Goal: Contribute content: Contribute content

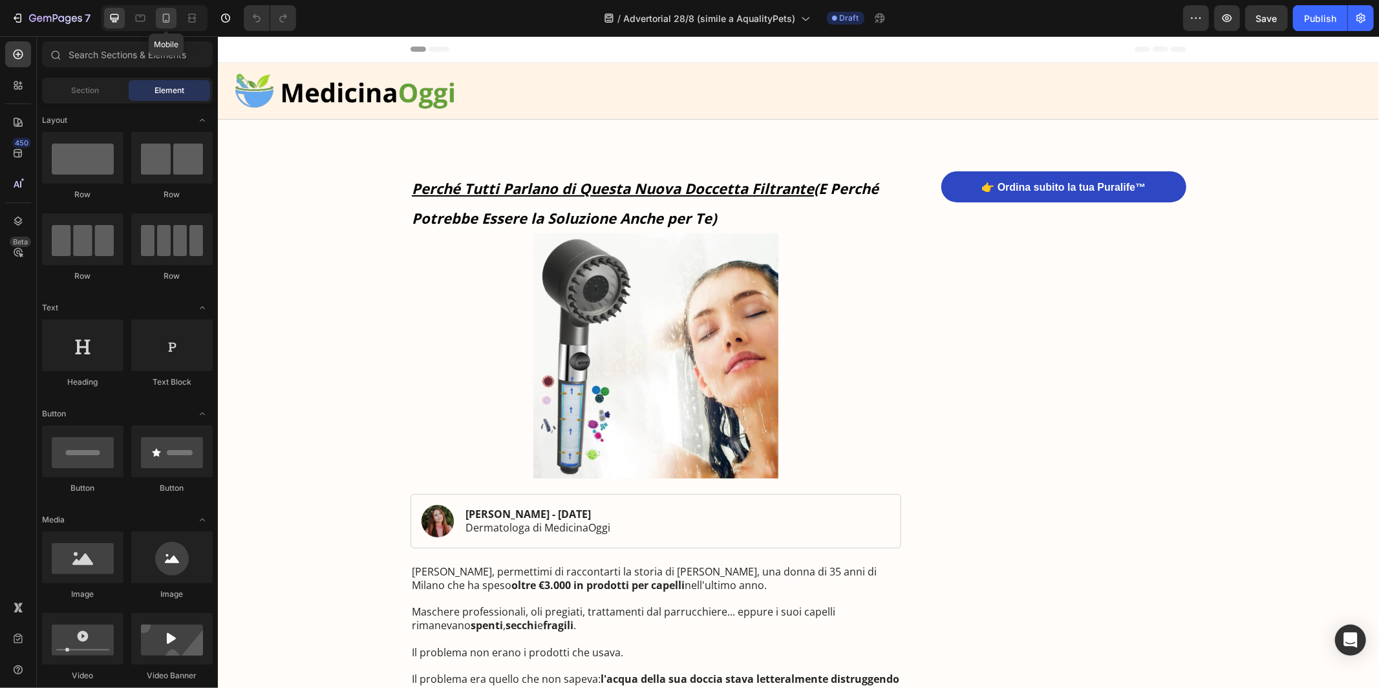
click at [170, 18] on icon at bounding box center [166, 18] width 13 height 13
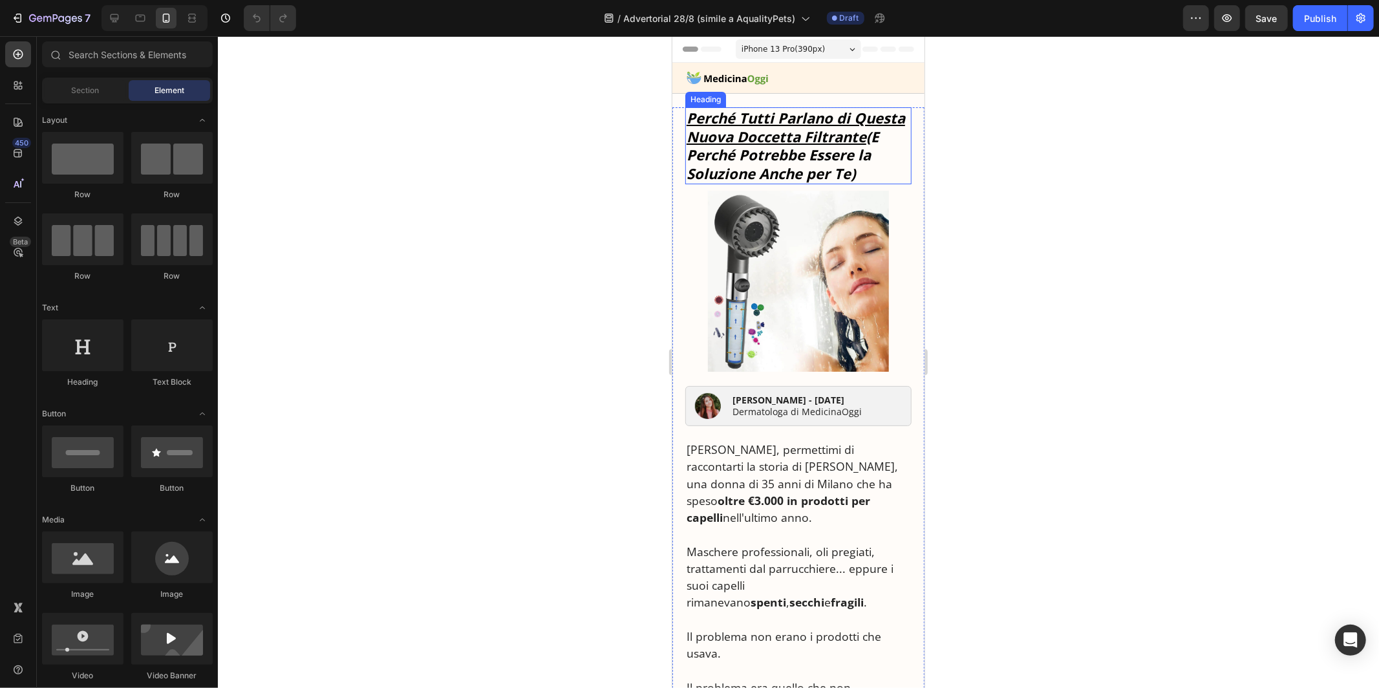
click at [832, 132] on u "Perché Tutti Parlano di Questa Nuova Doccetta Filtrante" at bounding box center [795, 126] width 219 height 38
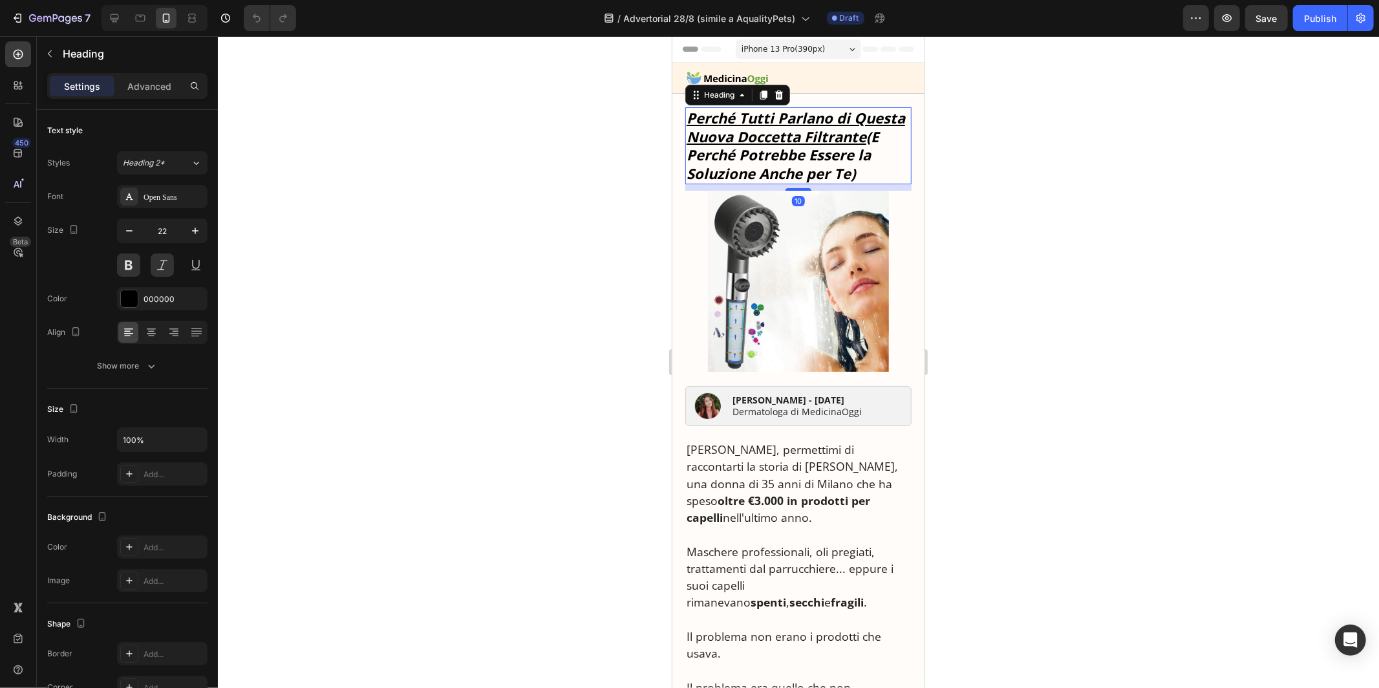
click at [832, 132] on u "Perché Tutti Parlano di Questa Nuova Doccetta Filtrante" at bounding box center [795, 126] width 219 height 38
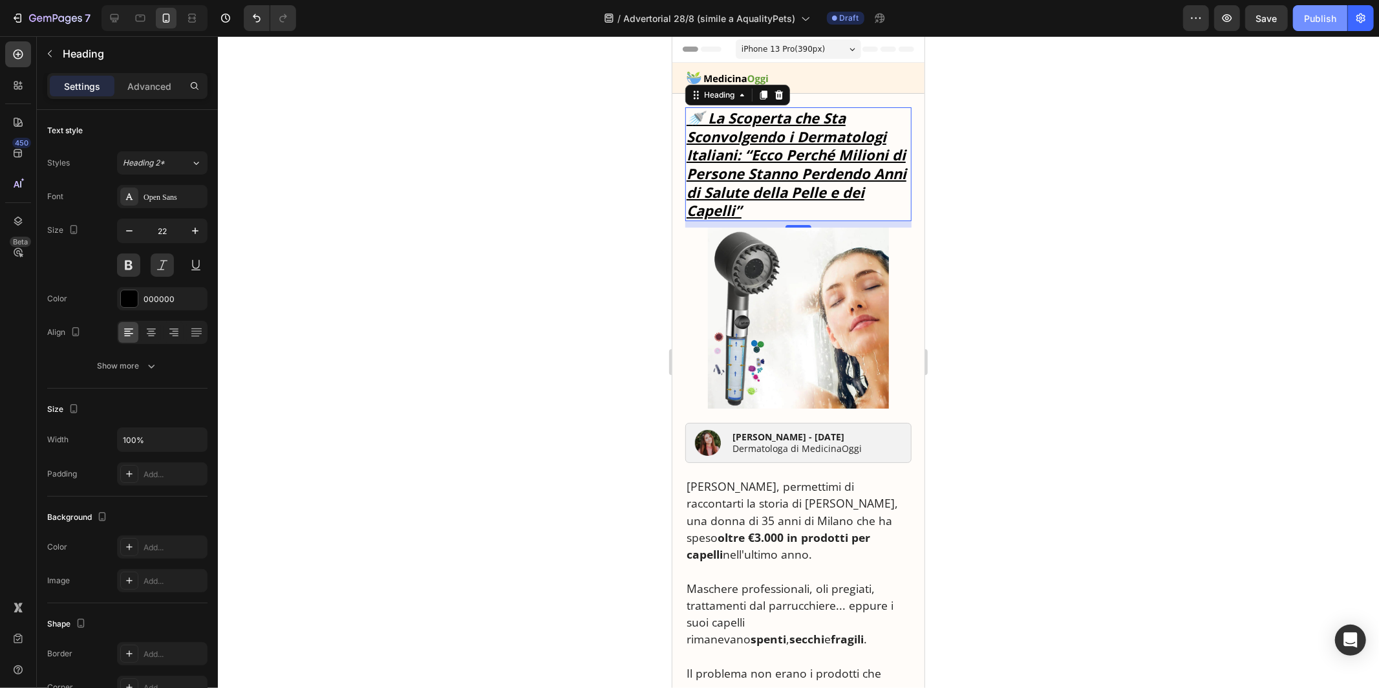
click at [1307, 21] on div "Publish" at bounding box center [1320, 19] width 32 height 14
click at [1359, 23] on icon "button" at bounding box center [1361, 18] width 13 height 13
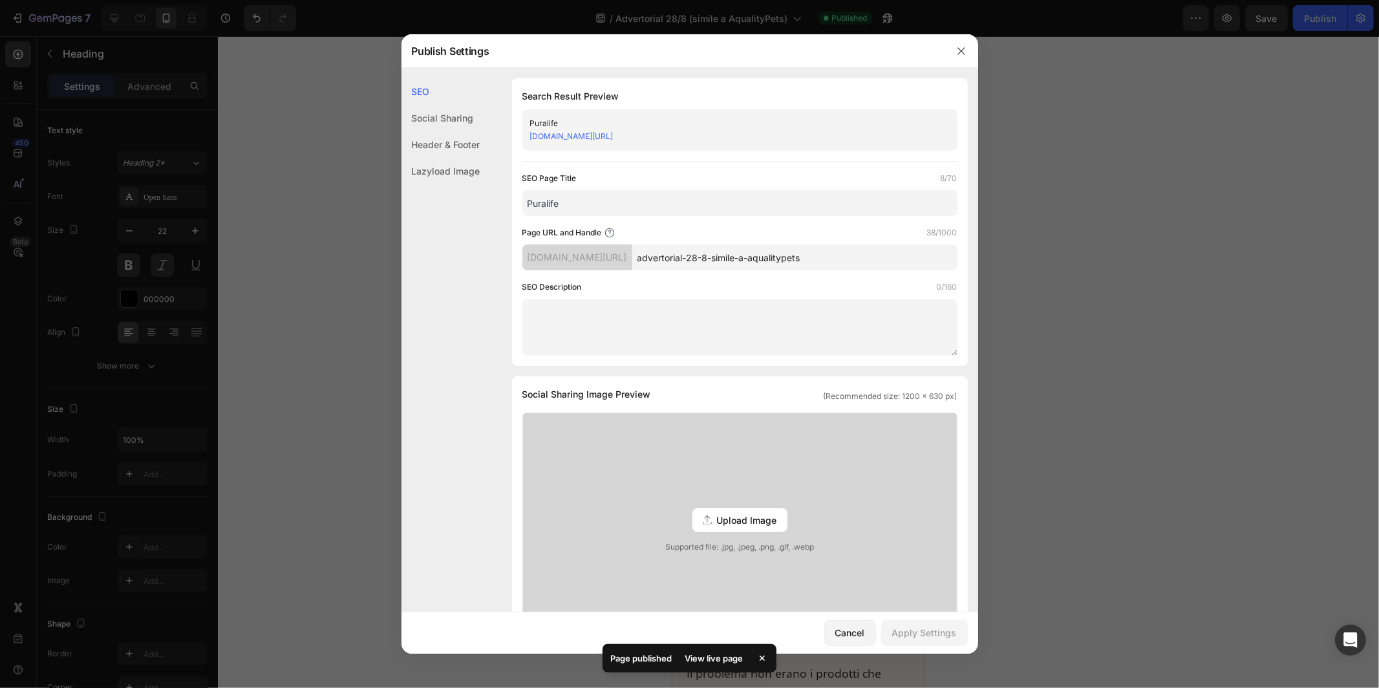
drag, startPoint x: 729, startPoint y: 261, endPoint x: 870, endPoint y: 262, distance: 141.0
click at [871, 262] on input "advertorial-28-8-simile-a-aqualitypets" at bounding box center [794, 257] width 325 height 26
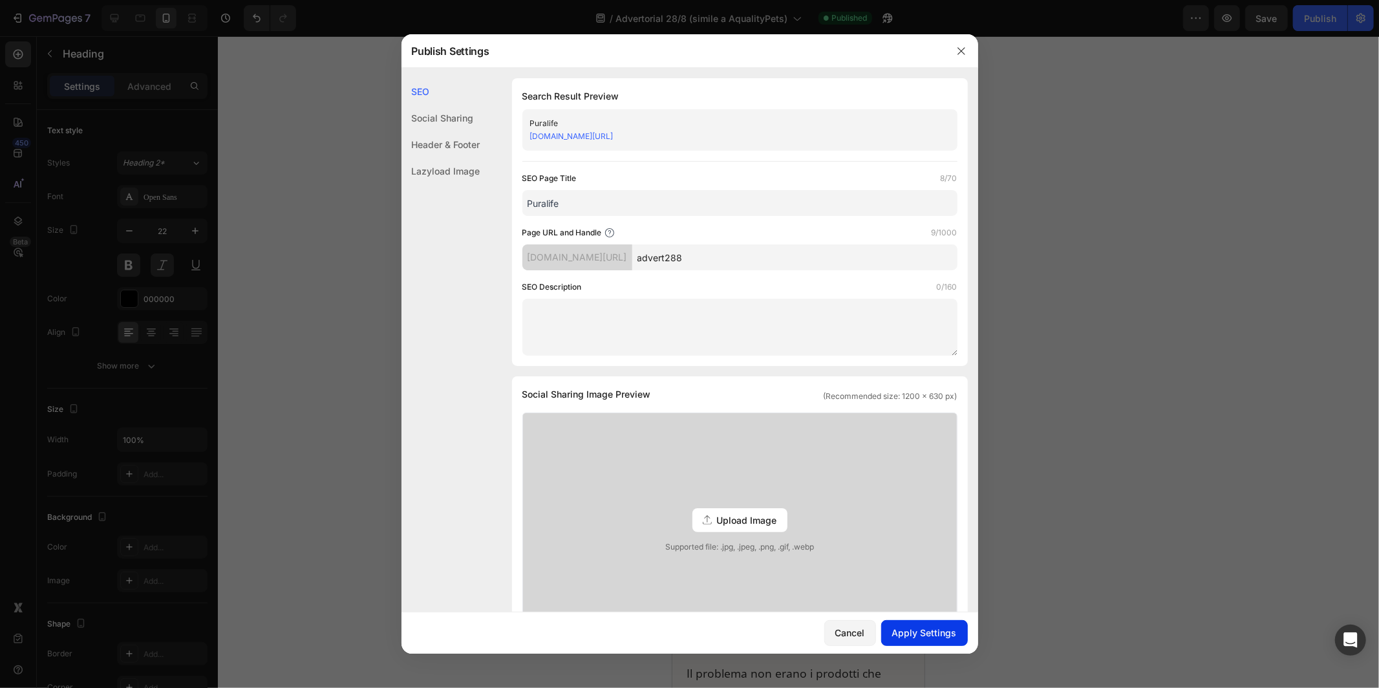
type input "advert288"
click at [912, 630] on div "Apply Settings" at bounding box center [924, 633] width 65 height 14
click at [960, 49] on icon "button" at bounding box center [961, 50] width 7 height 7
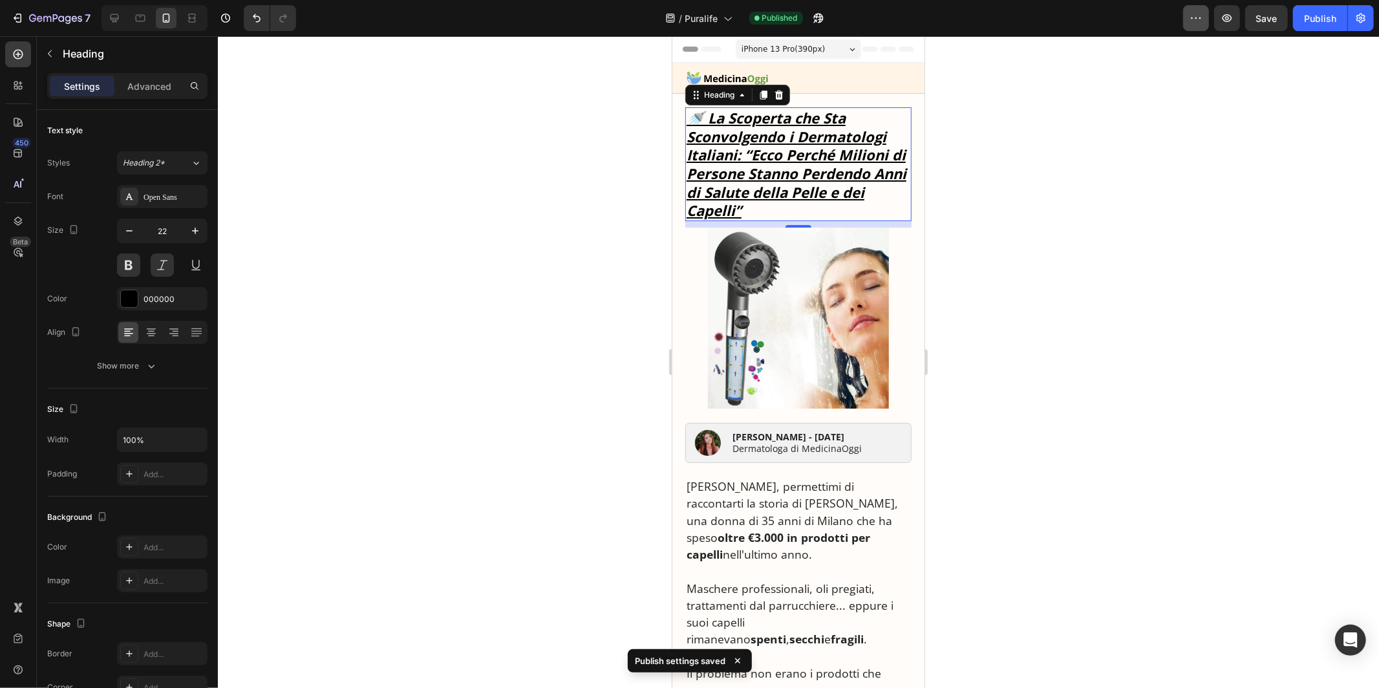
click at [1188, 25] on button "button" at bounding box center [1196, 18] width 26 height 26
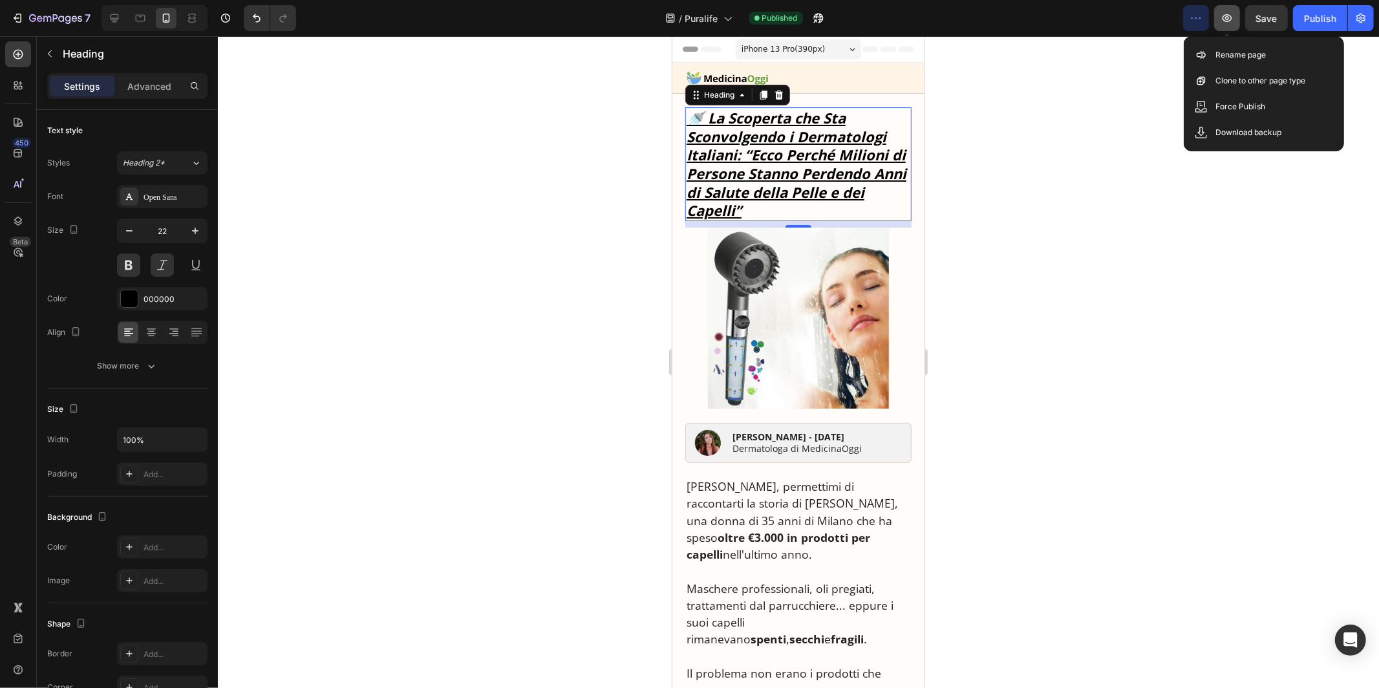
click at [1227, 16] on icon "button" at bounding box center [1227, 18] width 13 height 13
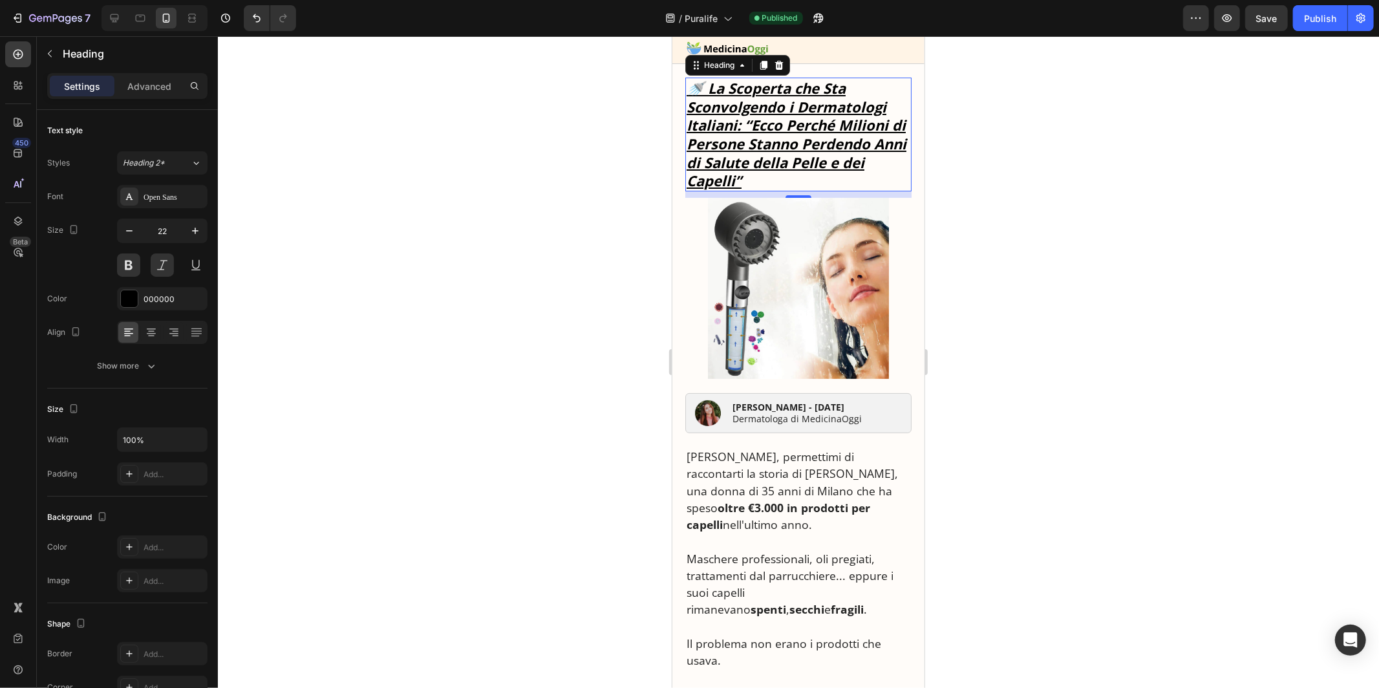
scroll to position [34, 0]
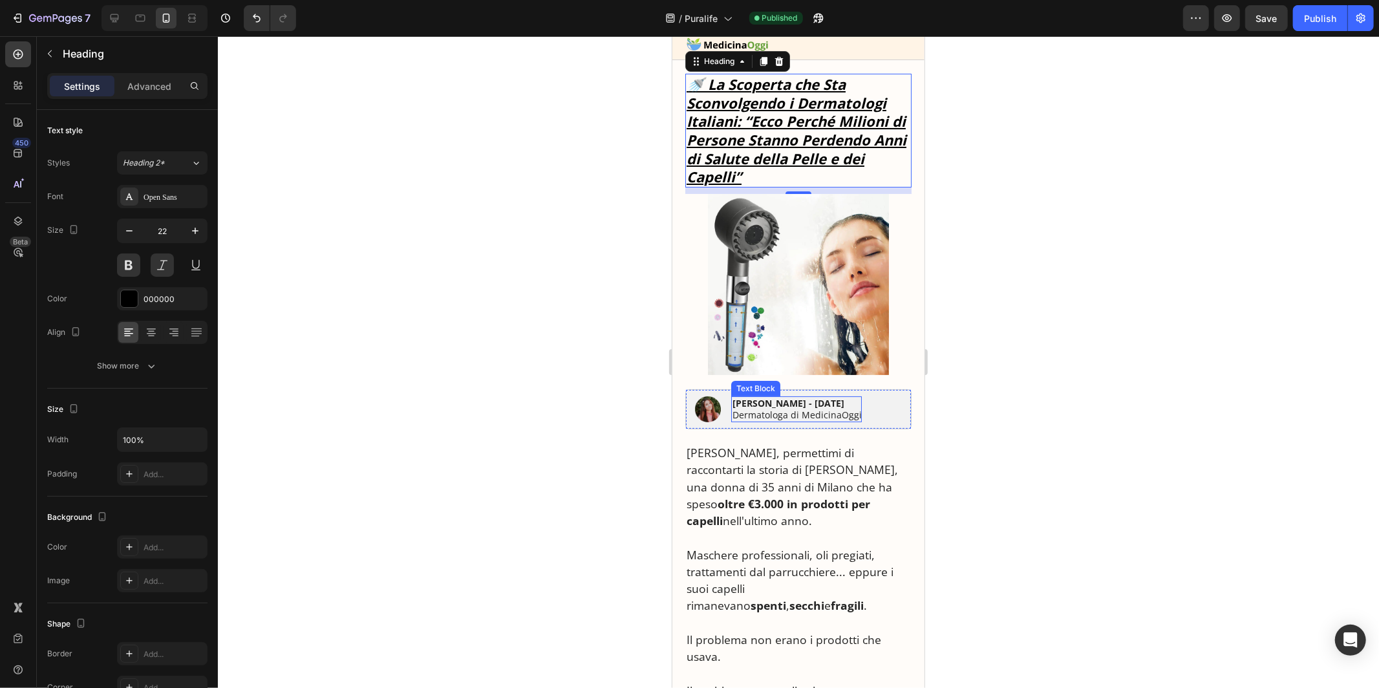
click at [750, 400] on strong "[PERSON_NAME] - [DATE]" at bounding box center [788, 402] width 112 height 12
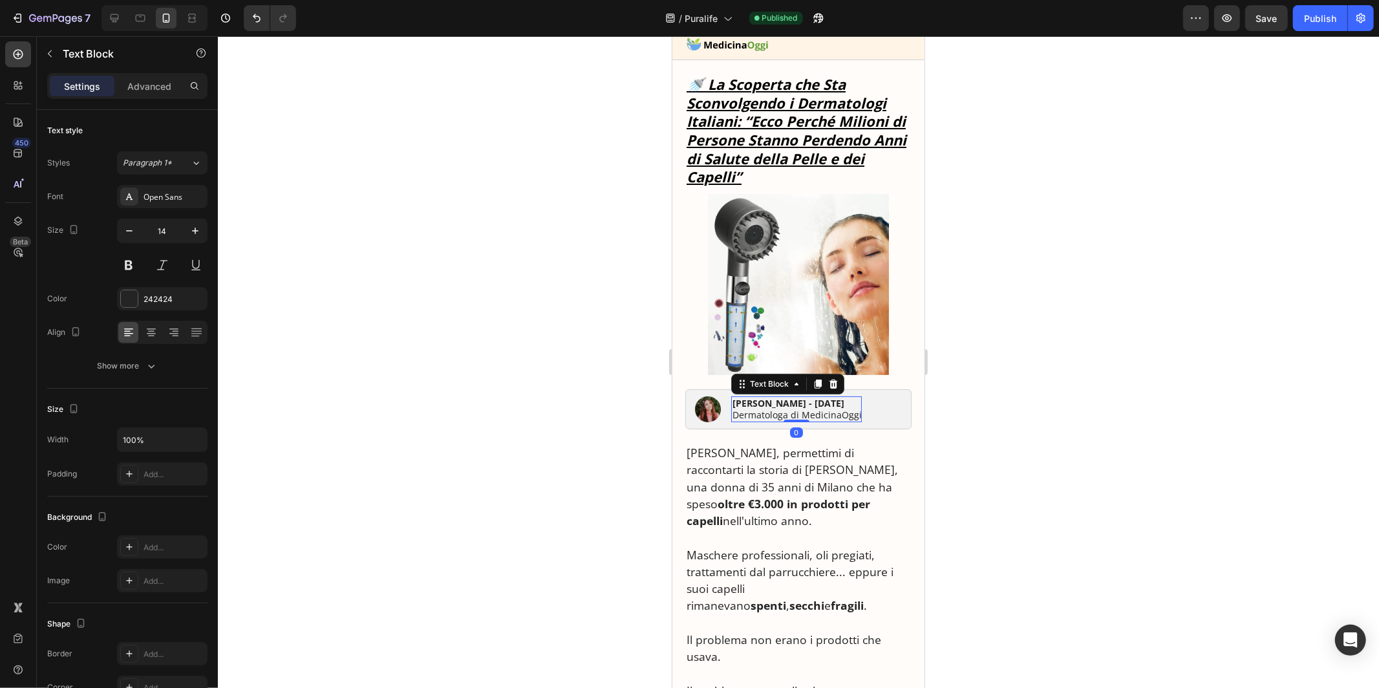
click at [750, 400] on strong "[PERSON_NAME] - [DATE]" at bounding box center [788, 402] width 112 height 12
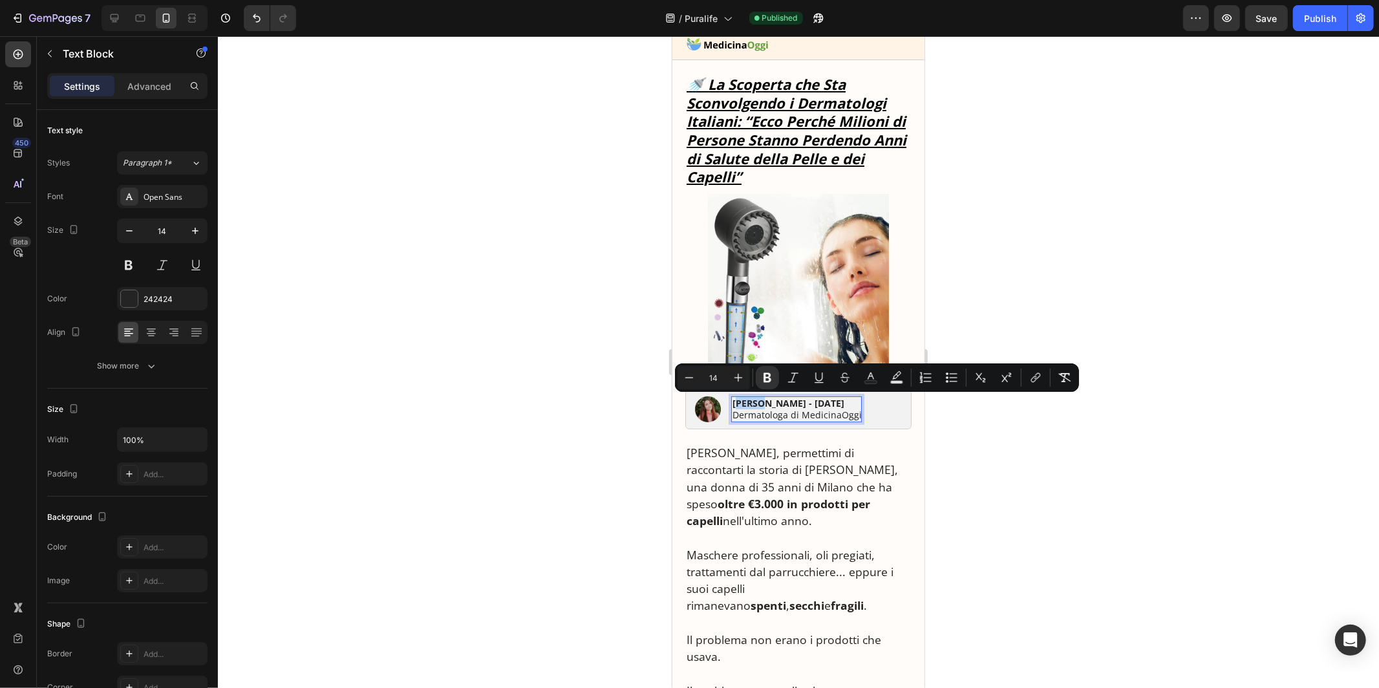
click at [752, 401] on strong "[PERSON_NAME] - [DATE]" at bounding box center [788, 402] width 112 height 12
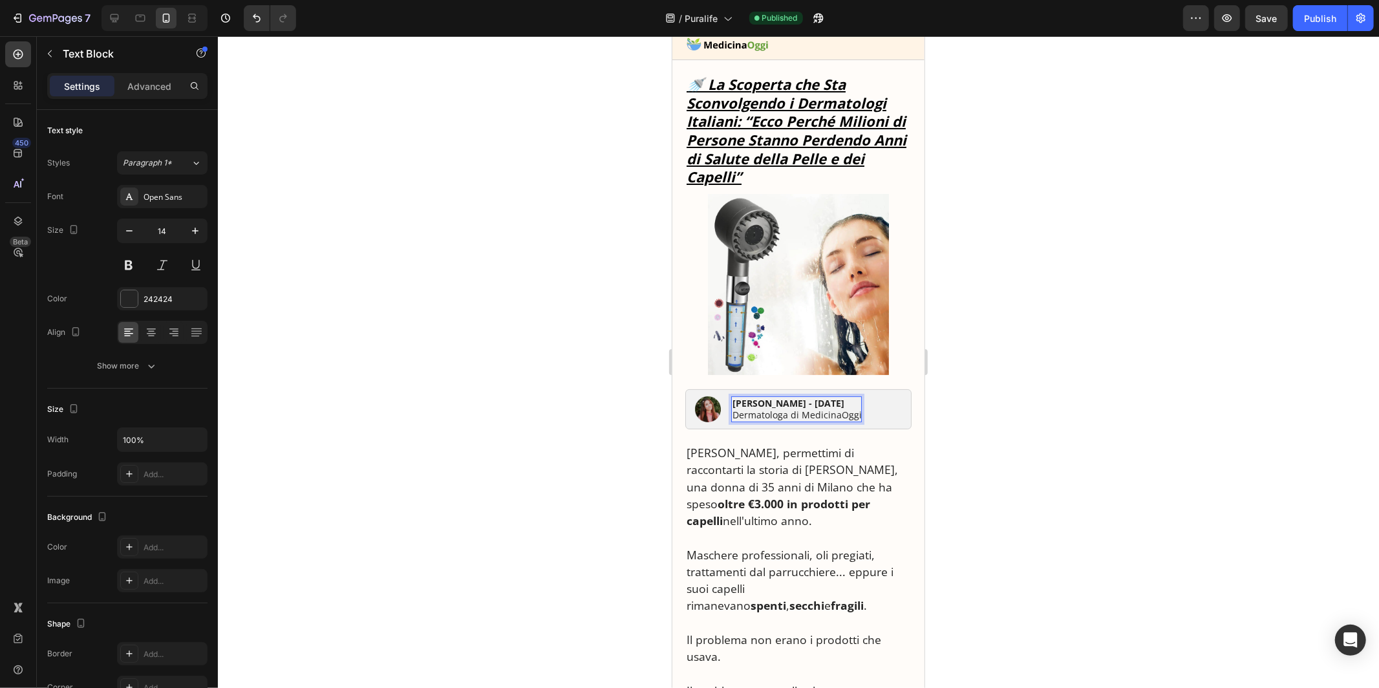
click at [734, 402] on strong "[PERSON_NAME] - [DATE]" at bounding box center [788, 402] width 112 height 12
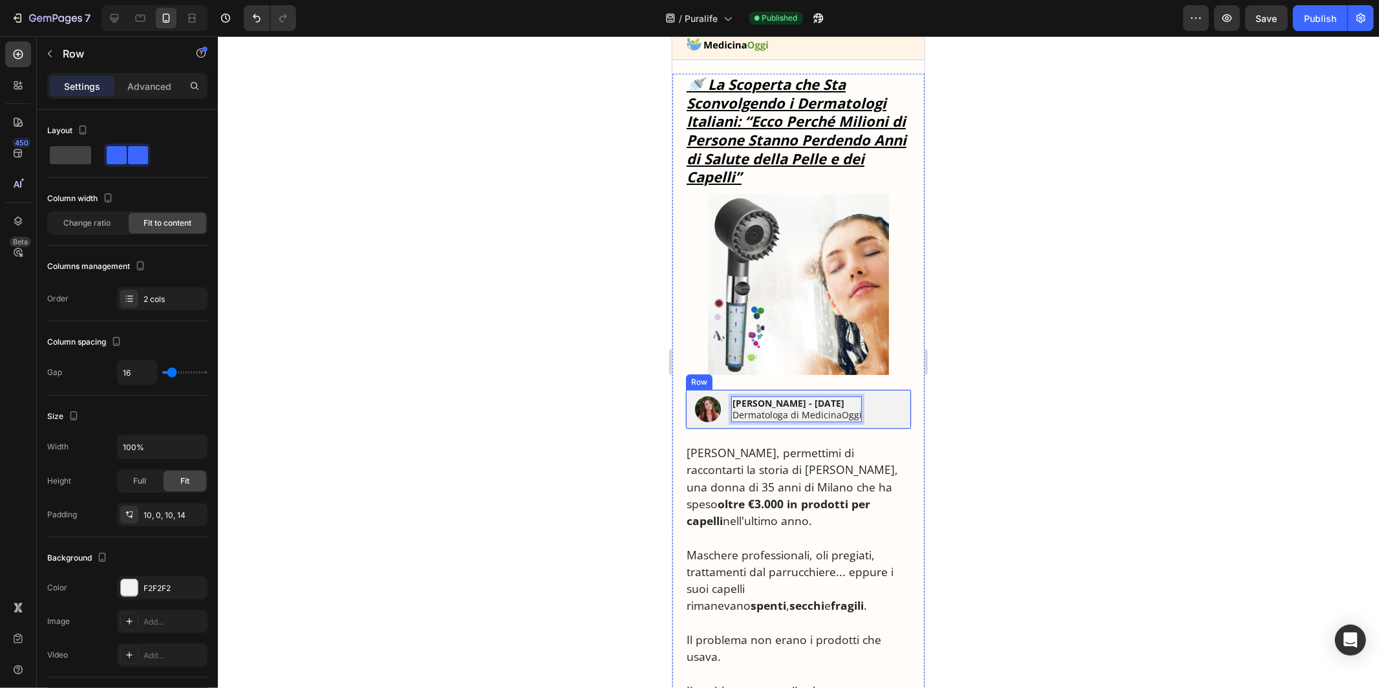
click at [693, 411] on div "Image Laura Trenoni - 20 agosto 2025 Dermatologa di MedicinaOggi Text Block 0 R…" at bounding box center [798, 409] width 226 height 40
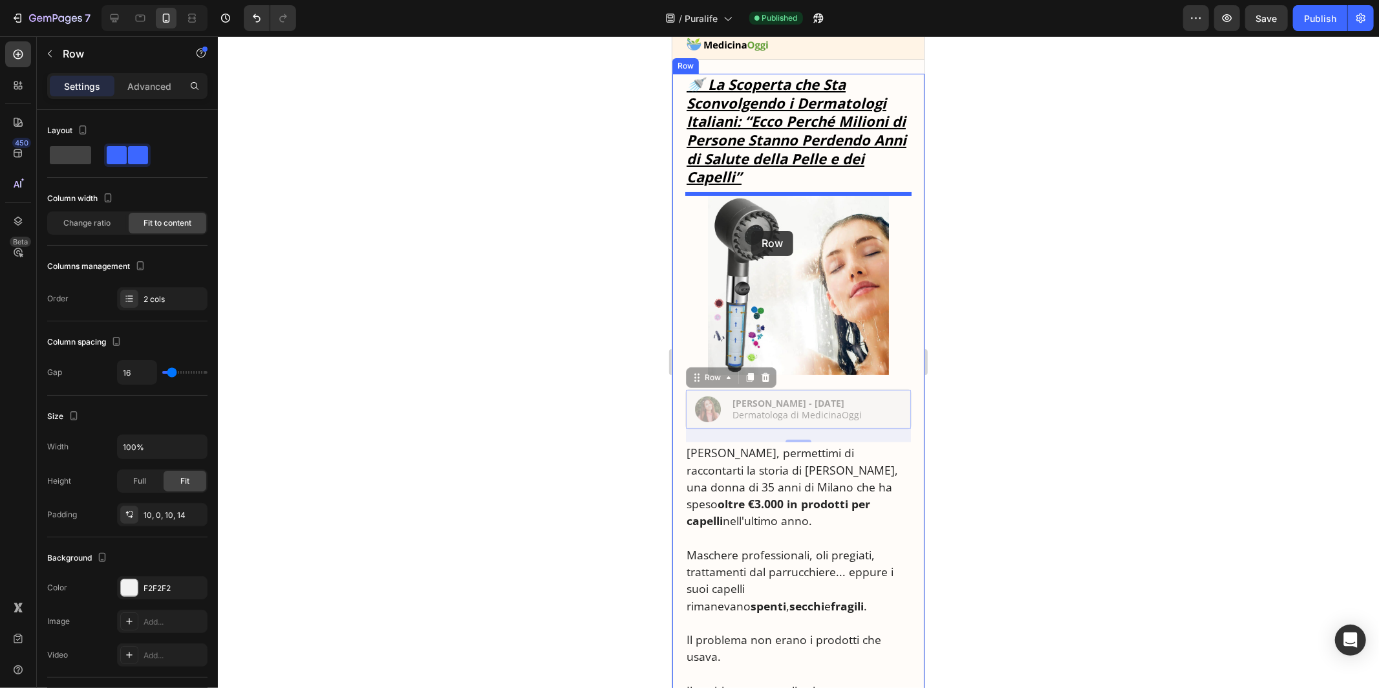
drag, startPoint x: 705, startPoint y: 375, endPoint x: 749, endPoint y: 231, distance: 150.9
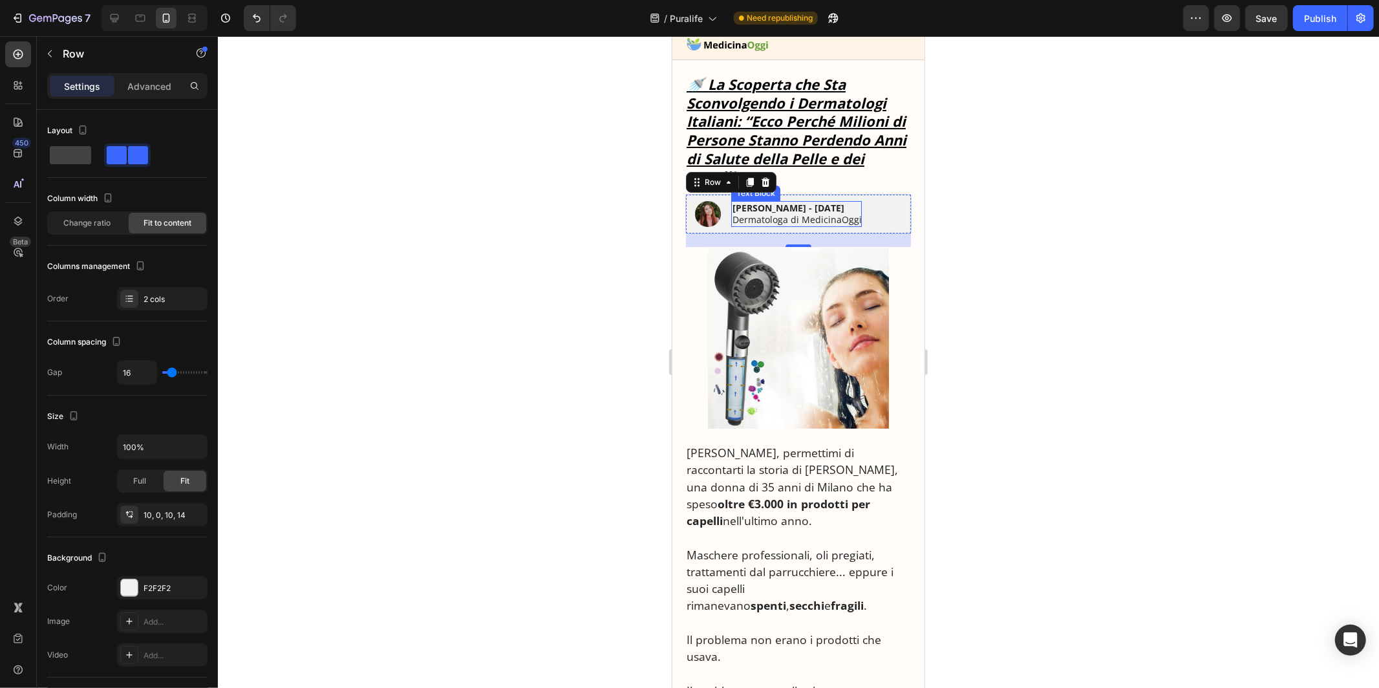
click at [816, 185] on p "⁠⁠⁠⁠⁠⁠⁠ 🚿 La Scoperta che Sta Sconvolgendo i Dermatologi Italiani: “Ecco Perché…" at bounding box center [798, 129] width 224 height 111
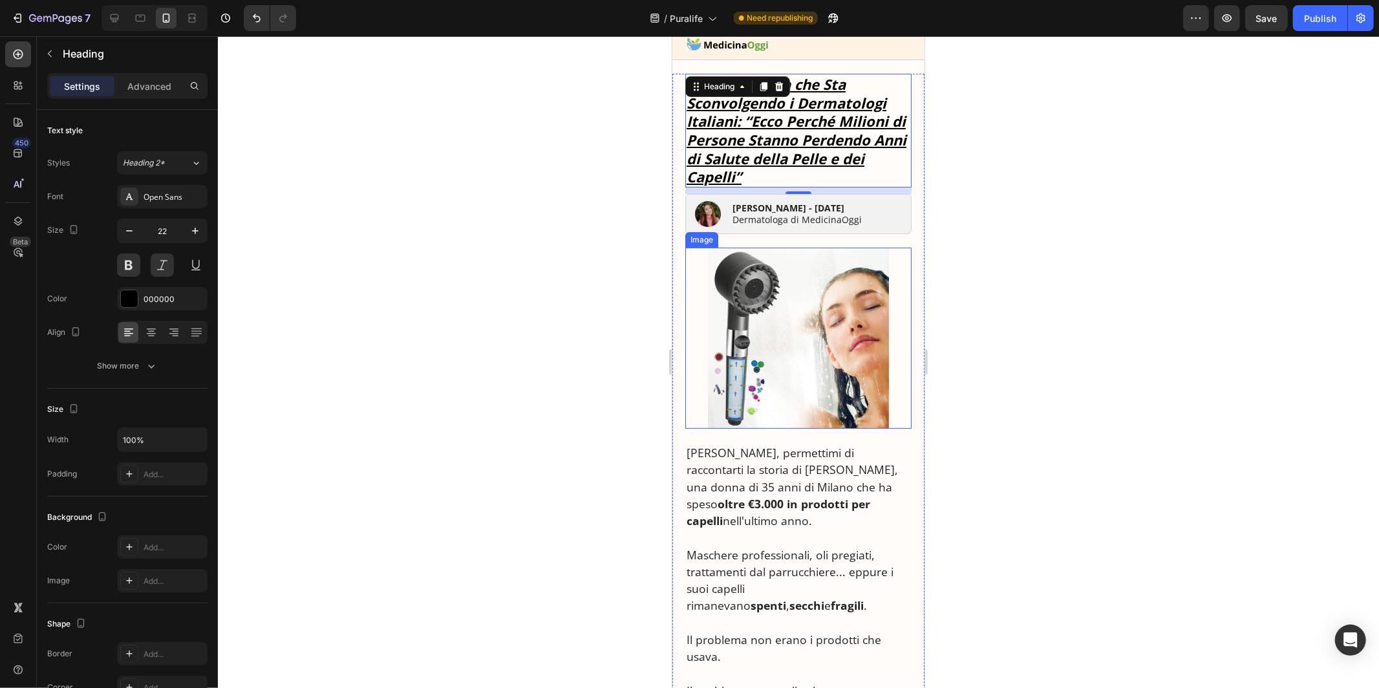
click at [771, 379] on img at bounding box center [797, 337] width 181 height 181
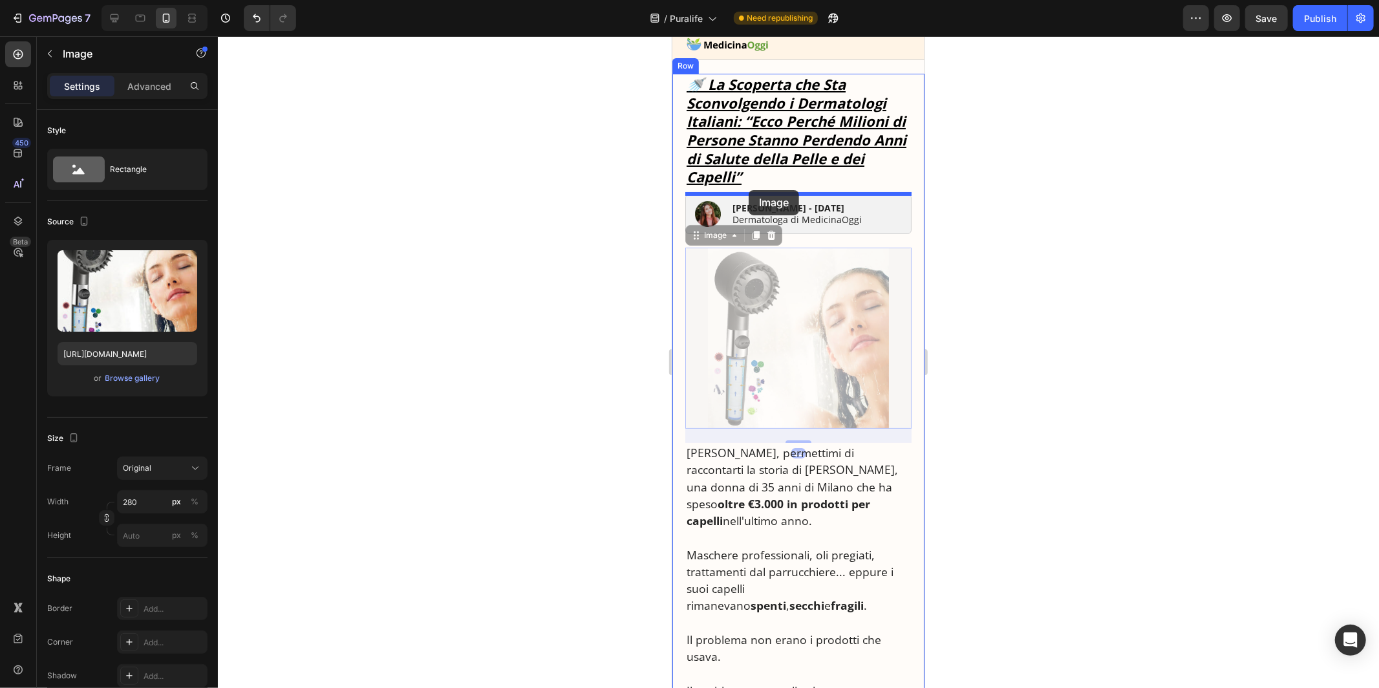
drag, startPoint x: 704, startPoint y: 235, endPoint x: 748, endPoint y: 189, distance: 64.0
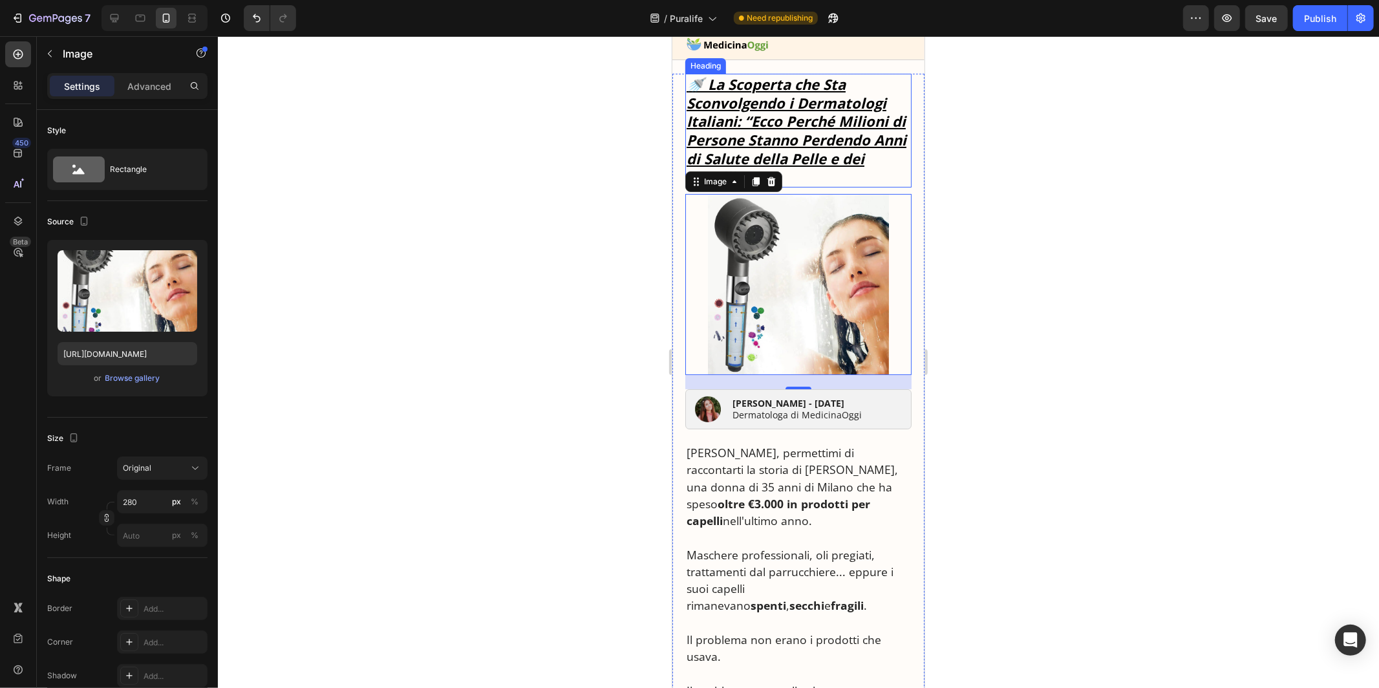
click at [818, 150] on u "🚿 La Scoperta che Sta Sconvolgendo i Dermatologi Italiani: “Ecco Perché Milioni…" at bounding box center [796, 130] width 220 height 112
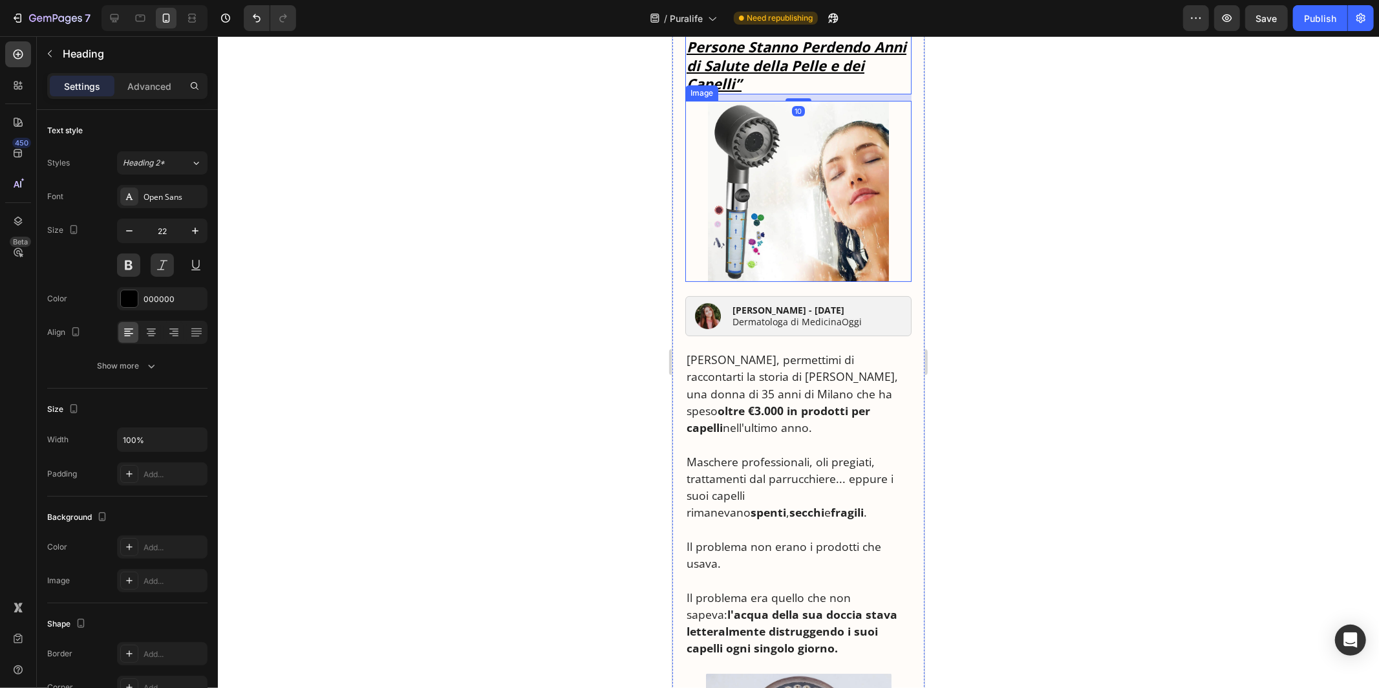
scroll to position [145, 0]
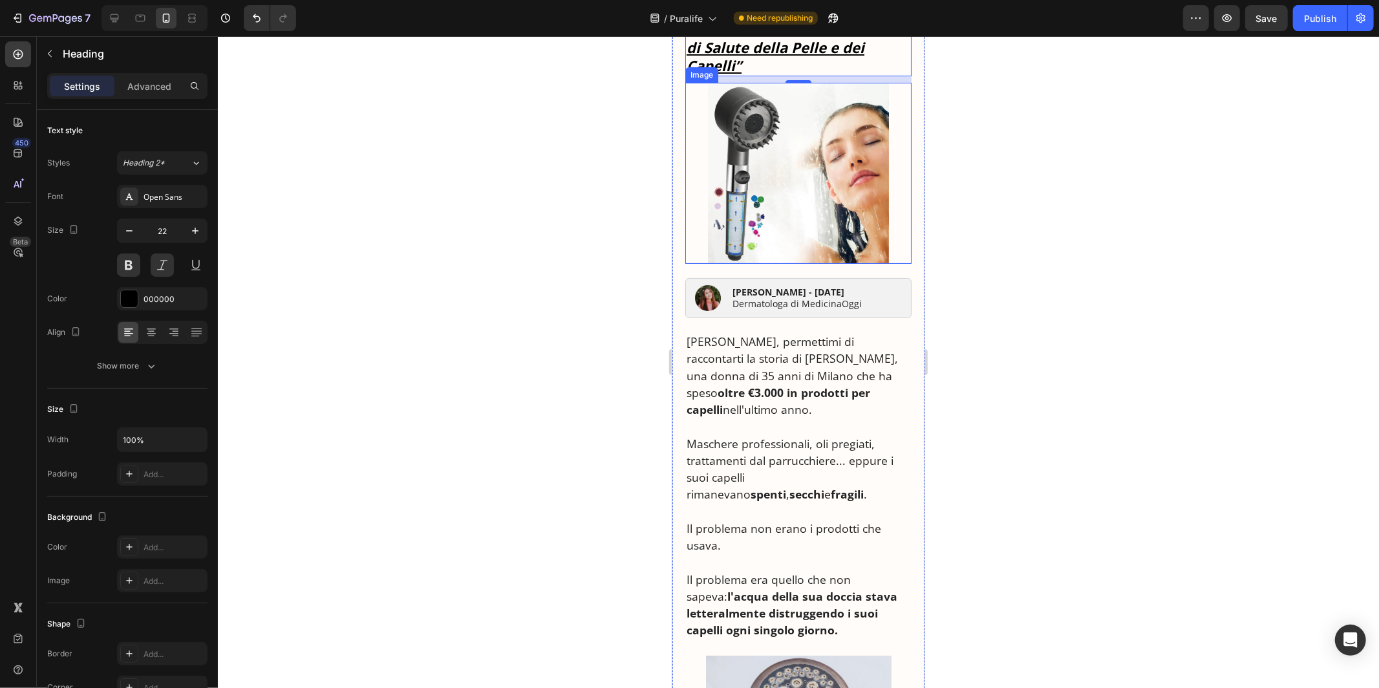
click at [757, 153] on img at bounding box center [797, 172] width 181 height 181
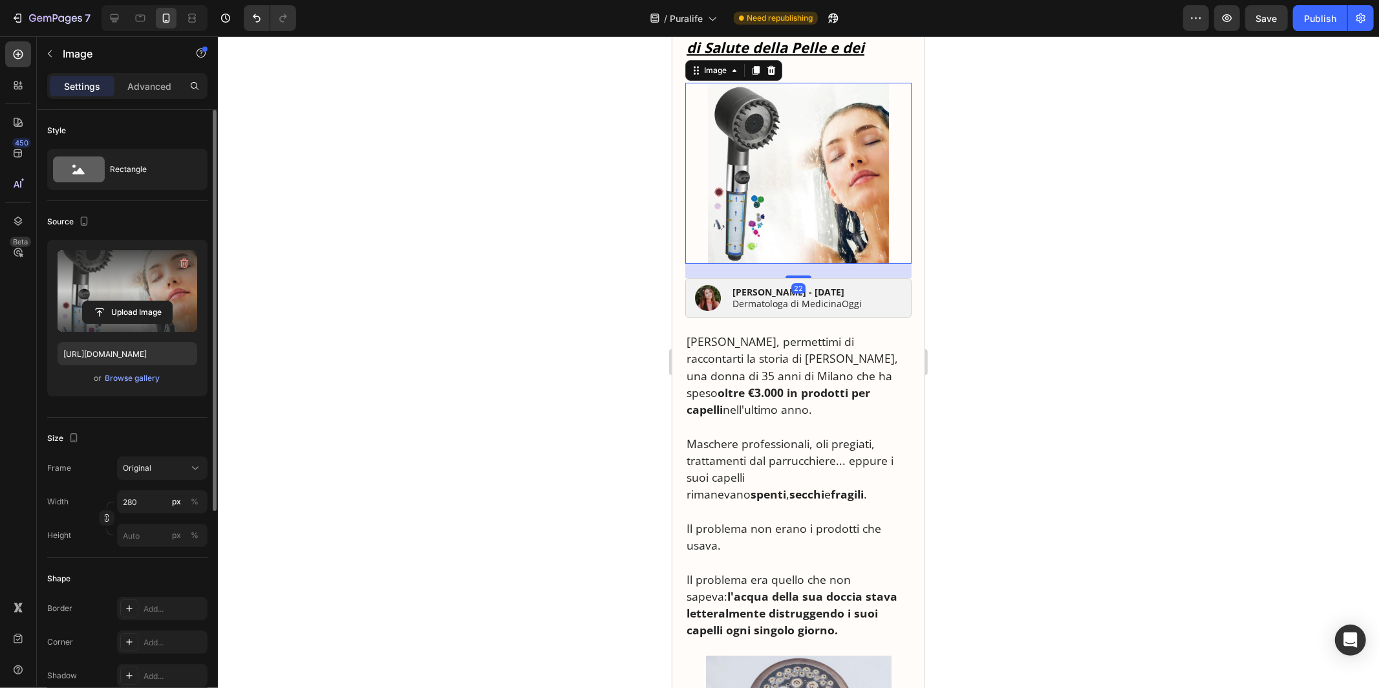
click at [155, 287] on label at bounding box center [128, 290] width 140 height 81
click at [155, 301] on input "file" at bounding box center [127, 312] width 89 height 22
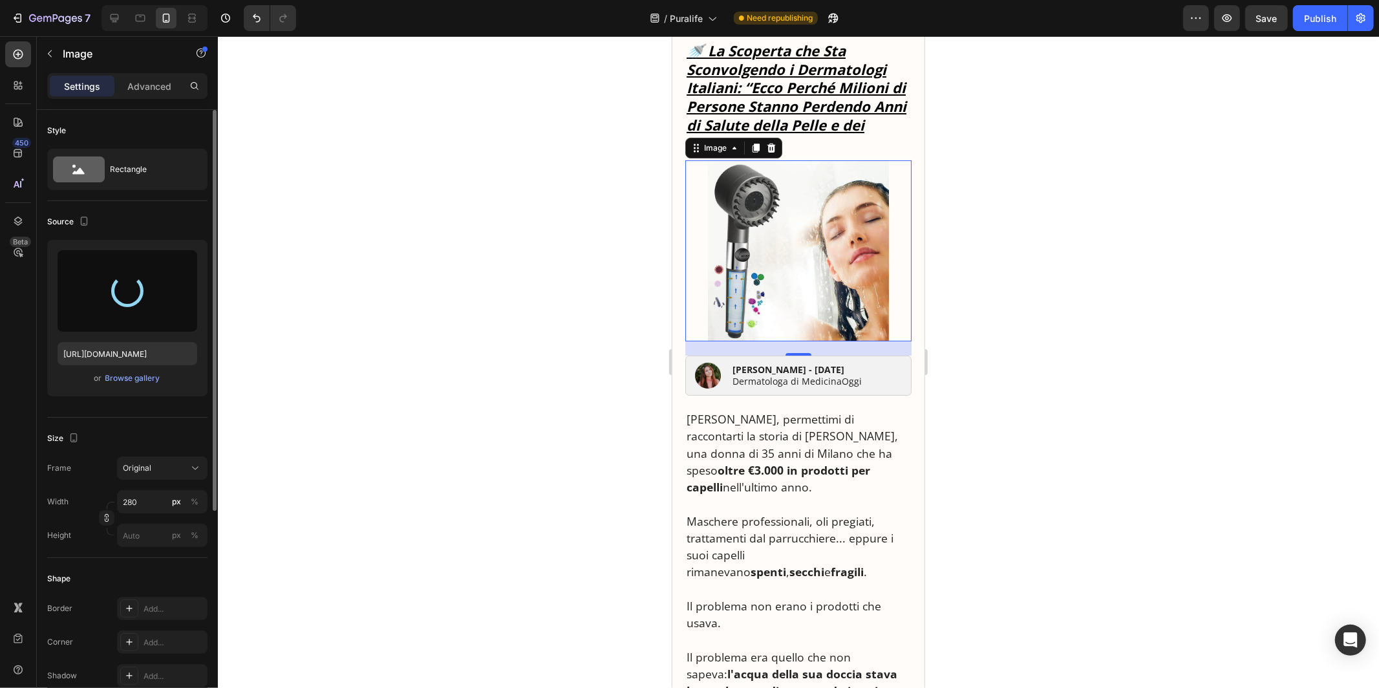
scroll to position [0, 0]
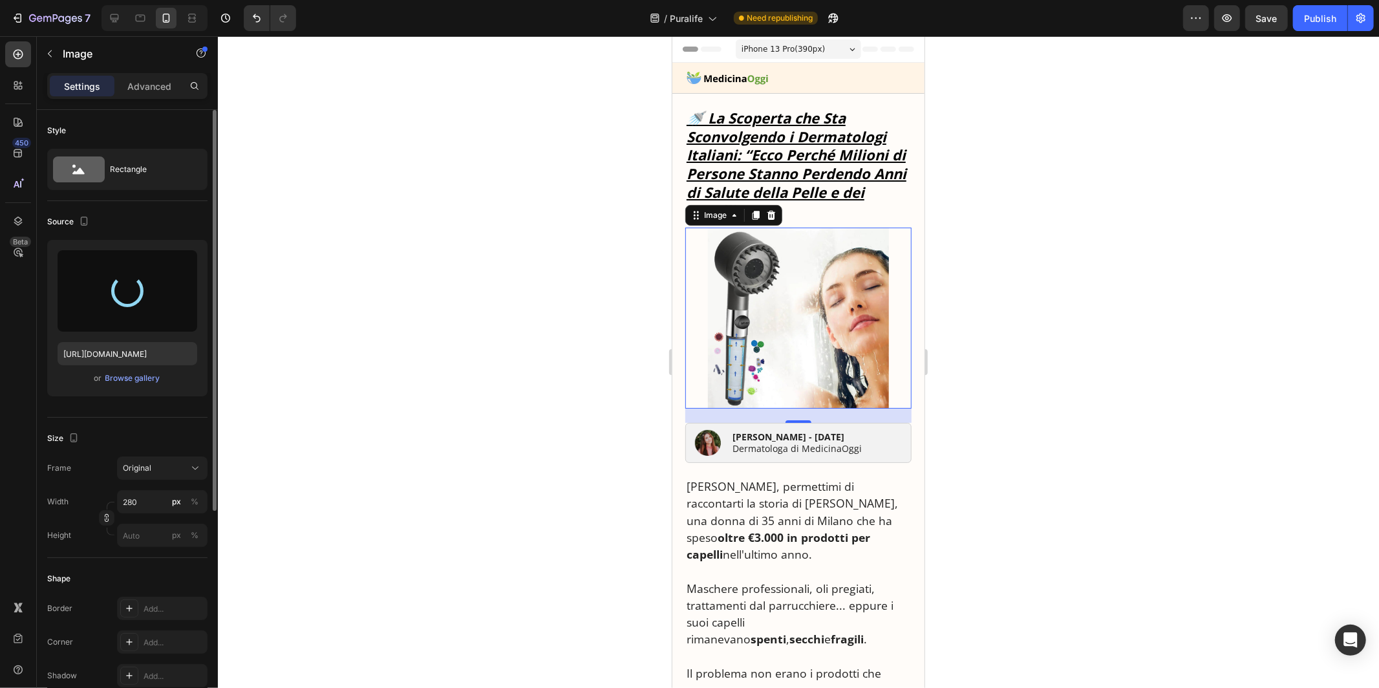
type input "[URL][DOMAIN_NAME]"
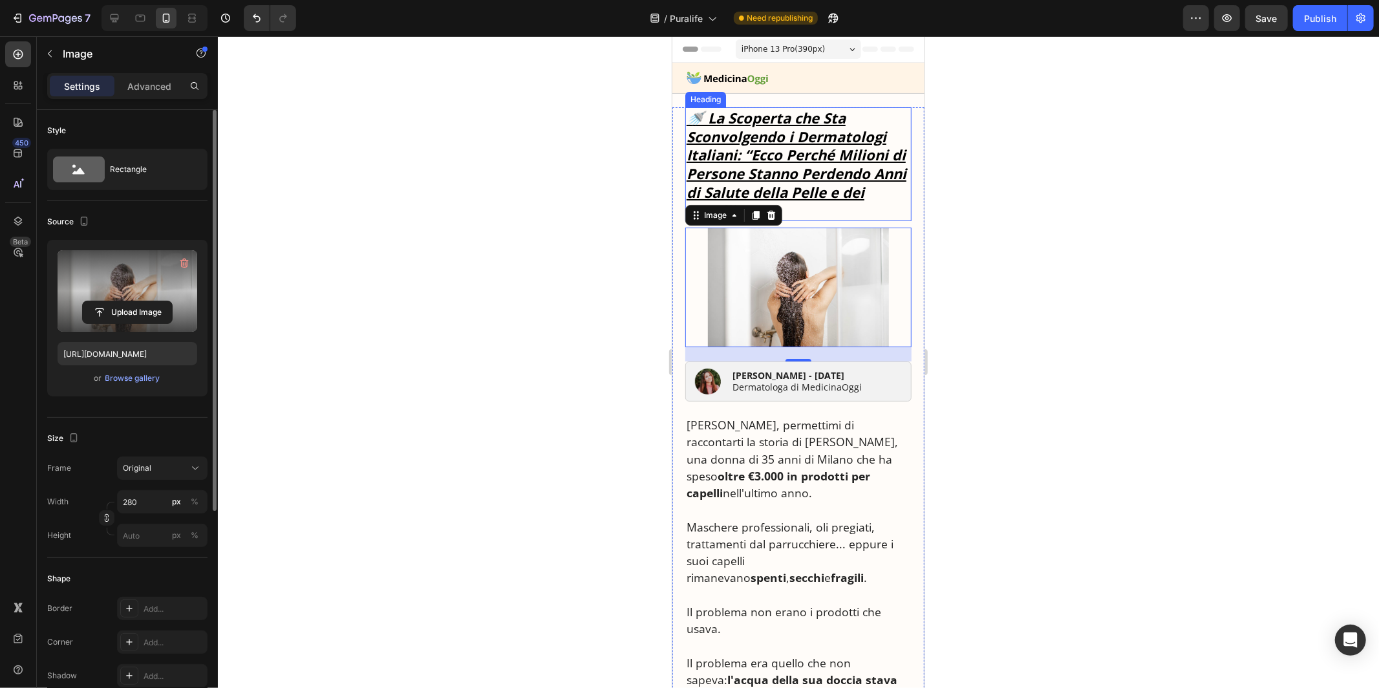
click at [819, 144] on u "🚿 La Scoperta che Sta Sconvolgendo i Dermatologi Italiani: “Ecco Perché Milioni…" at bounding box center [796, 163] width 220 height 112
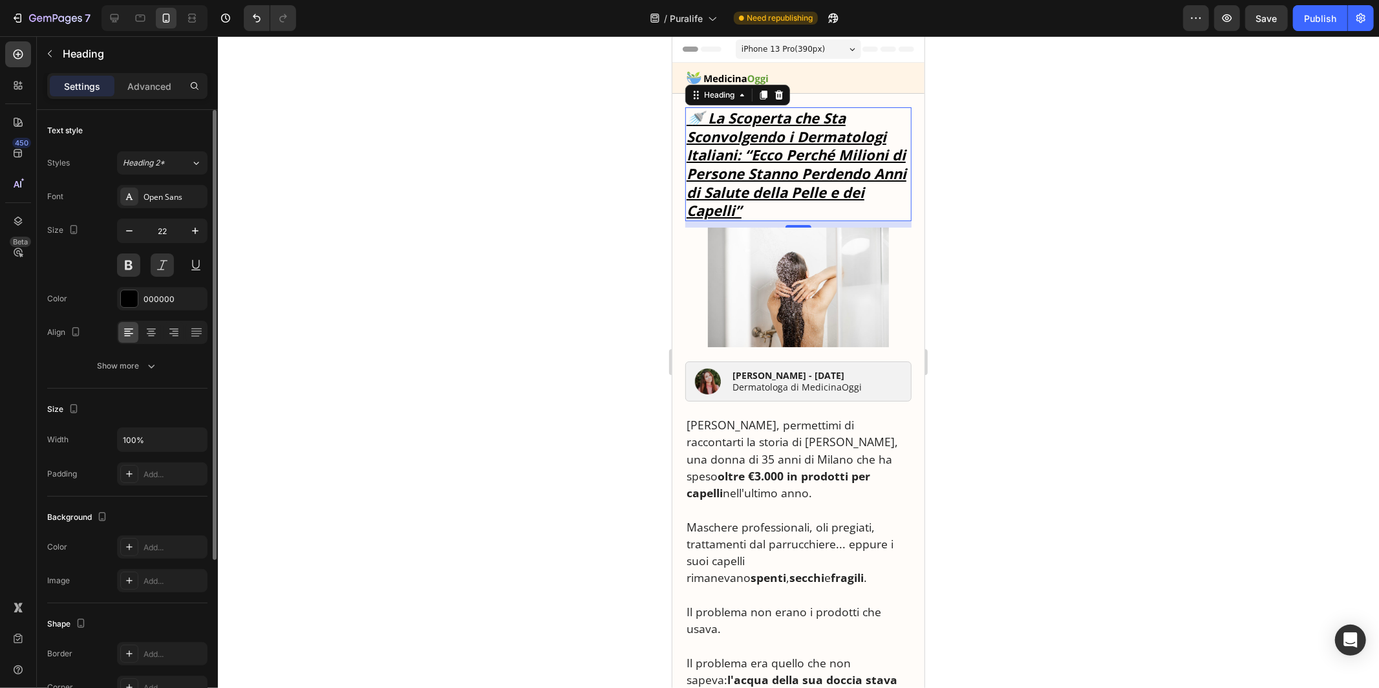
click at [757, 274] on img at bounding box center [797, 287] width 181 height 120
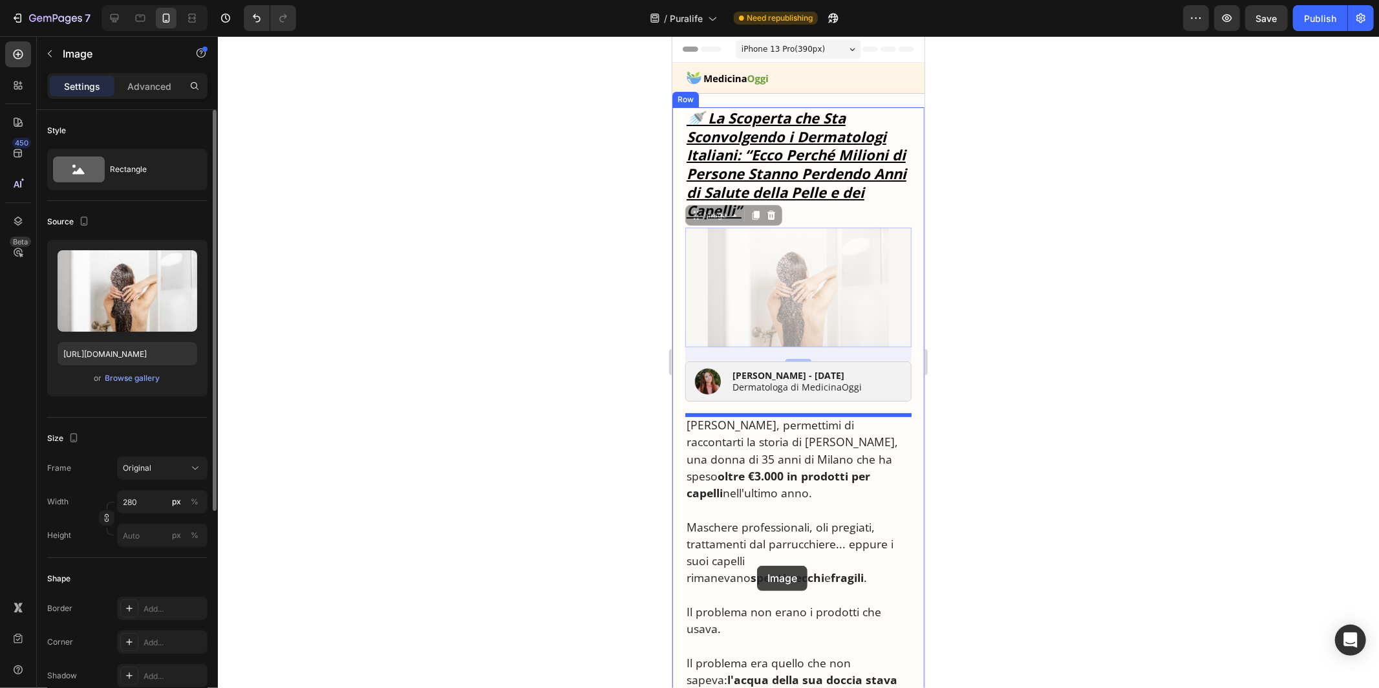
drag, startPoint x: 694, startPoint y: 218, endPoint x: 757, endPoint y: 565, distance: 352.7
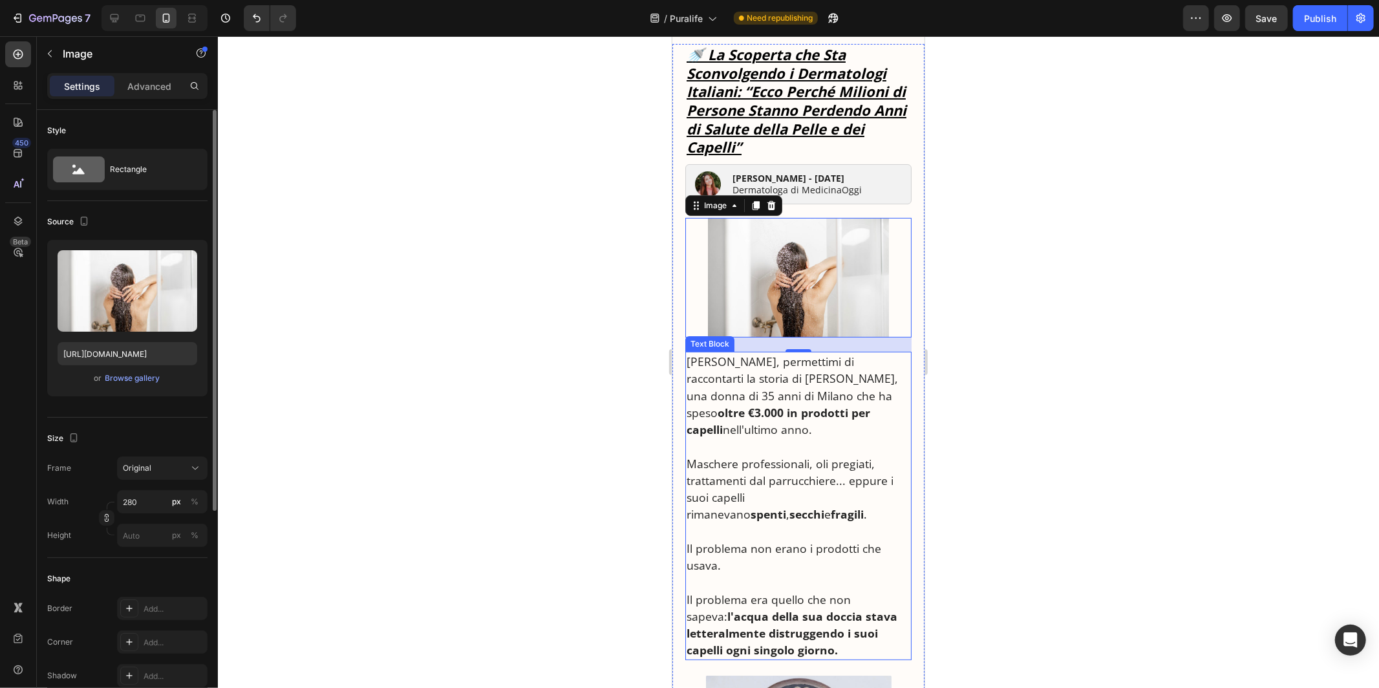
scroll to position [139, 0]
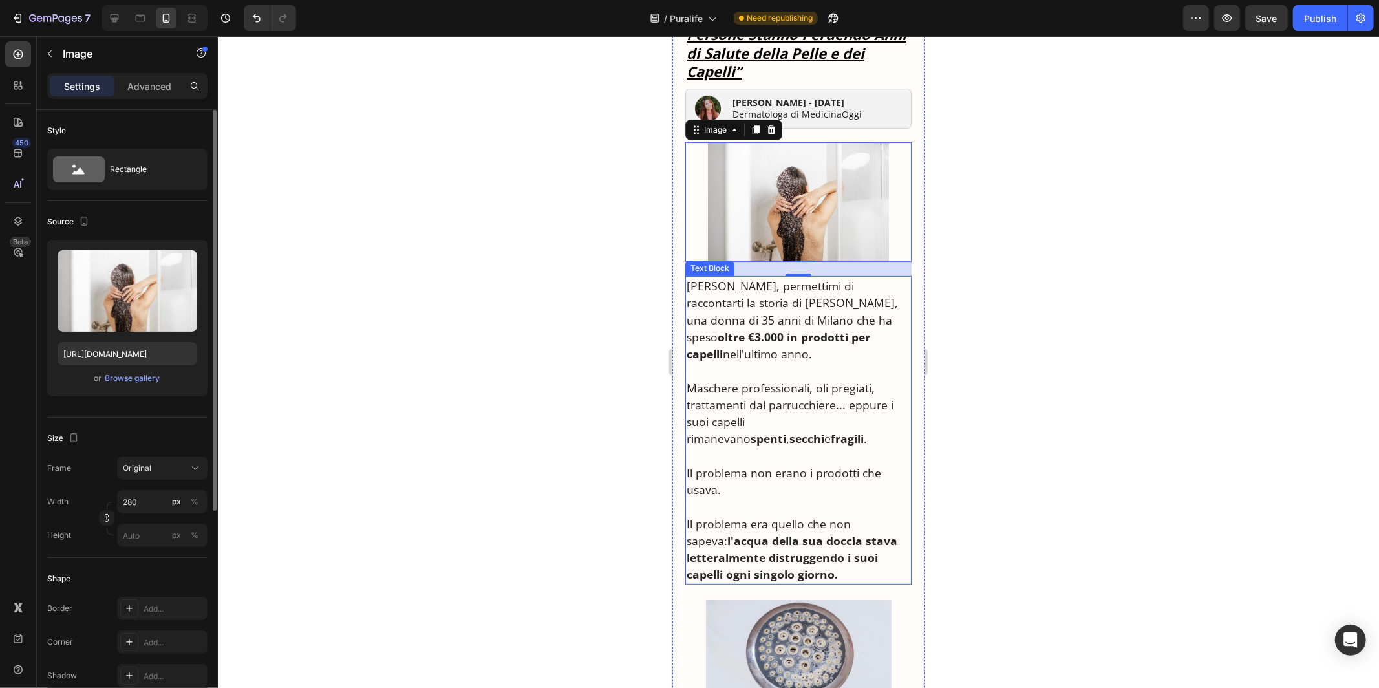
click at [749, 361] on p at bounding box center [798, 369] width 224 height 17
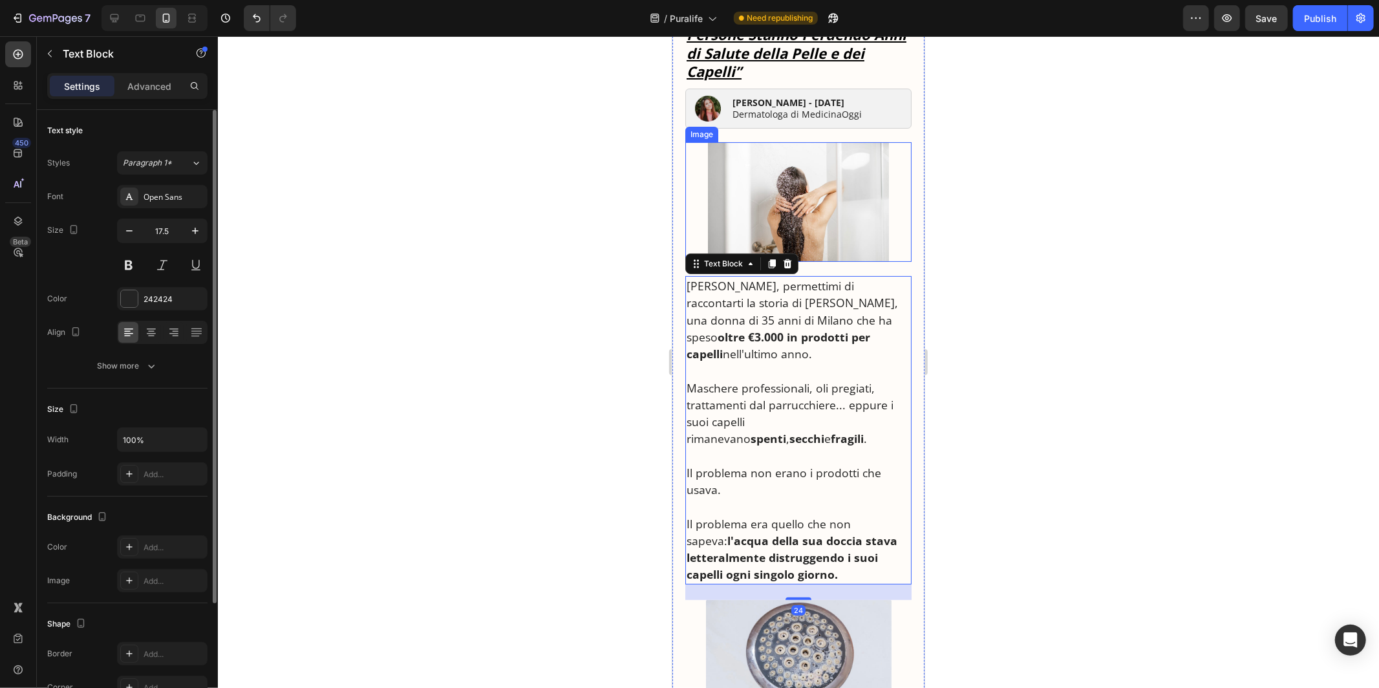
click at [733, 218] on img at bounding box center [797, 202] width 181 height 120
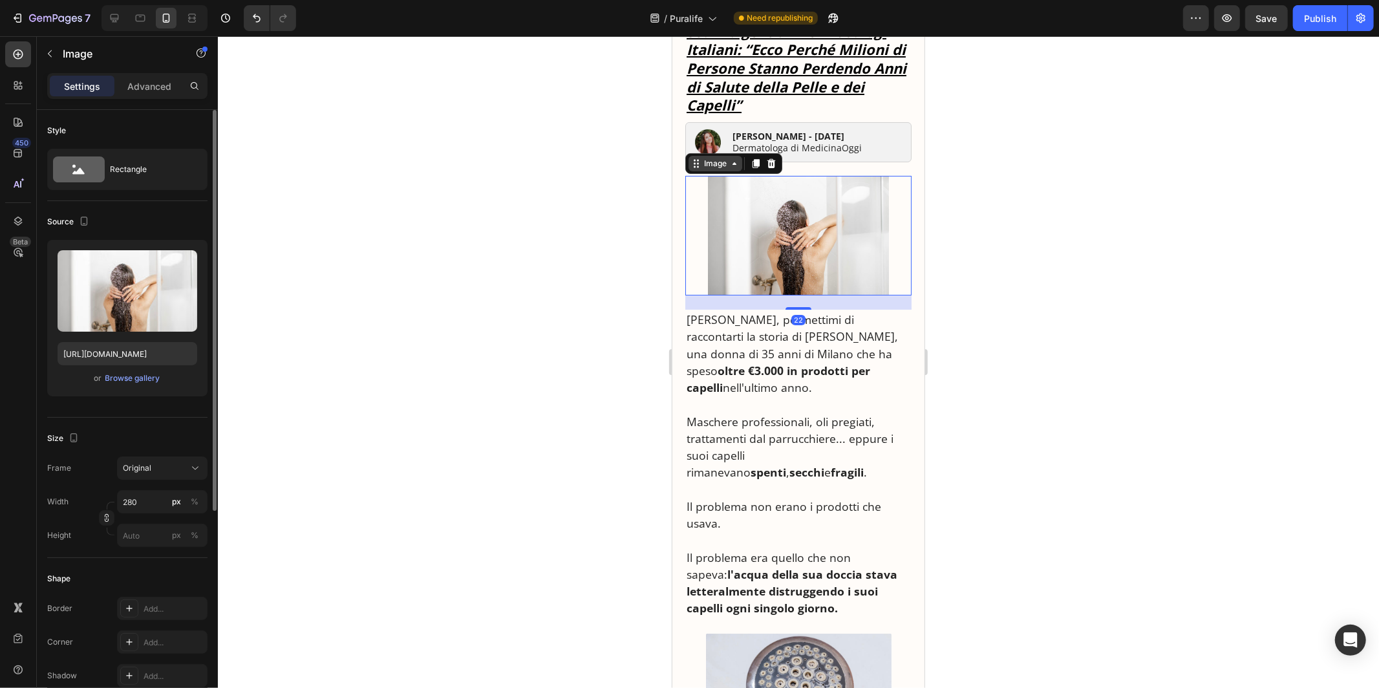
scroll to position [85, 0]
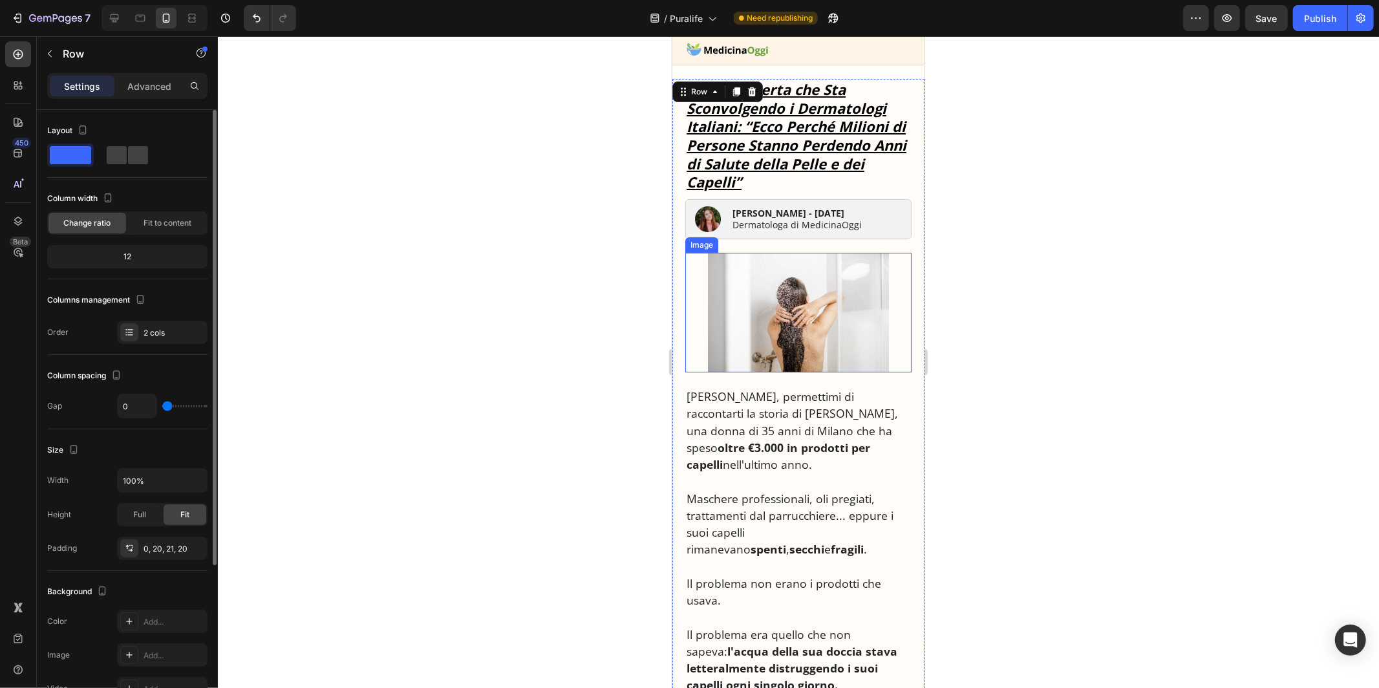
scroll to position [0, 0]
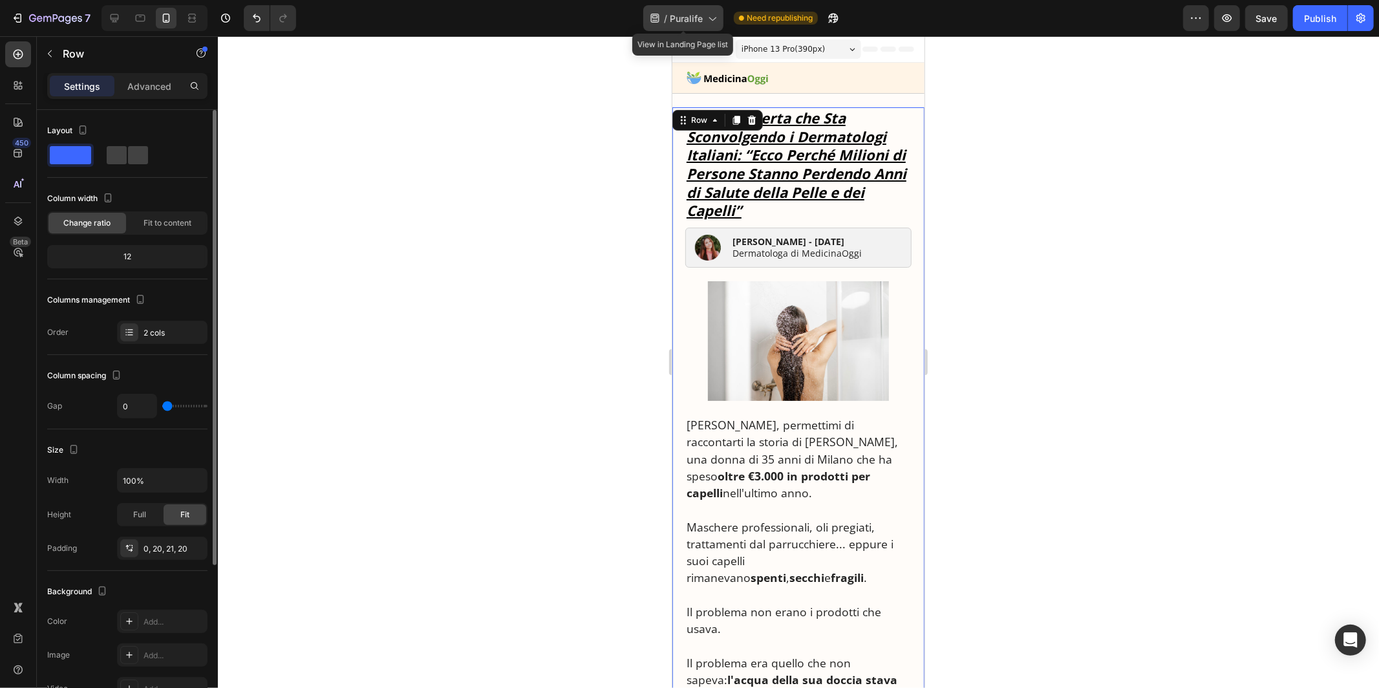
click at [705, 27] on div "/ Puralife" at bounding box center [683, 18] width 80 height 26
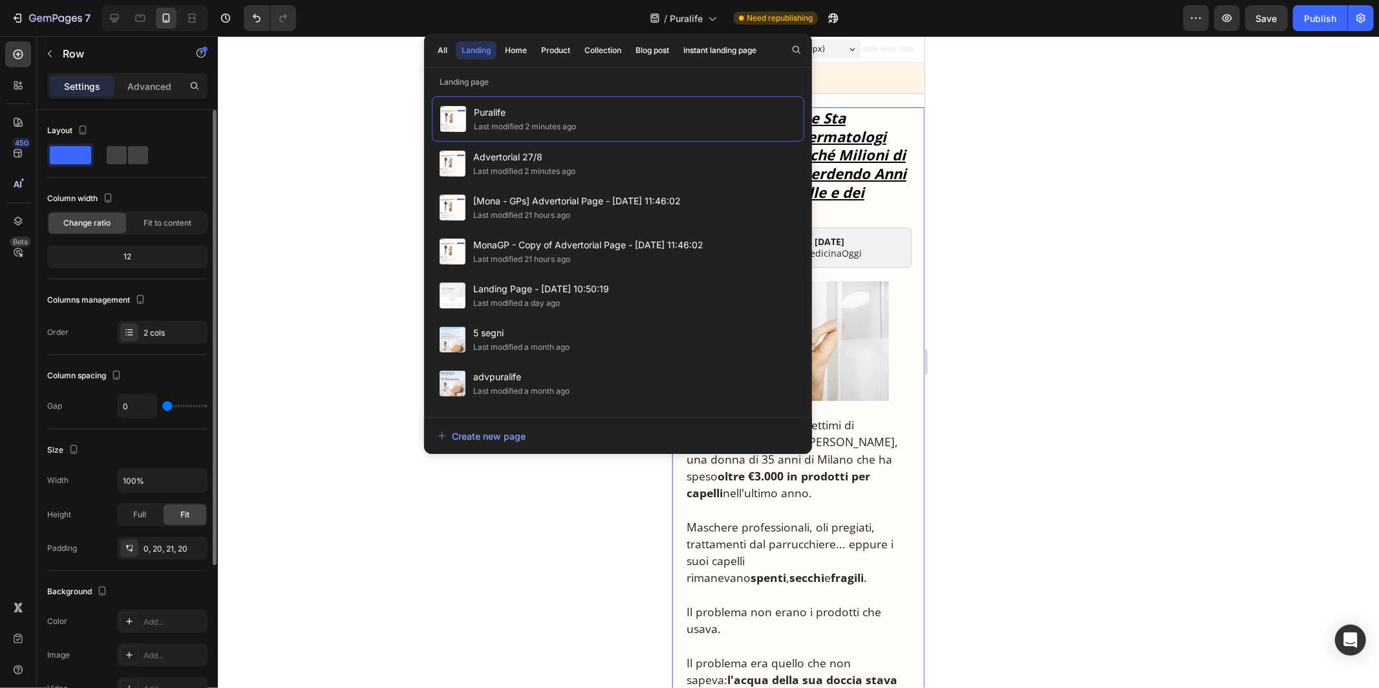
click at [394, 131] on div at bounding box center [798, 362] width 1161 height 652
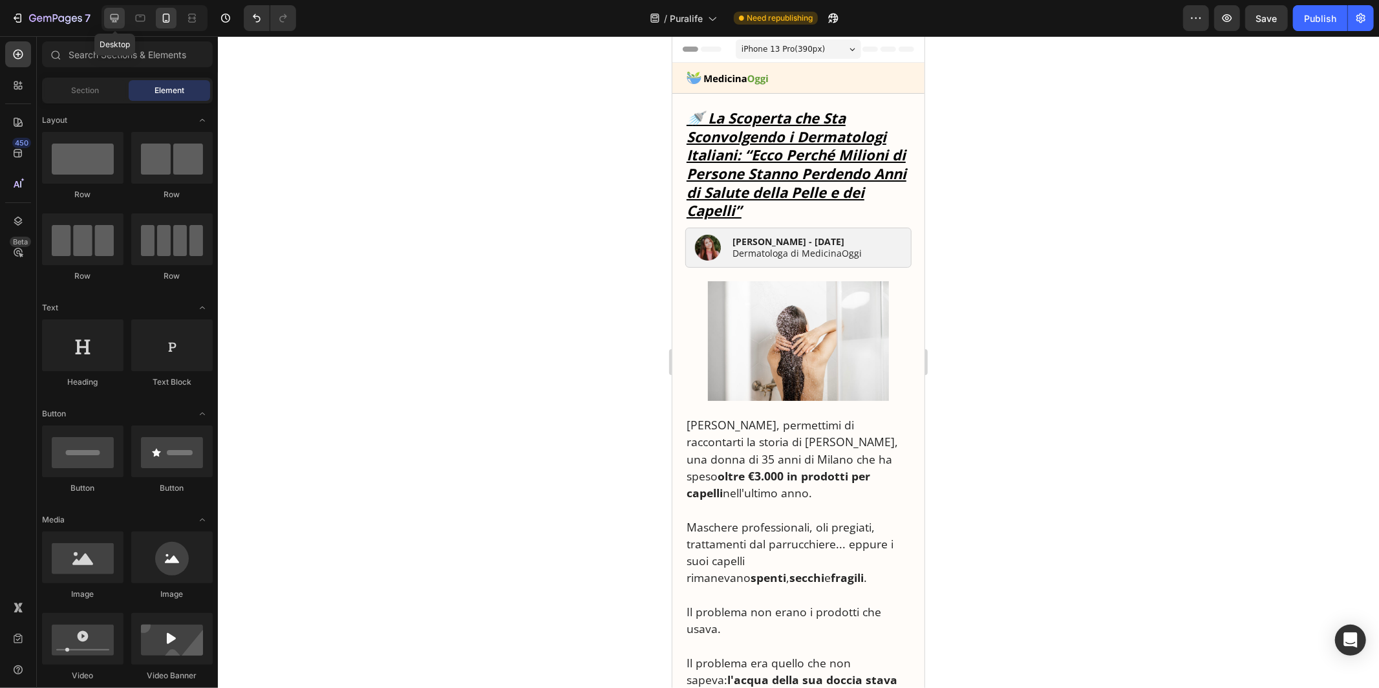
click at [113, 23] on icon at bounding box center [114, 18] width 13 height 13
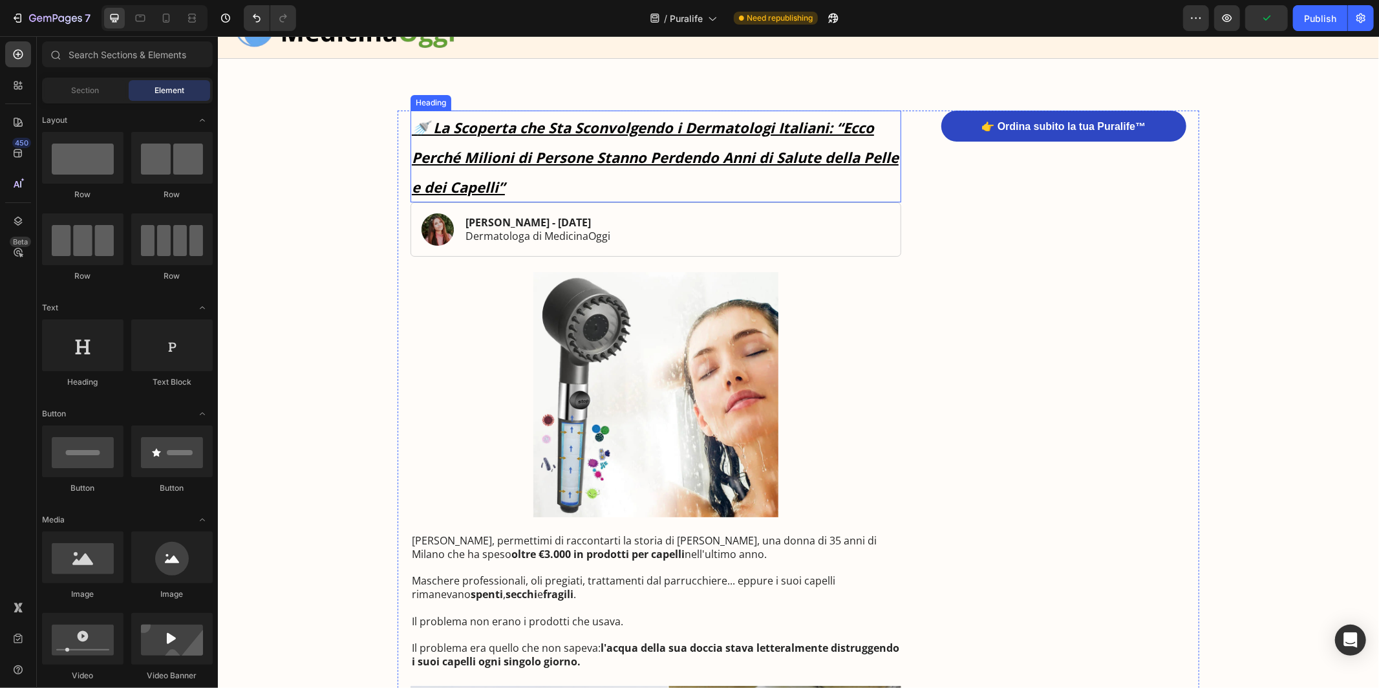
scroll to position [110, 0]
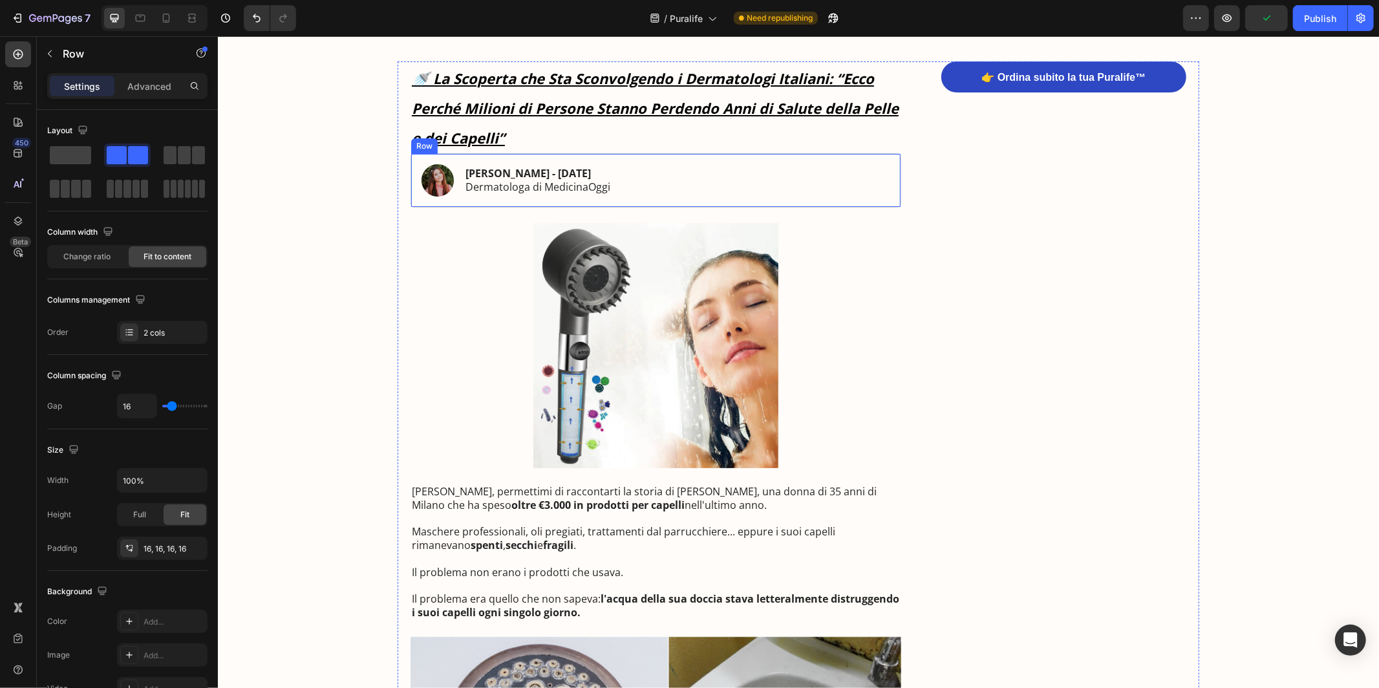
click at [623, 203] on div "Image Laura Trenoni - 20 agosto 2025 Dermatologa di MedicinaOggi Text Block Row" at bounding box center [655, 180] width 491 height 54
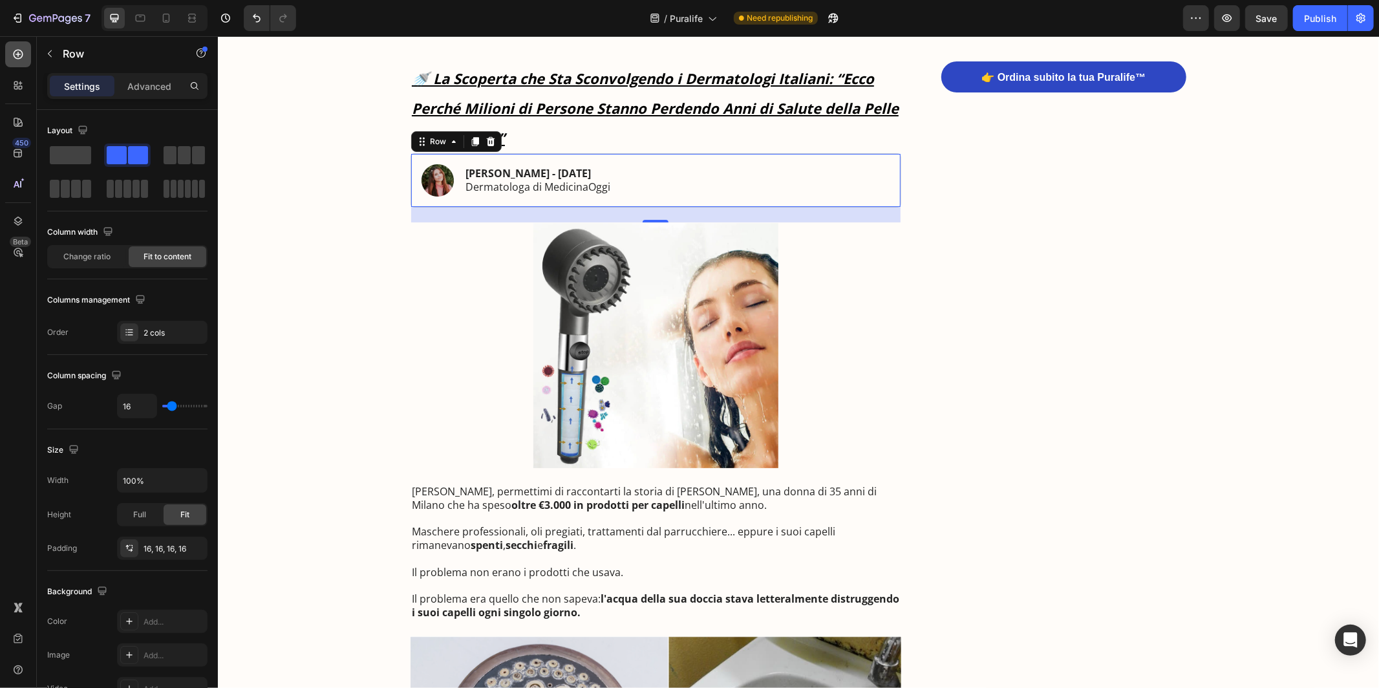
click at [21, 50] on icon at bounding box center [19, 55] width 10 height 10
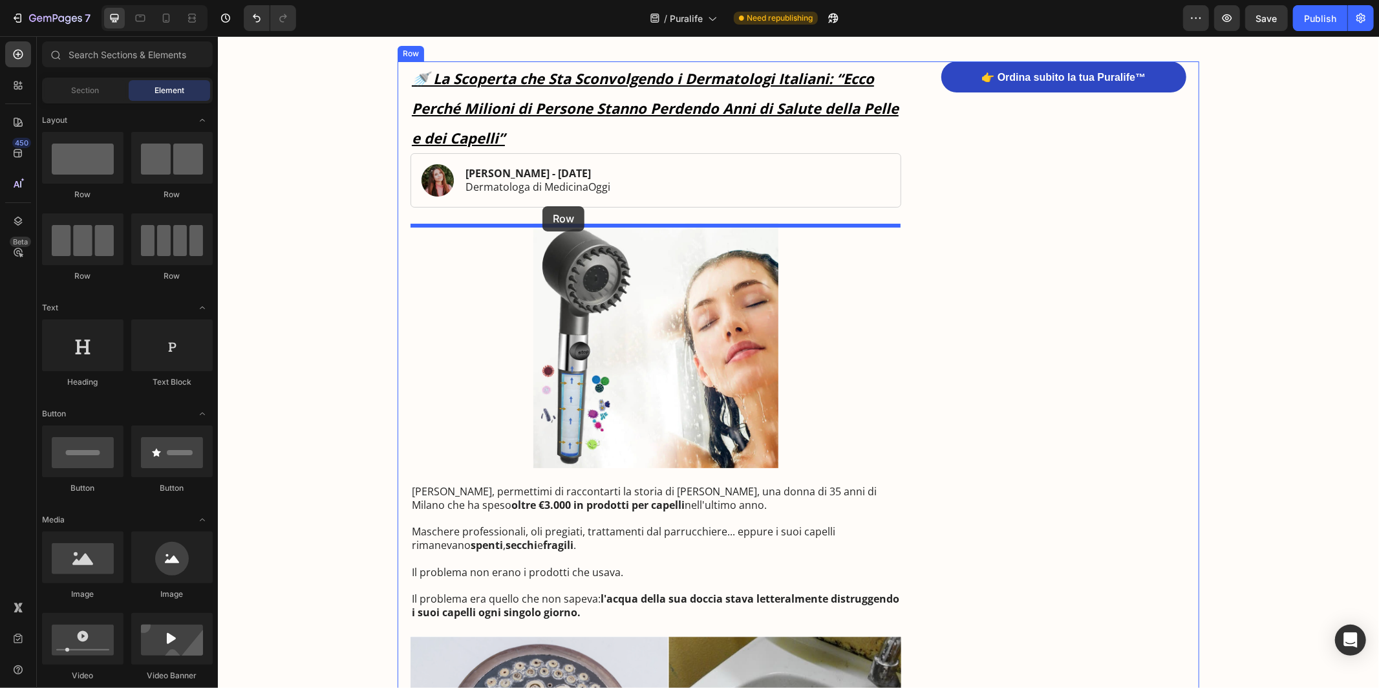
drag, startPoint x: 291, startPoint y: 200, endPoint x: 542, endPoint y: 206, distance: 250.9
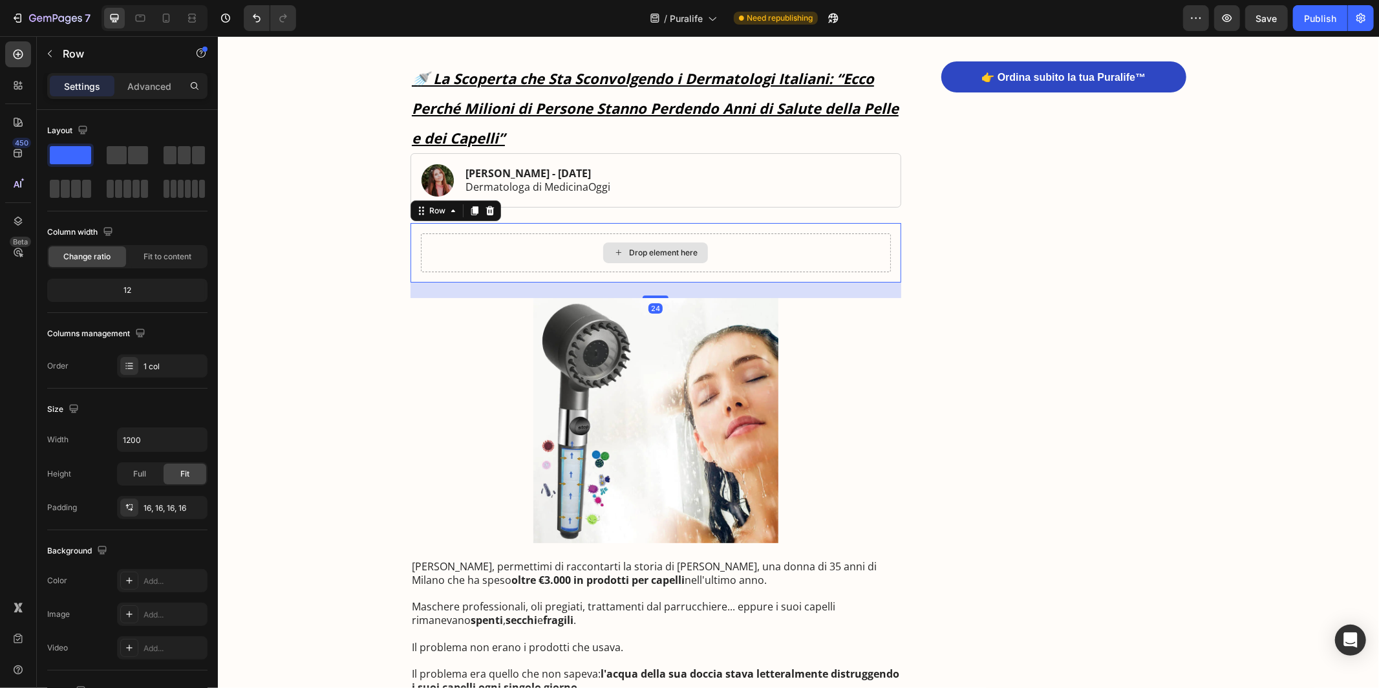
click at [541, 248] on div "Drop element here" at bounding box center [655, 252] width 470 height 39
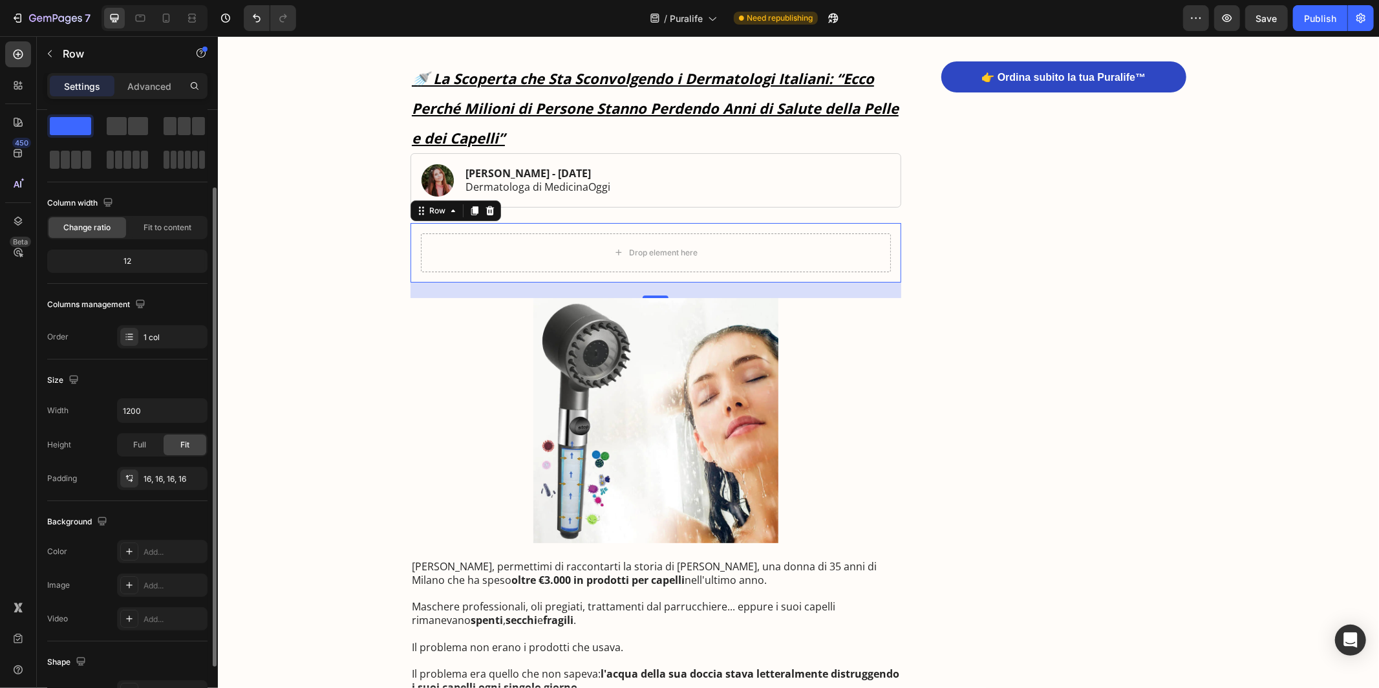
scroll to position [60, 0]
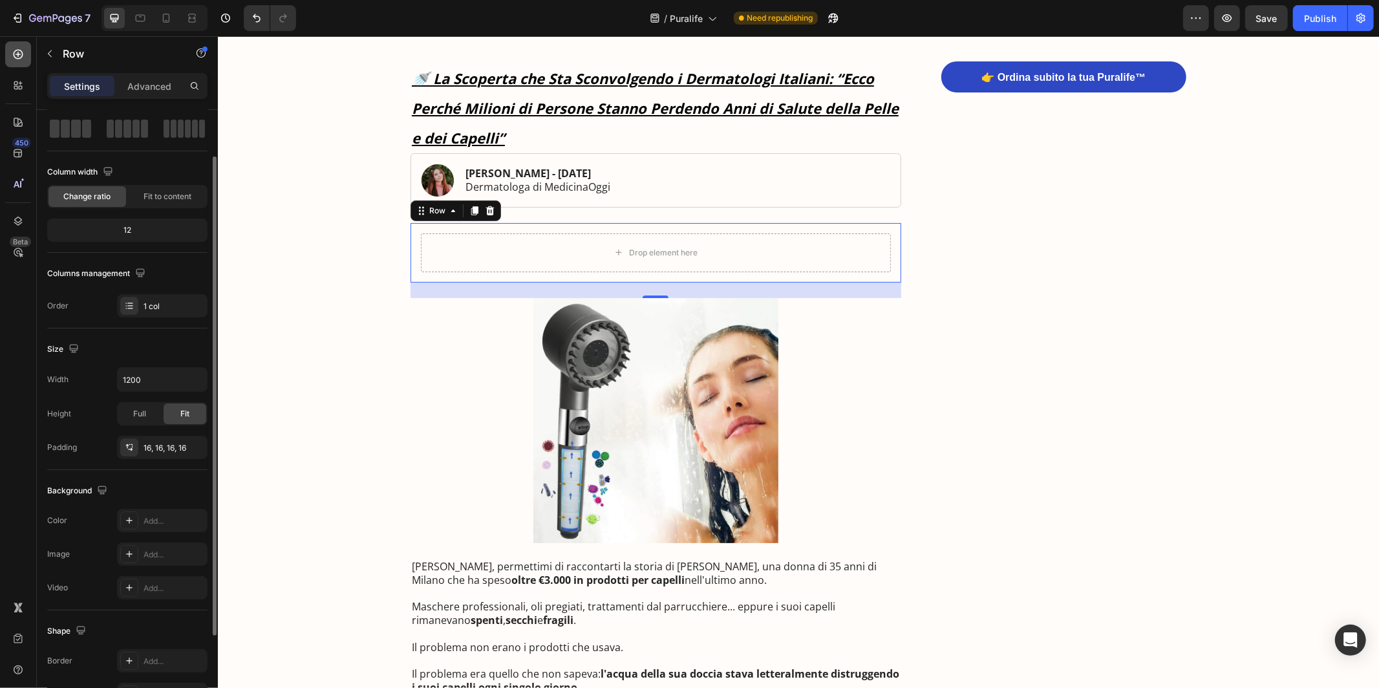
click at [18, 54] on icon at bounding box center [19, 55] width 10 height 10
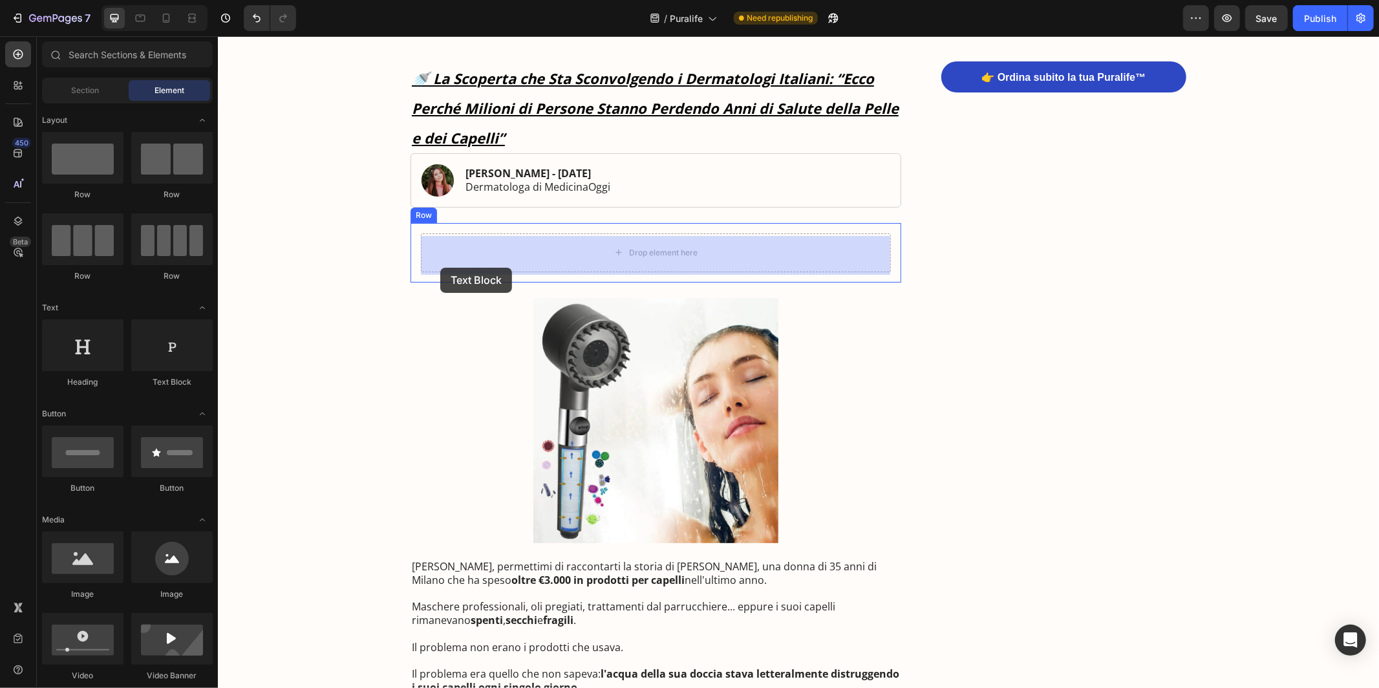
drag, startPoint x: 389, startPoint y: 397, endPoint x: 453, endPoint y: 261, distance: 151.0
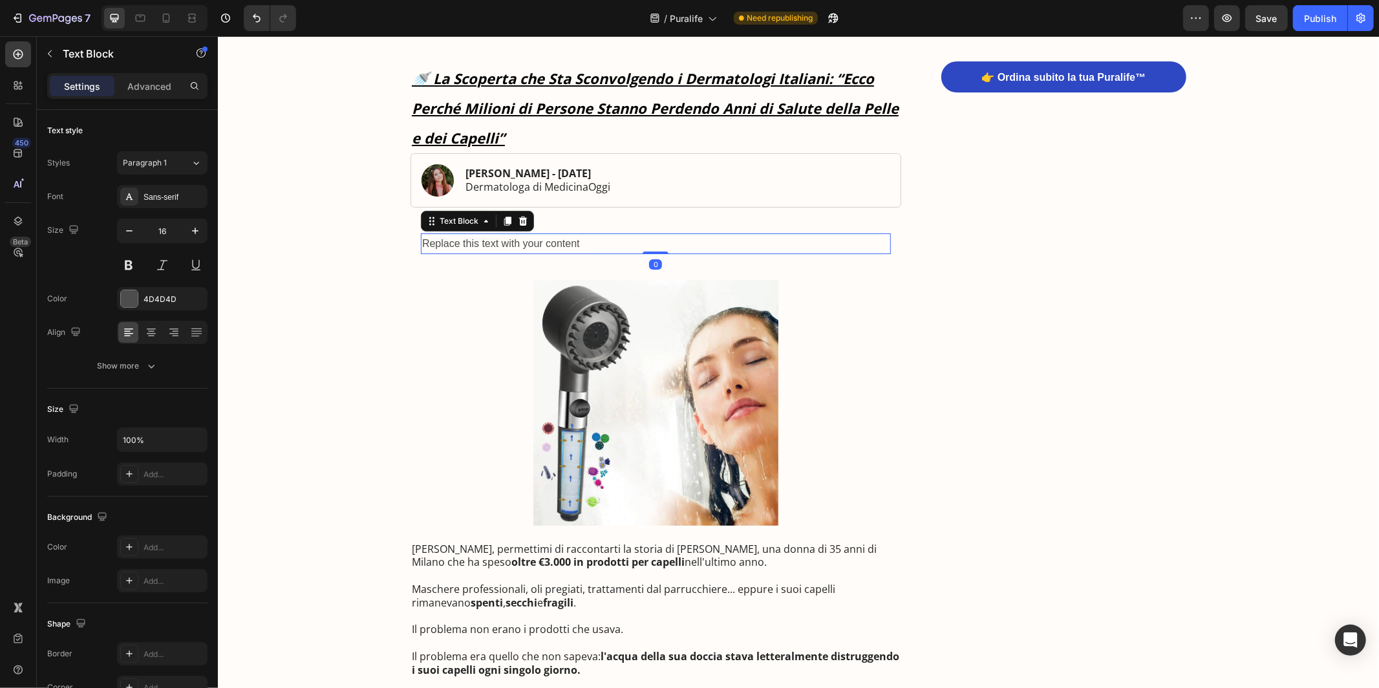
click at [530, 242] on div "Replace this text with your content" at bounding box center [655, 243] width 470 height 21
click at [530, 242] on p "Replace this text with your content" at bounding box center [656, 243] width 468 height 19
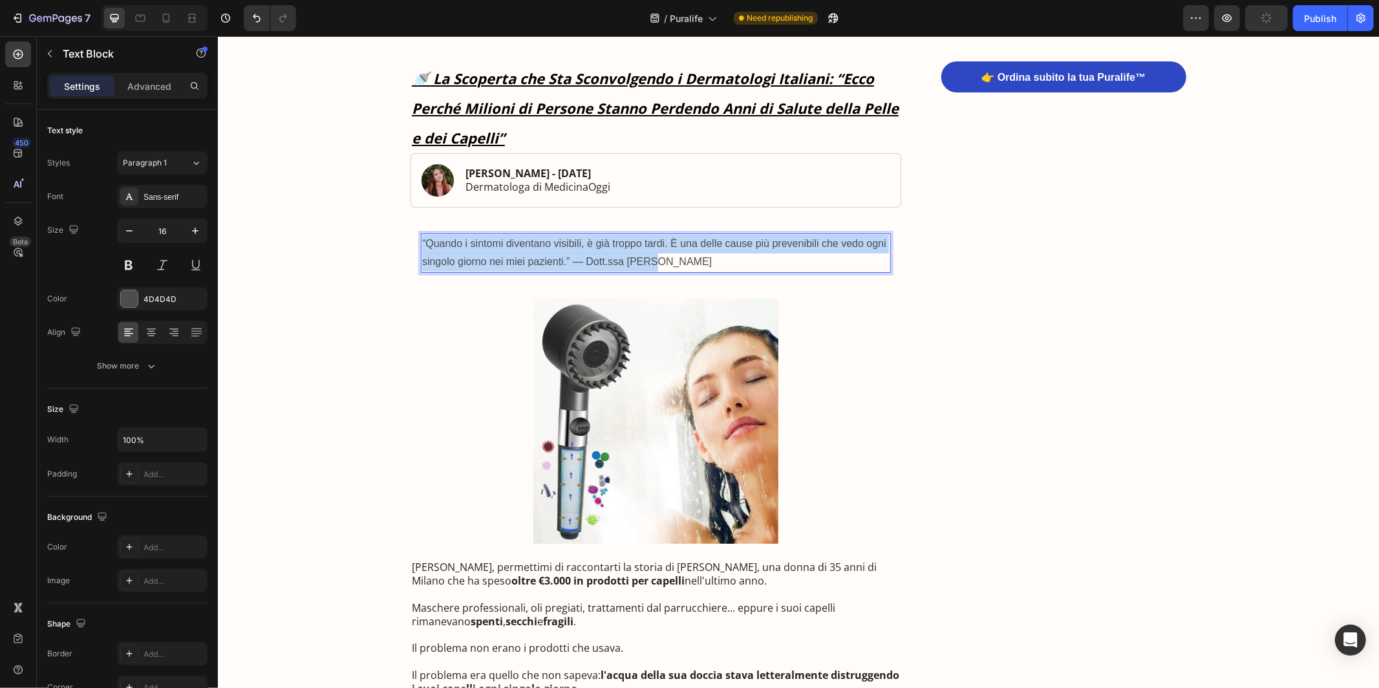
drag, startPoint x: 658, startPoint y: 263, endPoint x: 422, endPoint y: 242, distance: 236.9
click at [422, 242] on p "“Quando i sintomi diventano visibili, è già troppo tardi. È una delle cause più…" at bounding box center [656, 253] width 468 height 38
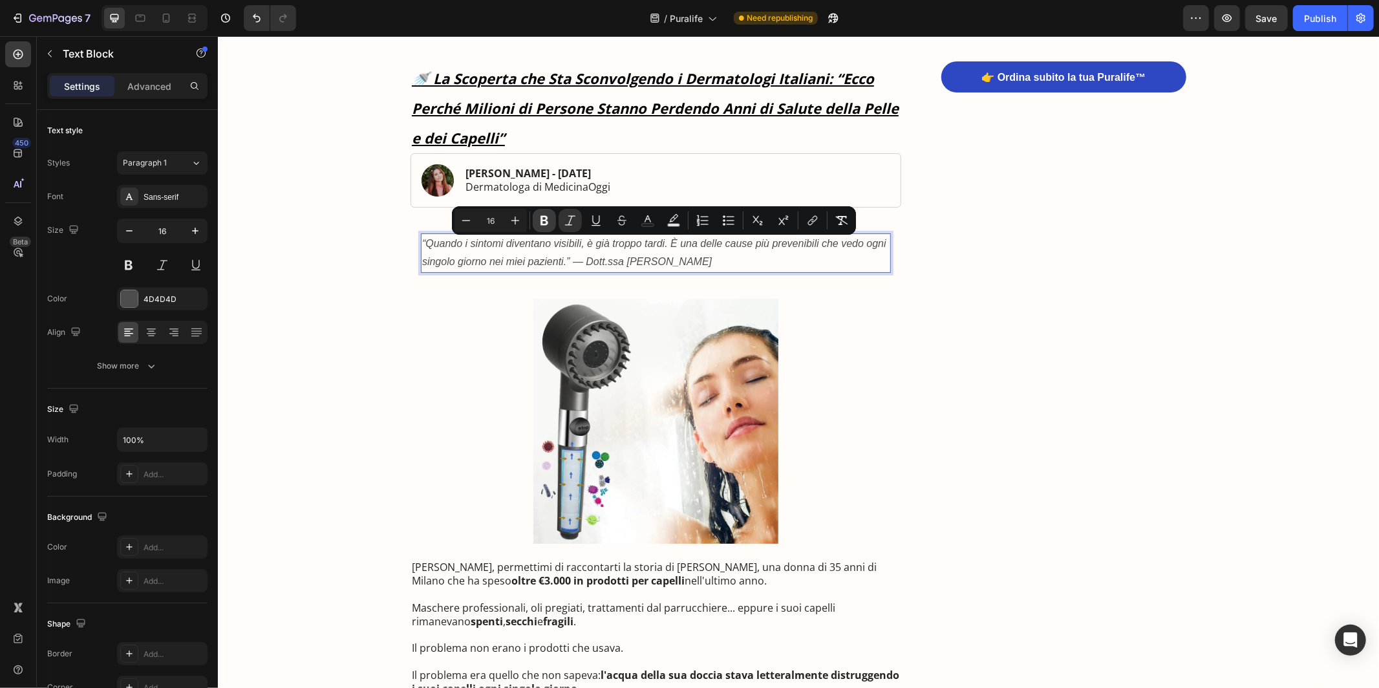
click at [545, 219] on icon "Editor contextual toolbar" at bounding box center [544, 220] width 13 height 13
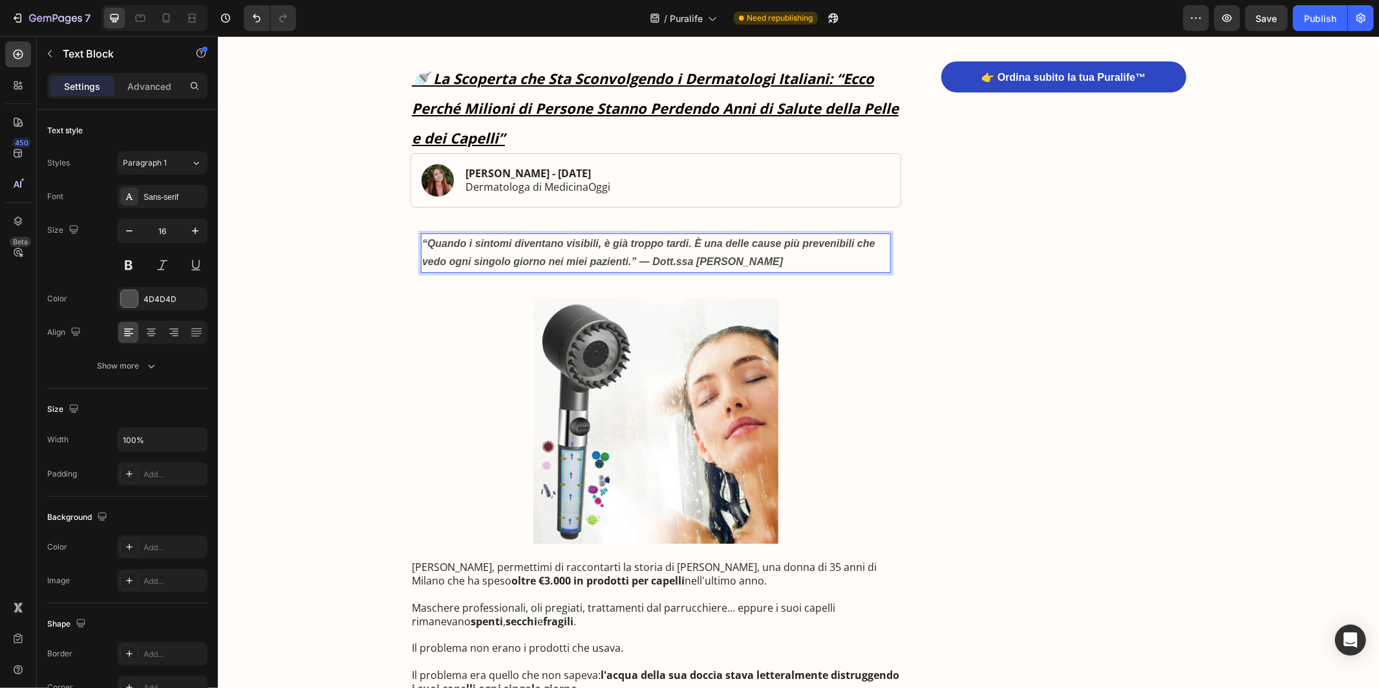
click at [585, 247] on strong "“Quando i sintomi diventano visibili, è già troppo tardi. È una delle cause più…" at bounding box center [648, 252] width 453 height 30
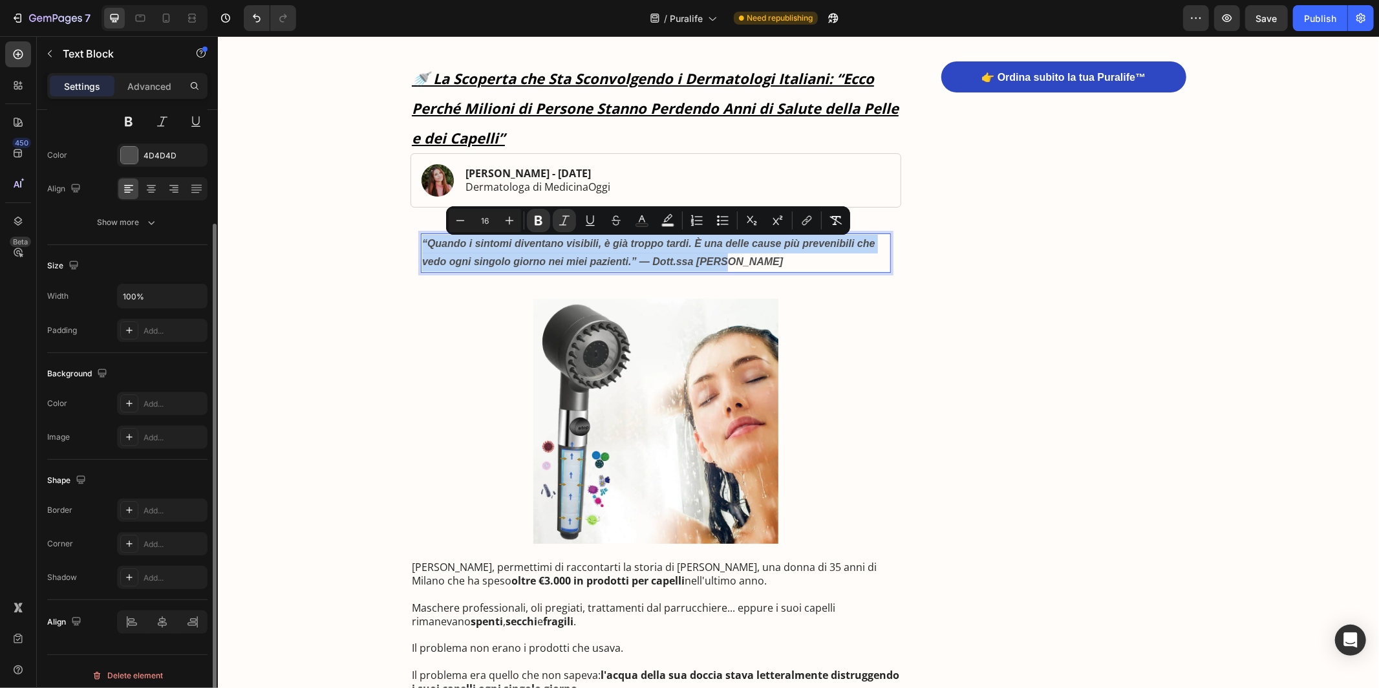
scroll to position [145, 0]
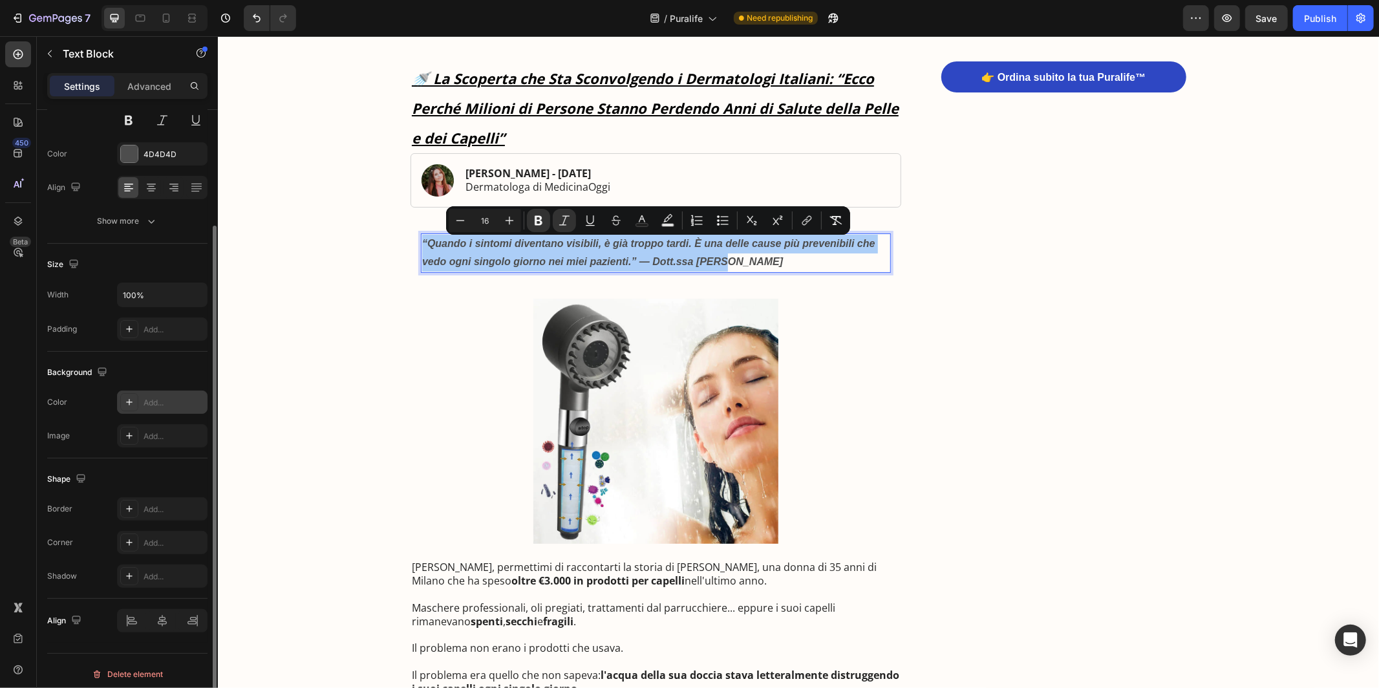
click at [127, 405] on icon at bounding box center [129, 402] width 10 height 10
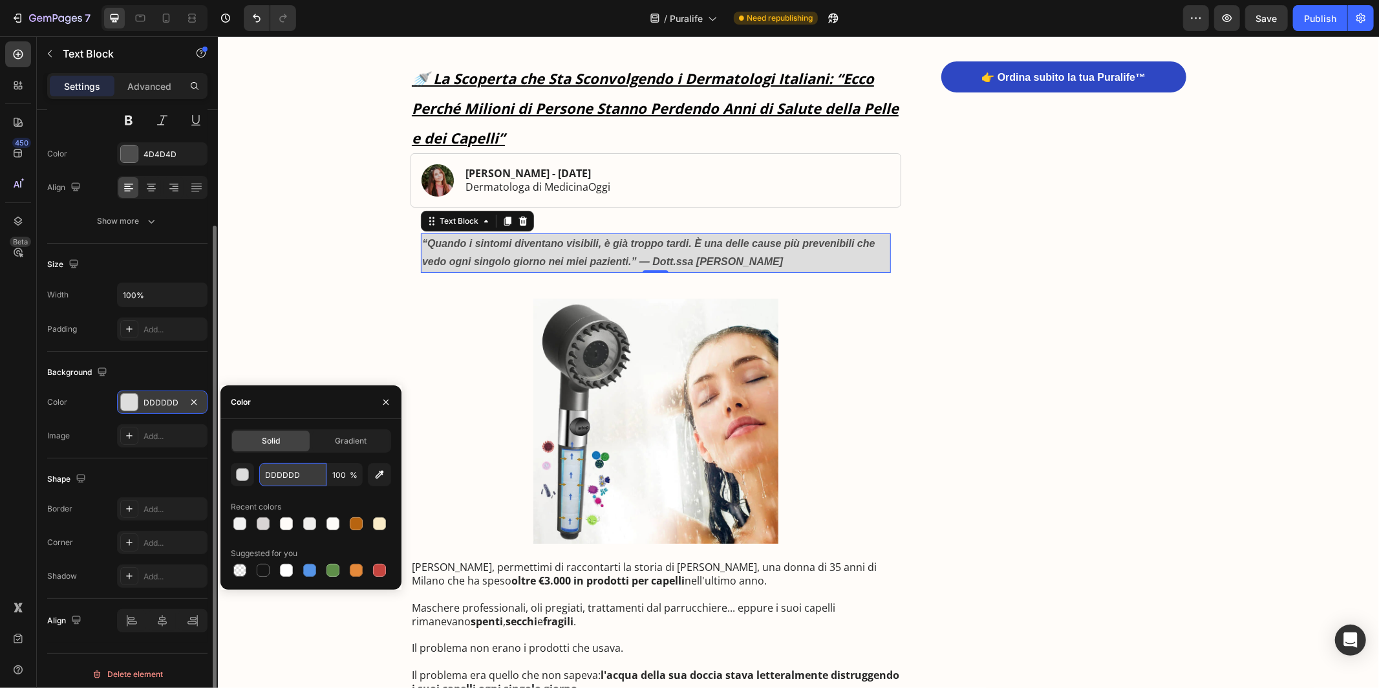
click at [281, 468] on input "DDDDDD" at bounding box center [292, 474] width 67 height 23
paste input "#E6FFFB"
type input "#E6FFFB"
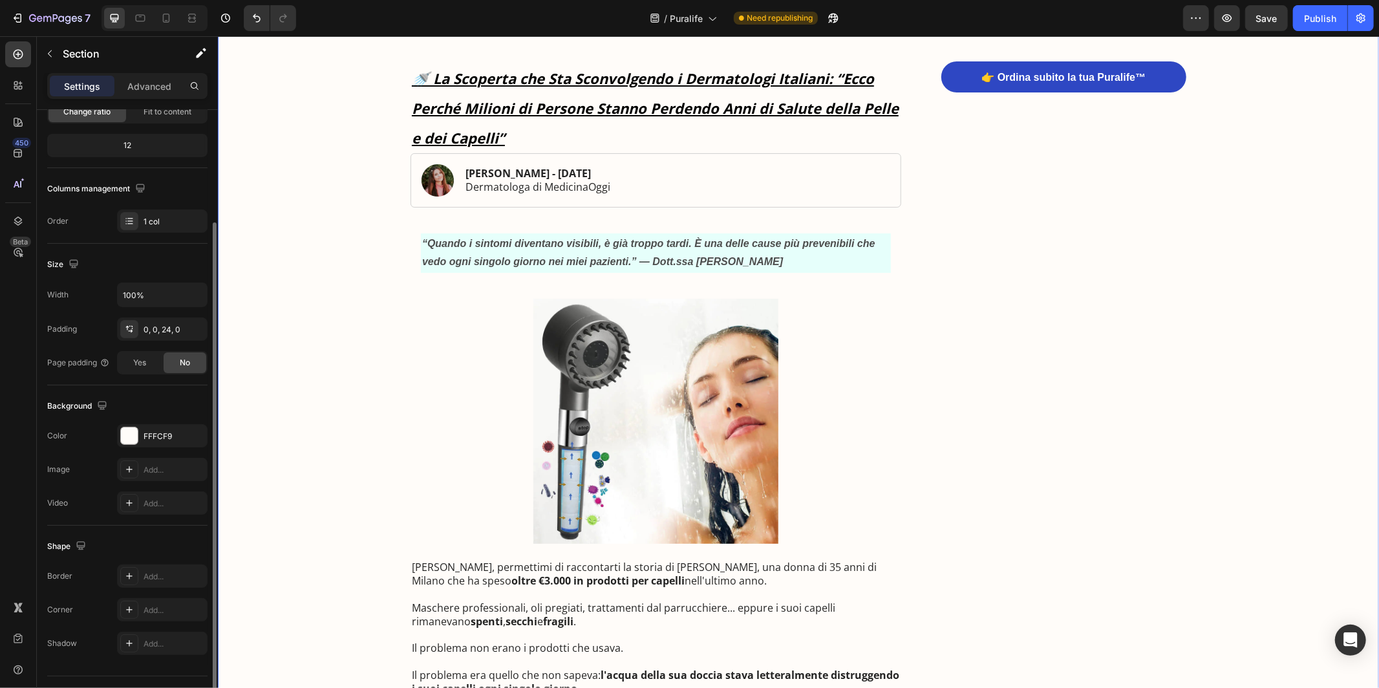
scroll to position [0, 0]
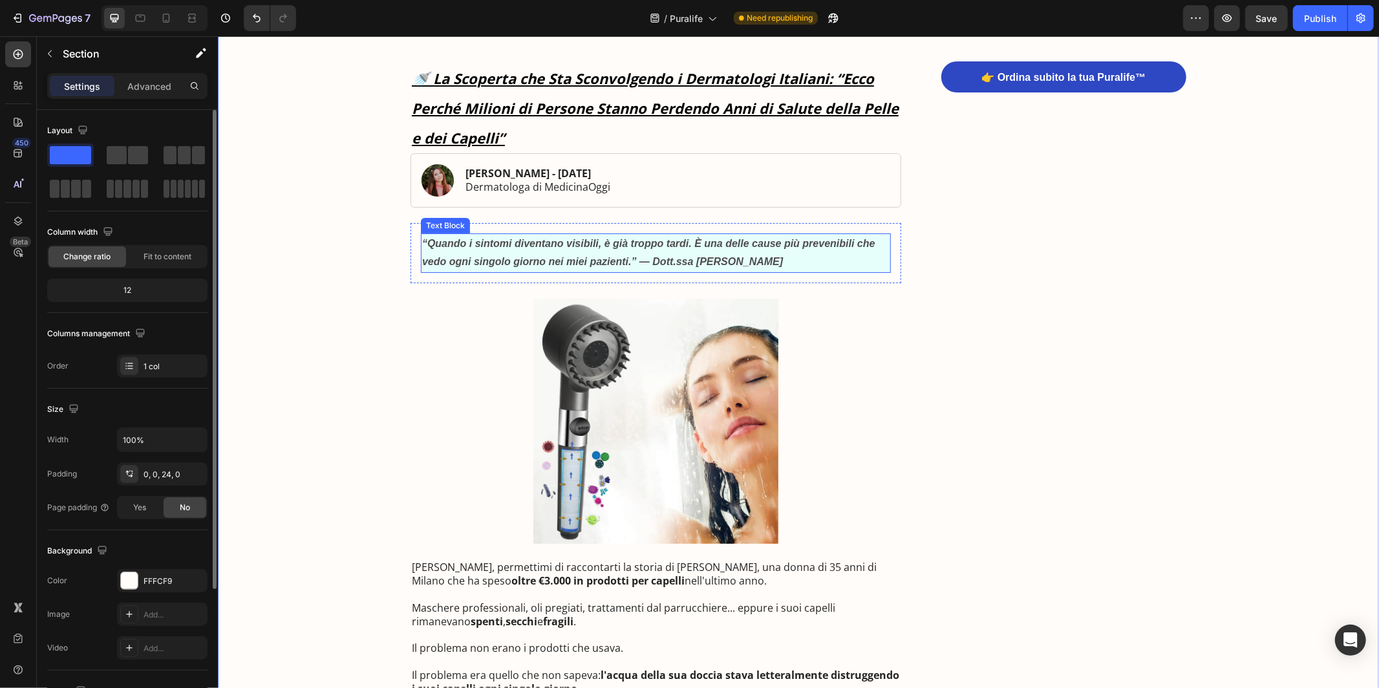
click at [446, 261] on strong "“Quando i sintomi diventano visibili, è già troppo tardi. È una delle cause più…" at bounding box center [648, 252] width 453 height 30
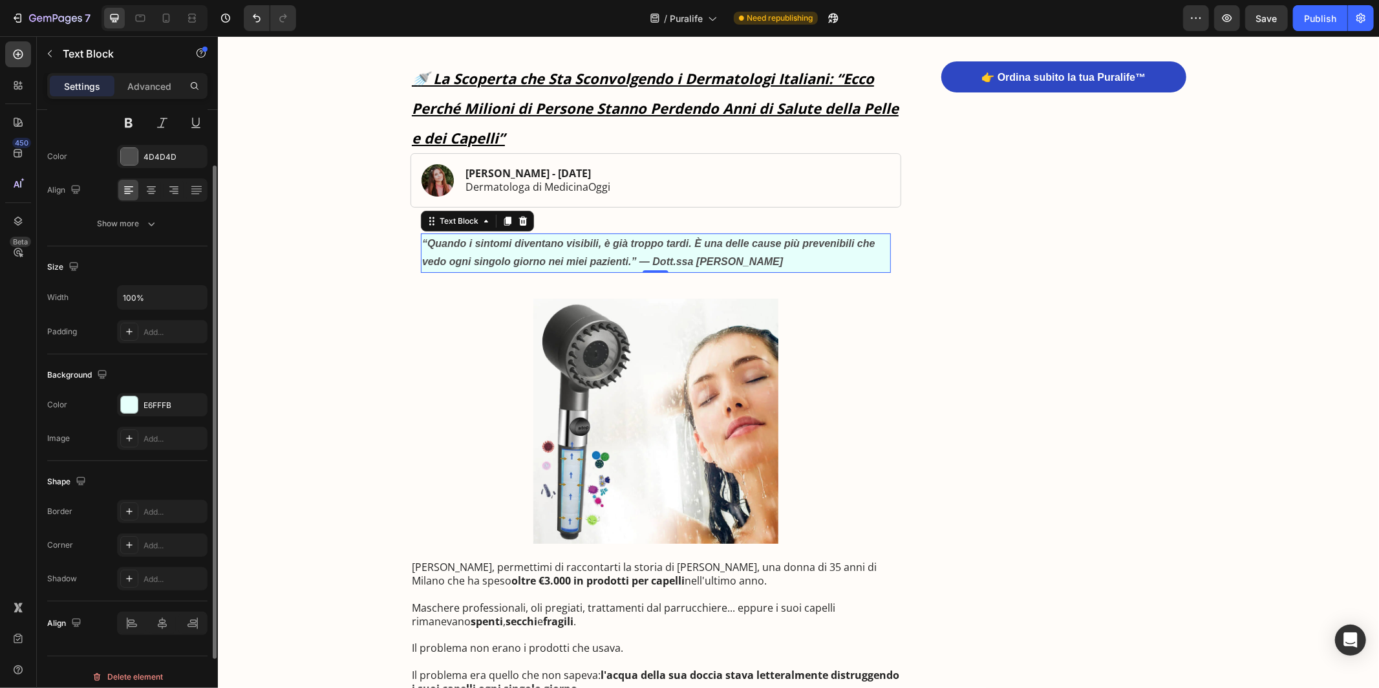
scroll to position [144, 0]
click at [133, 539] on icon at bounding box center [129, 544] width 10 height 10
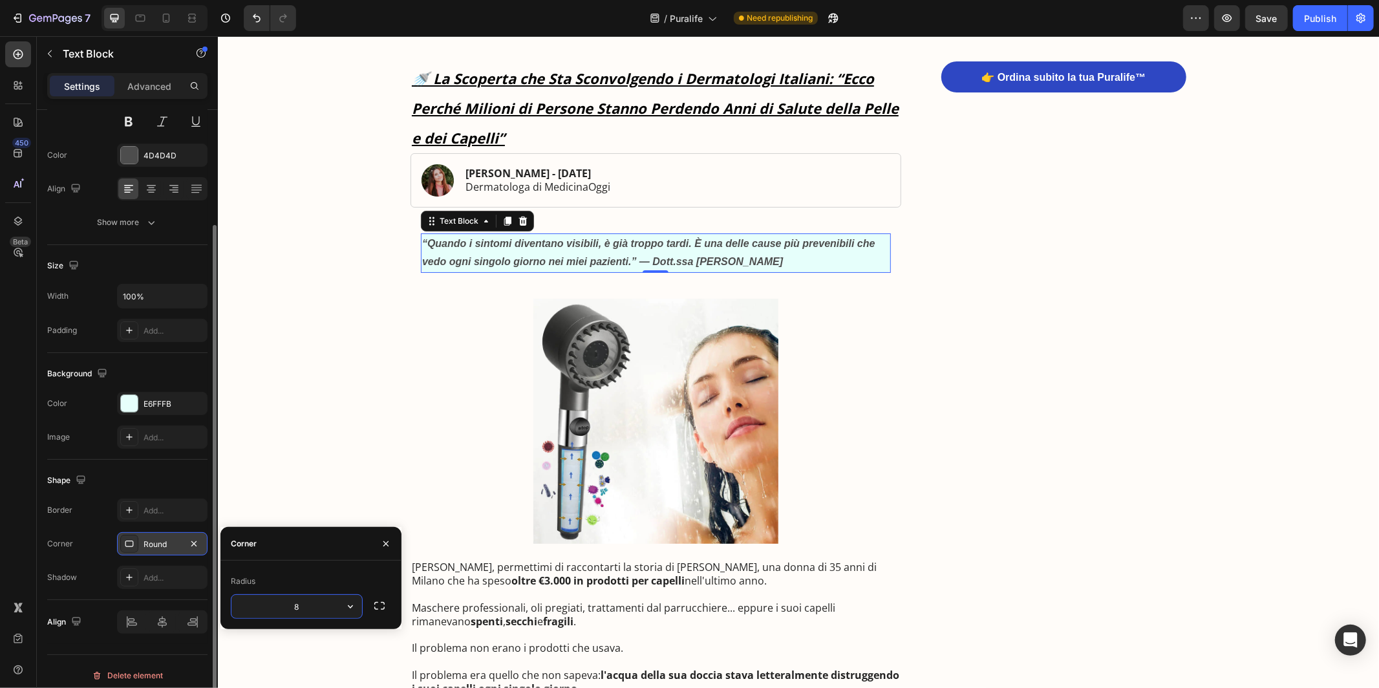
type input "2"
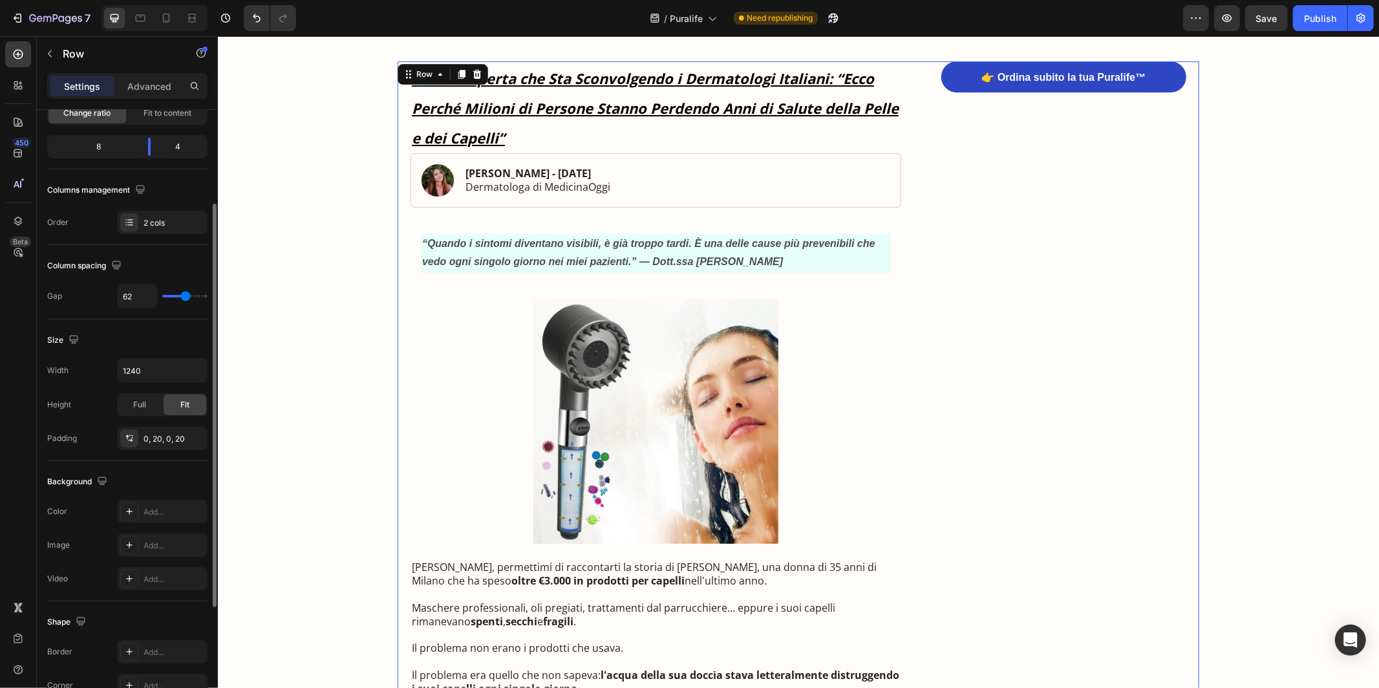
scroll to position [0, 0]
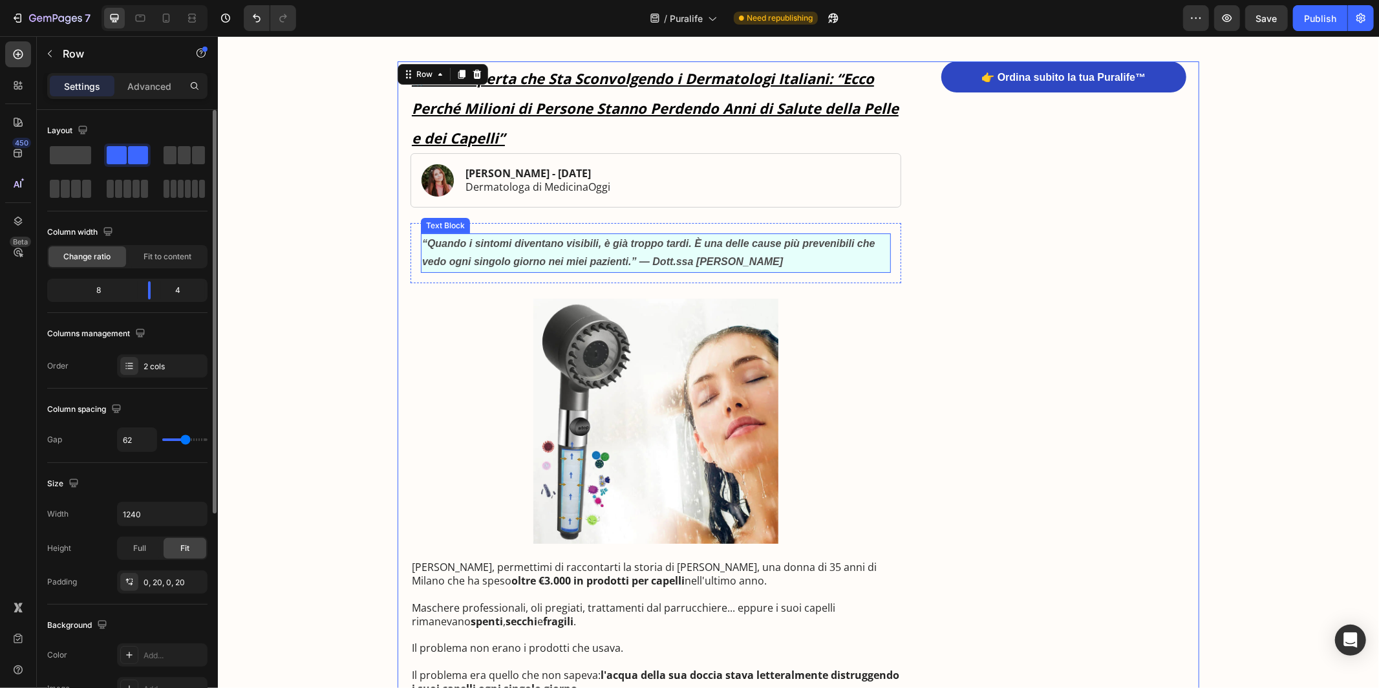
click at [476, 261] on strong "“Quando i sintomi diventano visibili, è già troppo tardi. È una delle cause più…" at bounding box center [648, 252] width 453 height 30
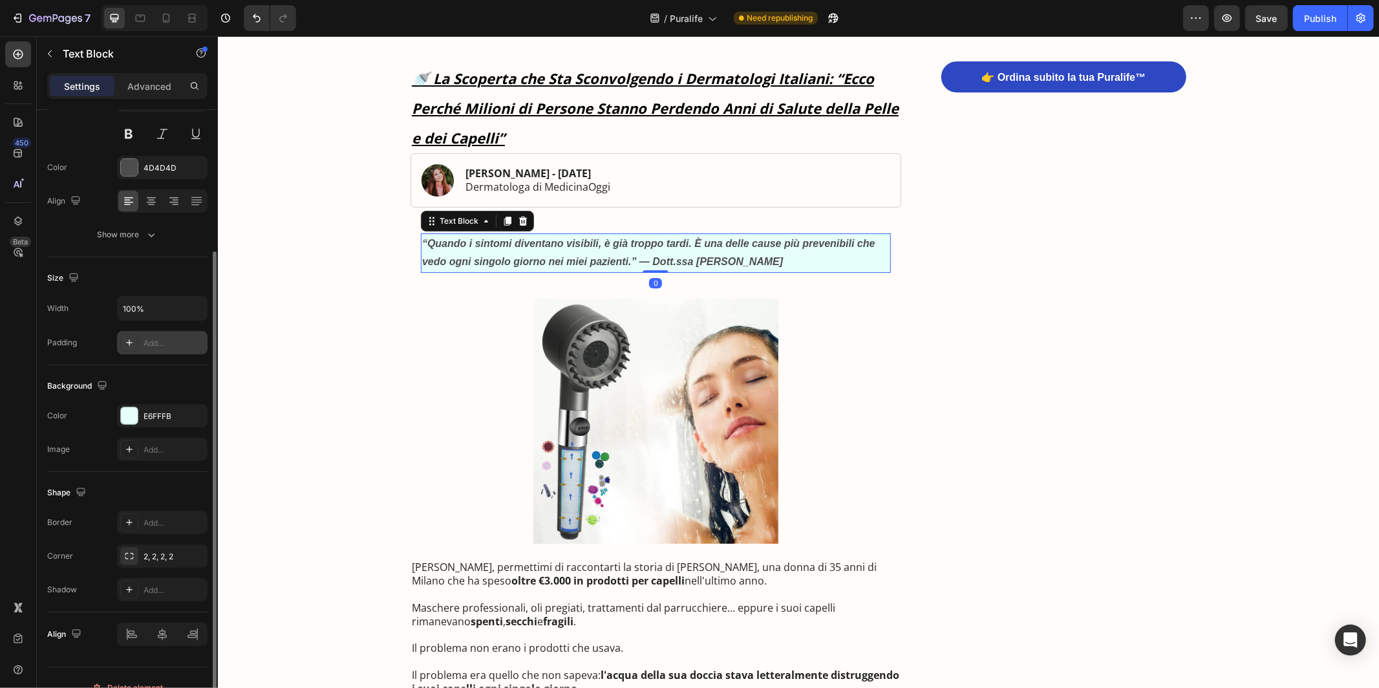
scroll to position [151, 0]
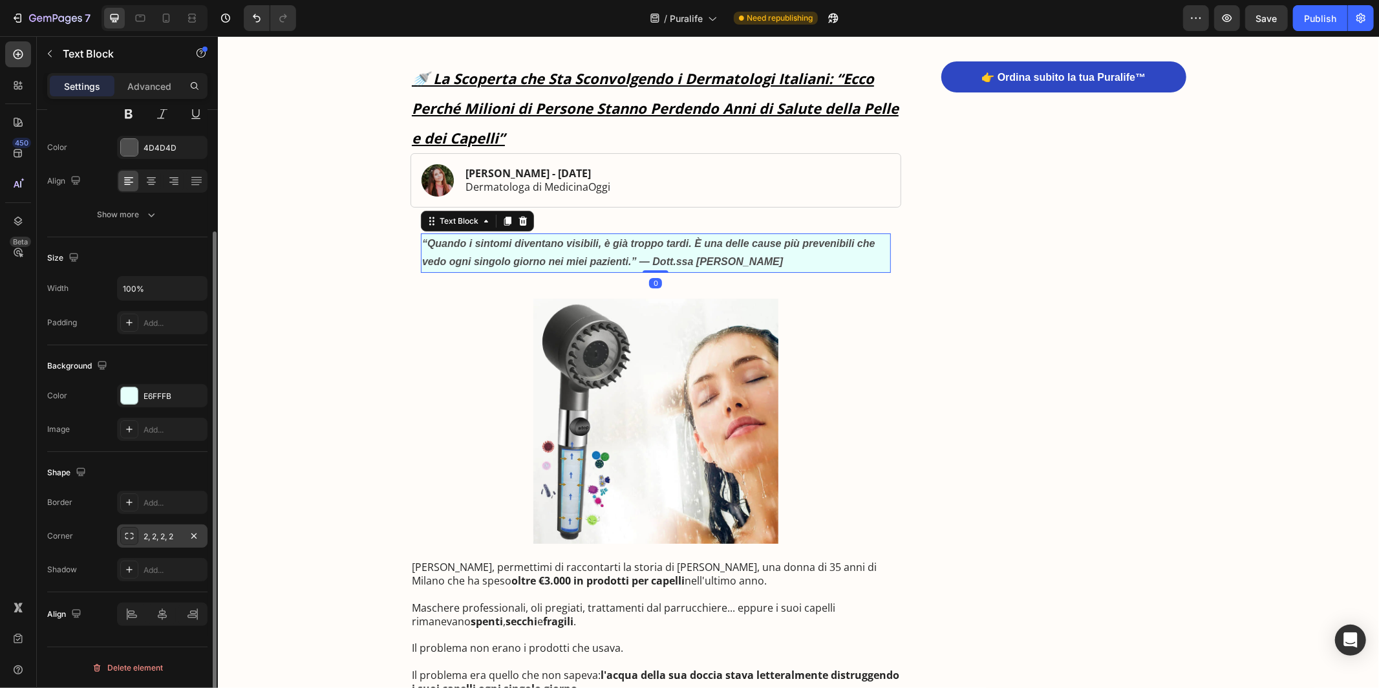
click at [169, 540] on div "2, 2, 2, 2" at bounding box center [163, 537] width 38 height 12
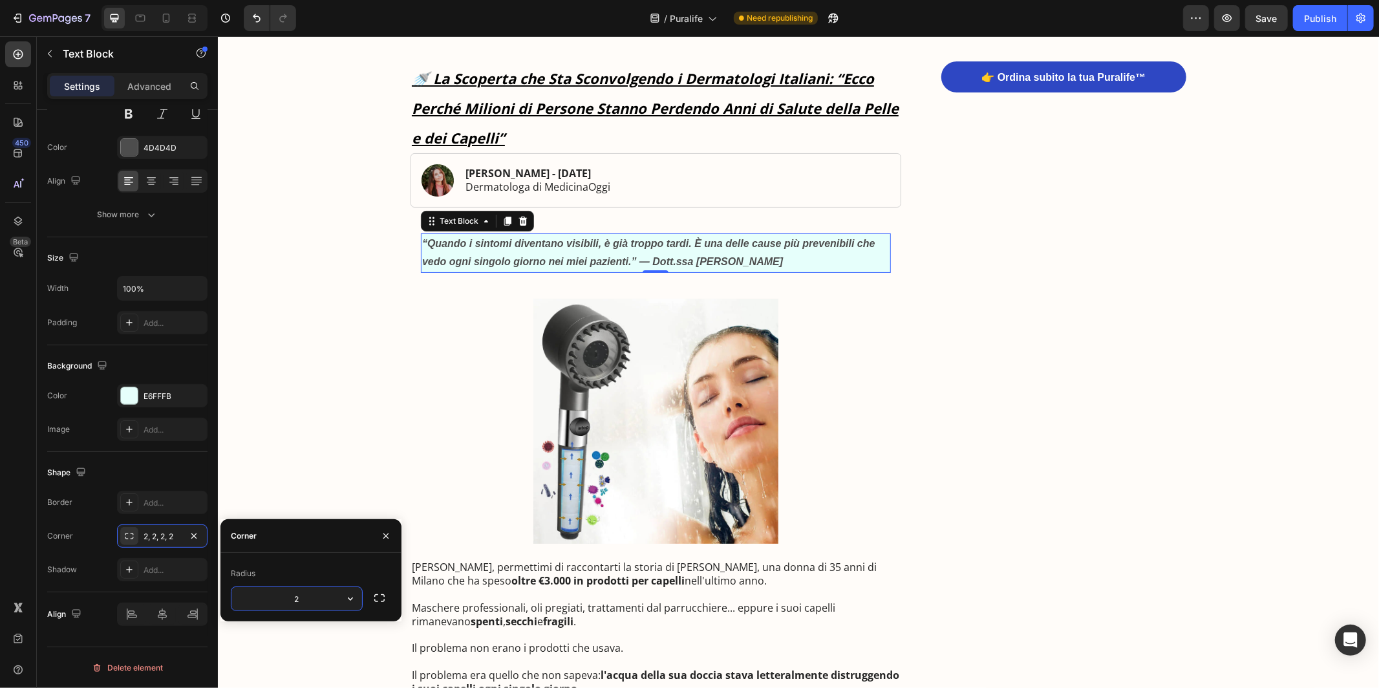
click at [295, 596] on input "2" at bounding box center [296, 598] width 131 height 23
type input "4"
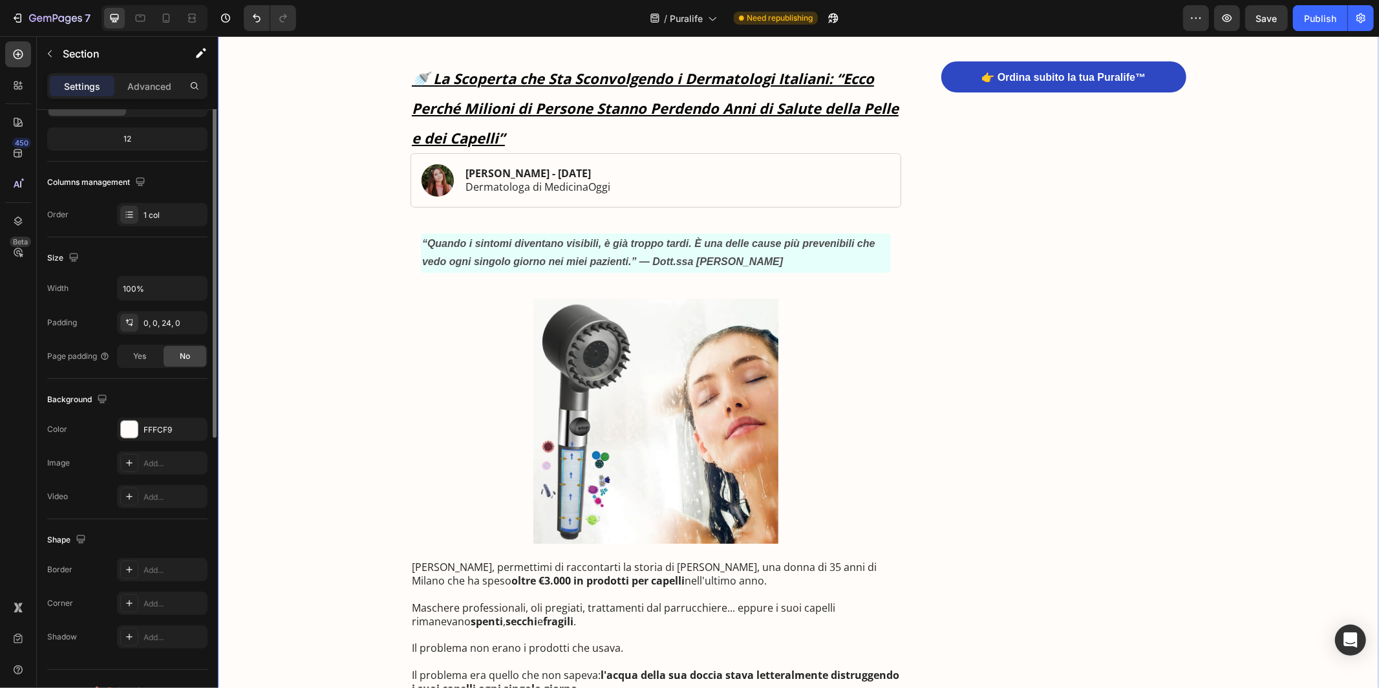
scroll to position [0, 0]
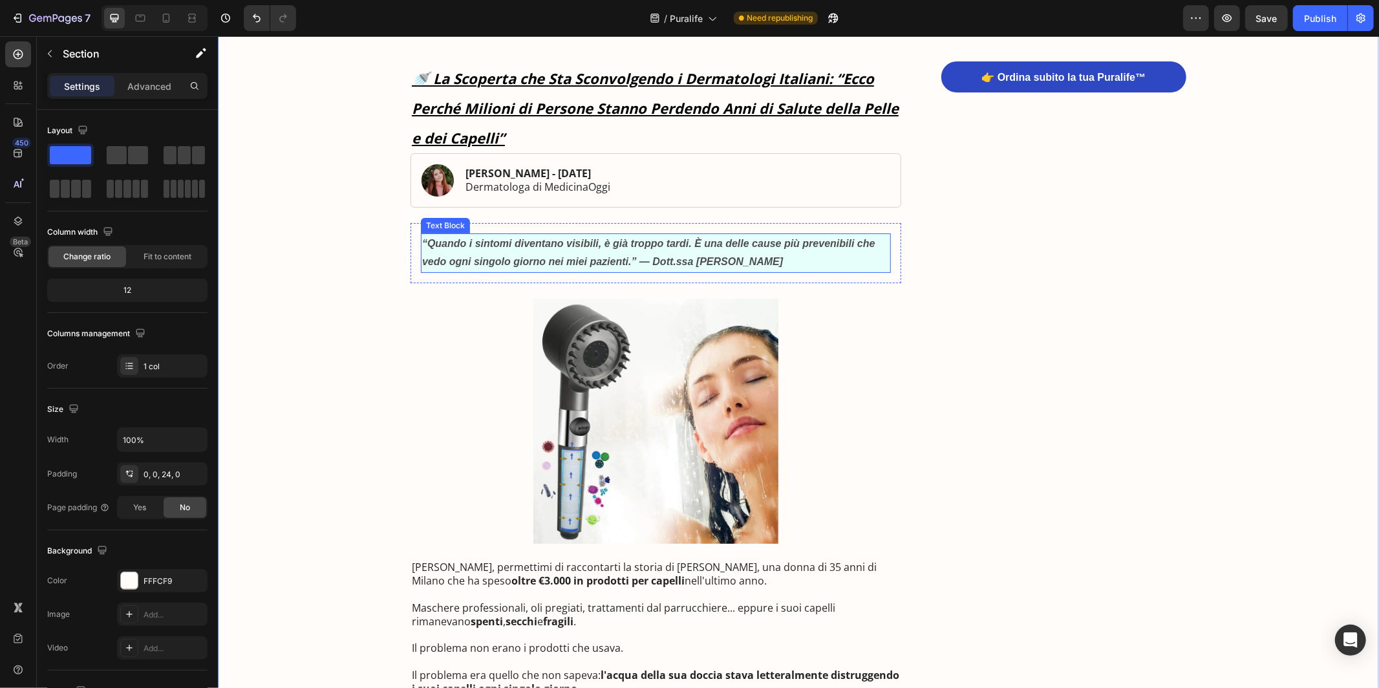
click at [604, 255] on p "“Quando i sintomi diventano visibili, è già troppo tardi. È una delle cause più…" at bounding box center [656, 253] width 468 height 38
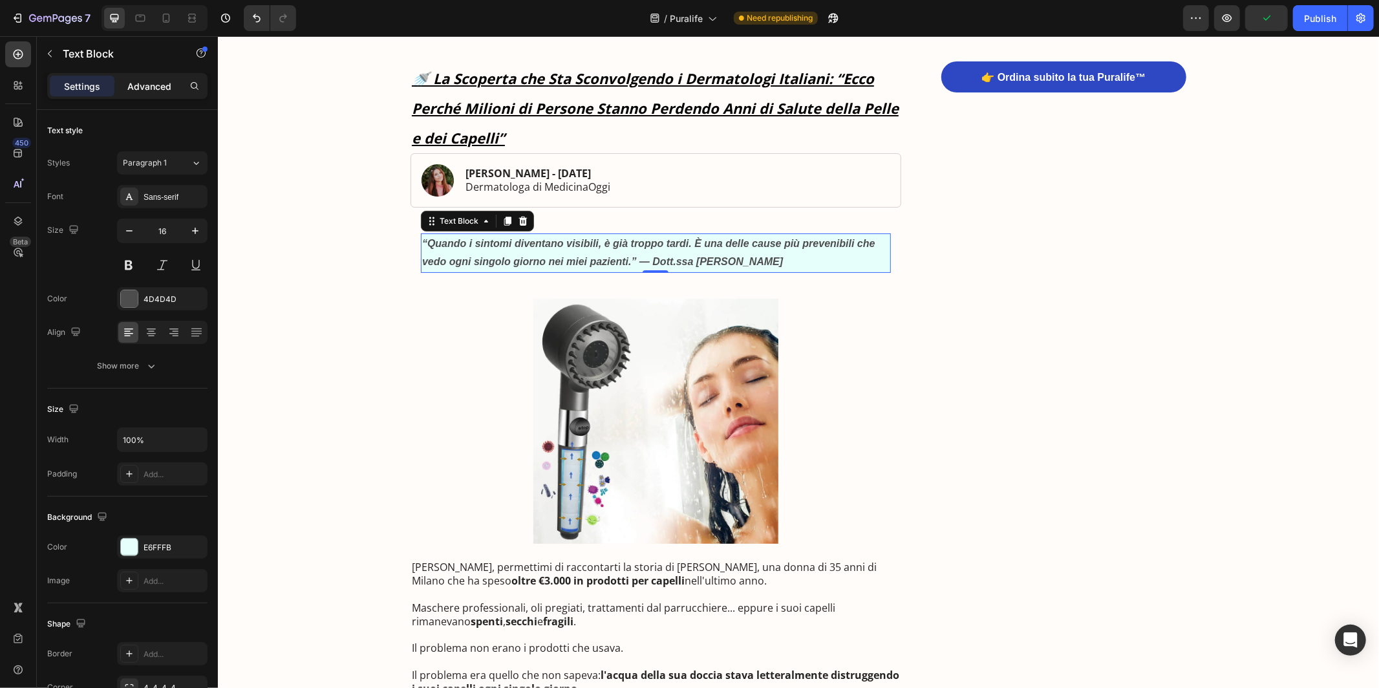
click at [147, 94] on div "Advanced" at bounding box center [149, 86] width 65 height 21
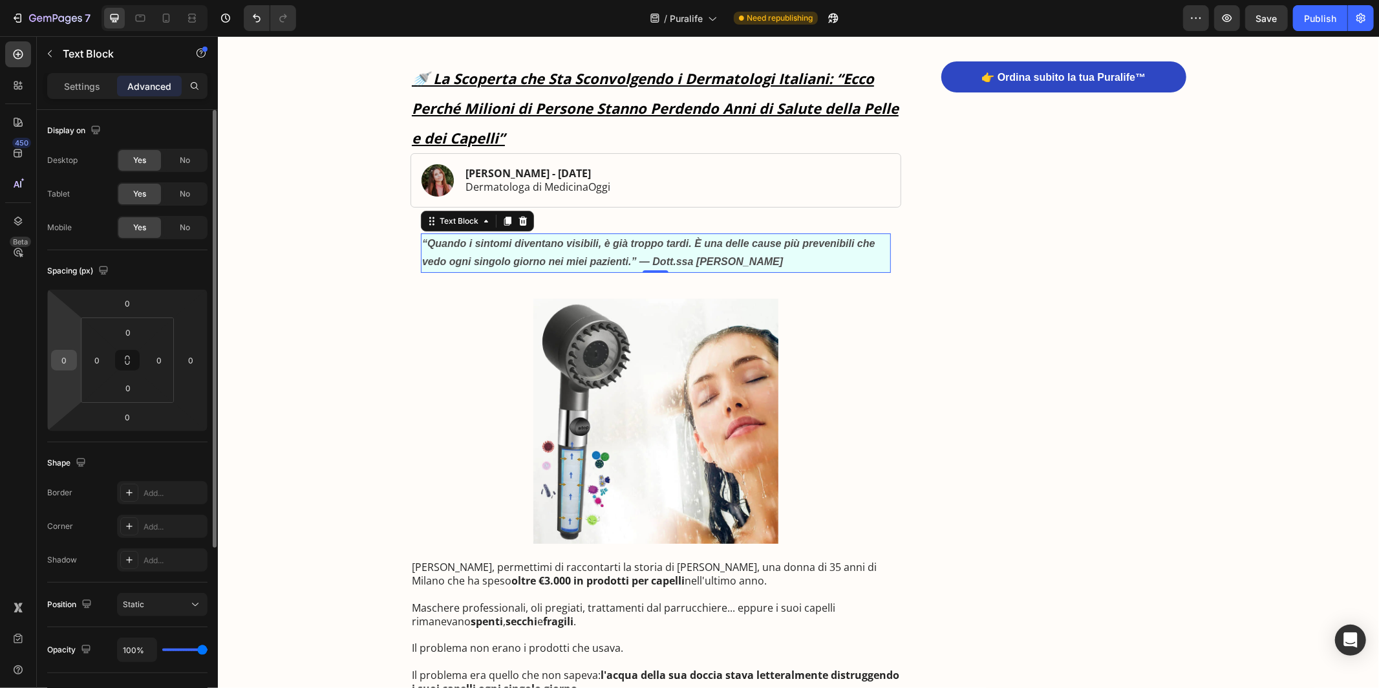
click at [68, 363] on input "0" at bounding box center [63, 359] width 19 height 19
type input "1"
type input "0"
click at [85, 367] on div "0" at bounding box center [97, 360] width 26 height 21
click at [93, 362] on input "0" at bounding box center [96, 359] width 19 height 19
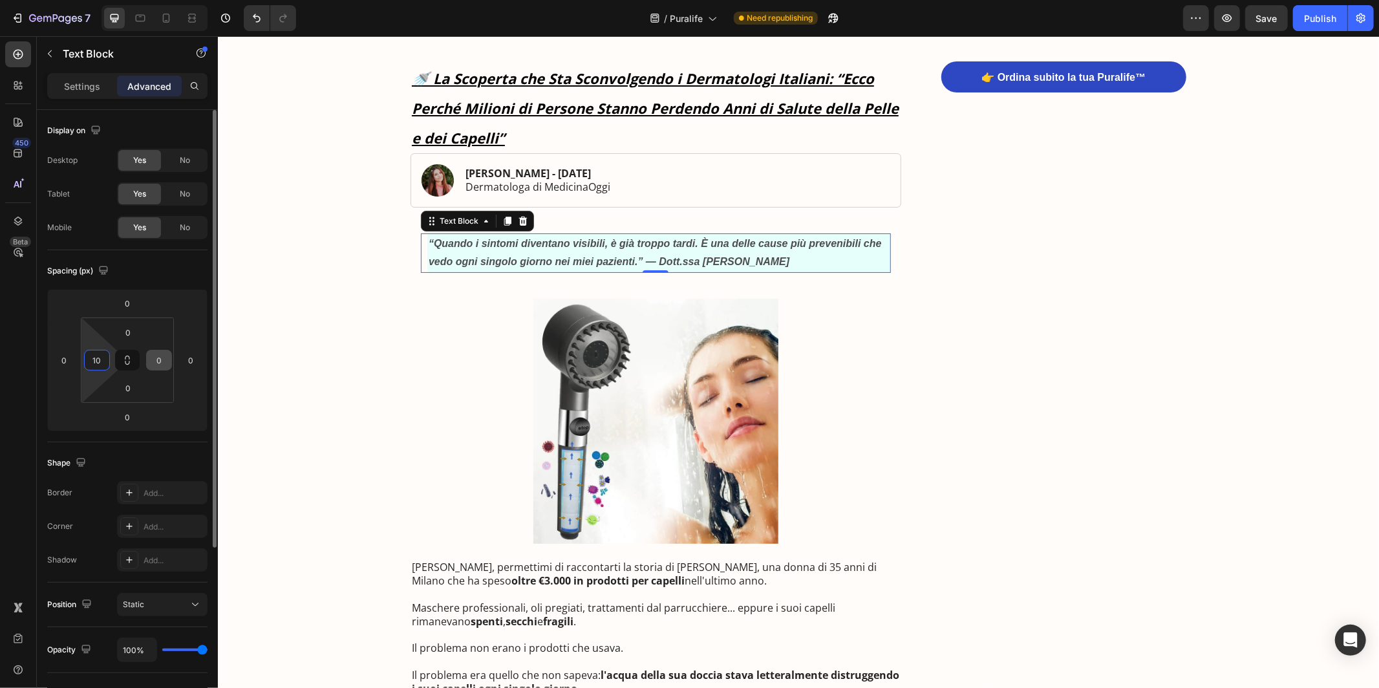
type input "10"
click at [153, 364] on input "0" at bounding box center [158, 359] width 19 height 19
type input "1"
click at [187, 369] on input "0" at bounding box center [190, 359] width 19 height 19
type input "0"
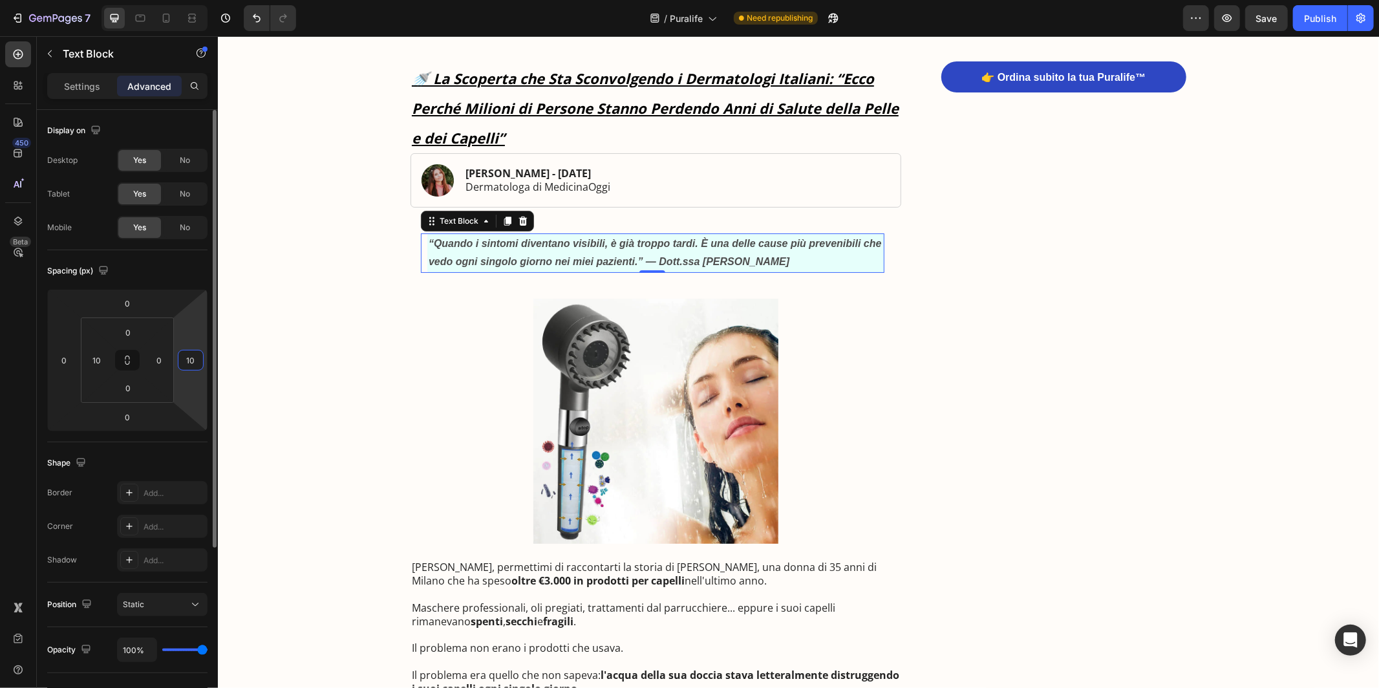
type input "1"
type input "-5"
type input "0"
click at [100, 364] on input "10" at bounding box center [96, 359] width 19 height 19
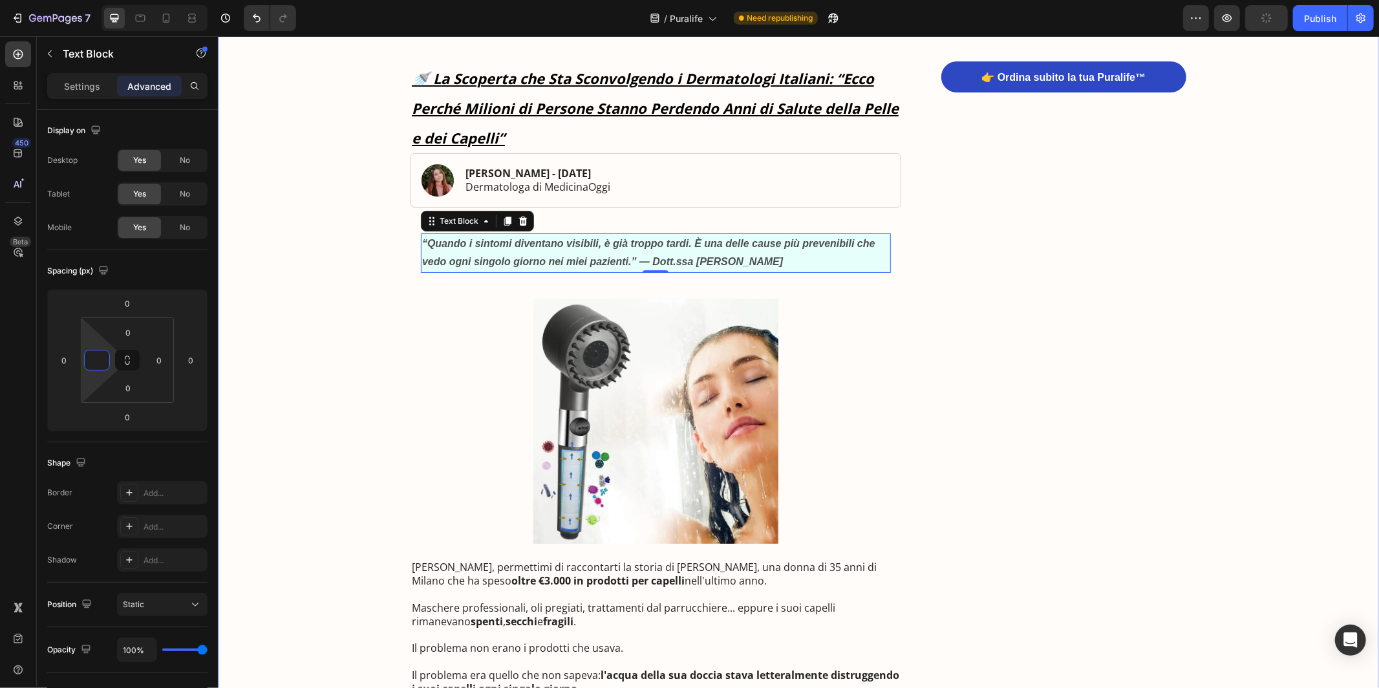
click at [438, 309] on div at bounding box center [655, 420] width 491 height 245
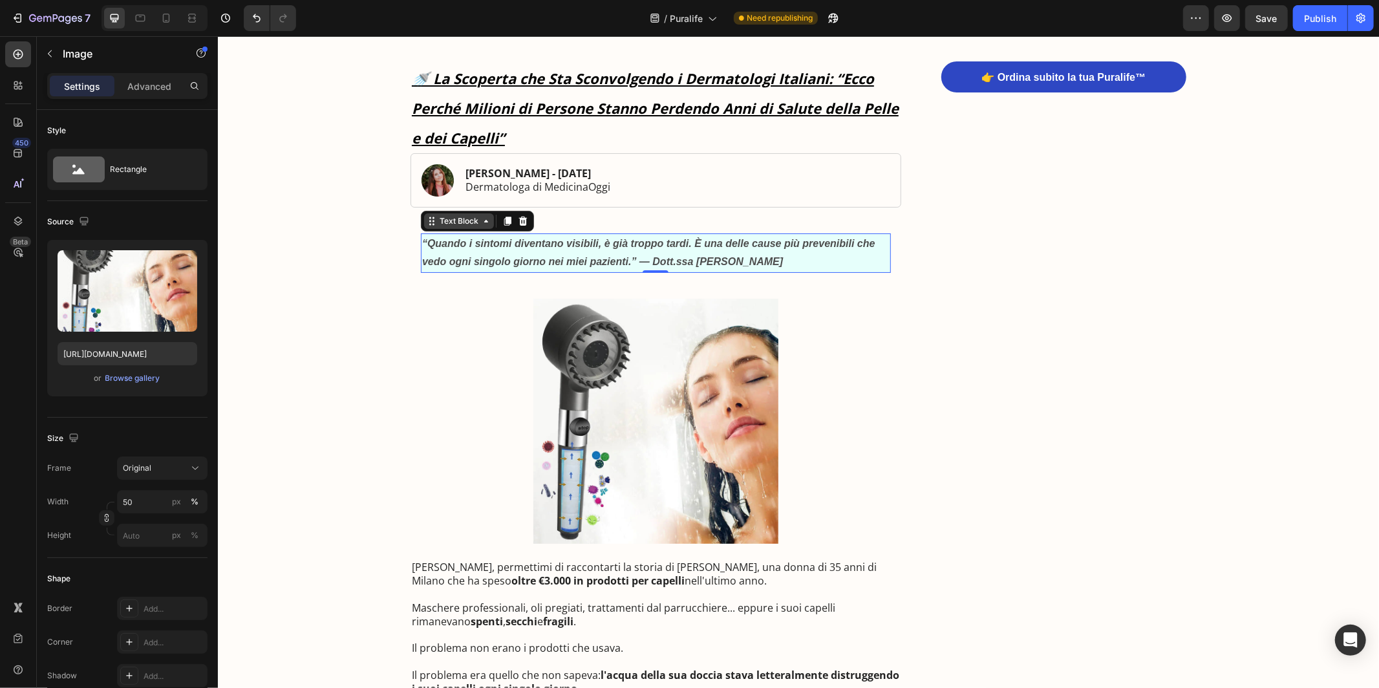
click at [451, 228] on div "Text Block" at bounding box center [459, 221] width 70 height 16
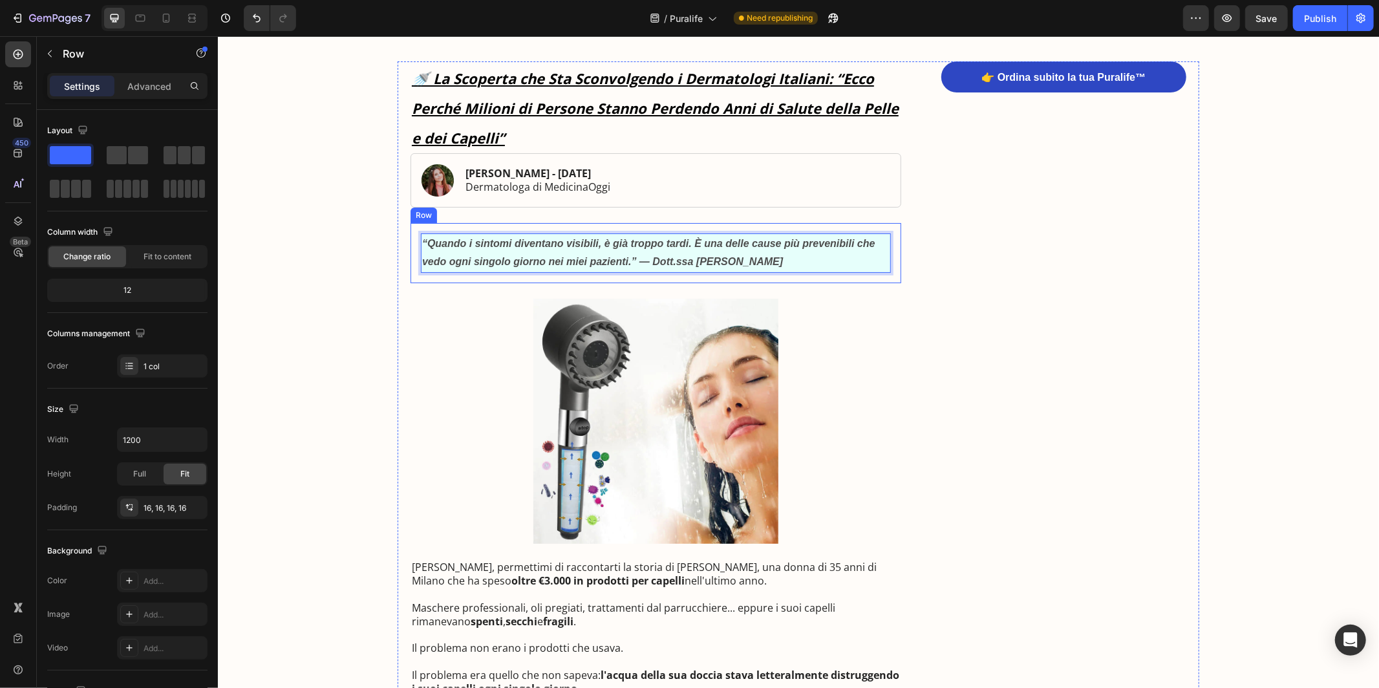
click at [413, 259] on div "“Quando i sintomi diventano visibili, è già troppo tardi. È una delle cause più…" at bounding box center [655, 252] width 491 height 61
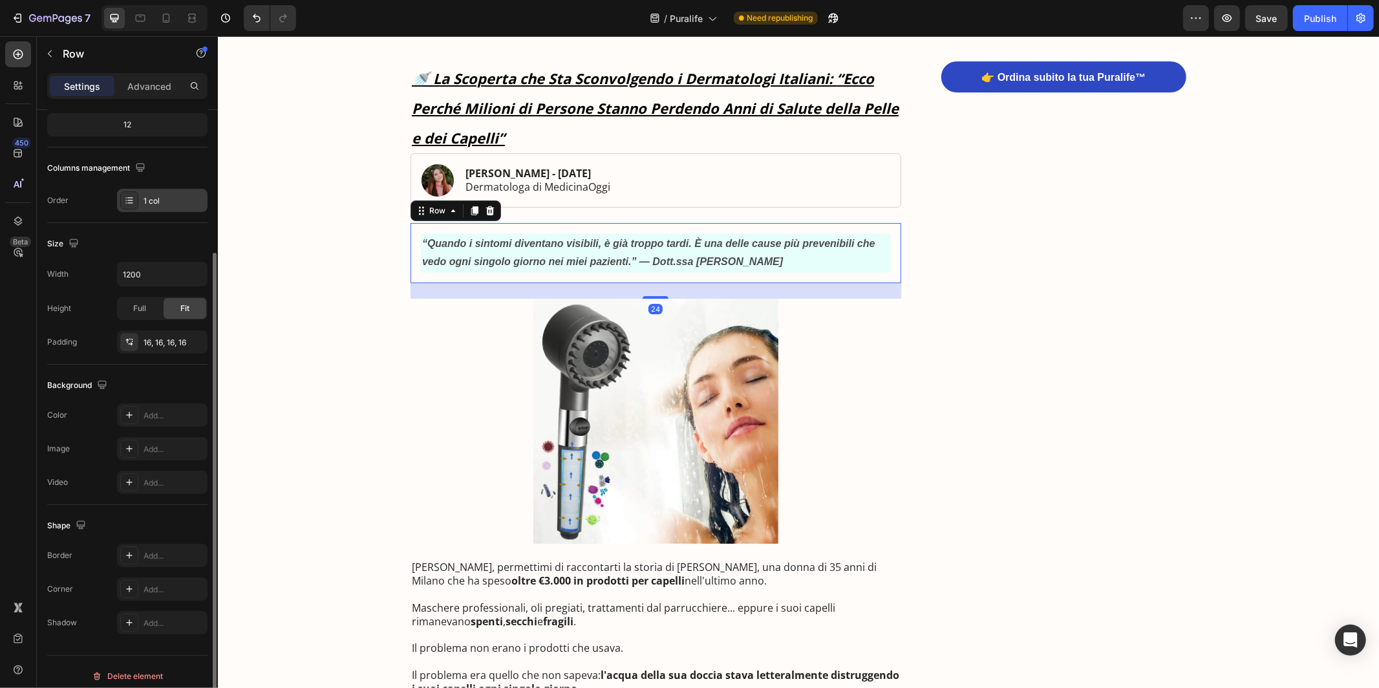
scroll to position [173, 0]
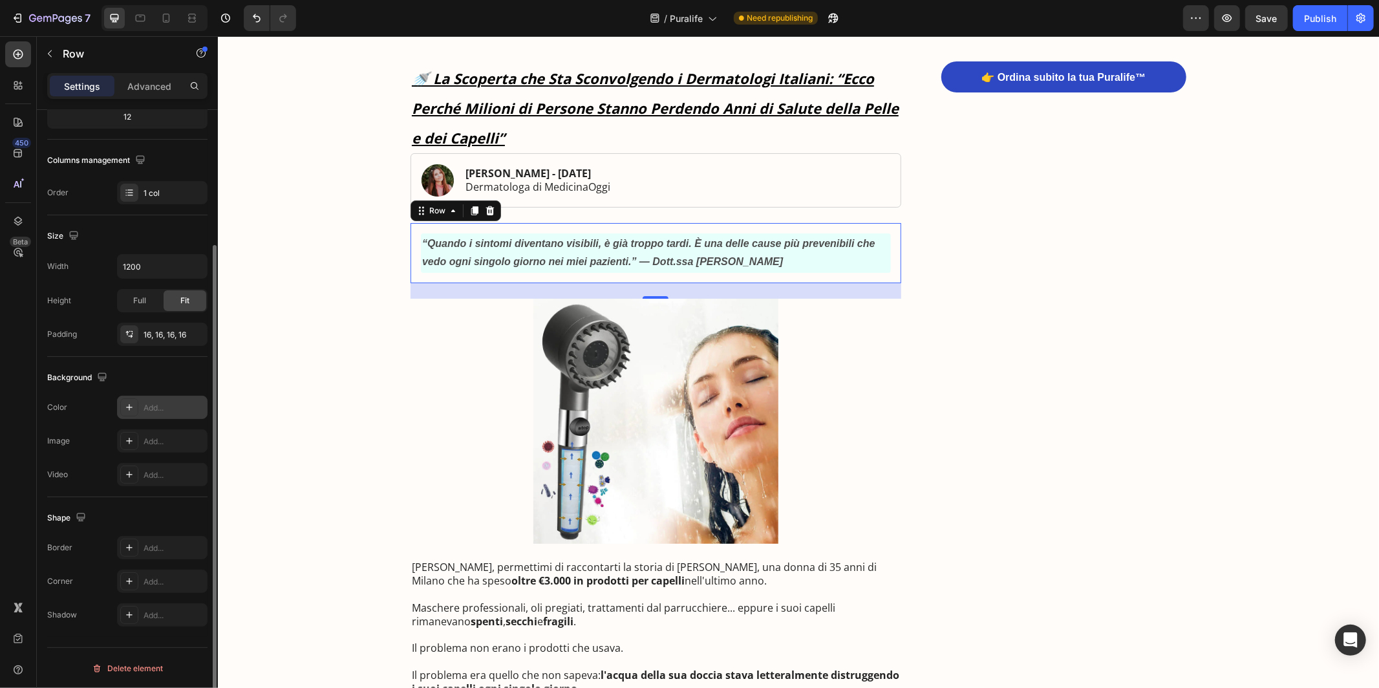
click at [131, 407] on icon at bounding box center [129, 407] width 6 height 6
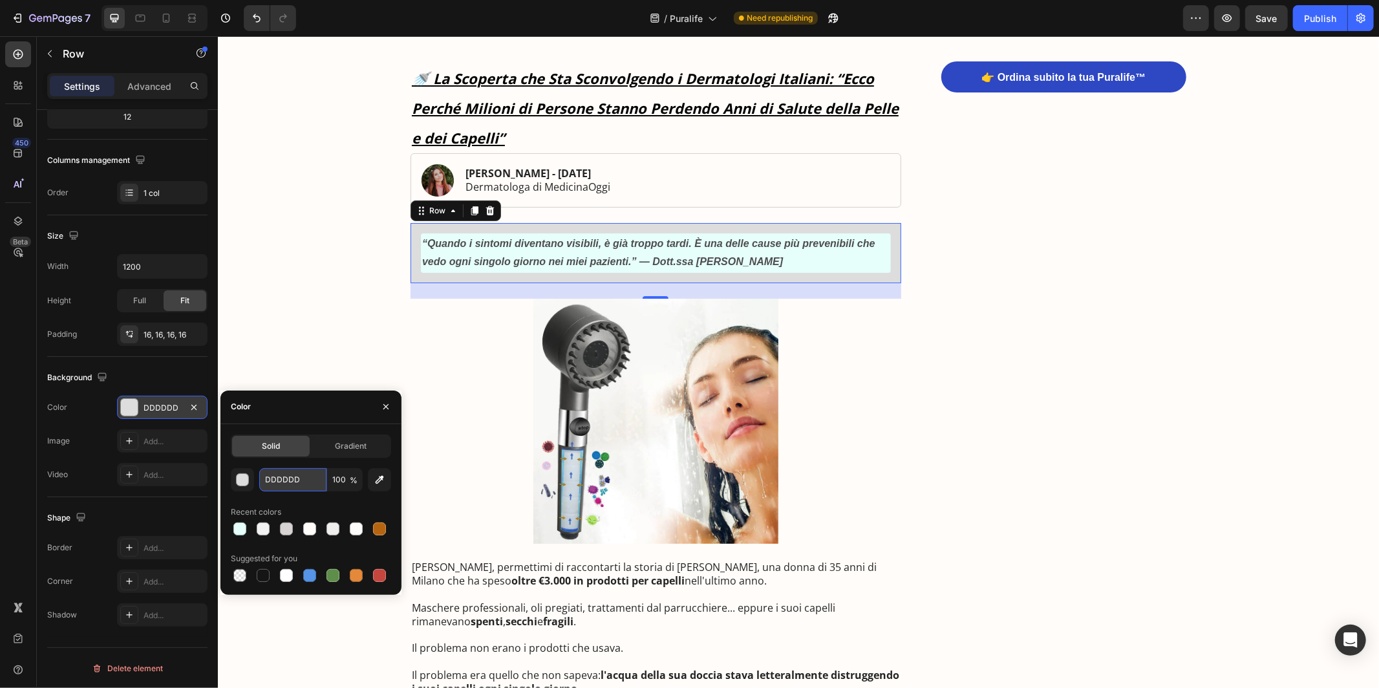
click at [285, 472] on input "DDDDDD" at bounding box center [292, 479] width 67 height 23
paste input "#E6FFFB"
type input "#E6FFFB"
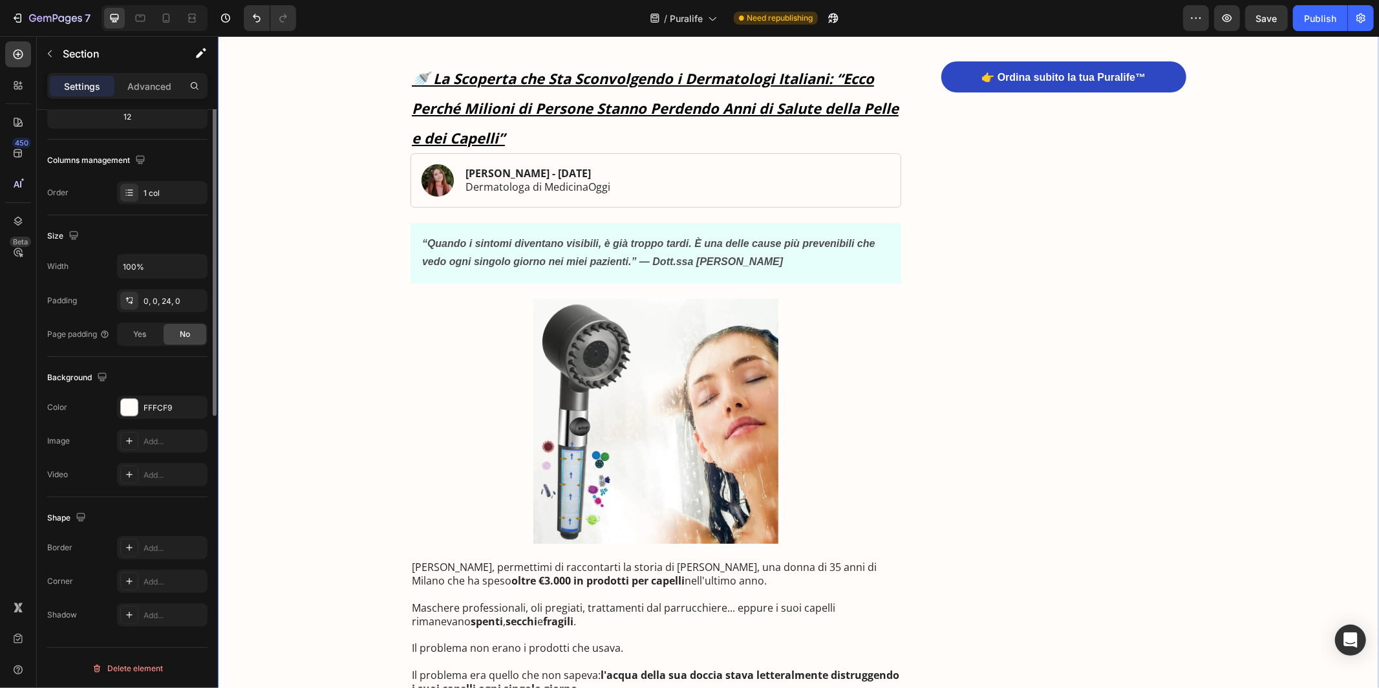
scroll to position [0, 0]
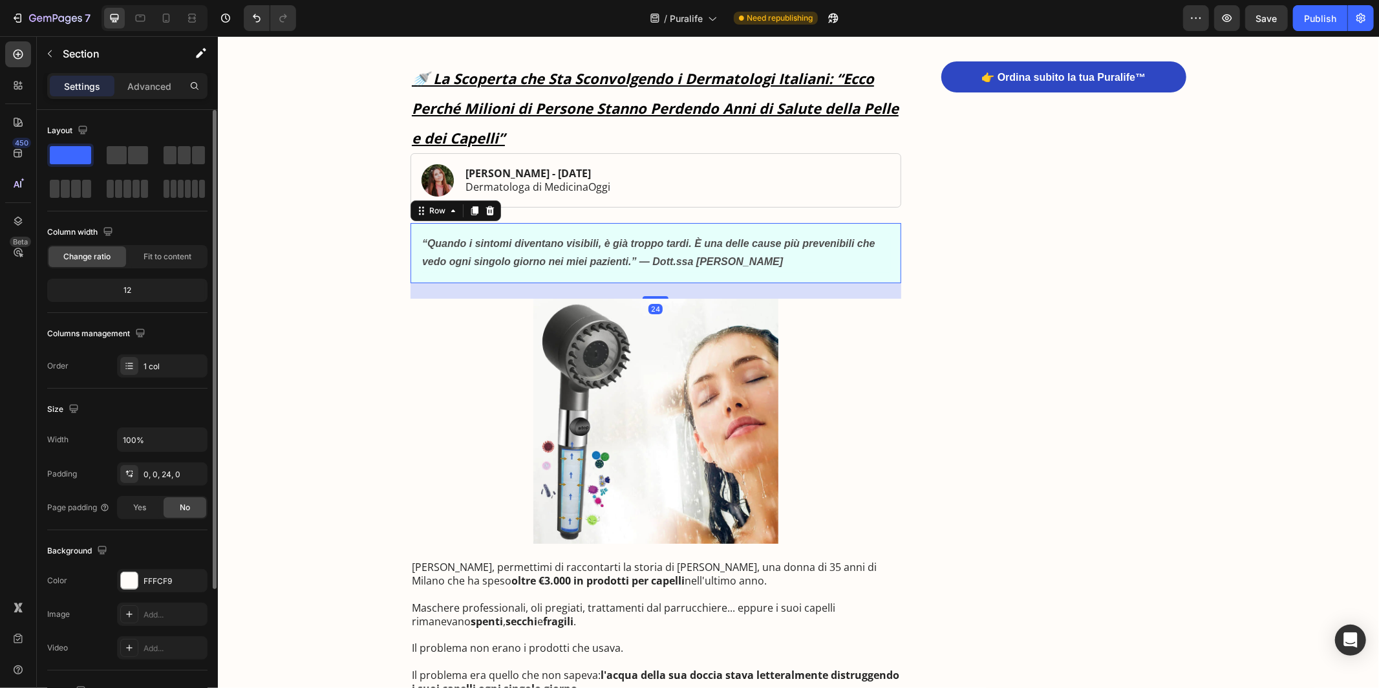
click at [414, 268] on div "“Quando i sintomi diventano visibili, è già troppo tardi. È una delle cause più…" at bounding box center [655, 252] width 491 height 61
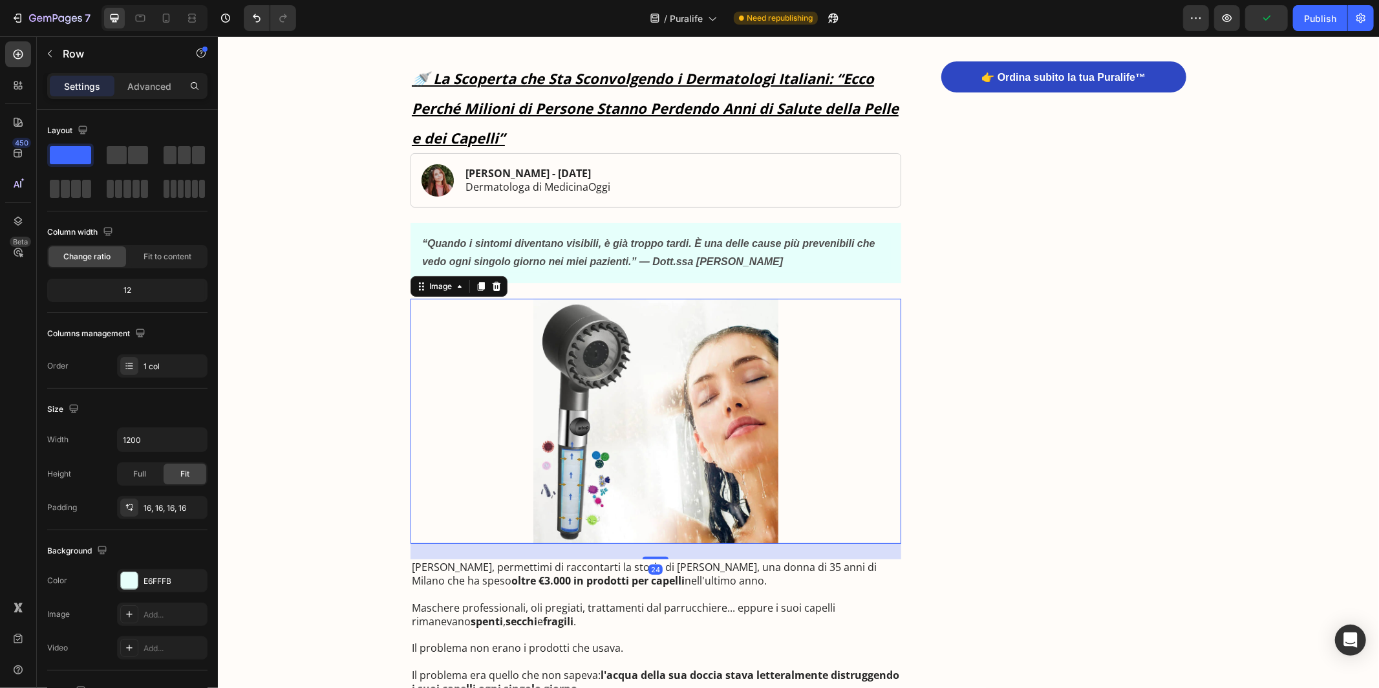
click at [426, 524] on div at bounding box center [655, 420] width 491 height 245
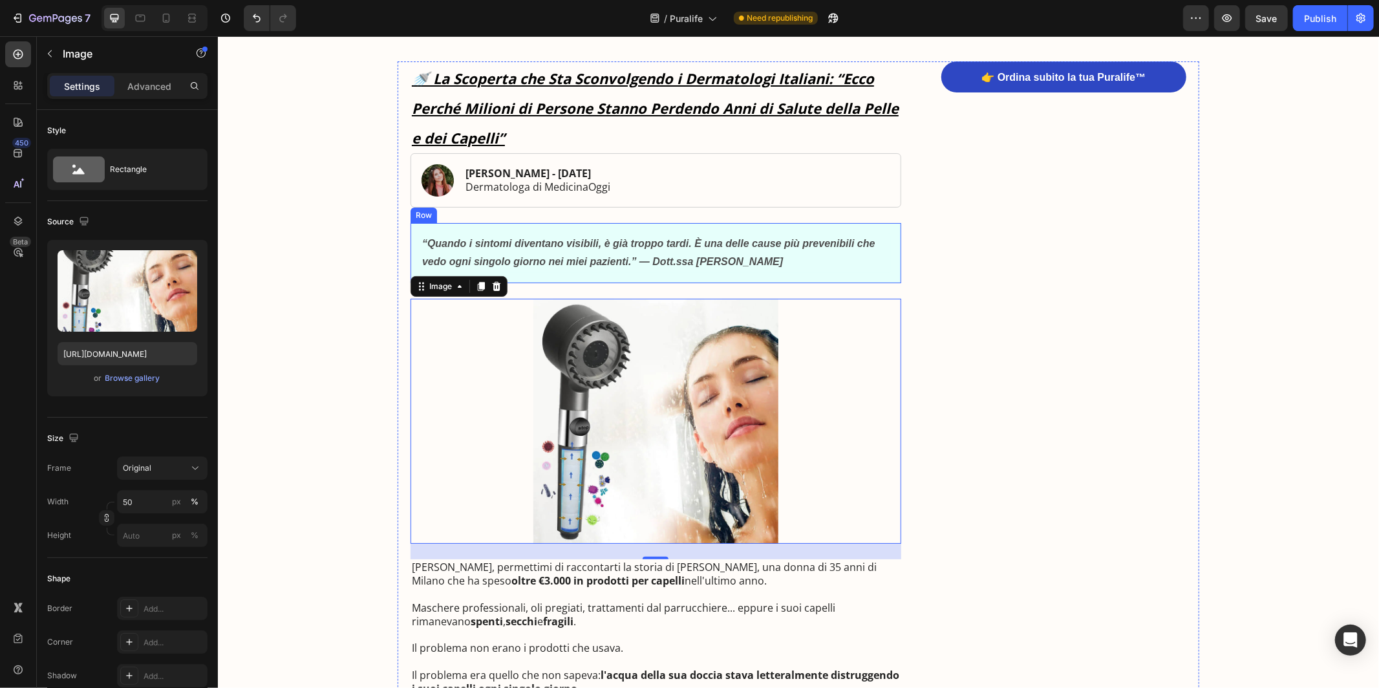
click at [581, 261] on strong "“Quando i sintomi diventano visibili, è già troppo tardi. È una delle cause più…" at bounding box center [648, 252] width 453 height 30
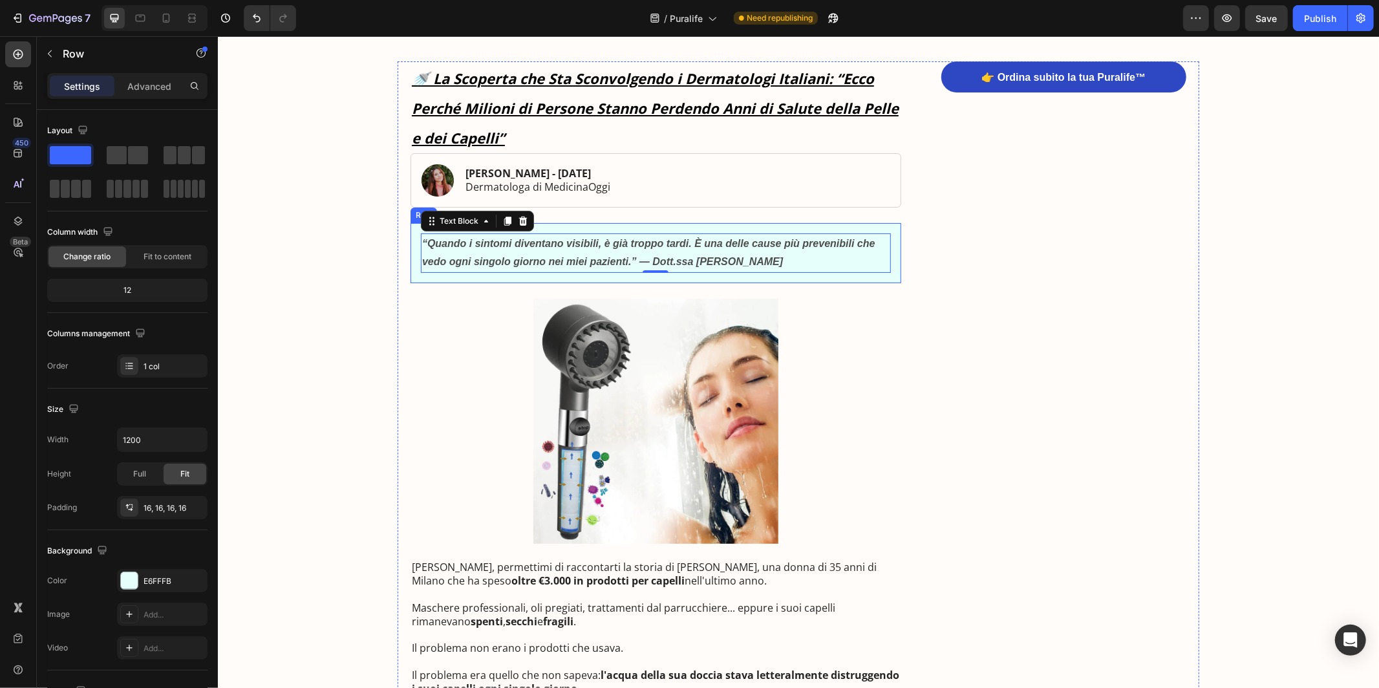
click at [565, 279] on div "“Quando i sintomi diventano visibili, è già troppo tardi. È una delle cause più…" at bounding box center [655, 252] width 491 height 61
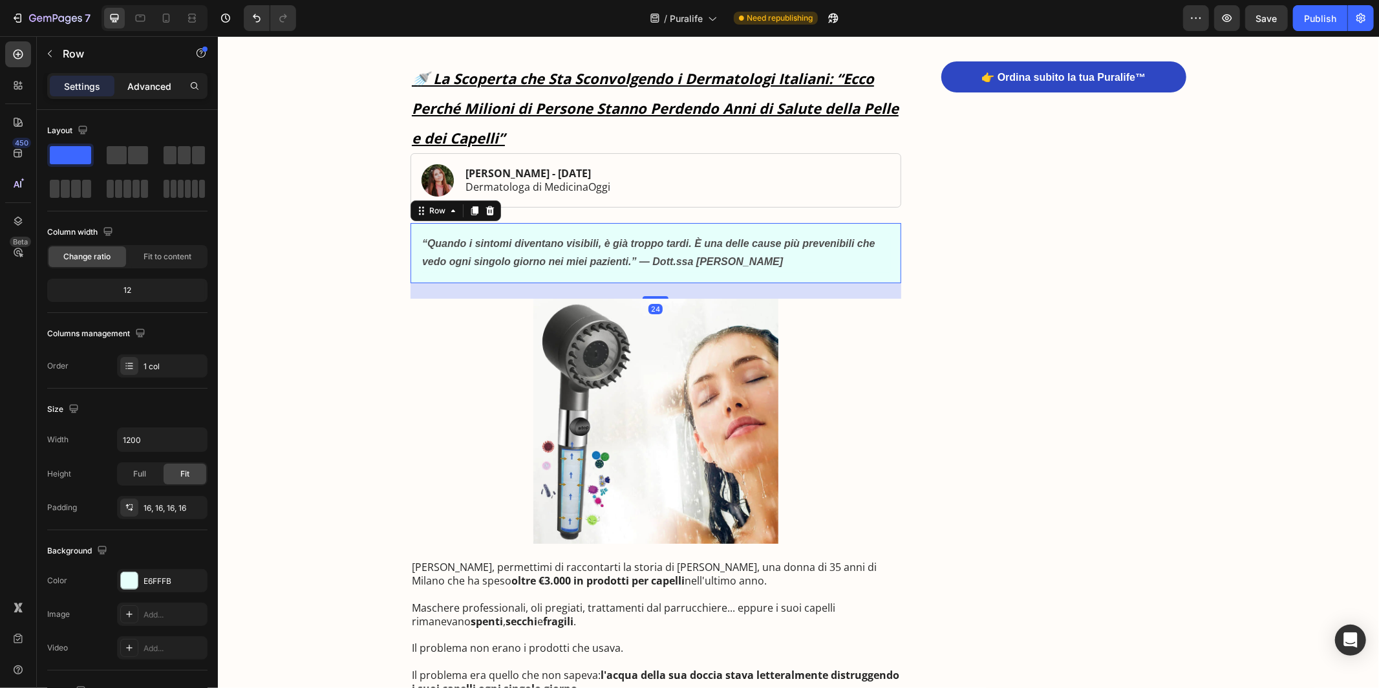
click at [151, 87] on p "Advanced" at bounding box center [149, 87] width 44 height 14
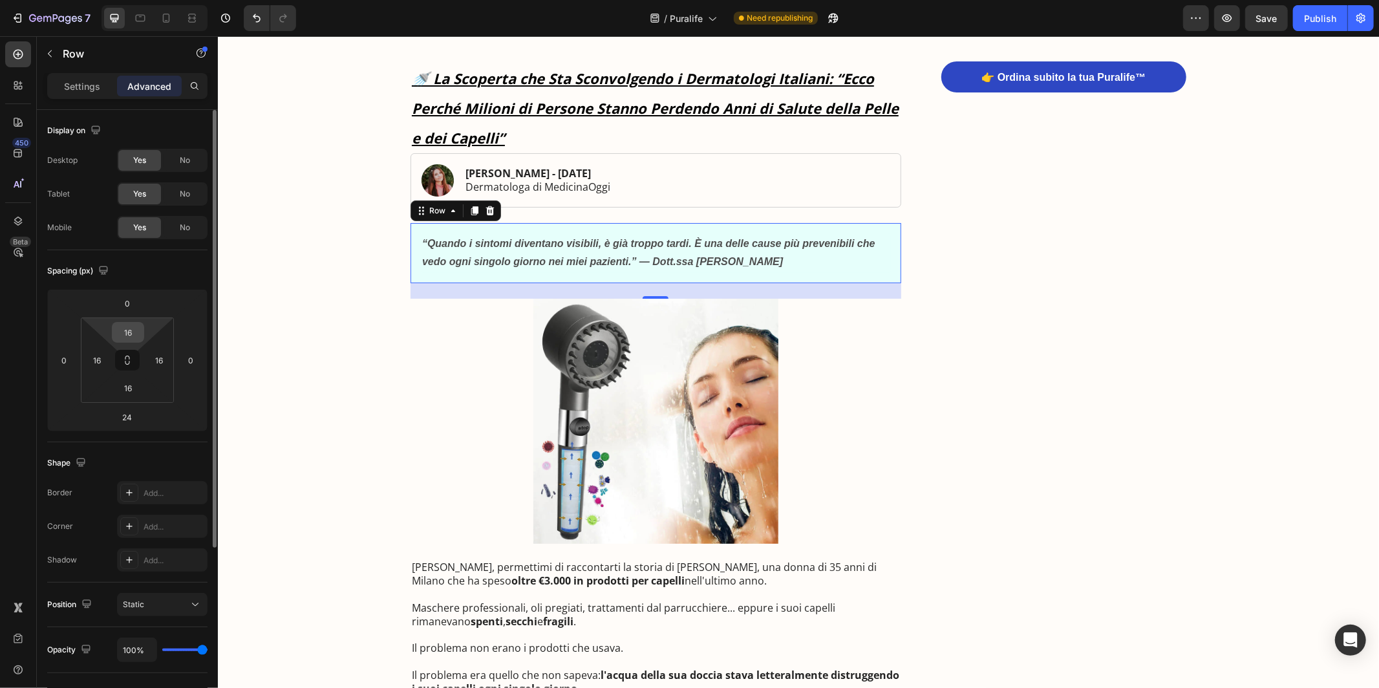
click at [133, 336] on input "16" at bounding box center [128, 332] width 26 height 19
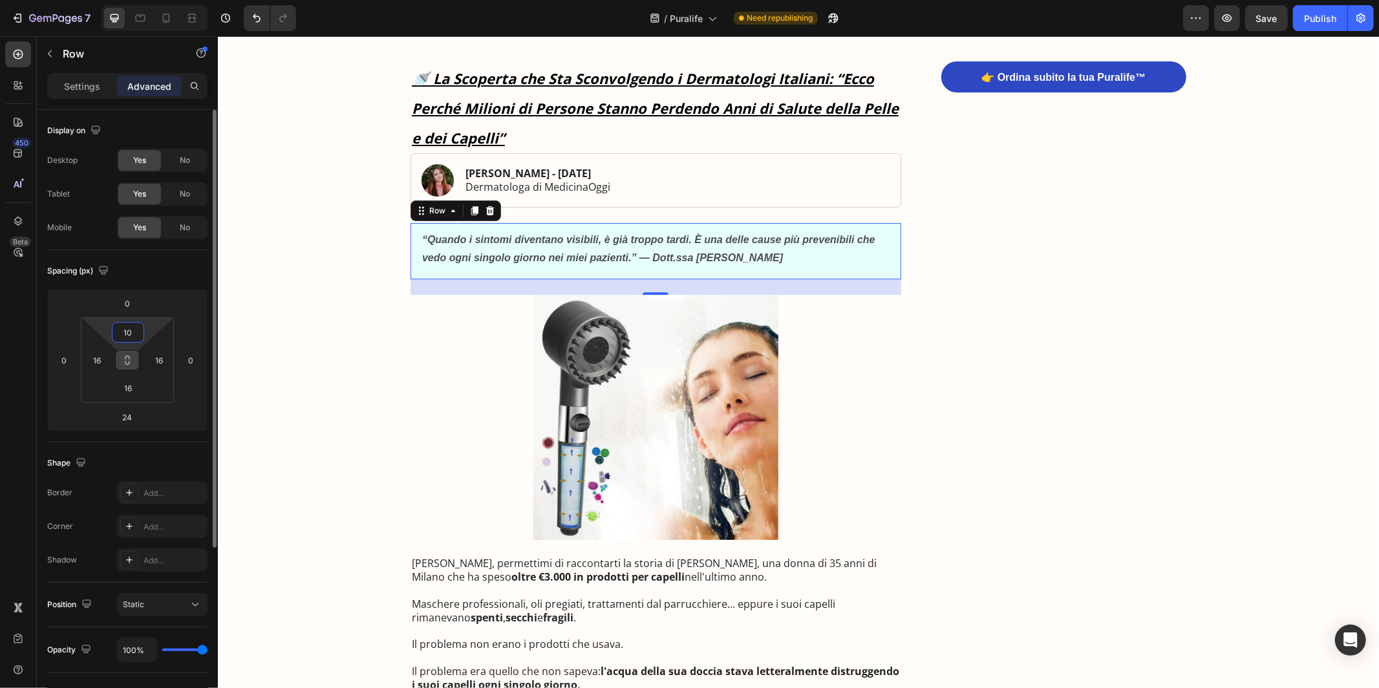
click at [124, 357] on icon at bounding box center [127, 360] width 10 height 10
click at [97, 361] on input "16" at bounding box center [96, 359] width 19 height 19
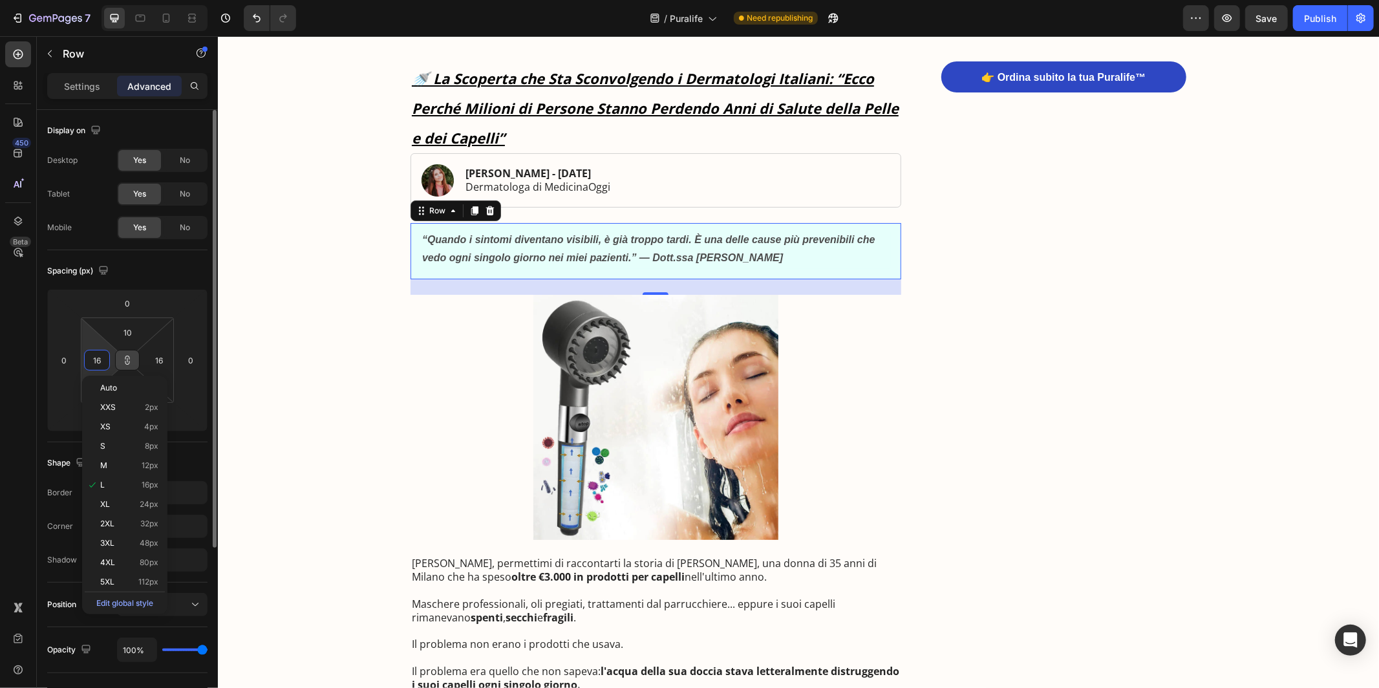
type input "1"
type input "10"
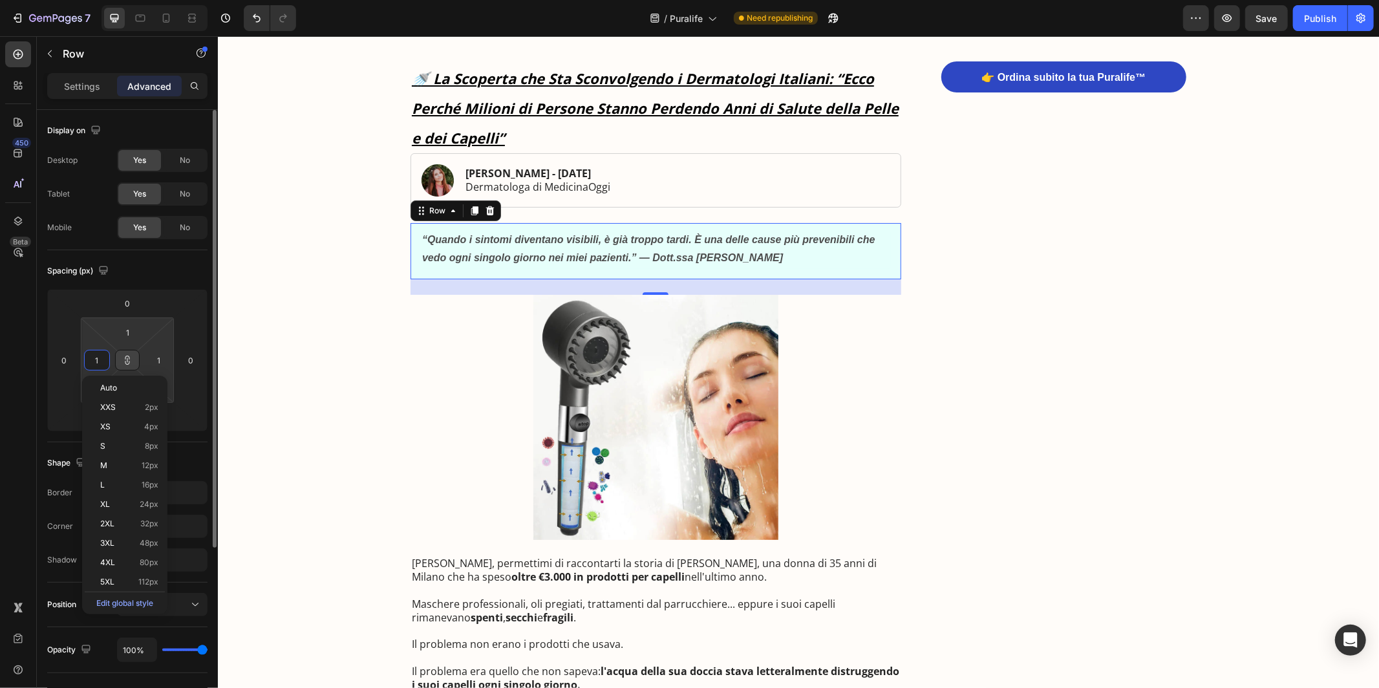
type input "10"
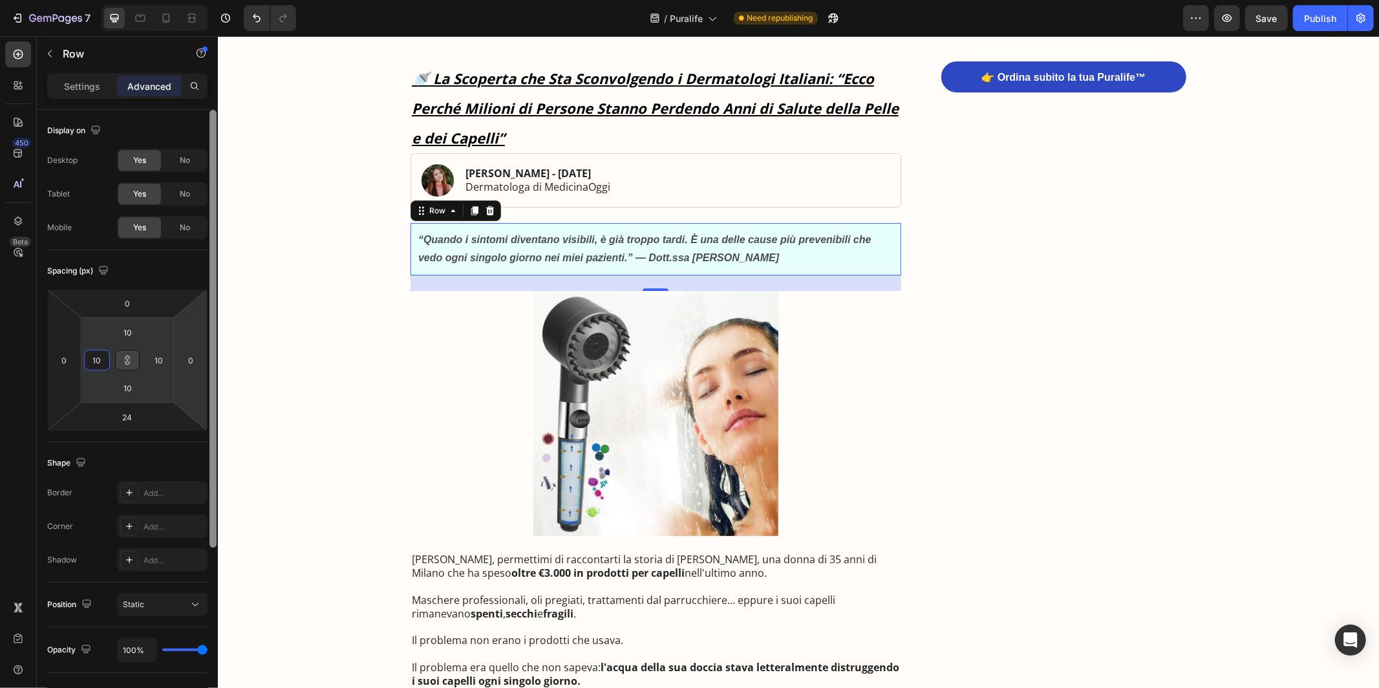
type input "10"
click at [209, 350] on div at bounding box center [213, 417] width 10 height 615
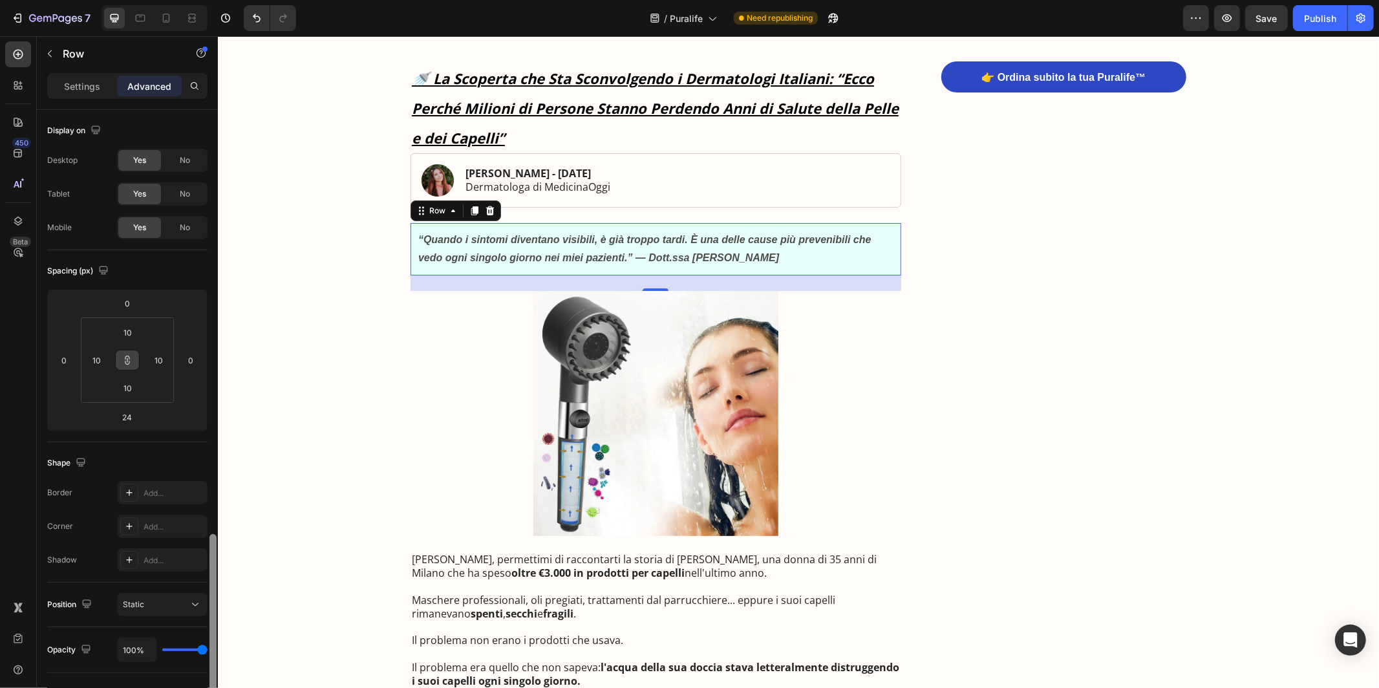
scroll to position [248, 0]
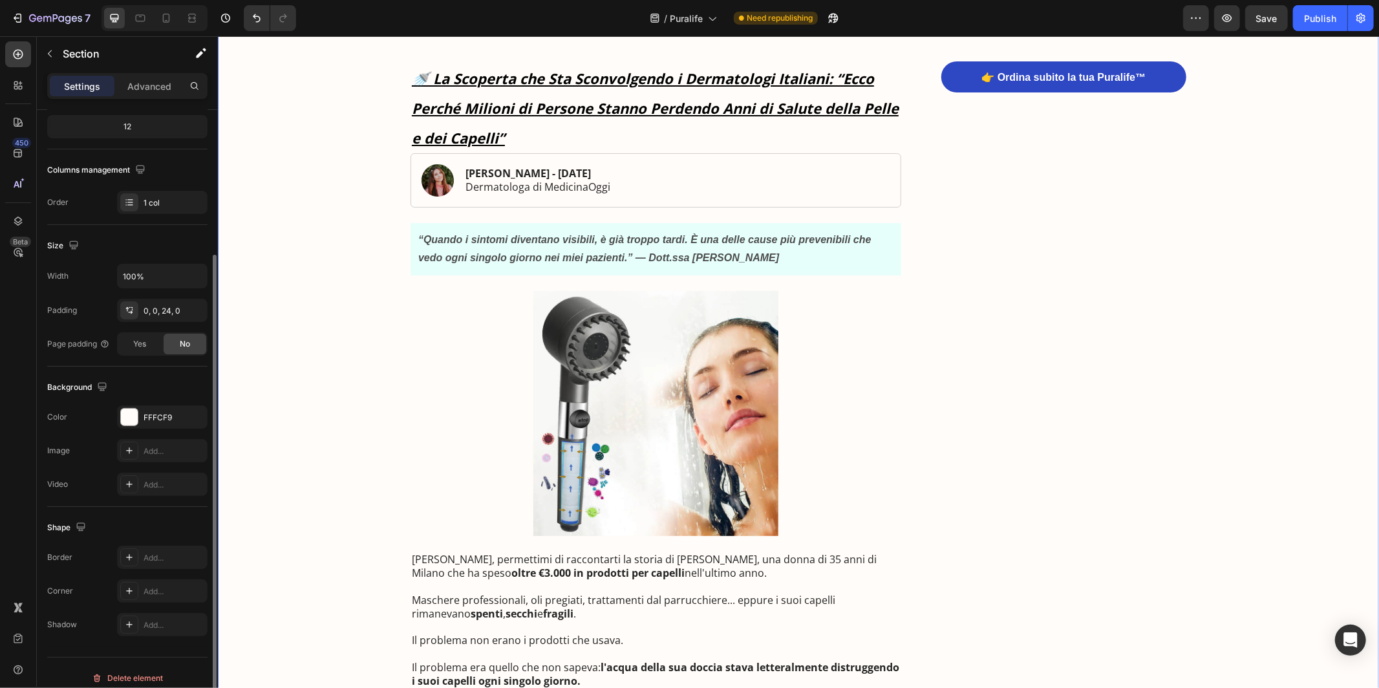
scroll to position [173, 0]
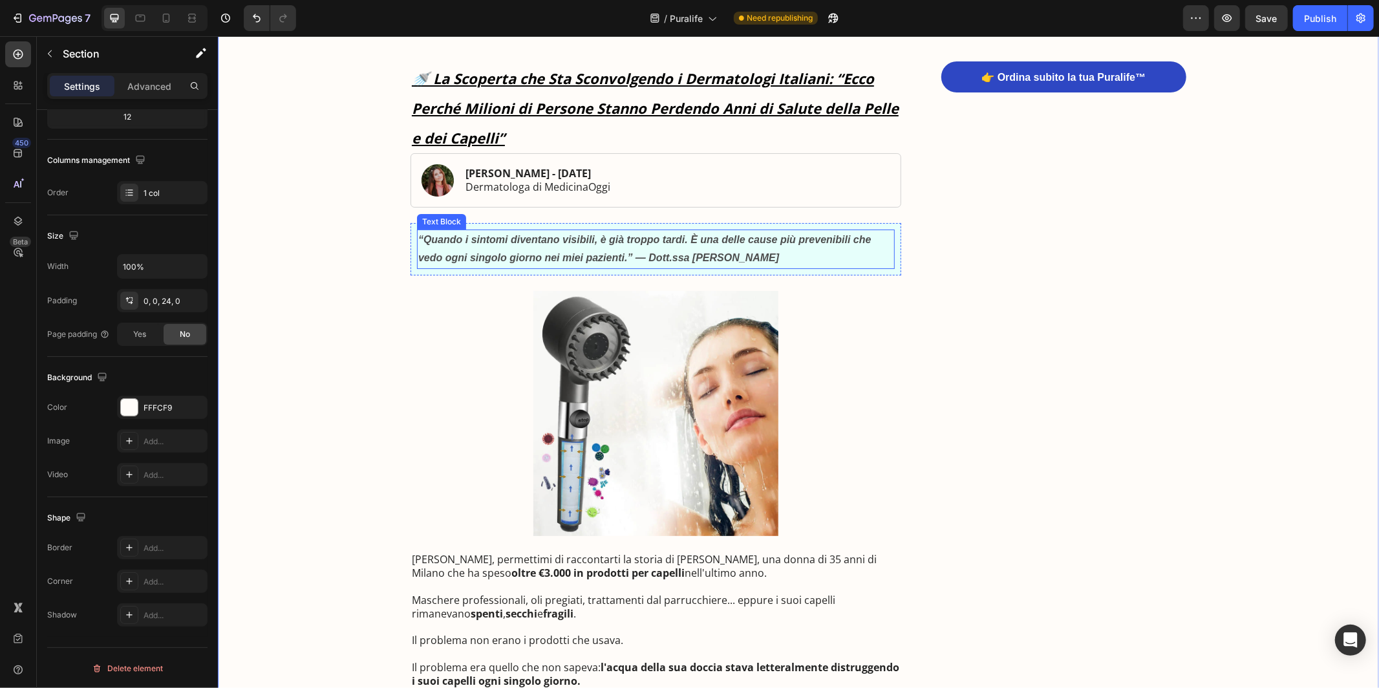
click at [424, 256] on strong "“Quando i sintomi diventano visibili, è già troppo tardi. È una delle cause più…" at bounding box center [644, 248] width 453 height 30
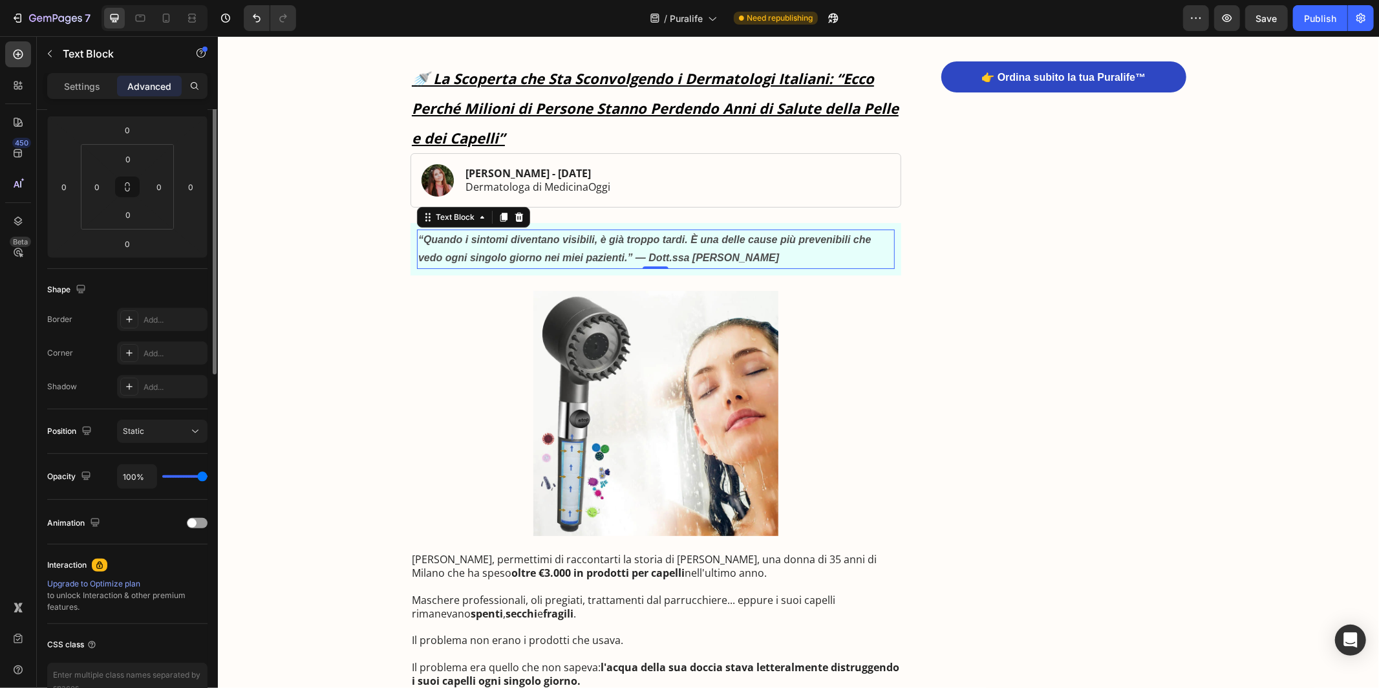
scroll to position [0, 0]
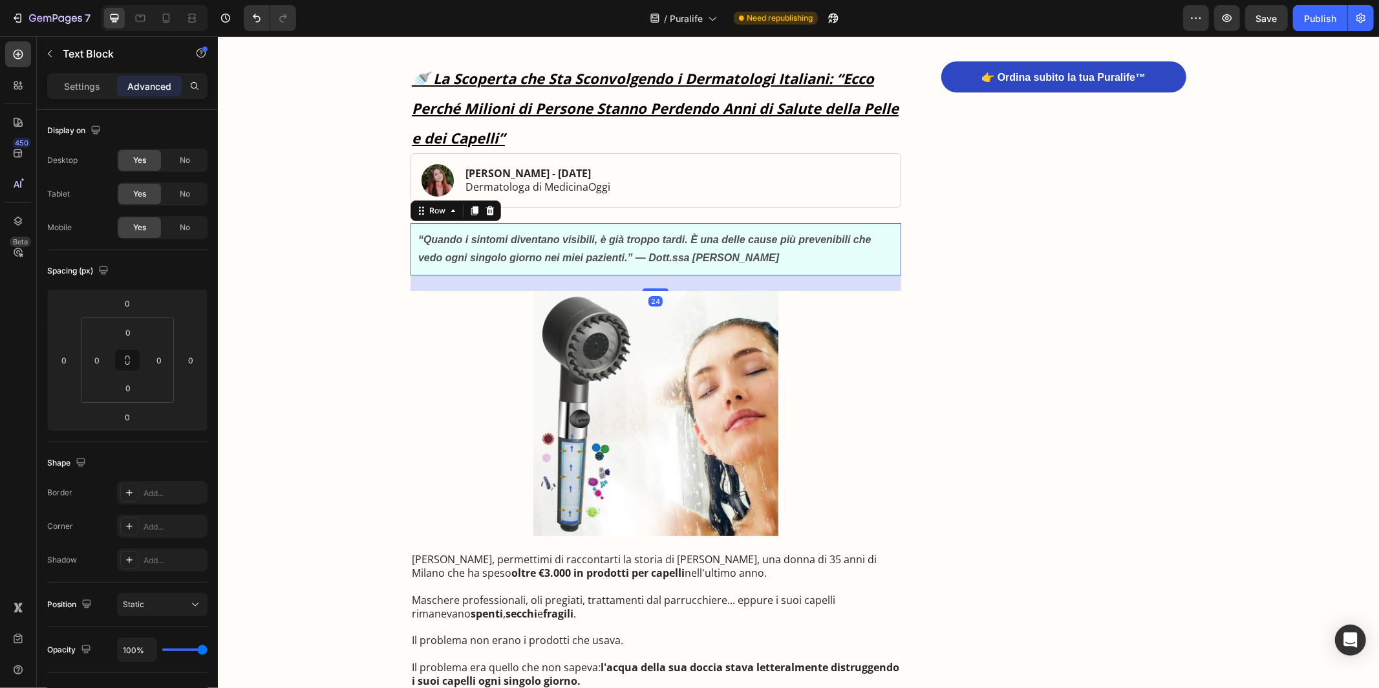
click at [412, 268] on div "“Quando i sintomi diventano visibili, è già troppo tardi. È una delle cause più…" at bounding box center [655, 248] width 491 height 53
click at [129, 530] on icon at bounding box center [129, 526] width 10 height 10
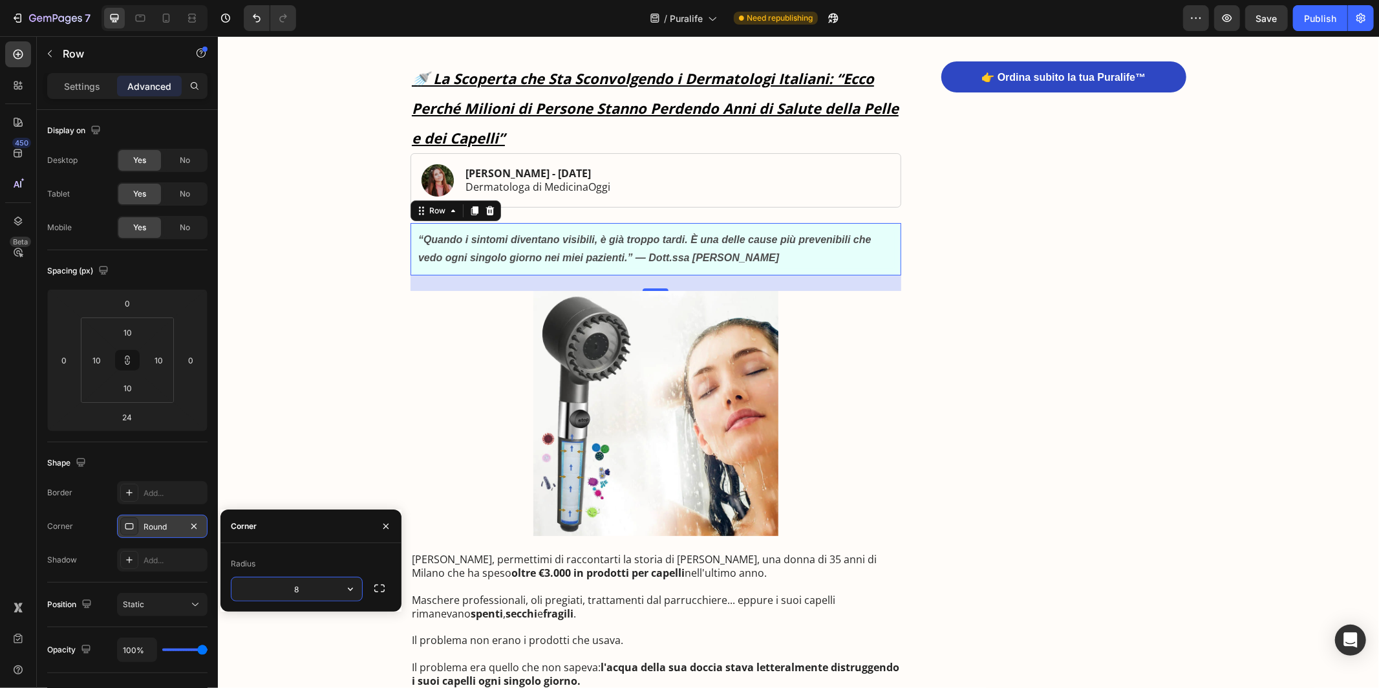
type input "4"
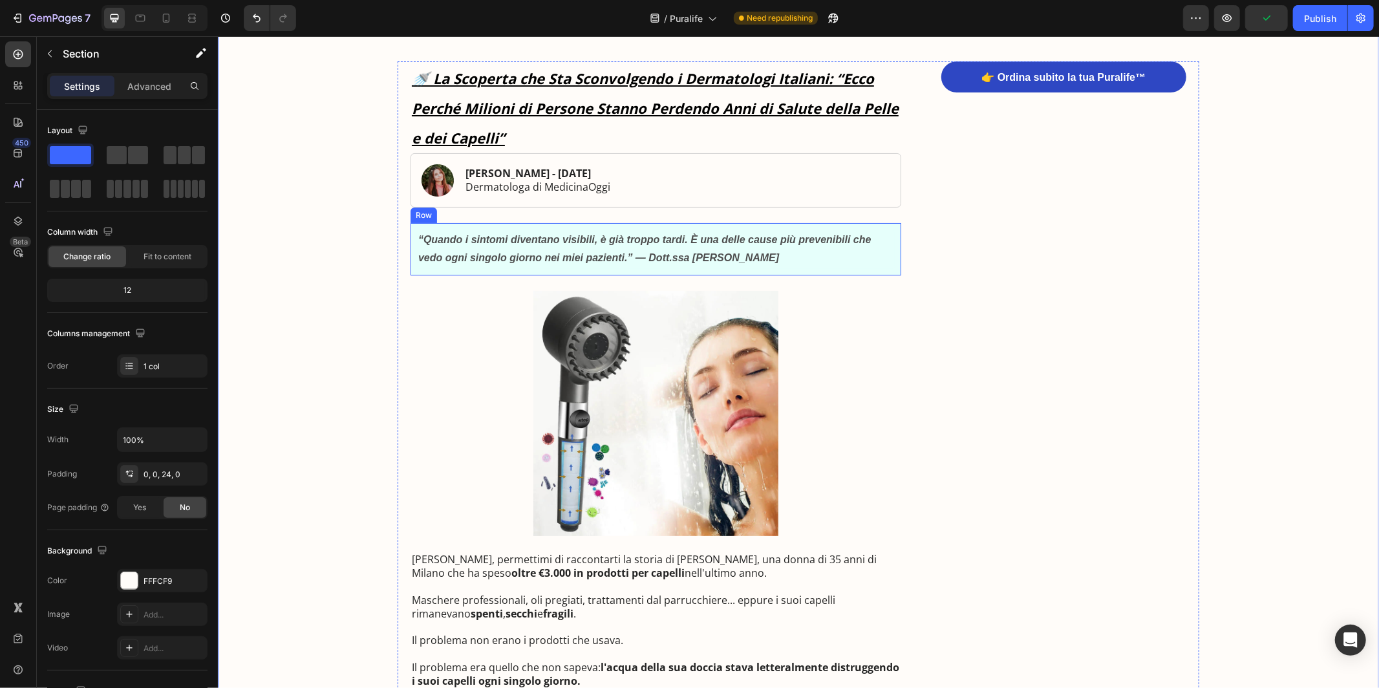
click at [819, 273] on div "“Quando i sintomi diventano visibili, è già troppo tardi. È una delle cause più…" at bounding box center [655, 248] width 491 height 53
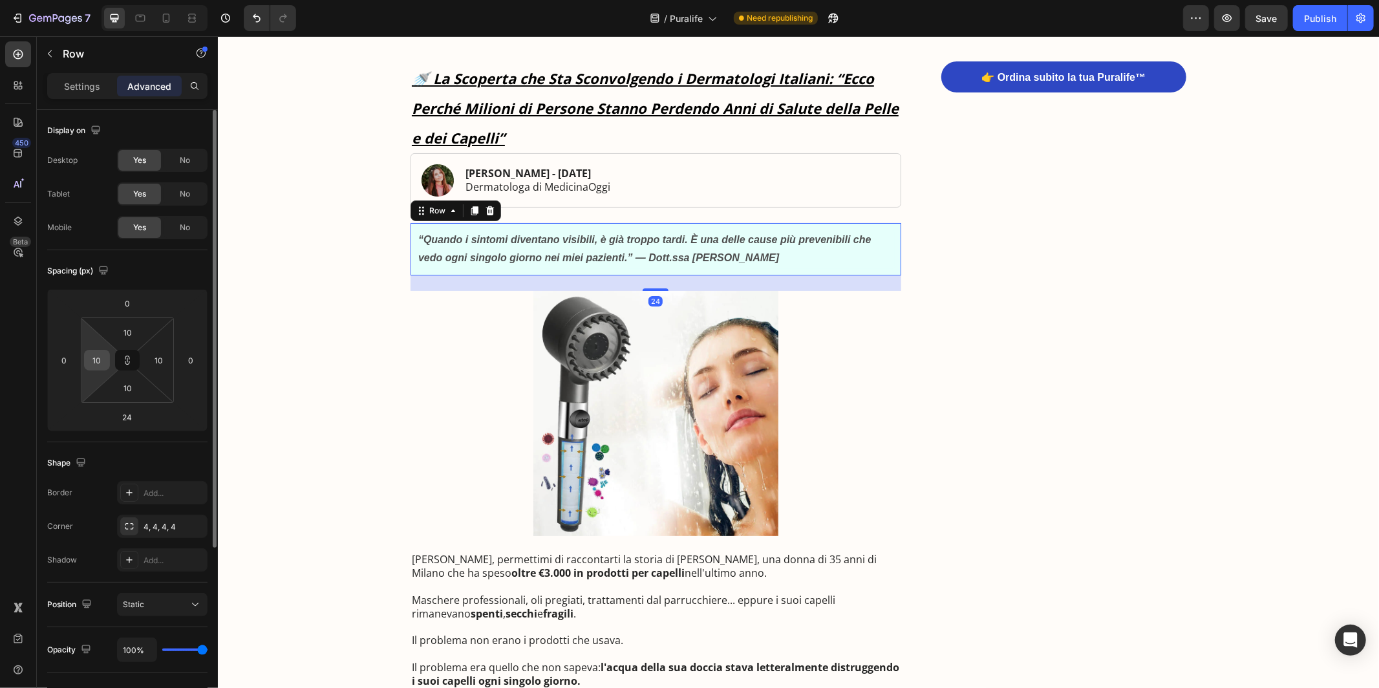
click at [98, 365] on input "10" at bounding box center [96, 359] width 19 height 19
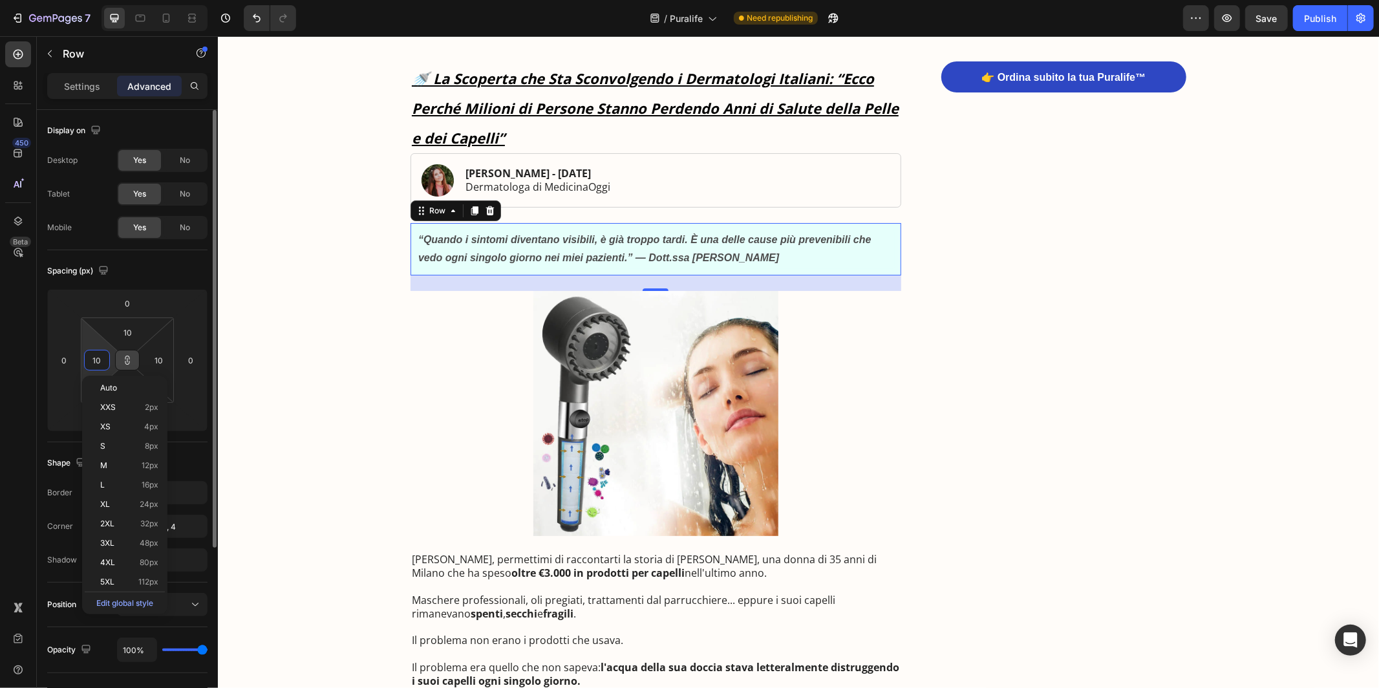
type input "1"
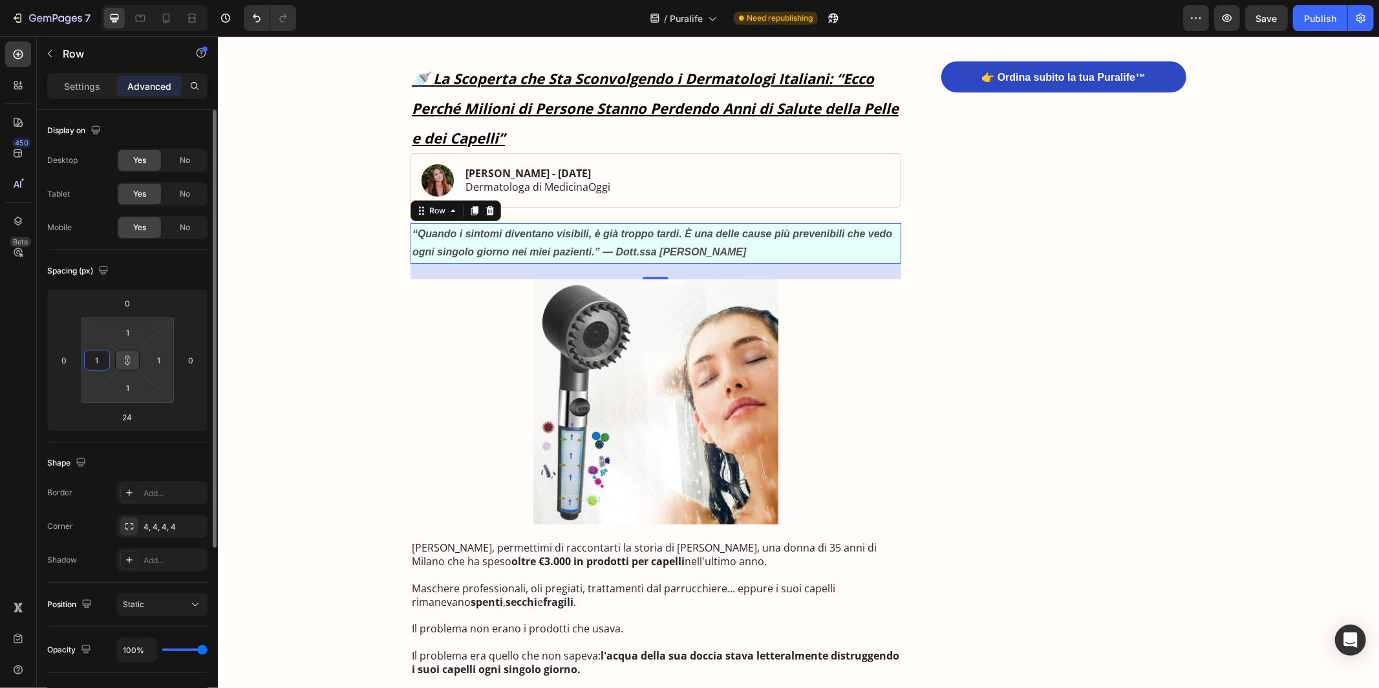
type input "12"
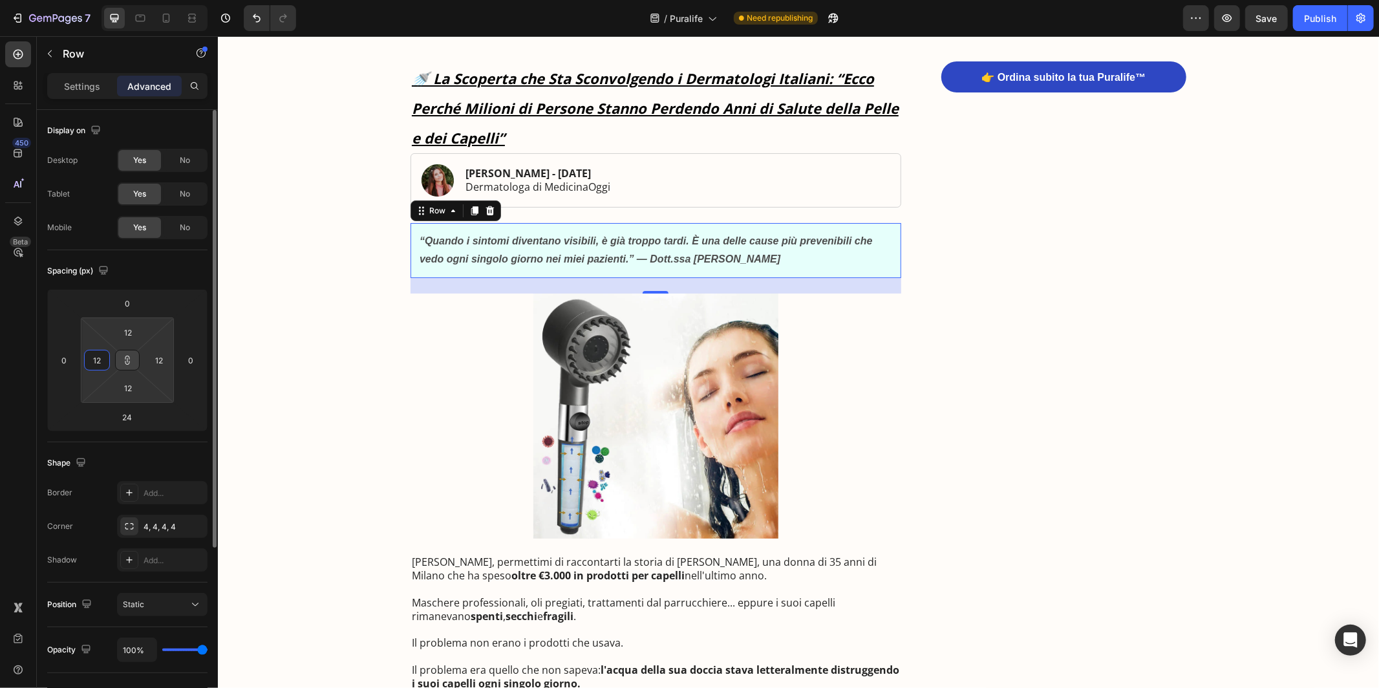
type input "12"
click at [131, 363] on icon at bounding box center [127, 360] width 10 height 10
click at [125, 334] on input "12" at bounding box center [128, 332] width 26 height 19
type input "10"
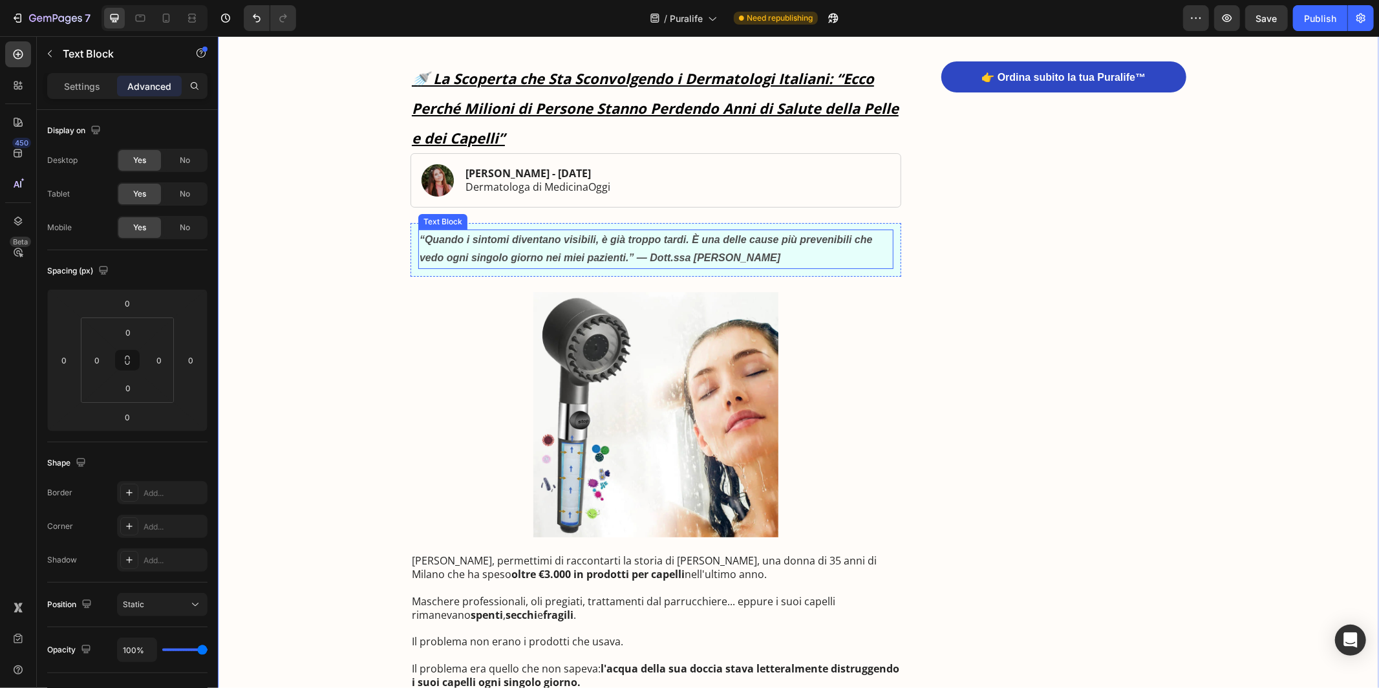
click at [460, 258] on strong "“Quando i sintomi diventano visibili, è già troppo tardi. È una delle cause più…" at bounding box center [645, 248] width 453 height 30
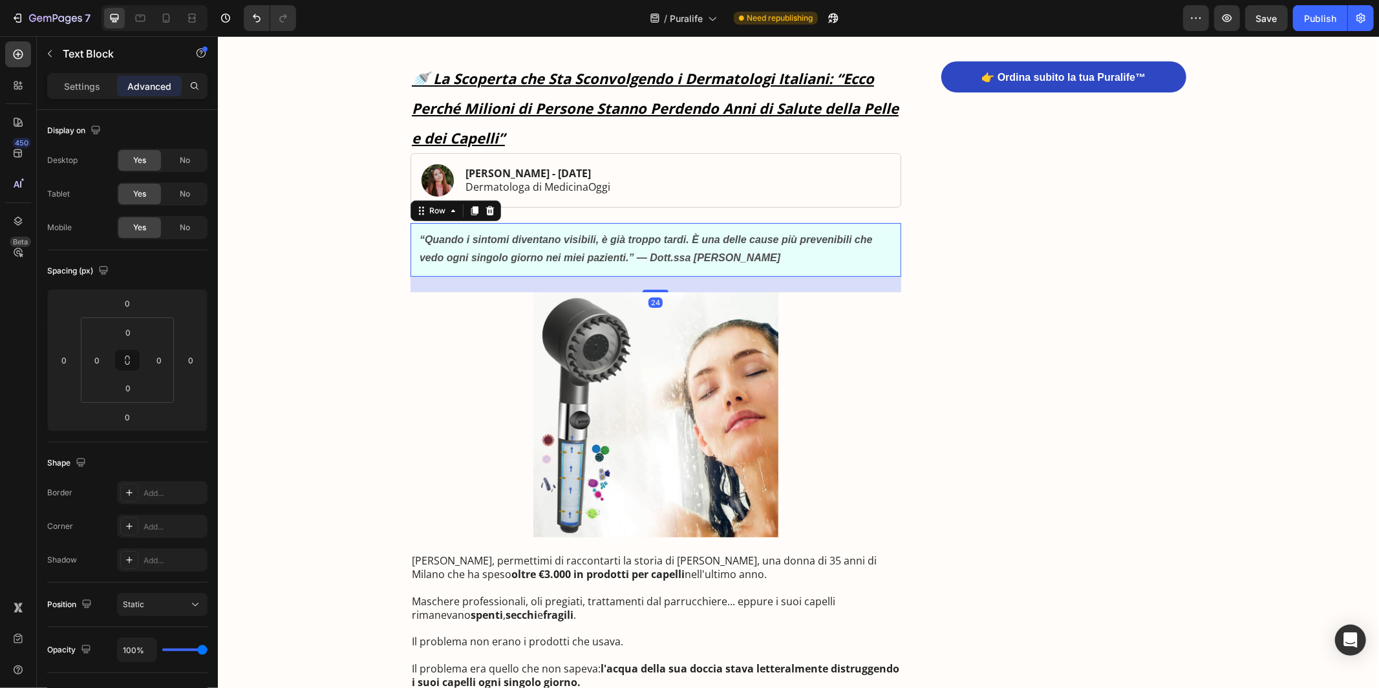
click at [451, 275] on div "“Quando i sintomi diventano visibili, è già troppo tardi. È una delle cause più…" at bounding box center [655, 249] width 491 height 54
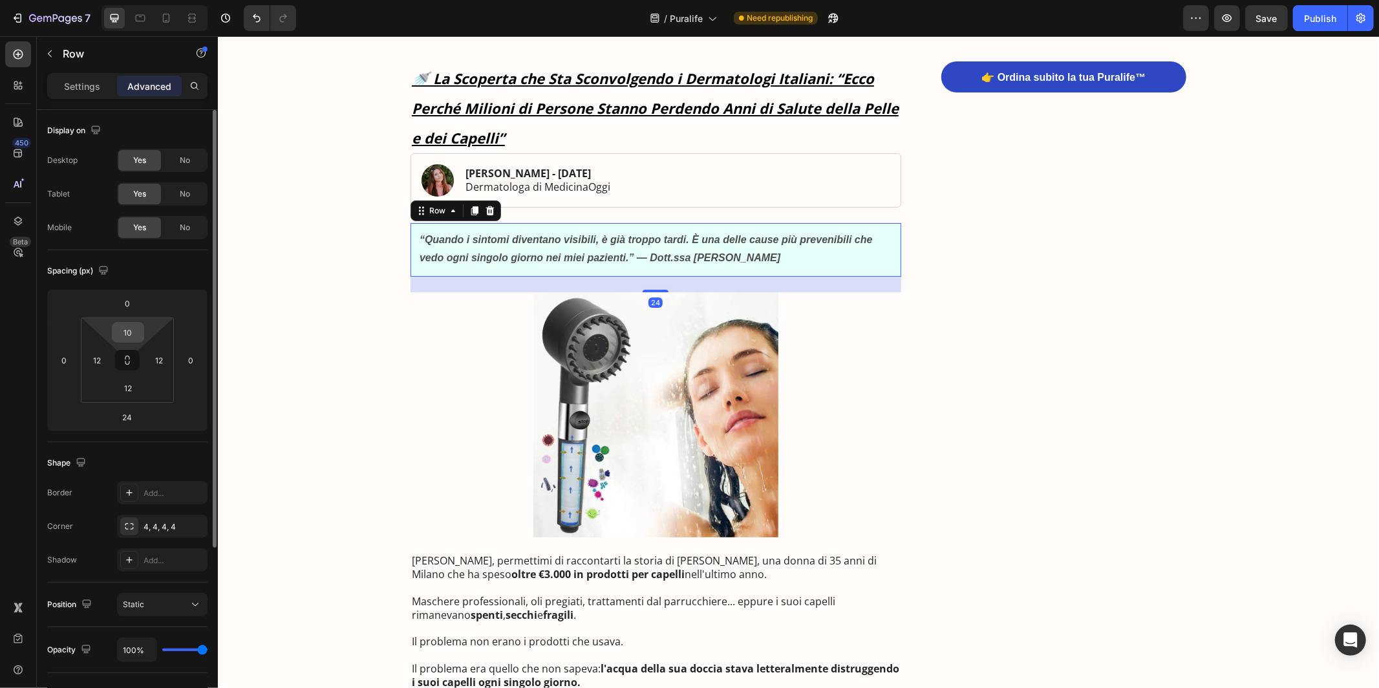
click at [131, 336] on input "10" at bounding box center [128, 332] width 26 height 19
type input "8"
click at [131, 389] on input "12" at bounding box center [128, 387] width 26 height 19
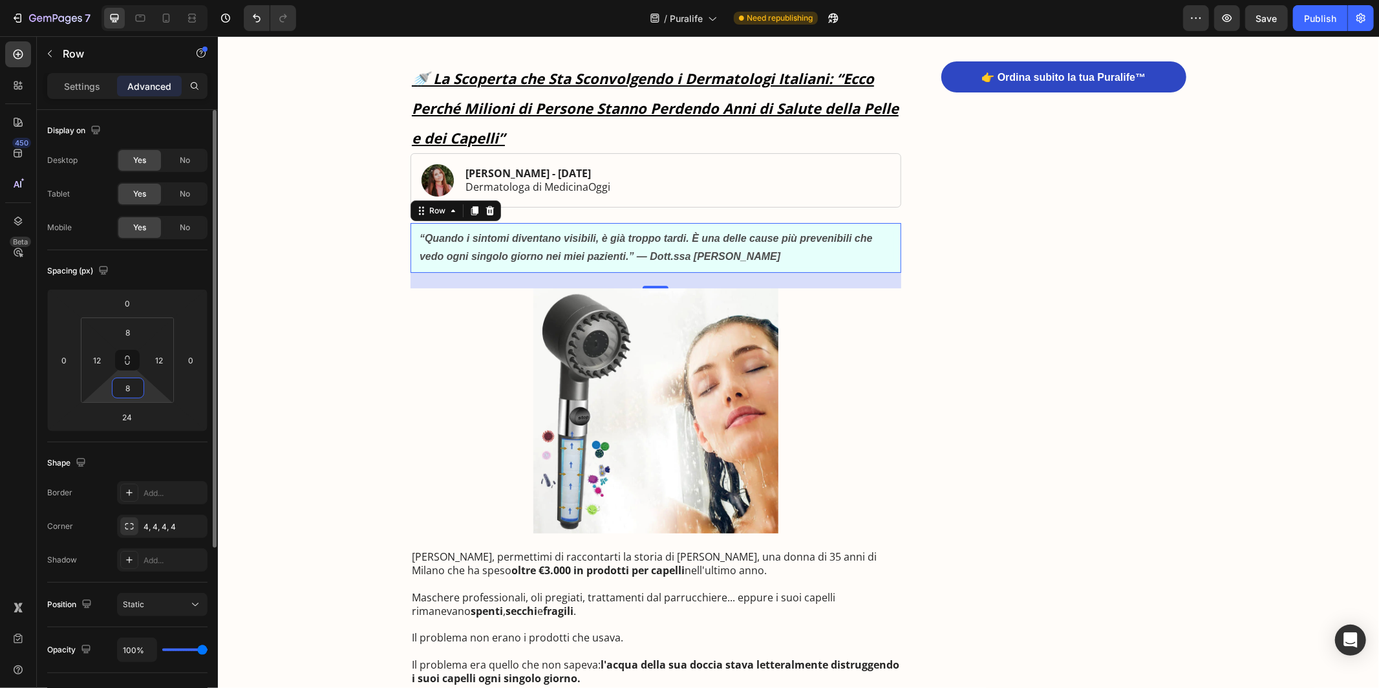
click at [131, 389] on input "8" at bounding box center [128, 387] width 26 height 19
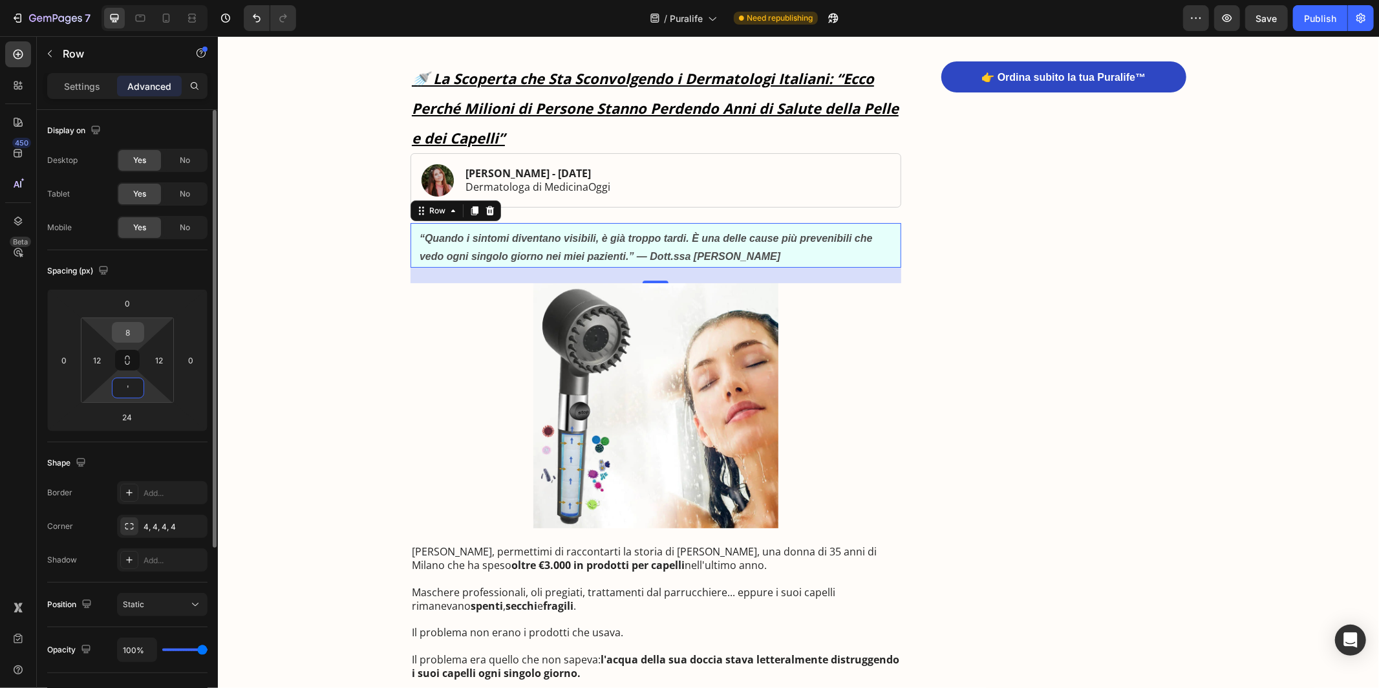
type input "'"
click at [133, 332] on input "8" at bounding box center [128, 332] width 26 height 19
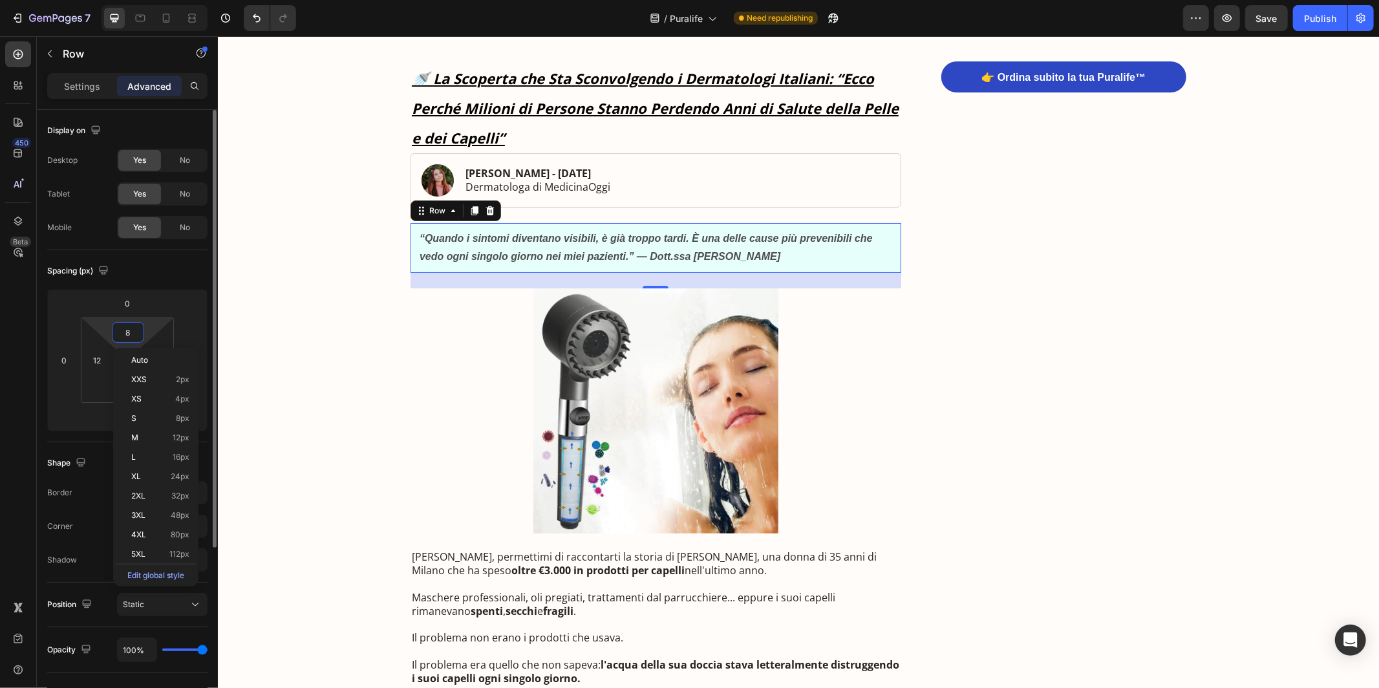
type input "0"
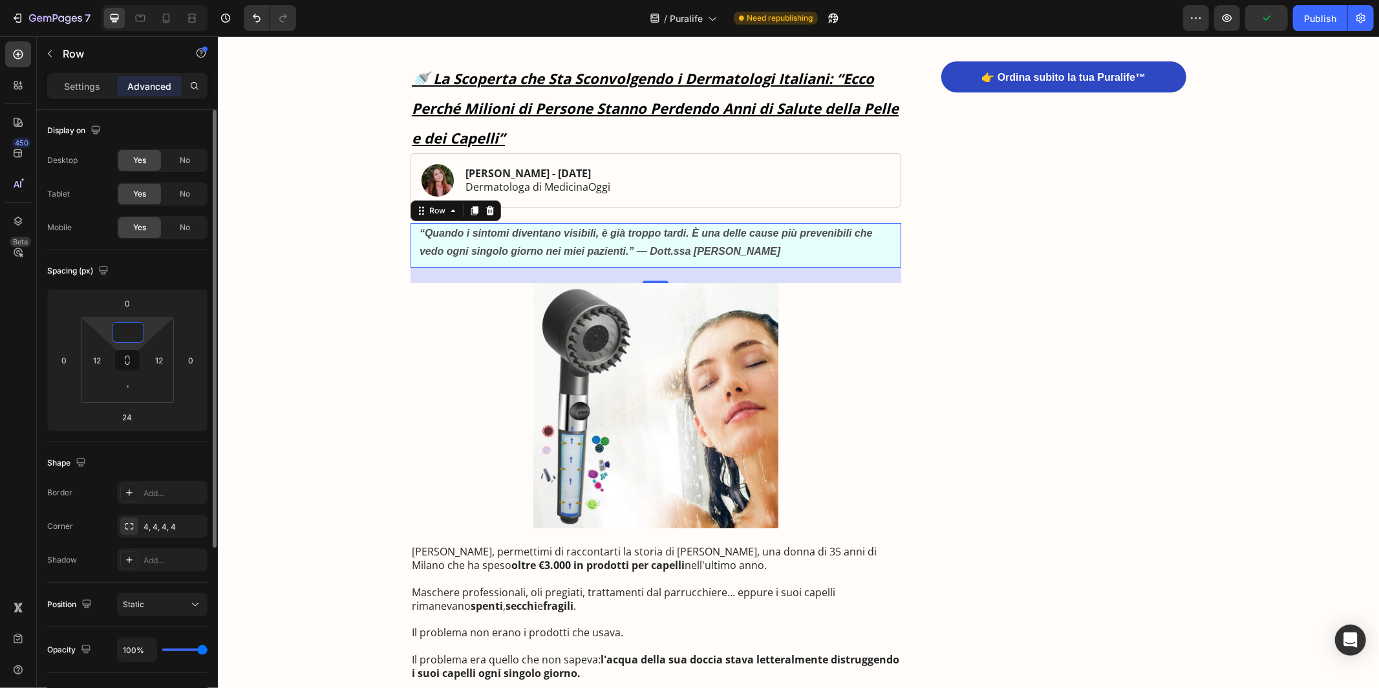
type input "3"
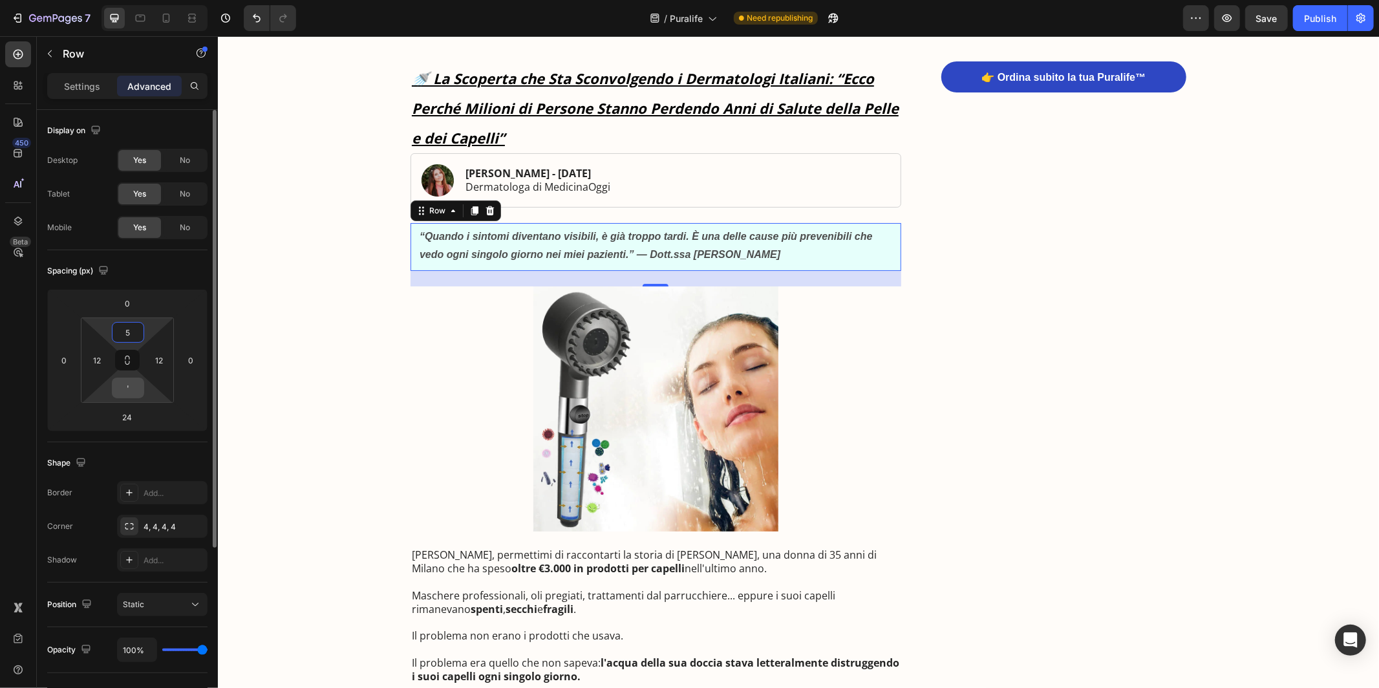
type input "5"
click at [133, 395] on input "'" at bounding box center [128, 387] width 26 height 19
type input "5"
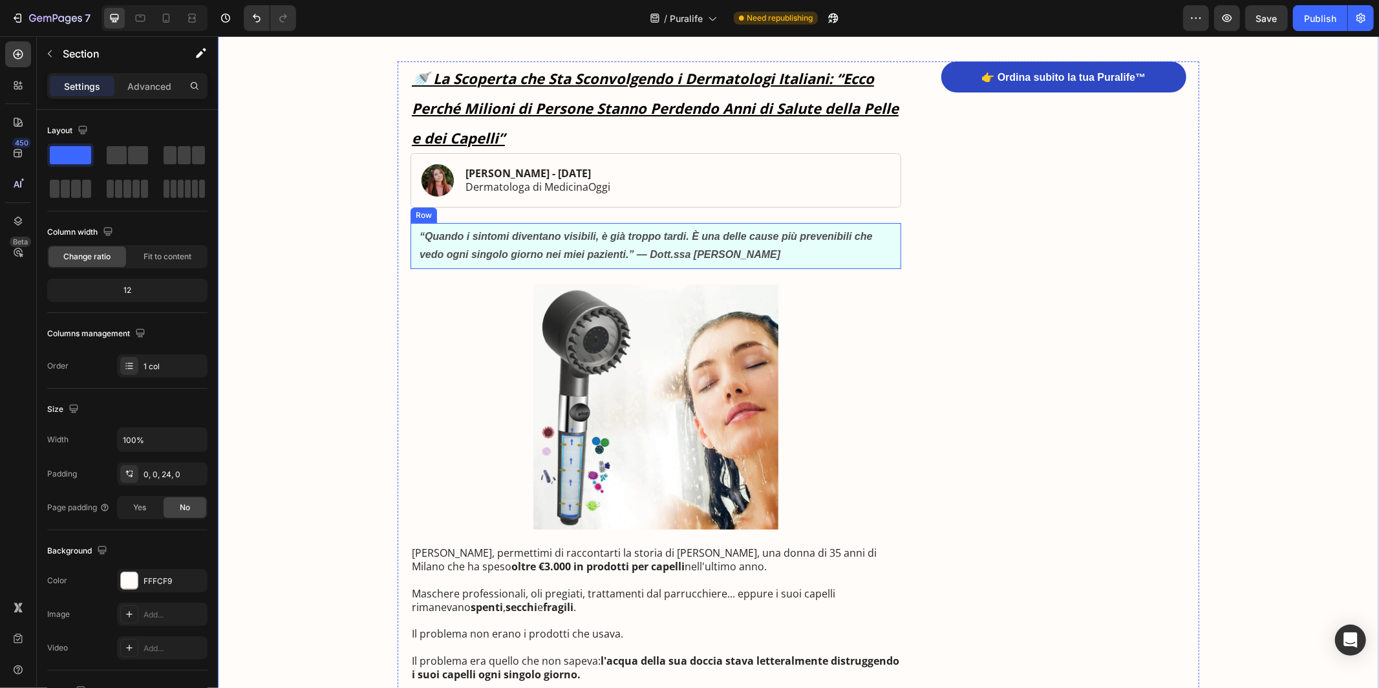
click at [897, 245] on div "“Quando i sintomi diventano visibili, è già troppo tardi. È una delle cause più…" at bounding box center [655, 245] width 491 height 47
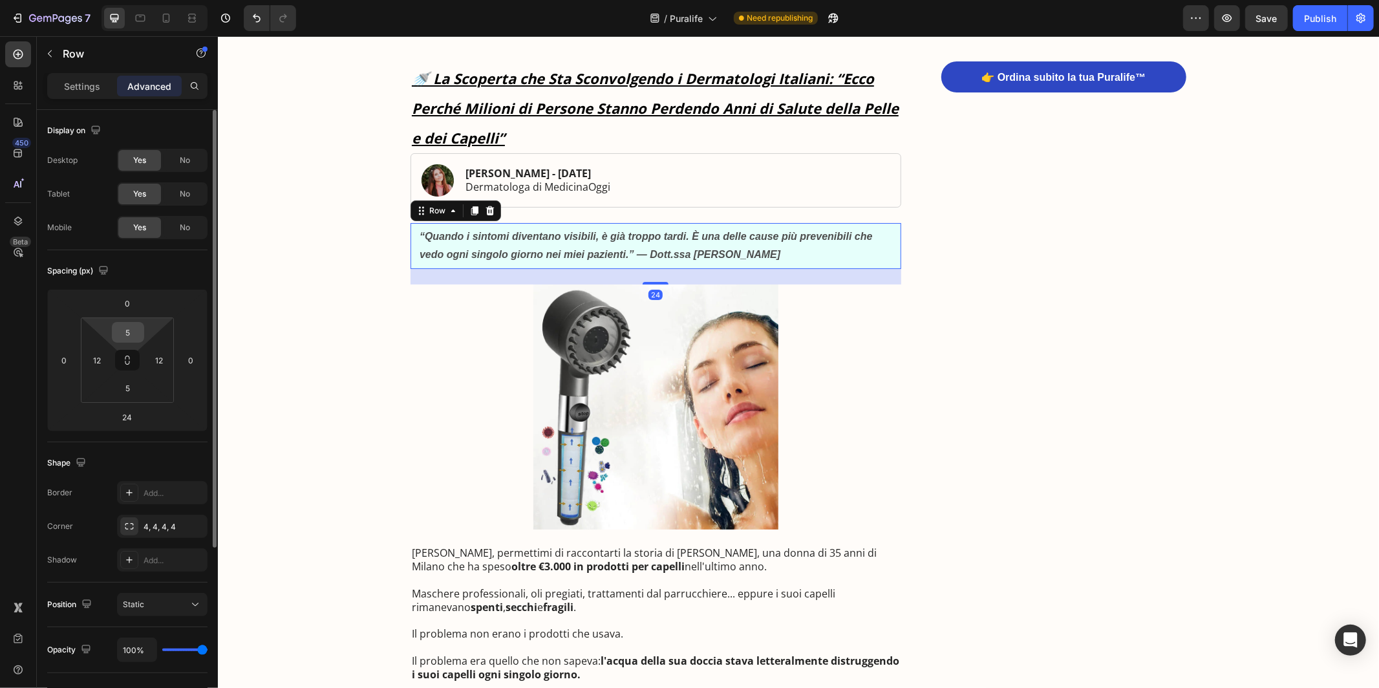
click at [134, 334] on input "5" at bounding box center [128, 332] width 26 height 19
type input "8"
click at [128, 390] on input "5" at bounding box center [128, 387] width 26 height 19
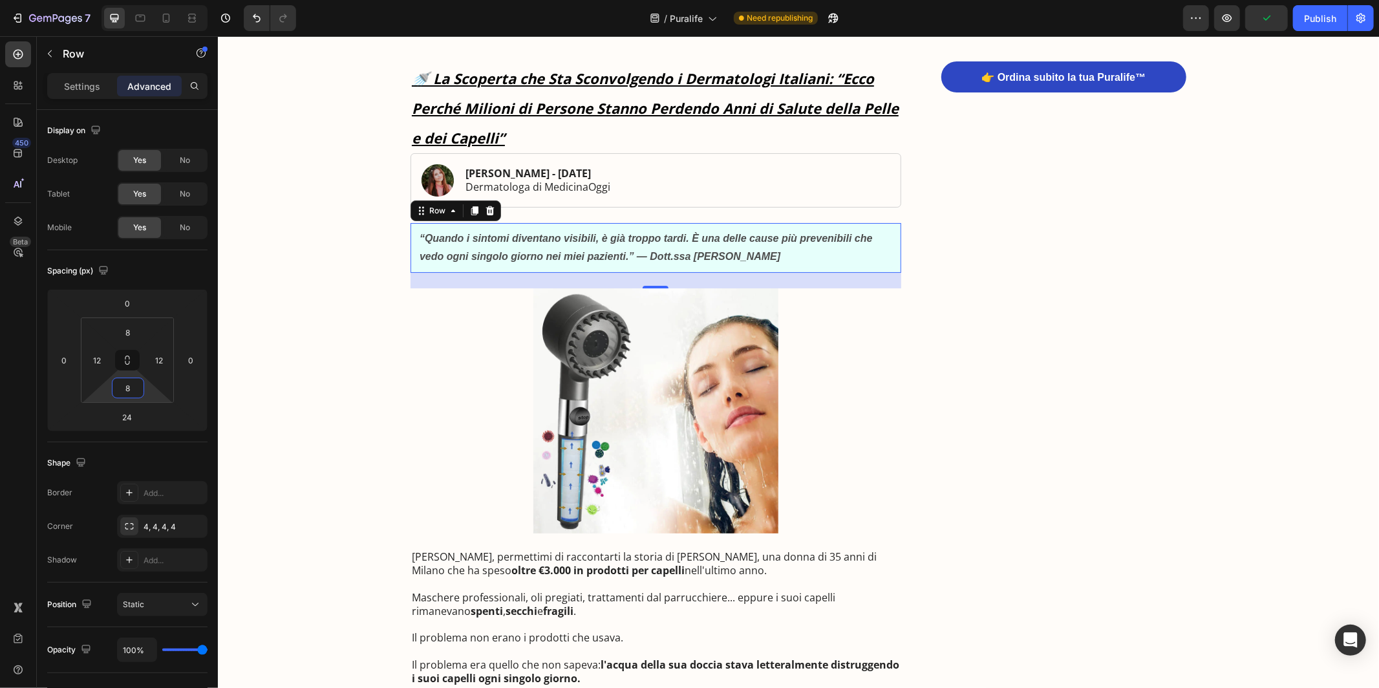
type input "8"
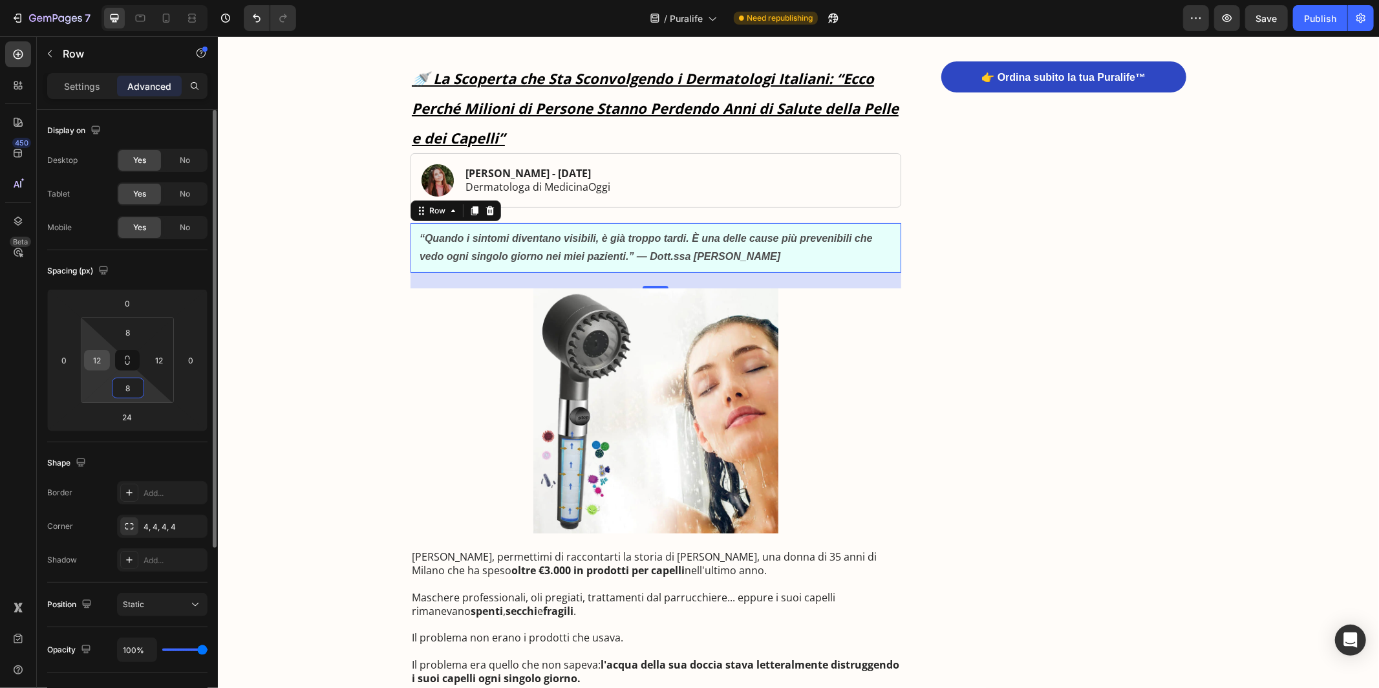
click at [105, 365] on input "12" at bounding box center [96, 359] width 19 height 19
click at [166, 358] on input "12" at bounding box center [158, 359] width 19 height 19
click at [103, 363] on input "15" at bounding box center [96, 359] width 19 height 19
type input "14"
click at [163, 367] on input "12" at bounding box center [158, 359] width 19 height 19
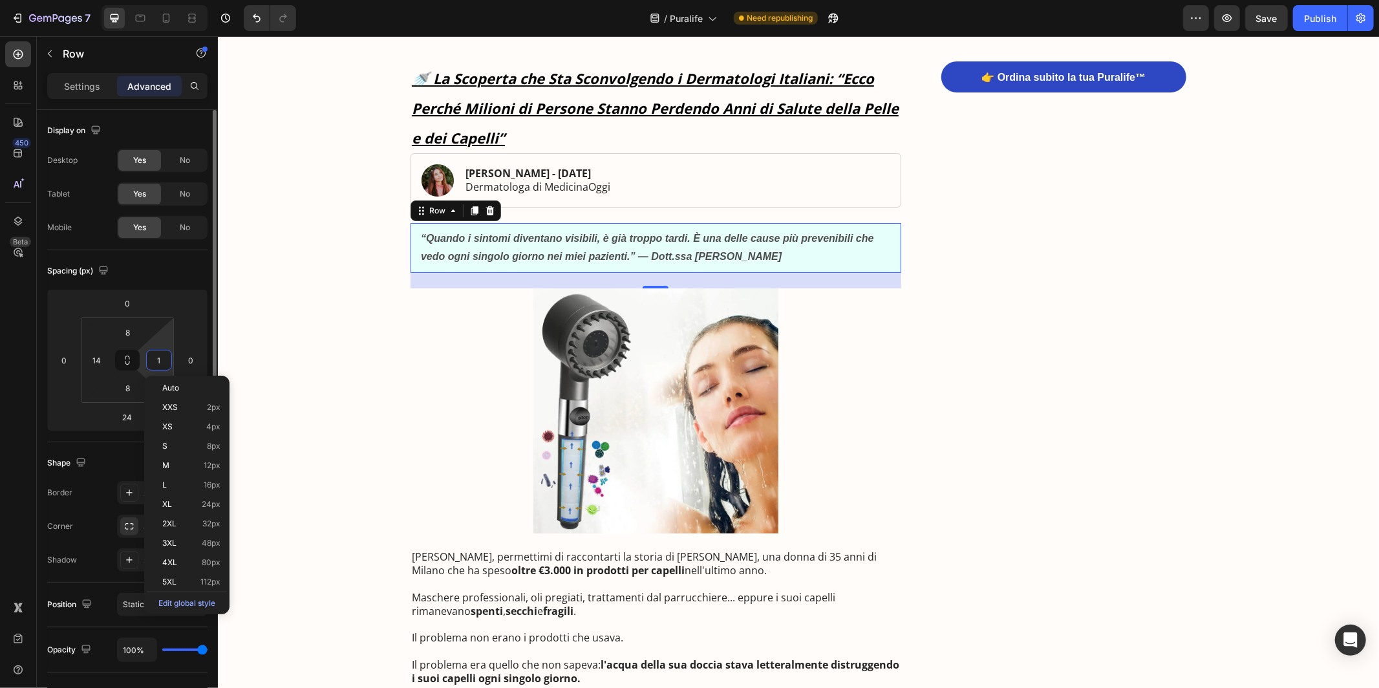
type input "14"
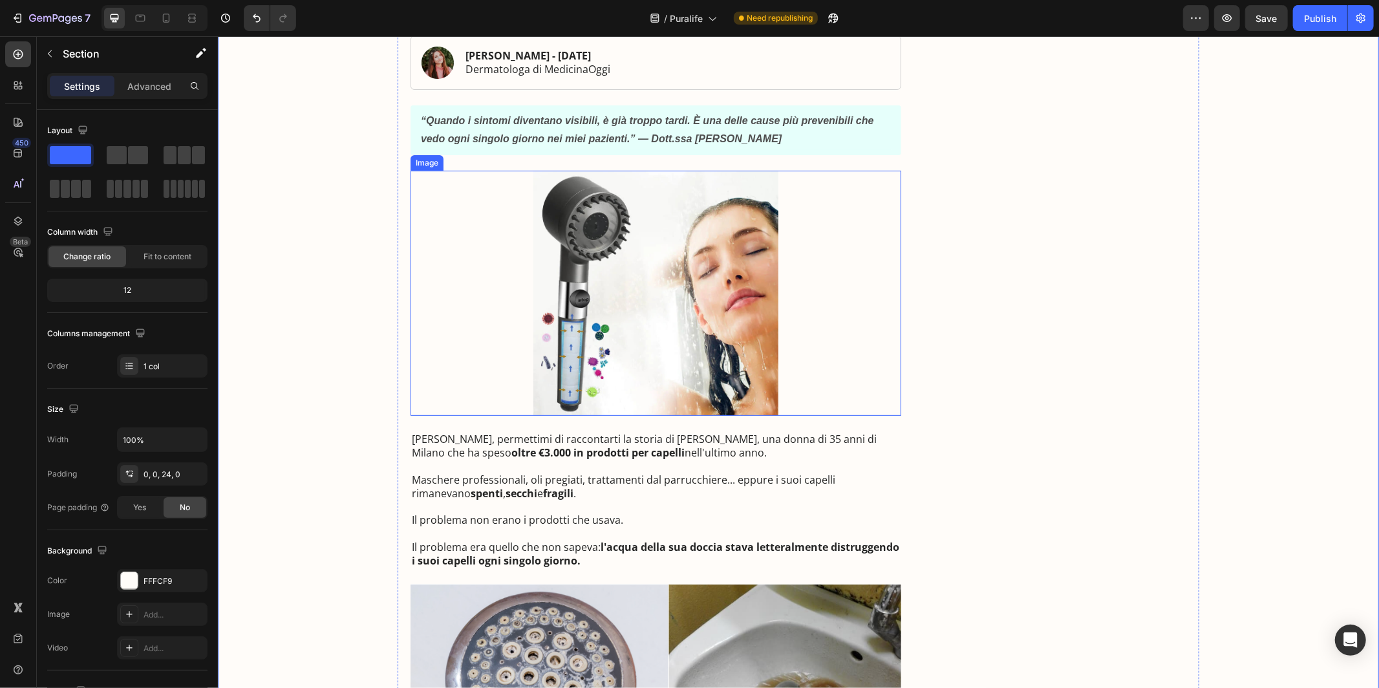
scroll to position [233, 0]
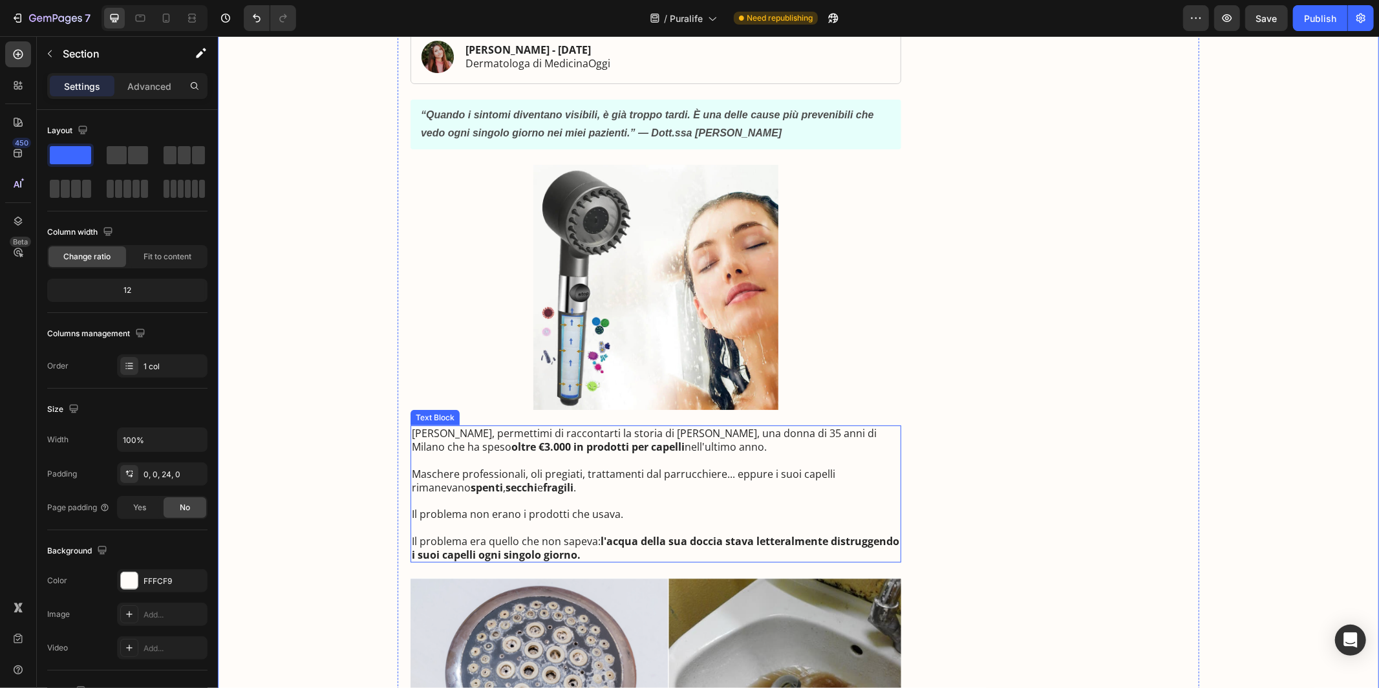
click at [661, 453] on p "Cara lettrice, permettimi di raccontarti la storia di Maria, una donna di 35 an…" at bounding box center [655, 439] width 488 height 27
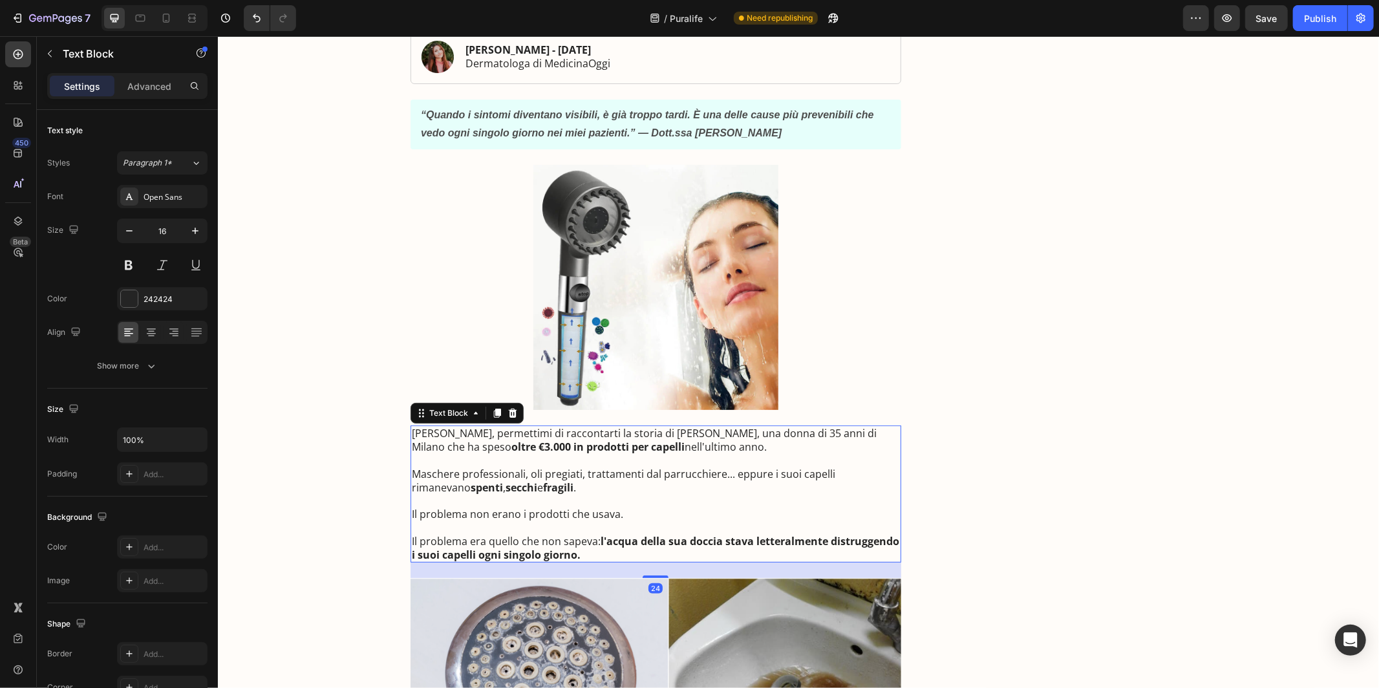
click at [589, 506] on p at bounding box center [655, 500] width 488 height 14
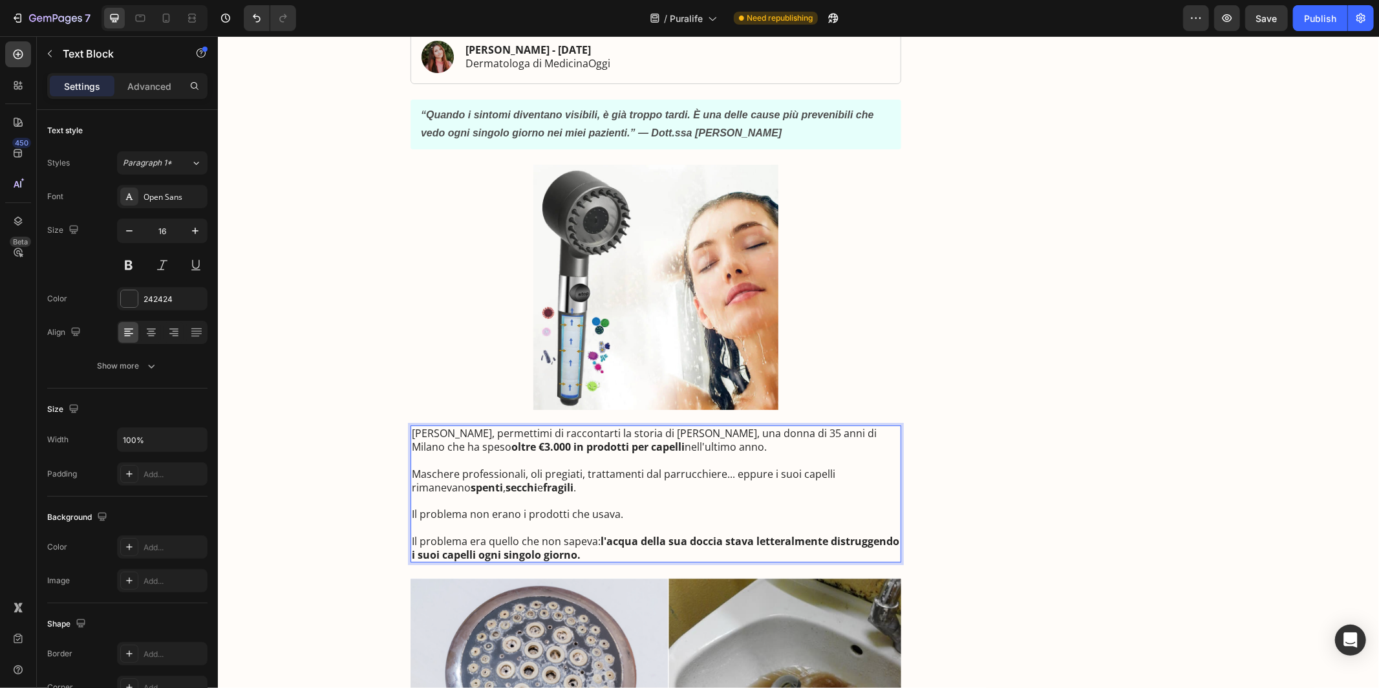
click at [585, 555] on p "Il problema era quello che non sapeva: l'acqua della sua doccia stava letteralm…" at bounding box center [655, 547] width 488 height 27
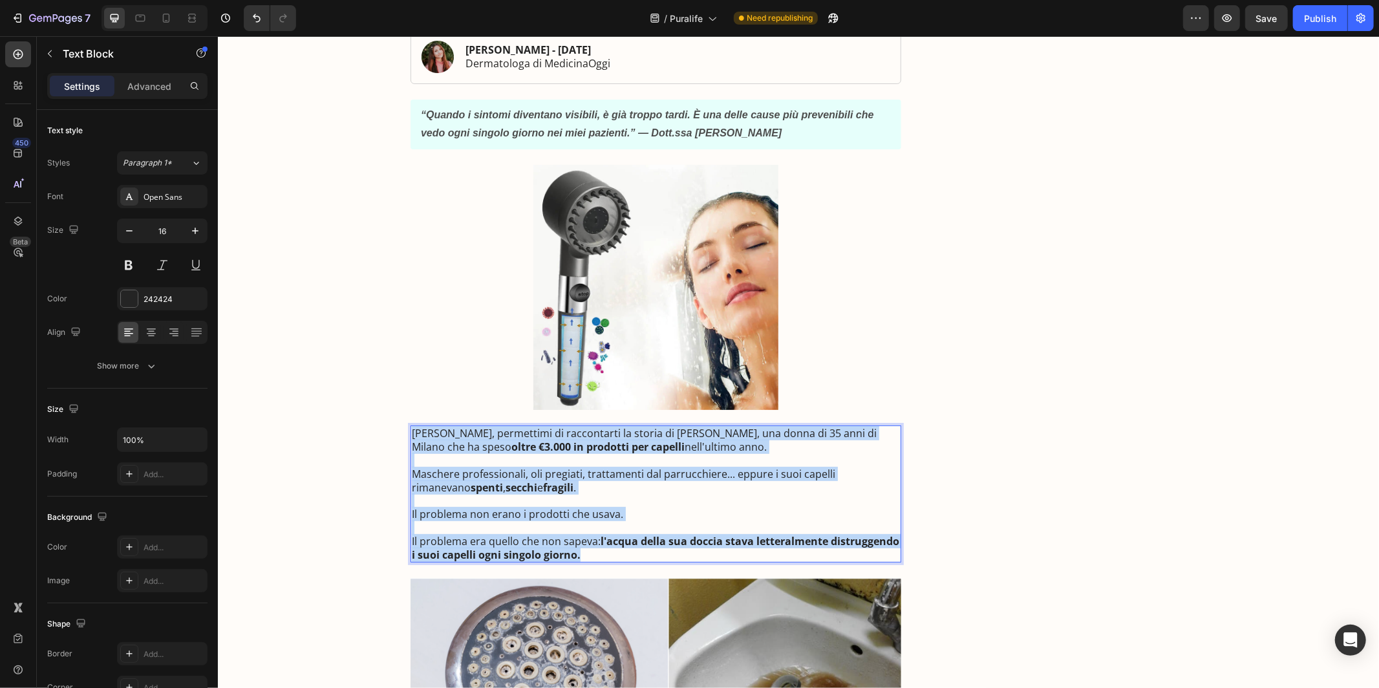
drag, startPoint x: 584, startPoint y: 555, endPoint x: 407, endPoint y: 435, distance: 213.2
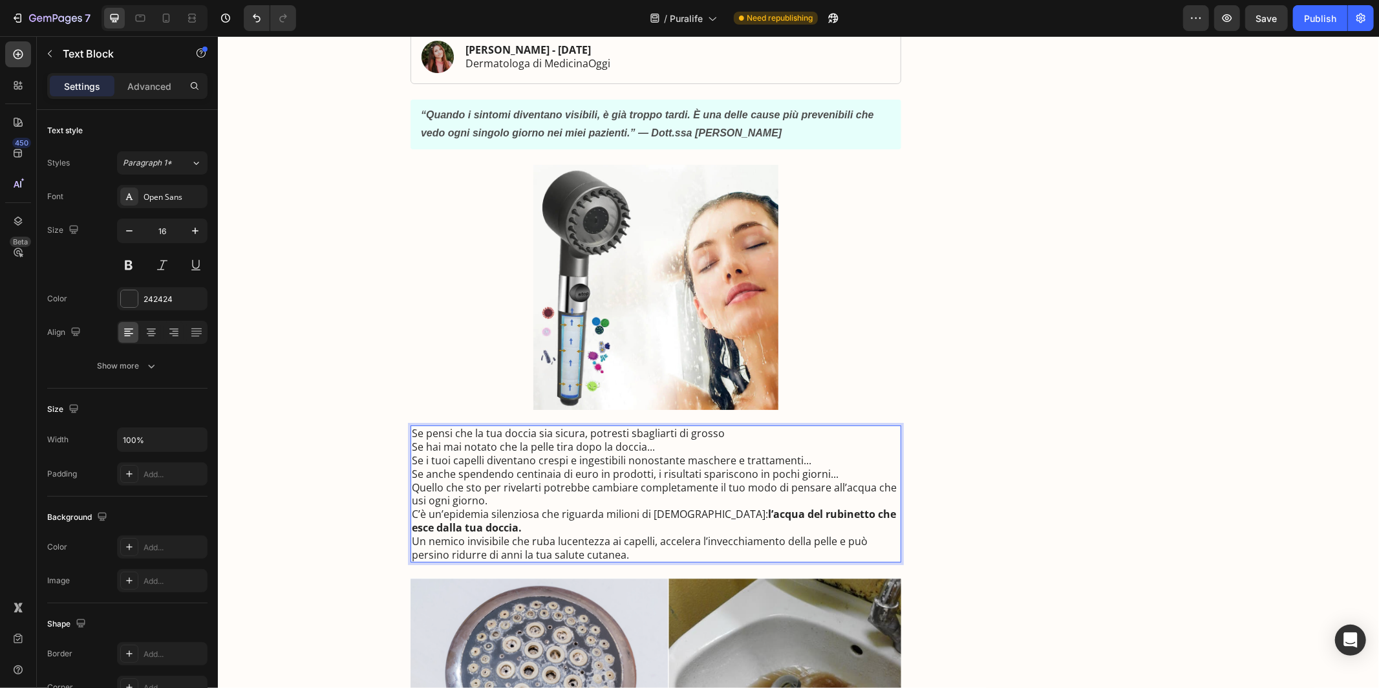
click at [449, 437] on p "Se pensi che la tua doccia sia sicura, potresti sbagliarti di grosso" at bounding box center [655, 433] width 488 height 14
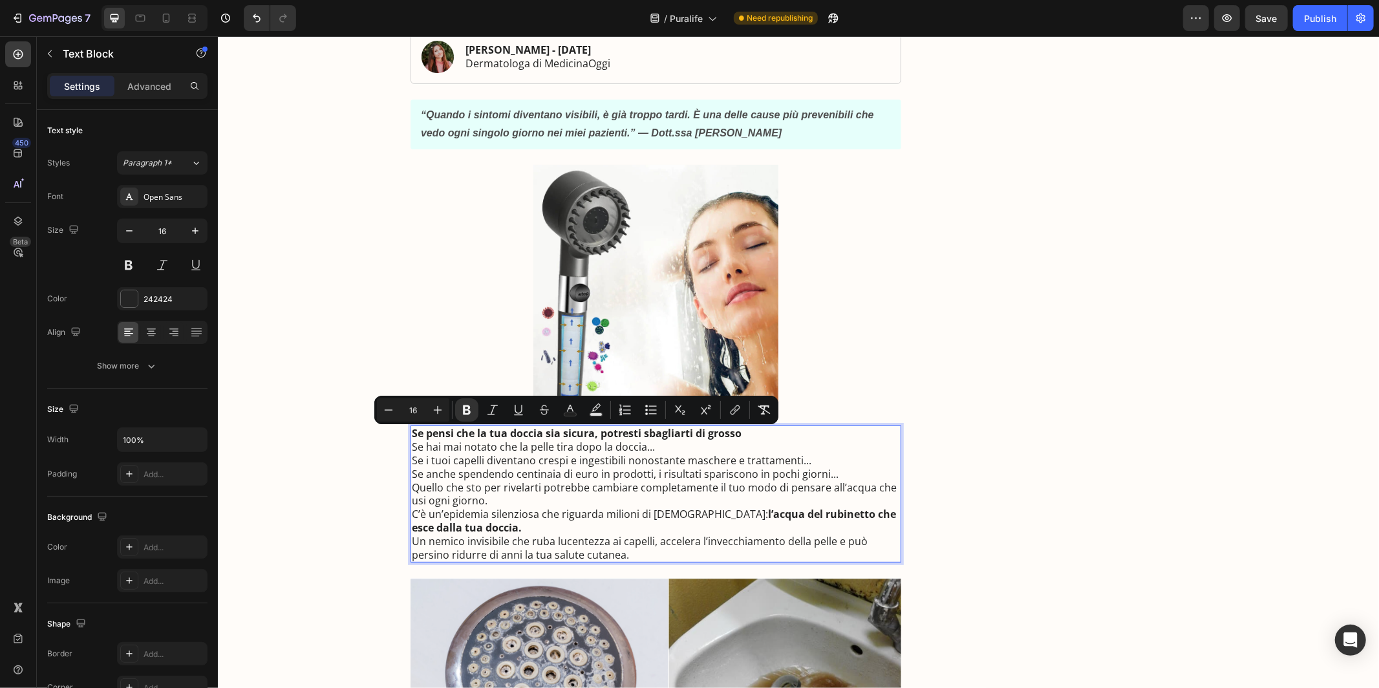
click at [750, 493] on p "Quello che sto per rivelarti potrebbe cambiare completamente il tuo modo di pen…" at bounding box center [655, 493] width 488 height 27
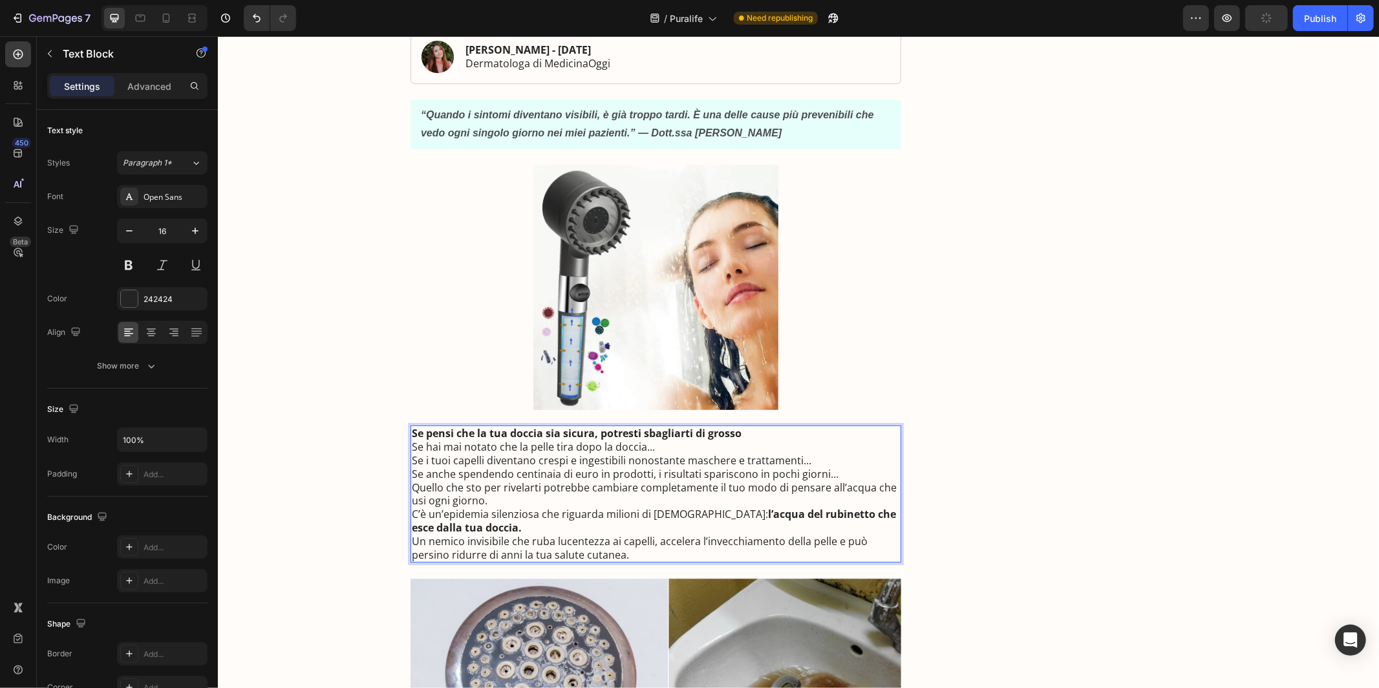
click at [684, 437] on strong "Se pensi che la tua doccia sia sicura, potresti sbagliarti di grosso" at bounding box center [576, 432] width 330 height 14
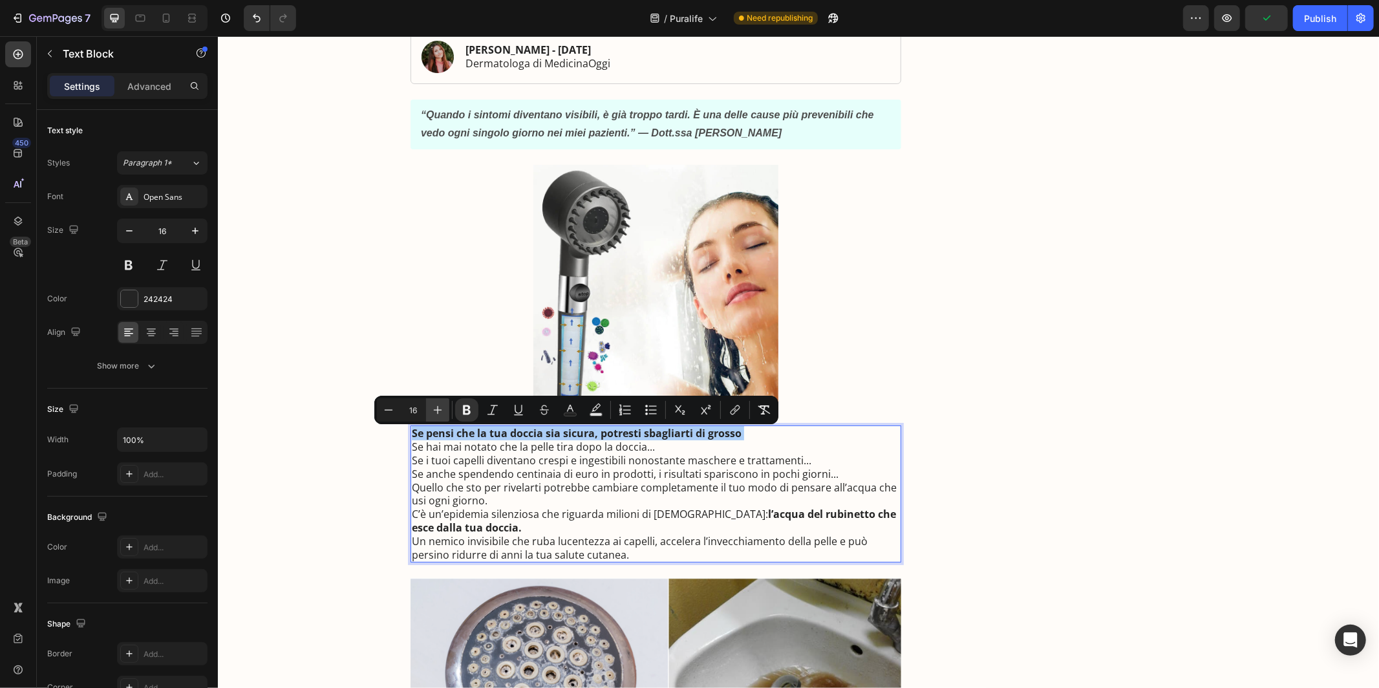
click at [435, 413] on icon "Editor contextual toolbar" at bounding box center [437, 409] width 13 height 13
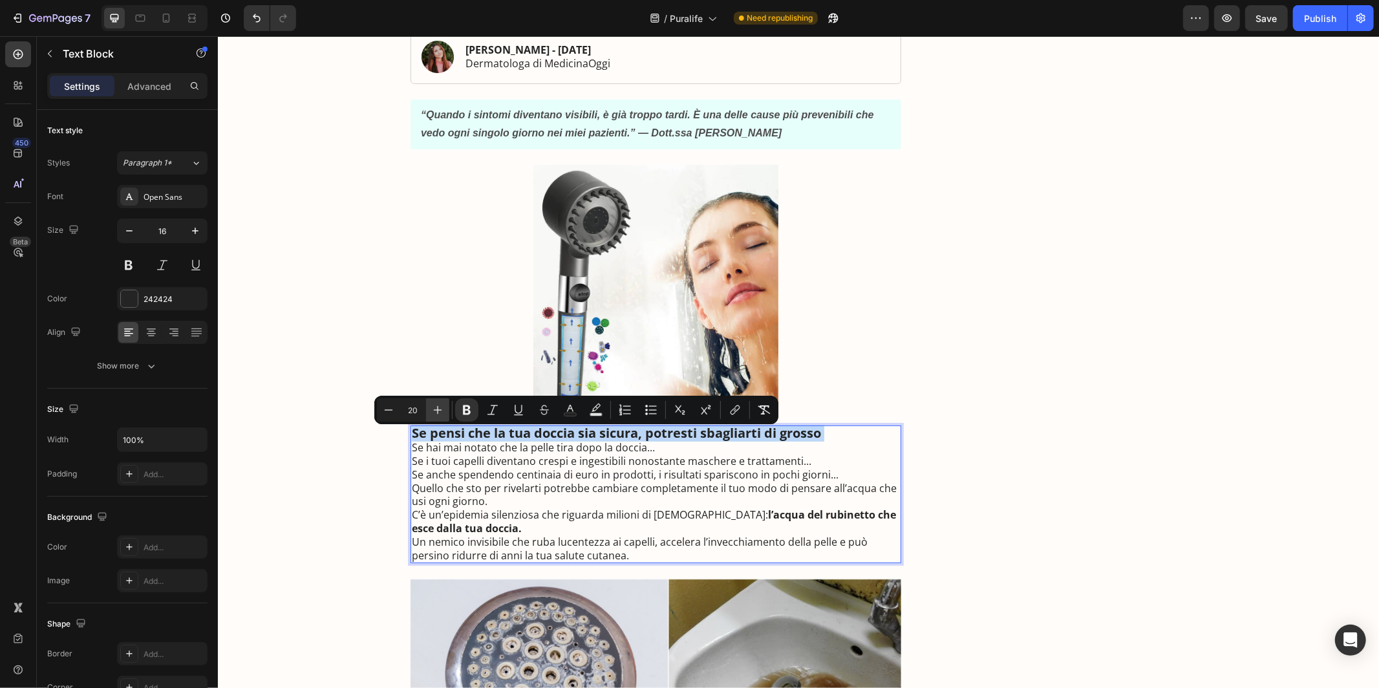
type input "21"
click at [456, 446] on p "Se hai mai notato che la pelle tira dopo la doccia..." at bounding box center [655, 448] width 488 height 14
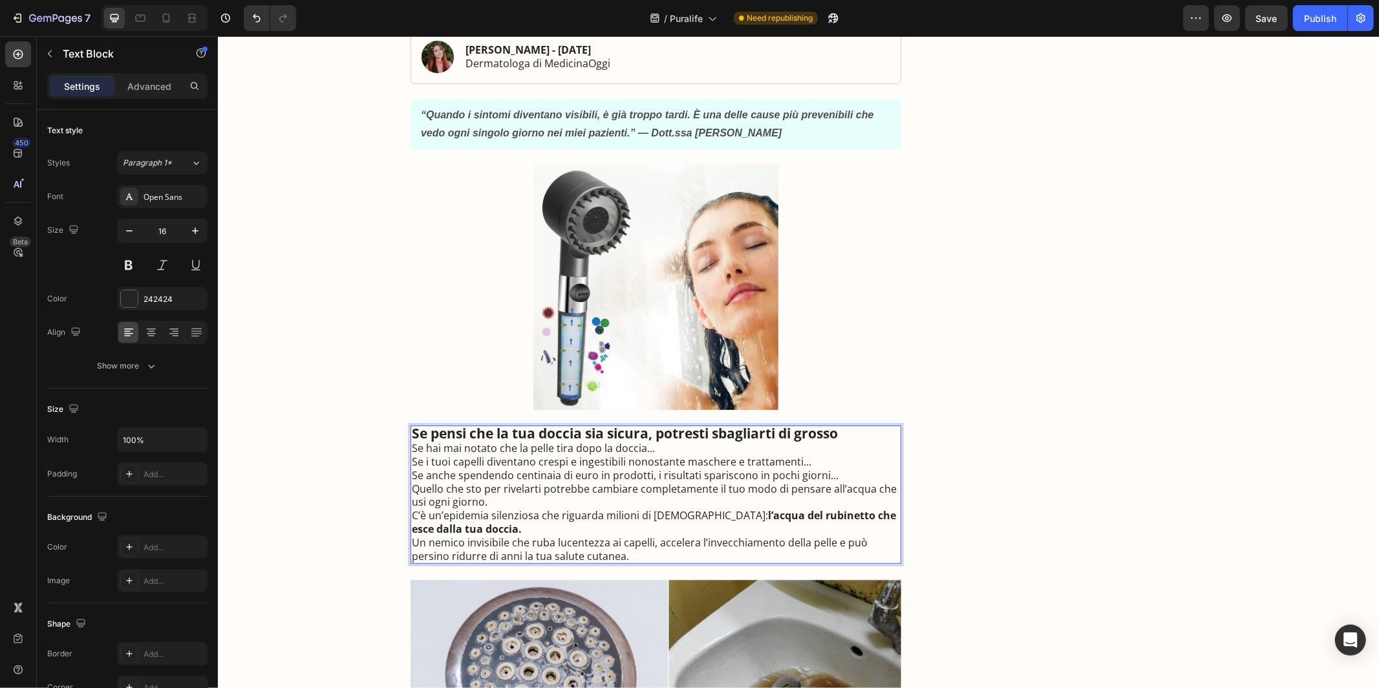
click at [850, 436] on p "Se pensi che la tua doccia sia sicura, potresti sbagliarti di grosso" at bounding box center [655, 433] width 488 height 15
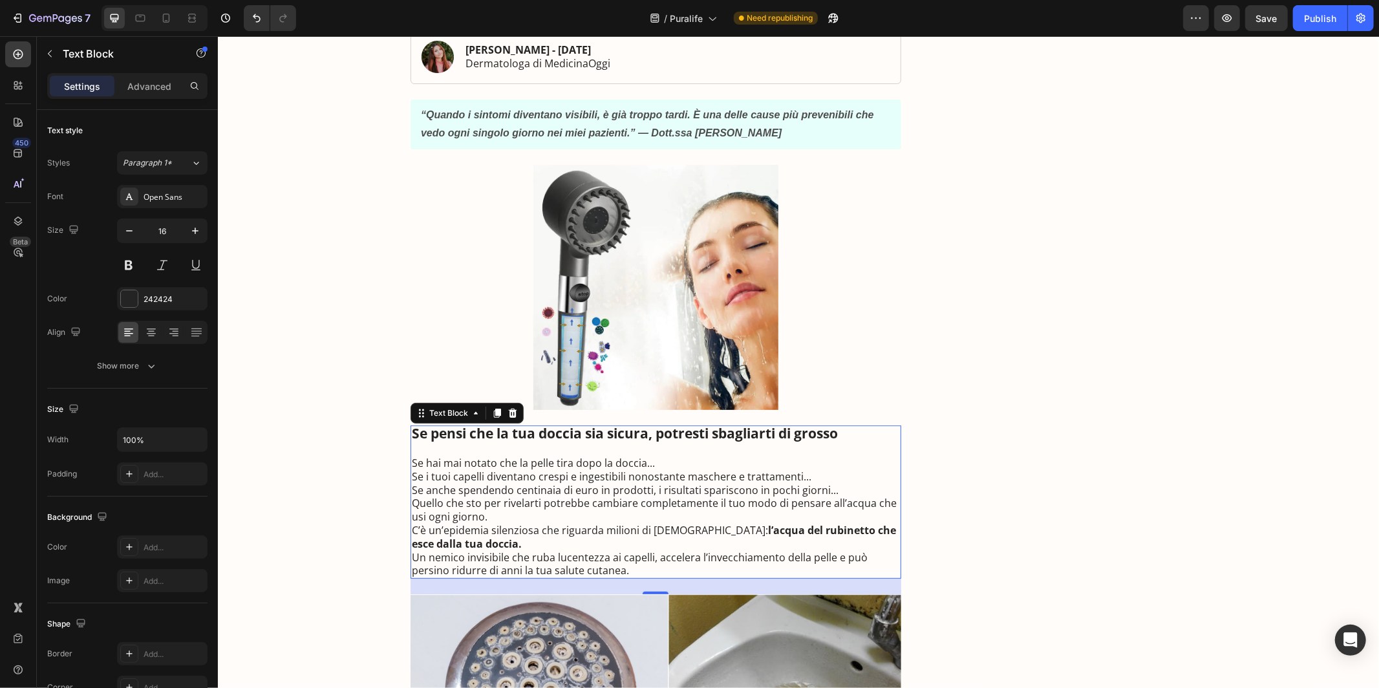
click at [707, 468] on p "Se hai mai notato che la pelle tira dopo la doccia..." at bounding box center [655, 463] width 488 height 14
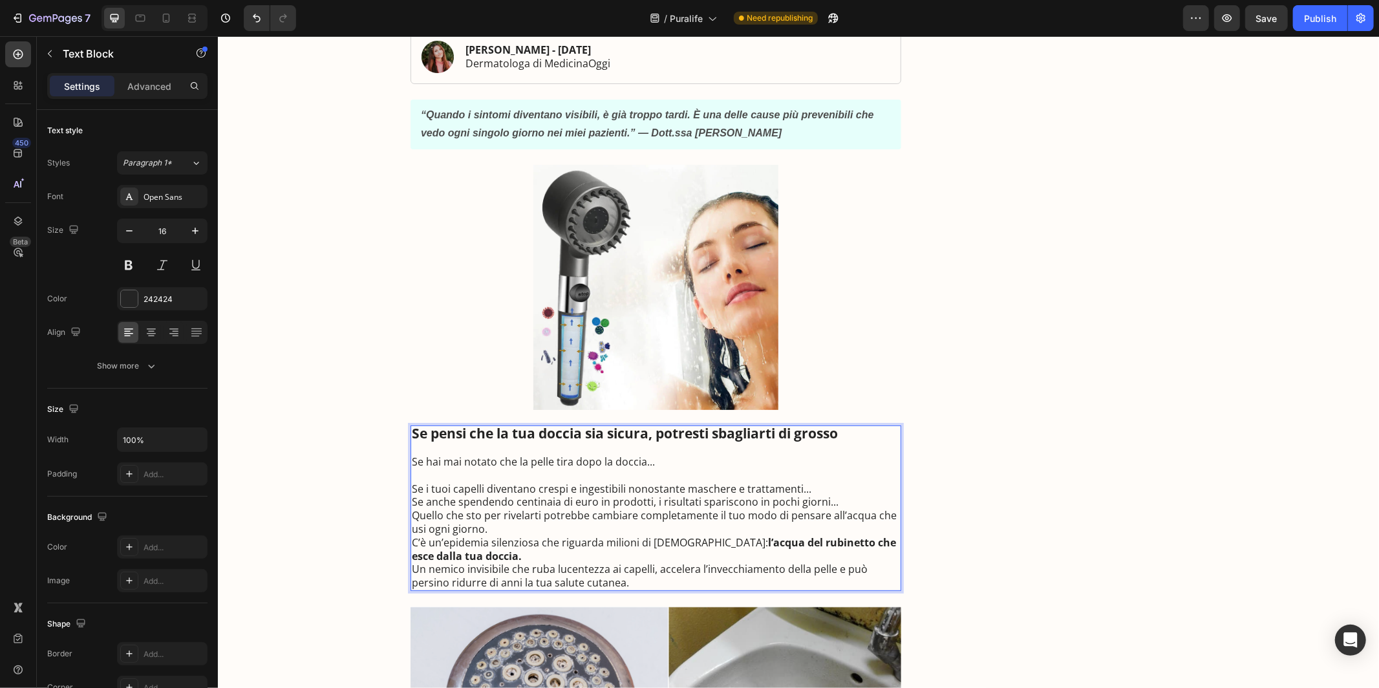
click at [831, 493] on p "Se i tuoi capelli diventano crespi e ingestibili nonostante maschere e trattame…" at bounding box center [655, 489] width 488 height 14
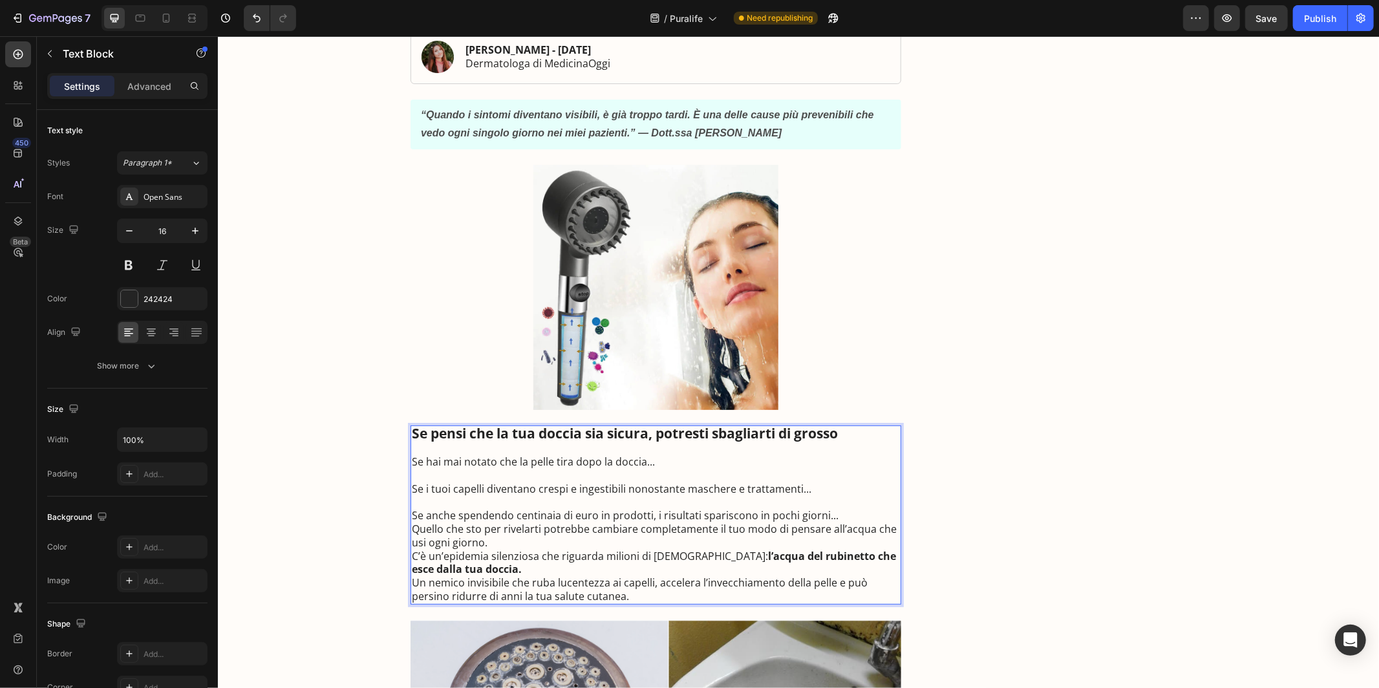
click at [846, 521] on p "Se anche spendendo centinaia di euro in prodotti, i risultati spariscono in poc…" at bounding box center [655, 515] width 488 height 14
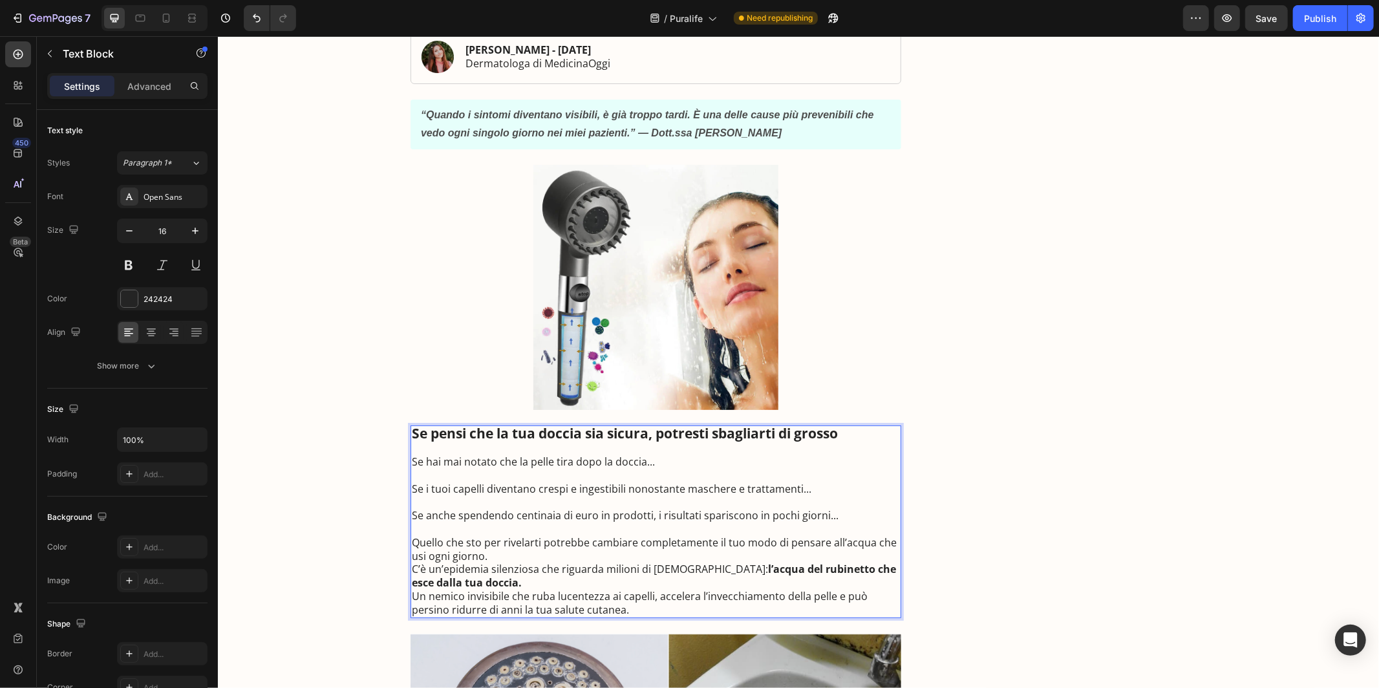
click at [567, 559] on p "Quello che sto per rivelarti potrebbe cambiare completamente il tuo modo di pen…" at bounding box center [655, 548] width 488 height 27
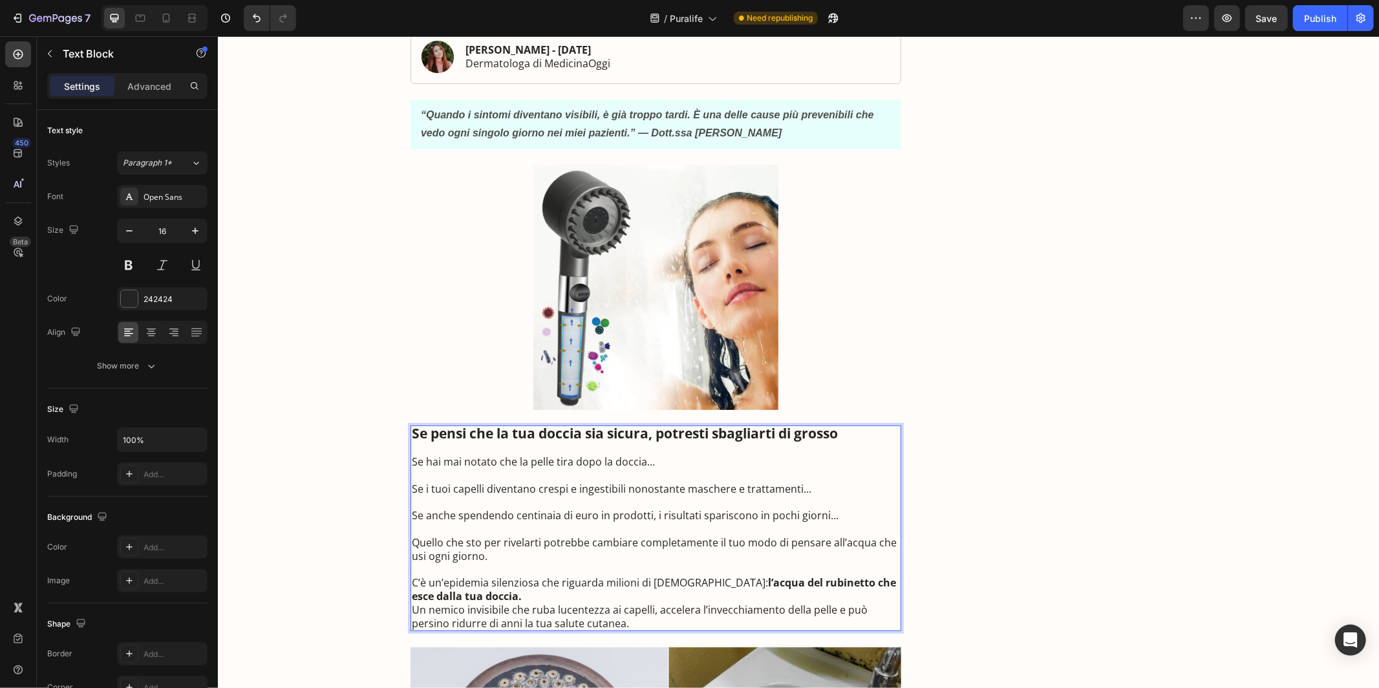
click at [501, 598] on p "C’è un’epidemia silenziosa che riguarda milioni di italiani: l’acqua del rubine…" at bounding box center [655, 588] width 488 height 27
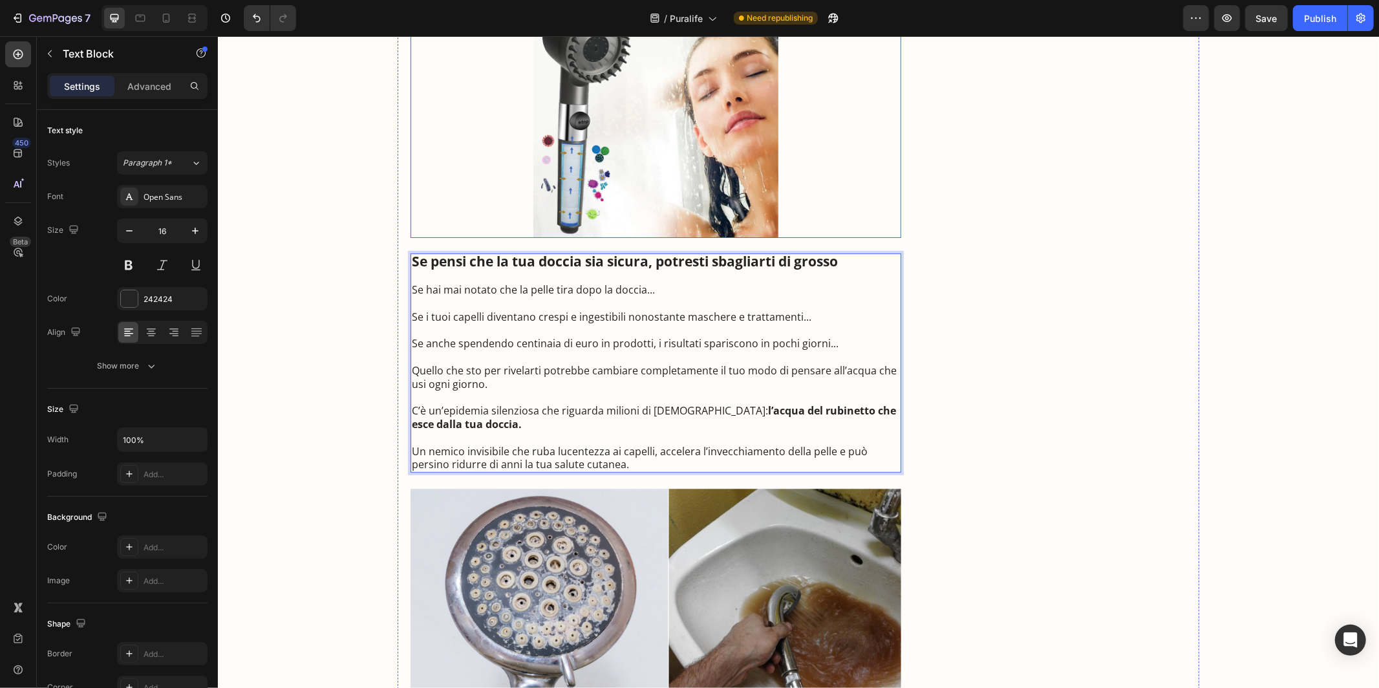
scroll to position [555, 0]
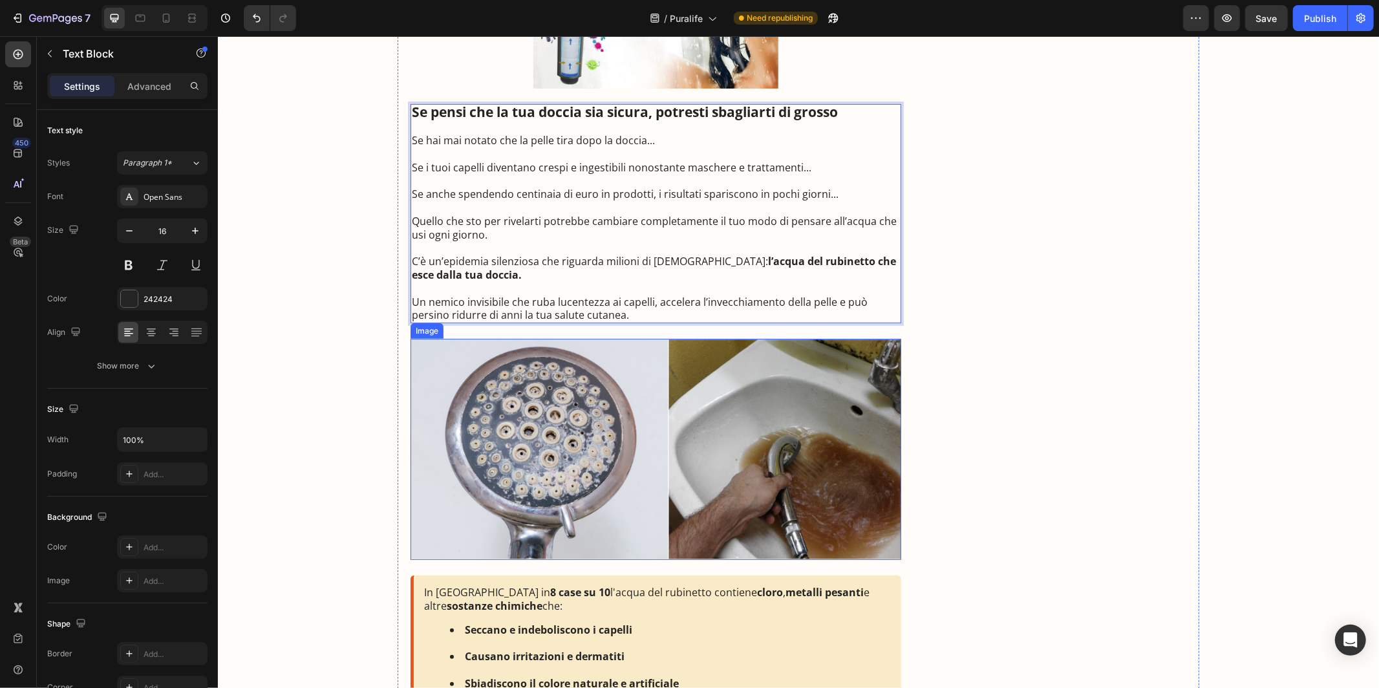
click at [581, 404] on img at bounding box center [655, 448] width 491 height 221
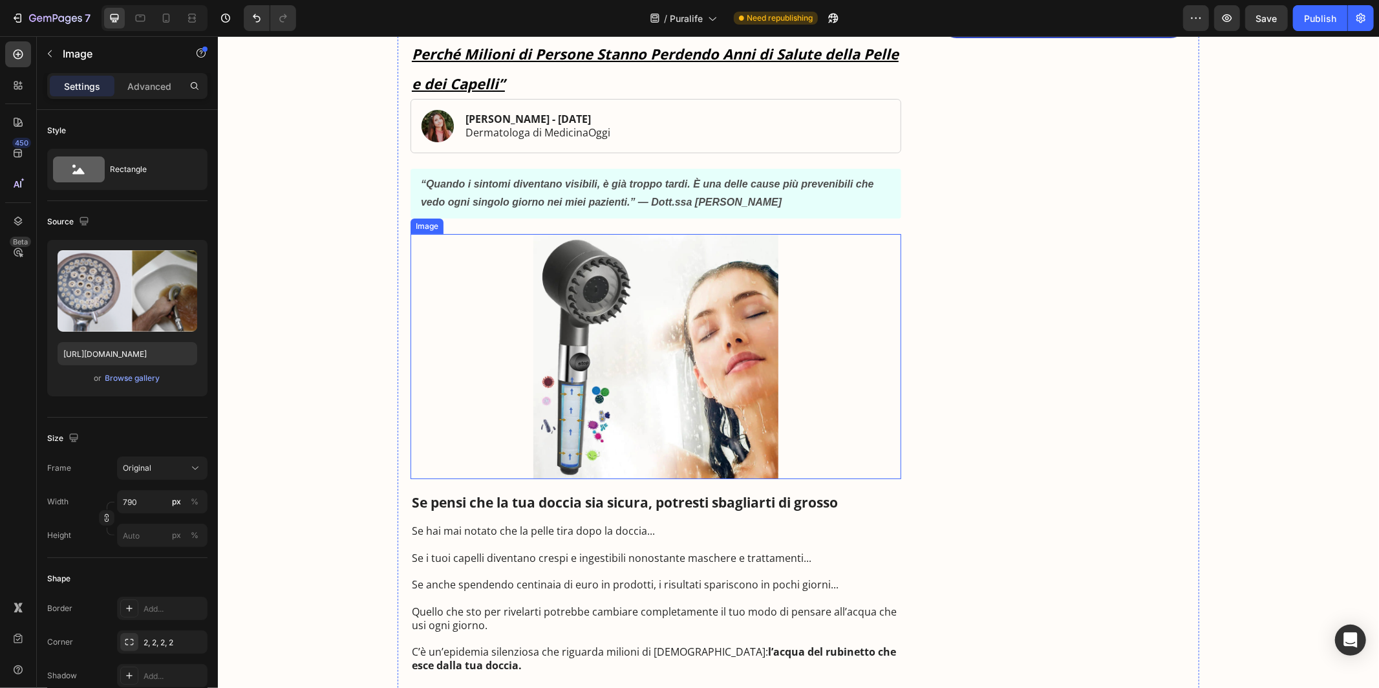
scroll to position [155, 0]
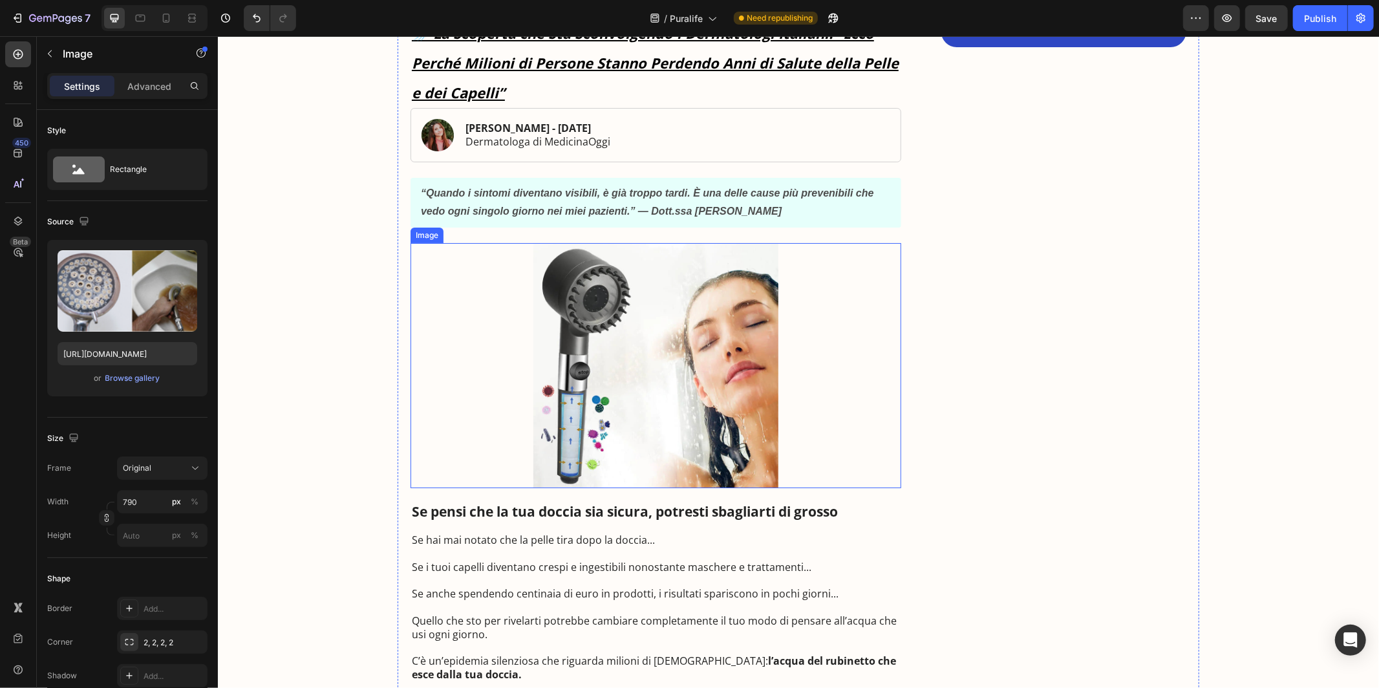
click at [601, 363] on img at bounding box center [655, 364] width 245 height 245
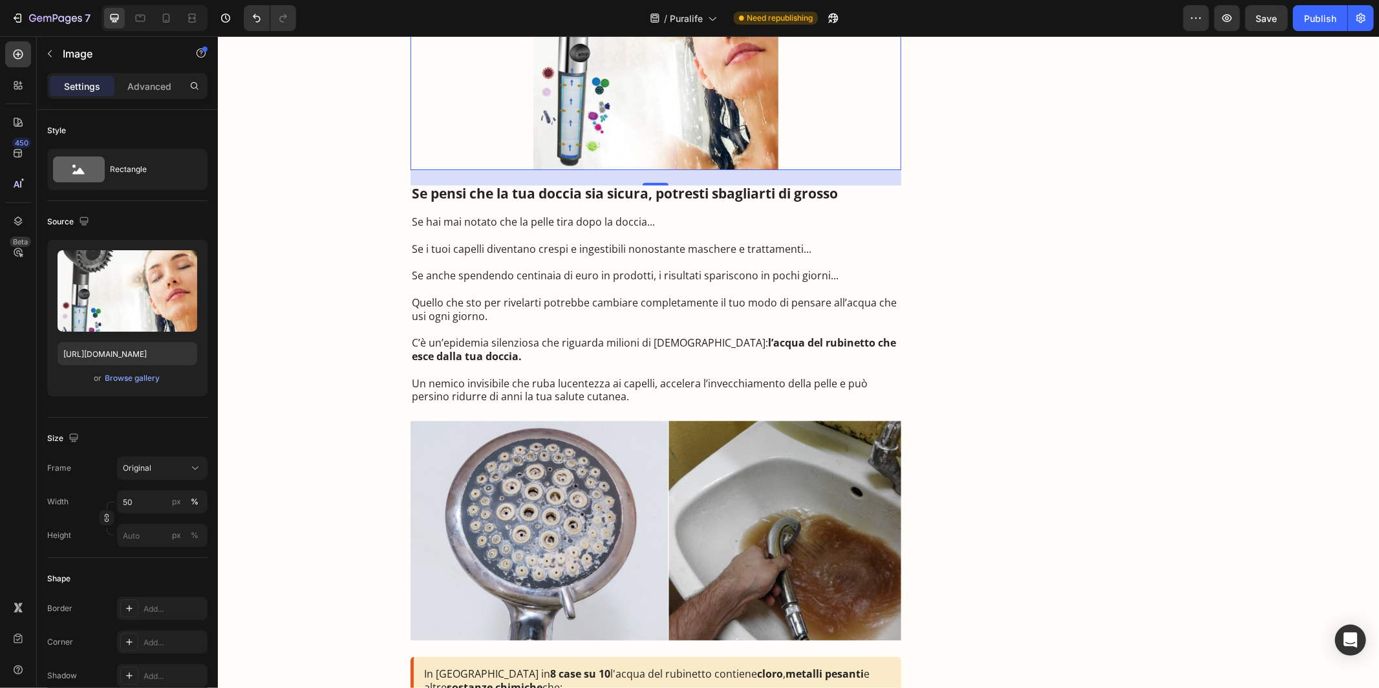
scroll to position [424, 0]
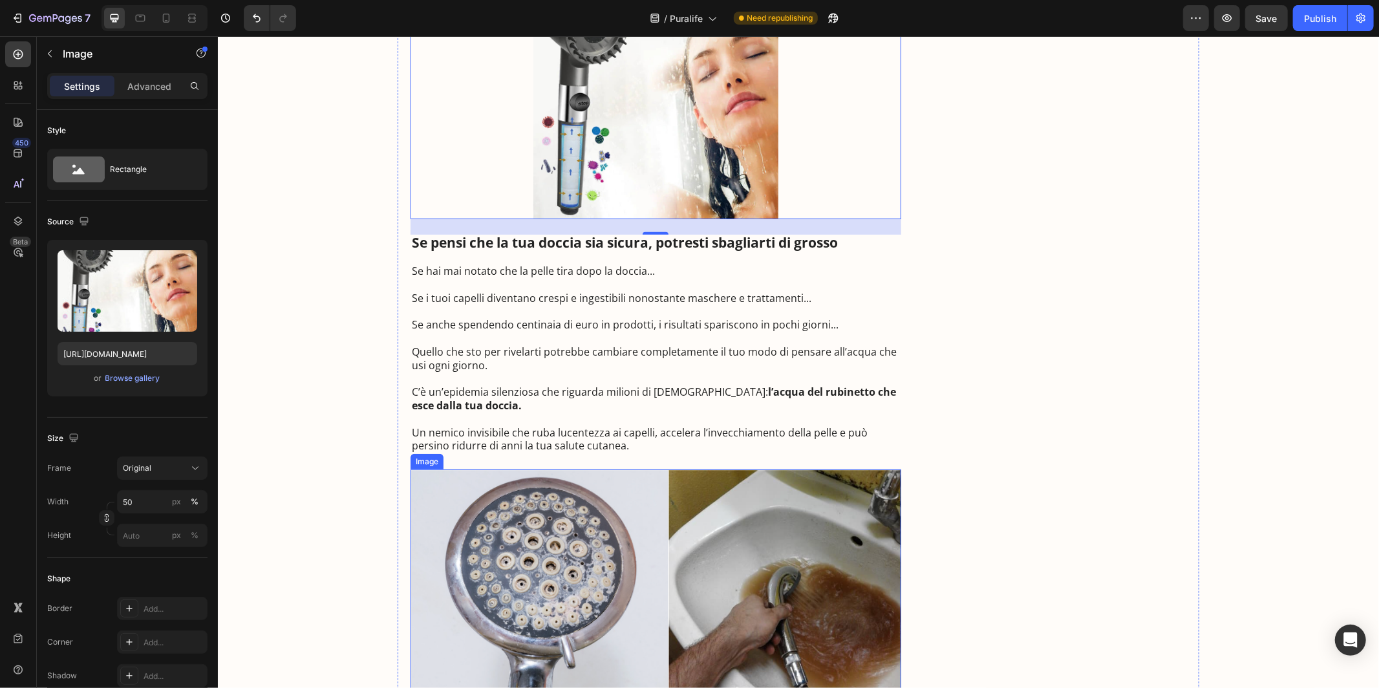
click at [517, 499] on img at bounding box center [655, 579] width 491 height 221
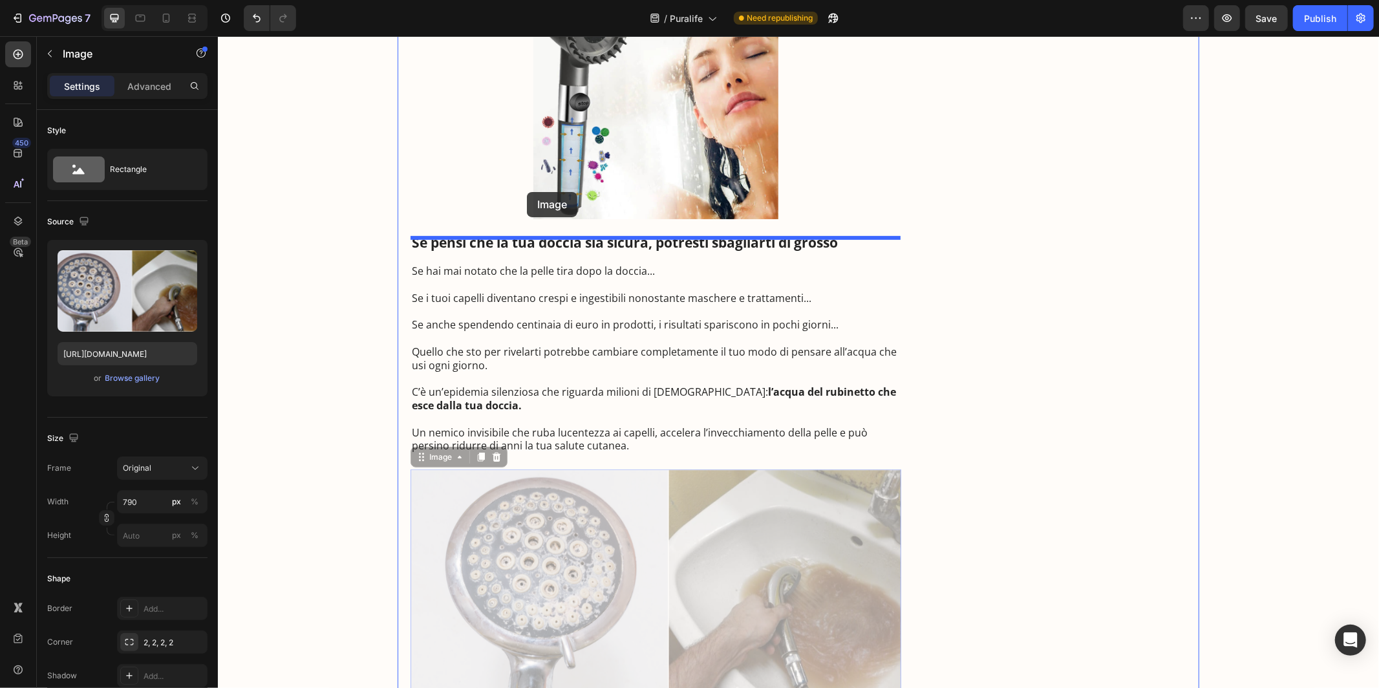
drag, startPoint x: 438, startPoint y: 465, endPoint x: 526, endPoint y: 191, distance: 287.5
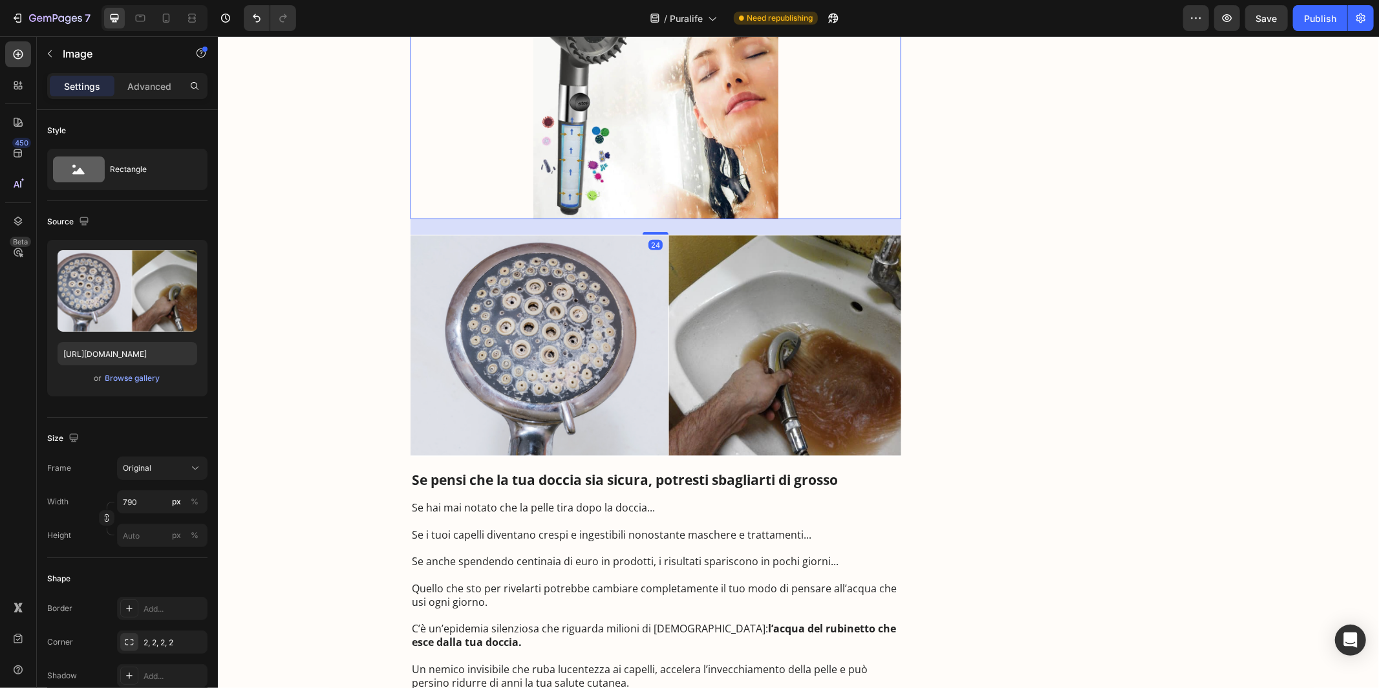
click at [557, 161] on img at bounding box center [655, 95] width 245 height 245
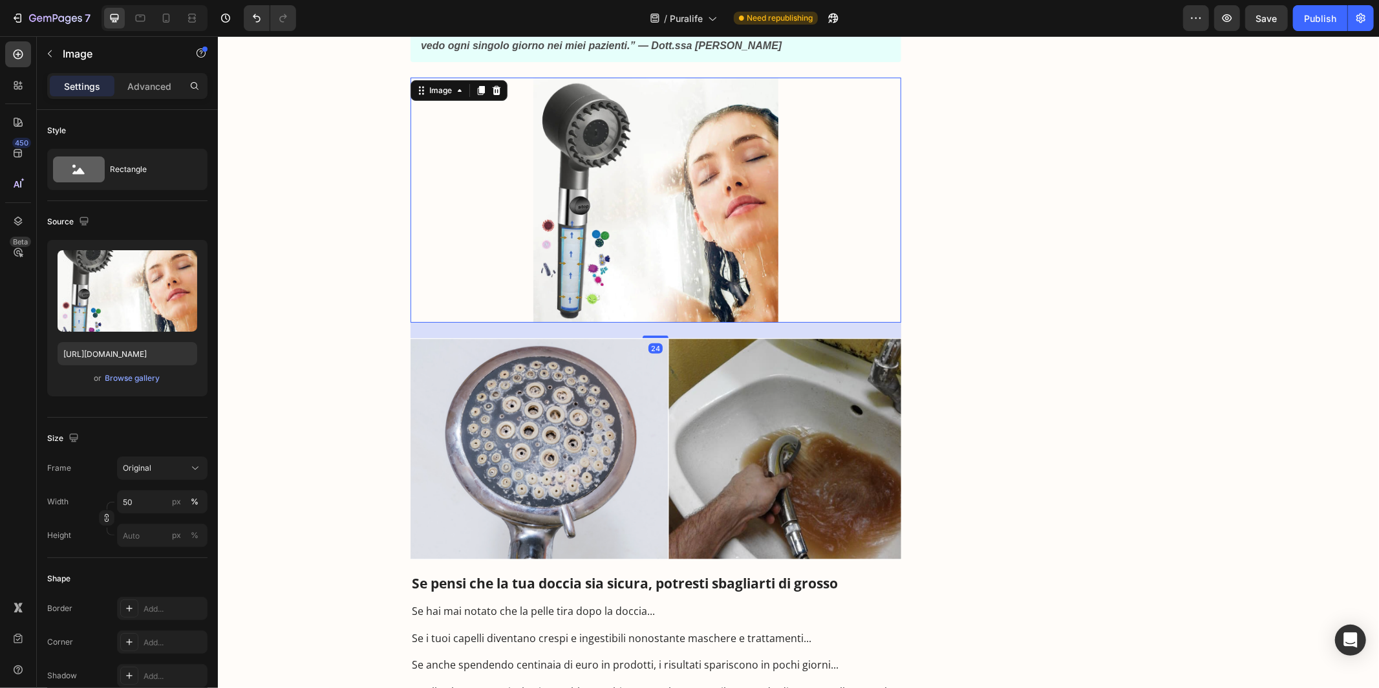
scroll to position [210, 0]
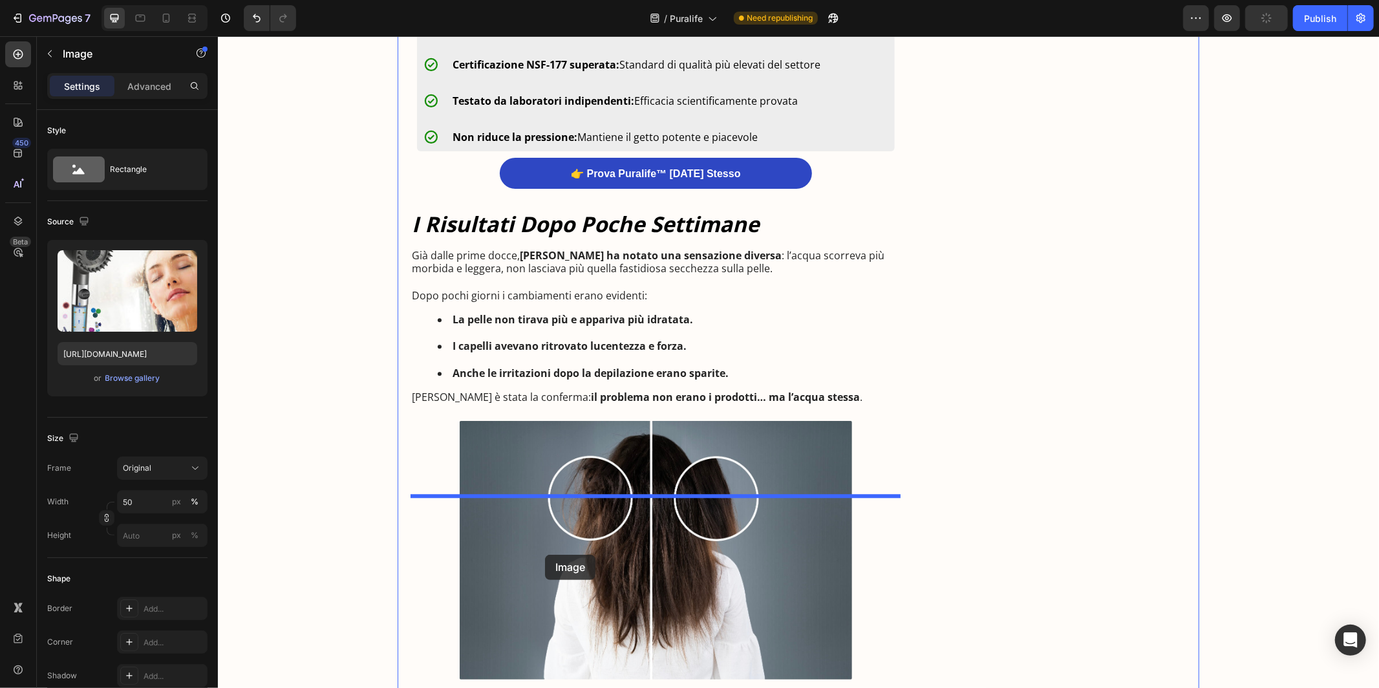
drag, startPoint x: 428, startPoint y: 207, endPoint x: 544, endPoint y: 554, distance: 366.2
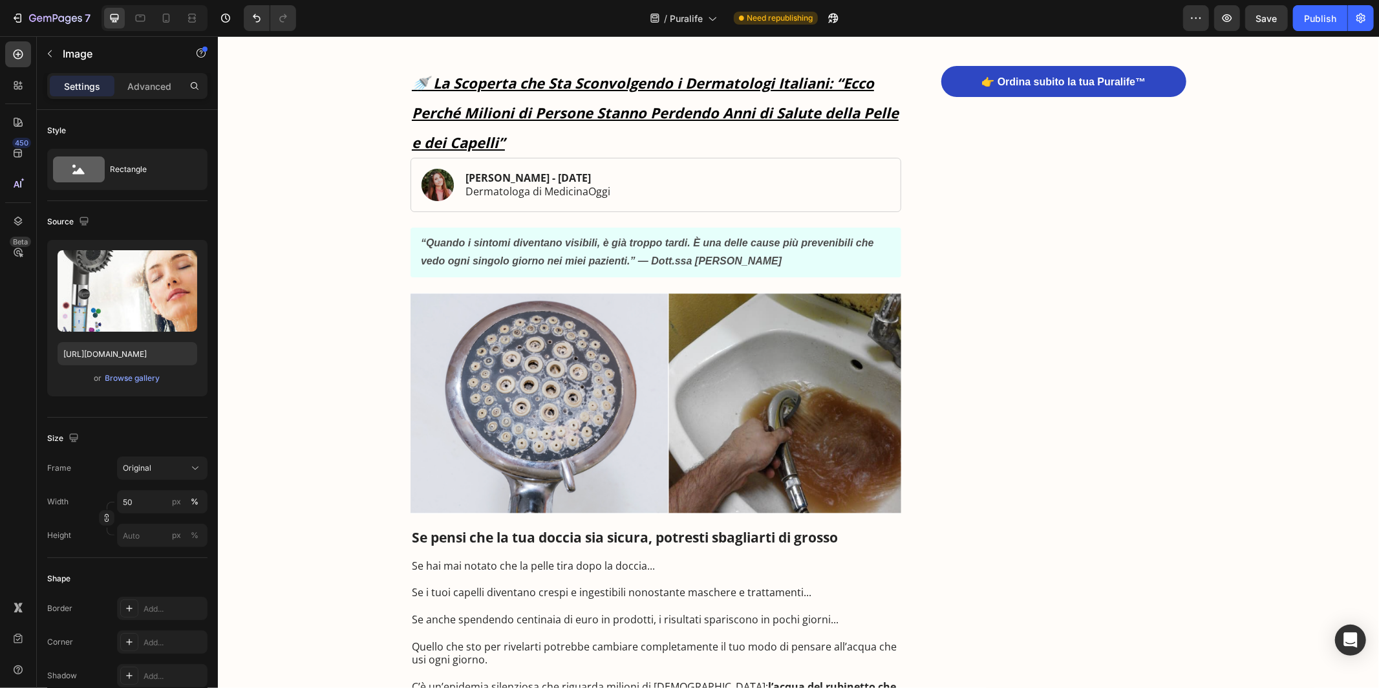
scroll to position [107, 0]
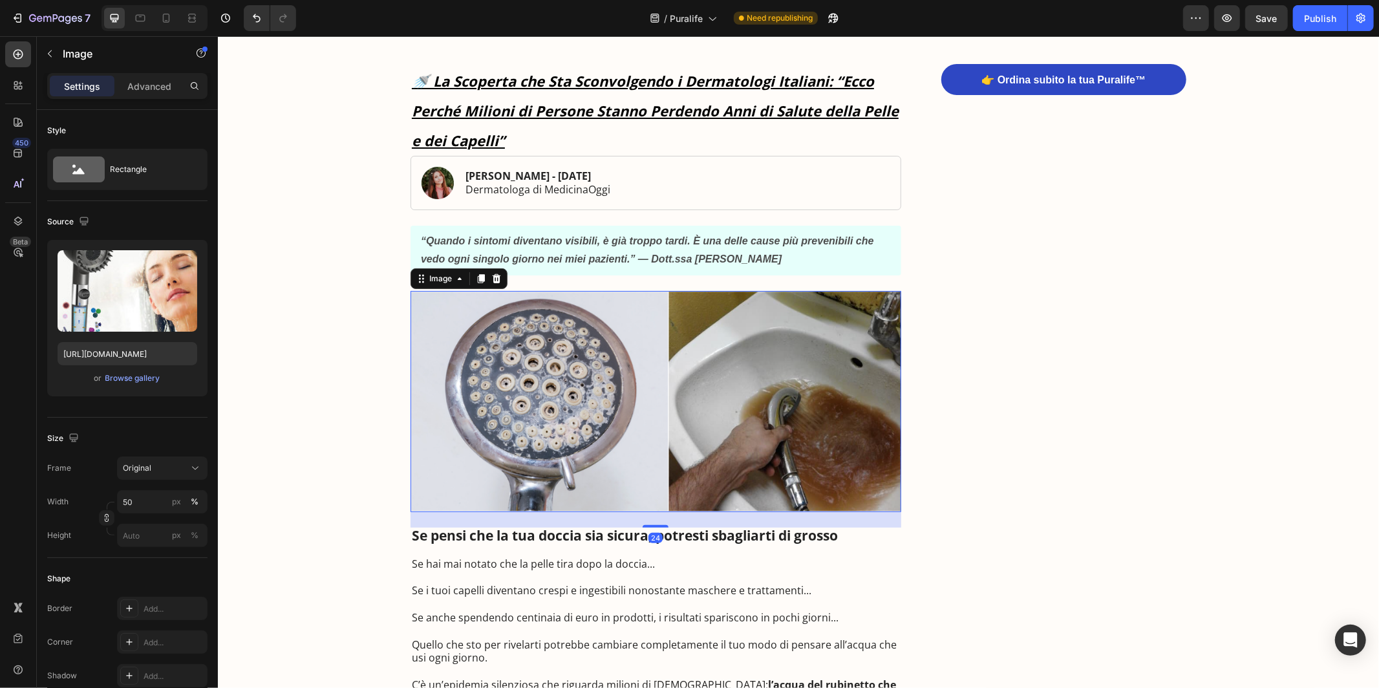
click at [680, 356] on img at bounding box center [655, 400] width 491 height 221
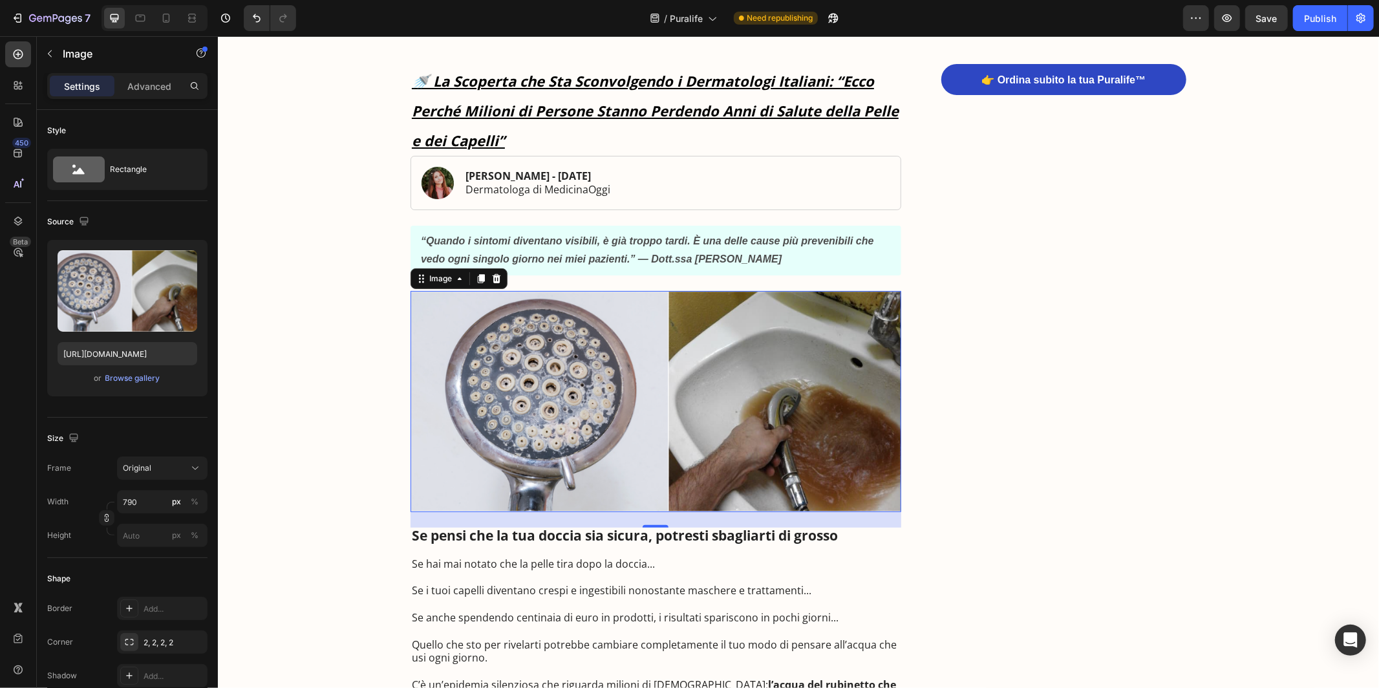
click at [688, 345] on img at bounding box center [655, 400] width 491 height 221
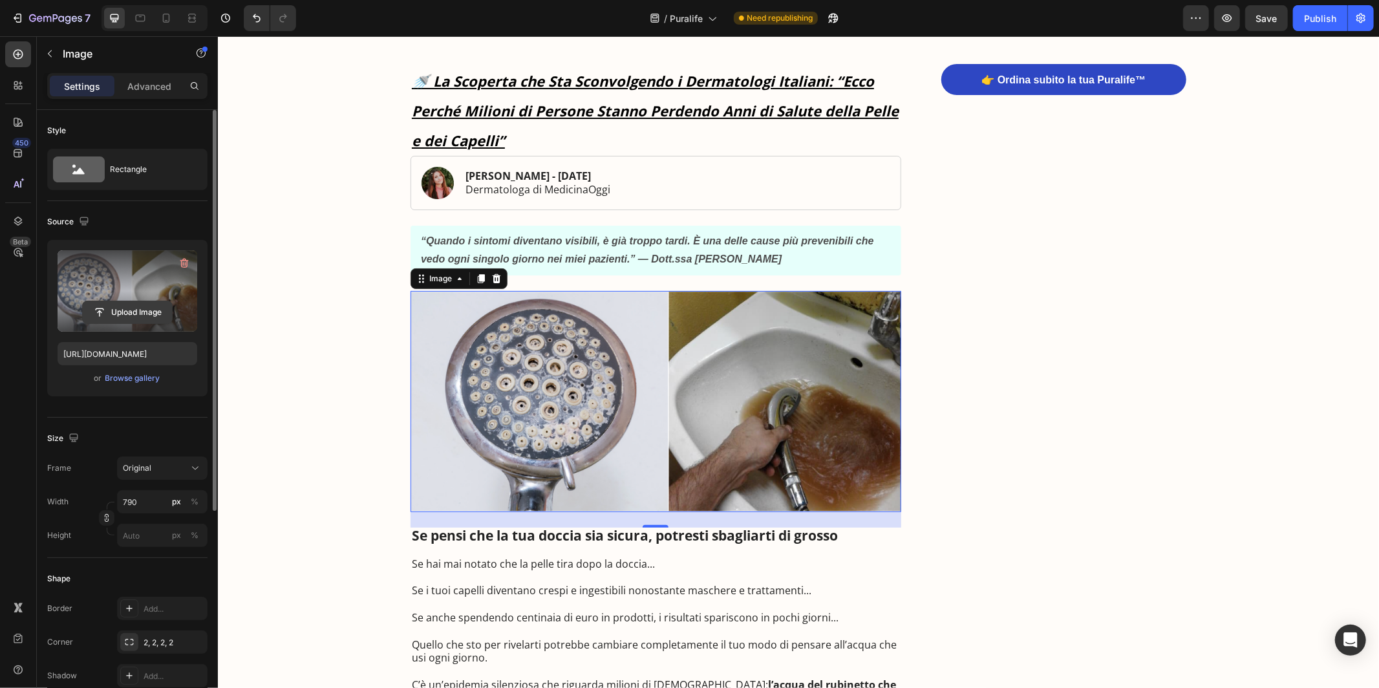
click at [144, 311] on input "file" at bounding box center [127, 312] width 89 height 22
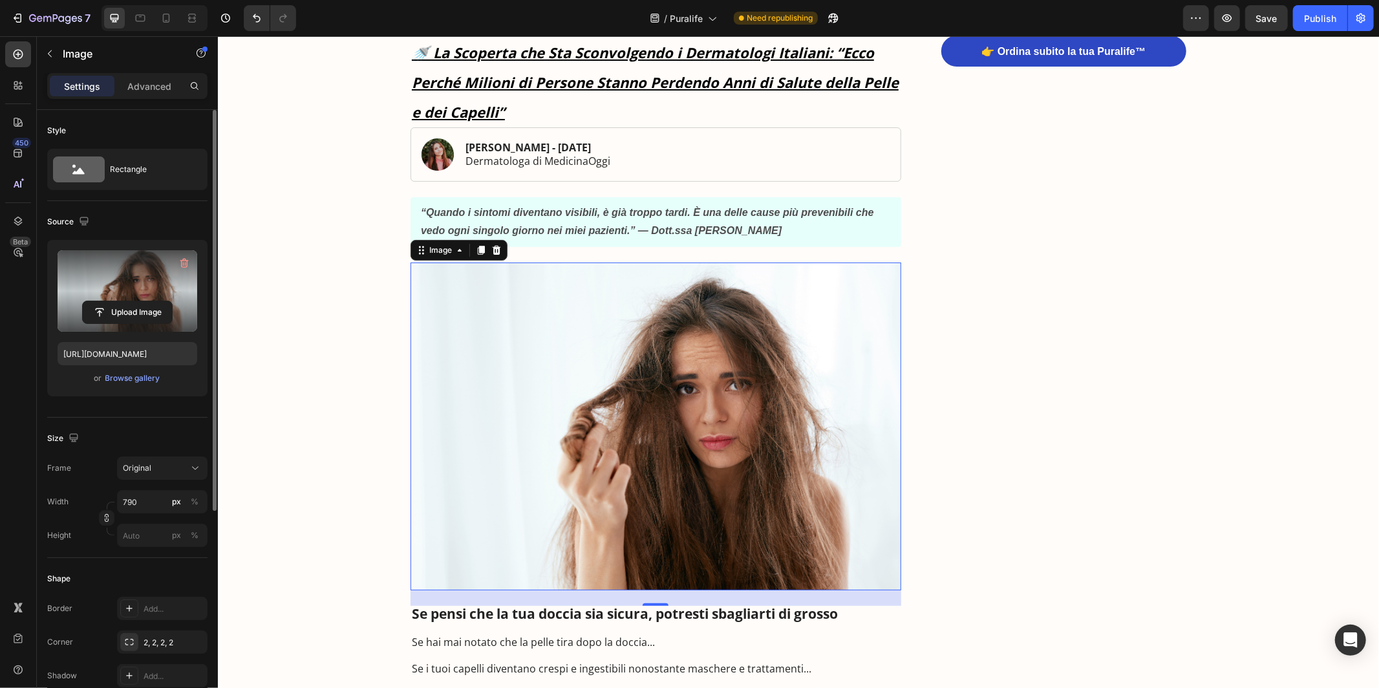
scroll to position [182, 0]
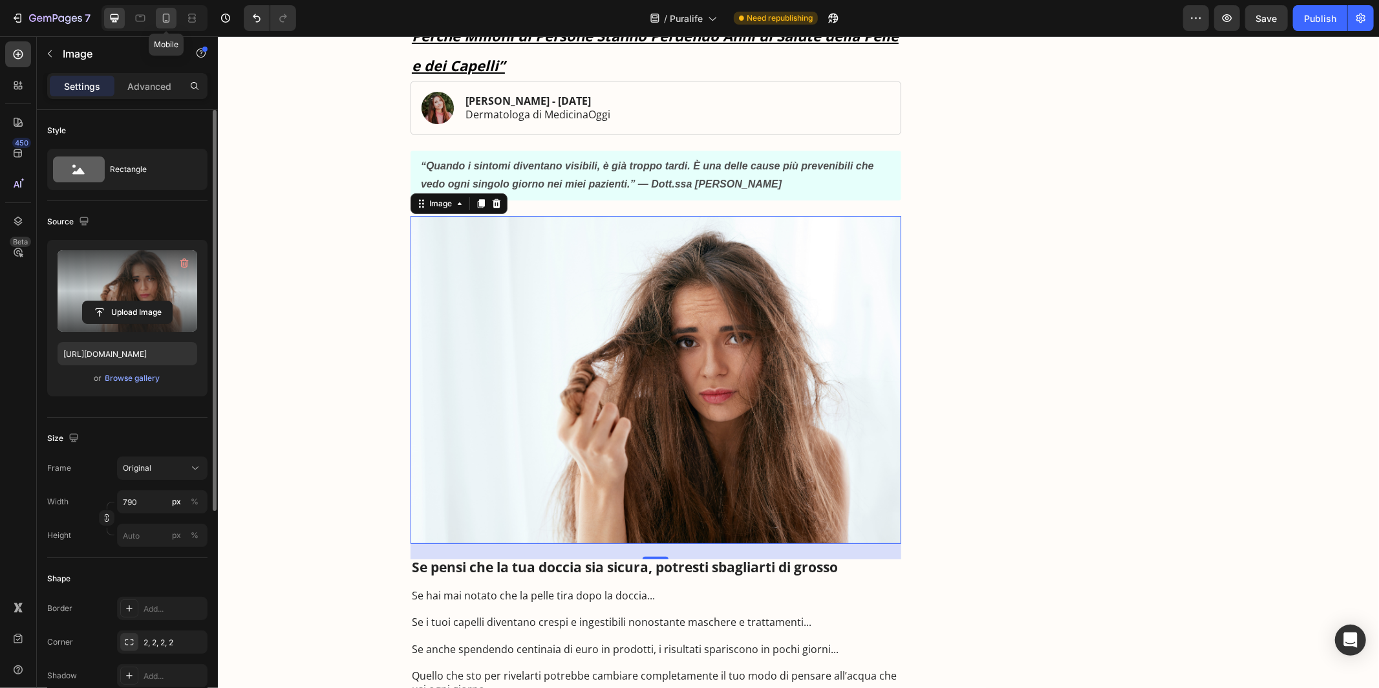
click at [167, 10] on div at bounding box center [166, 18] width 21 height 21
type input "https://cdn.shopify.com/s/files/1/0940/9537/6708/files/gempages_576709691879457…"
type input "82"
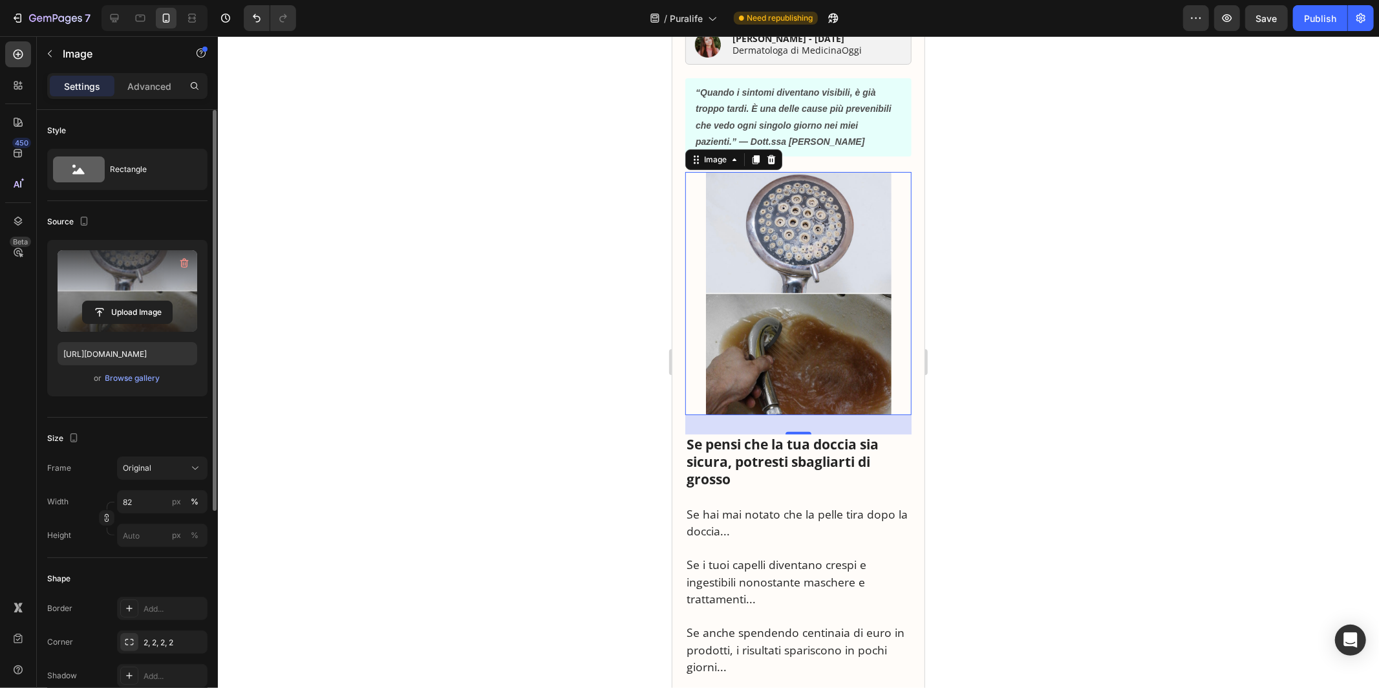
scroll to position [134, 0]
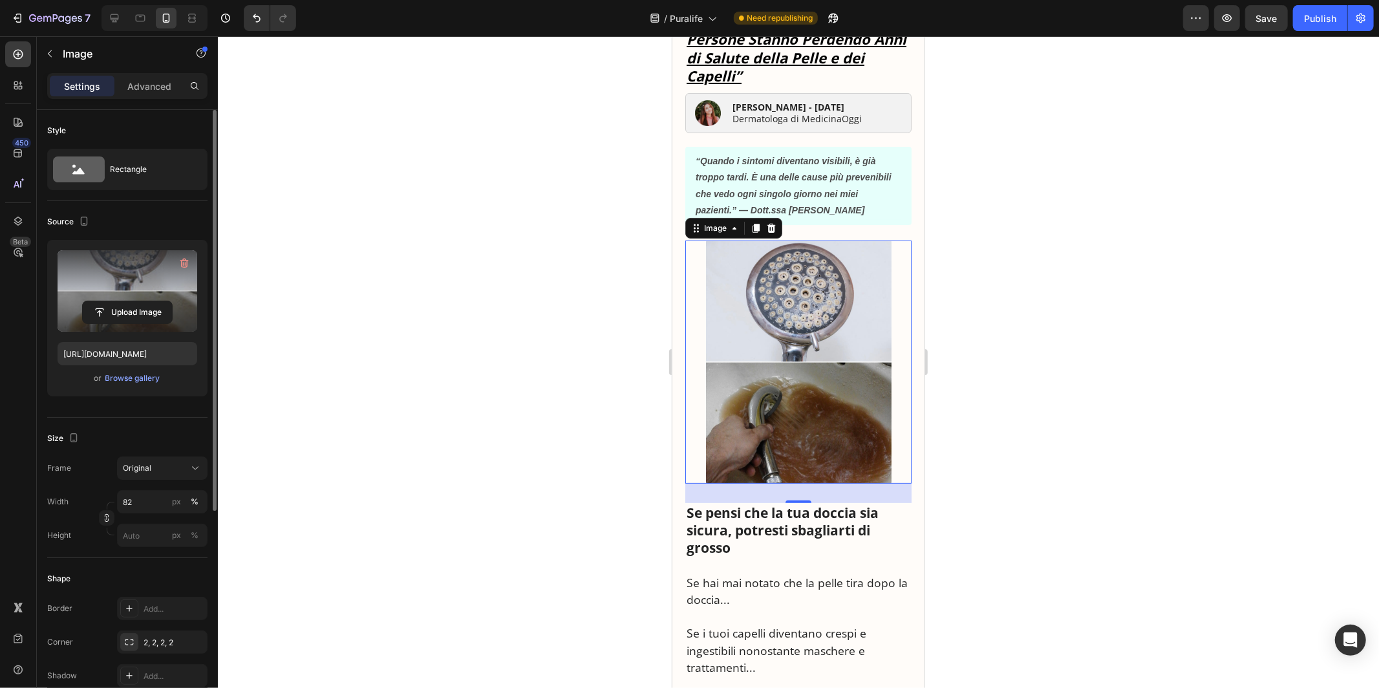
click at [788, 332] on img at bounding box center [798, 361] width 186 height 243
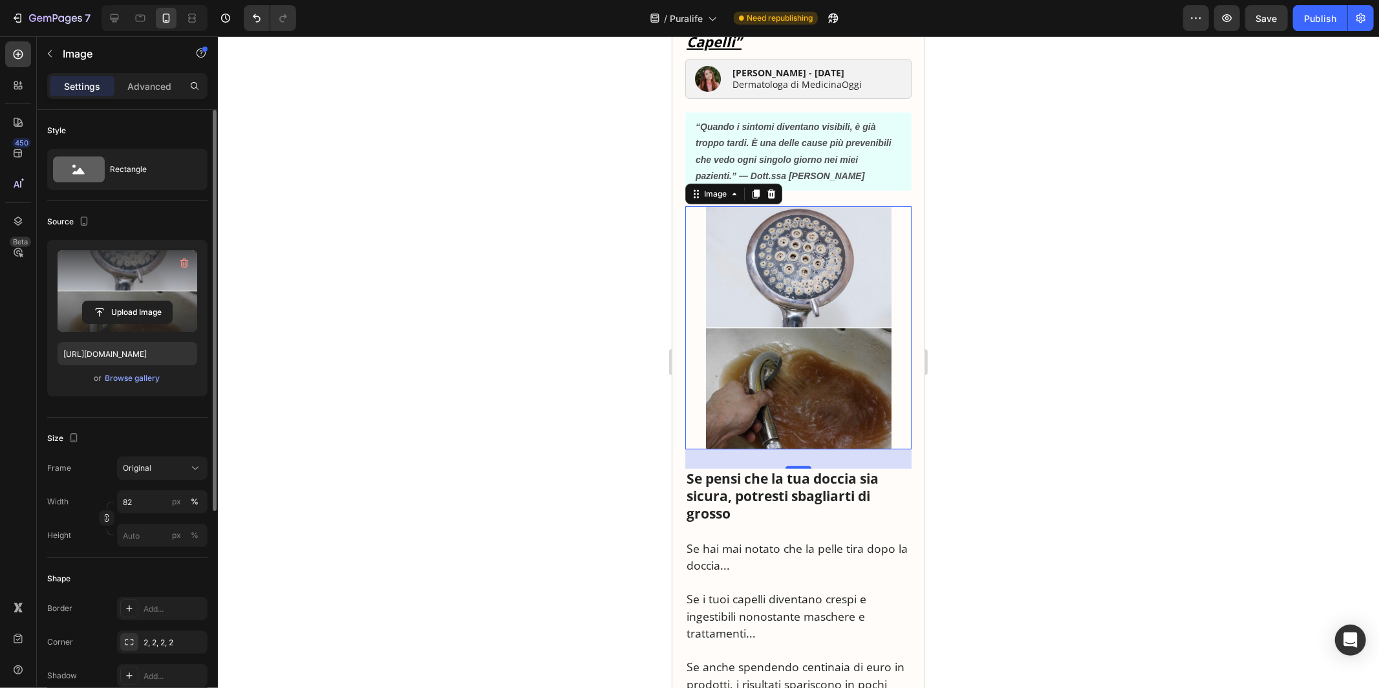
scroll to position [131, 0]
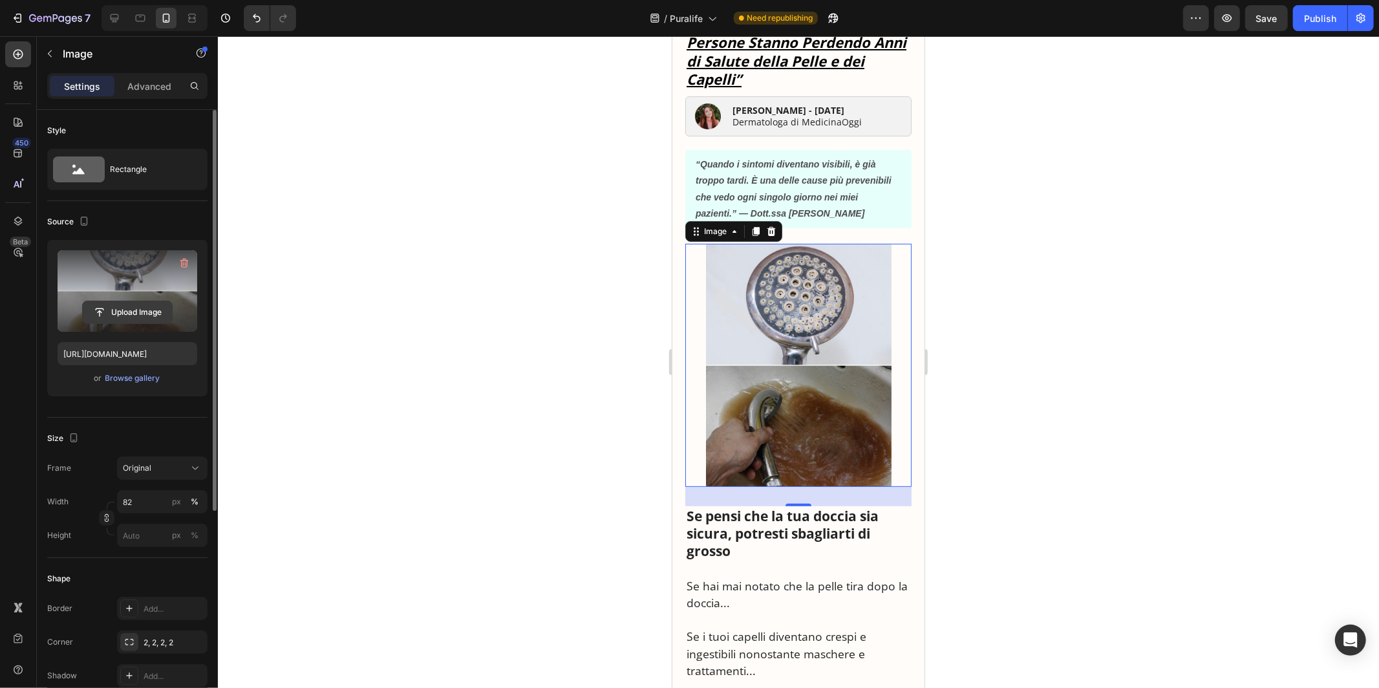
click at [128, 306] on input "file" at bounding box center [127, 312] width 89 height 22
type input "https://cdn.shopify.com/s/files/1/0940/9537/6708/files/gempages_576709691879457…"
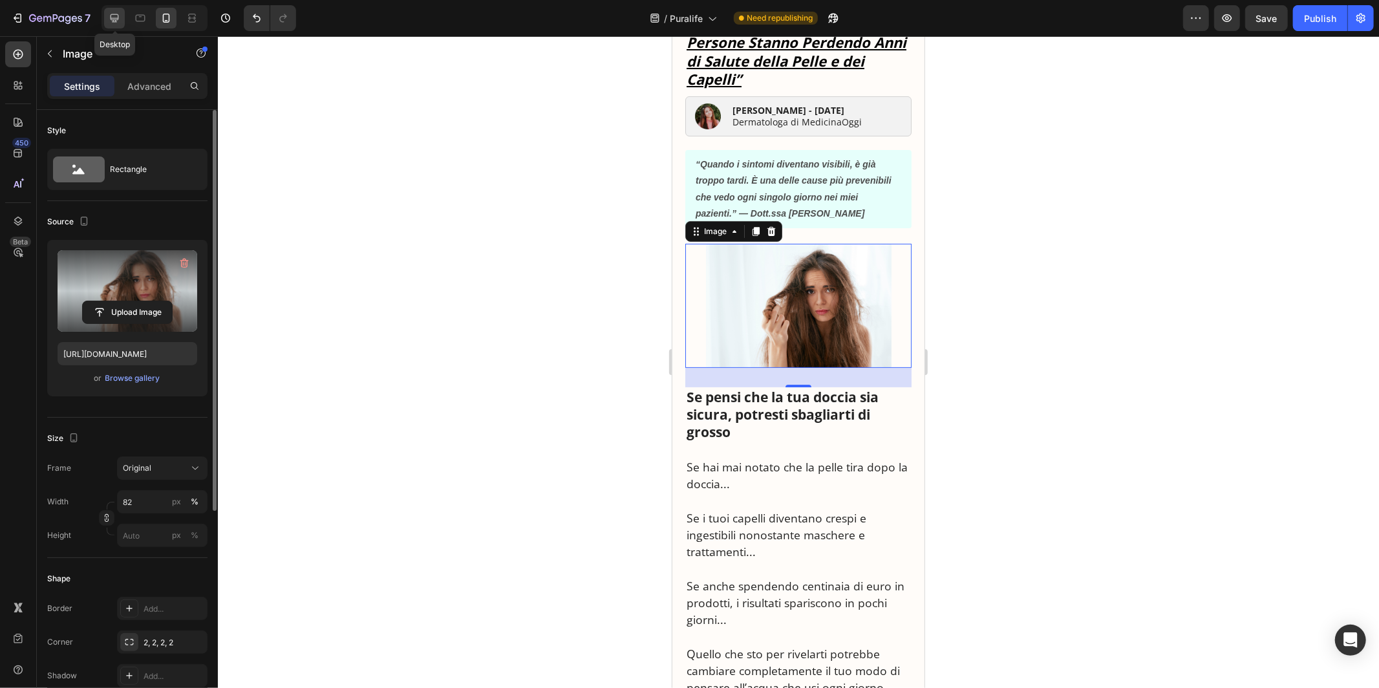
click at [114, 23] on icon at bounding box center [114, 18] width 13 height 13
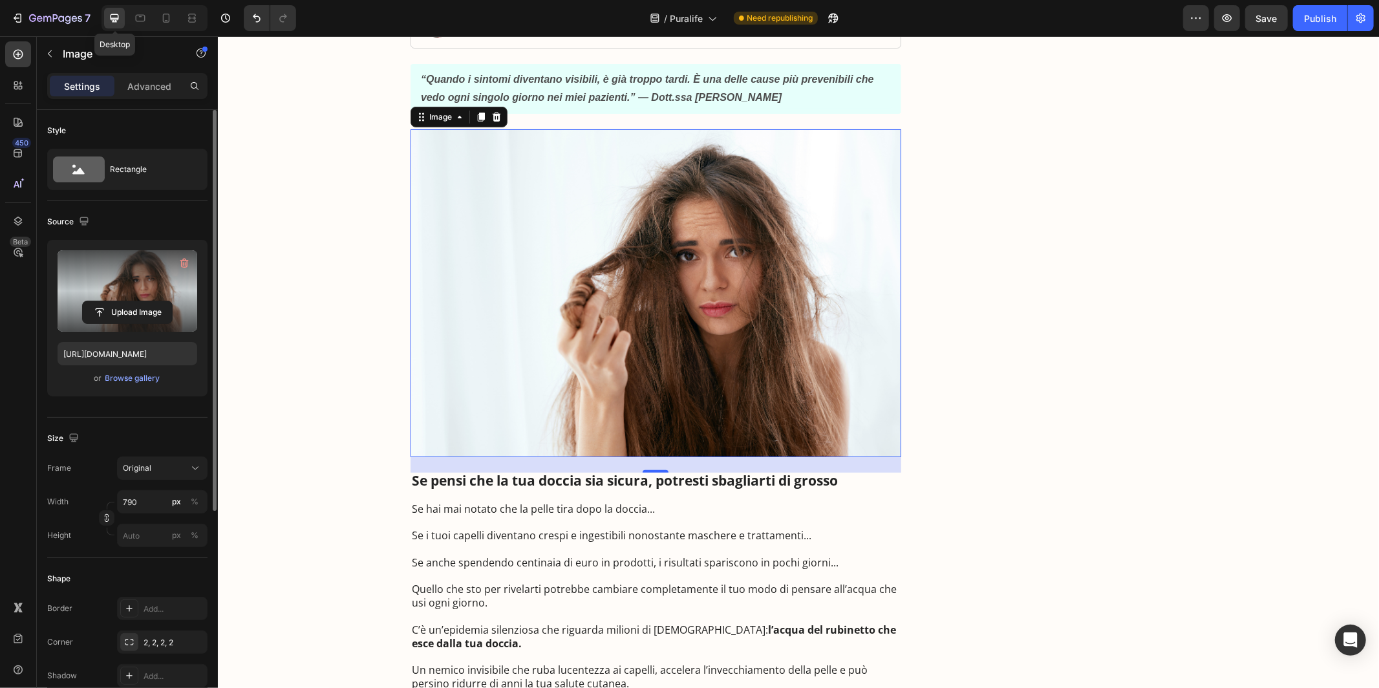
scroll to position [319, 0]
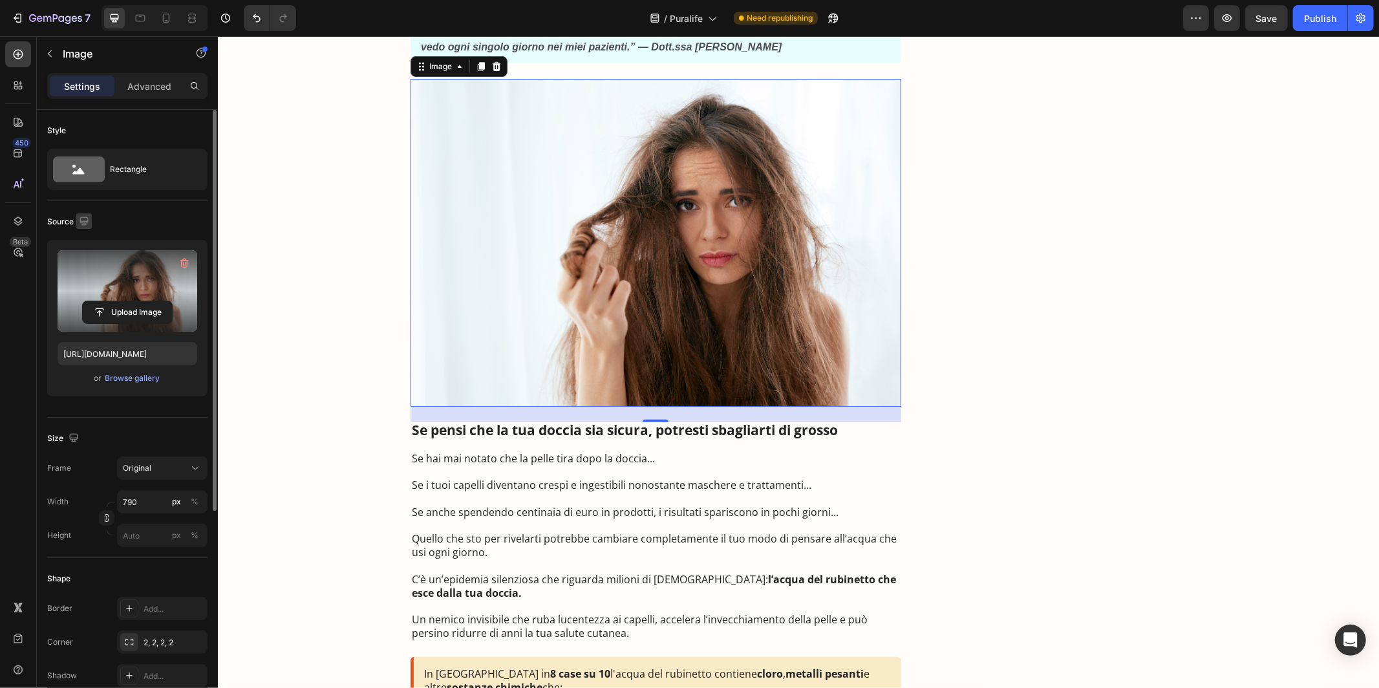
click at [87, 217] on icon "button" at bounding box center [84, 221] width 13 height 13
click at [83, 285] on icon "button" at bounding box center [86, 288] width 13 height 13
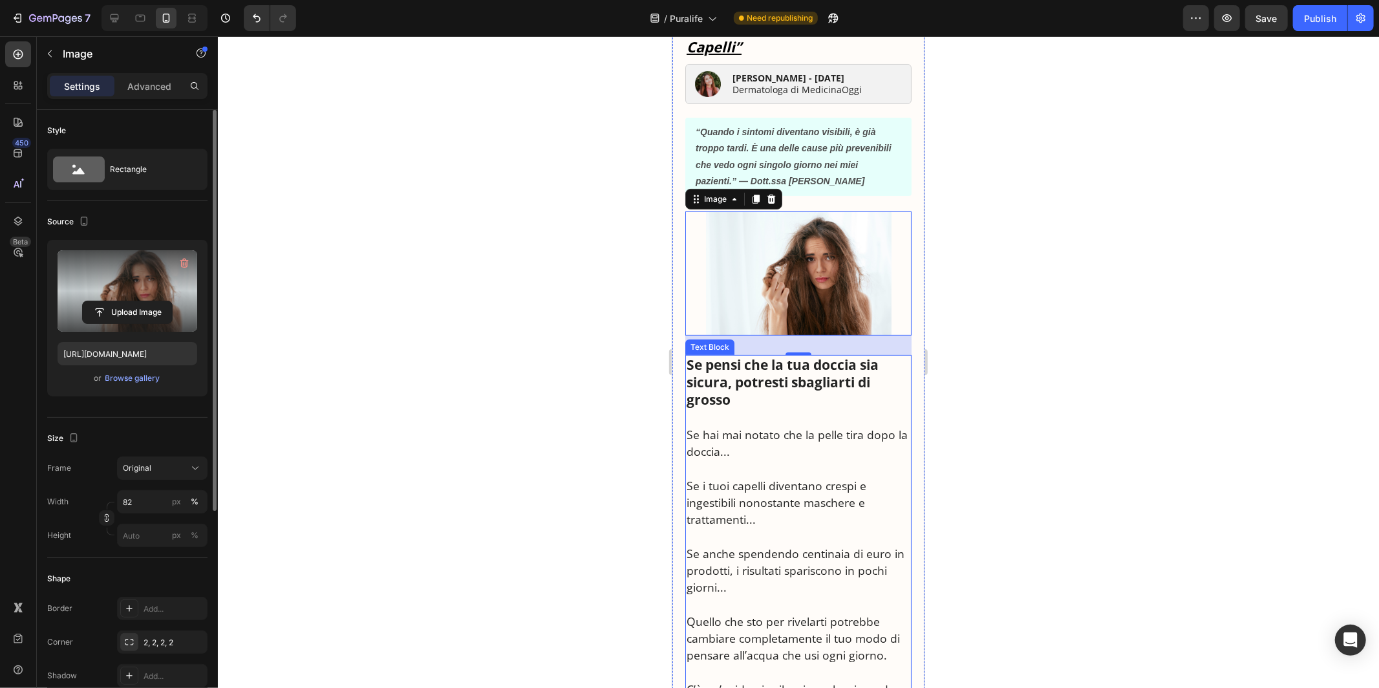
scroll to position [158, 0]
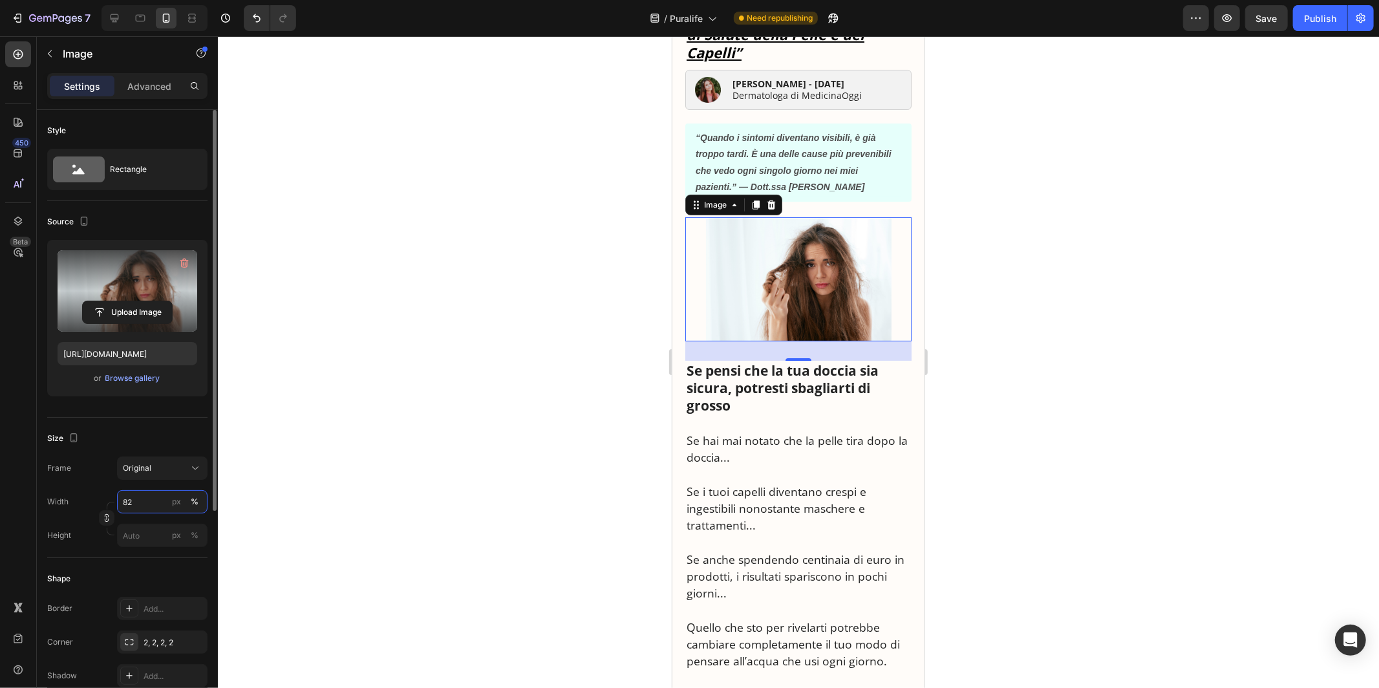
click at [135, 503] on input "82" at bounding box center [162, 501] width 91 height 23
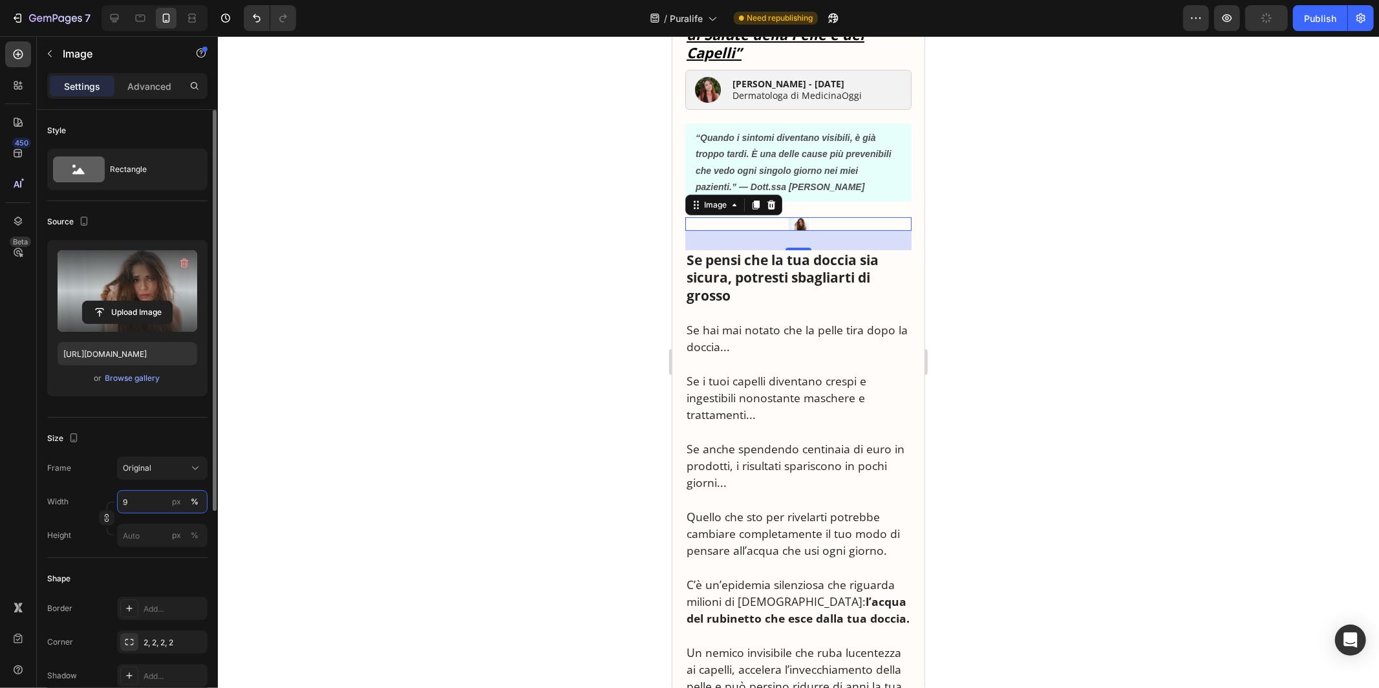
type input "90"
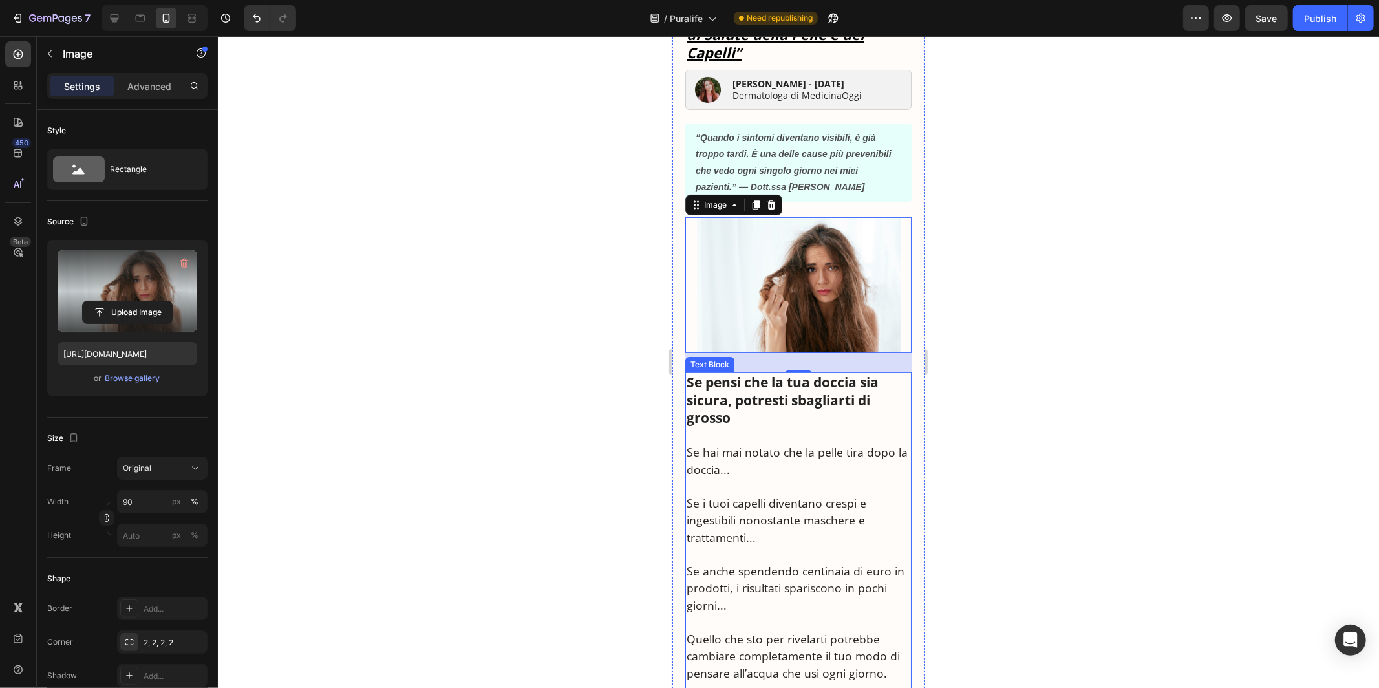
click at [786, 575] on p "Se anche spendendo centinaia di euro in prodotti, i risultati spariscono in poc…" at bounding box center [798, 587] width 224 height 51
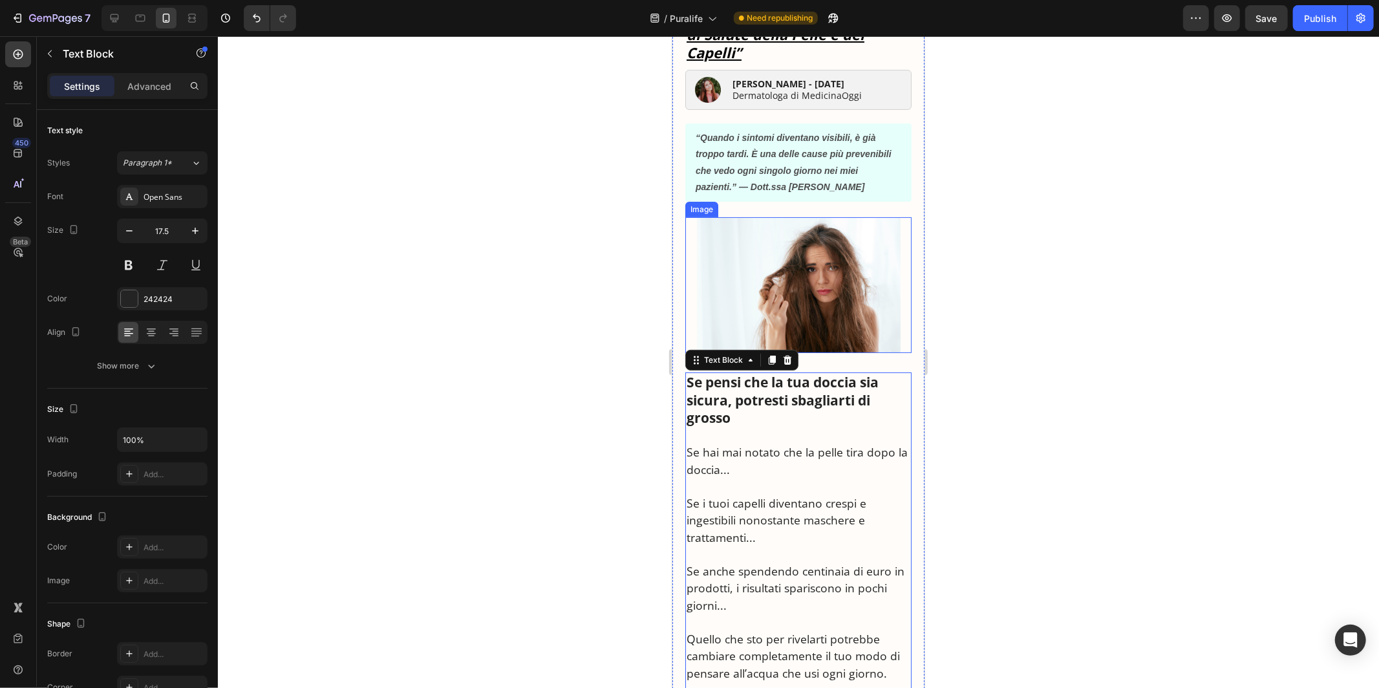
click at [786, 293] on img at bounding box center [798, 285] width 204 height 136
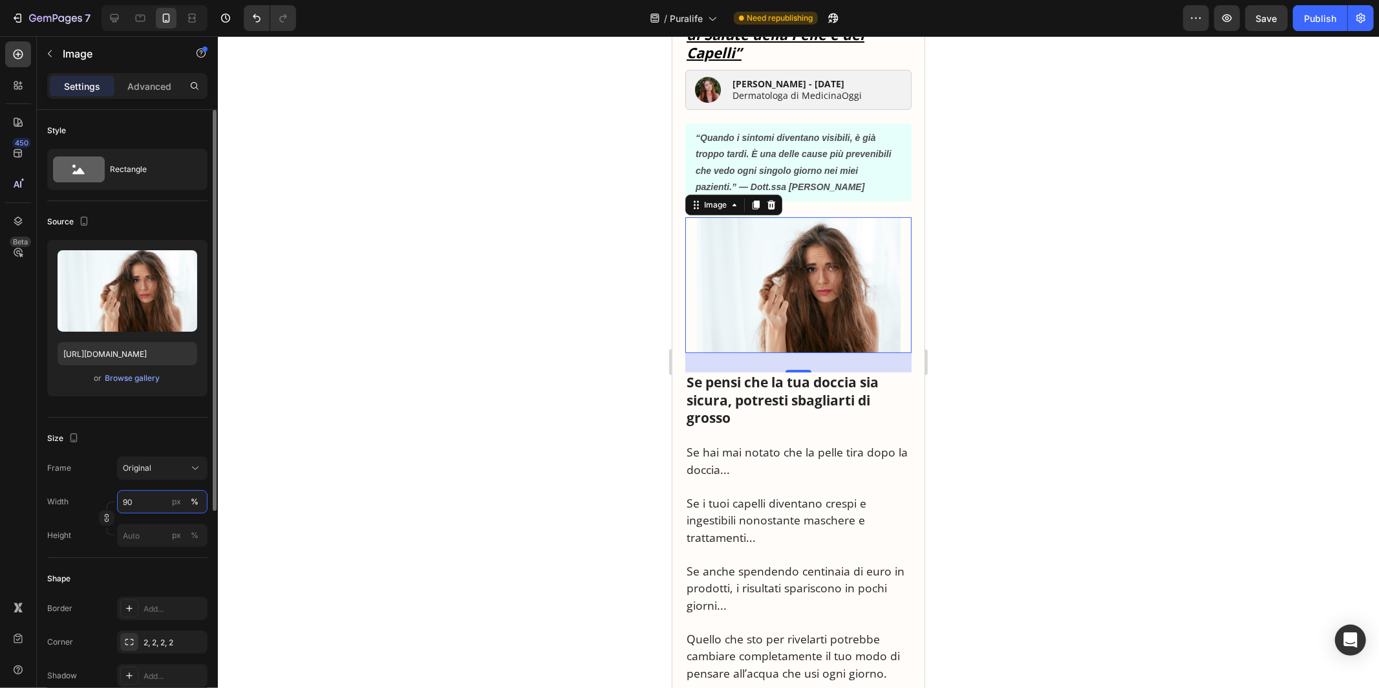
click at [130, 504] on input "90" at bounding box center [162, 501] width 91 height 23
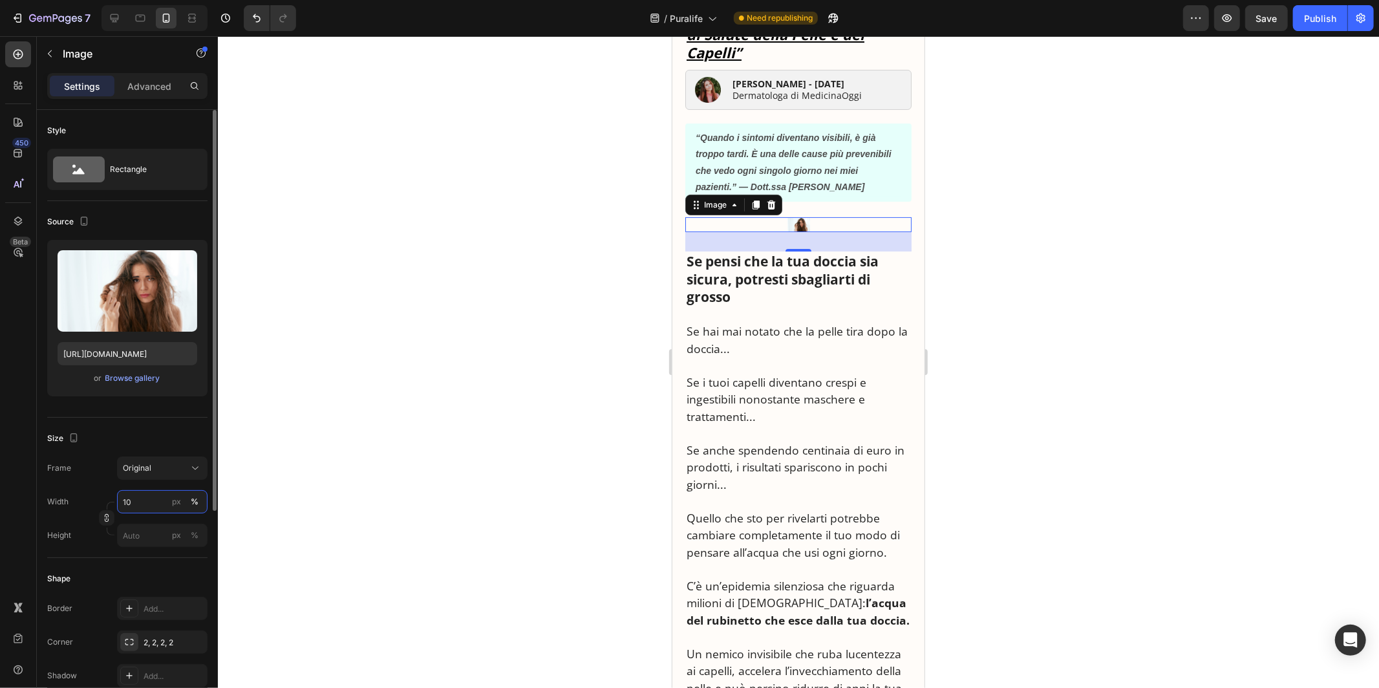
type input "100"
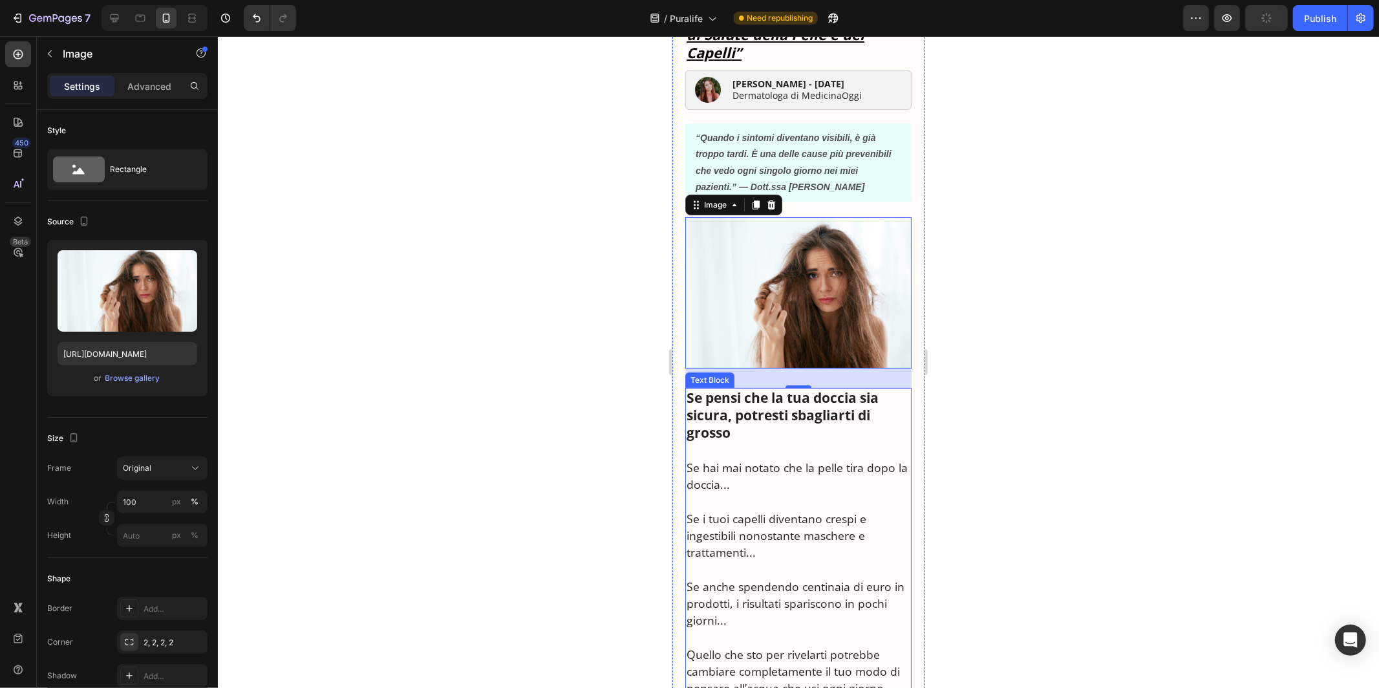
click at [822, 503] on p "Rich Text Editor. Editing area: main" at bounding box center [798, 500] width 224 height 17
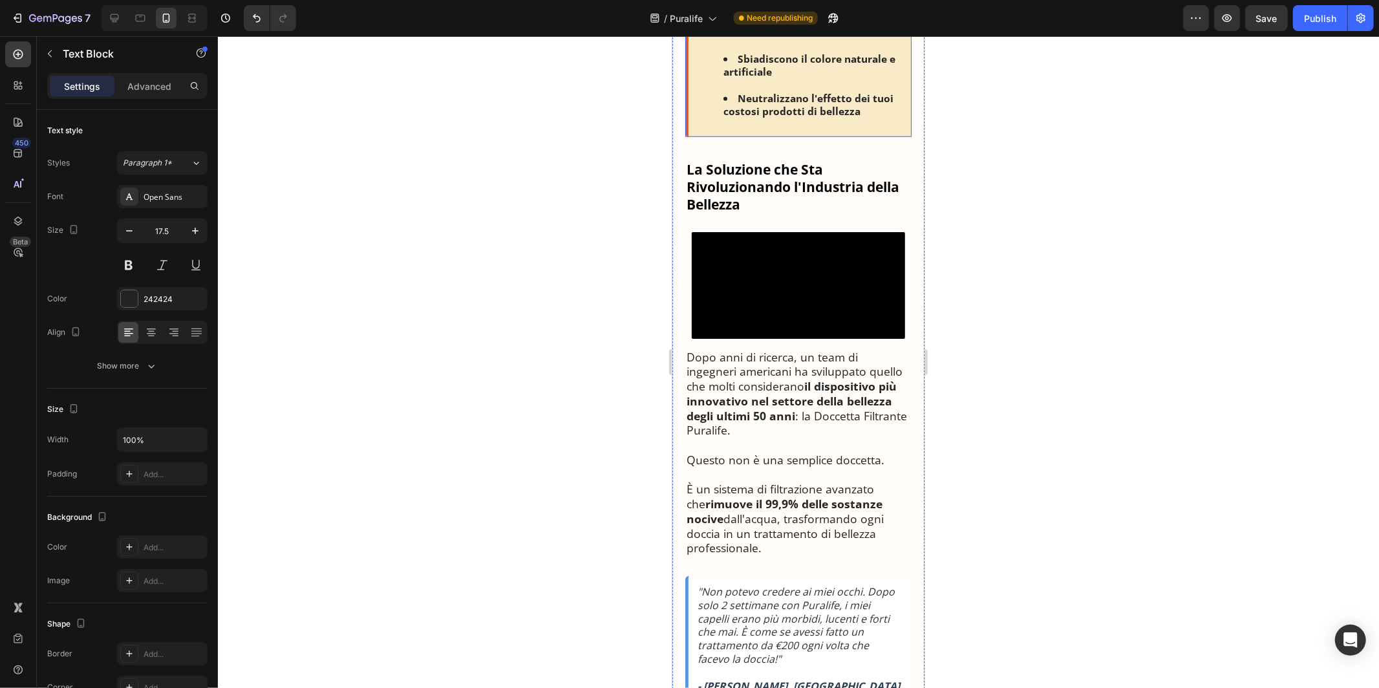
scroll to position [1132, 0]
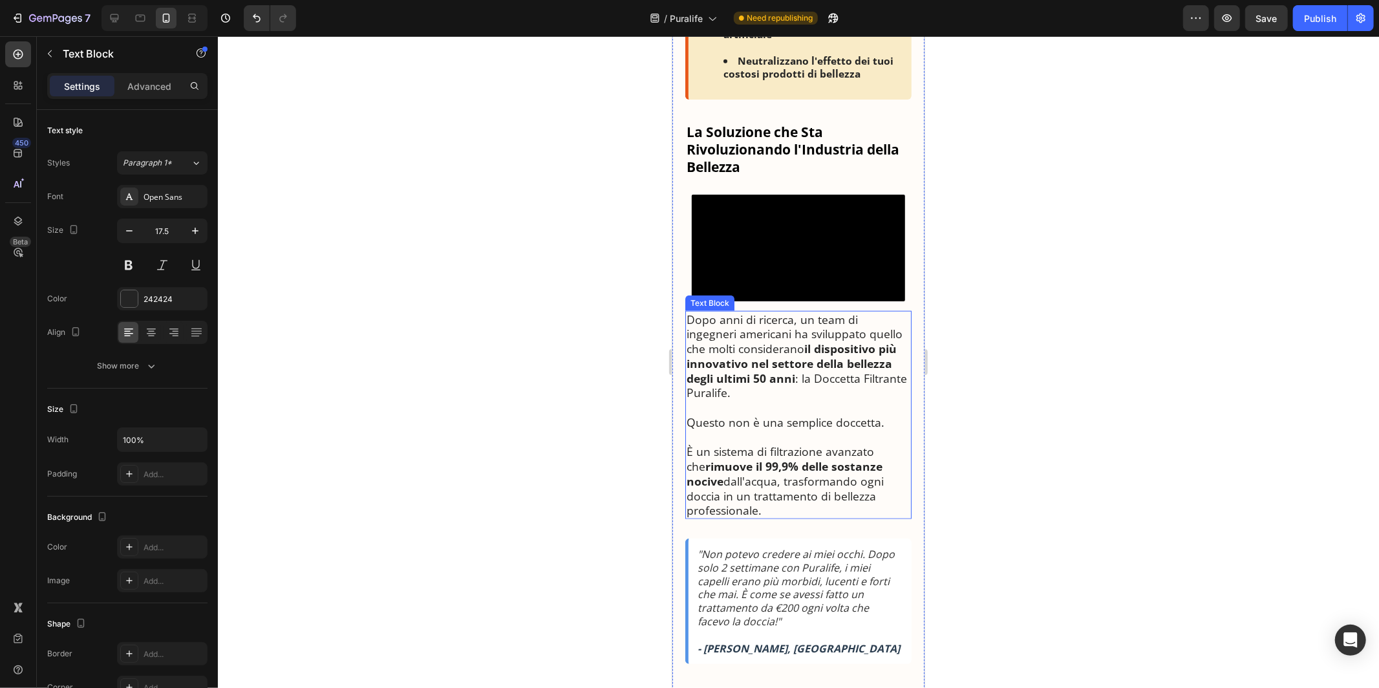
click at [768, 385] on strong "il dispositivo più innovativo nel settore della bellezza degli ultimi 50 anni" at bounding box center [791, 362] width 210 height 45
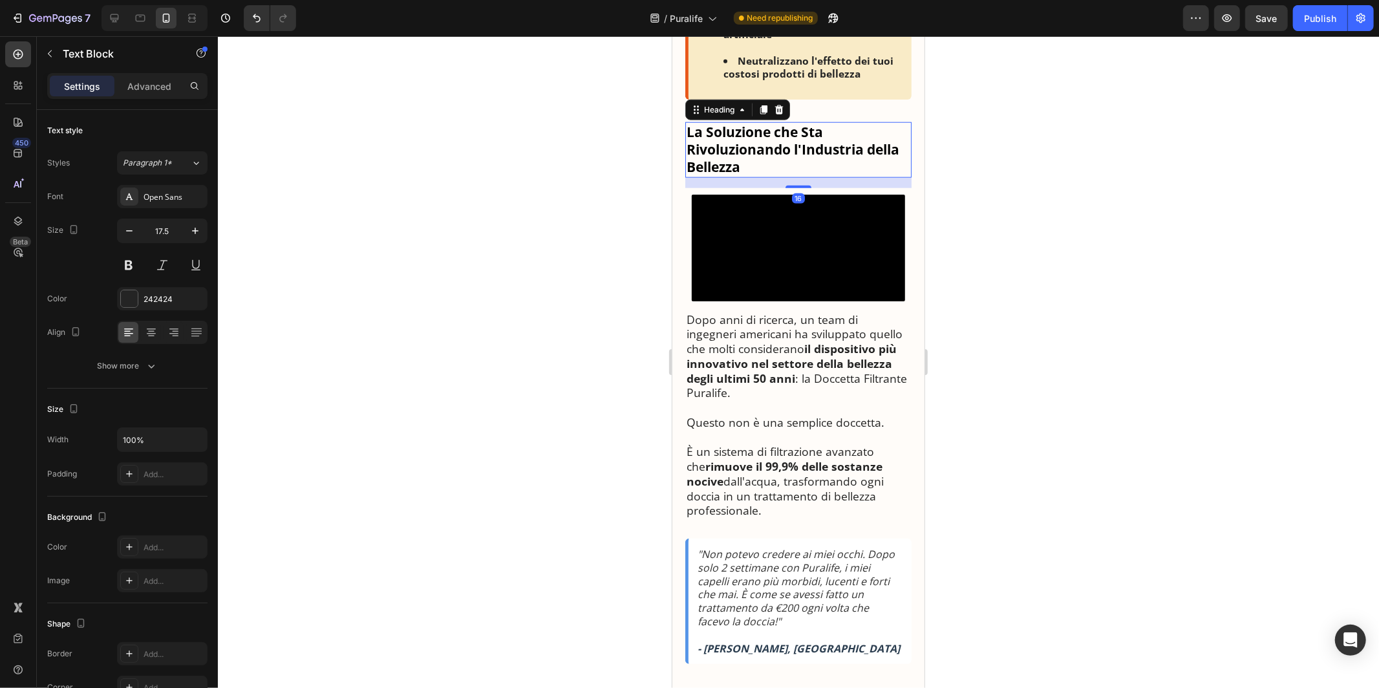
click at [739, 134] on strong "La Soluzione che Sta Rivoluzionando l'Industria della Bellezza" at bounding box center [792, 149] width 213 height 54
click at [776, 104] on icon at bounding box center [778, 109] width 10 height 10
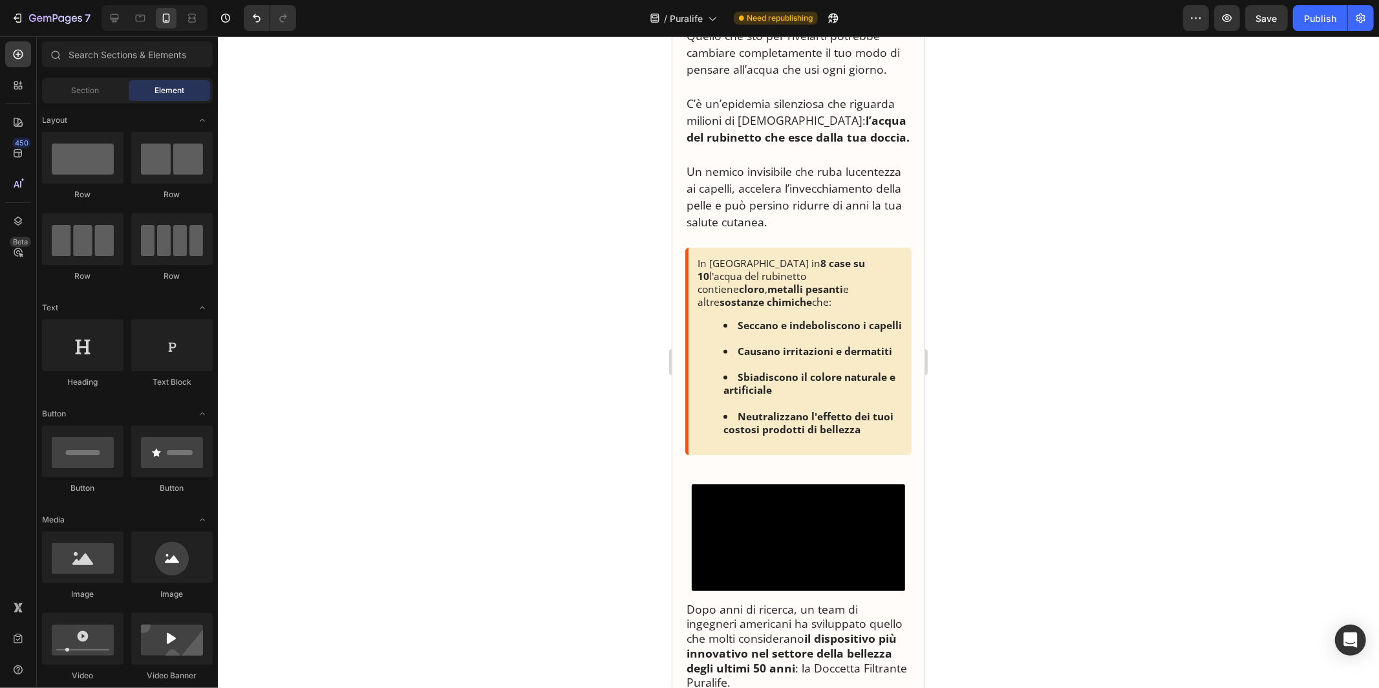
scroll to position [758, 0]
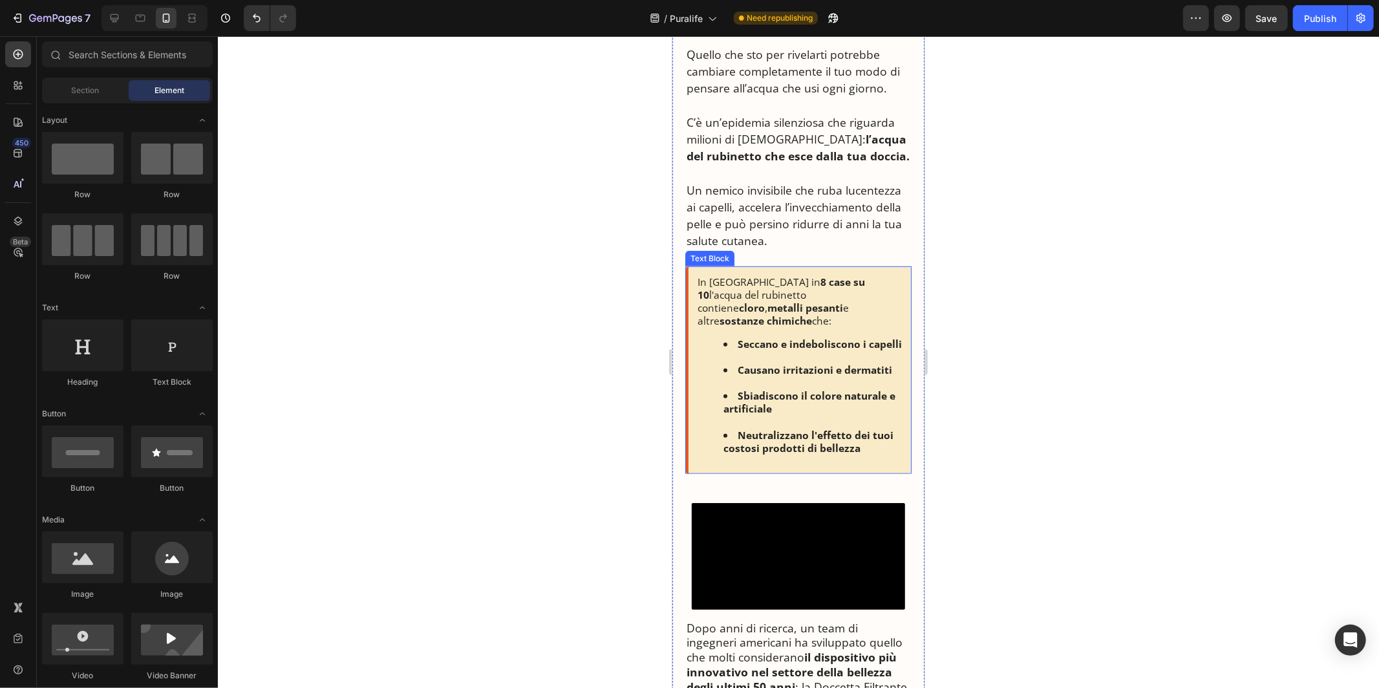
click at [722, 276] on p "In Italia in 8 case su 10 l'acqua del rubinetto contiene cloro , metalli pesant…" at bounding box center [799, 301] width 205 height 52
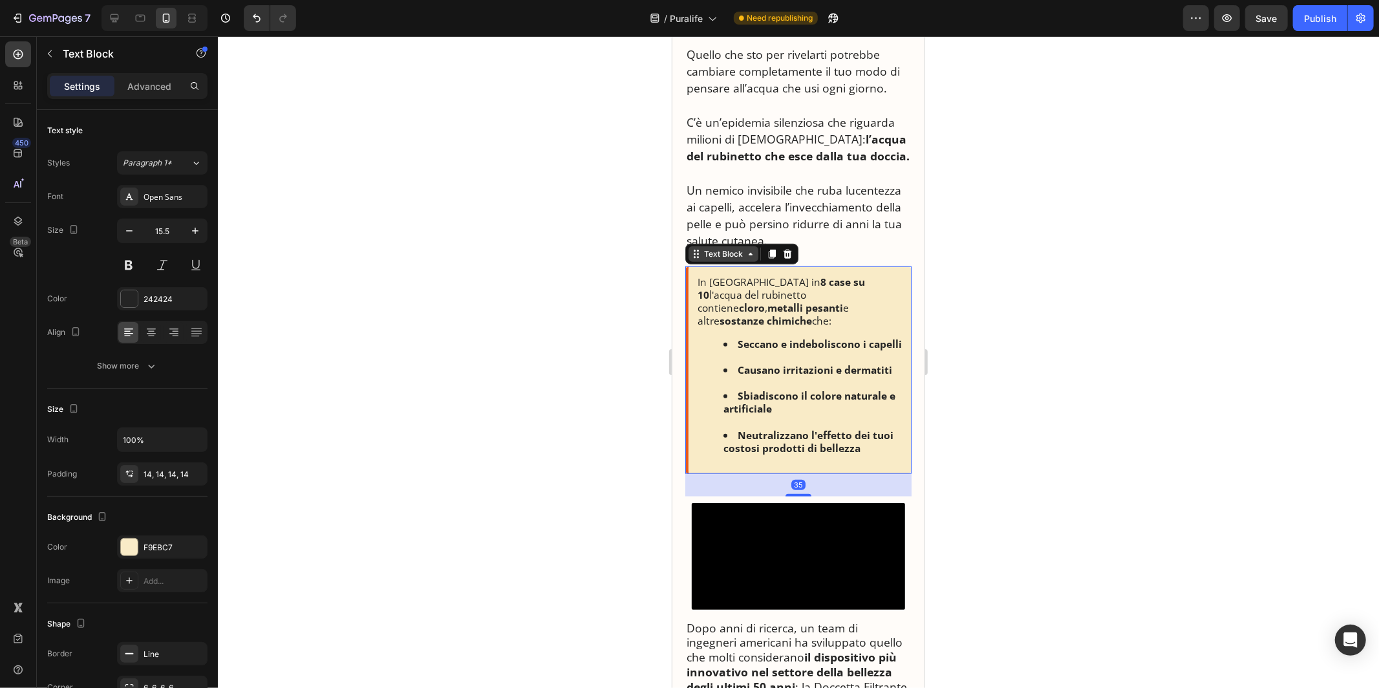
click at [740, 257] on div "Text Block" at bounding box center [723, 254] width 44 height 12
click at [788, 255] on icon at bounding box center [787, 253] width 10 height 10
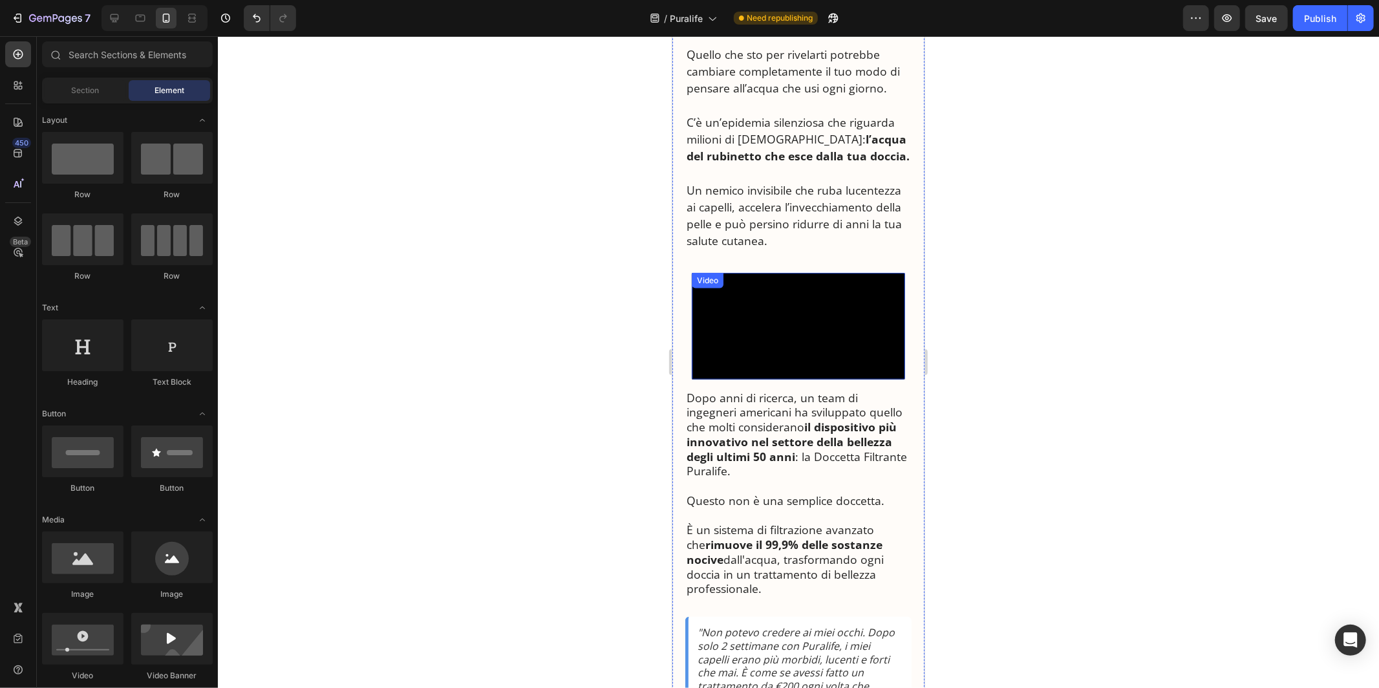
click at [780, 299] on video at bounding box center [797, 325] width 213 height 107
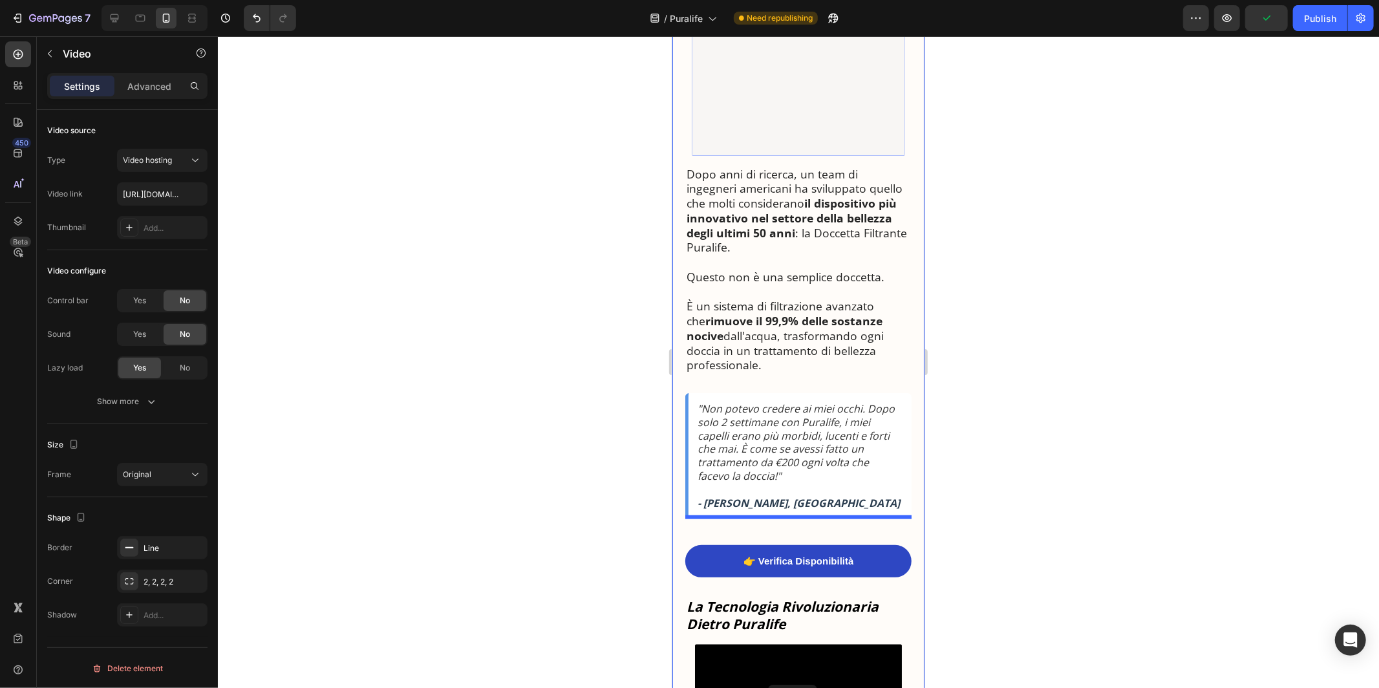
scroll to position [1139, 0]
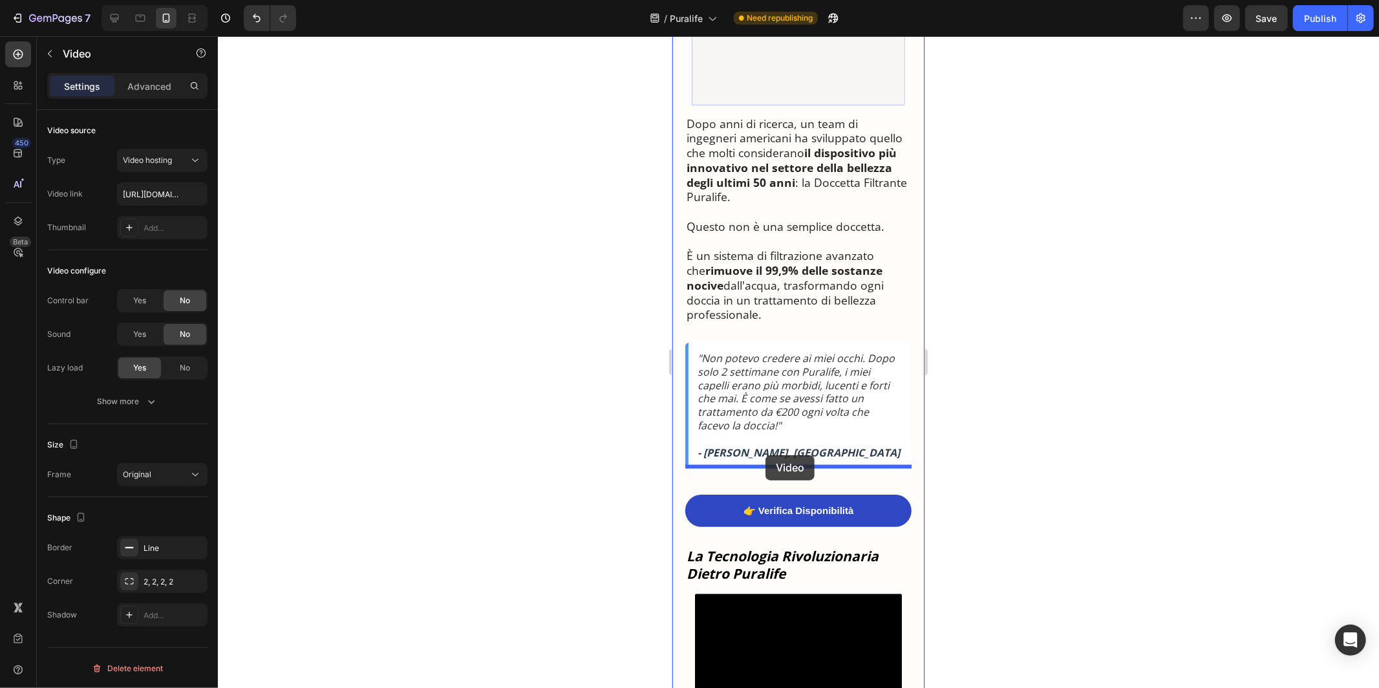
drag, startPoint x: 712, startPoint y: 213, endPoint x: 765, endPoint y: 455, distance: 246.9
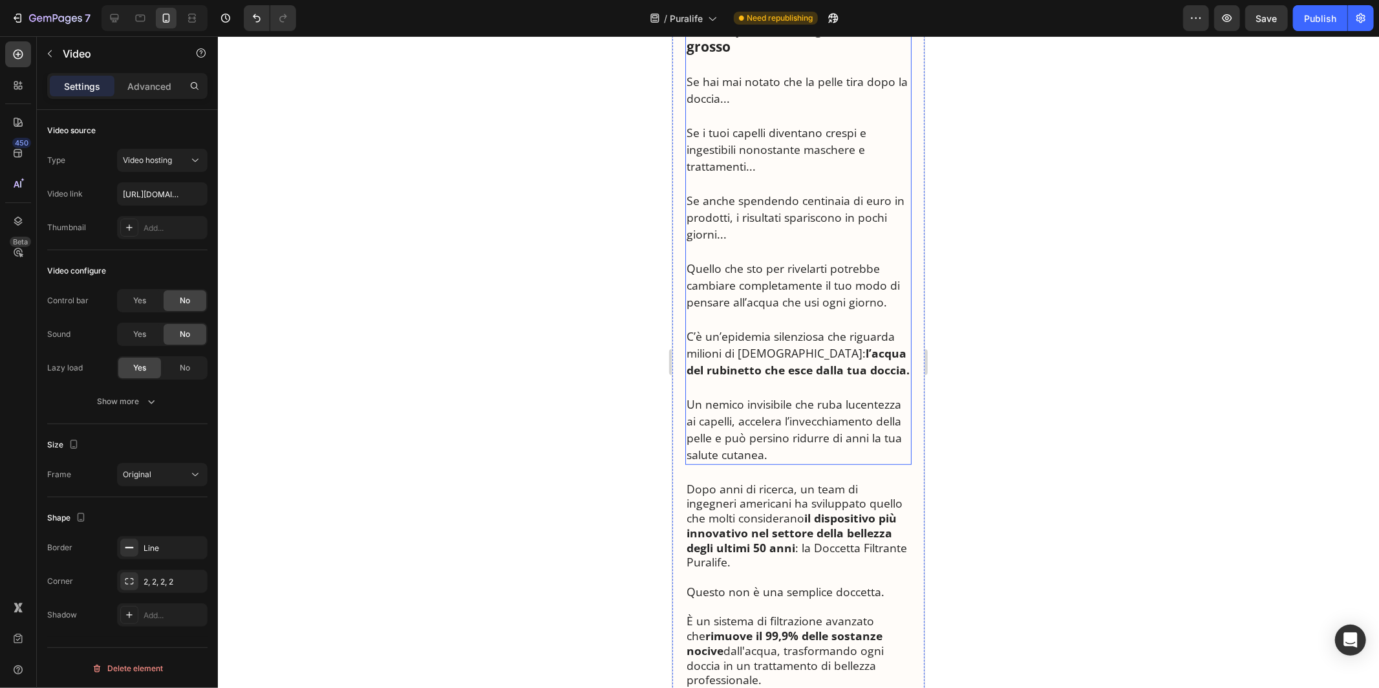
scroll to position [576, 0]
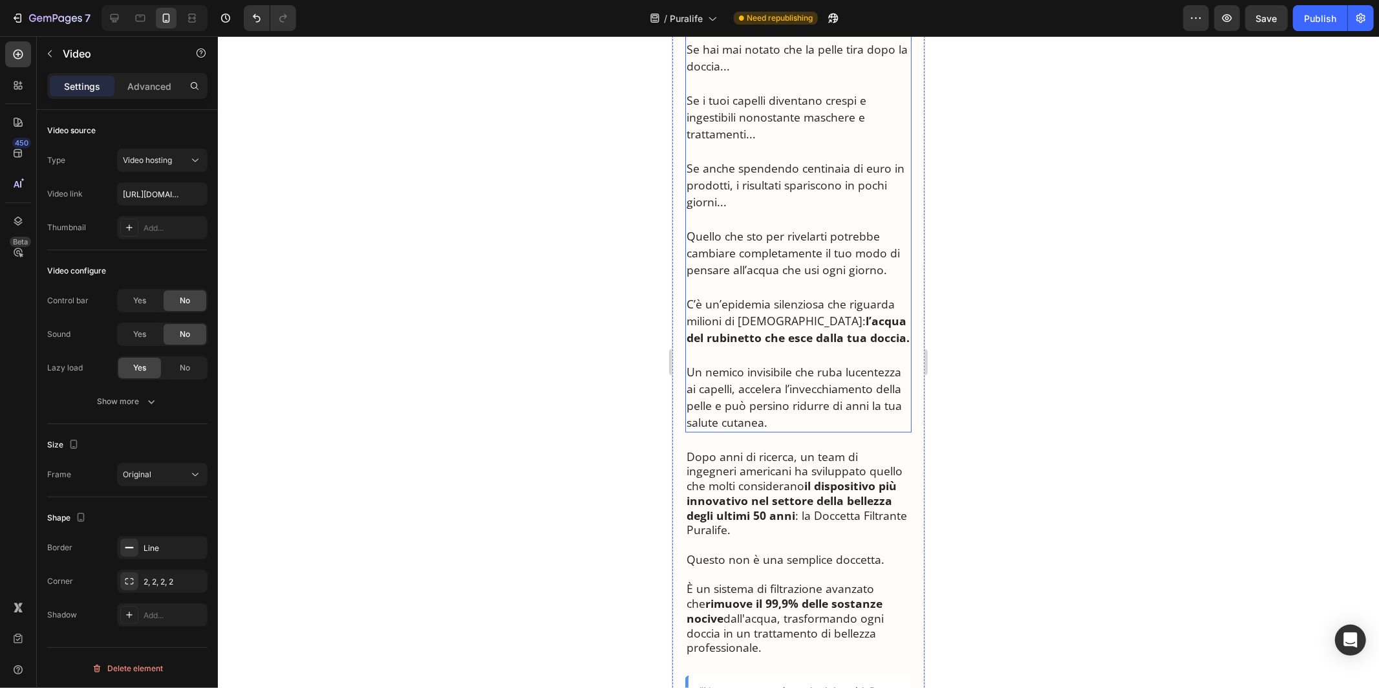
click at [764, 454] on p "Dopo anni di ricerca, un team di ingegneri americani ha sviluppato quello che m…" at bounding box center [798, 493] width 224 height 89
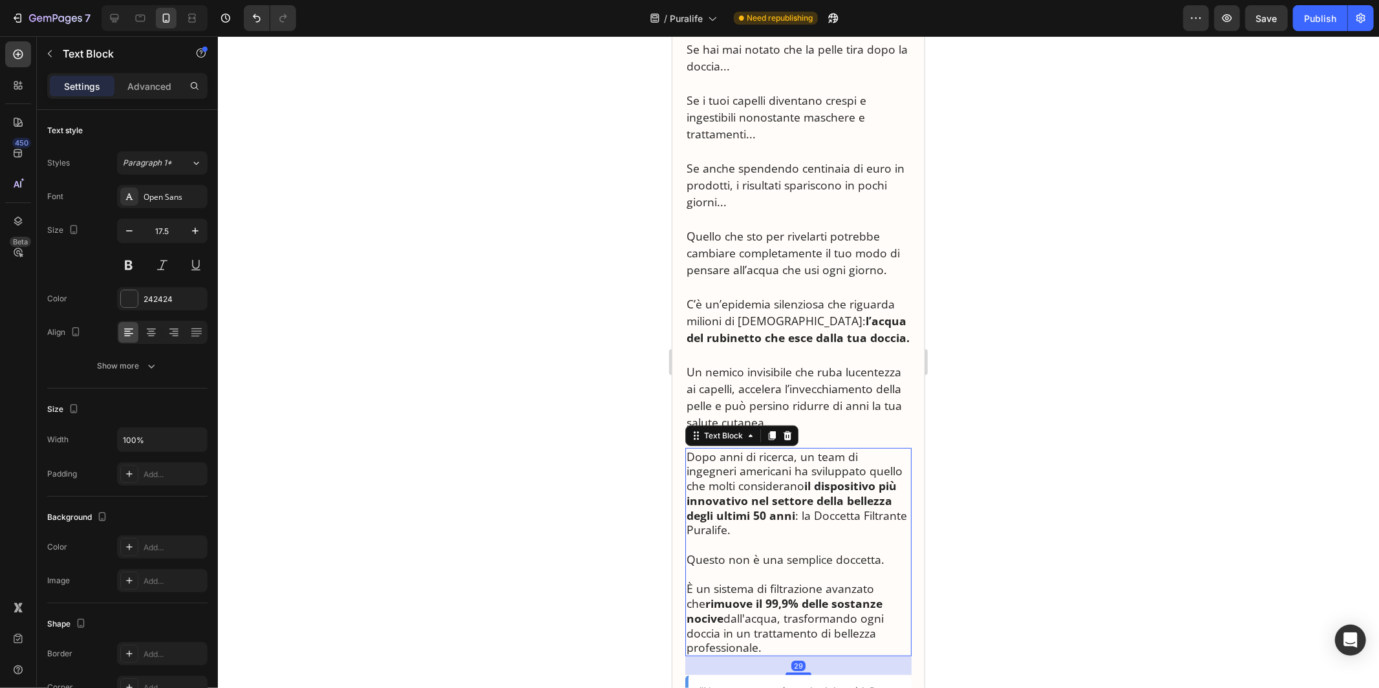
click at [764, 454] on p "Dopo anni di ricerca, un team di ingegneri americani ha sviluppato quello che m…" at bounding box center [798, 493] width 224 height 89
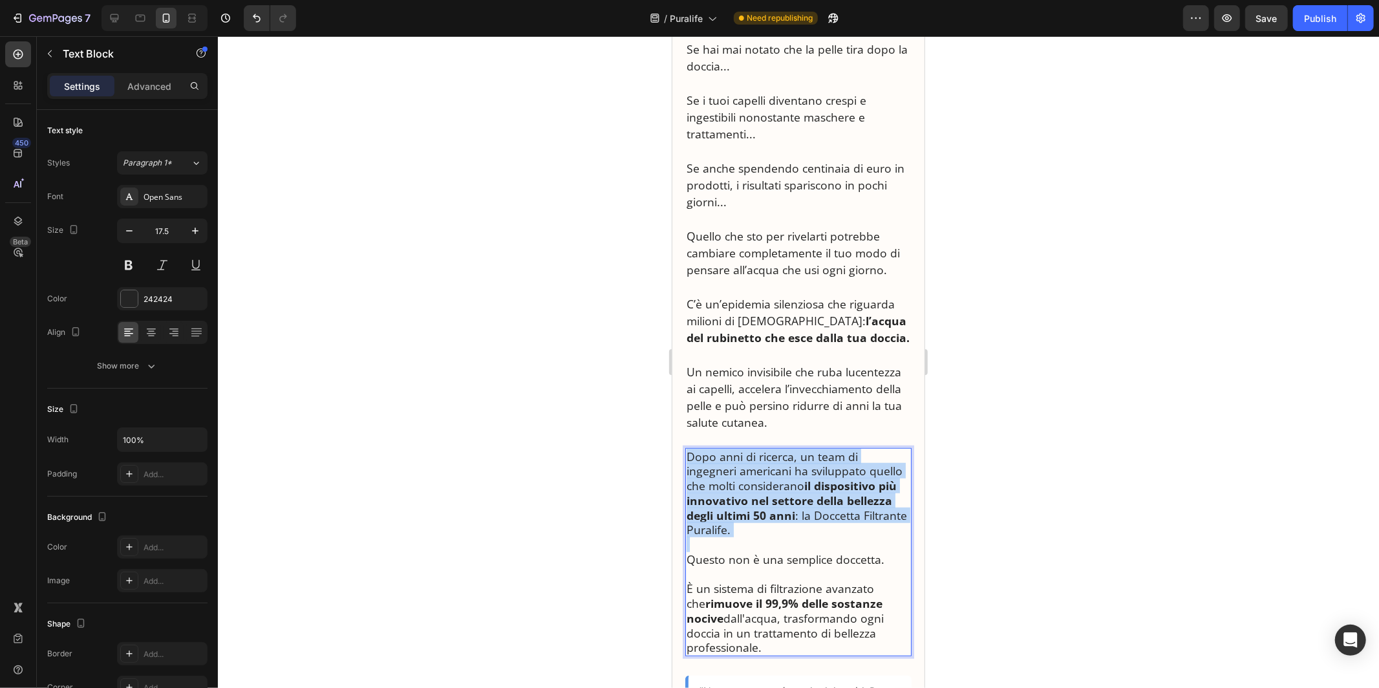
click at [764, 454] on p "Dopo anni di ricerca, un team di ingegneri americani ha sviluppato quello che m…" at bounding box center [798, 493] width 224 height 89
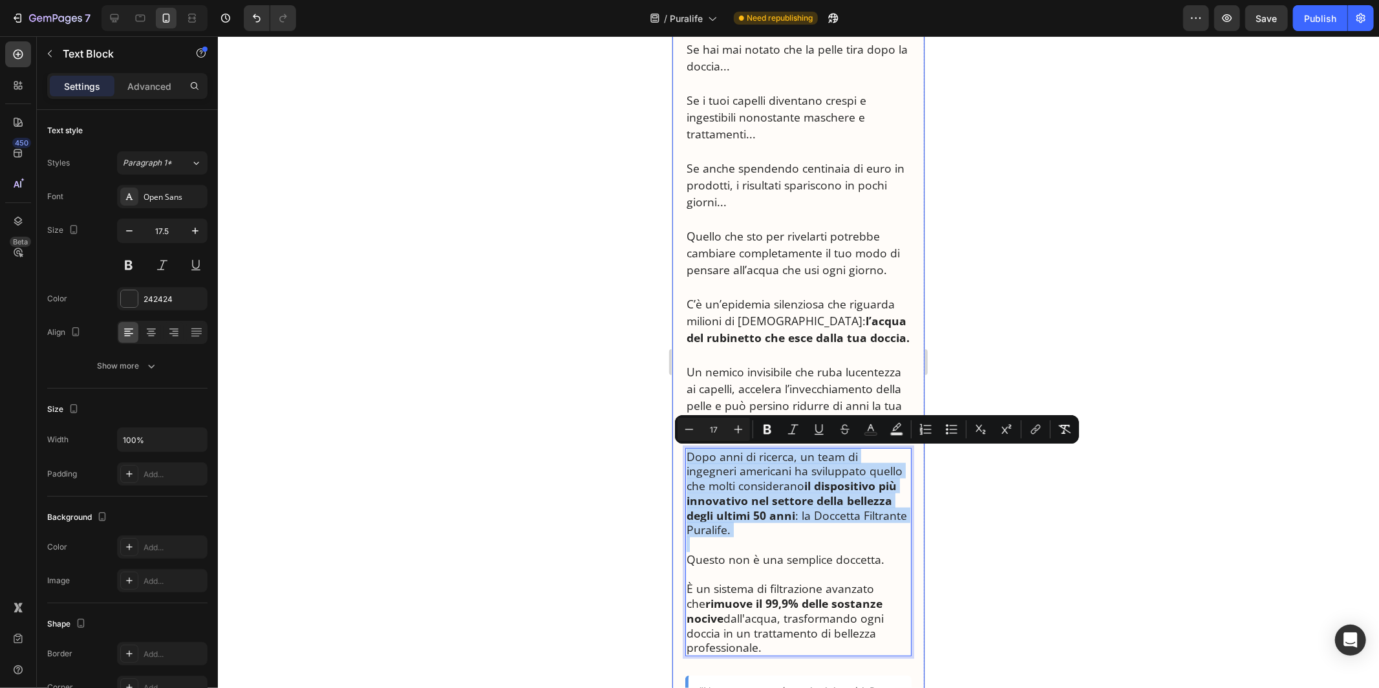
drag, startPoint x: 902, startPoint y: 632, endPoint x: 683, endPoint y: 459, distance: 278.5
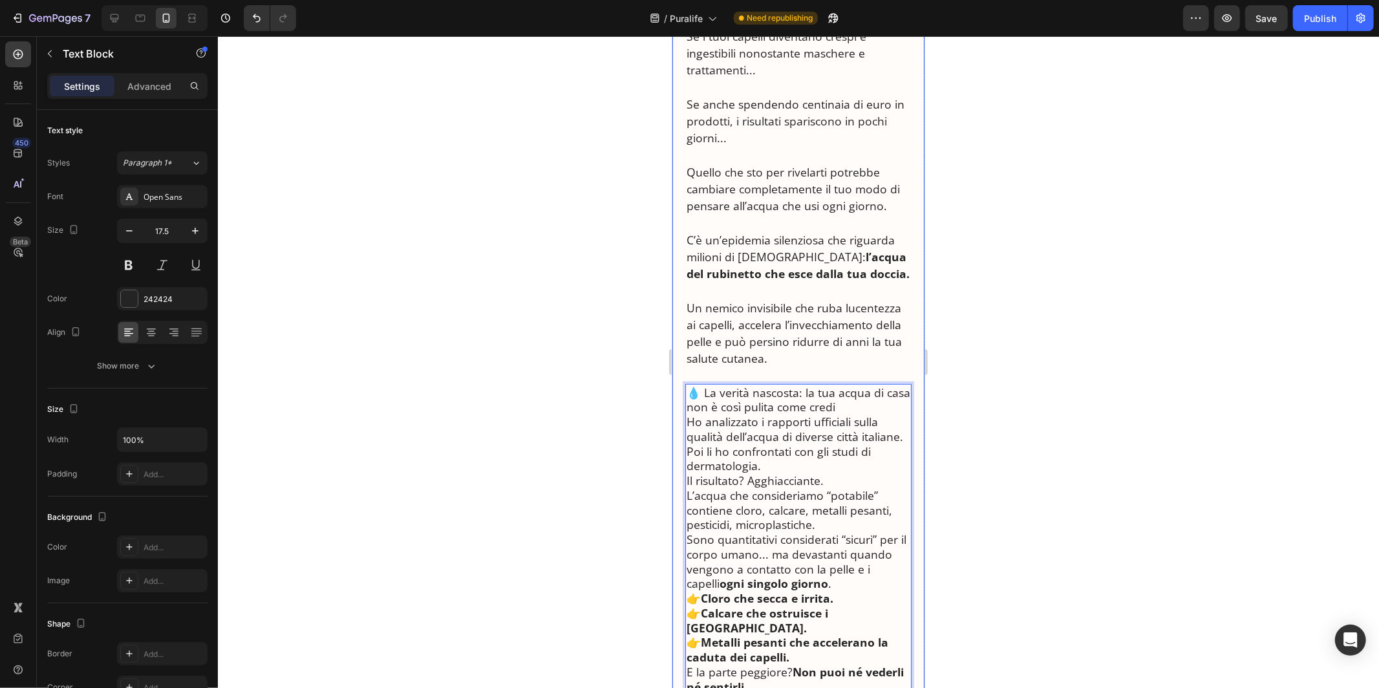
scroll to position [645, 0]
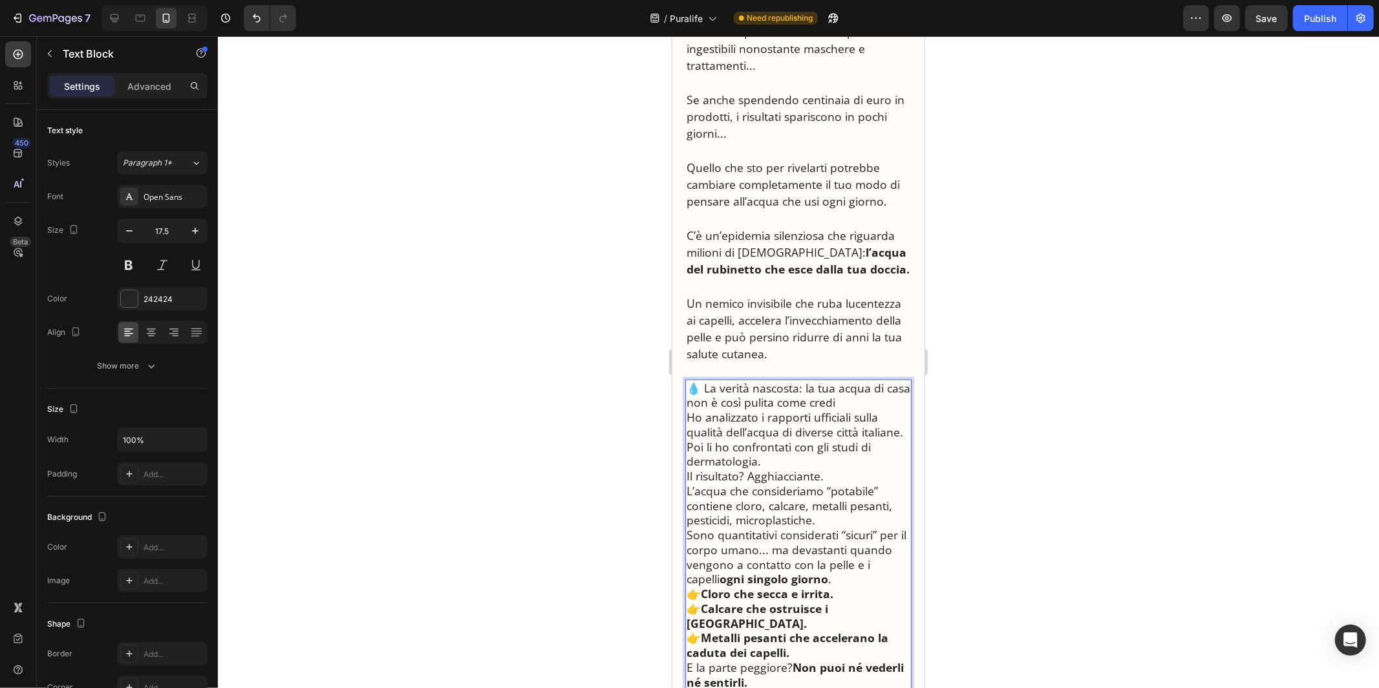
click at [819, 412] on p "Ho analizzato i rapporti ufficiali sulla qualità dell’acqua di diverse città it…" at bounding box center [798, 424] width 224 height 30
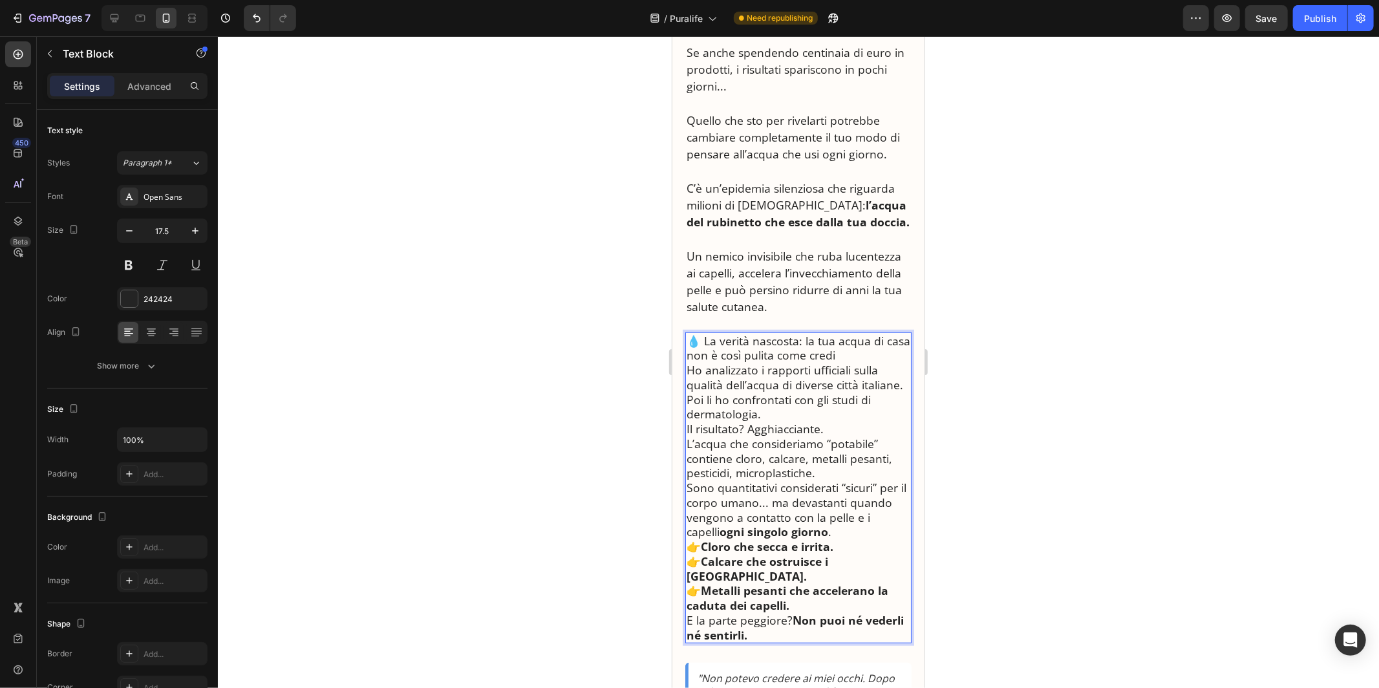
scroll to position [693, 0]
click at [843, 352] on p "💧 La verità nascosta: la tua acqua di casa non è così pulita come credi" at bounding box center [798, 347] width 224 height 30
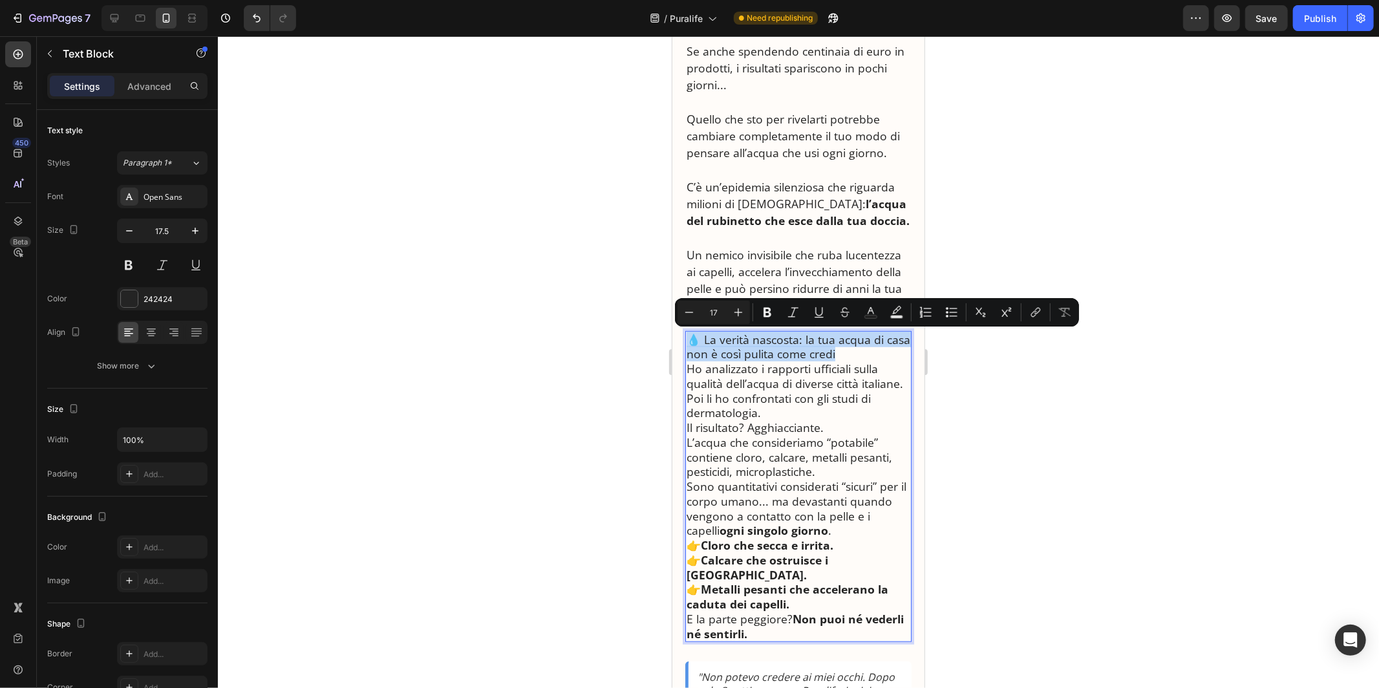
drag, startPoint x: 833, startPoint y: 350, endPoint x: 690, endPoint y: 338, distance: 143.4
click at [690, 338] on p "💧 La verità nascosta: la tua acqua di casa non è così pulita come credi" at bounding box center [798, 347] width 224 height 30
click at [764, 313] on icon "Editor contextual toolbar" at bounding box center [768, 313] width 8 height 10
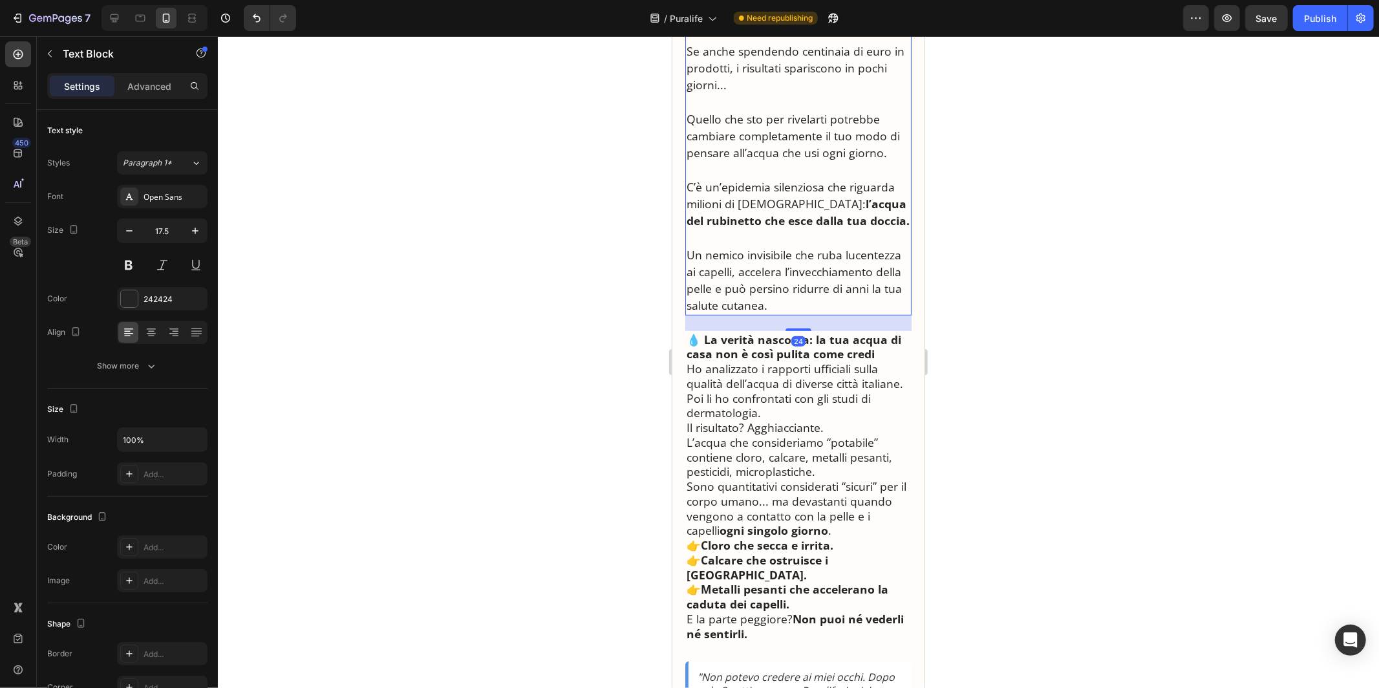
click at [741, 312] on p "Un nemico invisibile che ruba lucentezza ai capelli, accelera l’invecchiamento …" at bounding box center [798, 280] width 224 height 68
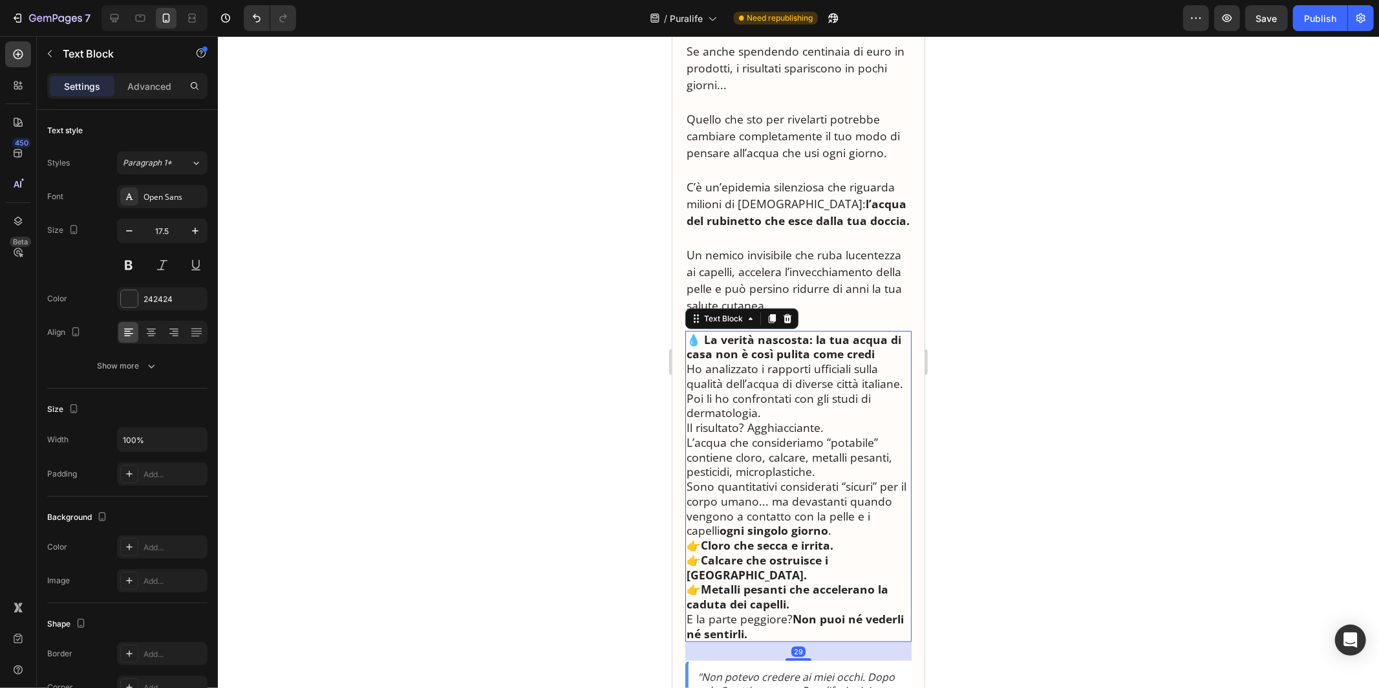
click at [739, 338] on strong "💧 La verità nascosta: la tua acqua di casa non è così pulita come credi" at bounding box center [793, 346] width 215 height 30
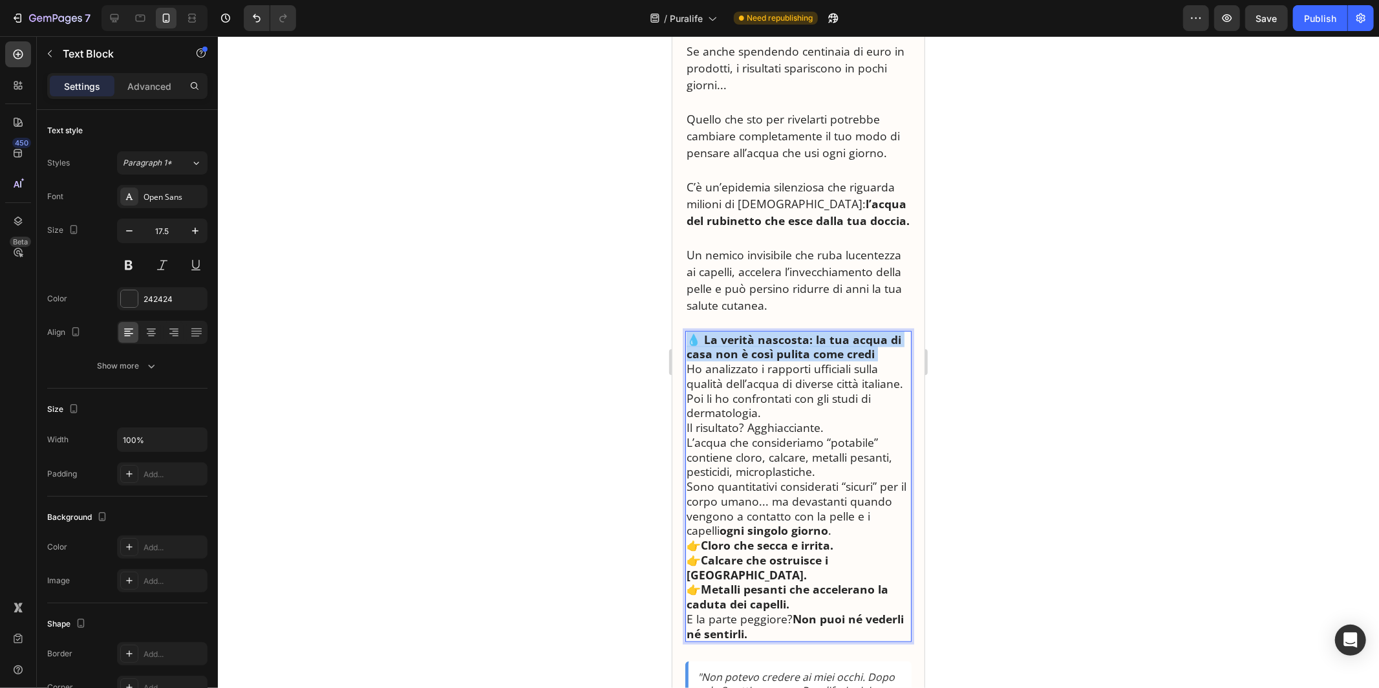
click at [739, 338] on strong "💧 La verità nascosta: la tua acqua di casa non è così pulita come credi" at bounding box center [793, 346] width 215 height 30
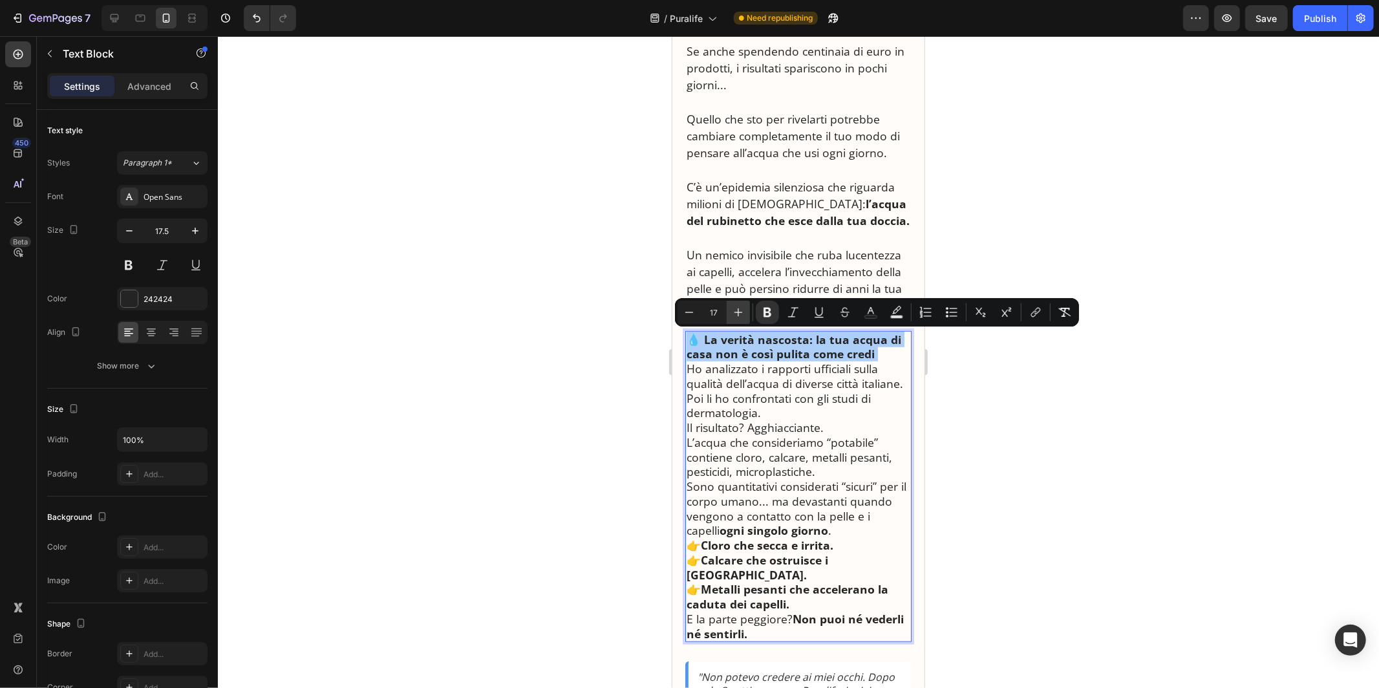
click at [736, 309] on icon "Editor contextual toolbar" at bounding box center [738, 312] width 13 height 13
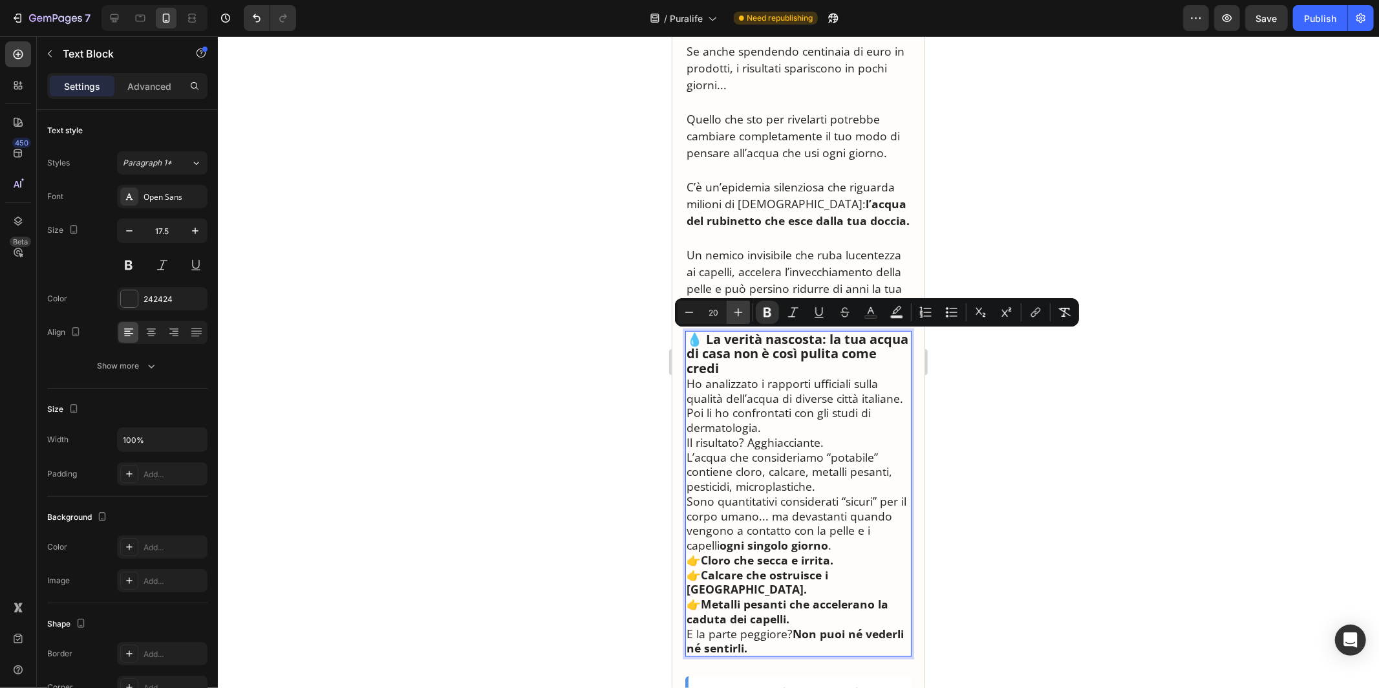
click at [736, 309] on icon "Editor contextual toolbar" at bounding box center [738, 312] width 13 height 13
type input "21"
click at [766, 369] on p "💧 La verità nascosta: la tua acqua di casa non è così pulita come credi" at bounding box center [798, 355] width 224 height 46
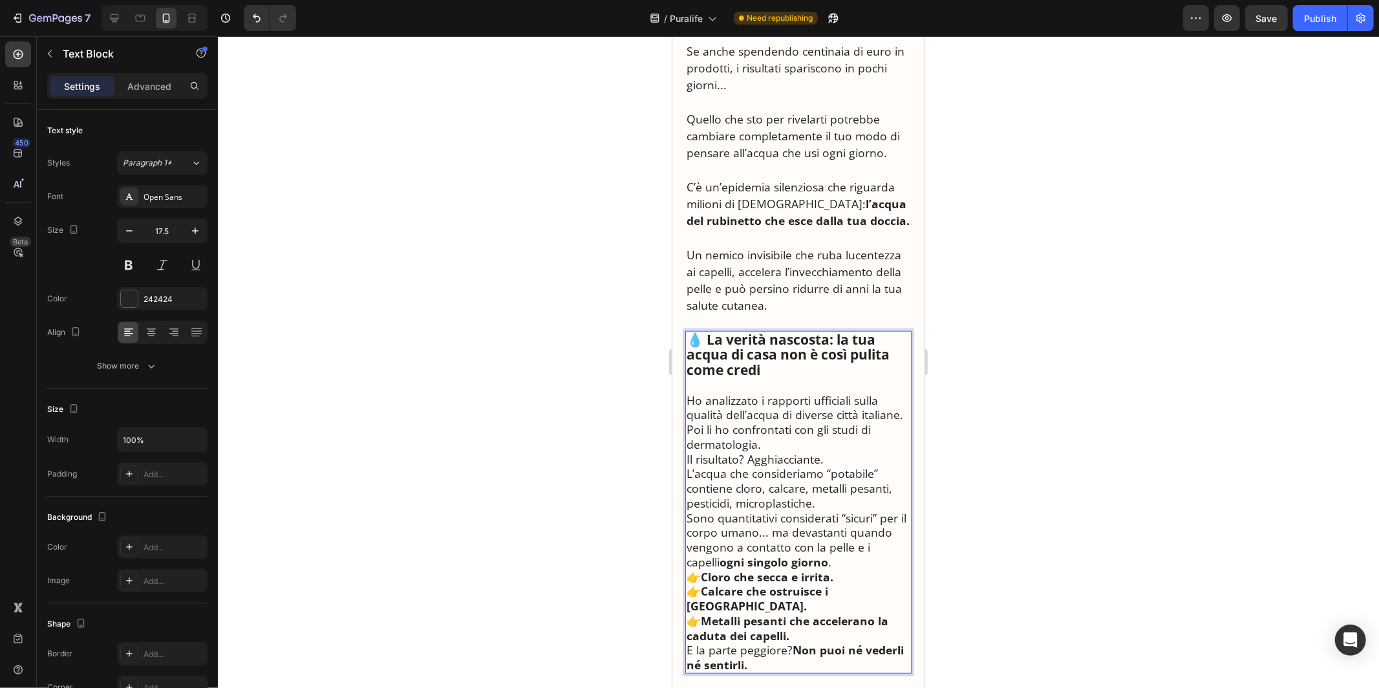
click at [766, 401] on p "Ho analizzato i rapporti ufficiali sulla qualità dell’acqua di diverse città it…" at bounding box center [798, 407] width 224 height 30
click at [903, 414] on p "Ho analizzato i rapporti ufficiali sulla qualità dell’acqua di diverse città it…" at bounding box center [798, 407] width 224 height 30
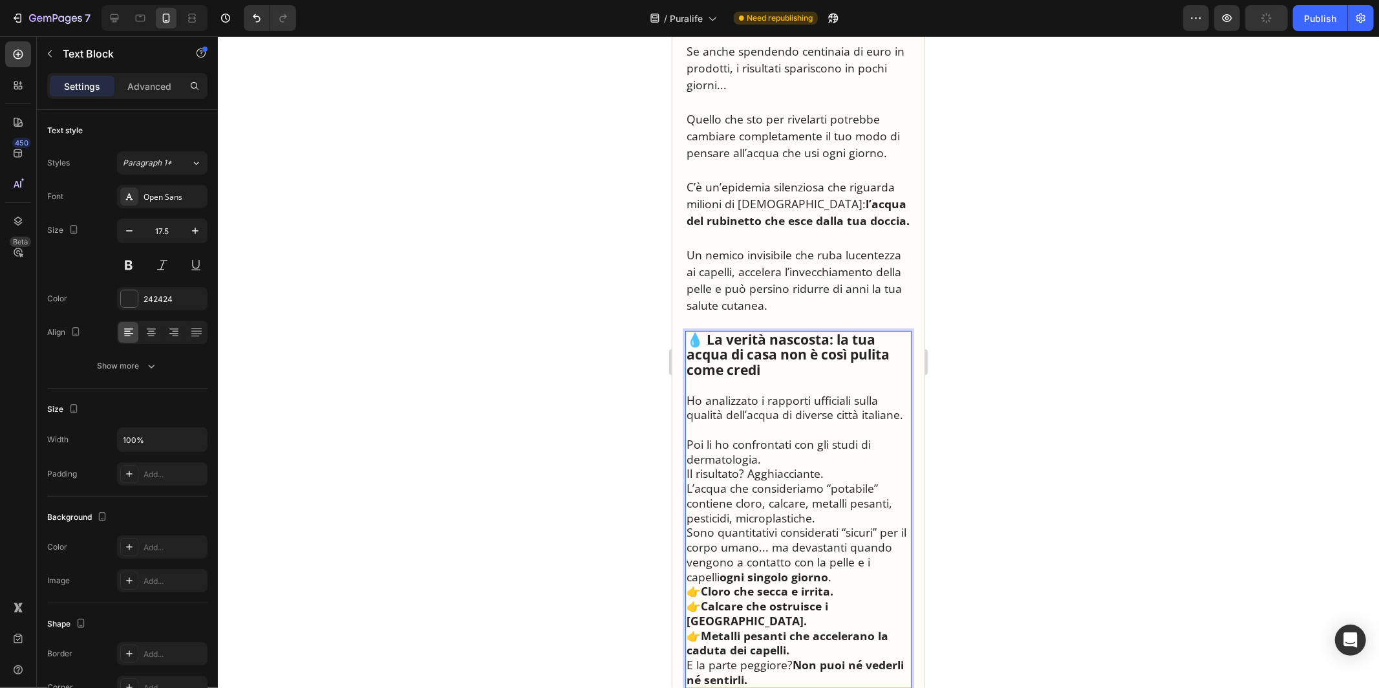
click at [805, 456] on p "Poi li ho confrontati con gli studi di dermatologia." at bounding box center [798, 451] width 224 height 30
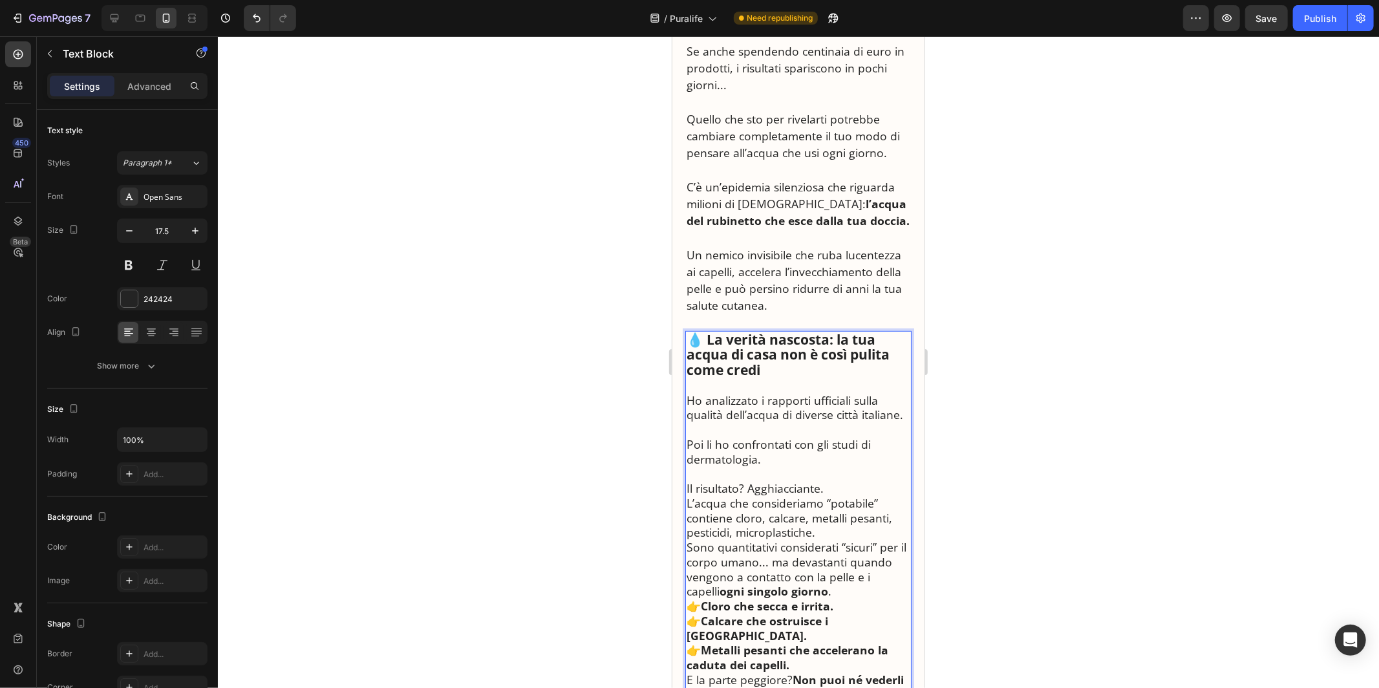
click at [835, 492] on p "Il risultato? Agghiacciante." at bounding box center [798, 487] width 224 height 15
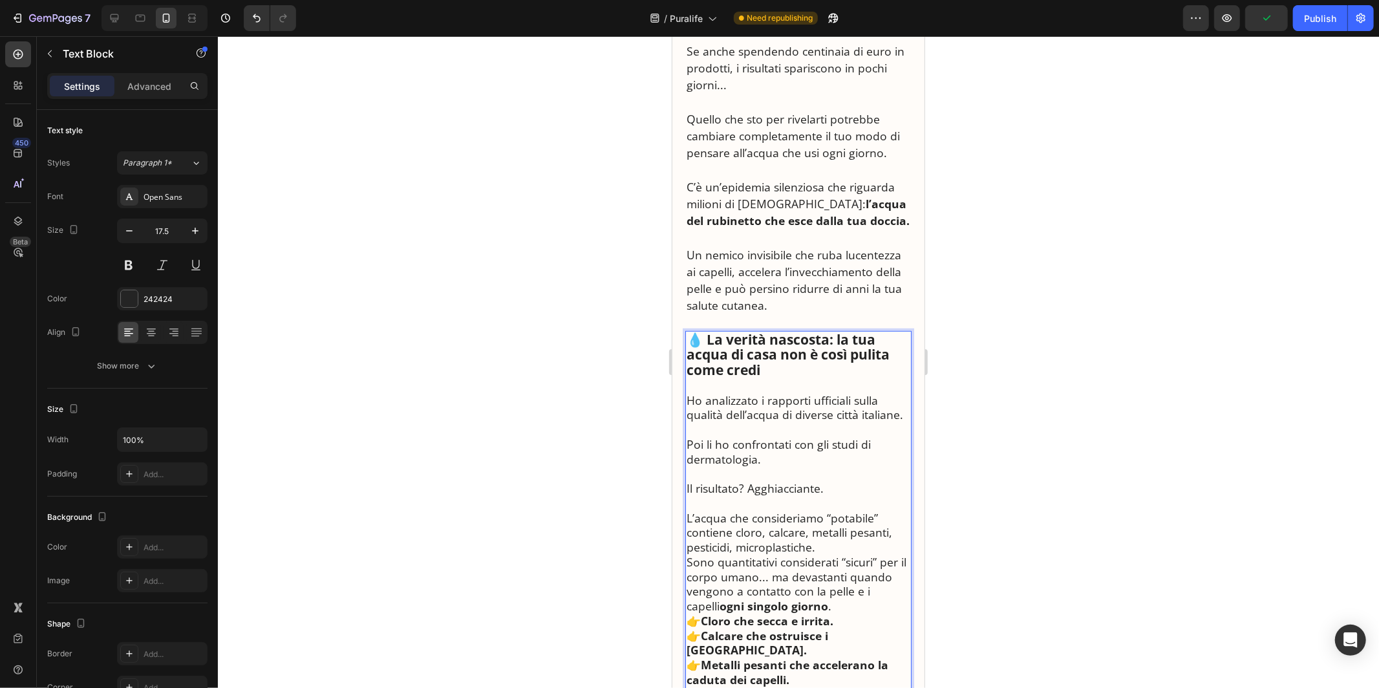
click at [851, 546] on p "L’acqua che consideriamo “potabile” contiene cloro, calcare, metalli pesanti, p…" at bounding box center [798, 532] width 224 height 44
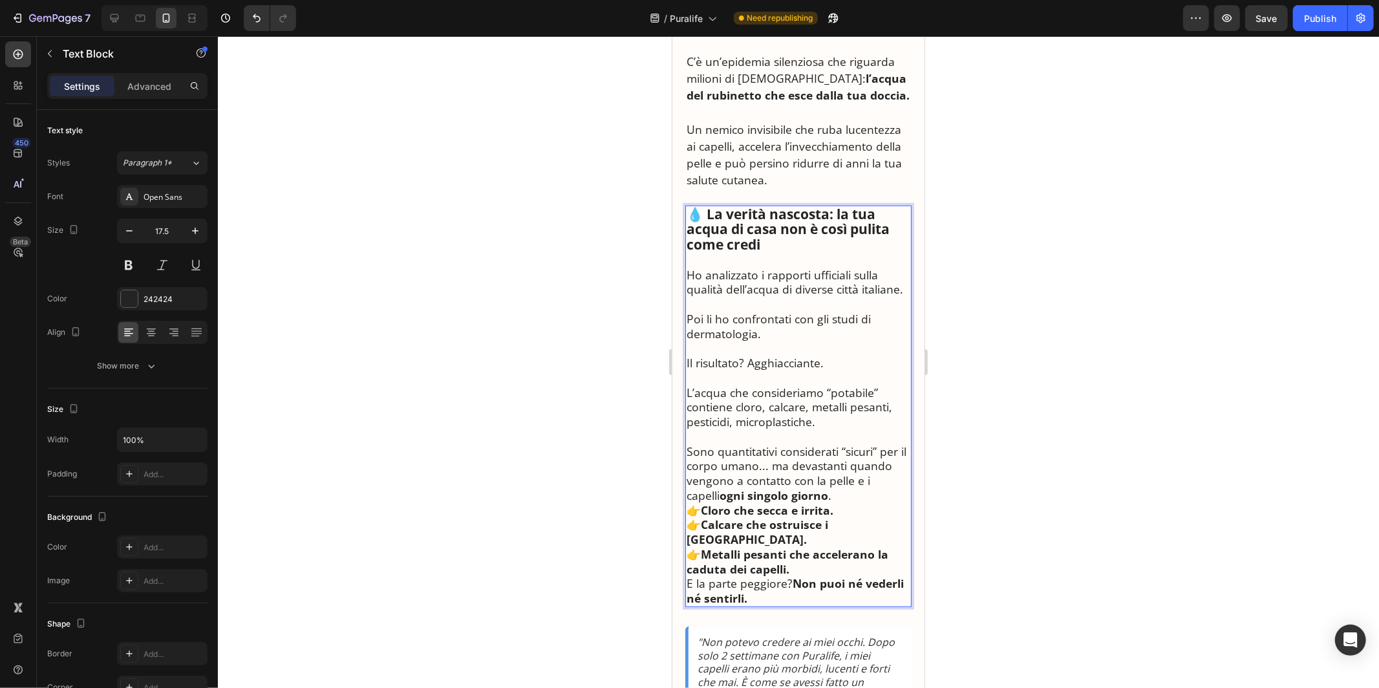
scroll to position [848, 0]
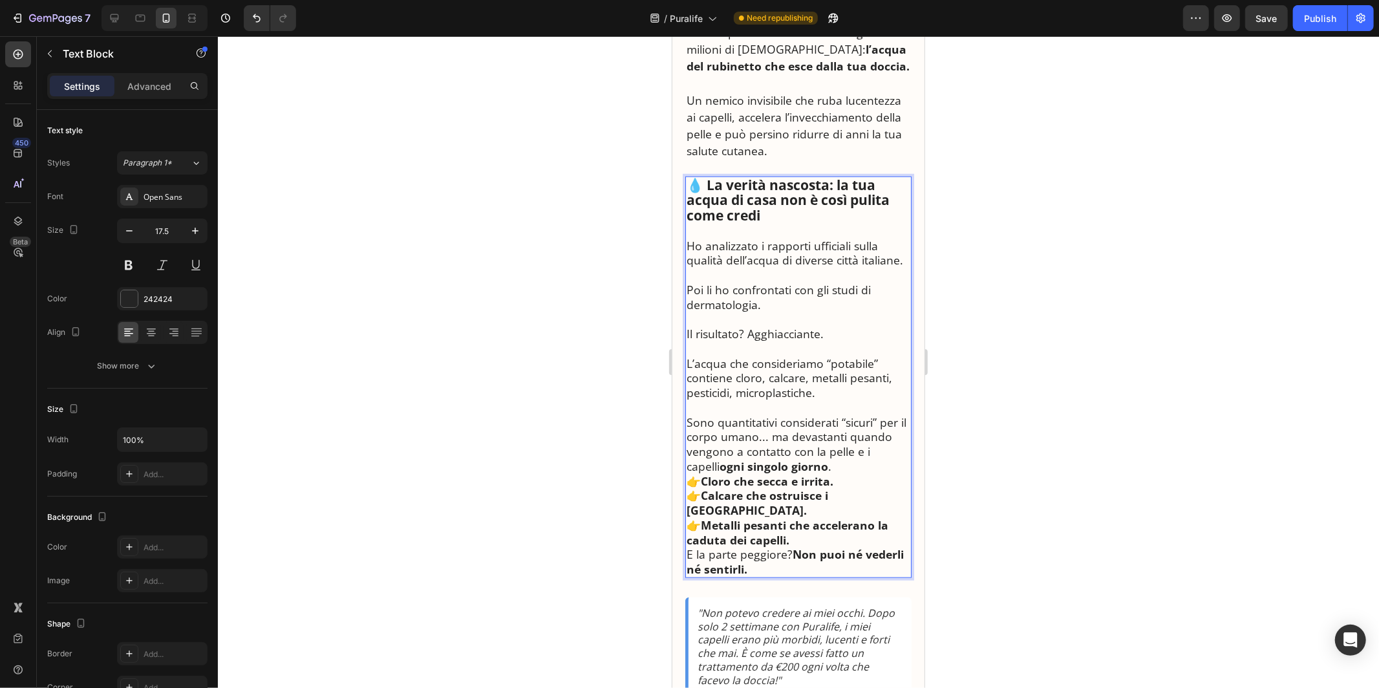
click at [810, 463] on p "Sono quantitativi considerati “sicuri” per il corpo umano... ma devastanti quan…" at bounding box center [798, 443] width 224 height 59
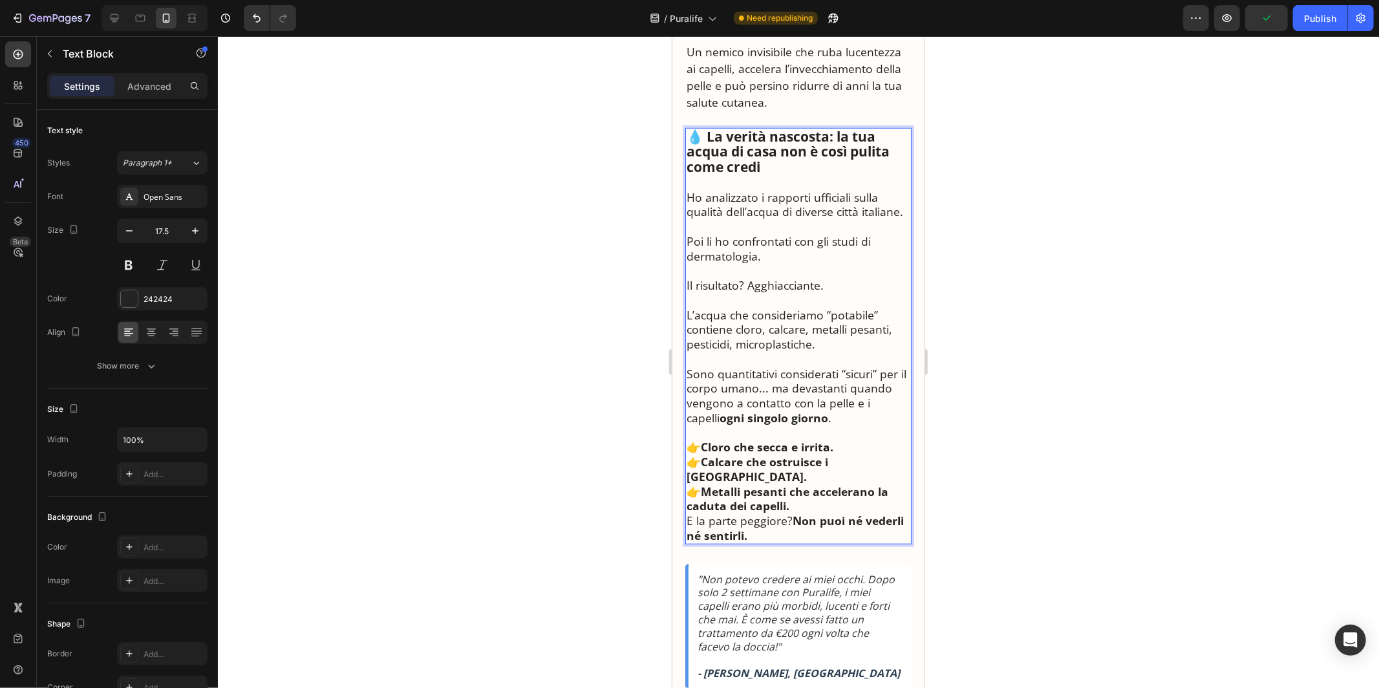
scroll to position [942, 0]
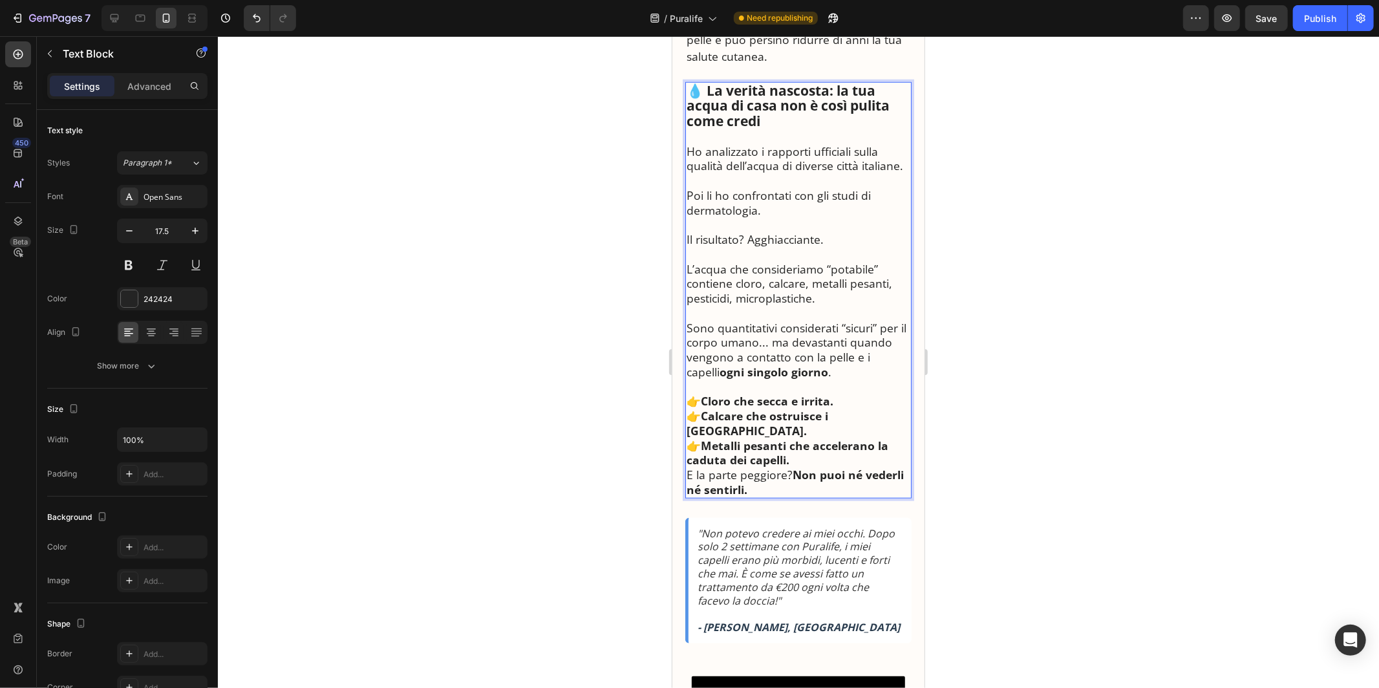
click at [796, 444] on p "👉 Cloro che secca e irrita. 👉 Calcare che ostruisce i pori. 👉 Metalli pesanti c…" at bounding box center [798, 430] width 224 height 74
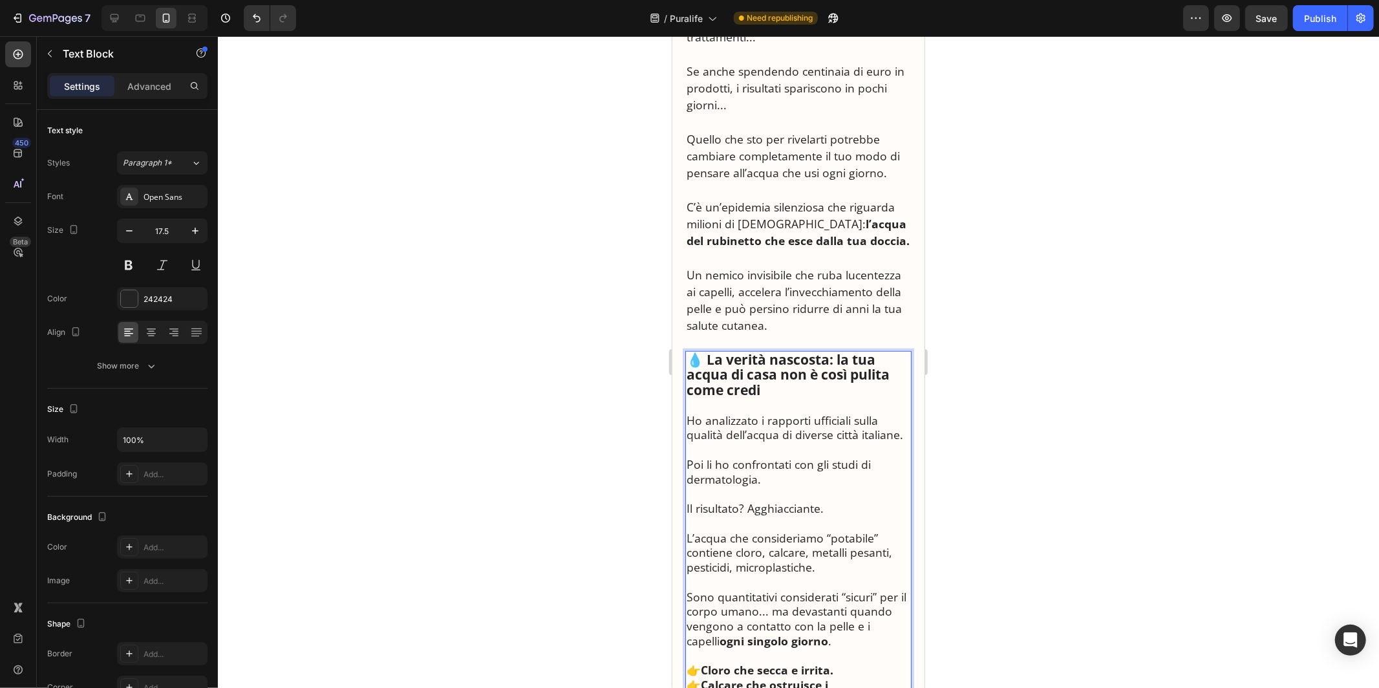
scroll to position [735, 0]
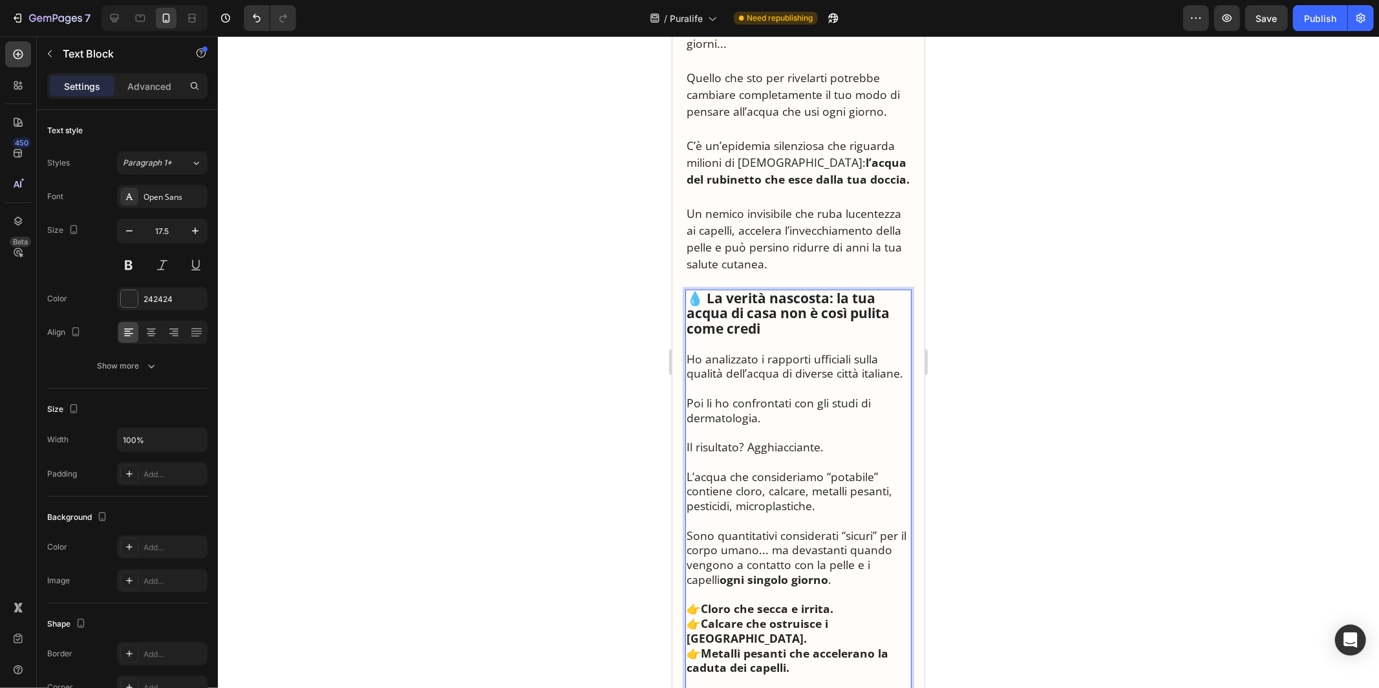
click at [768, 345] on p "💧 La verità nascosta: la tua acqua di casa non è così pulita come credi" at bounding box center [798, 320] width 224 height 61
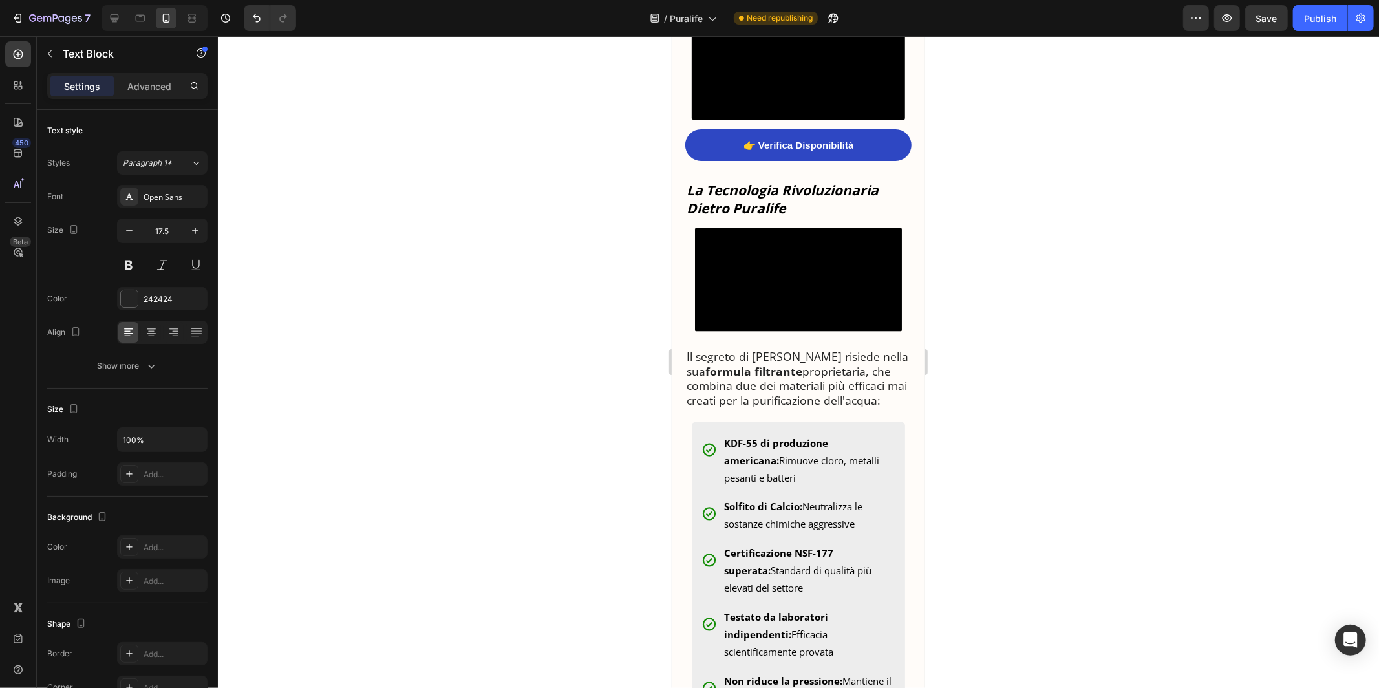
scroll to position [1651, 0]
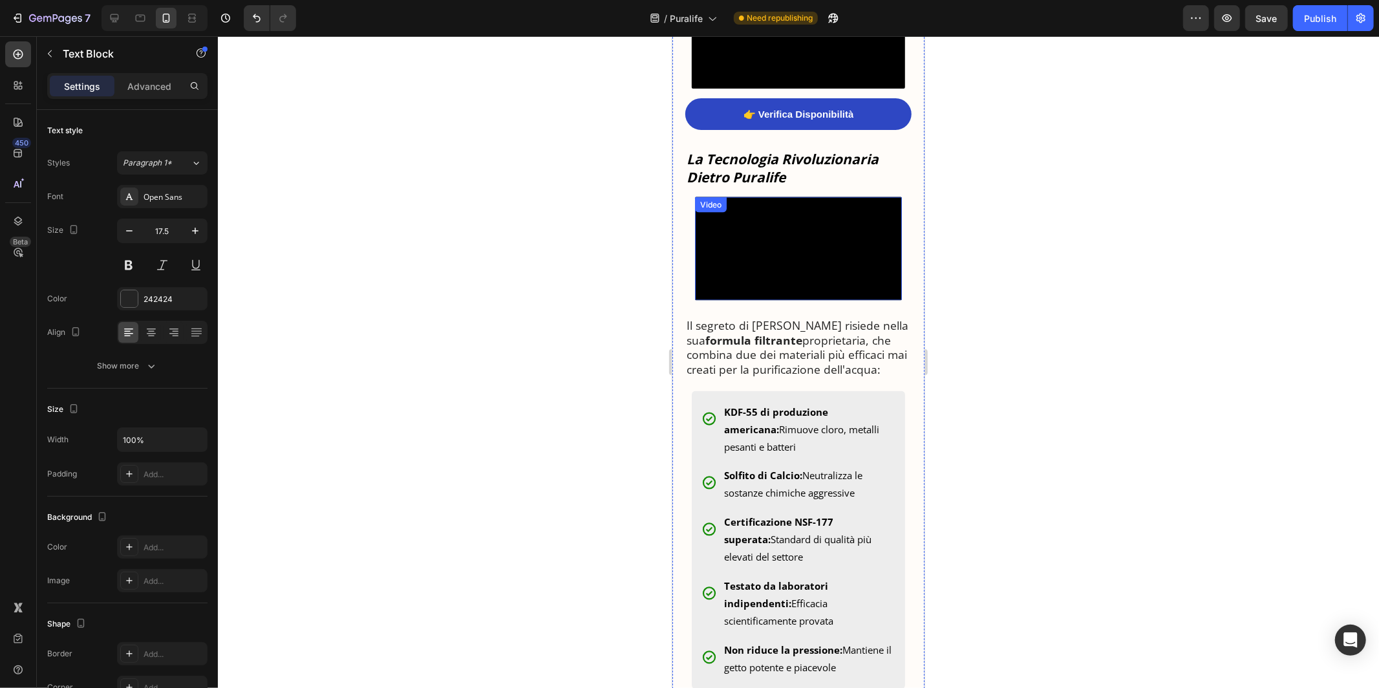
click at [748, 300] on video at bounding box center [797, 248] width 207 height 103
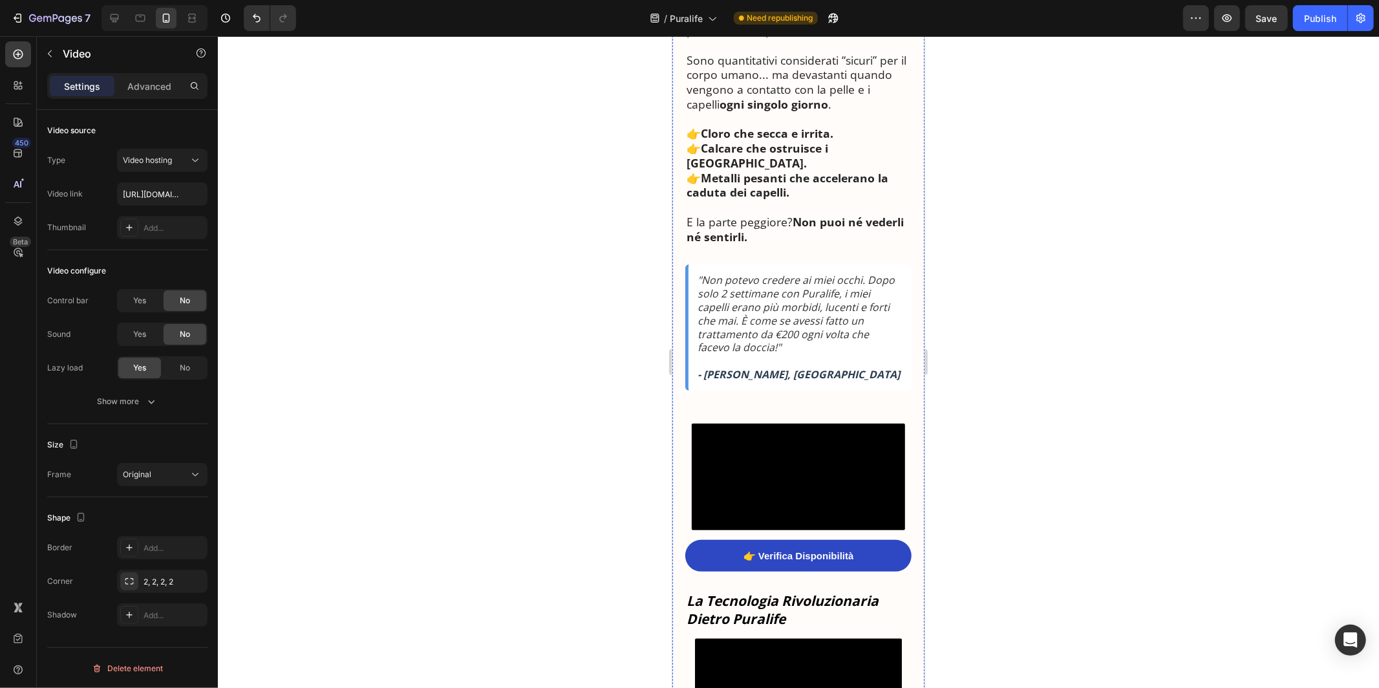
scroll to position [1245, 0]
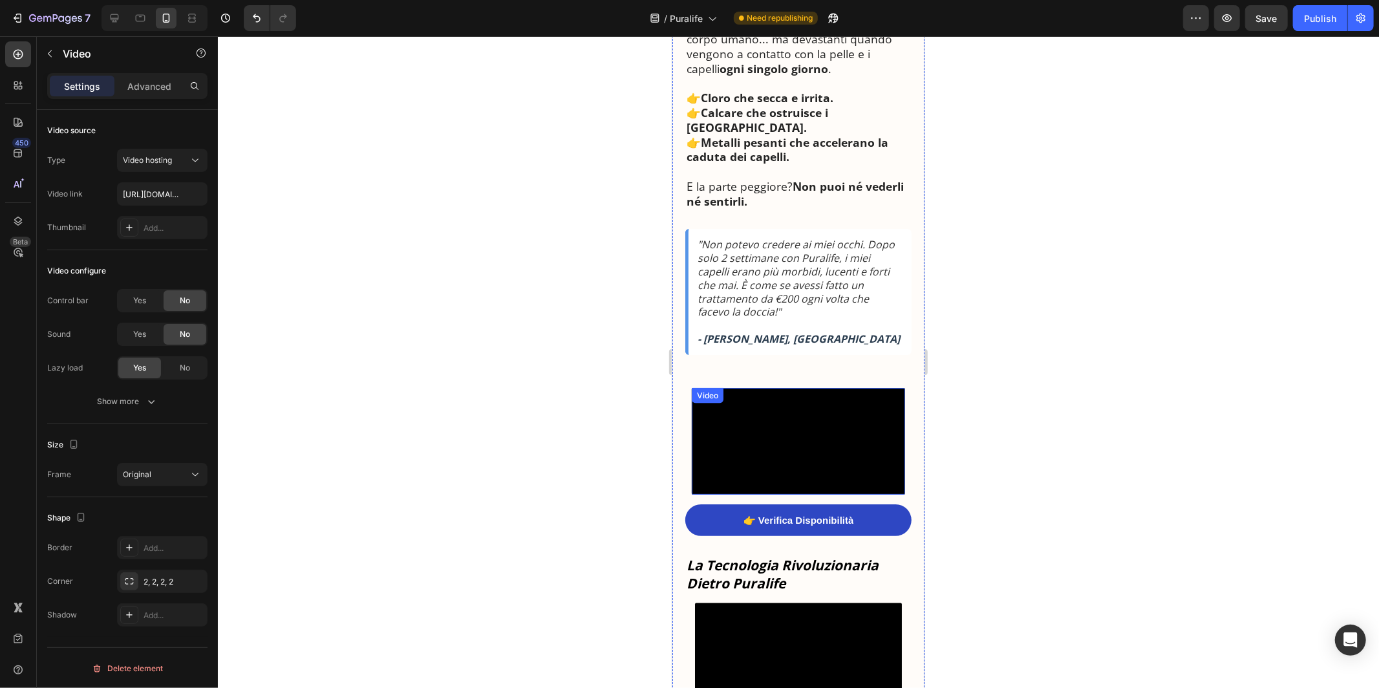
click at [748, 428] on video at bounding box center [797, 440] width 213 height 107
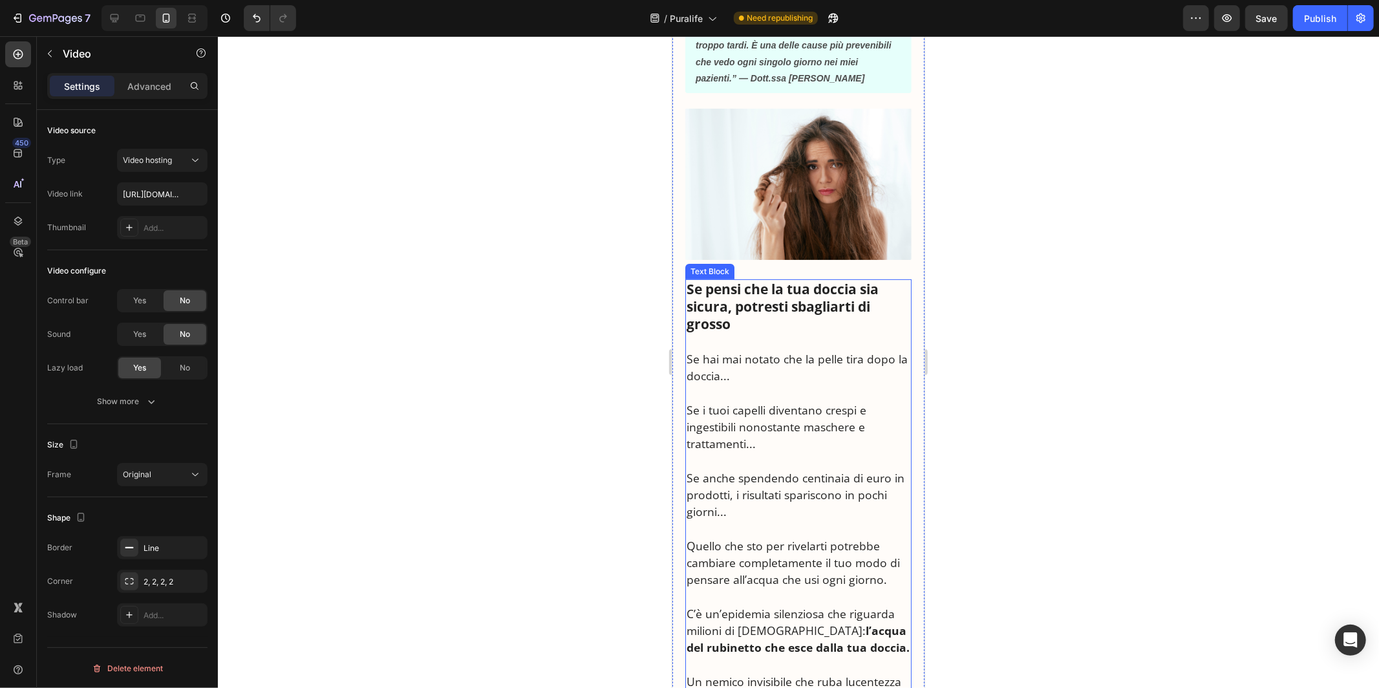
scroll to position [59, 0]
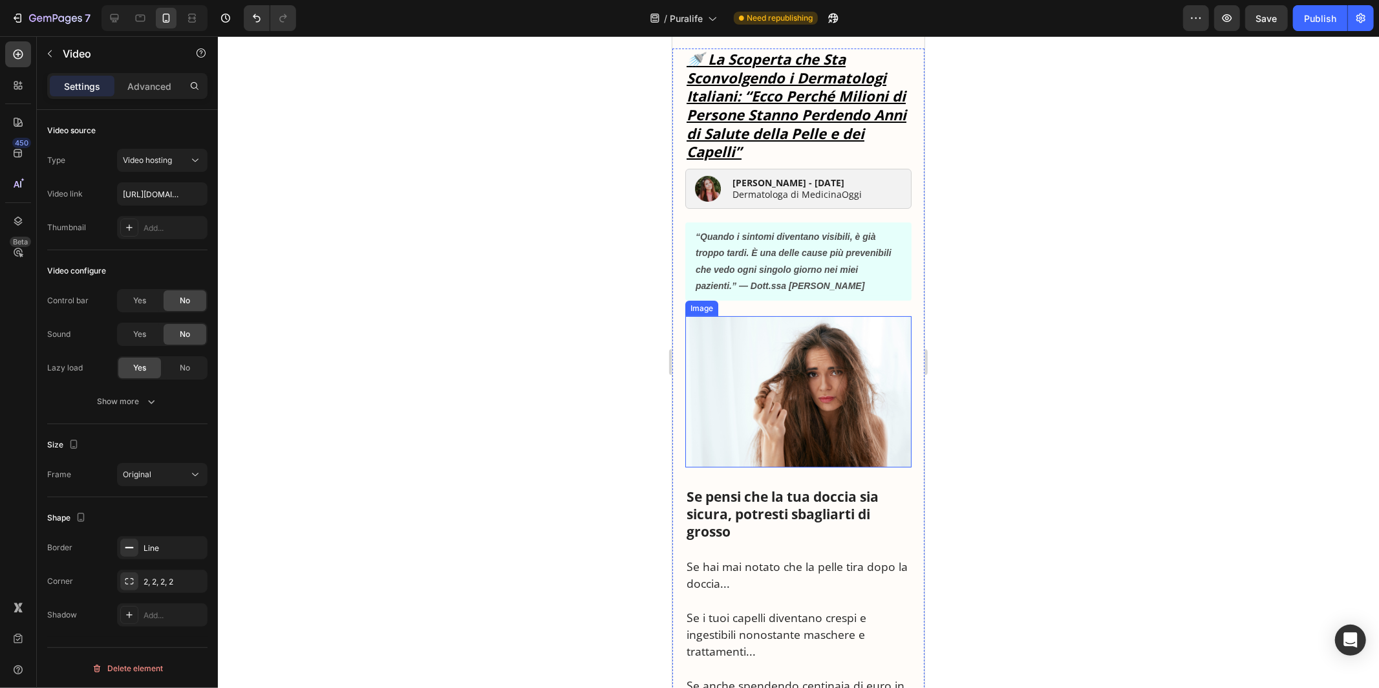
click at [749, 343] on img at bounding box center [798, 391] width 226 height 151
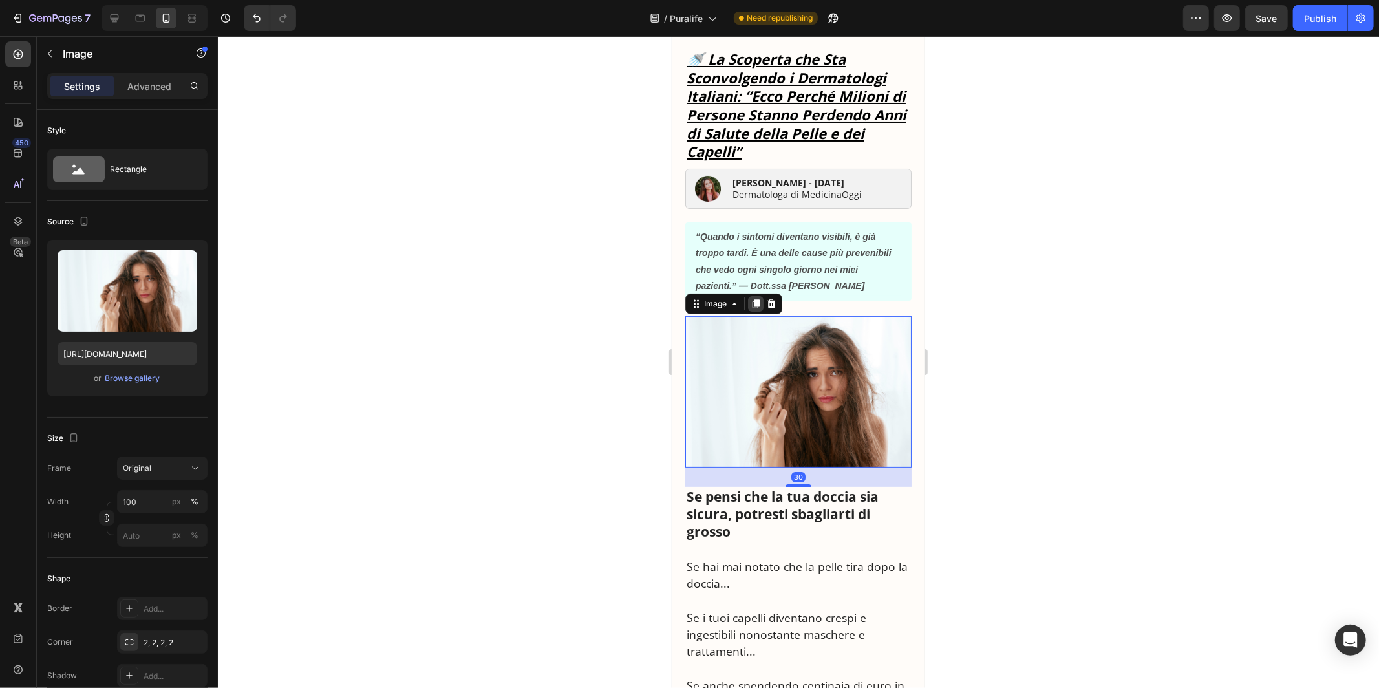
click at [756, 303] on icon at bounding box center [755, 303] width 7 height 9
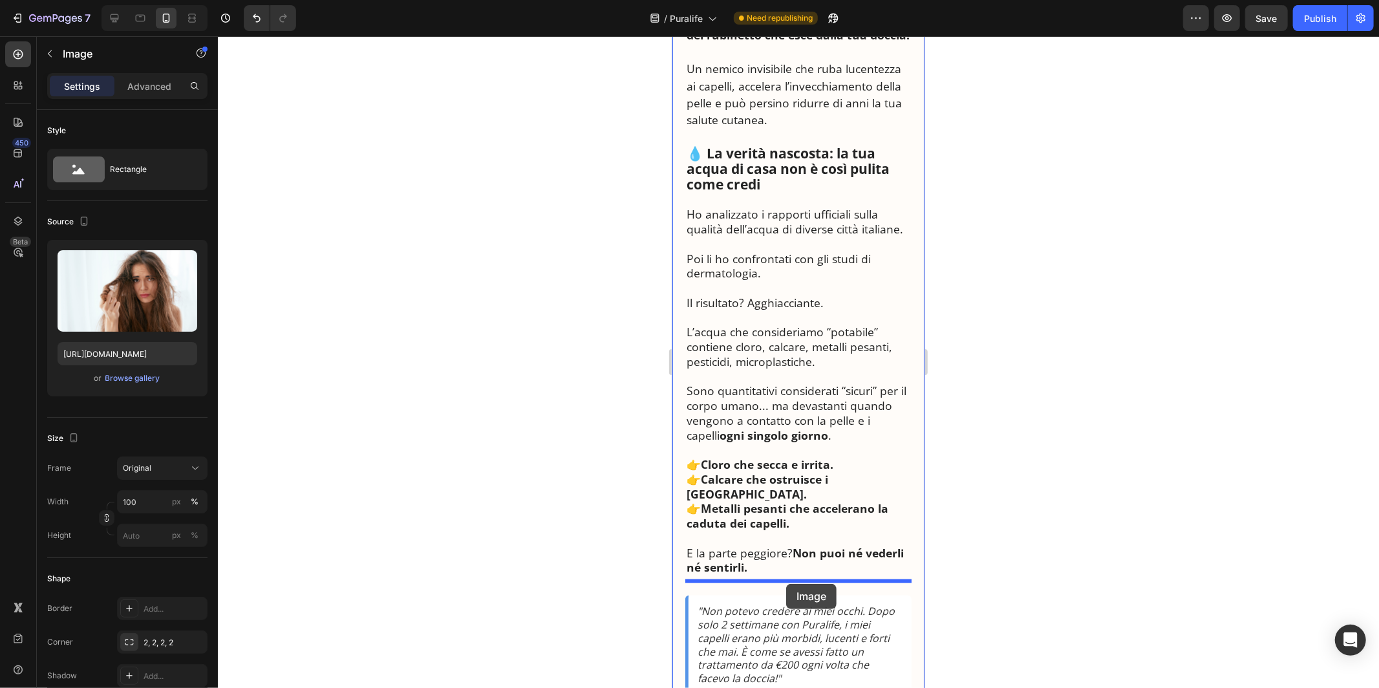
drag, startPoint x: 695, startPoint y: 473, endPoint x: 784, endPoint y: 582, distance: 140.6
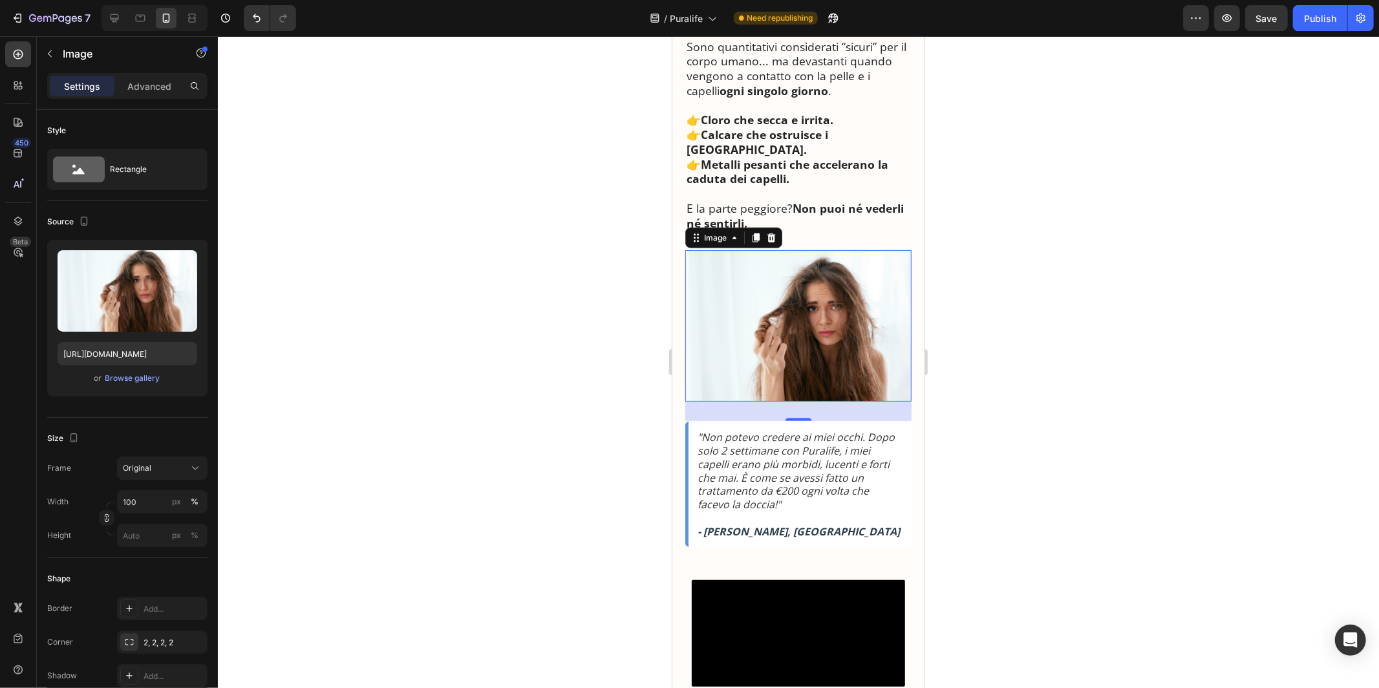
scroll to position [1342, 0]
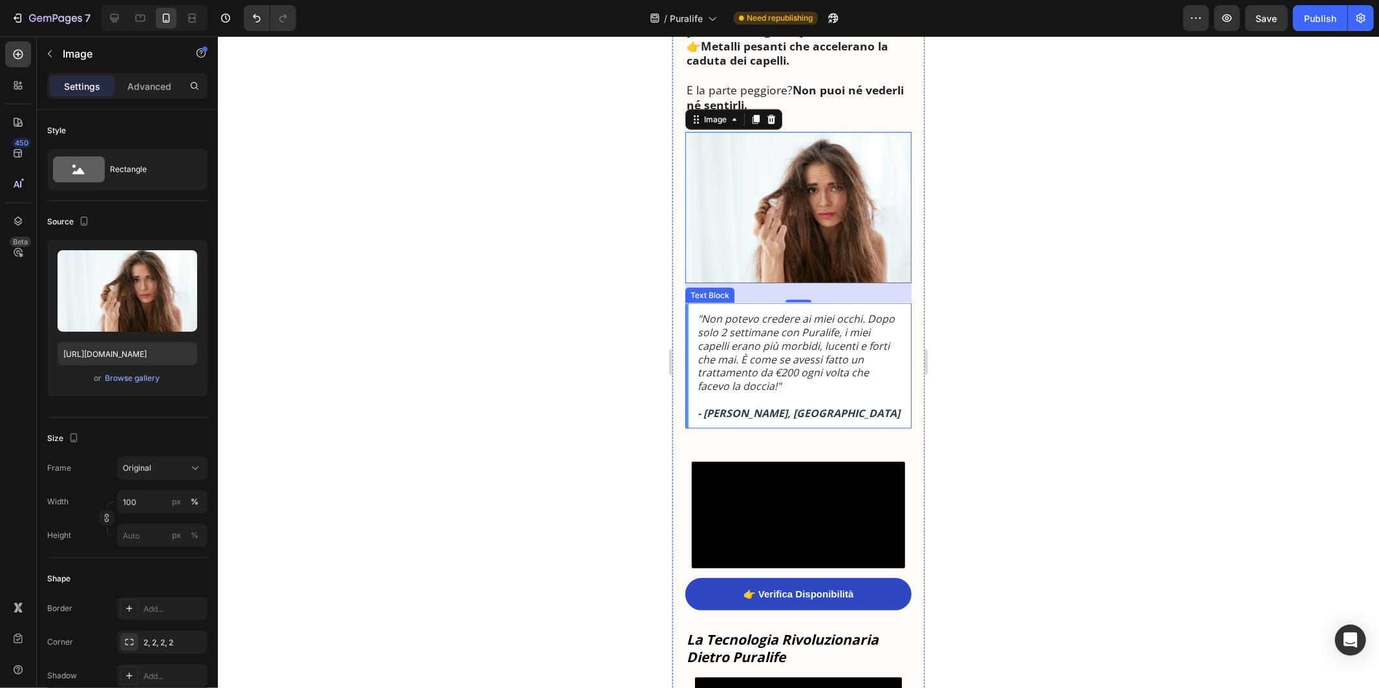
click at [794, 361] on icon ""Non potevo credere ai miei occhi. Dopo solo 2 settimane con Puralife, i miei c…" at bounding box center [795, 351] width 197 height 81
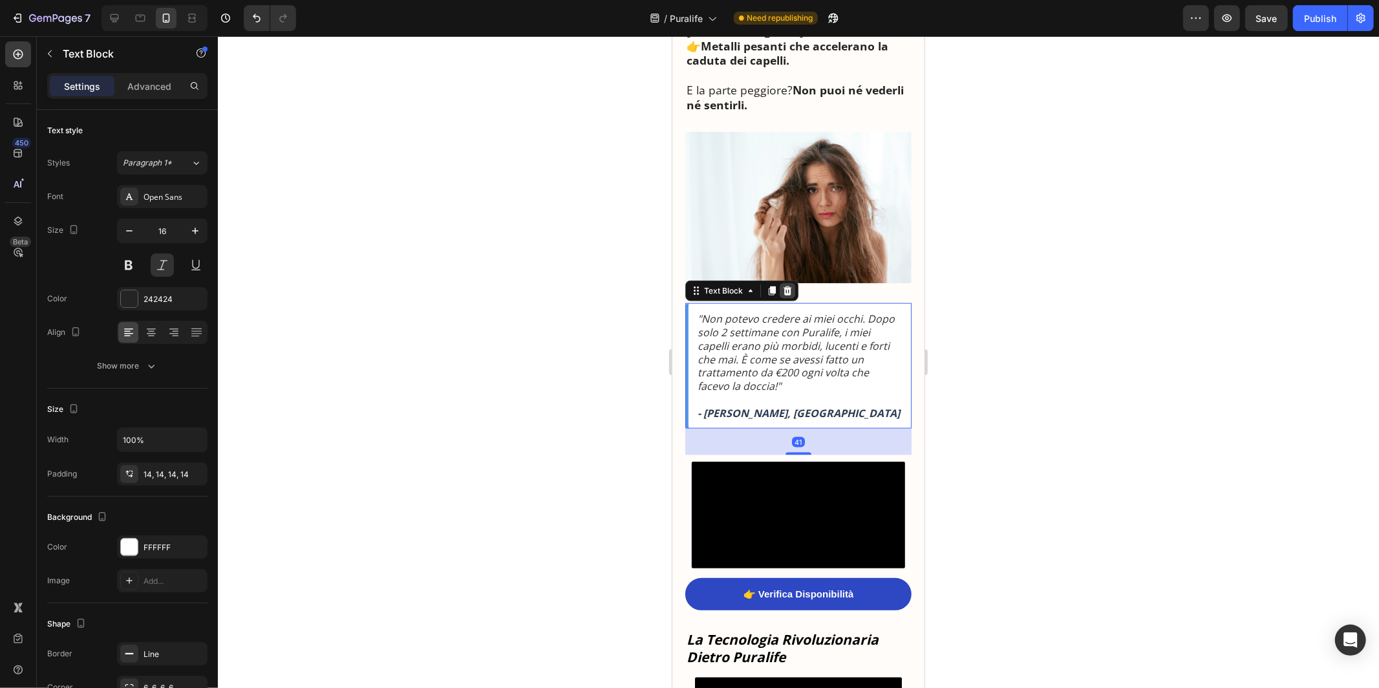
click at [786, 286] on icon at bounding box center [787, 290] width 8 height 9
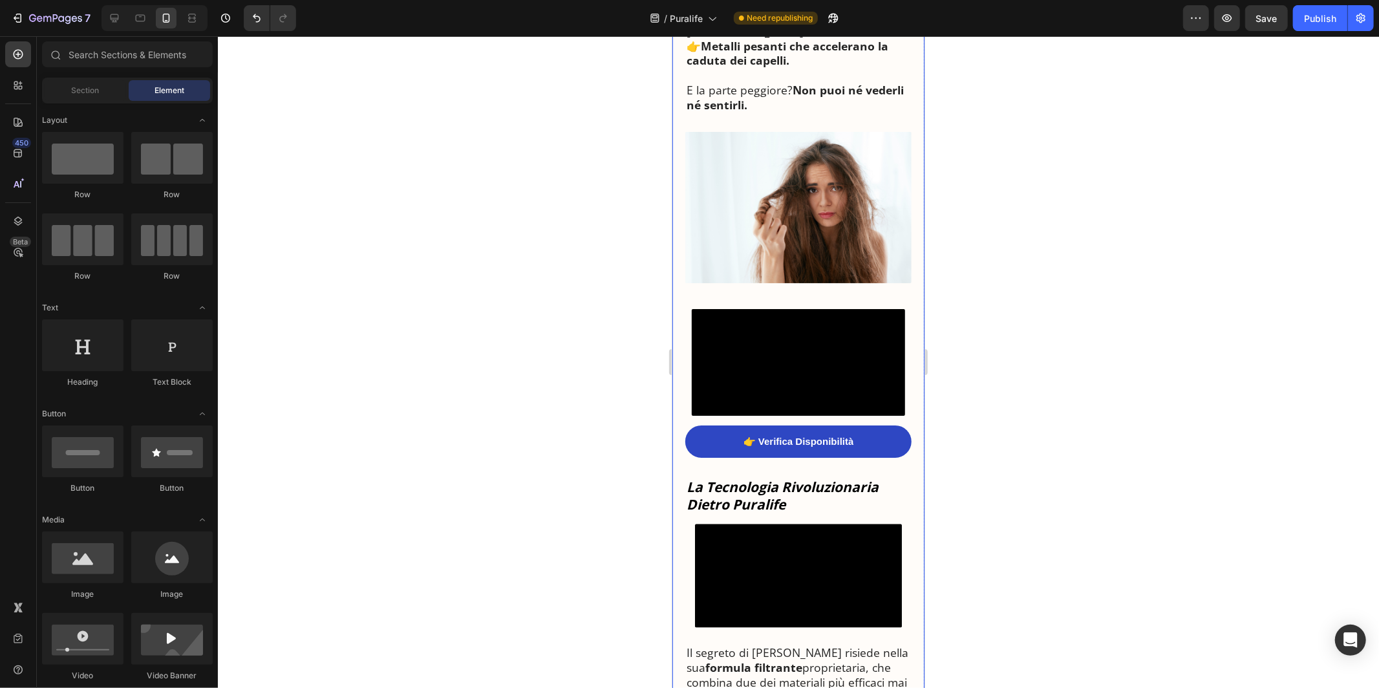
click at [762, 219] on img at bounding box center [798, 206] width 226 height 151
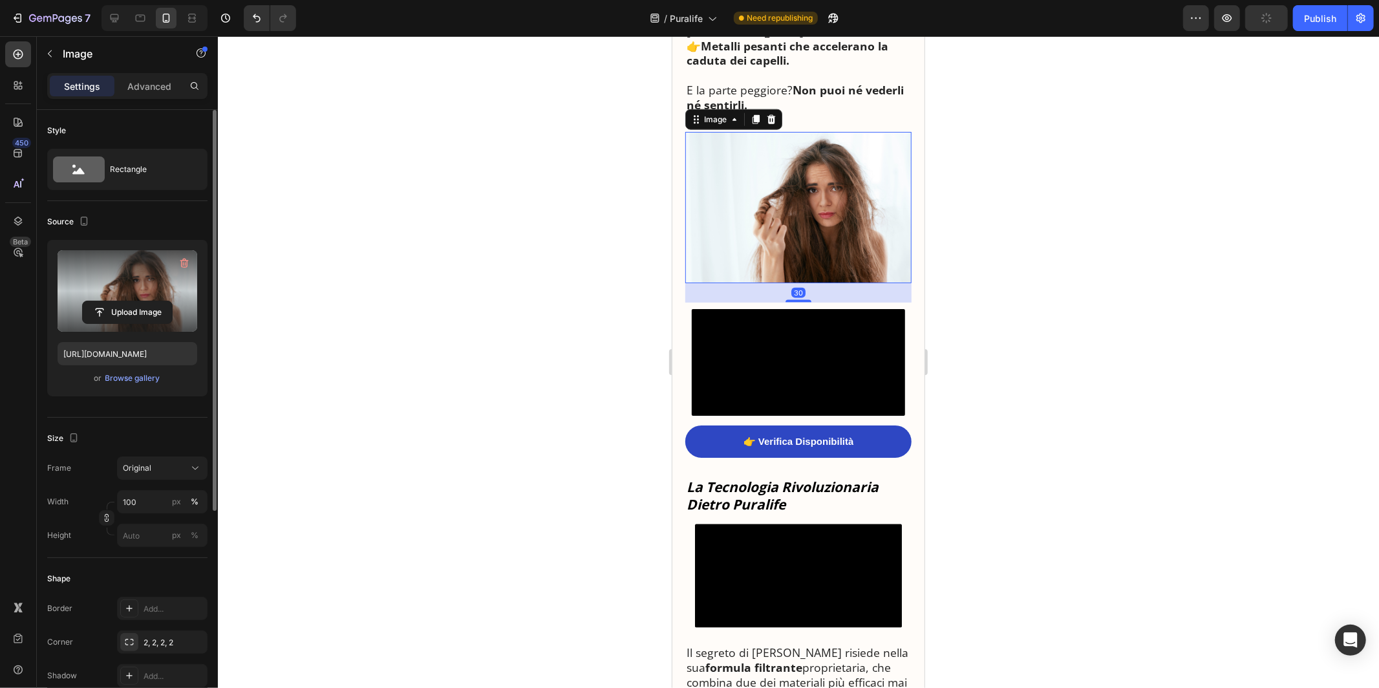
click at [156, 275] on label at bounding box center [128, 290] width 140 height 81
click at [156, 301] on input "file" at bounding box center [127, 312] width 89 height 22
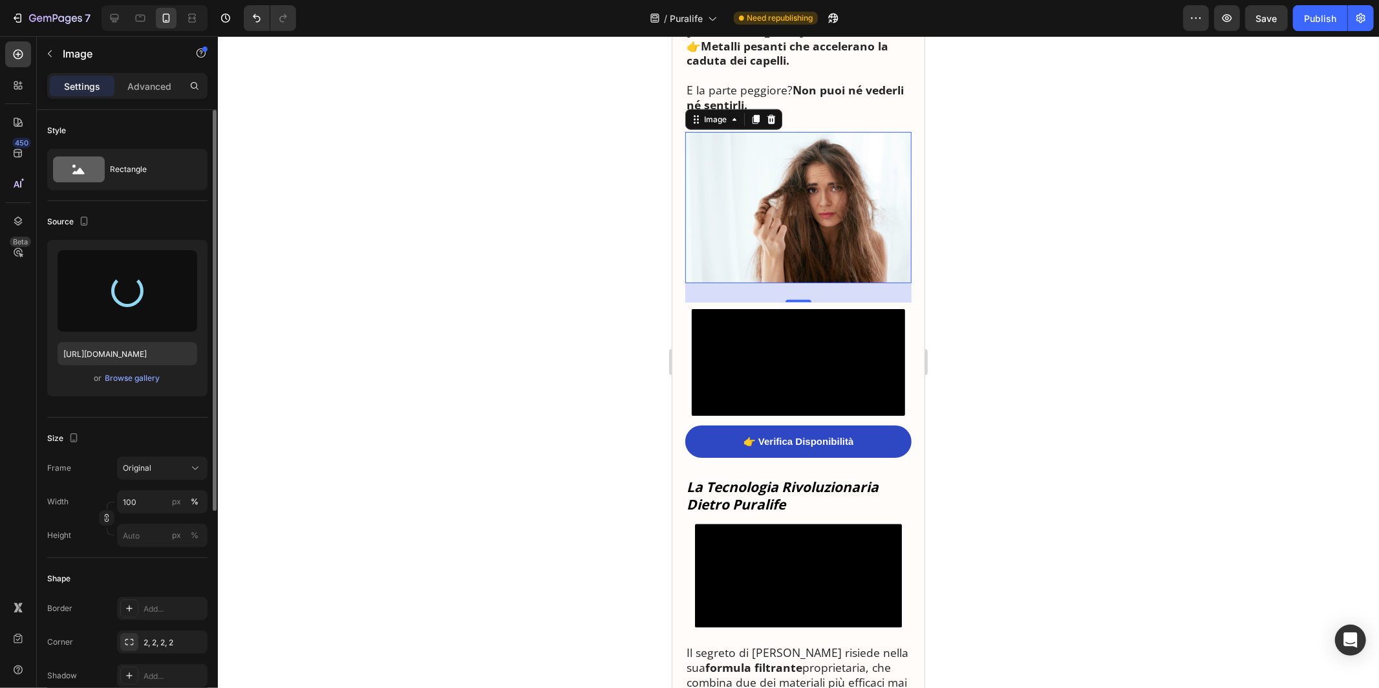
type input "https://cdn.shopify.com/s/files/1/0940/9537/6708/files/gempages_576709691879457…"
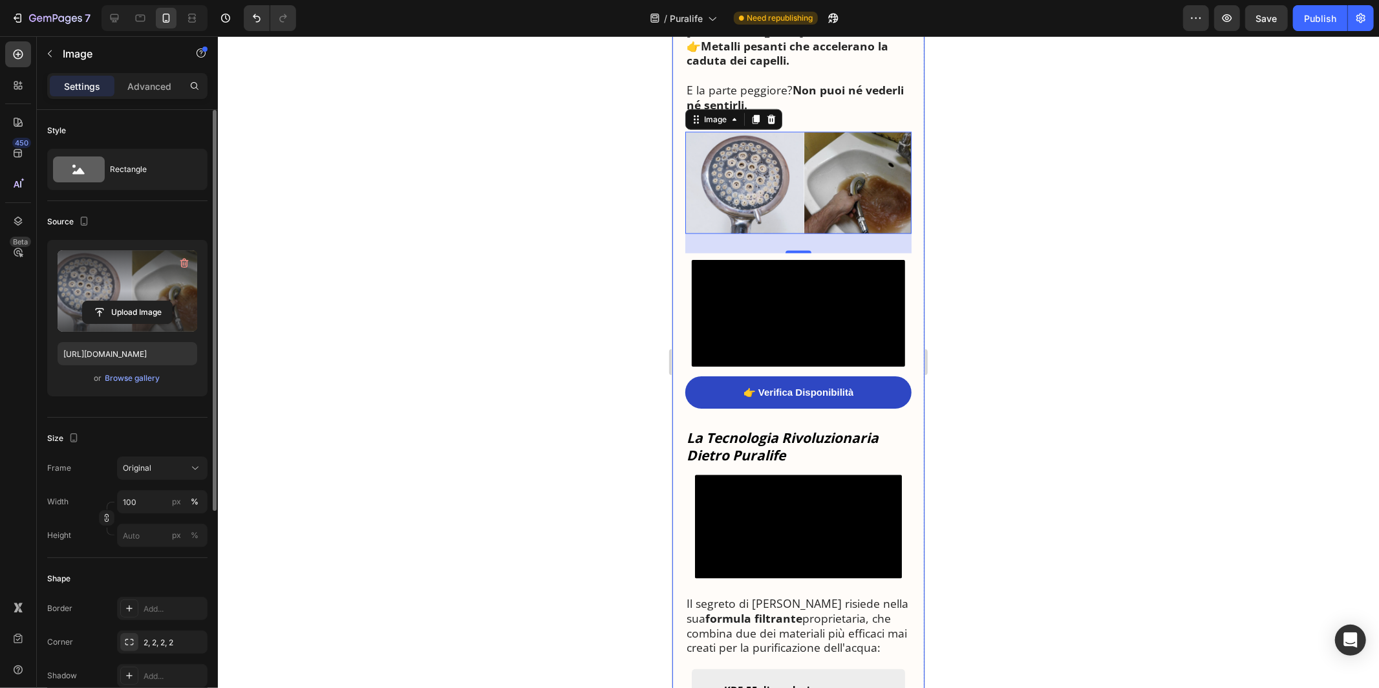
click at [818, 107] on div "🚿 La Scoperta che Sta Sconvolgendo i Dermatologi Italiani: “Ecco Perché Milioni…" at bounding box center [798, 639] width 226 height 3748
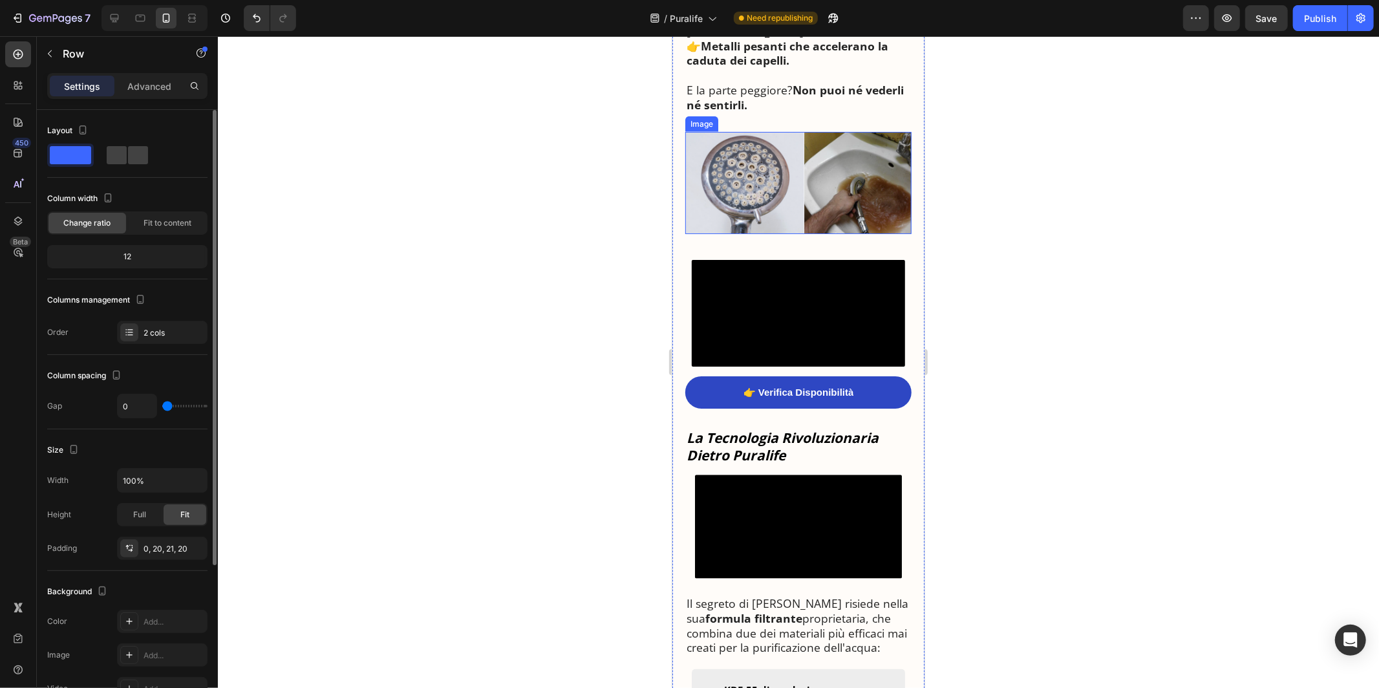
click at [784, 148] on img at bounding box center [798, 182] width 226 height 102
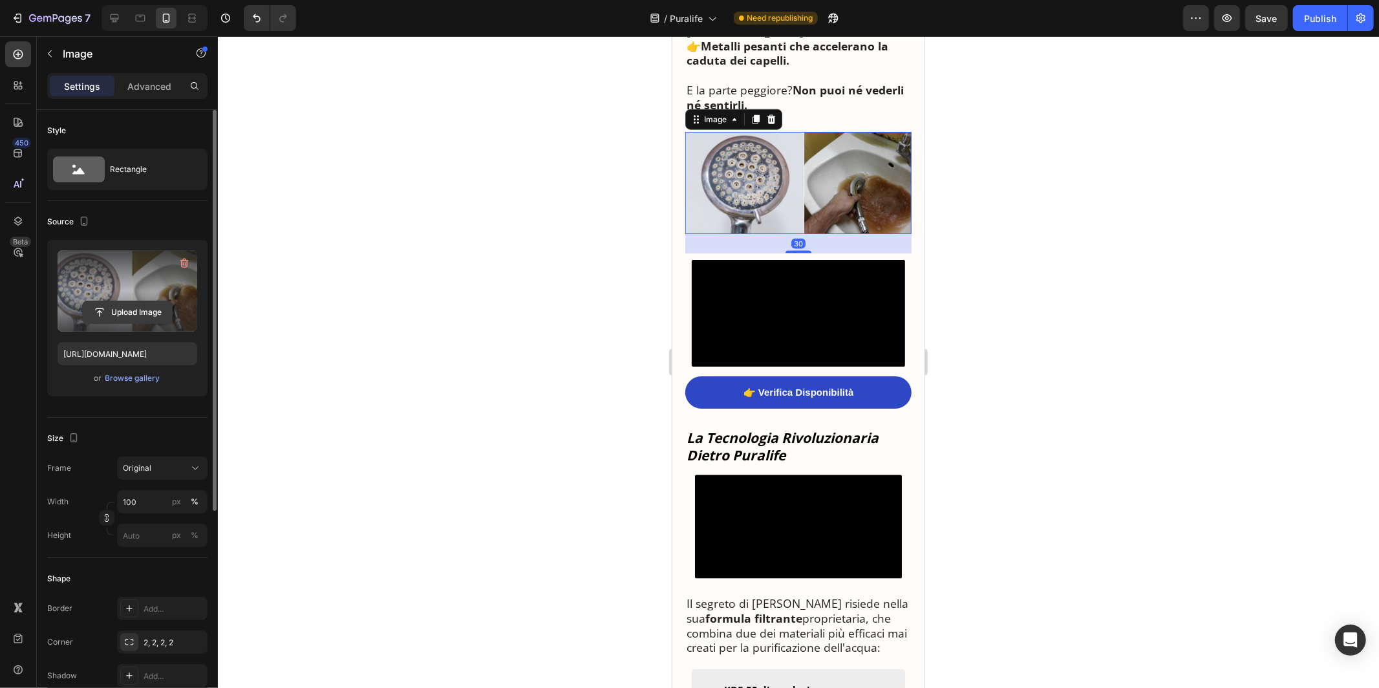
click at [148, 315] on input "file" at bounding box center [127, 312] width 89 height 22
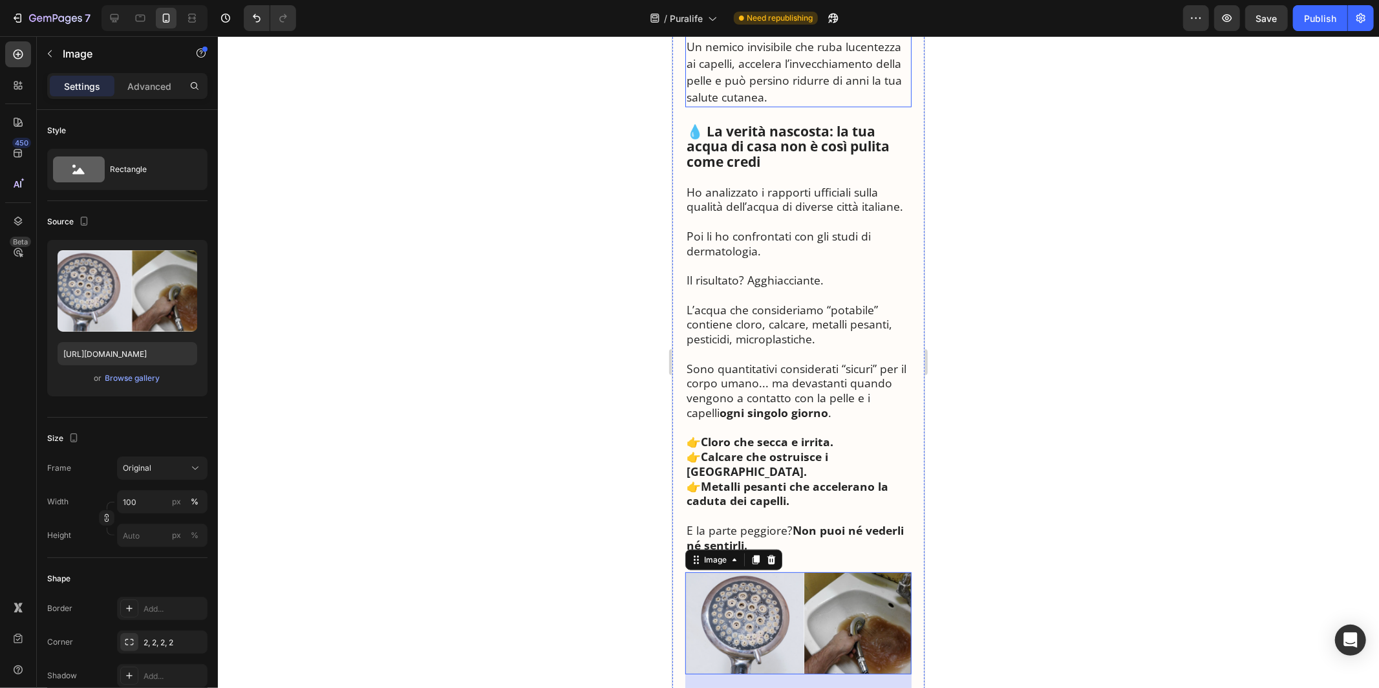
scroll to position [949, 0]
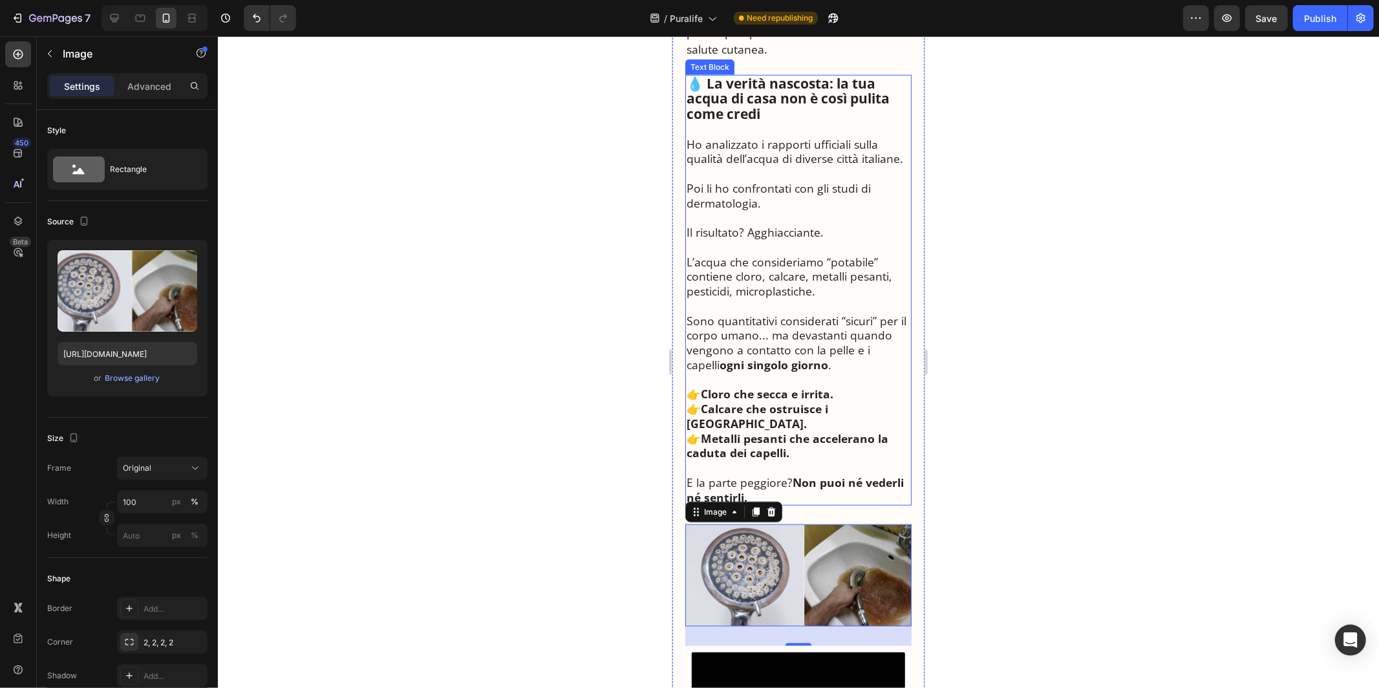
click at [825, 389] on strong "Cloro che secca e irrita." at bounding box center [766, 393] width 133 height 16
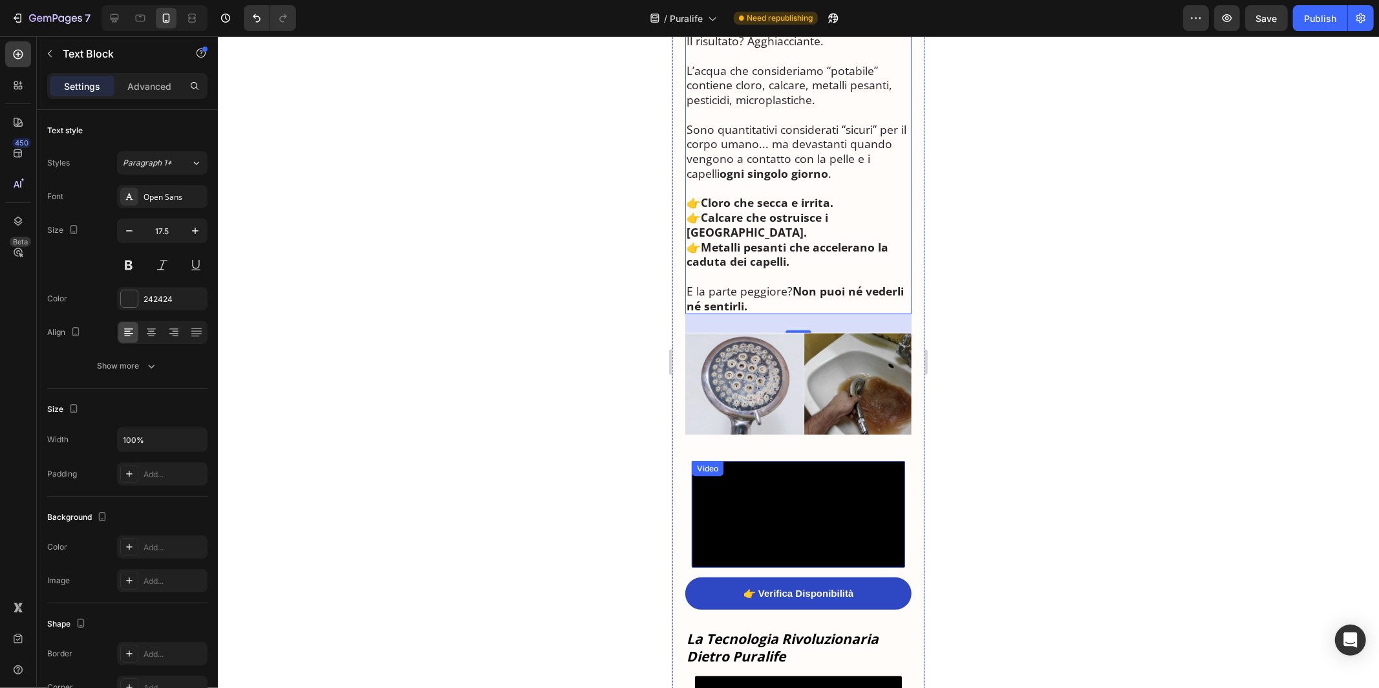
scroll to position [1112, 0]
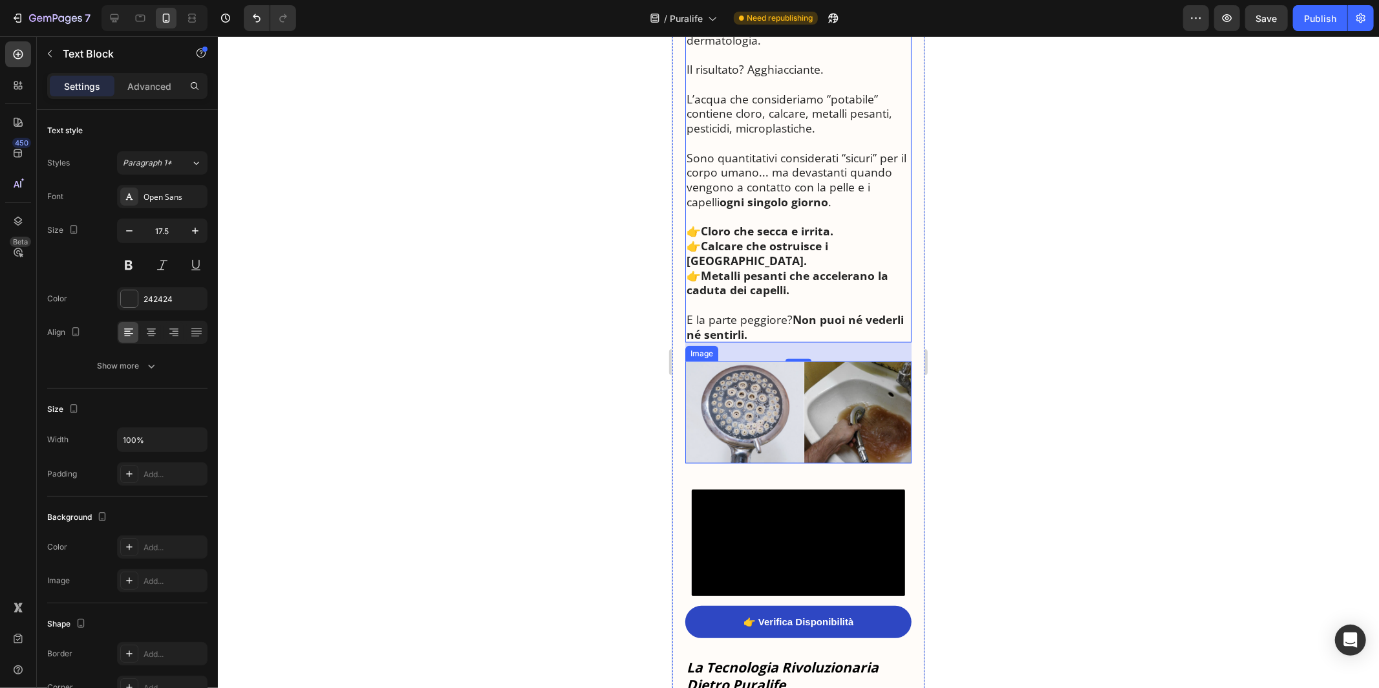
click at [788, 404] on img at bounding box center [798, 412] width 226 height 102
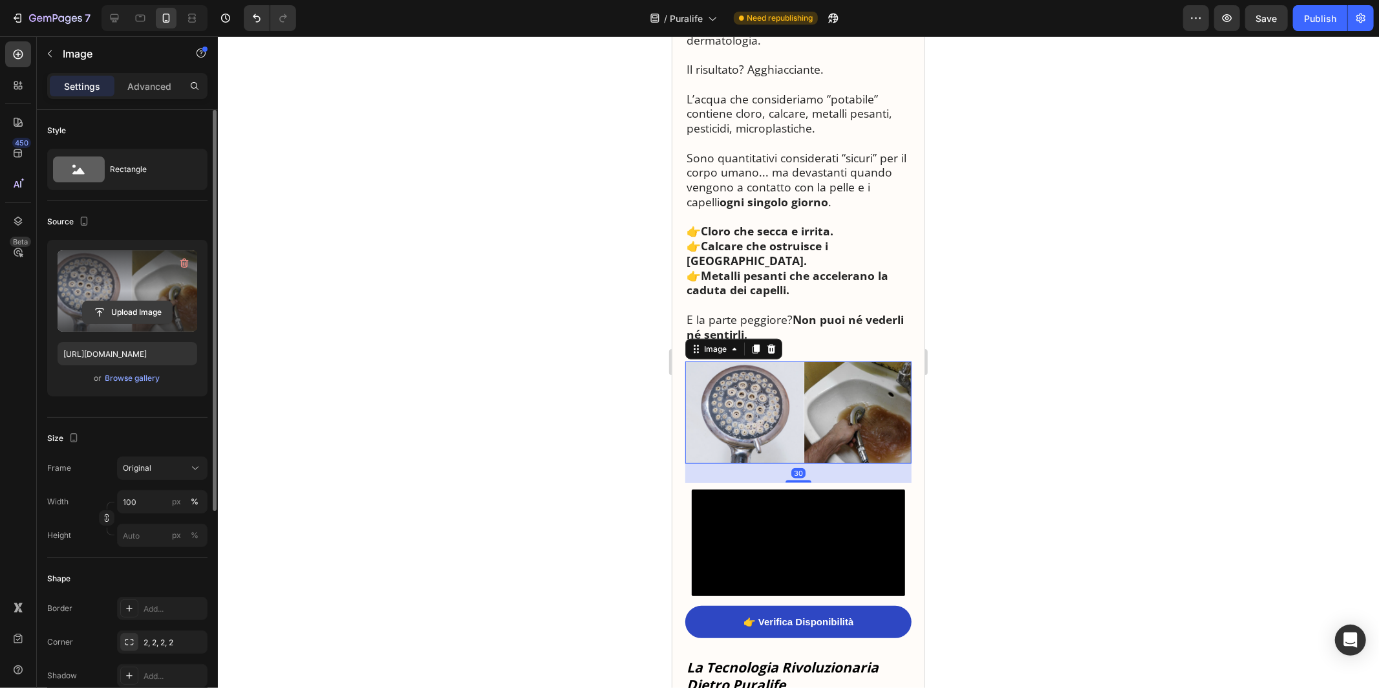
click at [151, 302] on input "file" at bounding box center [127, 312] width 89 height 22
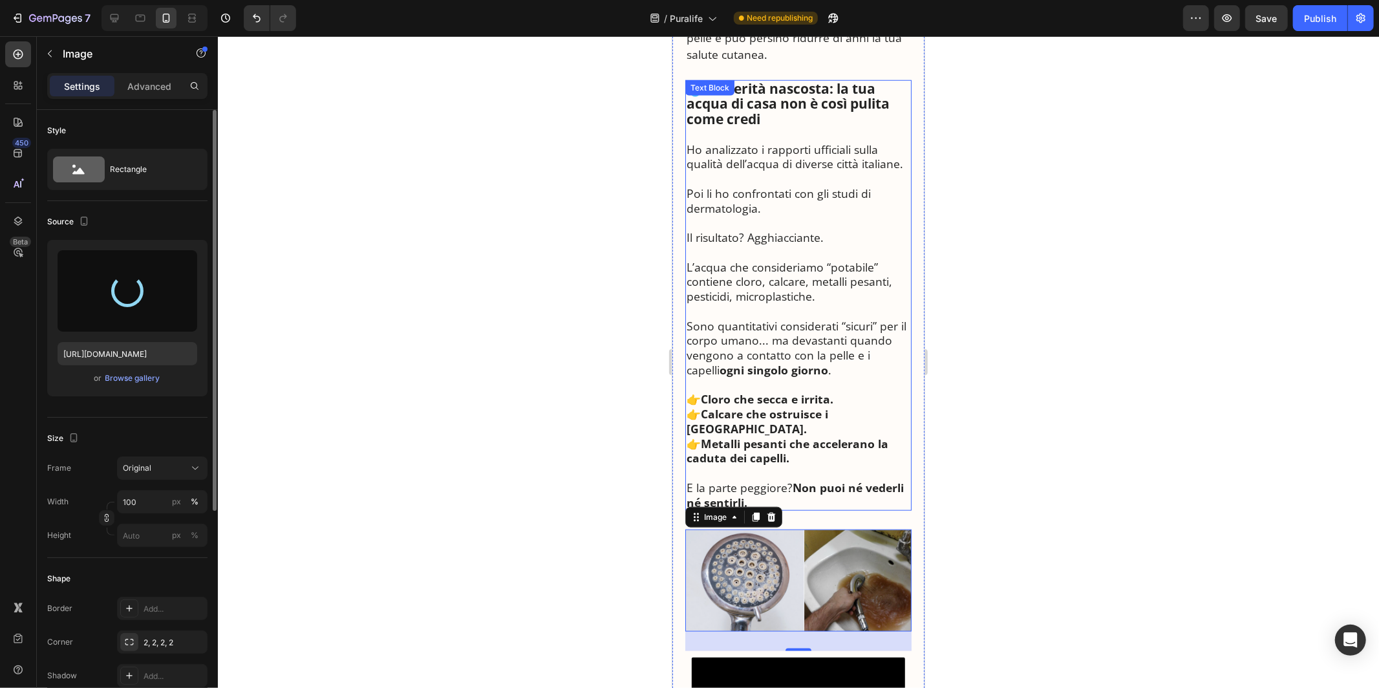
scroll to position [945, 0]
type input "[URL][DOMAIN_NAME]"
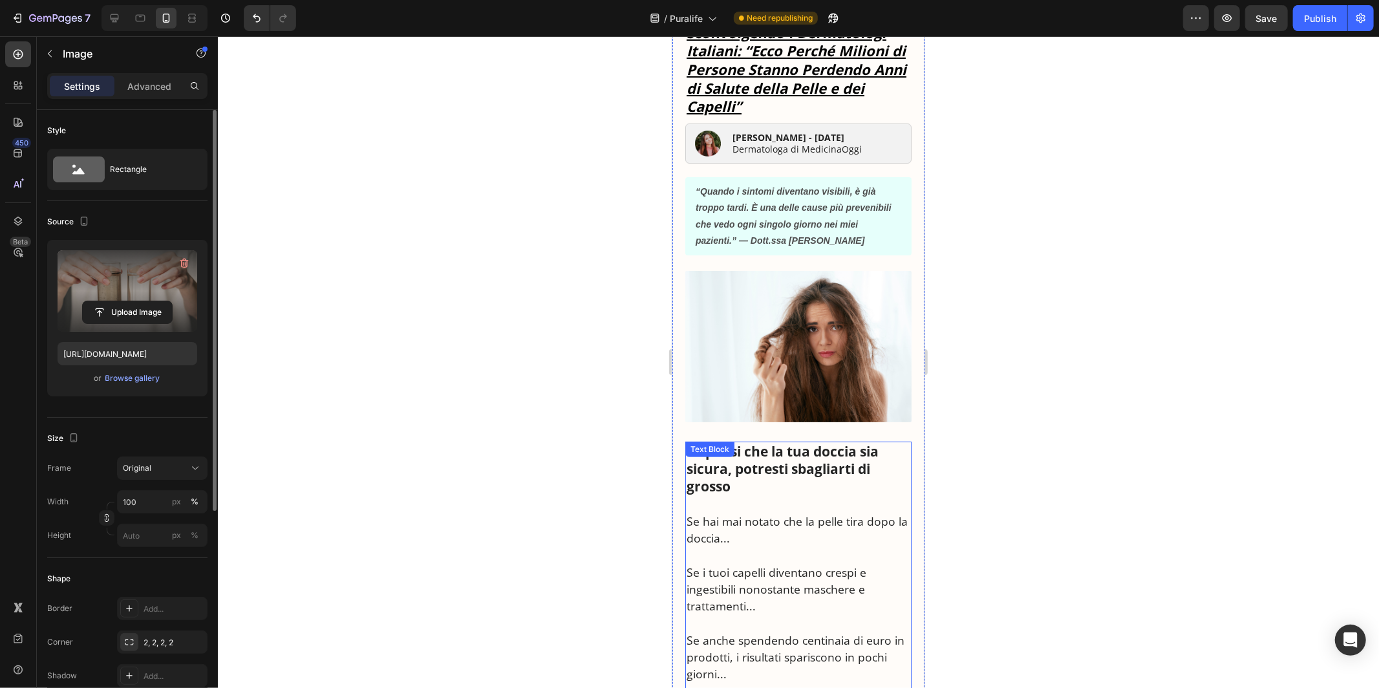
scroll to position [62, 0]
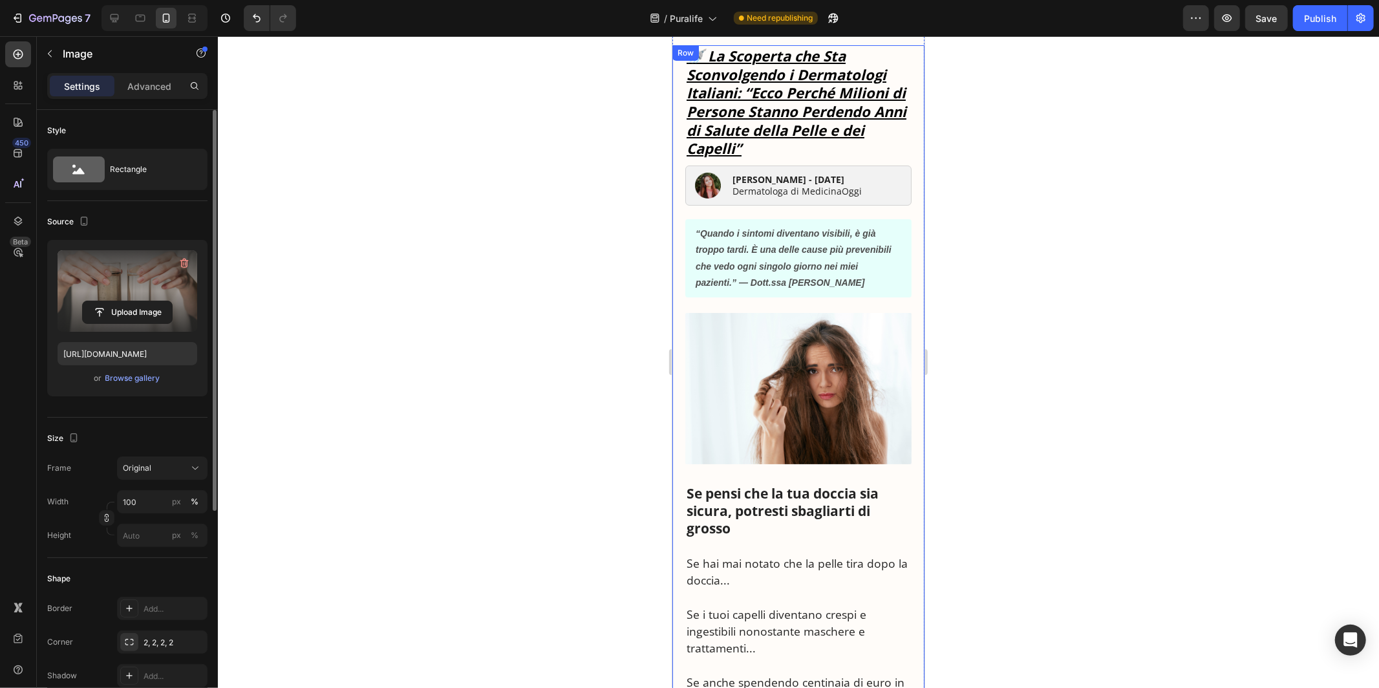
click at [757, 361] on img at bounding box center [798, 387] width 226 height 151
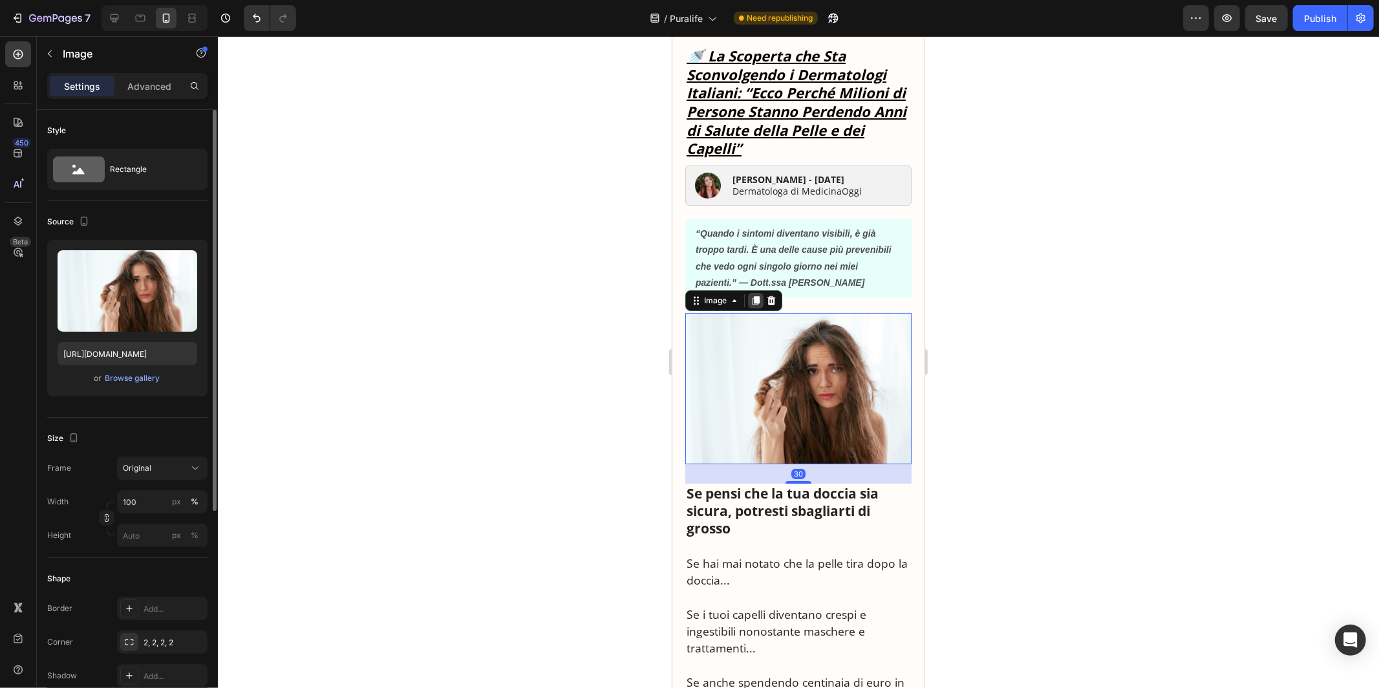
click at [759, 300] on icon at bounding box center [755, 300] width 10 height 10
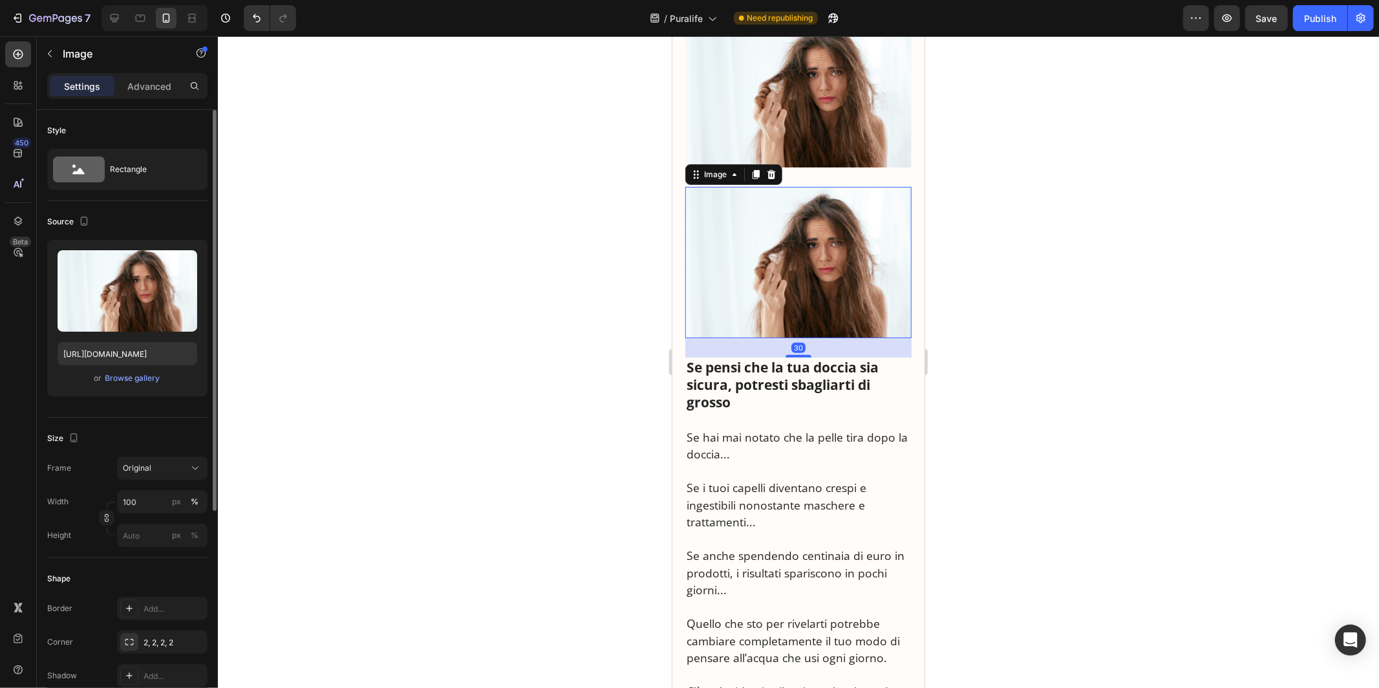
scroll to position [425, 0]
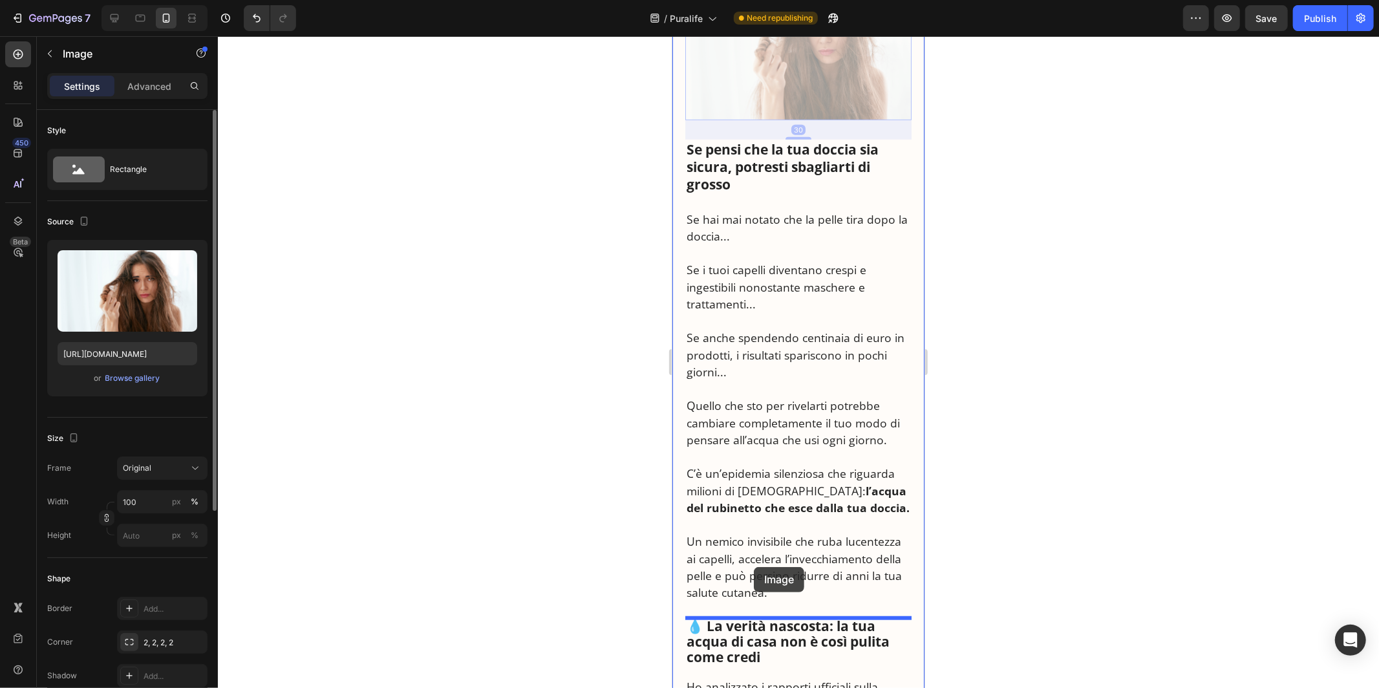
drag, startPoint x: 698, startPoint y: 105, endPoint x: 753, endPoint y: 566, distance: 464.4
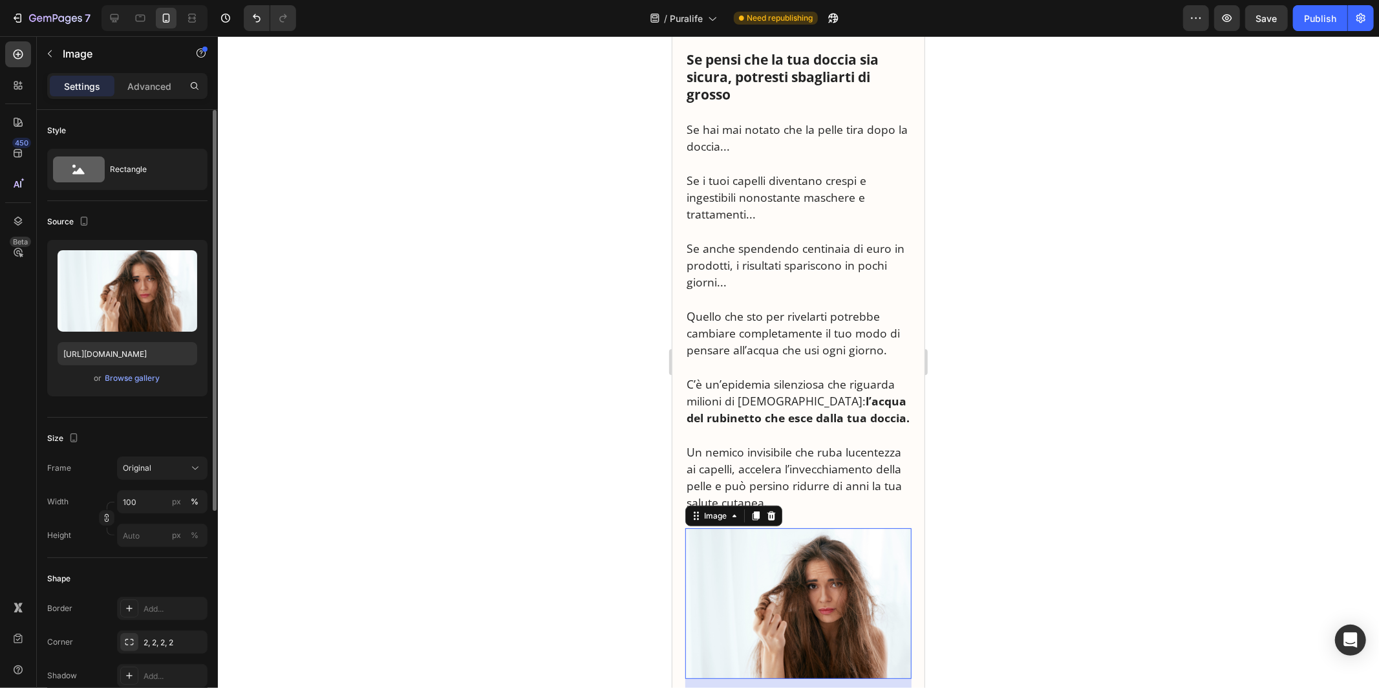
scroll to position [624, 0]
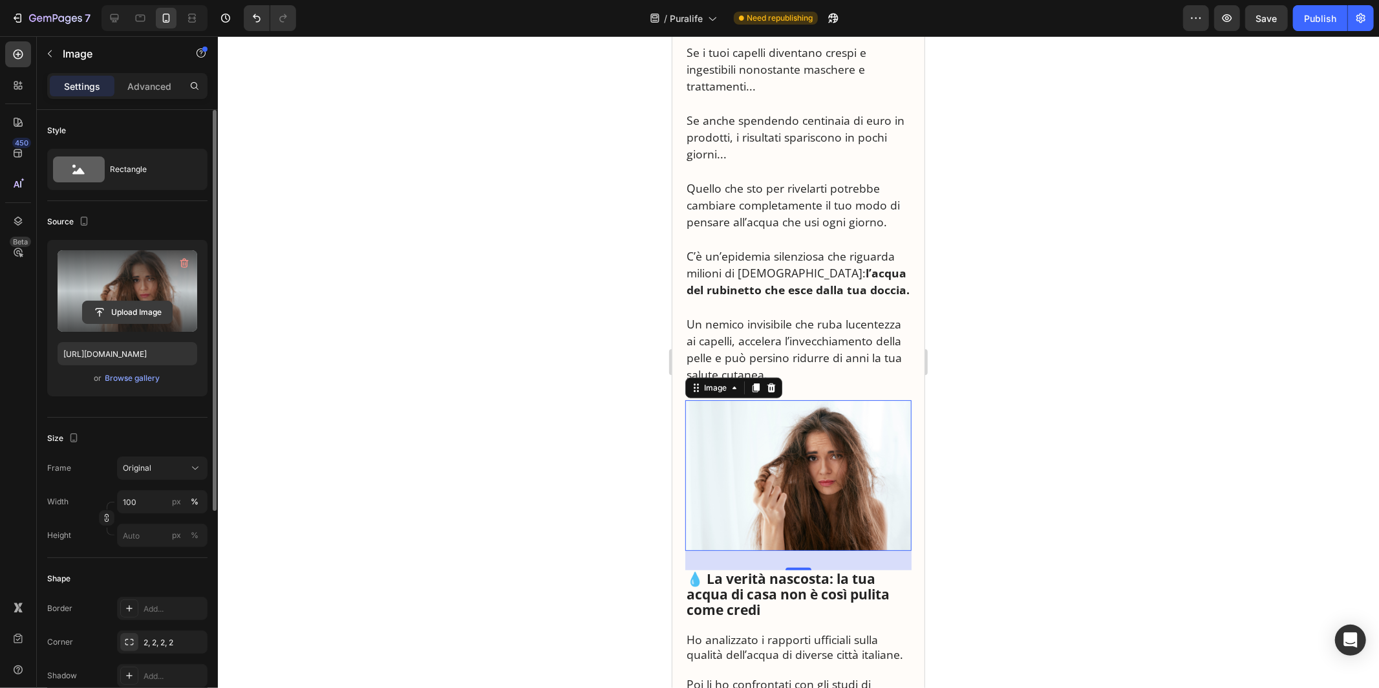
click at [130, 303] on input "file" at bounding box center [127, 312] width 89 height 22
click at [118, 299] on label at bounding box center [128, 290] width 140 height 81
click at [118, 301] on input "file" at bounding box center [127, 312] width 89 height 22
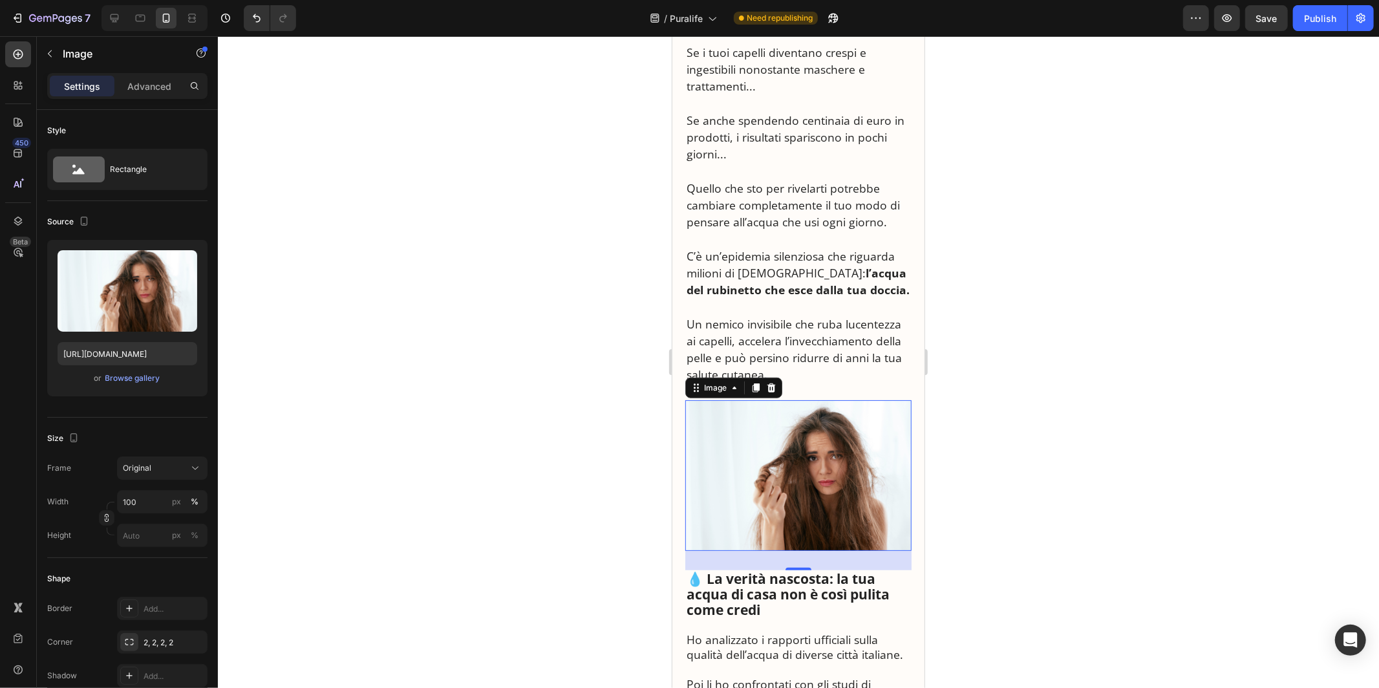
click at [772, 468] on img at bounding box center [798, 475] width 226 height 151
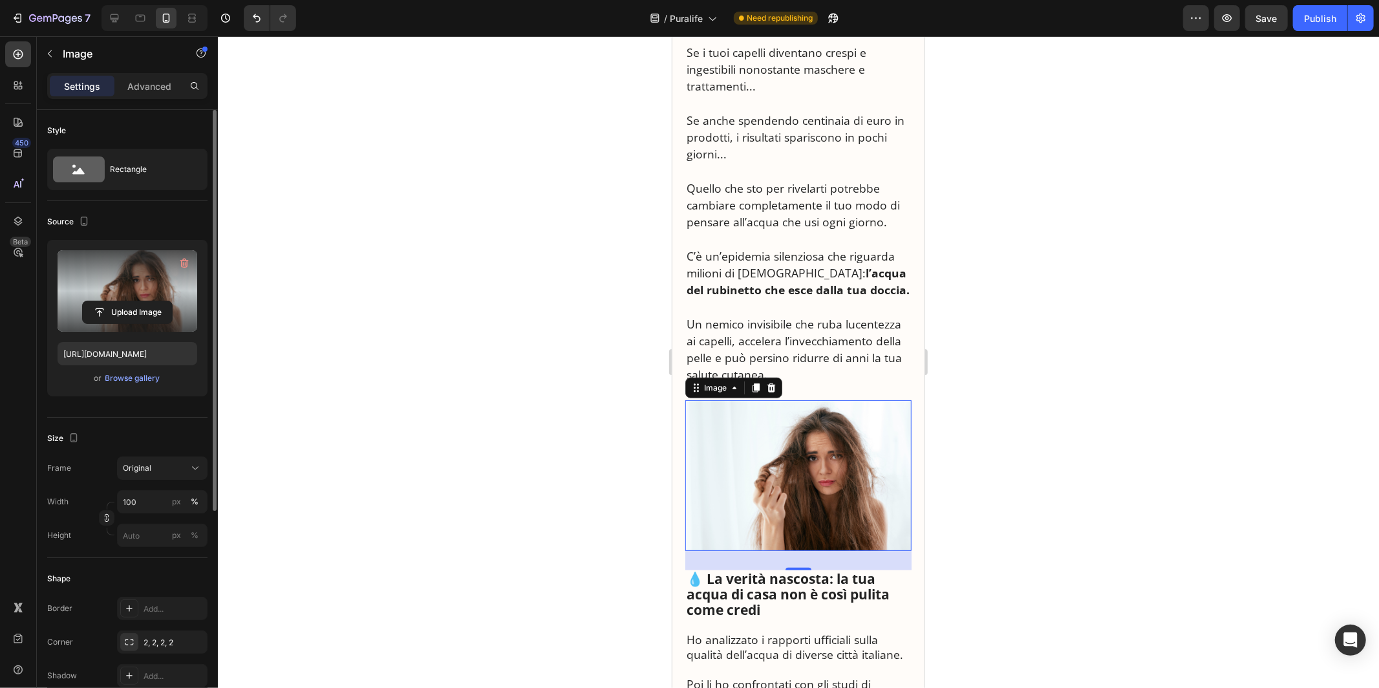
click at [148, 298] on label at bounding box center [128, 290] width 140 height 81
click at [148, 301] on input "file" at bounding box center [127, 312] width 89 height 22
type input "C:\fakepath\#1.gif"
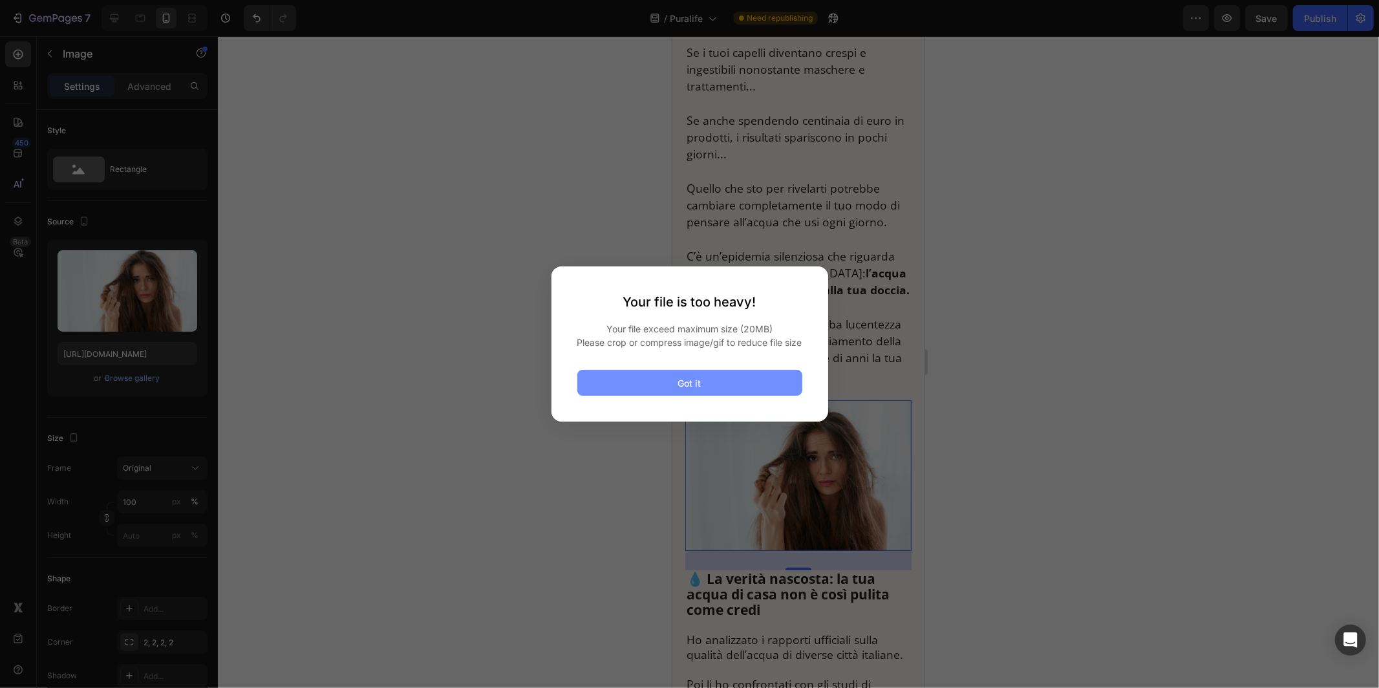
click at [657, 378] on button "Got it" at bounding box center [689, 383] width 225 height 26
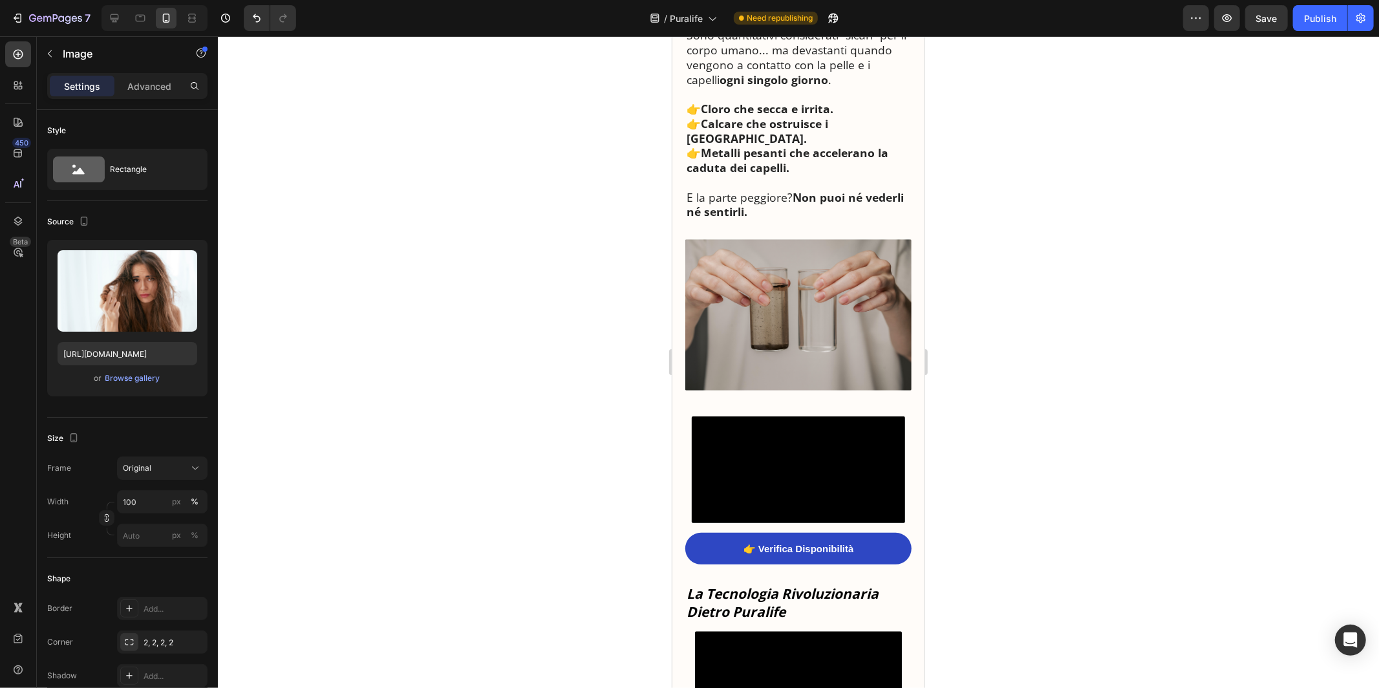
scroll to position [1426, 0]
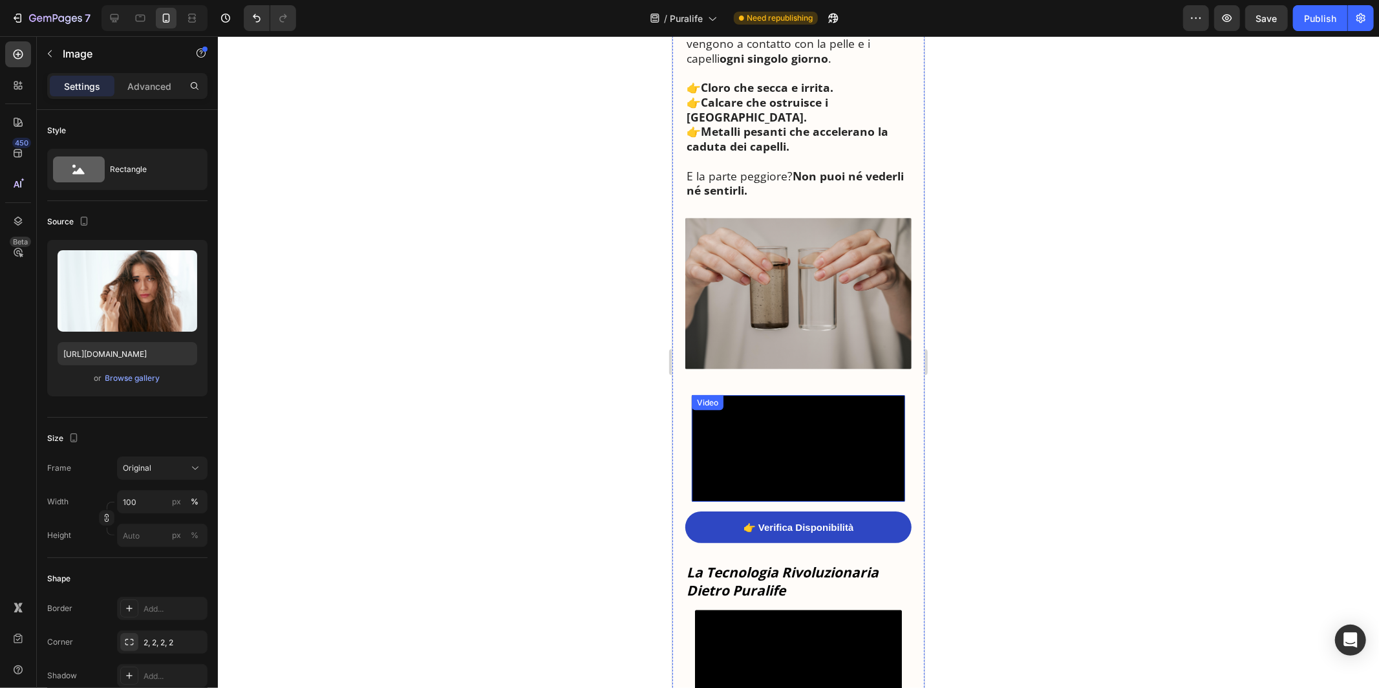
click at [777, 447] on video at bounding box center [797, 447] width 213 height 107
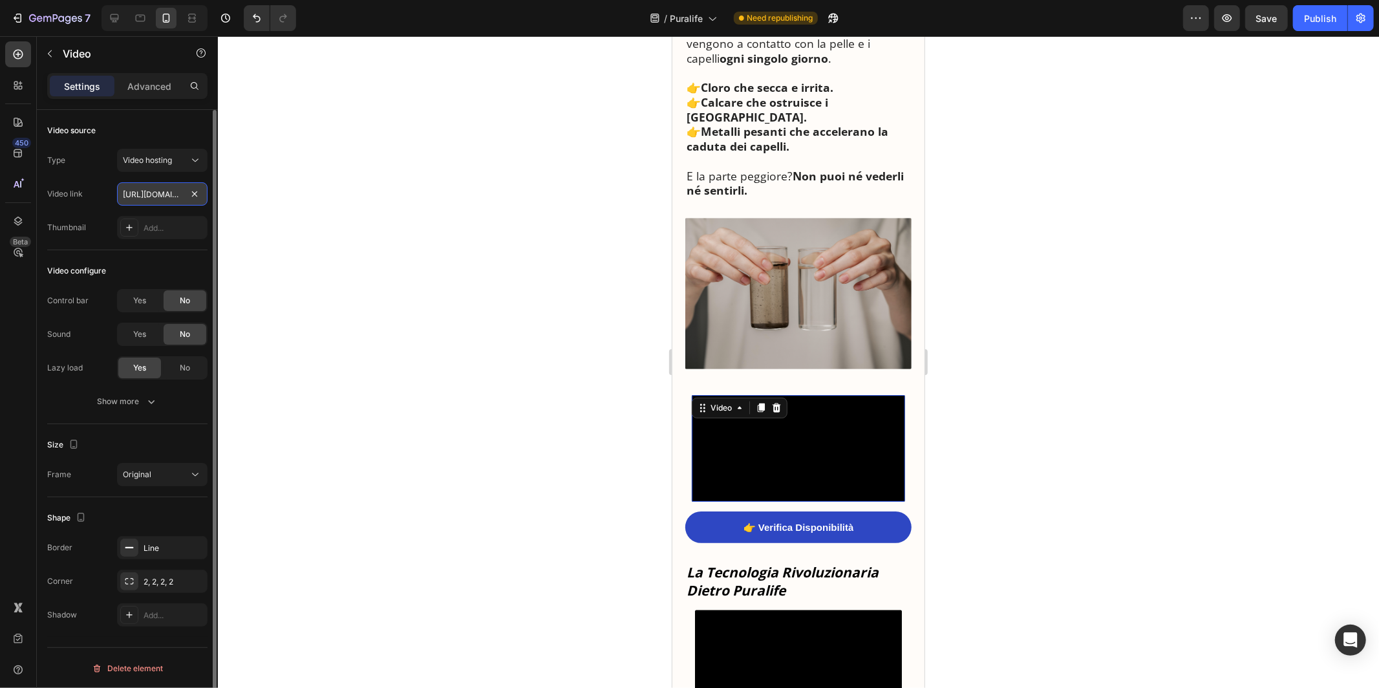
click at [166, 191] on input "https://cdn.shopify.com/videos/c/o/v/cc76c721bdf3480a9f323e87d7da8264.mov" at bounding box center [162, 193] width 91 height 23
paste input "4191a8d96fd143a2ad9ff42e70924d82.mp4"
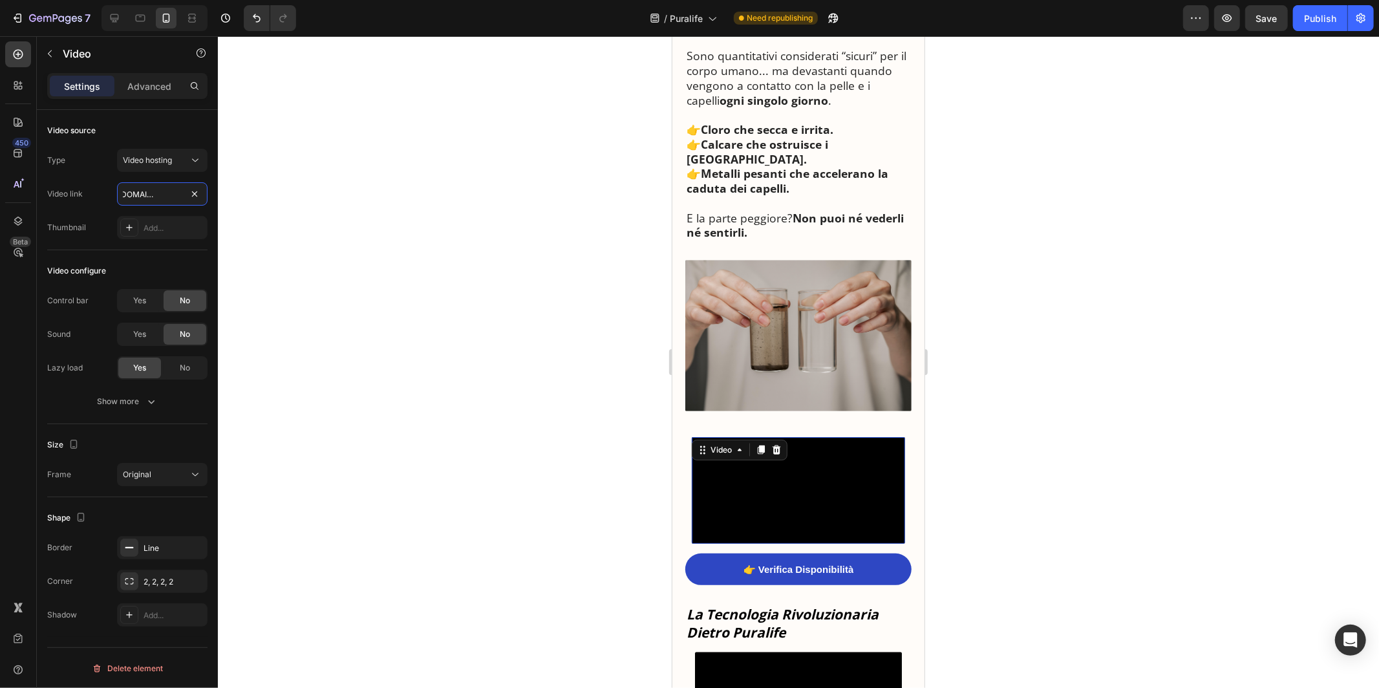
scroll to position [1382, 0]
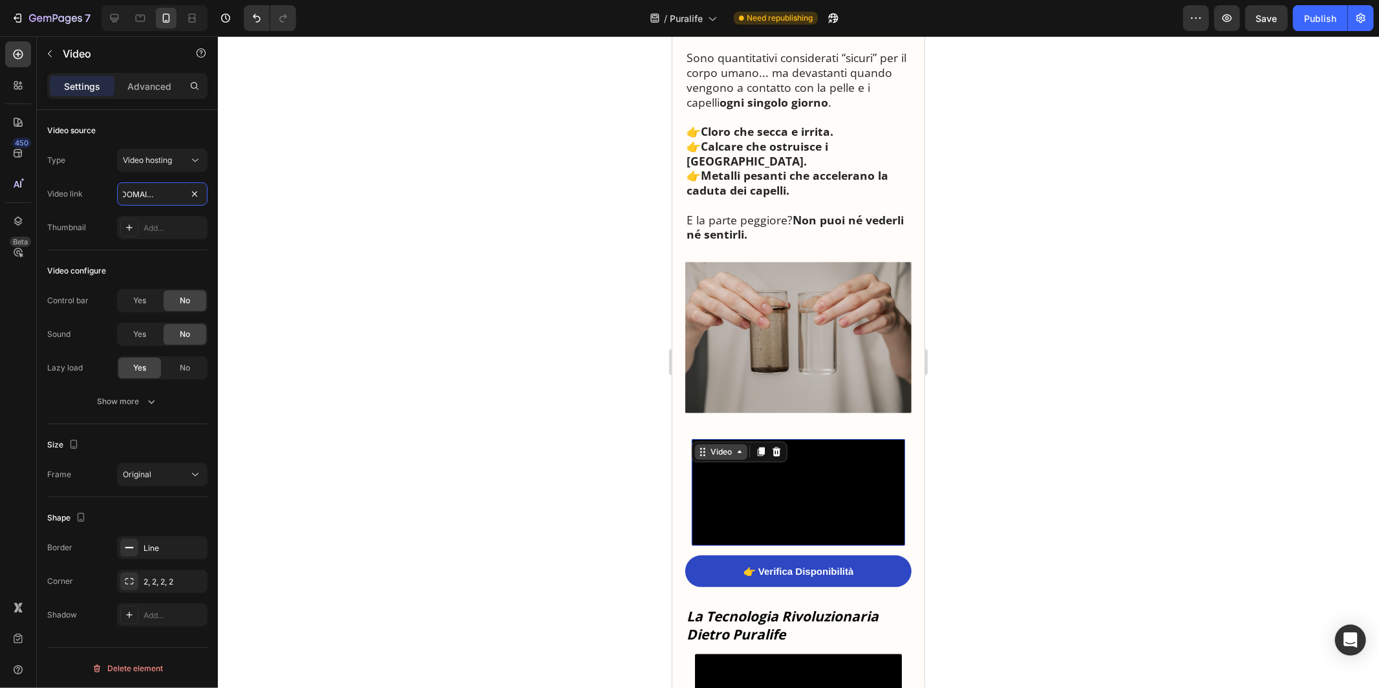
type input "https://cdn.shopify.com/videos/c/o/v/4191a8d96fd143a2ad9ff42e70924d82.mp4"
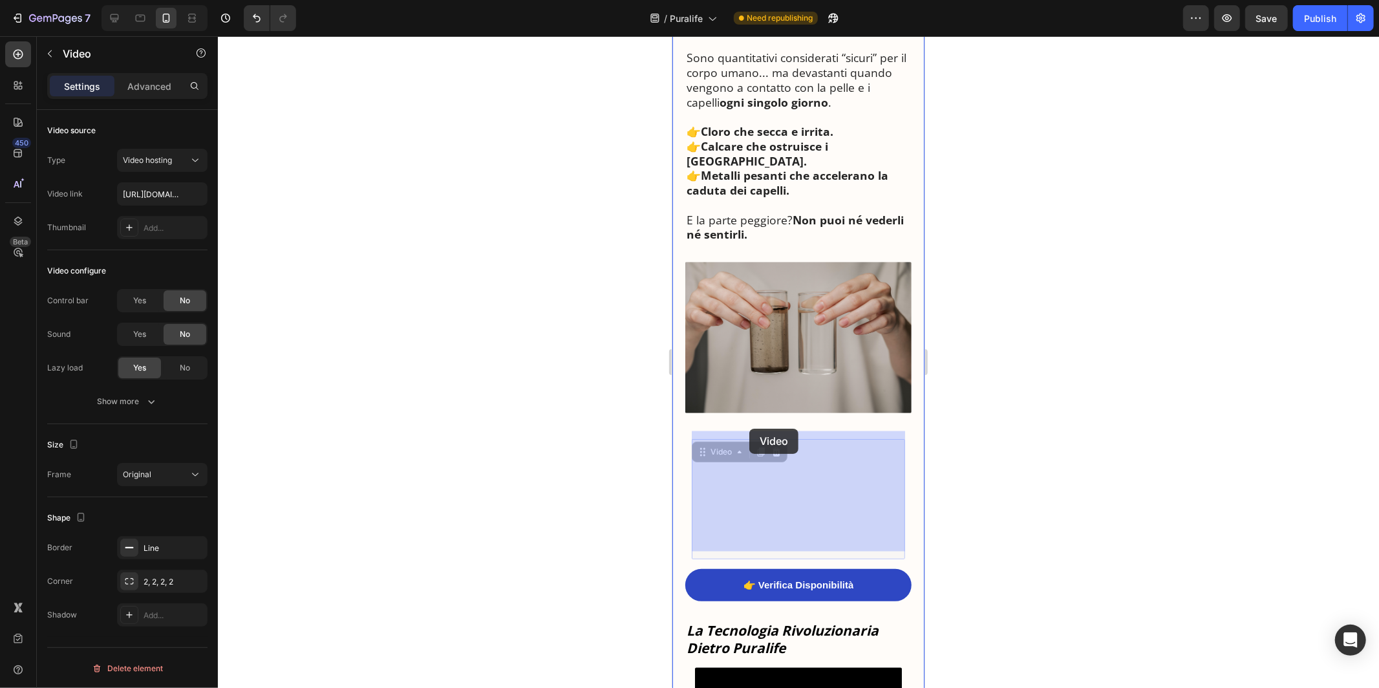
drag, startPoint x: 709, startPoint y: 437, endPoint x: 749, endPoint y: 428, distance: 40.5
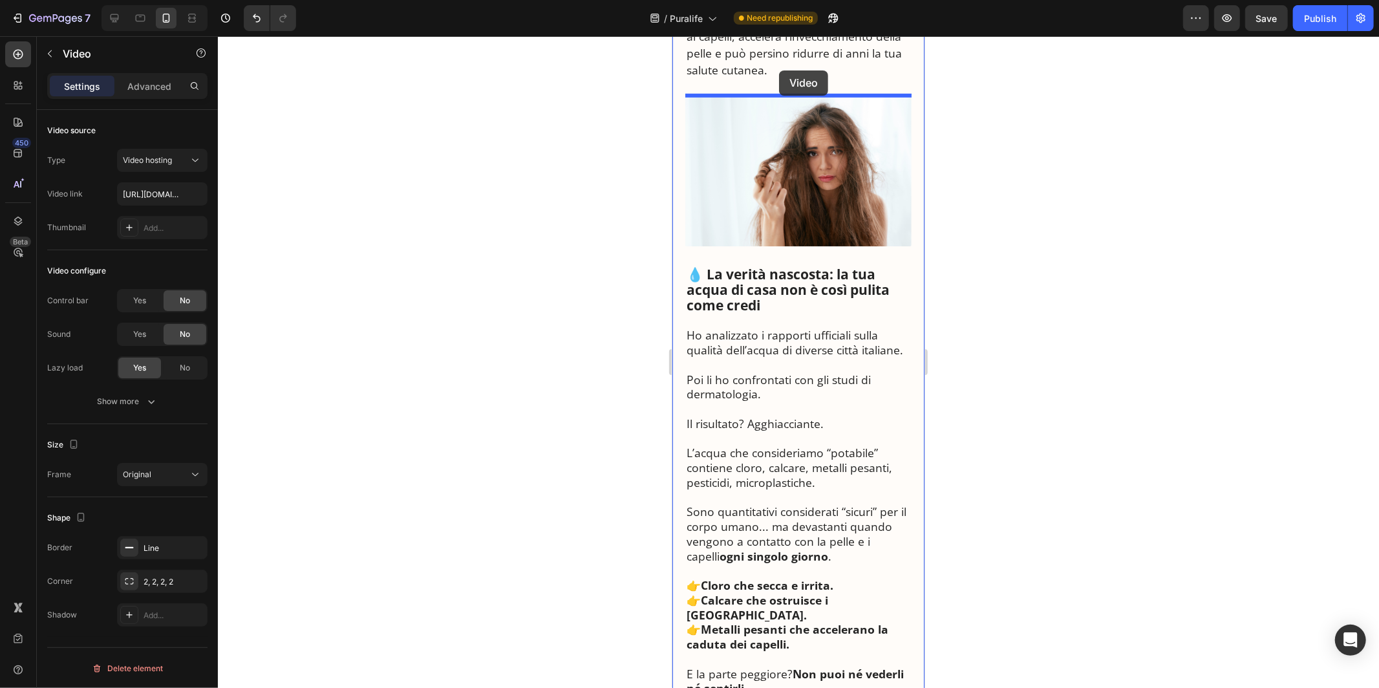
scroll to position [882, 0]
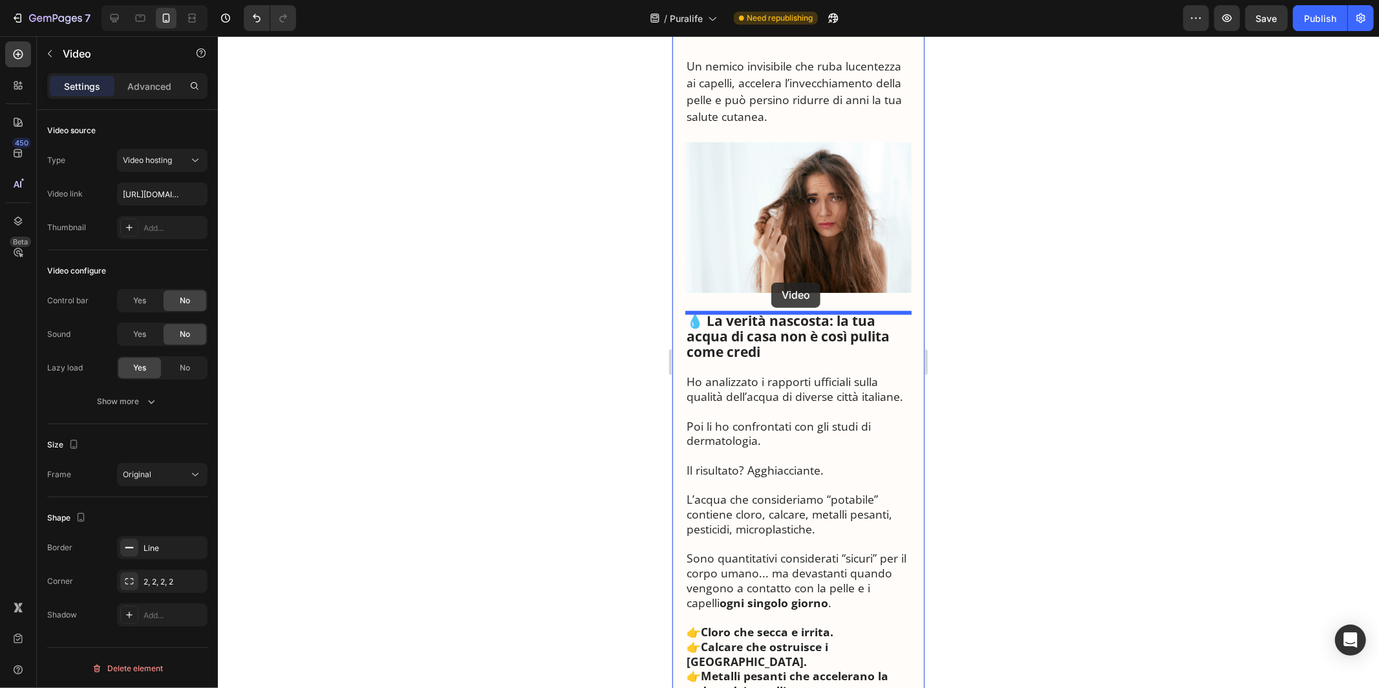
drag, startPoint x: 713, startPoint y: 434, endPoint x: 771, endPoint y: 282, distance: 162.7
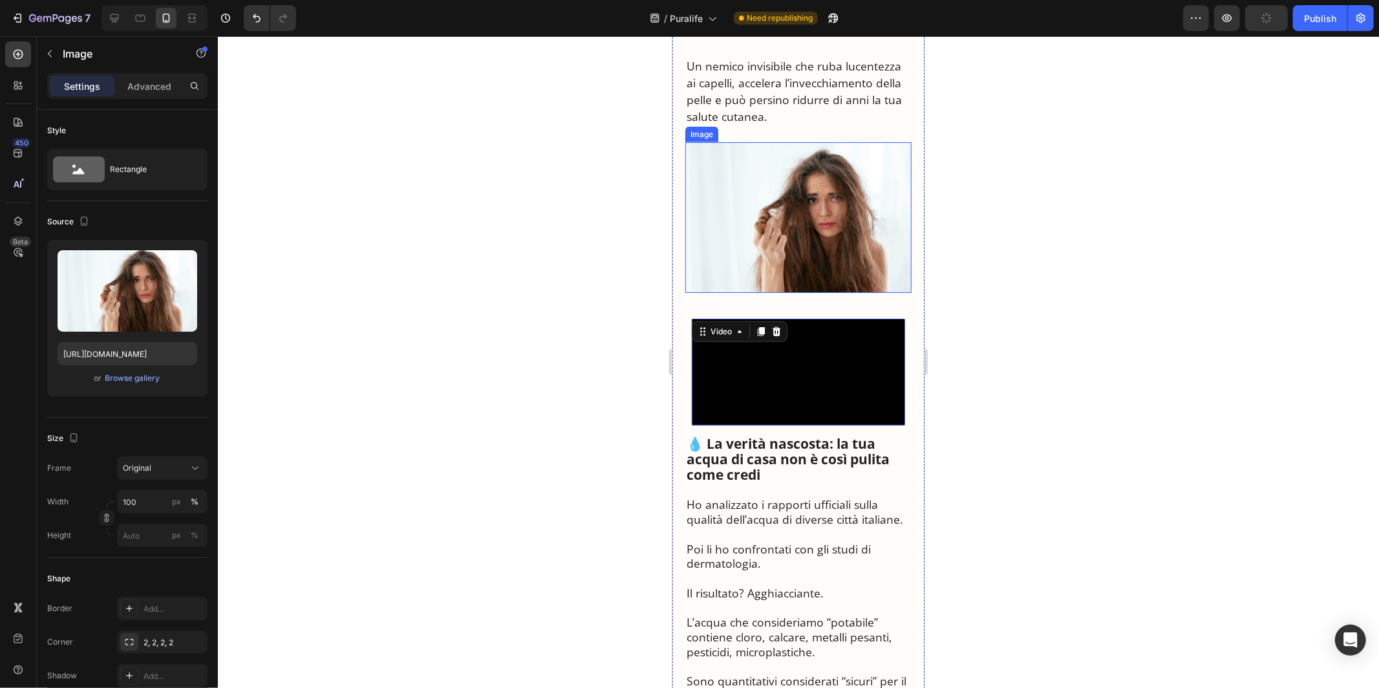
click at [771, 238] on img at bounding box center [798, 217] width 226 height 151
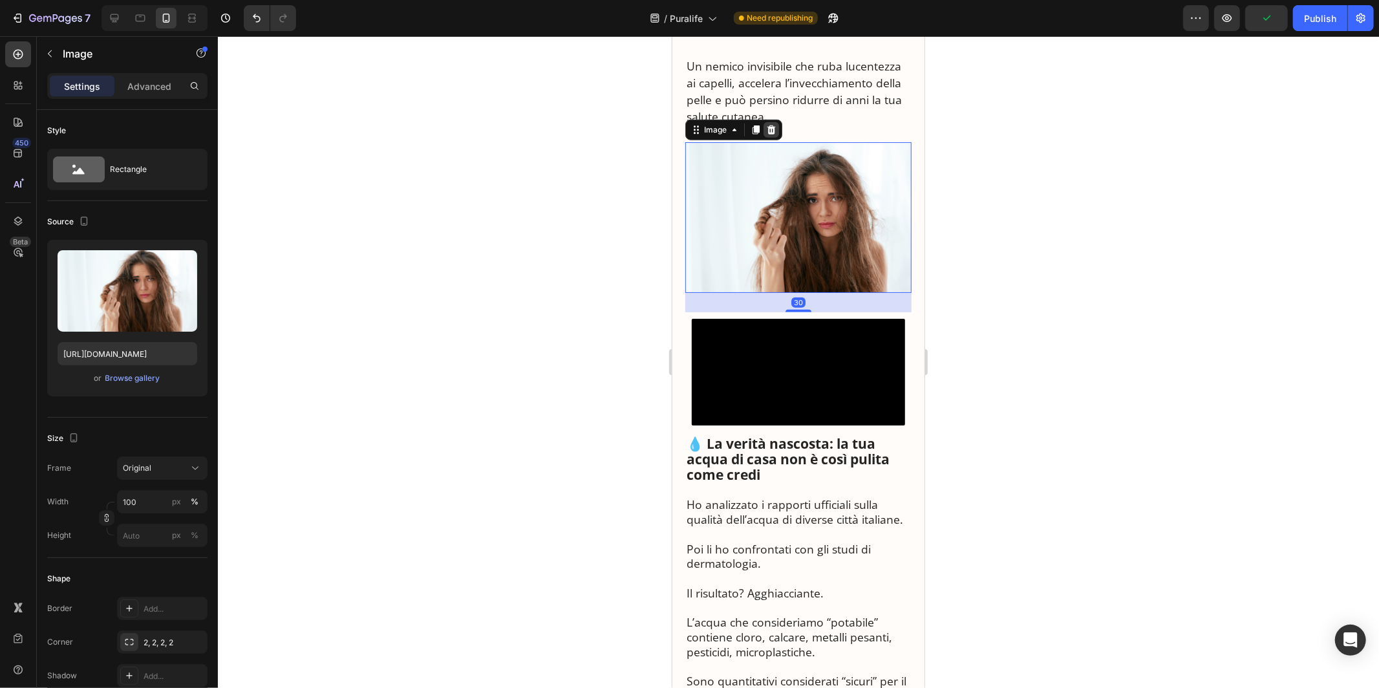
click at [774, 131] on icon at bounding box center [771, 128] width 8 height 9
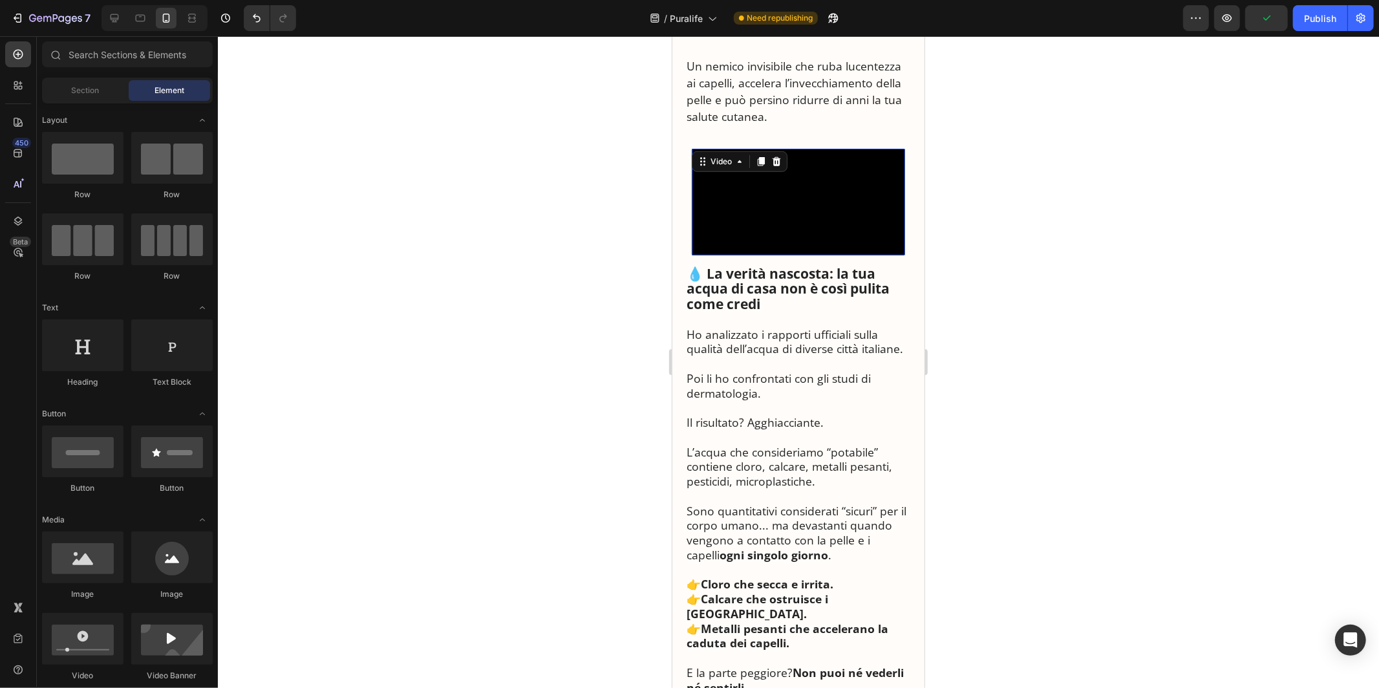
click at [760, 180] on video at bounding box center [797, 201] width 213 height 107
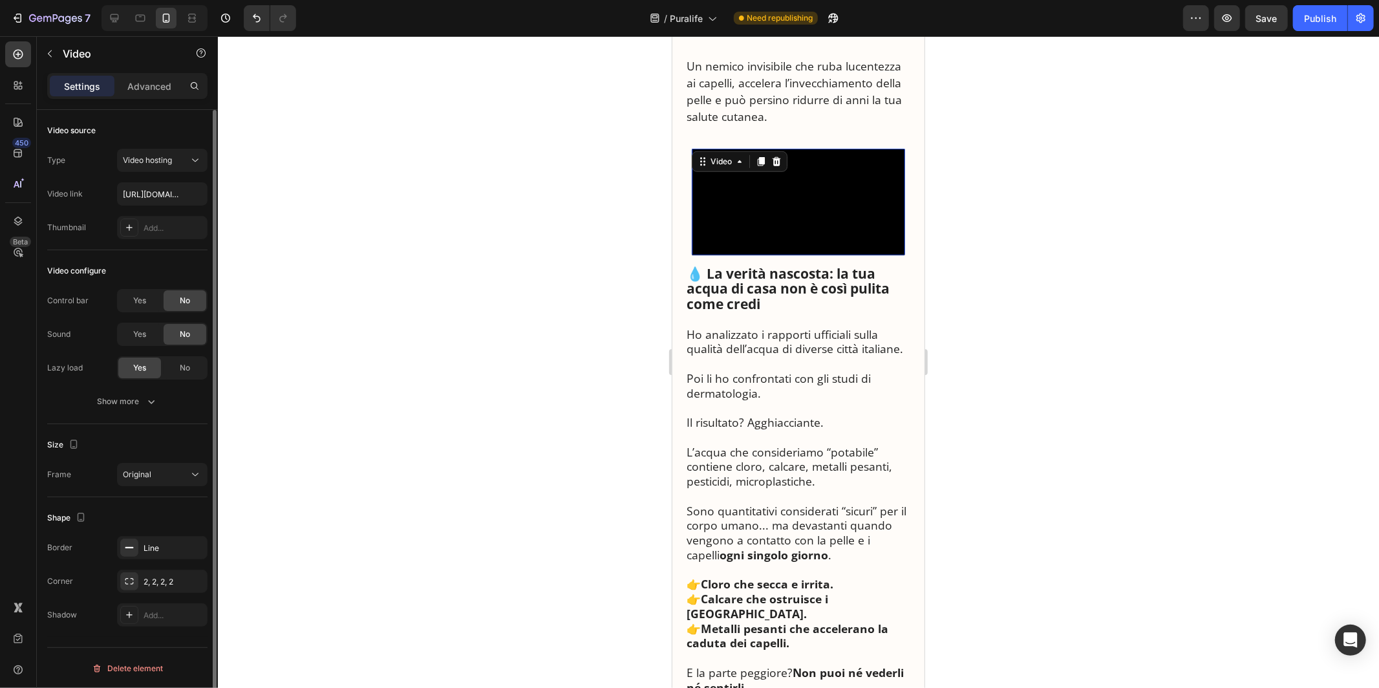
scroll to position [1, 0]
click at [141, 402] on div "Show more" at bounding box center [128, 400] width 60 height 13
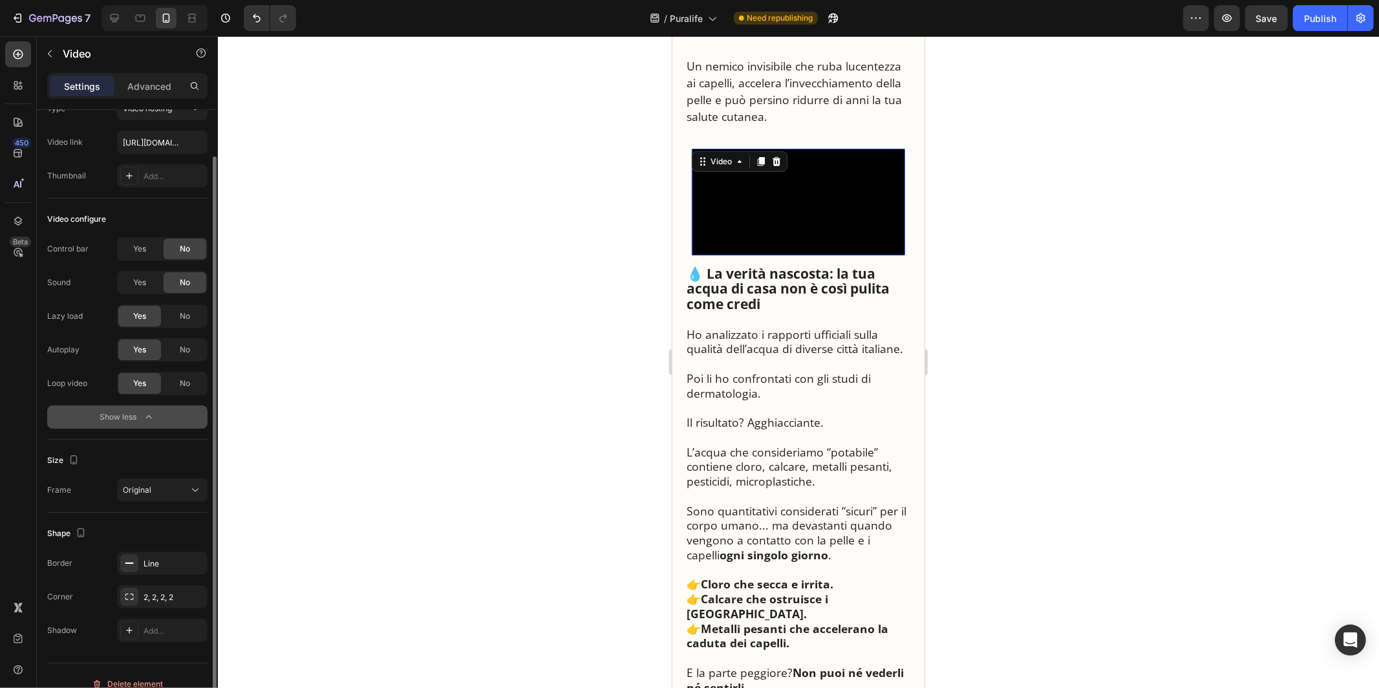
scroll to position [67, 0]
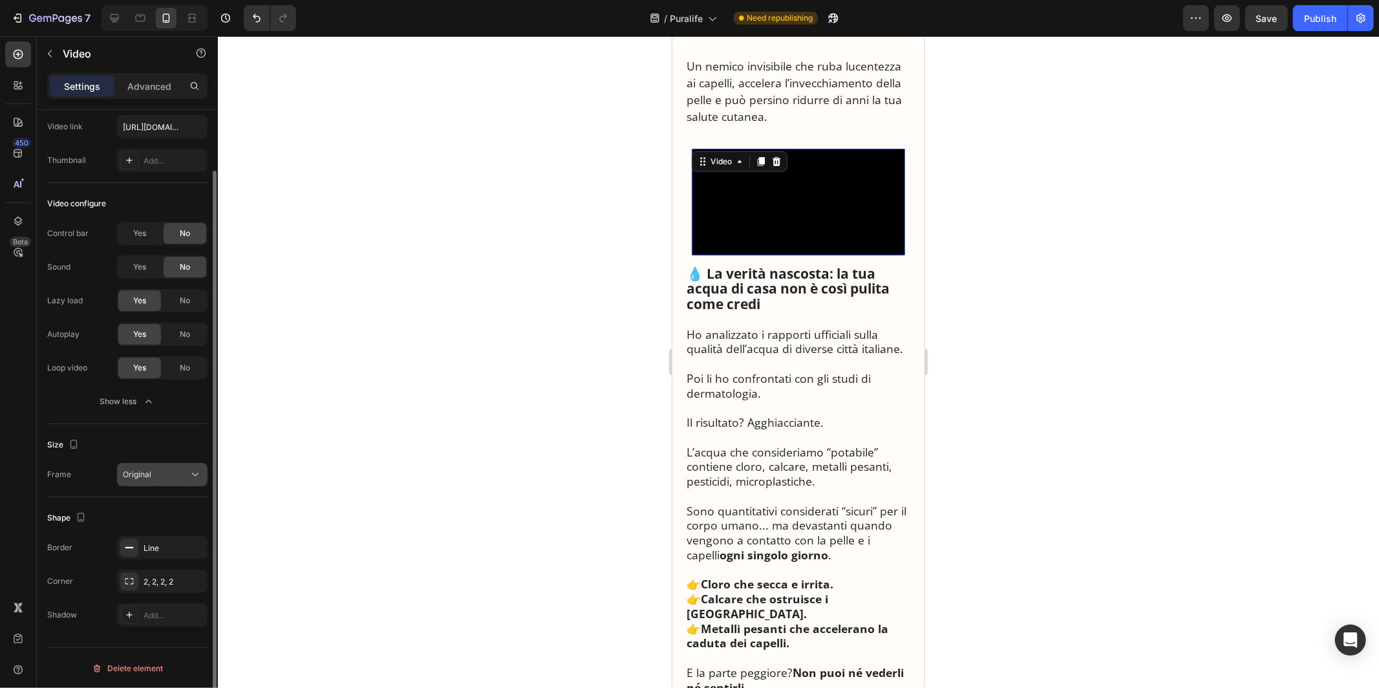
click at [155, 471] on div "Original" at bounding box center [156, 475] width 66 height 12
click at [153, 431] on div "Size Frame Original" at bounding box center [127, 460] width 160 height 73
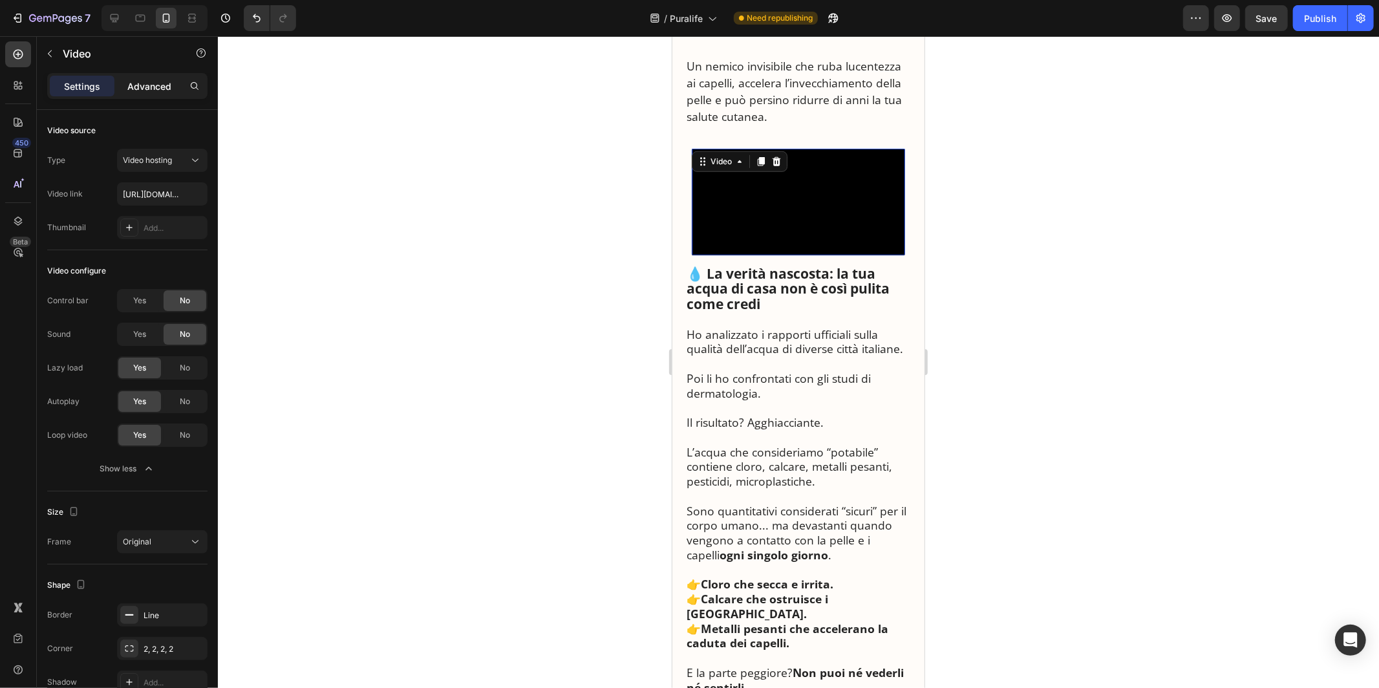
click at [180, 88] on div "Advanced" at bounding box center [149, 86] width 65 height 21
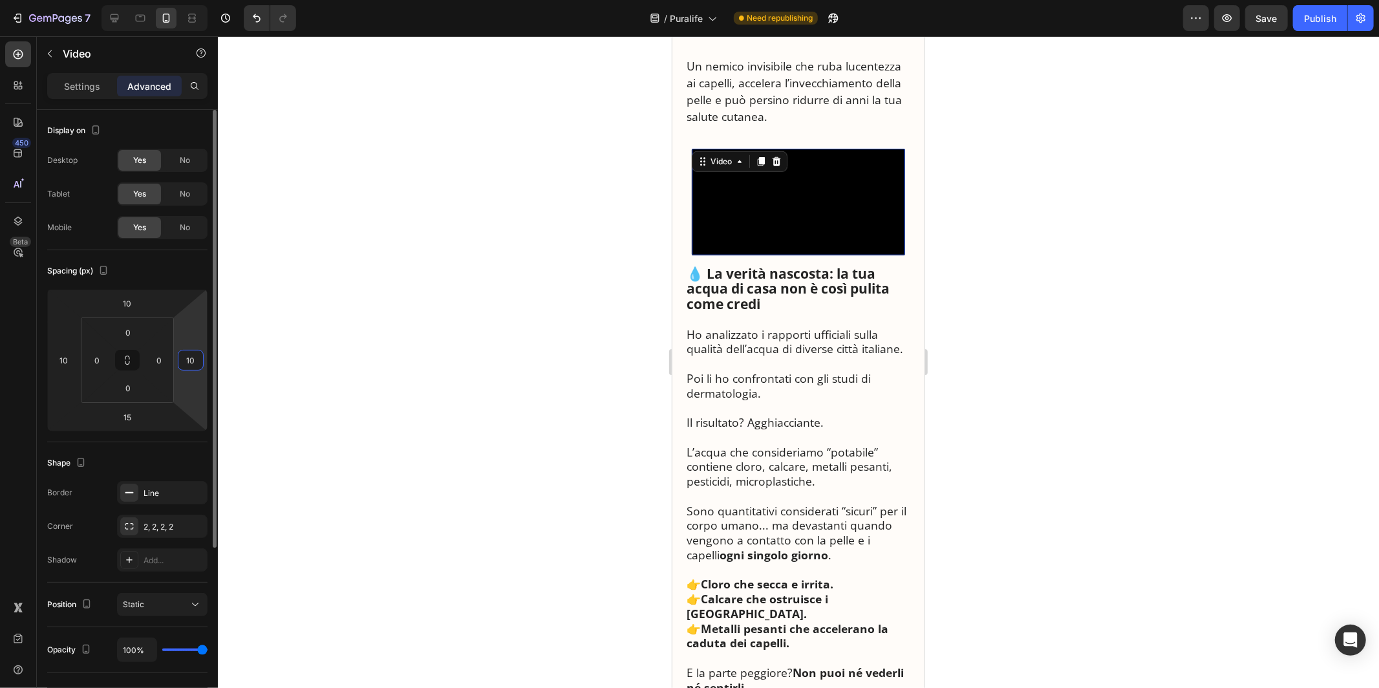
click at [192, 362] on input "10" at bounding box center [190, 359] width 19 height 19
type input "5"
click at [65, 366] on input "10" at bounding box center [63, 359] width 19 height 19
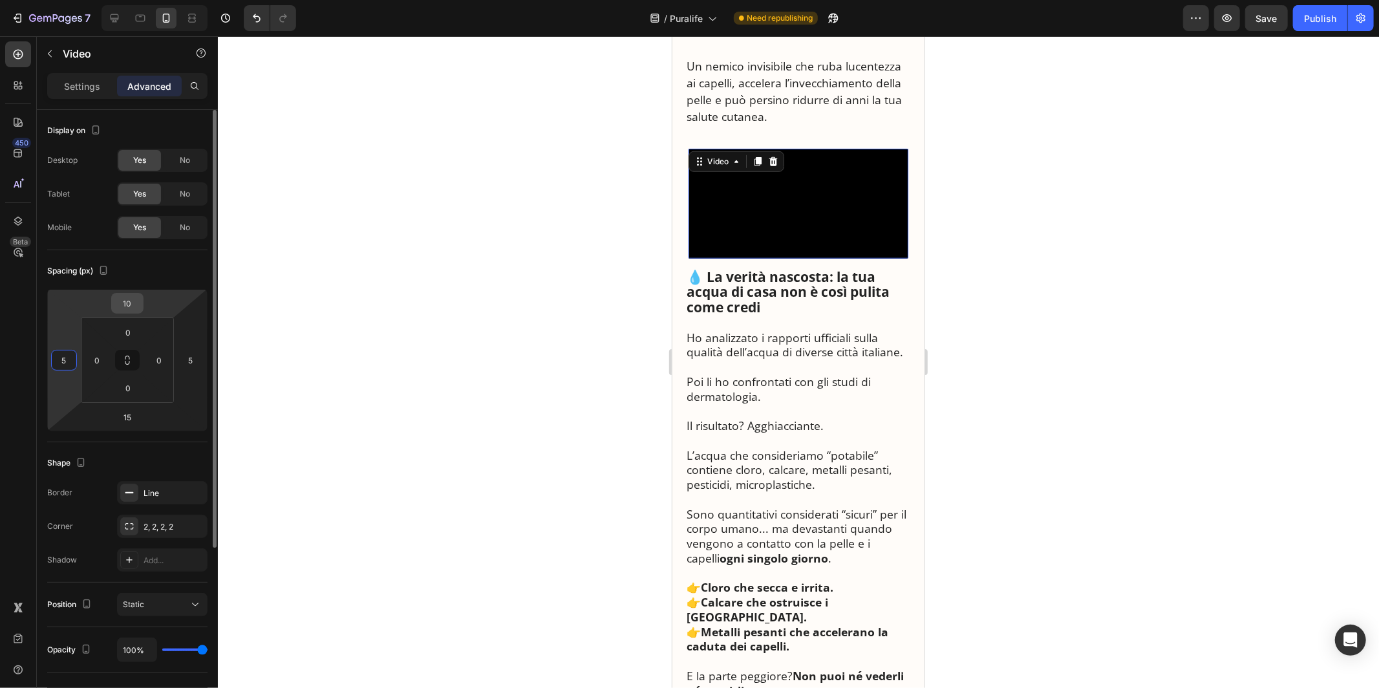
type input "5"
click at [138, 299] on input "10" at bounding box center [127, 303] width 26 height 19
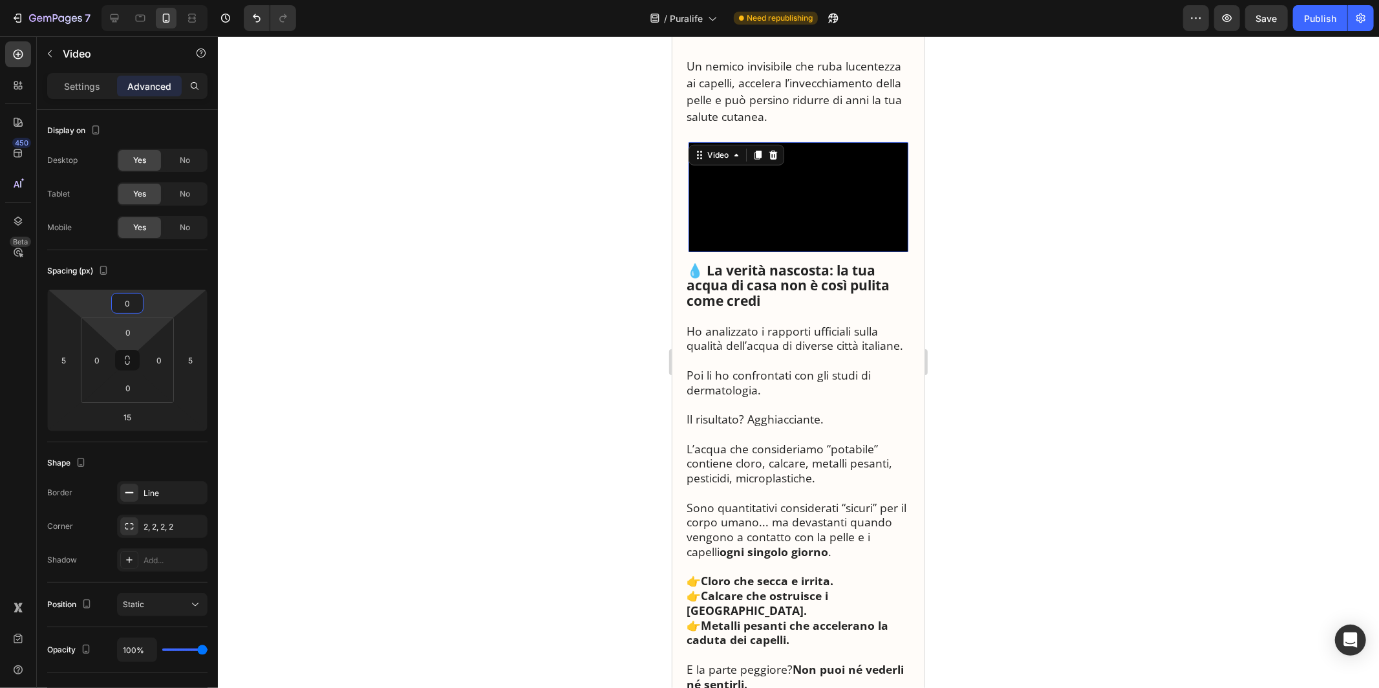
type input "0"
click at [144, 0] on html "7 Version history / Puralife Need republishing Preview Save Publish 450 Beta Se…" at bounding box center [689, 0] width 1379 height 0
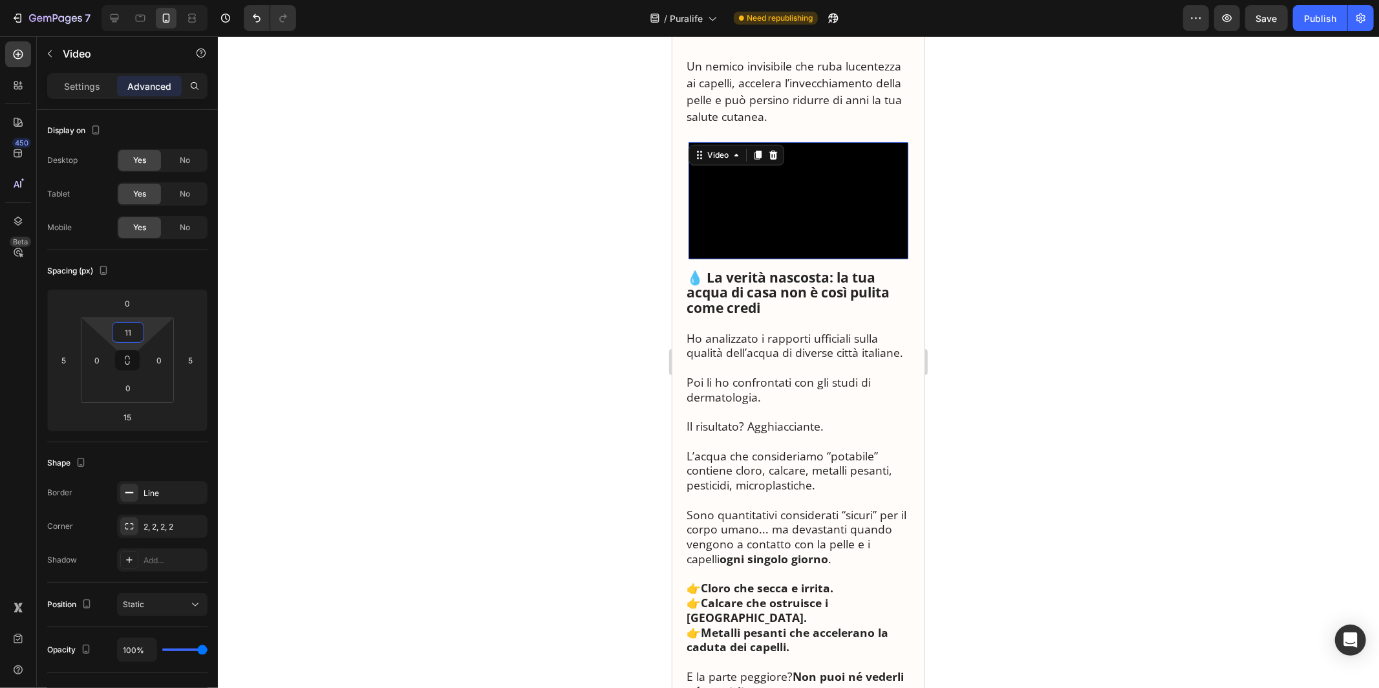
type input "1"
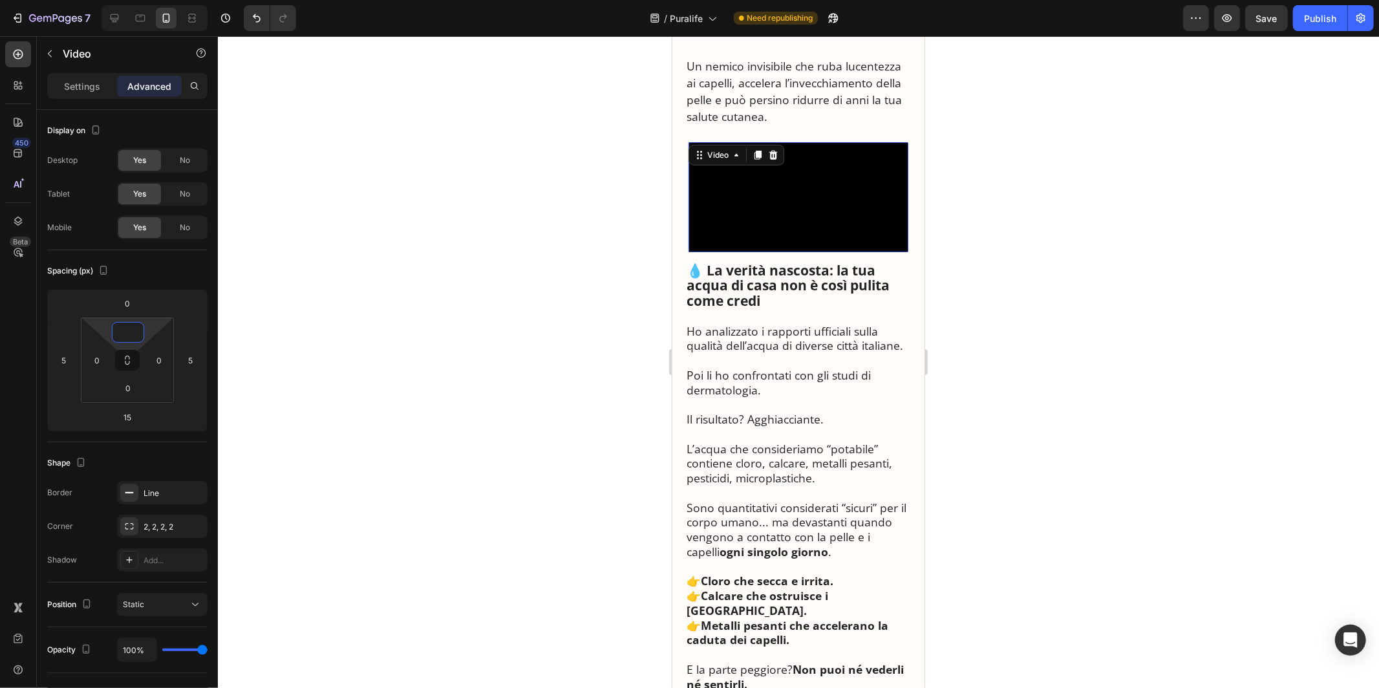
type input "0"
click at [768, 250] on video at bounding box center [798, 197] width 220 height 110
click at [742, 344] on p "Ho analizzato i rapporti ufficiali sulla qualità dell’acqua di diverse città it…" at bounding box center [798, 338] width 224 height 30
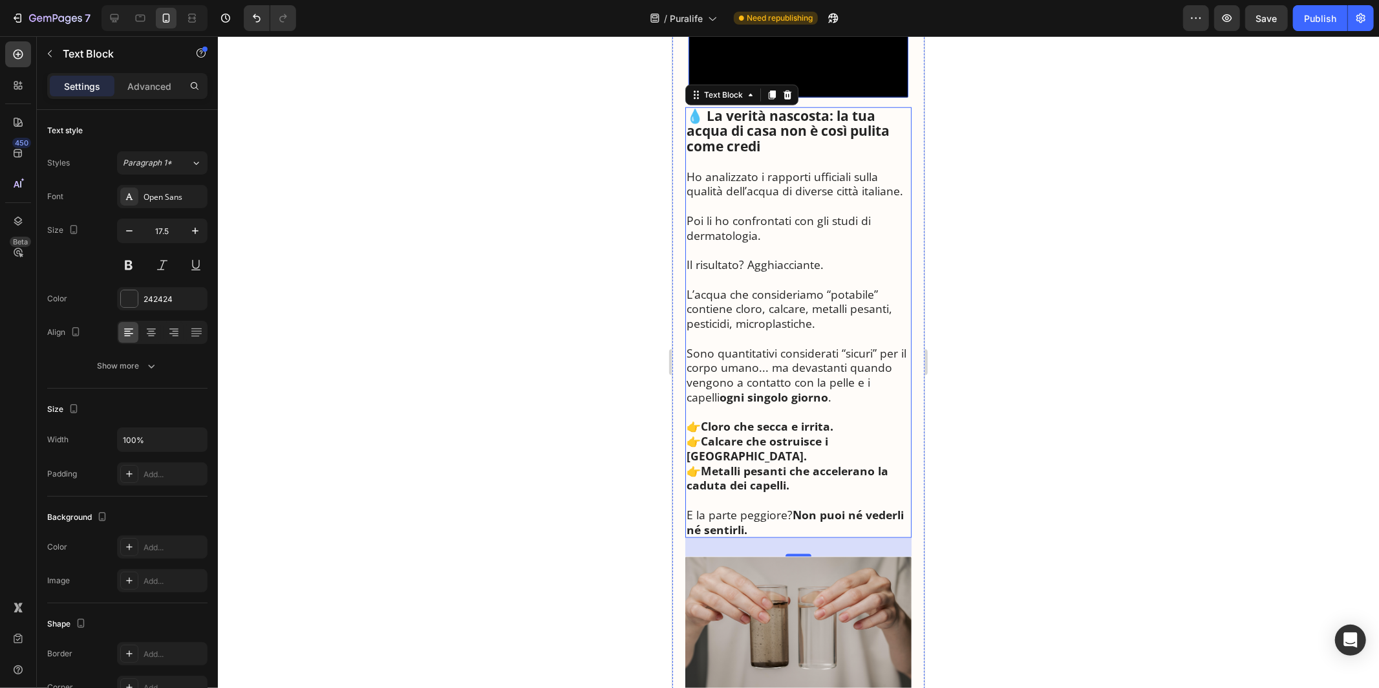
scroll to position [1111, 0]
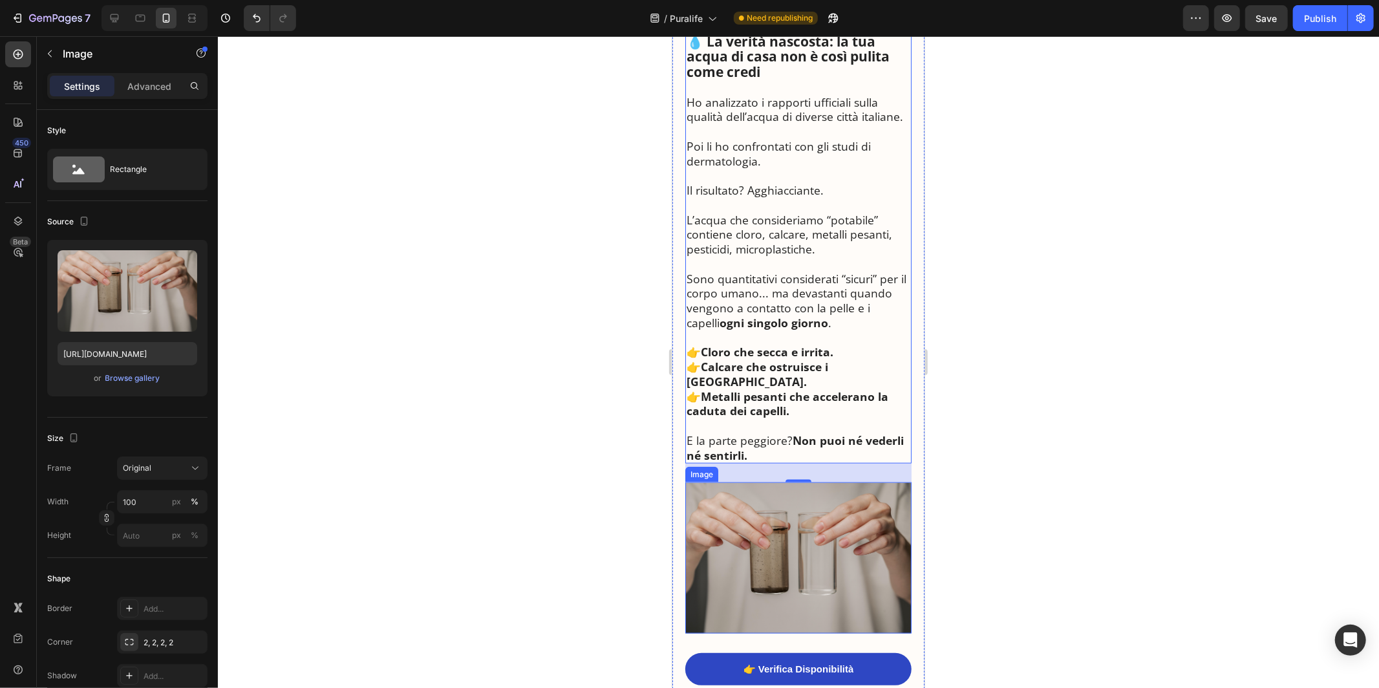
click at [744, 541] on img at bounding box center [798, 557] width 226 height 151
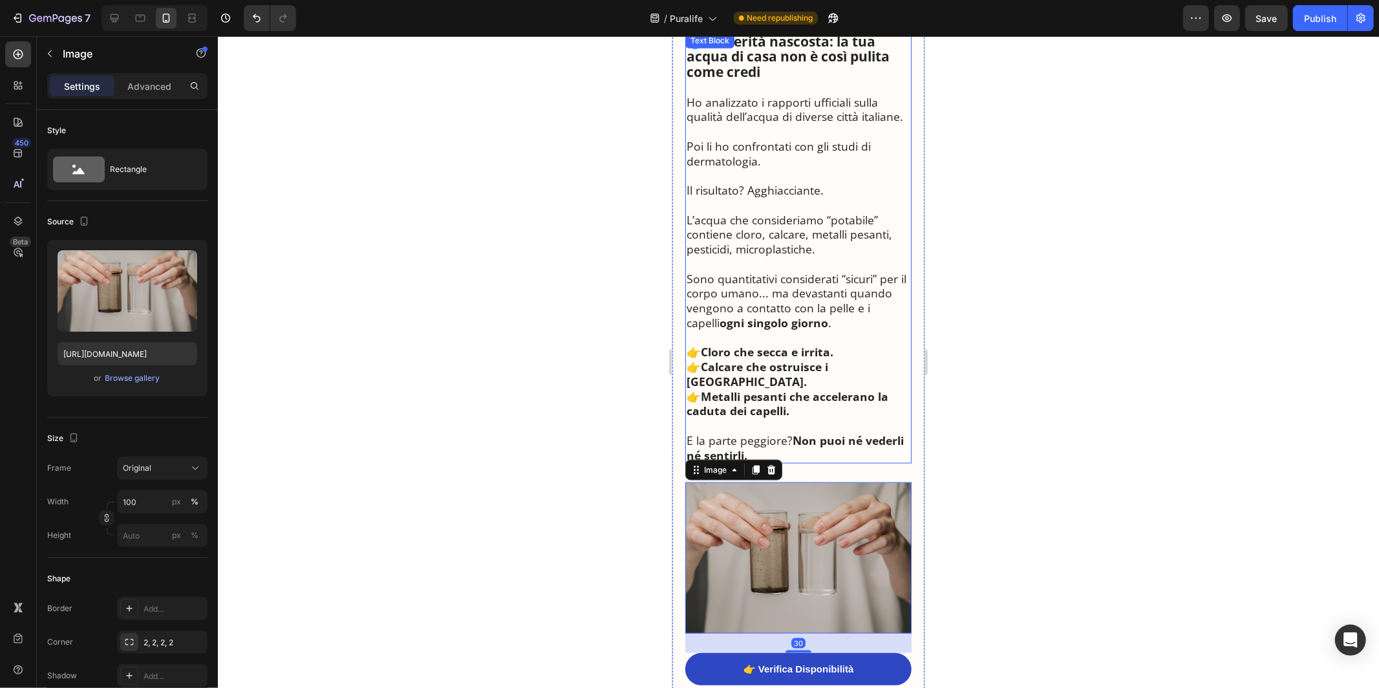
click at [750, 345] on p at bounding box center [798, 337] width 224 height 15
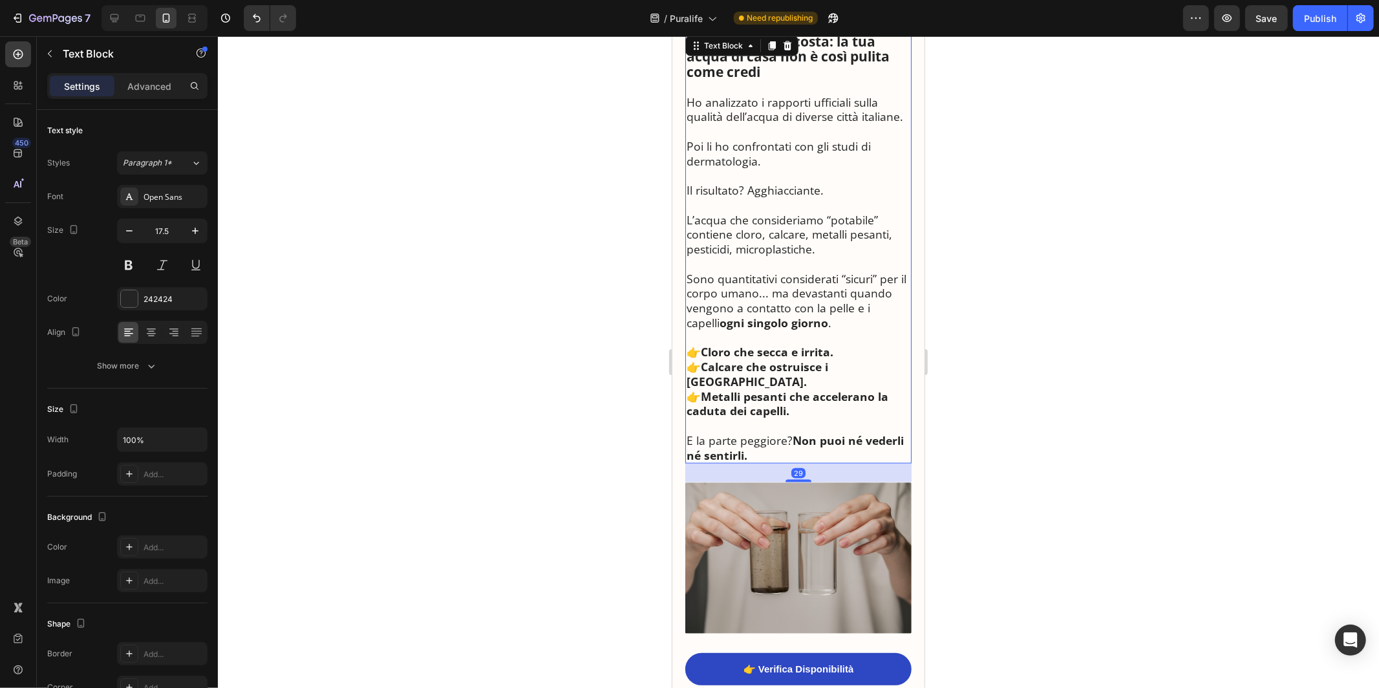
click at [750, 345] on p "Rich Text Editor. Editing area: main" at bounding box center [798, 337] width 224 height 15
click at [728, 254] on p "L’acqua che consideriamo “potabile” contiene cloro, calcare, metalli pesanti, p…" at bounding box center [798, 234] width 224 height 44
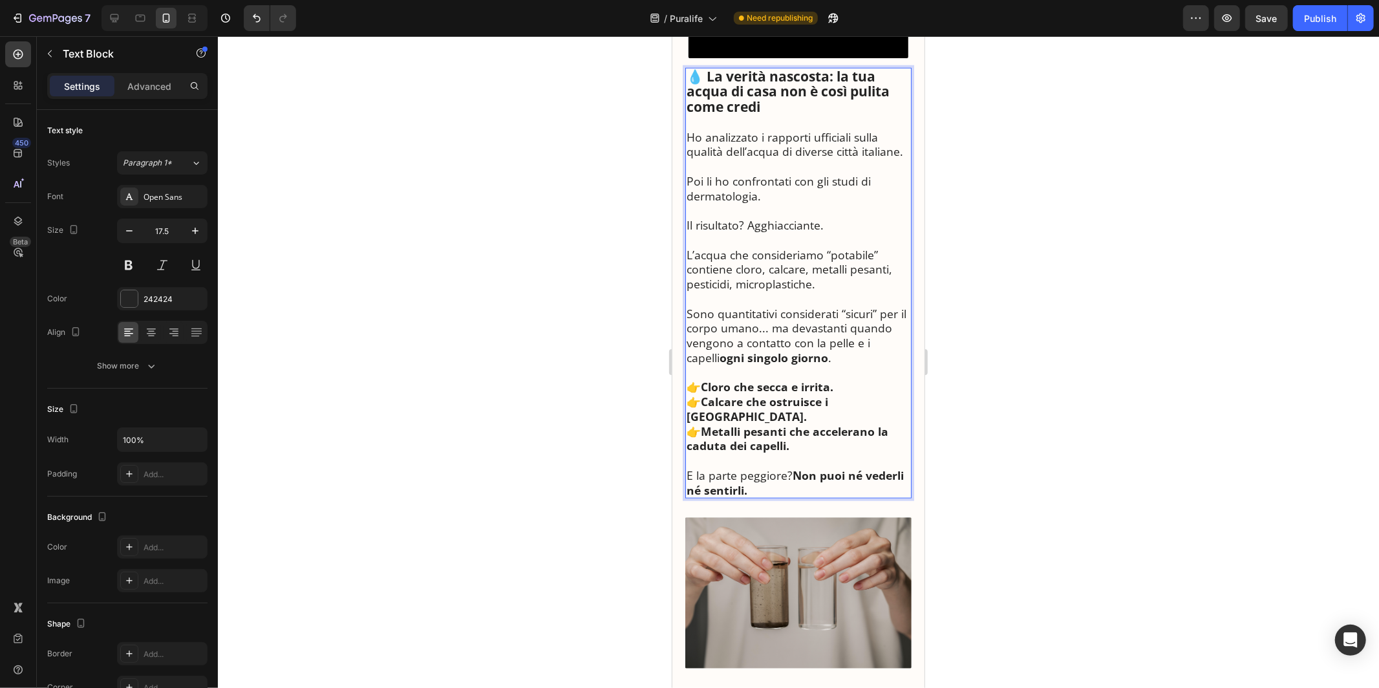
scroll to position [1103, 0]
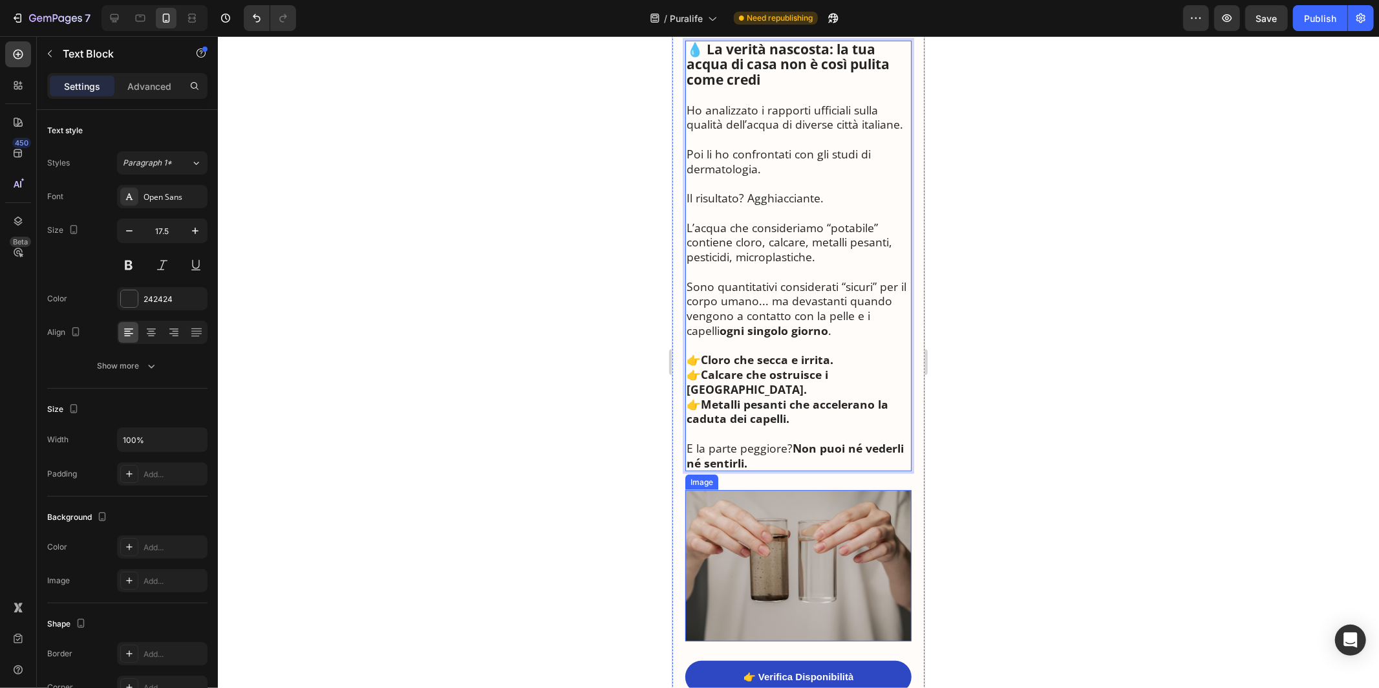
click at [758, 510] on img at bounding box center [798, 564] width 226 height 151
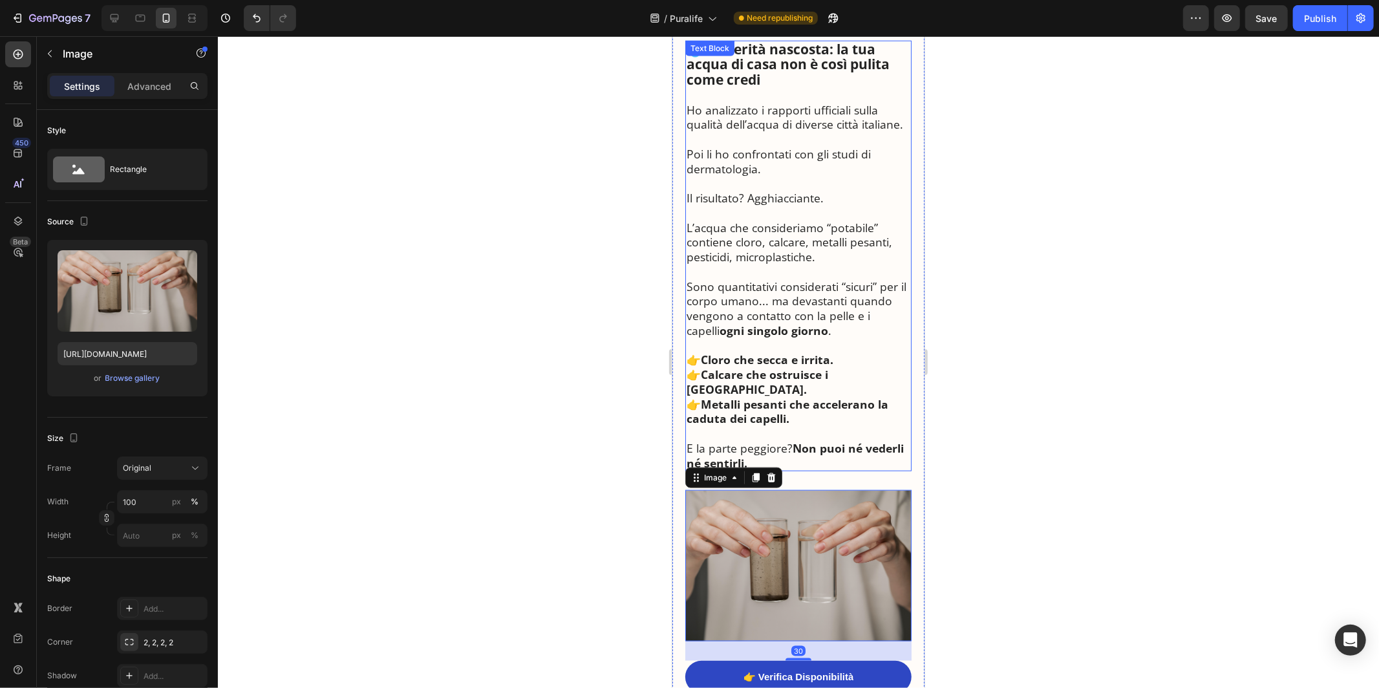
click at [749, 338] on strong "ogni singolo giorno" at bounding box center [773, 330] width 109 height 16
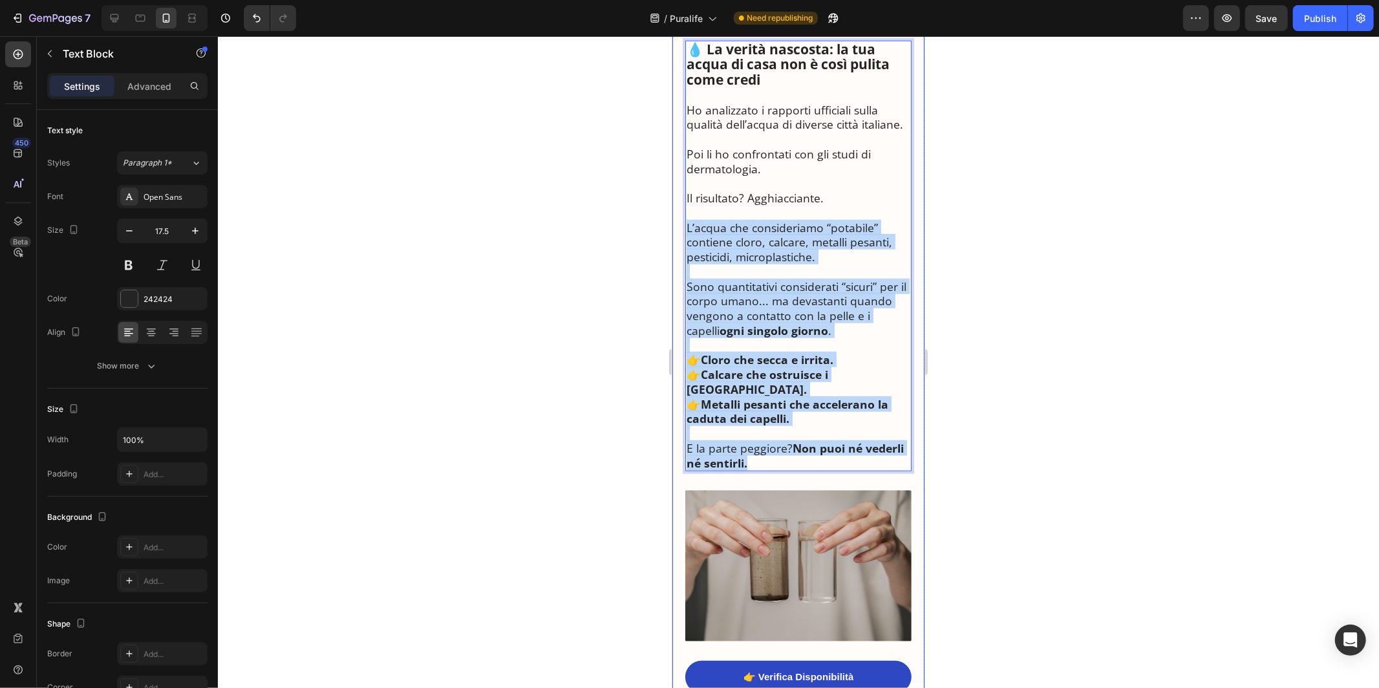
drag, startPoint x: 685, startPoint y: 239, endPoint x: 844, endPoint y: 475, distance: 285.1
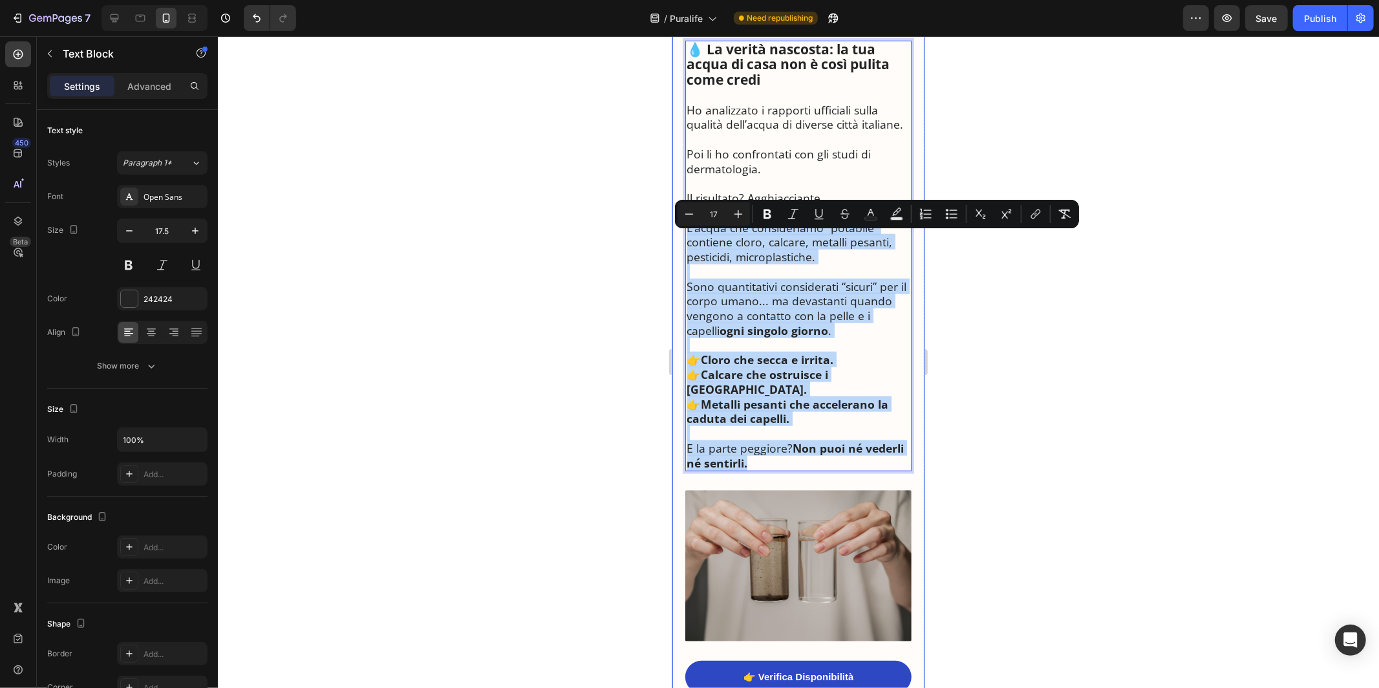
copy div "L’acqua che consideriamo “potabile” contiene cloro, calcare, metalli pesanti, p…"
click at [870, 278] on p "Rich Text Editor. Editing area: main" at bounding box center [798, 271] width 224 height 15
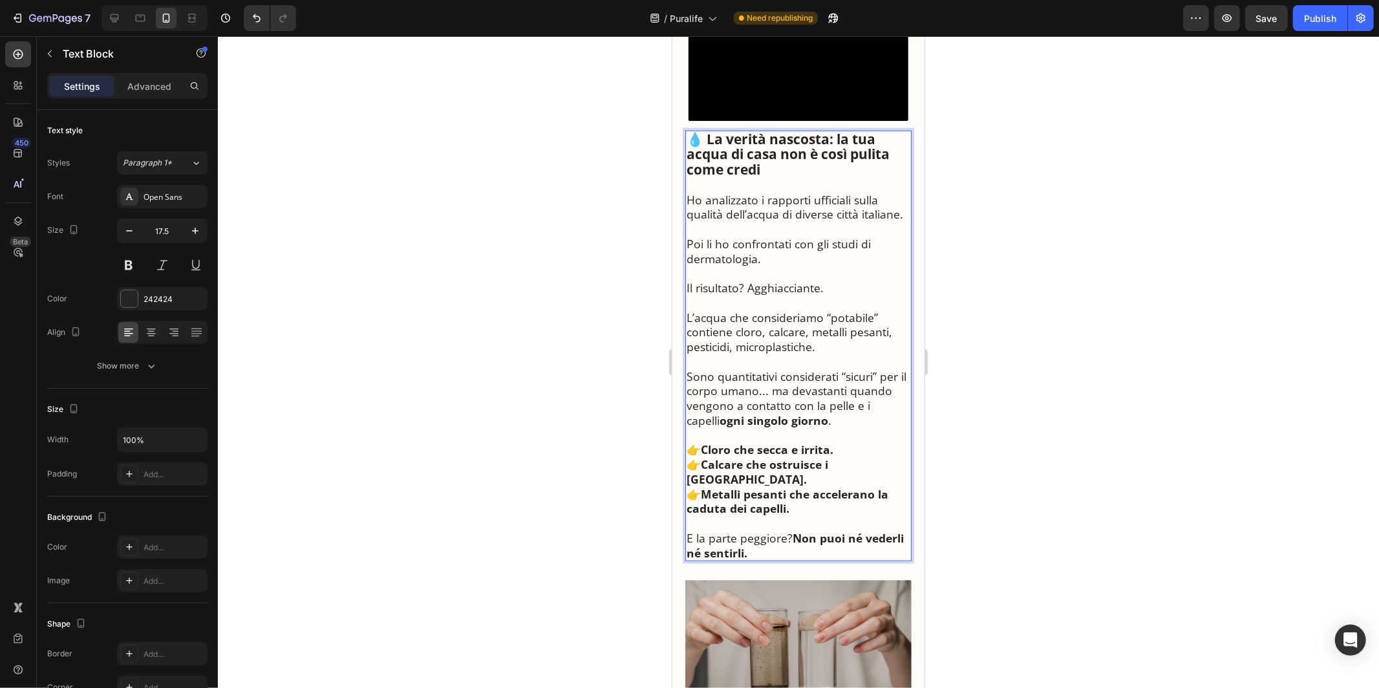
scroll to position [1011, 0]
click at [859, 268] on p "Poi li ho confrontati con gli studi di dermatologia." at bounding box center [798, 253] width 224 height 30
click at [986, 212] on div at bounding box center [798, 362] width 1161 height 652
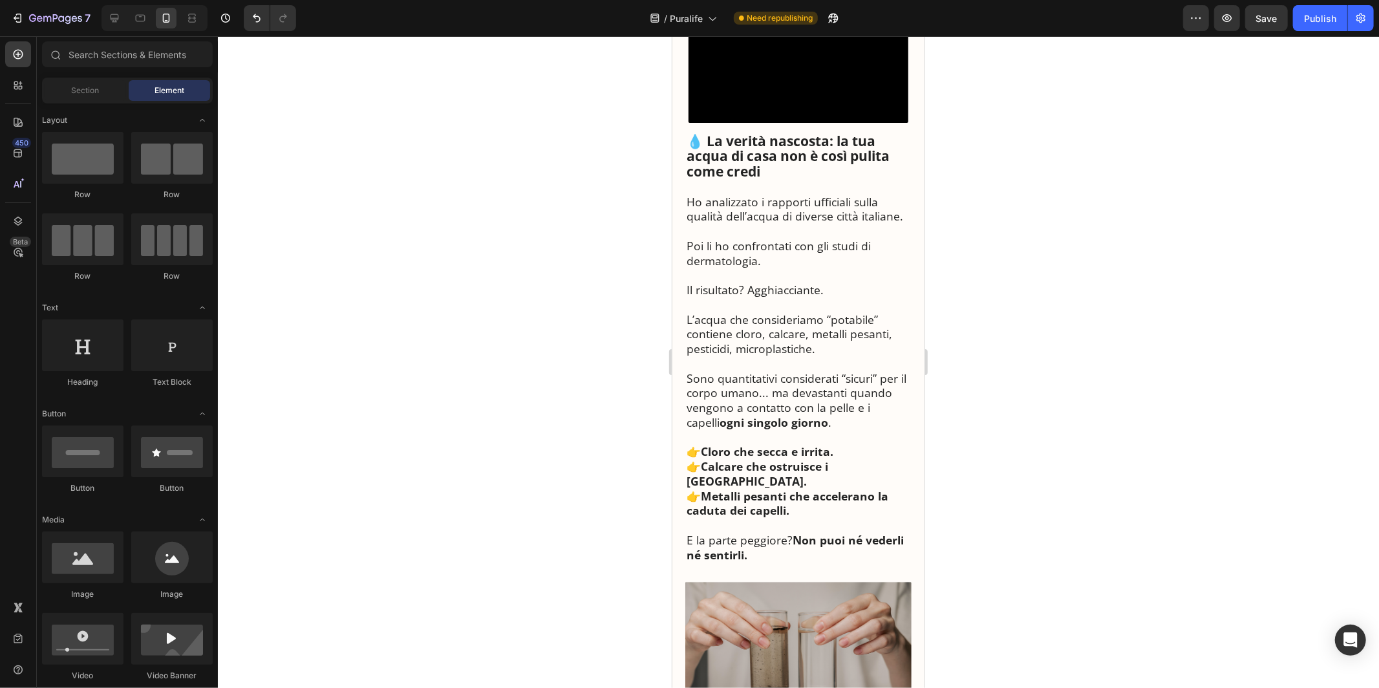
click at [910, 218] on div "💧 La verità nascosta: la tua acqua di casa non è così pulita come credi Ho anal…" at bounding box center [798, 347] width 226 height 431
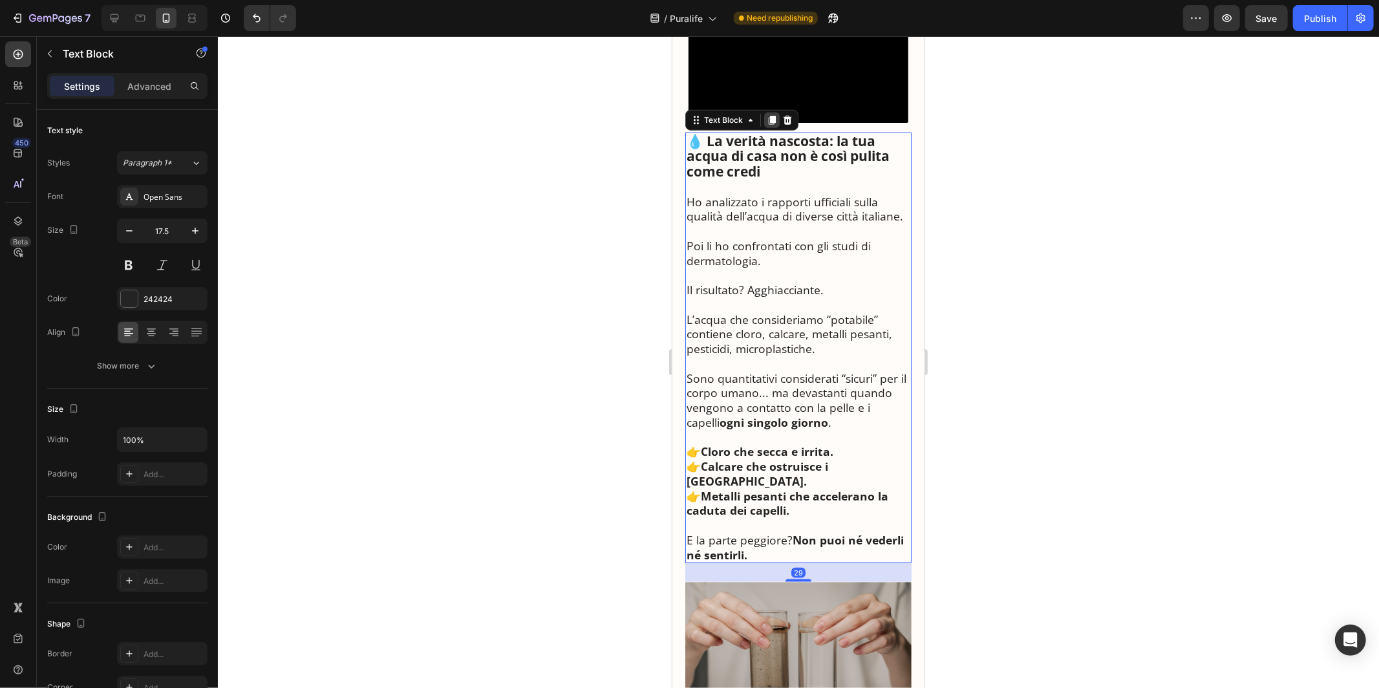
click at [773, 124] on icon at bounding box center [771, 119] width 7 height 9
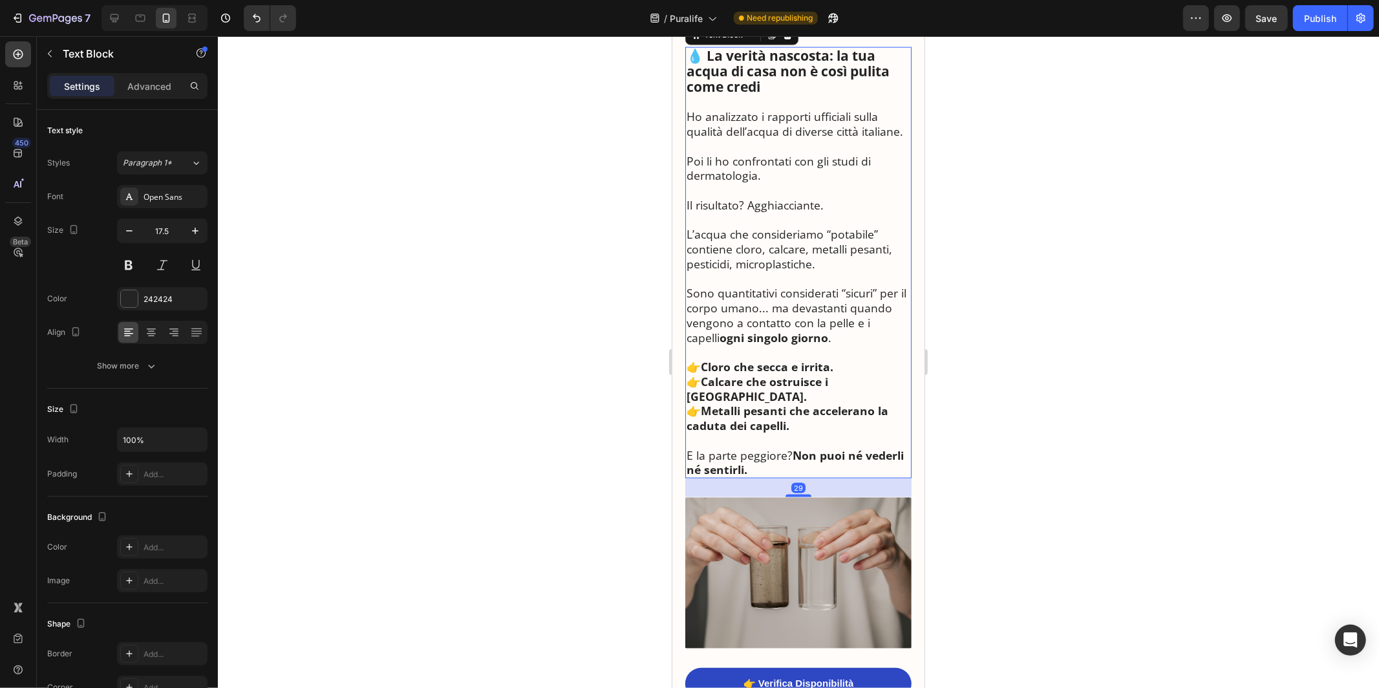
scroll to position [1553, 0]
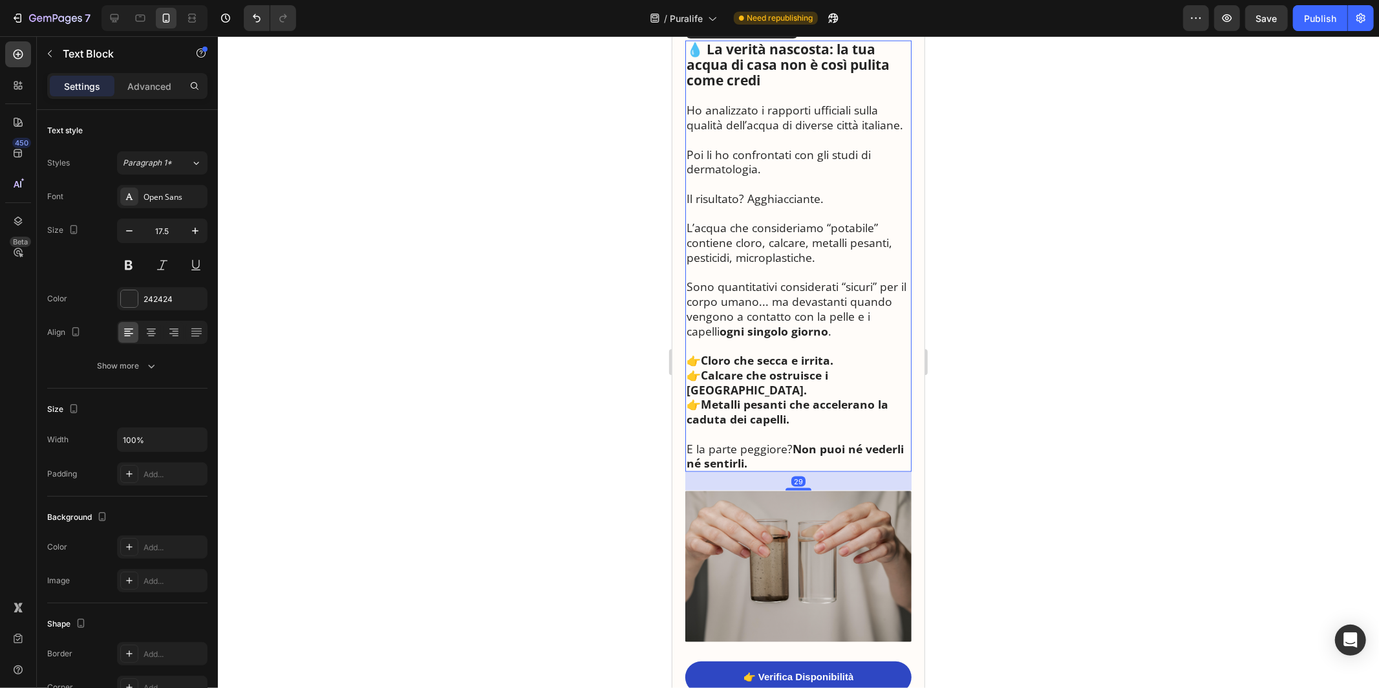
click at [793, 290] on p "Sono quantitativi considerati “sicuri” per il corpo umano... ma devastanti quan…" at bounding box center [798, 308] width 224 height 59
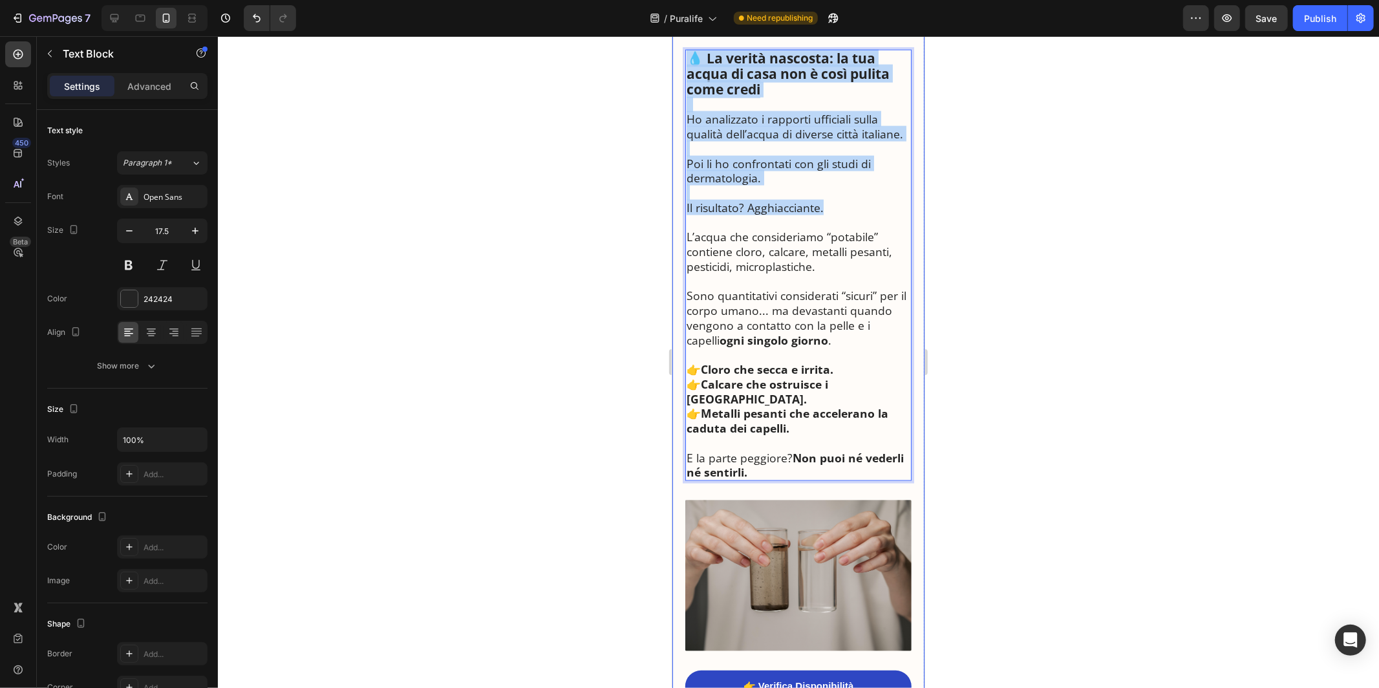
drag, startPoint x: 824, startPoint y: 199, endPoint x: 688, endPoint y: 47, distance: 204.7
click at [688, 47] on div "🚿 La Scoperta che Sta Sconvolgendo i Dermatologi Italiani: “Ecco Perché Milioni…" at bounding box center [798, 685] width 226 height 4244
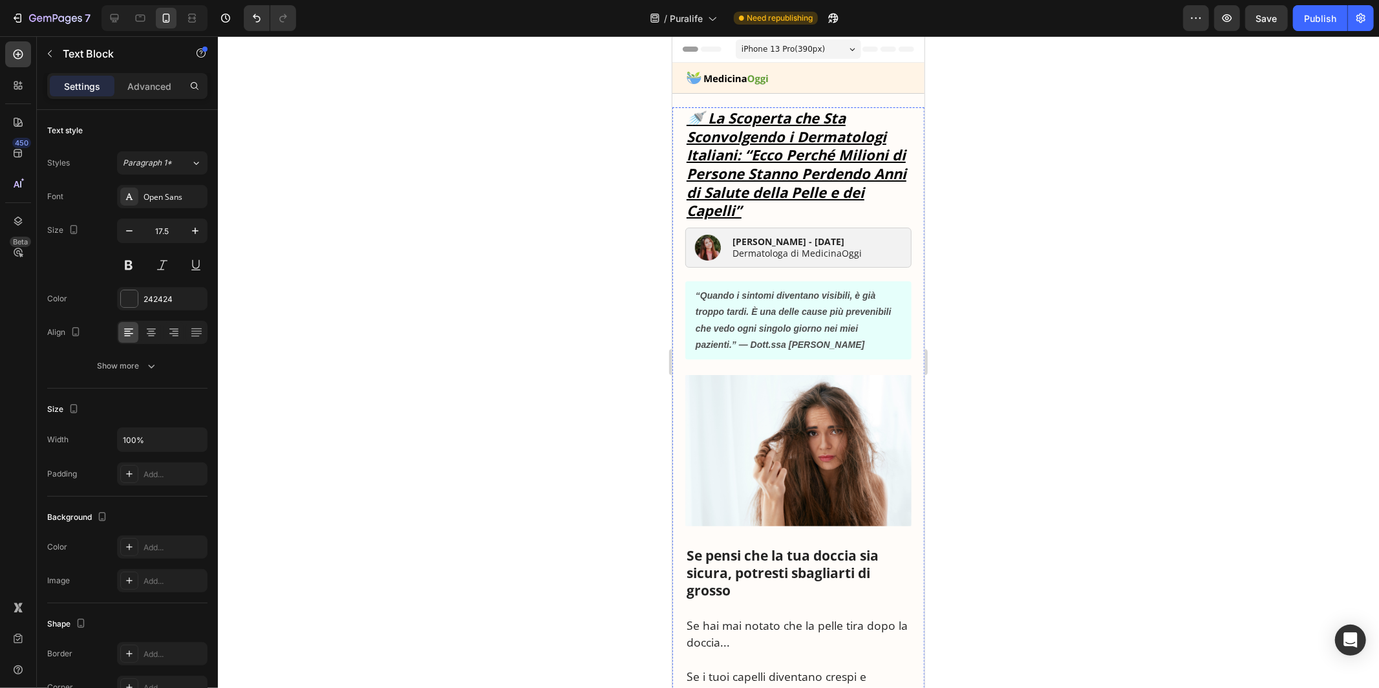
scroll to position [1424, 0]
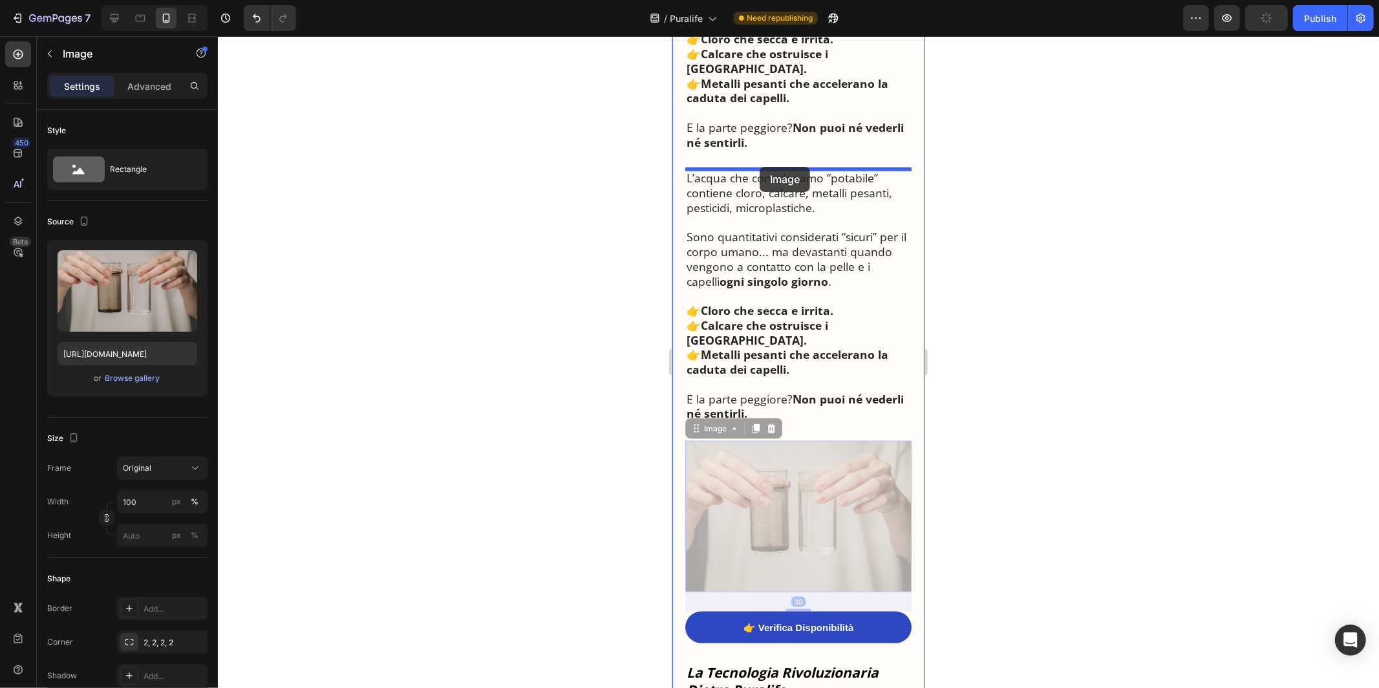
drag, startPoint x: 699, startPoint y: 418, endPoint x: 758, endPoint y: 166, distance: 259.7
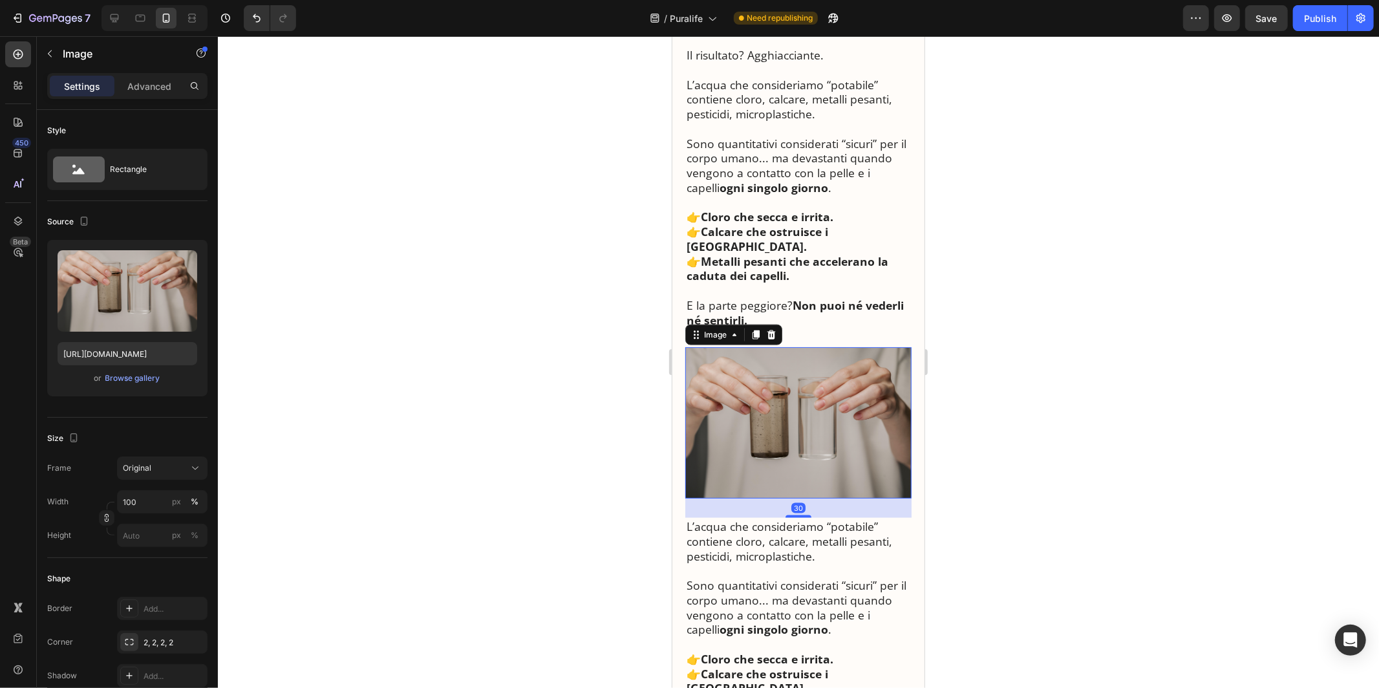
scroll to position [1225, 0]
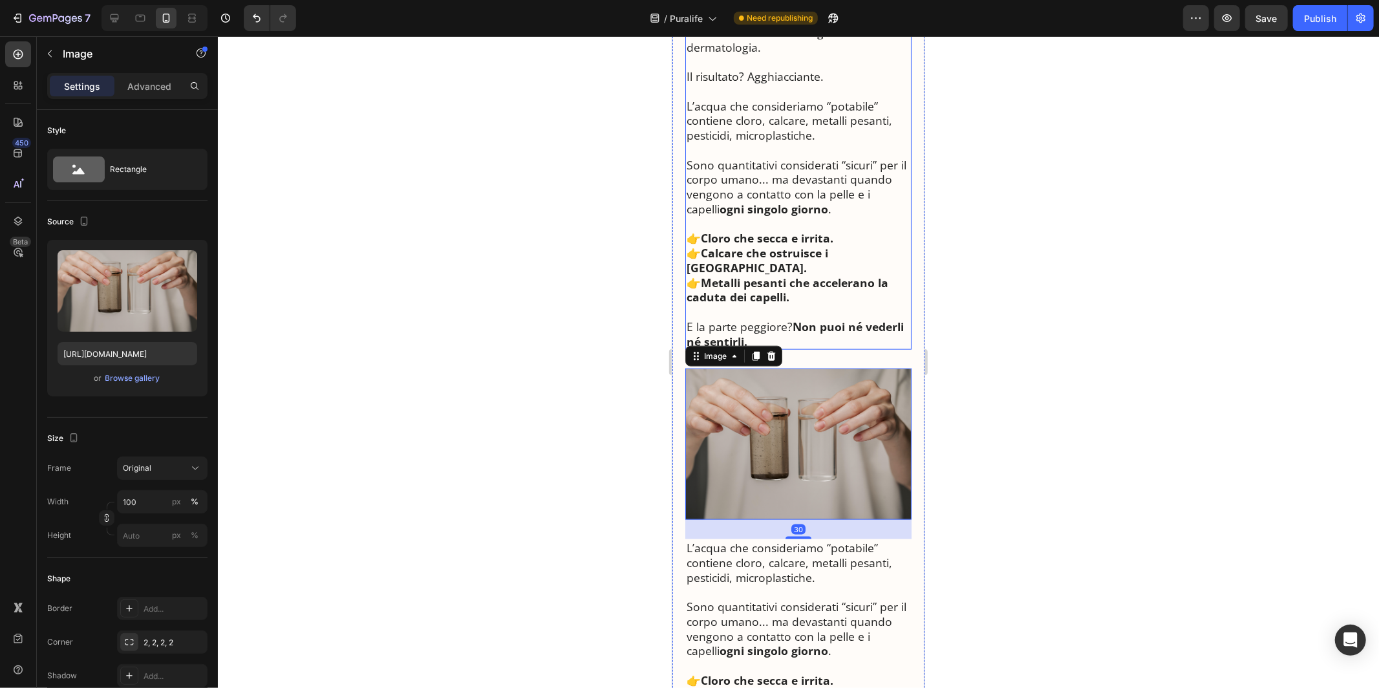
click at [758, 231] on p "Rich Text Editor. Editing area: main" at bounding box center [798, 223] width 224 height 15
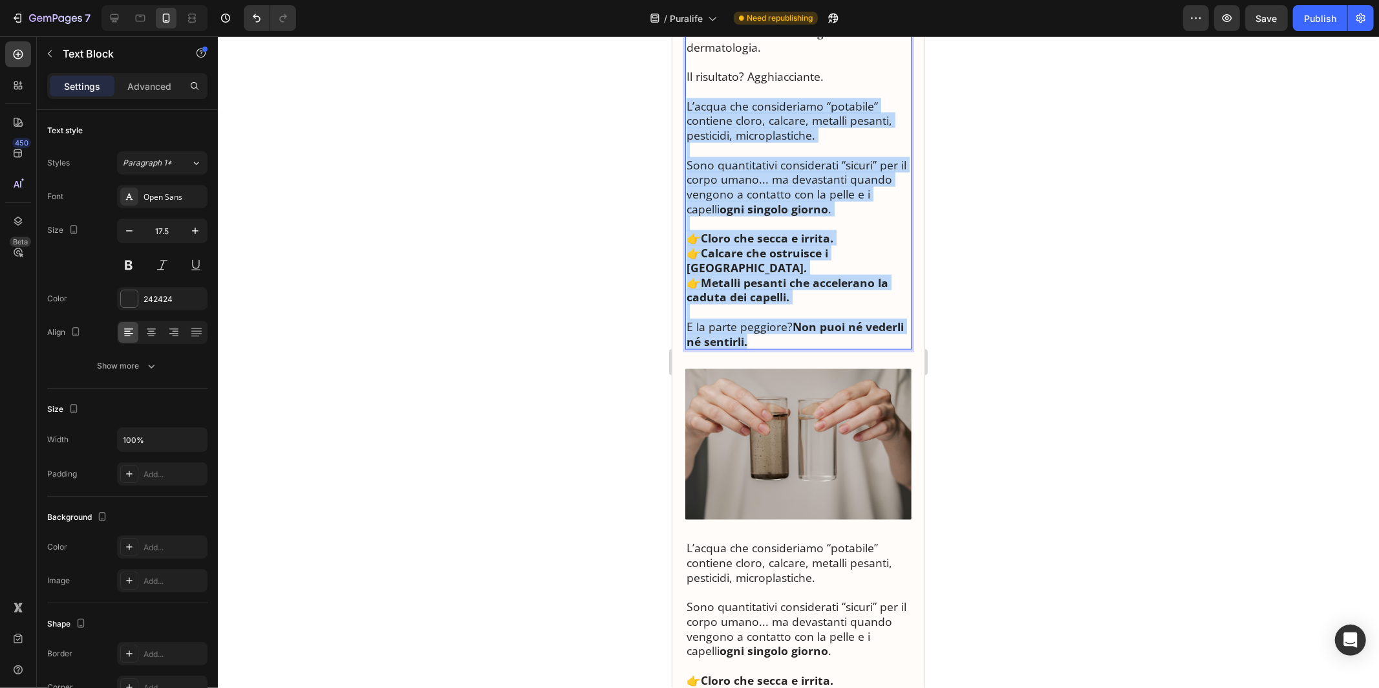
drag, startPoint x: 687, startPoint y: 119, endPoint x: 786, endPoint y: 335, distance: 237.5
click at [786, 335] on div "💧 La verità nascosta: la tua acqua di casa non è così pulita come credi Ho anal…" at bounding box center [798, 134] width 226 height 431
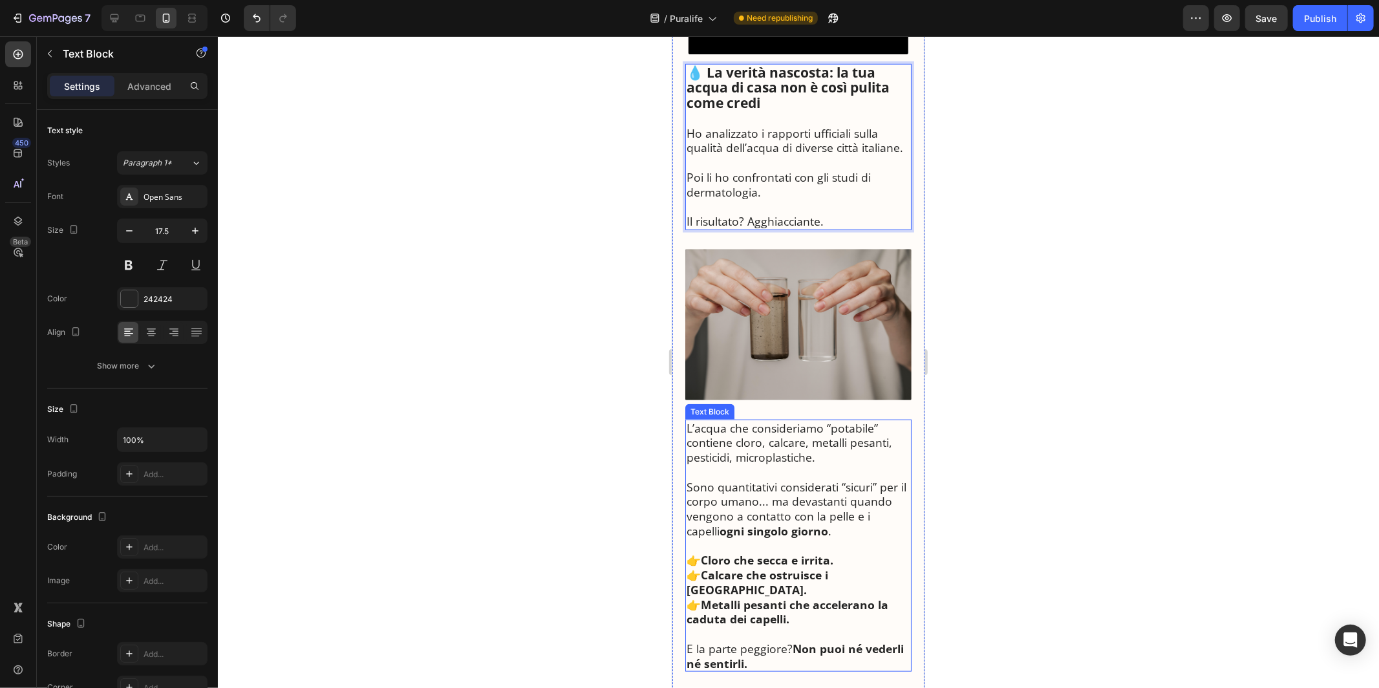
scroll to position [1082, 0]
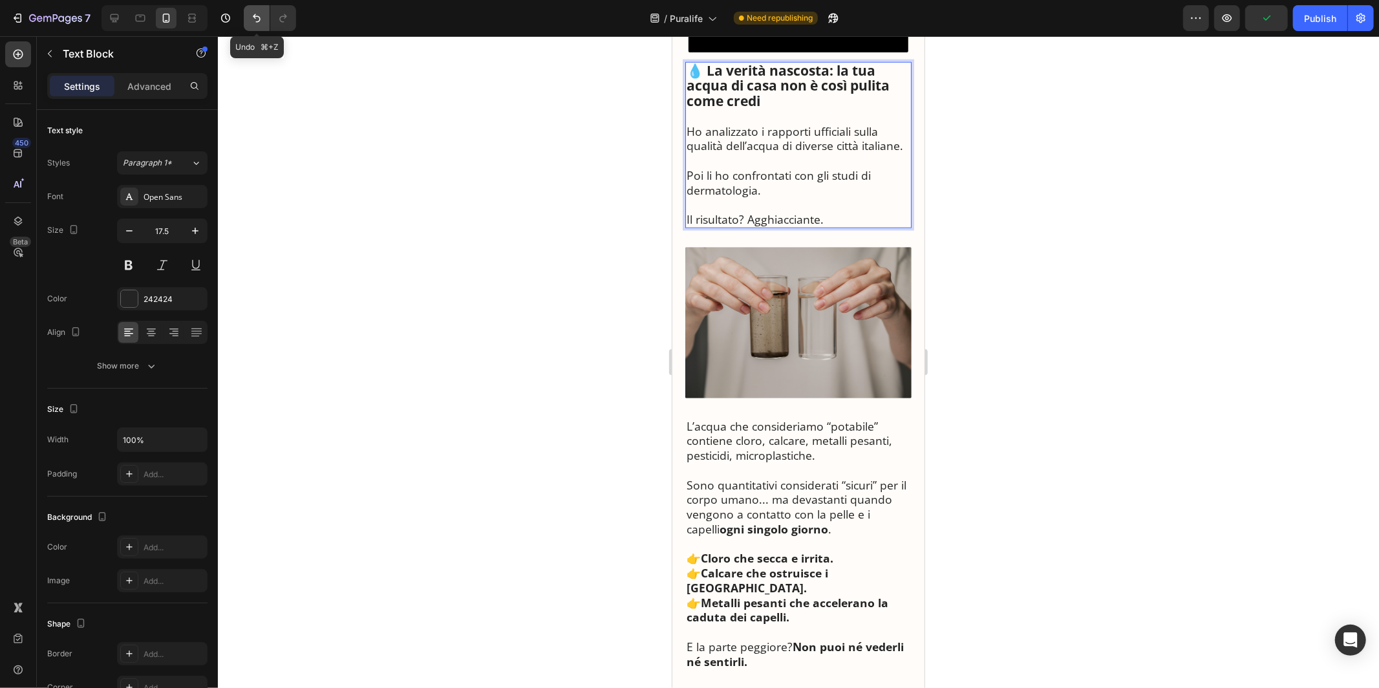
click at [253, 21] on icon "Undo/Redo" at bounding box center [256, 18] width 13 height 13
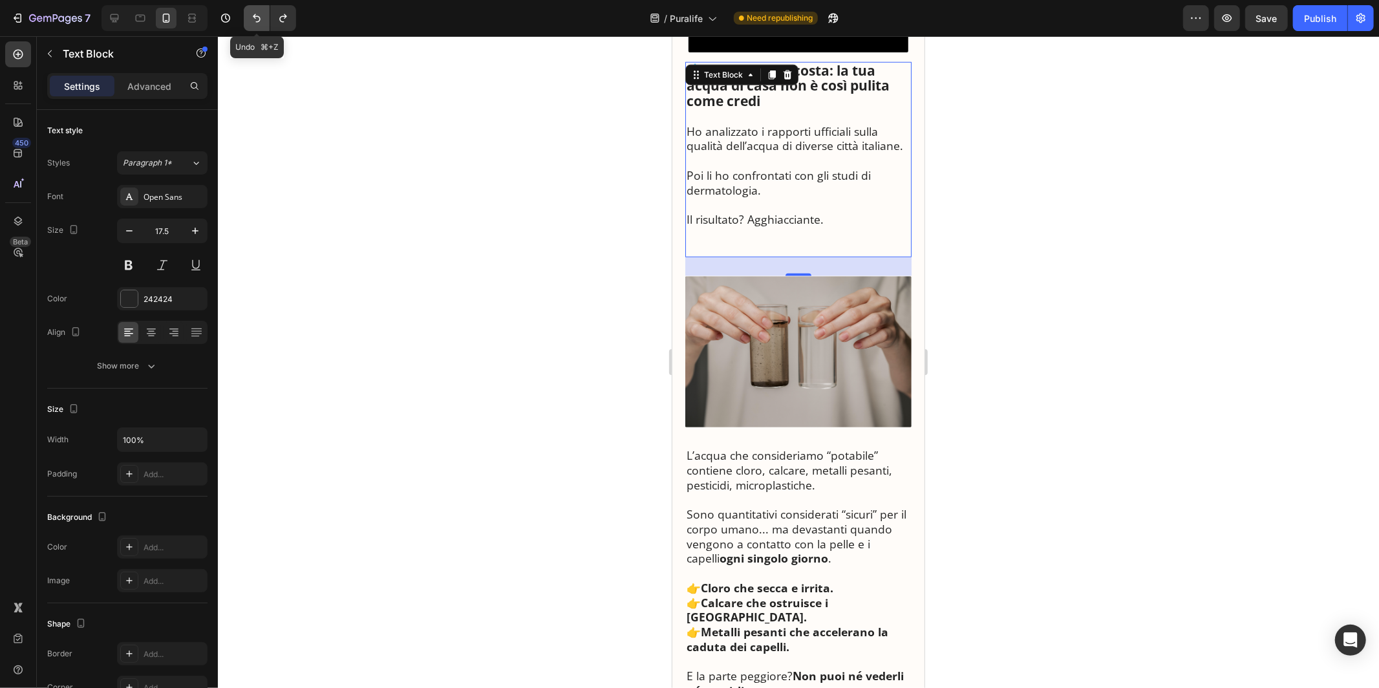
click at [253, 21] on icon "Undo/Redo" at bounding box center [256, 18] width 13 height 13
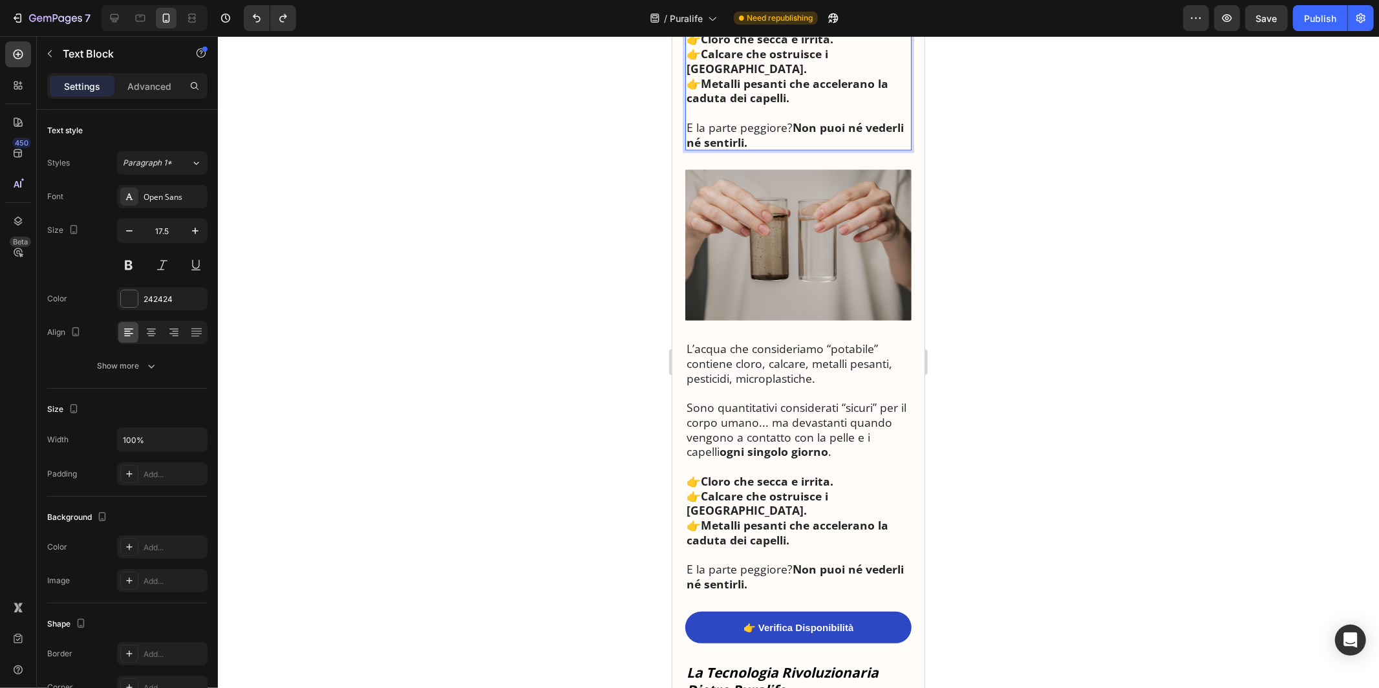
scroll to position [1496, 0]
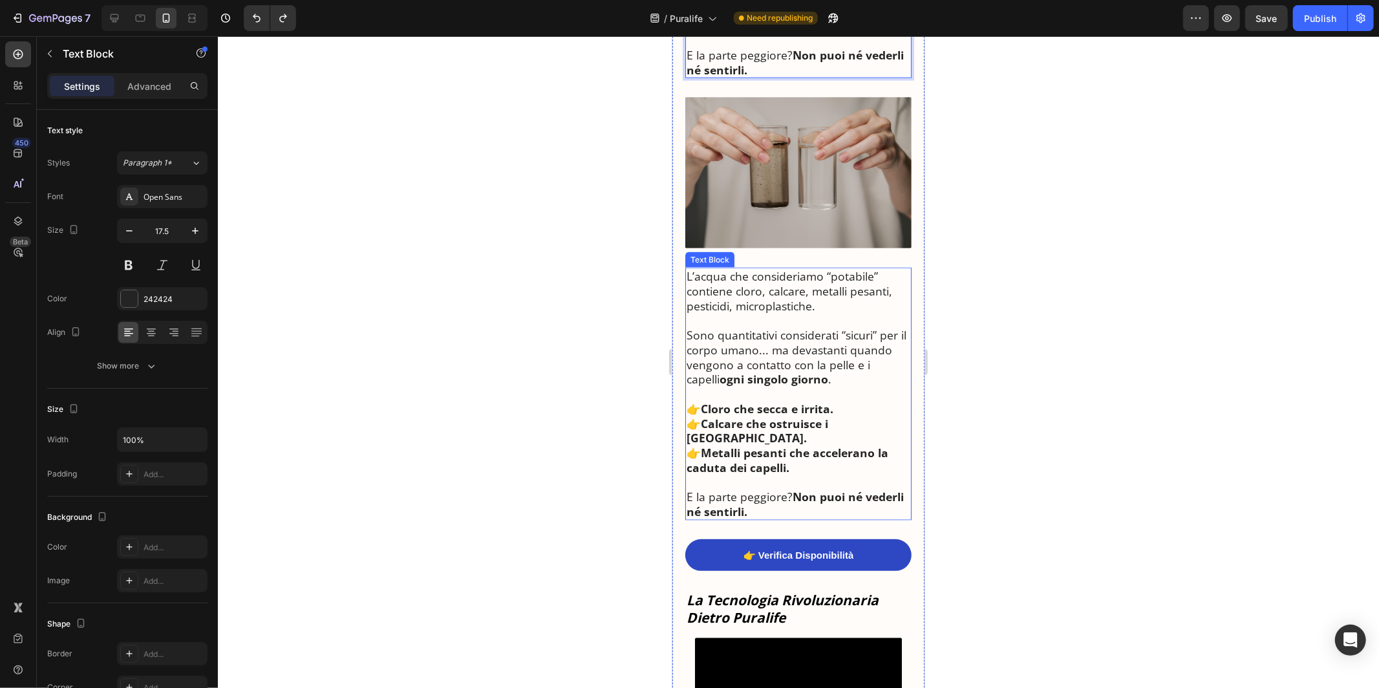
click at [730, 300] on p "L’acqua che consideriamo “potabile” contiene cloro, calcare, metalli pesanti, p…" at bounding box center [798, 290] width 224 height 44
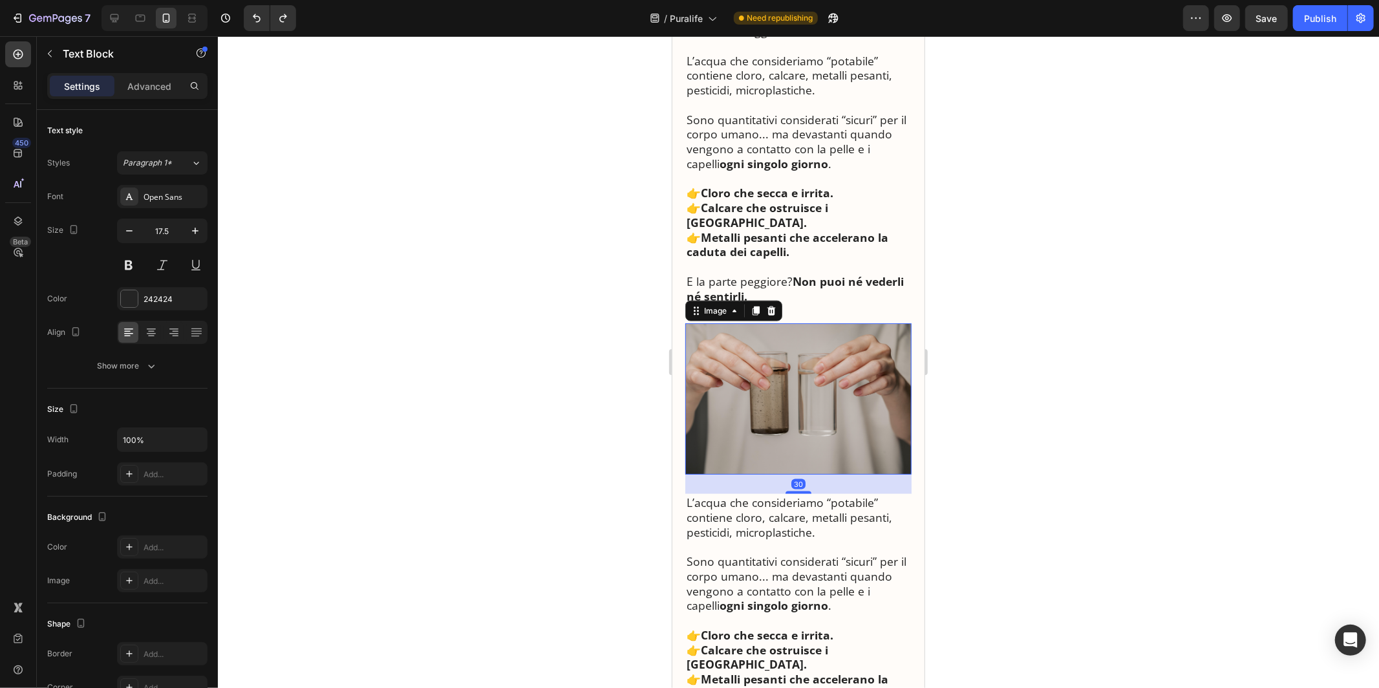
click at [784, 339] on img at bounding box center [798, 398] width 226 height 151
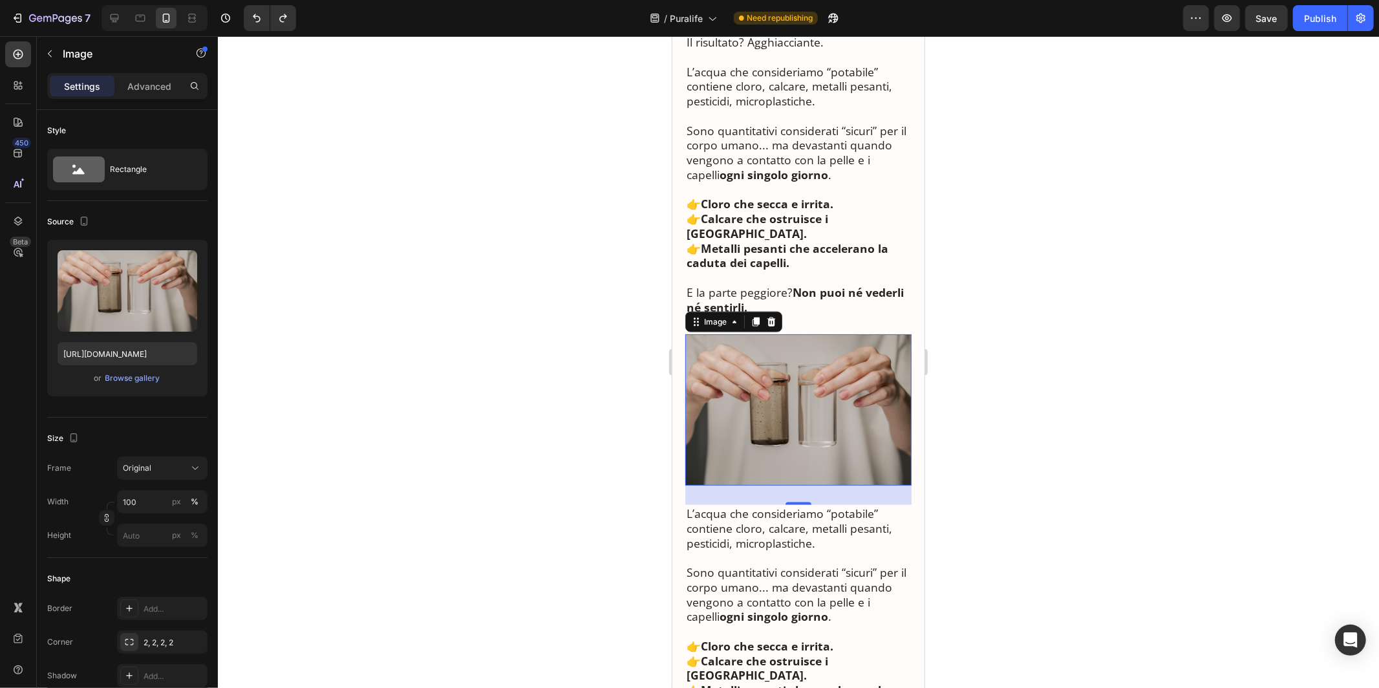
scroll to position [1355, 0]
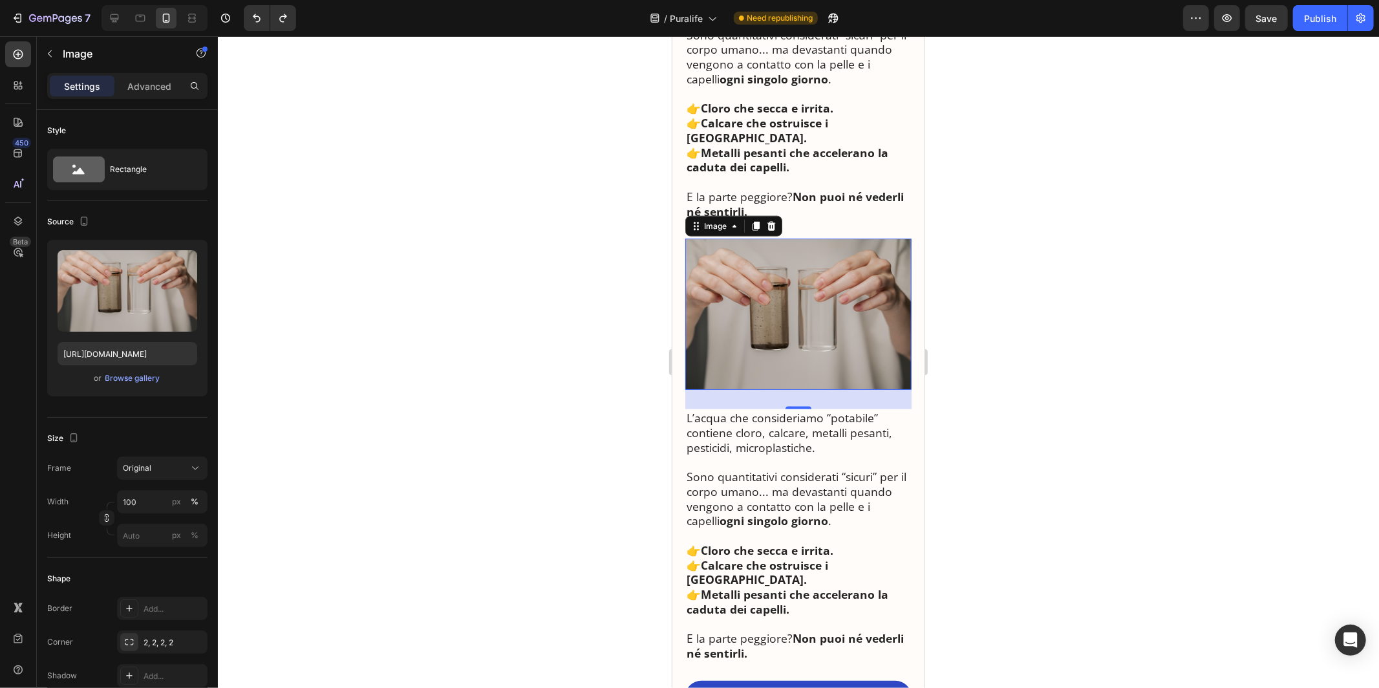
click at [806, 469] on p "Sono quantitativi considerati “sicuri” per il corpo umano... ma devastanti quan…" at bounding box center [798, 498] width 224 height 59
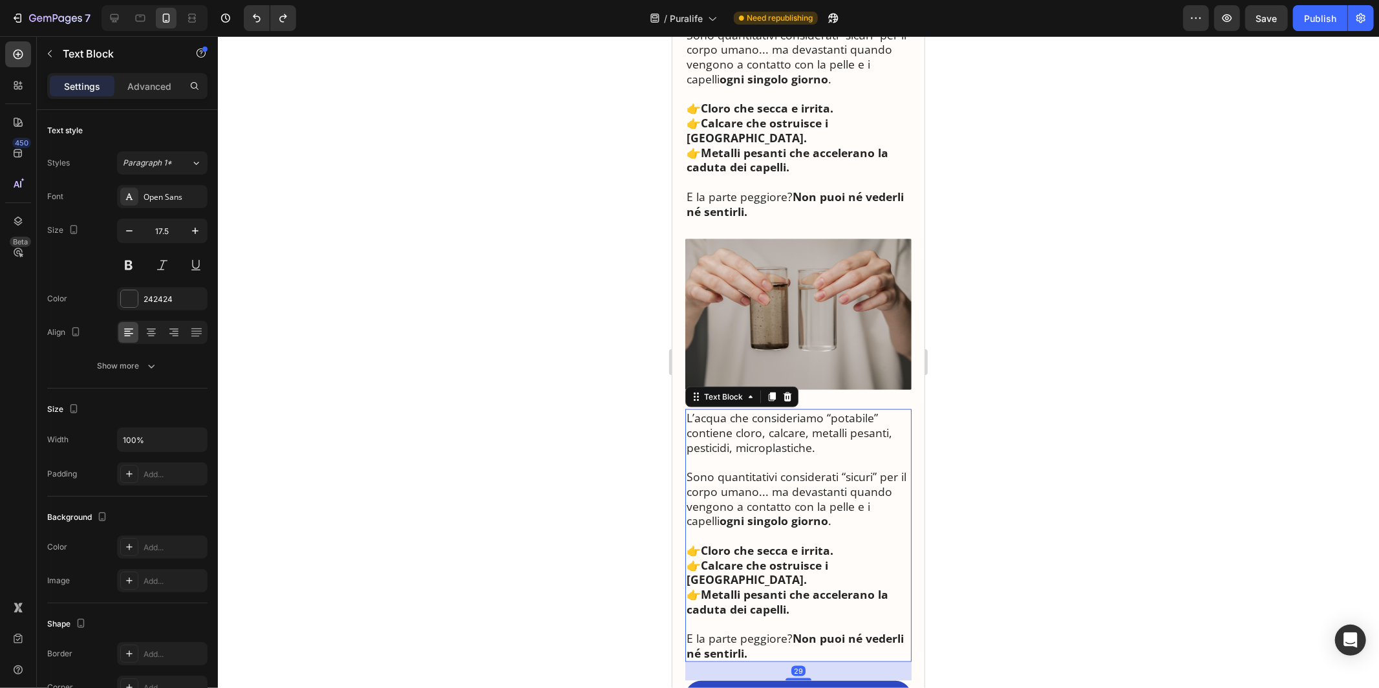
click at [806, 469] on p "Sono quantitativi considerati “sicuri” per il corpo umano... ma devastanti quan…" at bounding box center [798, 498] width 224 height 59
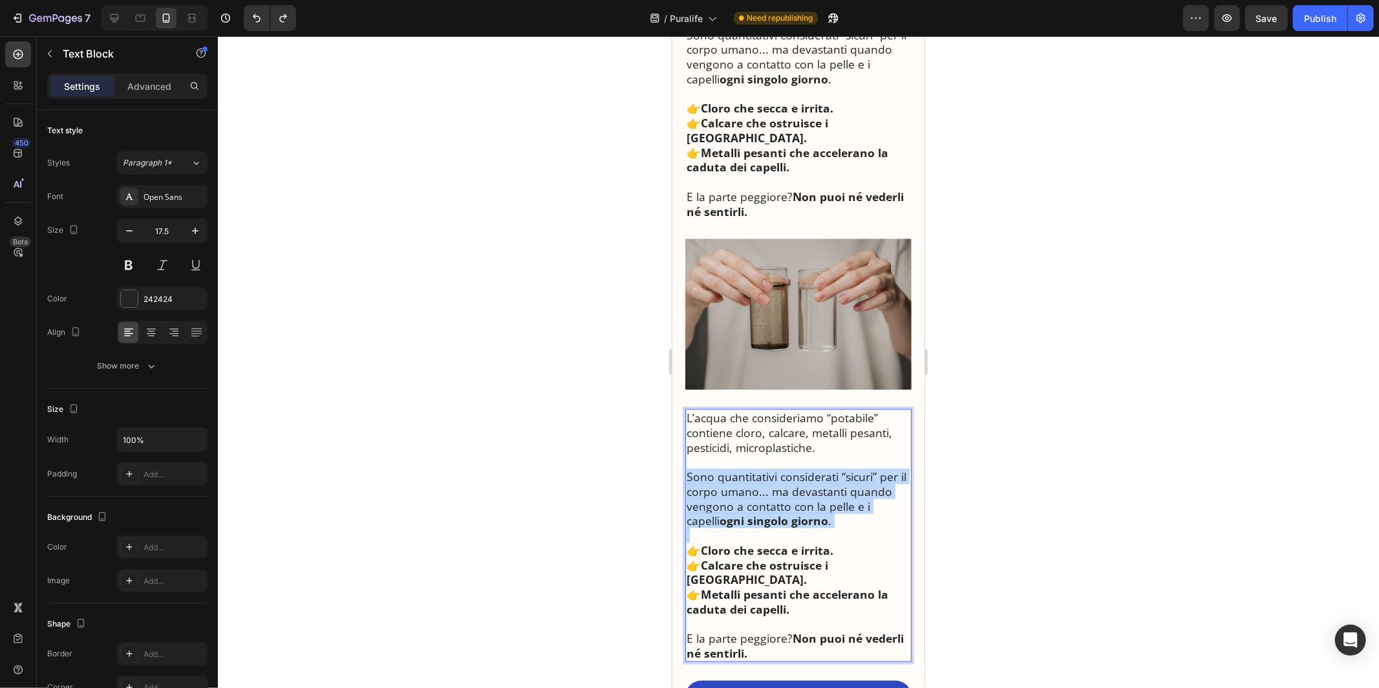
click at [806, 469] on p "Sono quantitativi considerati “sicuri” per il corpo umano... ma devastanti quan…" at bounding box center [798, 498] width 224 height 59
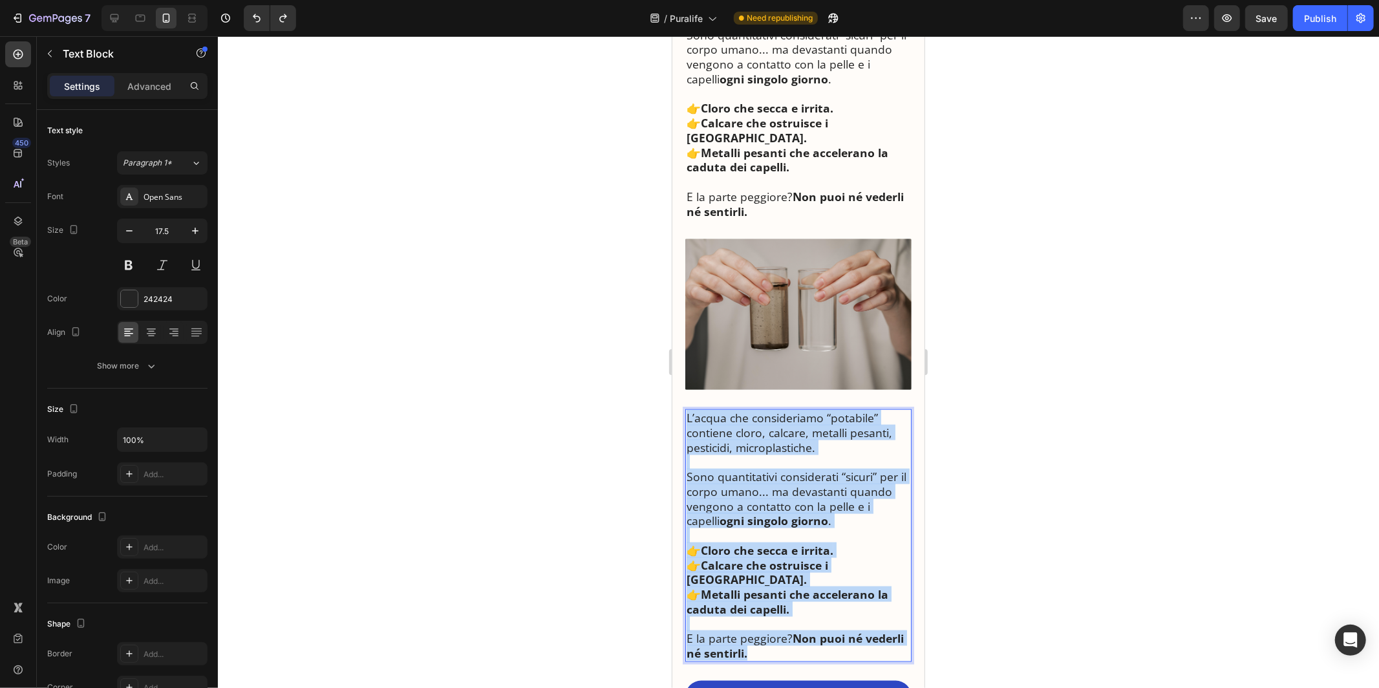
drag, startPoint x: 762, startPoint y: 638, endPoint x: 687, endPoint y: 413, distance: 237.2
click at [687, 413] on div "L’acqua che consideriamo “potabile” contiene cloro, calcare, metalli pesanti, p…" at bounding box center [798, 535] width 226 height 253
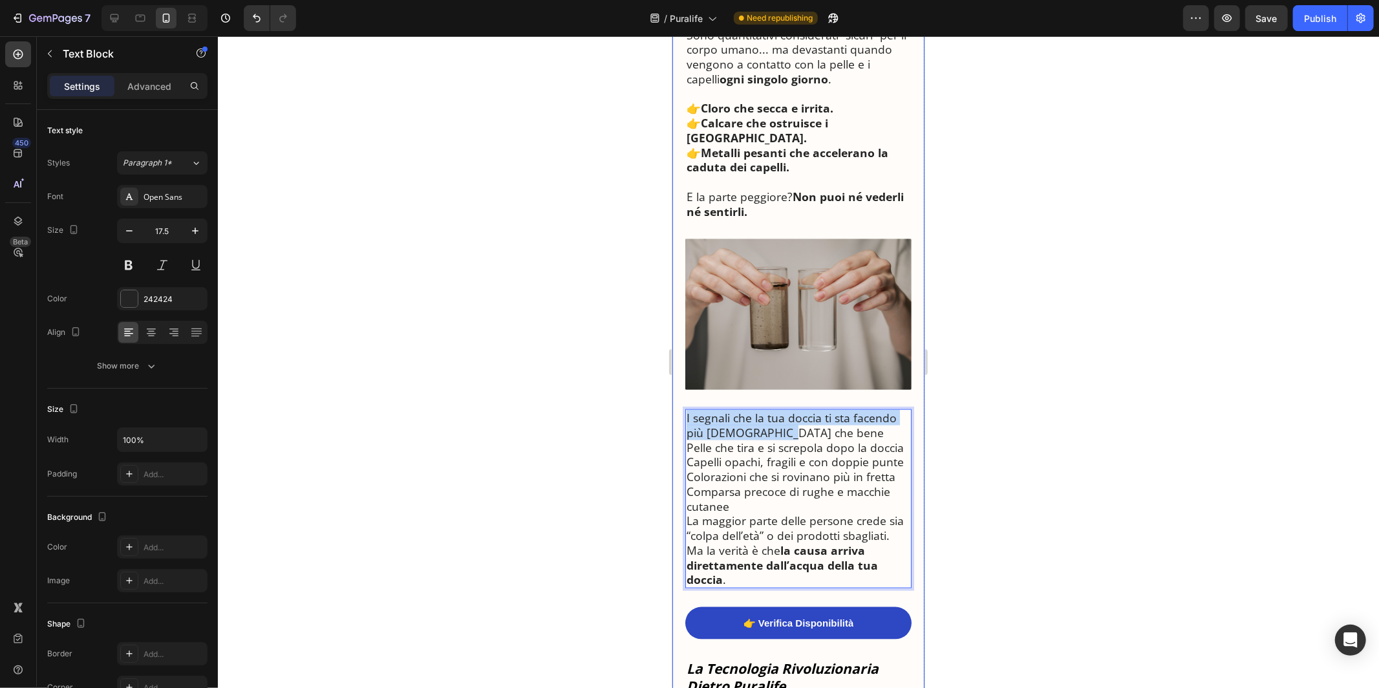
drag, startPoint x: 791, startPoint y: 430, endPoint x: 679, endPoint y: 418, distance: 112.5
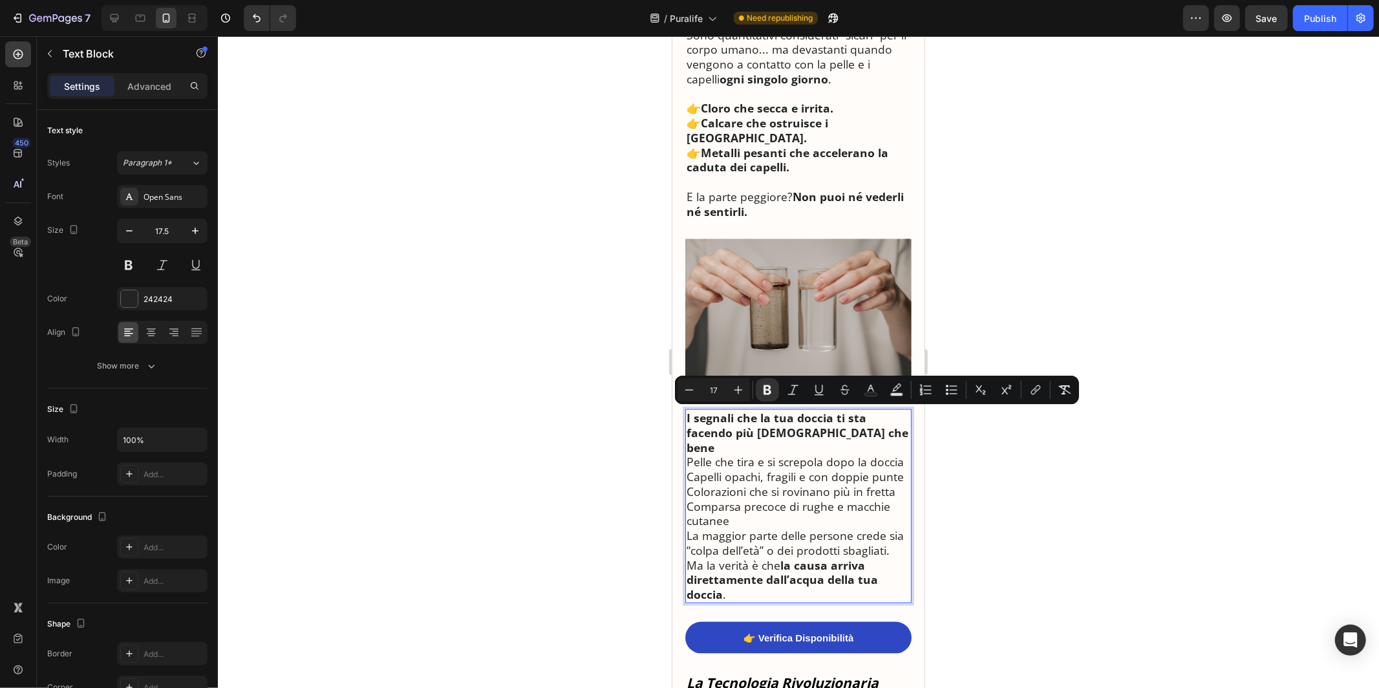
click at [753, 391] on div "Minus 17 Plus Bold Italic Underline Strikethrough Text Color Text Background Co…" at bounding box center [877, 389] width 399 height 23
click at [743, 391] on icon "Editor contextual toolbar" at bounding box center [738, 389] width 13 height 13
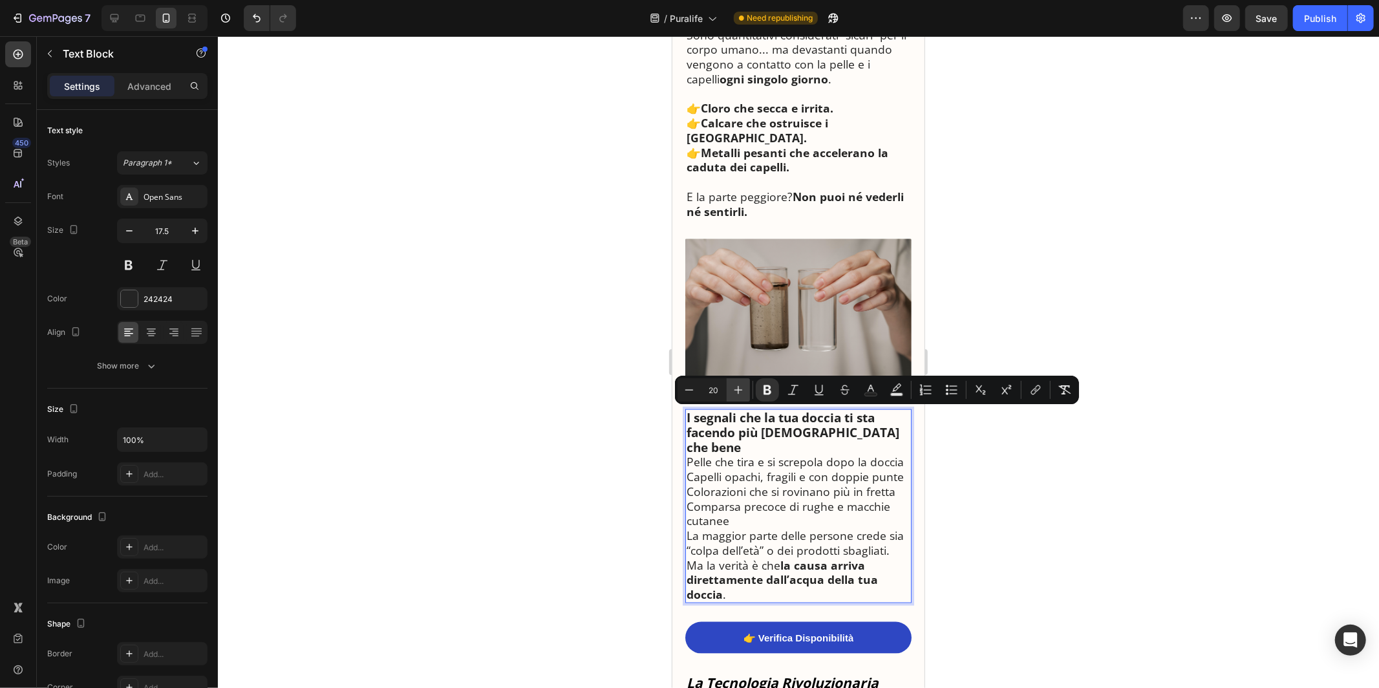
type input "21"
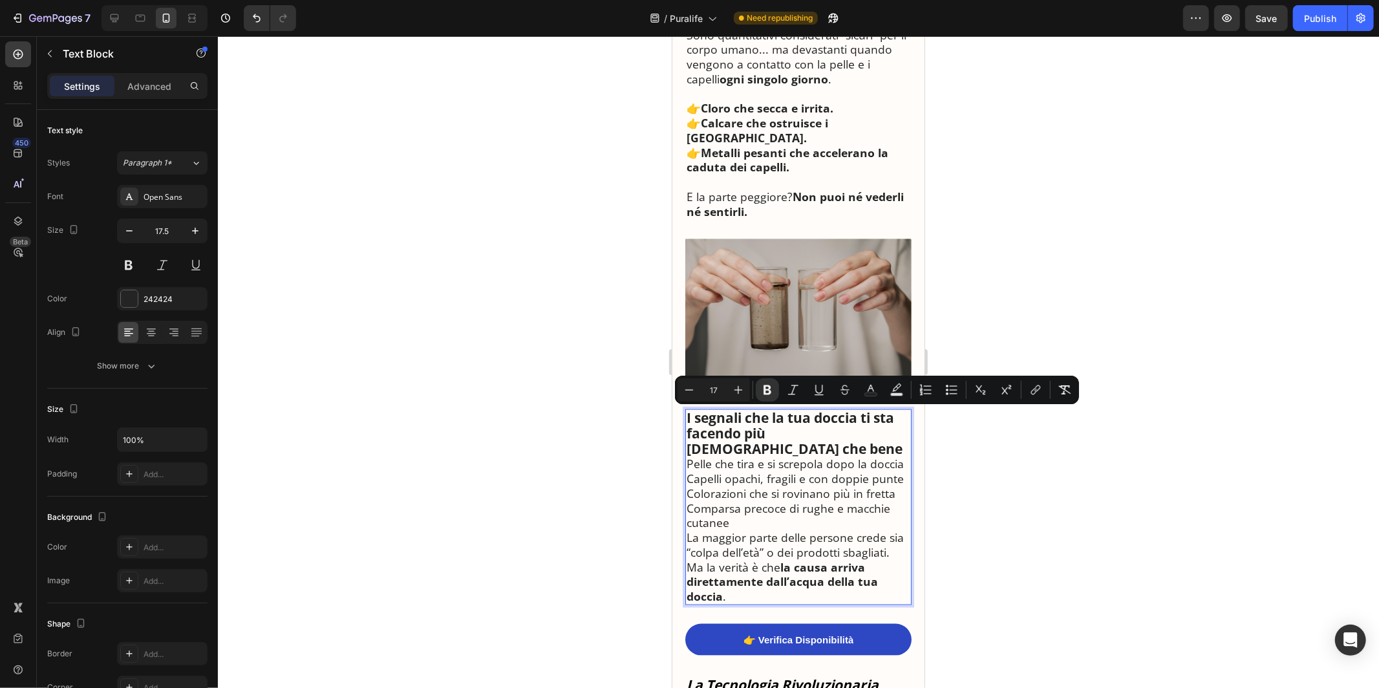
click at [685, 449] on div "I segnali che la tua doccia ti sta facendo più [DEMOGRAPHIC_DATA] che bene [PER…" at bounding box center [798, 507] width 226 height 196
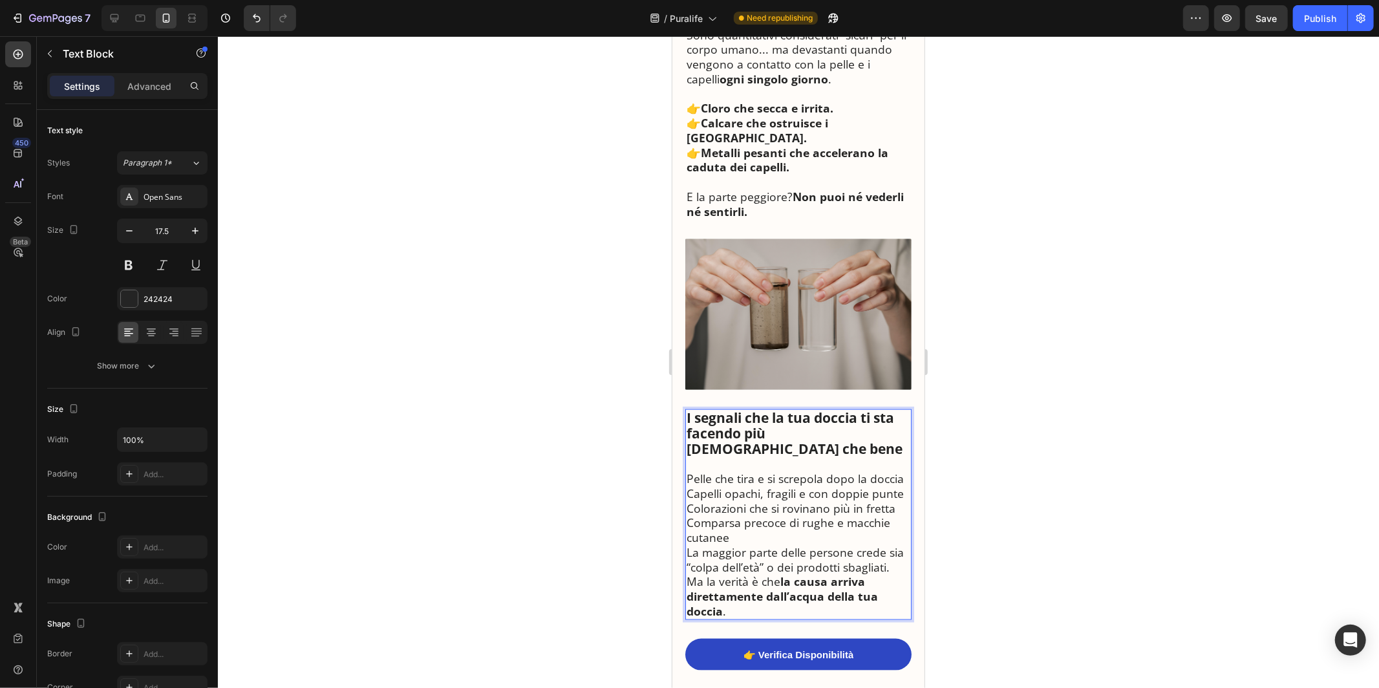
click at [747, 522] on p "Comparsa precoce di rughe e macchie cutanee" at bounding box center [798, 530] width 224 height 30
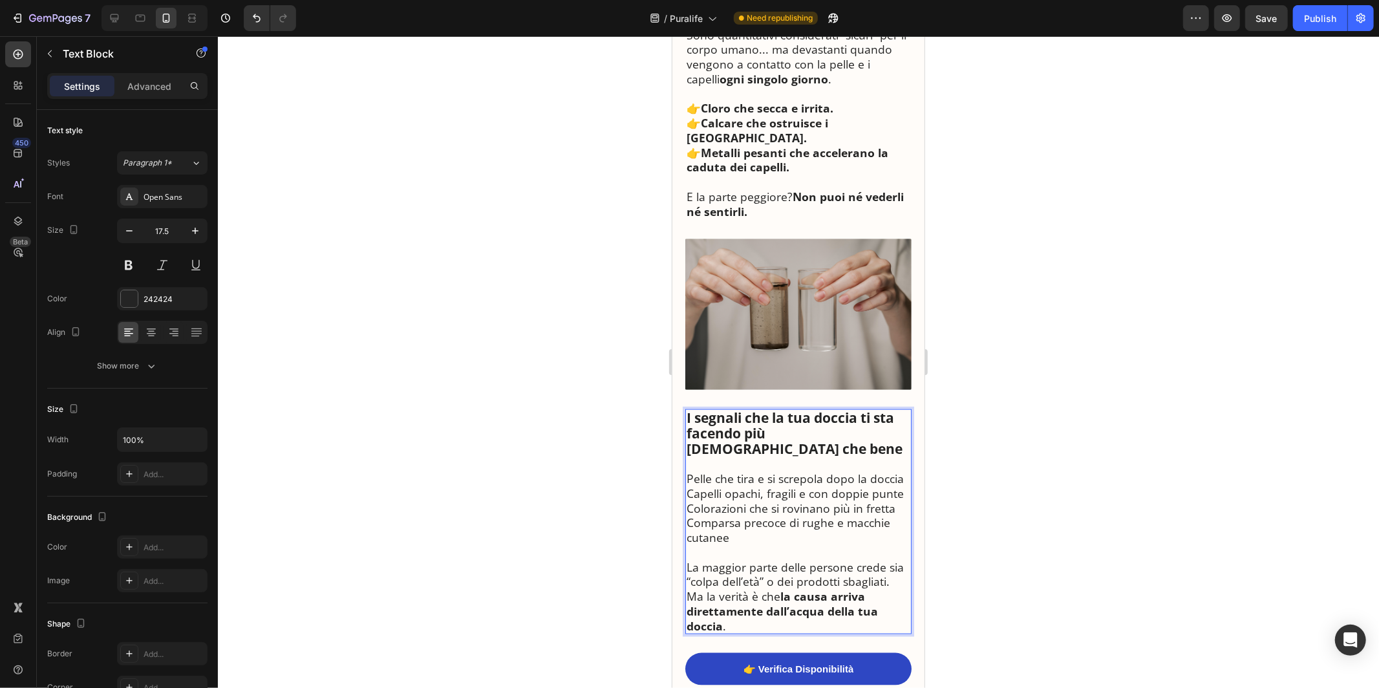
click at [688, 588] on p "Ma la verità è che la causa arriva direttamente dall’acqua della tua doccia ." at bounding box center [798, 610] width 224 height 44
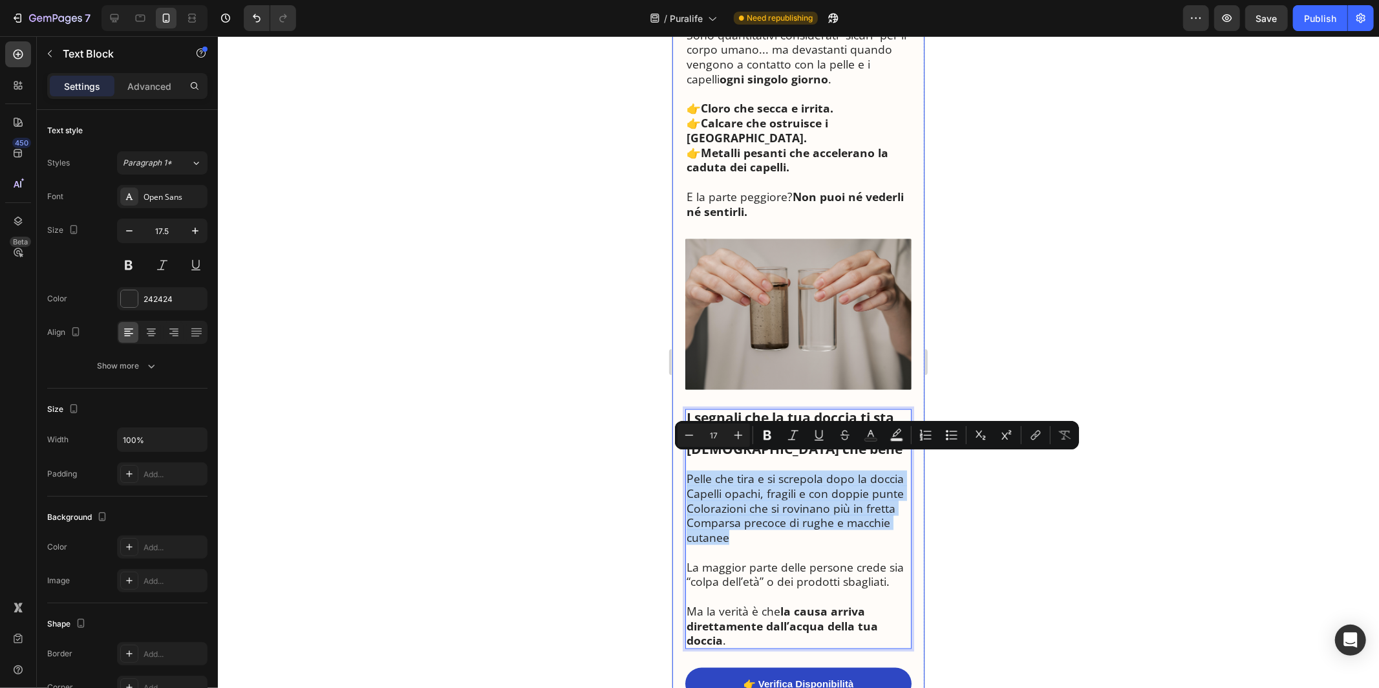
drag, startPoint x: 740, startPoint y: 525, endPoint x: 681, endPoint y: 466, distance: 83.7
click at [950, 432] on icon "Editor contextual toolbar" at bounding box center [951, 435] width 13 height 13
type input "17"
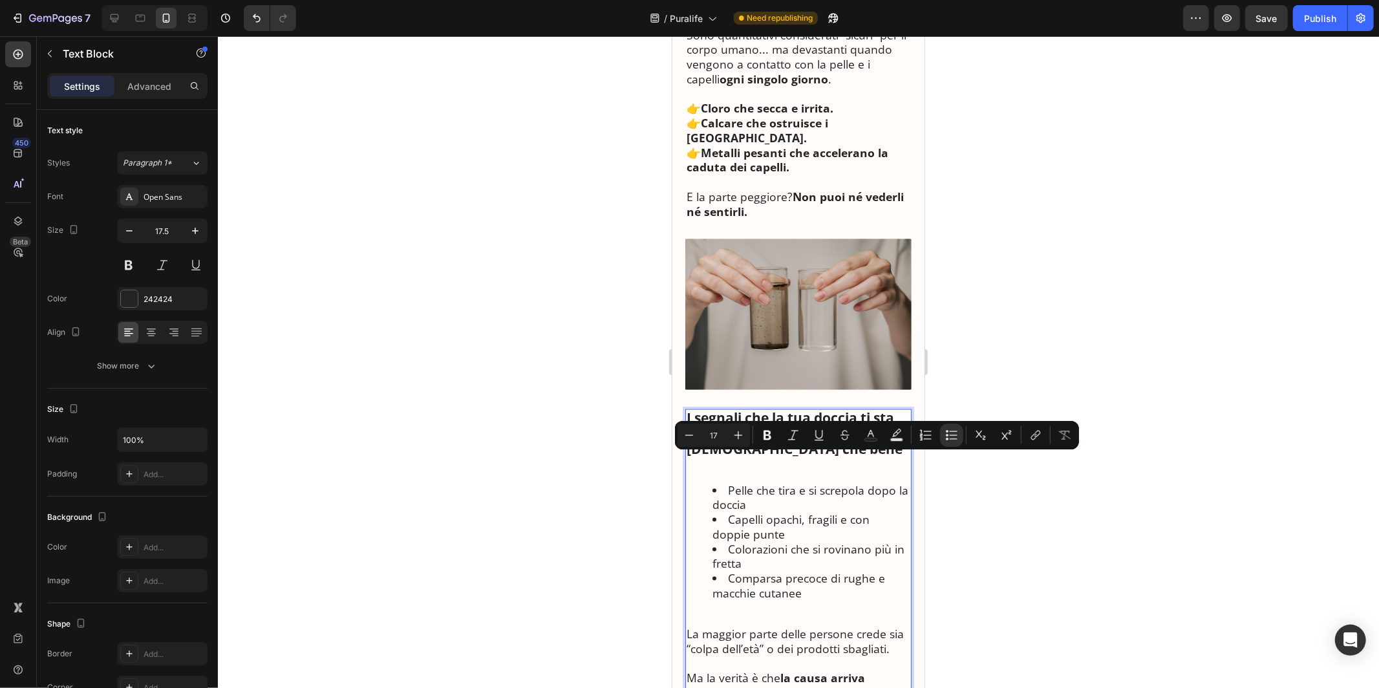
click at [801, 511] on li "Capelli opachi, fragili e con doppie punte" at bounding box center [811, 526] width 198 height 30
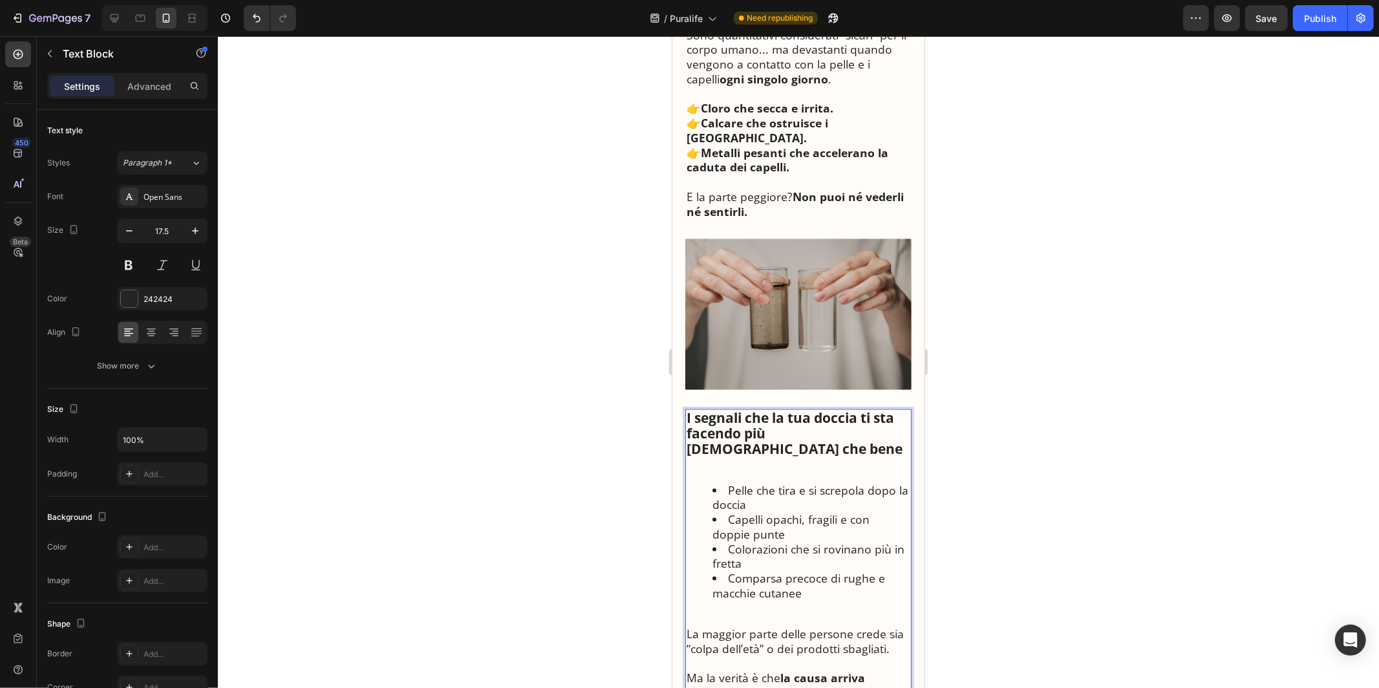
click at [773, 489] on li "Pelle che tira e si screpola dopo la doccia" at bounding box center [811, 497] width 198 height 30
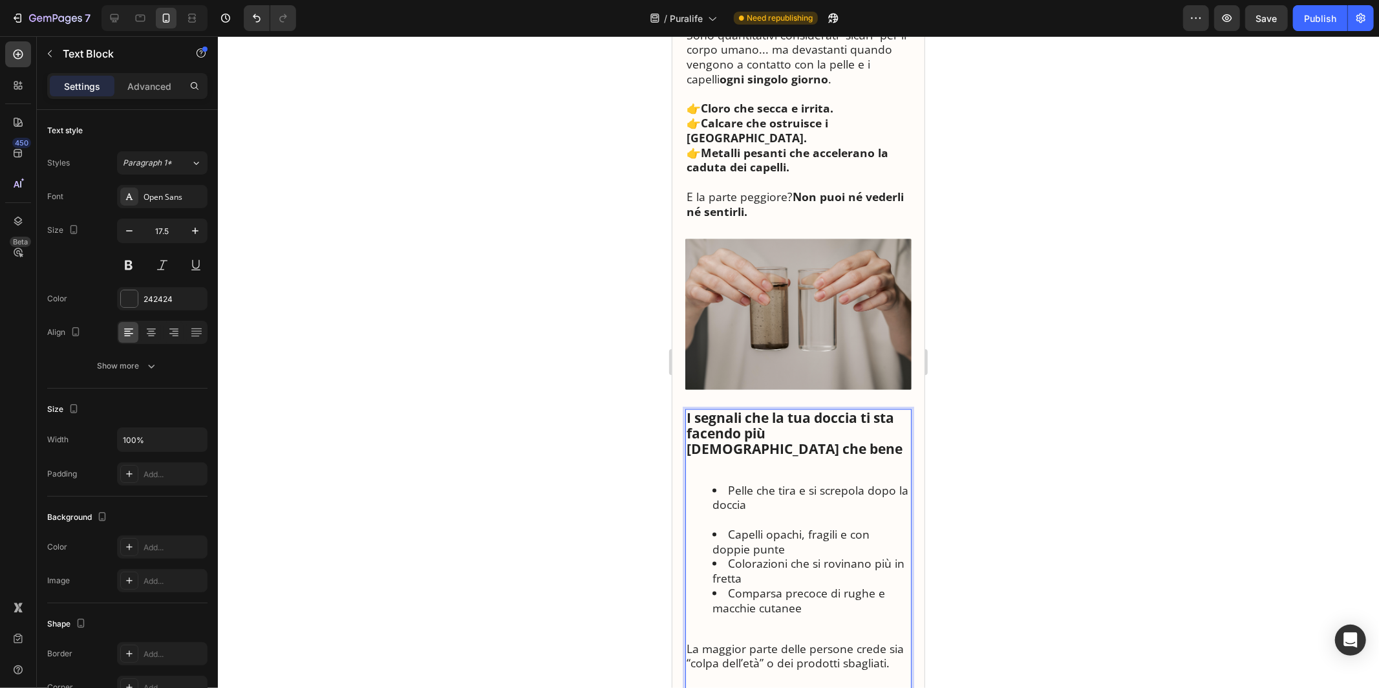
click at [774, 531] on li "Capelli opachi, fragili e con doppie punte" at bounding box center [811, 541] width 198 height 30
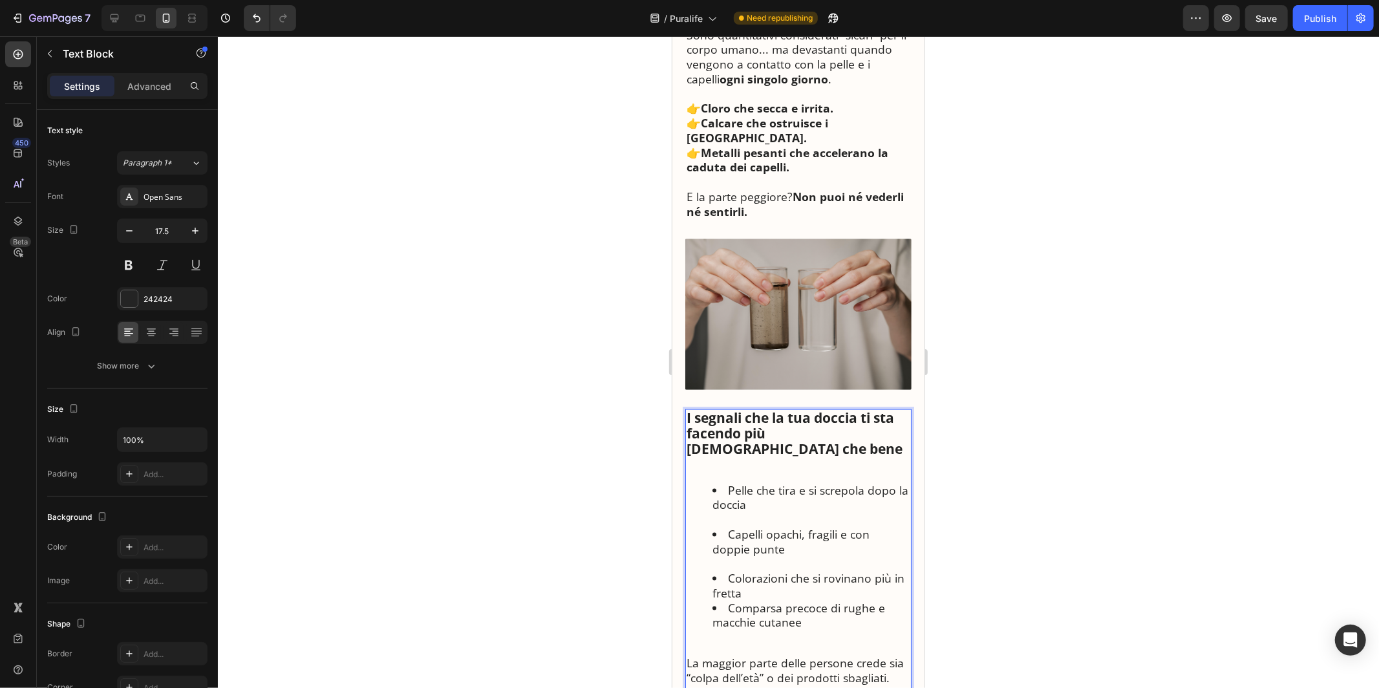
click at [761, 573] on li "Colorazioni che si rovinano più in fretta" at bounding box center [811, 585] width 198 height 30
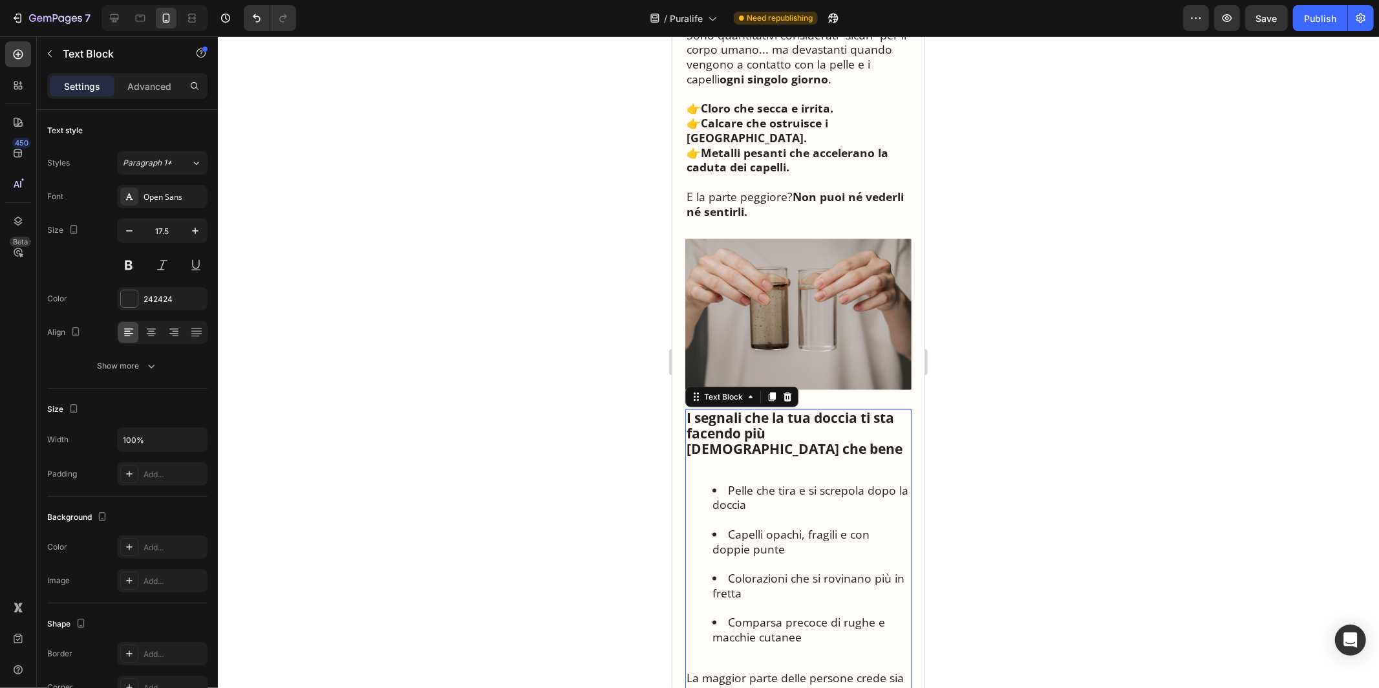
drag, startPoint x: 241, startPoint y: 512, endPoint x: 974, endPoint y: 513, distance: 732.6
click at [974, 513] on div at bounding box center [798, 362] width 1161 height 652
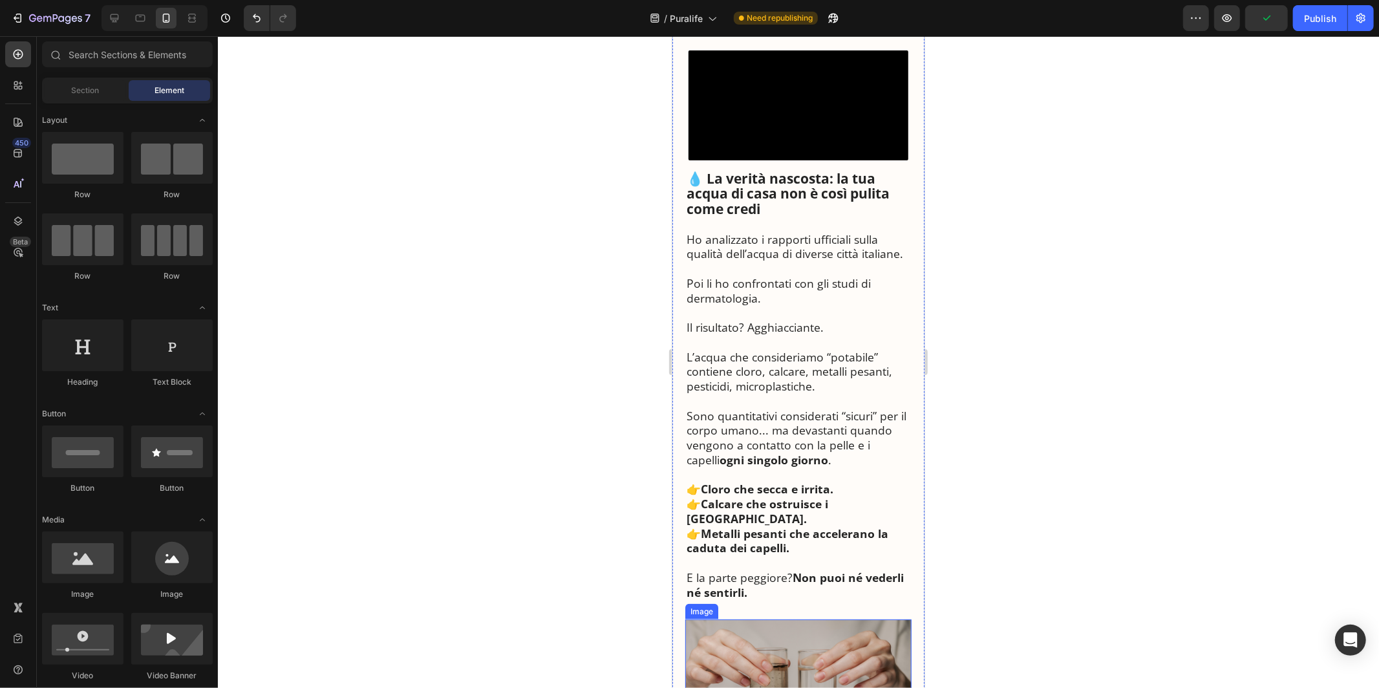
scroll to position [1027, 0]
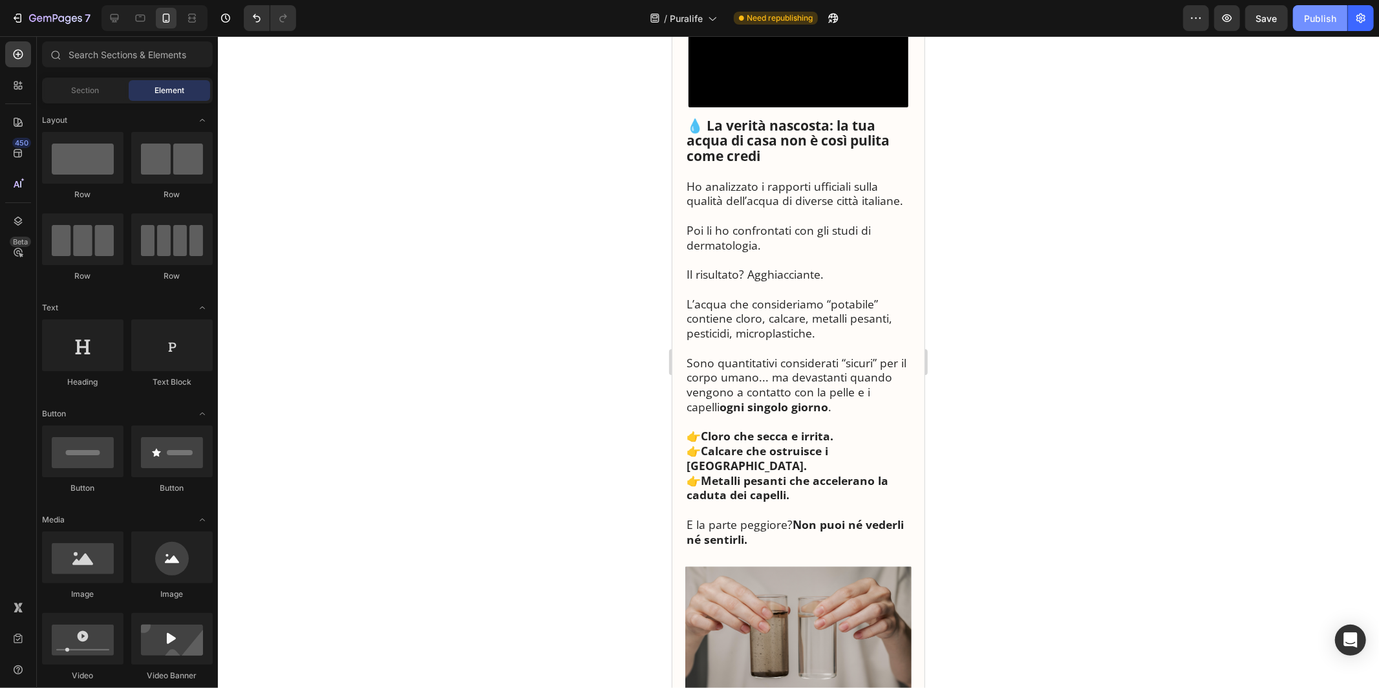
click at [1306, 23] on div "Publish" at bounding box center [1320, 19] width 32 height 14
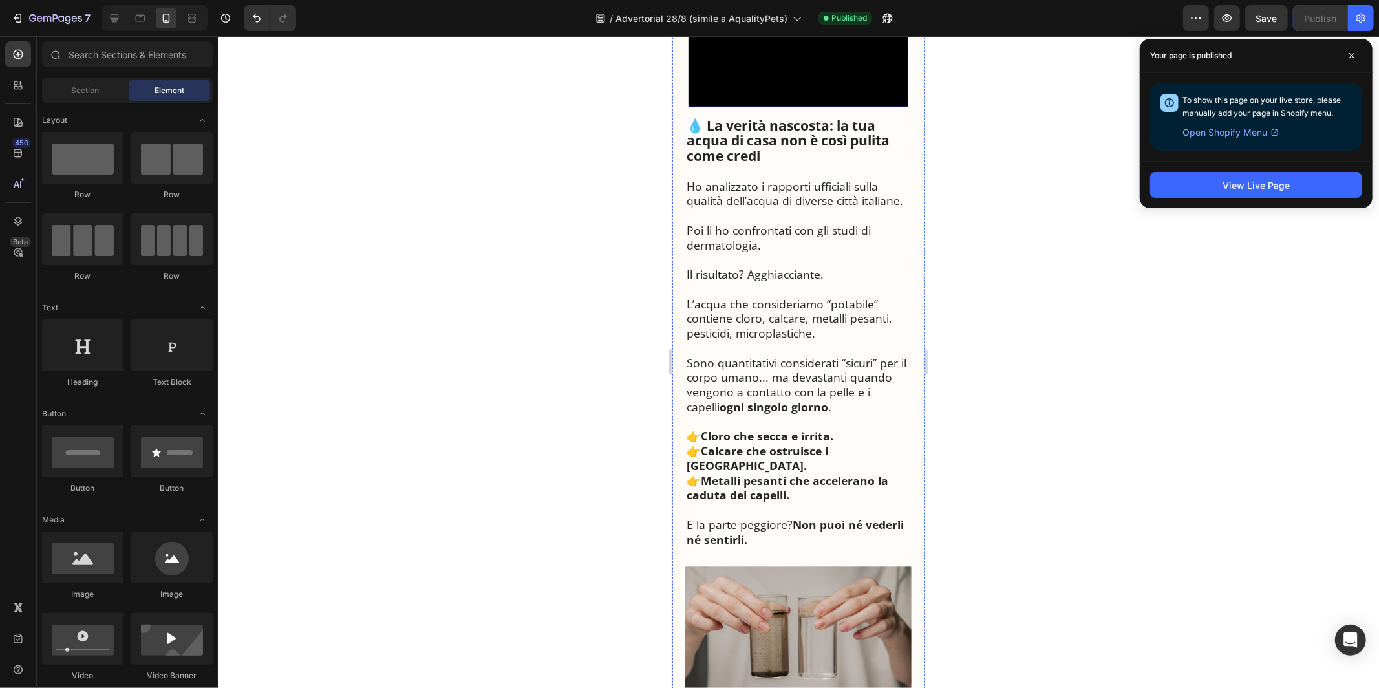
click at [759, 164] on strong "💧 La verità nascosta: la tua acqua di casa non è così pulita come credi" at bounding box center [787, 140] width 203 height 49
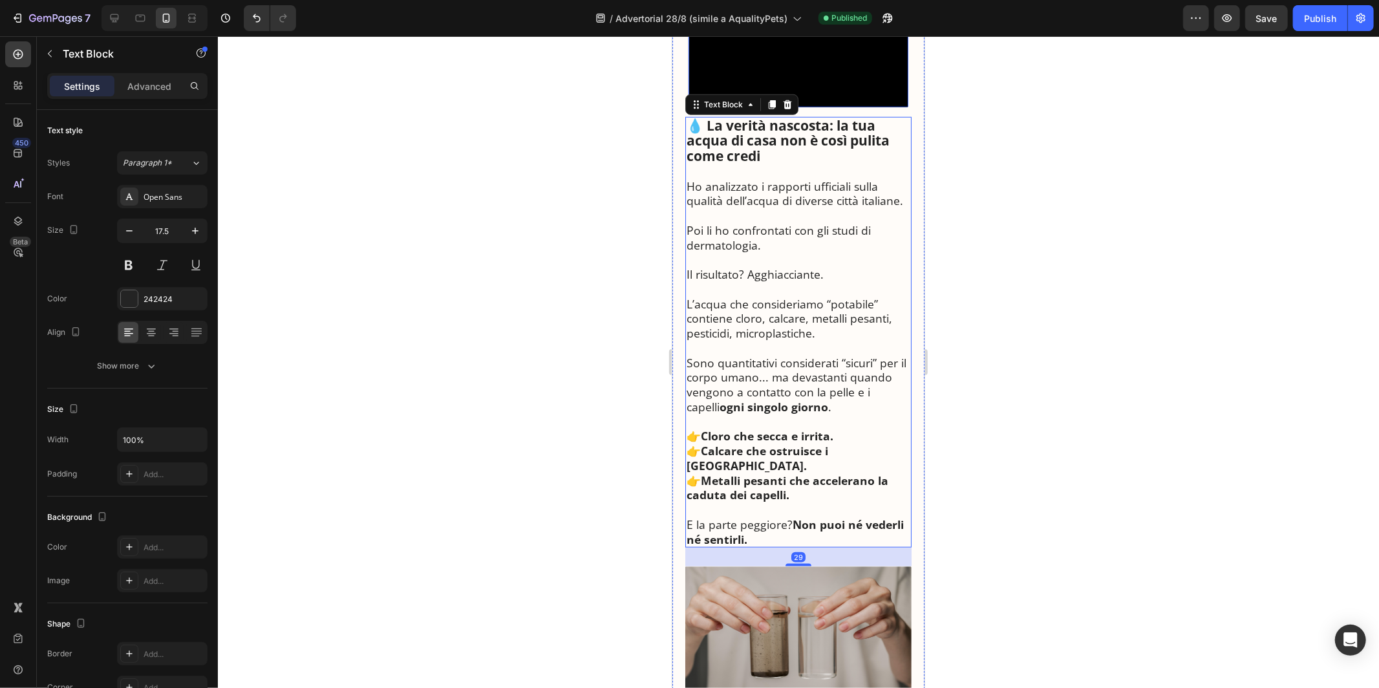
click at [759, 100] on video at bounding box center [798, 52] width 220 height 110
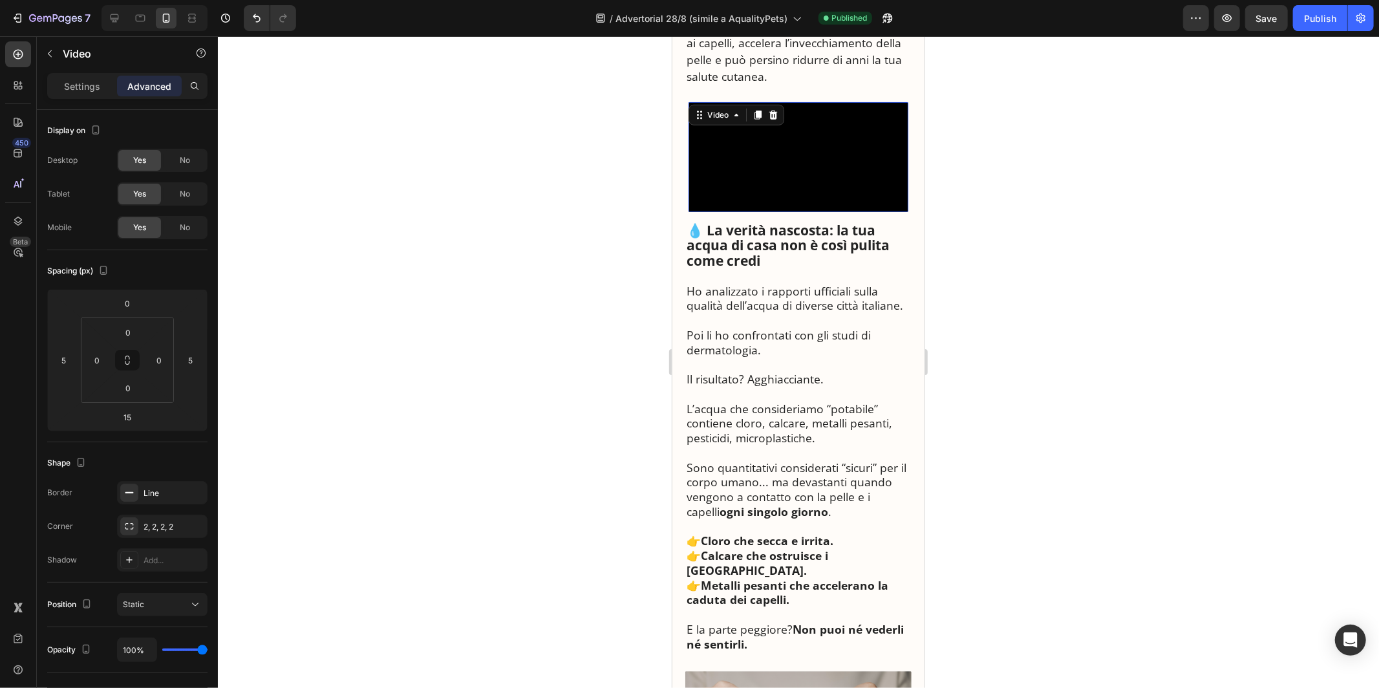
scroll to position [790, 0]
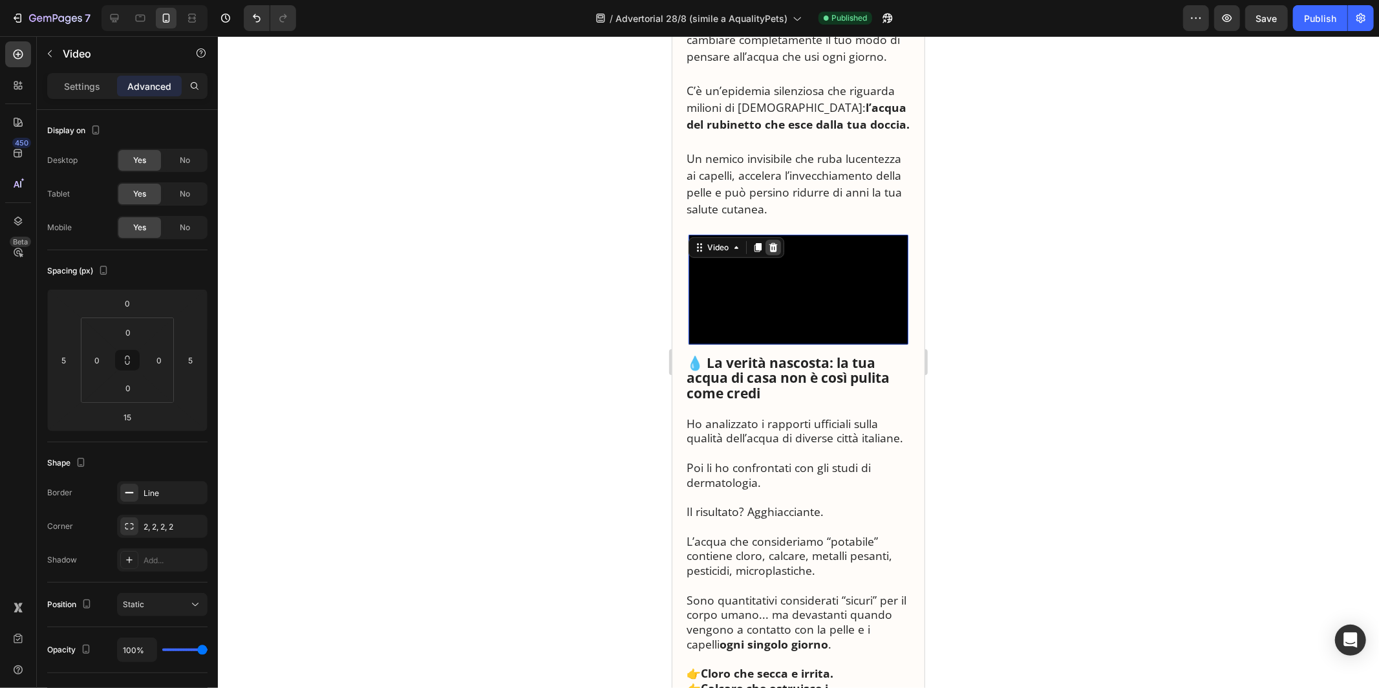
click at [779, 243] on div at bounding box center [773, 247] width 16 height 16
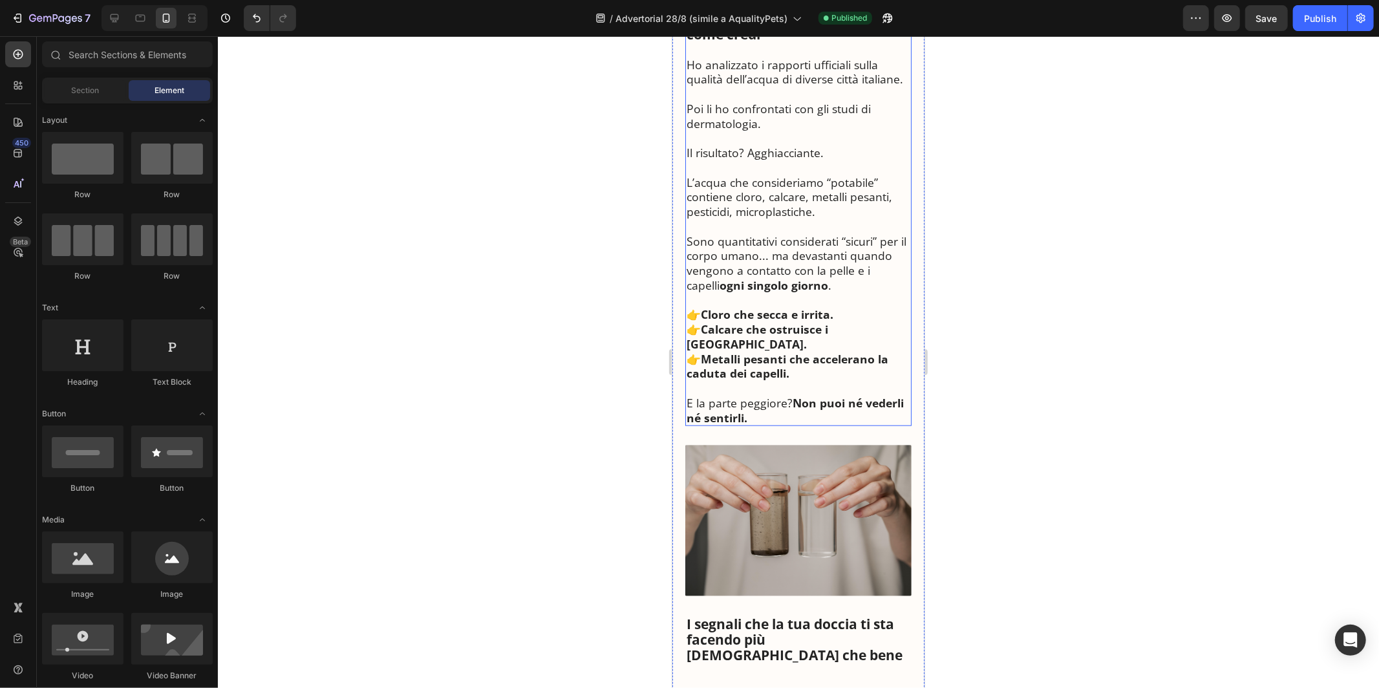
scroll to position [1038, 0]
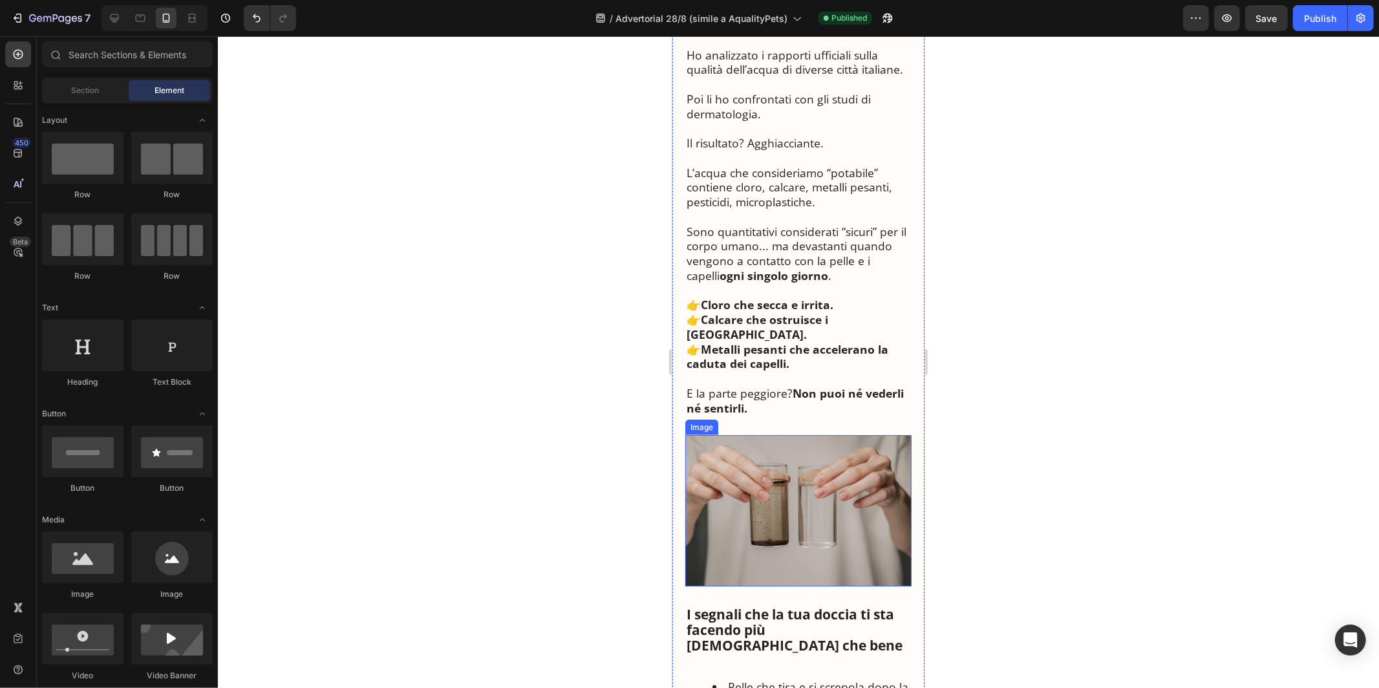
click at [760, 449] on img at bounding box center [798, 510] width 226 height 151
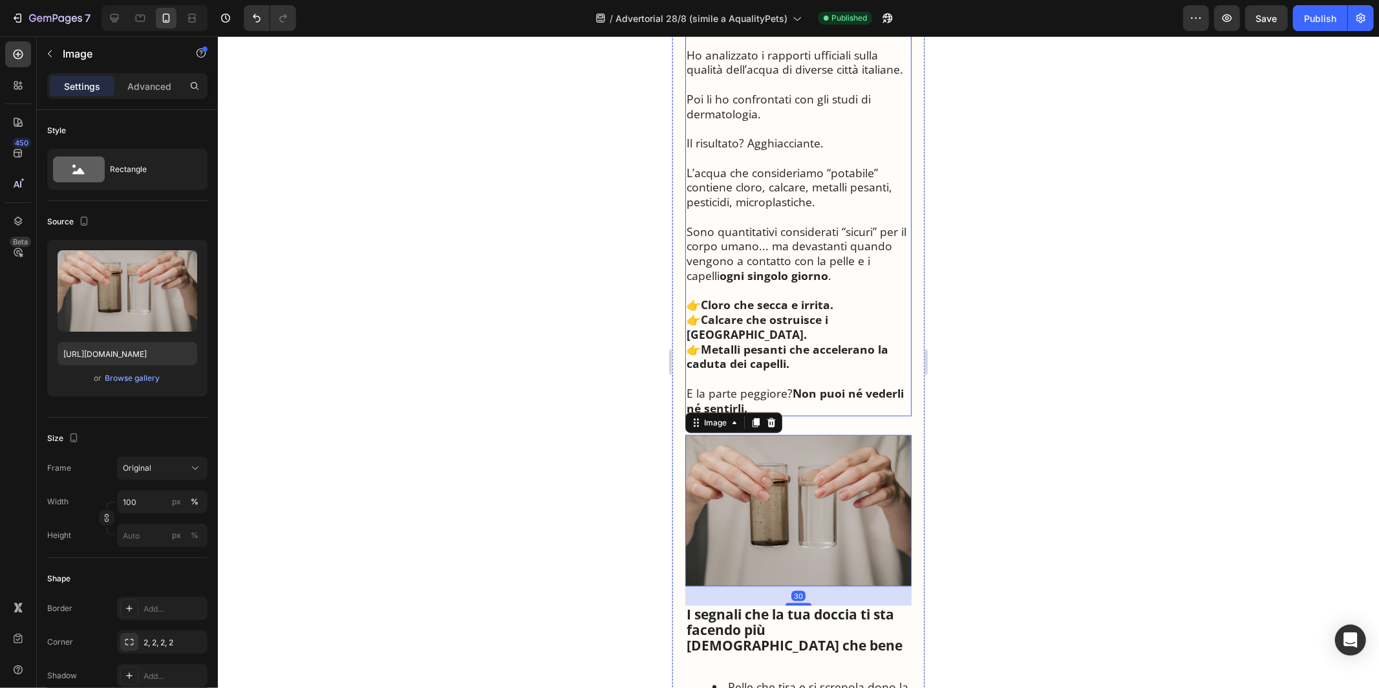
click at [766, 232] on p "Sono quantitativi considerati “sicuri” per il corpo umano... ma devastanti quan…" at bounding box center [798, 253] width 224 height 59
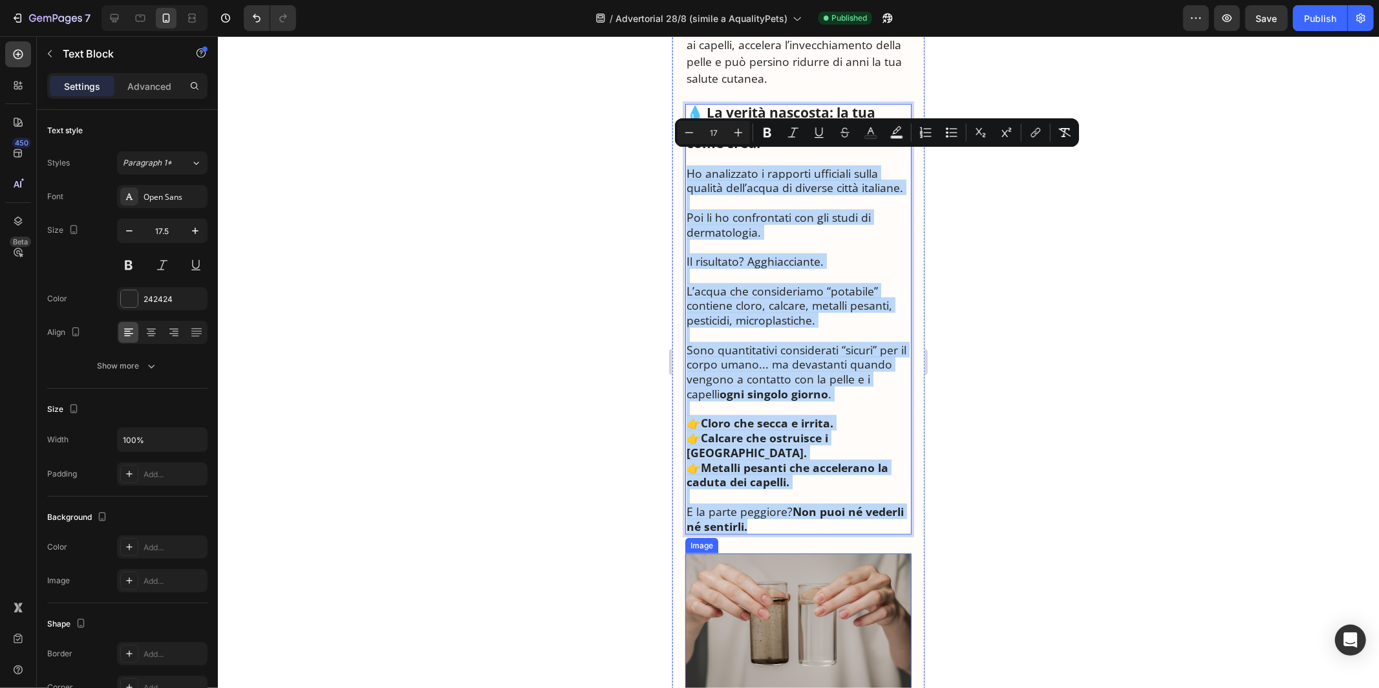
scroll to position [934, 0]
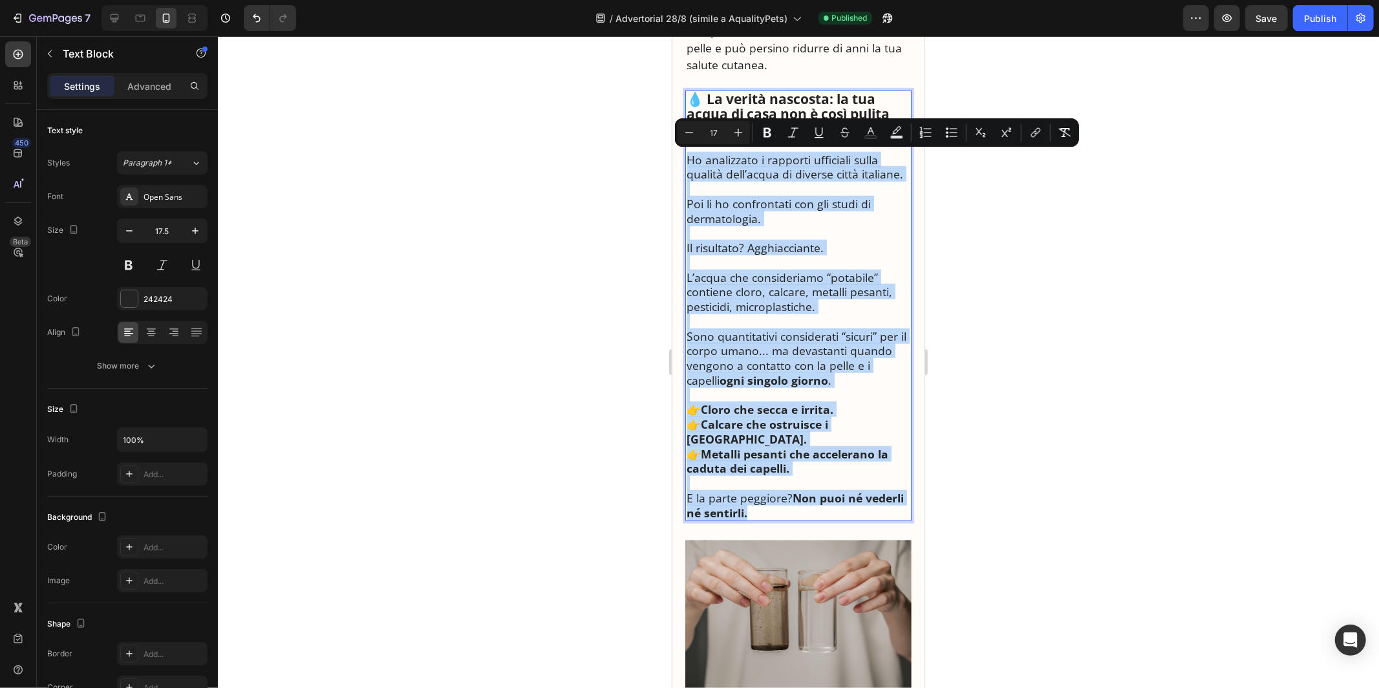
drag, startPoint x: 687, startPoint y: 424, endPoint x: 810, endPoint y: 493, distance: 141.0
click at [810, 493] on div "💧 La verità nascosta: la tua acqua di casa non è così pulita come credi Ho anal…" at bounding box center [798, 305] width 226 height 431
copy div "Ho analizzato i rapporti ufficiali sulla qualità dell’acqua di diverse città it…"
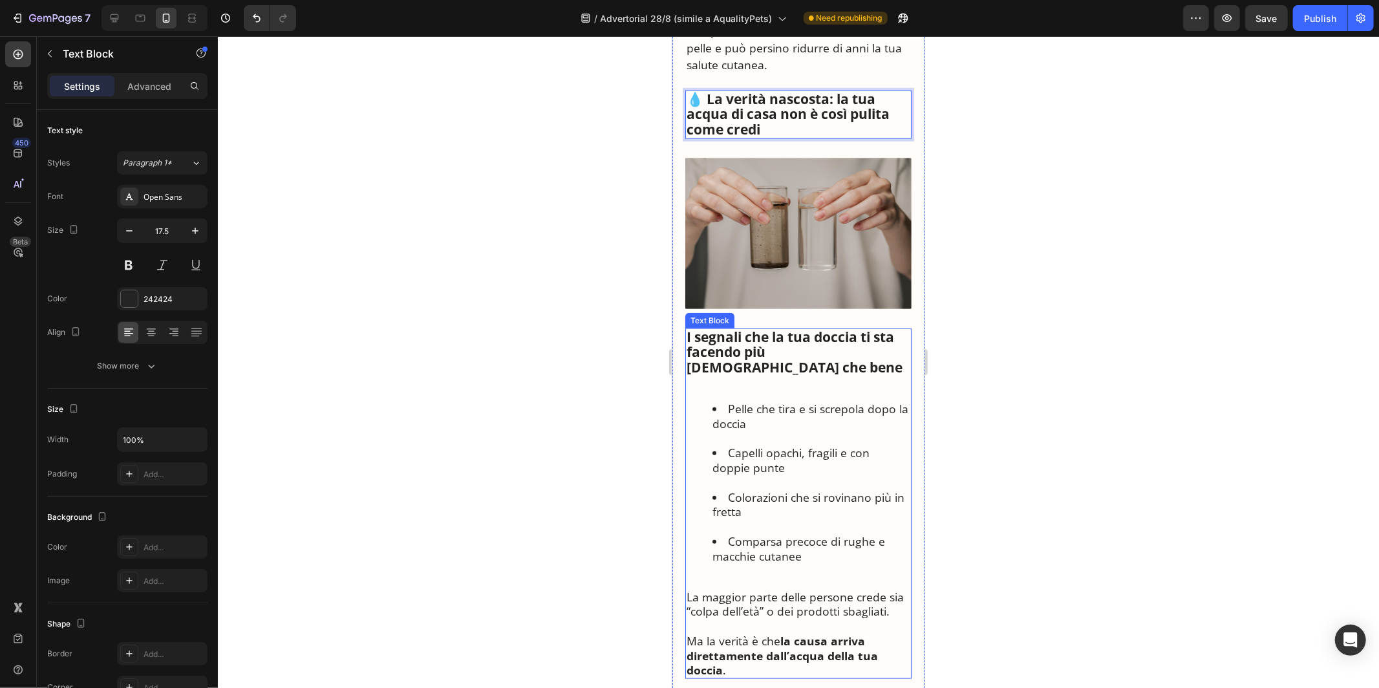
click at [789, 551] on div "I segnali che la tua doccia ti sta facendo più [DEMOGRAPHIC_DATA] che bene [PER…" at bounding box center [798, 503] width 226 height 351
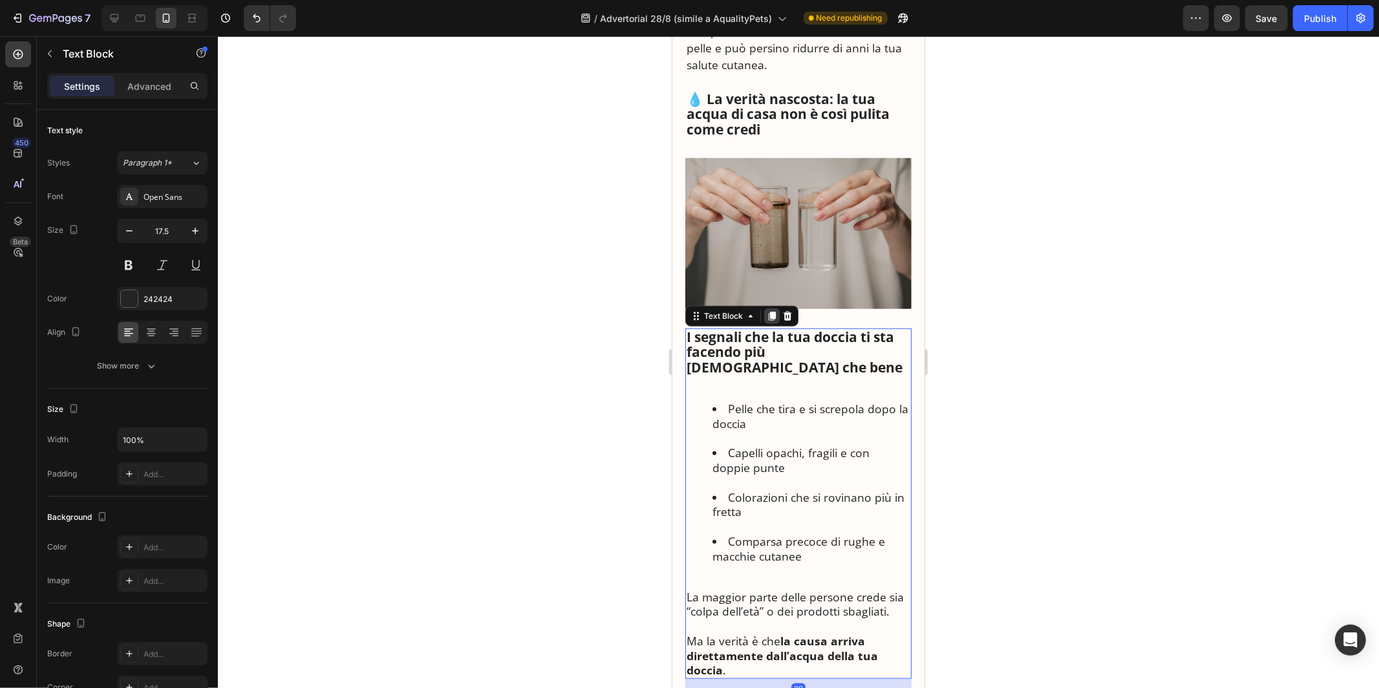
click at [769, 319] on icon at bounding box center [771, 315] width 10 height 10
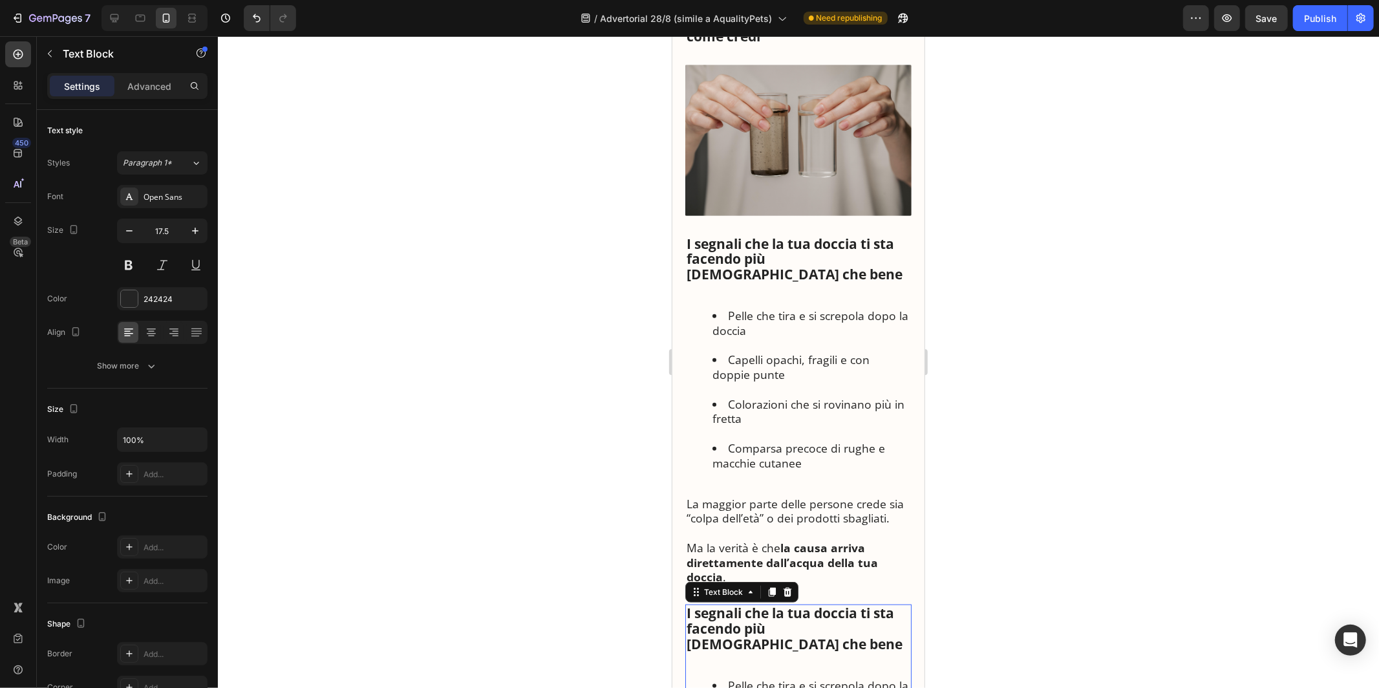
scroll to position [999, 0]
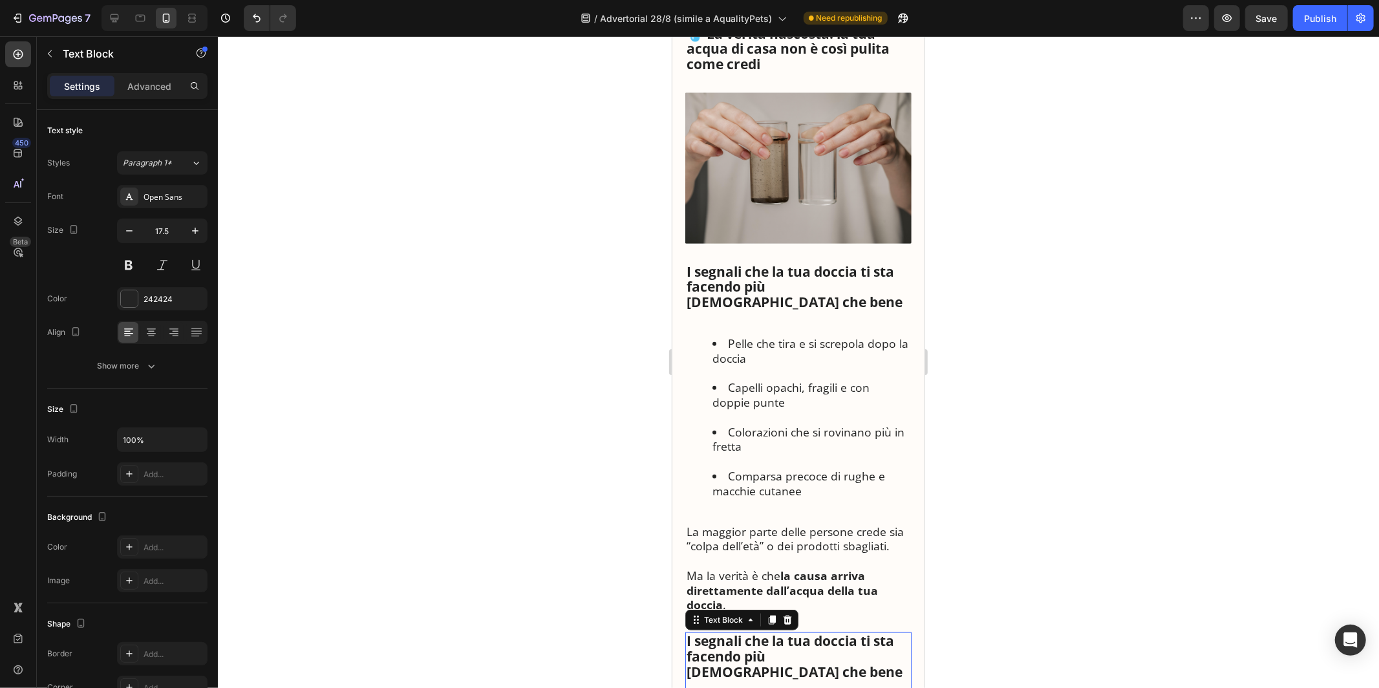
click at [755, 290] on strong "I segnali che la tua doccia ti sta facendo più [DEMOGRAPHIC_DATA] che bene" at bounding box center [794, 286] width 216 height 49
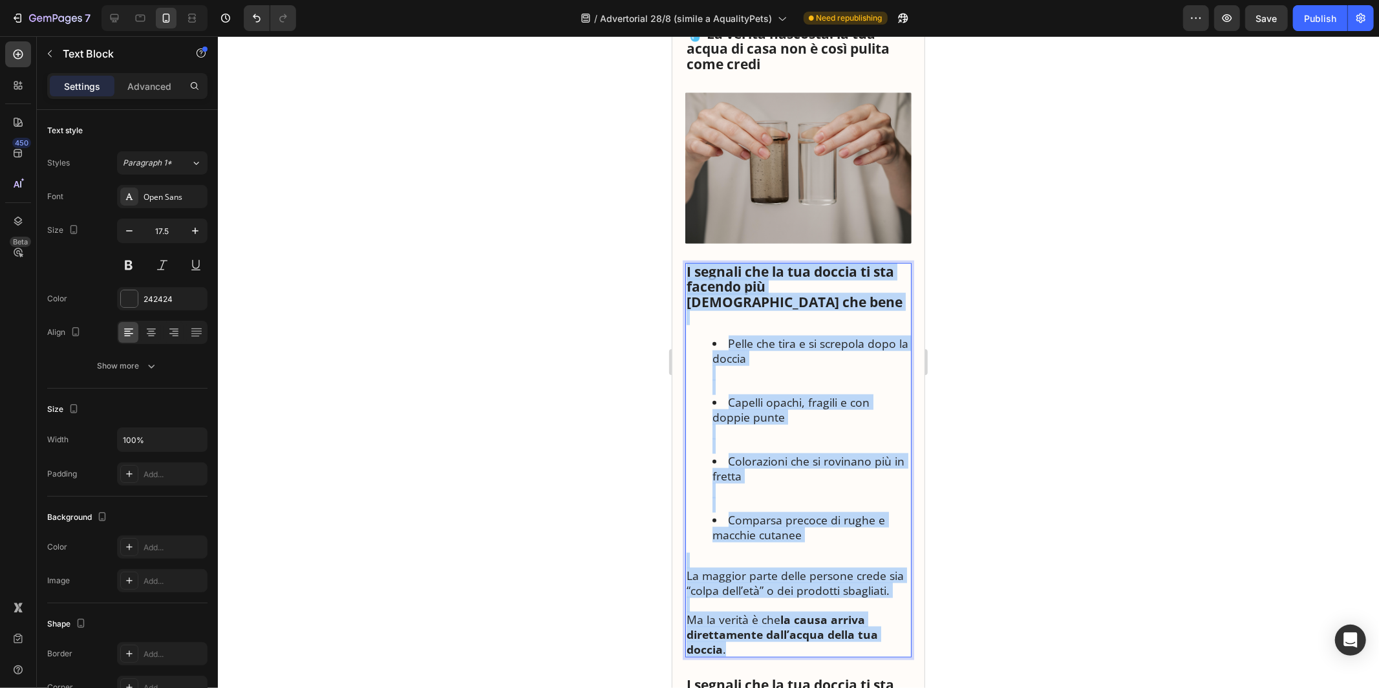
drag, startPoint x: 687, startPoint y: 270, endPoint x: 837, endPoint y: 629, distance: 388.6
click at [837, 629] on div "I segnali che la tua doccia ti sta facendo più [DEMOGRAPHIC_DATA] che bene [PER…" at bounding box center [798, 460] width 226 height 395
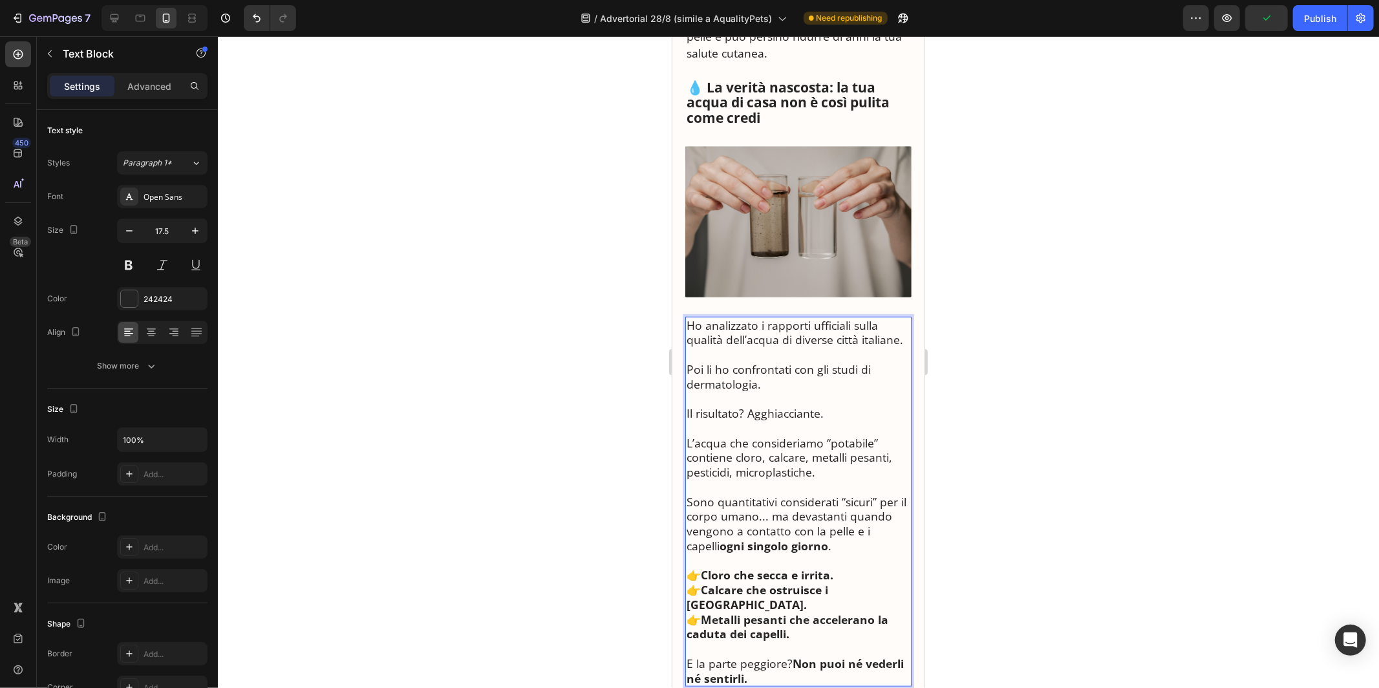
scroll to position [929, 0]
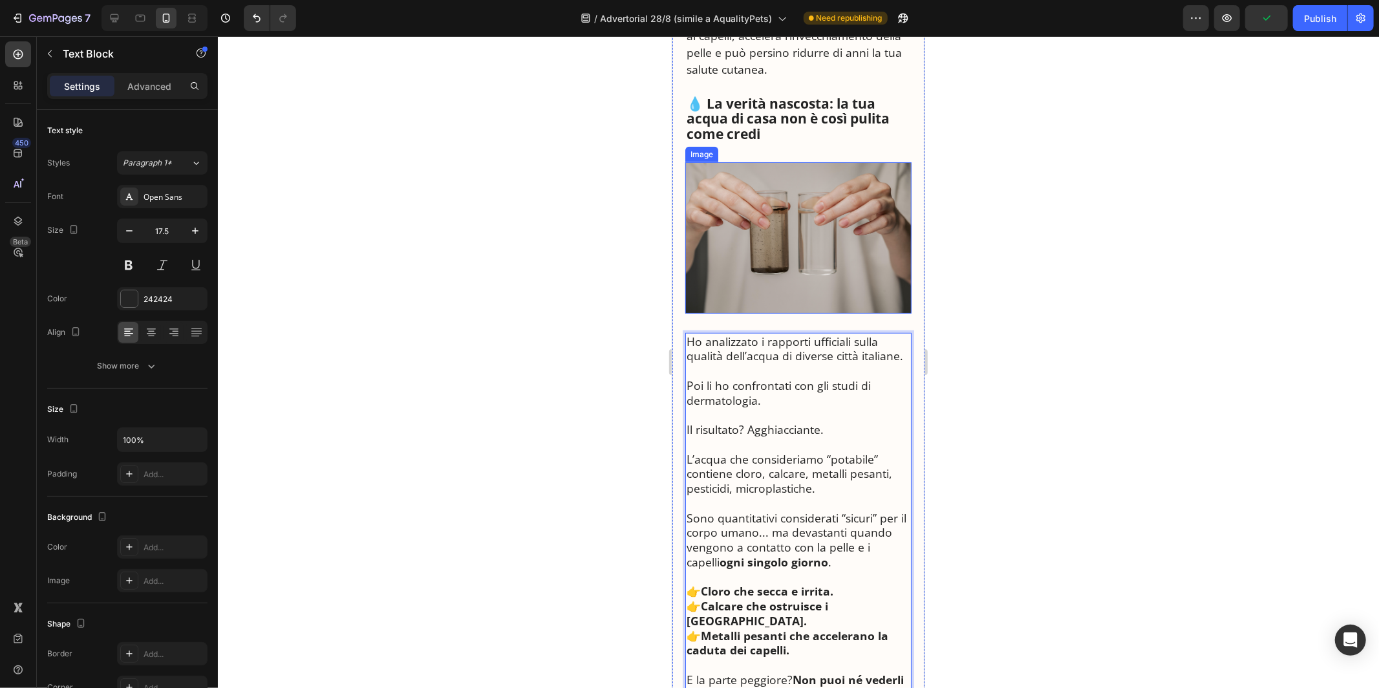
click at [780, 253] on img at bounding box center [798, 237] width 226 height 151
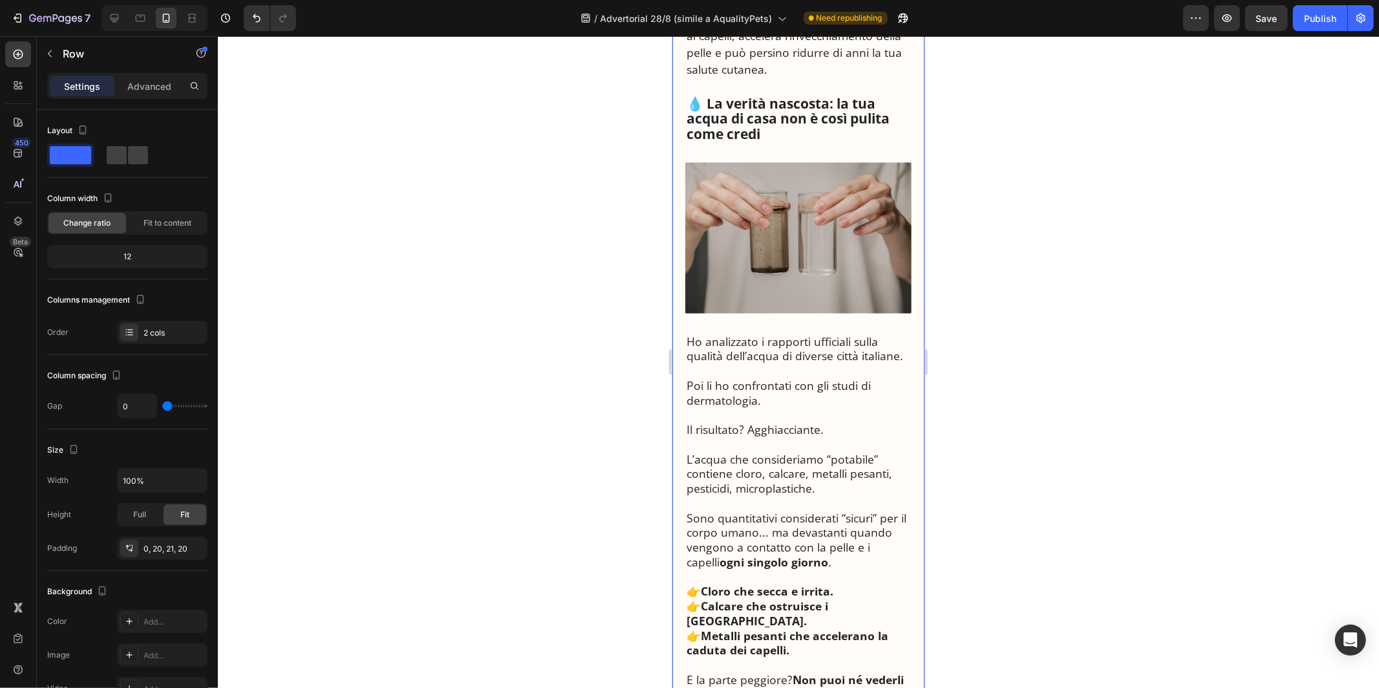
click at [786, 122] on strong "💧 La verità nascosta: la tua acqua di casa non è così pulita come credi" at bounding box center [787, 118] width 203 height 49
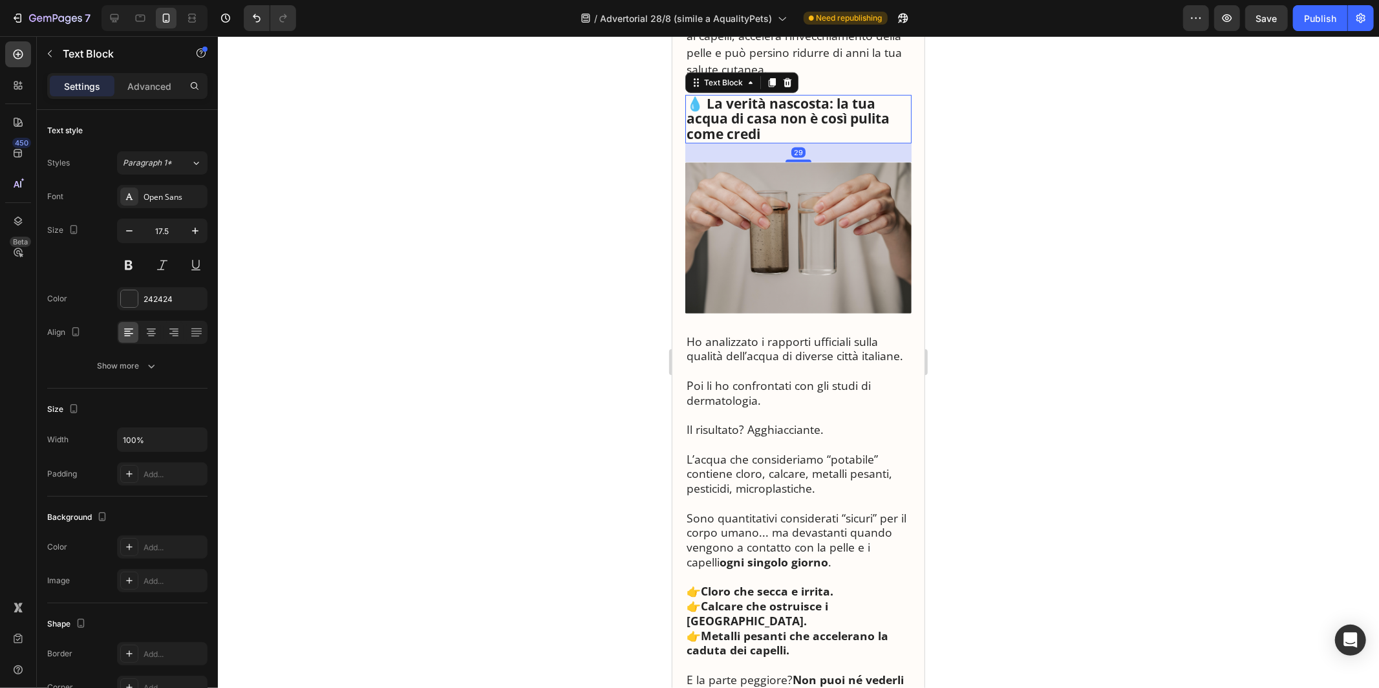
click at [793, 157] on div "29" at bounding box center [798, 152] width 226 height 19
click at [793, 158] on div "29" at bounding box center [798, 152] width 226 height 19
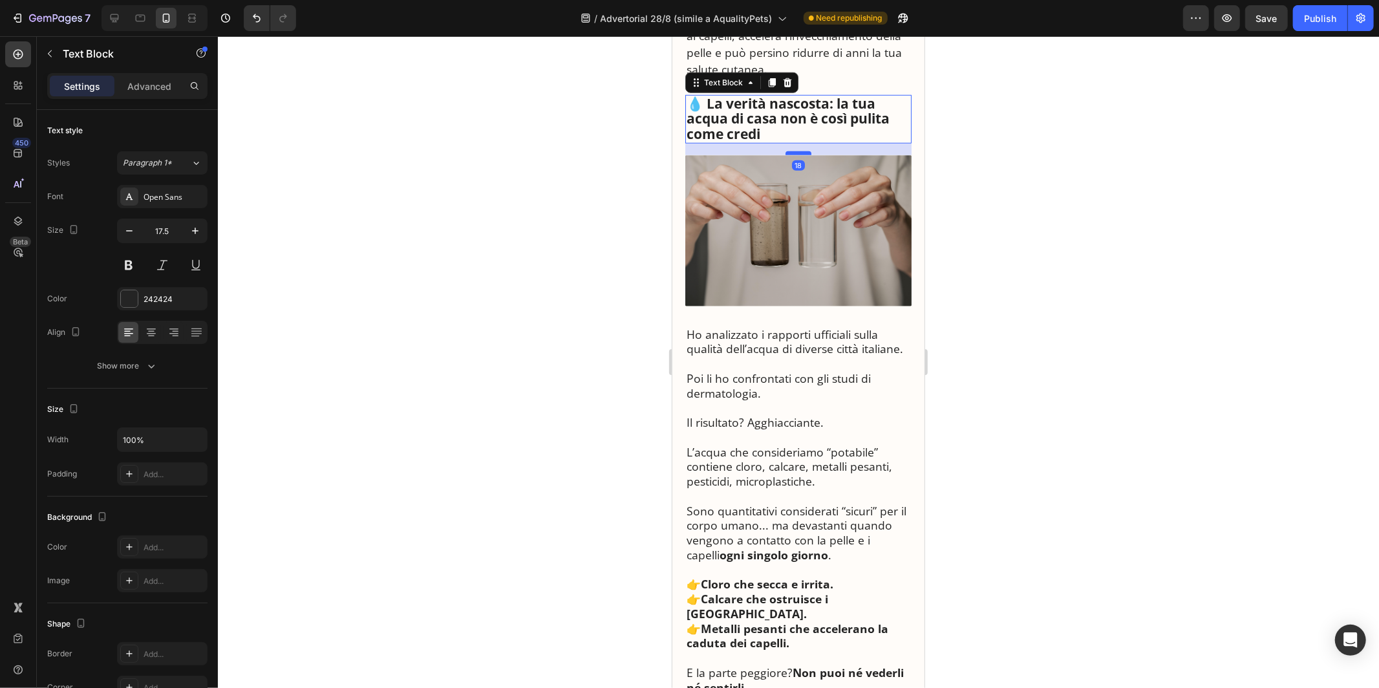
drag, startPoint x: 793, startPoint y: 160, endPoint x: 793, endPoint y: 153, distance: 7.1
click at [793, 153] on div at bounding box center [798, 153] width 26 height 4
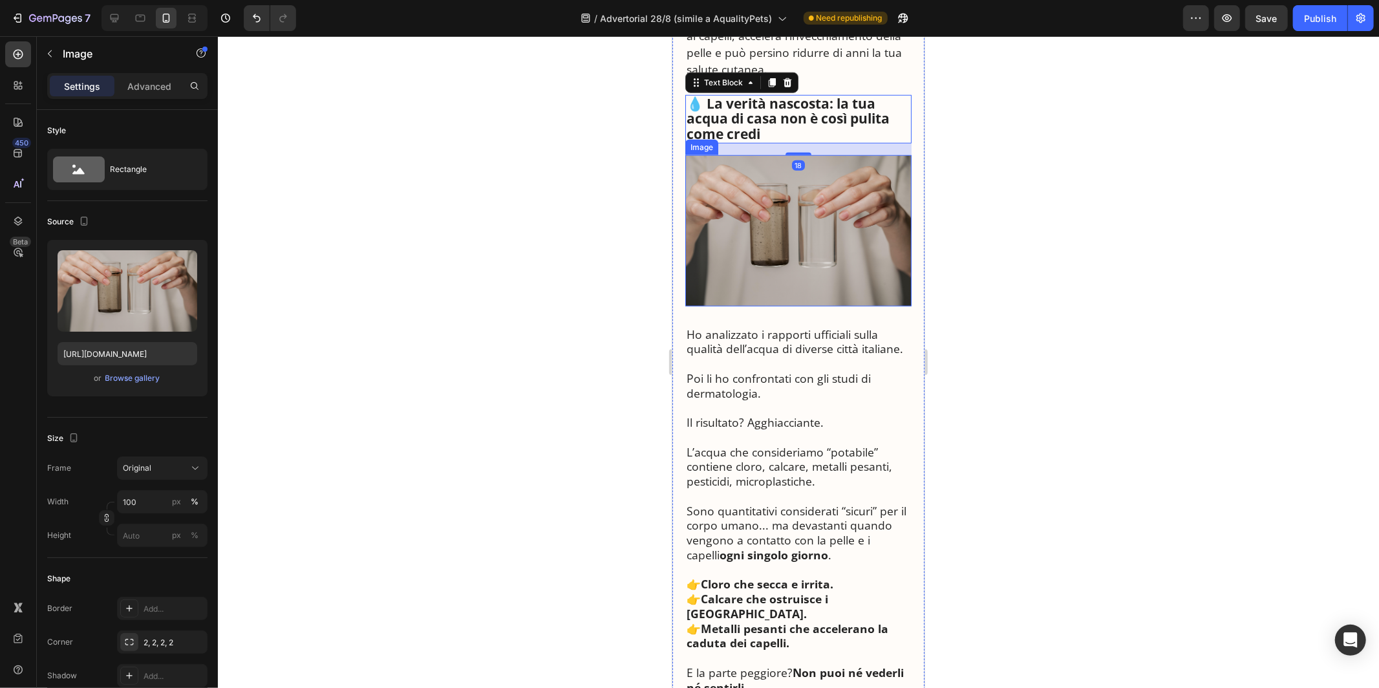
click at [776, 274] on img at bounding box center [798, 230] width 226 height 151
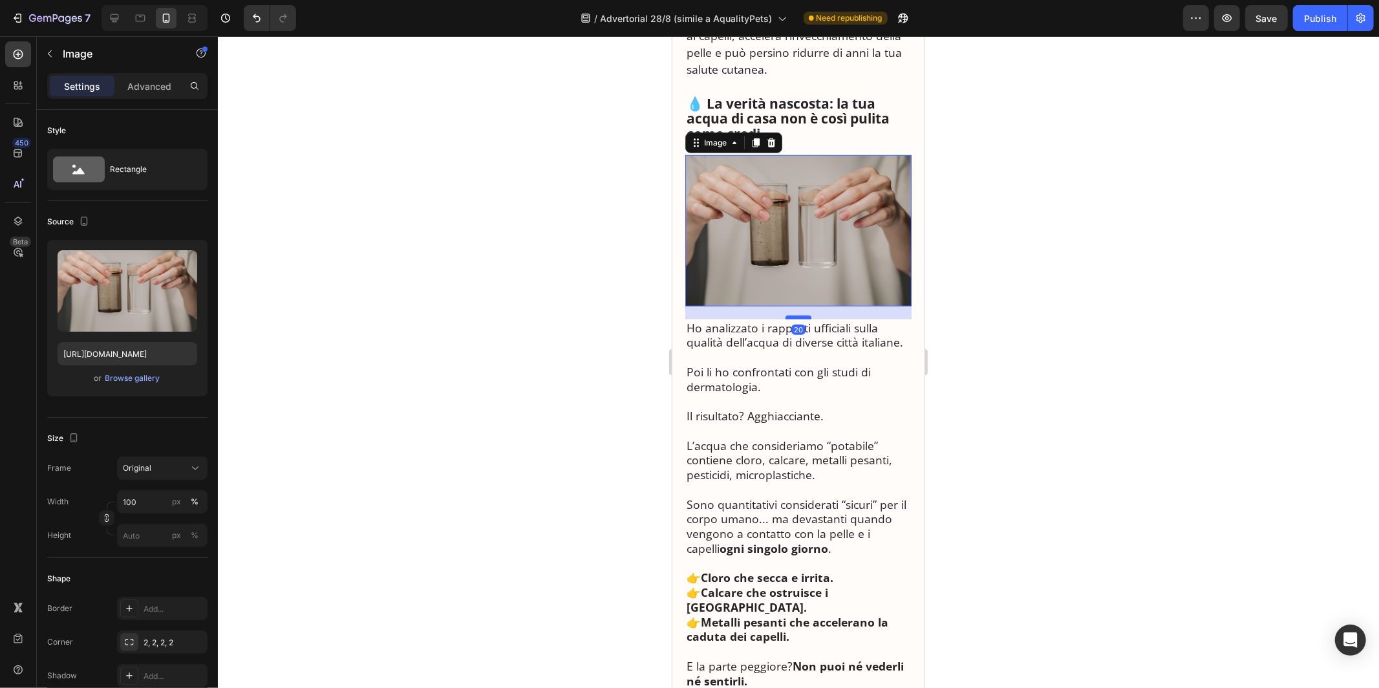
click at [795, 316] on div at bounding box center [798, 317] width 26 height 4
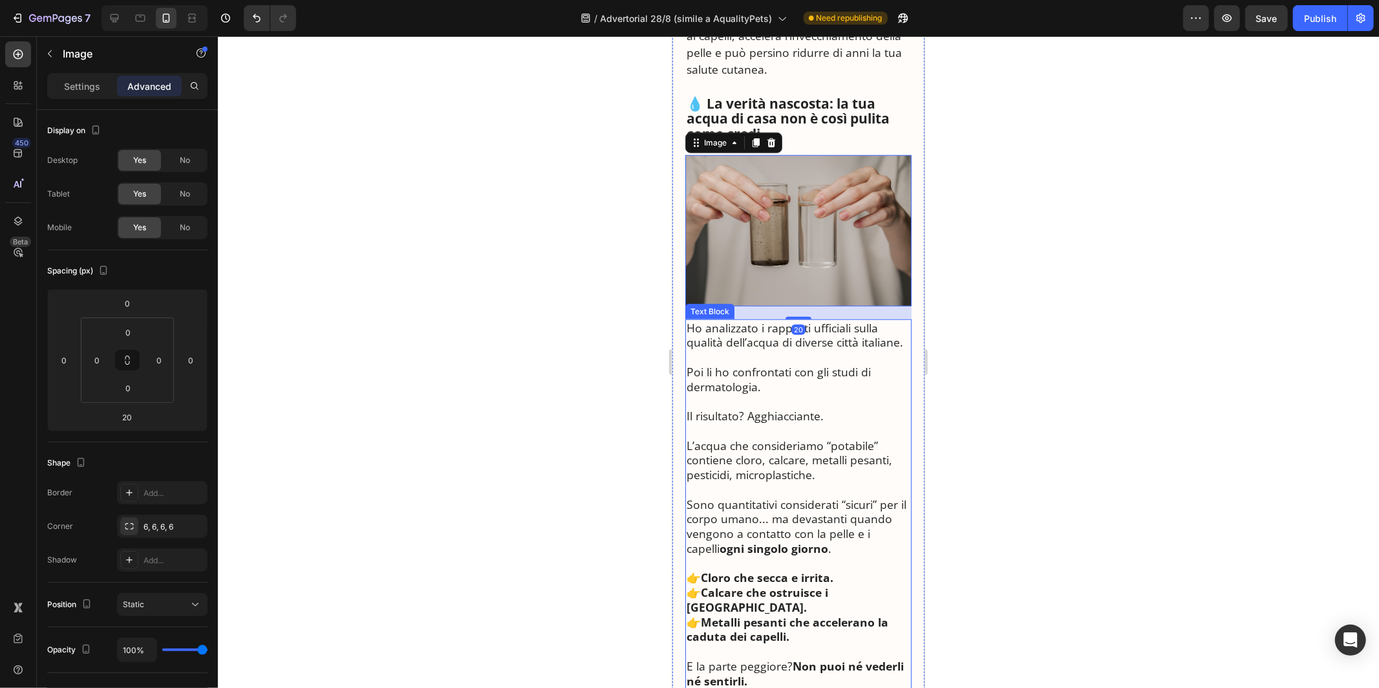
click at [795, 361] on p "Rich Text Editor. Editing area: main" at bounding box center [798, 356] width 224 height 15
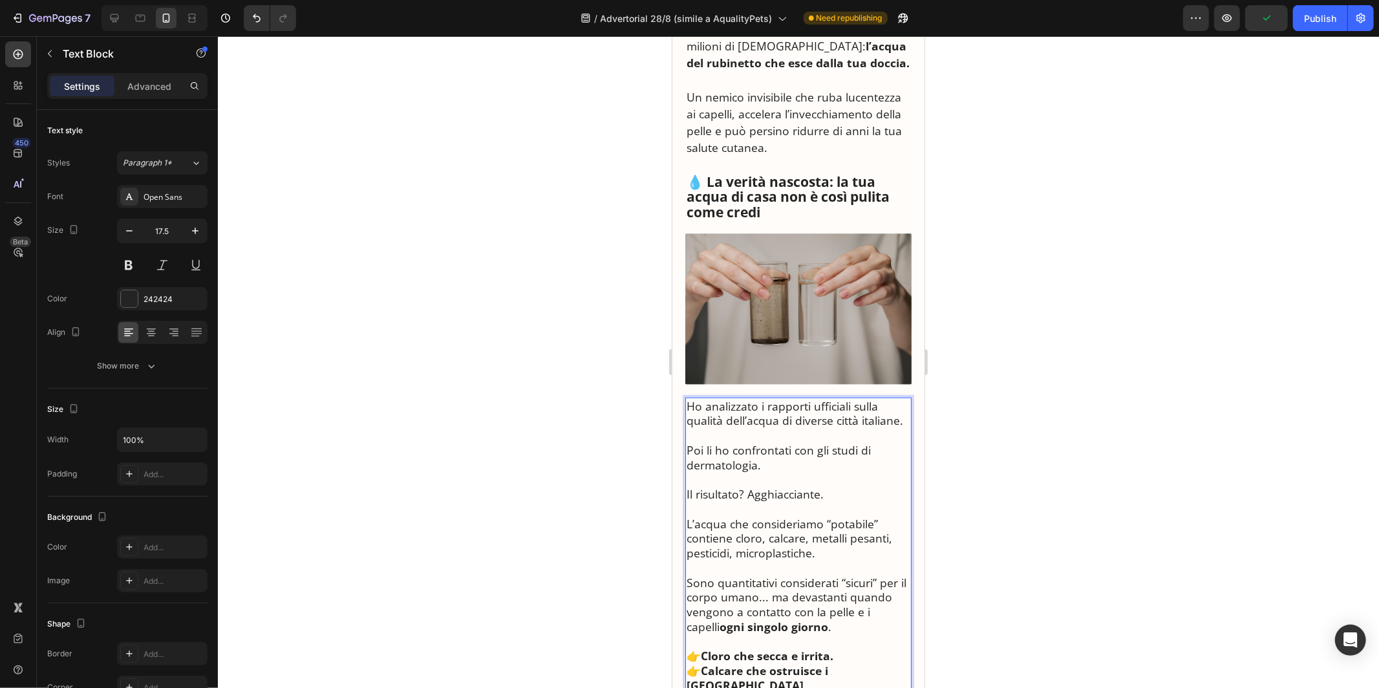
scroll to position [936, 0]
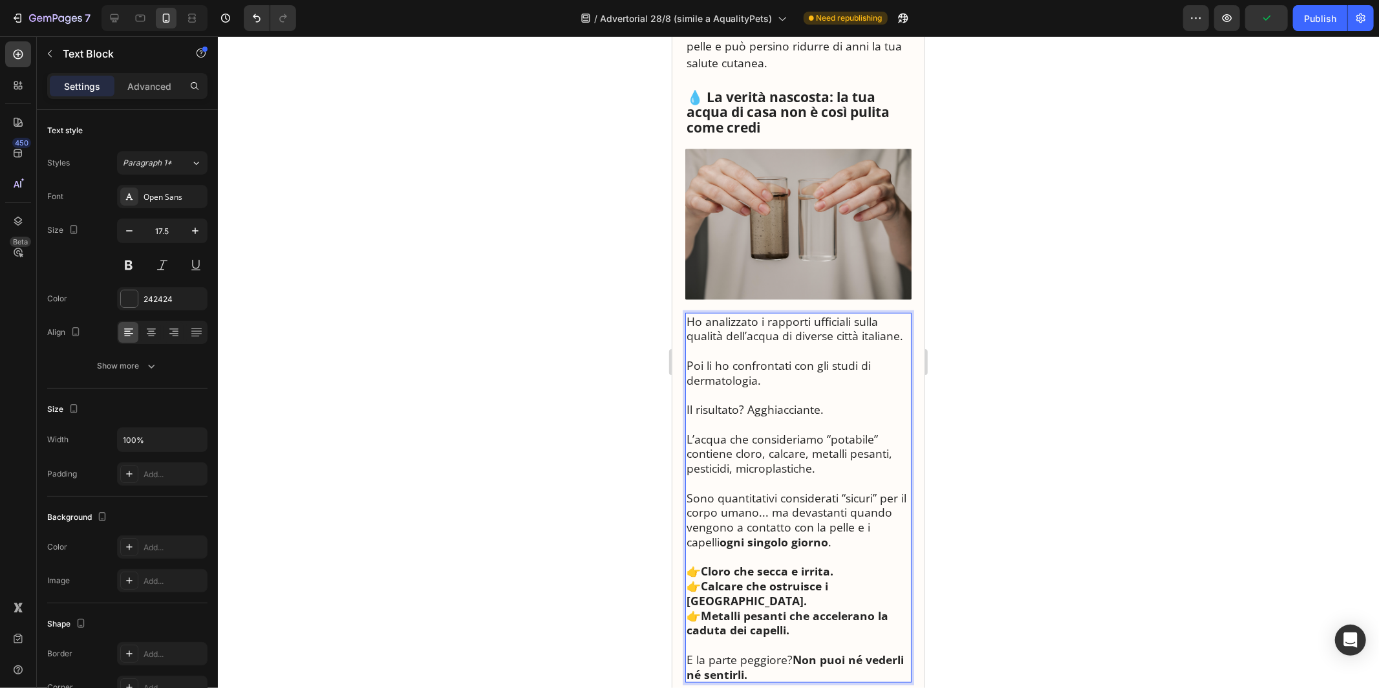
click at [804, 440] on p "L’acqua che consideriamo “potabile” contiene cloro, calcare, metalli pesanti, p…" at bounding box center [798, 453] width 224 height 44
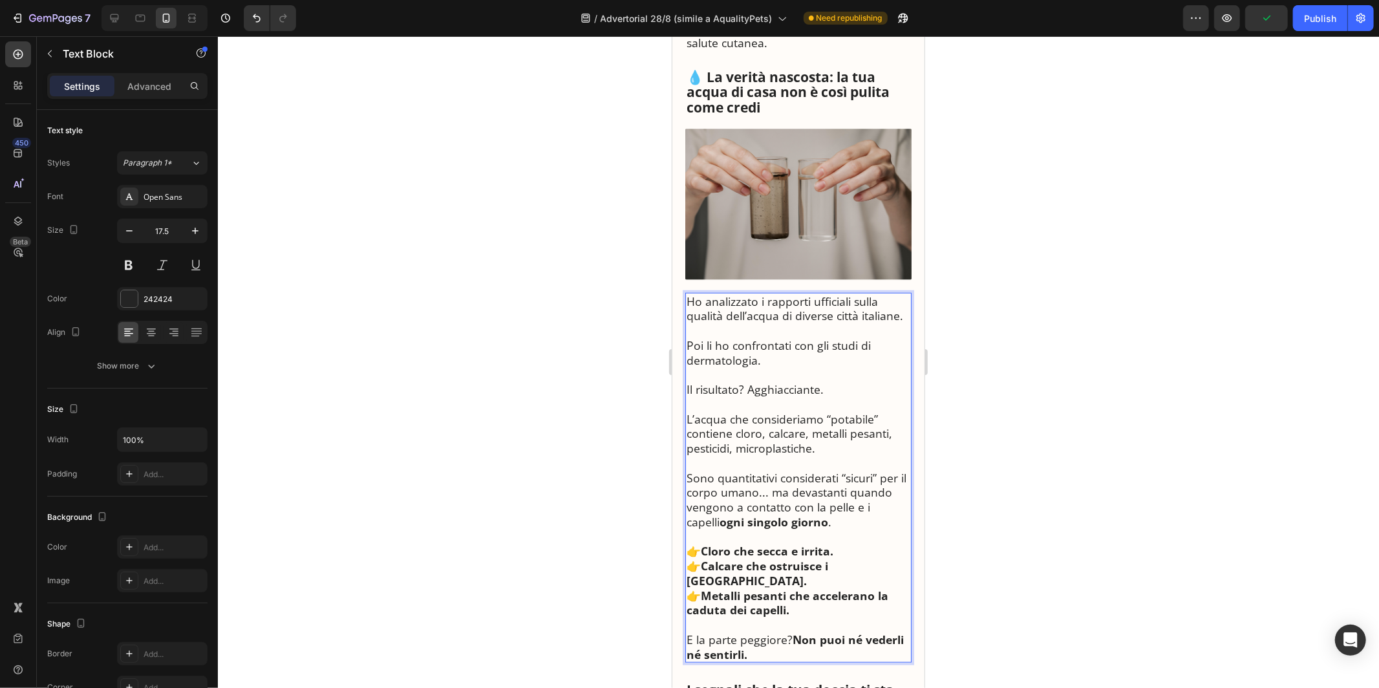
scroll to position [965, 0]
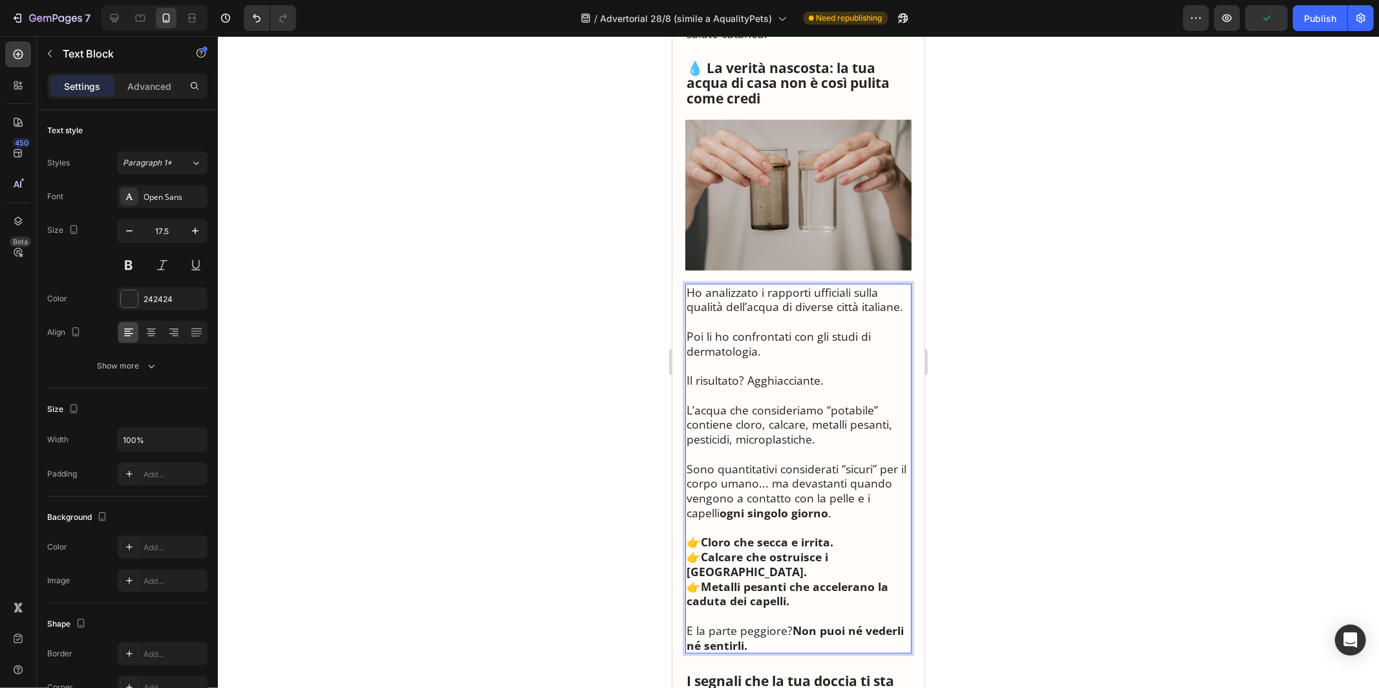
click at [735, 385] on p "Il risultato? Agghiacciante." at bounding box center [798, 379] width 224 height 15
click at [749, 447] on p "Rich Text Editor. Editing area: main" at bounding box center [798, 453] width 224 height 15
click at [747, 425] on p "L’acqua che consideriamo “potabile” contiene cloro, calcare, metalli pesanti, p…" at bounding box center [798, 424] width 224 height 44
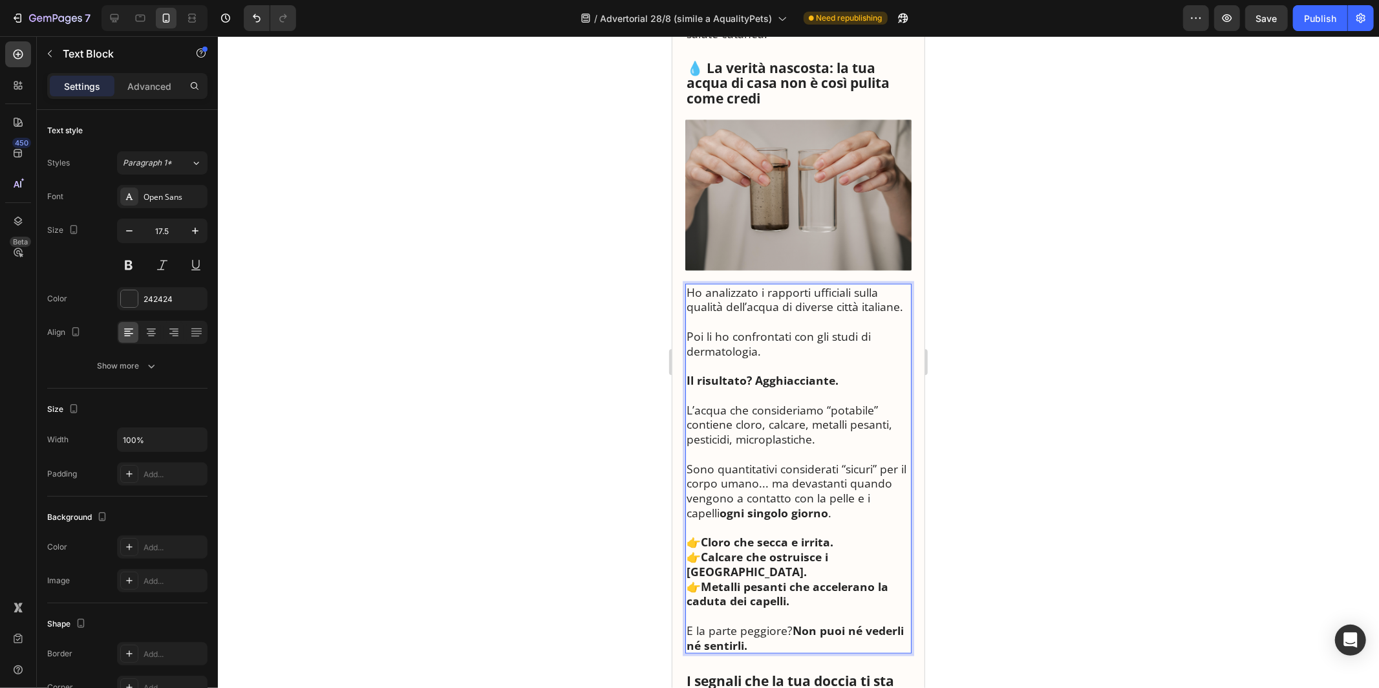
click at [747, 425] on p "L’acqua che consideriamo “potabile” contiene cloro, calcare, metalli pesanti, p…" at bounding box center [798, 424] width 224 height 44
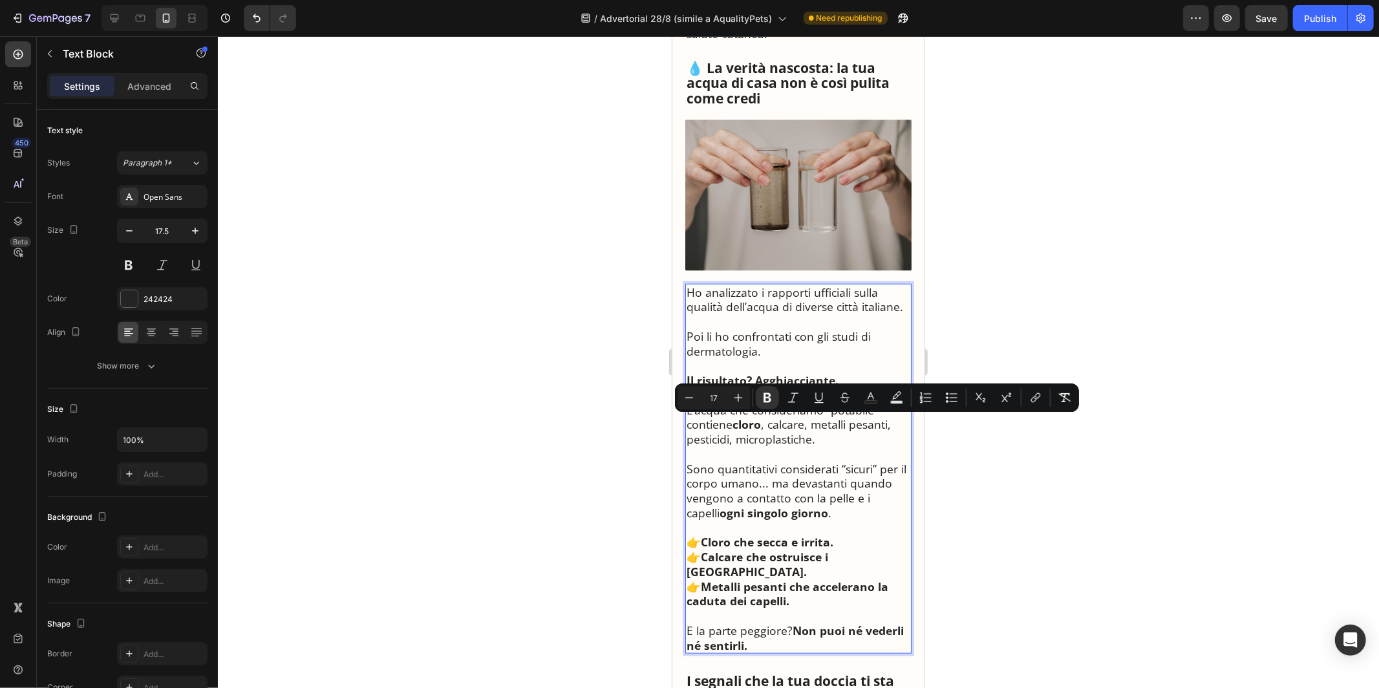
click at [780, 421] on p "L’acqua che consideriamo “potabile” contiene cloro , calcare, metalli pesanti, …" at bounding box center [798, 424] width 224 height 44
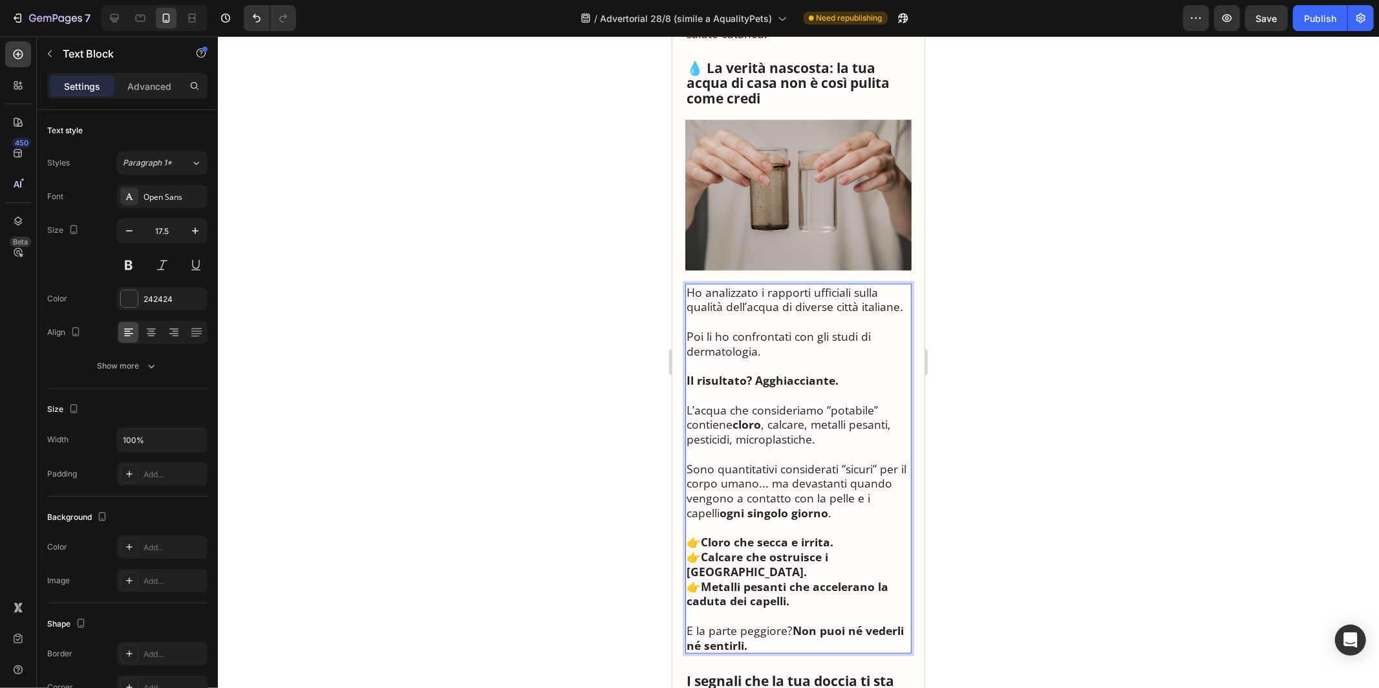
click at [780, 421] on p "L’acqua che consideriamo “potabile” contiene cloro , calcare, metalli pesanti, …" at bounding box center [798, 424] width 224 height 44
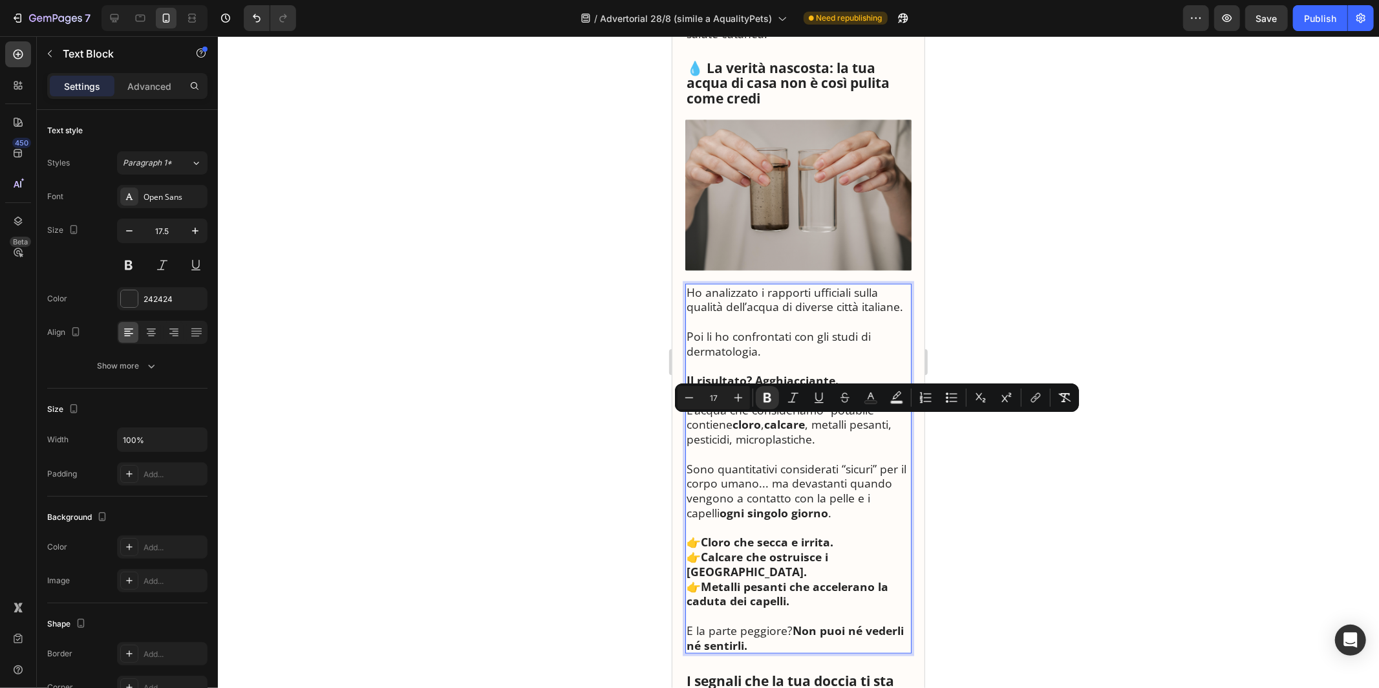
click at [823, 425] on p "L’acqua che consideriamo “potabile” contiene cloro , calcare , metalli pesanti,…" at bounding box center [798, 424] width 224 height 44
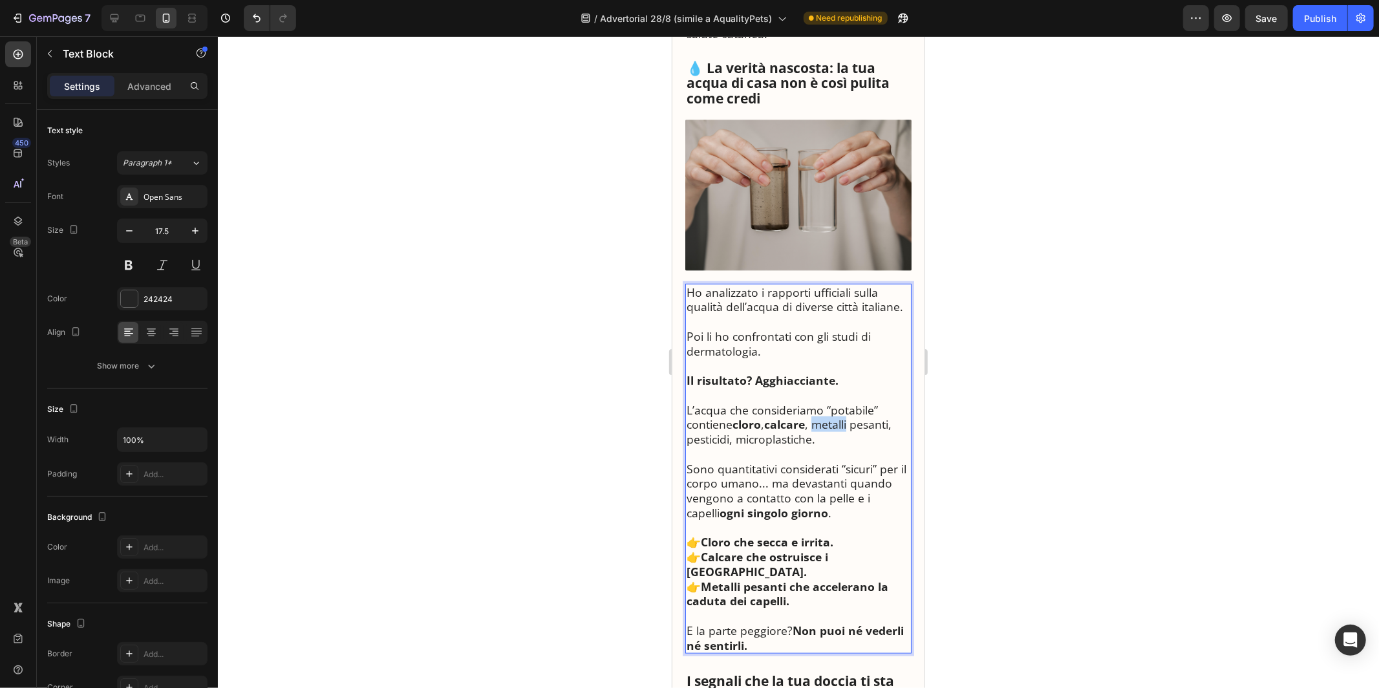
click at [823, 425] on p "L’acqua che consideriamo “potabile” contiene cloro , calcare , metalli pesanti,…" at bounding box center [798, 424] width 224 height 44
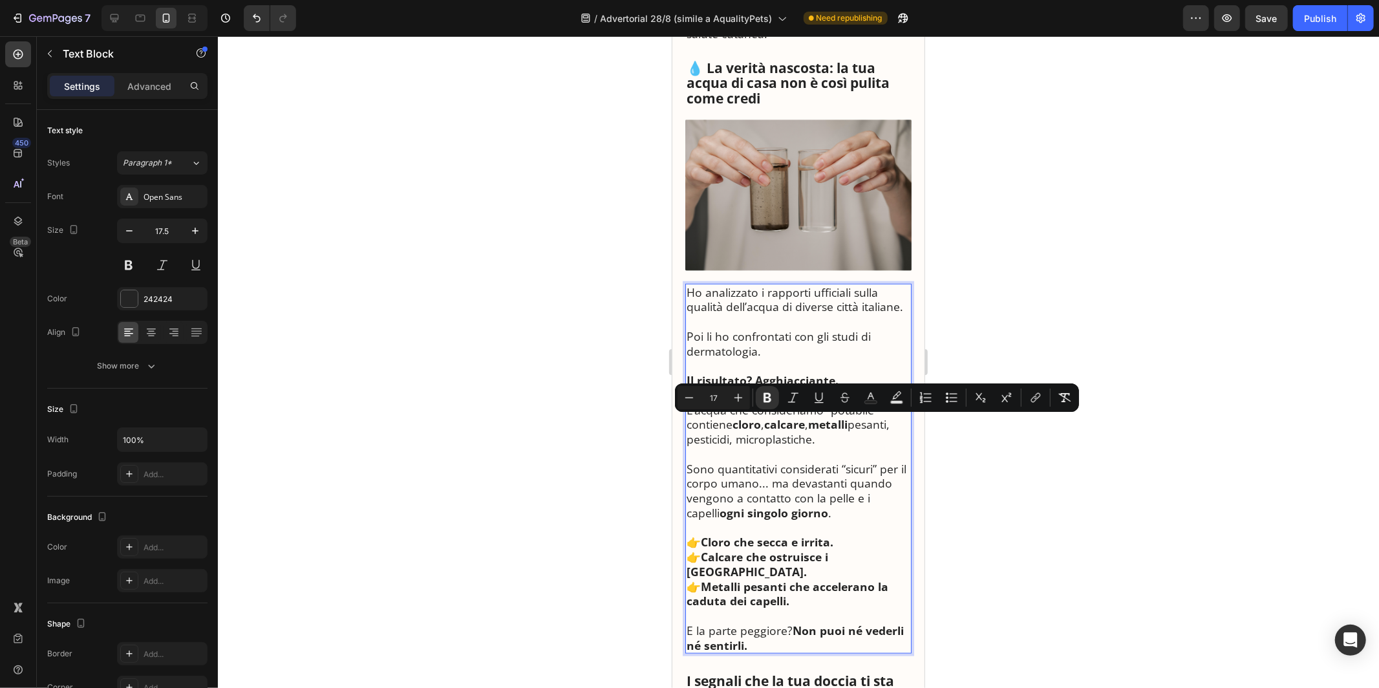
click at [872, 424] on p "L’acqua che consideriamo “potabile” contiene cloro , calcare , metalli pesanti,…" at bounding box center [798, 424] width 224 height 44
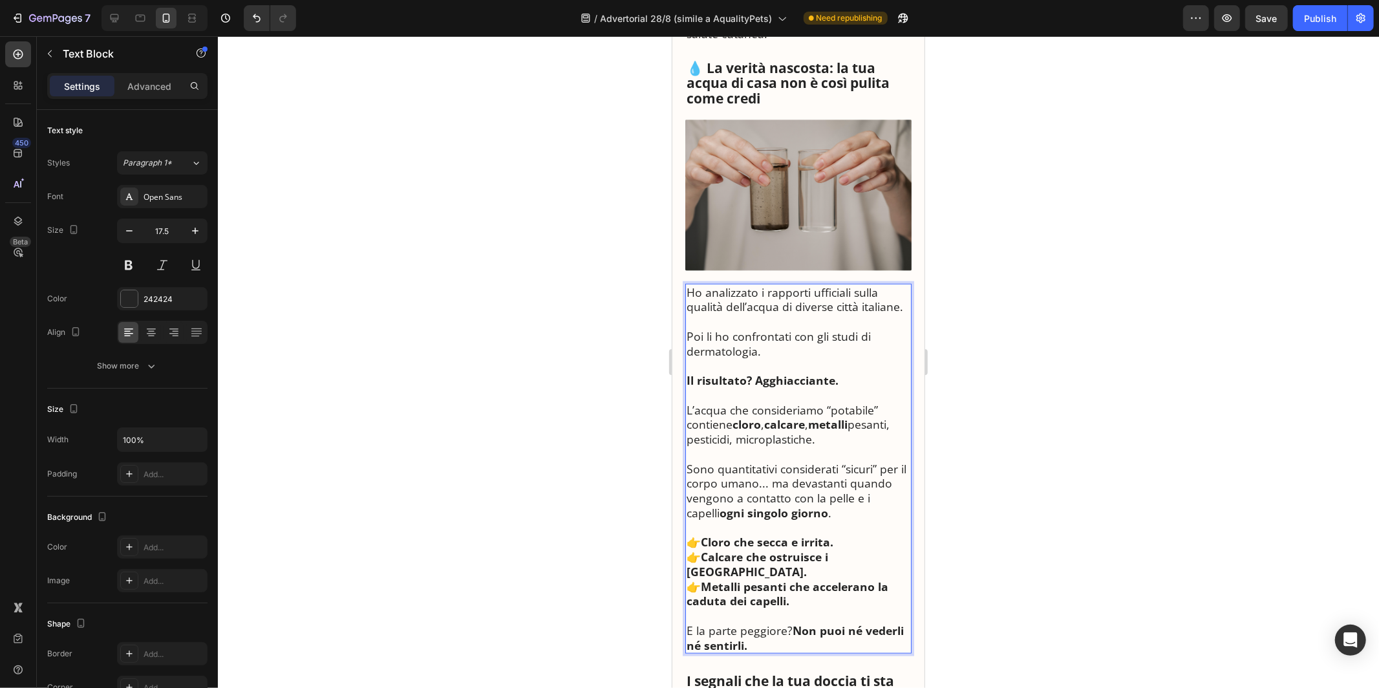
click at [872, 424] on p "L’acqua che consideriamo “potabile” contiene cloro , calcare , metalli pesanti,…" at bounding box center [798, 424] width 224 height 44
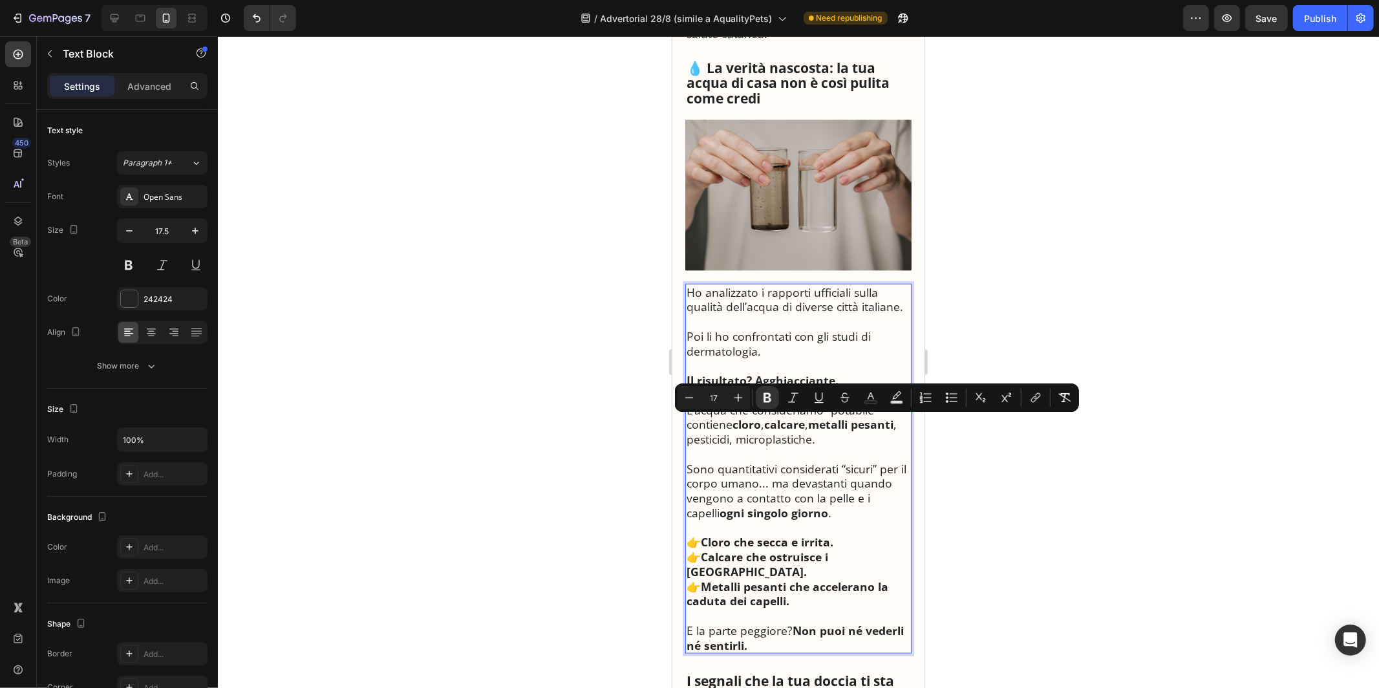
click at [701, 444] on p "L’acqua che consideriamo “potabile” contiene cloro , calcare , metalli pesanti …" at bounding box center [798, 424] width 224 height 44
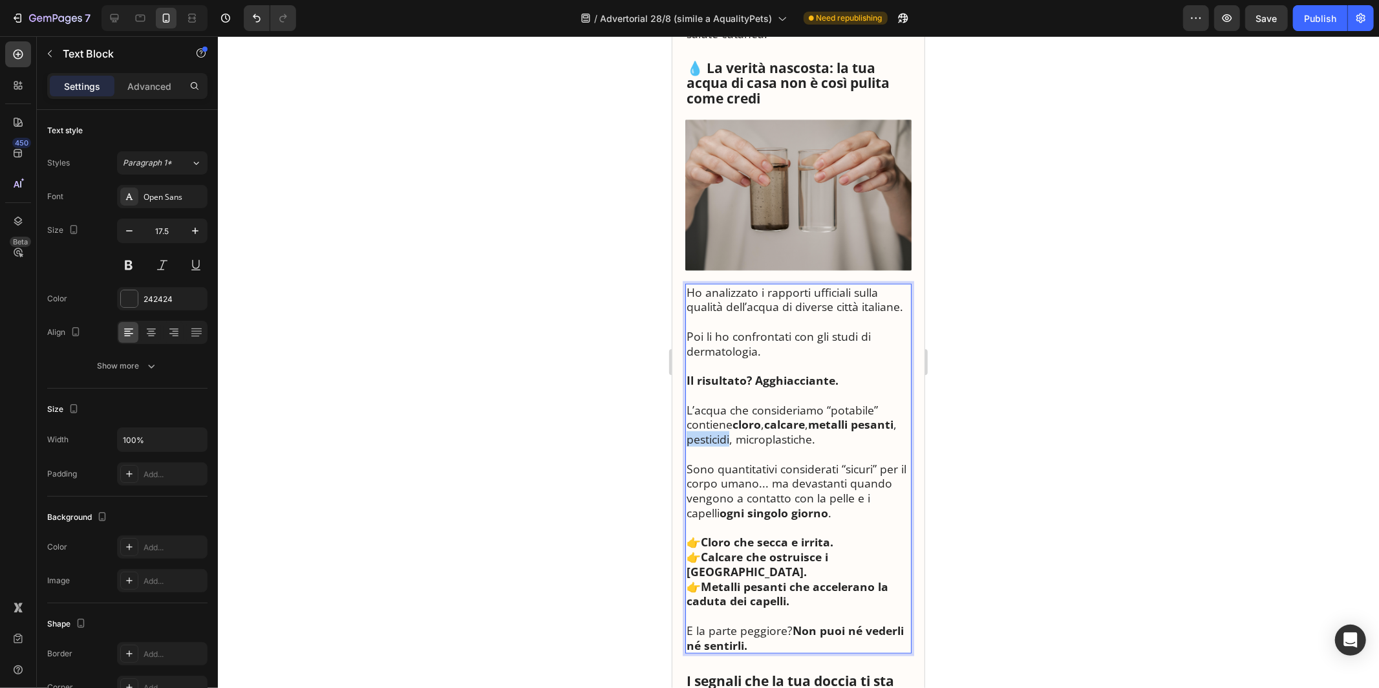
click at [701, 444] on p "L’acqua che consideriamo “potabile” contiene cloro , calcare , metalli pesanti …" at bounding box center [798, 424] width 224 height 44
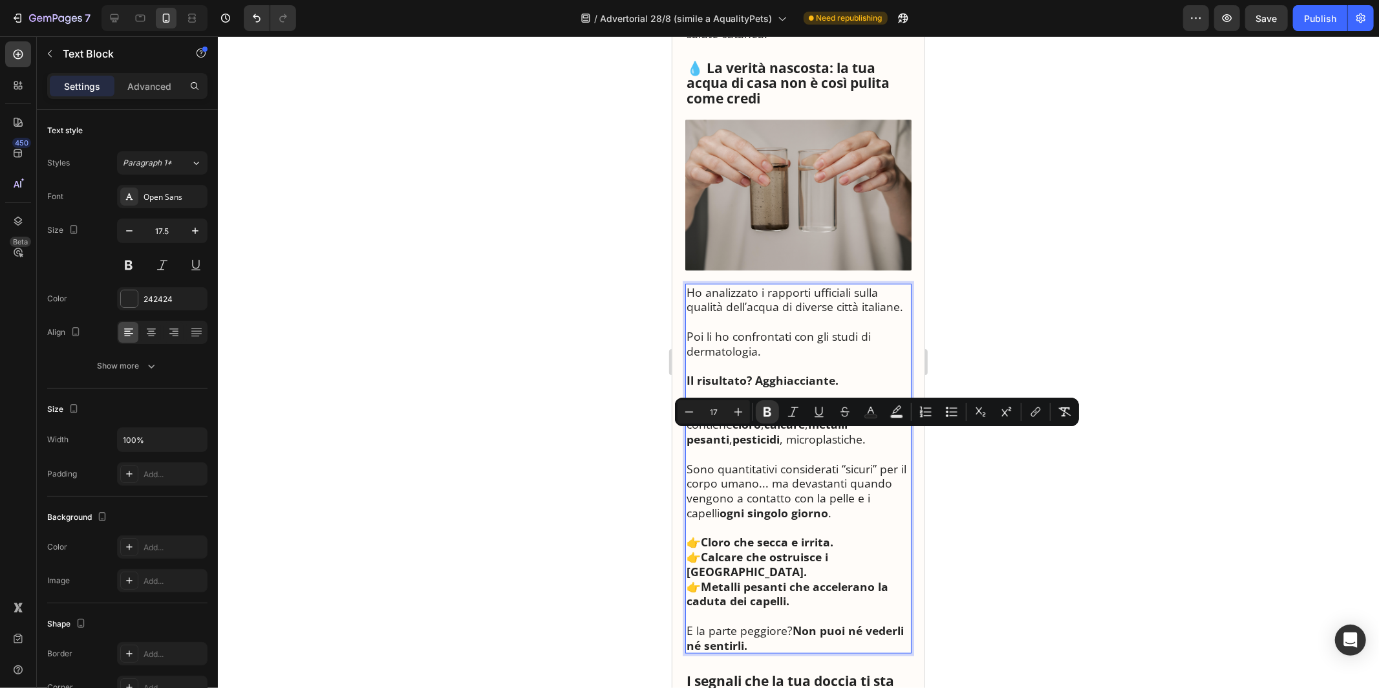
click at [764, 441] on p "L’acqua che consideriamo “potabile” contiene cloro , calcare , metalli pesanti …" at bounding box center [798, 424] width 224 height 44
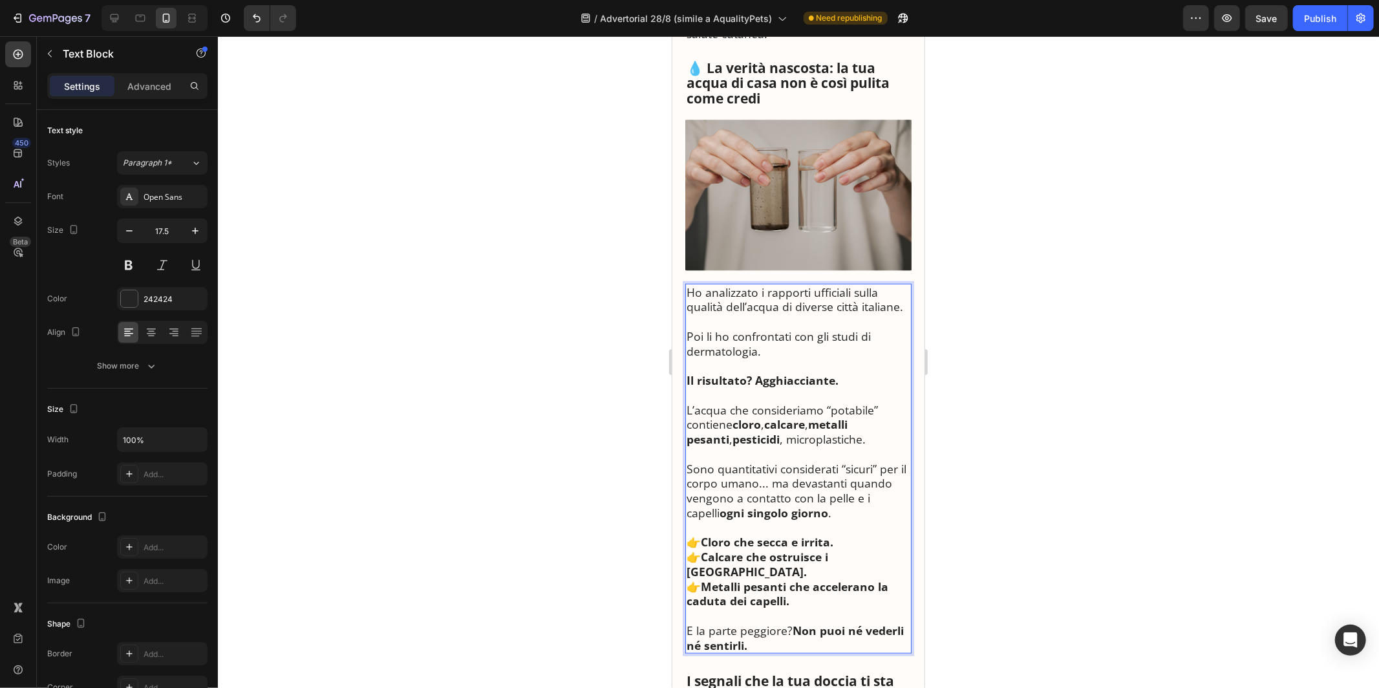
click at [764, 441] on p "L’acqua che consideriamo “potabile” contiene cloro , calcare , metalli pesanti …" at bounding box center [798, 424] width 224 height 44
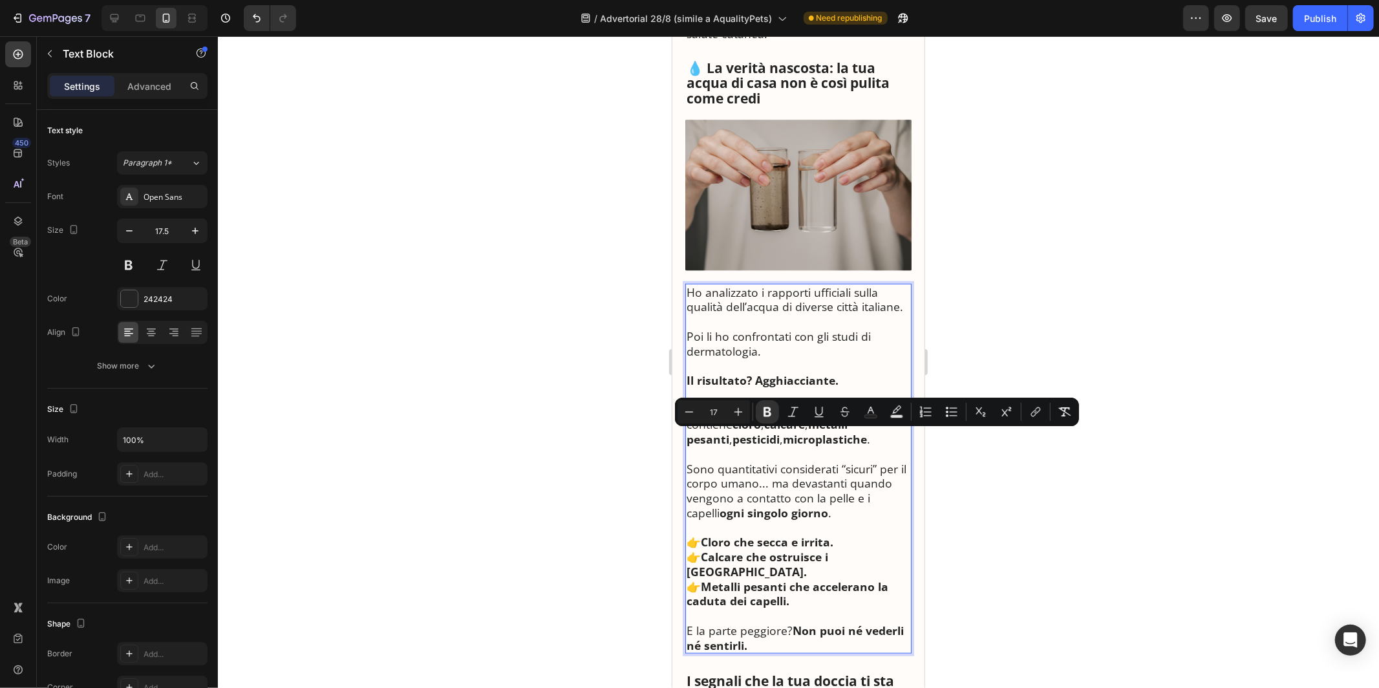
click at [779, 508] on strong "ogni singolo giorno" at bounding box center [773, 512] width 109 height 16
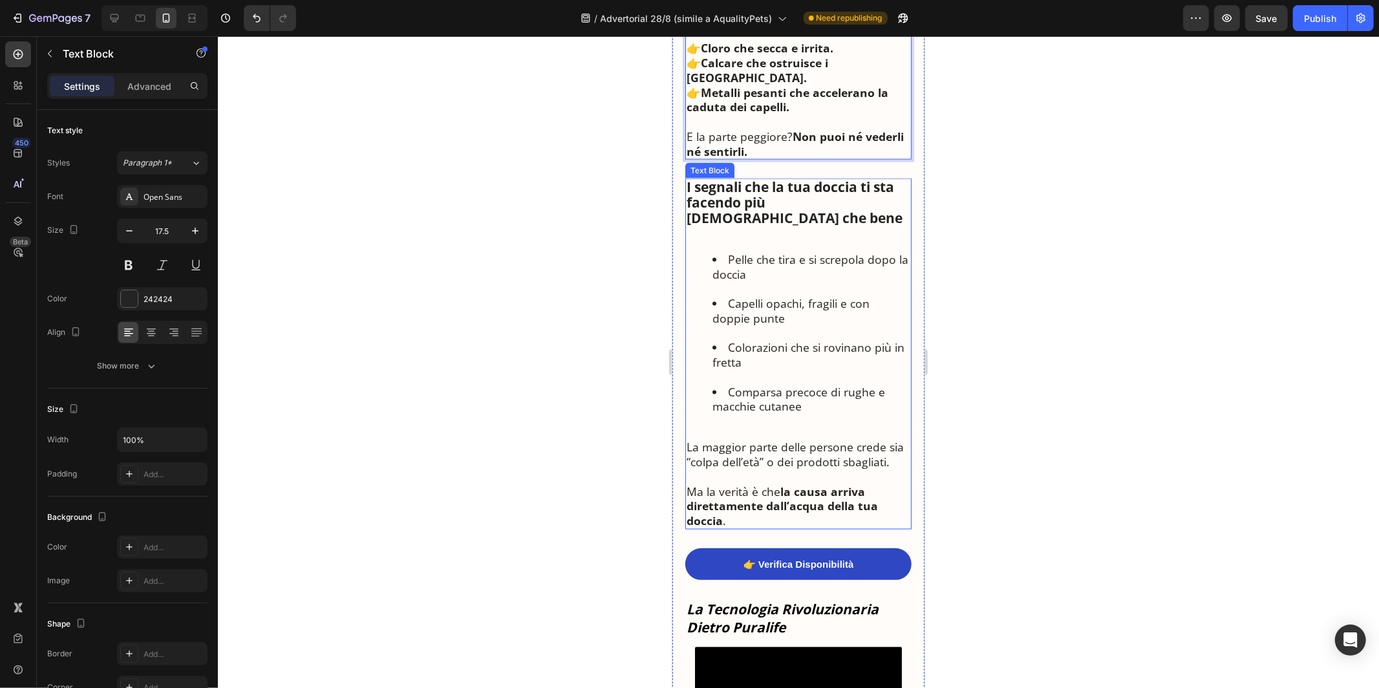
scroll to position [1470, 0]
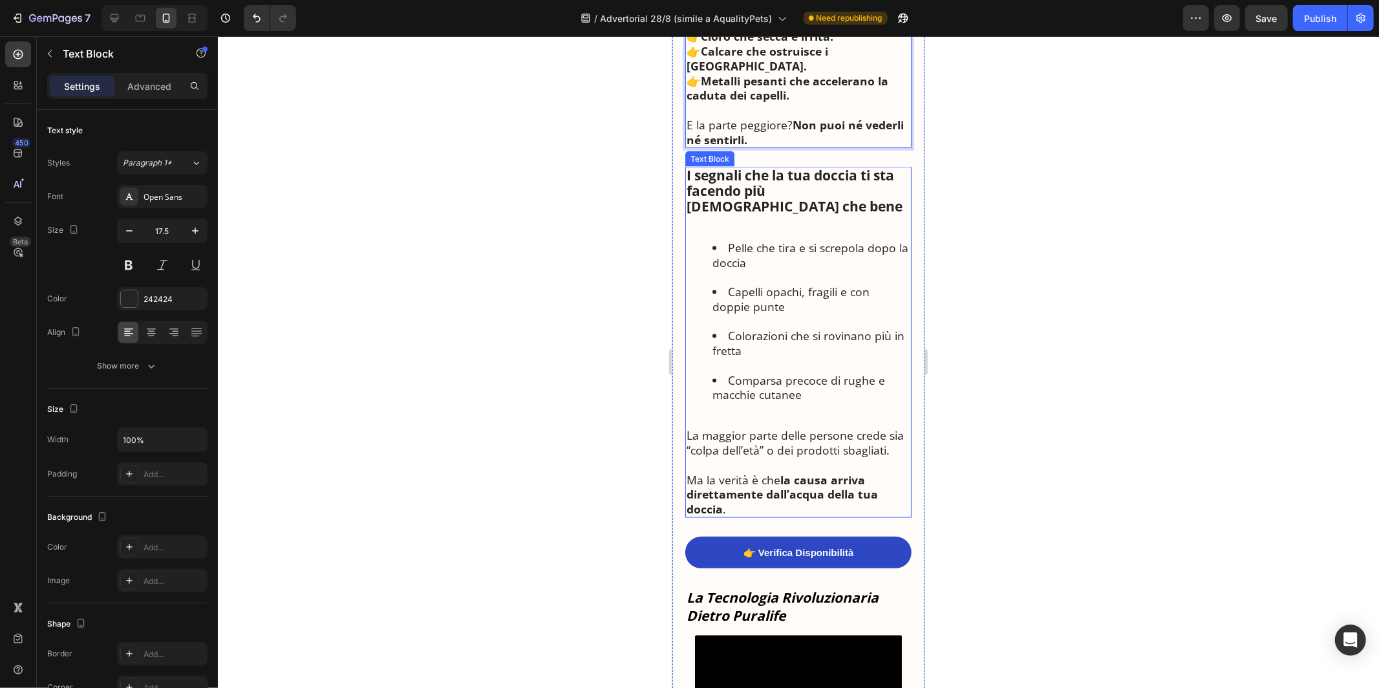
click at [829, 284] on li "Capelli opachi, fragili e con doppie punte" at bounding box center [811, 306] width 198 height 44
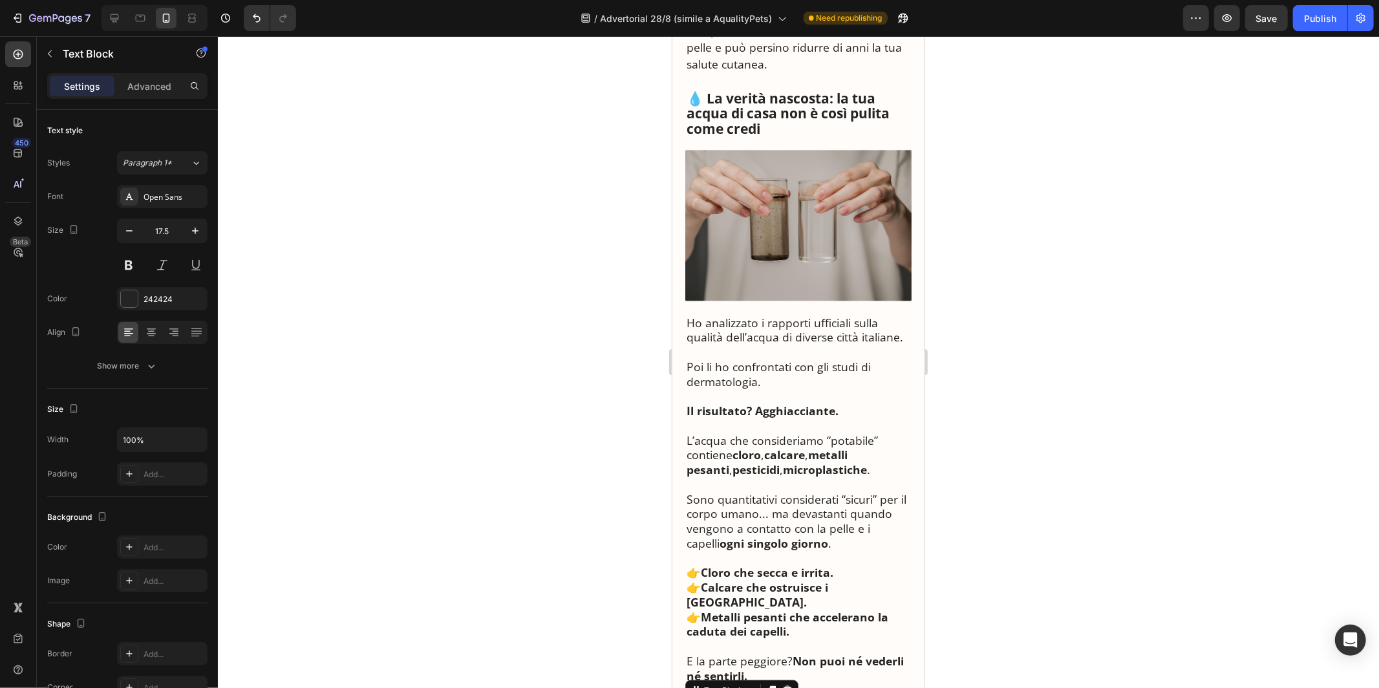
scroll to position [883, 0]
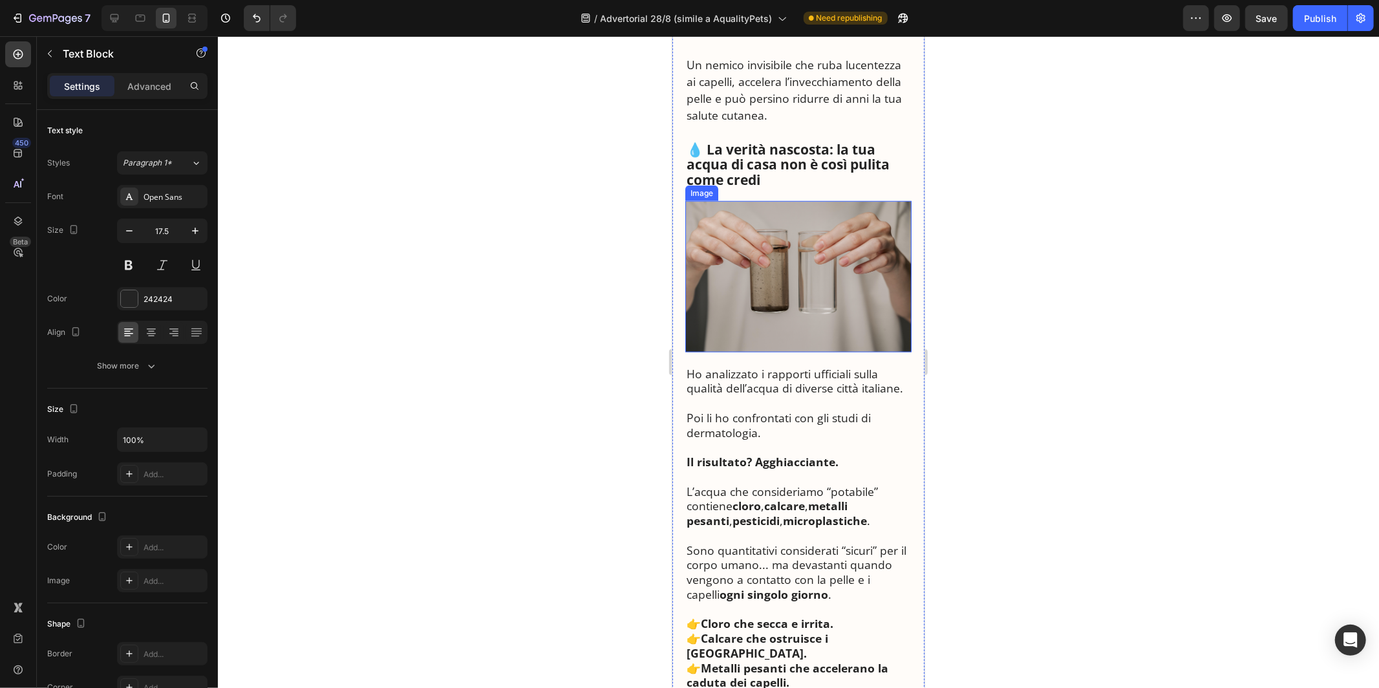
click at [765, 323] on img at bounding box center [798, 275] width 226 height 151
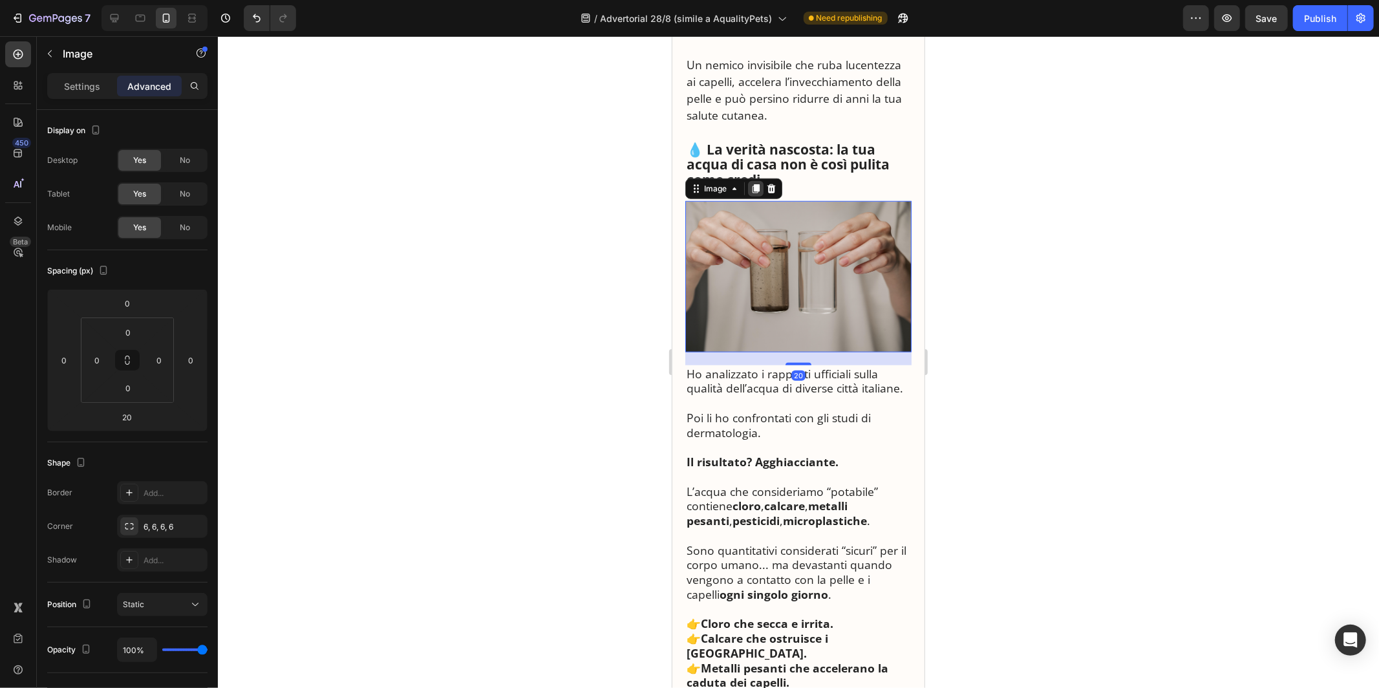
click at [753, 187] on icon at bounding box center [755, 188] width 10 height 10
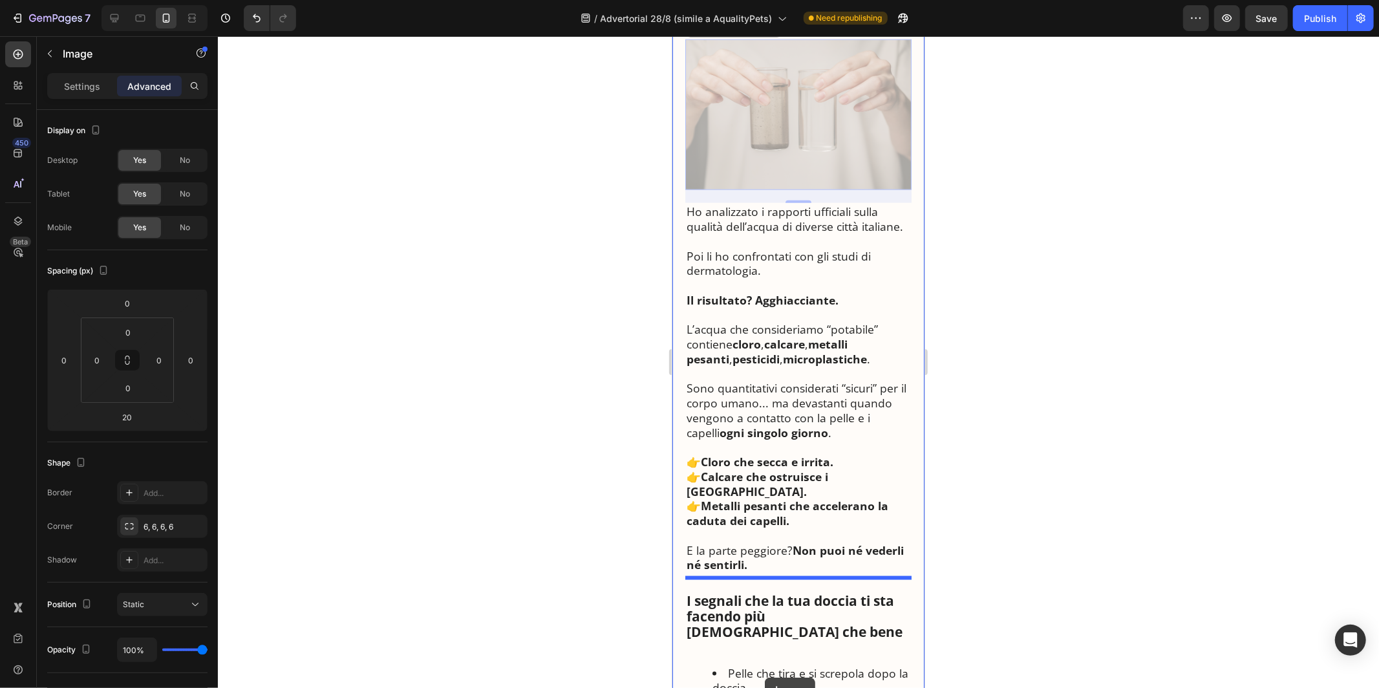
scroll to position [1235, 0]
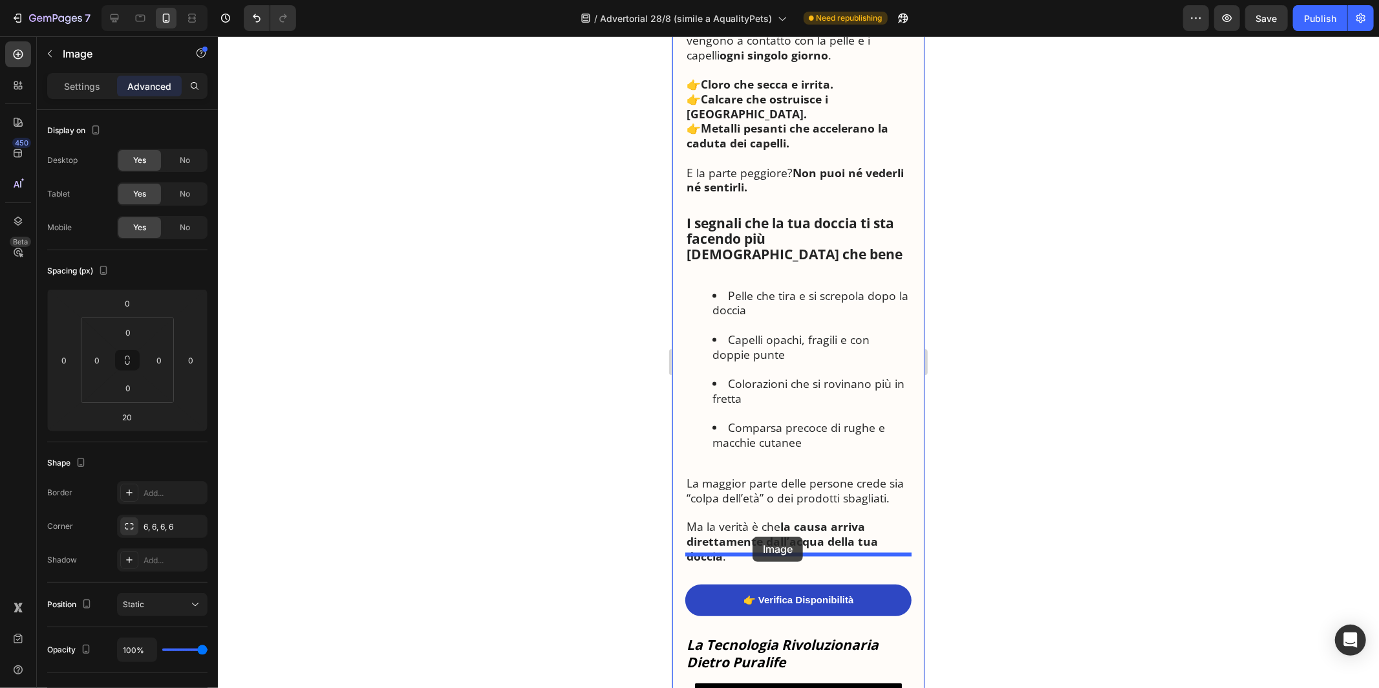
drag, startPoint x: 694, startPoint y: 177, endPoint x: 752, endPoint y: 536, distance: 364.1
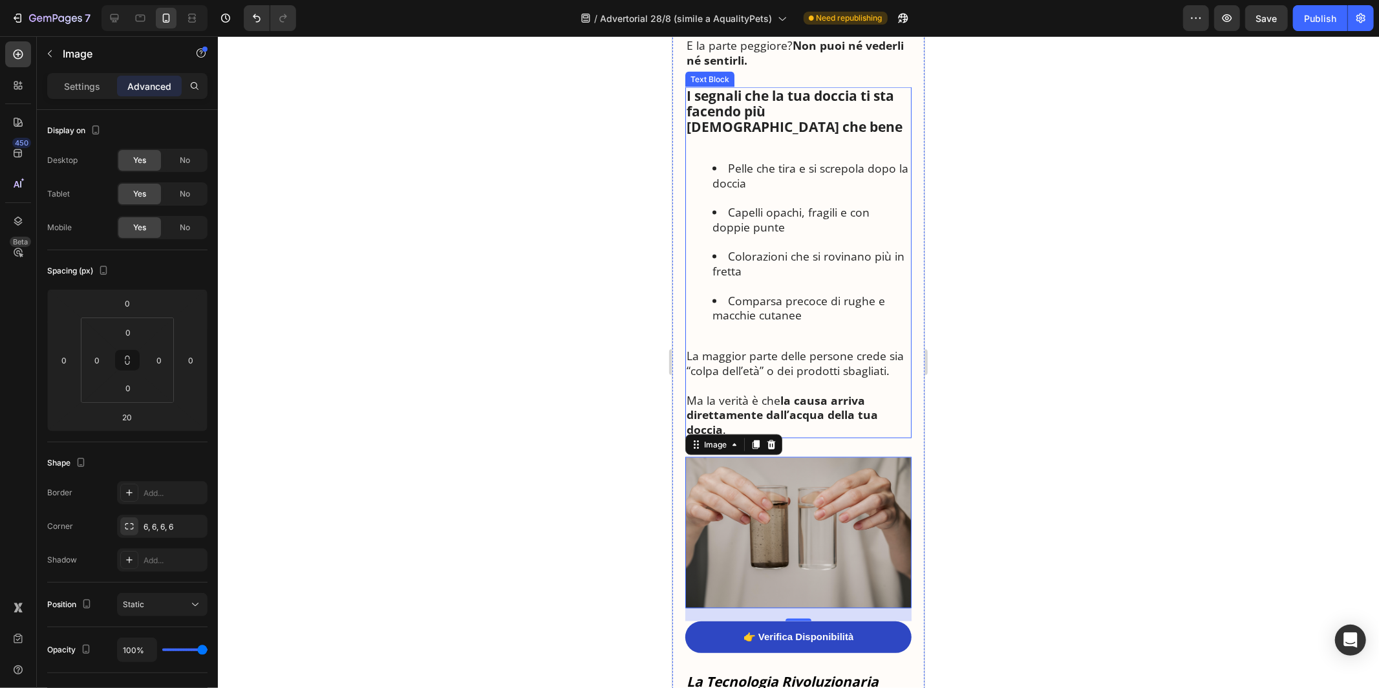
scroll to position [1580, 0]
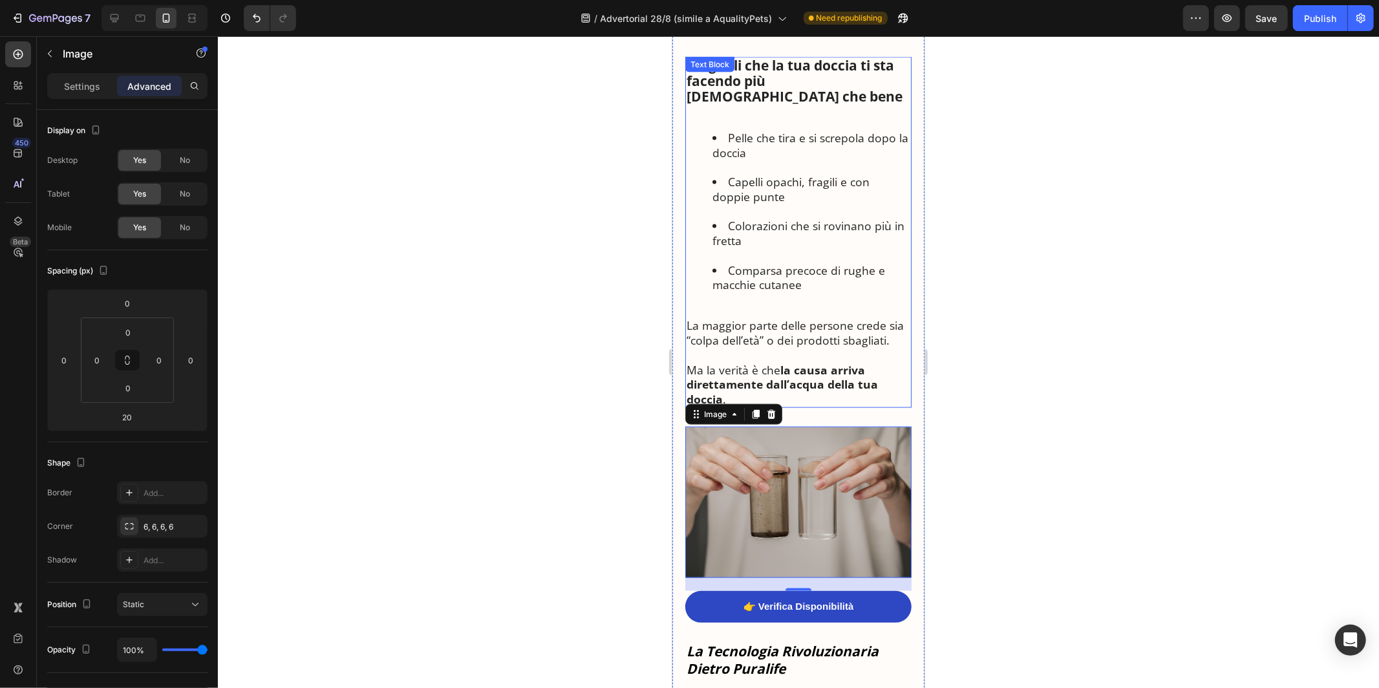
click at [729, 303] on p at bounding box center [798, 310] width 224 height 15
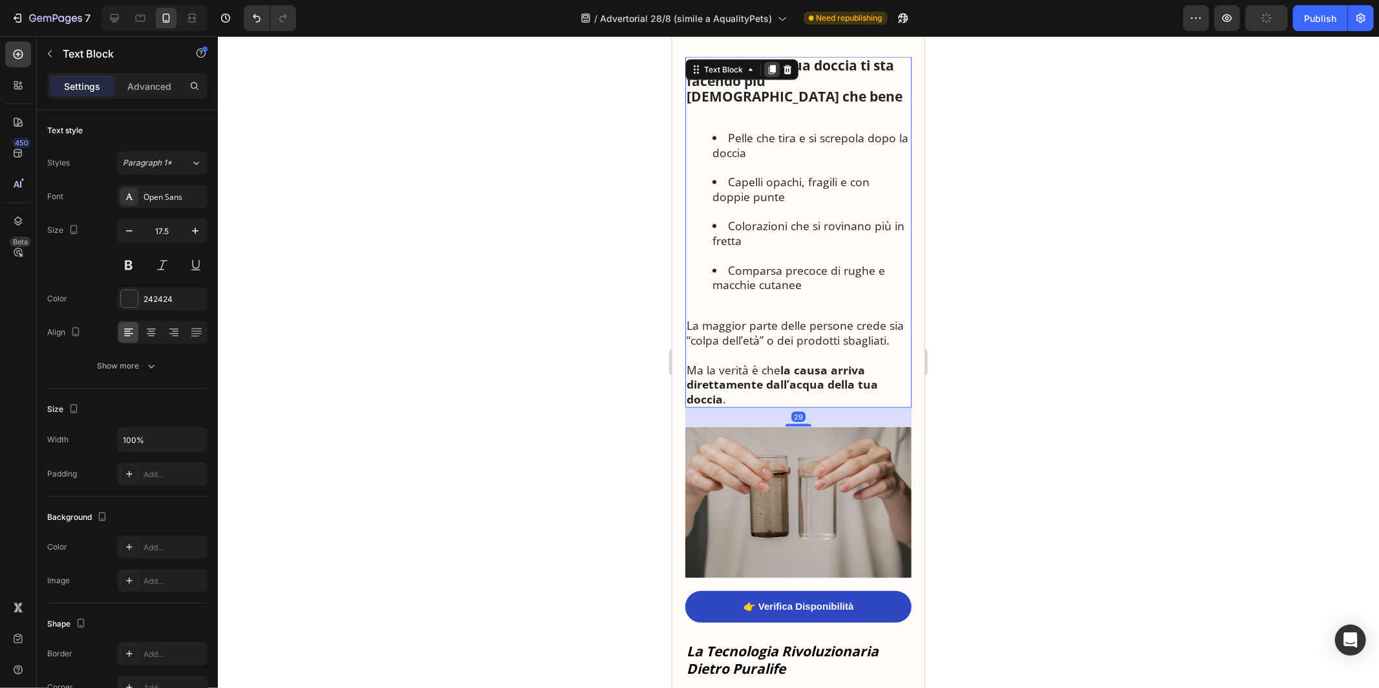
click at [768, 61] on div at bounding box center [772, 69] width 16 height 16
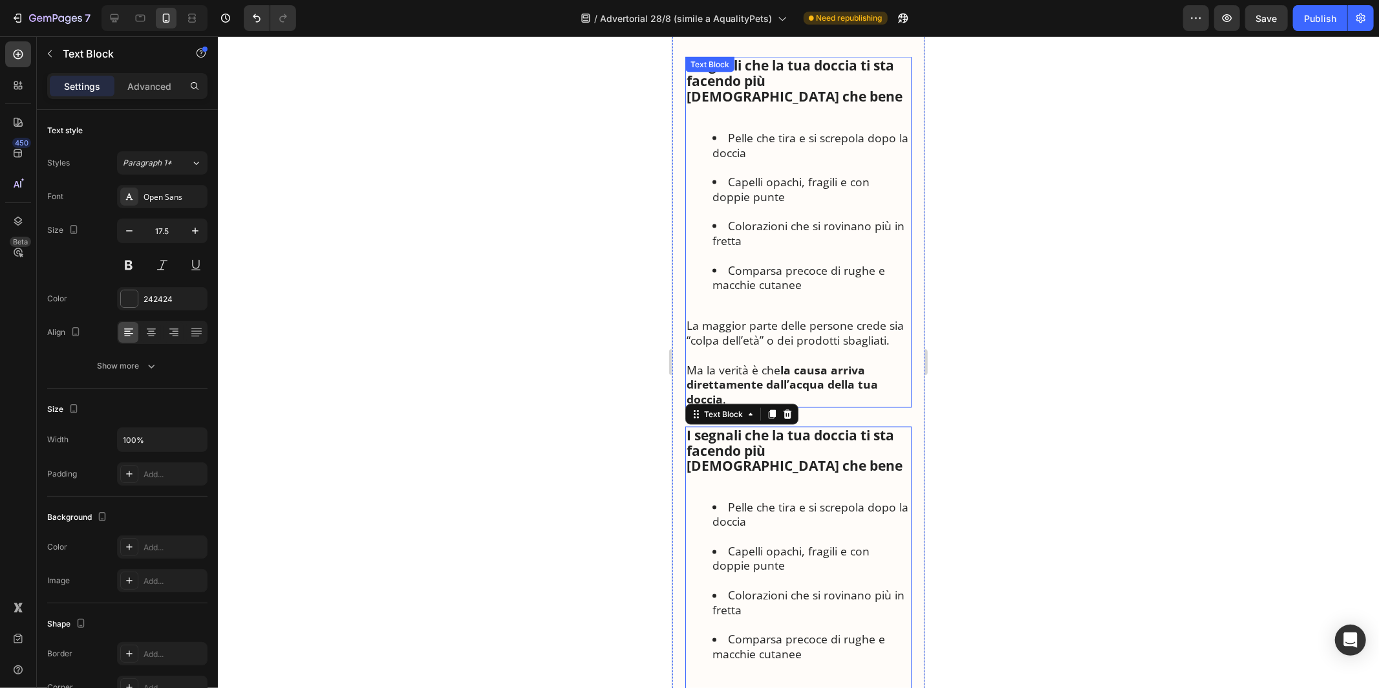
click at [773, 218] on li "Colorazioni che si rovinano più in fretta" at bounding box center [811, 240] width 198 height 44
click at [734, 365] on p "Ma la verità è che la causa arriva direttamente dall’acqua della tua doccia ." at bounding box center [798, 384] width 224 height 44
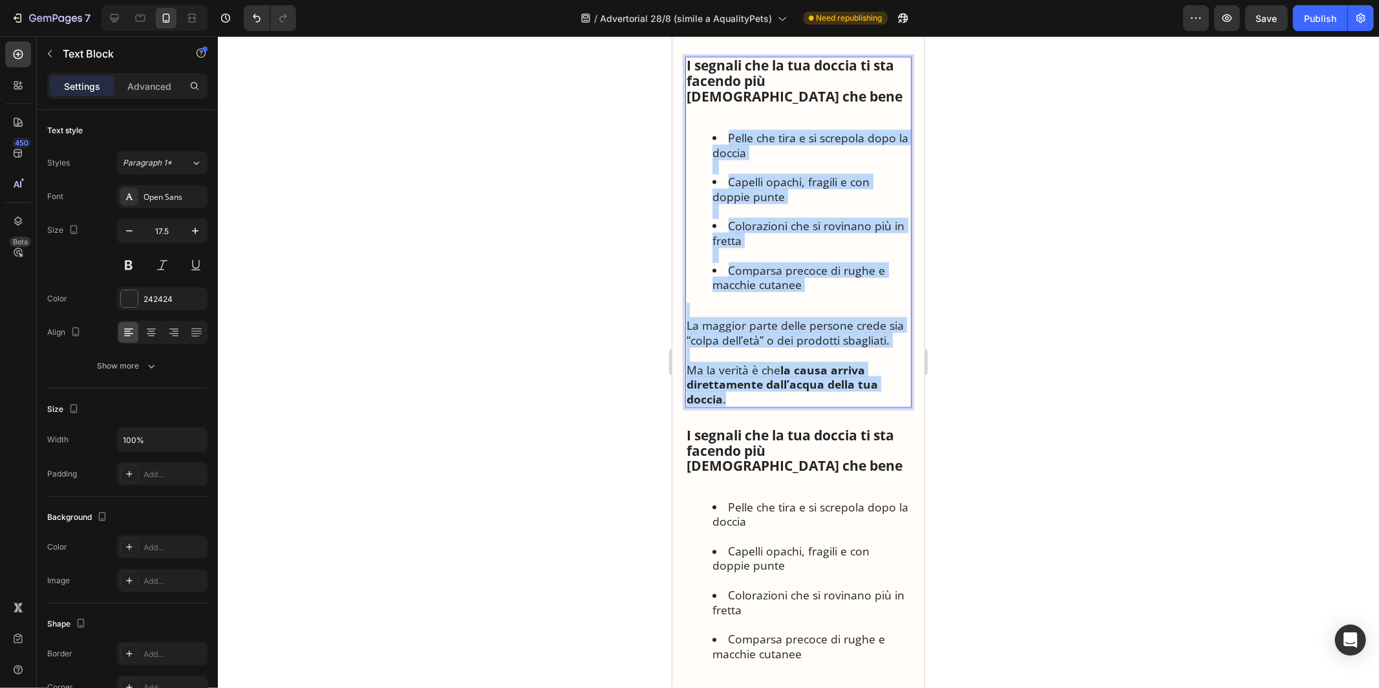
drag, startPoint x: 734, startPoint y: 365, endPoint x: 702, endPoint y: 112, distance: 255.5
click at [702, 112] on div "I segnali che la tua doccia ti sta facendo più [DEMOGRAPHIC_DATA] che bene [PER…" at bounding box center [798, 231] width 226 height 351
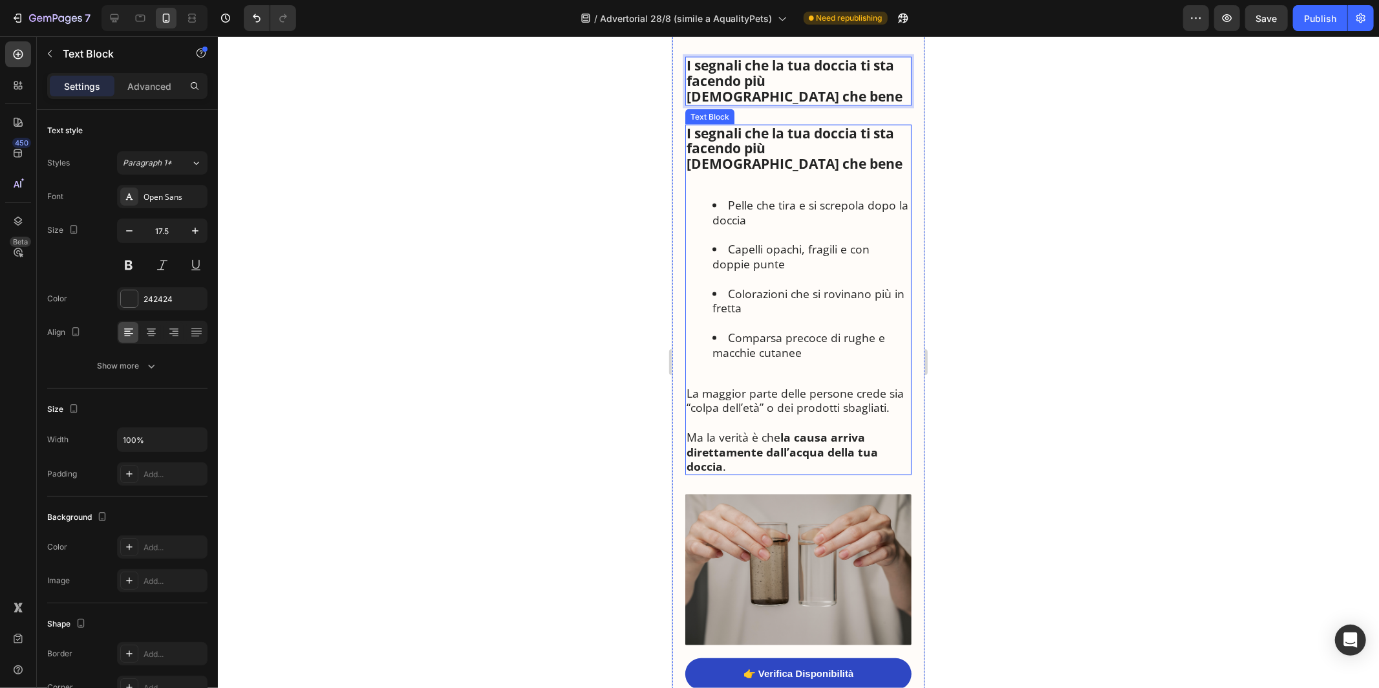
click at [723, 171] on p at bounding box center [798, 178] width 224 height 15
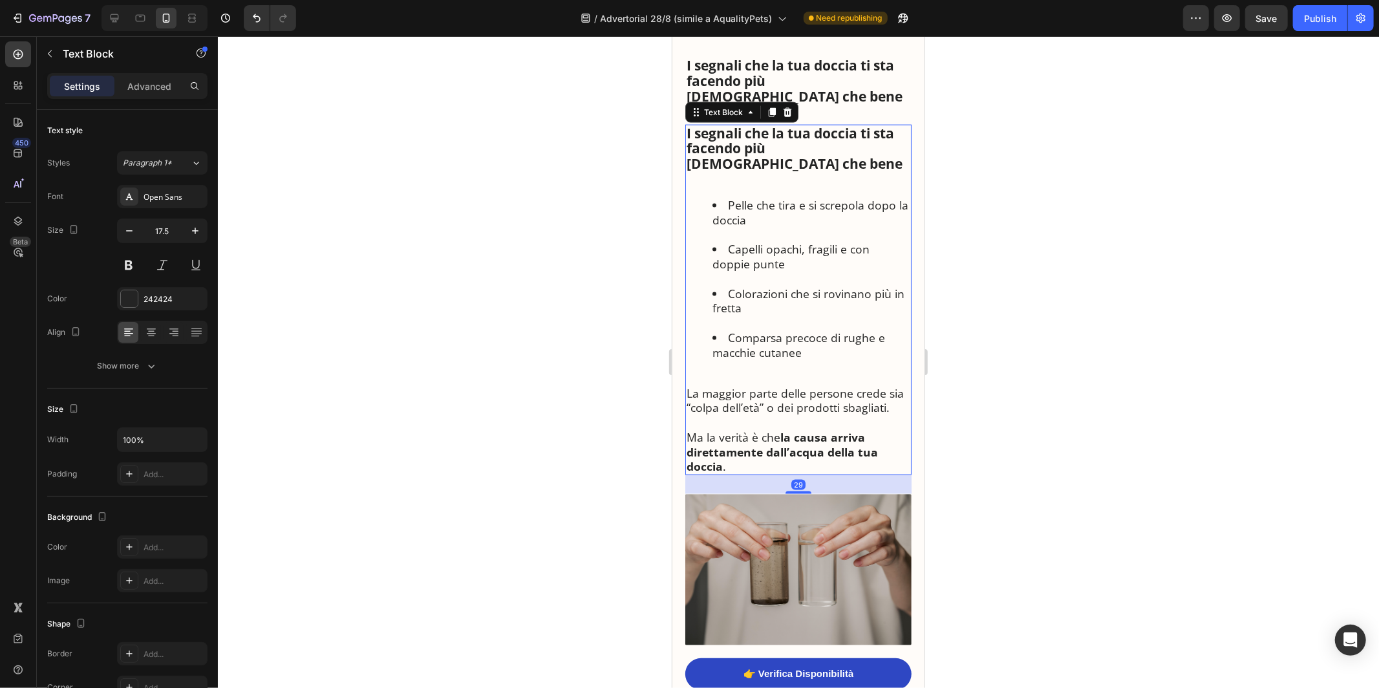
click at [731, 124] on strong "I segnali che la tua doccia ti sta facendo più [DEMOGRAPHIC_DATA] che bene" at bounding box center [794, 148] width 216 height 49
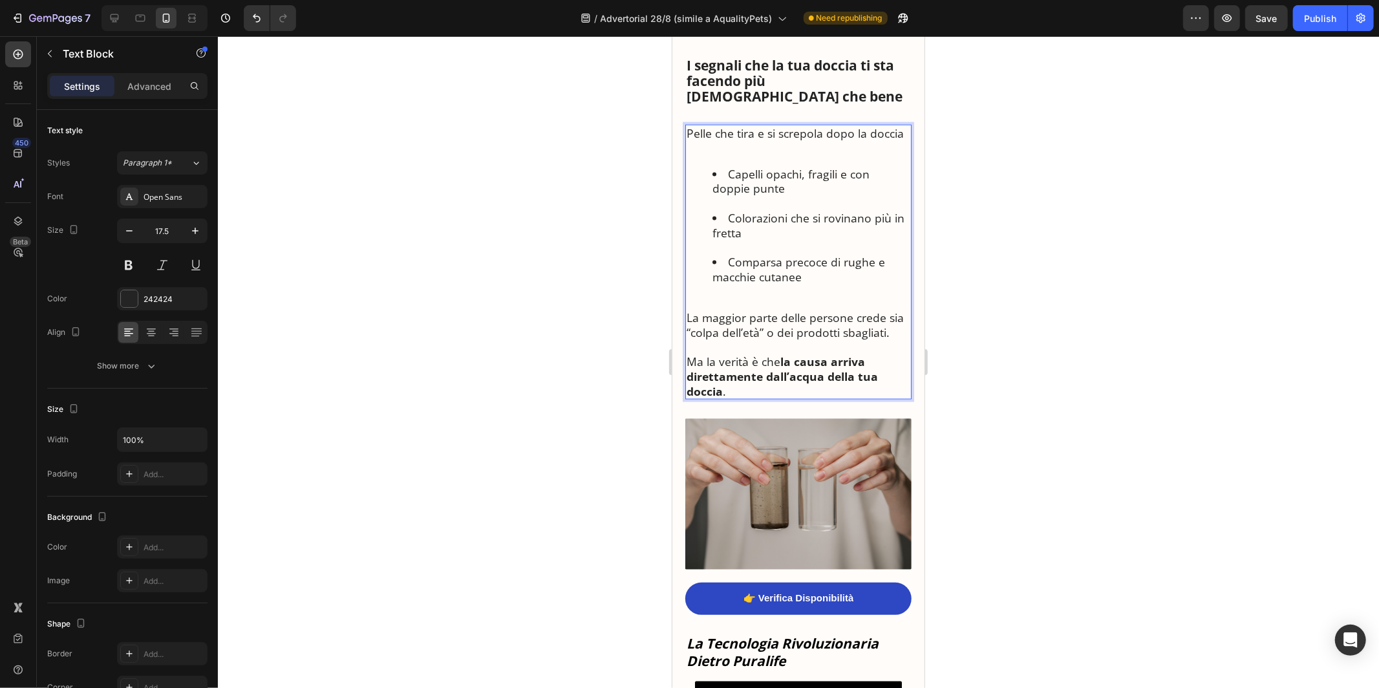
click at [746, 125] on p "Pelle che tira e si screpola dopo la doccia" at bounding box center [798, 140] width 224 height 30
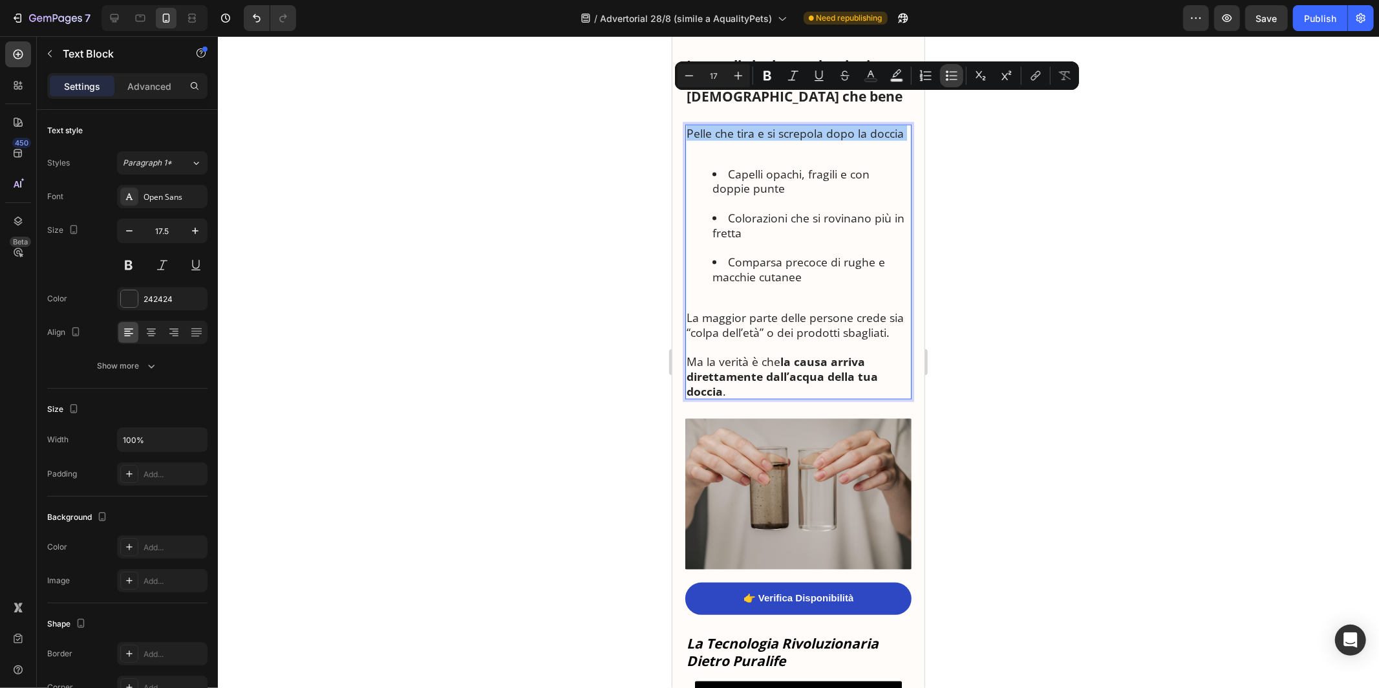
click at [949, 76] on icon "Editor contextual toolbar" at bounding box center [951, 75] width 13 height 13
type input "17"
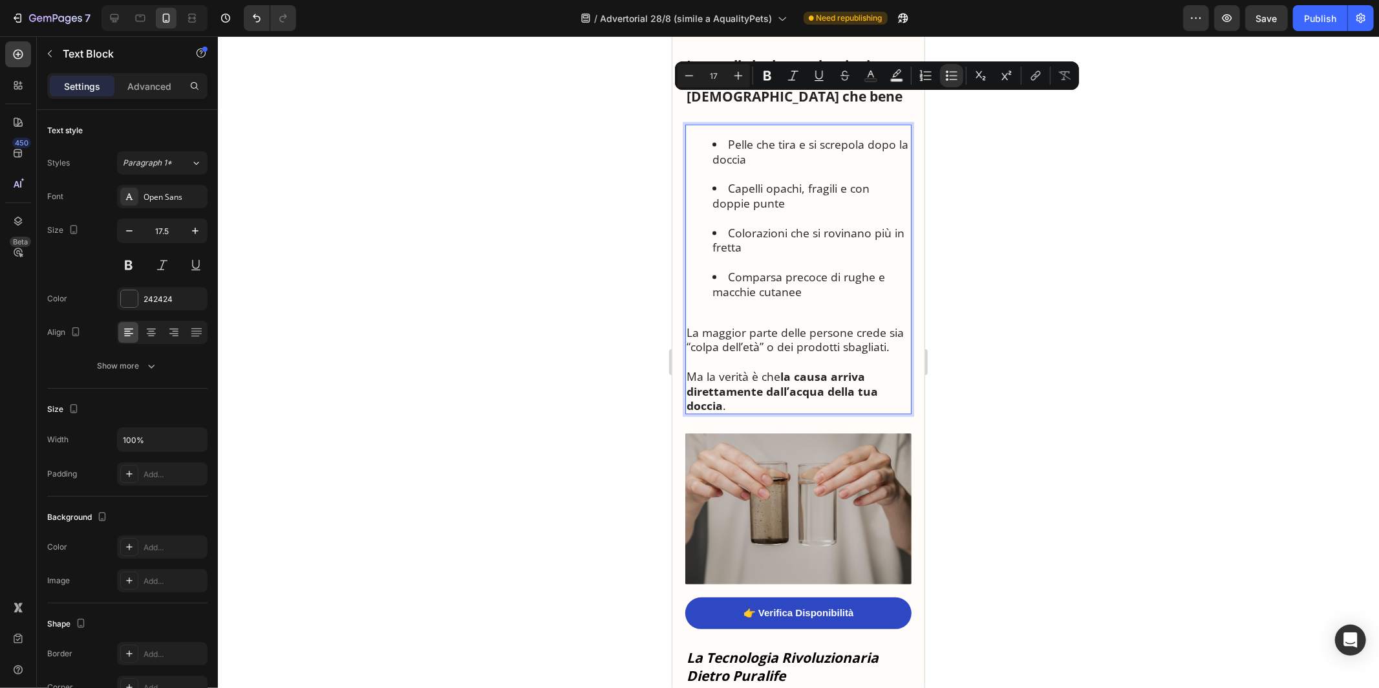
click at [766, 136] on li "Pelle che tira e si screpola dopo la doccia" at bounding box center [811, 158] width 198 height 44
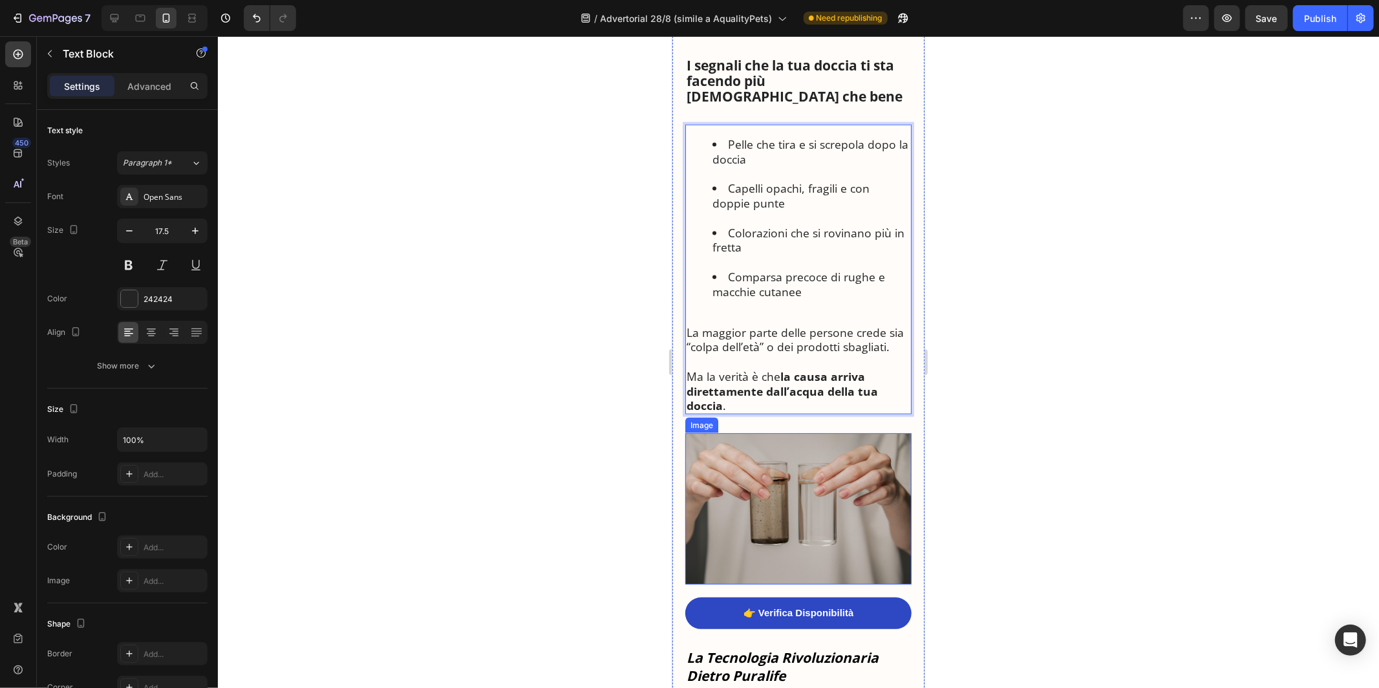
click at [762, 433] on img at bounding box center [798, 508] width 226 height 151
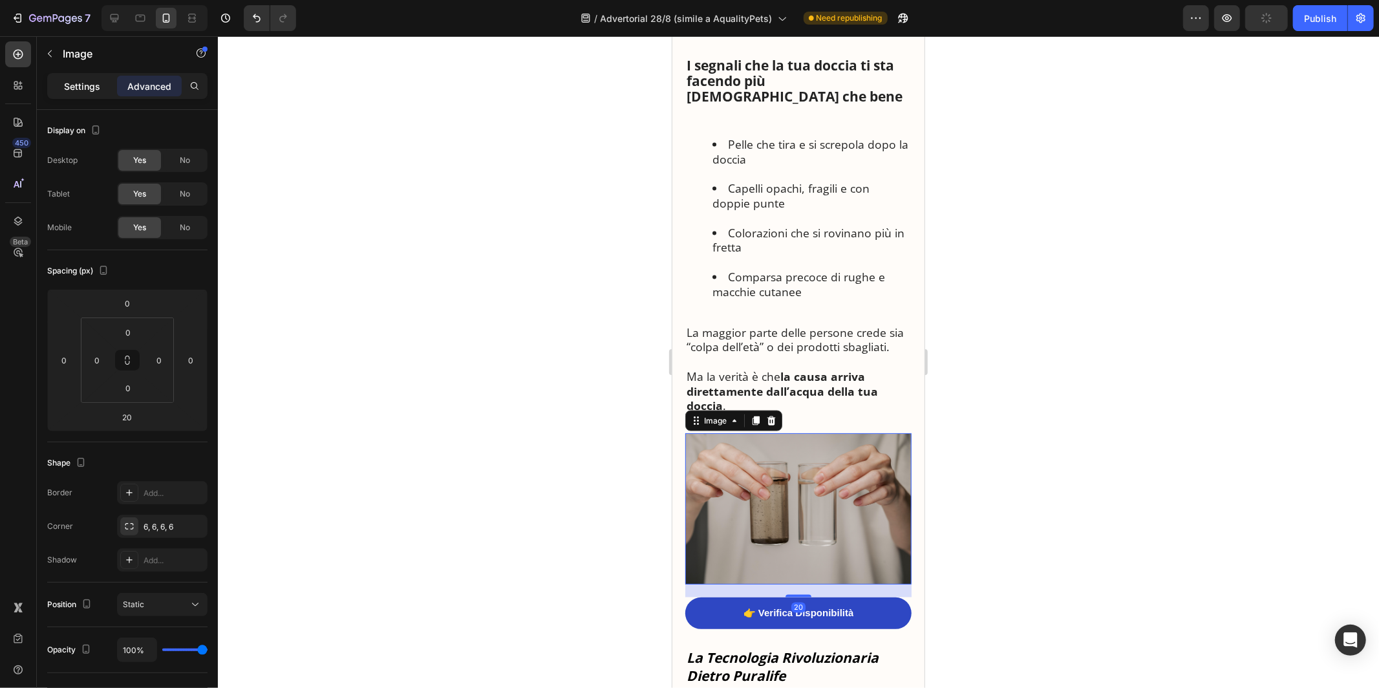
click at [78, 83] on p "Settings" at bounding box center [82, 87] width 36 height 14
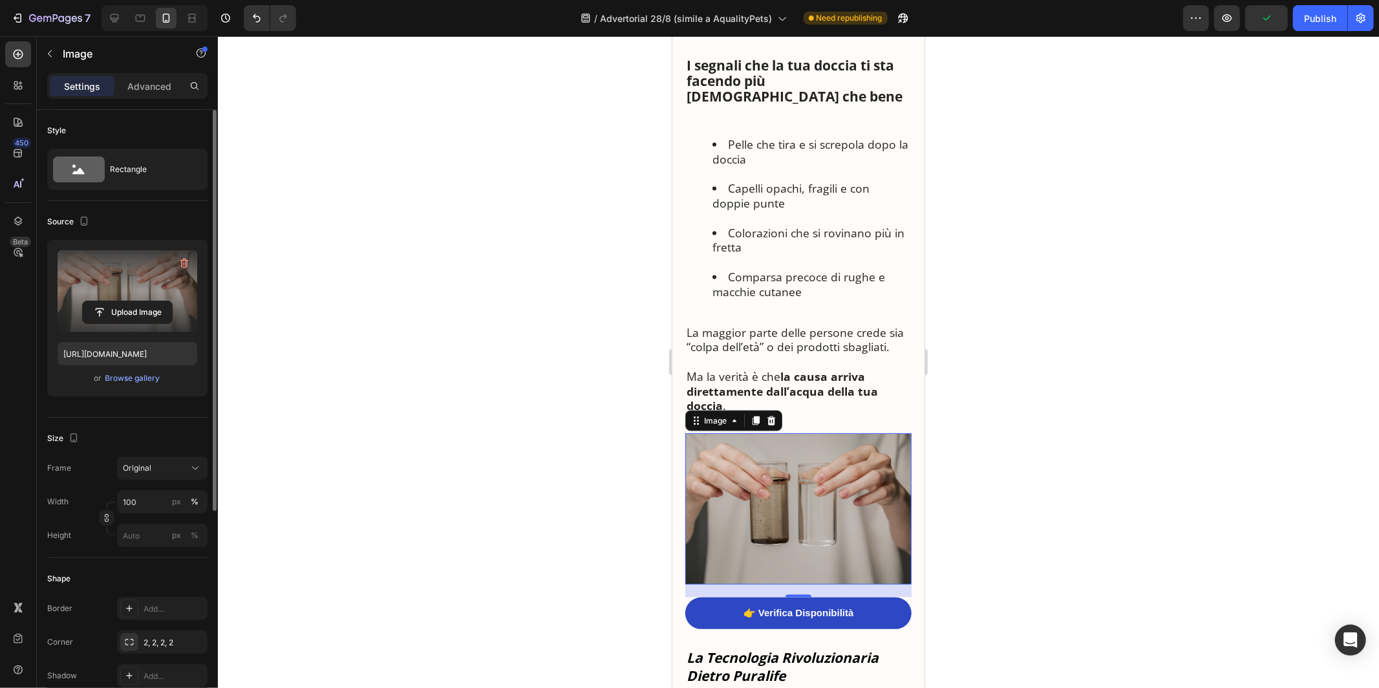
click at [136, 325] on label at bounding box center [128, 290] width 140 height 81
click at [136, 323] on input "file" at bounding box center [127, 312] width 89 height 22
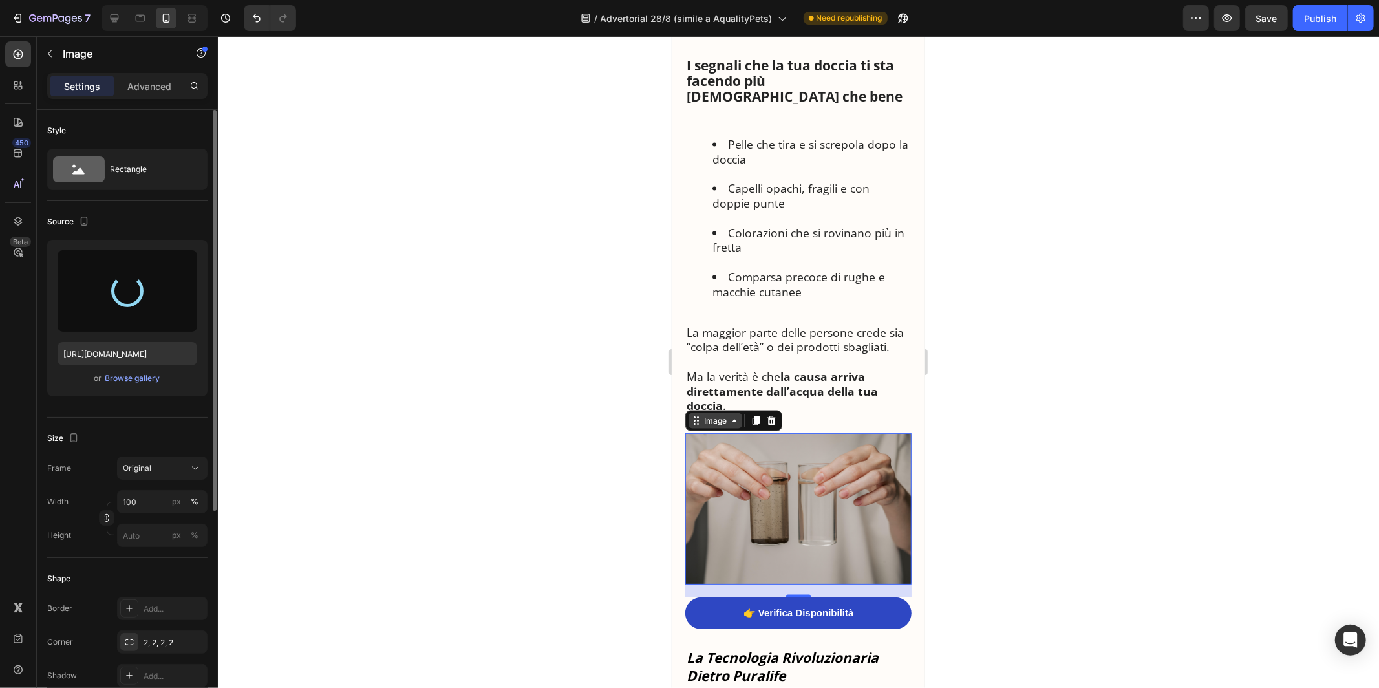
type input "[URL][DOMAIN_NAME]"
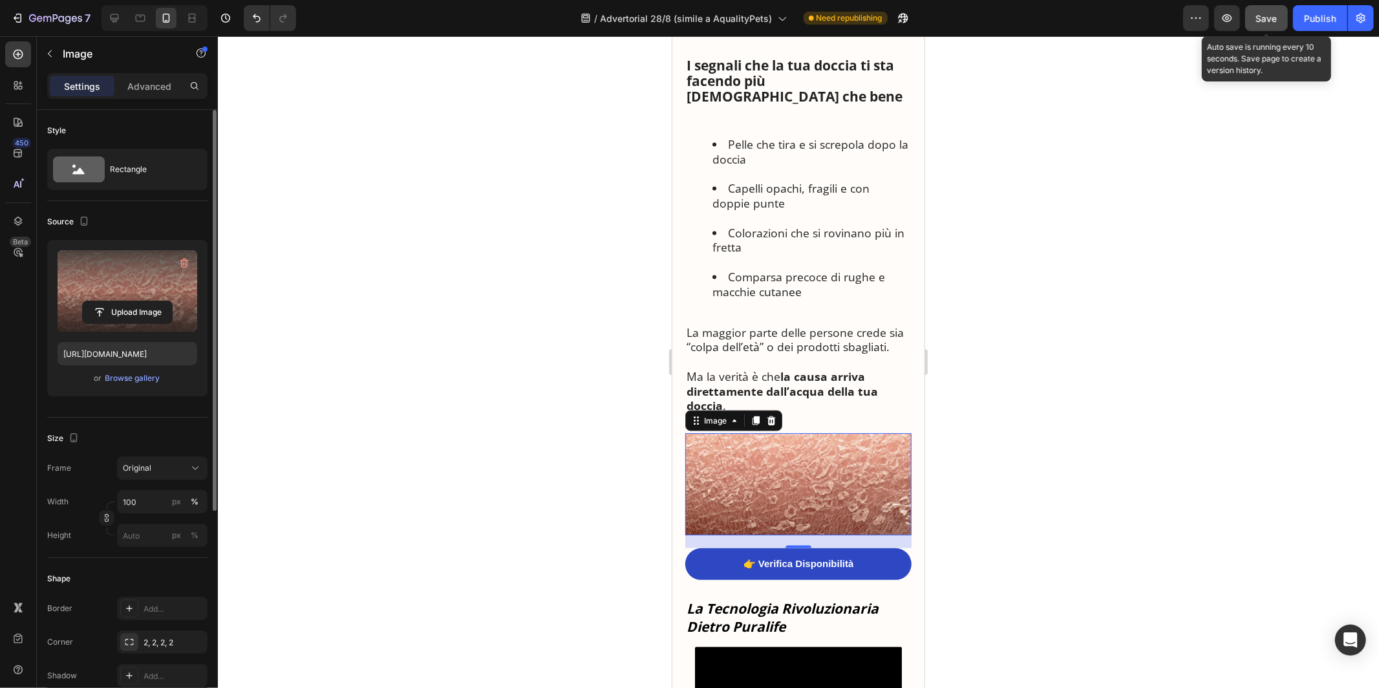
click at [1258, 16] on span "Save" at bounding box center [1266, 18] width 21 height 11
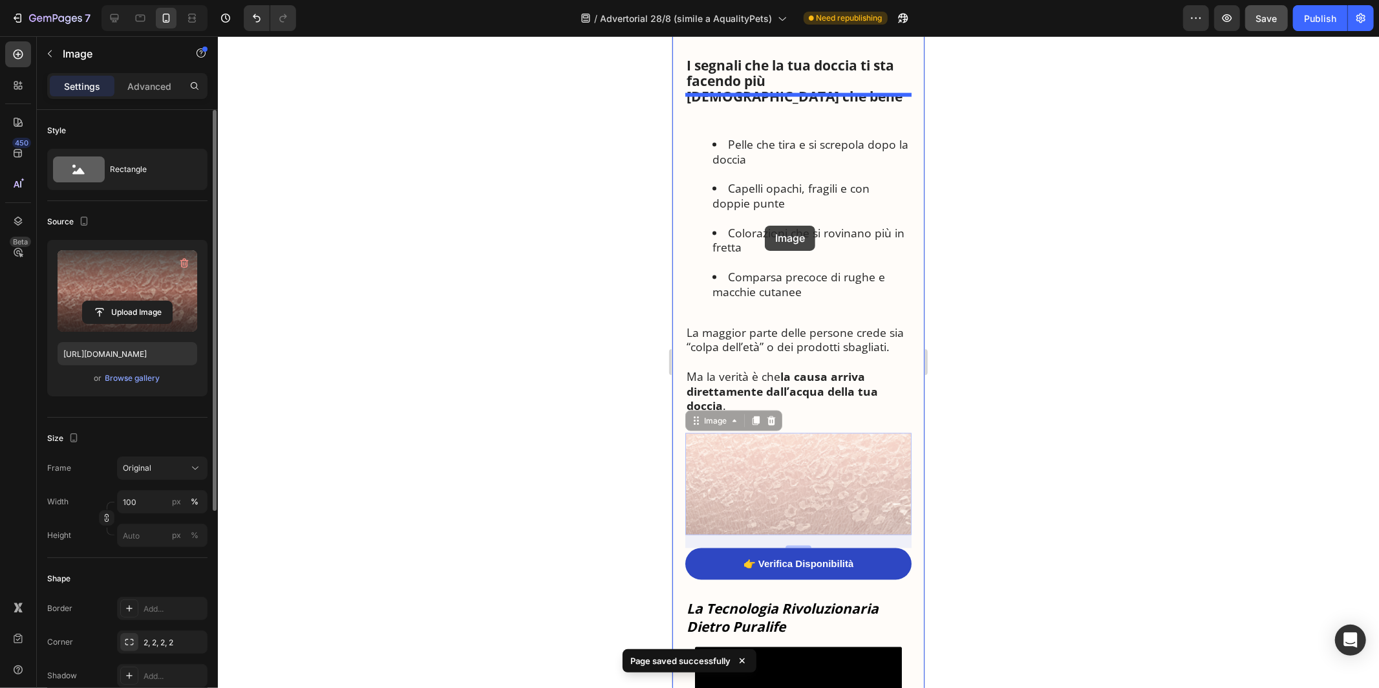
drag, startPoint x: 698, startPoint y: 389, endPoint x: 764, endPoint y: 220, distance: 180.6
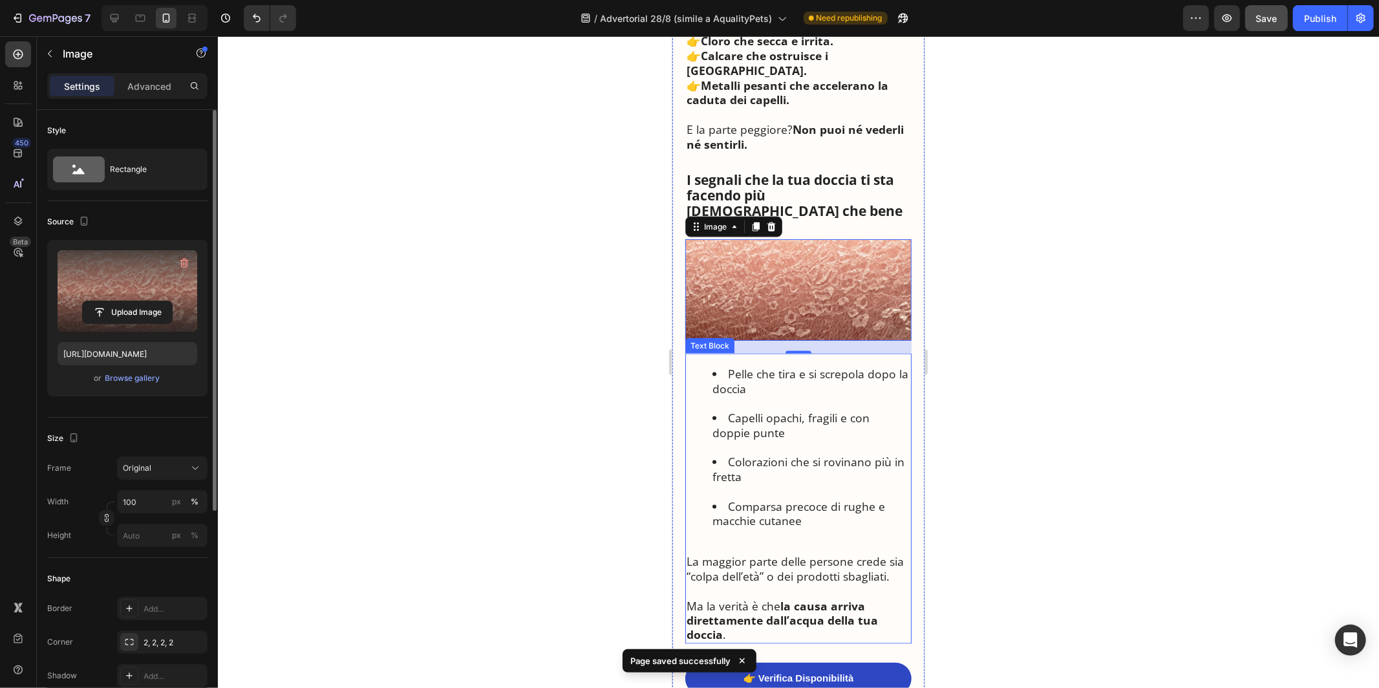
scroll to position [1462, 0]
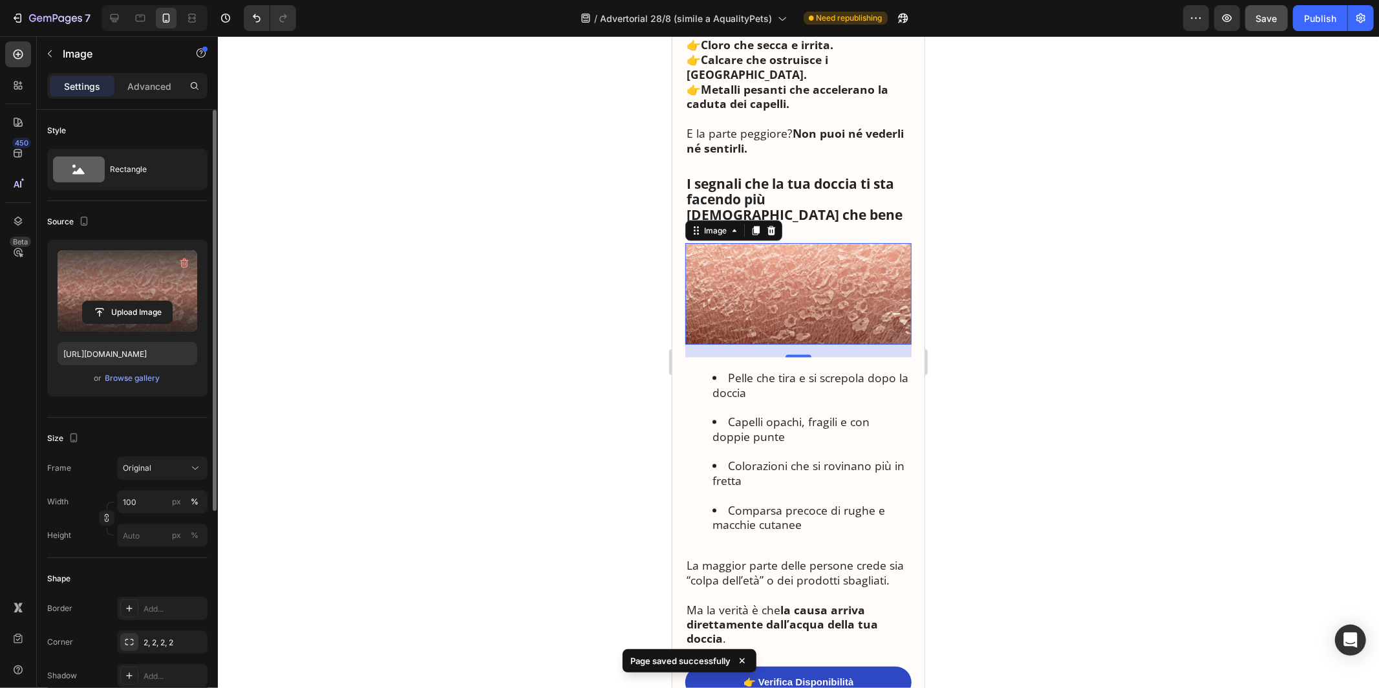
click at [987, 231] on div at bounding box center [798, 362] width 1161 height 652
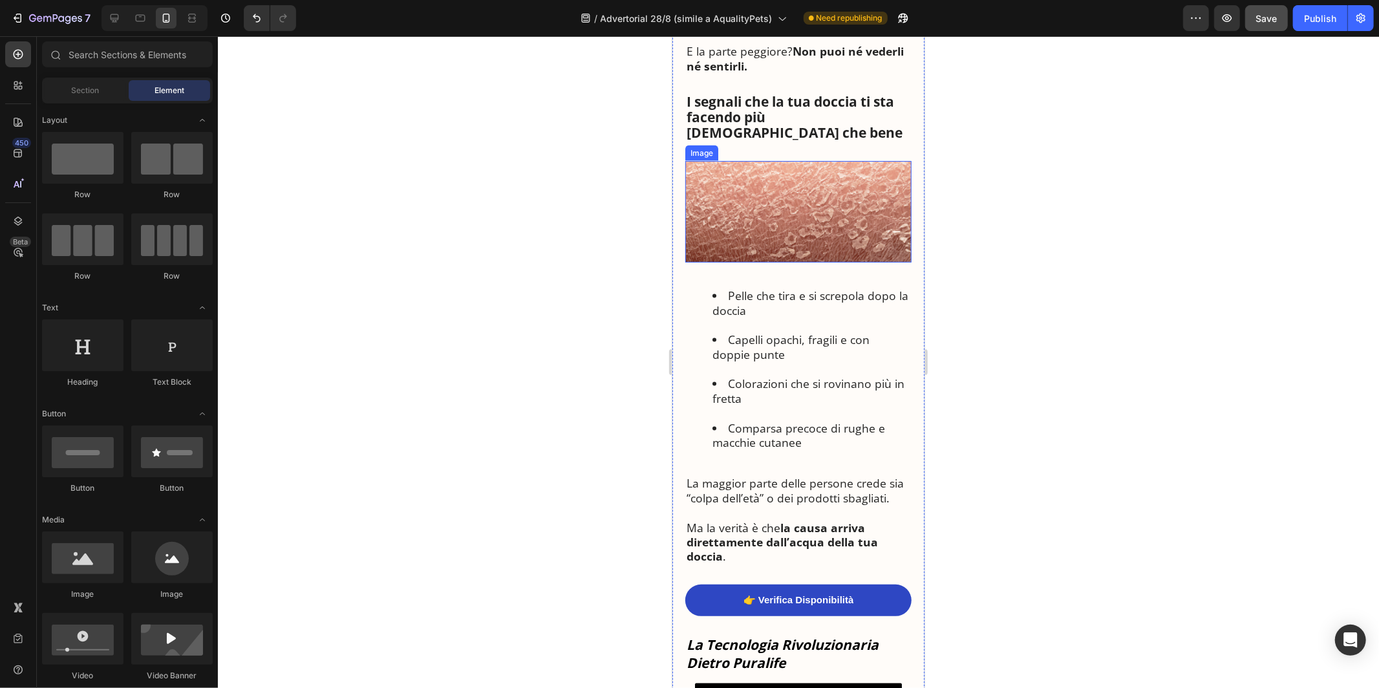
scroll to position [1556, 0]
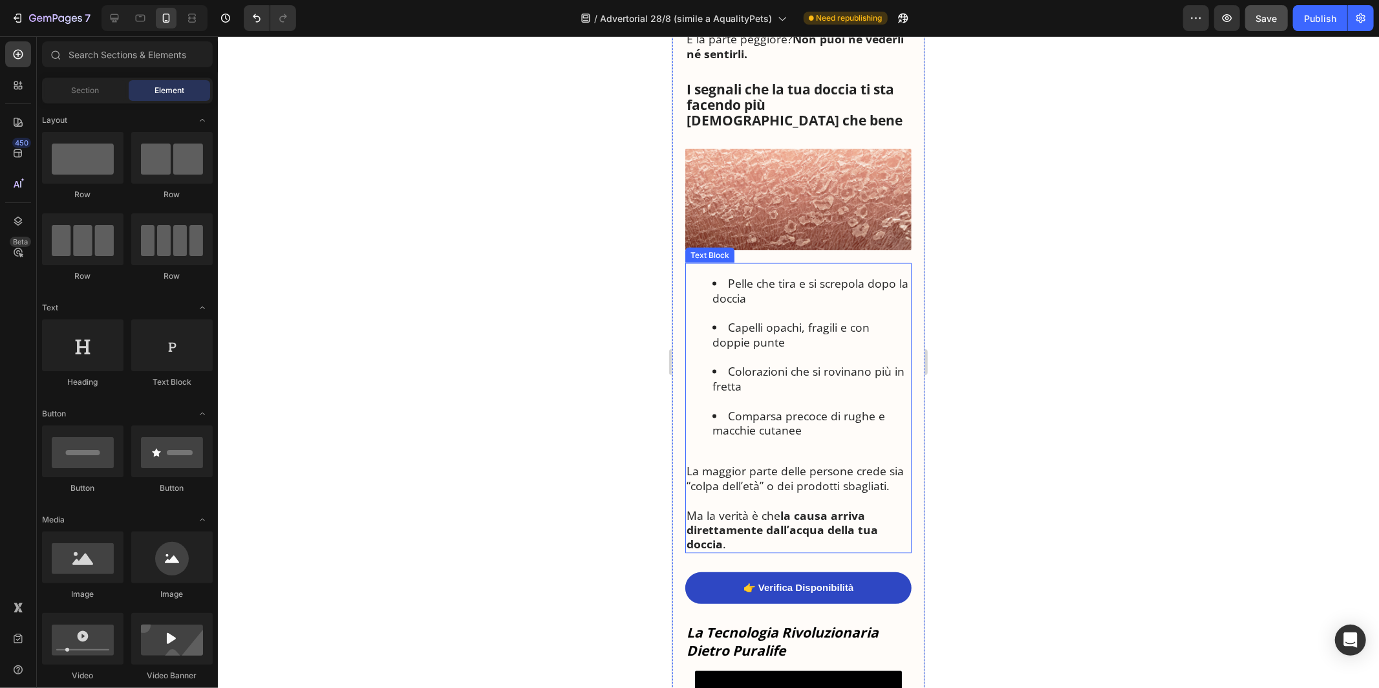
click at [771, 449] on p "Rich Text Editor. Editing area: main" at bounding box center [798, 456] width 224 height 15
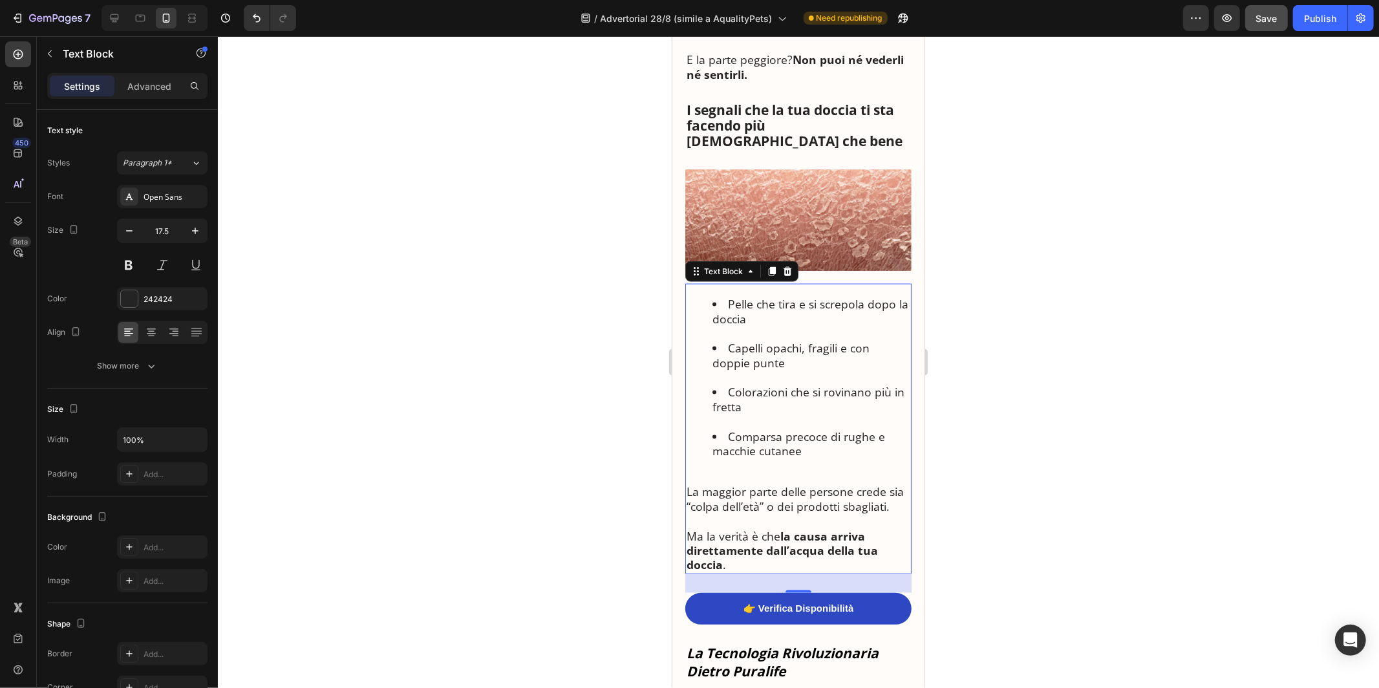
scroll to position [1454, 0]
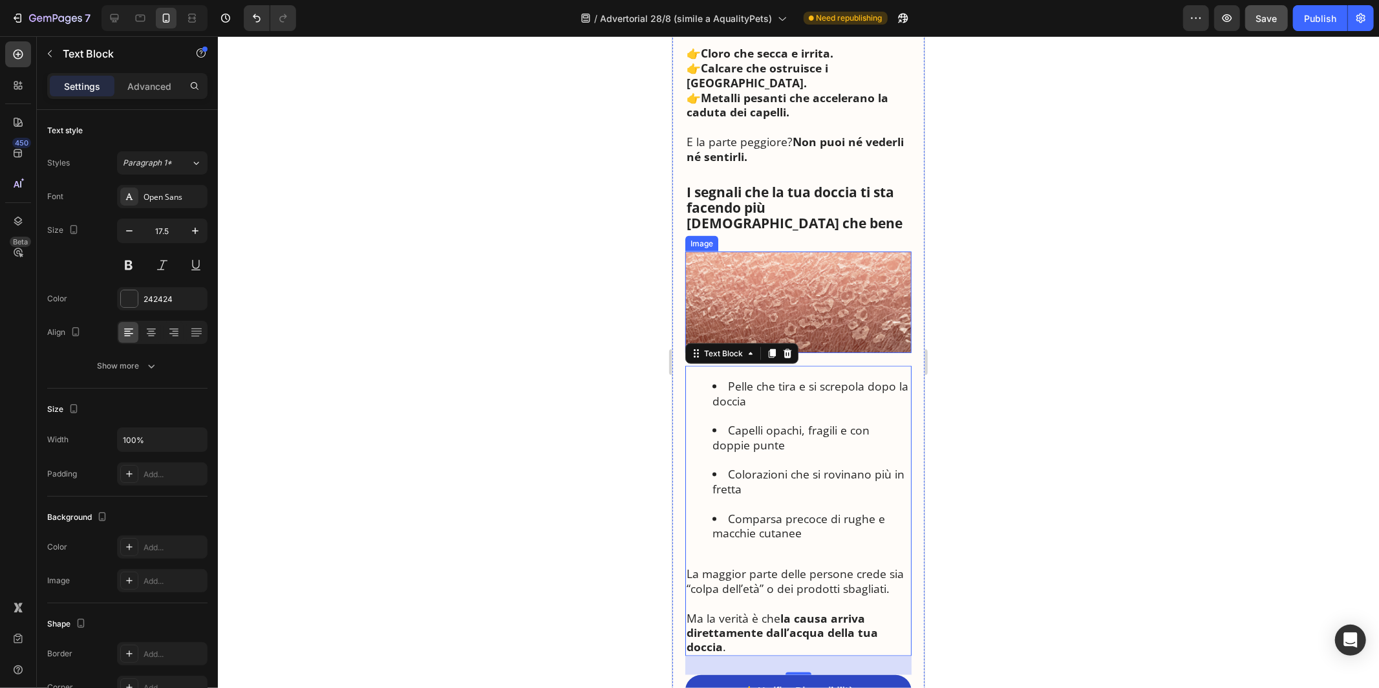
click at [782, 271] on img at bounding box center [798, 302] width 226 height 102
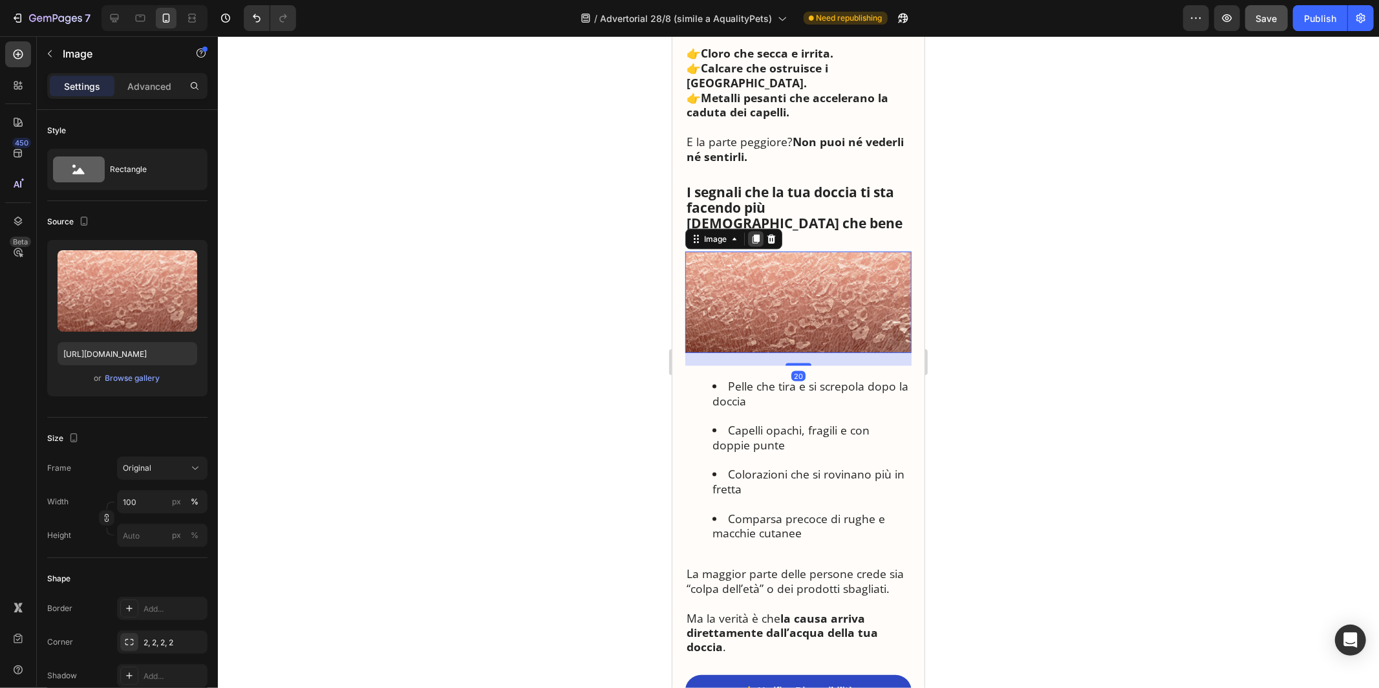
click at [750, 233] on icon at bounding box center [755, 238] width 10 height 10
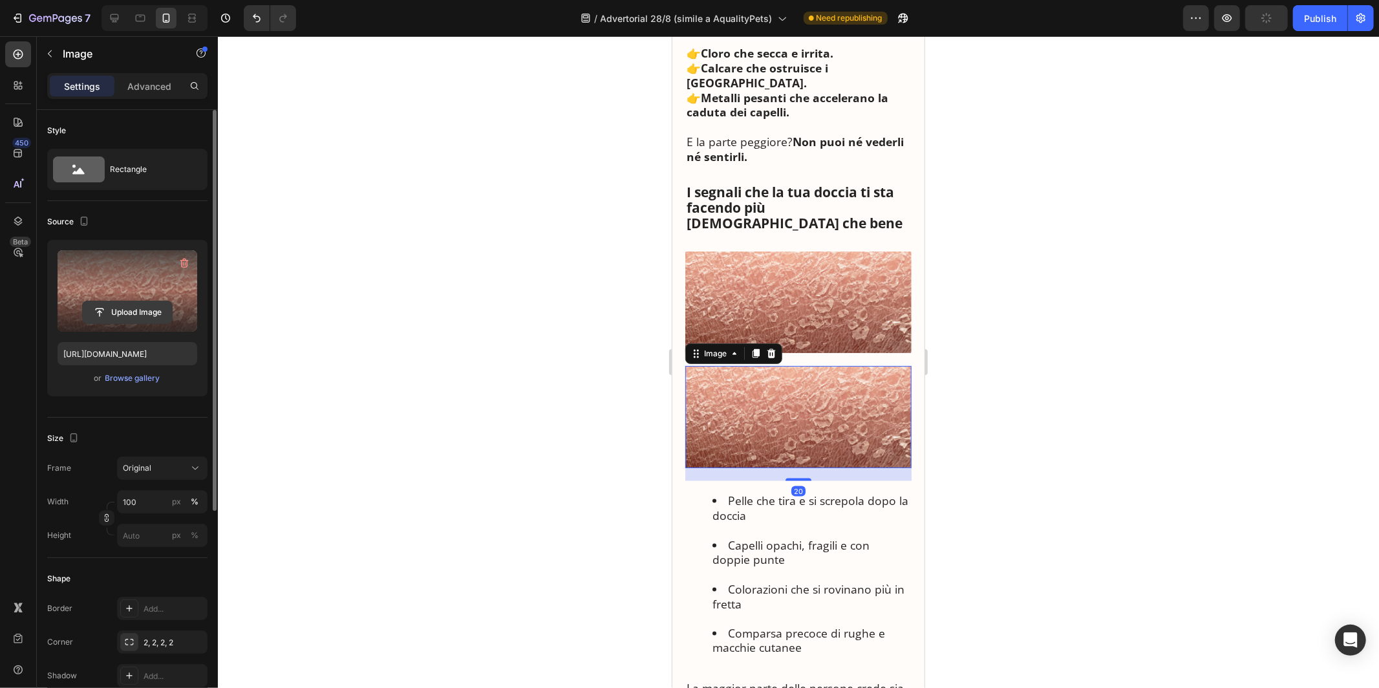
click at [149, 305] on input "file" at bounding box center [127, 312] width 89 height 22
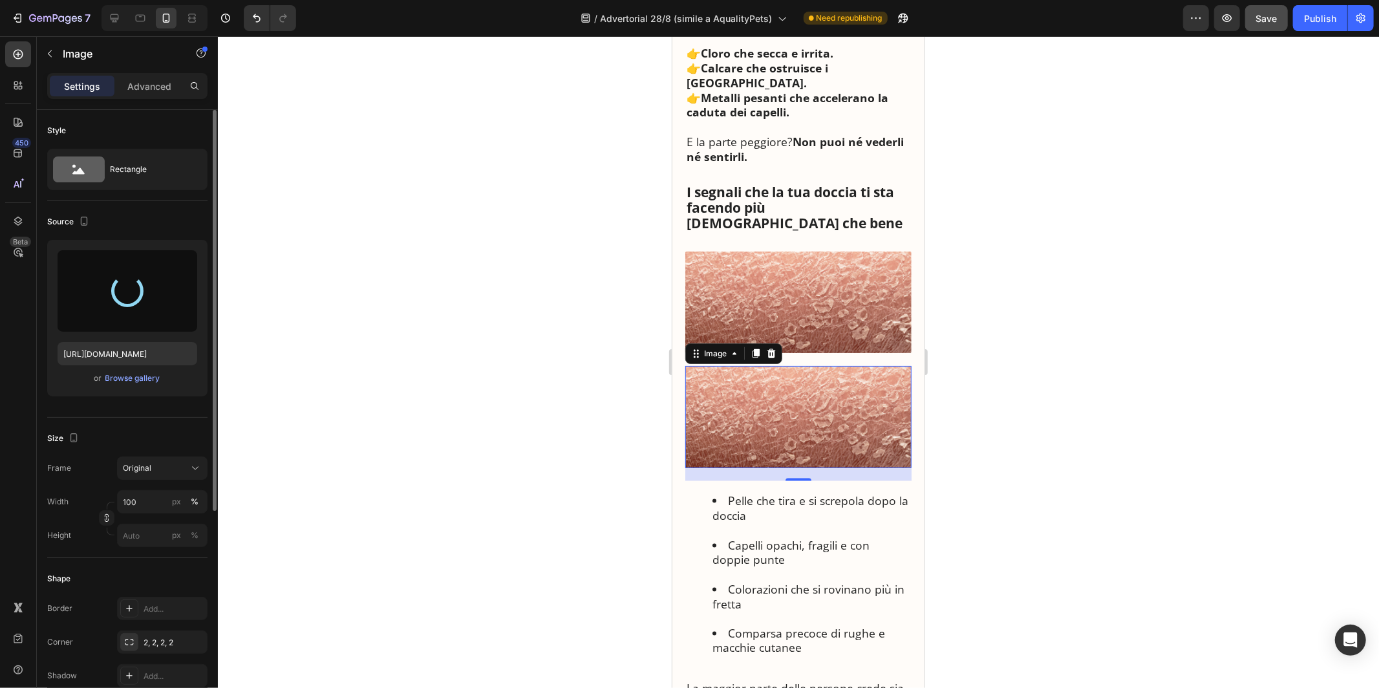
type input "[URL][DOMAIN_NAME]"
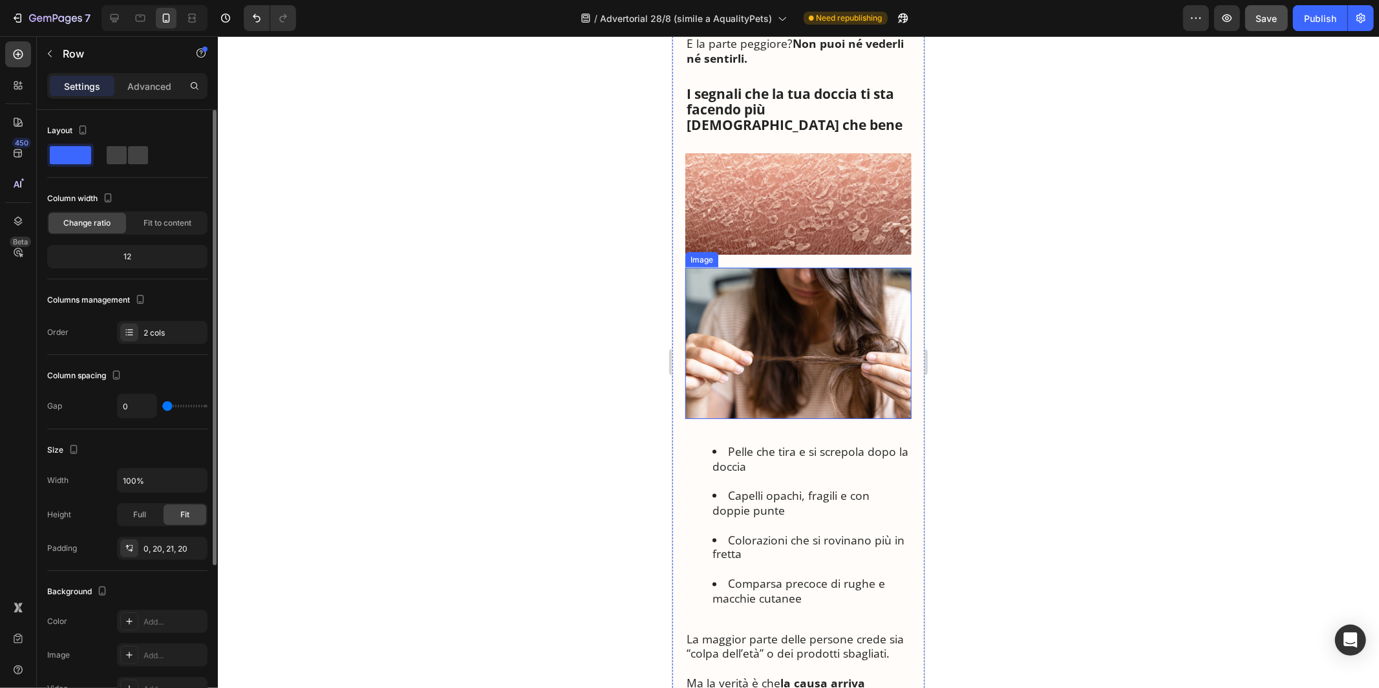
scroll to position [1554, 0]
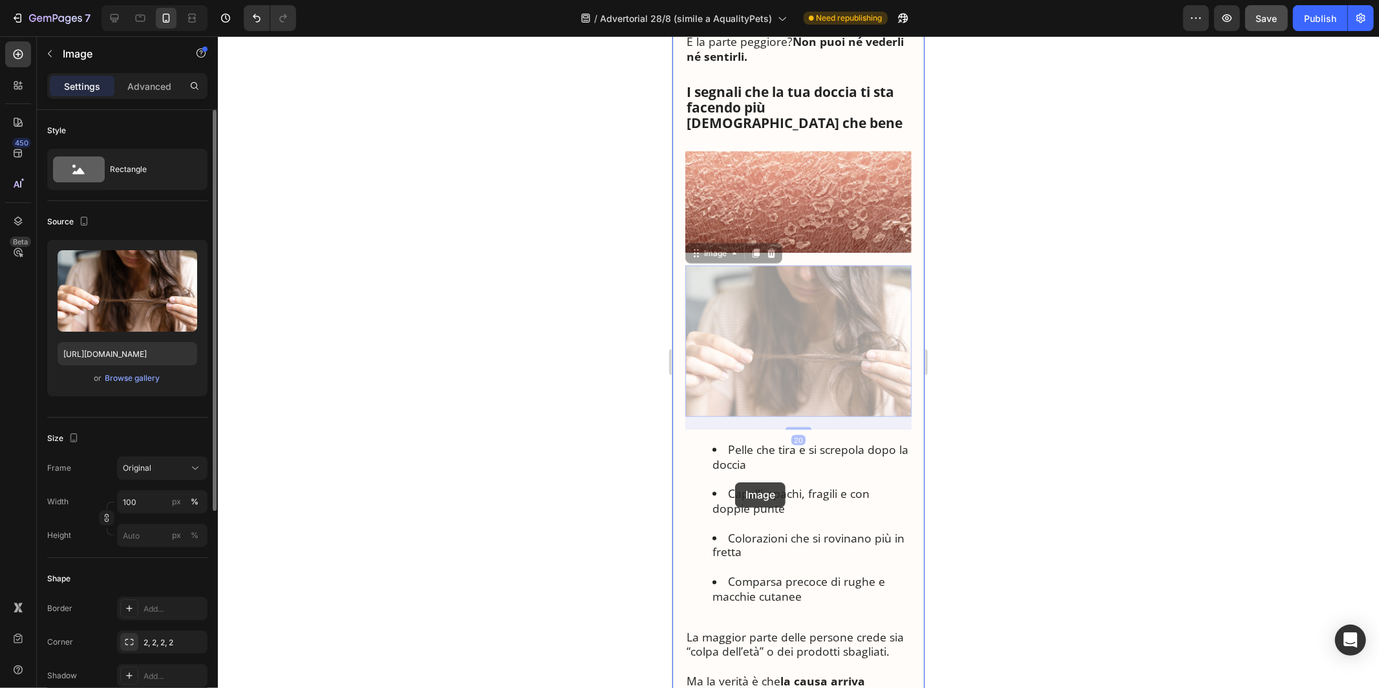
drag, startPoint x: 698, startPoint y: 229, endPoint x: 735, endPoint y: 480, distance: 253.6
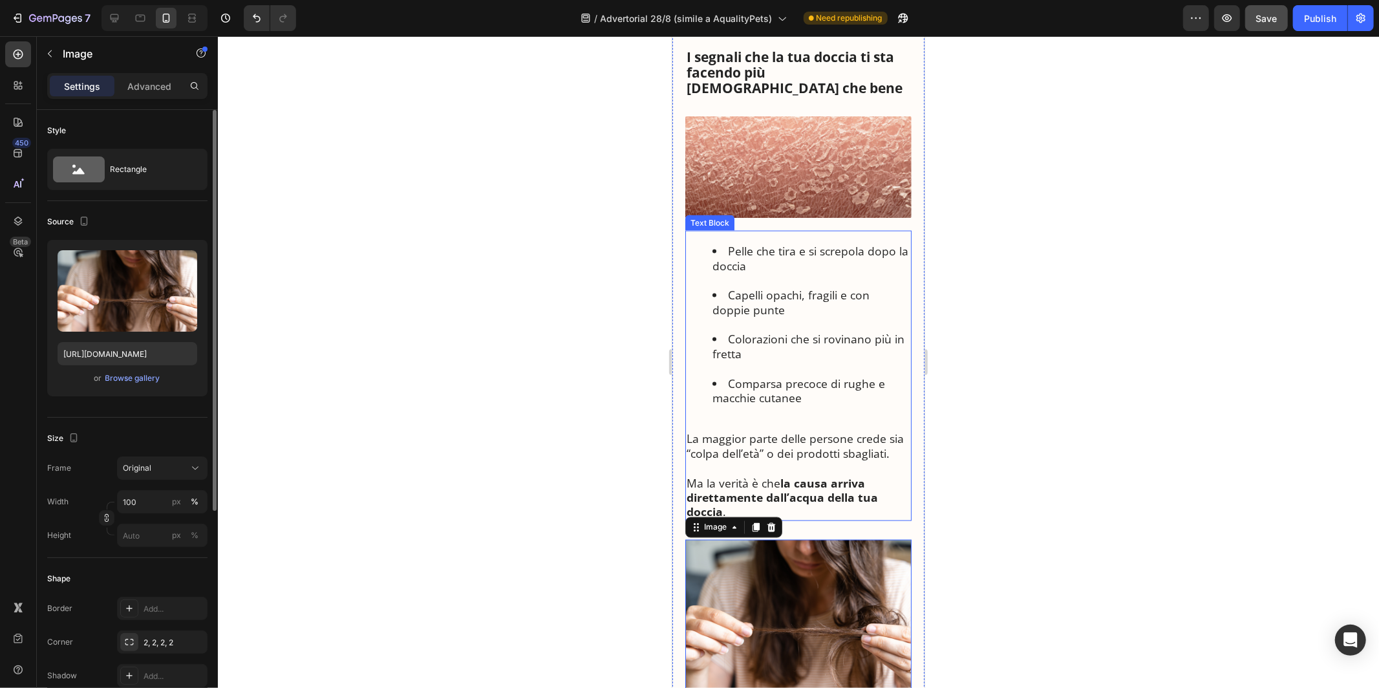
scroll to position [1515, 0]
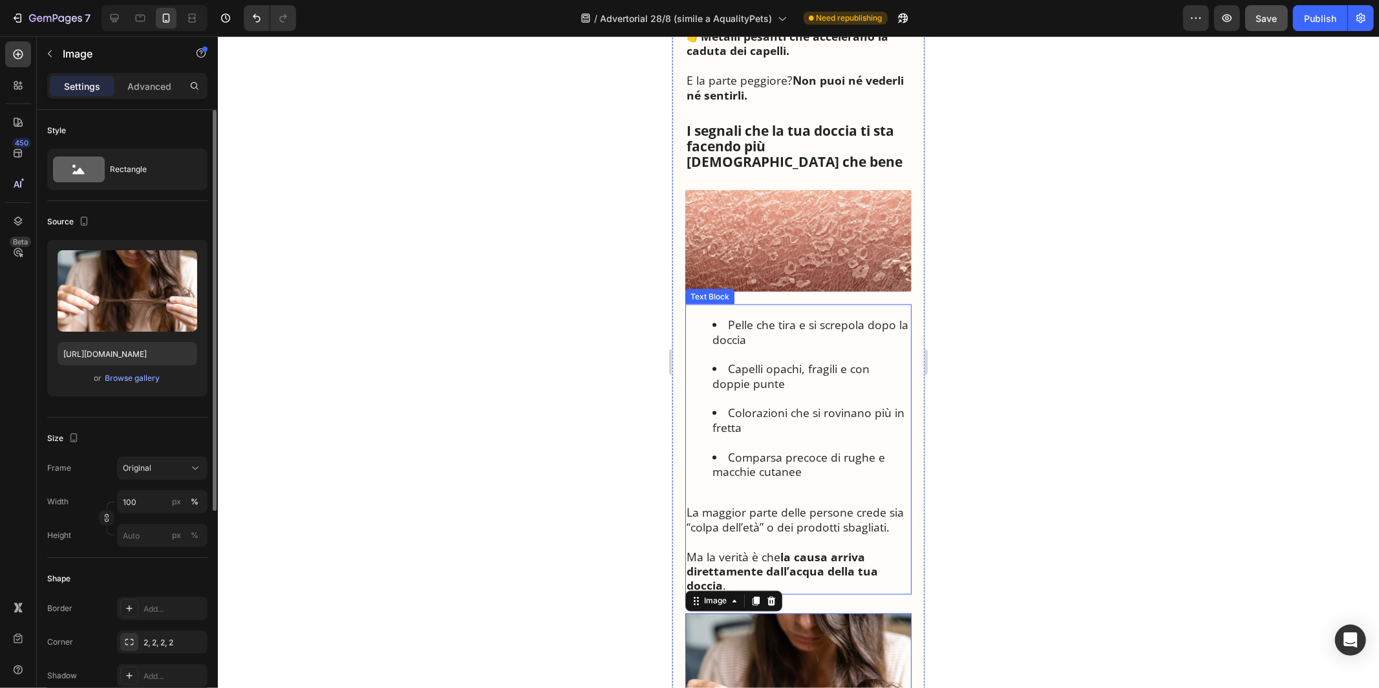
click at [769, 189] on img at bounding box center [798, 240] width 226 height 102
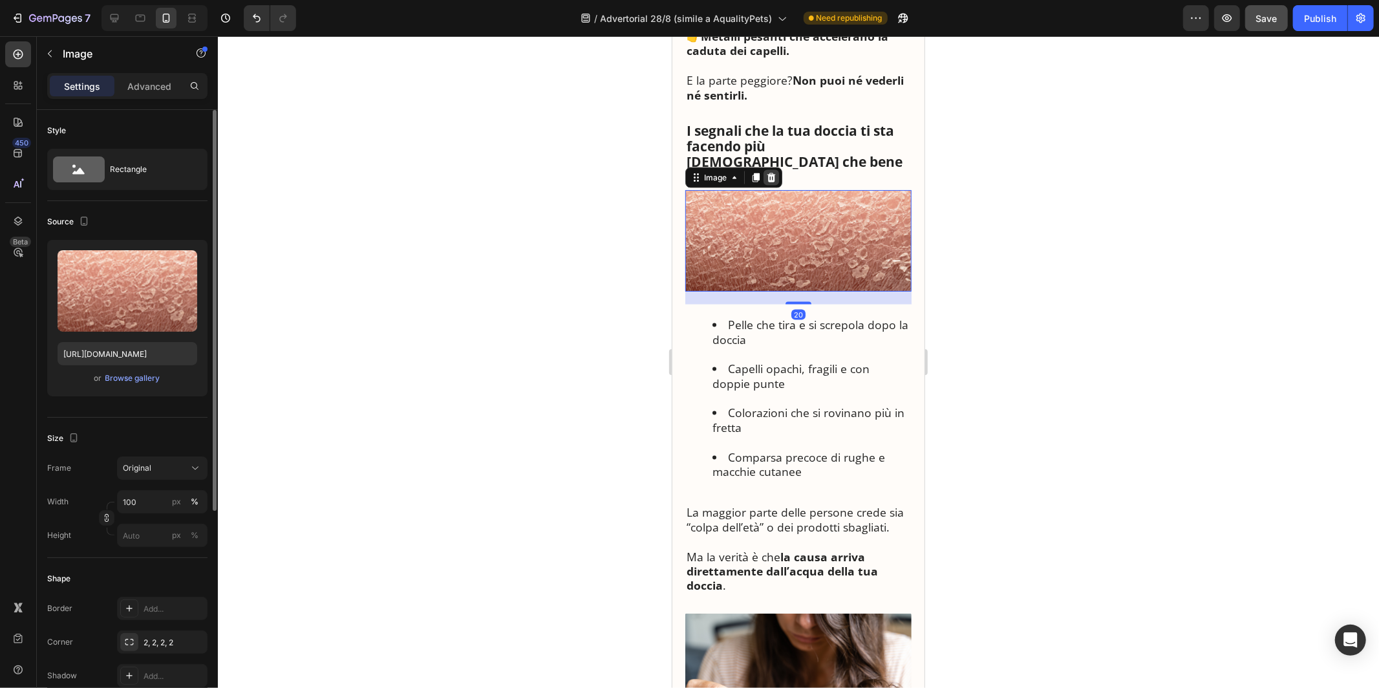
click at [769, 172] on icon at bounding box center [771, 176] width 8 height 9
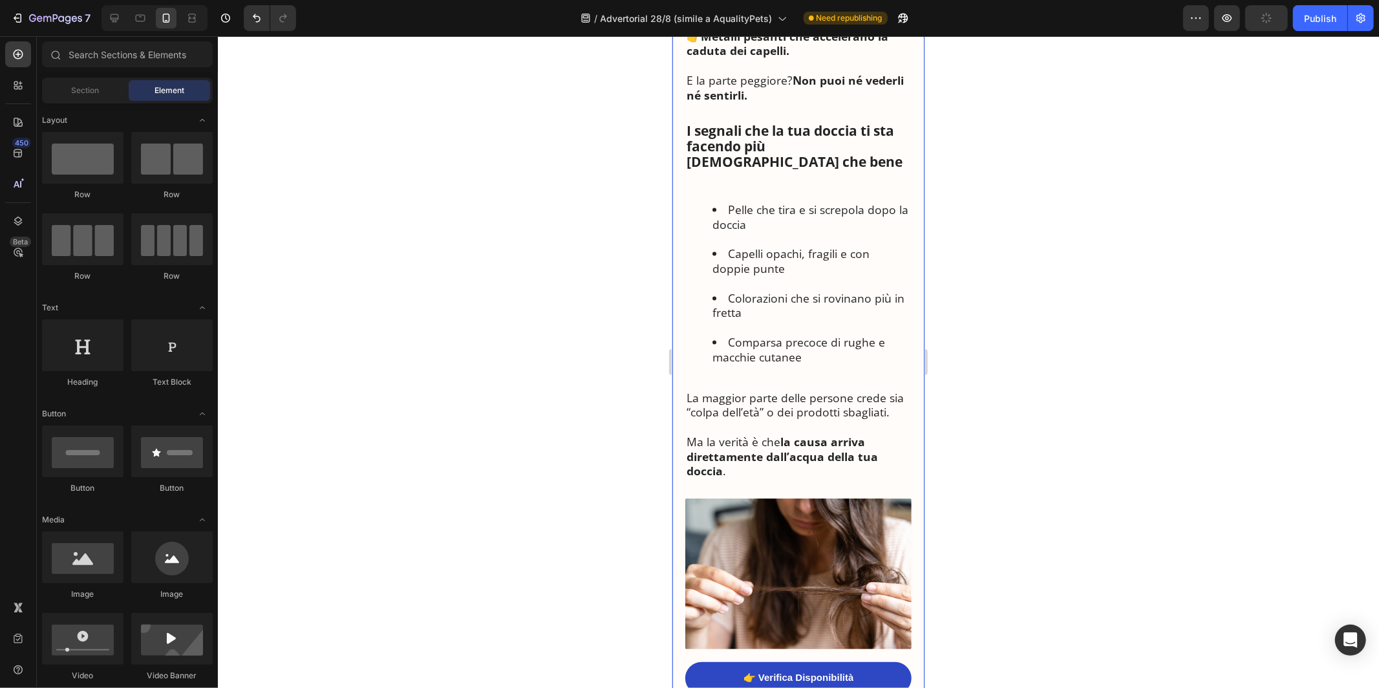
click at [769, 151] on div "🚿 La Scoperta che Sta Sconvolgendo i Dermatologi Italiani: “Ecco Perché Milioni…" at bounding box center [798, 695] width 226 height 4207
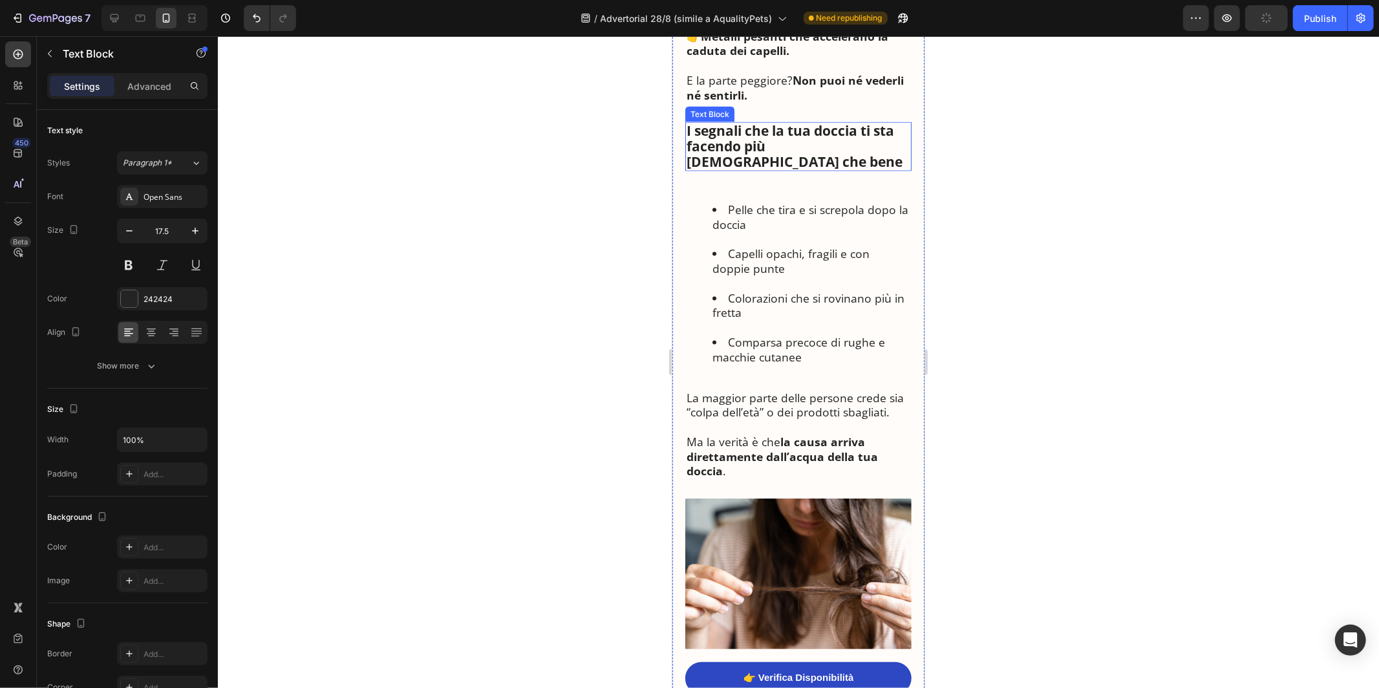
click at [772, 134] on strong "I segnali che la tua doccia ti sta facendo più [DEMOGRAPHIC_DATA] che bene" at bounding box center [794, 145] width 216 height 49
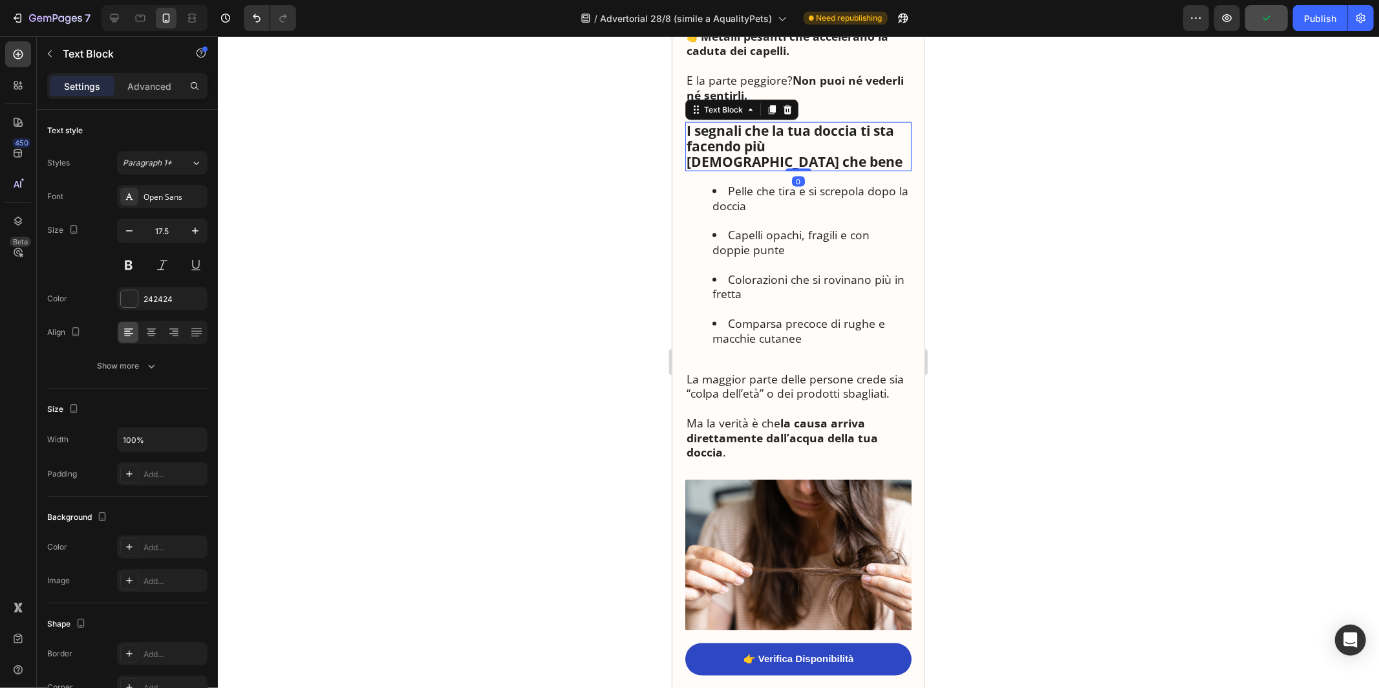
drag, startPoint x: 796, startPoint y: 157, endPoint x: 796, endPoint y: 111, distance: 46.6
click at [796, 122] on div "I segnali che la tua doccia ti sta facendo più [DEMOGRAPHIC_DATA] che bene Text…" at bounding box center [798, 146] width 226 height 48
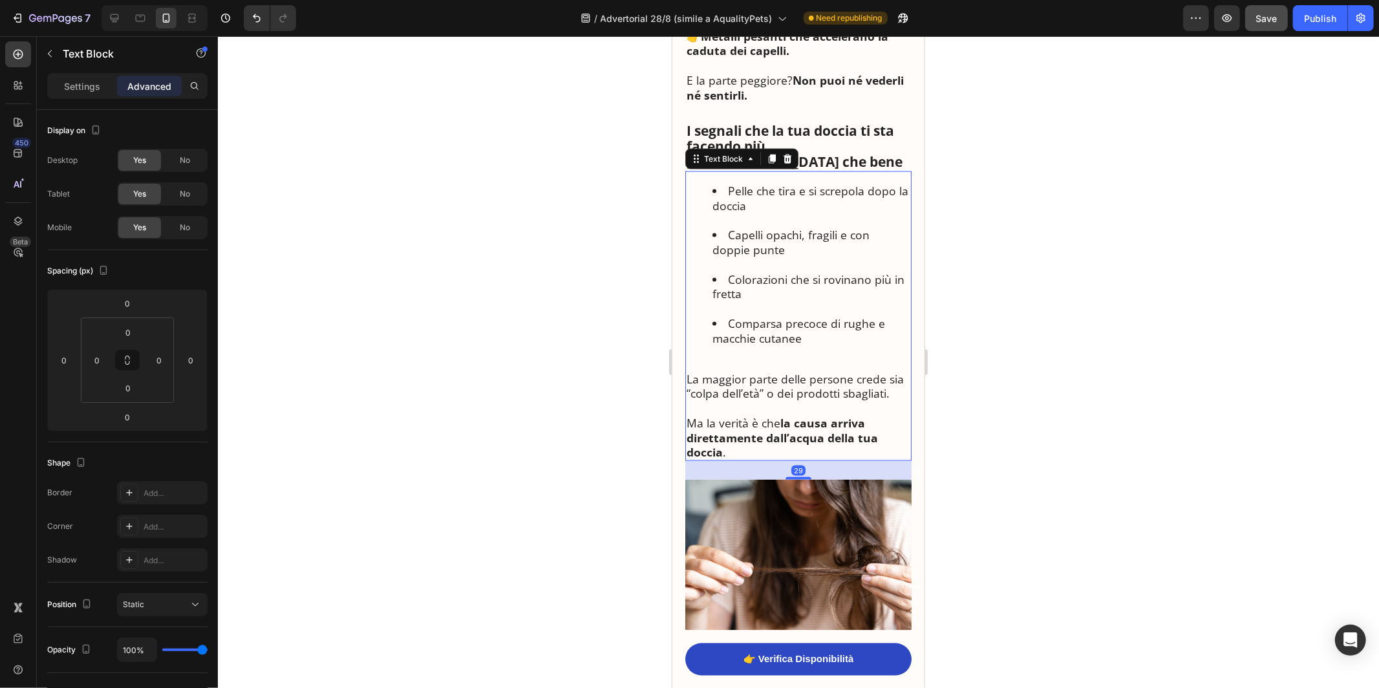
click at [793, 227] on li "Capelli opachi, fragili e con doppie punte" at bounding box center [811, 249] width 198 height 44
click at [788, 400] on p "Rich Text Editor. Editing area: main" at bounding box center [798, 407] width 224 height 15
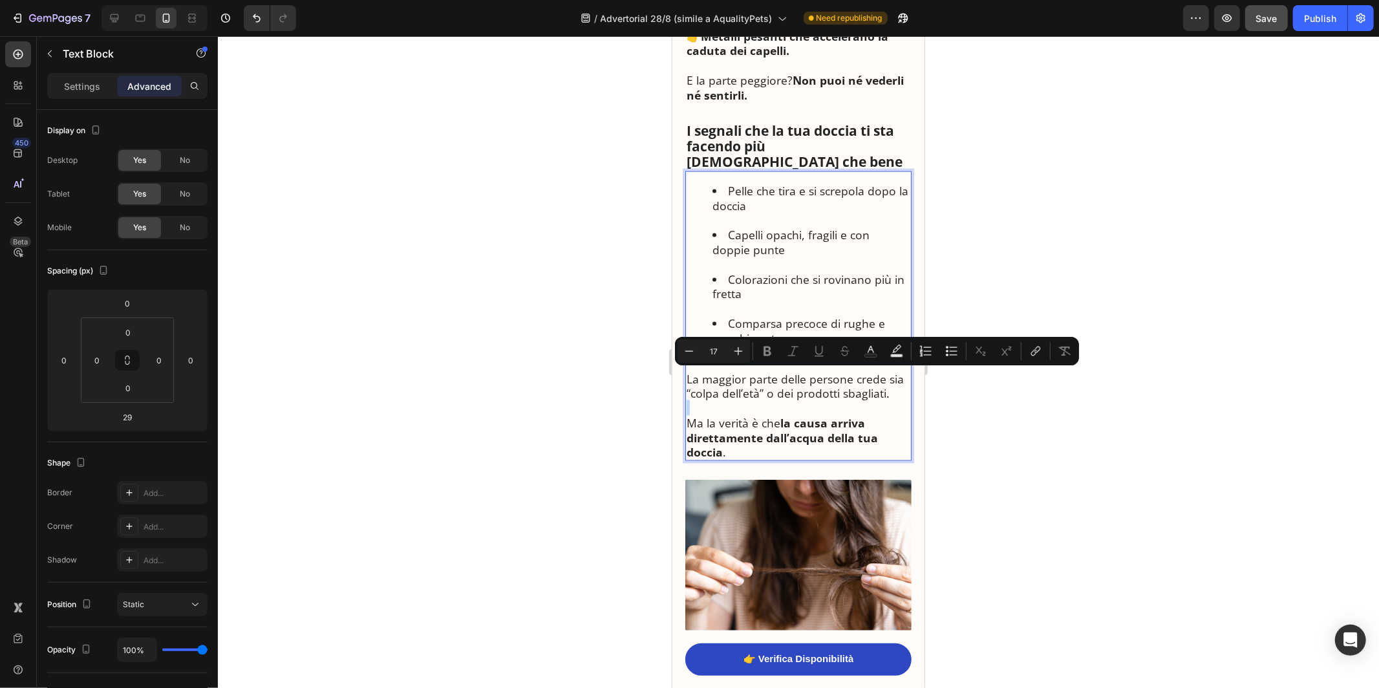
click at [788, 400] on p "Rich Text Editor. Editing area: main" at bounding box center [798, 407] width 224 height 15
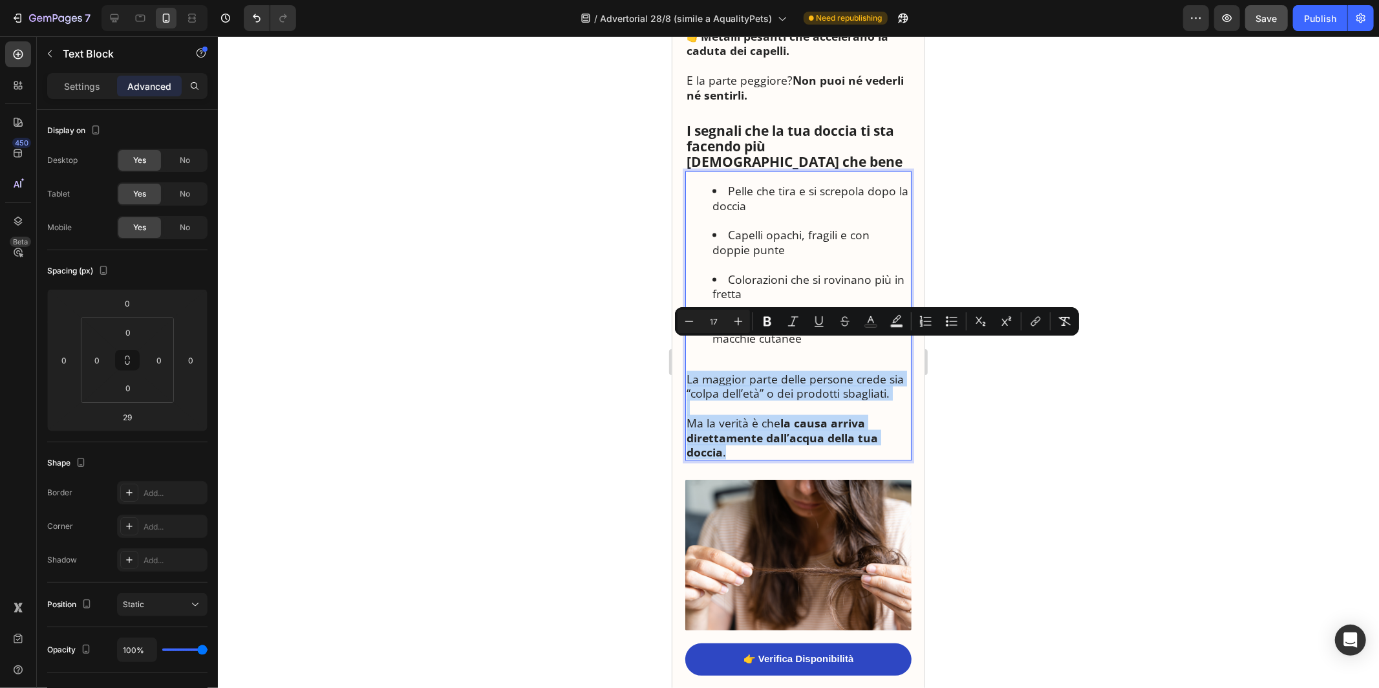
drag, startPoint x: 731, startPoint y: 420, endPoint x: 685, endPoint y: 354, distance: 80.5
click at [685, 354] on div "Pelle che tira e si screpola dopo la doccia Capelli opachi, fragili e con doppi…" at bounding box center [798, 316] width 226 height 290
copy div "La maggior parte delle persone crede sia “colpa dell’età” o dei prodotti sbagli…"
click at [643, 296] on div at bounding box center [798, 362] width 1161 height 652
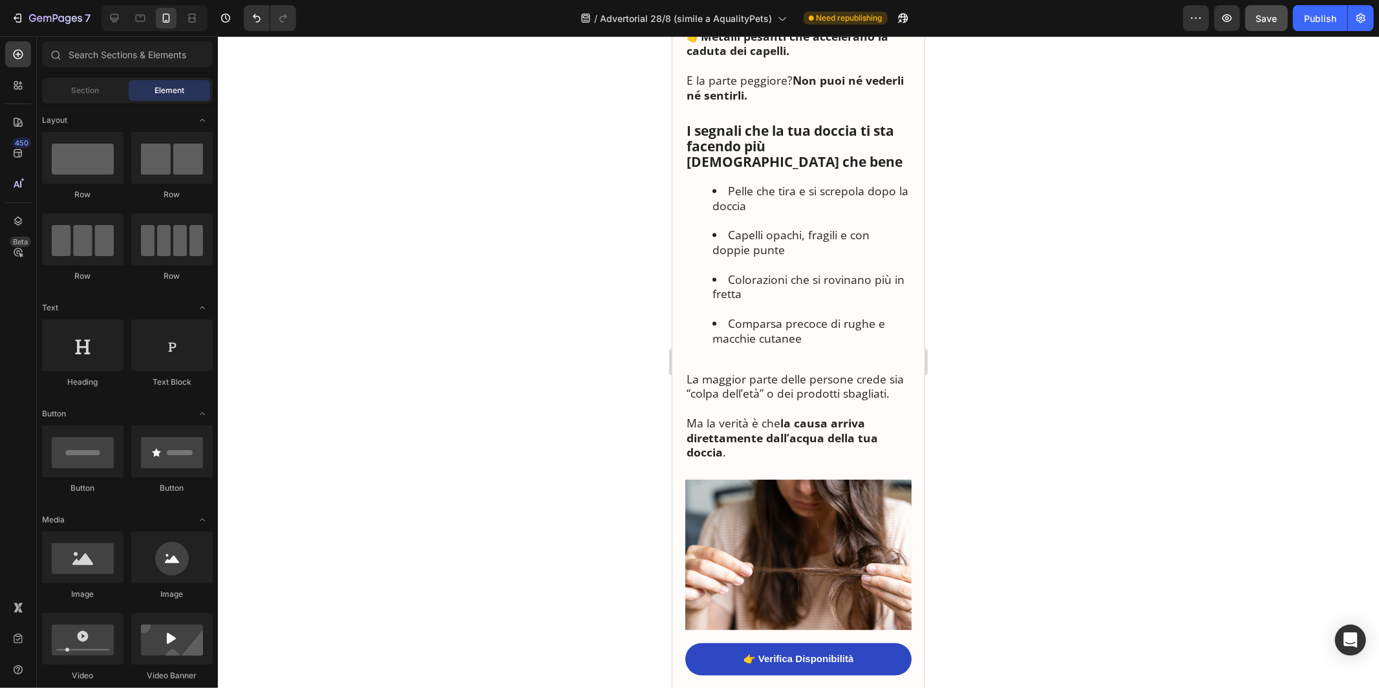
click at [727, 272] on li "Colorazioni che si rovinano più in fretta" at bounding box center [811, 294] width 198 height 44
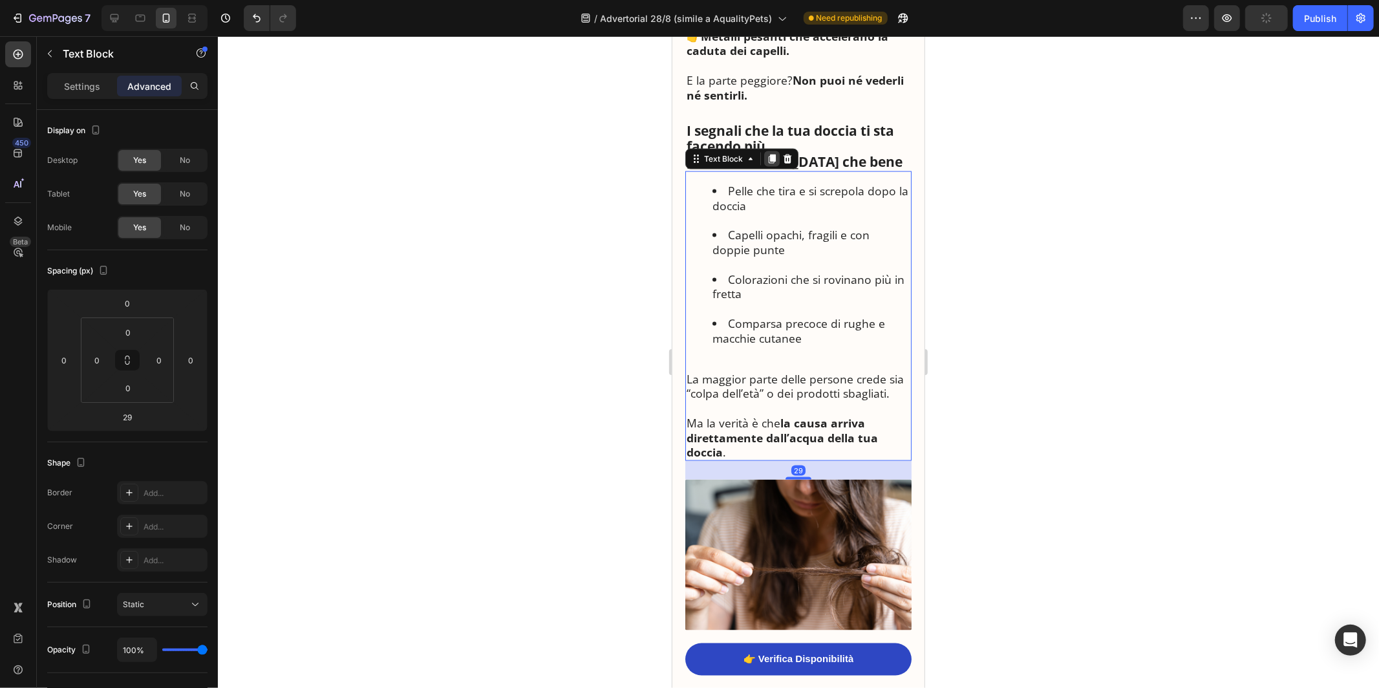
click at [771, 154] on icon at bounding box center [771, 158] width 7 height 9
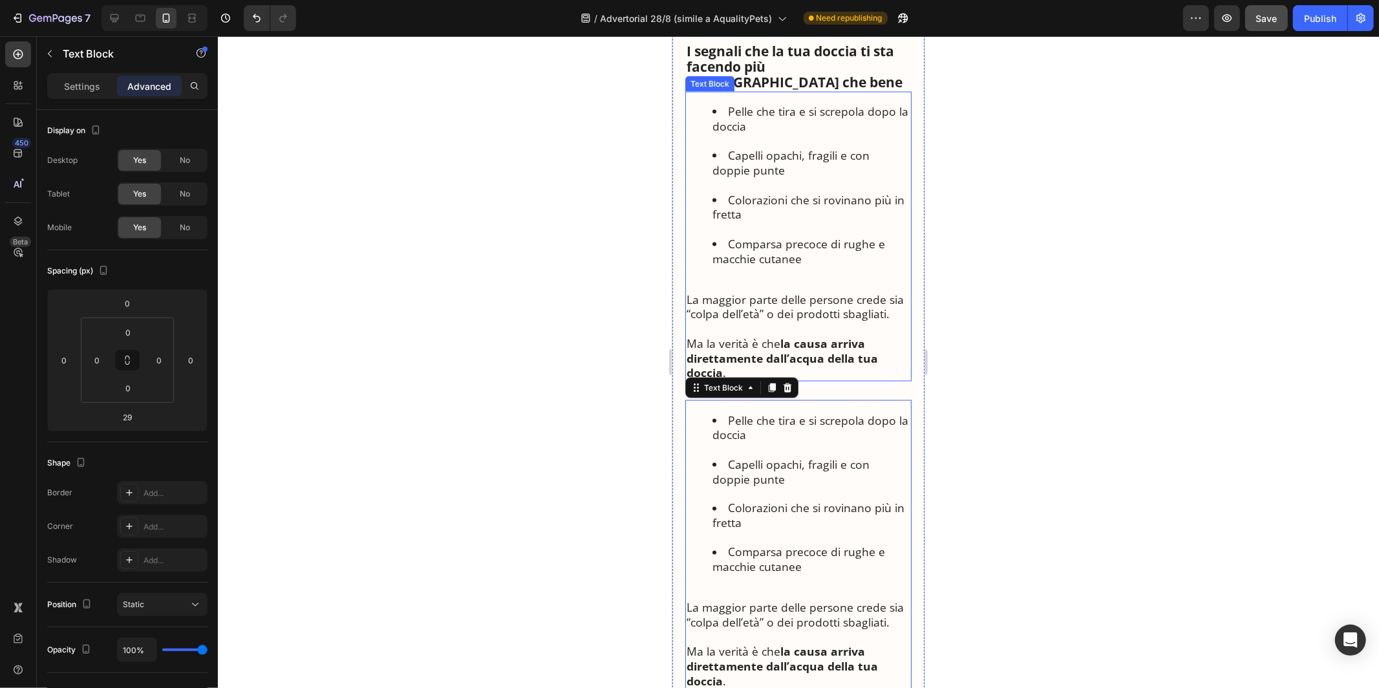
scroll to position [1599, 0]
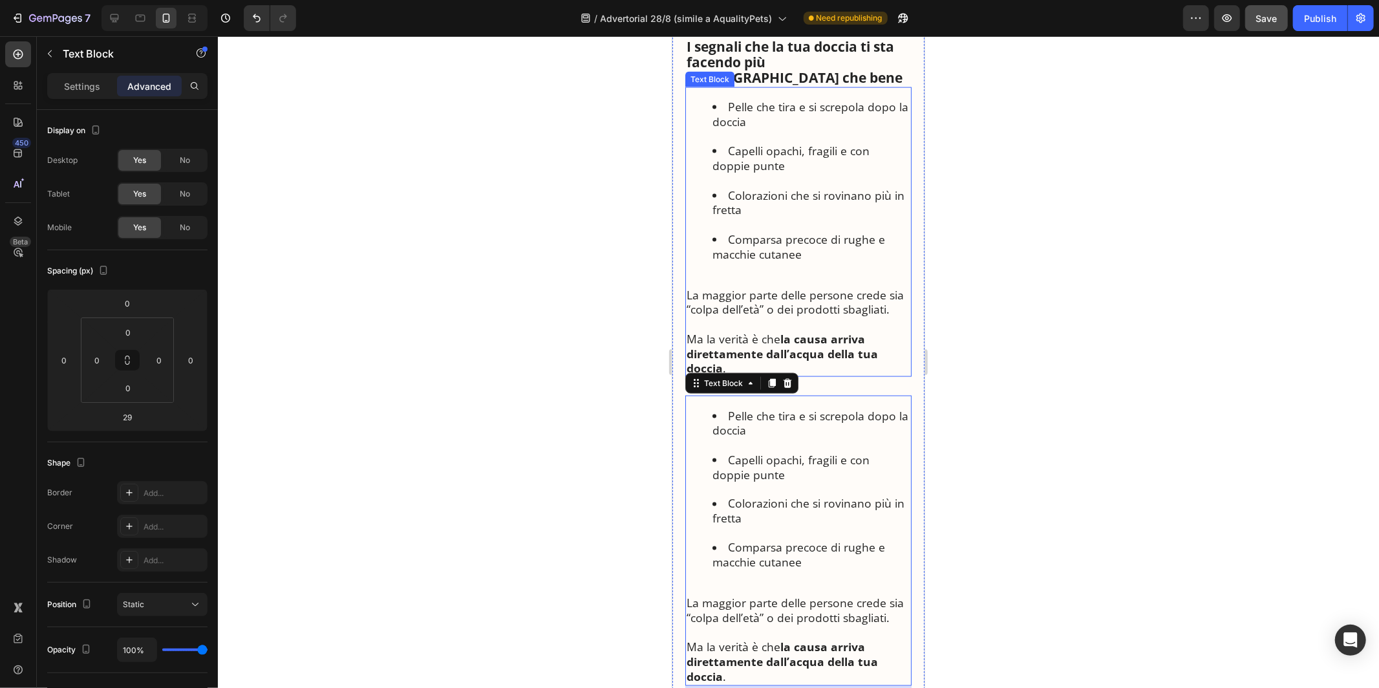
click at [783, 316] on p "Rich Text Editor. Editing area: main" at bounding box center [798, 323] width 224 height 15
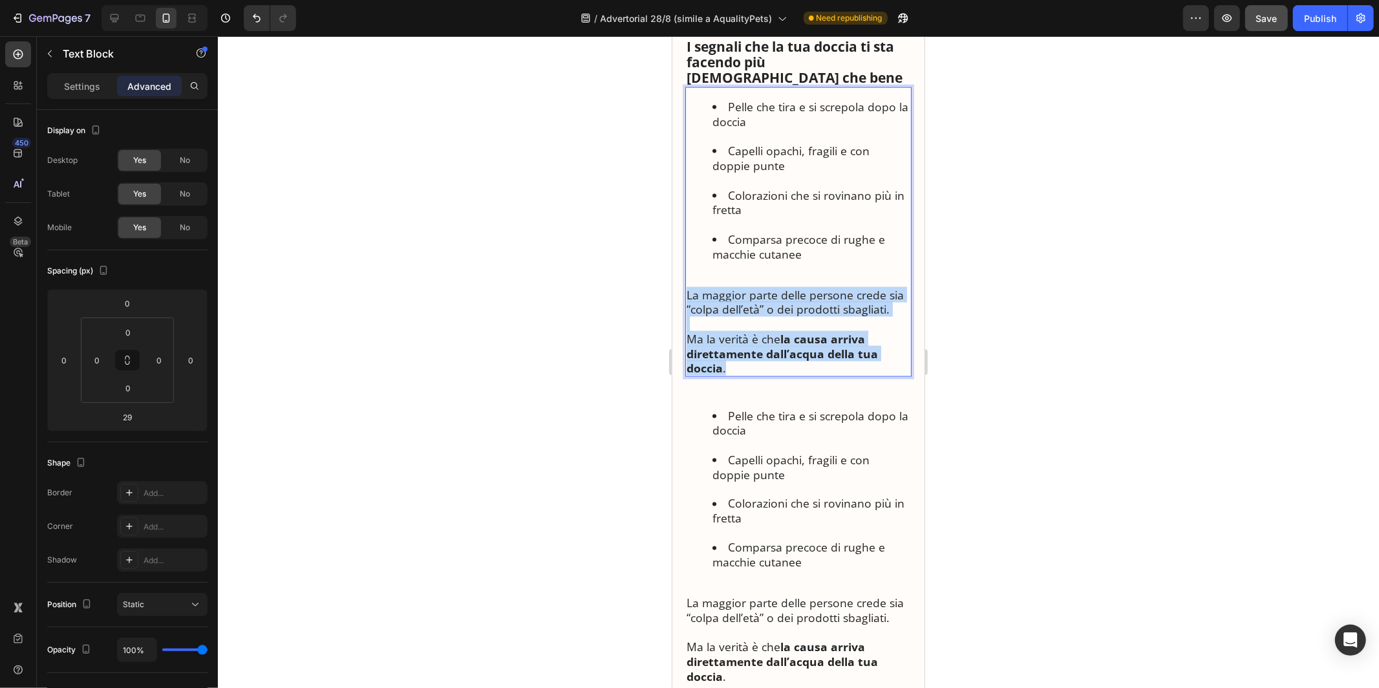
drag, startPoint x: 730, startPoint y: 341, endPoint x: 685, endPoint y: 266, distance: 87.1
click at [685, 266] on div "Pelle che tira e si screpola dopo la doccia Capelli opachi, fragili e con doppi…" at bounding box center [798, 232] width 226 height 290
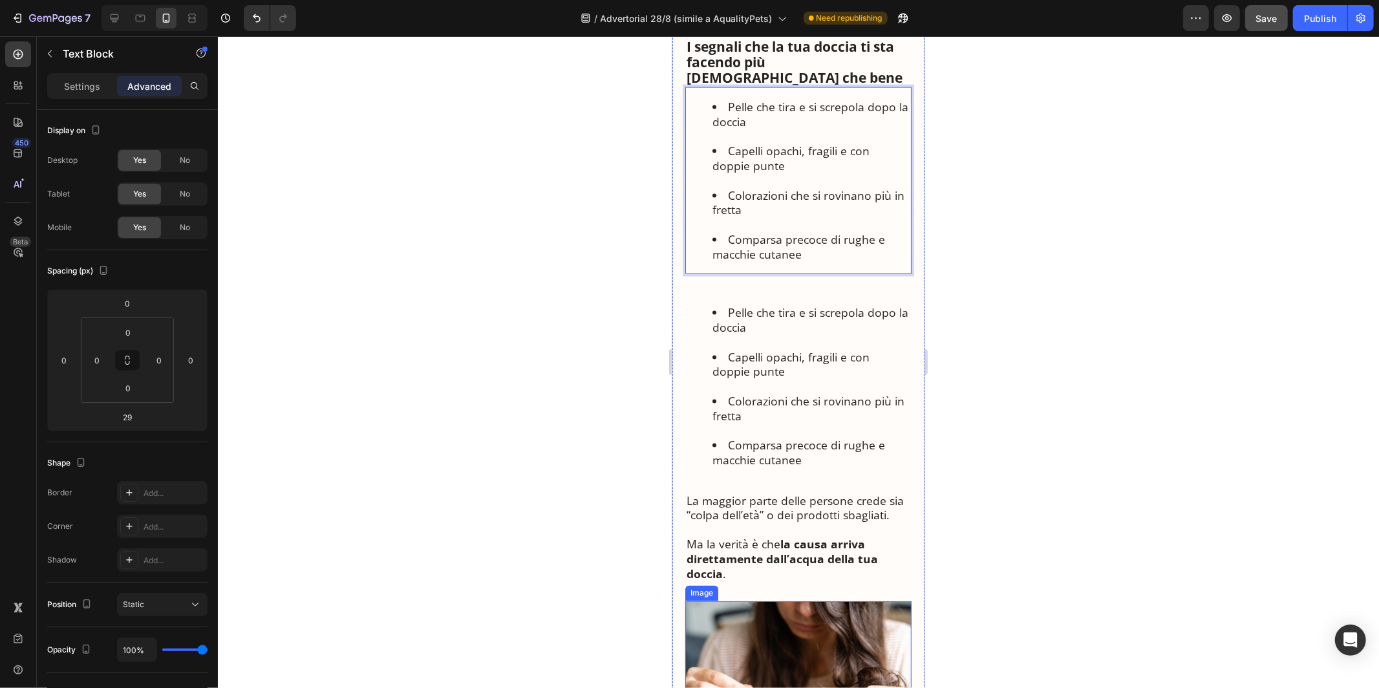
click at [768, 601] on img at bounding box center [798, 676] width 226 height 151
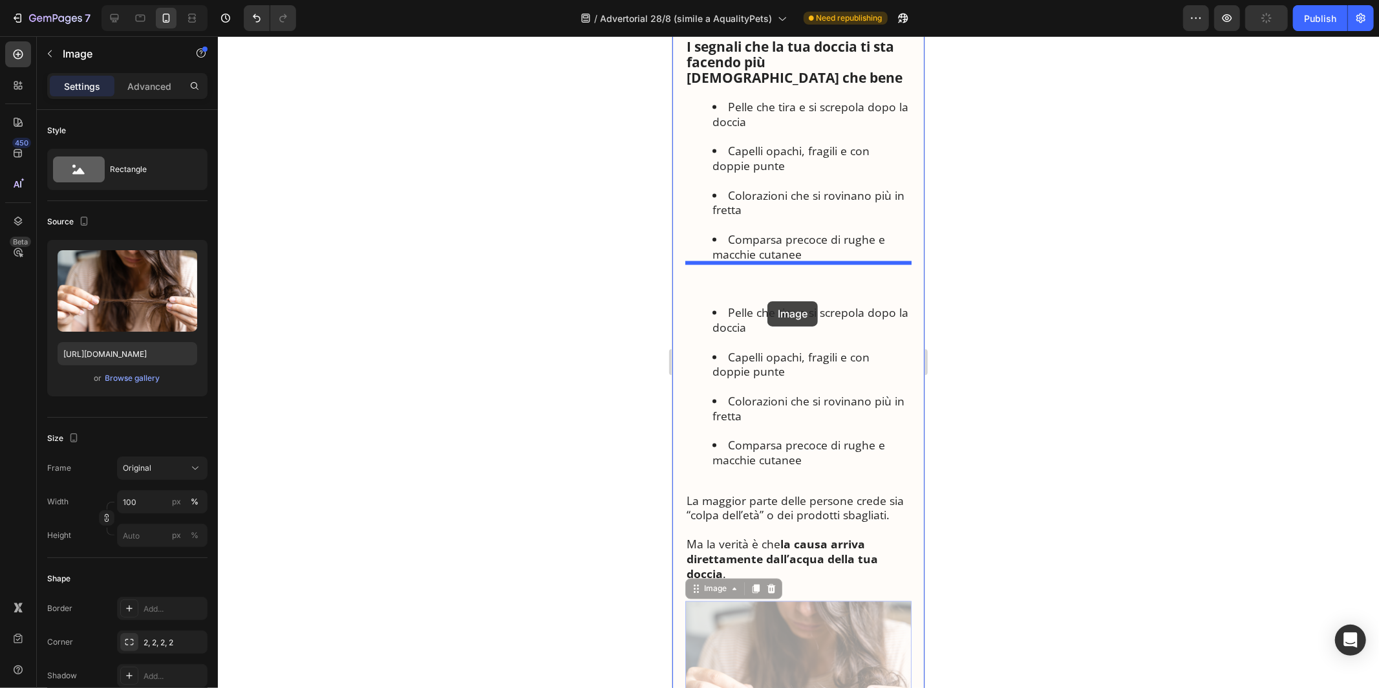
drag, startPoint x: 719, startPoint y: 560, endPoint x: 766, endPoint y: 301, distance: 263.6
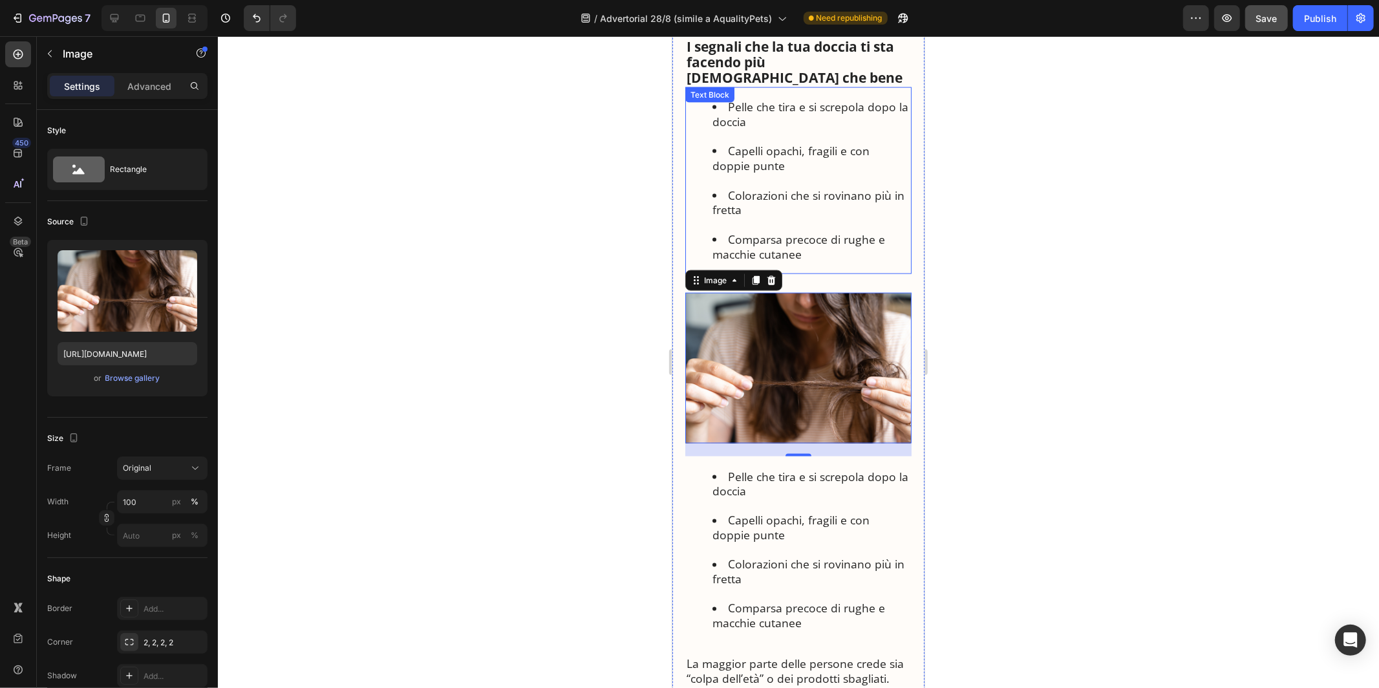
click at [793, 231] on li "Comparsa precoce di rughe e macchie cutanee" at bounding box center [811, 246] width 198 height 30
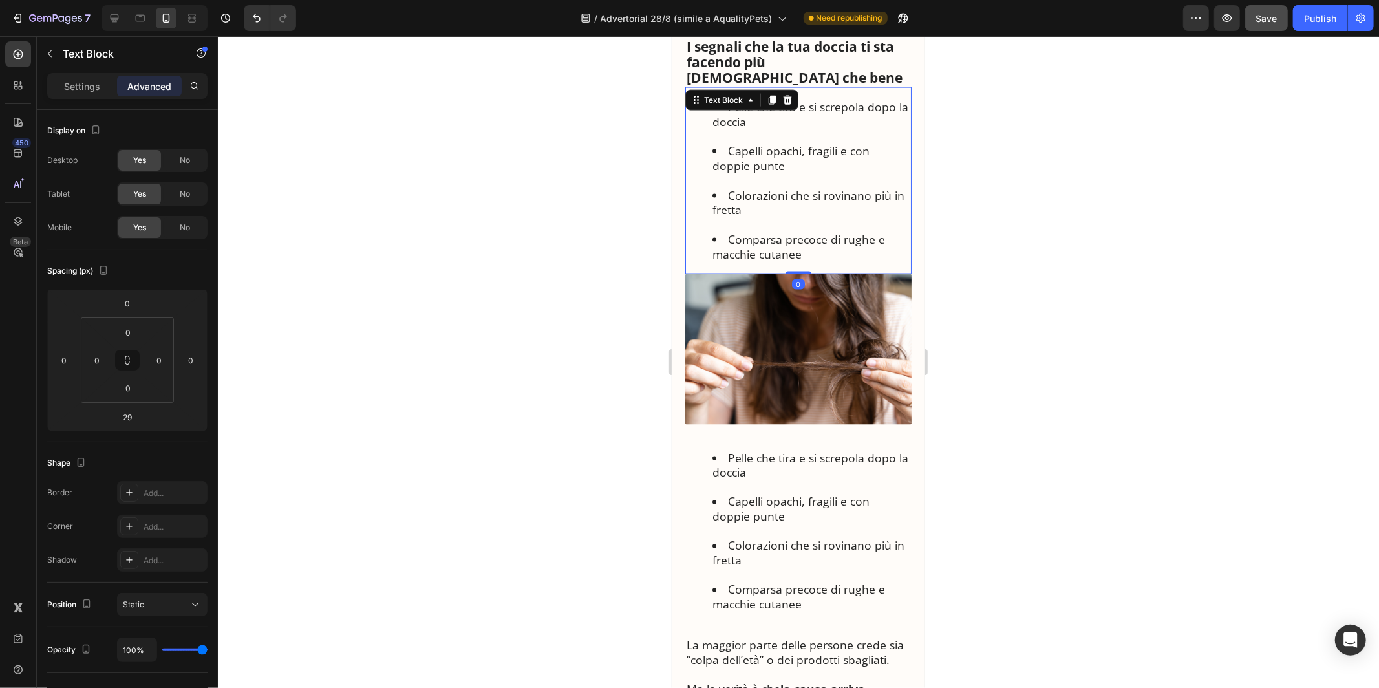
drag, startPoint x: 799, startPoint y: 259, endPoint x: 797, endPoint y: 224, distance: 35.0
click at [797, 224] on div "Pelle che tira e si screpola dopo la doccia Capelli opachi, fragili e con doppi…" at bounding box center [798, 180] width 226 height 187
type input "0"
click at [779, 437] on div "Pelle che tira e si screpola dopo la doccia Capelli opachi, fragili e con doppi…" at bounding box center [798, 582] width 226 height 290
click at [748, 545] on li "Colorazioni che si rovinano più in fretta" at bounding box center [811, 560] width 198 height 44
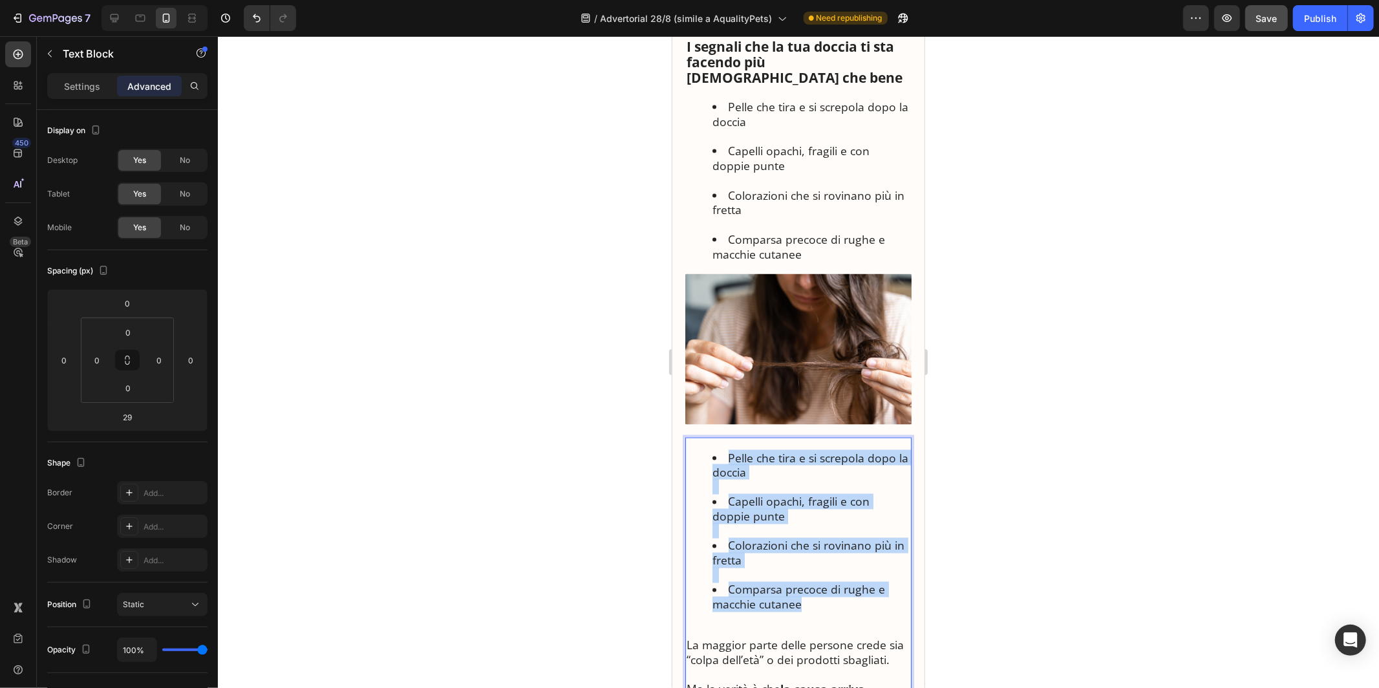
drag, startPoint x: 806, startPoint y: 574, endPoint x: 690, endPoint y: 420, distance: 192.6
click at [690, 450] on ul "Pelle che tira e si screpola dopo la doccia Capelli opachi, fragili e con doppi…" at bounding box center [798, 531] width 224 height 162
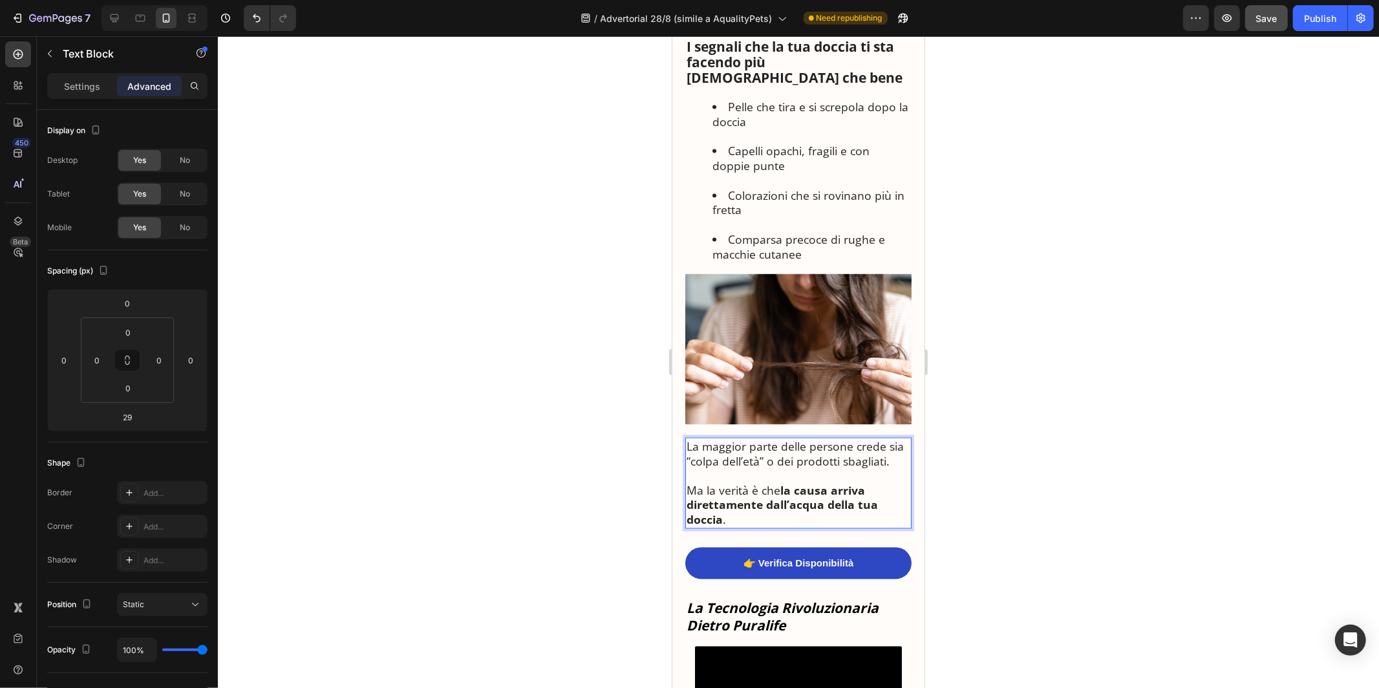
click at [794, 349] on img at bounding box center [798, 349] width 226 height 151
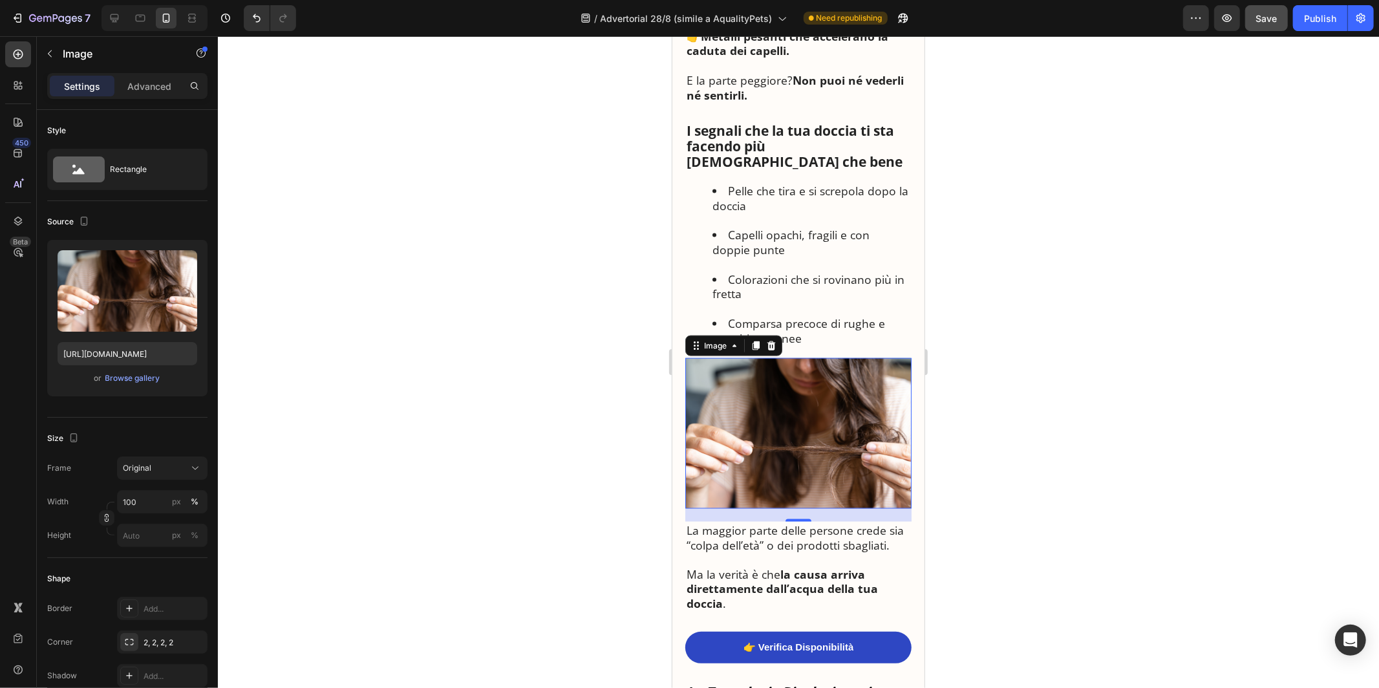
scroll to position [1541, 0]
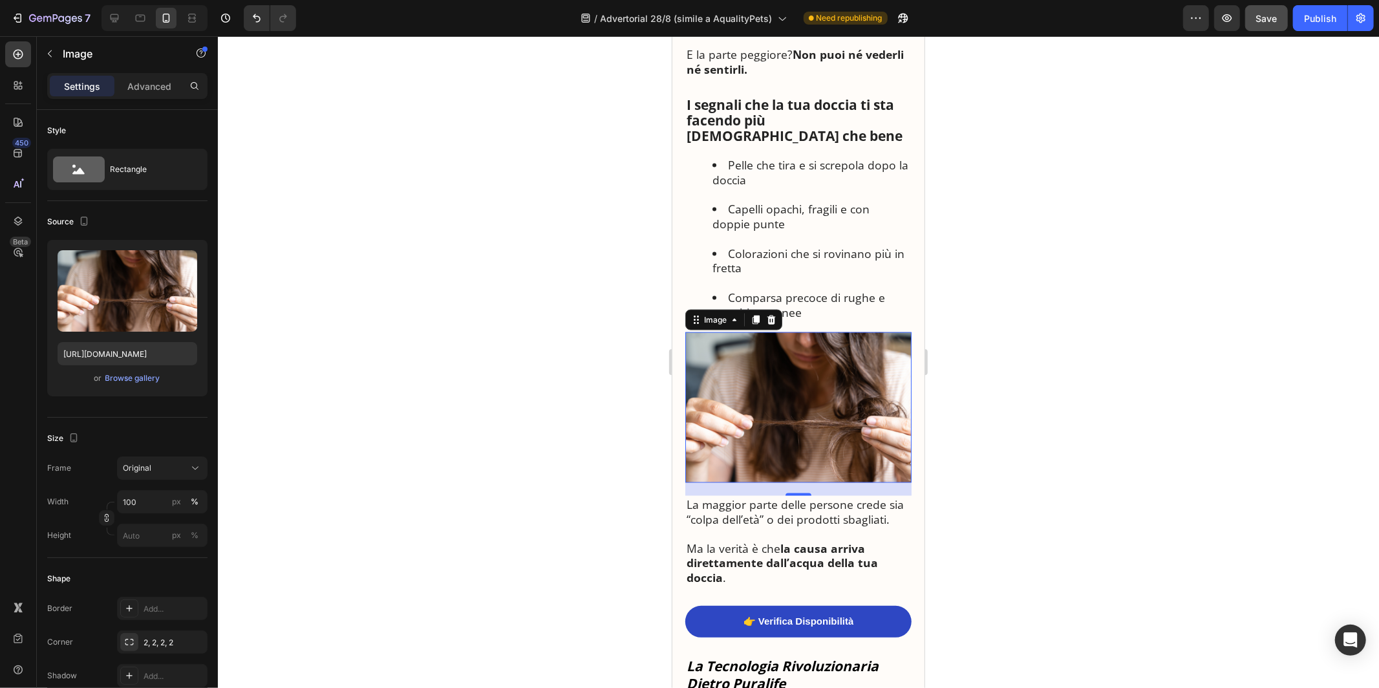
click at [857, 246] on li "Colorazioni che si rovinano più in fretta" at bounding box center [811, 268] width 198 height 44
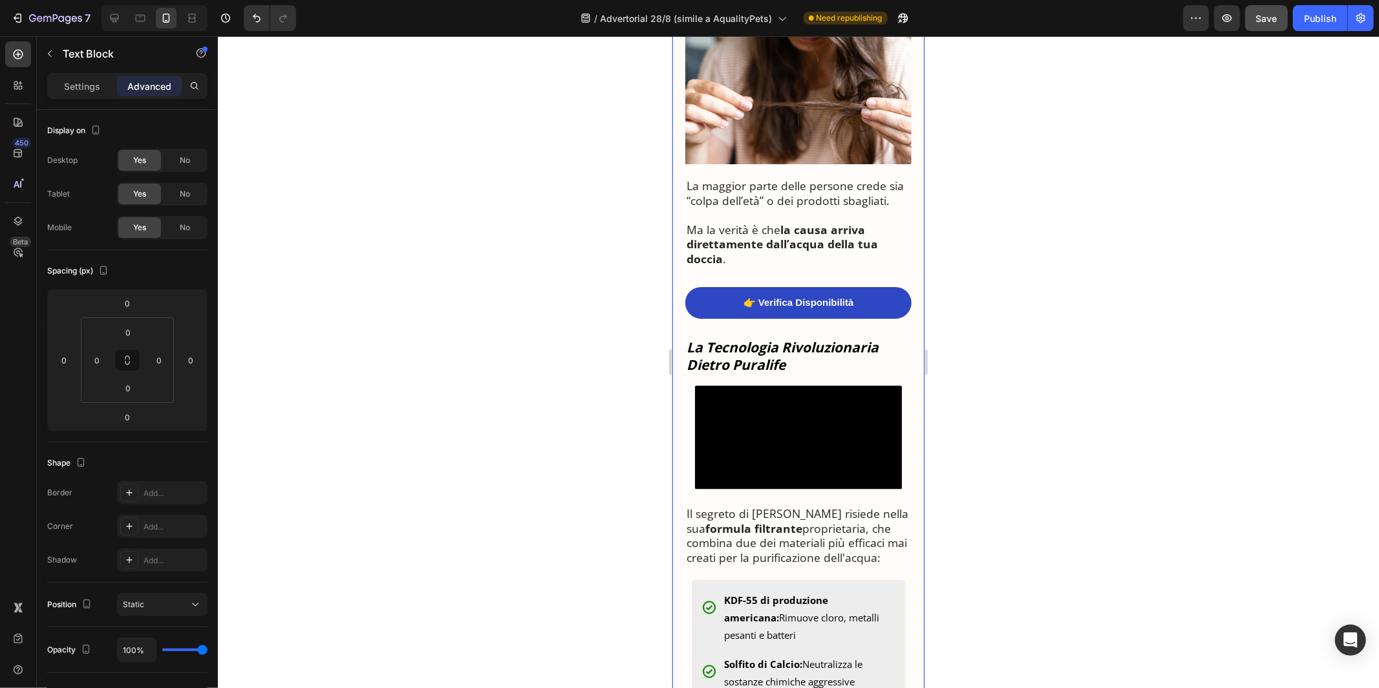
scroll to position [1876, 0]
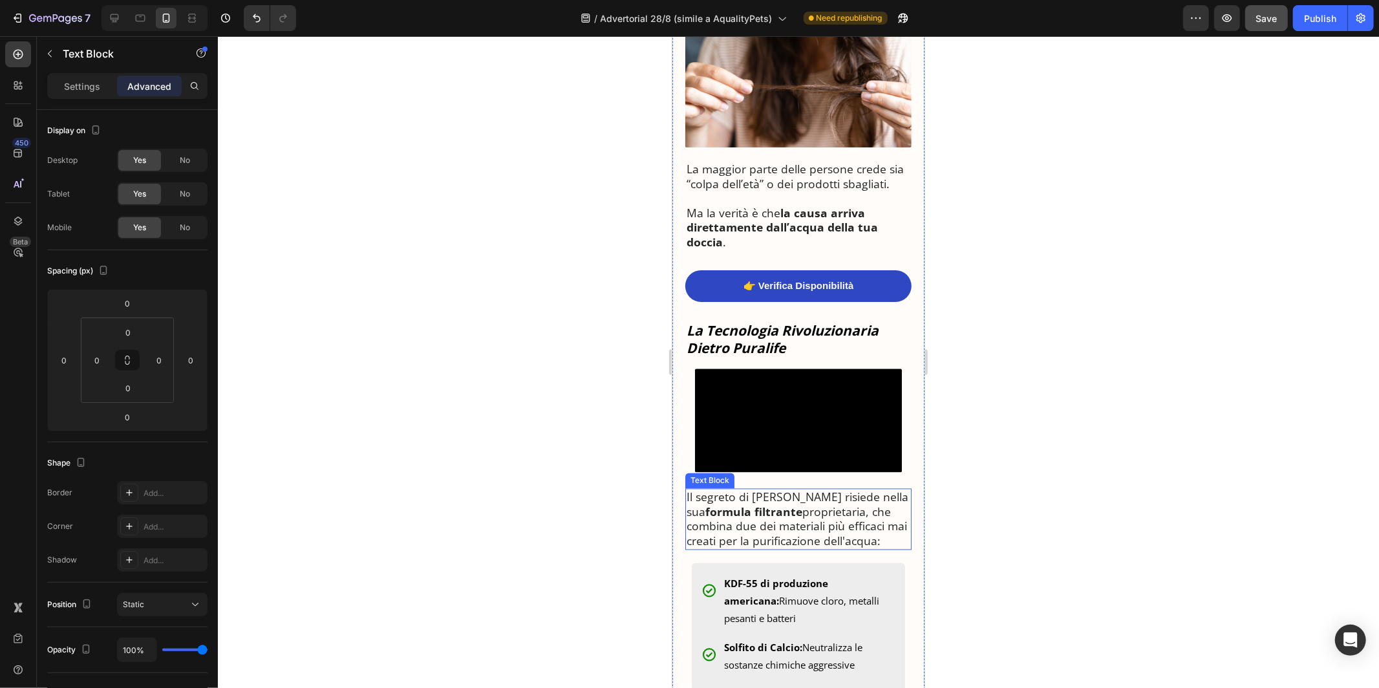
click at [797, 548] on p "Il segreto di [PERSON_NAME] risiede nella sua formula filtrante proprietaria, c…" at bounding box center [798, 518] width 224 height 59
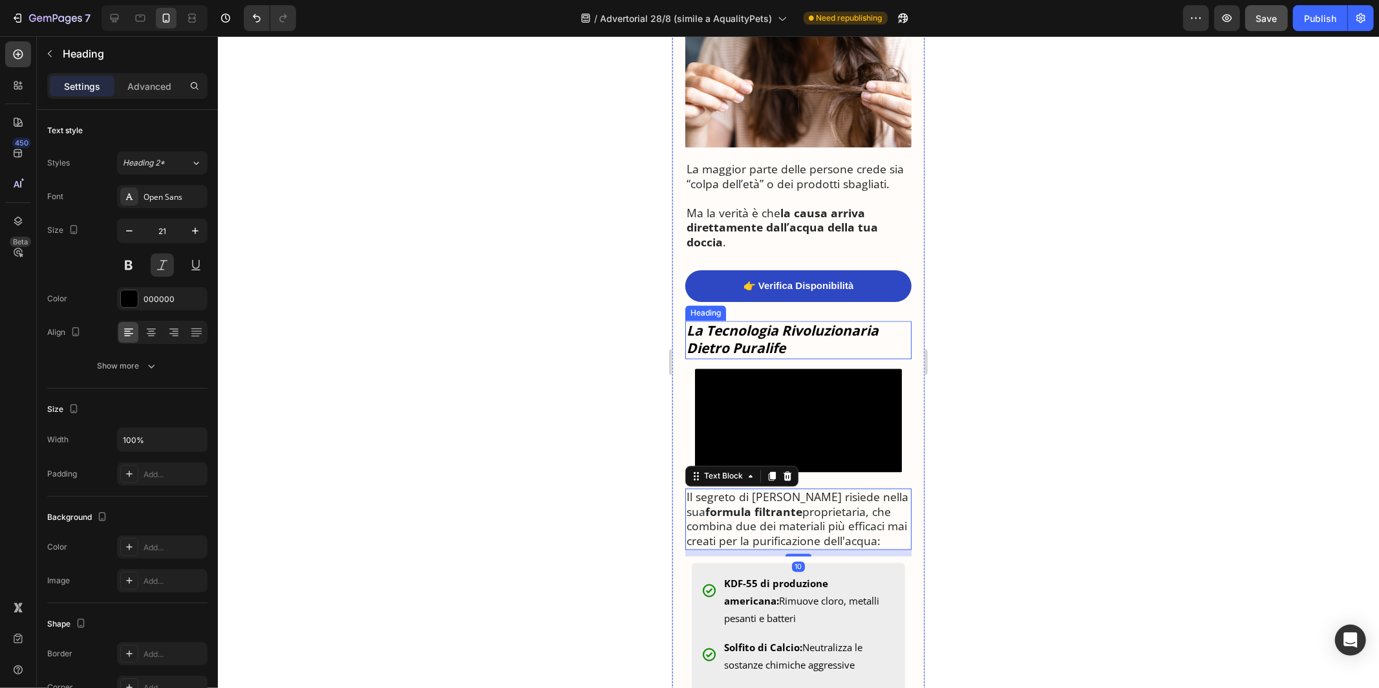
click at [770, 321] on strong "La Tecnologia Rivoluzionaria Dietro Puralife" at bounding box center [782, 339] width 192 height 36
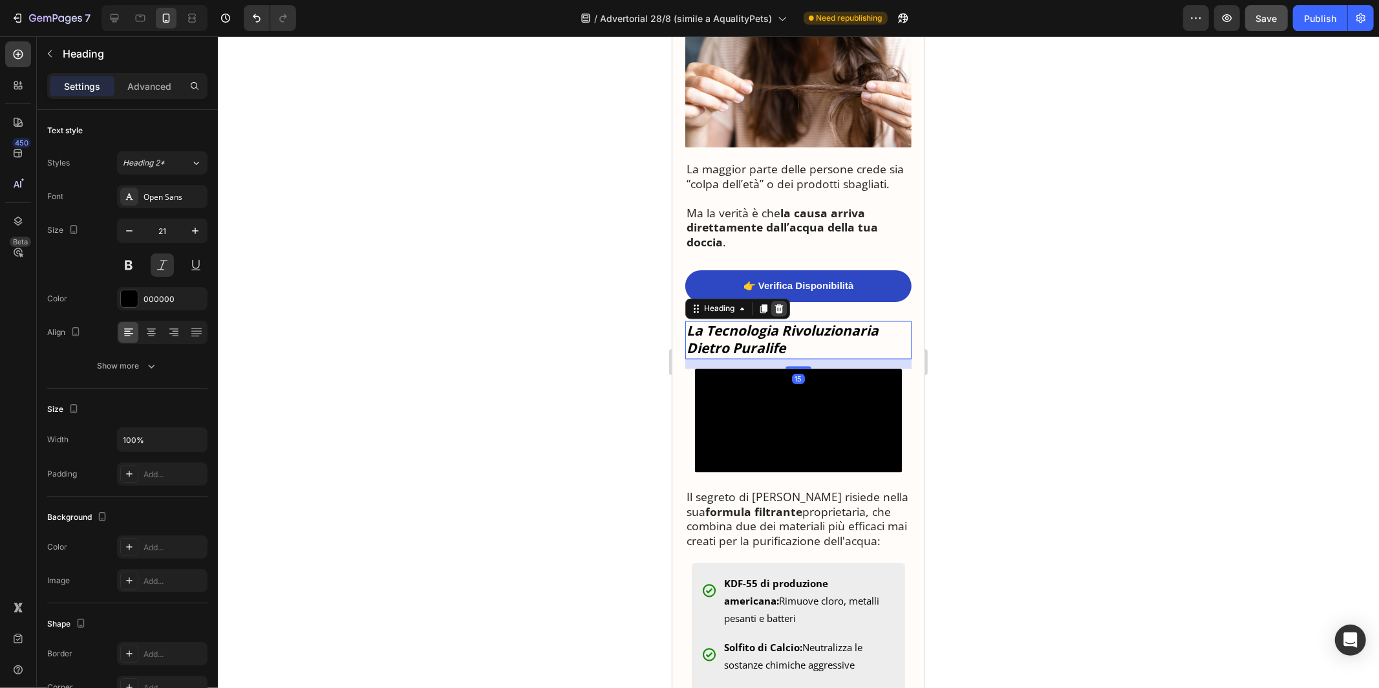
click at [777, 301] on div at bounding box center [779, 309] width 16 height 16
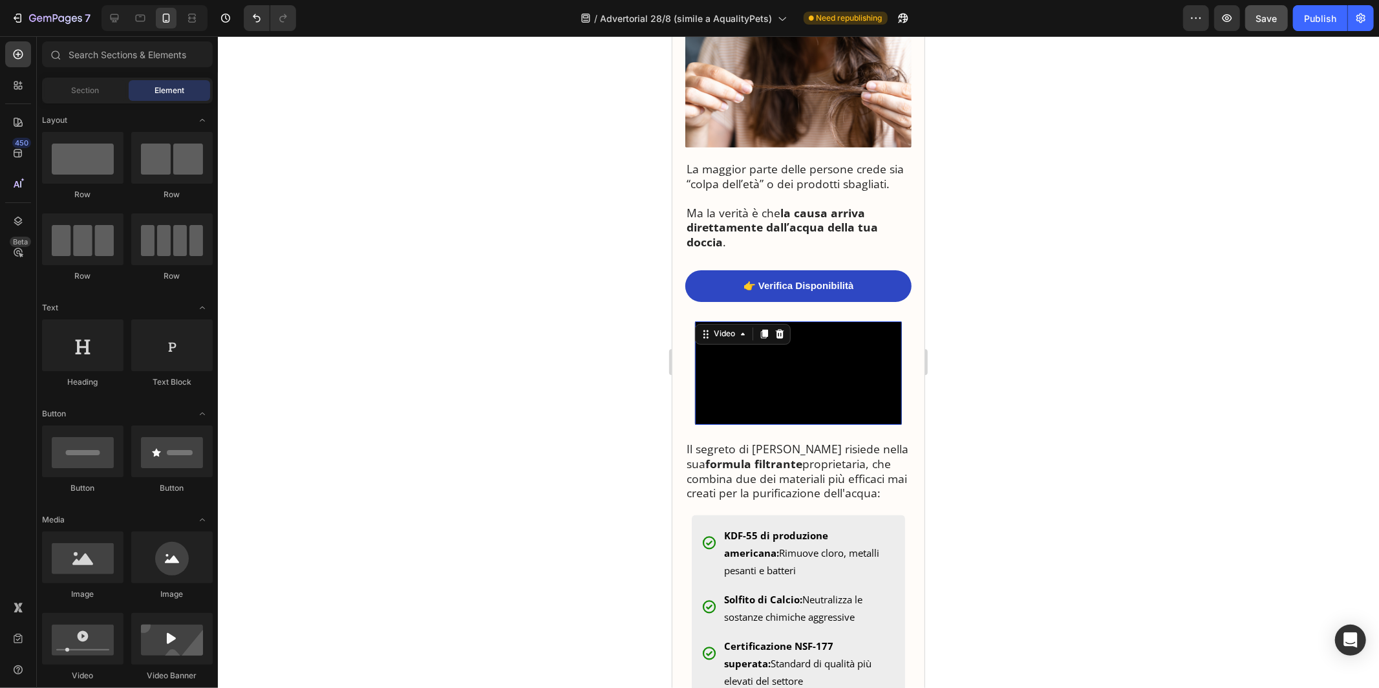
click at [779, 333] on video at bounding box center [797, 372] width 207 height 103
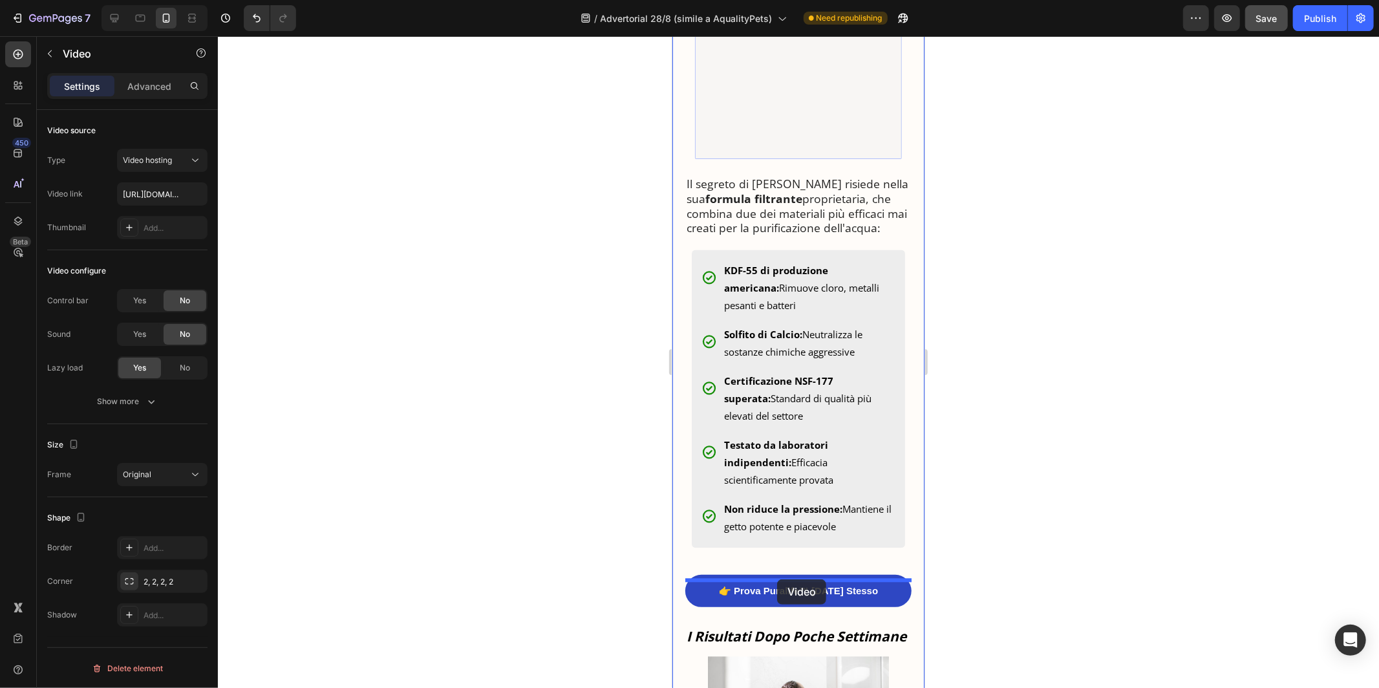
drag, startPoint x: 716, startPoint y: 308, endPoint x: 777, endPoint y: 579, distance: 277.0
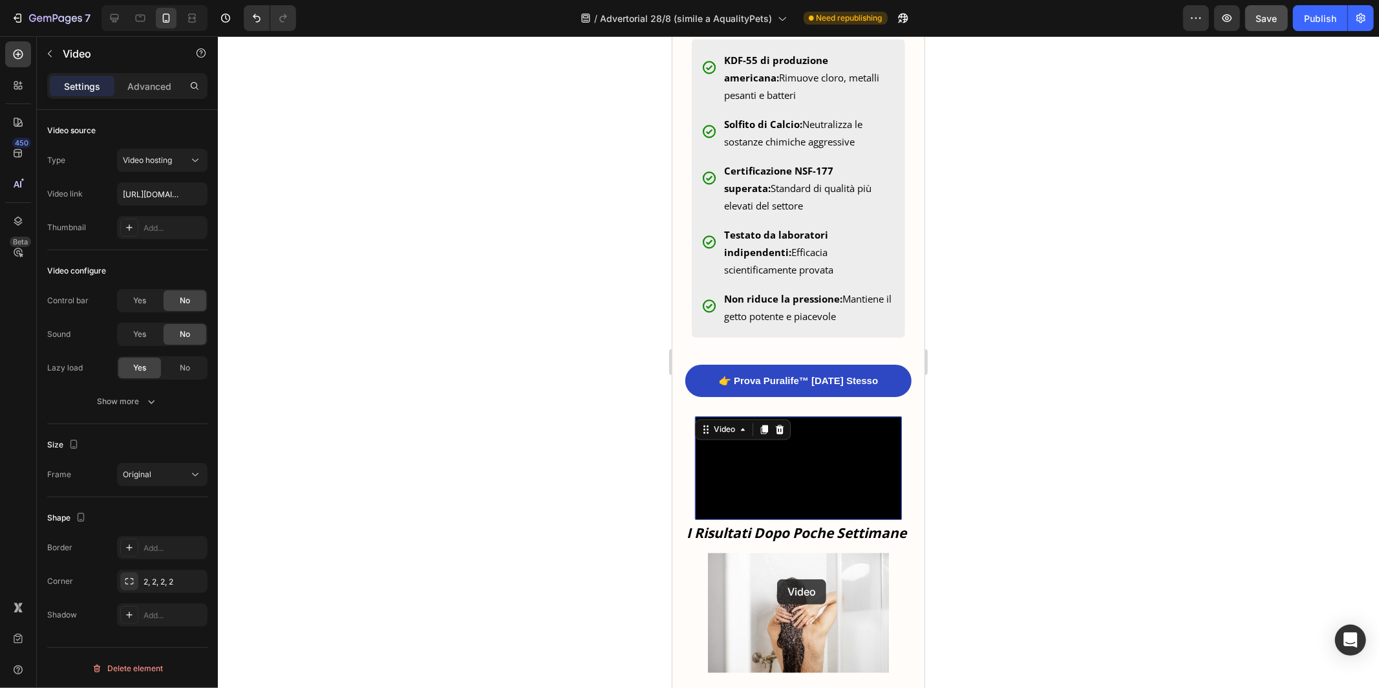
scroll to position [2036, 0]
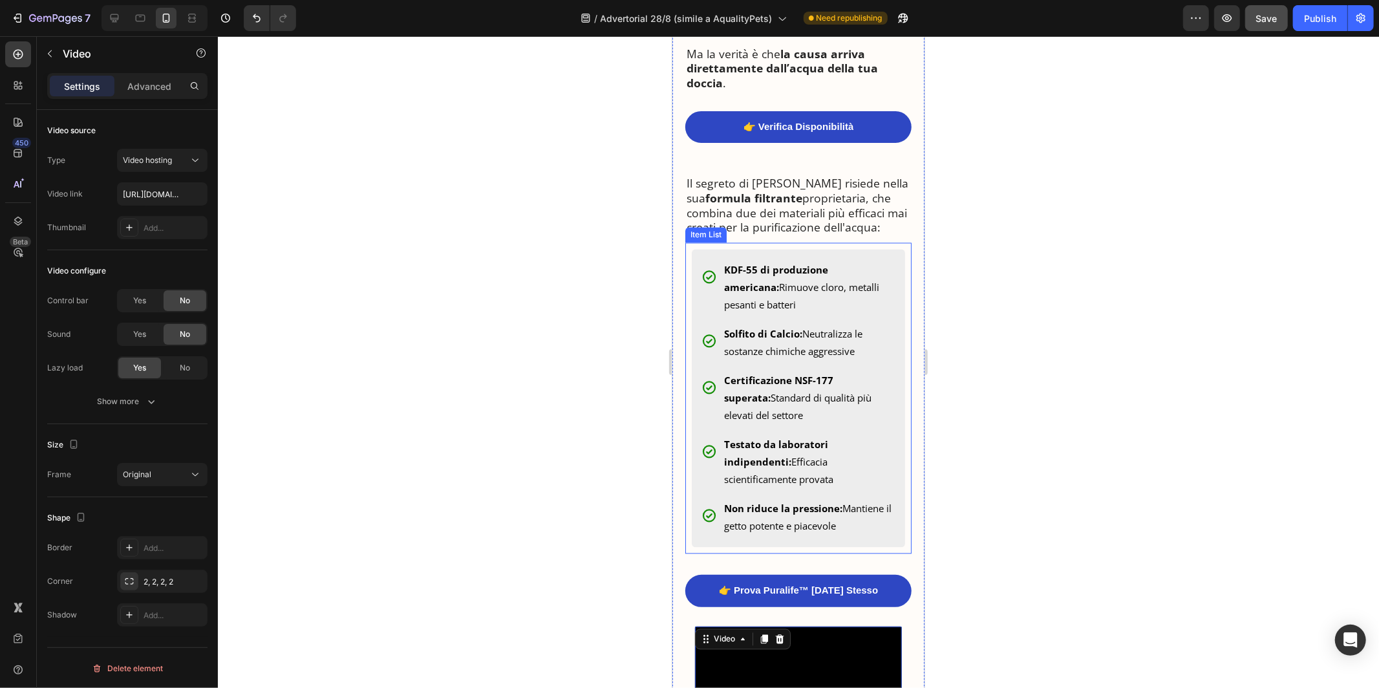
click at [753, 391] on p "Certificazione NSF-177 superata: Standard di qualità più elevati del settore" at bounding box center [811, 398] width 175 height 52
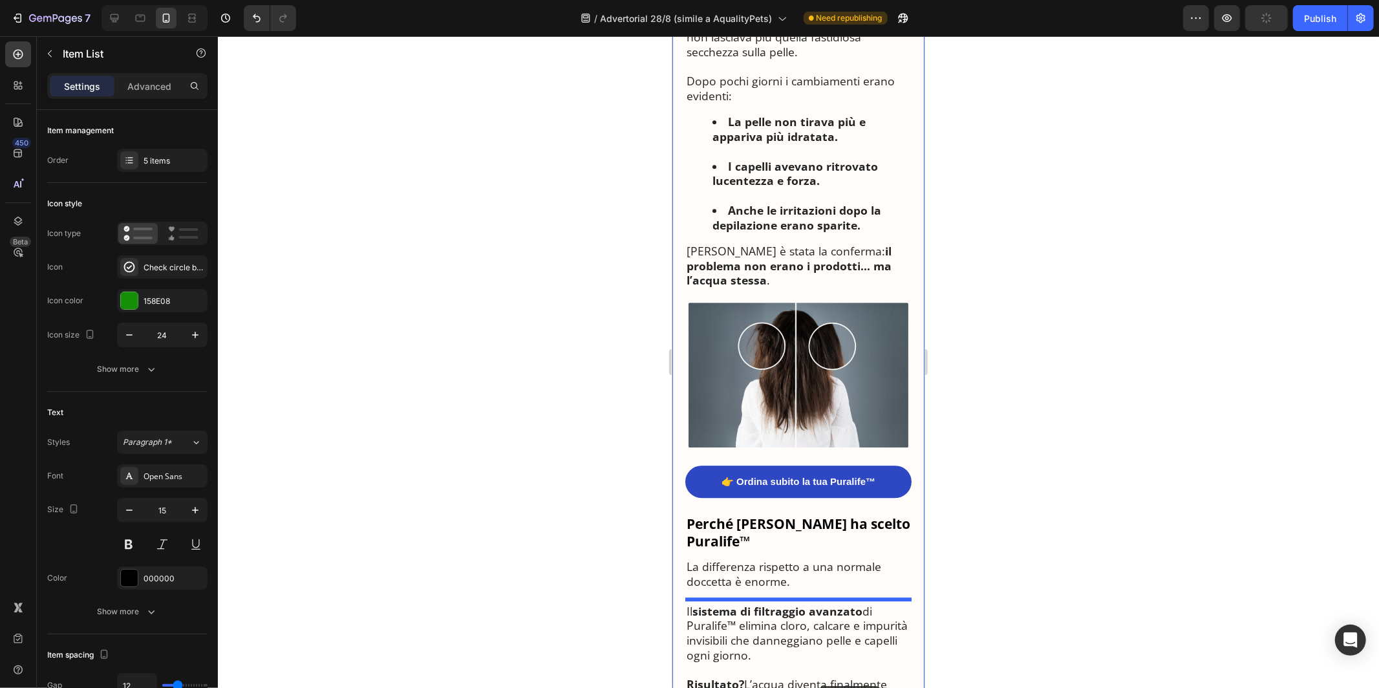
scroll to position [2934, 0]
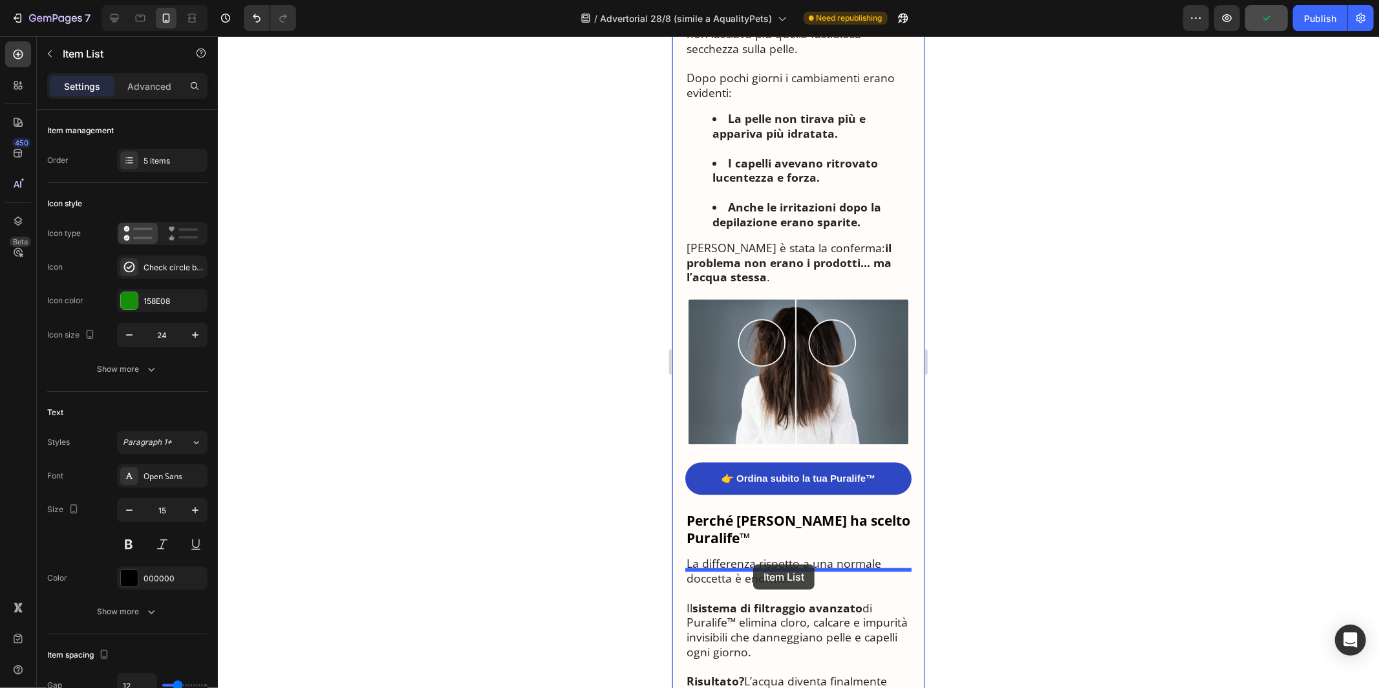
drag, startPoint x: 697, startPoint y: 203, endPoint x: 753, endPoint y: 564, distance: 365.1
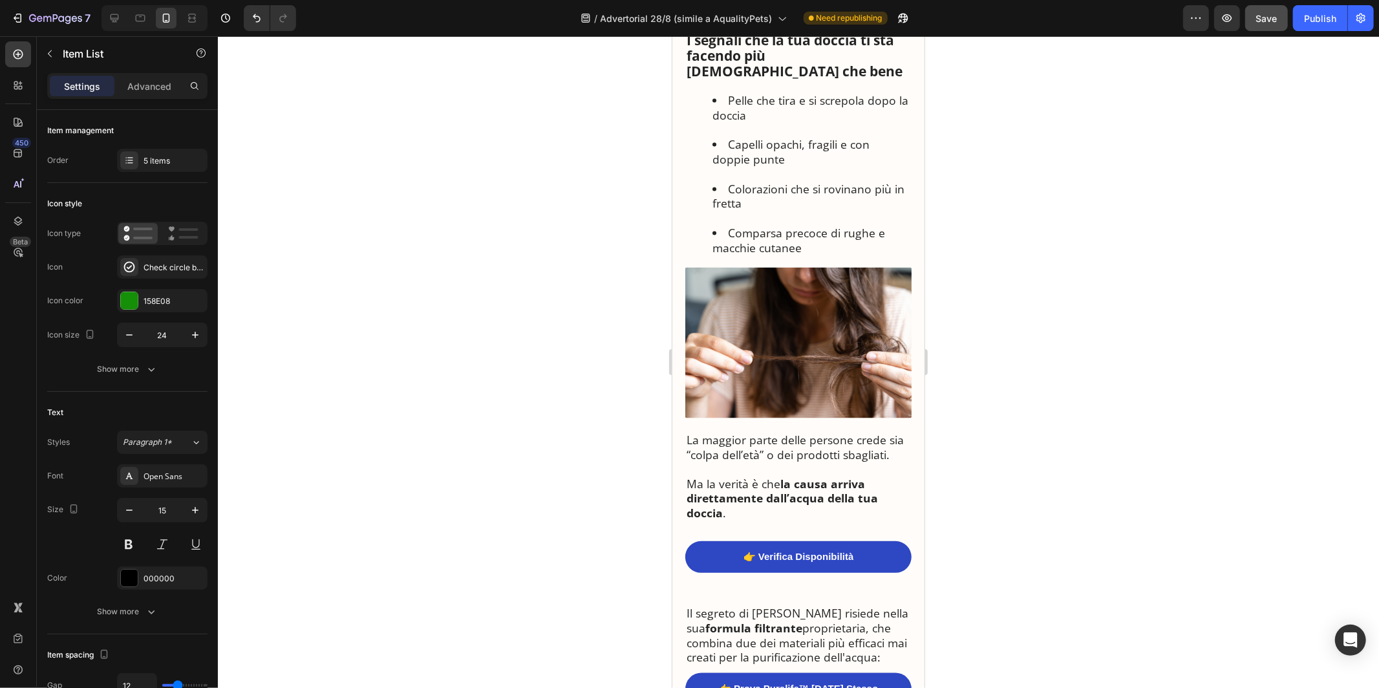
scroll to position [1671, 0]
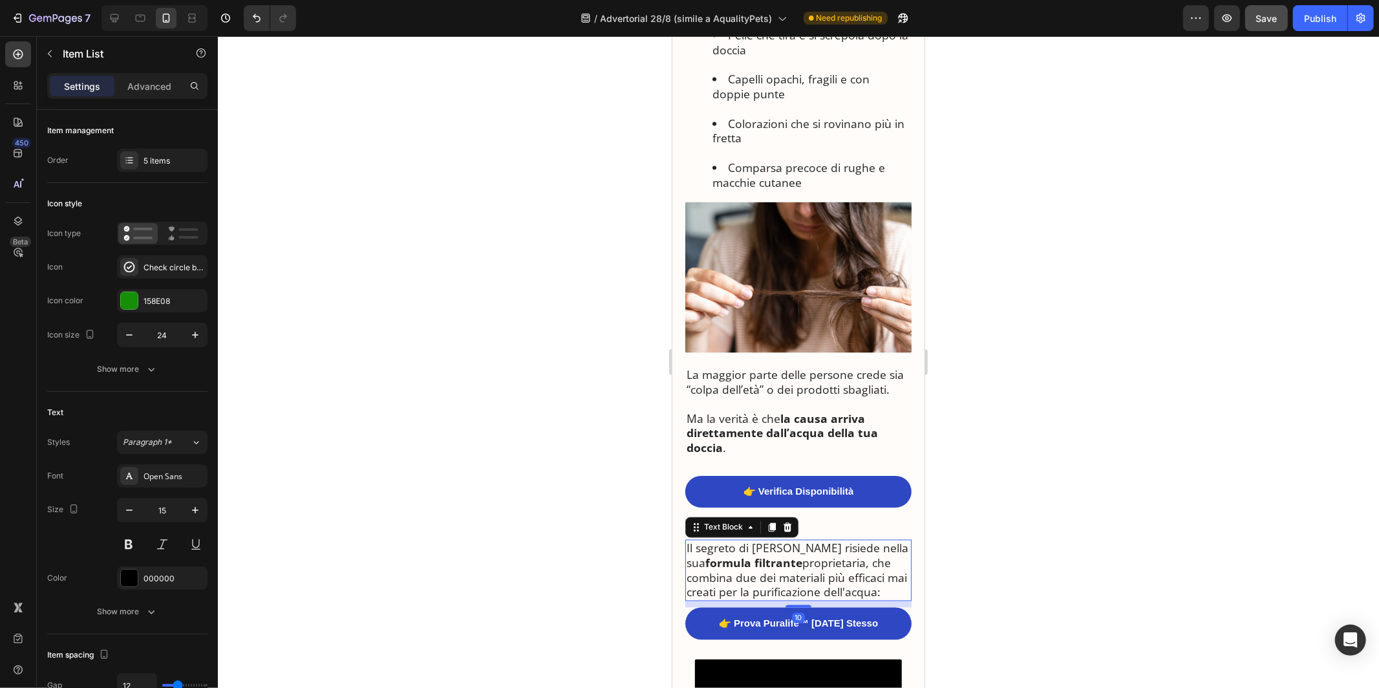
click at [757, 541] on p "Il segreto di [PERSON_NAME] risiede nella sua formula filtrante proprietaria, c…" at bounding box center [798, 570] width 224 height 59
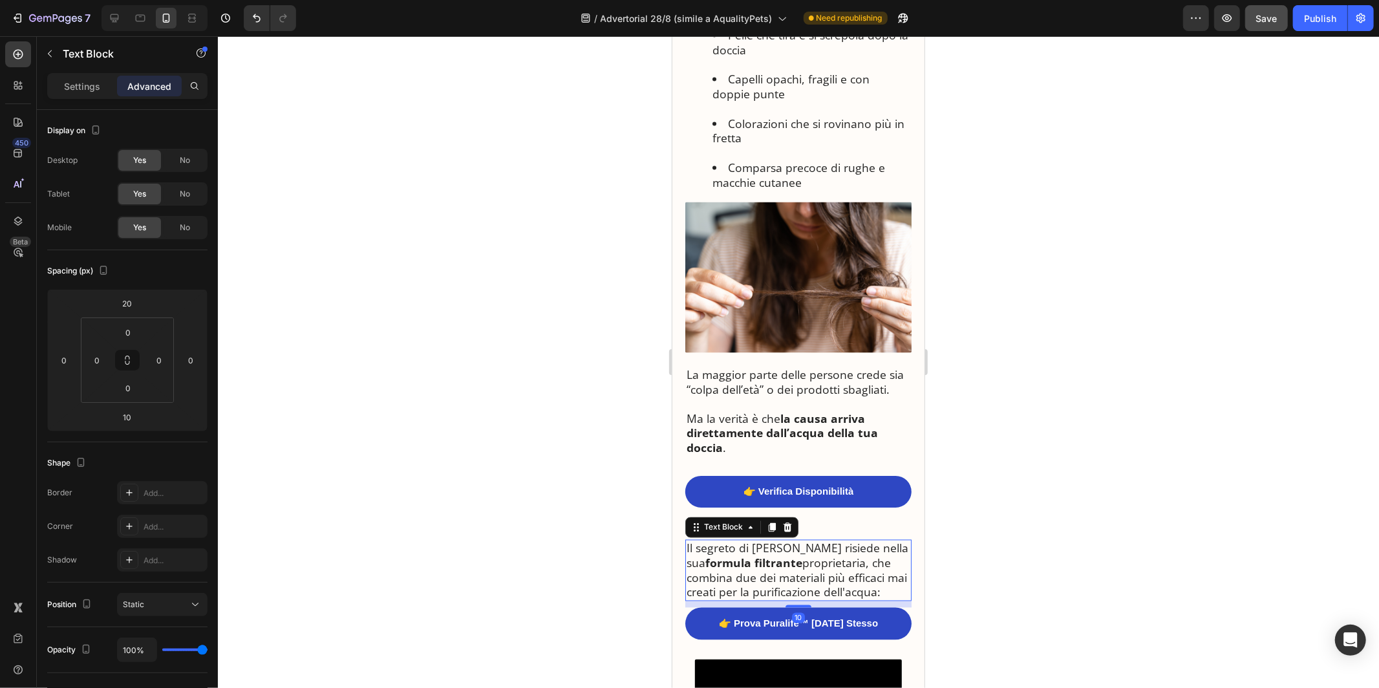
click at [757, 541] on p "Il segreto di [PERSON_NAME] risiede nella sua formula filtrante proprietaria, c…" at bounding box center [798, 570] width 224 height 59
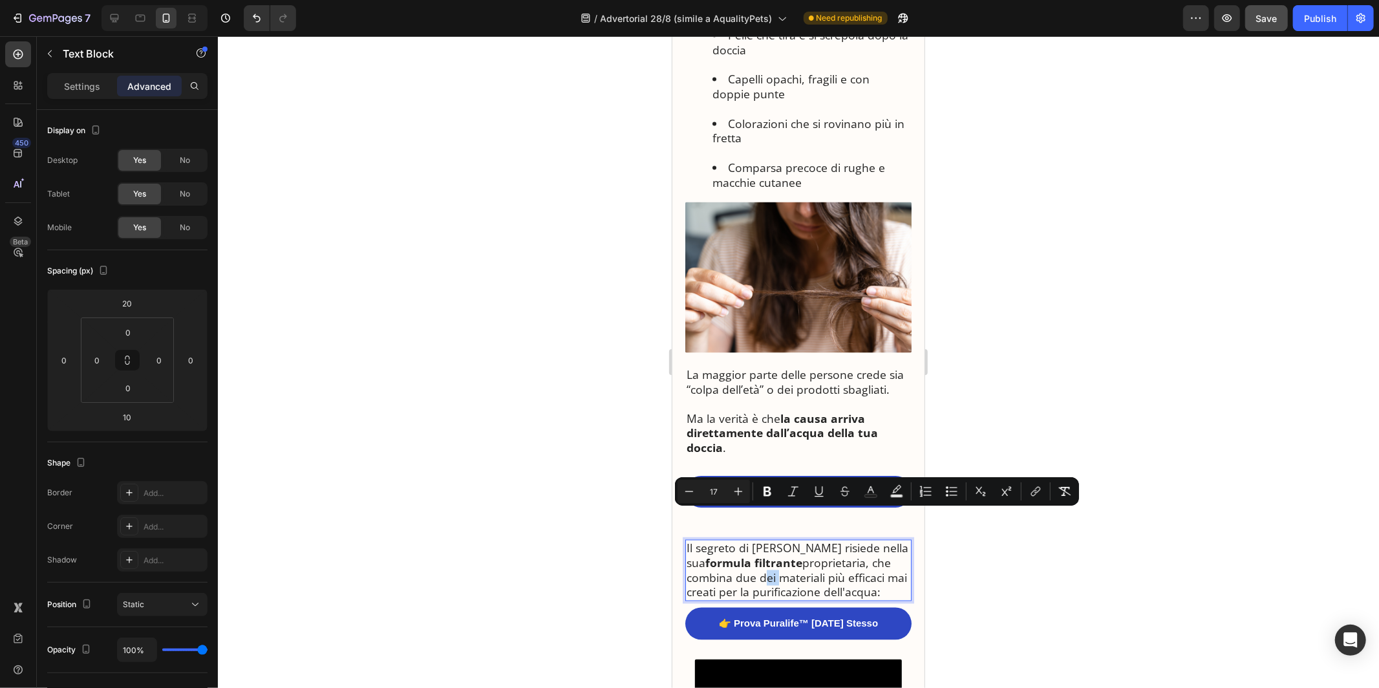
click at [757, 541] on p "Il segreto di [PERSON_NAME] risiede nella sua formula filtrante proprietaria, c…" at bounding box center [798, 570] width 224 height 59
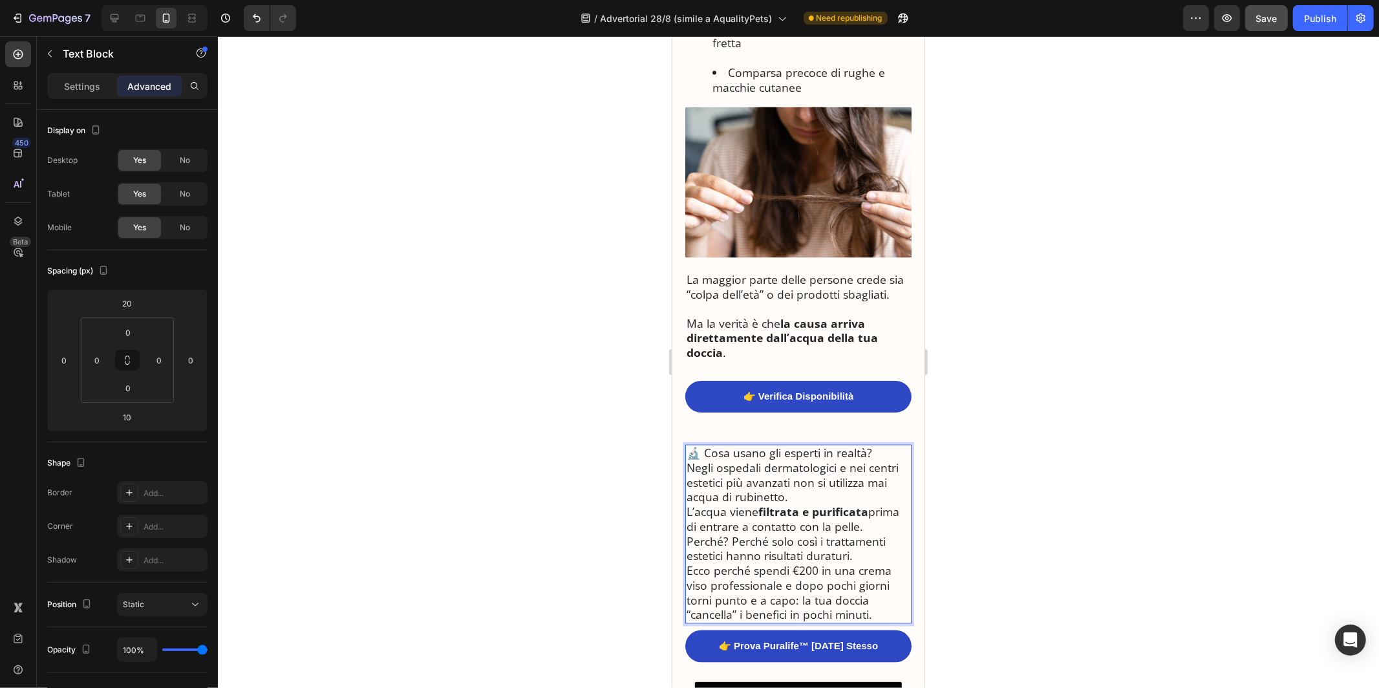
scroll to position [1799, 0]
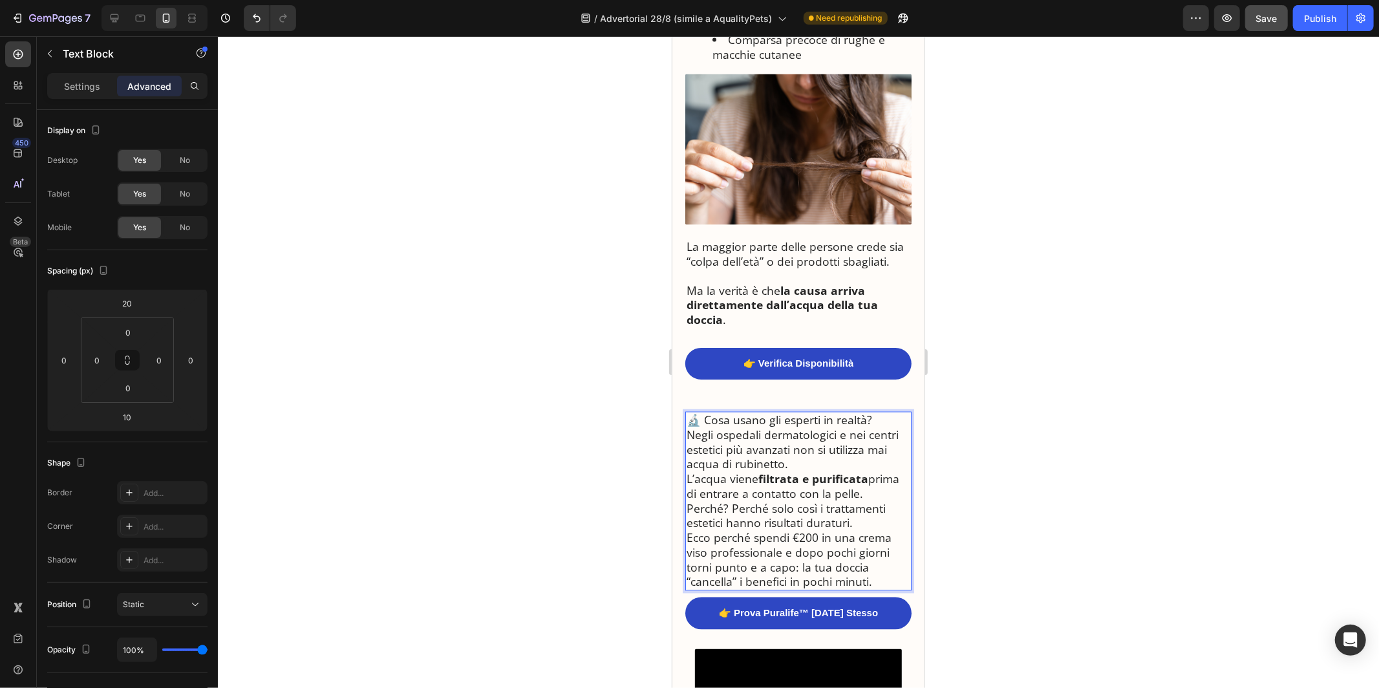
click at [850, 413] on p "🔬 Cosa usano gli esperti in realtà?" at bounding box center [798, 420] width 224 height 15
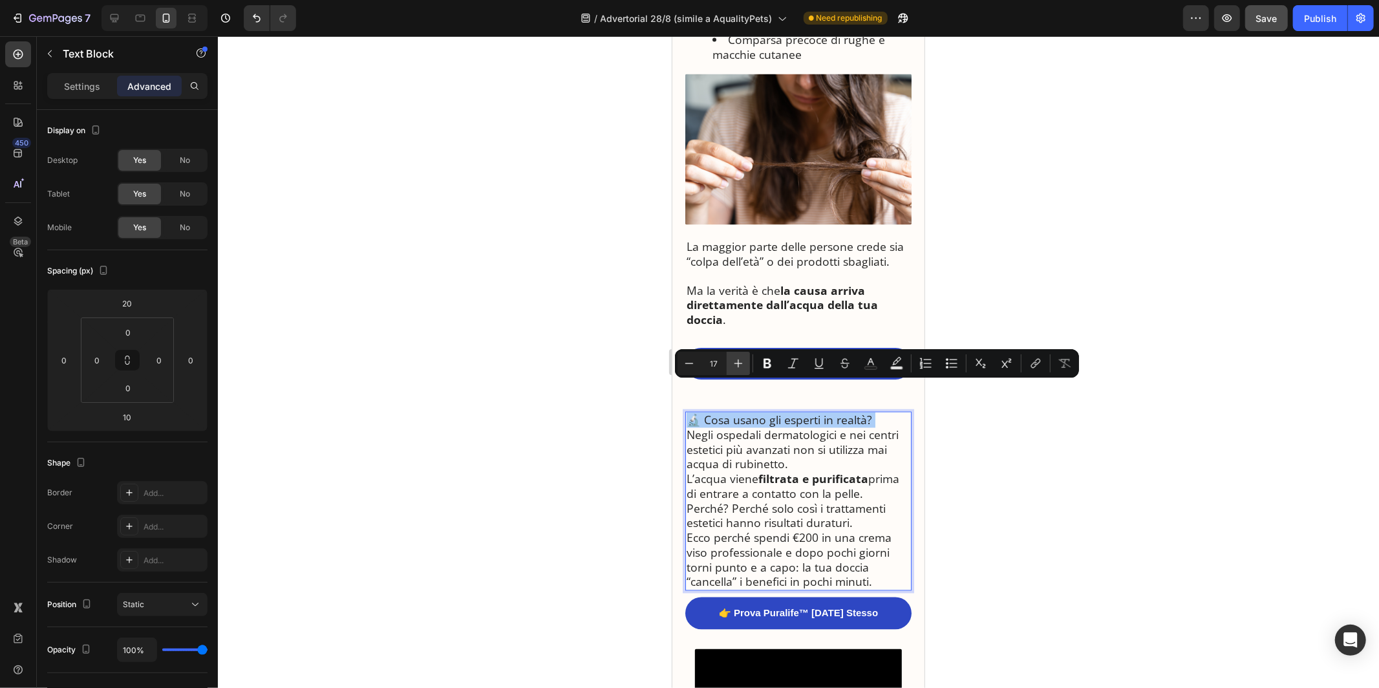
click at [740, 368] on icon "Editor contextual toolbar" at bounding box center [738, 363] width 13 height 13
type input "21"
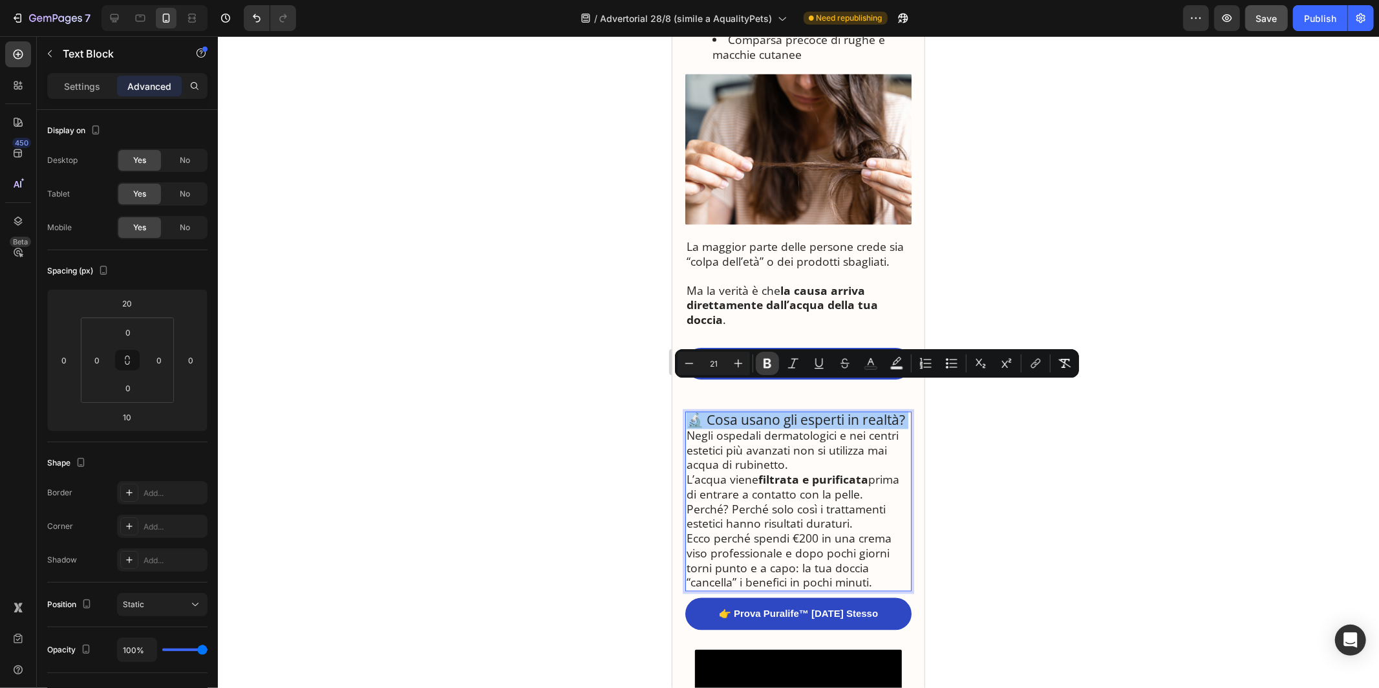
click at [767, 367] on icon "Editor contextual toolbar" at bounding box center [768, 364] width 8 height 10
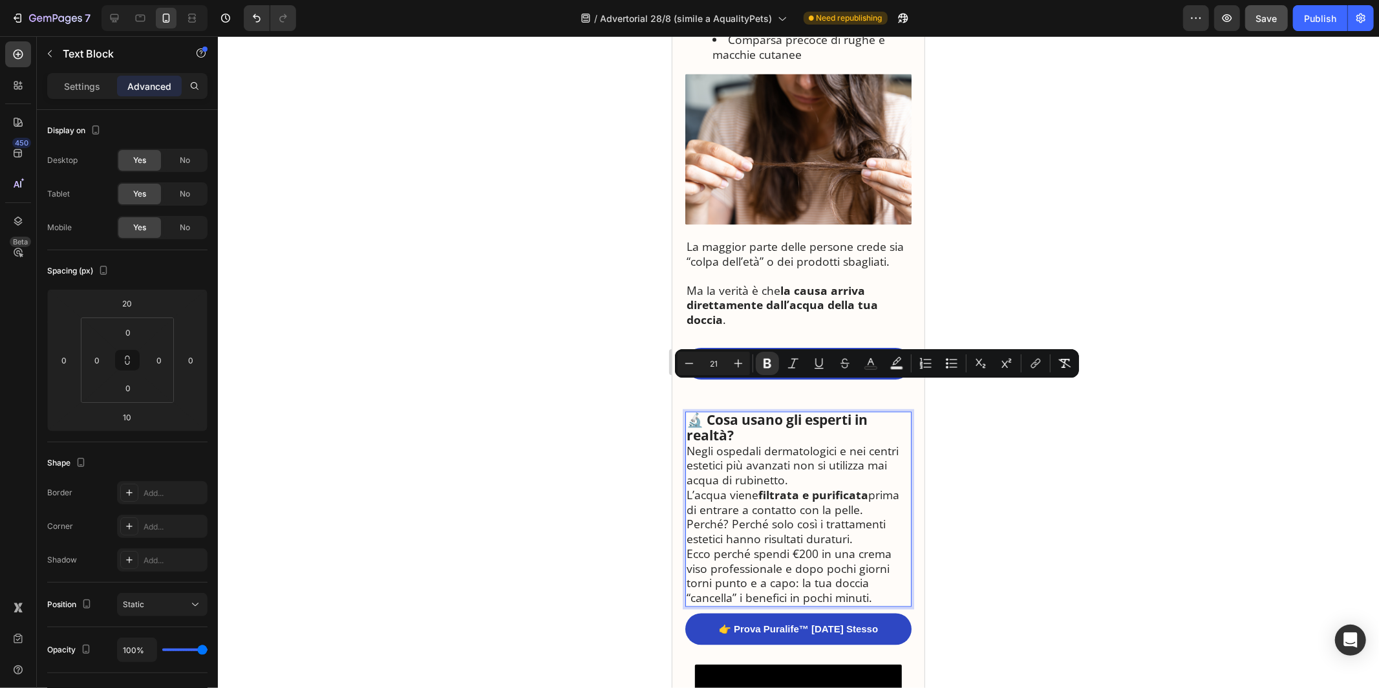
click at [762, 413] on p "🔬 Cosa usano gli esperti in realtà?" at bounding box center [798, 428] width 224 height 31
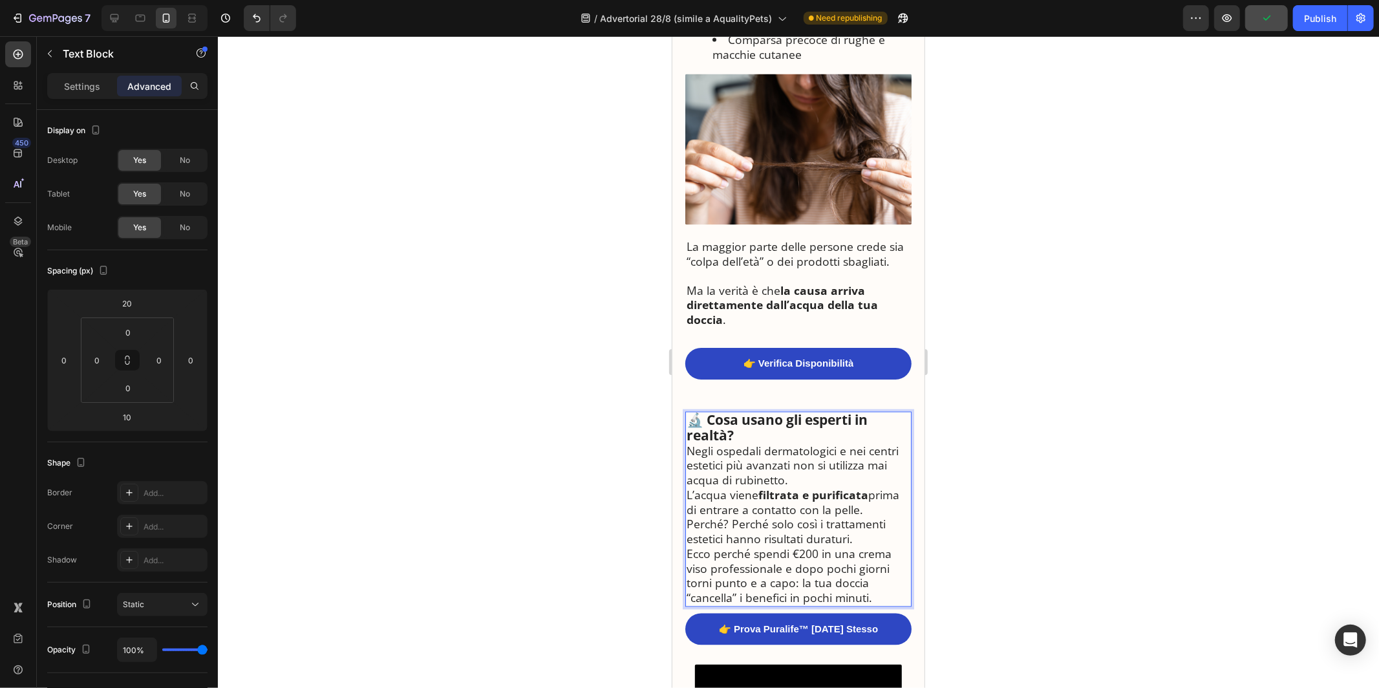
click at [688, 444] on p "Negli ospedali dermatologici e nei centri estetici più avanzati non si utilizza…" at bounding box center [798, 466] width 224 height 44
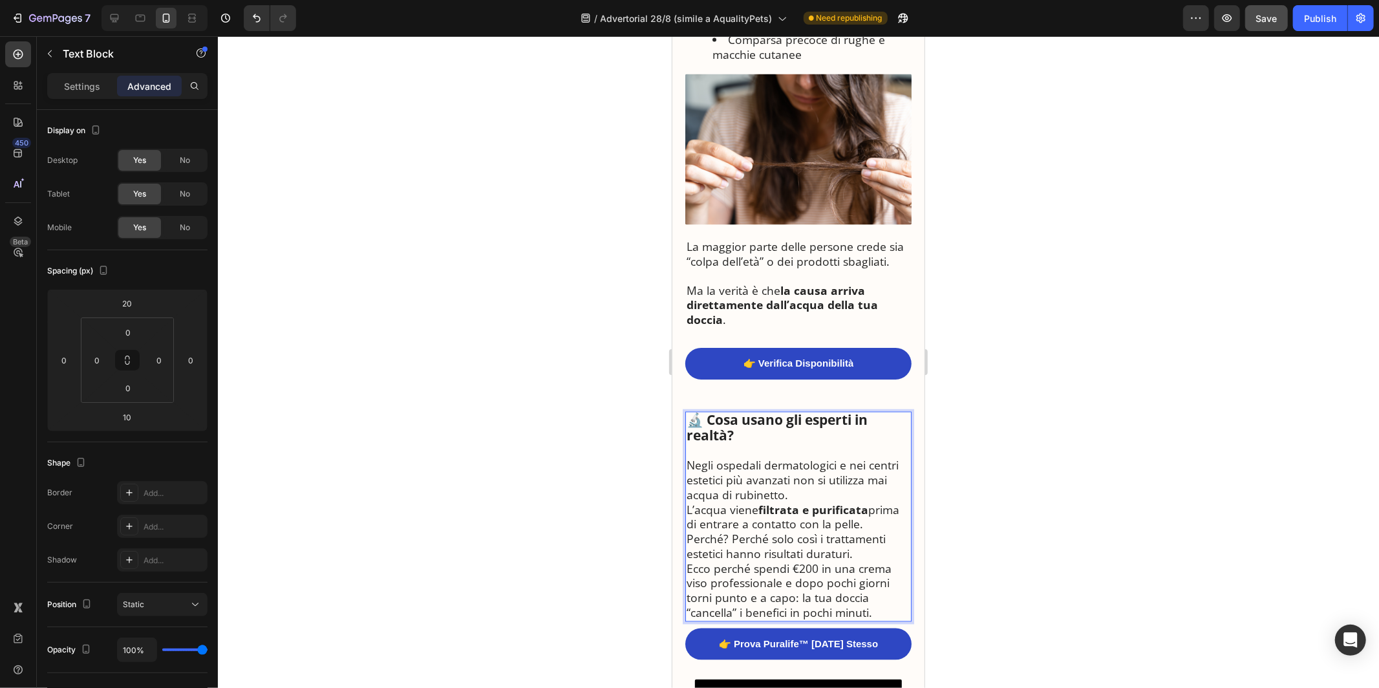
click at [788, 468] on p "Negli ospedali dermatologici e nei centri estetici più avanzati non si utilizza…" at bounding box center [798, 480] width 224 height 44
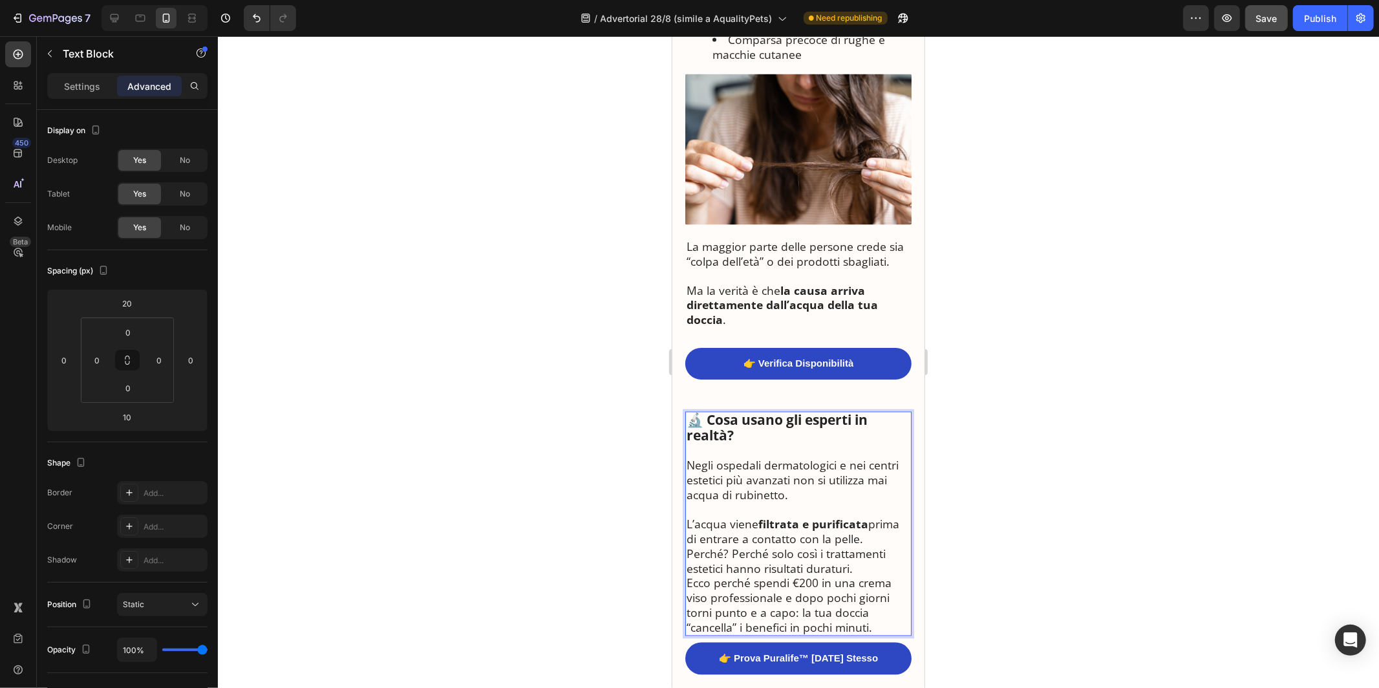
click at [859, 517] on p "L’acqua viene filtrata e purificata prima di entrare a contatto con la pelle." at bounding box center [798, 532] width 224 height 30
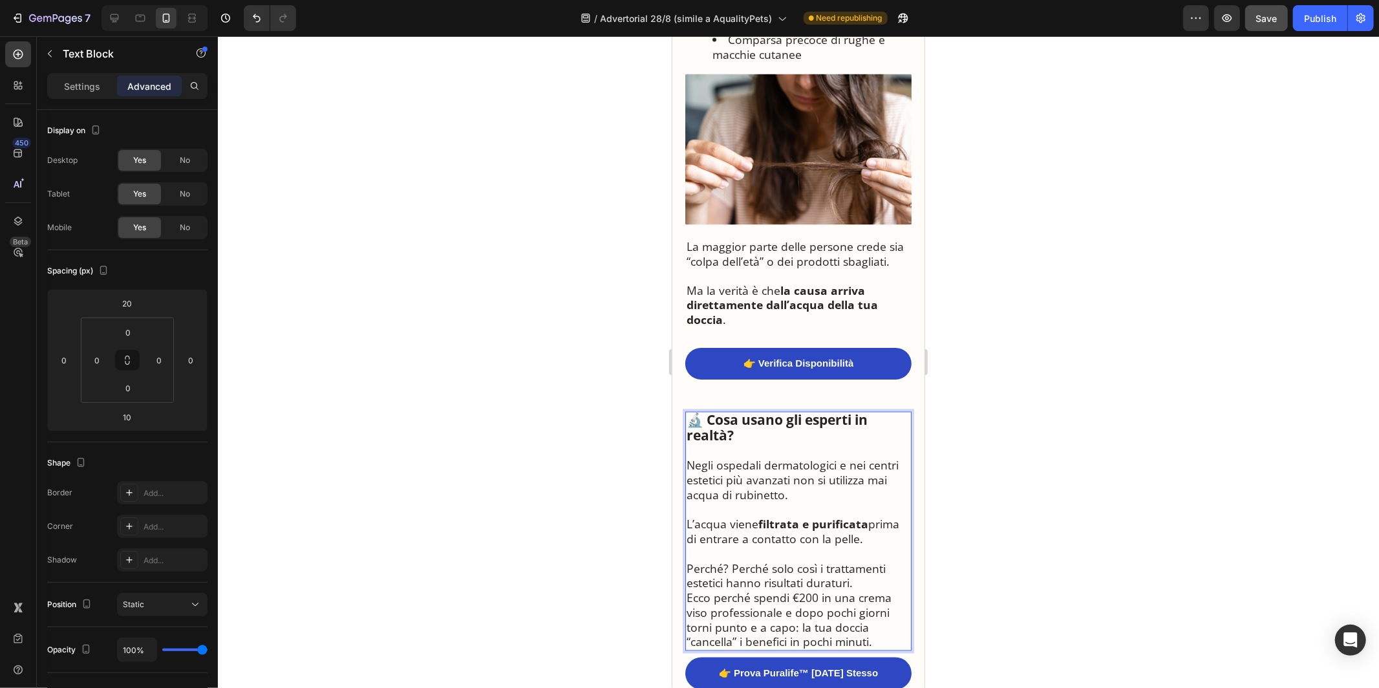
click at [865, 561] on p "Perché? Perché solo così i trattamenti estetici hanno risultati duraturi." at bounding box center [798, 576] width 224 height 30
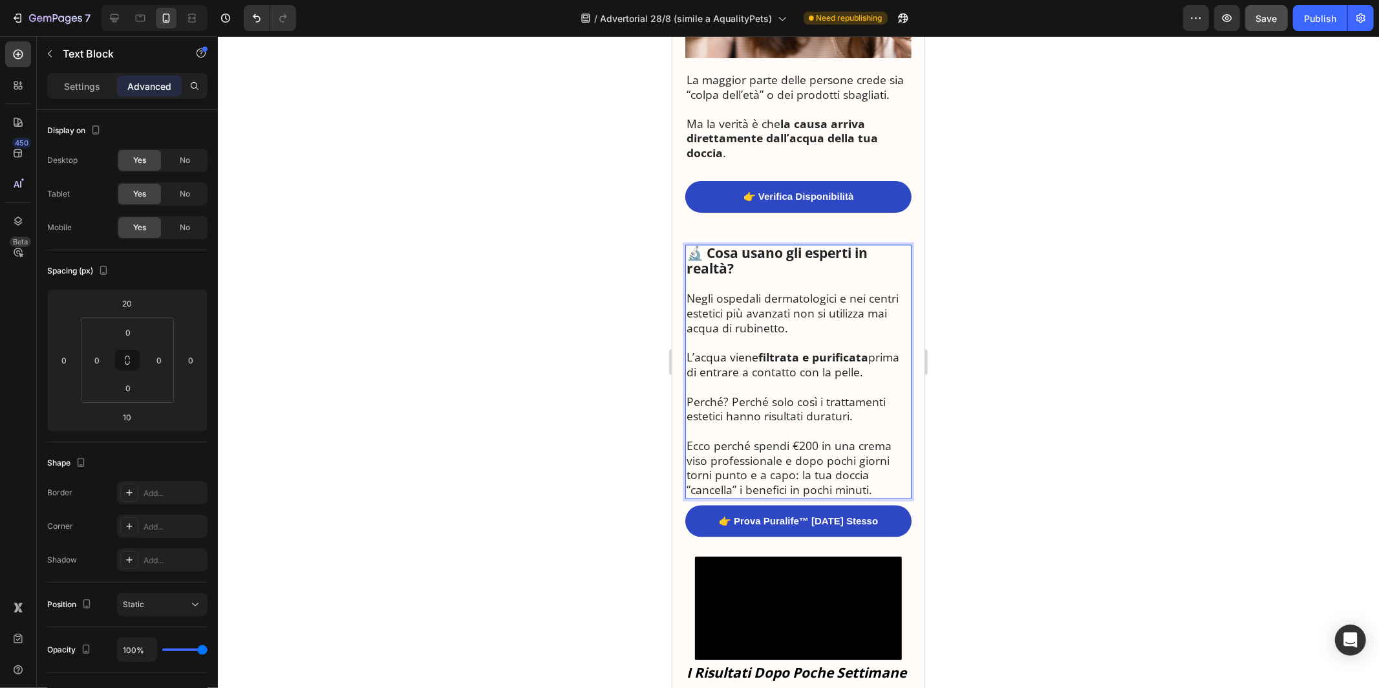
scroll to position [1968, 0]
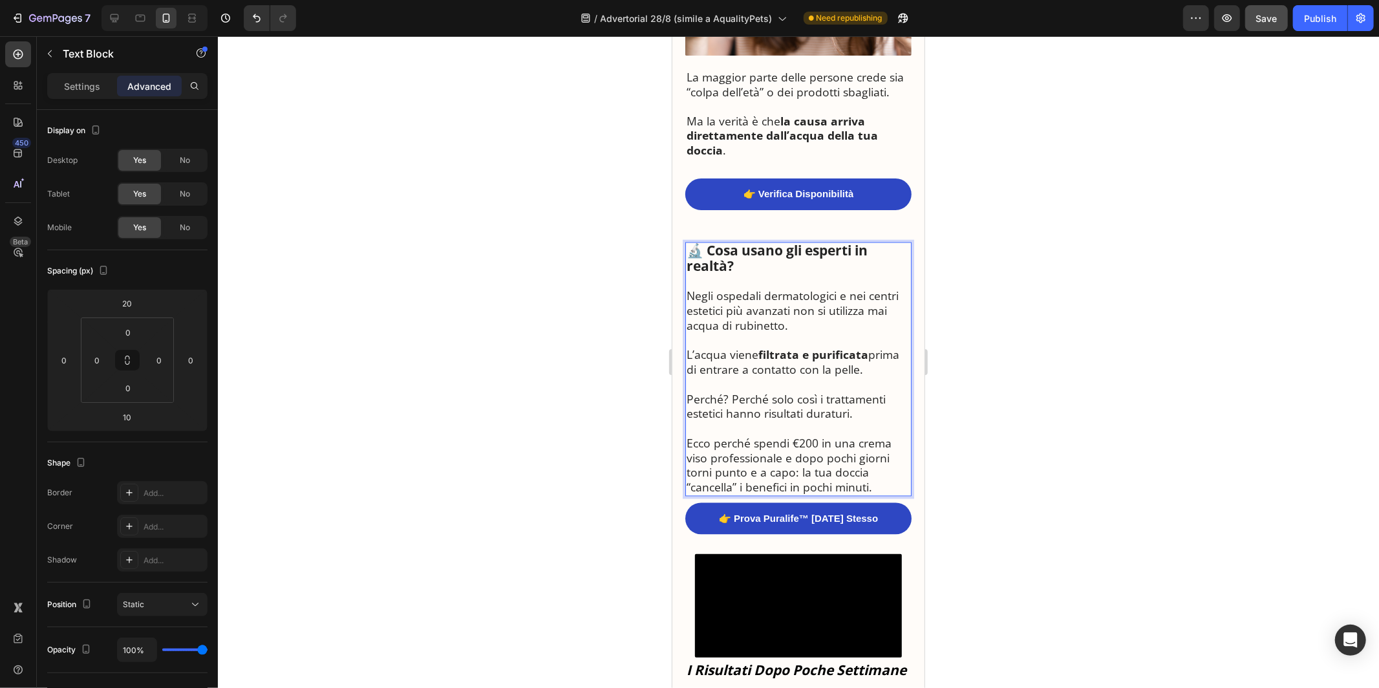
click at [716, 459] on p "Ecco perché spendi €200 in una crema viso professionale e dopo pochi giorni tor…" at bounding box center [798, 465] width 224 height 59
click at [744, 392] on p "Perché? Perché solo così i trattamenti estetici hanno risultati duraturi." at bounding box center [798, 407] width 224 height 30
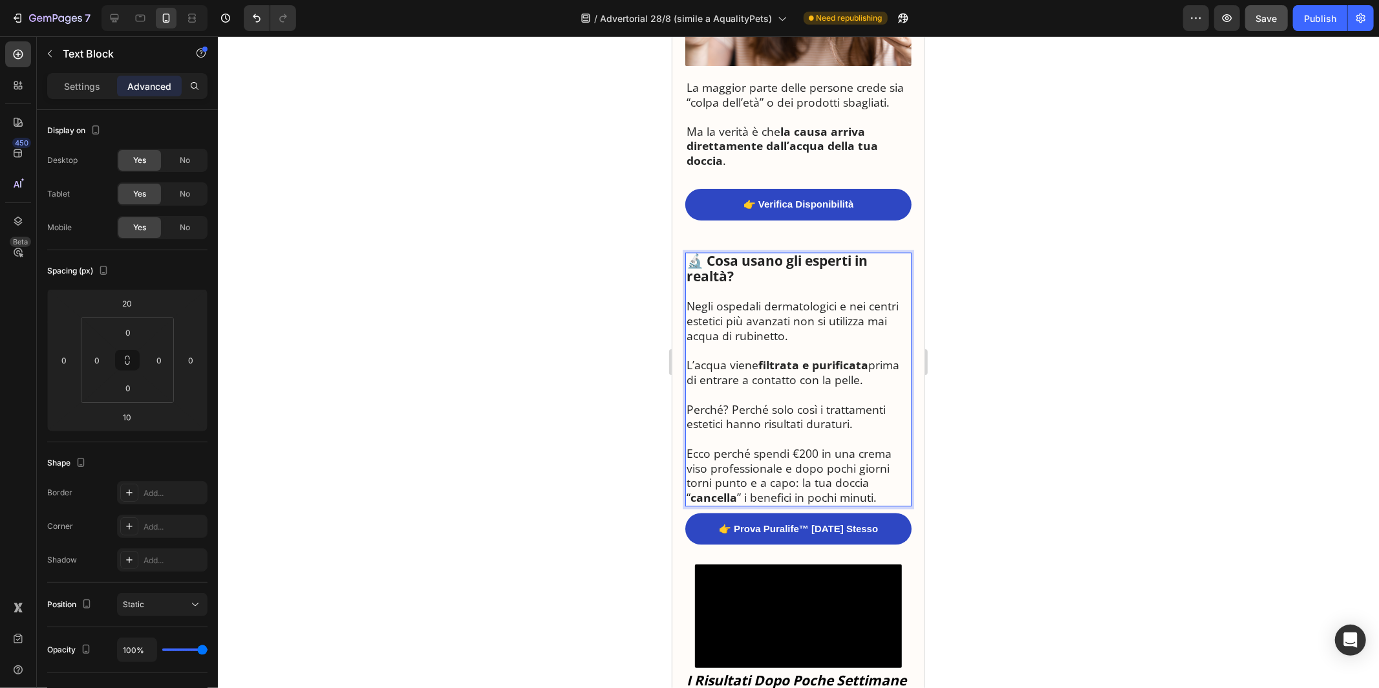
scroll to position [1966, 0]
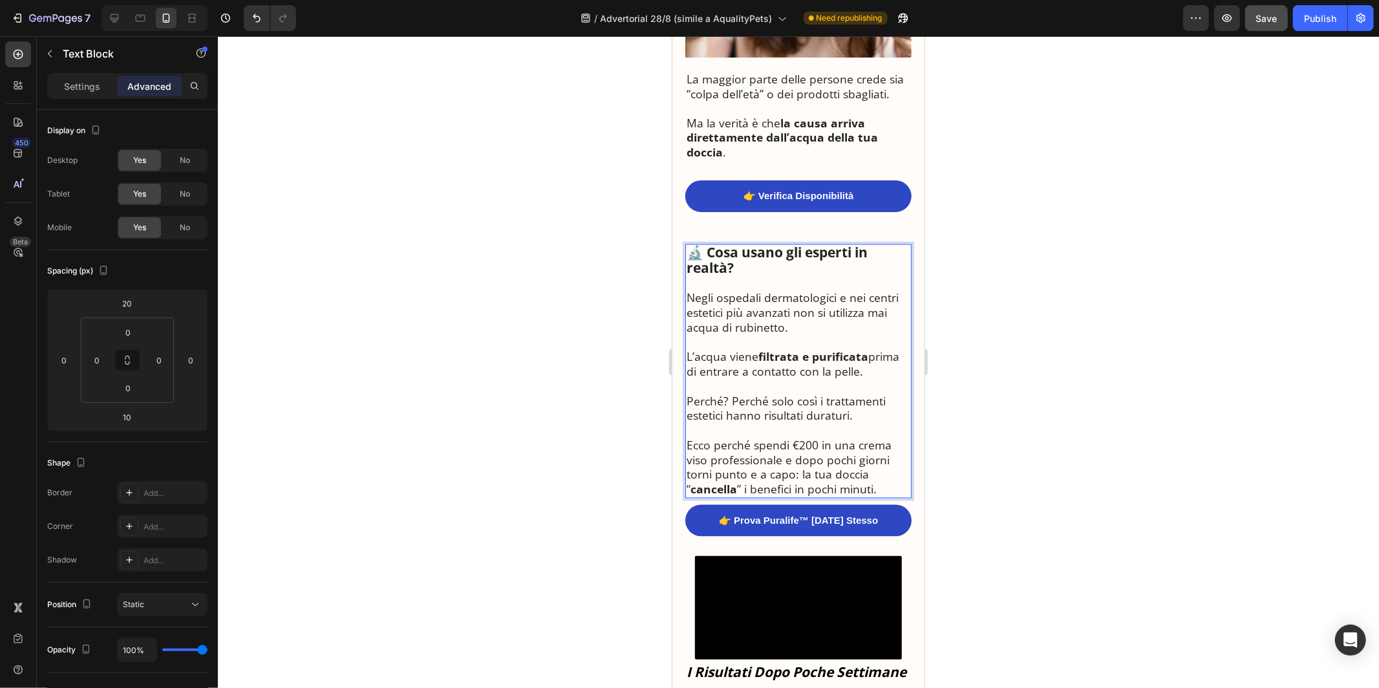
click at [850, 335] on p "Rich Text Editor. Editing area: main" at bounding box center [798, 342] width 224 height 15
click at [850, 205] on div "🚿 La Scoperta che Sta Sconvolgendo i Dermatologi Italiani: “Ecco Perché Milioni…" at bounding box center [798, 300] width 226 height 4321
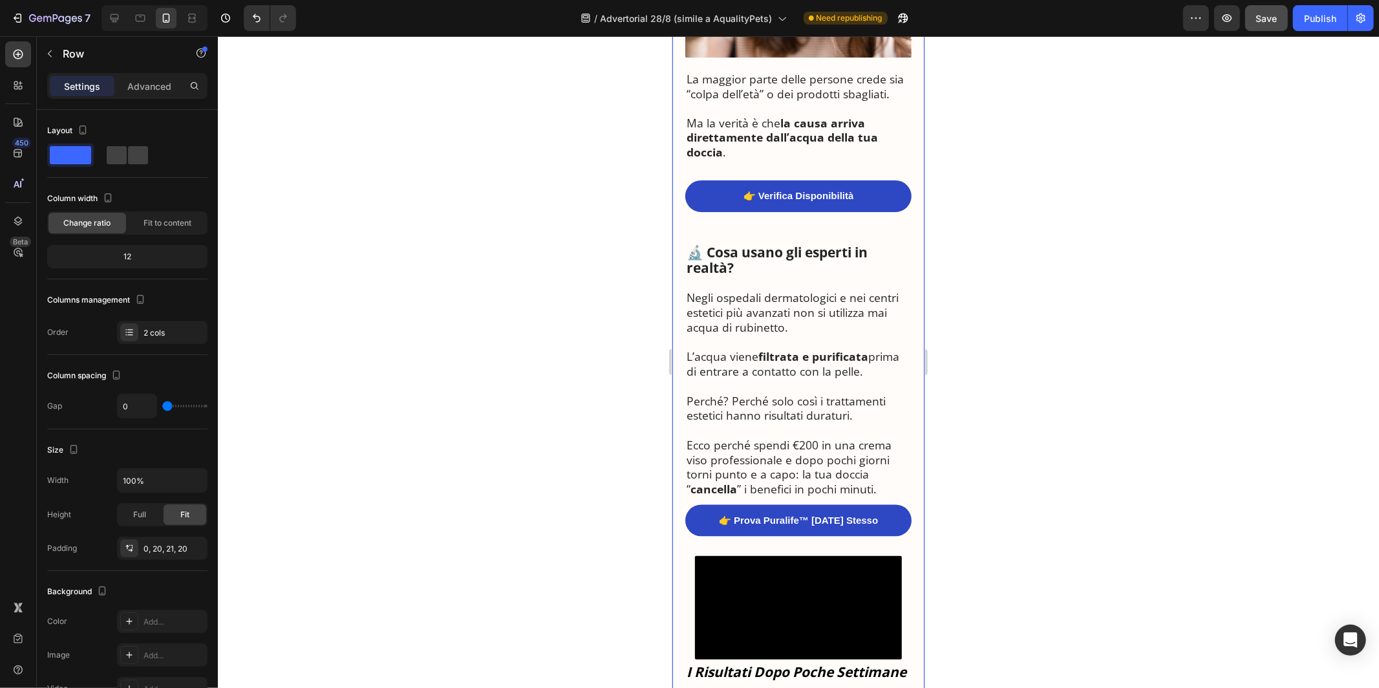
click at [846, 245] on p "🔬 Cosa usano gli esperti in realtà?" at bounding box center [798, 260] width 224 height 31
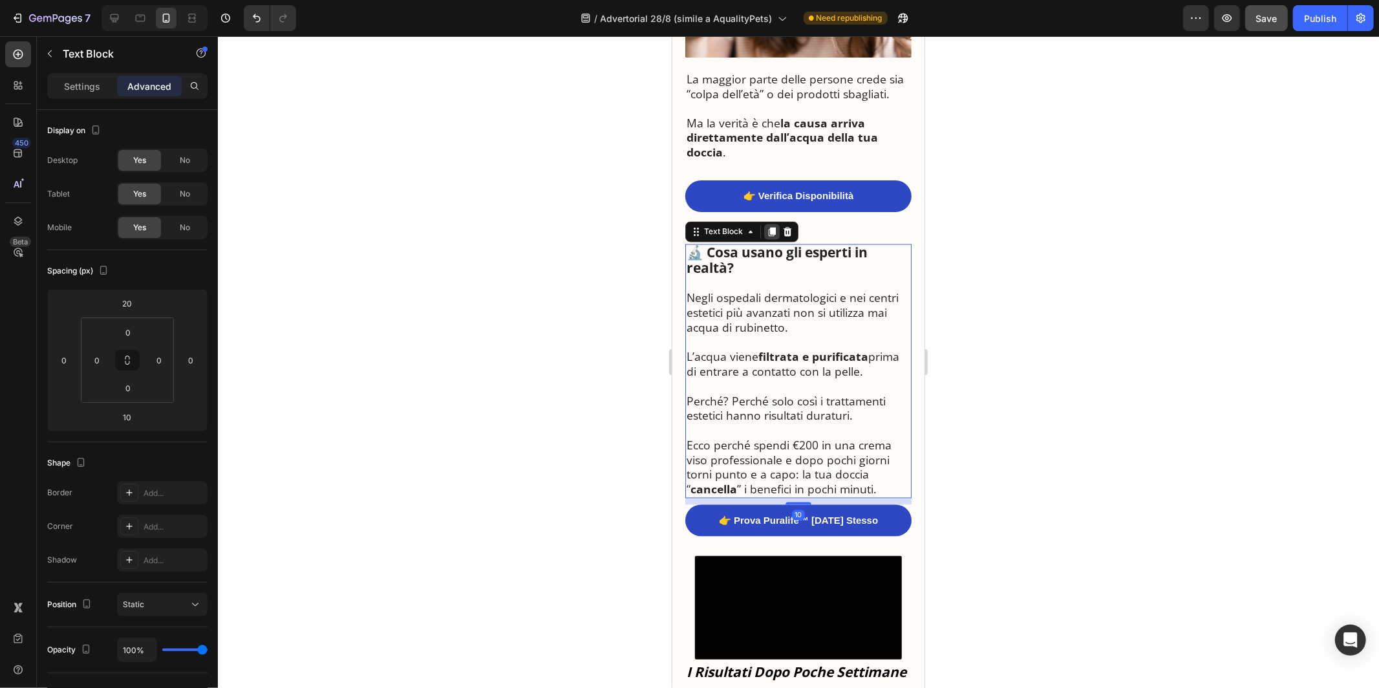
click at [771, 227] on icon at bounding box center [771, 231] width 7 height 9
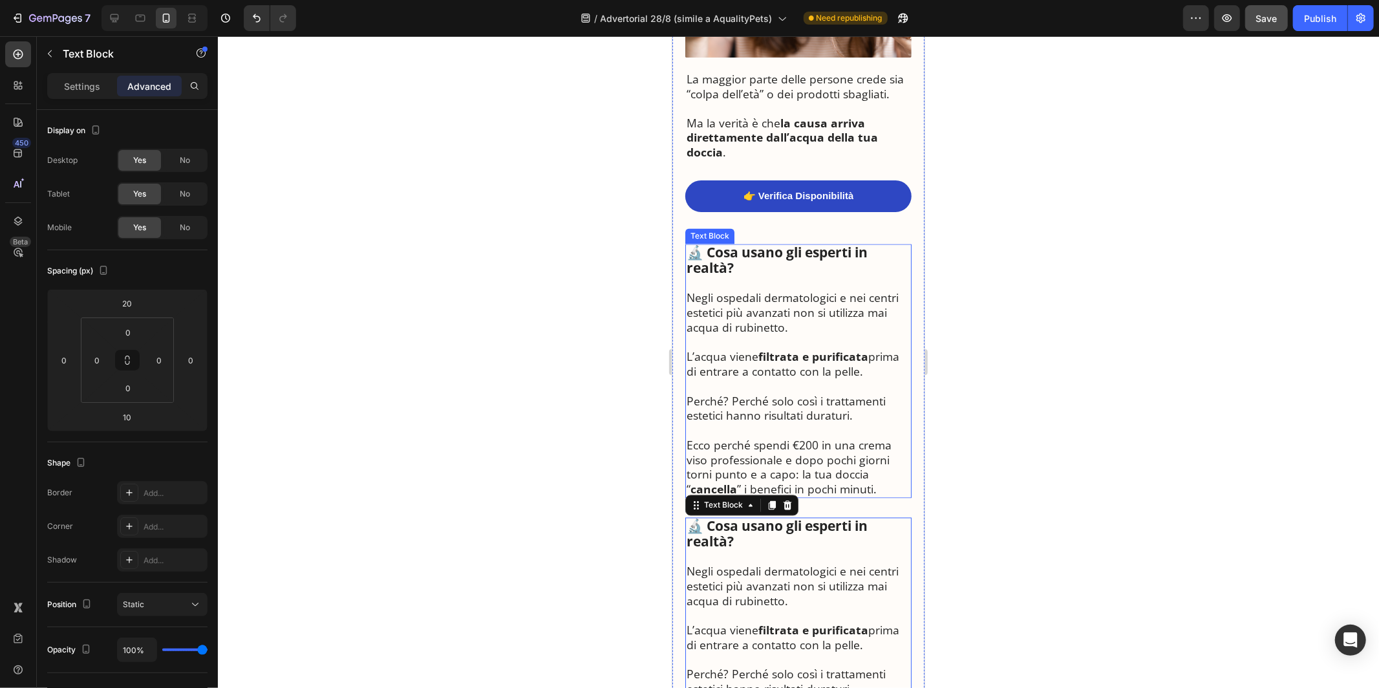
click at [762, 290] on p "Negli ospedali dermatologici e nei centri estetici più avanzati non si utilizza…" at bounding box center [798, 312] width 224 height 44
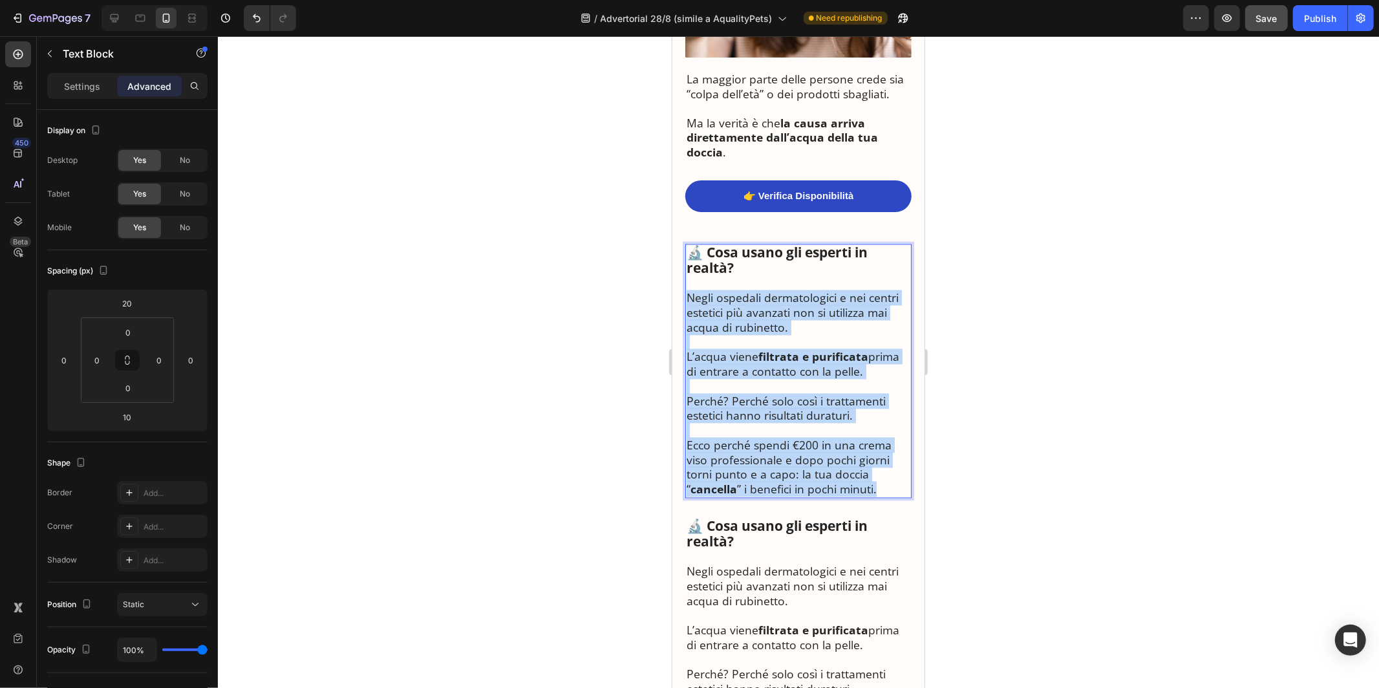
drag, startPoint x: 687, startPoint y: 264, endPoint x: 894, endPoint y: 462, distance: 286.3
click at [894, 462] on div "🔬 Cosa usano gli esperti in realtà? Negli ospedali dermatologici e nei centri e…" at bounding box center [798, 371] width 226 height 254
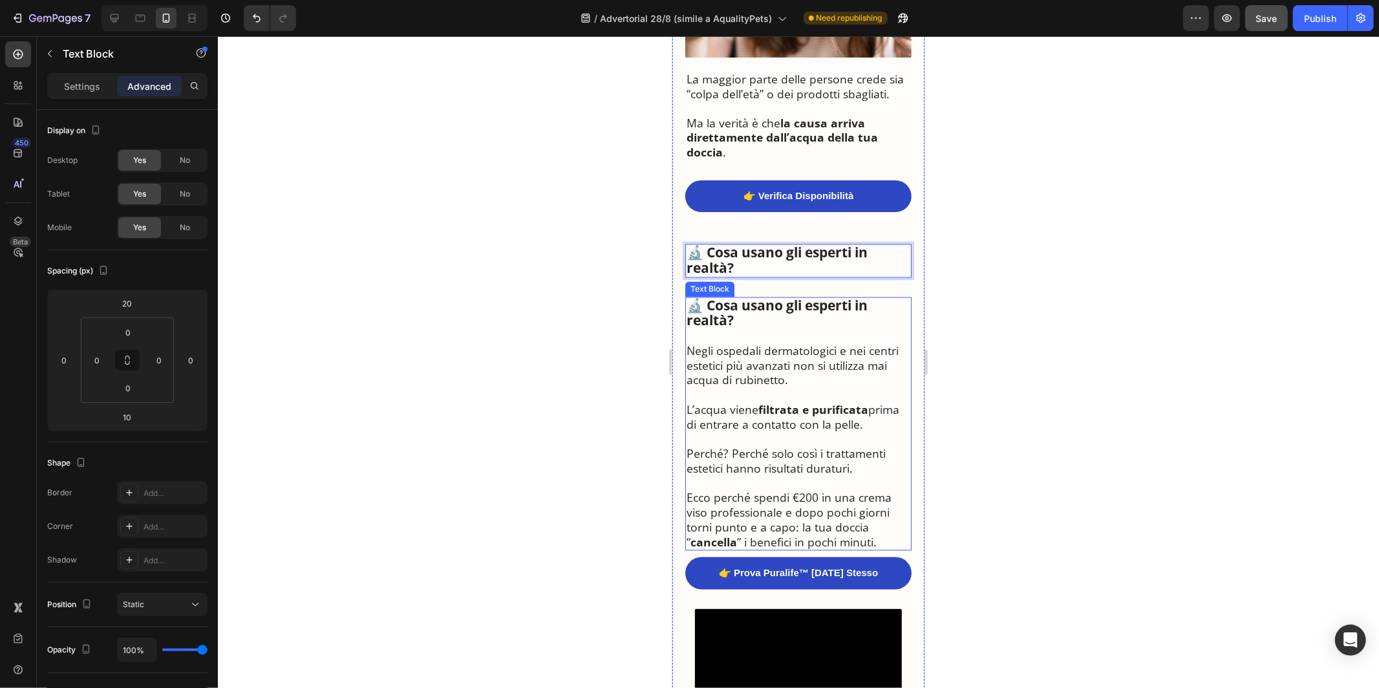
click at [806, 446] on p "Perché? Perché solo così i trattamenti estetici hanno risultati duraturi." at bounding box center [798, 461] width 224 height 30
click at [733, 343] on p "Negli ospedali dermatologici e nei centri estetici più avanzati non si utilizza…" at bounding box center [798, 365] width 224 height 44
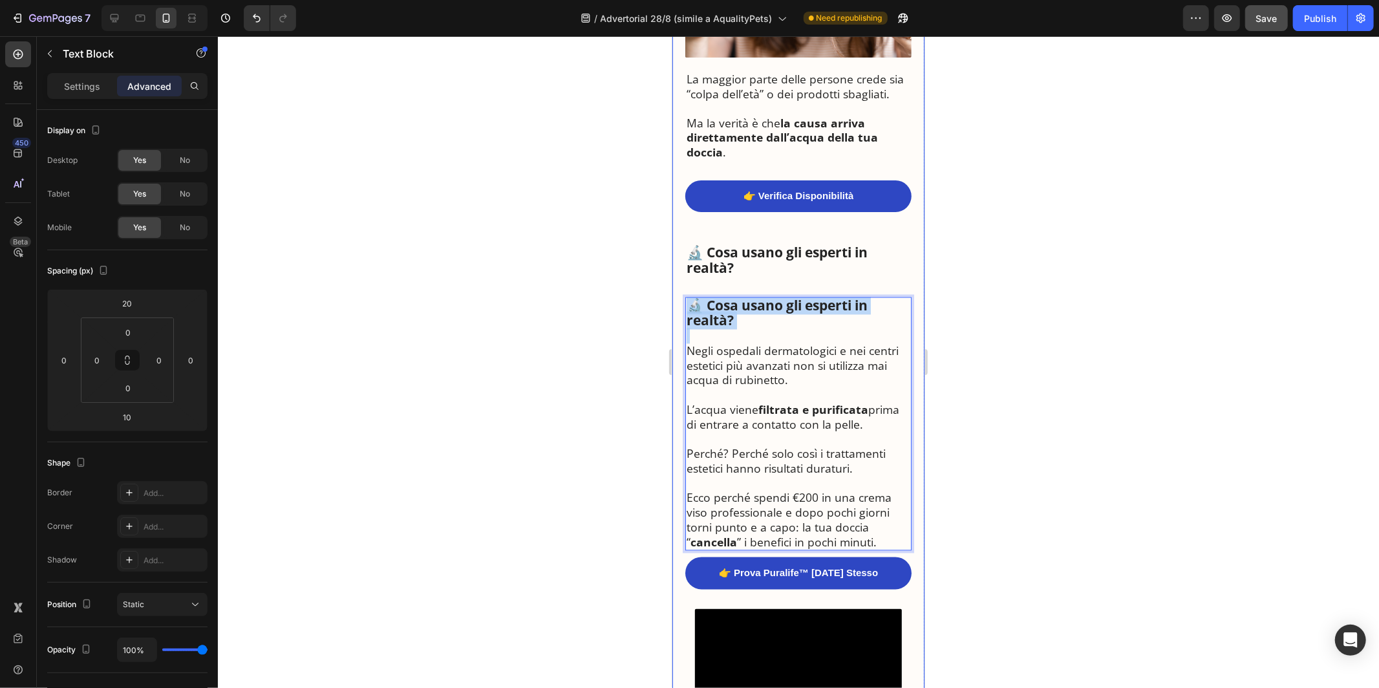
drag, startPoint x: 687, startPoint y: 319, endPoint x: 680, endPoint y: 274, distance: 45.3
click at [680, 274] on div "🚿 La Scoperta che Sta Sconvolgendo i Dermatologi Italiani: “Ecco Perché Milioni…" at bounding box center [798, 351] width 252 height 4422
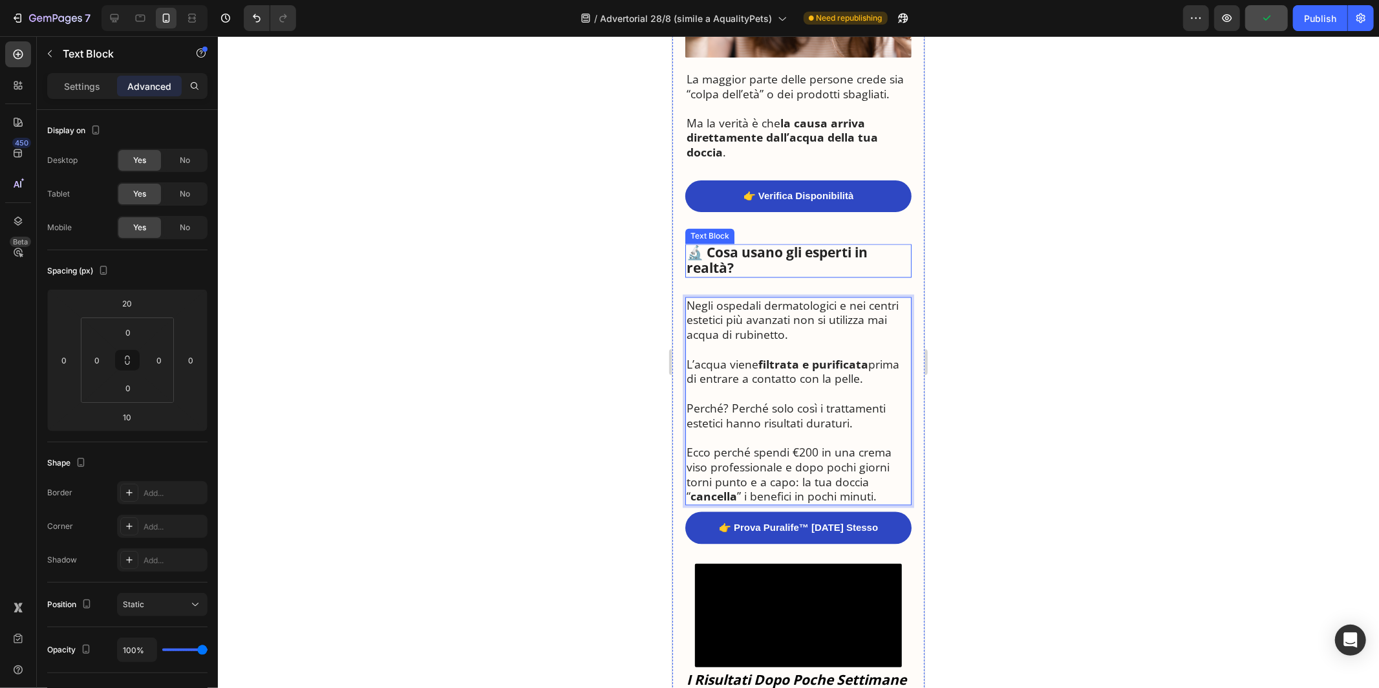
click at [705, 243] on strong "🔬 Cosa usano gli esperti in realtà?" at bounding box center [776, 260] width 181 height 34
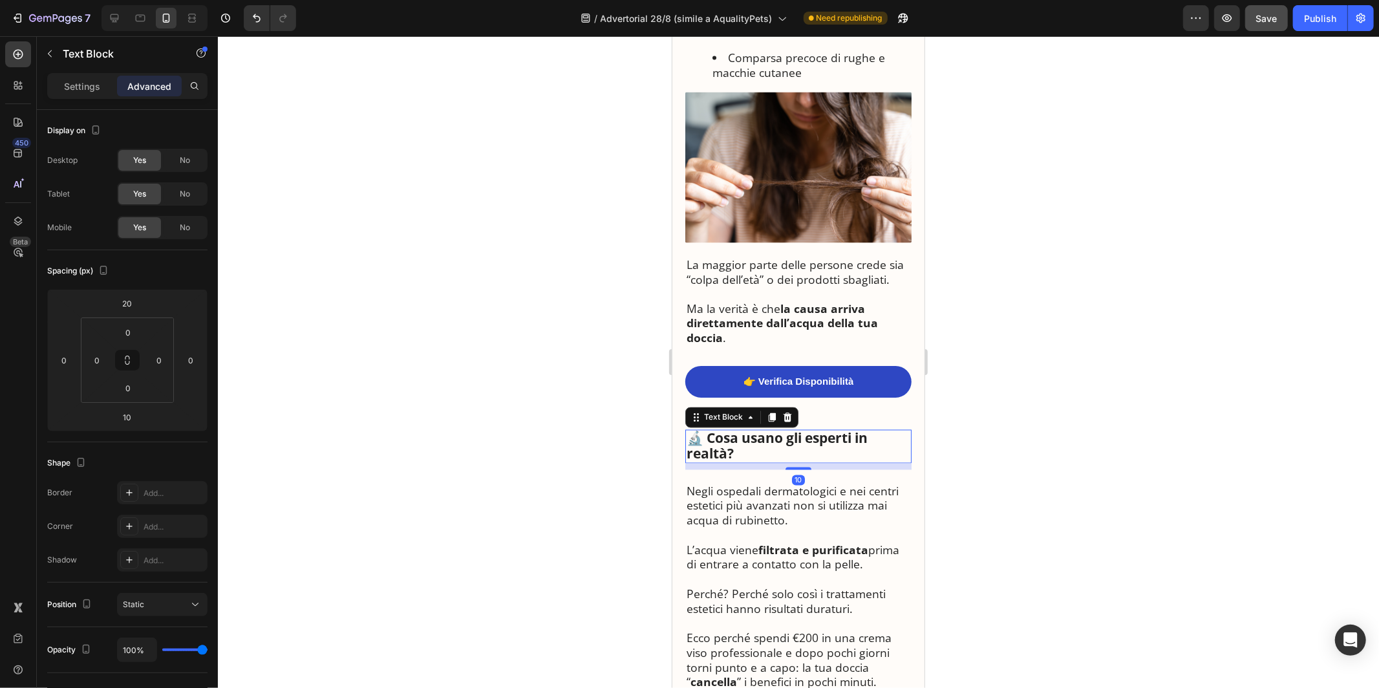
scroll to position [1733, 0]
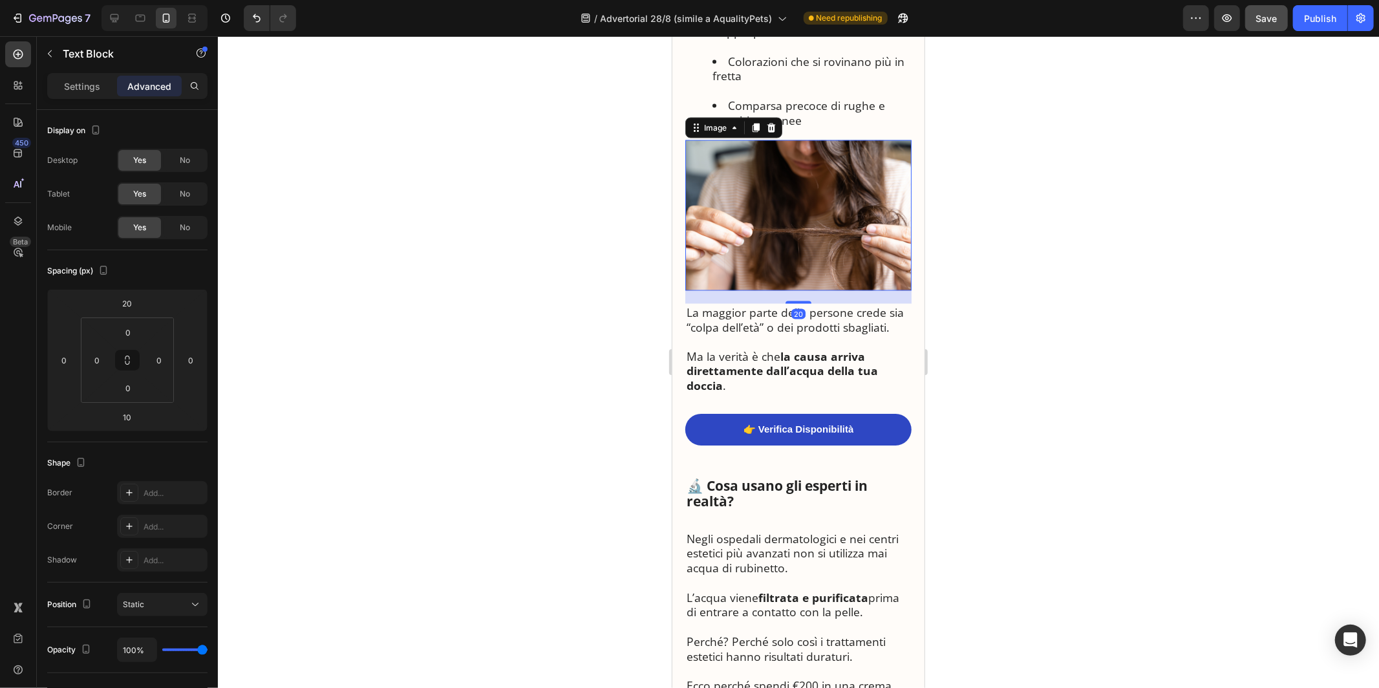
click at [745, 188] on img at bounding box center [798, 215] width 226 height 151
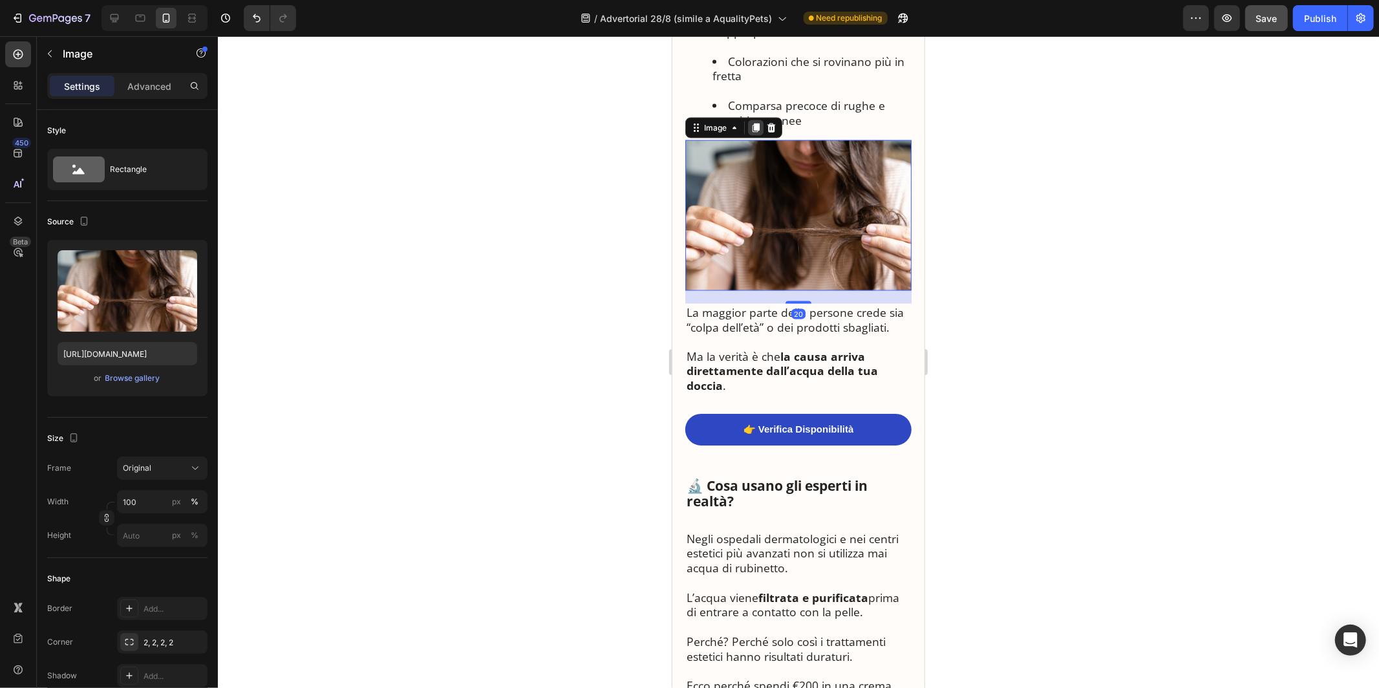
click at [752, 122] on icon at bounding box center [755, 127] width 10 height 10
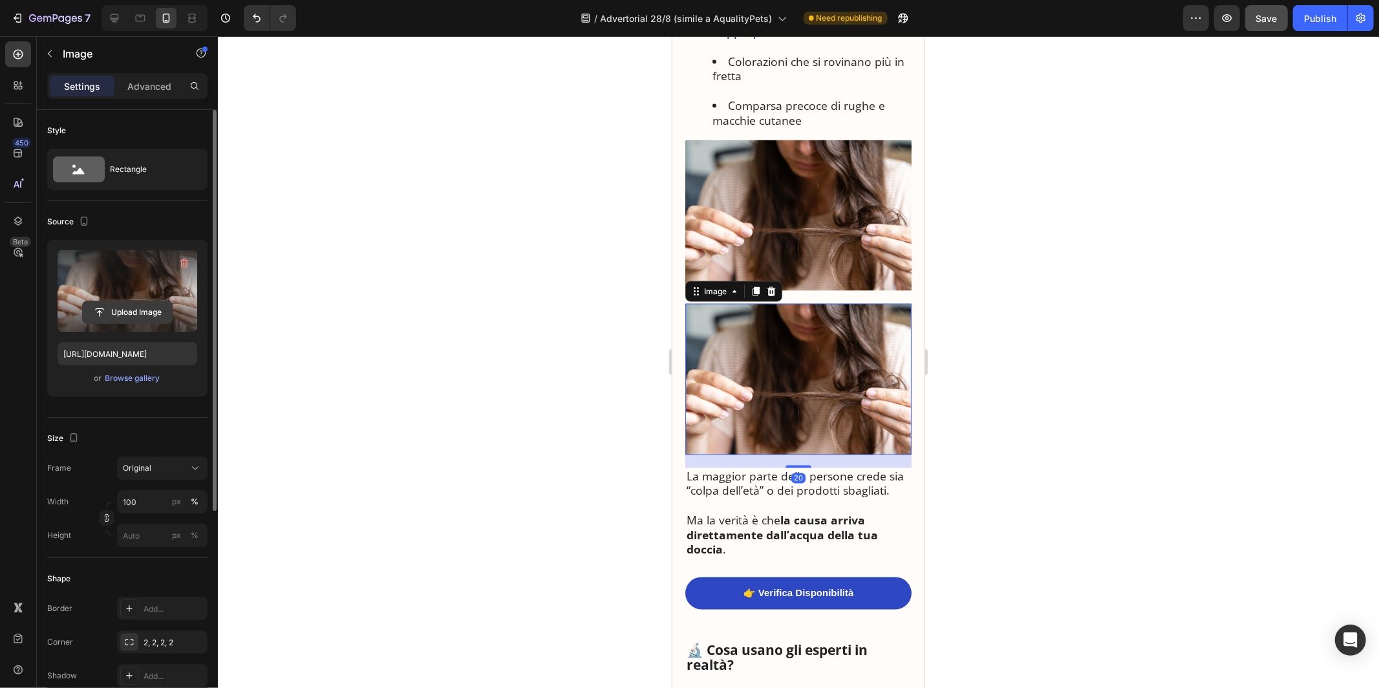
click at [131, 301] on input "file" at bounding box center [127, 312] width 89 height 22
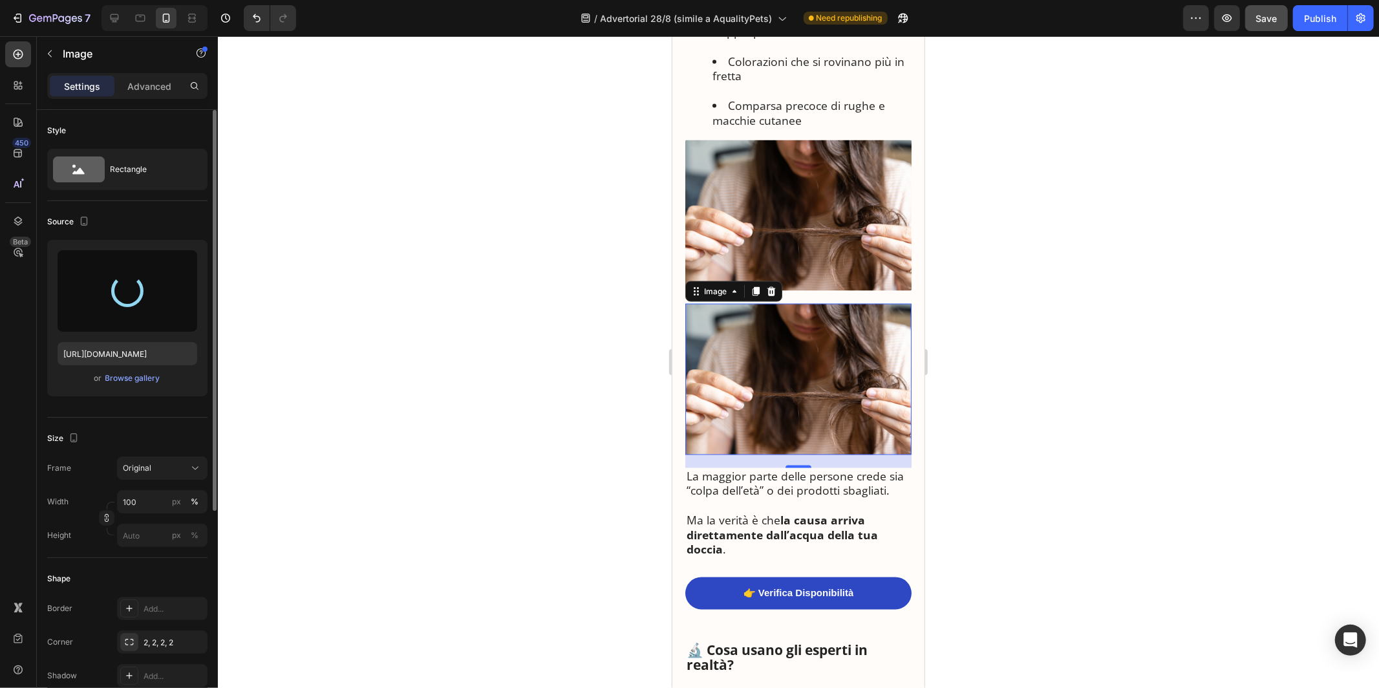
type input "[URL][DOMAIN_NAME]"
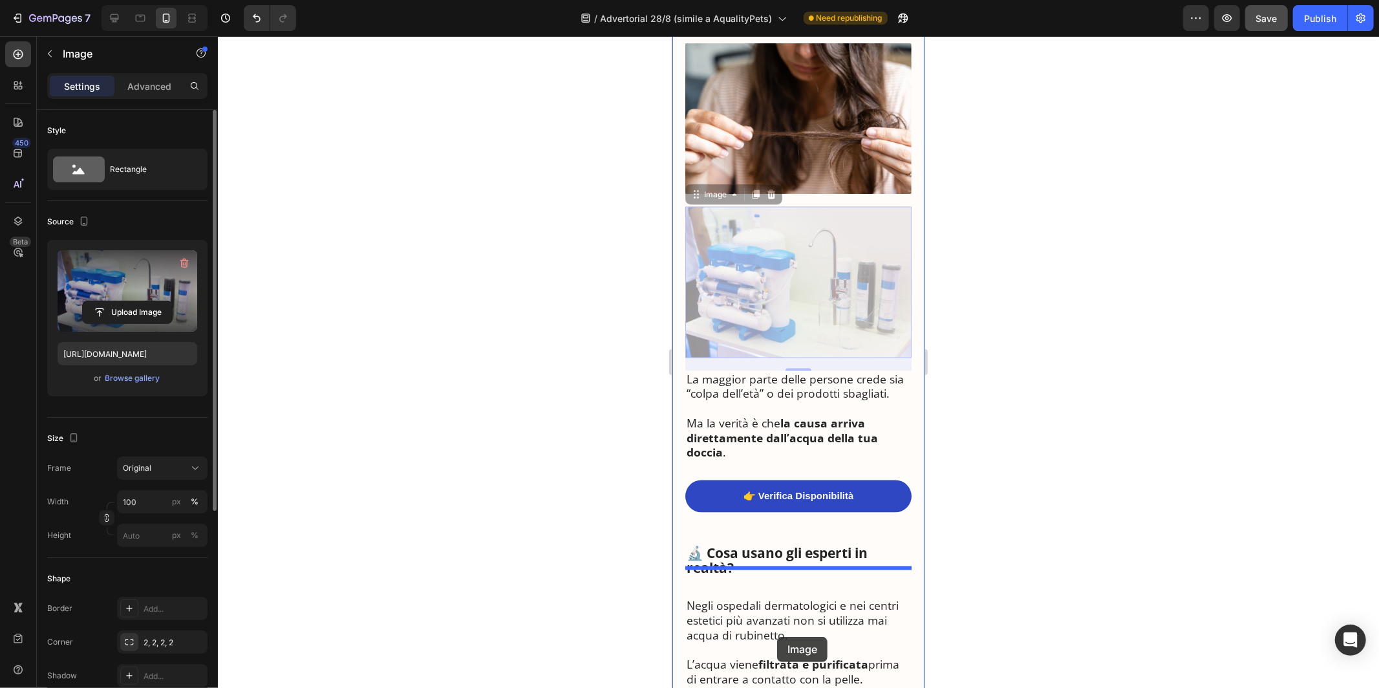
scroll to position [1865, 0]
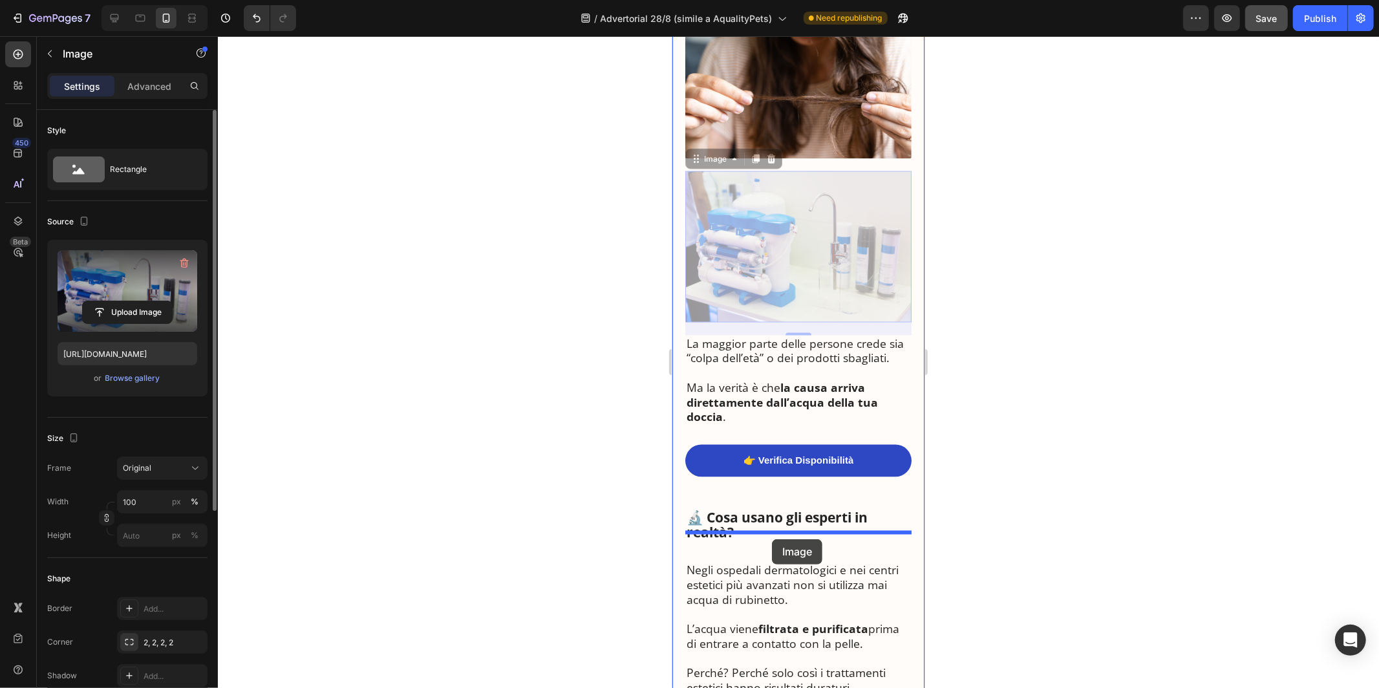
drag, startPoint x: 704, startPoint y: 329, endPoint x: 771, endPoint y: 539, distance: 220.0
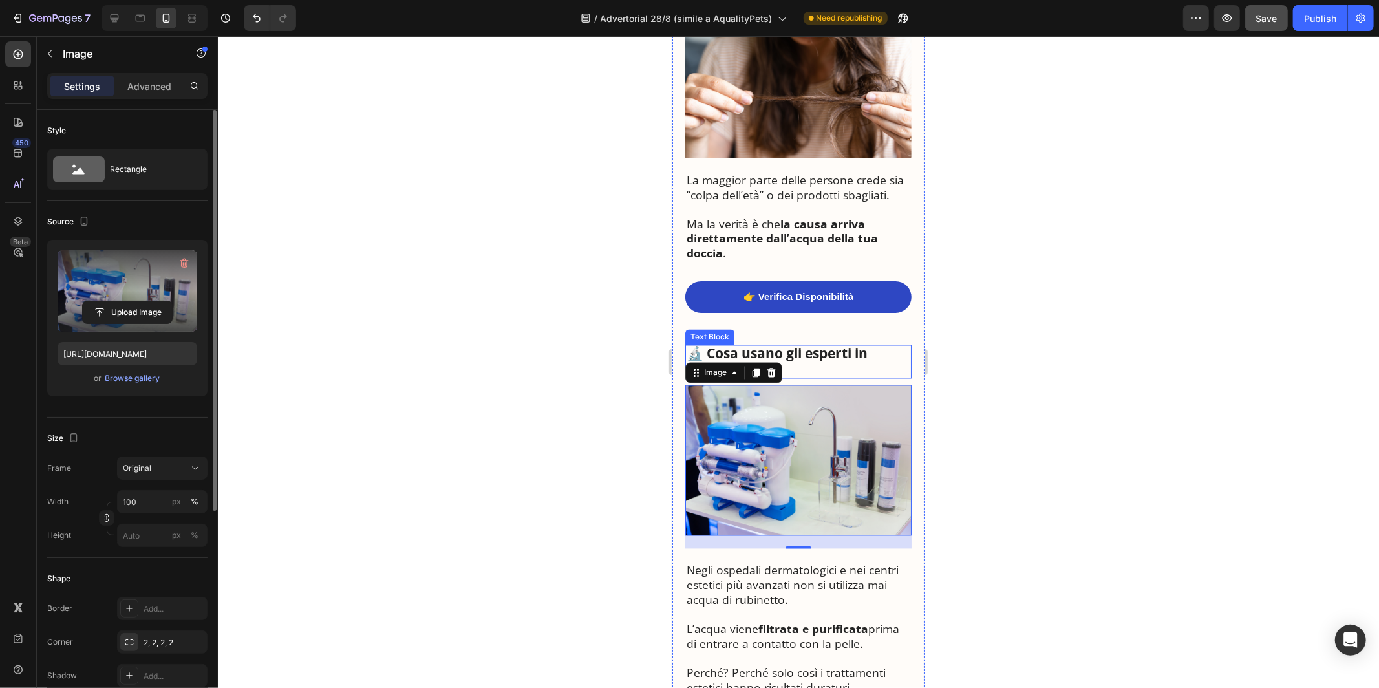
click at [823, 346] on p "🔬 Cosa usano gli esperti in realtà?" at bounding box center [798, 361] width 224 height 31
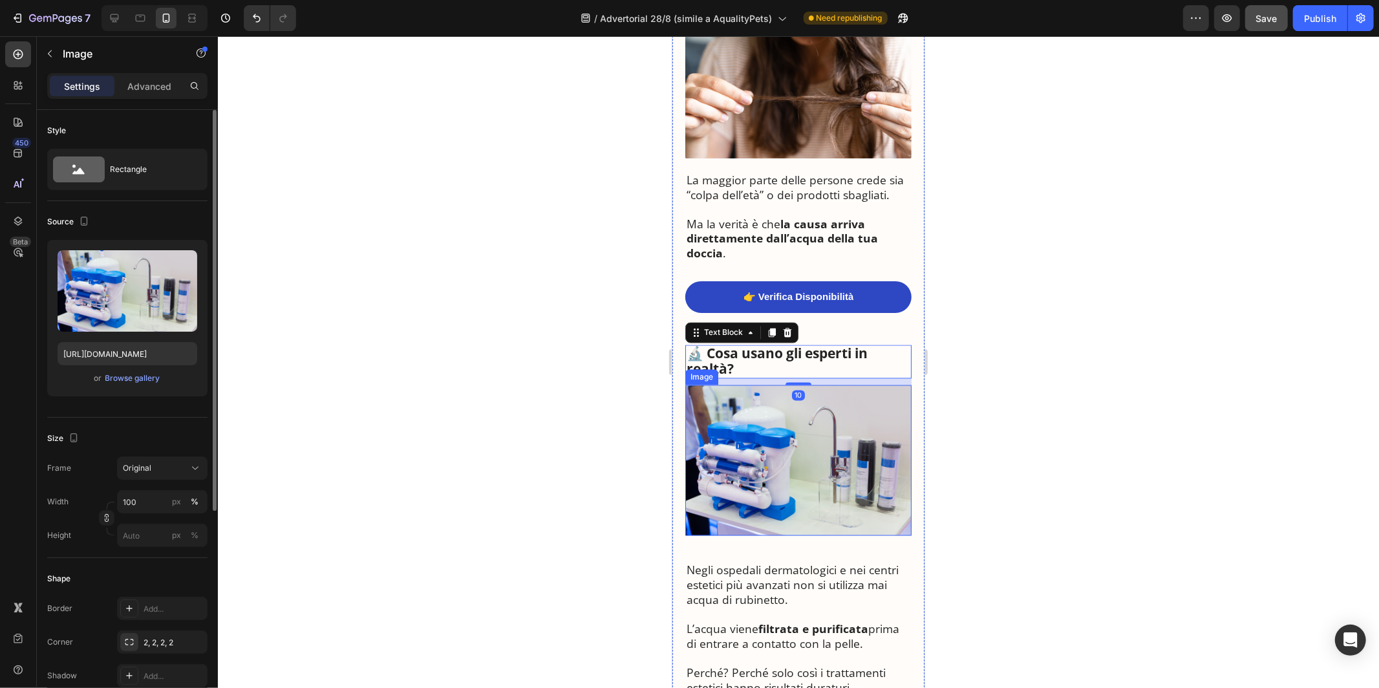
click at [843, 499] on img at bounding box center [798, 460] width 226 height 151
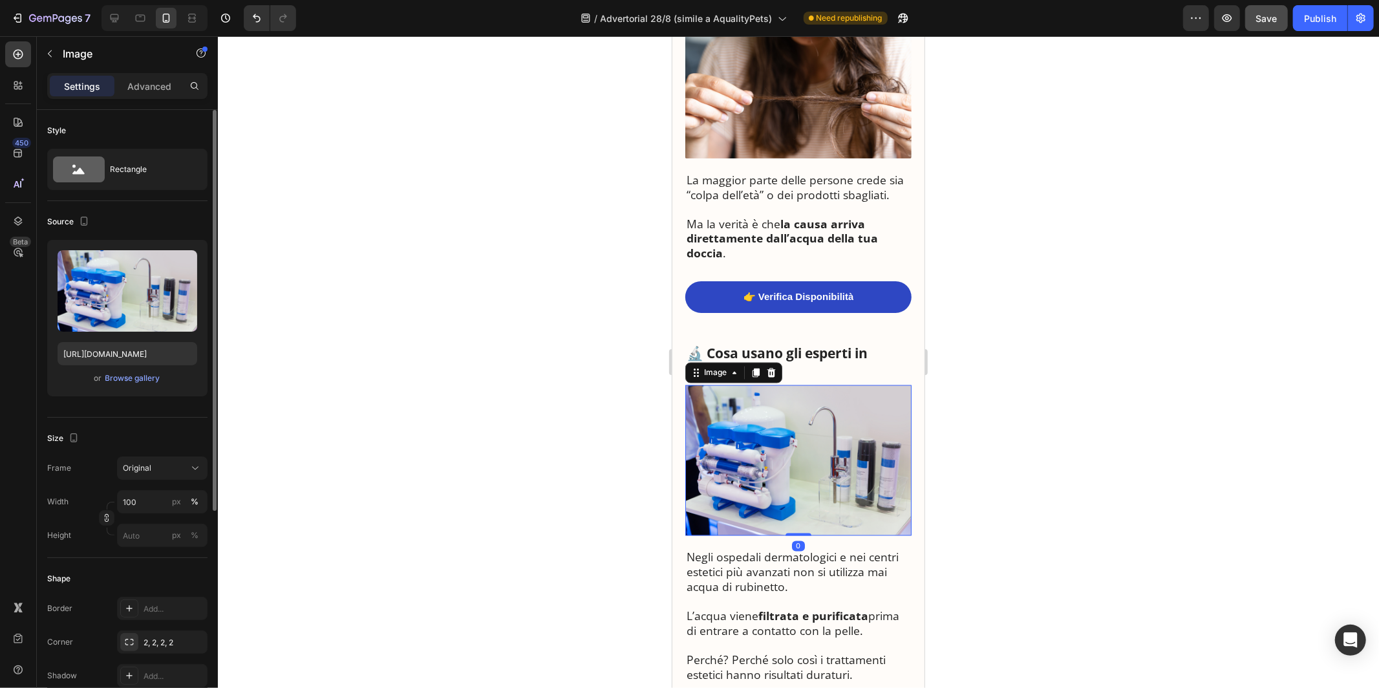
drag, startPoint x: 804, startPoint y: 517, endPoint x: 801, endPoint y: 491, distance: 26.1
click at [801, 491] on div "Image 0" at bounding box center [798, 460] width 226 height 151
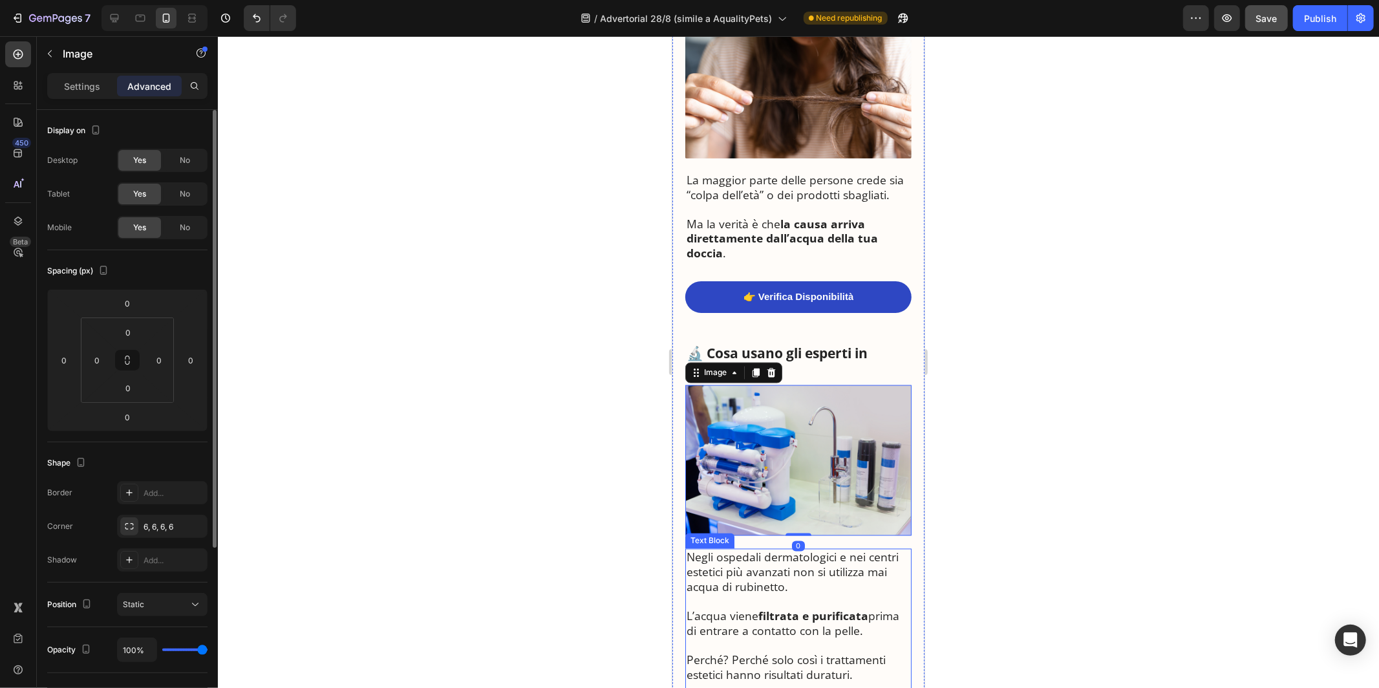
click at [755, 550] on p "Negli ospedali dermatologici e nei centri estetici più avanzati non si utilizza…" at bounding box center [798, 572] width 224 height 44
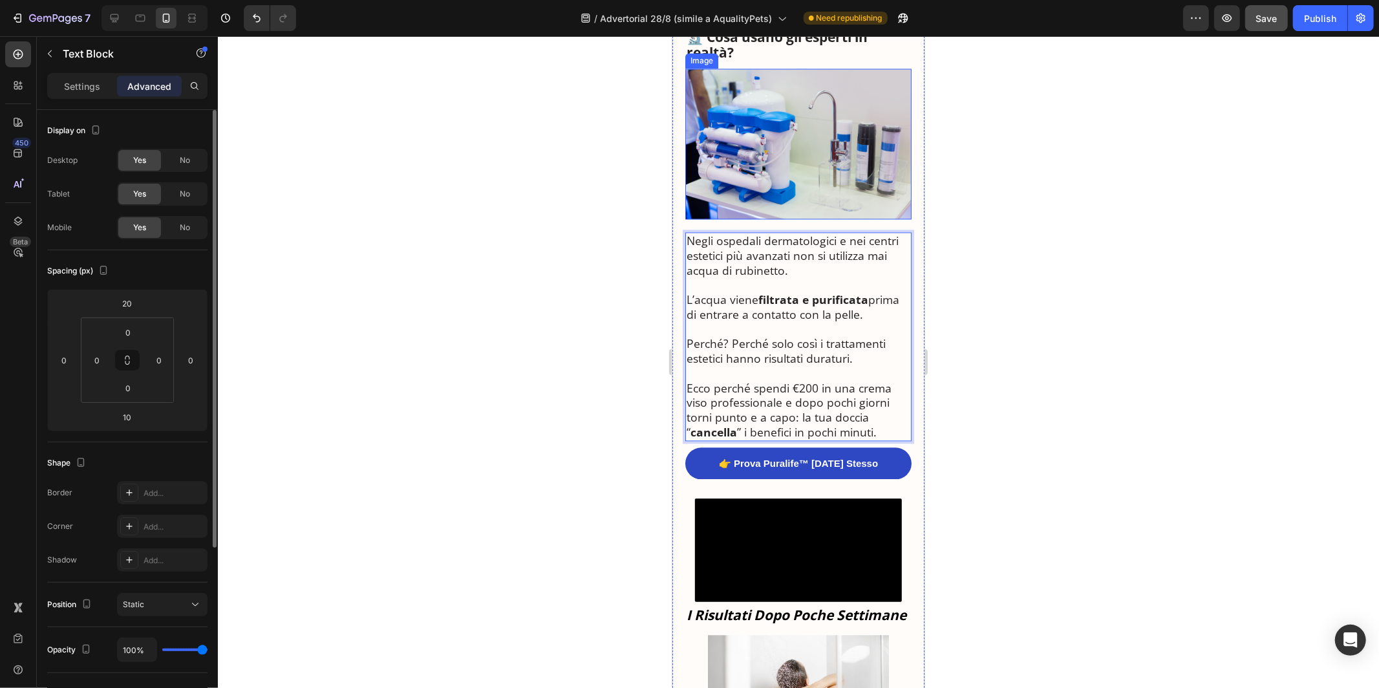
scroll to position [2186, 0]
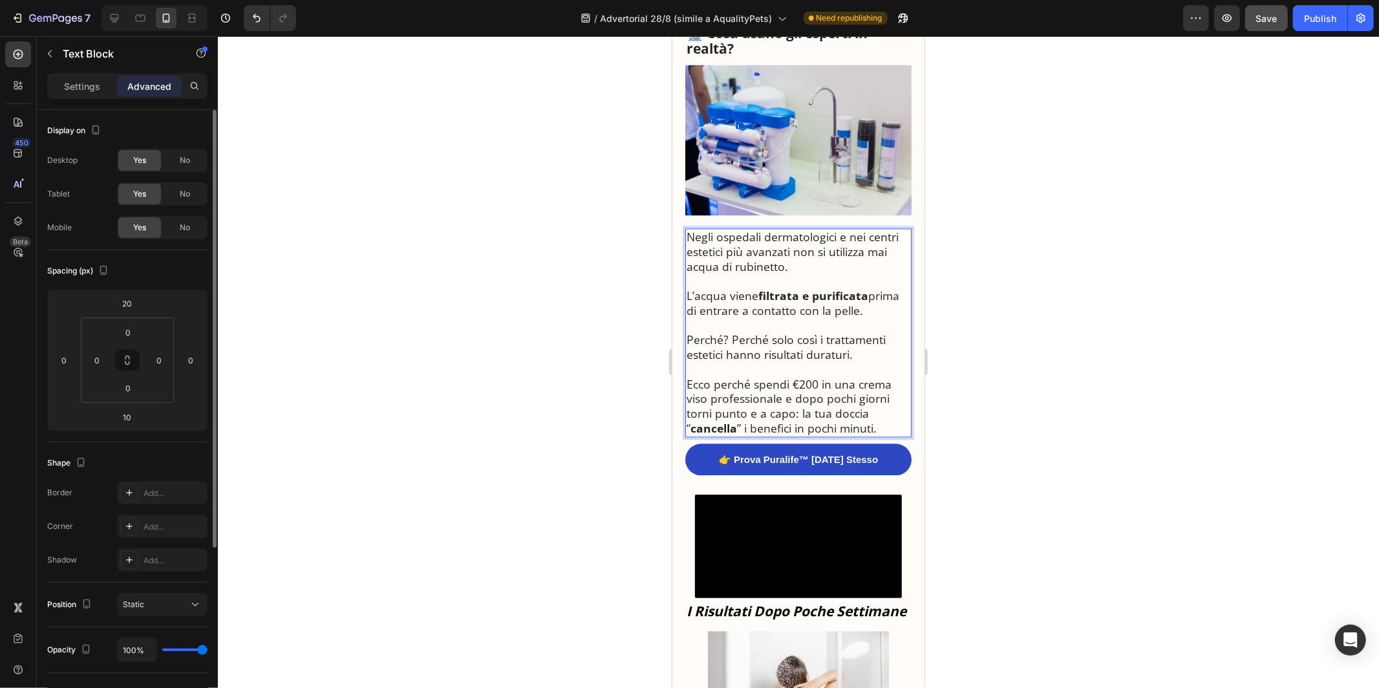
click at [866, 332] on p "Perché? Perché solo così i trattamenti estetici hanno risultati duraturi." at bounding box center [798, 347] width 224 height 30
click at [957, 280] on div at bounding box center [798, 362] width 1161 height 652
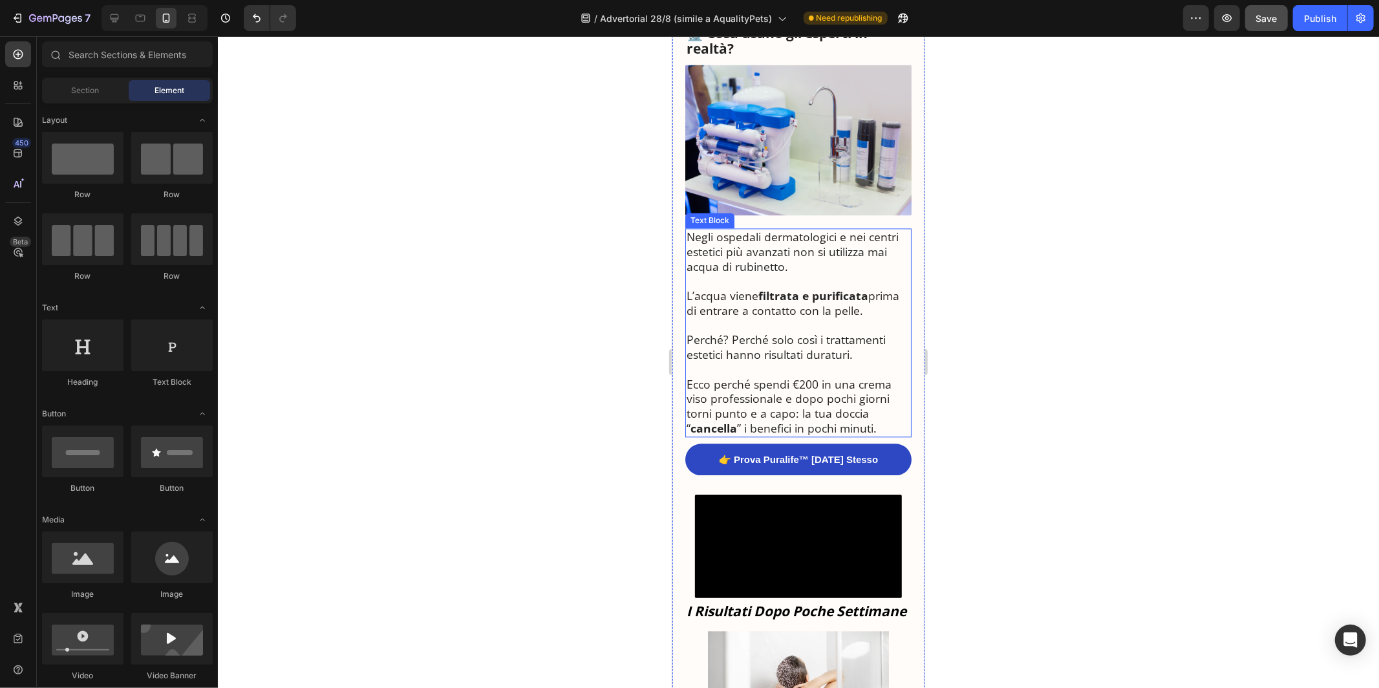
click at [872, 288] on p "L’acqua viene filtrata e purificata prima di entrare a contatto con la pelle." at bounding box center [798, 303] width 224 height 30
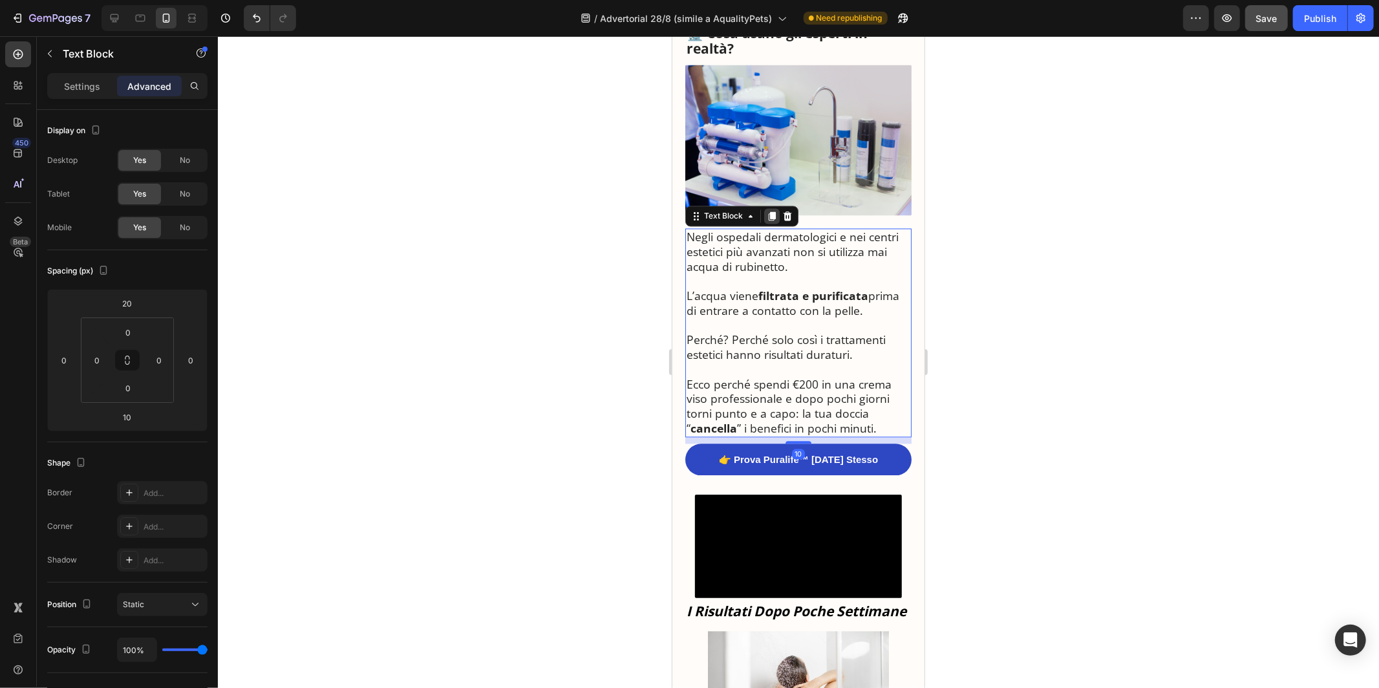
click at [773, 211] on icon at bounding box center [771, 215] width 7 height 9
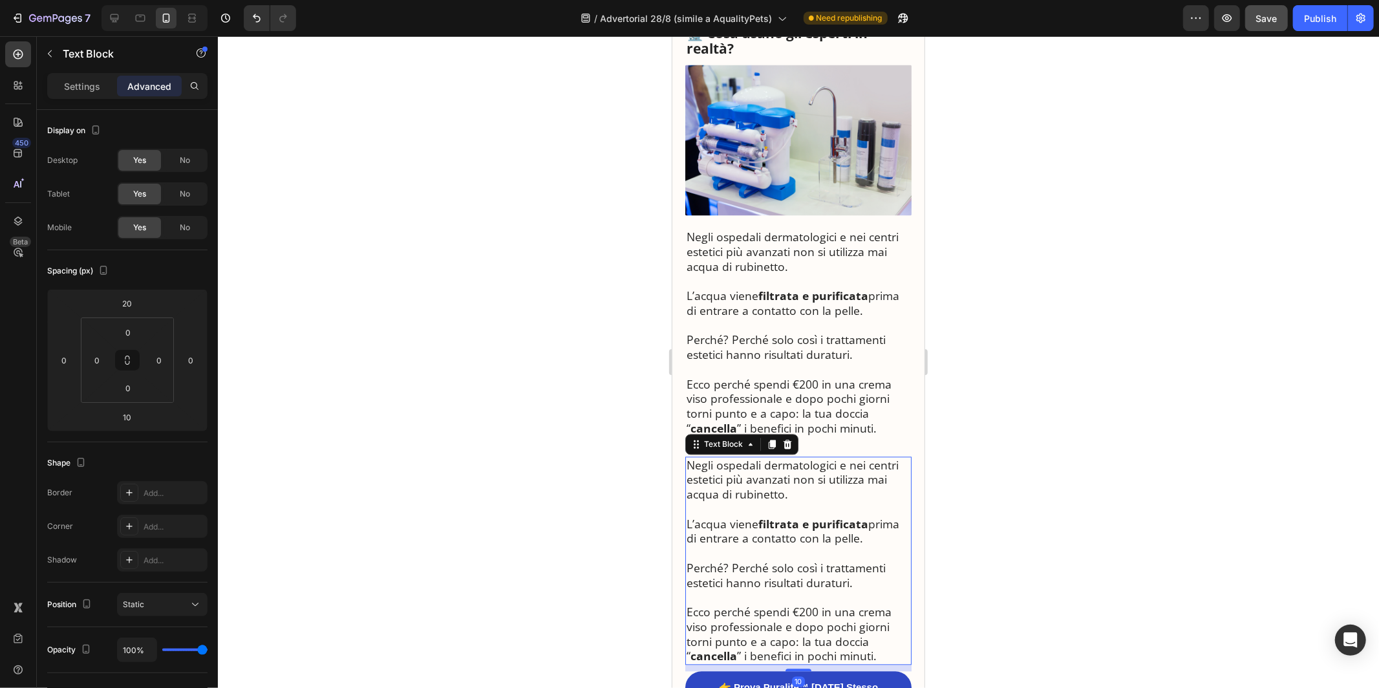
click at [784, 457] on p "Negli ospedali dermatologici e nei centri estetici più avanzati non si utilizza…" at bounding box center [798, 479] width 224 height 44
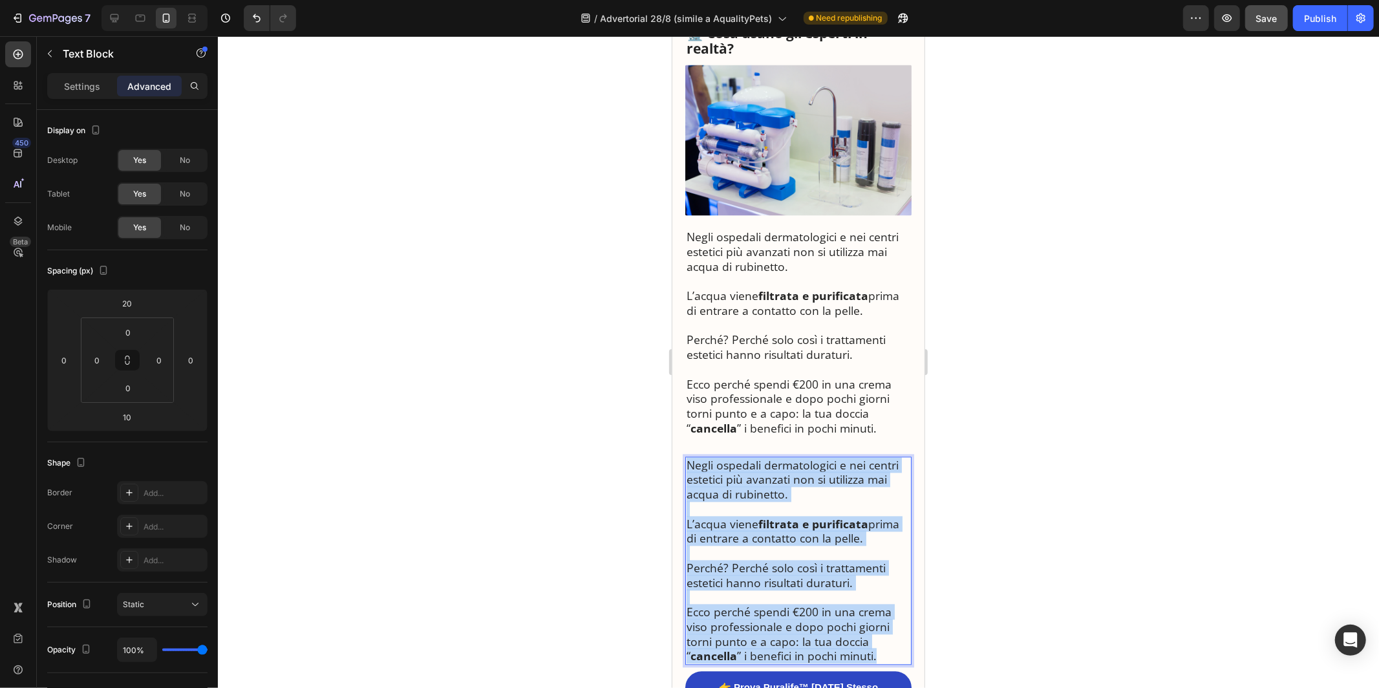
drag, startPoint x: 687, startPoint y: 435, endPoint x: 876, endPoint y: 628, distance: 269.8
click at [877, 629] on div "Negli ospedali dermatologici e nei centri estetici più avanzati non si utilizza…" at bounding box center [798, 560] width 226 height 209
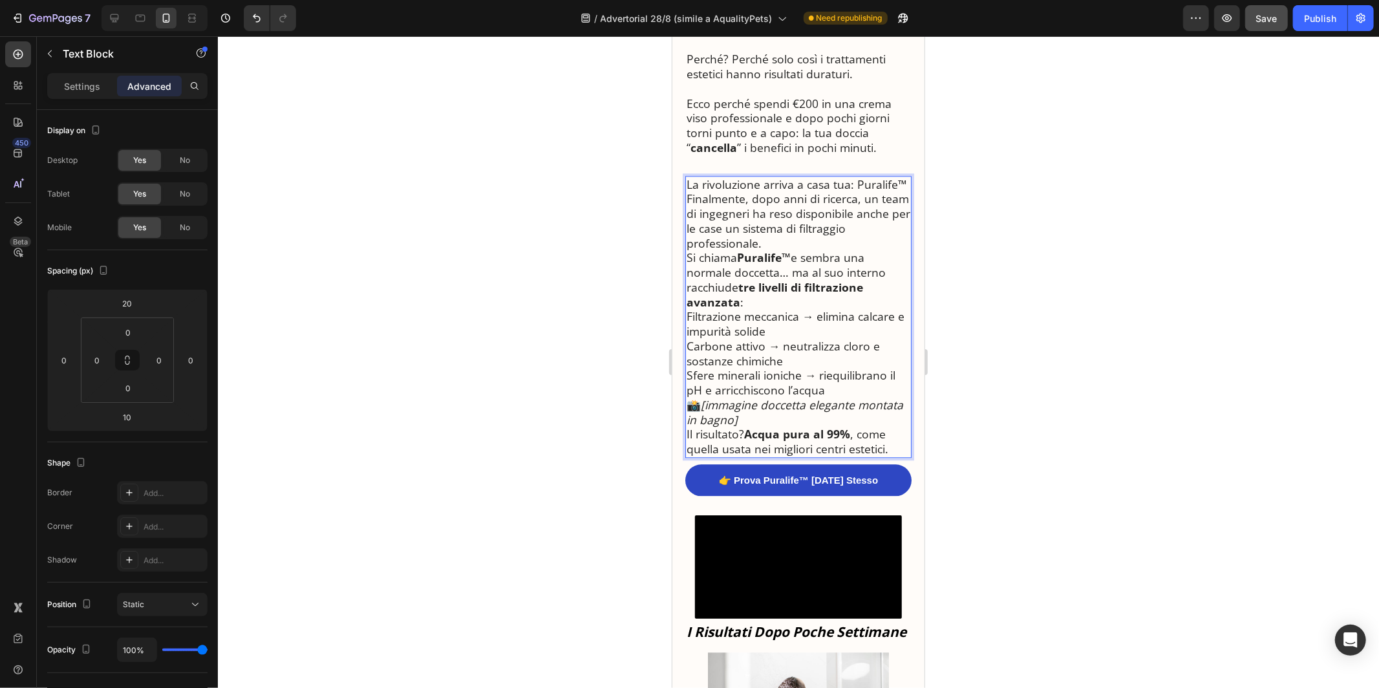
scroll to position [2478, 0]
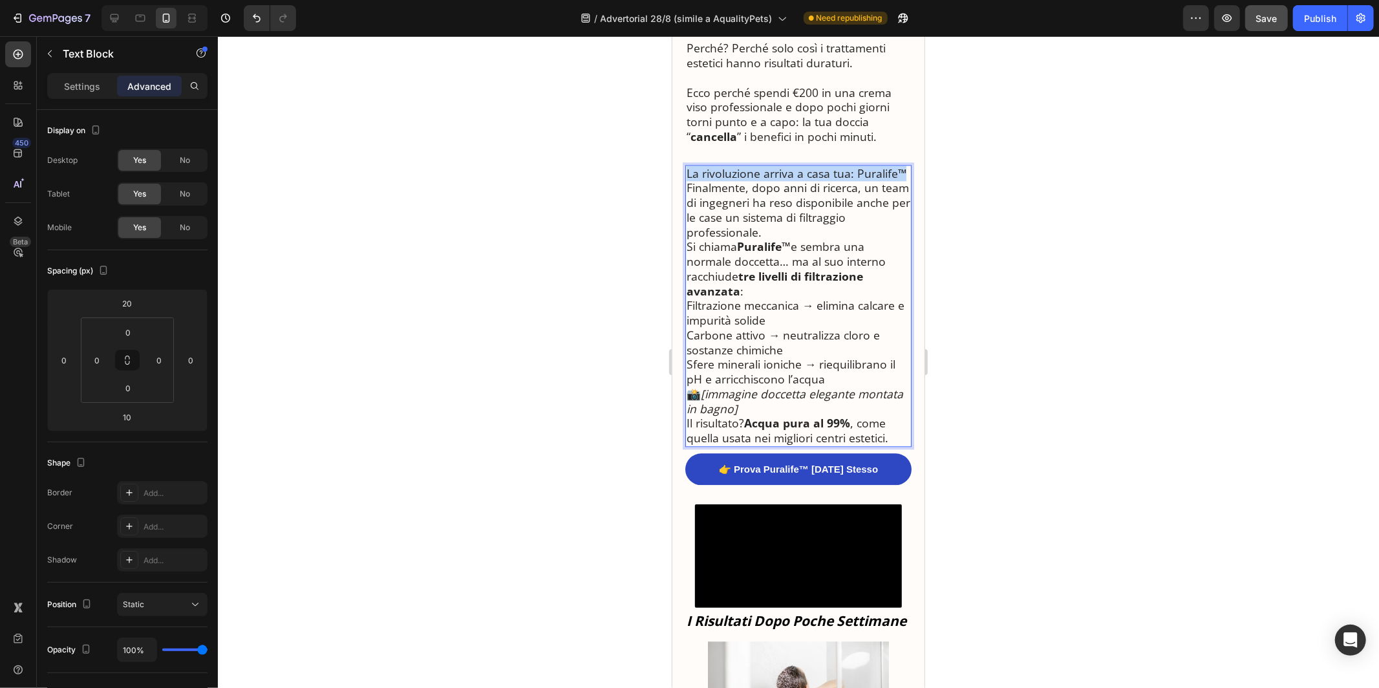
drag, startPoint x: 904, startPoint y: 139, endPoint x: 683, endPoint y: 140, distance: 220.5
click at [683, 140] on div "🚿 La Scoperta che Sta Sconvolgendo i Dermatologi Italiani: “Ecco Perché Milioni…" at bounding box center [798, 43] width 252 height 4829
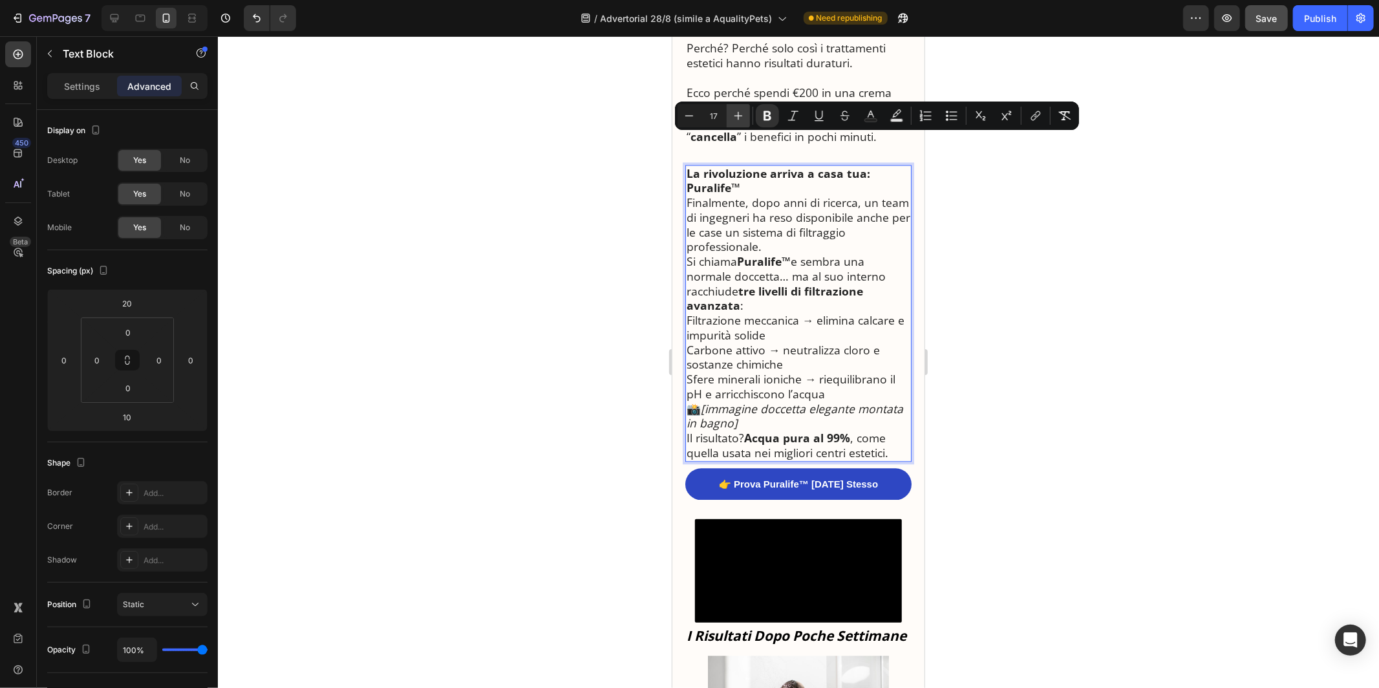
click at [744, 118] on icon "Editor contextual toolbar" at bounding box center [738, 115] width 13 height 13
type input "21"
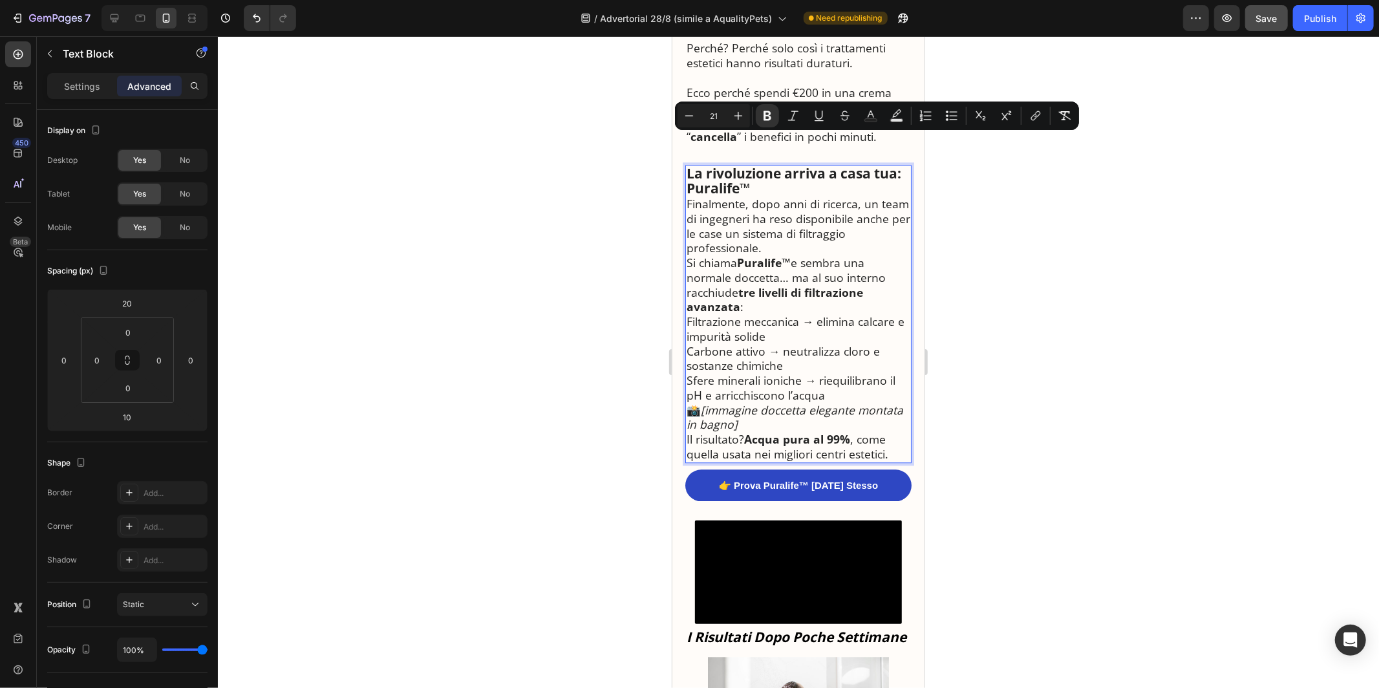
click at [755, 166] on p "La rivoluzione arriva a casa tua: Puralife™" at bounding box center [798, 181] width 224 height 31
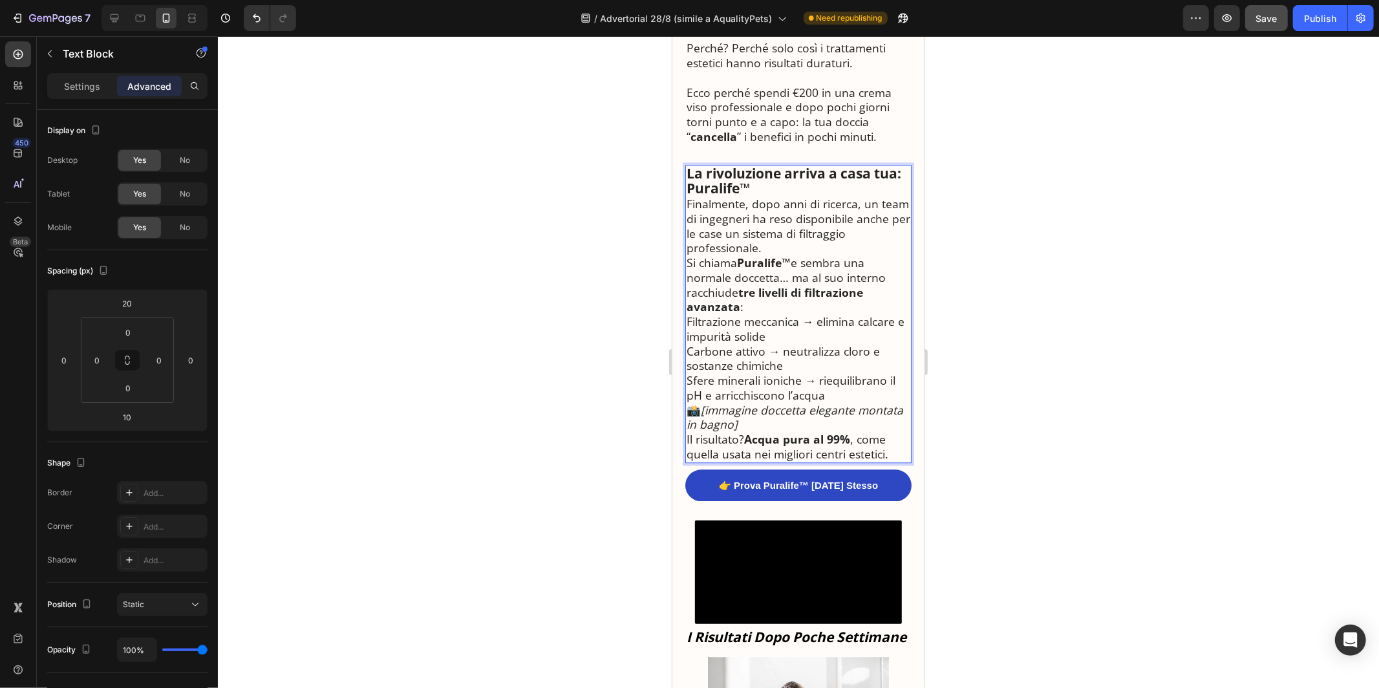
click at [686, 196] on p "Finalmente, dopo anni di ricerca, un team di ingegneri ha reso disponibile anch…" at bounding box center [798, 225] width 224 height 59
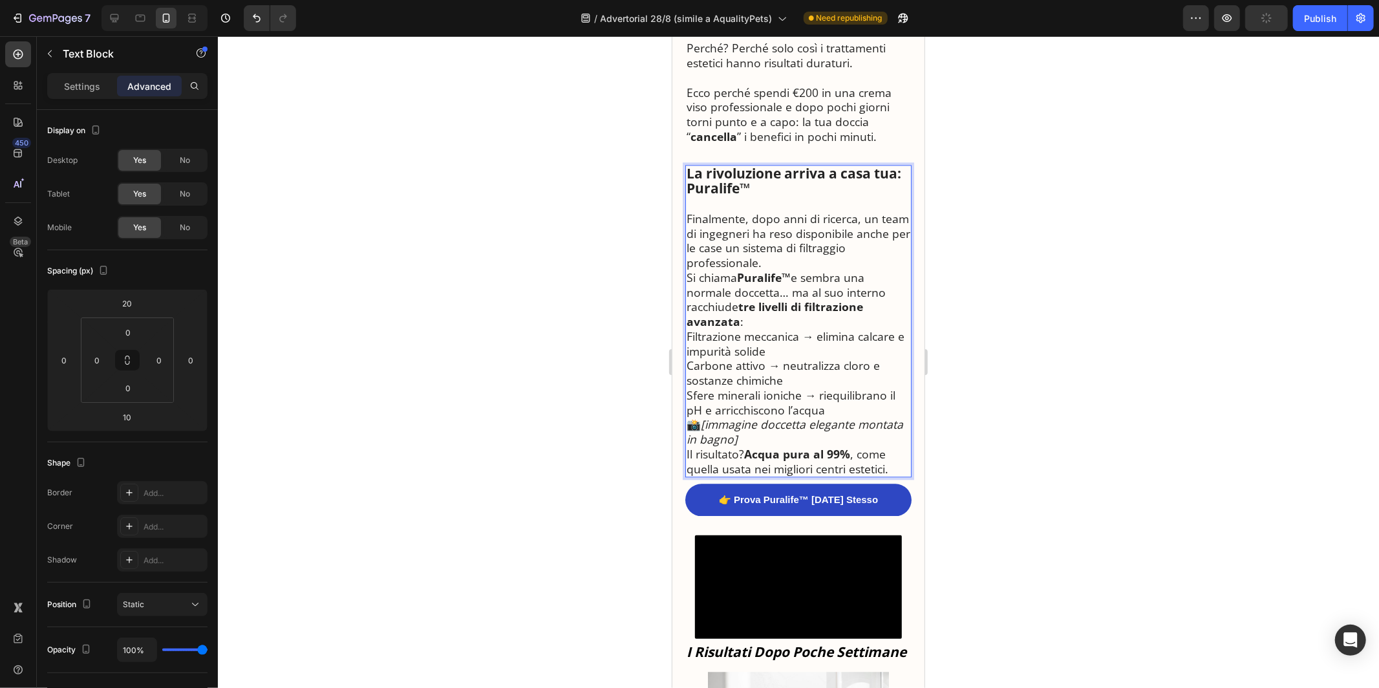
click at [774, 228] on p "Finalmente, dopo anni di ricerca, un team di ingegneri ha reso disponibile anch…" at bounding box center [798, 240] width 224 height 59
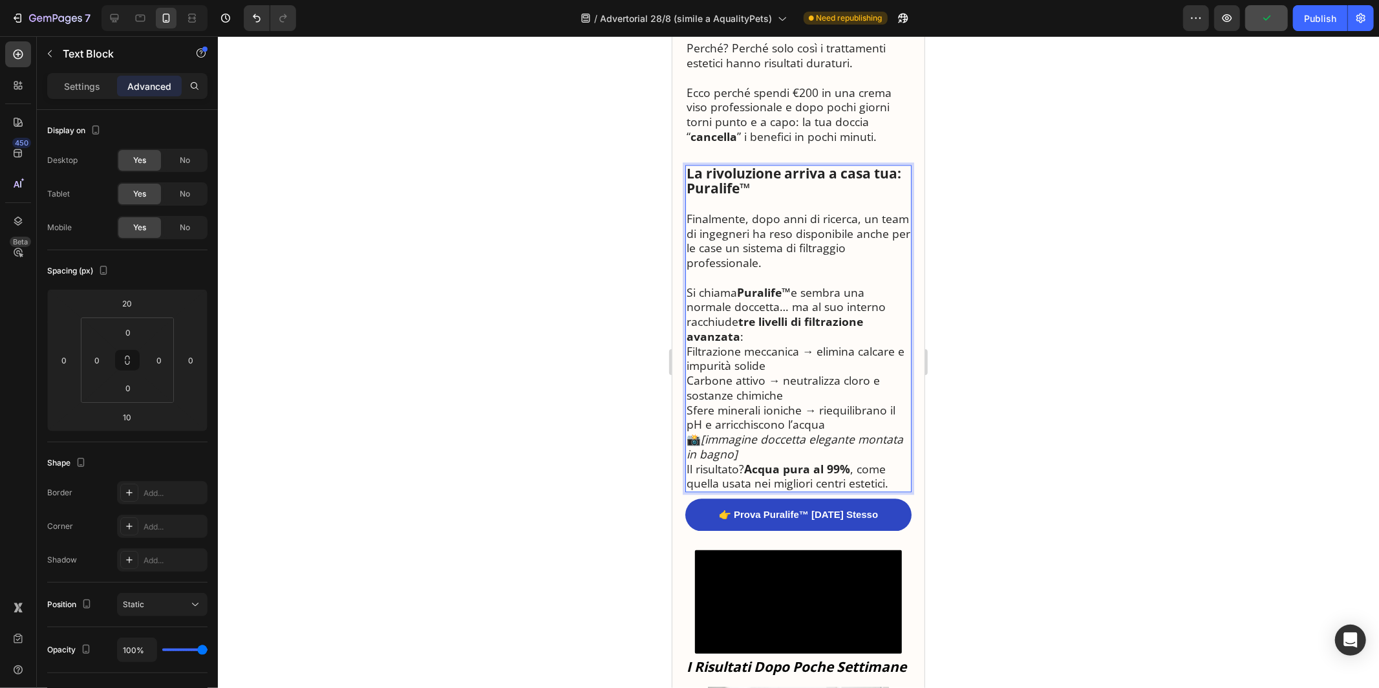
click at [755, 310] on p "Si chiama Puralife™ e sembra una normale doccetta… ma al suo interno racchiude …" at bounding box center [798, 314] width 224 height 59
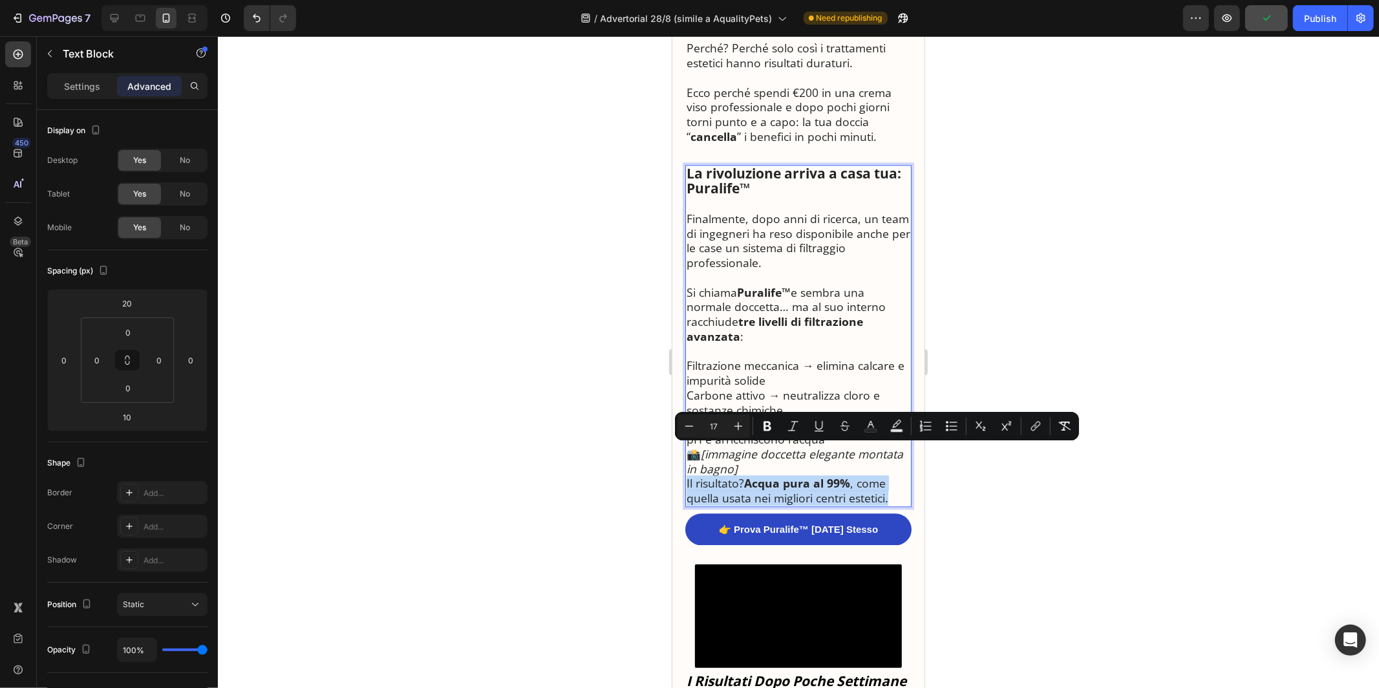
drag, startPoint x: 686, startPoint y: 449, endPoint x: 891, endPoint y: 471, distance: 206.2
click at [892, 475] on p "Il risultato? Acqua pura al 99% , come quella usata nei migliori centri estetic…" at bounding box center [798, 490] width 224 height 30
click at [846, 343] on p "Rich Text Editor. Editing area: main" at bounding box center [798, 350] width 224 height 15
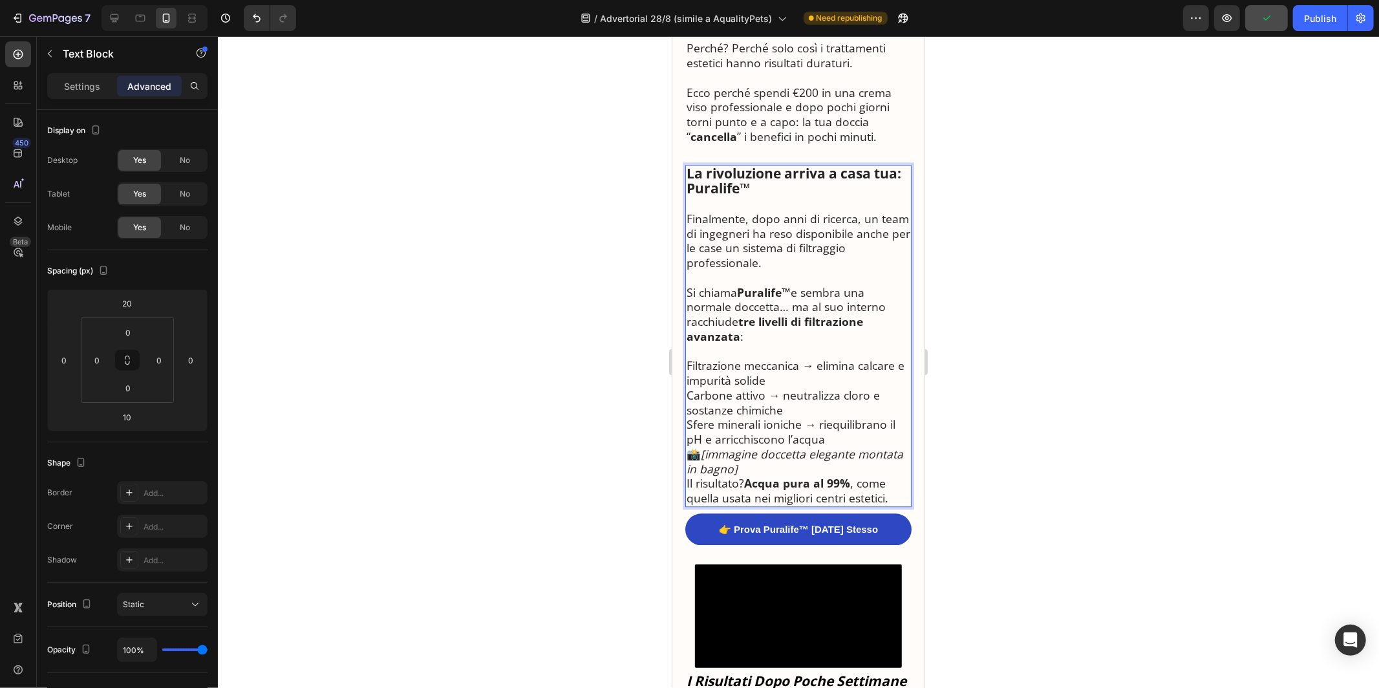
click at [832, 211] on p "Finalmente, dopo anni di ricerca, un team di ingegneri ha reso disponibile anch…" at bounding box center [798, 240] width 224 height 59
click at [841, 87] on p "Ecco perché spendi €200 in una crema viso professionale e dopo pochi giorni tor…" at bounding box center [798, 114] width 224 height 59
click at [841, 196] on p "Rich Text Editor. Editing area: main" at bounding box center [798, 203] width 224 height 15
click at [767, 147] on icon at bounding box center [771, 152] width 10 height 10
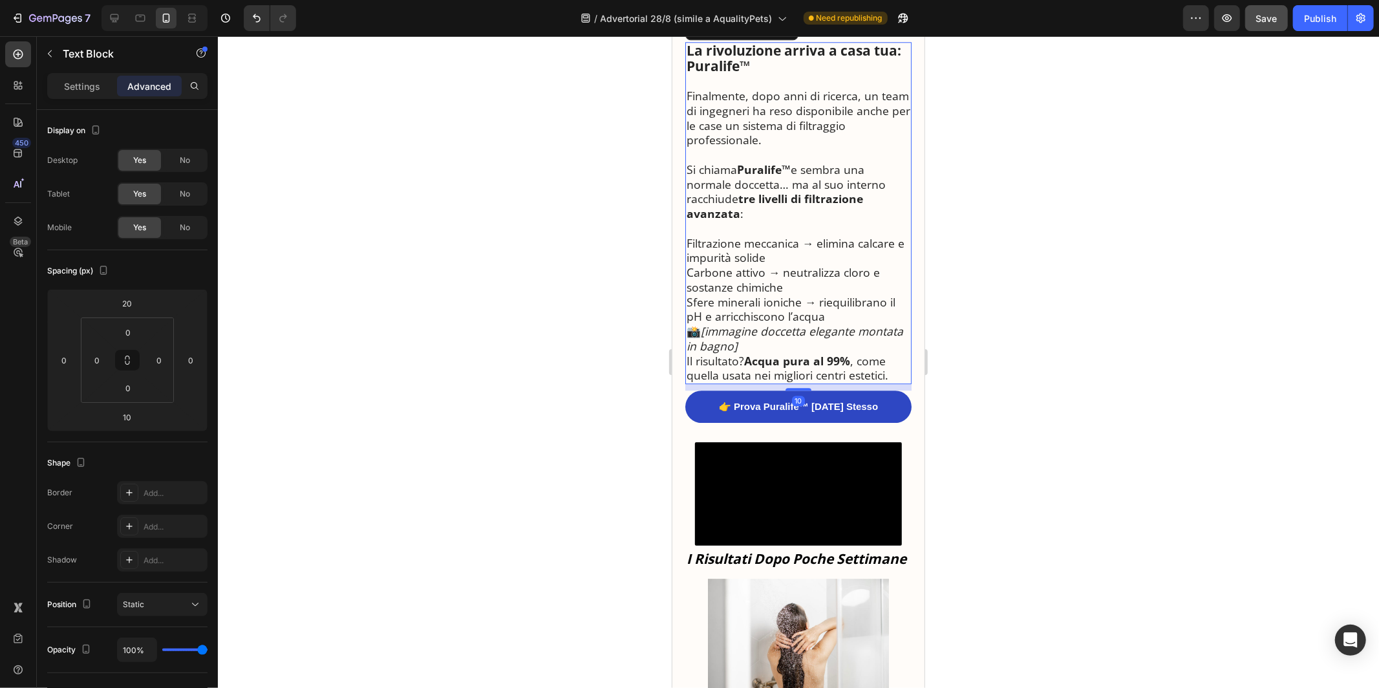
scroll to position [2970, 0]
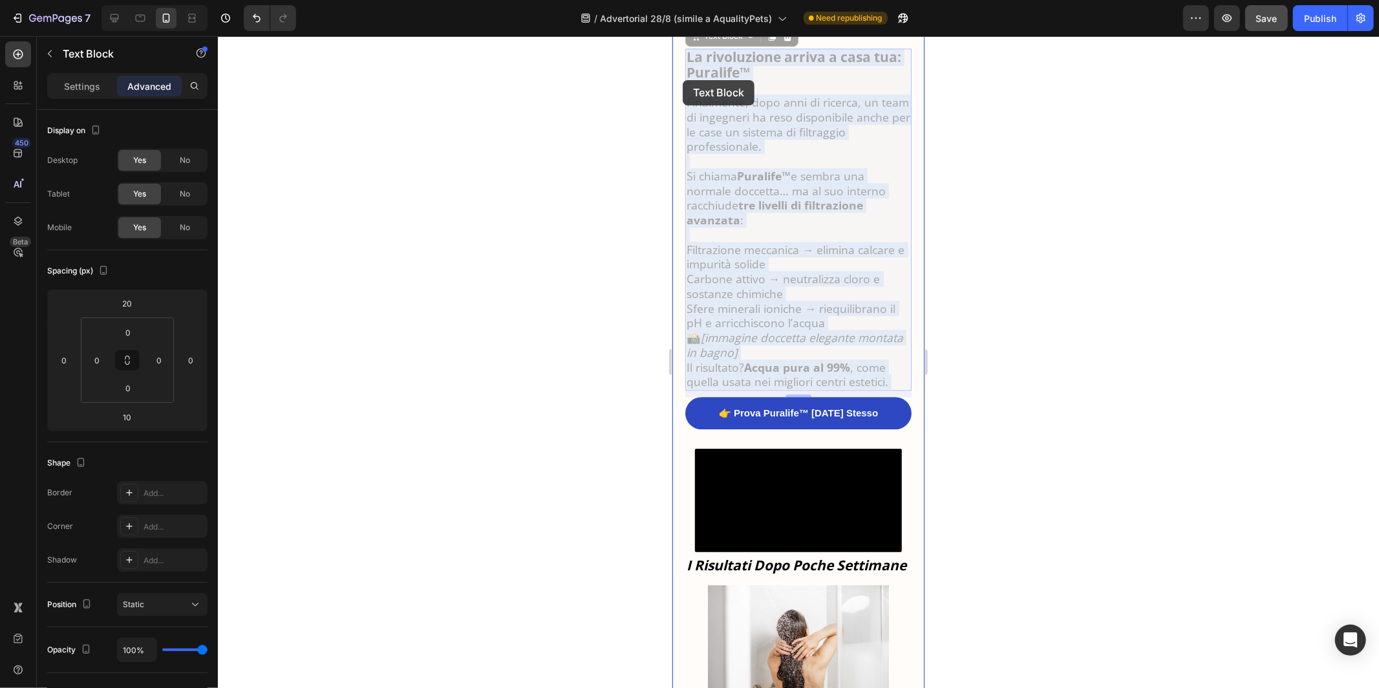
drag, startPoint x: 741, startPoint y: 312, endPoint x: 682, endPoint y: 80, distance: 239.5
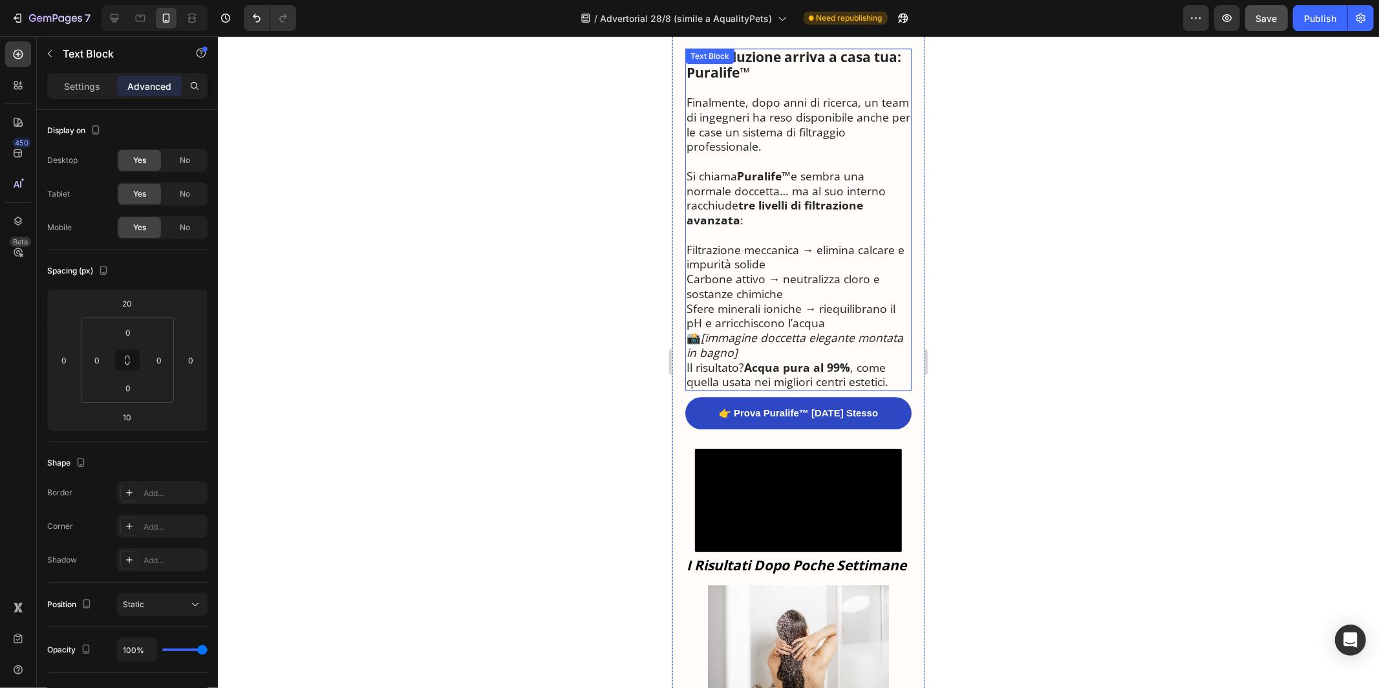
click at [725, 168] on p "Si chiama Puralife™ e sembra una normale doccetta… ma al suo interno racchiude …" at bounding box center [798, 197] width 224 height 59
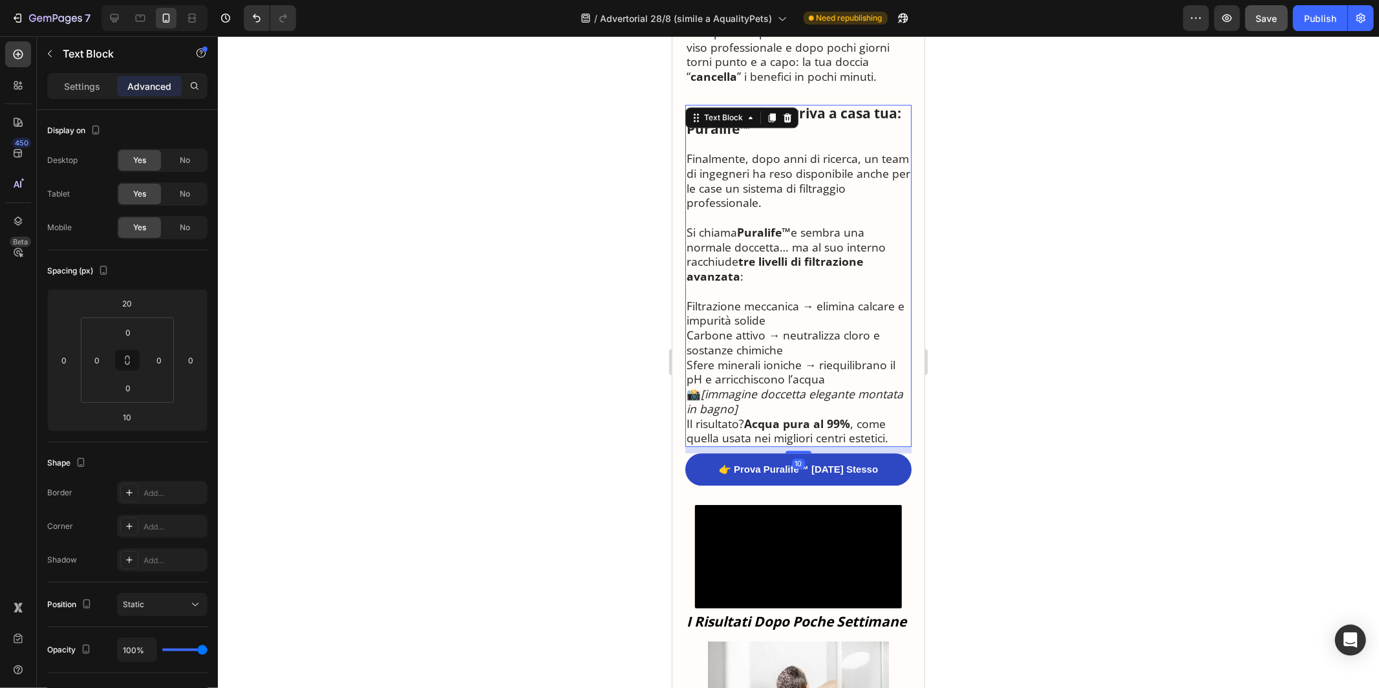
scroll to position [2874, 0]
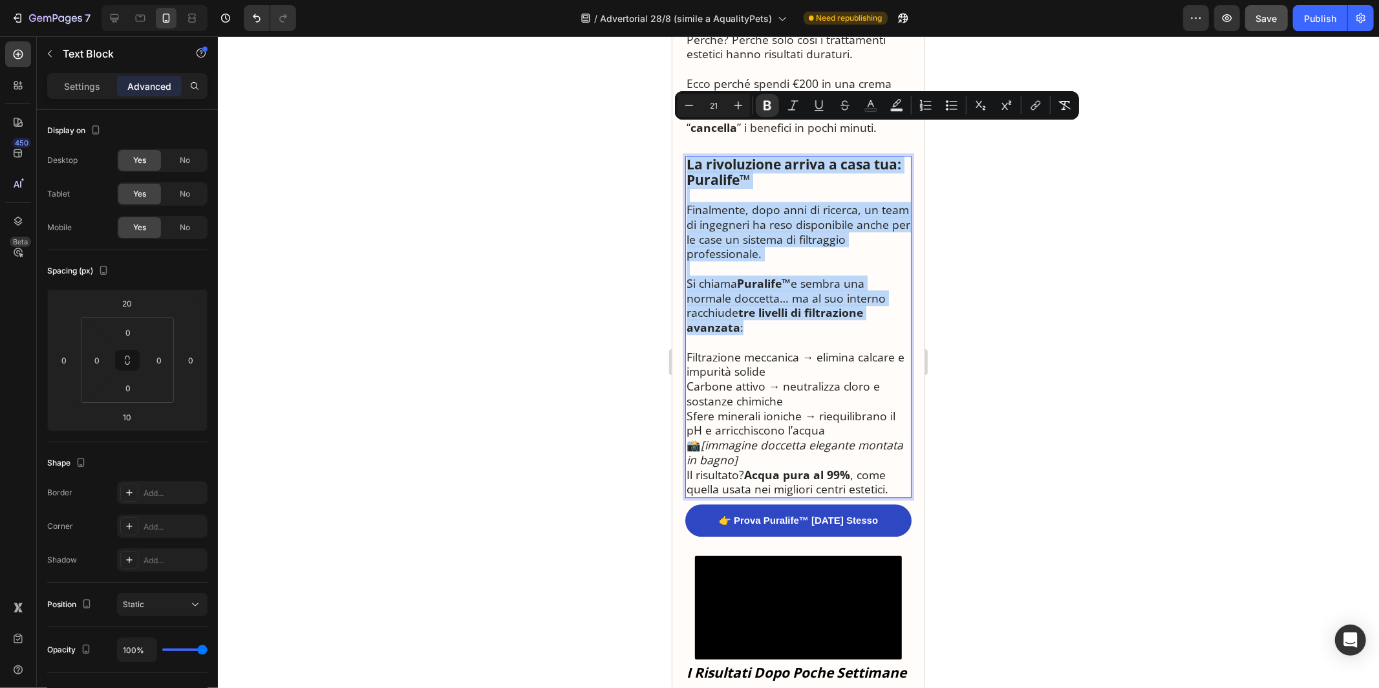
drag, startPoint x: 687, startPoint y: 132, endPoint x: 751, endPoint y: 301, distance: 180.5
click at [751, 301] on div "La rivoluzione arriva a casa tua: Puralife™ Finalmente, dopo anni di ricerca, u…" at bounding box center [798, 326] width 226 height 342
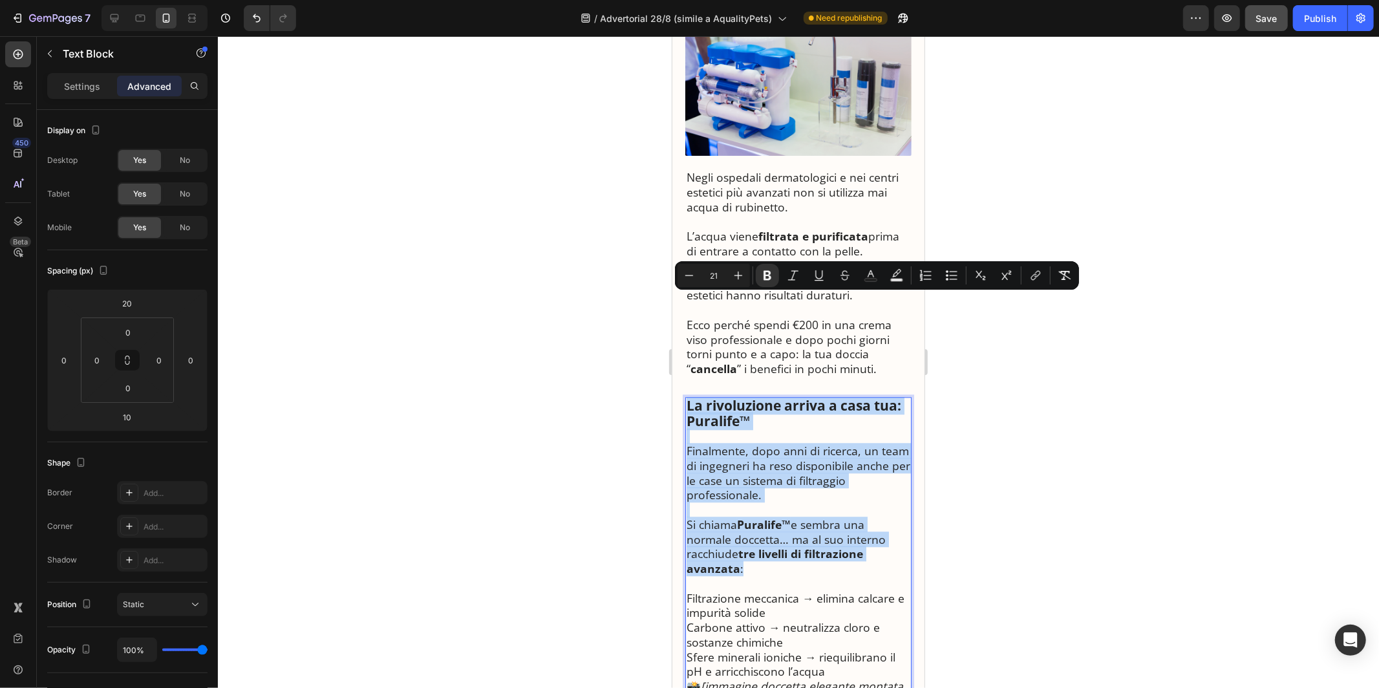
scroll to position [2431, 0]
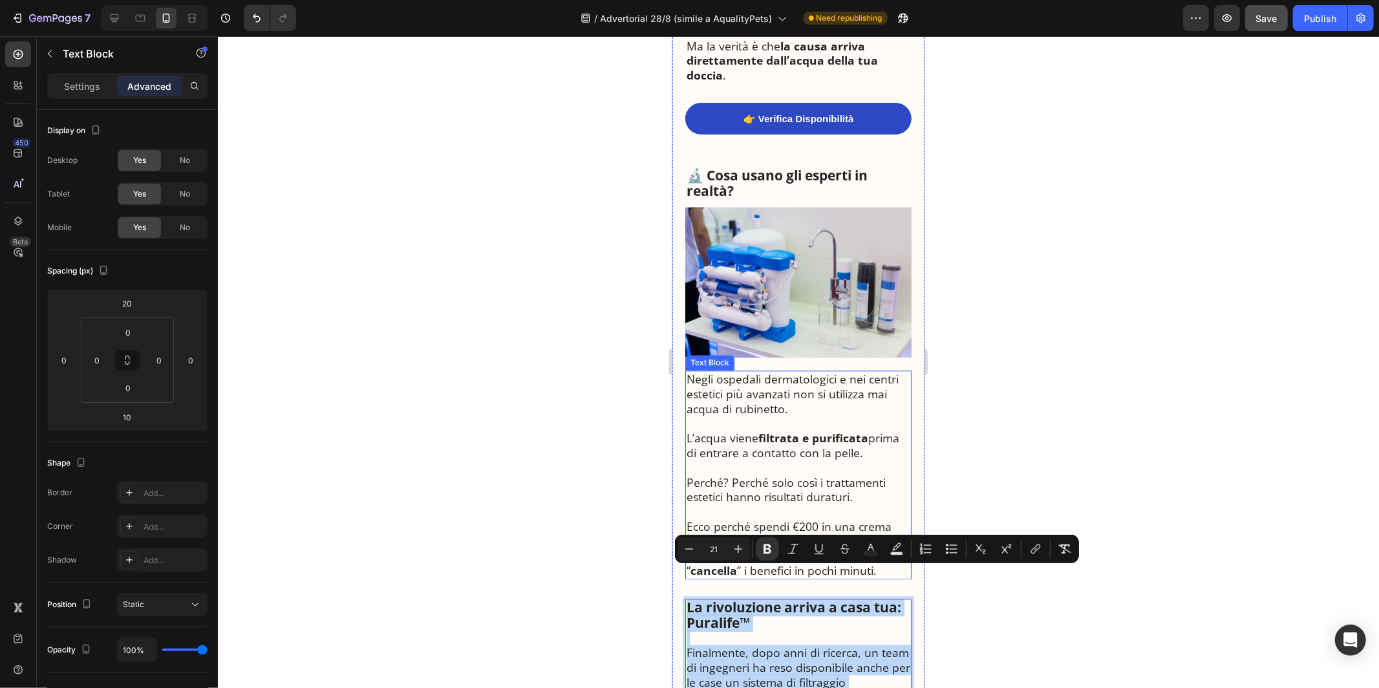
click at [761, 380] on p "Negli ospedali dermatologici e nei centri estetici più avanzati non si utilizza…" at bounding box center [798, 393] width 224 height 44
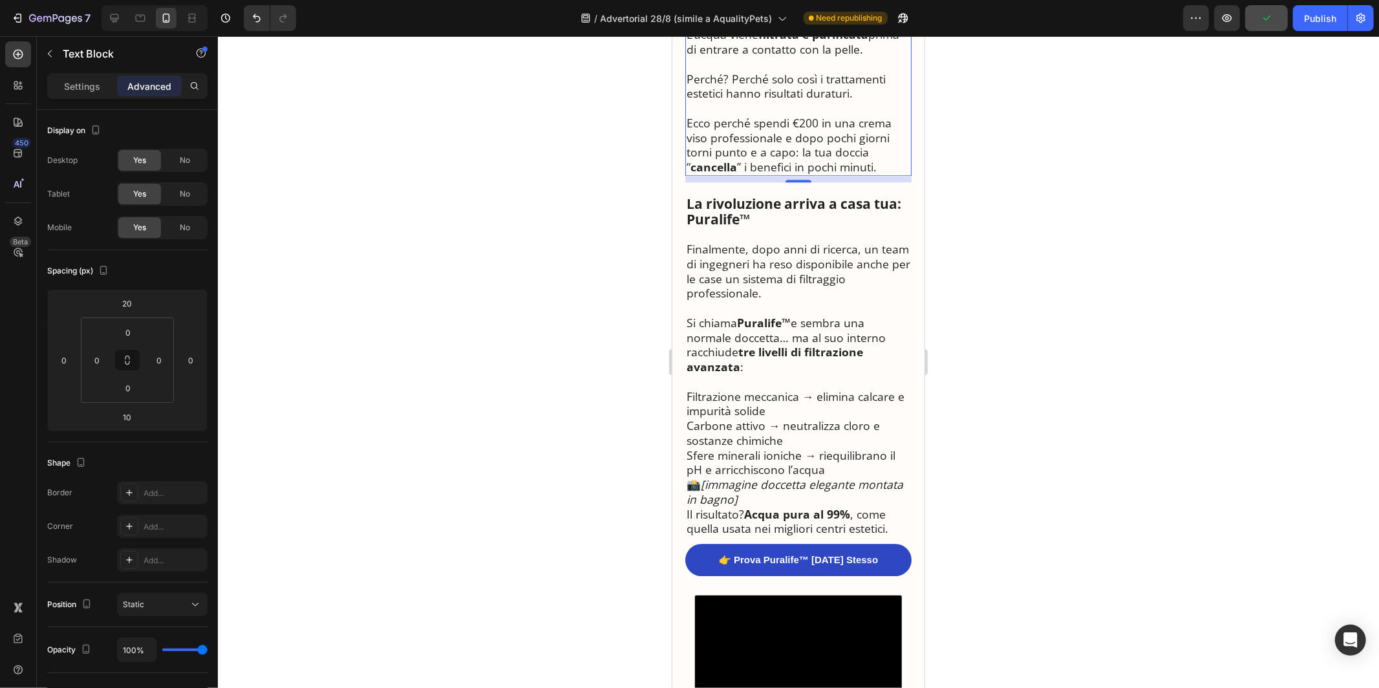
scroll to position [2804, 0]
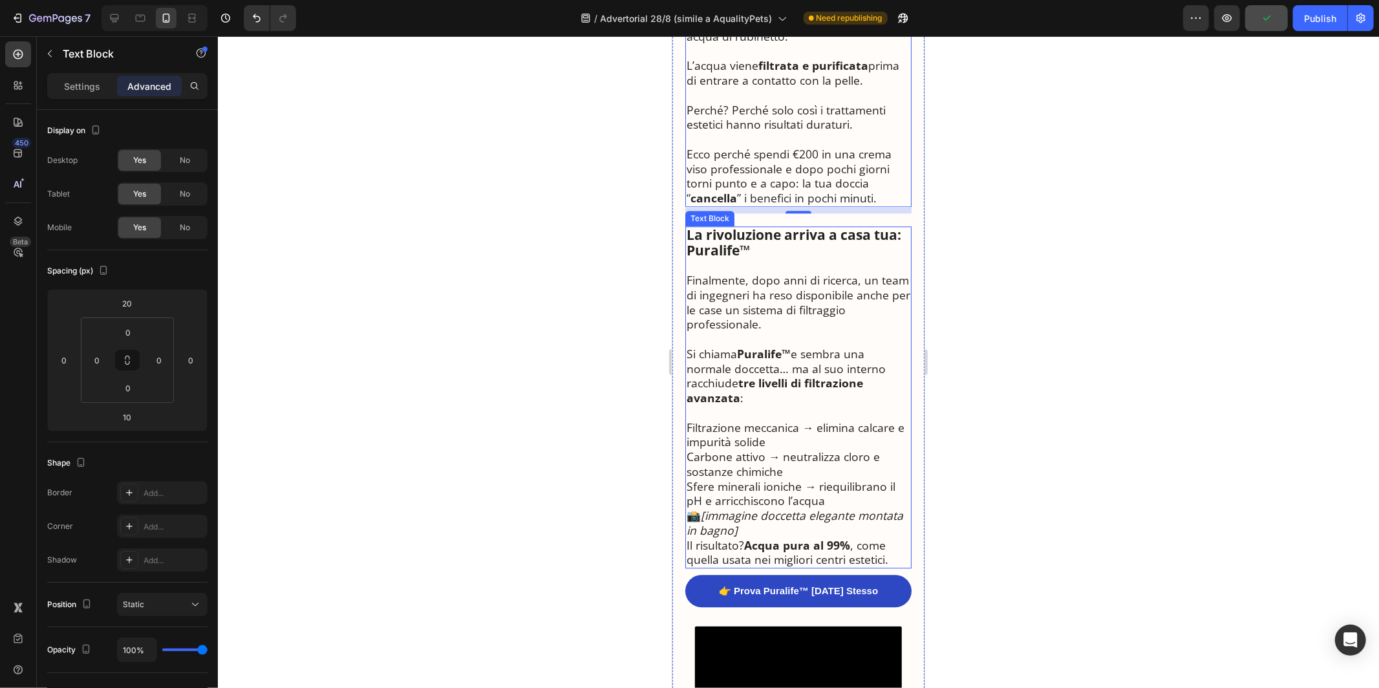
click at [773, 405] on p "Rich Text Editor. Editing area: main" at bounding box center [798, 412] width 224 height 15
click at [769, 208] on icon at bounding box center [771, 213] width 10 height 10
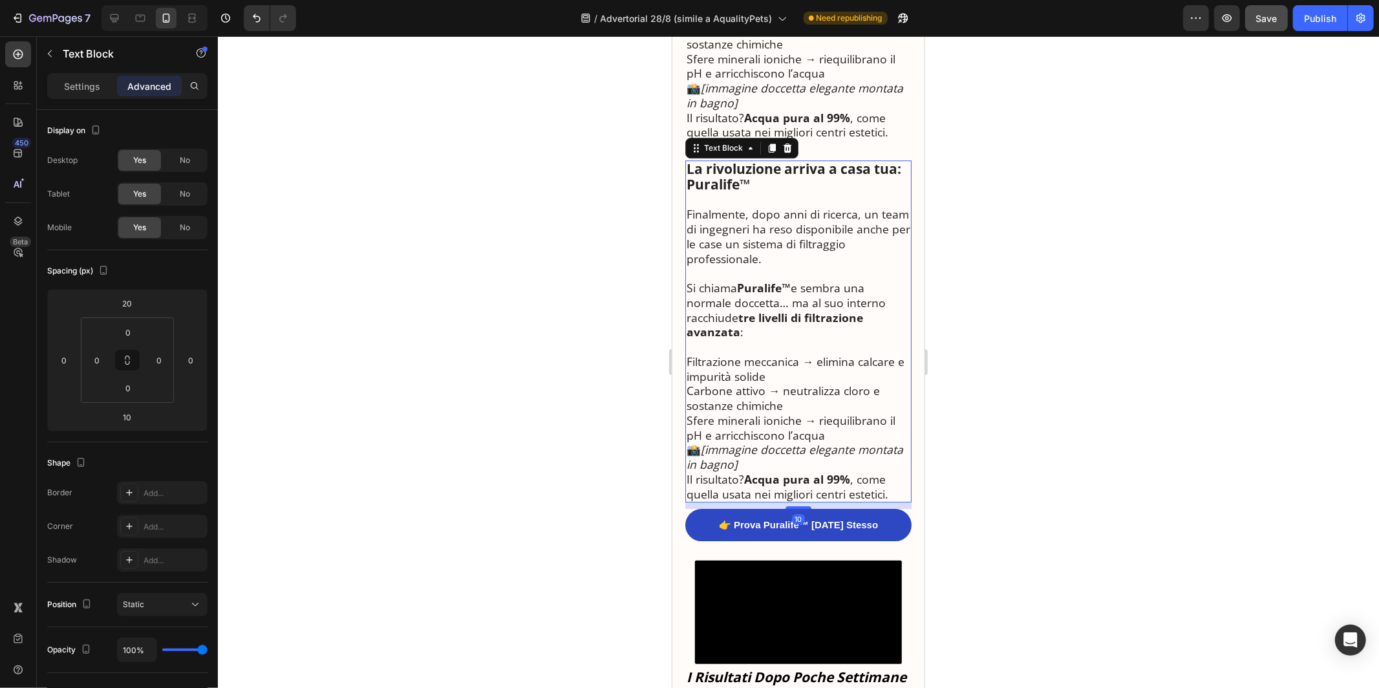
scroll to position [3280, 0]
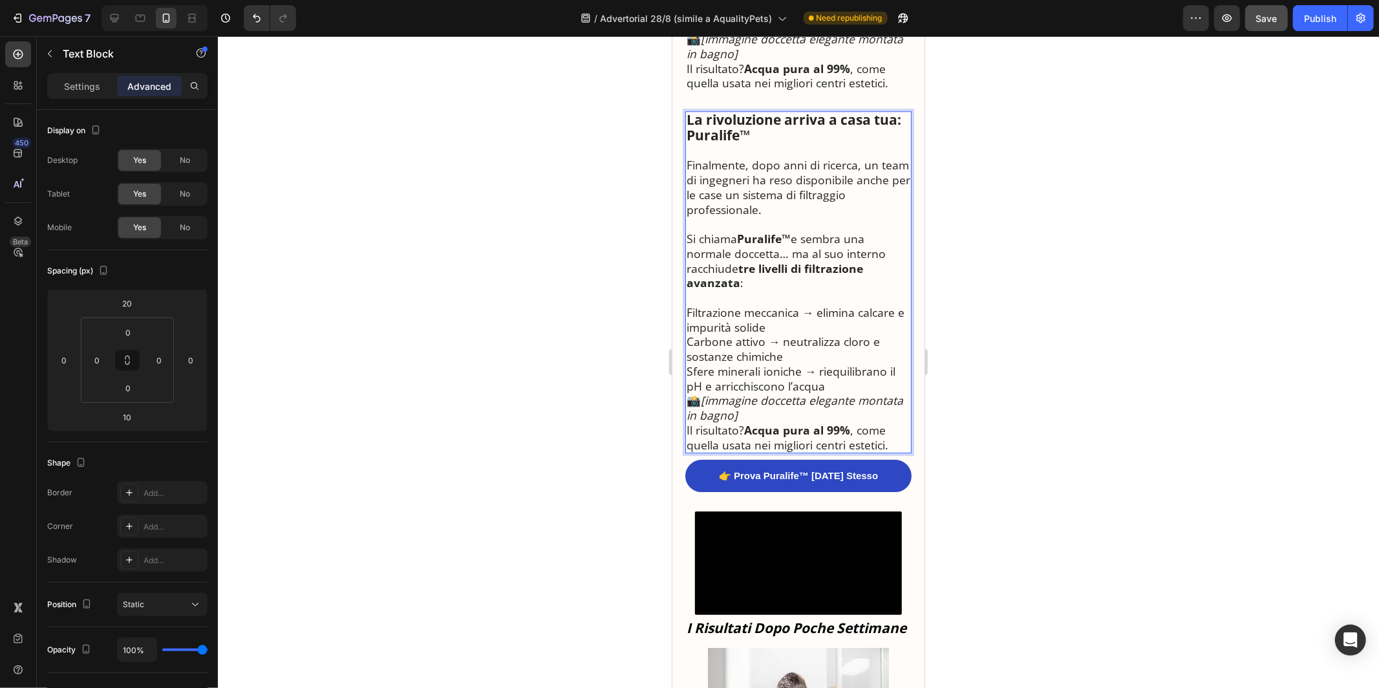
click at [768, 305] on p "Filtrazione meccanica → elimina calcare e impurità solide" at bounding box center [798, 320] width 224 height 30
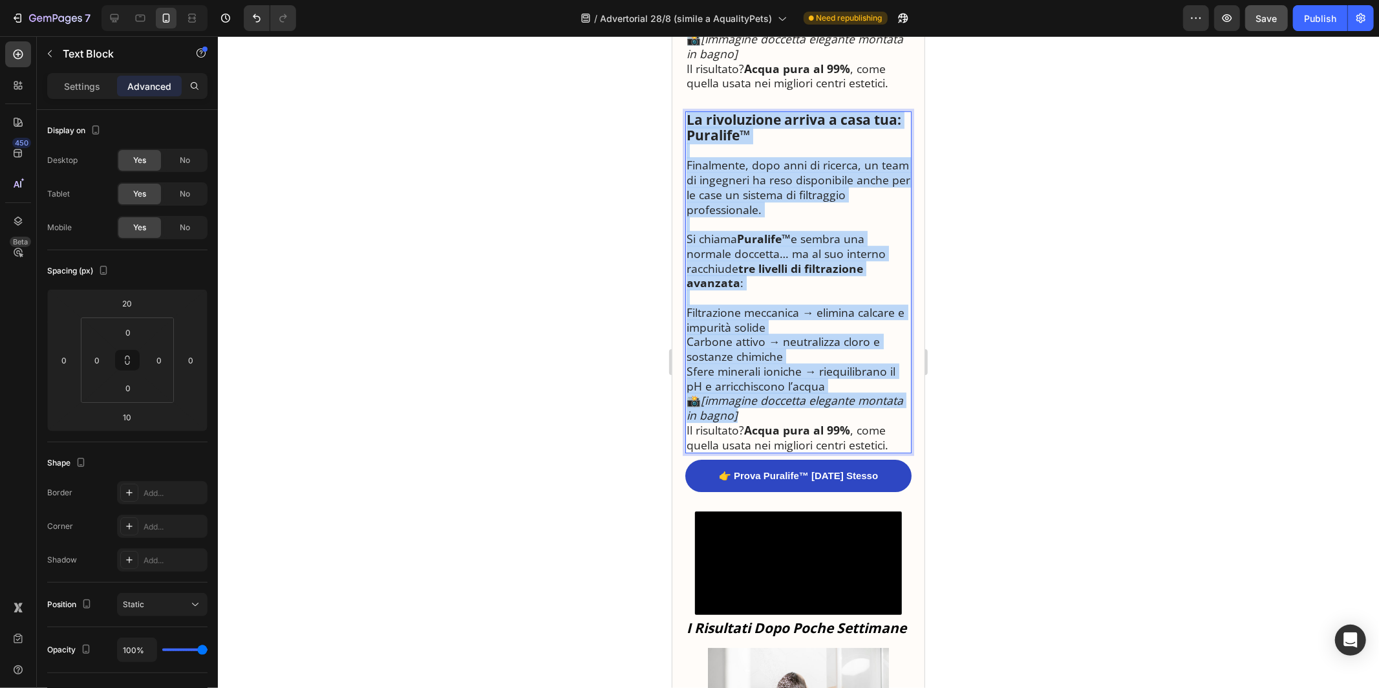
drag, startPoint x: 746, startPoint y: 388, endPoint x: 686, endPoint y: 87, distance: 306.6
click at [686, 111] on div "La rivoluzione arriva a casa tua: Puralife™ Finalmente, dopo anni di ricerca, u…" at bounding box center [798, 282] width 226 height 342
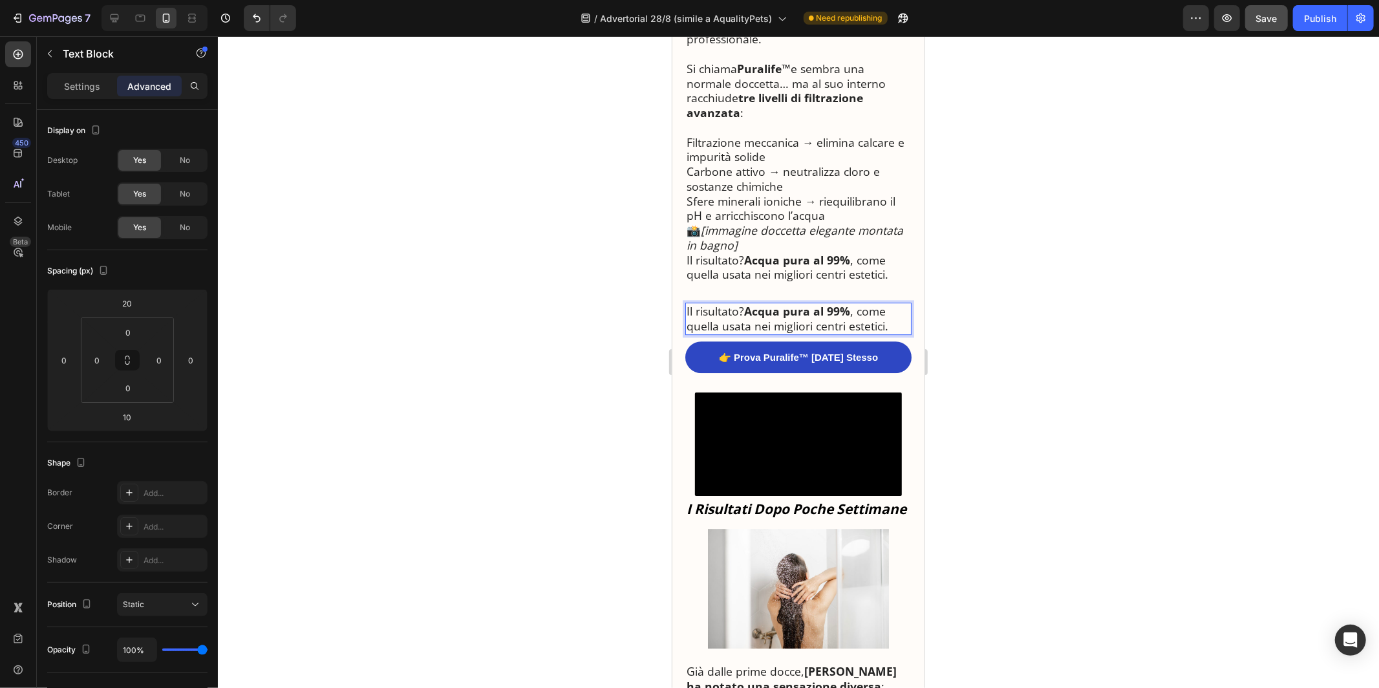
scroll to position [3009, 0]
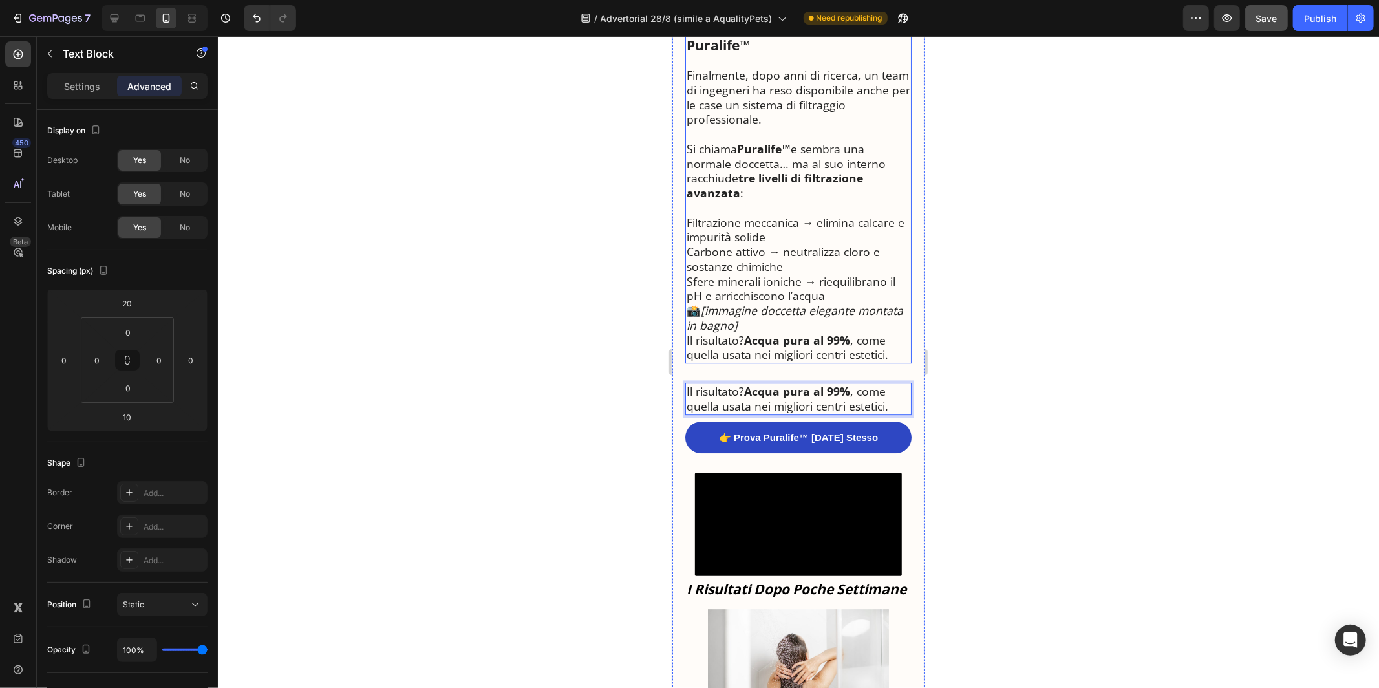
click at [742, 302] on icon "[immagine doccetta elegante montata in bagno]" at bounding box center [794, 317] width 217 height 30
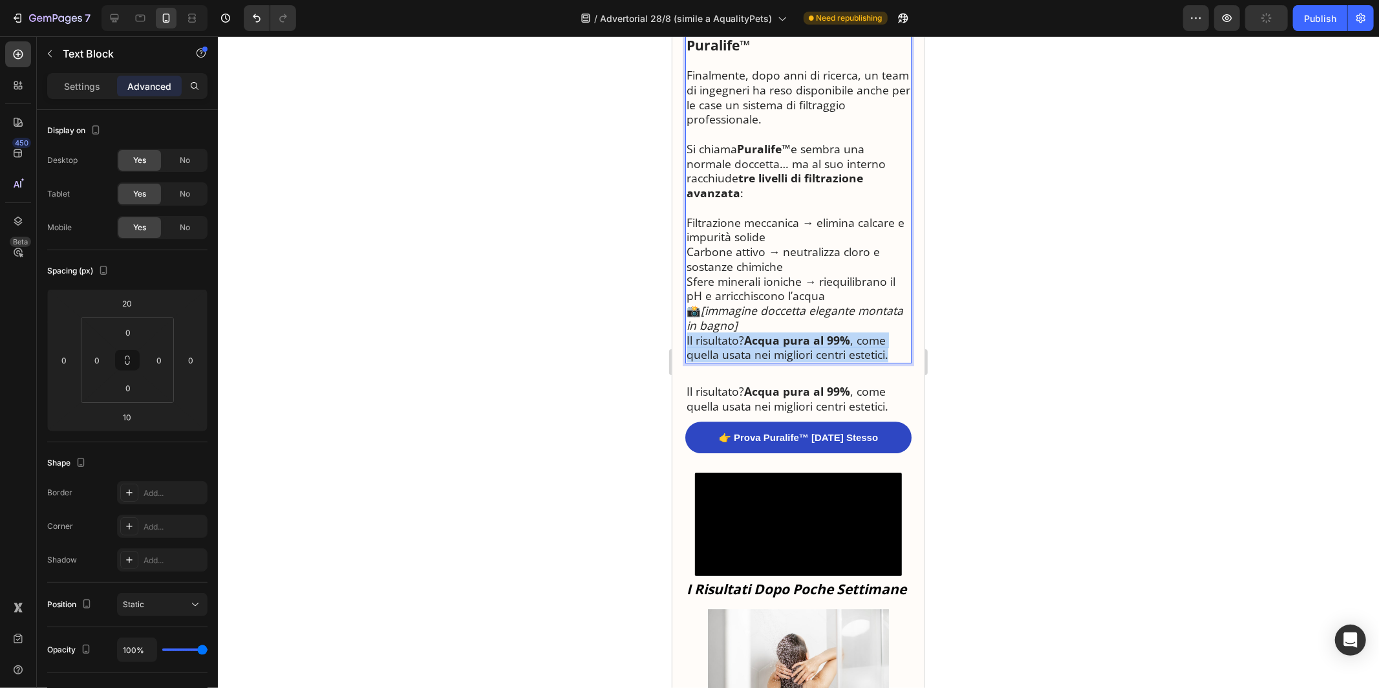
drag, startPoint x: 893, startPoint y: 324, endPoint x: 685, endPoint y: 304, distance: 208.5
click at [686, 332] on p "Il risultato? Acqua pura al 99% , come quella usata nei migliori centri estetic…" at bounding box center [798, 347] width 224 height 30
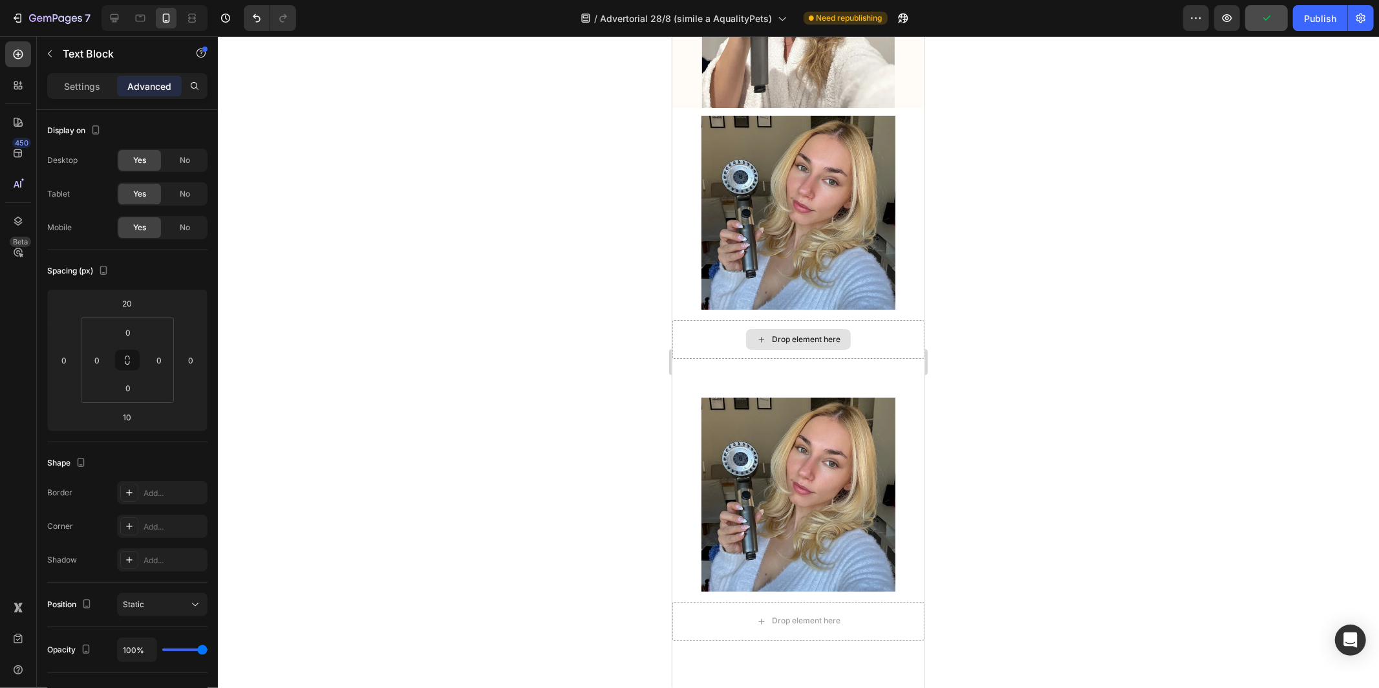
scroll to position [5765, 0]
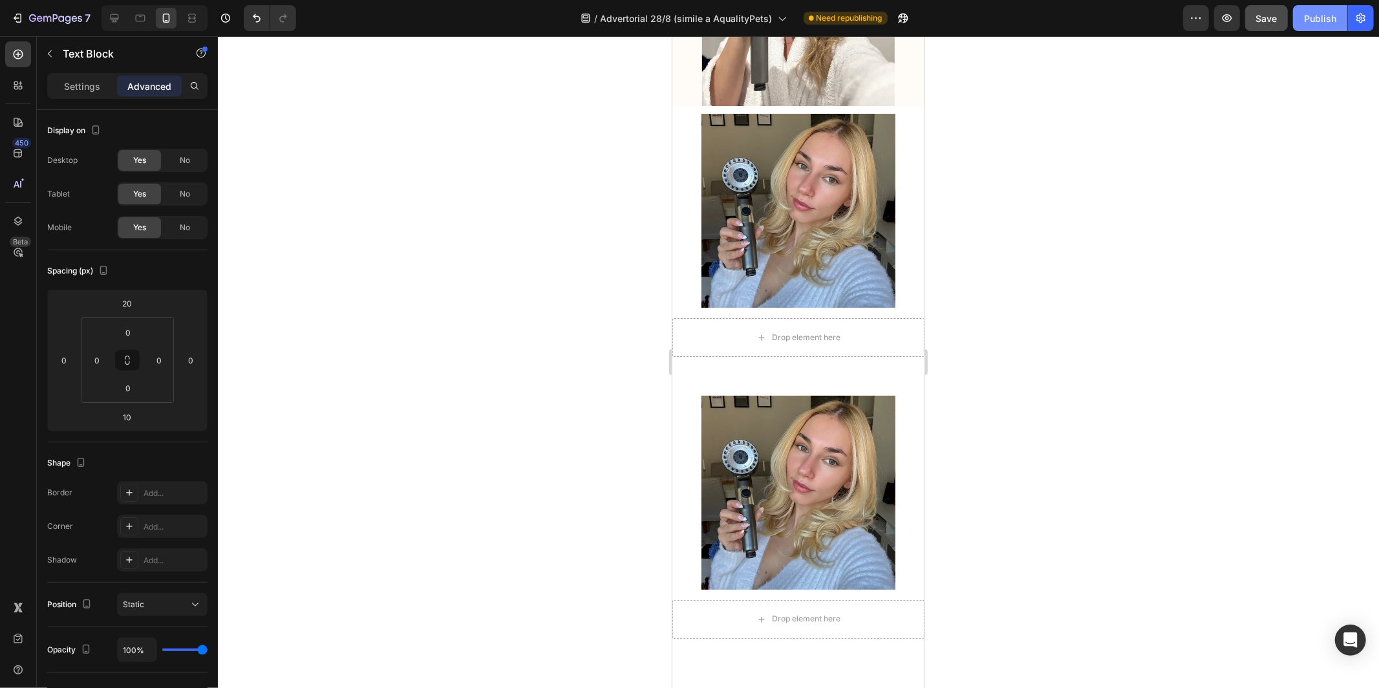
click at [1327, 25] on button "Publish" at bounding box center [1320, 18] width 54 height 26
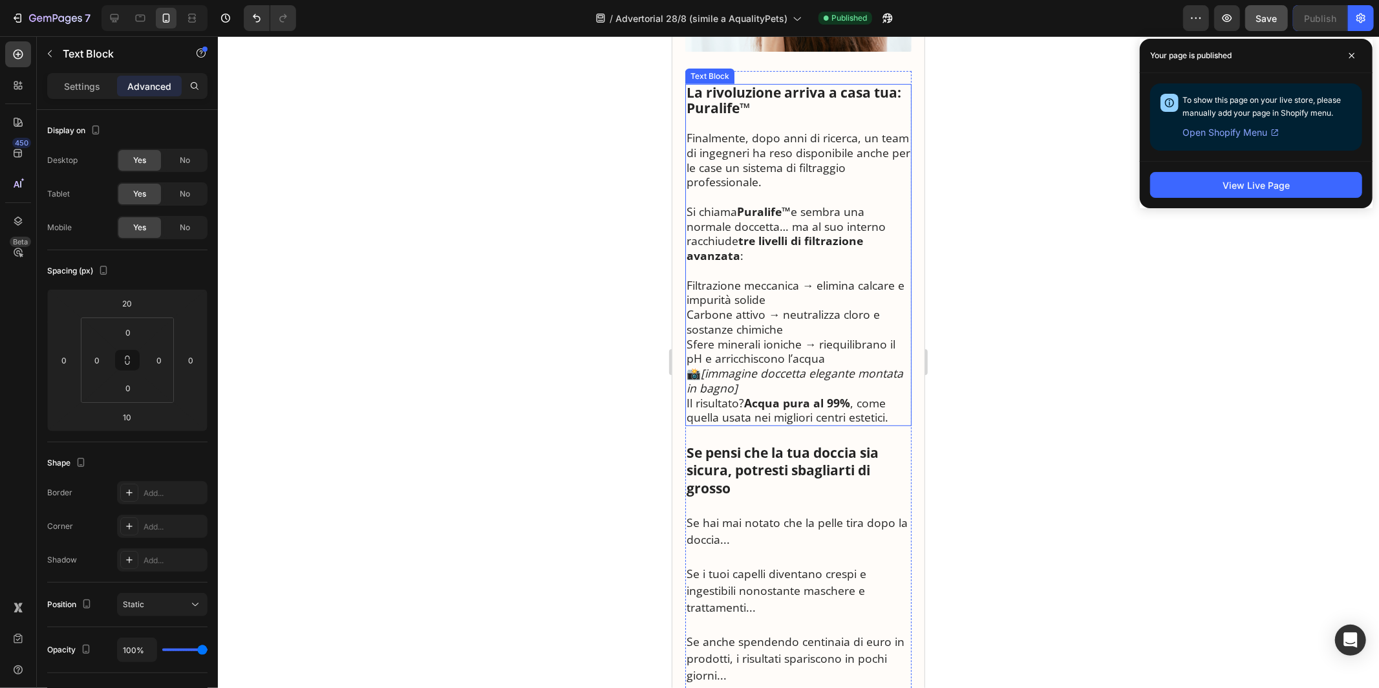
scroll to position [477, 0]
click at [811, 272] on p at bounding box center [798, 267] width 224 height 15
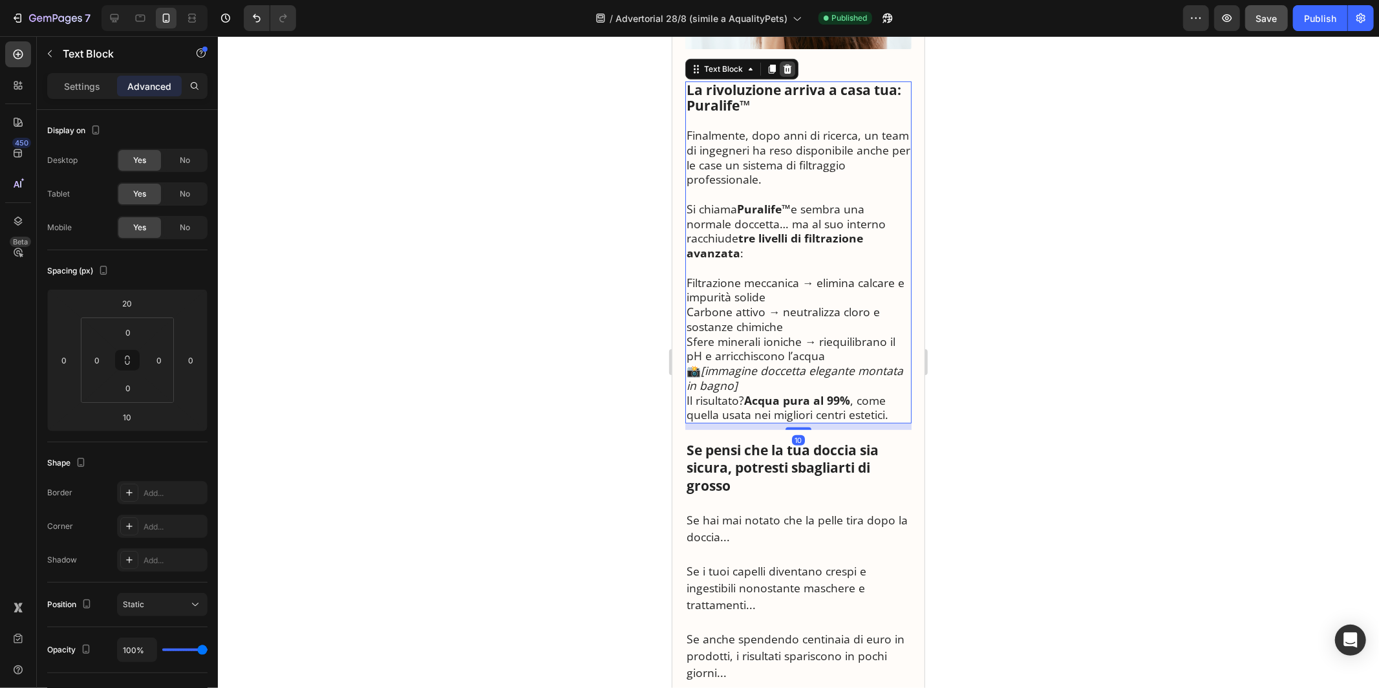
click at [792, 69] on div at bounding box center [787, 69] width 16 height 16
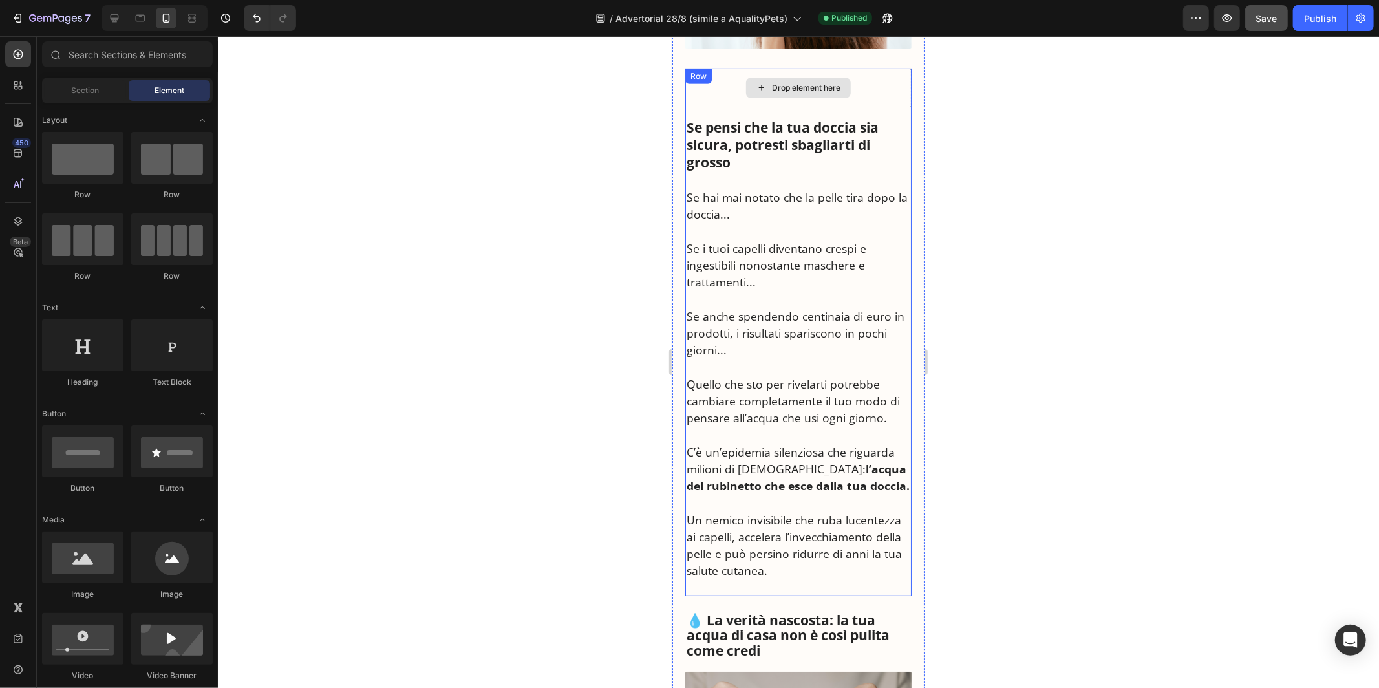
click at [721, 89] on div "Drop element here Se pensi che la tua doccia sia sicura, potresti sbagliarti di…" at bounding box center [798, 332] width 226 height 528
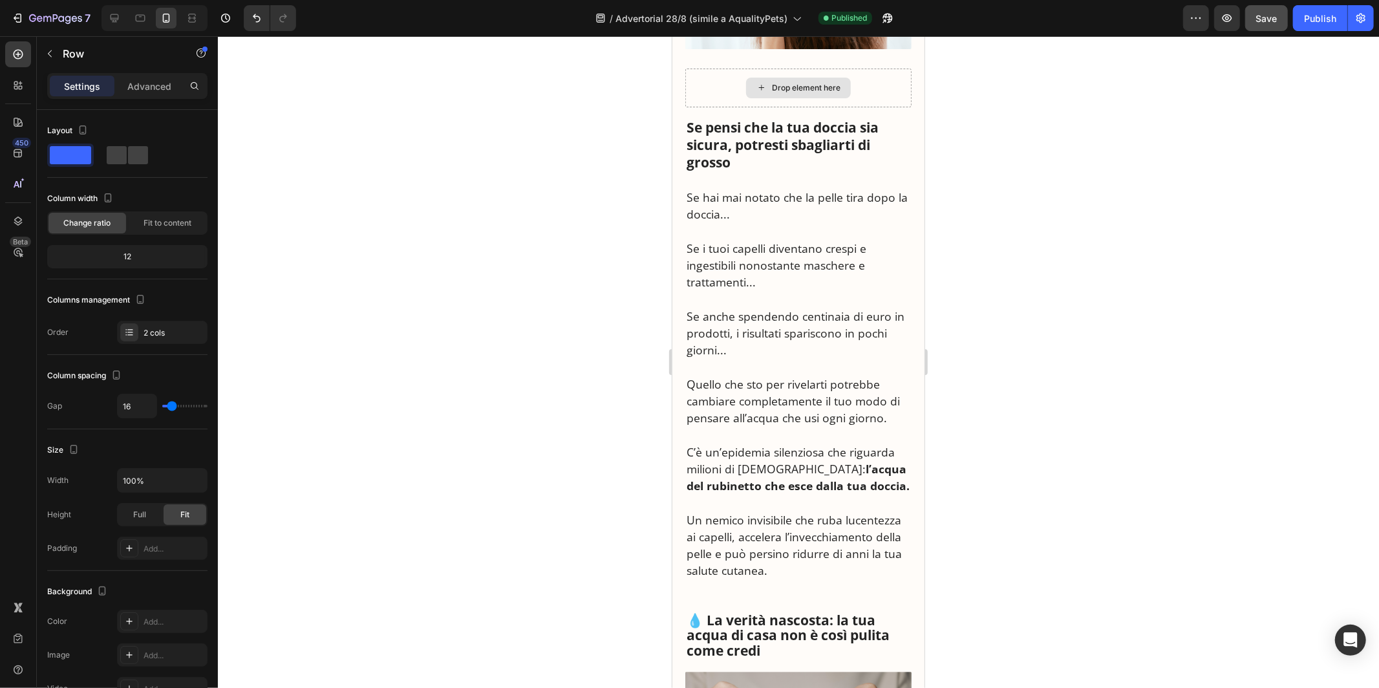
click at [774, 95] on div "Drop element here" at bounding box center [798, 87] width 105 height 21
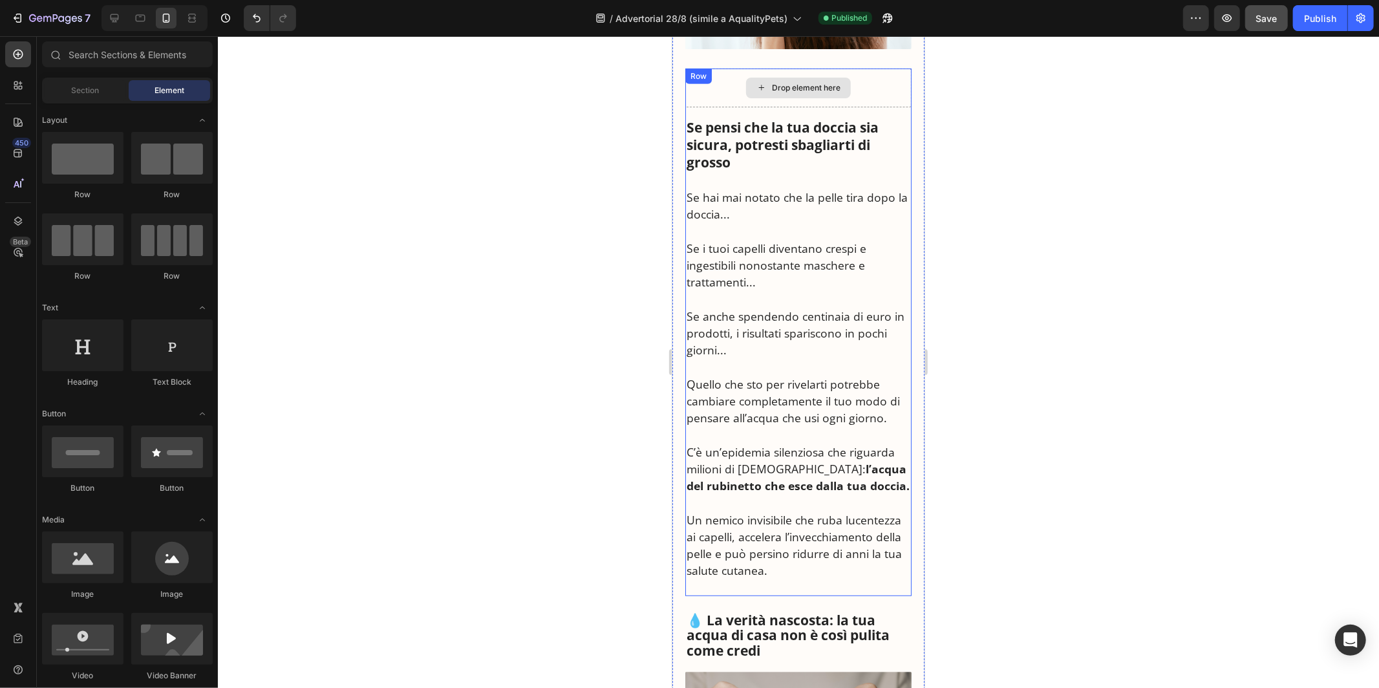
click at [764, 84] on icon at bounding box center [761, 86] width 10 height 11
click at [727, 126] on strong "Se pensi che la tua doccia sia sicura, potresti sbagliarti di grosso" at bounding box center [782, 145] width 192 height 54
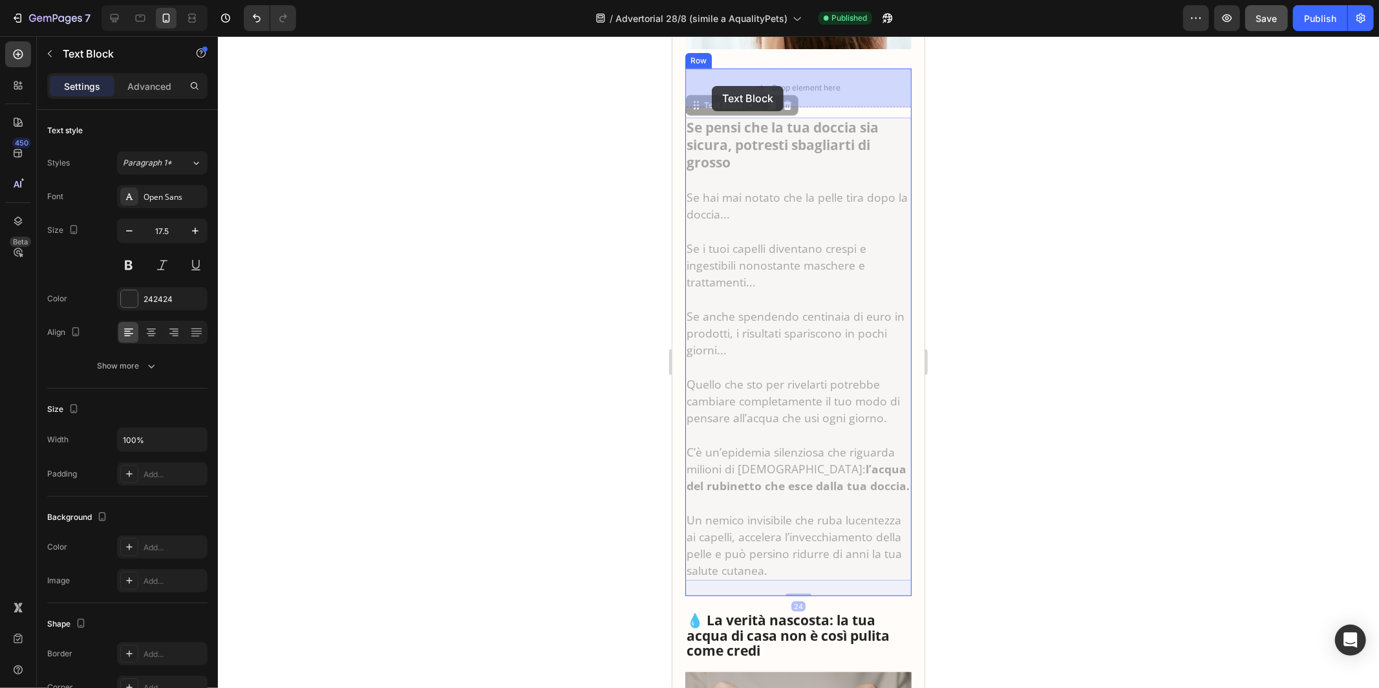
drag, startPoint x: 702, startPoint y: 107, endPoint x: 711, endPoint y: 85, distance: 23.4
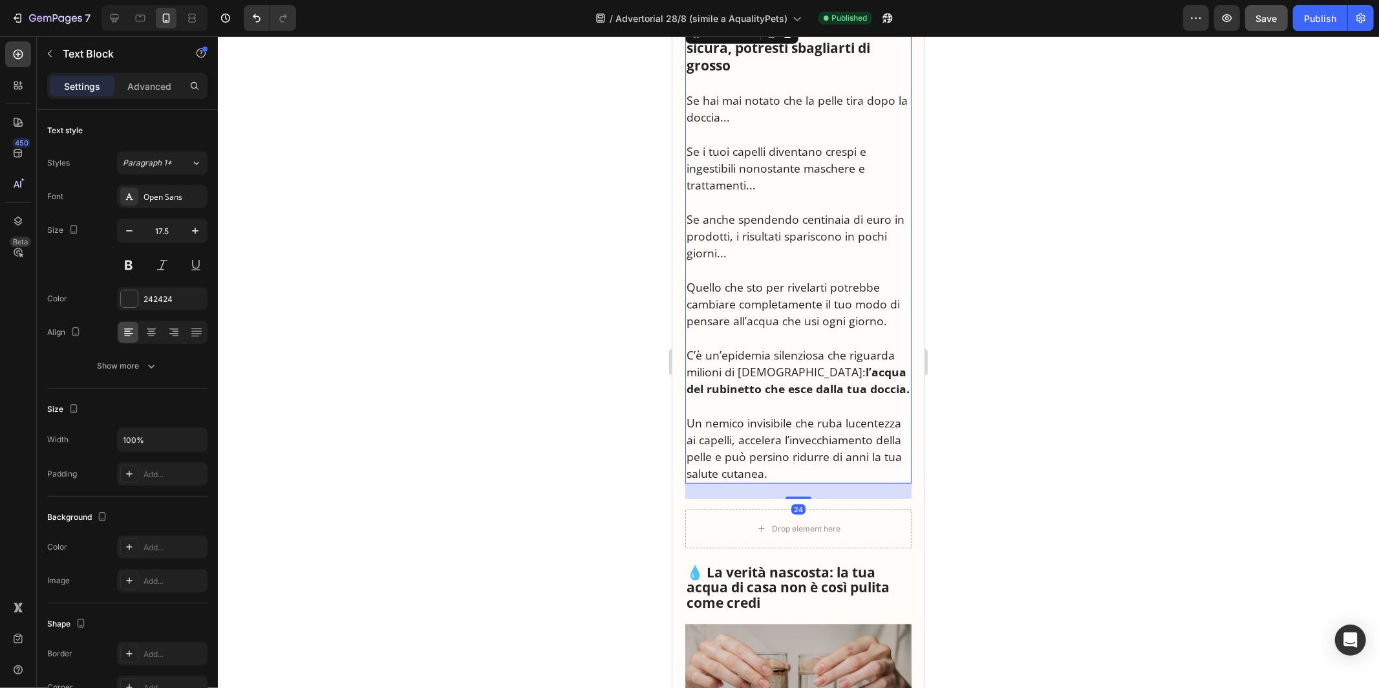
scroll to position [546, 0]
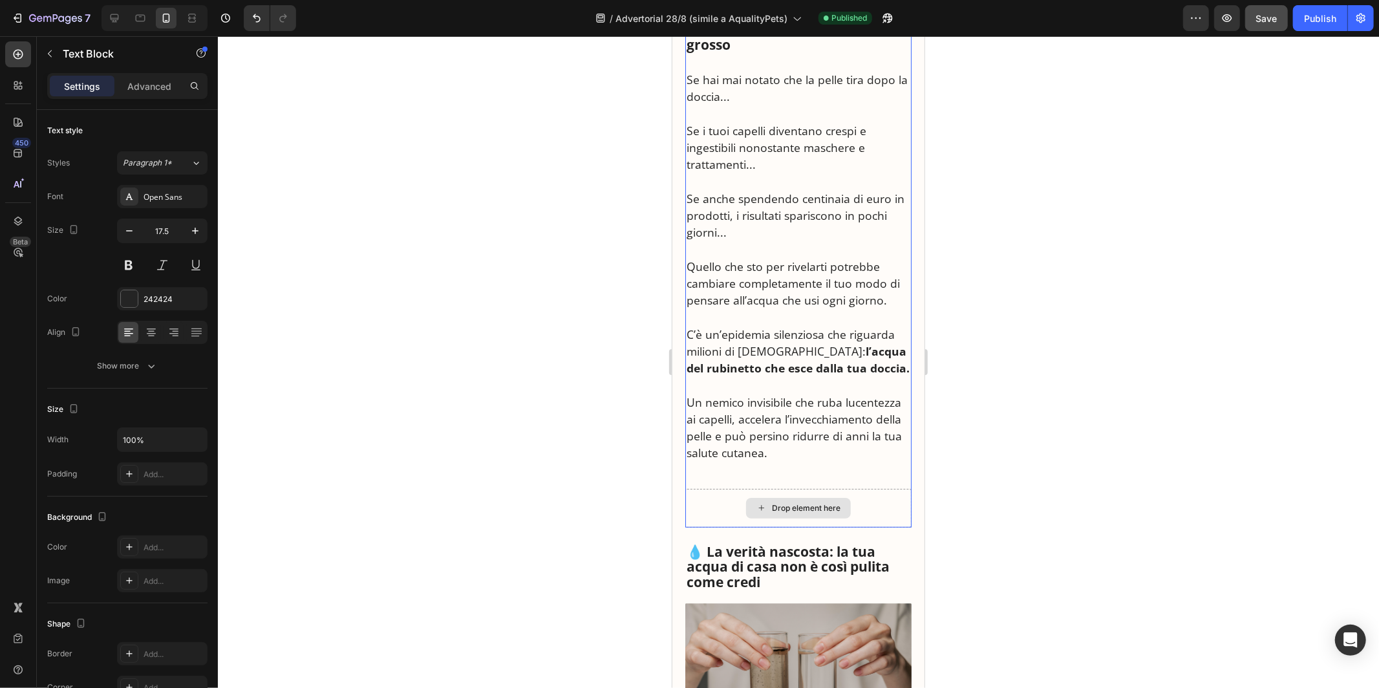
click at [709, 500] on div "Drop element here" at bounding box center [798, 507] width 226 height 39
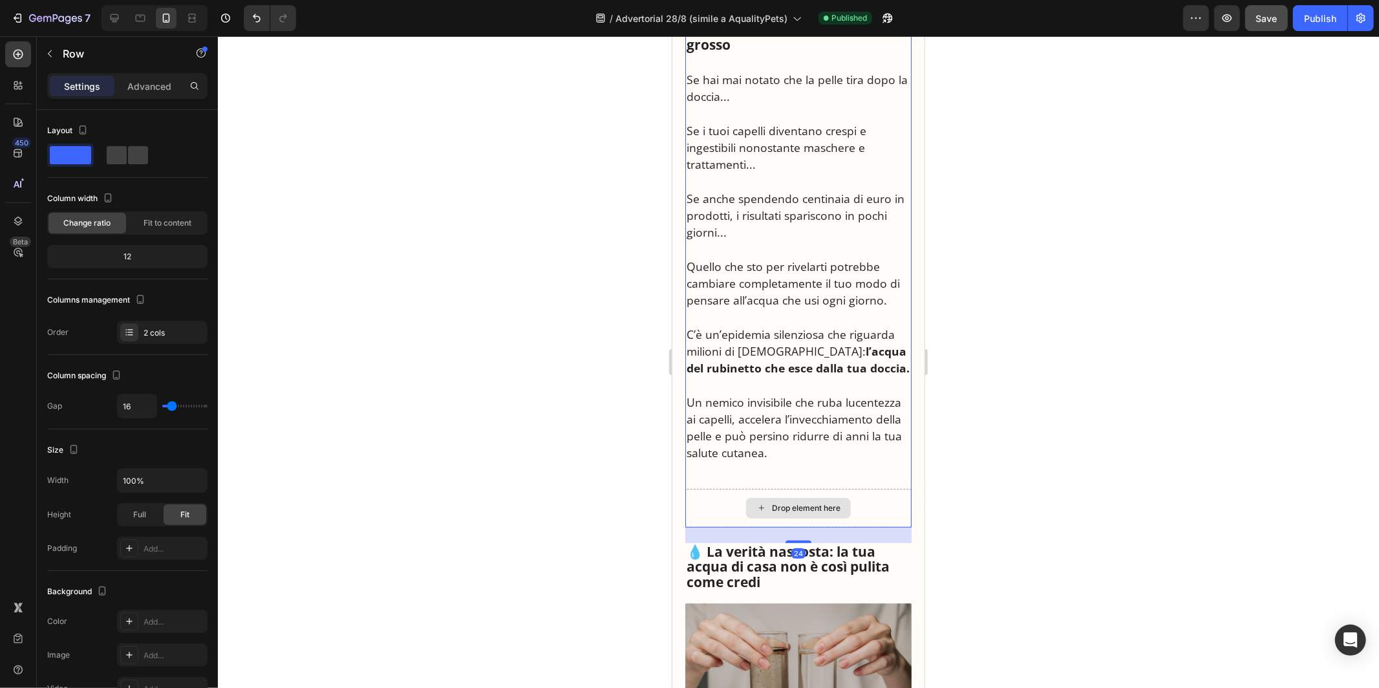
click at [709, 500] on div "Drop element here" at bounding box center [798, 507] width 226 height 39
click at [960, 537] on div at bounding box center [798, 362] width 1161 height 652
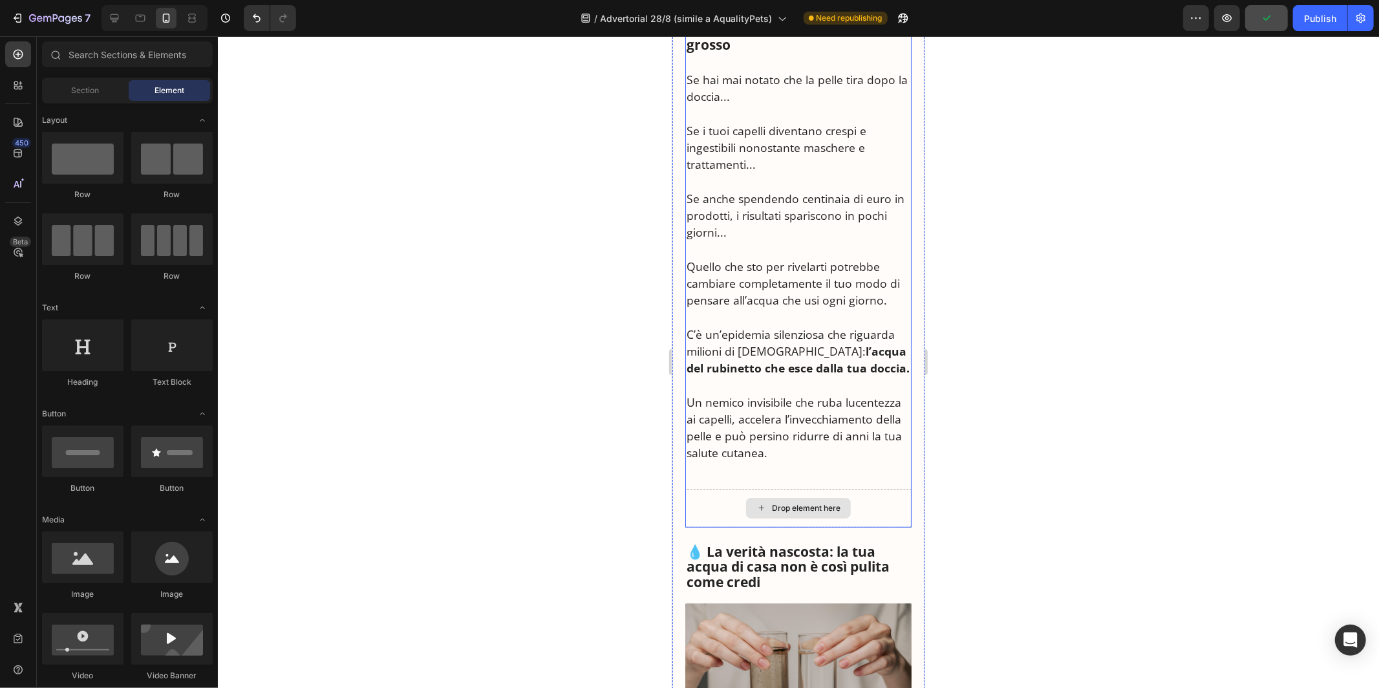
click at [870, 461] on div "Se pensi che la tua doccia sia sicura, potresti sbagliarti di grosso Se hai mai…" at bounding box center [798, 230] width 226 height 463
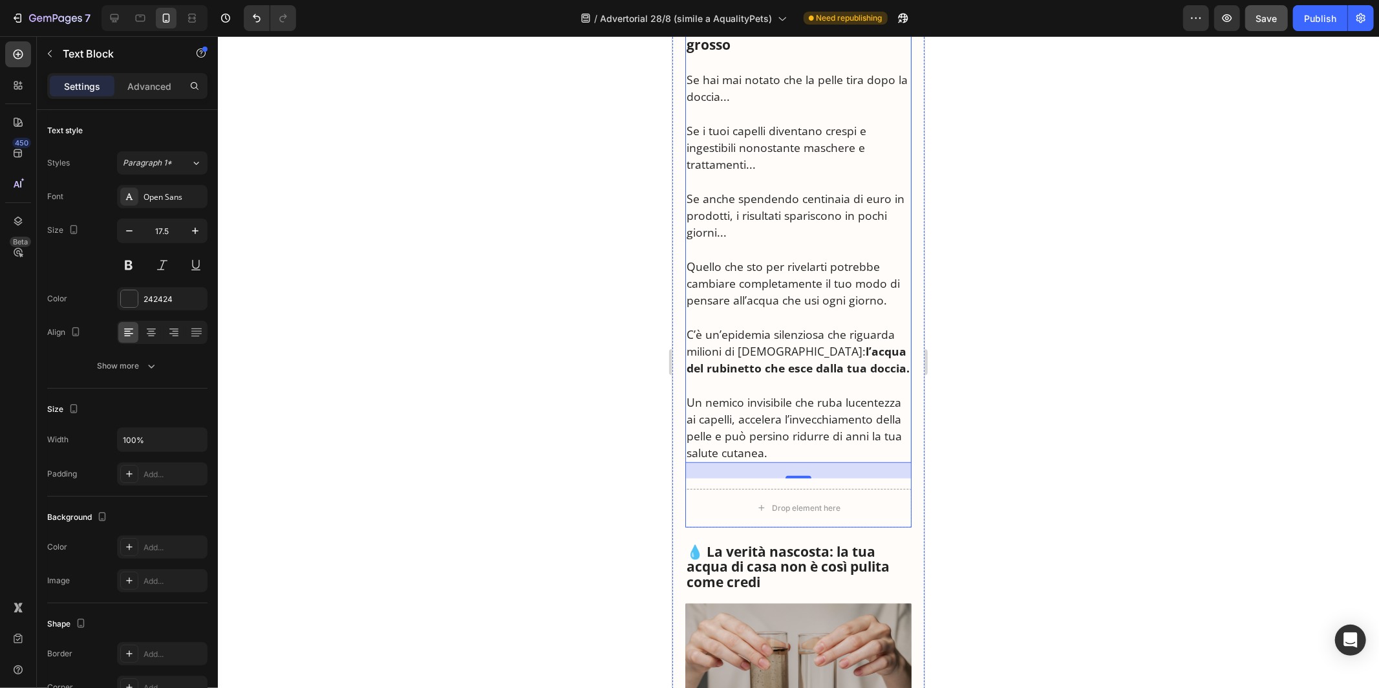
click at [909, 481] on div "Se pensi che la tua doccia sia sicura, potresti sbagliarti di grosso Se hai mai…" at bounding box center [798, 263] width 226 height 528
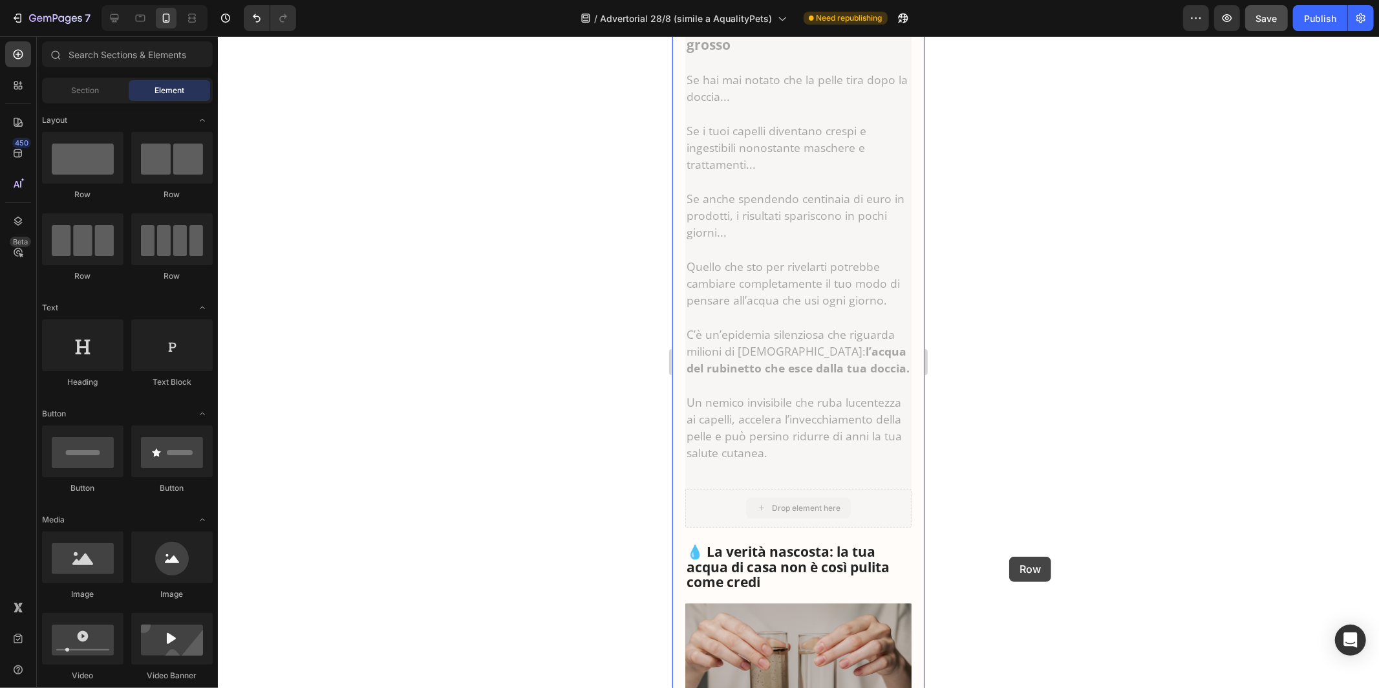
drag, startPoint x: 821, startPoint y: 503, endPoint x: 1007, endPoint y: 555, distance: 193.9
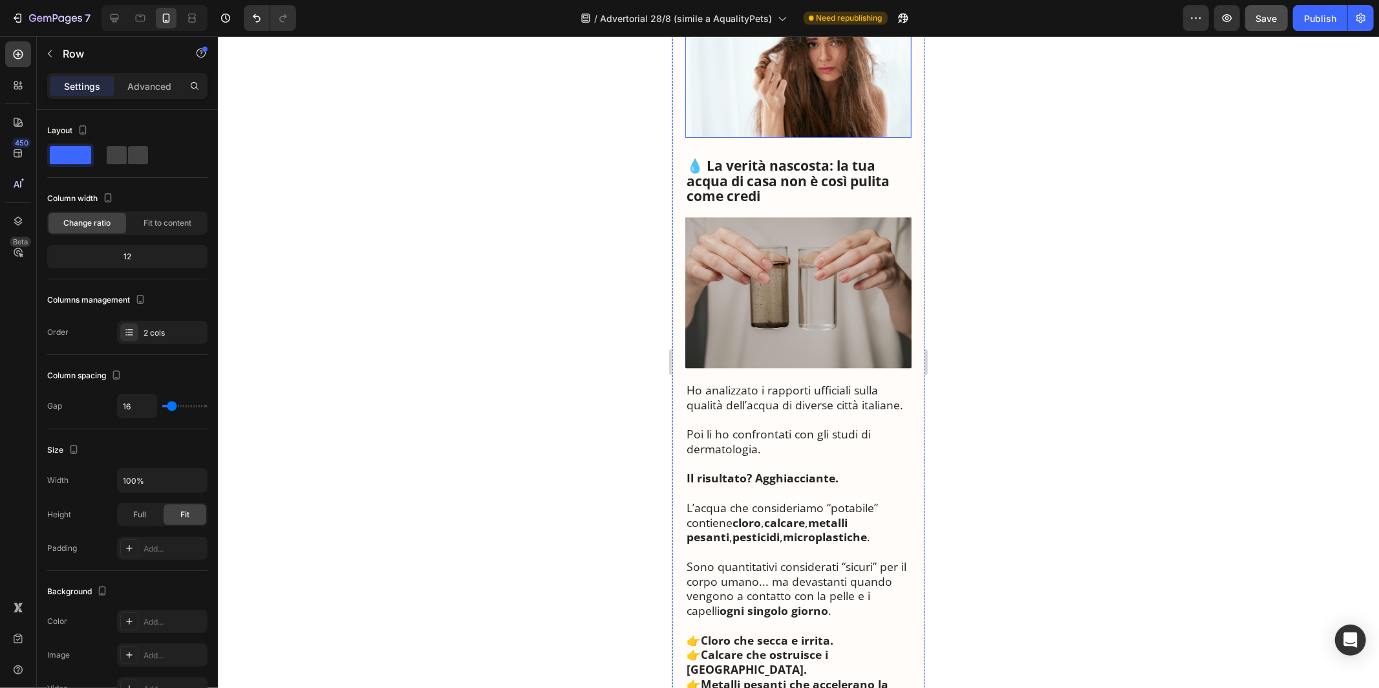
scroll to position [395, 0]
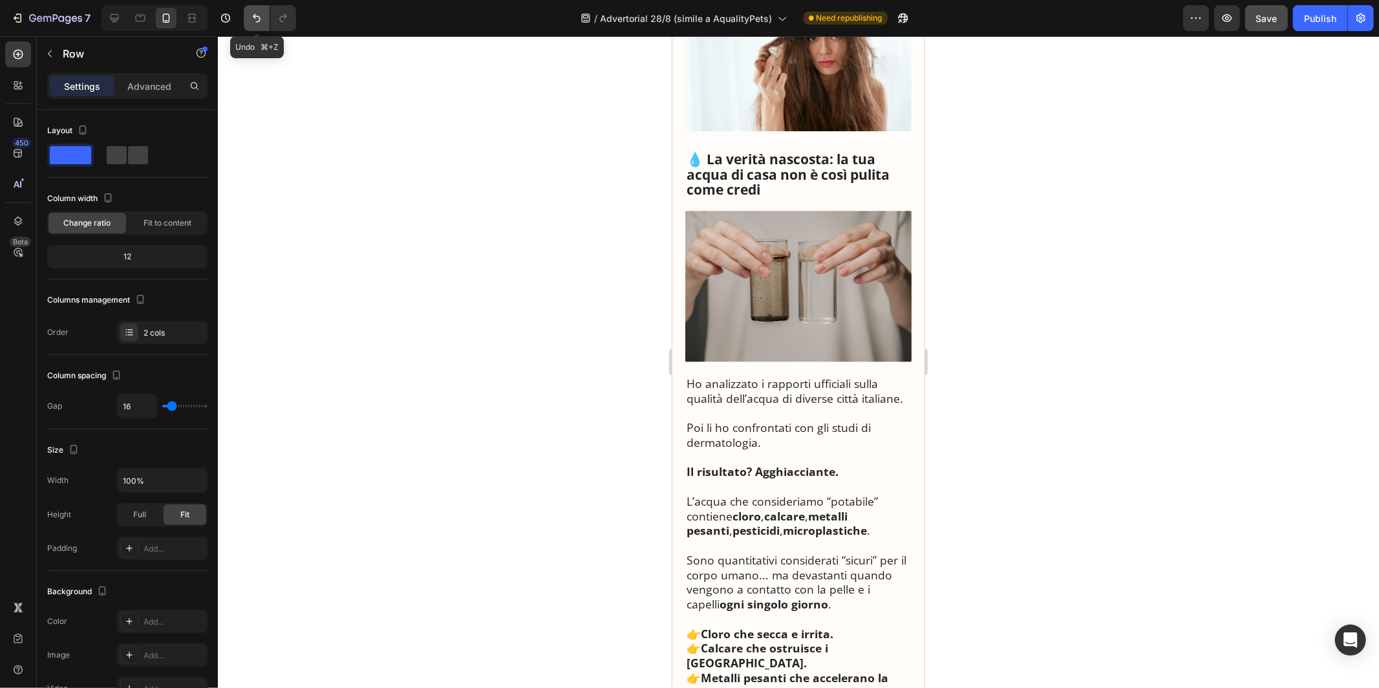
click at [250, 19] on icon "Undo/Redo" at bounding box center [256, 18] width 13 height 13
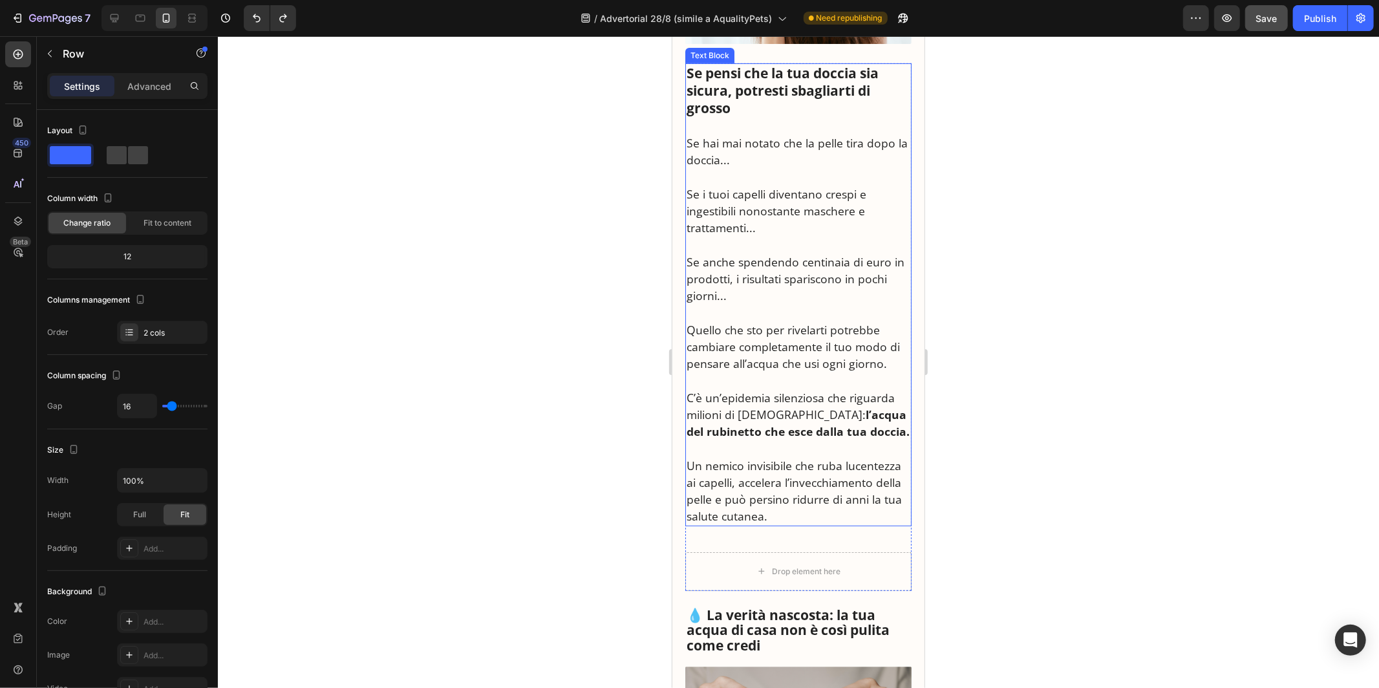
scroll to position [740, 0]
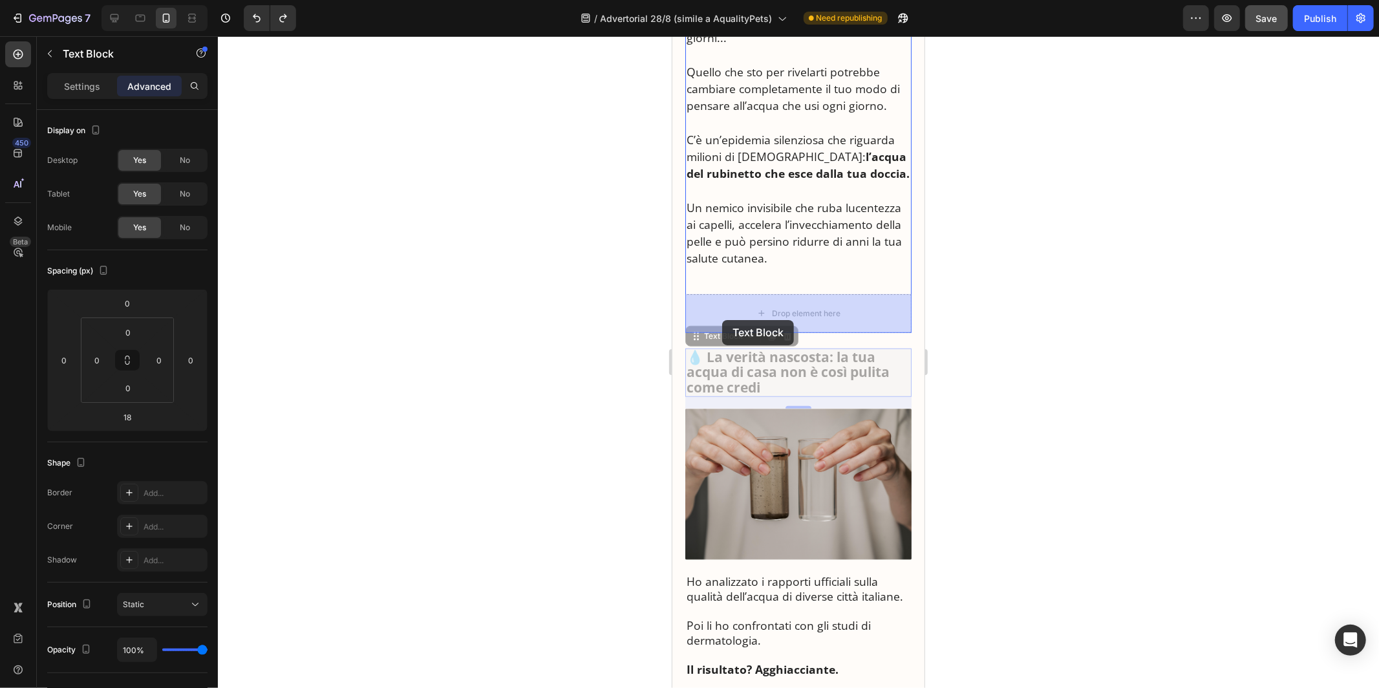
drag, startPoint x: 698, startPoint y: 341, endPoint x: 722, endPoint y: 319, distance: 32.5
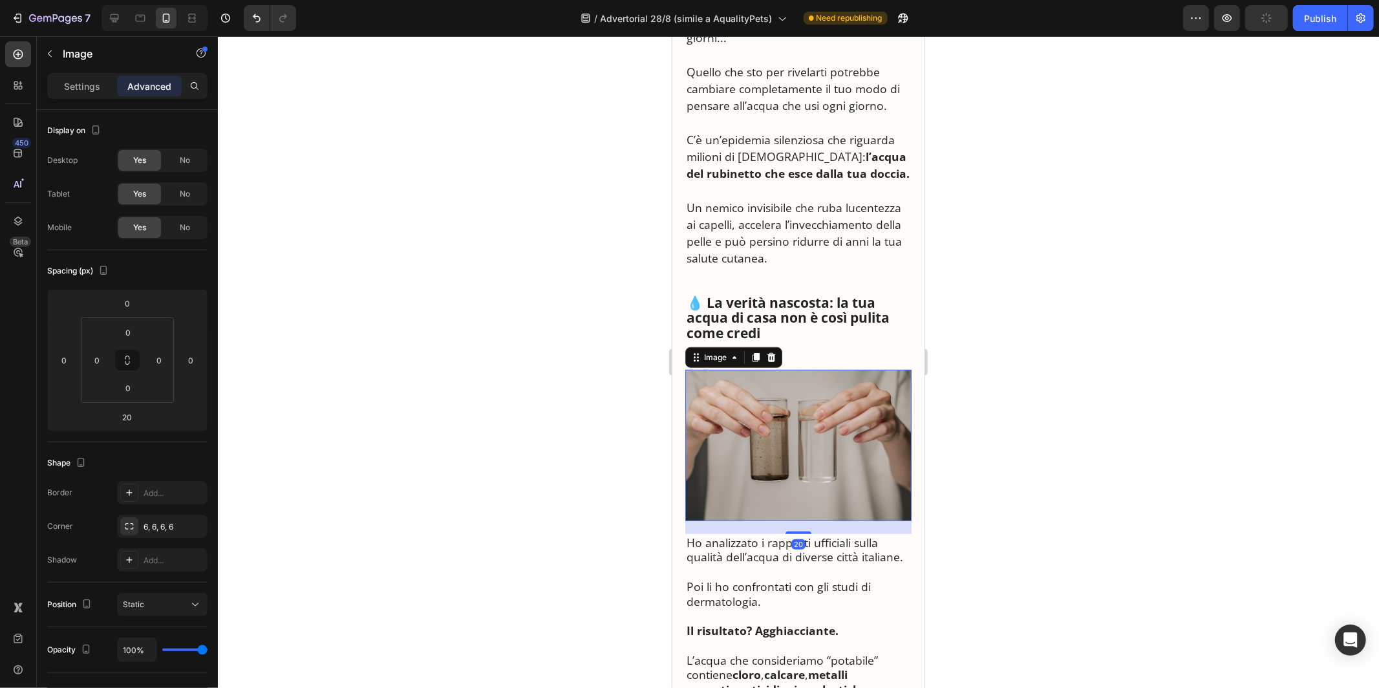
click at [751, 411] on img at bounding box center [798, 444] width 226 height 151
click at [811, 259] on p "Un nemico invisibile che ruba lucentezza ai capelli, accelera l’invecchiamento …" at bounding box center [798, 233] width 224 height 68
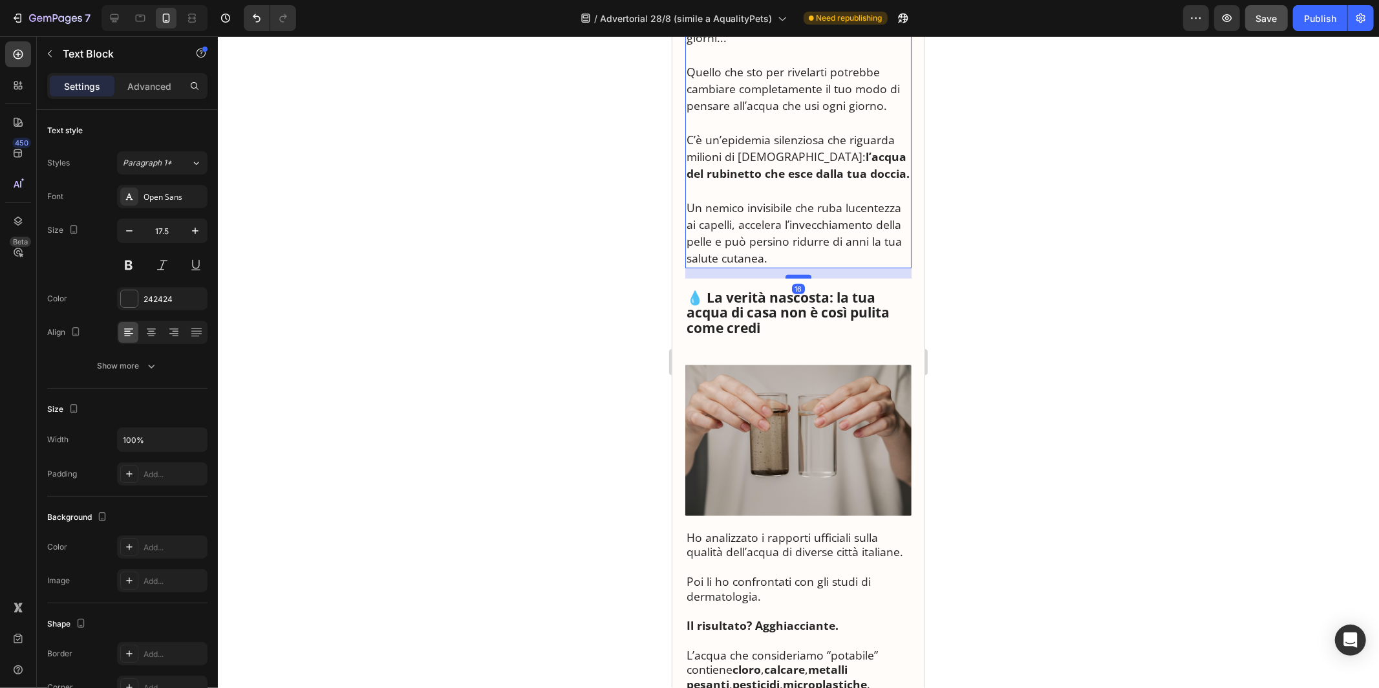
click at [803, 277] on div at bounding box center [798, 276] width 26 height 4
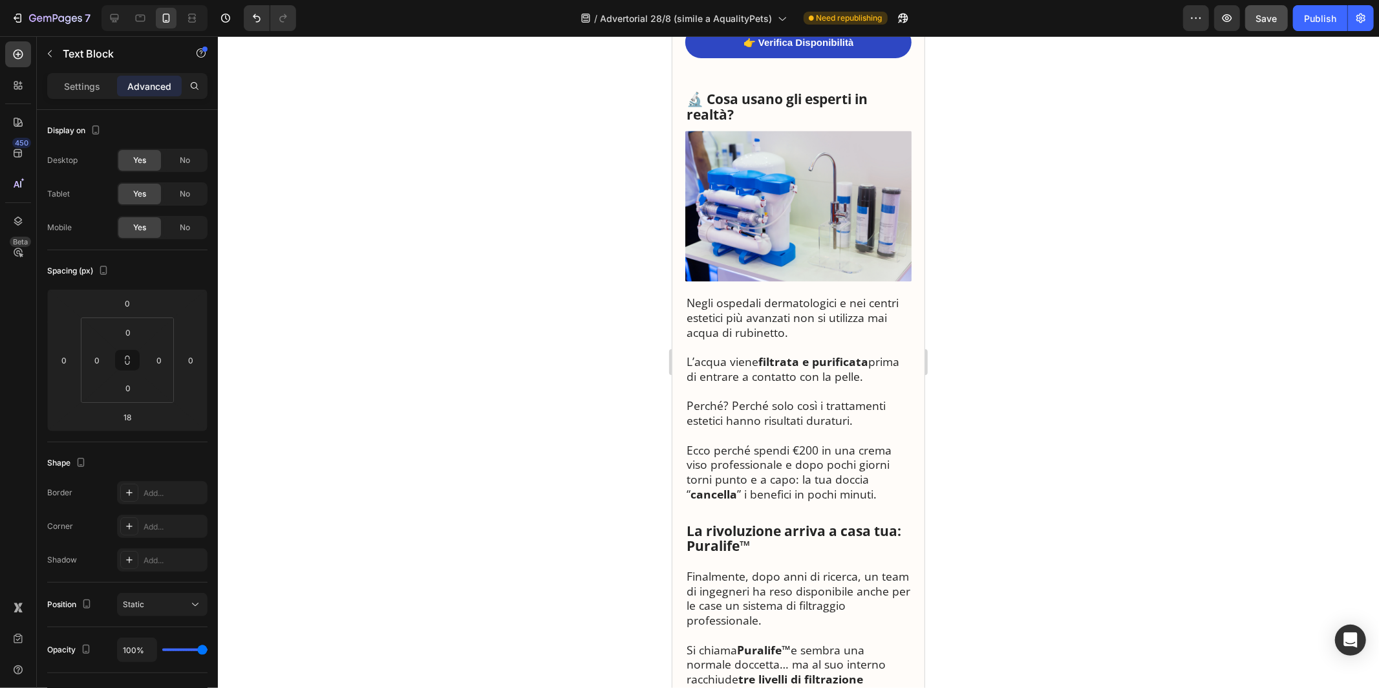
scroll to position [2074, 0]
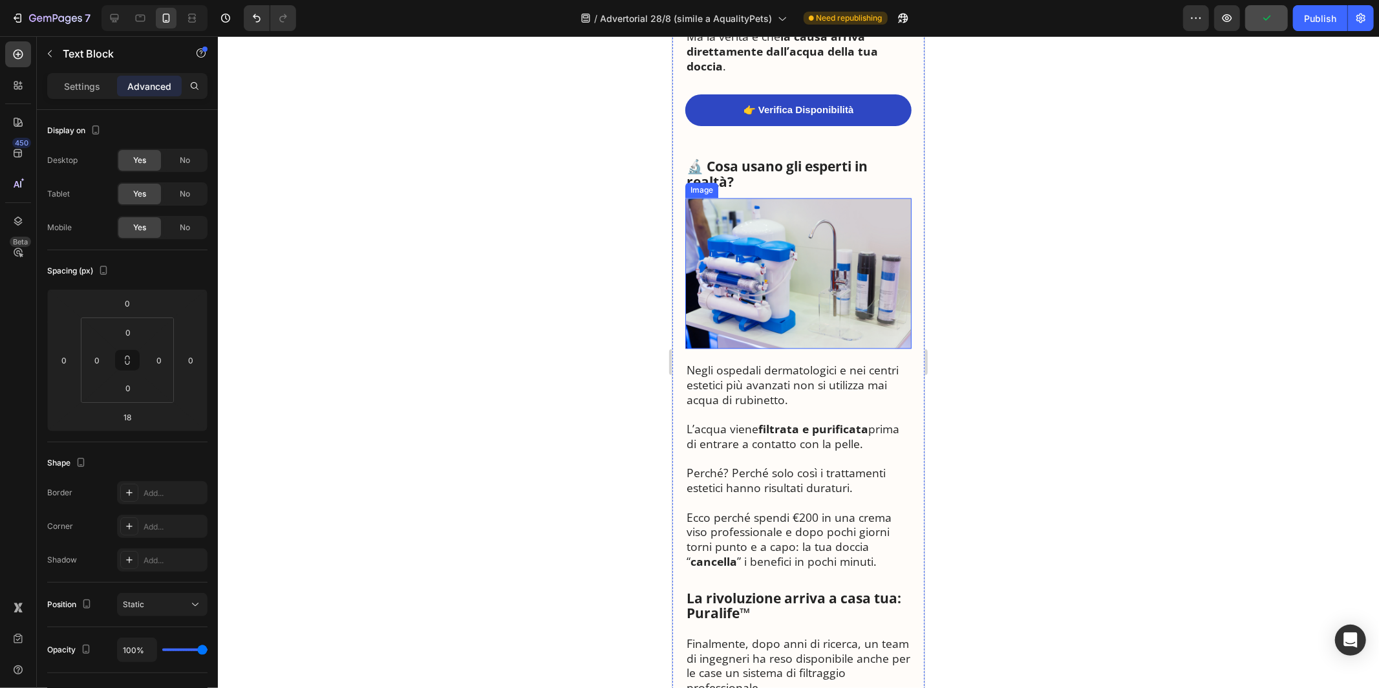
click at [791, 245] on img at bounding box center [798, 273] width 226 height 151
click at [775, 363] on p "Negli ospedali dermatologici e nei centri estetici più avanzati non si utilizza…" at bounding box center [798, 385] width 224 height 44
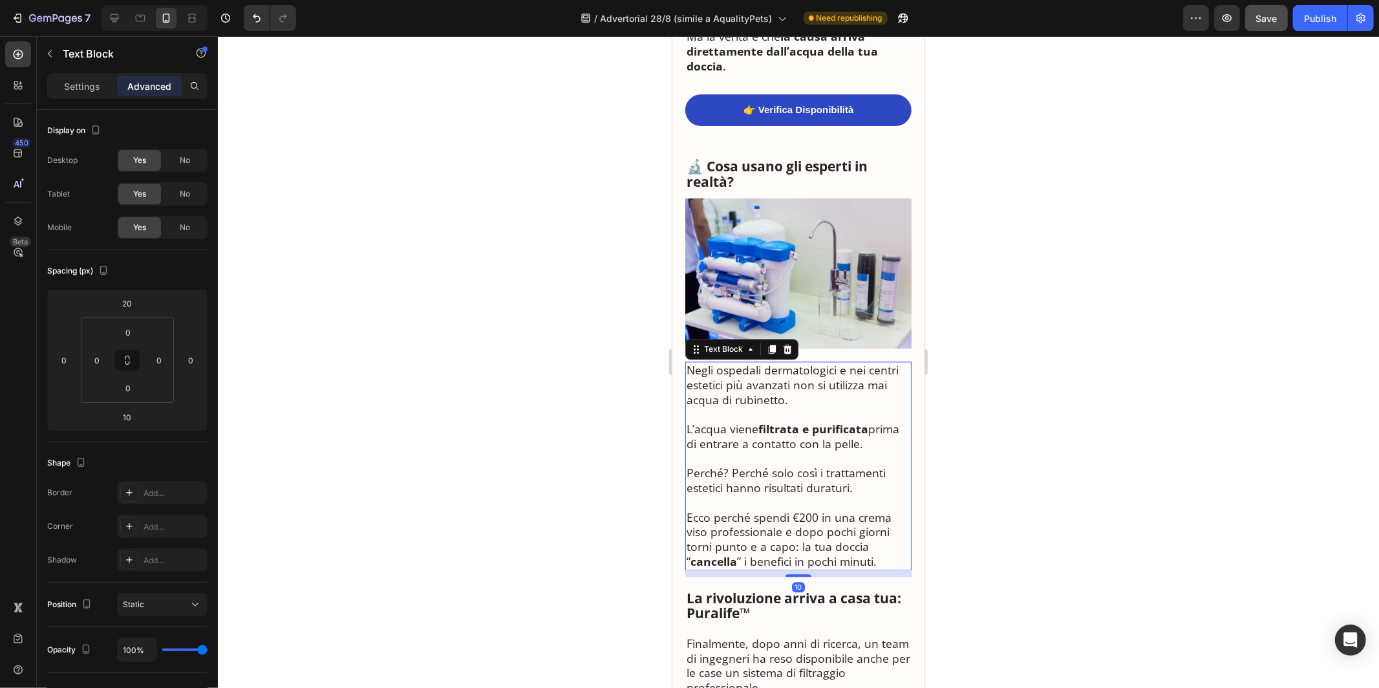
click at [775, 363] on p "Negli ospedali dermatologici e nei centri estetici più avanzati non si utilizza…" at bounding box center [798, 385] width 224 height 44
drag, startPoint x: 863, startPoint y: 413, endPoint x: 685, endPoint y: 338, distance: 193.0
click at [685, 361] on div "Negli ospedali dermatologici e nei centri estetici più avanzati non si utilizza…" at bounding box center [798, 465] width 226 height 209
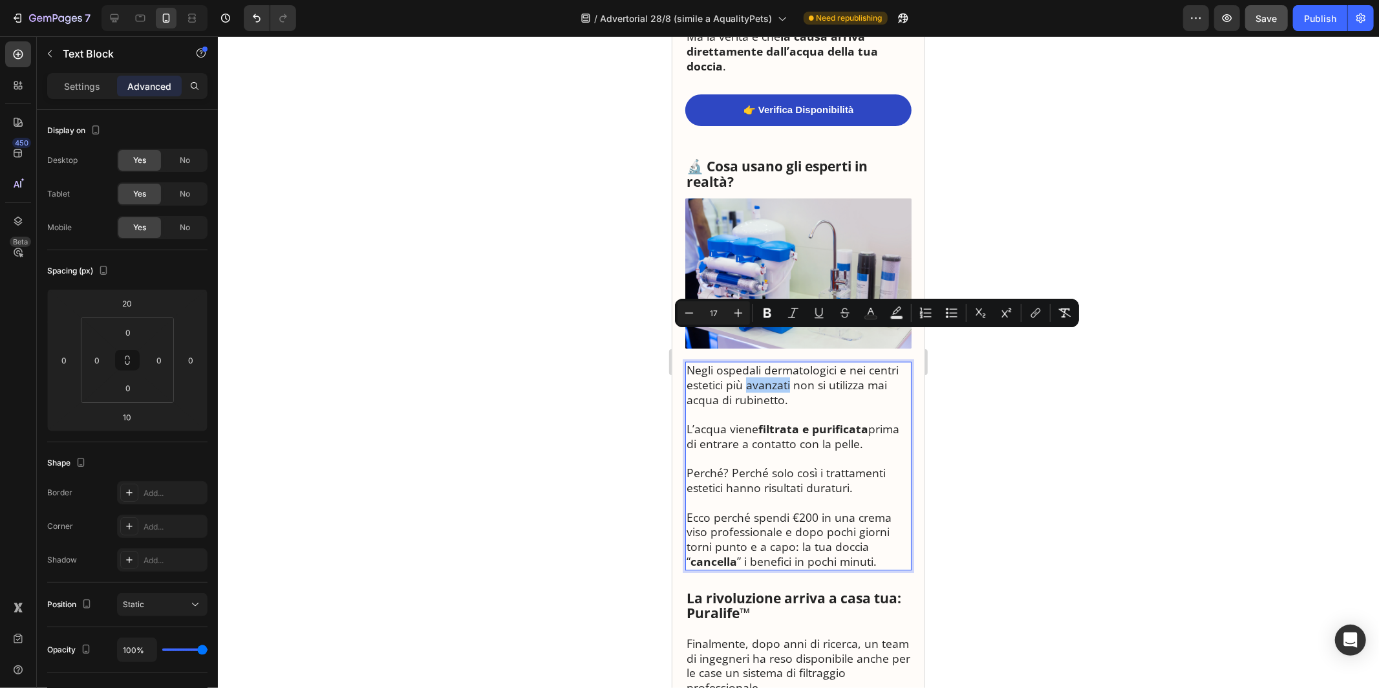
click at [958, 406] on div at bounding box center [798, 362] width 1161 height 652
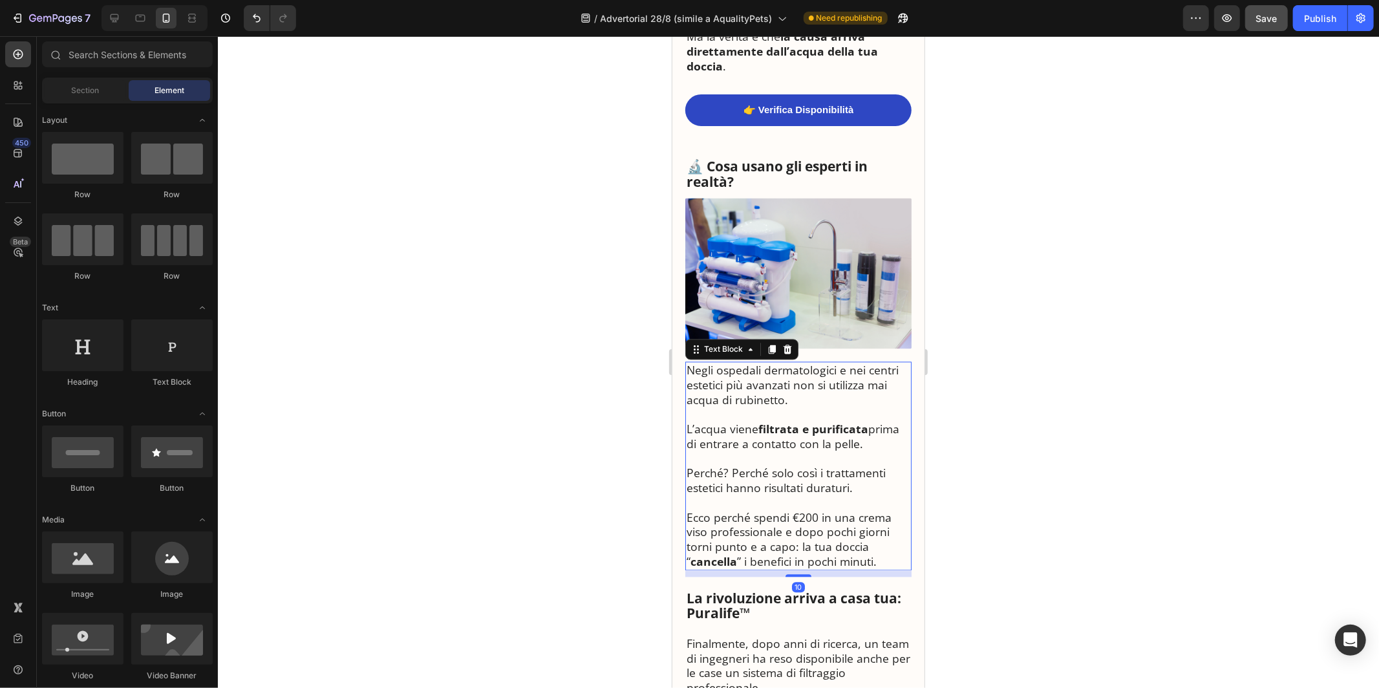
click at [851, 407] on p "Rich Text Editor. Editing area: main" at bounding box center [798, 414] width 224 height 15
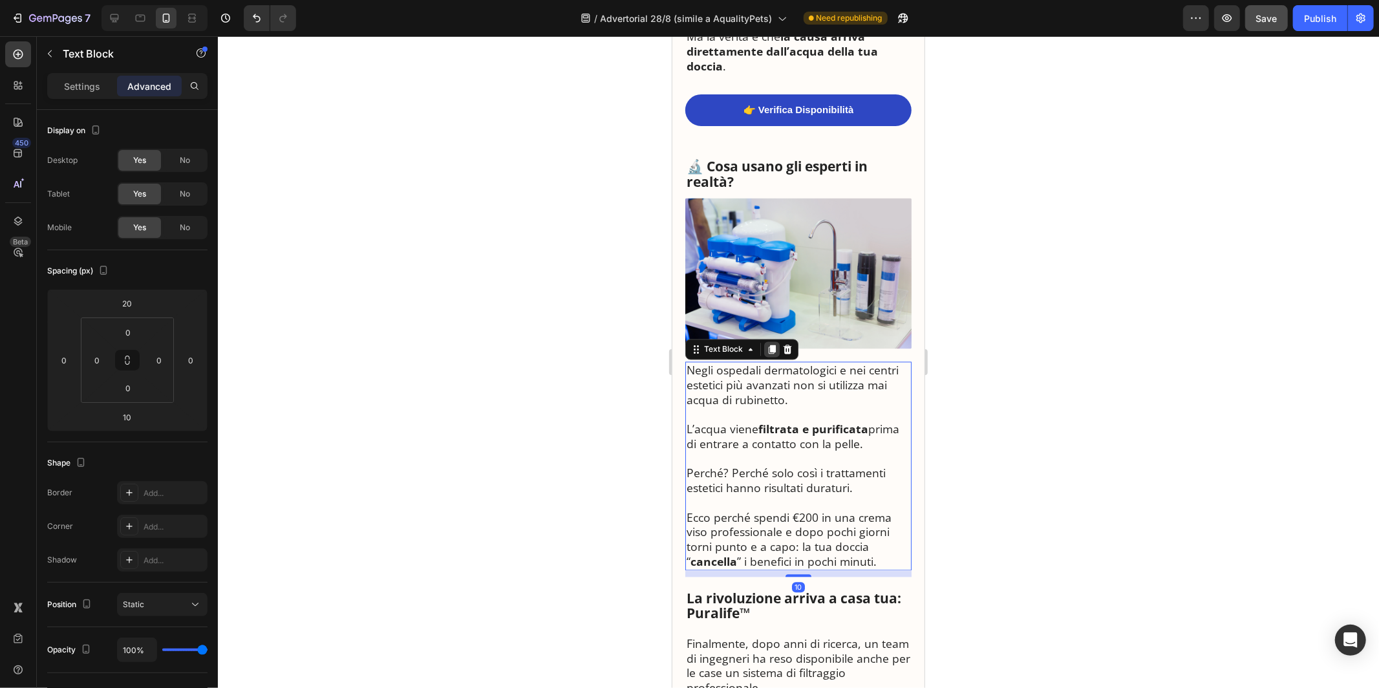
click at [767, 344] on icon at bounding box center [771, 349] width 10 height 10
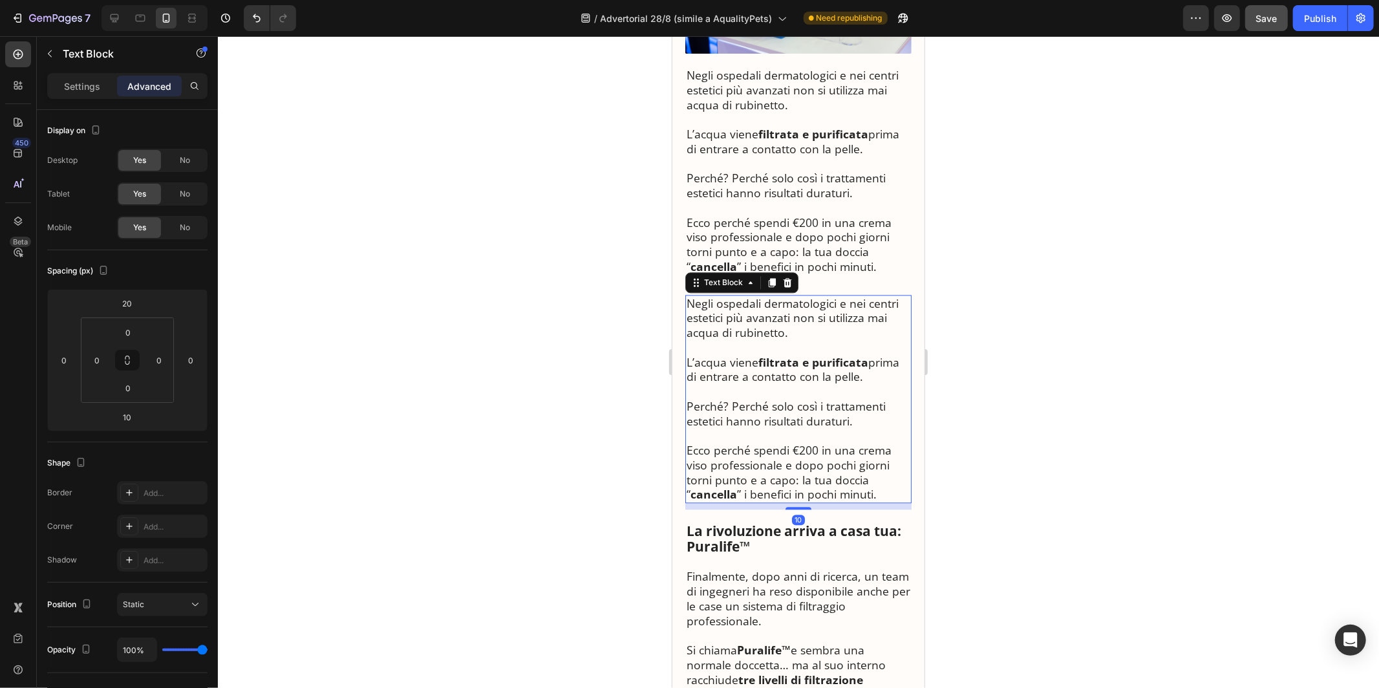
scroll to position [2331, 0]
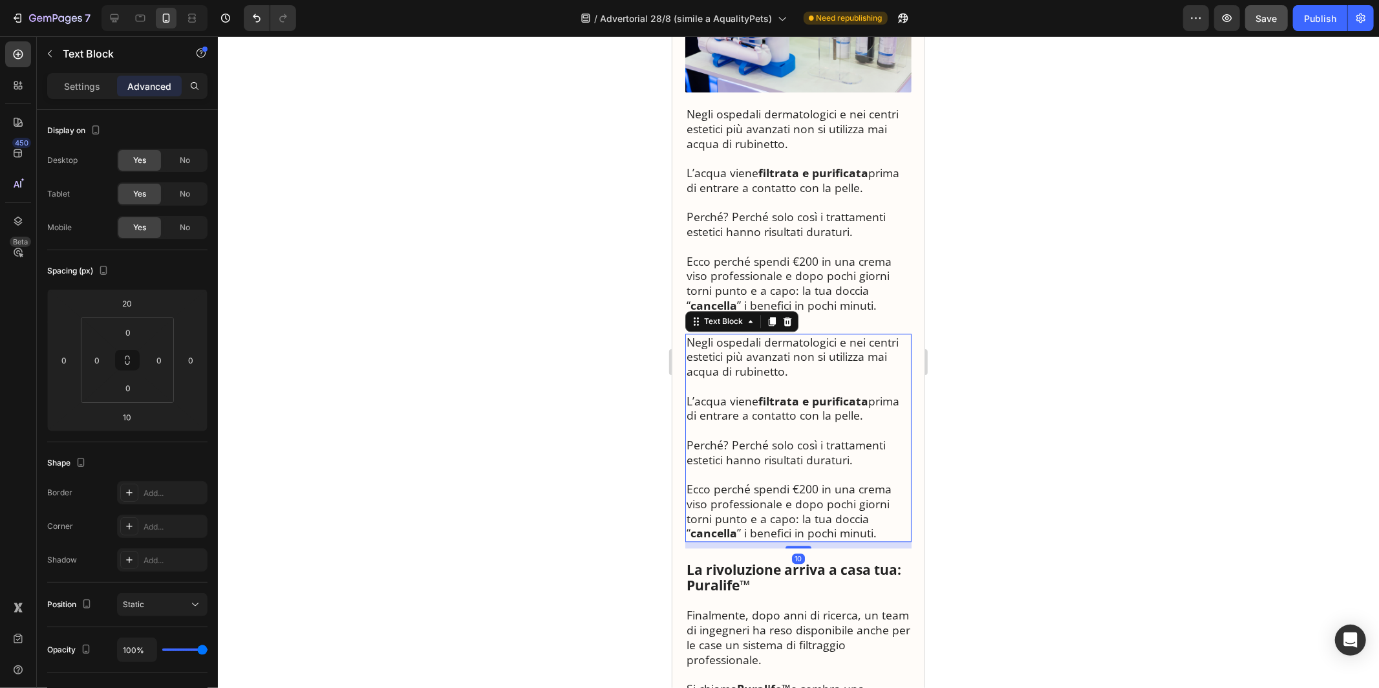
click at [780, 378] on p at bounding box center [798, 385] width 224 height 15
drag, startPoint x: 864, startPoint y: 386, endPoint x: 678, endPoint y: 316, distance: 198.5
click at [678, 316] on div "🚿 La Scoperta che Sta Sconvolgendo i Dermatologi Italiani: “Ecco Perché Milioni…" at bounding box center [798, 356] width 252 height 5161
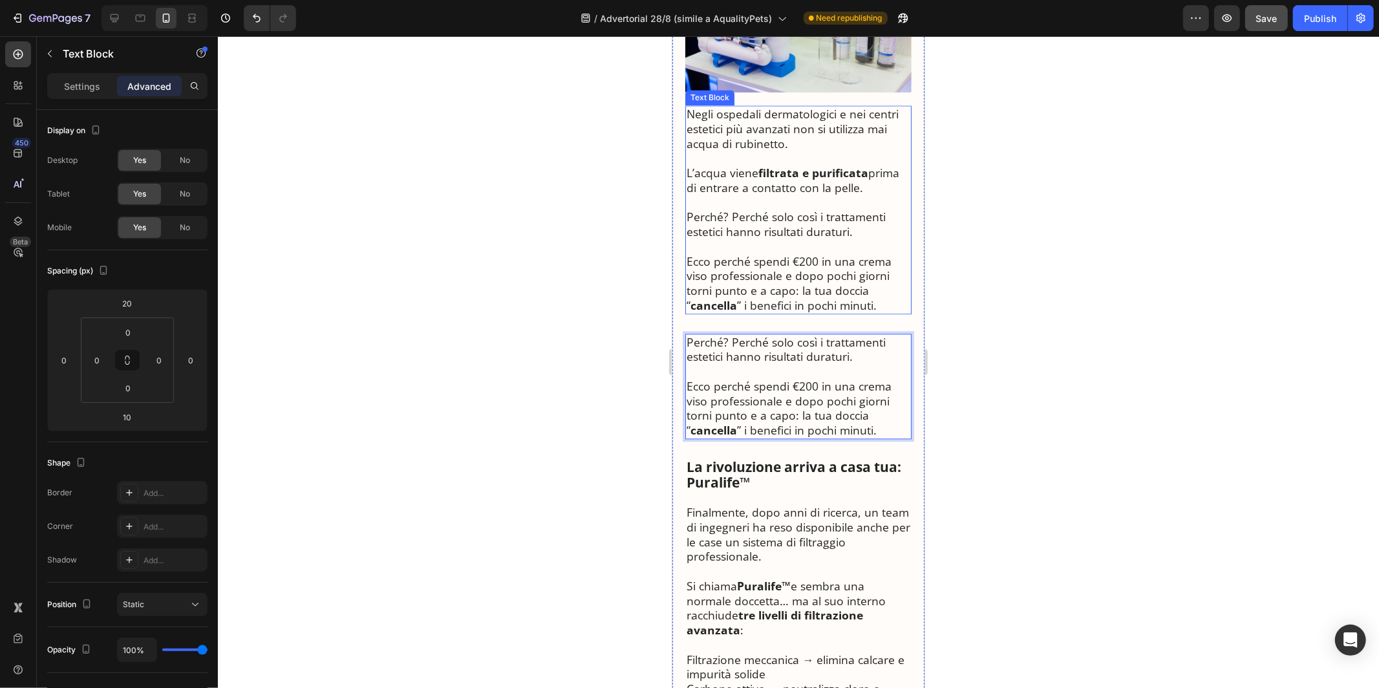
click at [744, 253] on p "Ecco perché spendi €200 in una crema viso professionale e dopo pochi giorni tor…" at bounding box center [798, 282] width 224 height 59
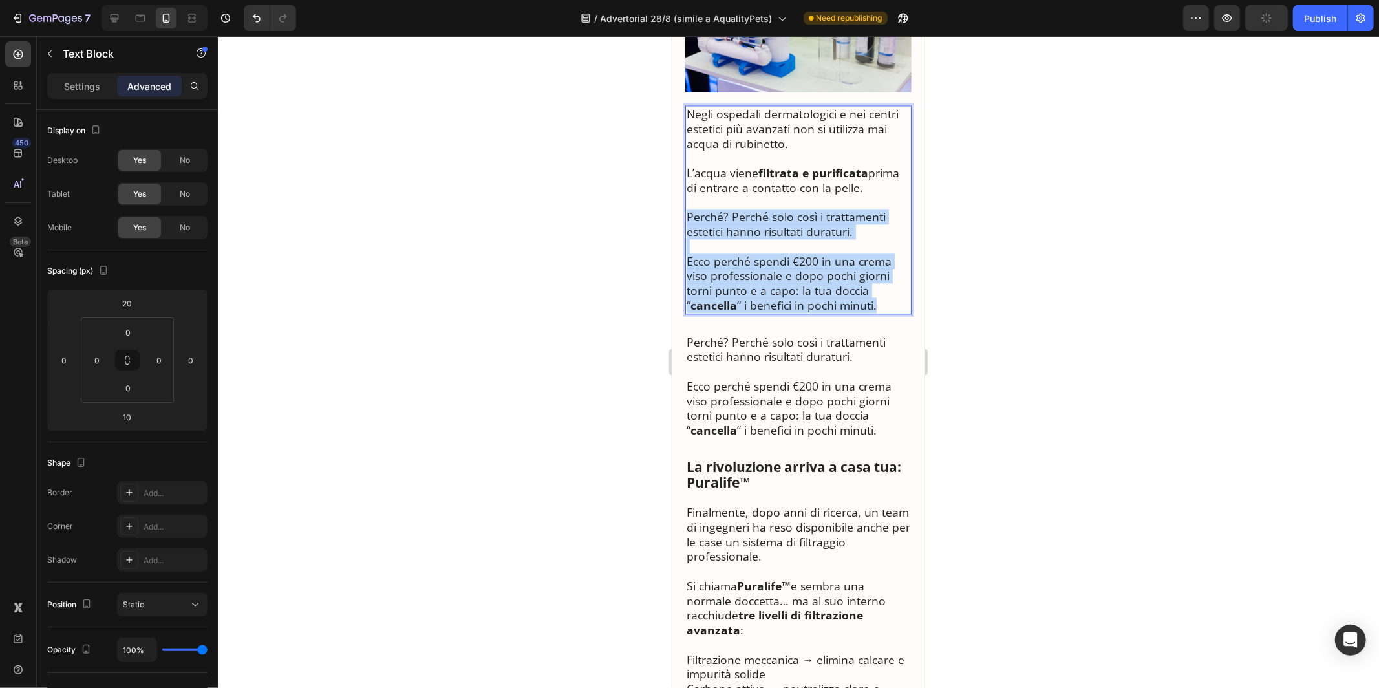
drag, startPoint x: 880, startPoint y: 274, endPoint x: 685, endPoint y: 188, distance: 213.4
click at [685, 188] on div "Negli ospedali dermatologici e nei centri estetici più avanzati non si utilizza…" at bounding box center [798, 209] width 226 height 209
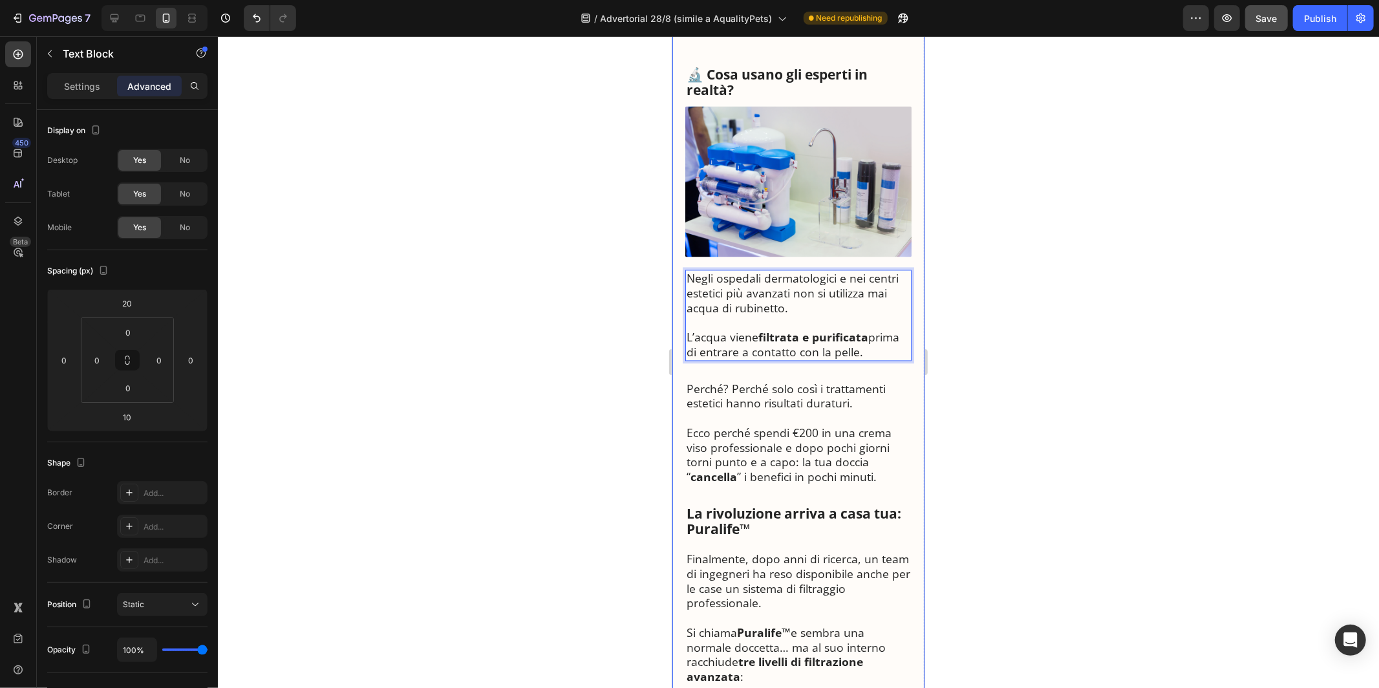
scroll to position [2132, 0]
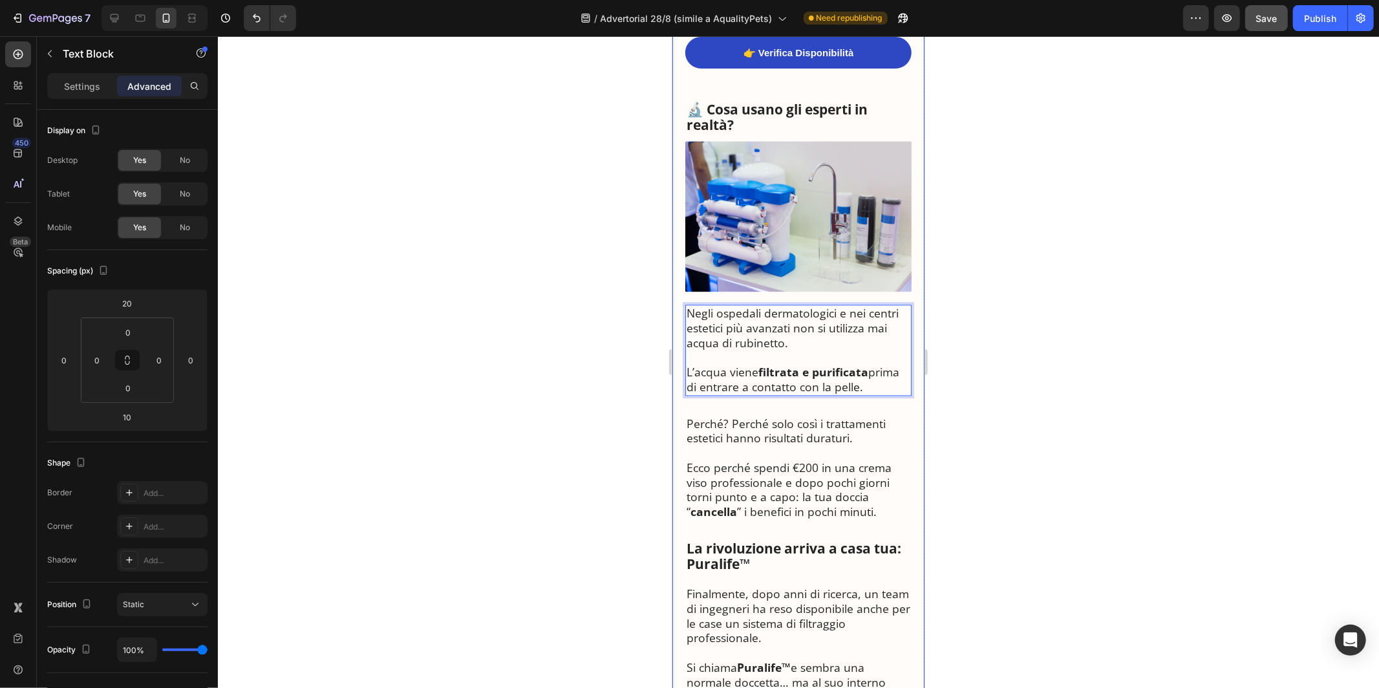
click at [708, 178] on img at bounding box center [798, 215] width 226 height 151
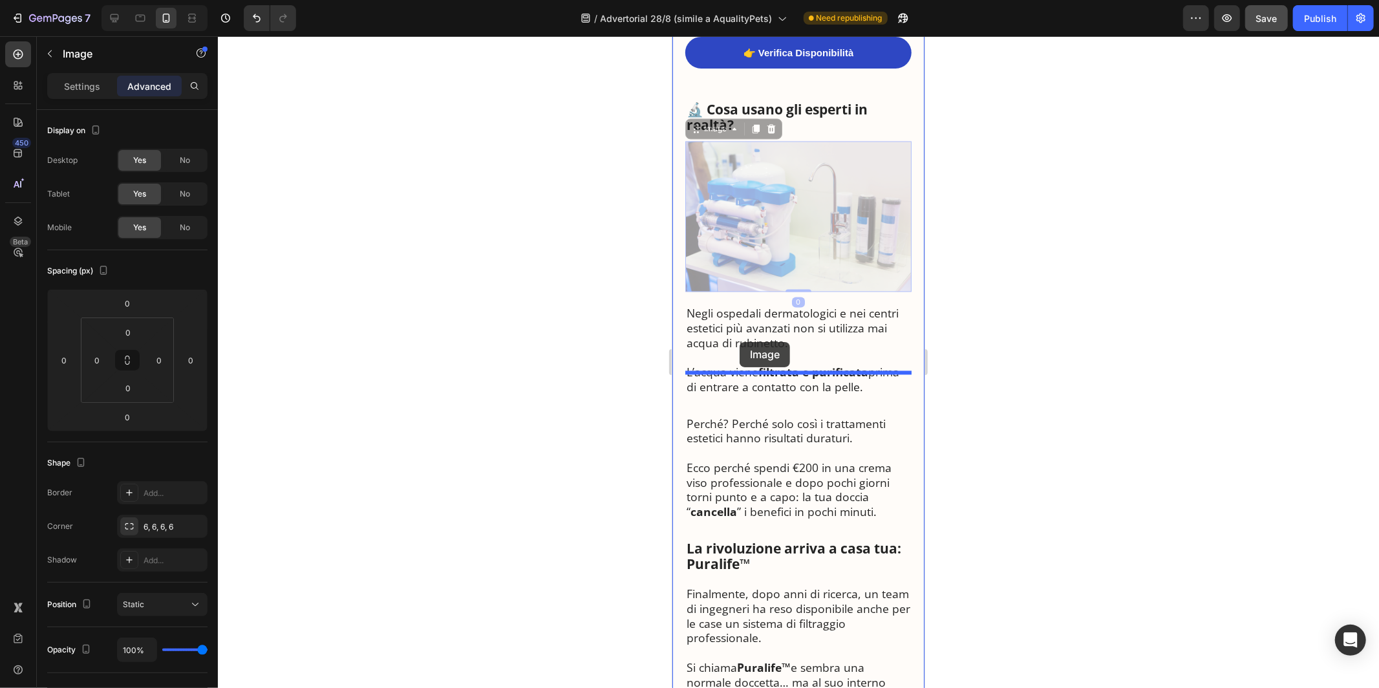
drag, startPoint x: 694, startPoint y: 93, endPoint x: 739, endPoint y: 341, distance: 252.3
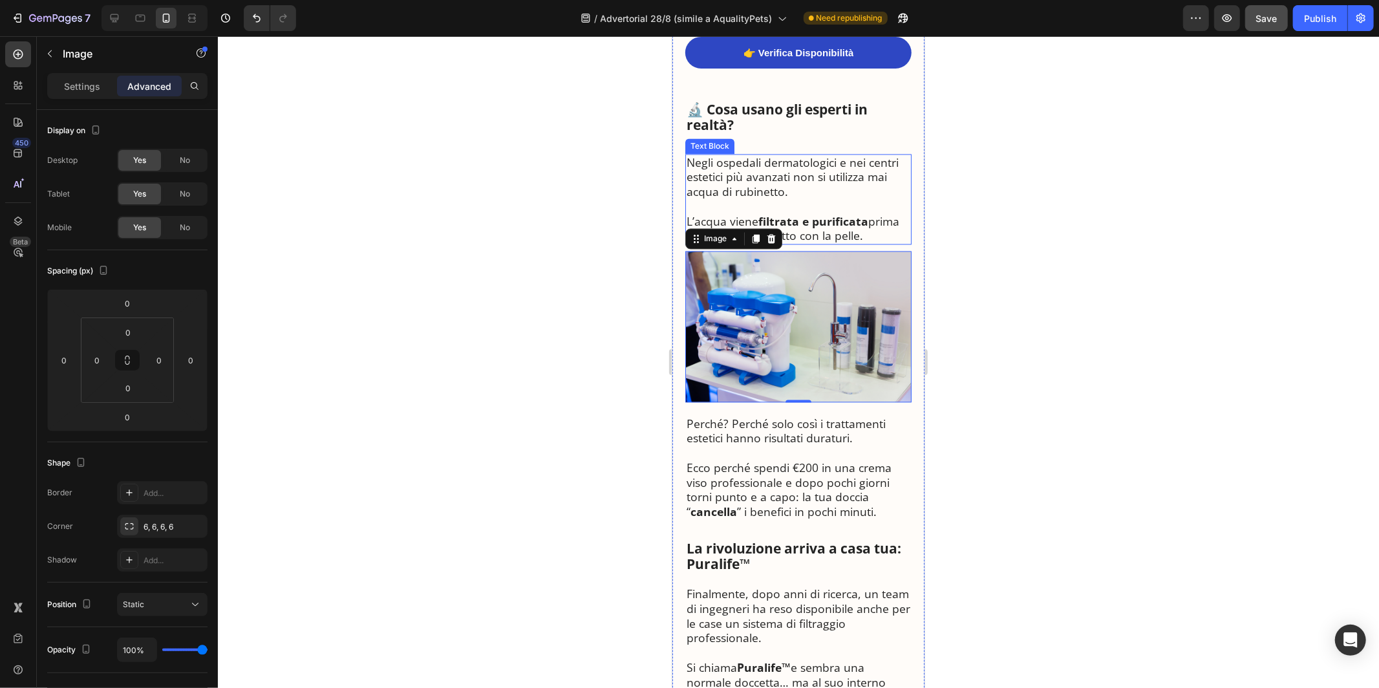
click at [773, 165] on p "Negli ospedali dermatologici e nei centri estetici più avanzati non si utilizza…" at bounding box center [798, 177] width 224 height 44
click at [790, 100] on strong "🔬 Cosa usano gli esperti in realtà?" at bounding box center [776, 117] width 181 height 34
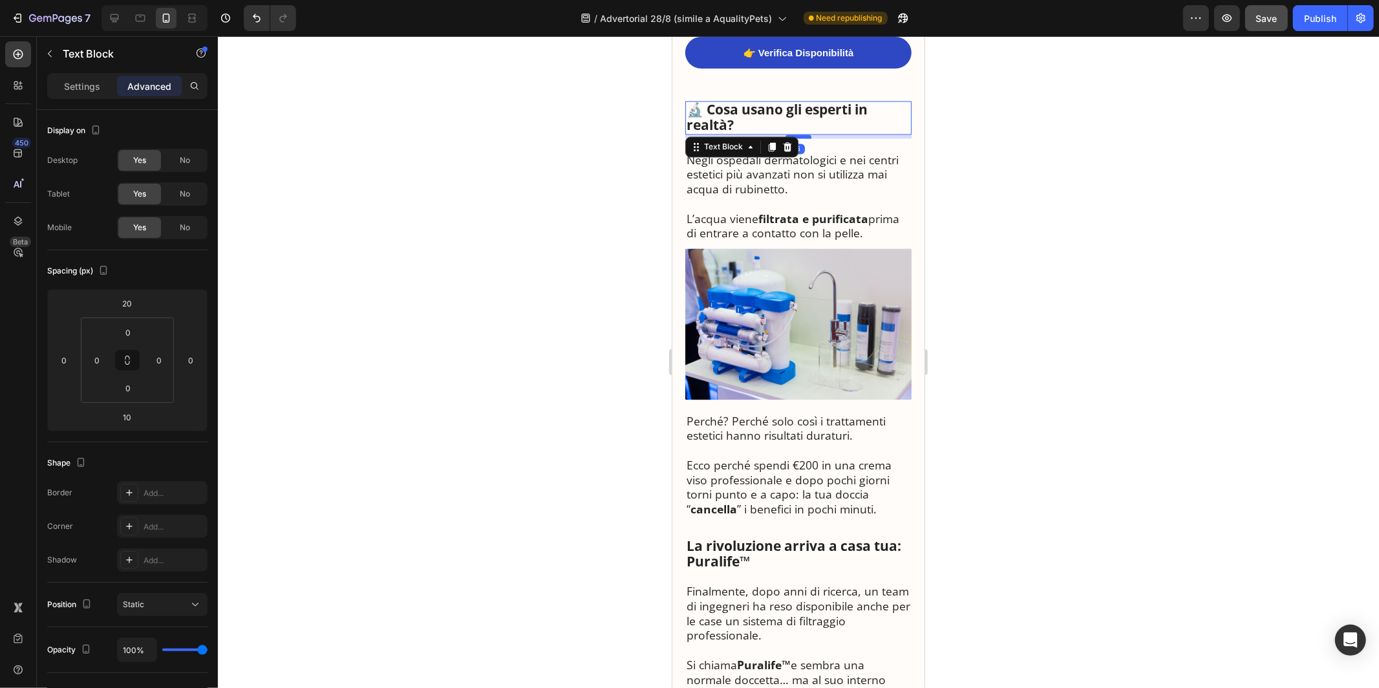
click at [800, 134] on div at bounding box center [798, 136] width 26 height 4
type input "5"
click at [803, 151] on p "Negli ospedali dermatologici e nei centri estetici più avanzati non si utilizza…" at bounding box center [798, 173] width 224 height 44
click at [815, 102] on p "🔬 Cosa usano gli esperti in realtà?" at bounding box center [798, 117] width 224 height 31
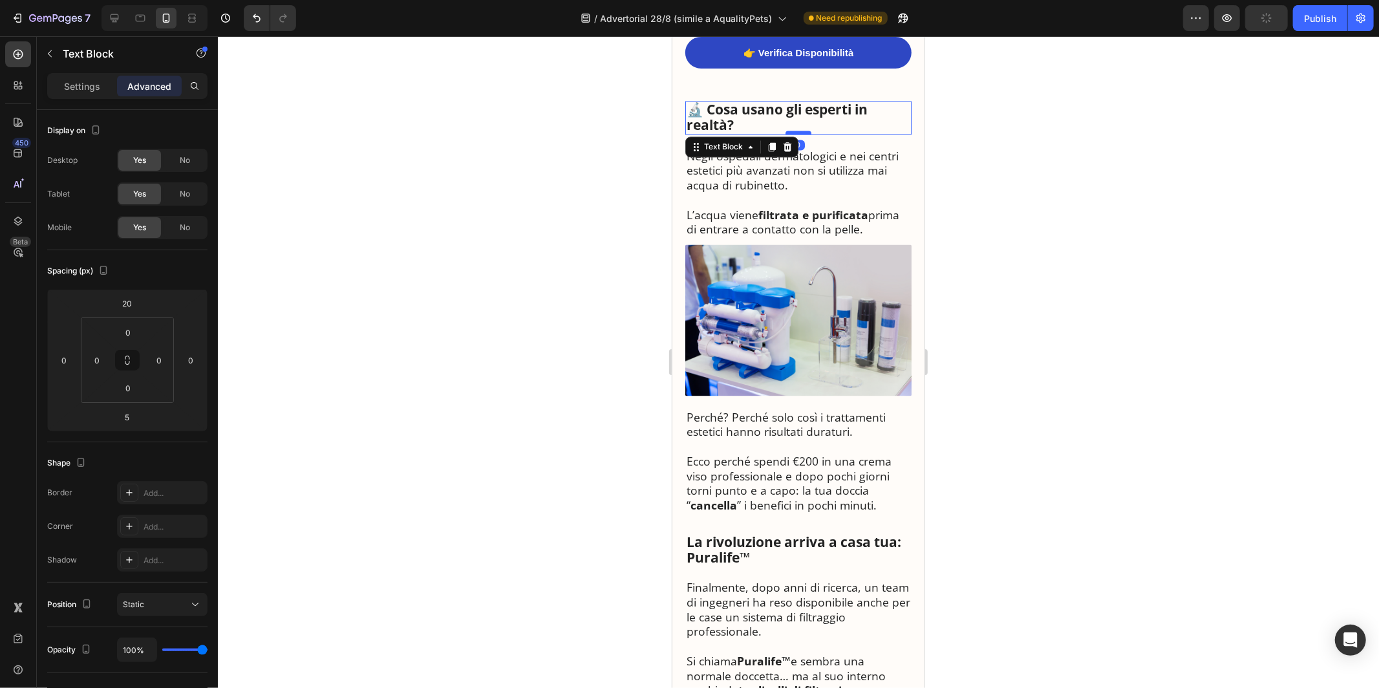
drag, startPoint x: 806, startPoint y: 106, endPoint x: 804, endPoint y: 100, distance: 6.6
click at [804, 130] on div at bounding box center [798, 132] width 26 height 4
type input "0"
click at [844, 152] on p "Negli ospedali dermatologici e nei centri estetici più avanzati non si utilizza…" at bounding box center [798, 170] width 224 height 44
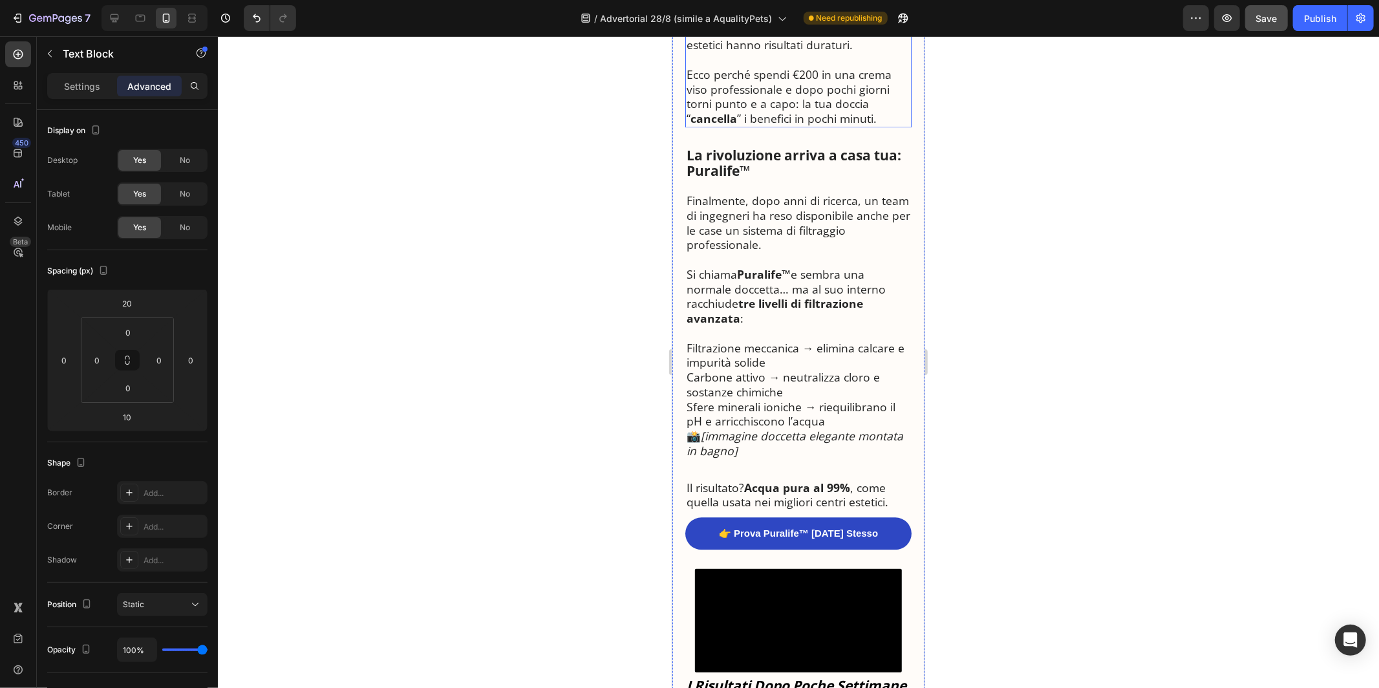
scroll to position [2520, 0]
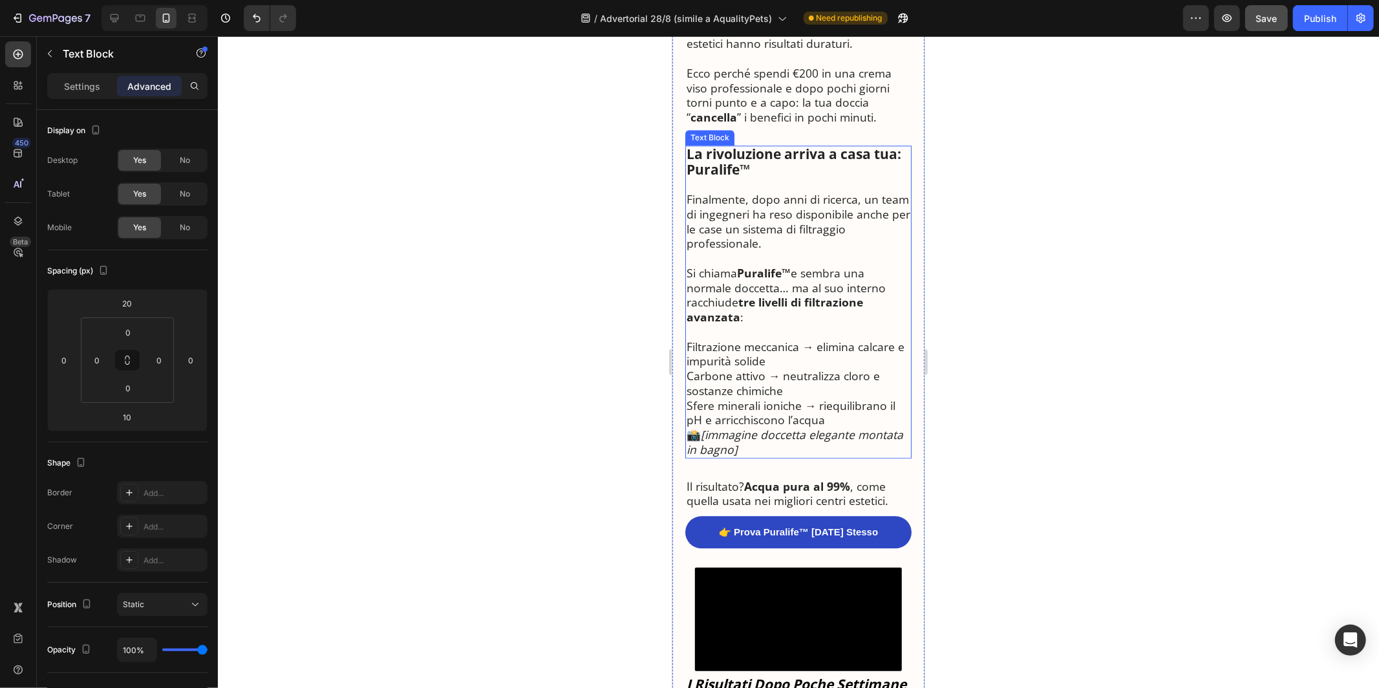
click at [793, 324] on p at bounding box center [798, 331] width 224 height 15
click at [759, 398] on p "Sfere minerali ioniche → riequilibrano il pH e arricchiscono l’acqua" at bounding box center [798, 413] width 224 height 30
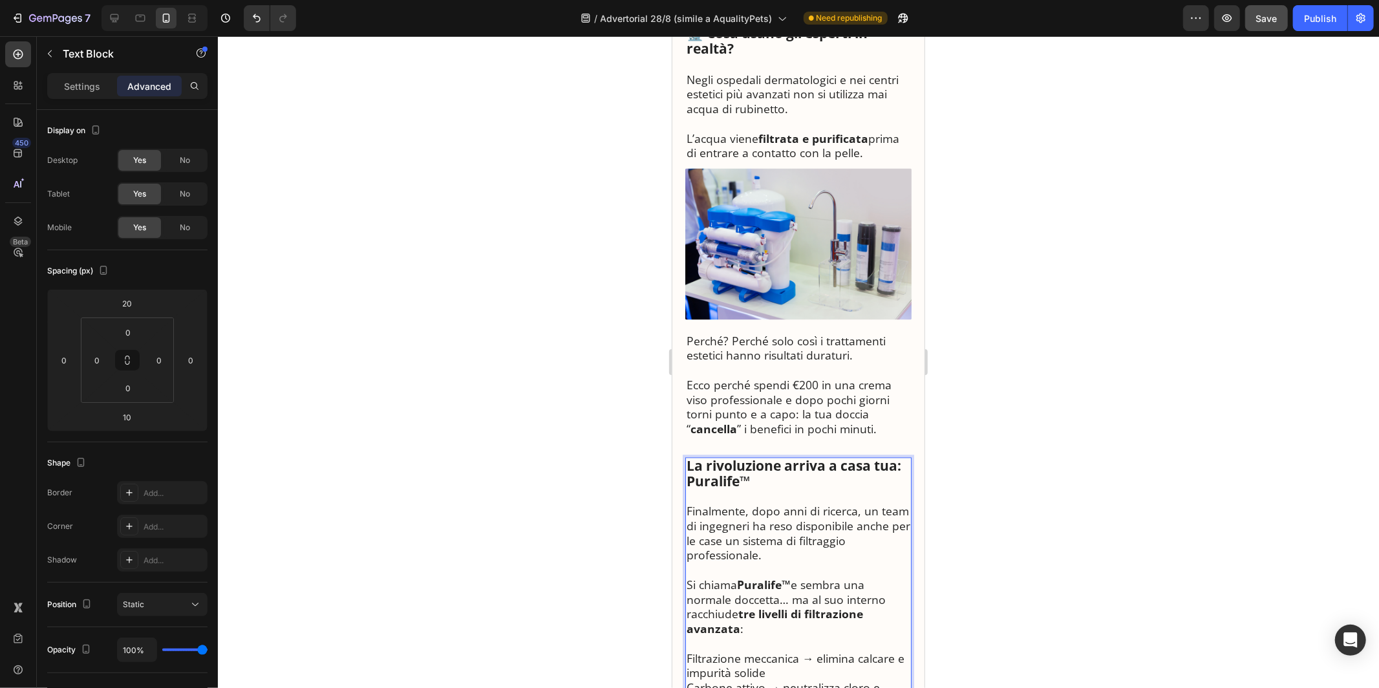
scroll to position [2153, 0]
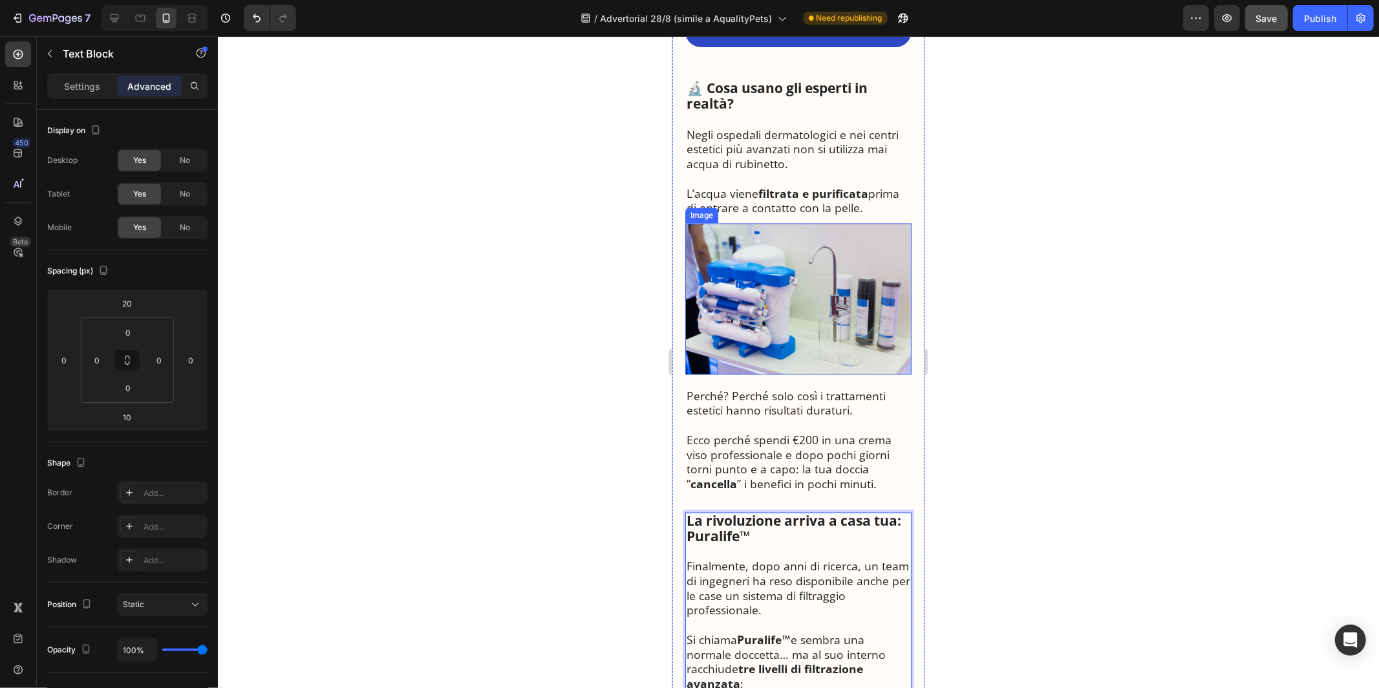
click at [765, 262] on img at bounding box center [798, 297] width 226 height 151
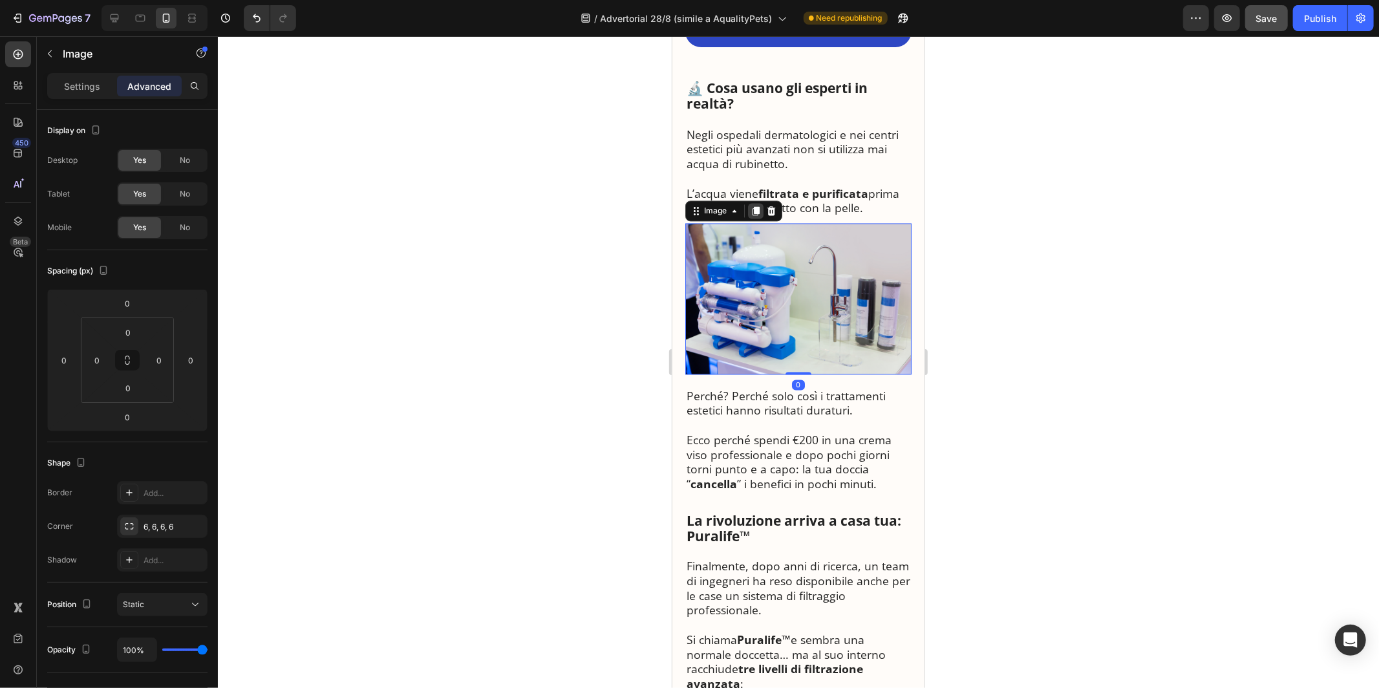
click at [755, 206] on icon at bounding box center [755, 210] width 7 height 9
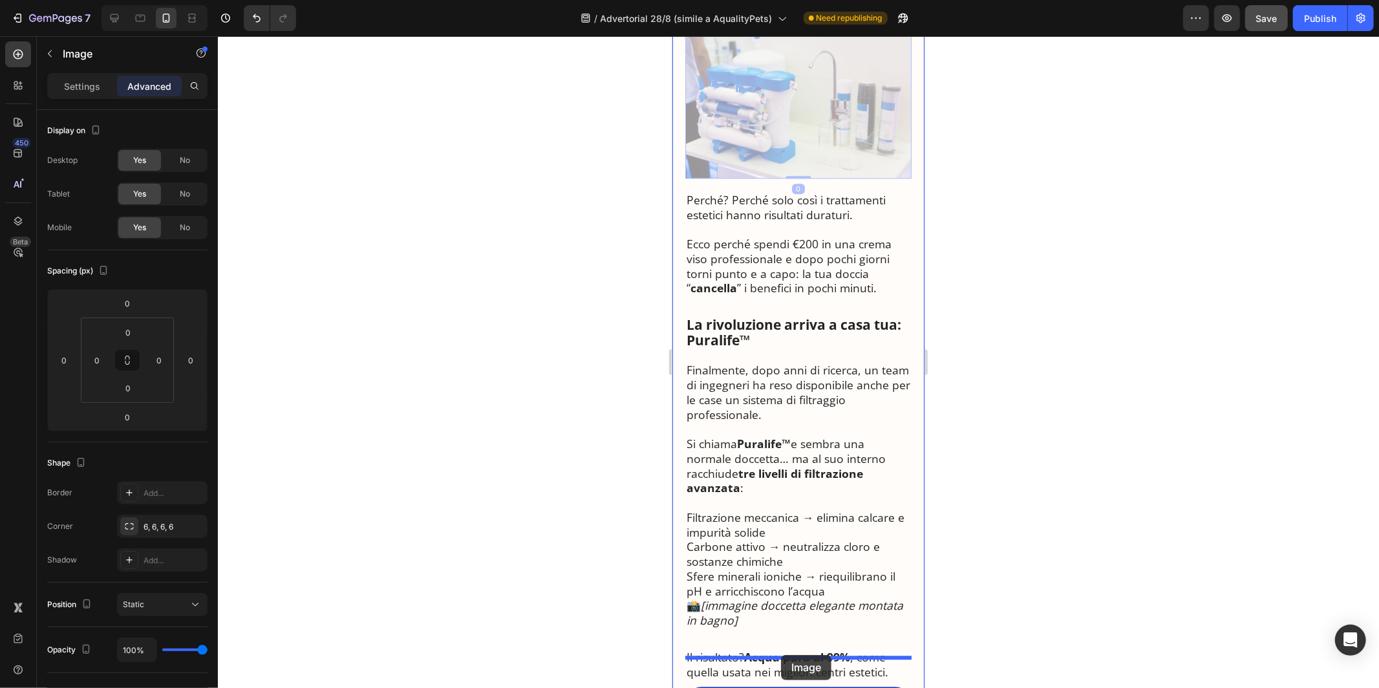
scroll to position [2511, 0]
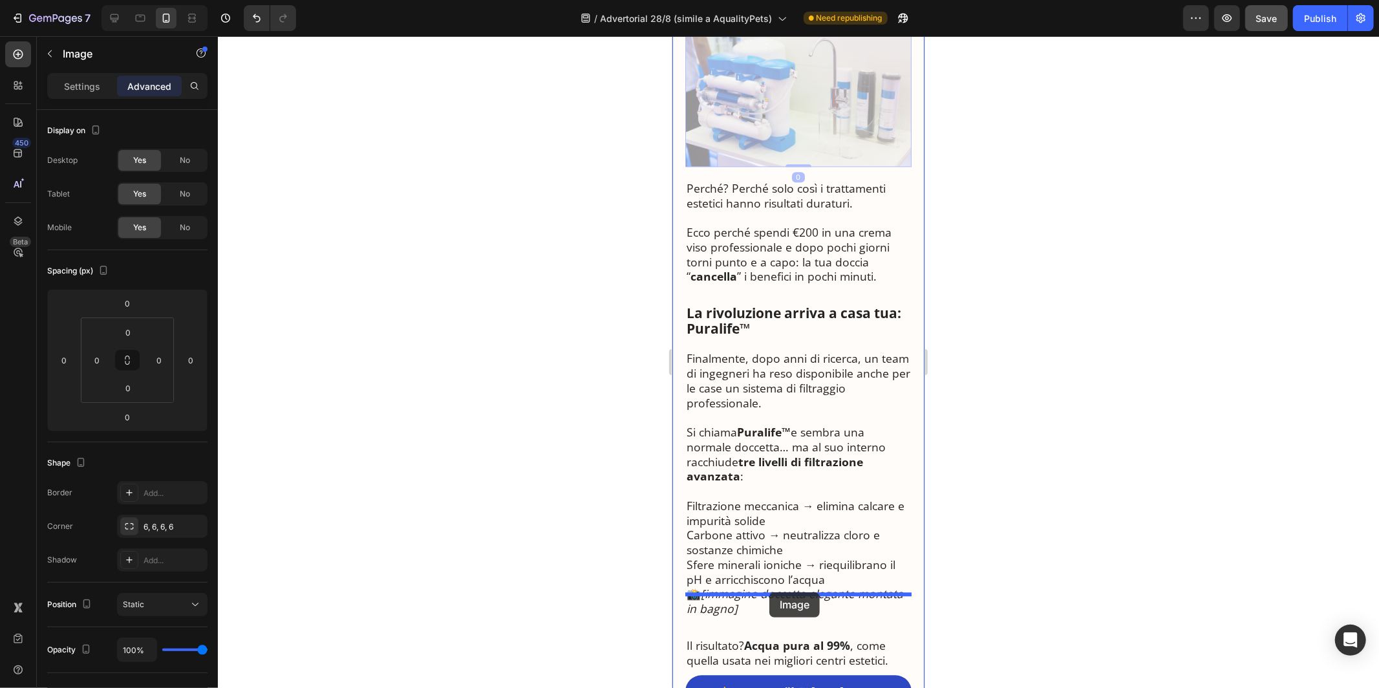
drag, startPoint x: 699, startPoint y: 328, endPoint x: 769, endPoint y: 592, distance: 272.3
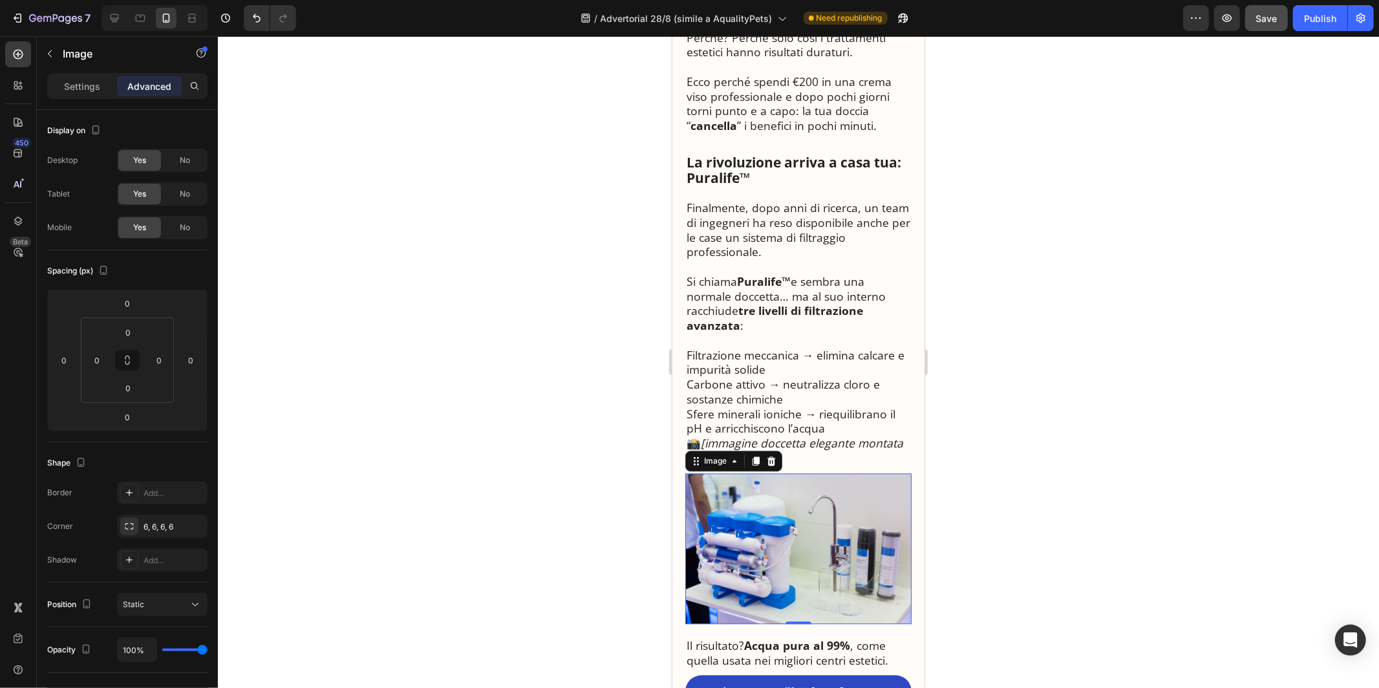
scroll to position [2361, 0]
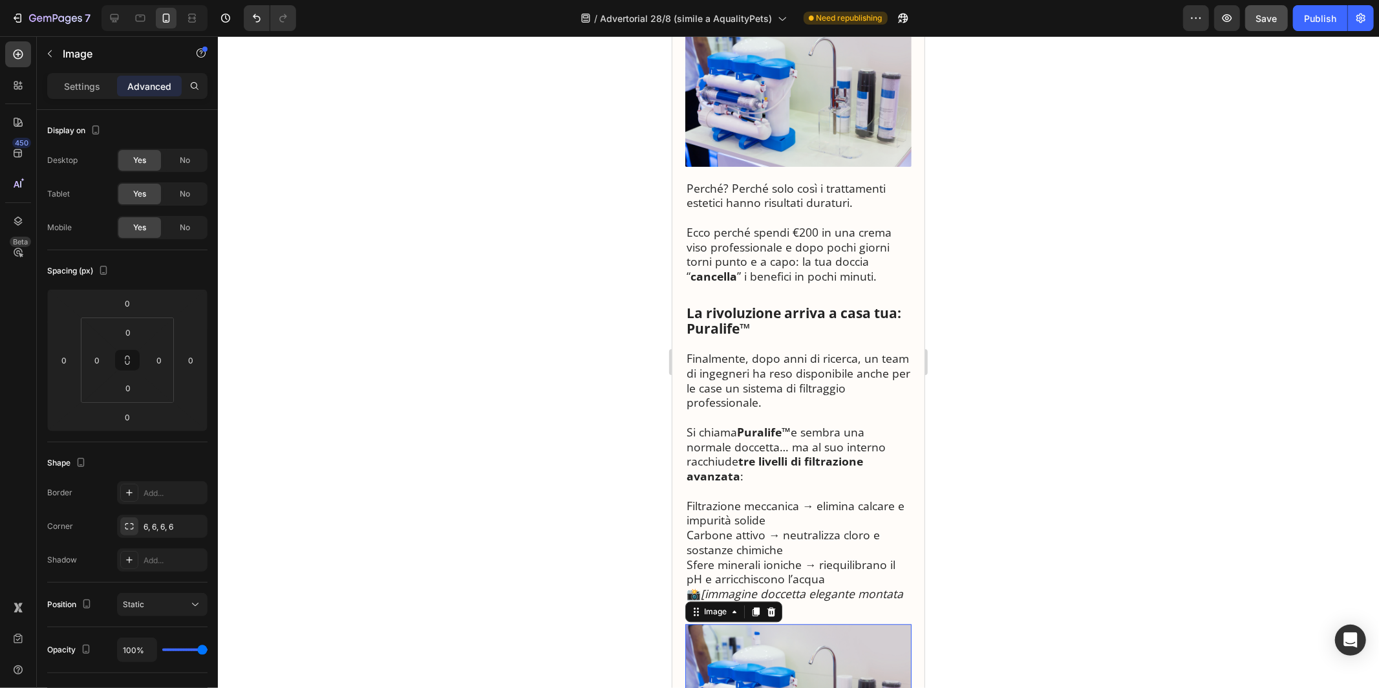
click at [718, 627] on img at bounding box center [798, 698] width 226 height 151
click at [711, 623] on img at bounding box center [798, 698] width 226 height 151
click at [69, 87] on p "Settings" at bounding box center [82, 87] width 36 height 14
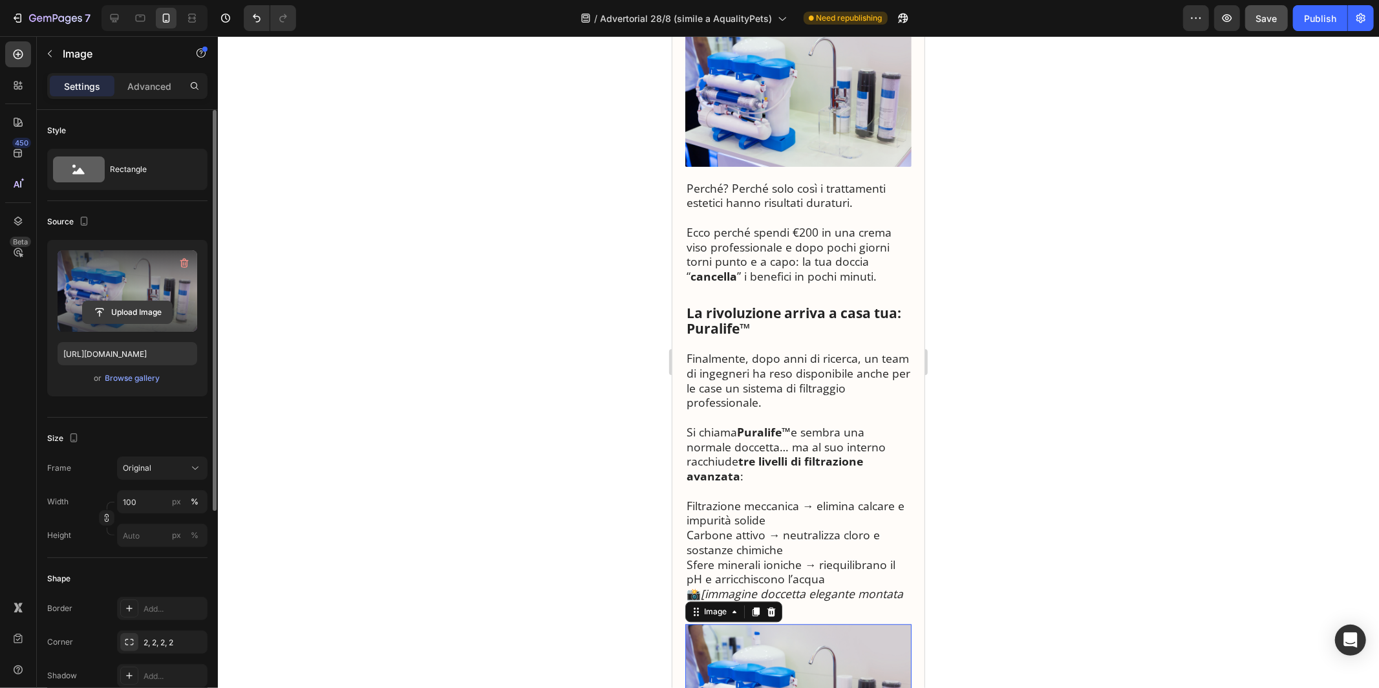
click at [170, 305] on input "file" at bounding box center [127, 312] width 89 height 22
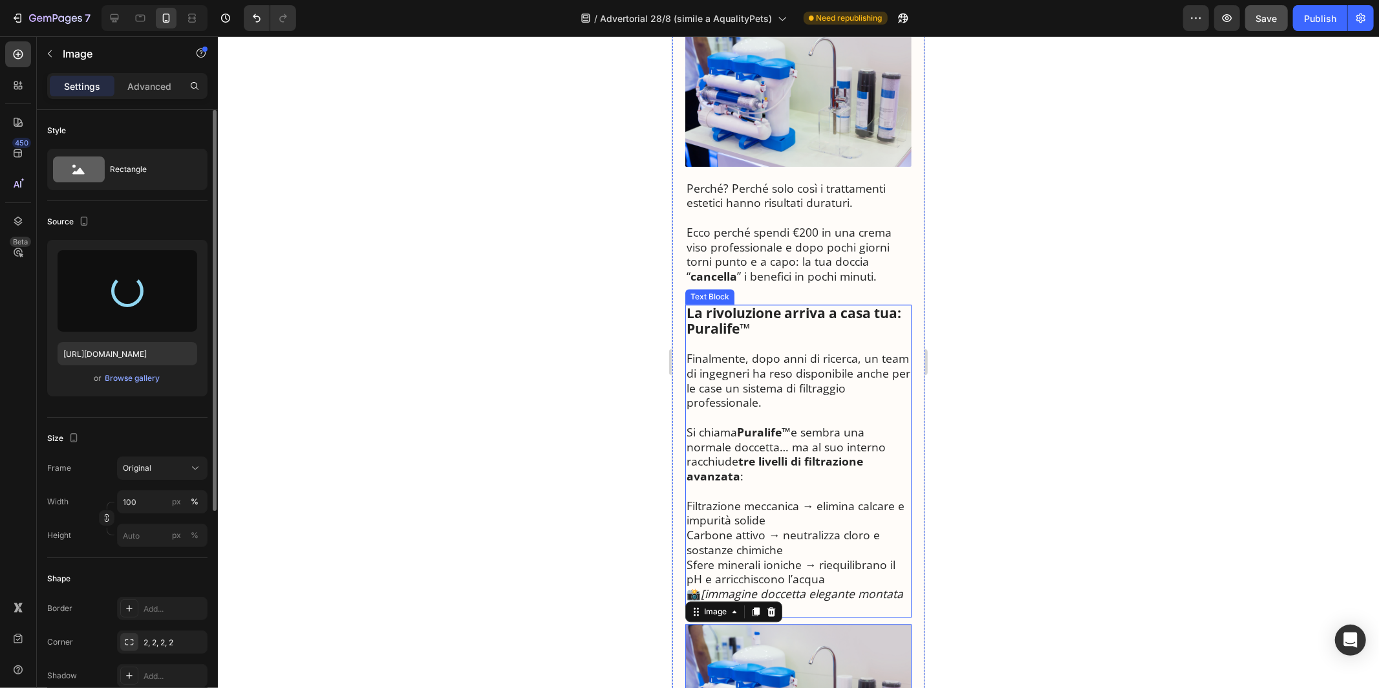
type input "[URL][DOMAIN_NAME]"
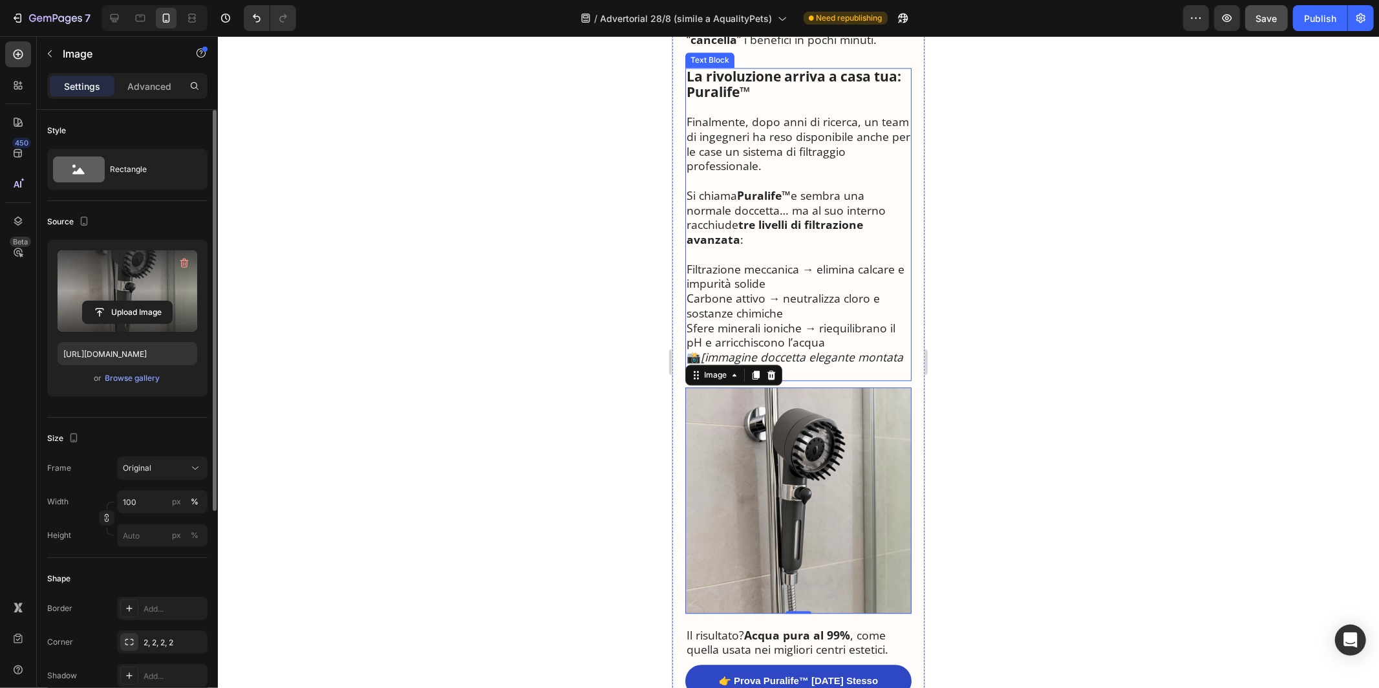
scroll to position [2607, 0]
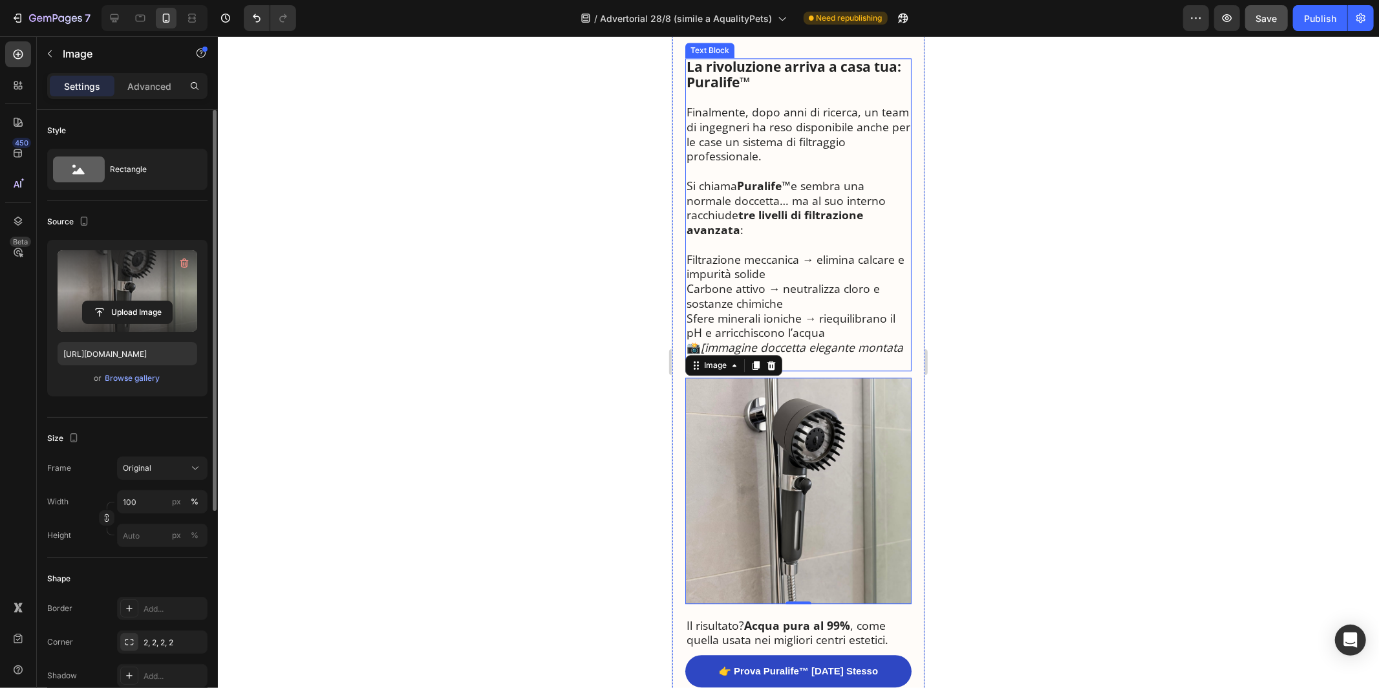
click at [846, 339] on p "📸 [immagine doccetta elegante montata in bagno]" at bounding box center [798, 354] width 224 height 30
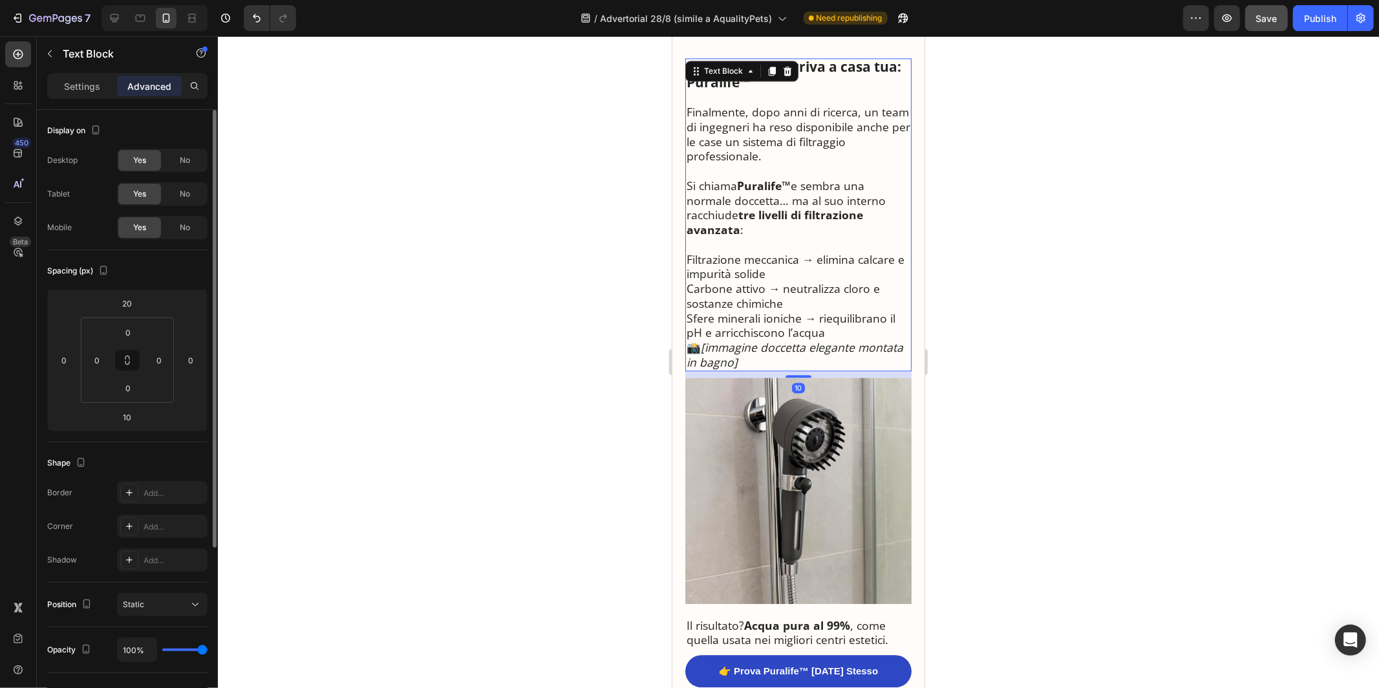
click at [845, 339] on p "📸 [immagine doccetta elegante montata in bagno]" at bounding box center [798, 354] width 224 height 30
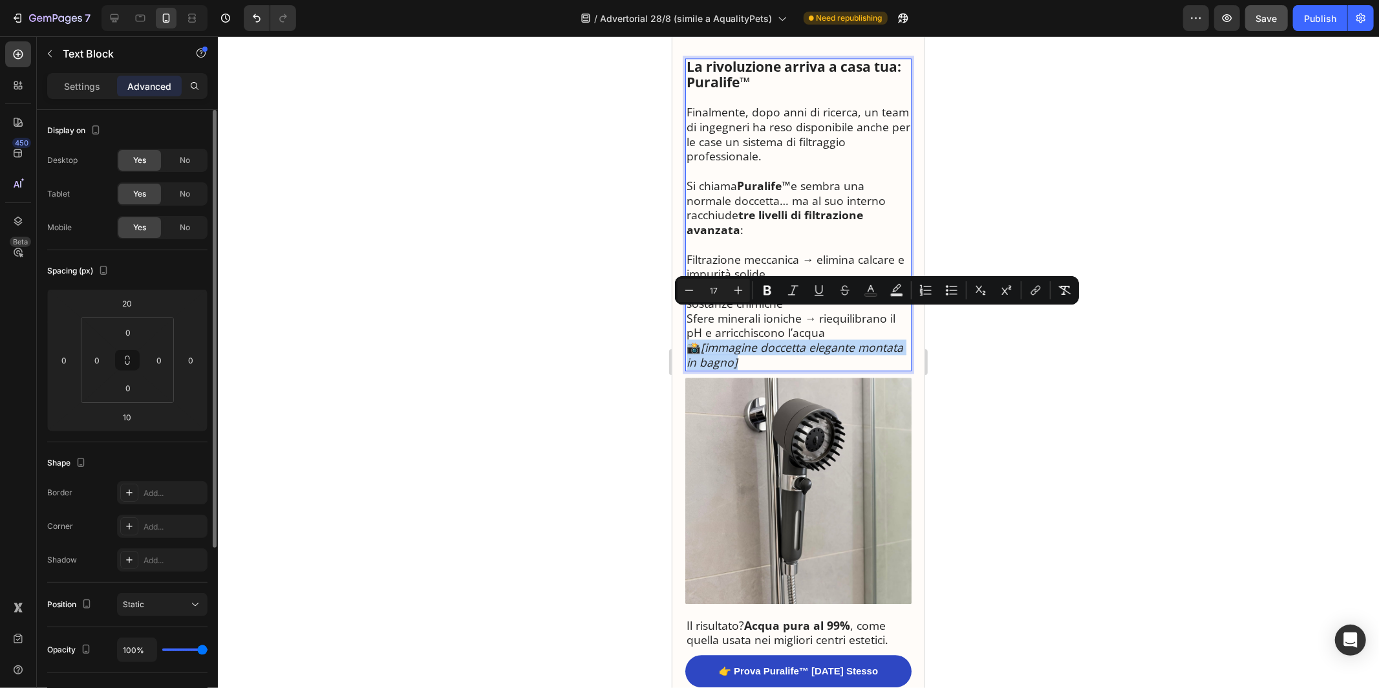
drag, startPoint x: 790, startPoint y: 328, endPoint x: 685, endPoint y: 316, distance: 105.5
click at [686, 339] on p "📸 [immagine doccetta elegante montata in bagno]" at bounding box center [798, 354] width 224 height 30
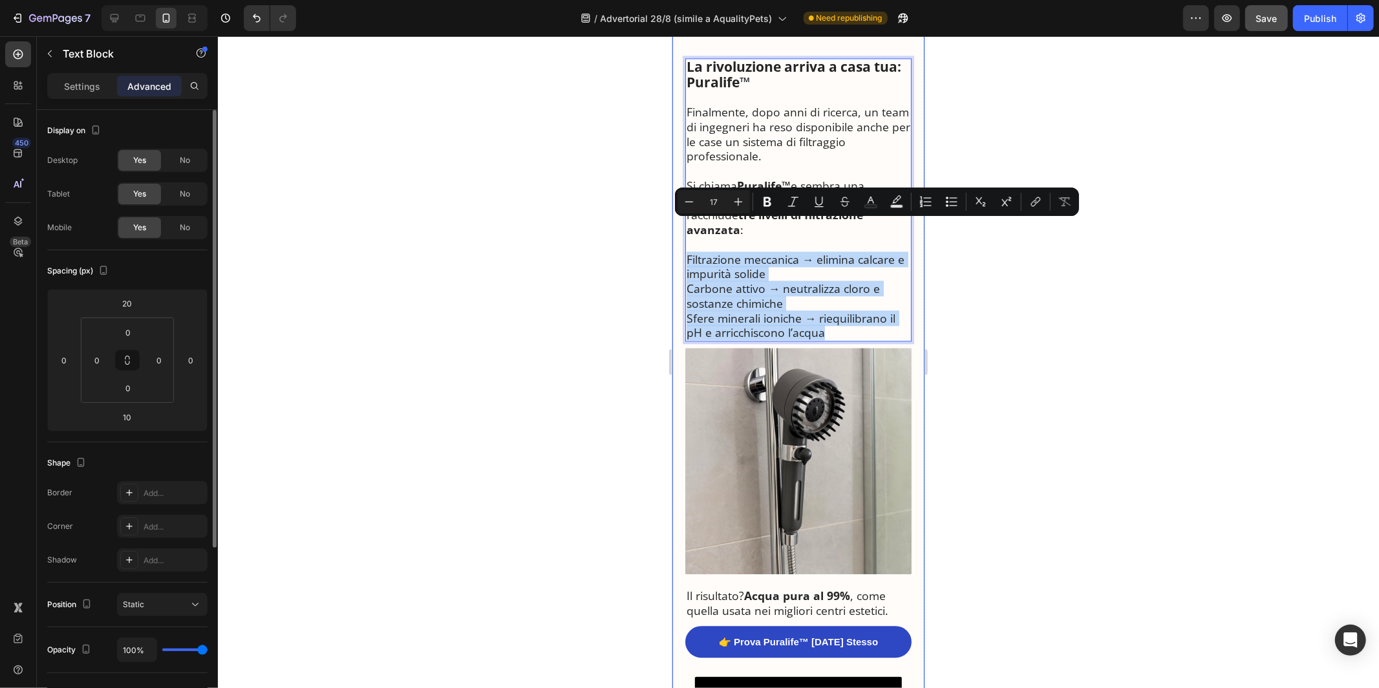
drag, startPoint x: 835, startPoint y: 299, endPoint x: 683, endPoint y: 233, distance: 165.6
click at [683, 233] on div "🚿 La Scoperta che Sta Sconvolgendo i Dermatologi Italiani: “Ecco Perché Milioni…" at bounding box center [798, 65] width 252 height 5131
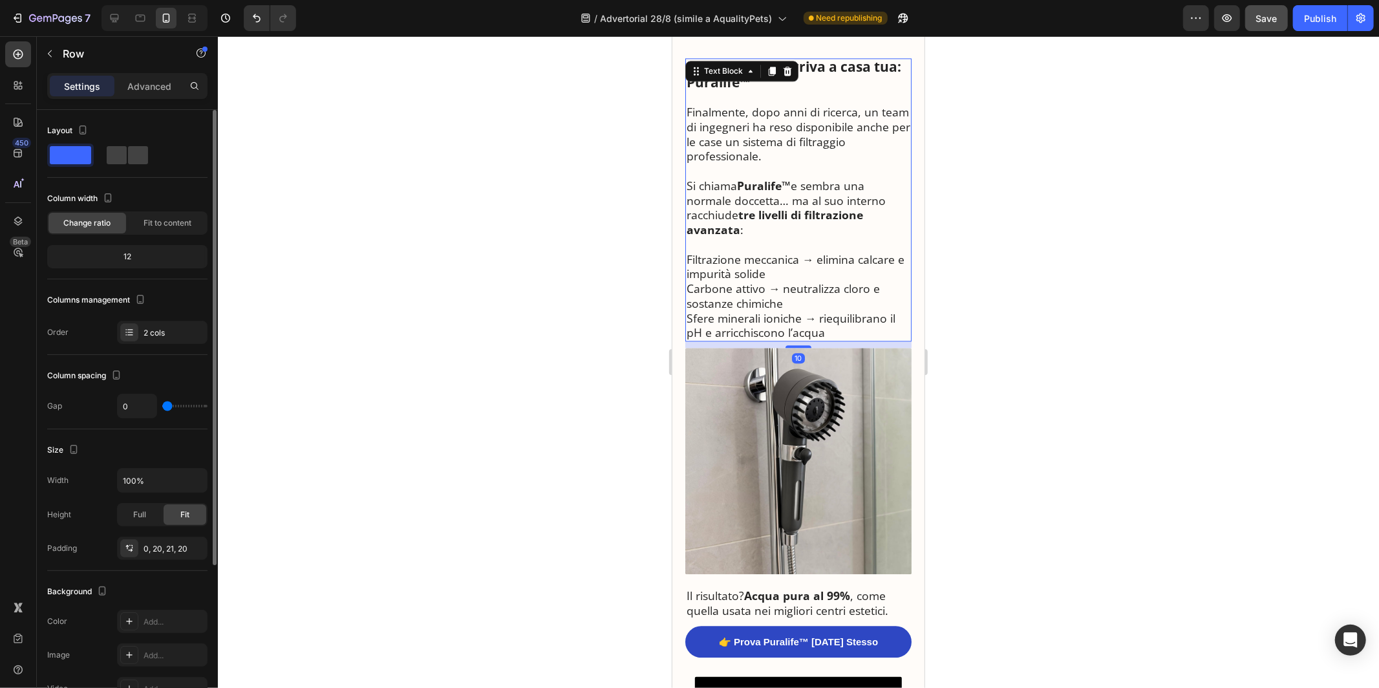
click at [687, 252] on p "Filtrazione meccanica → elimina calcare e impurità solide" at bounding box center [798, 267] width 224 height 30
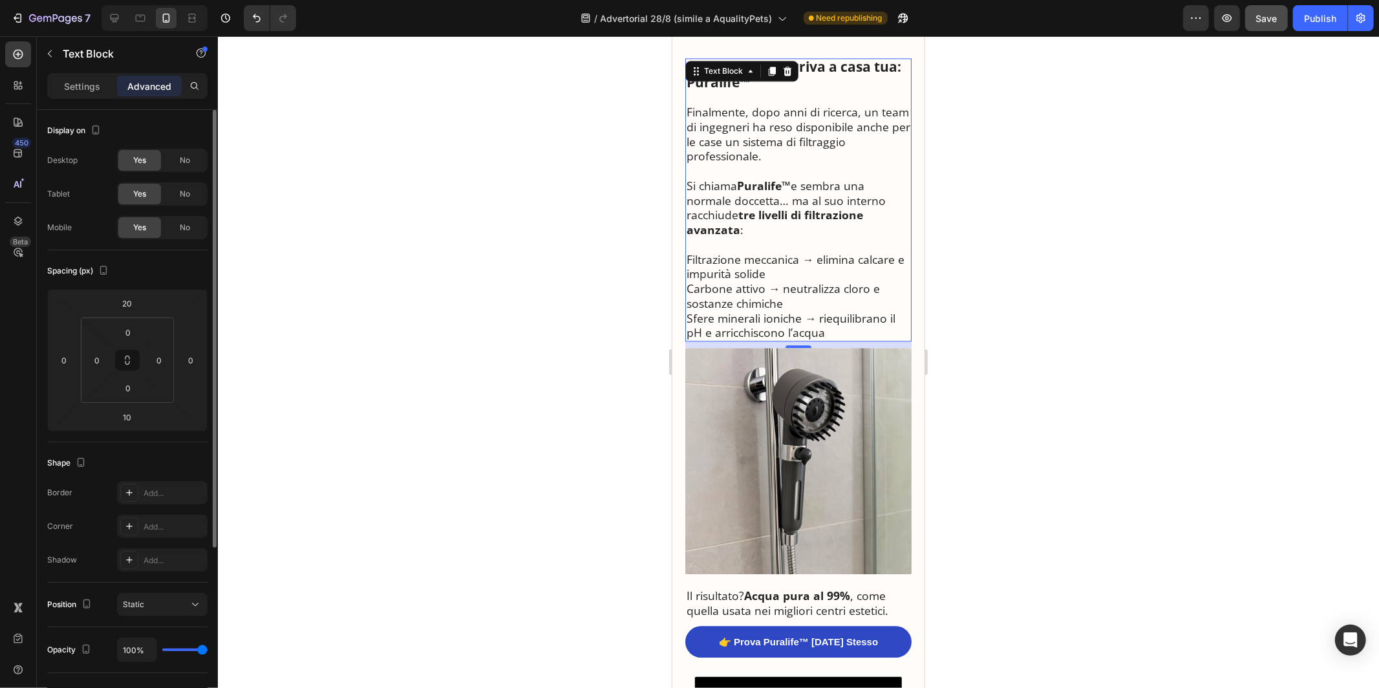
scroll to position [2599, 0]
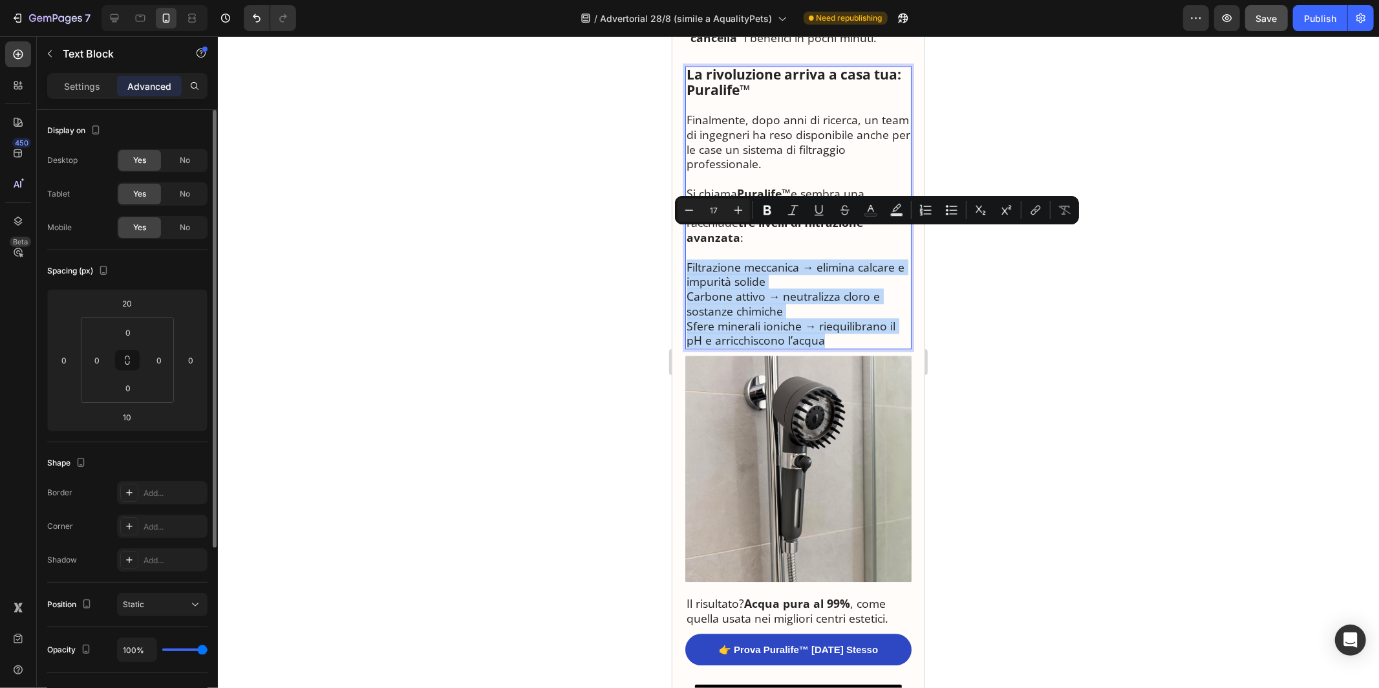
drag, startPoint x: 826, startPoint y: 308, endPoint x: 684, endPoint y: 231, distance: 161.4
click at [685, 231] on div "La rivoluzione arriva a casa tua: Puralife™ Finalmente, dopo anni di ricerca, u…" at bounding box center [798, 206] width 226 height 283
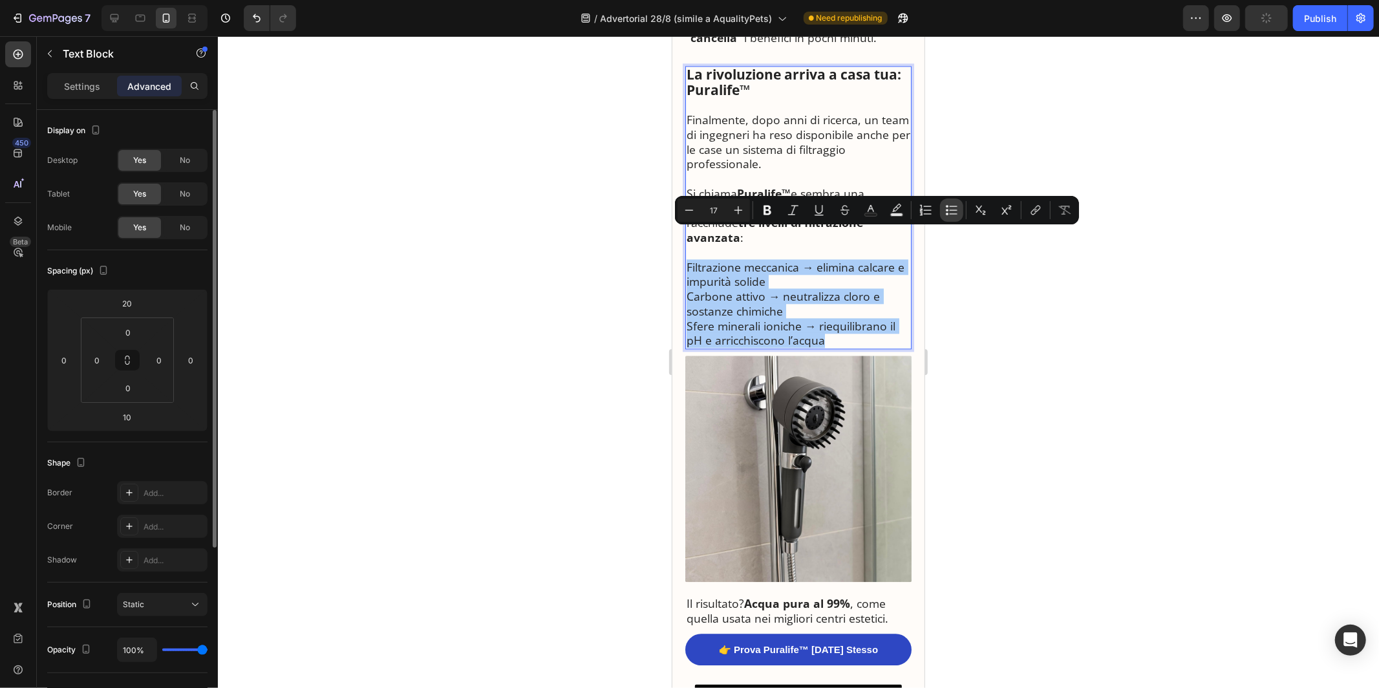
click at [952, 210] on icon "Editor contextual toolbar" at bounding box center [954, 210] width 8 height 1
type input "17"
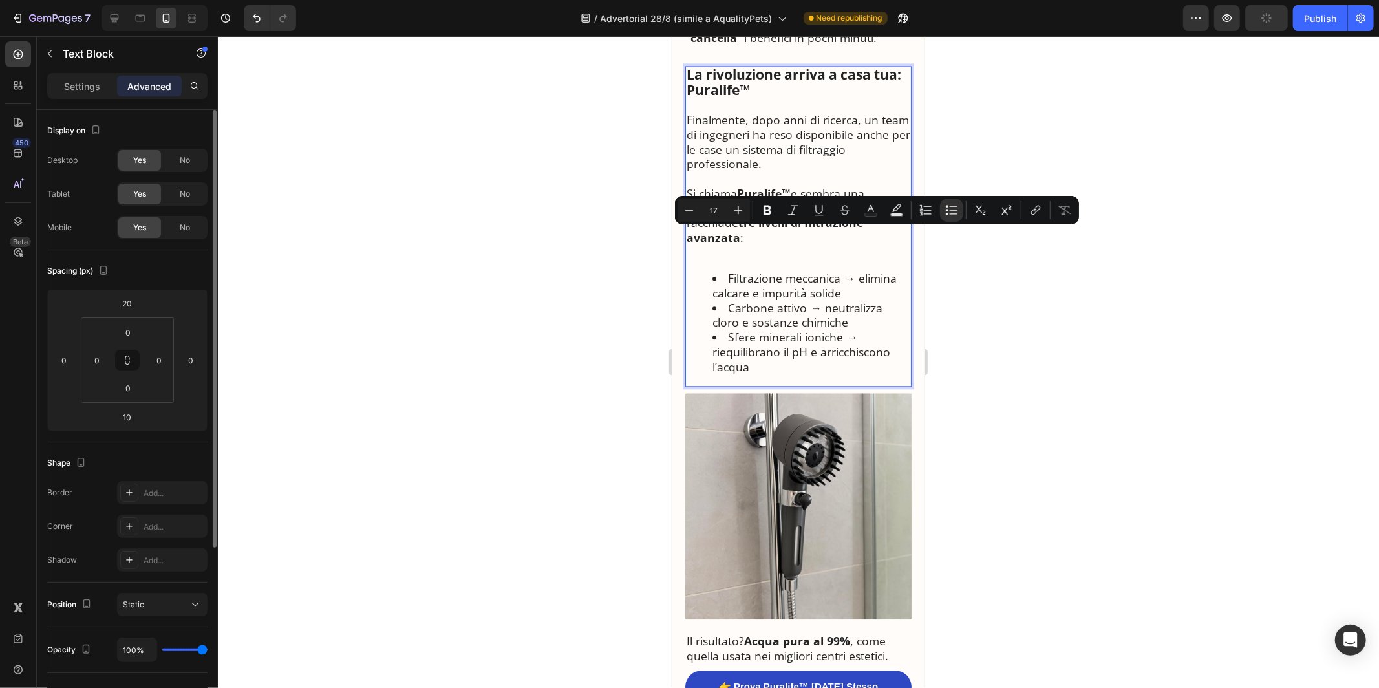
click at [820, 300] on li "Carbone attivo → neutralizza cloro e sostanze chimiche" at bounding box center [811, 315] width 198 height 30
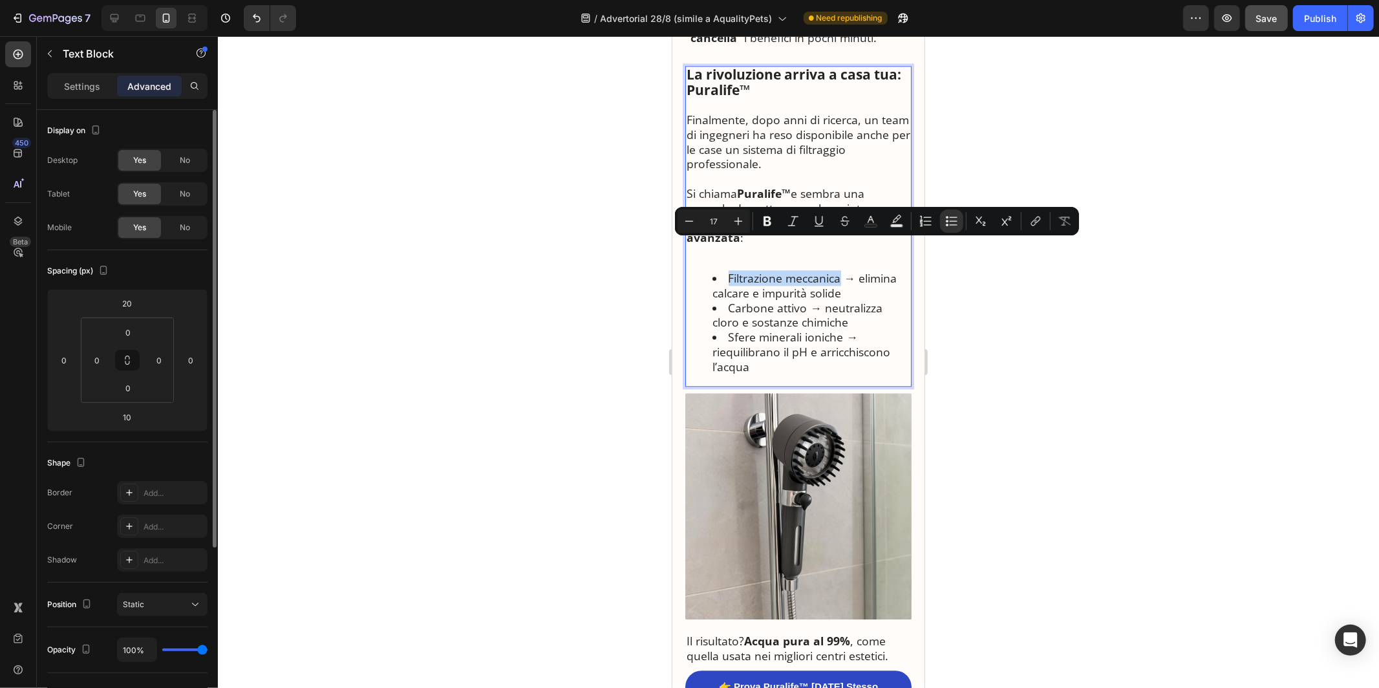
drag, startPoint x: 841, startPoint y: 249, endPoint x: 729, endPoint y: 248, distance: 111.2
click at [729, 270] on li "Filtrazione meccanica → elimina calcare e impurità solide" at bounding box center [811, 285] width 198 height 30
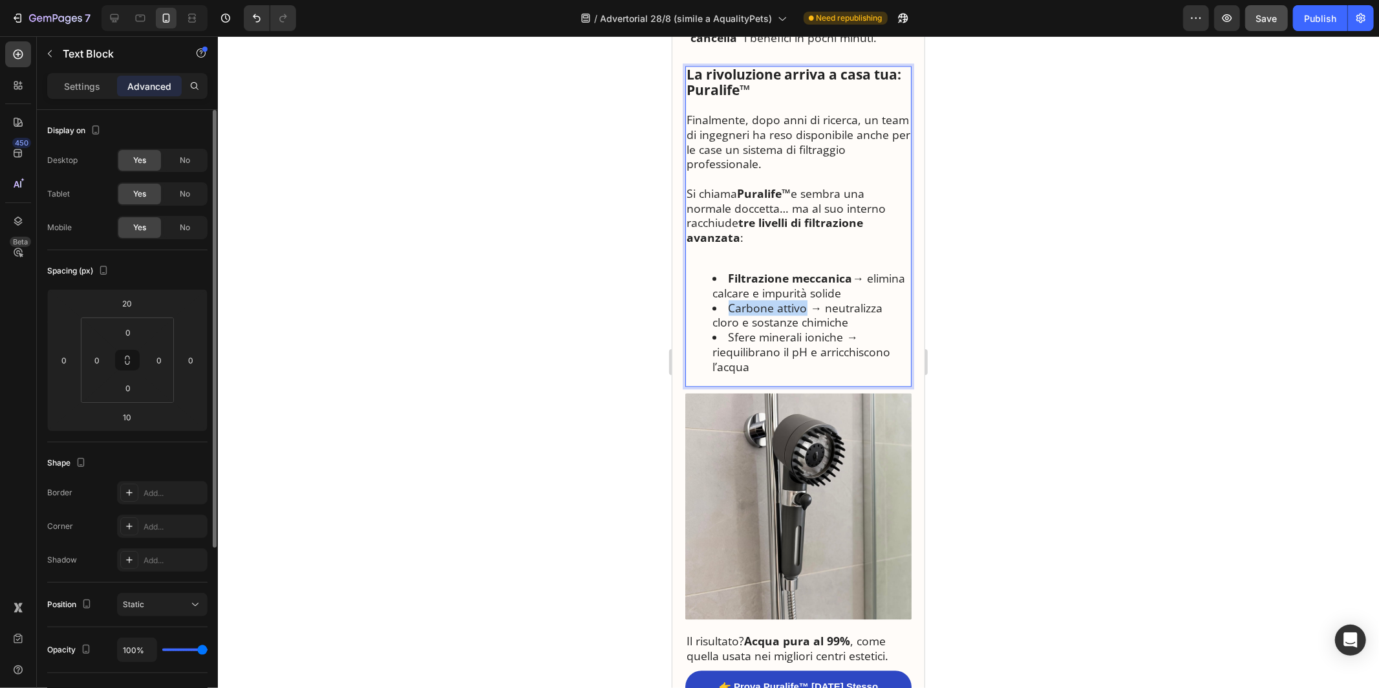
drag, startPoint x: 803, startPoint y: 277, endPoint x: 729, endPoint y: 276, distance: 73.7
click at [729, 300] on li "Carbone attivo → neutralizza cloro e sostanze chimiche" at bounding box center [811, 315] width 198 height 30
click at [728, 329] on li "Sfere minerali ioniche → riequilibrano il pH e arricchiscono l’acqua" at bounding box center [811, 351] width 198 height 44
click at [730, 329] on li "Sfere minerali ioniche → riequilibrano il pH e arricchiscono l’acqua" at bounding box center [811, 351] width 198 height 44
click at [842, 270] on li "Filtrazione meccanica → elimina calcare e impurità solide" at bounding box center [811, 285] width 198 height 30
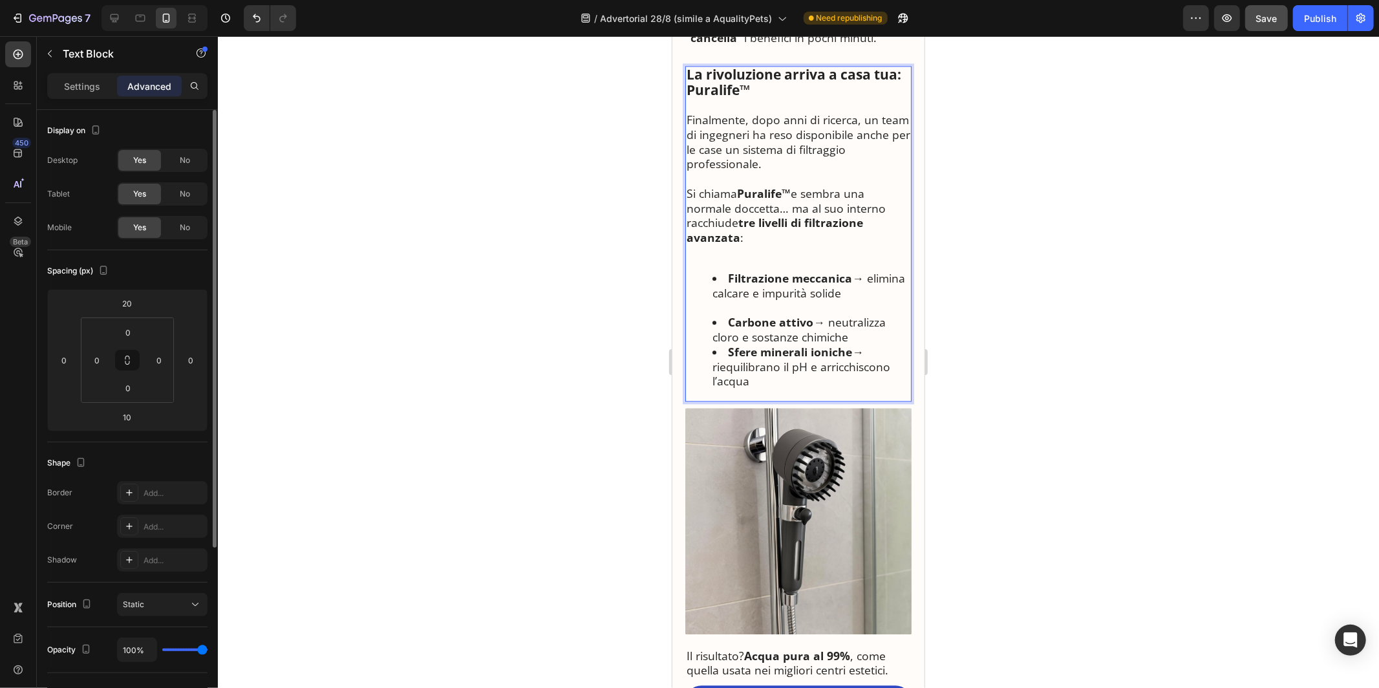
click at [850, 314] on li "Carbone attivo → neutralizza cloro e sostanze chimiche" at bounding box center [811, 329] width 198 height 30
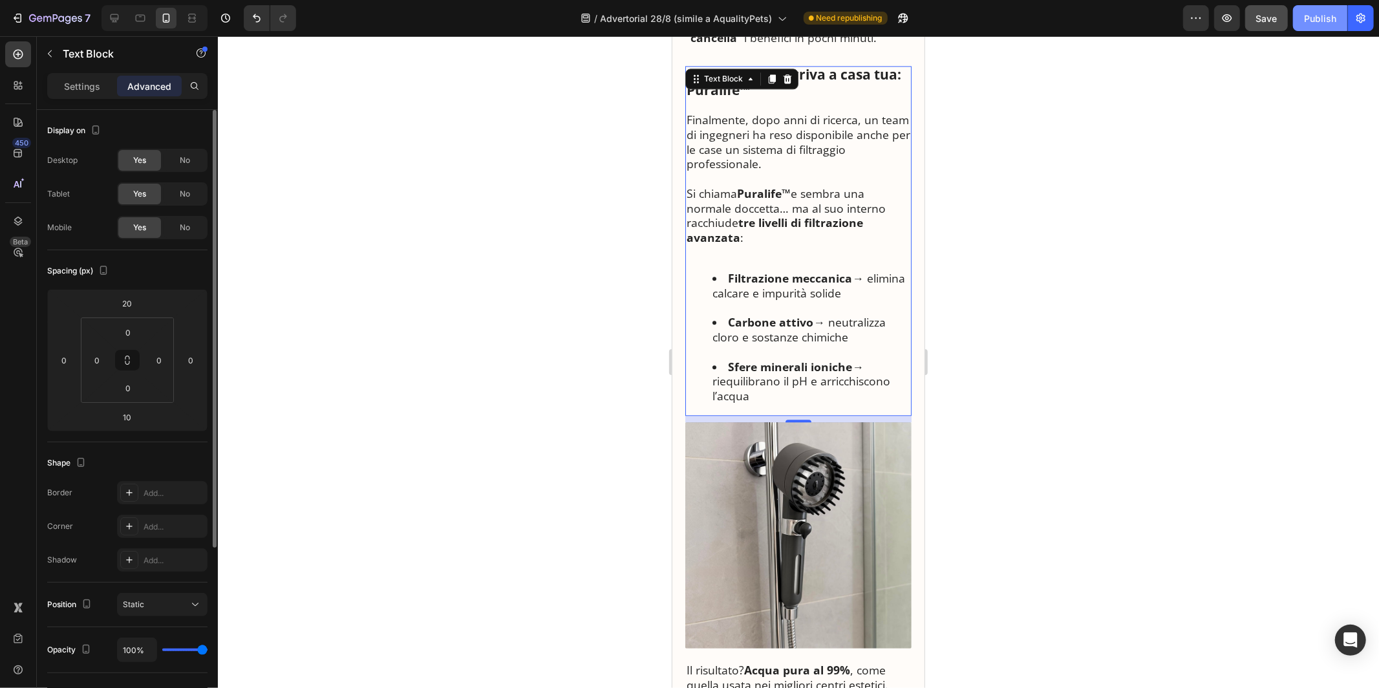
click at [1306, 25] on button "Publish" at bounding box center [1320, 18] width 54 height 26
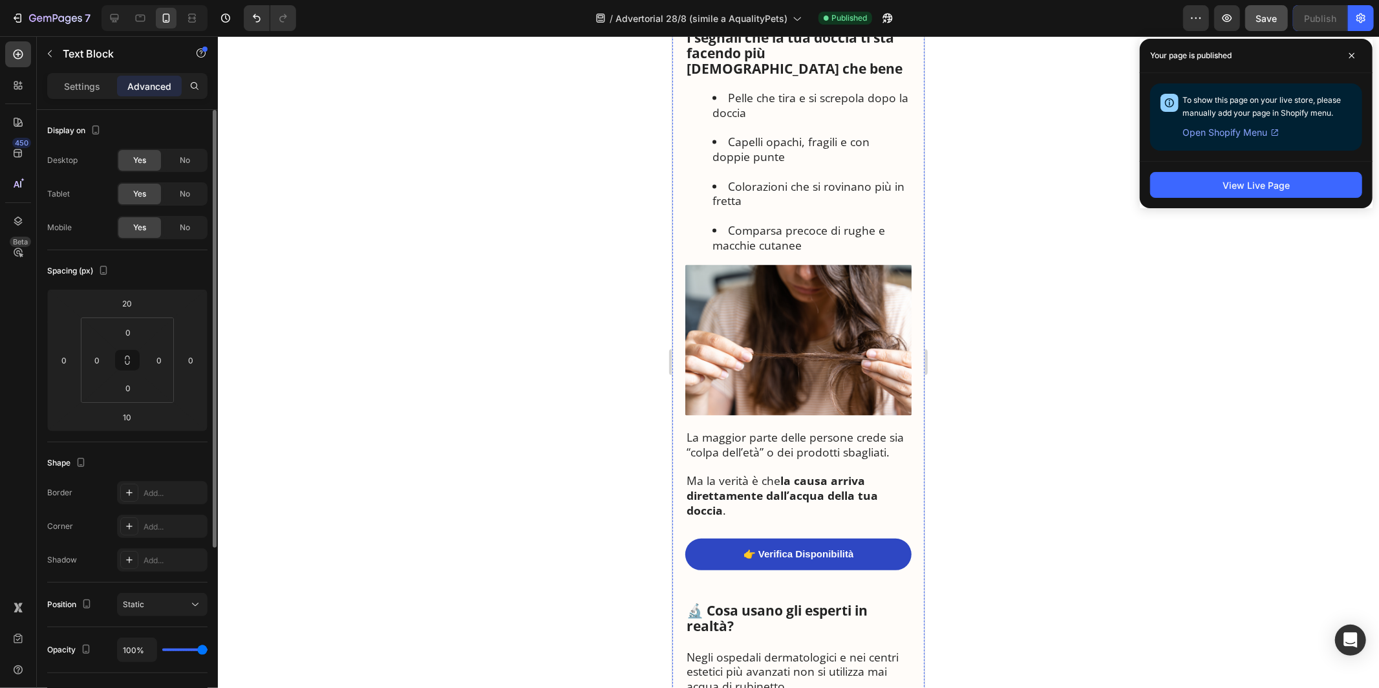
scroll to position [1740, 0]
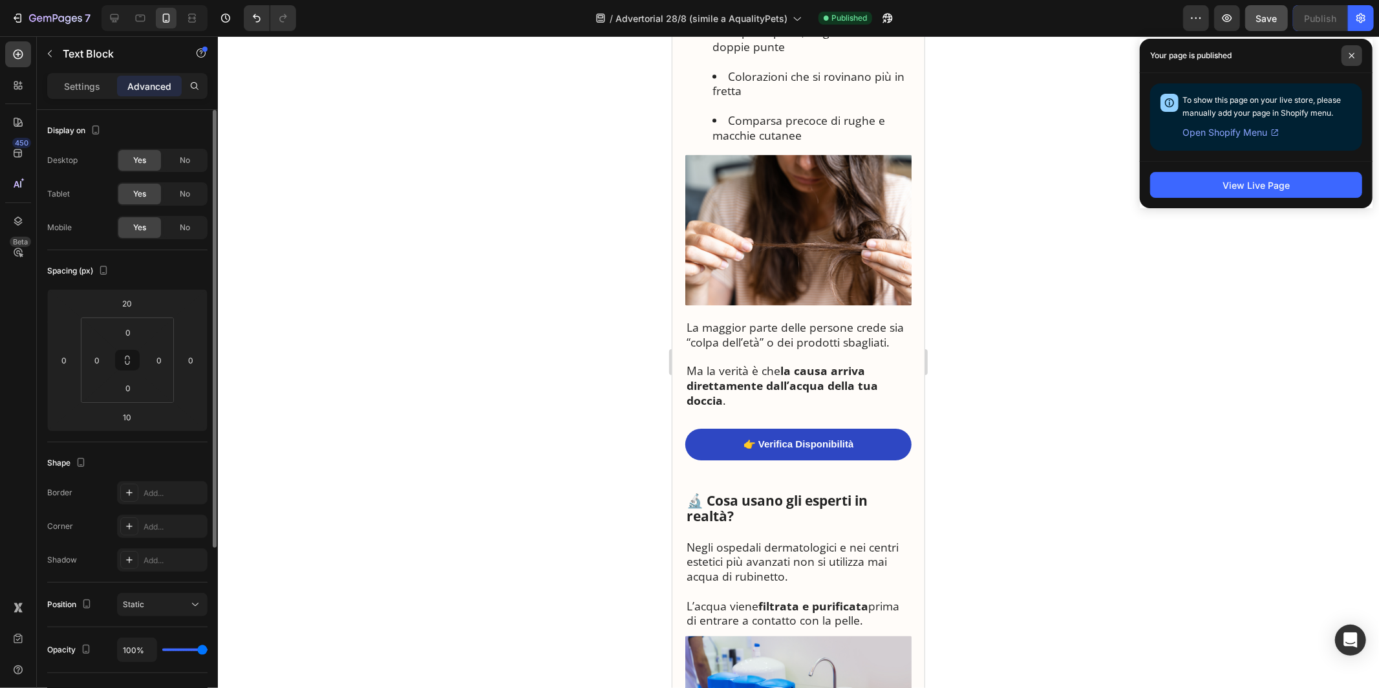
click at [1360, 56] on span at bounding box center [1352, 55] width 21 height 21
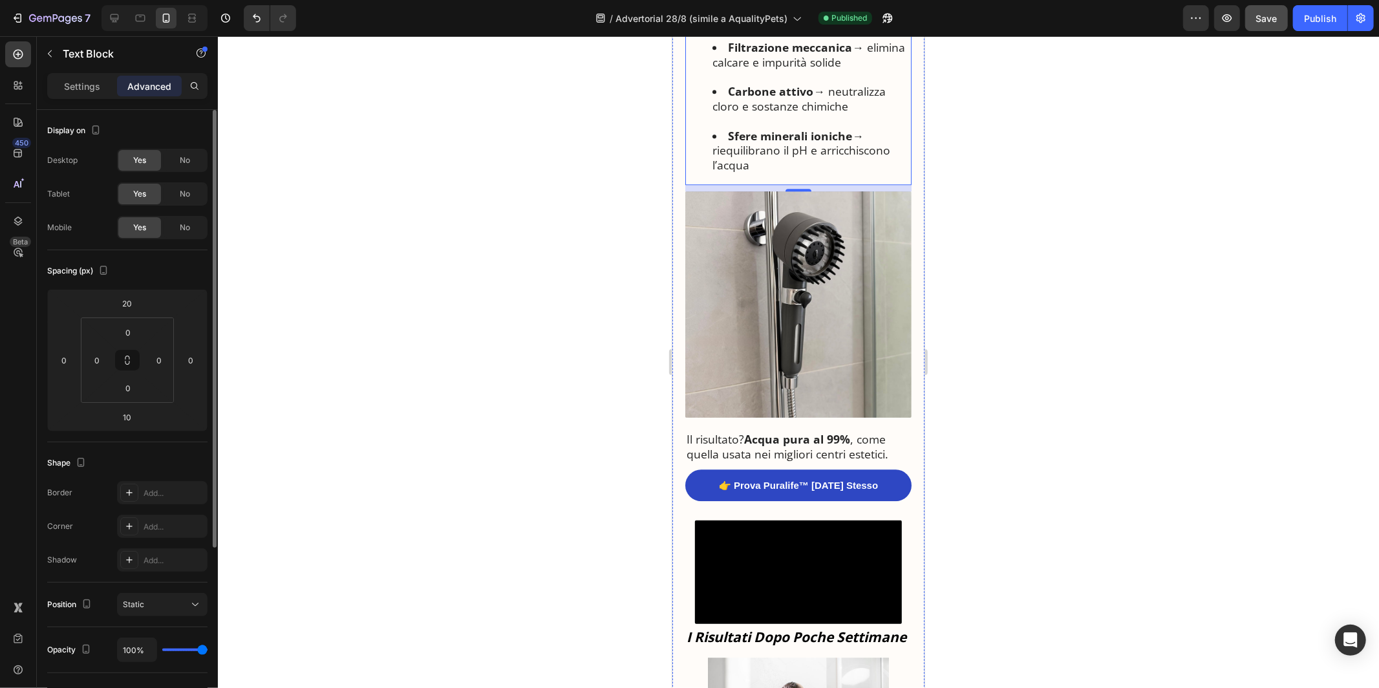
scroll to position [2853, 0]
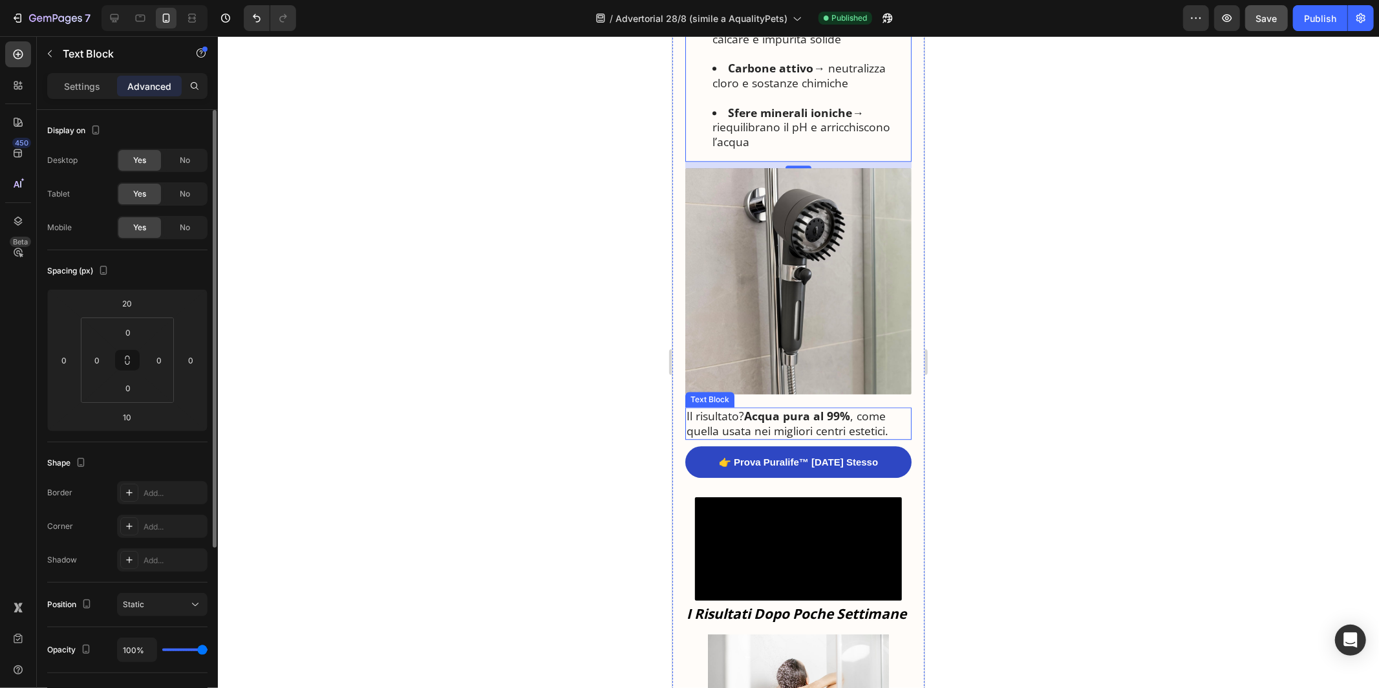
click at [818, 407] on strong "Acqua pura al 99%" at bounding box center [797, 415] width 106 height 16
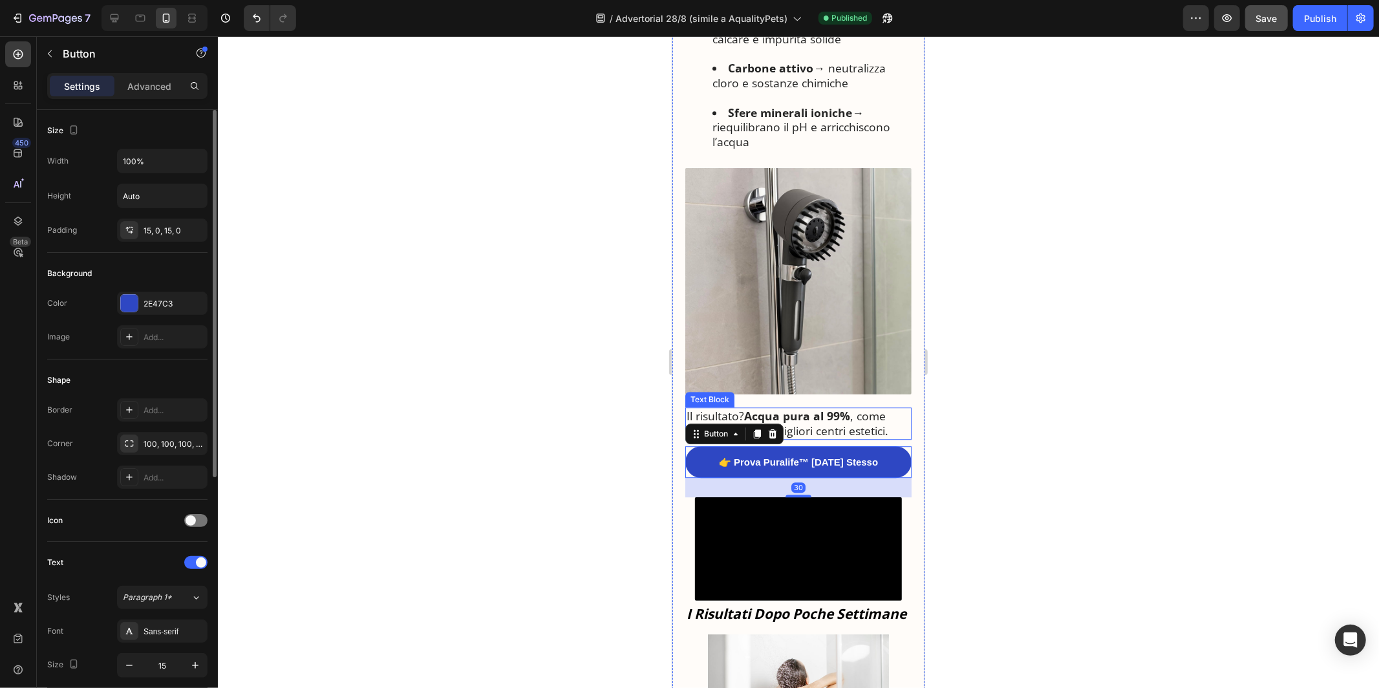
click at [802, 408] on p "Il risultato? Acqua pura al 99% , come quella usata nei migliori centri estetic…" at bounding box center [798, 423] width 224 height 30
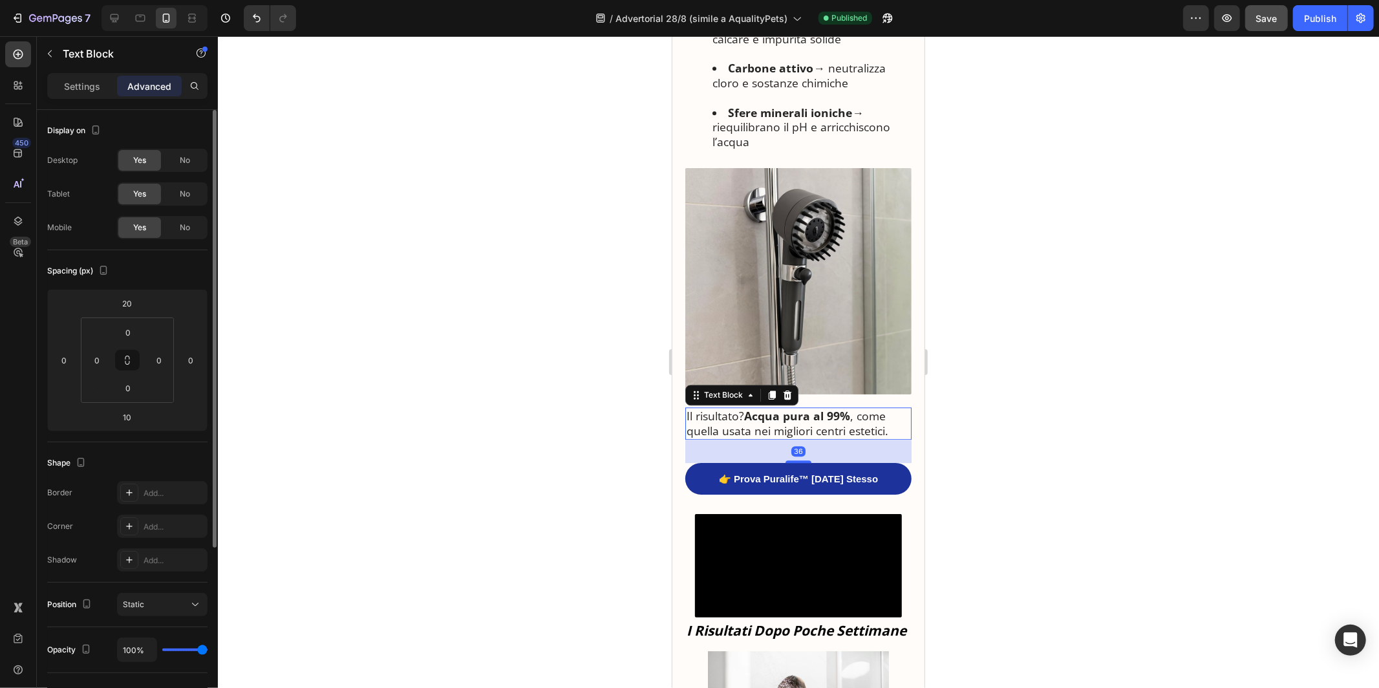
drag, startPoint x: 799, startPoint y: 415, endPoint x: 799, endPoint y: 432, distance: 16.8
type input "36"
click at [800, 513] on video at bounding box center [797, 564] width 207 height 103
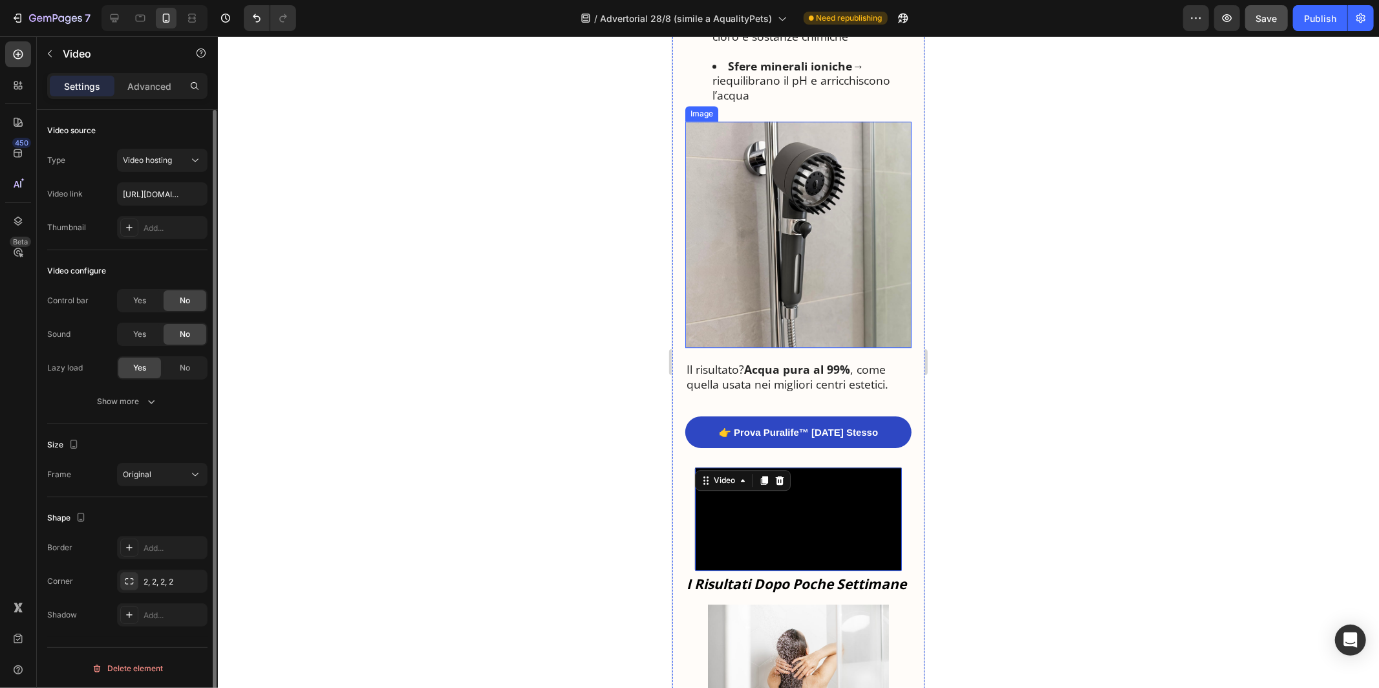
scroll to position [2848, 0]
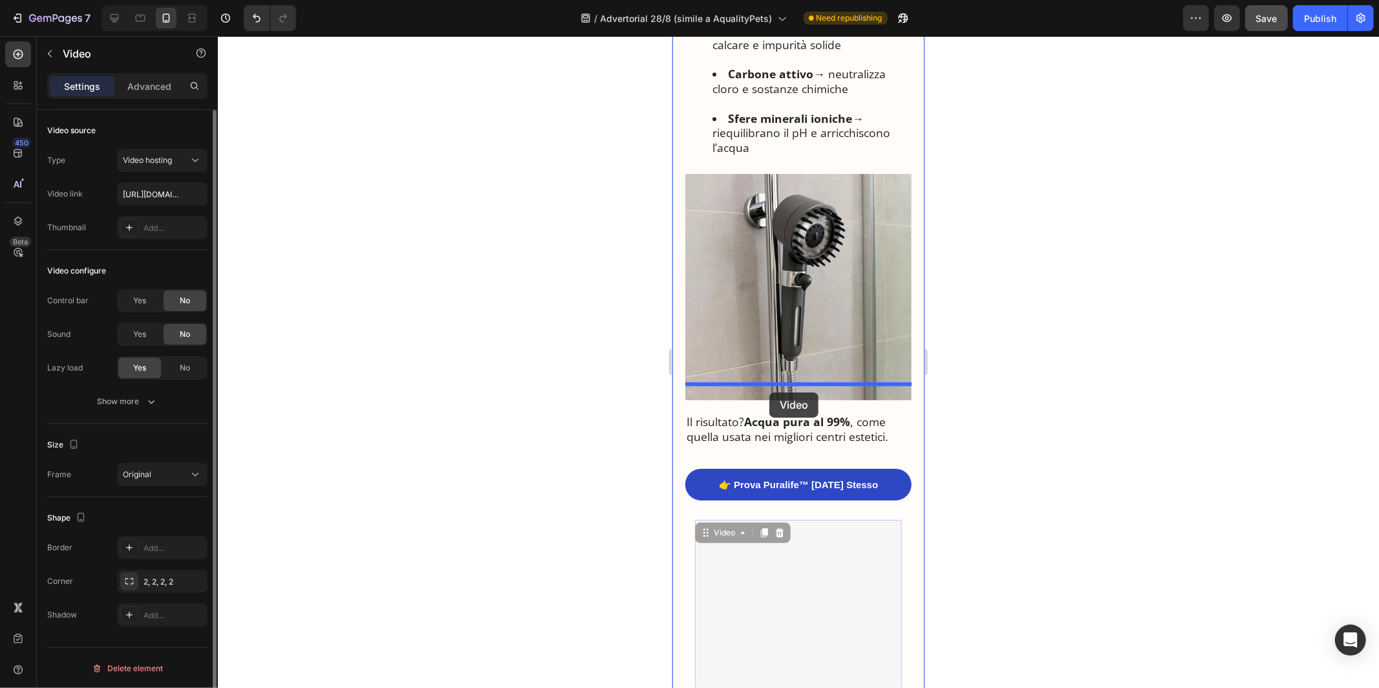
drag, startPoint x: 718, startPoint y: 505, endPoint x: 769, endPoint y: 392, distance: 123.9
click at [769, 392] on div "iPhone 13 Pro ( 390 px) iPhone 13 Mini iPhone 13 Pro iPhone 11 Pro Max iPhone 1…" at bounding box center [798, 521] width 252 height 6667
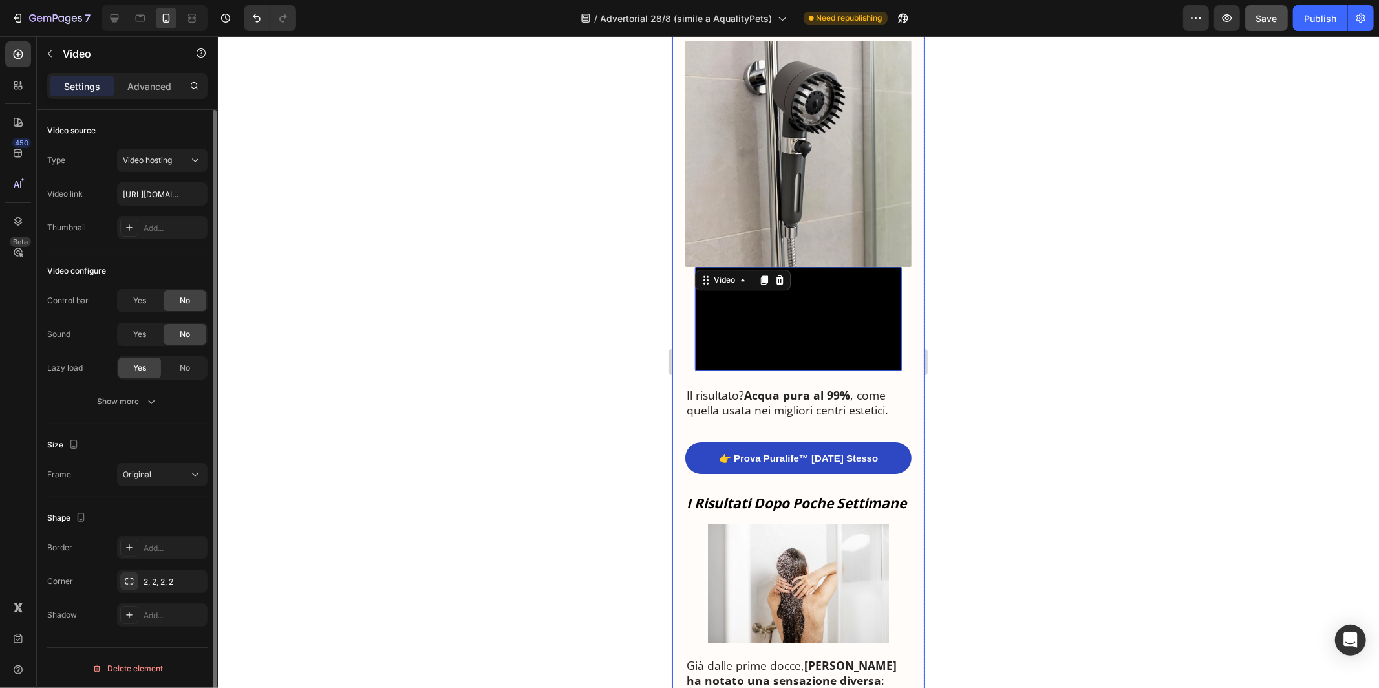
scroll to position [3001, 0]
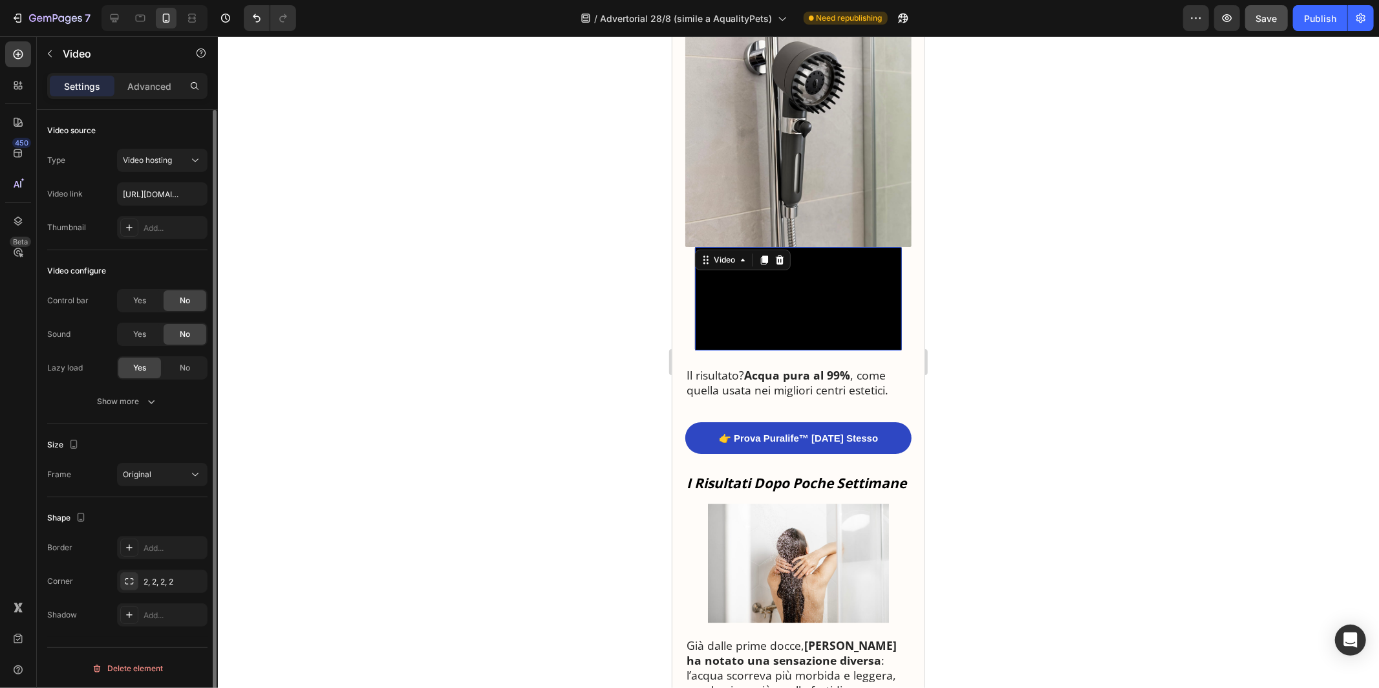
click at [800, 350] on video at bounding box center [797, 297] width 207 height 103
click at [841, 199] on img at bounding box center [798, 133] width 226 height 226
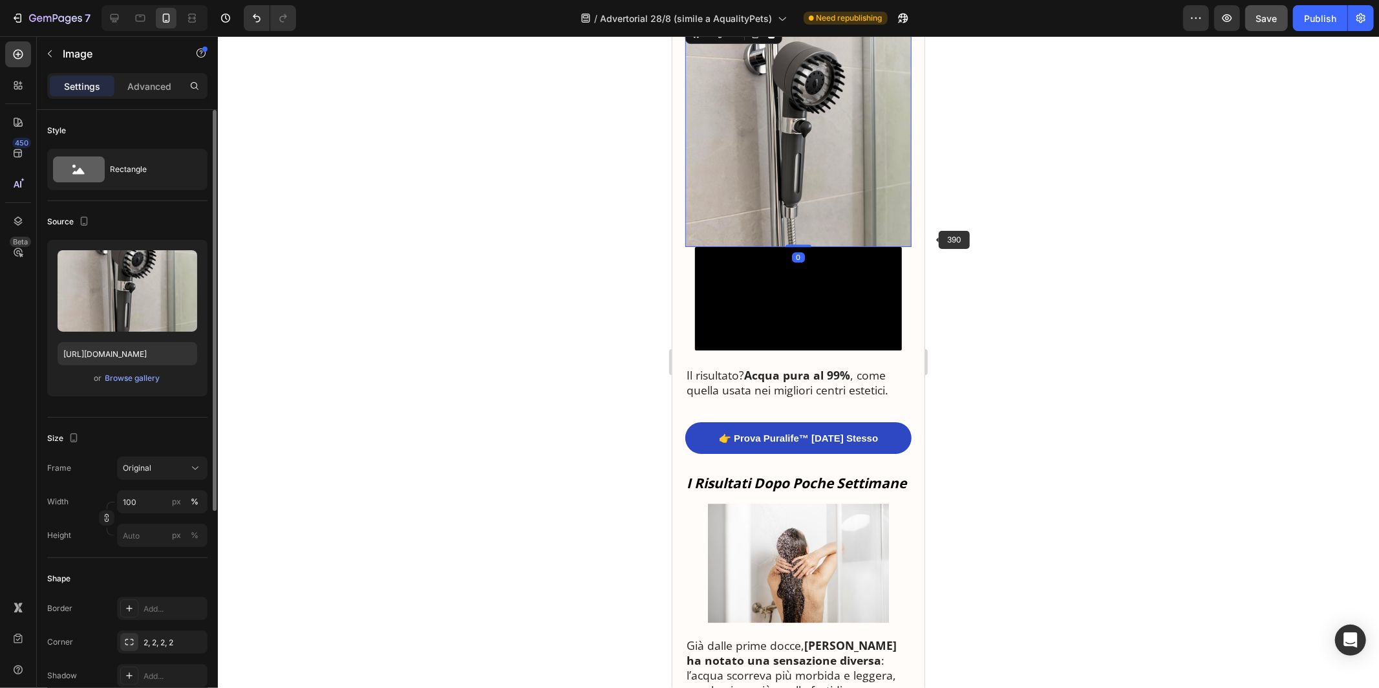
click at [987, 231] on div at bounding box center [798, 362] width 1161 height 652
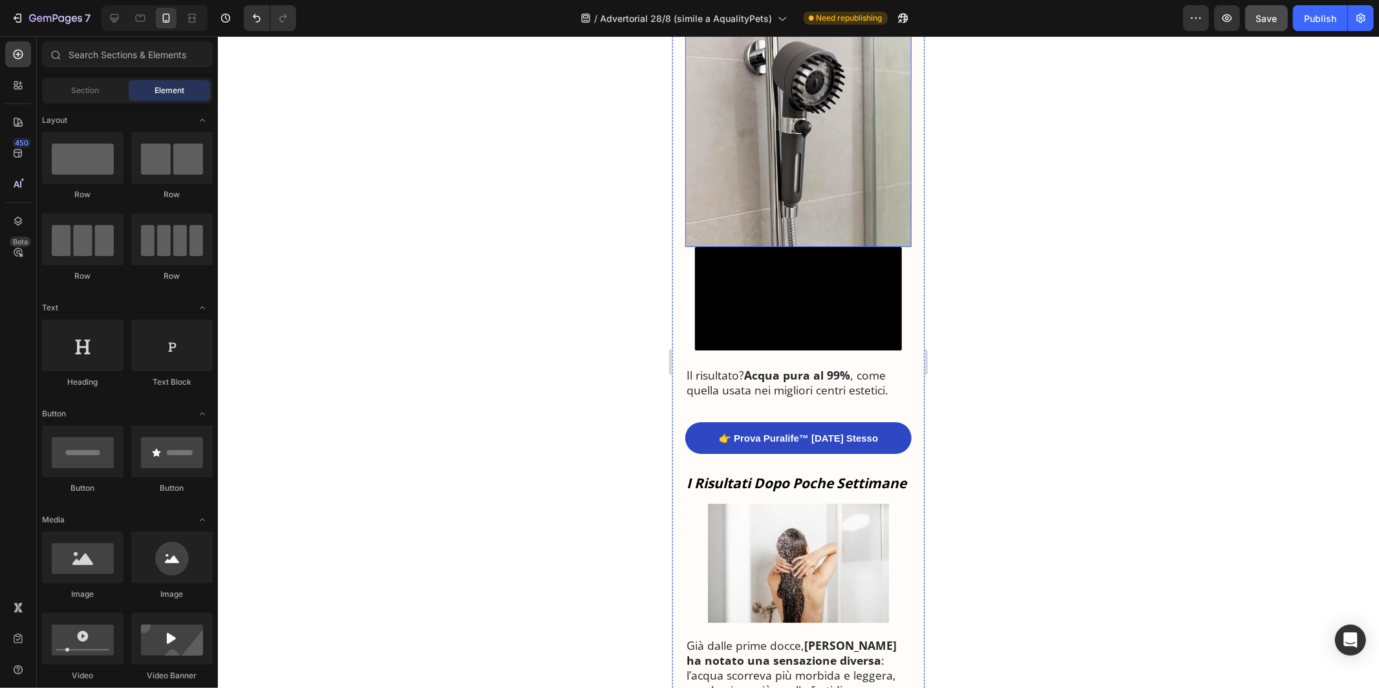
click at [846, 180] on img at bounding box center [798, 133] width 226 height 226
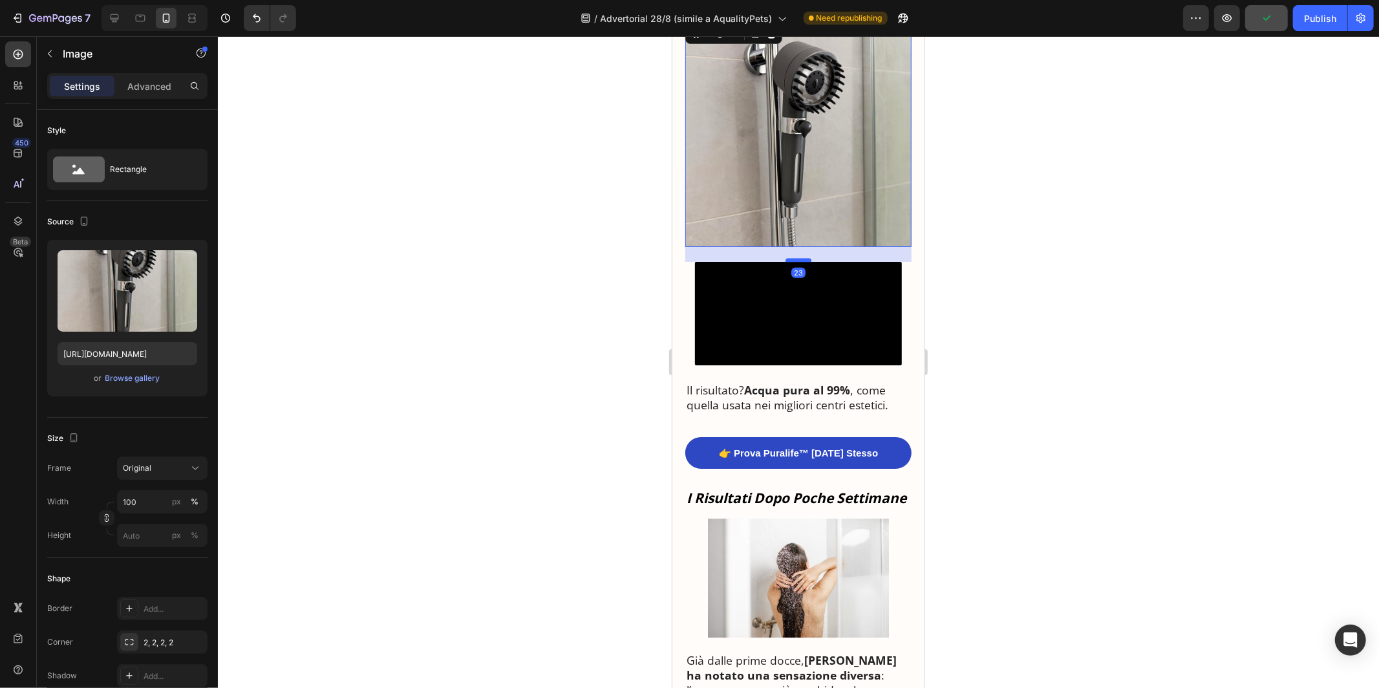
drag, startPoint x: 799, startPoint y: 216, endPoint x: 800, endPoint y: 231, distance: 14.9
click at [800, 257] on div at bounding box center [798, 259] width 26 height 4
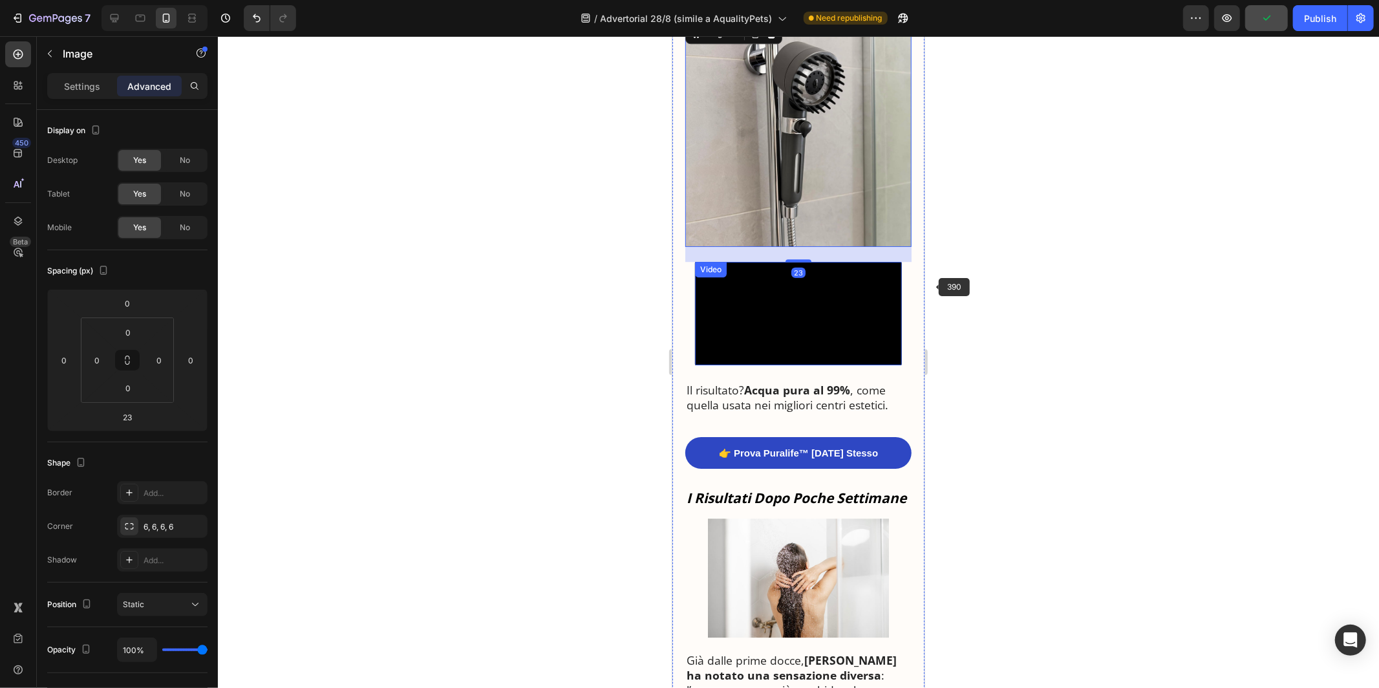
click at [939, 296] on div at bounding box center [798, 362] width 1161 height 652
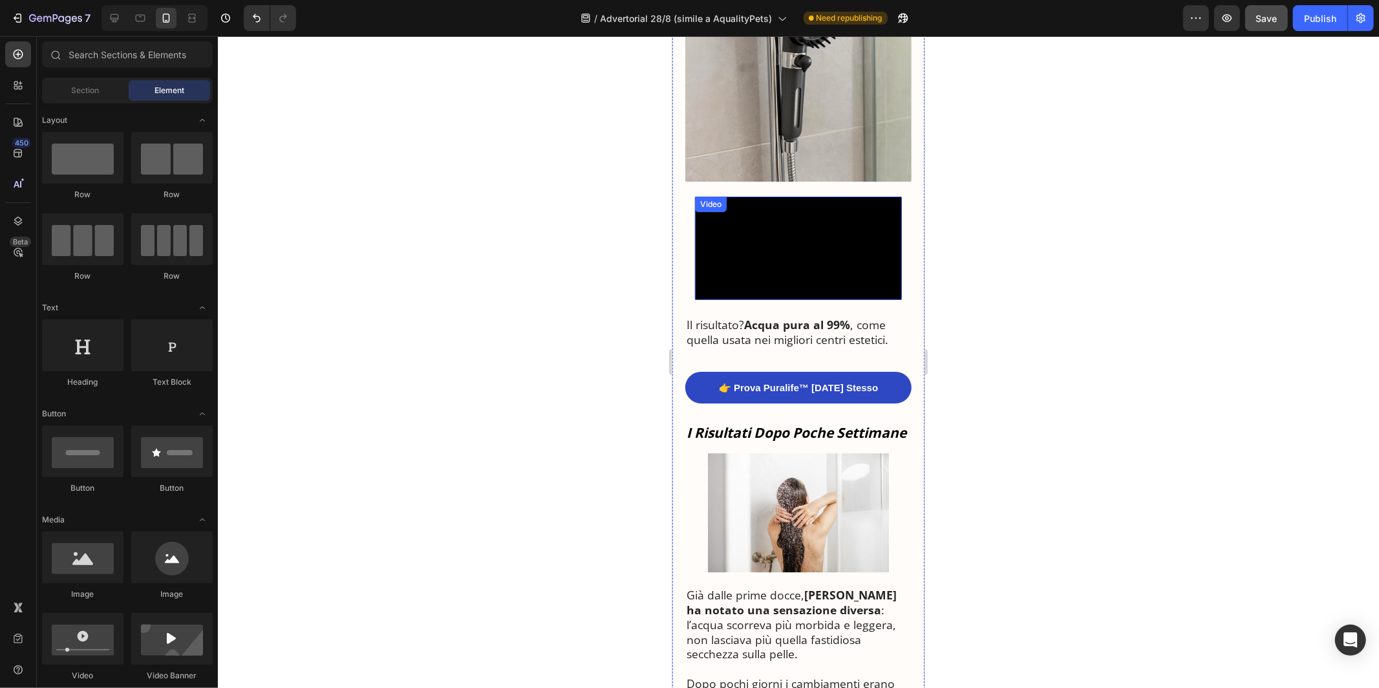
scroll to position [3069, 0]
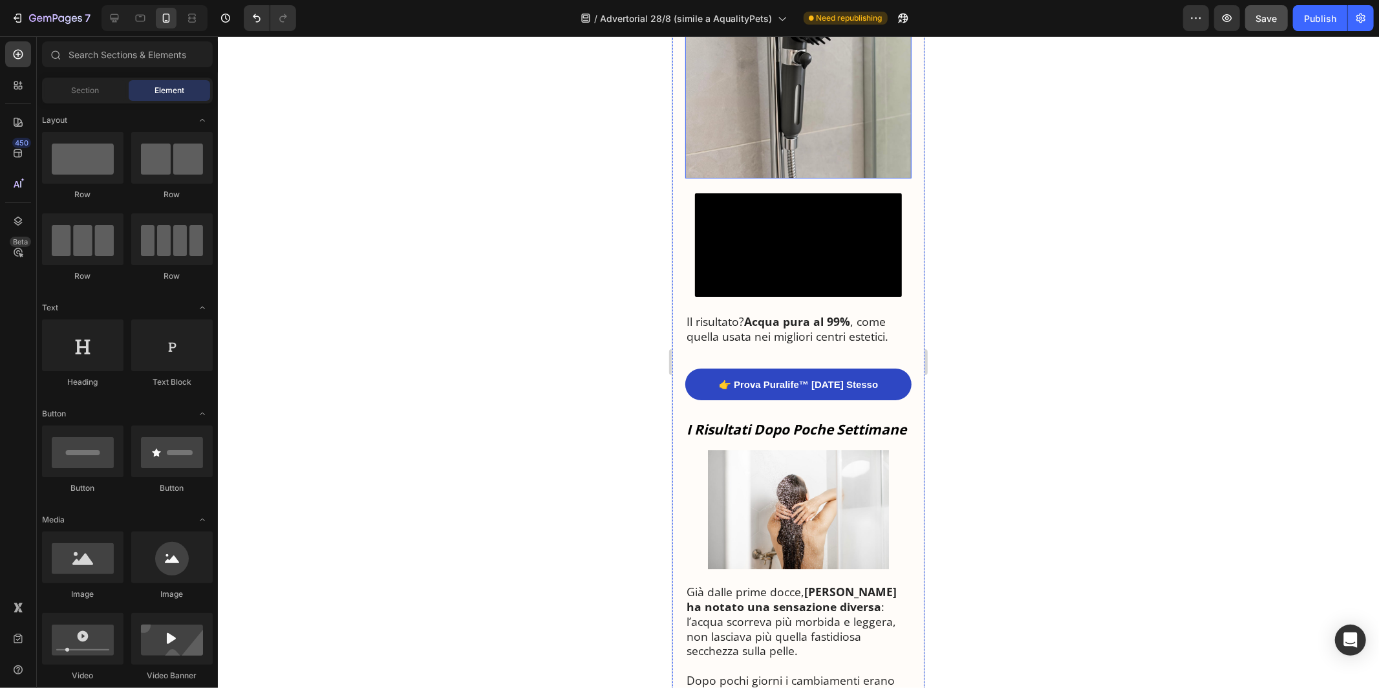
click at [788, 128] on img at bounding box center [798, 65] width 226 height 226
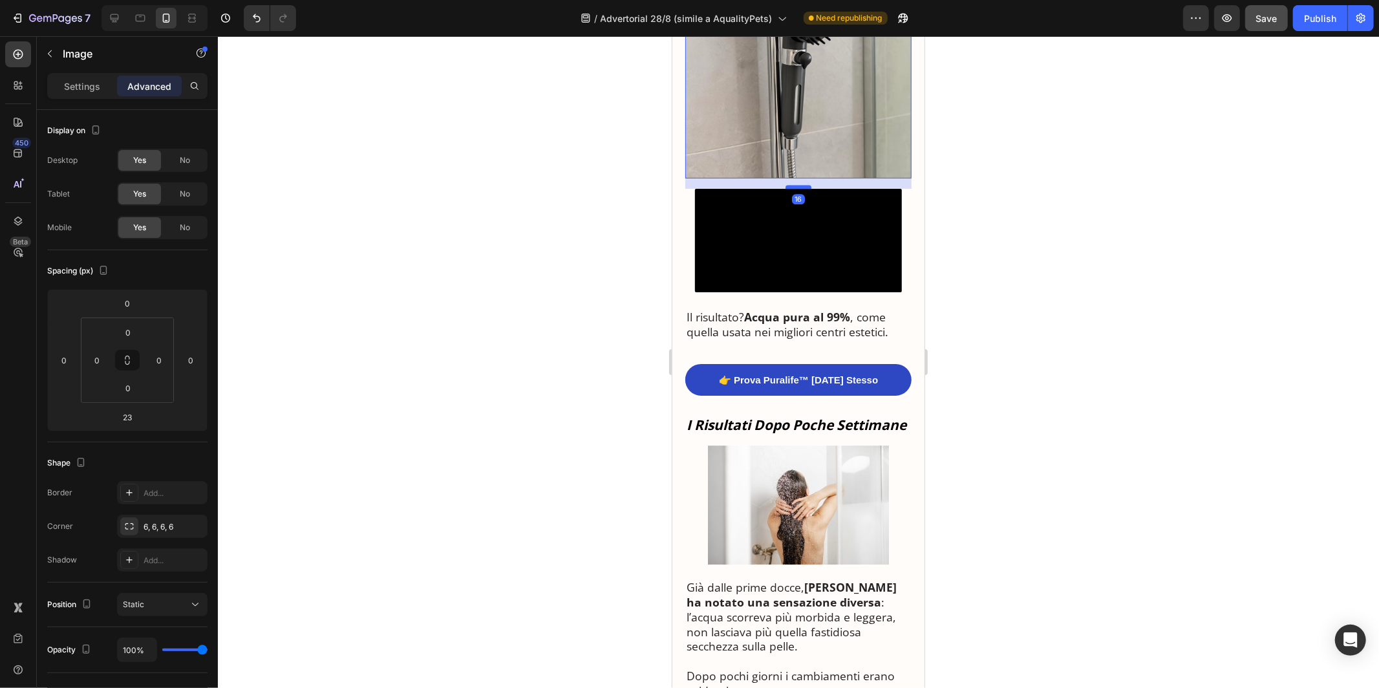
click at [794, 184] on div at bounding box center [798, 186] width 26 height 4
type input "16"
click at [841, 111] on img at bounding box center [798, 65] width 226 height 226
click at [833, 220] on video at bounding box center [797, 239] width 207 height 103
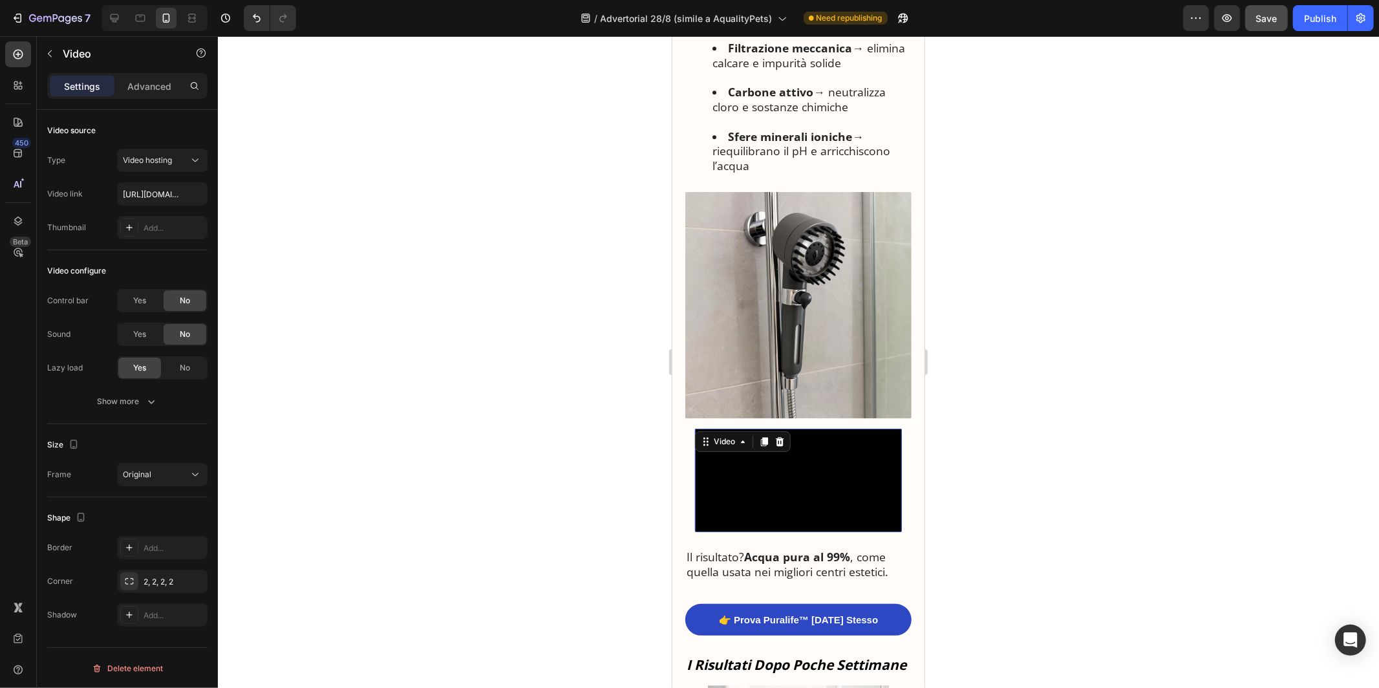
scroll to position [2996, 0]
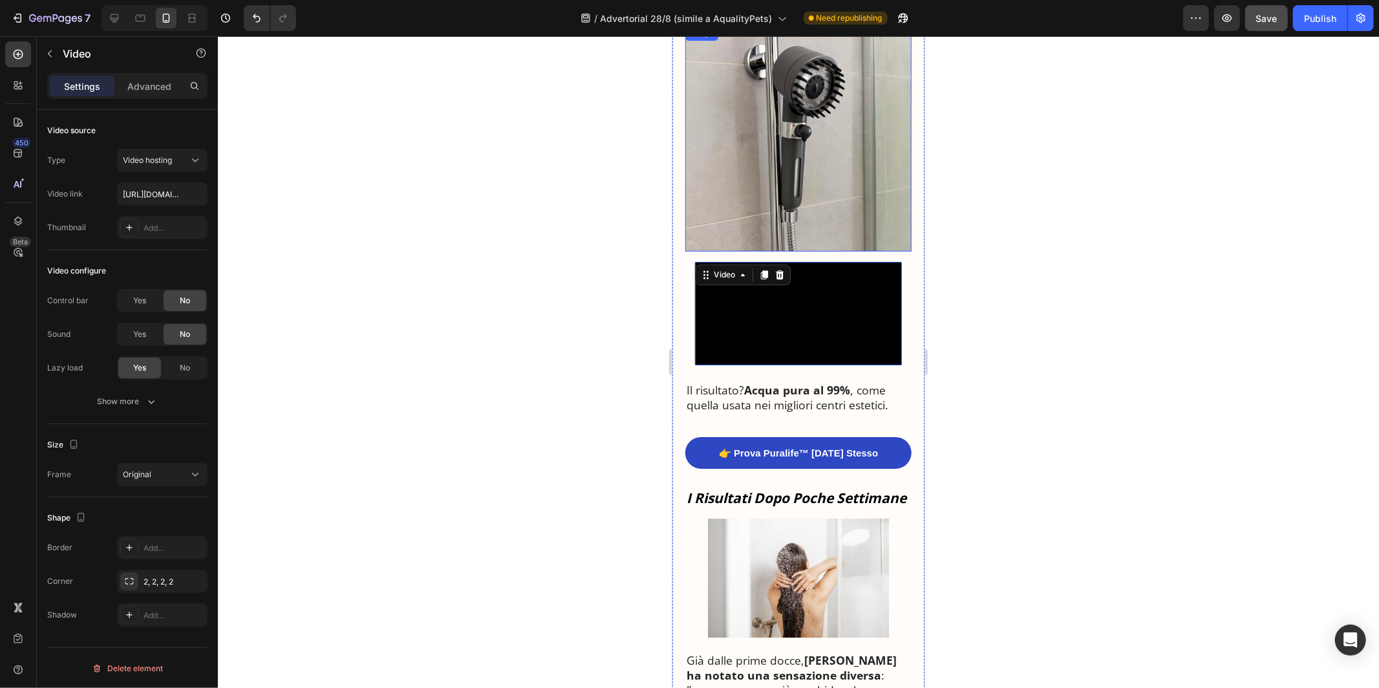
click at [852, 183] on img at bounding box center [798, 138] width 226 height 226
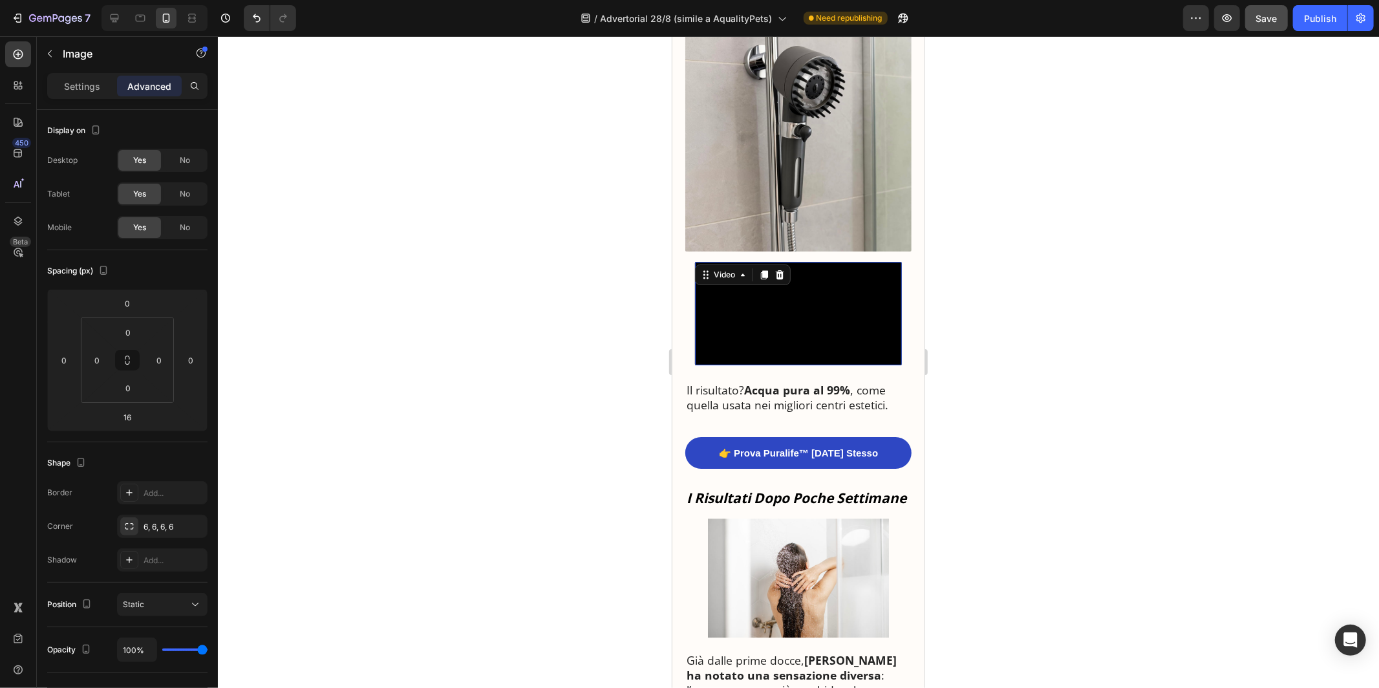
click at [870, 294] on video at bounding box center [797, 312] width 207 height 103
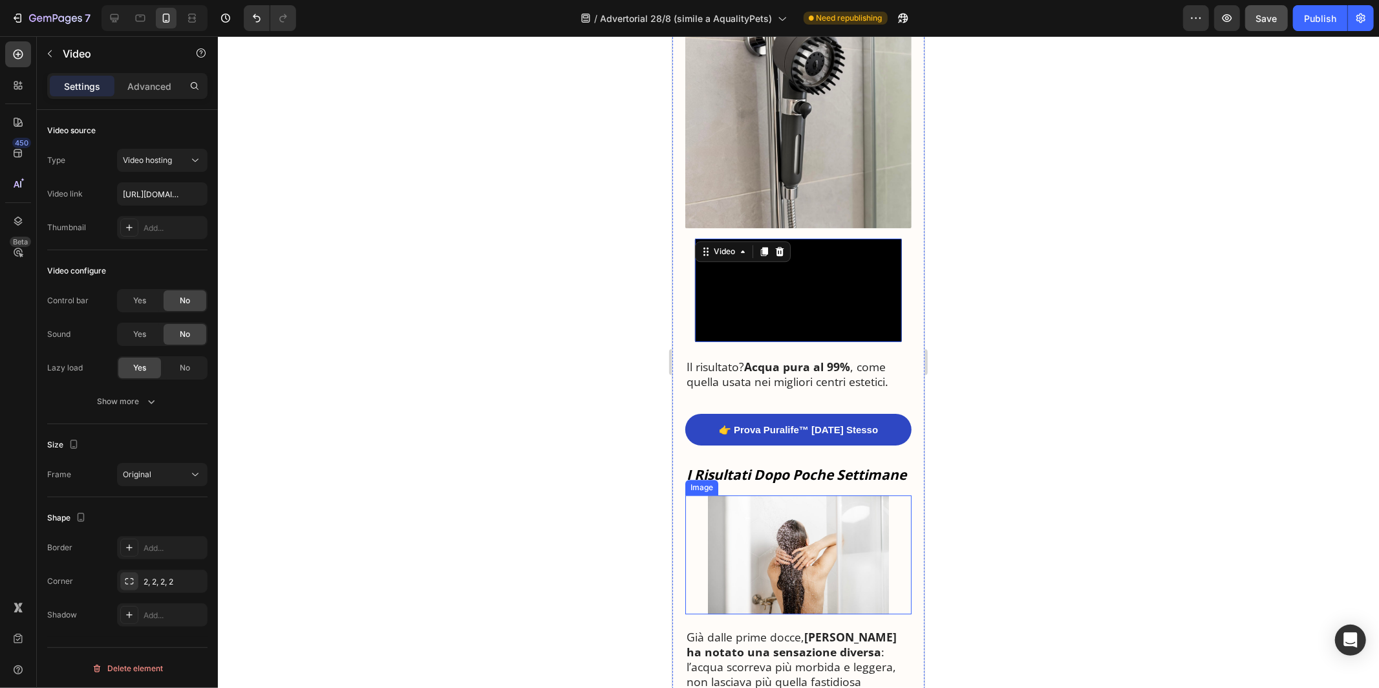
scroll to position [2997, 0]
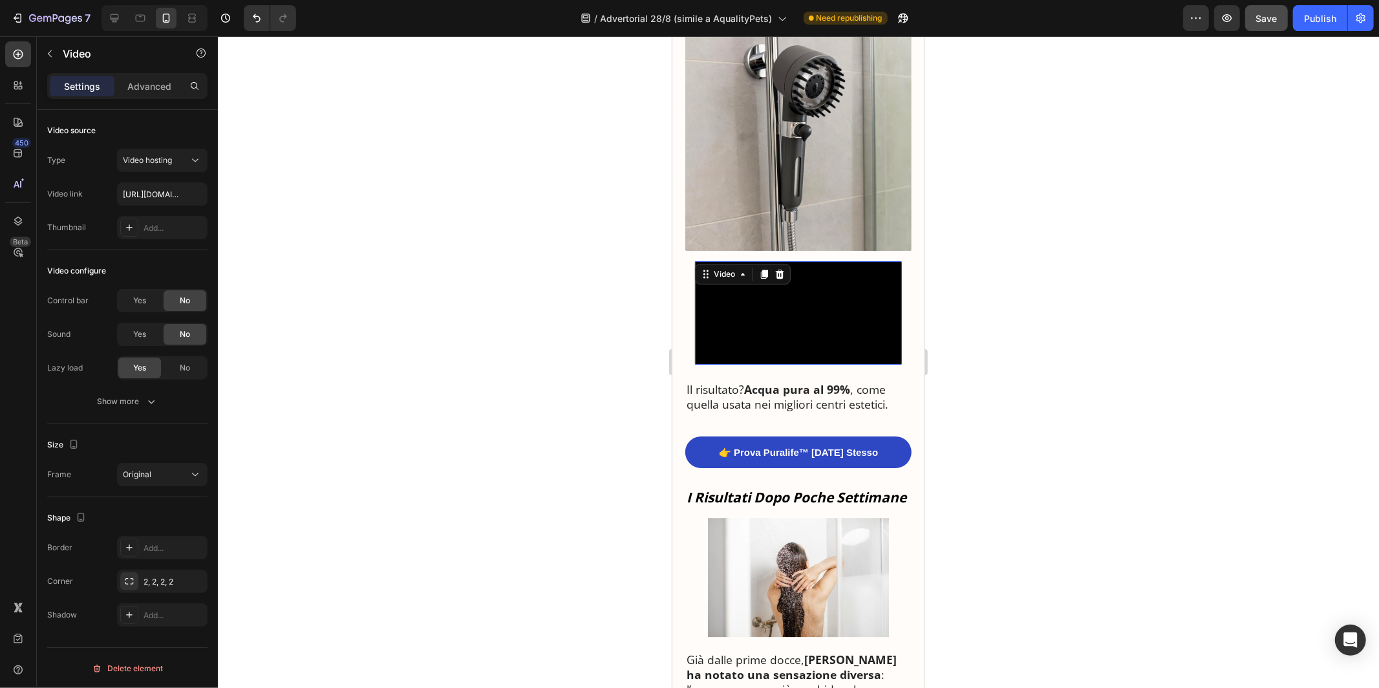
click at [813, 333] on video at bounding box center [797, 312] width 207 height 103
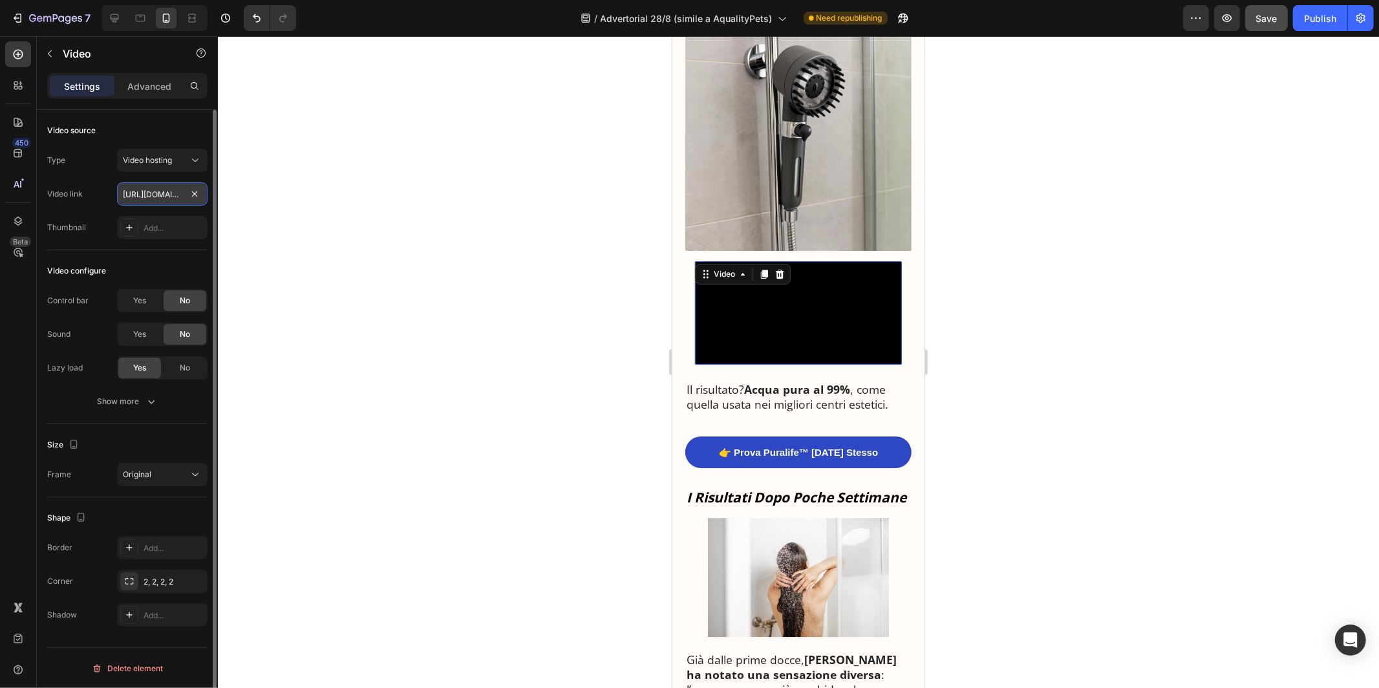
click at [144, 198] on input "[URL][DOMAIN_NAME]" at bounding box center [162, 193] width 91 height 23
paste input "180c409daf444db981b845b0eaaa0e7.mp4"
type input "[URL][DOMAIN_NAME]"
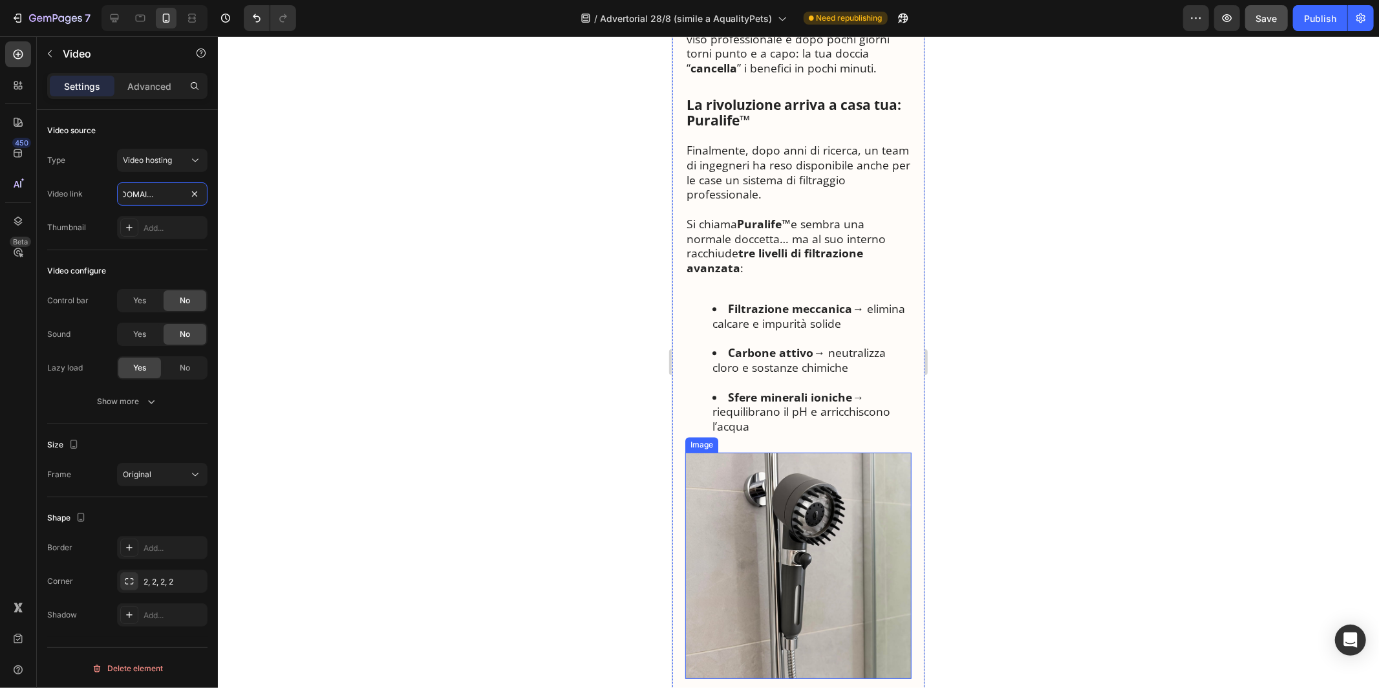
scroll to position [2566, 0]
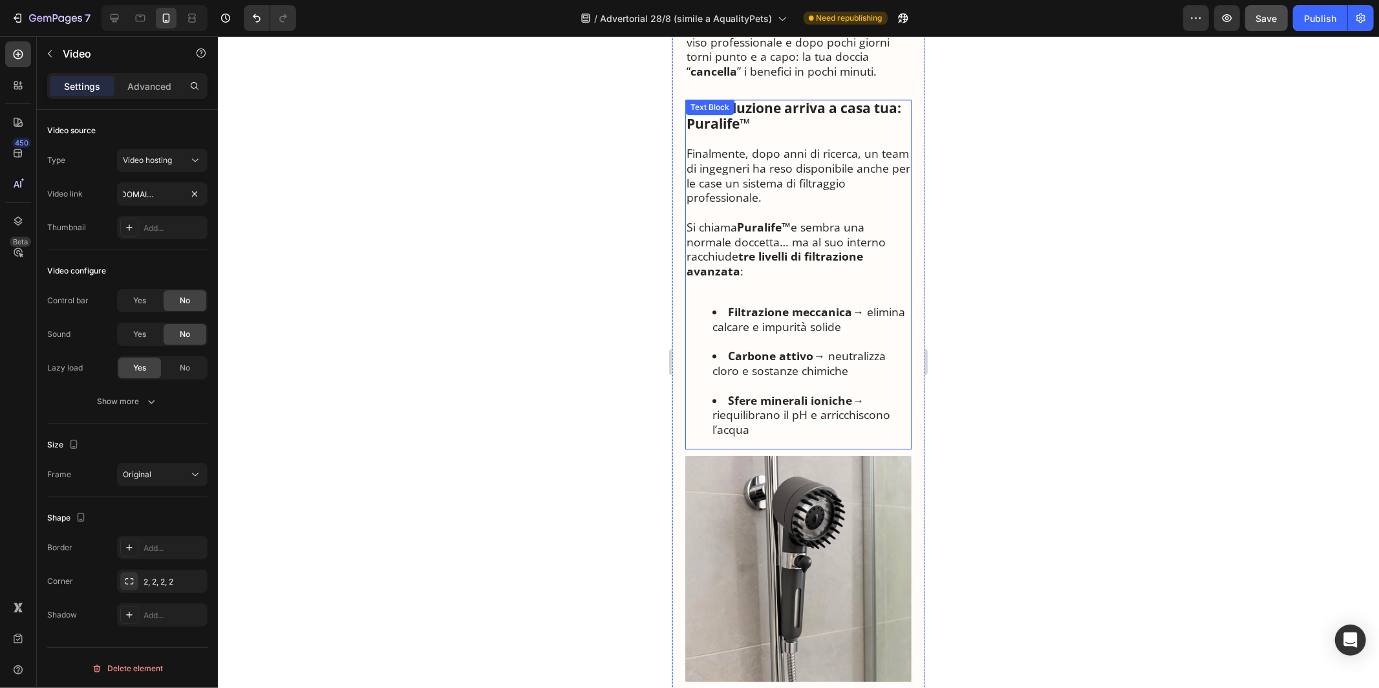
click at [771, 347] on strong "Carbone attivo" at bounding box center [770, 355] width 85 height 16
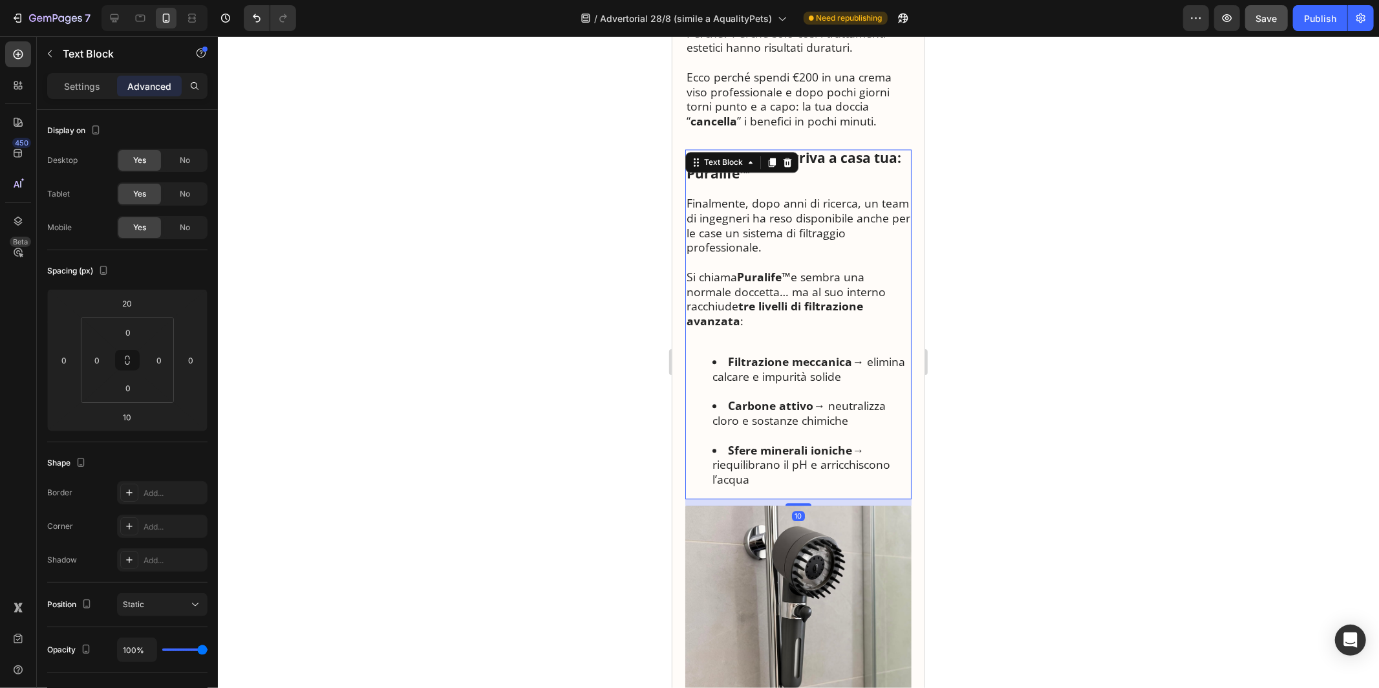
scroll to position [2511, 0]
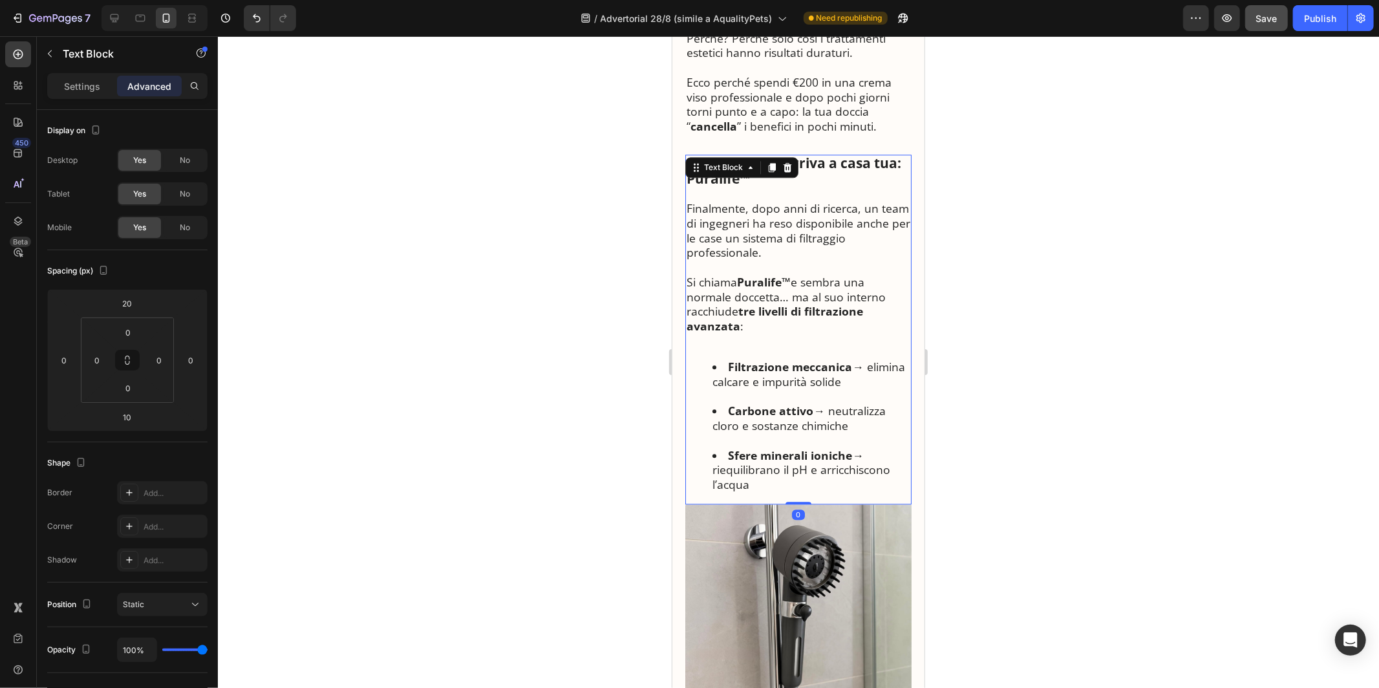
drag, startPoint x: 797, startPoint y: 479, endPoint x: 797, endPoint y: 467, distance: 12.3
click at [797, 467] on div "La rivoluzione arriva a casa tua: Puralife™ Finalmente, dopo anni di ricerca, u…" at bounding box center [798, 329] width 226 height 350
type input "0"
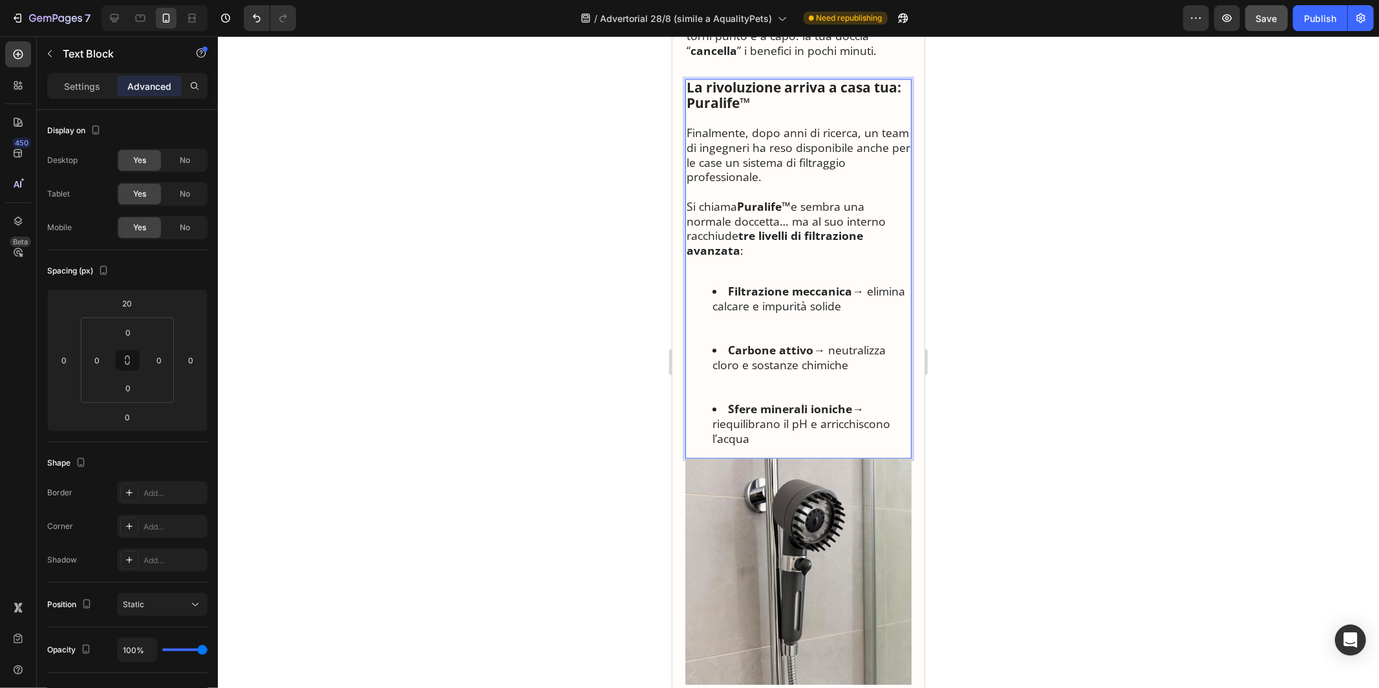
scroll to position [2603, 0]
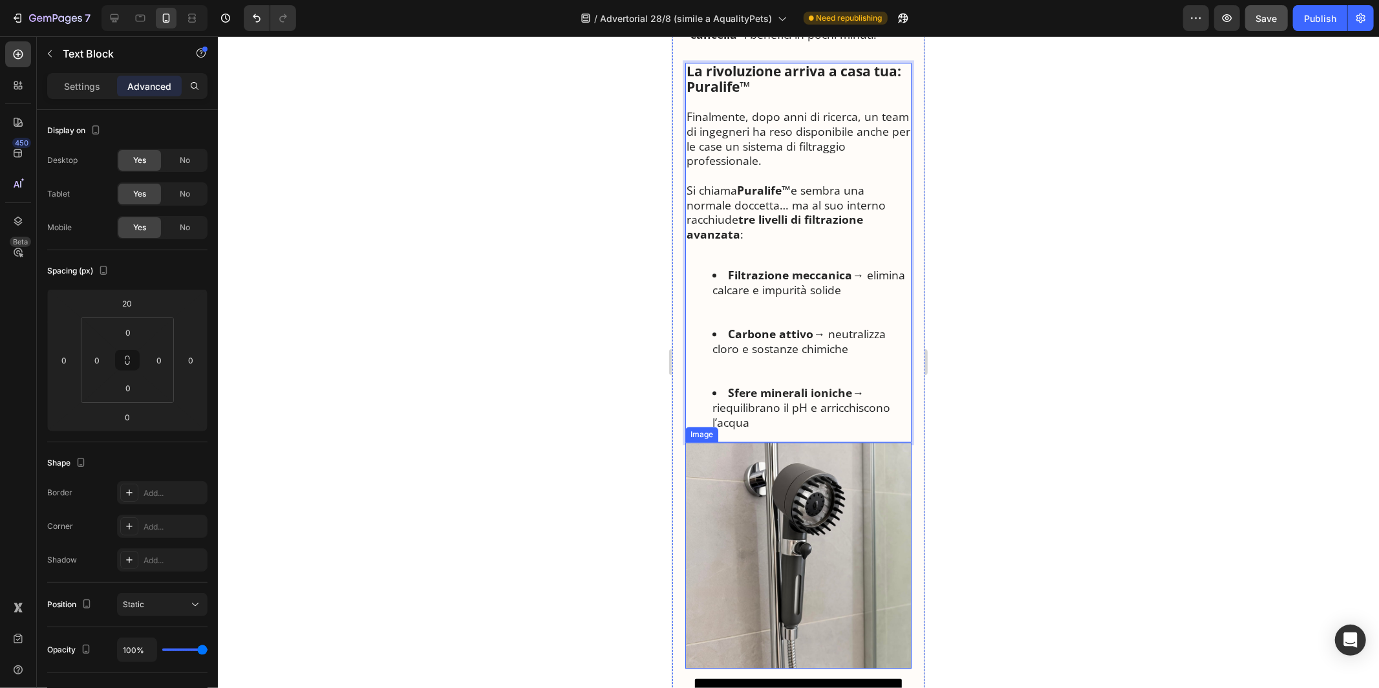
click at [803, 462] on img at bounding box center [798, 555] width 226 height 226
click at [792, 326] on li "Carbone attivo → neutralizza cloro e sostanze chimiche" at bounding box center [811, 355] width 198 height 59
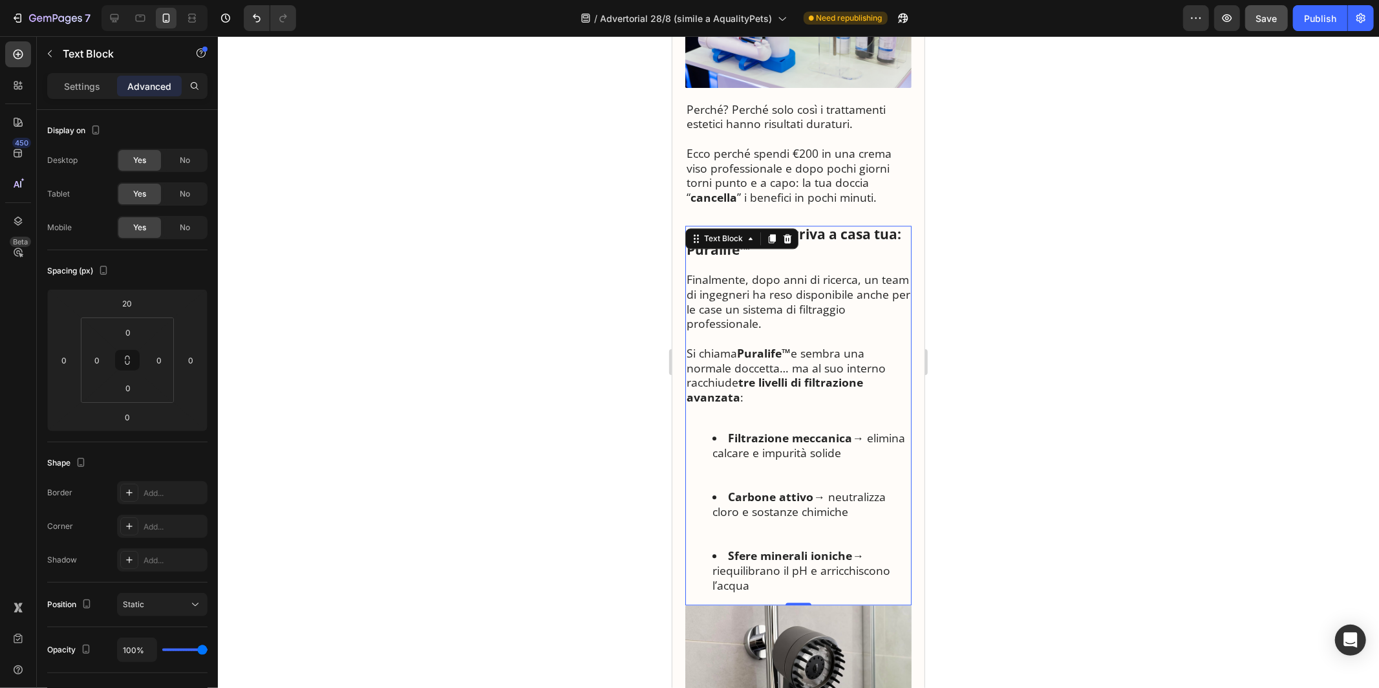
scroll to position [2466, 0]
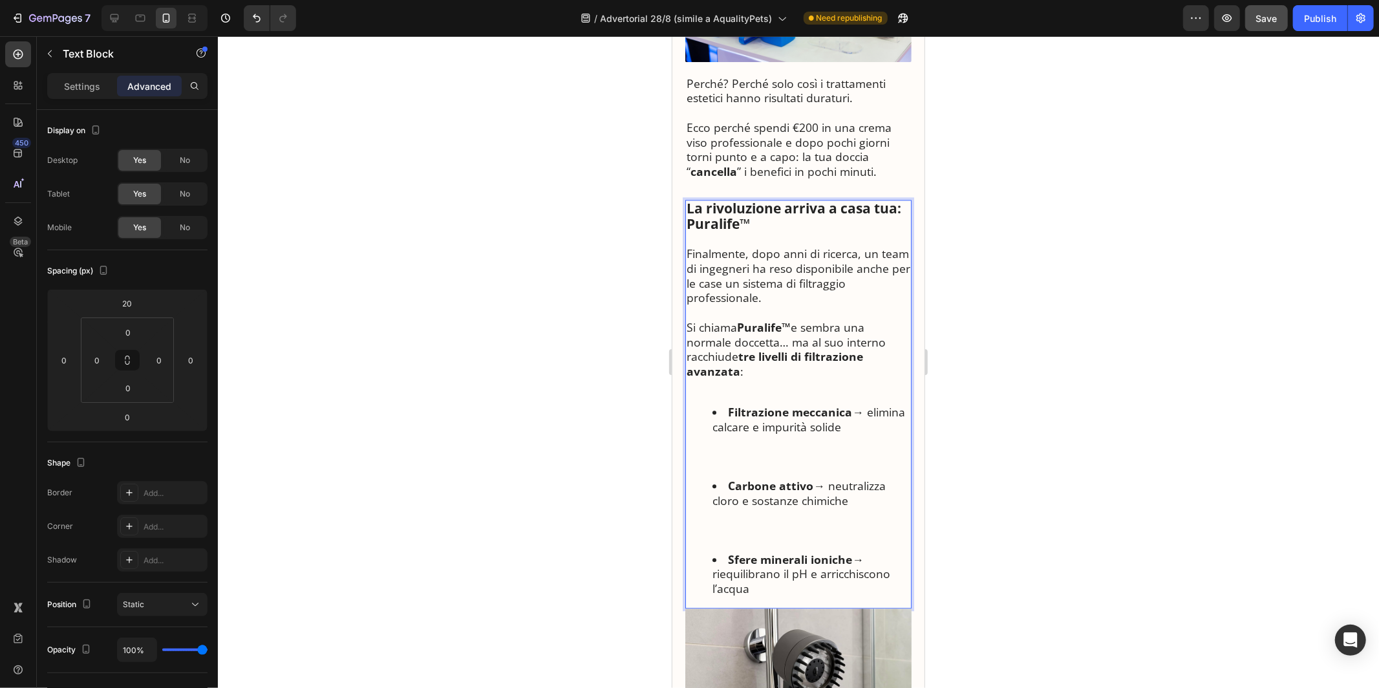
click at [677, 292] on div "🚿 La Scoperta che Sta Sconvolgendo i Dermatologi Italiani: “Ecco Perché Milioni…" at bounding box center [798, 279] width 252 height 5277
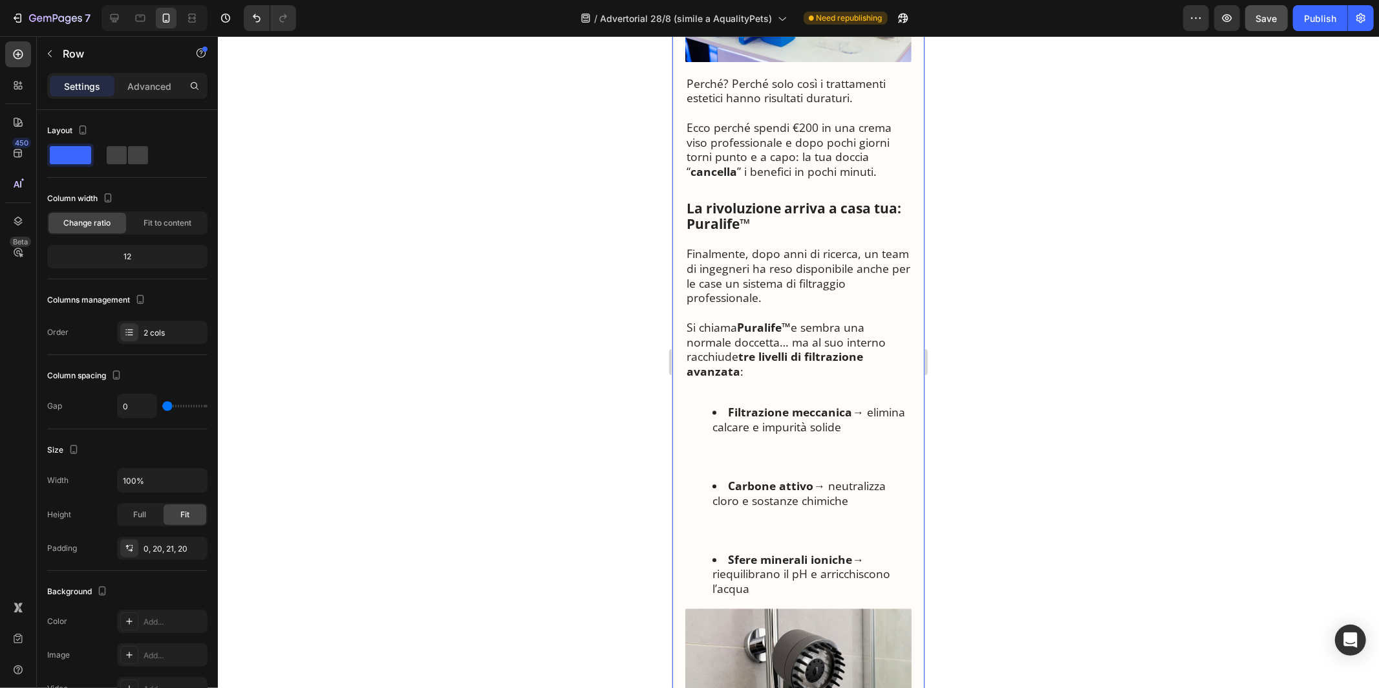
click at [715, 319] on p "Si chiama Puralife™ e sembra una normale doccetta… ma al suo interno racchiude …" at bounding box center [798, 348] width 224 height 59
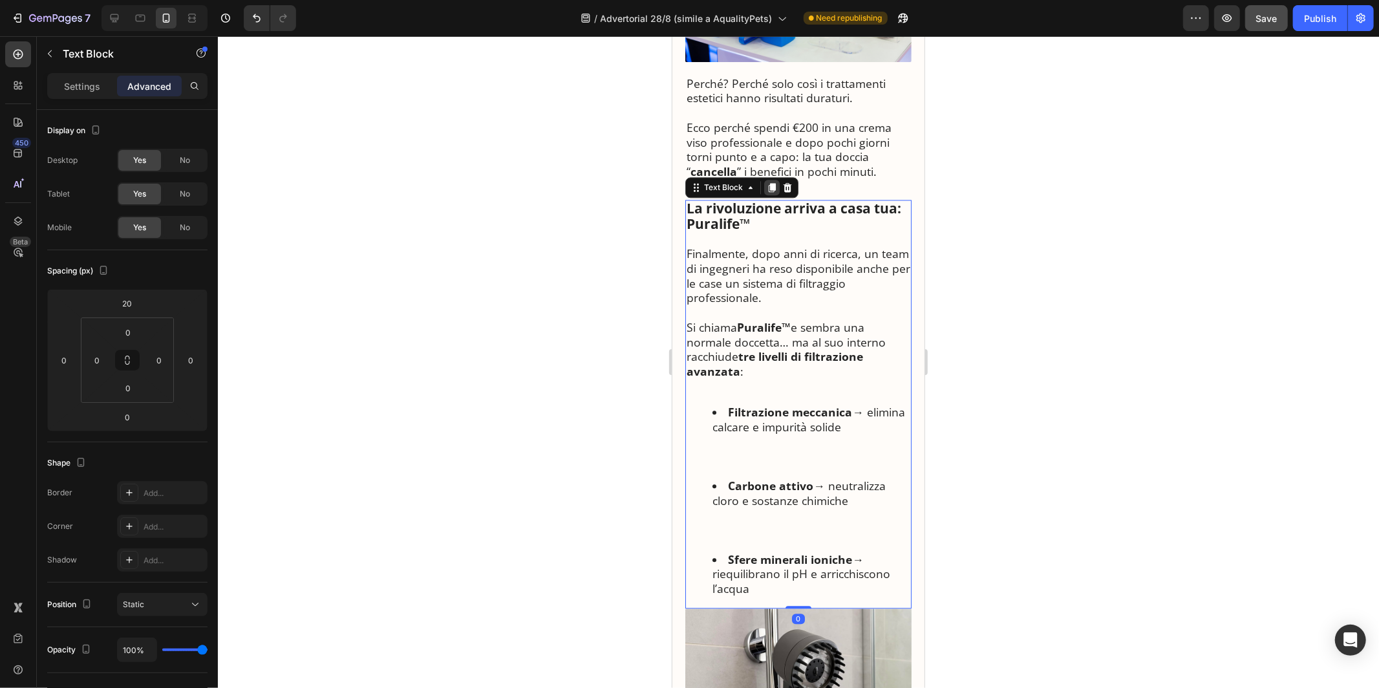
click at [766, 182] on icon at bounding box center [771, 187] width 10 height 10
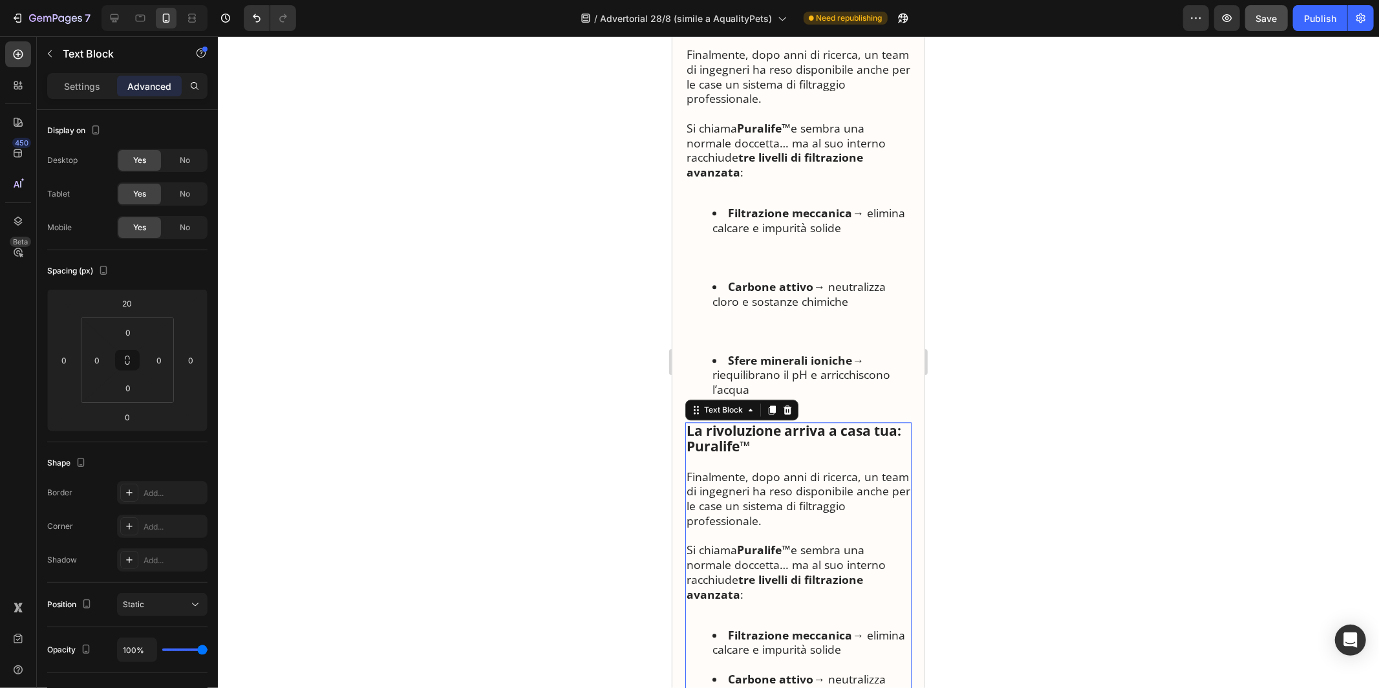
scroll to position [2780, 0]
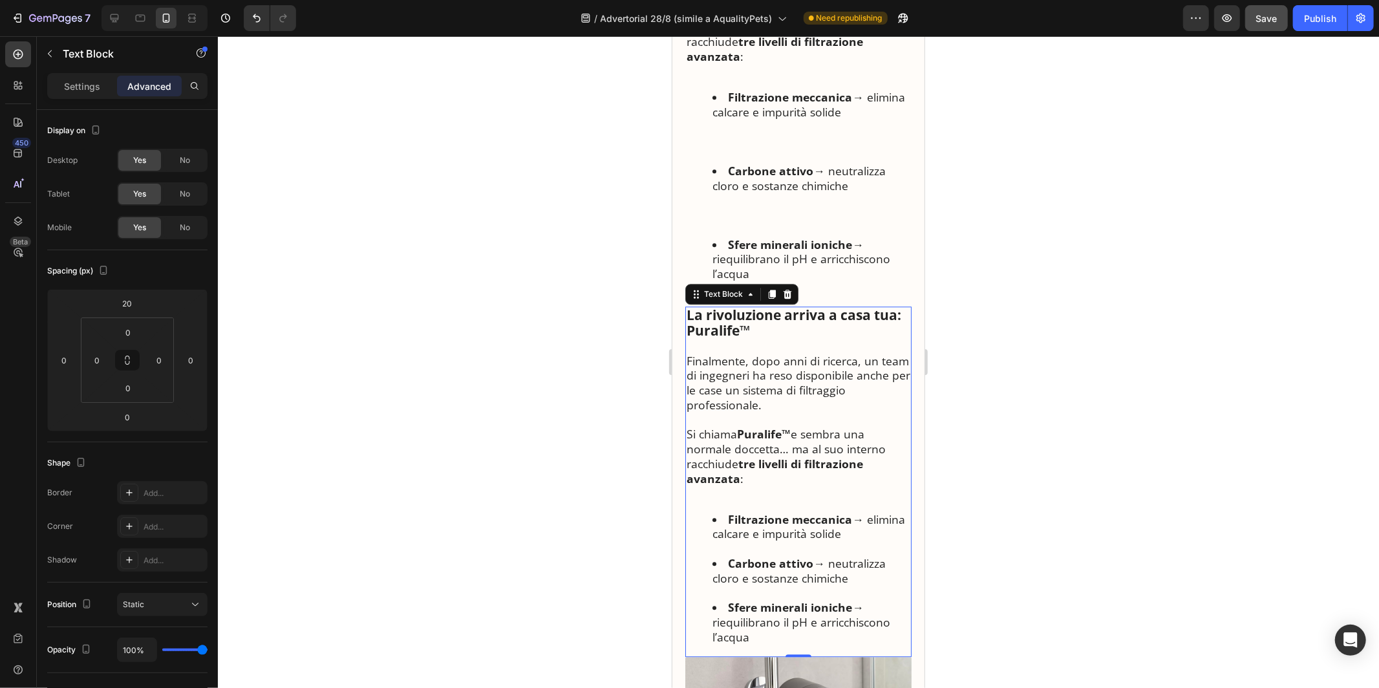
click at [779, 363] on p "Finalmente, dopo anni di ricerca, un team di ingegneri ha reso disponibile anch…" at bounding box center [798, 382] width 224 height 59
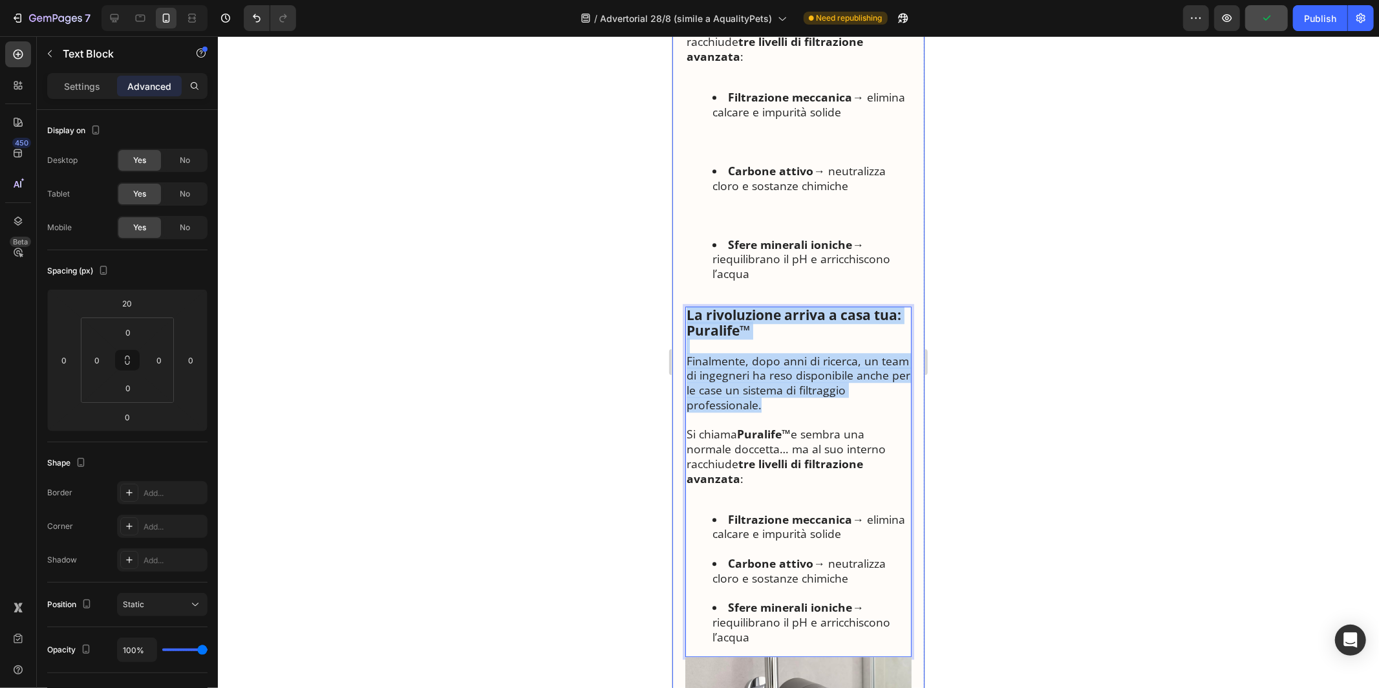
drag, startPoint x: 767, startPoint y: 373, endPoint x: 682, endPoint y: 291, distance: 118.4
click at [682, 291] on div "🚿 La Scoperta che Sta Sconvolgendo i Dermatologi Italiani: “Ecco Perché Milioni…" at bounding box center [798, 146] width 252 height 5640
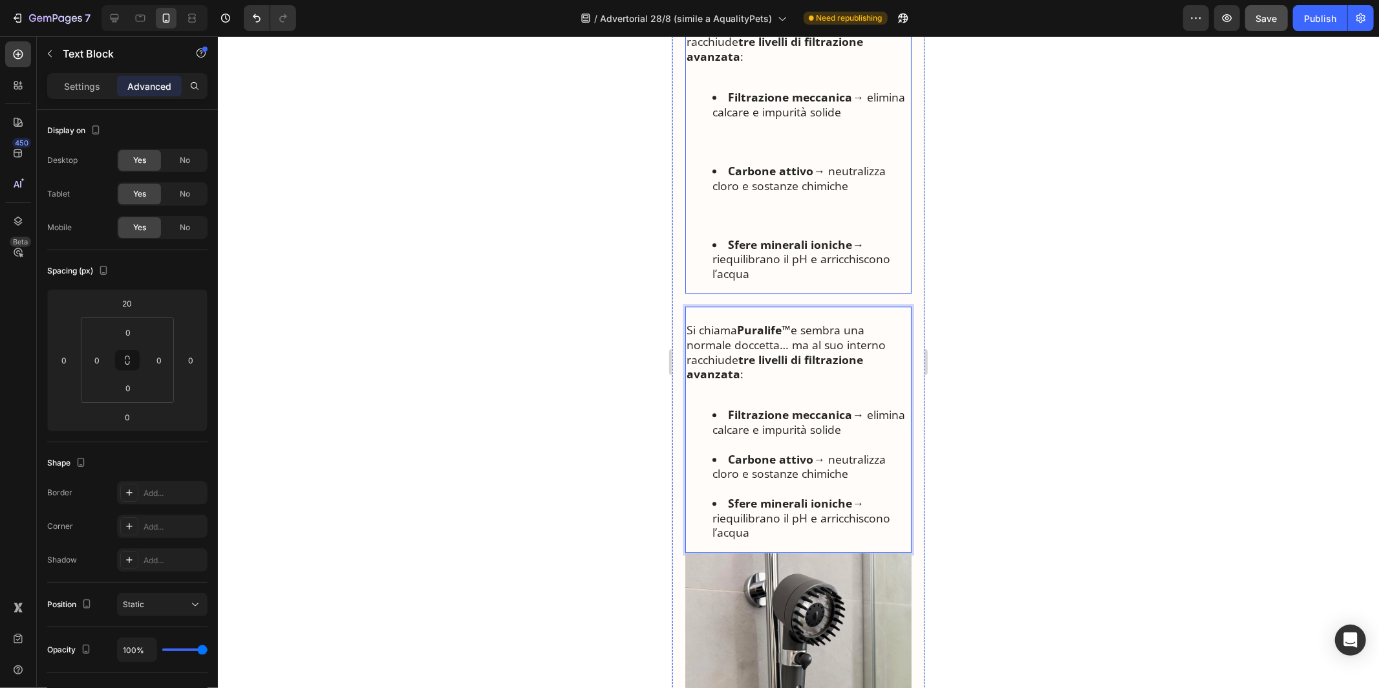
click at [735, 195] on li "Carbone attivo → neutralizza cloro e sostanze chimiche" at bounding box center [811, 200] width 198 height 74
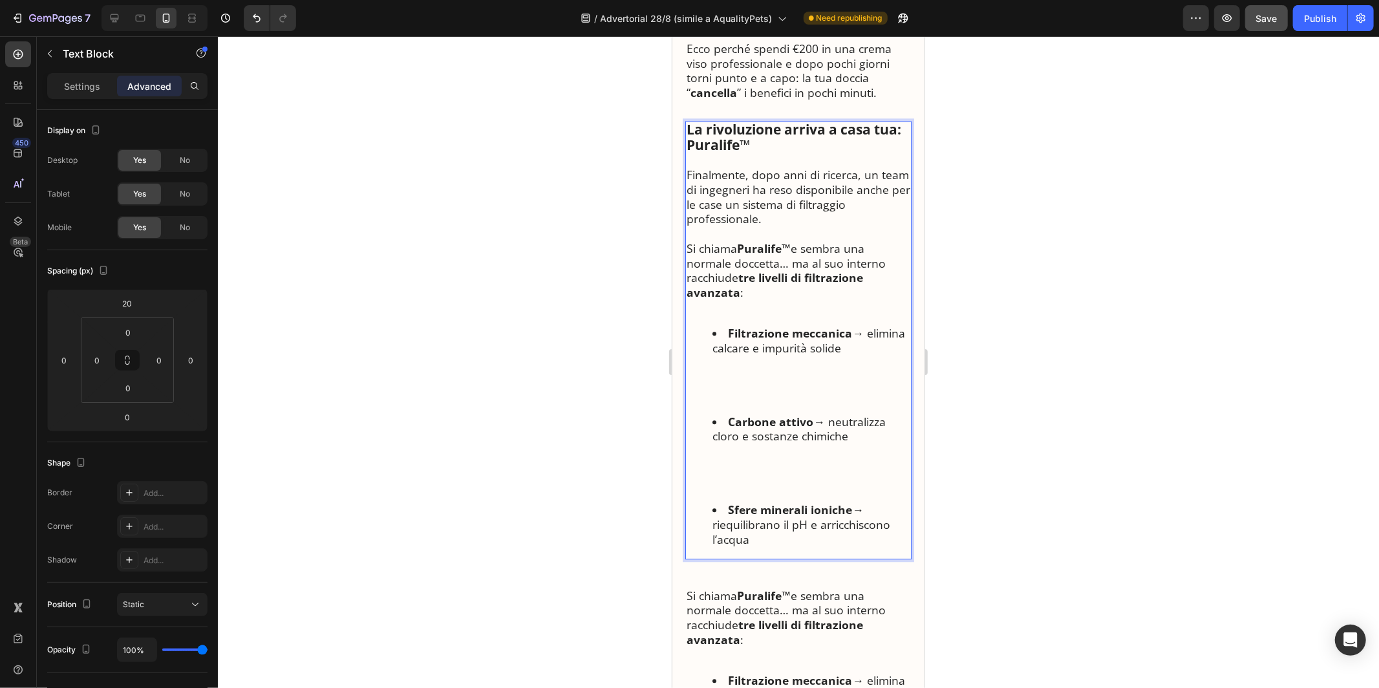
scroll to position [2535, 0]
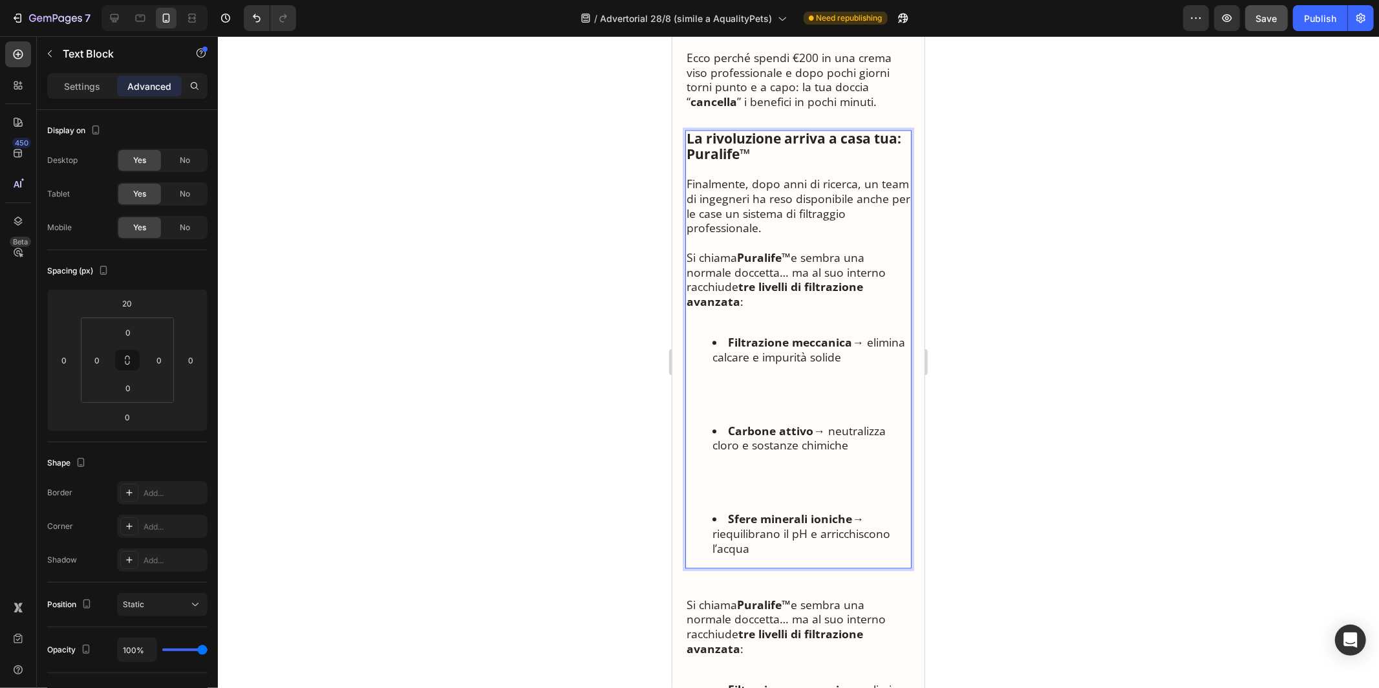
click at [741, 249] on strong "Puralife™" at bounding box center [763, 257] width 54 height 16
drag, startPoint x: 751, startPoint y: 521, endPoint x: 689, endPoint y: 220, distance: 307.0
click at [689, 220] on div "La rivoluzione arriva a casa tua: Puralife™ Finalmente, dopo anni di ricerca, u…" at bounding box center [798, 348] width 226 height 438
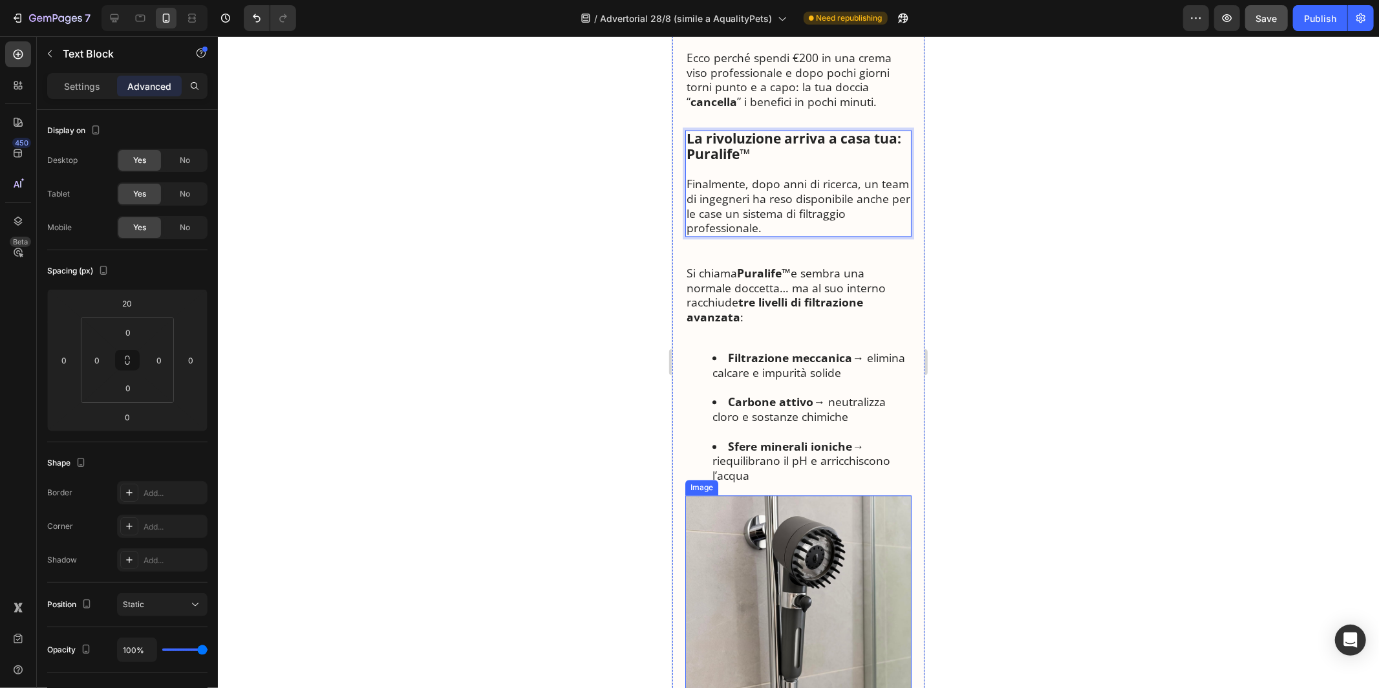
click at [779, 575] on img at bounding box center [798, 608] width 226 height 226
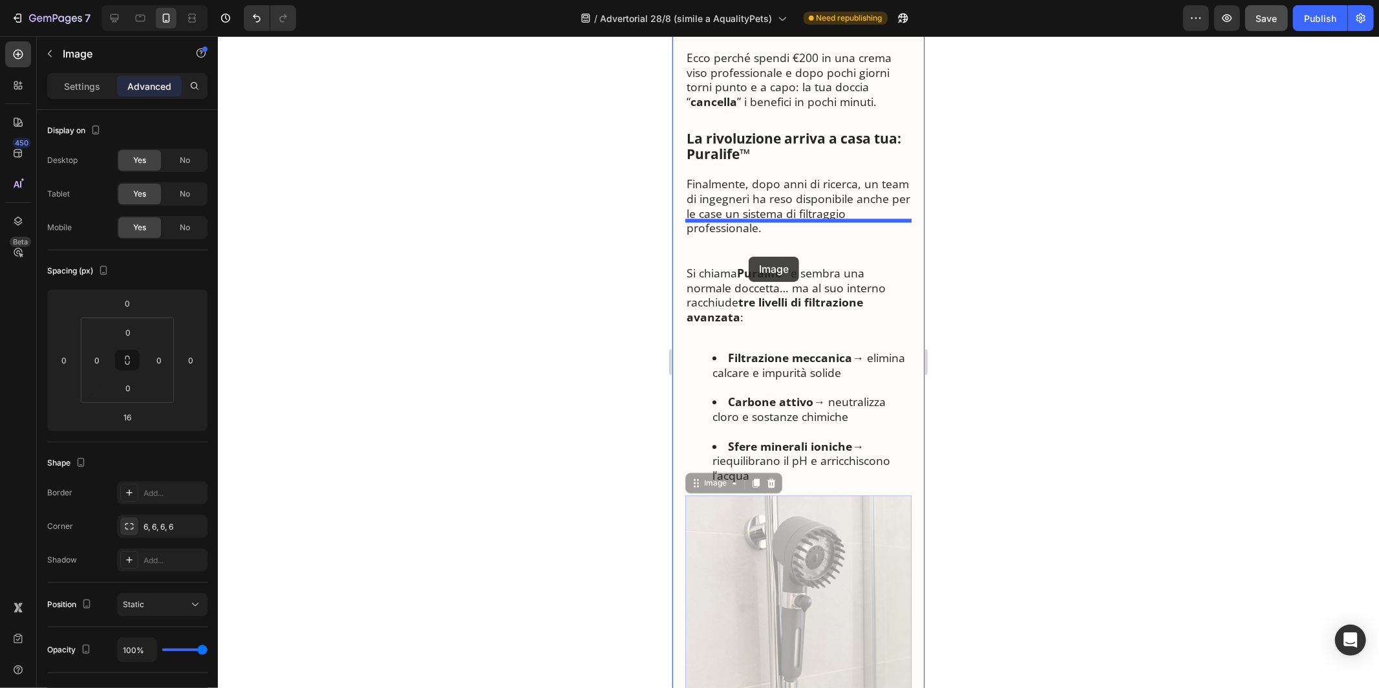
drag, startPoint x: 699, startPoint y: 453, endPoint x: 748, endPoint y: 253, distance: 206.4
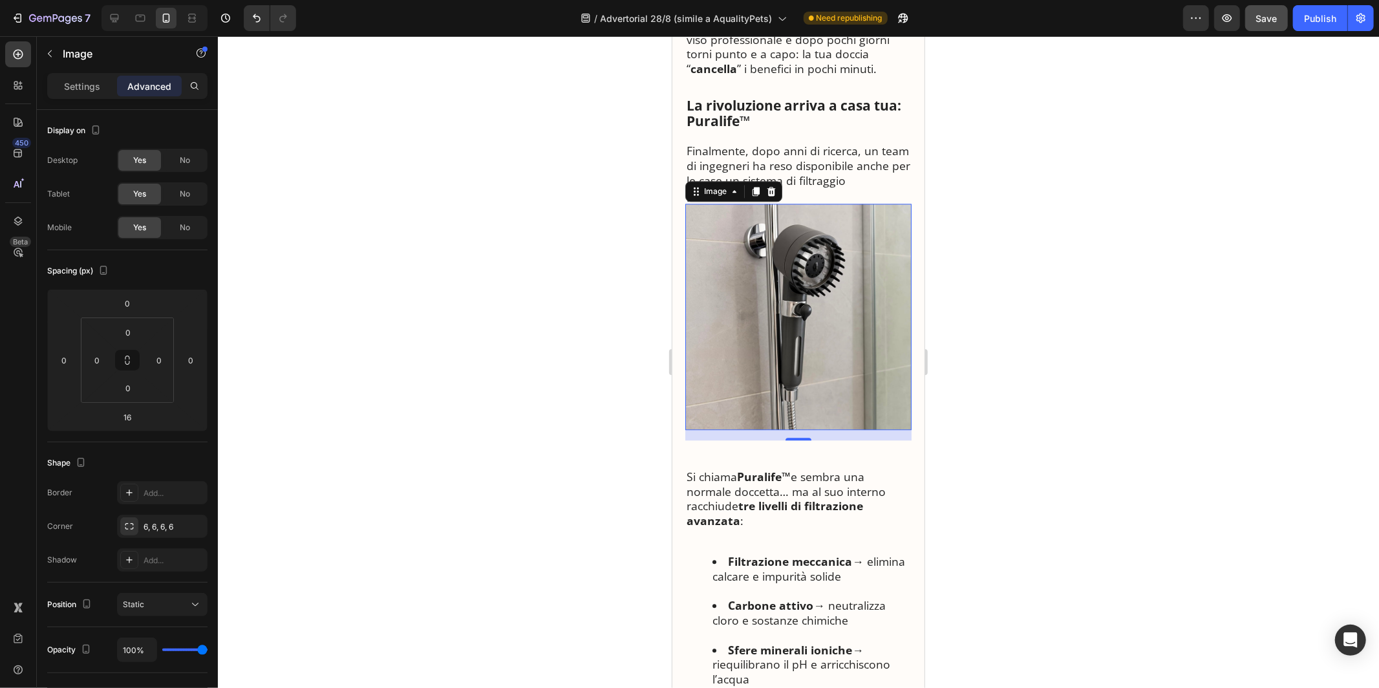
scroll to position [2597, 0]
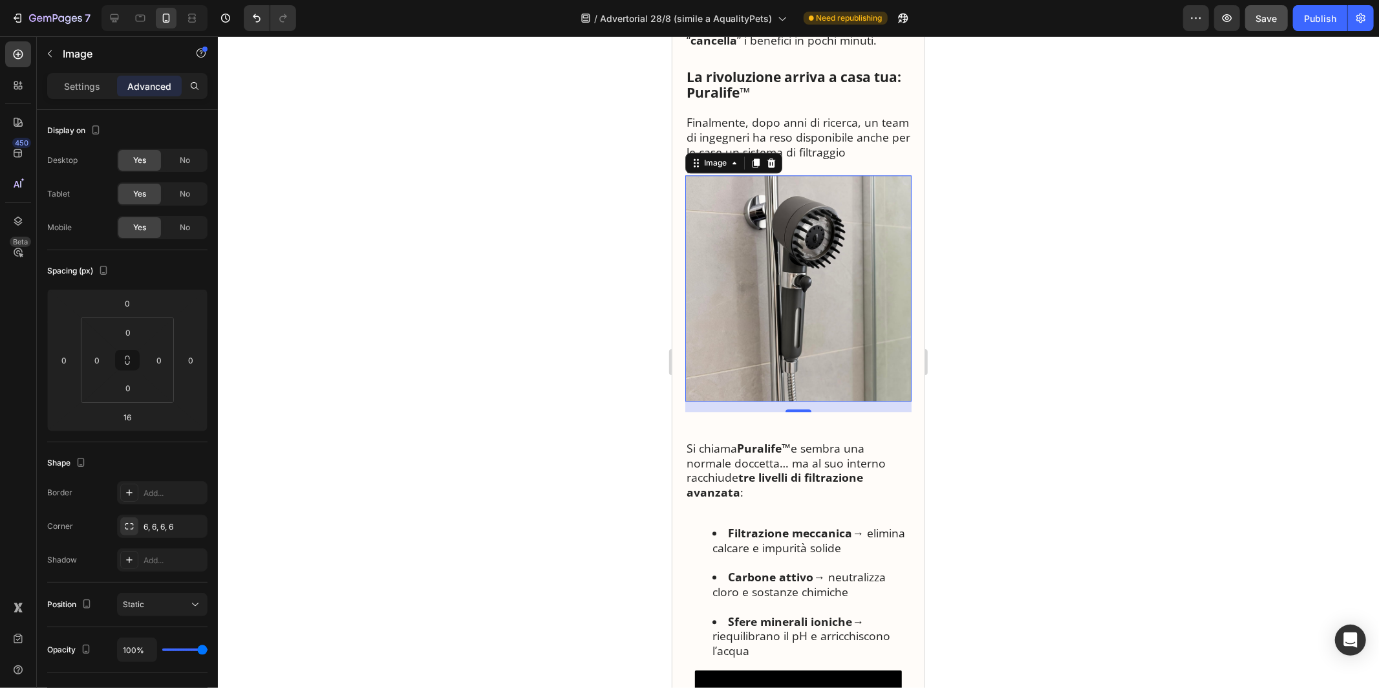
click at [786, 425] on p "Rich Text Editor. Editing area: main" at bounding box center [798, 432] width 224 height 15
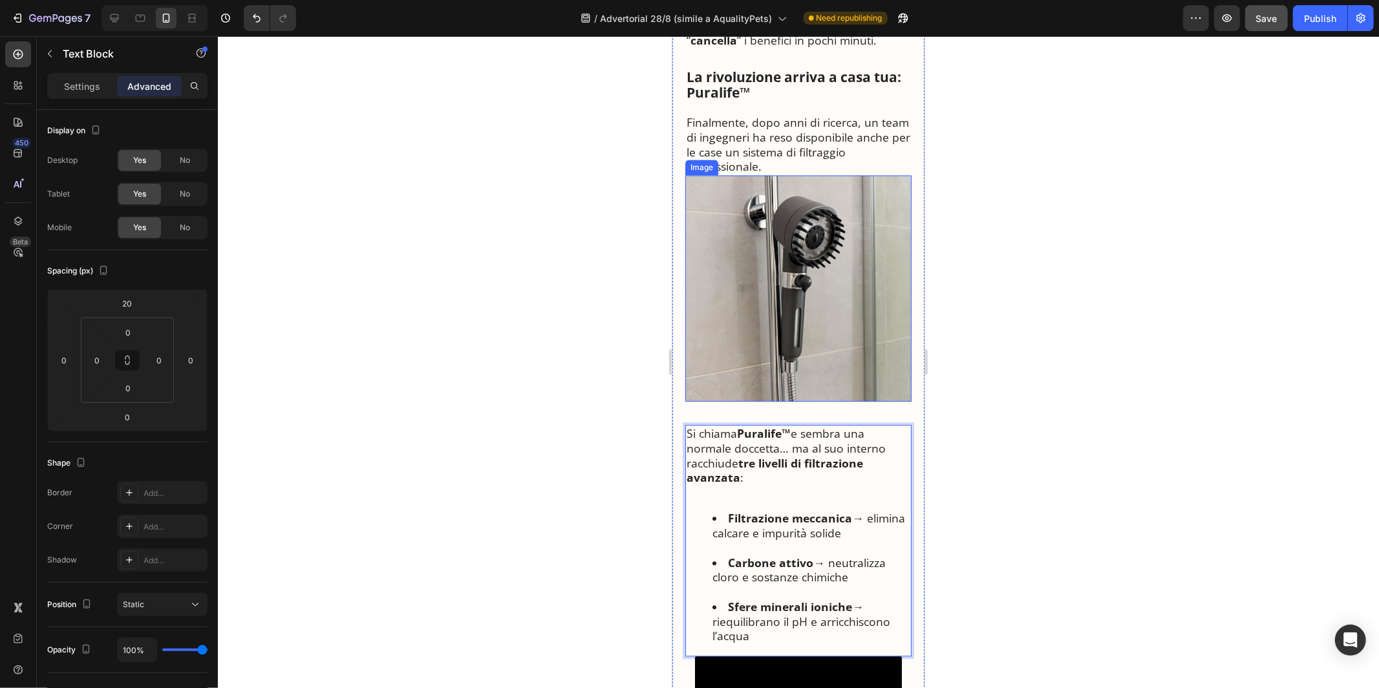
click at [790, 288] on img at bounding box center [798, 288] width 226 height 226
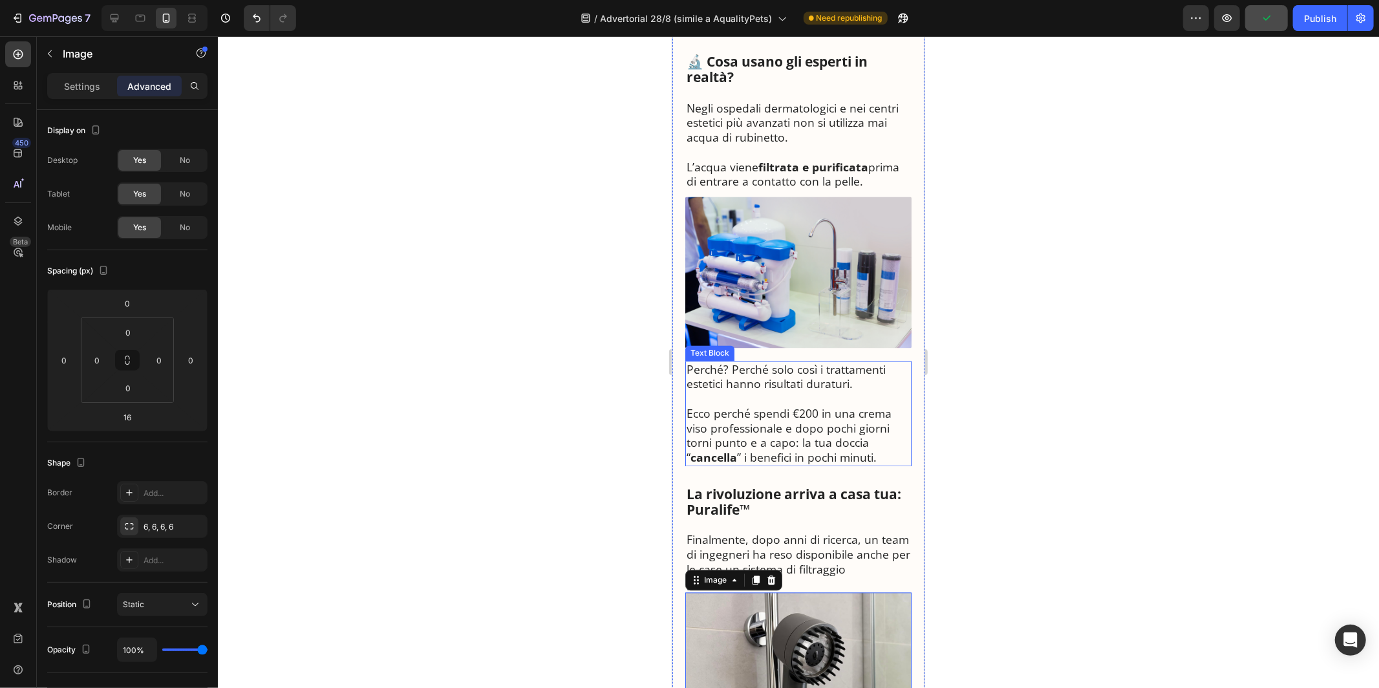
scroll to position [2061, 0]
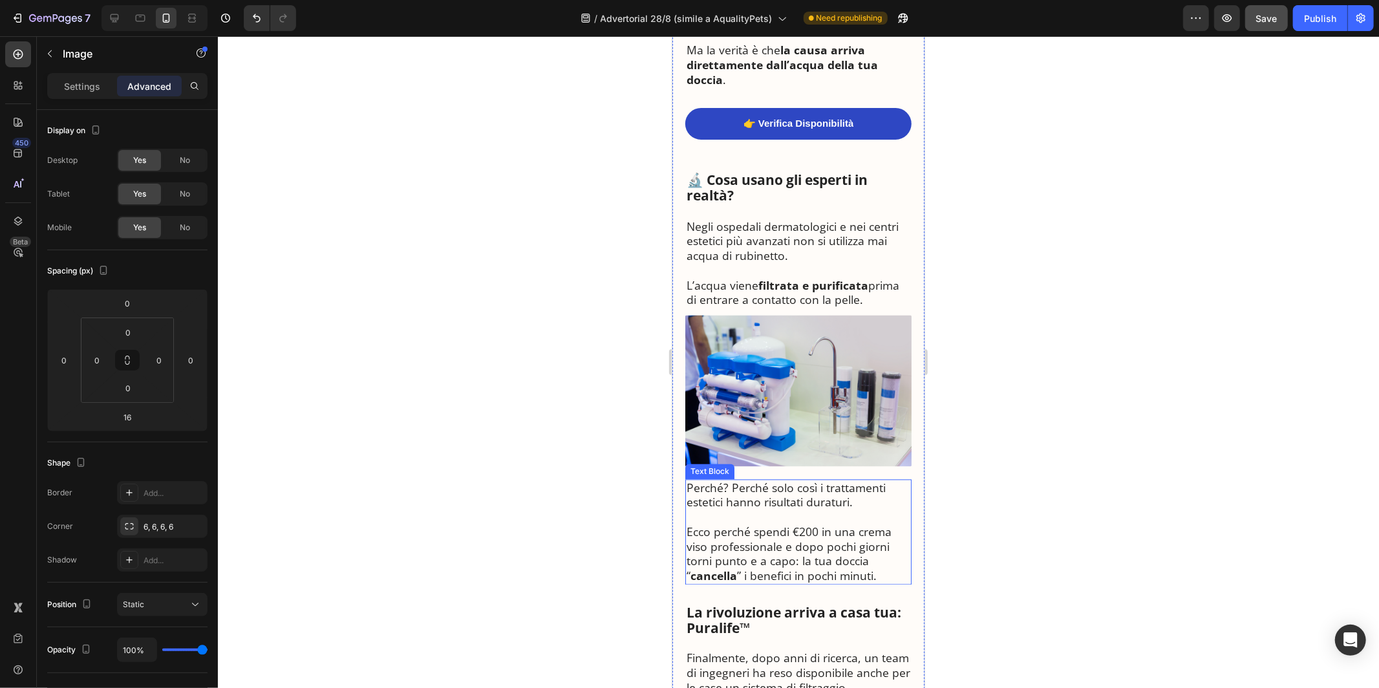
click at [785, 325] on img at bounding box center [798, 390] width 226 height 151
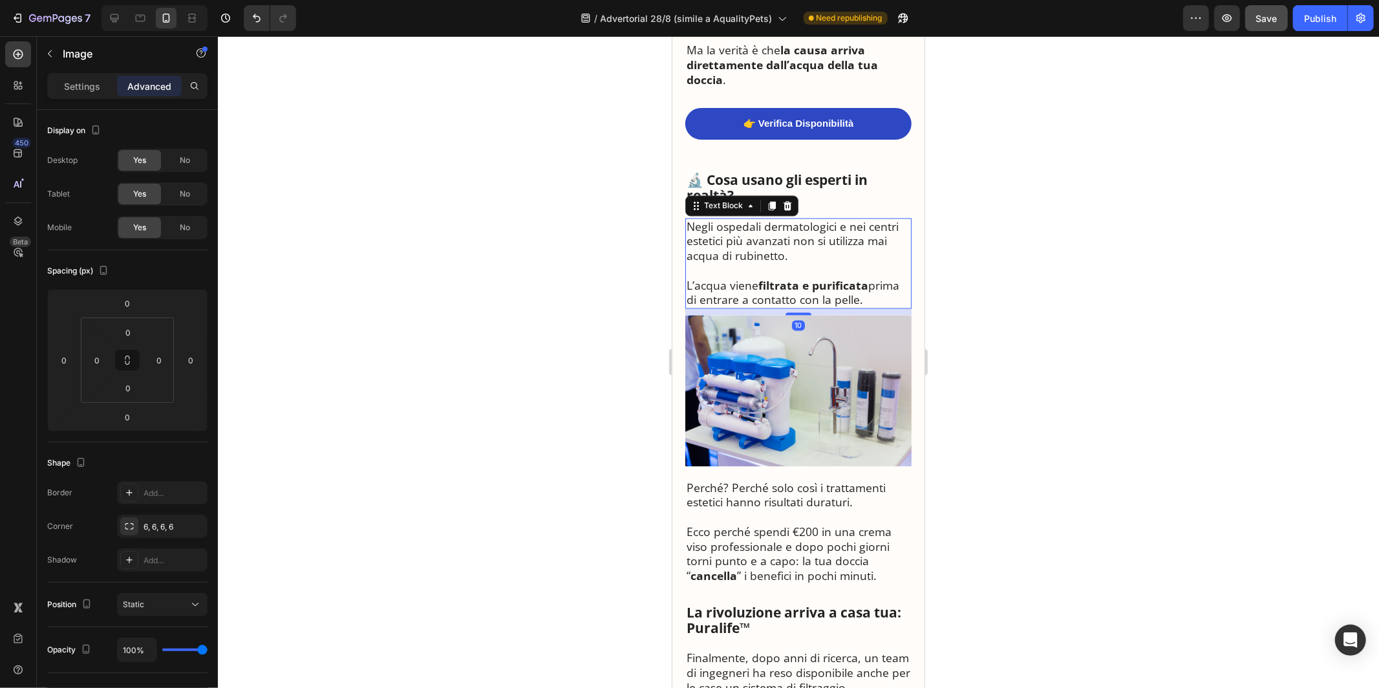
click at [773, 220] on p "Negli ospedali dermatologici e nei centri estetici più avanzati non si utilizza…" at bounding box center [798, 241] width 224 height 44
click at [773, 263] on p "Rich Text Editor. Editing area: main" at bounding box center [798, 270] width 224 height 15
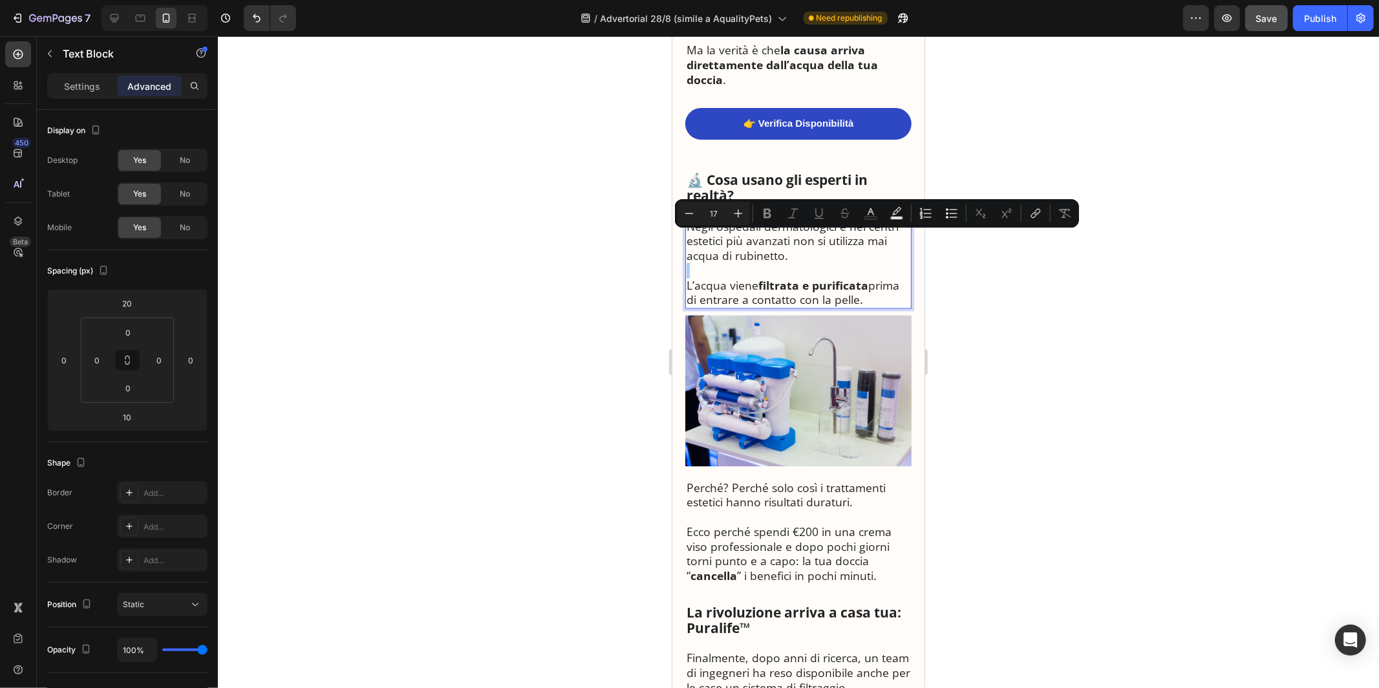
click at [1016, 306] on div at bounding box center [798, 362] width 1161 height 652
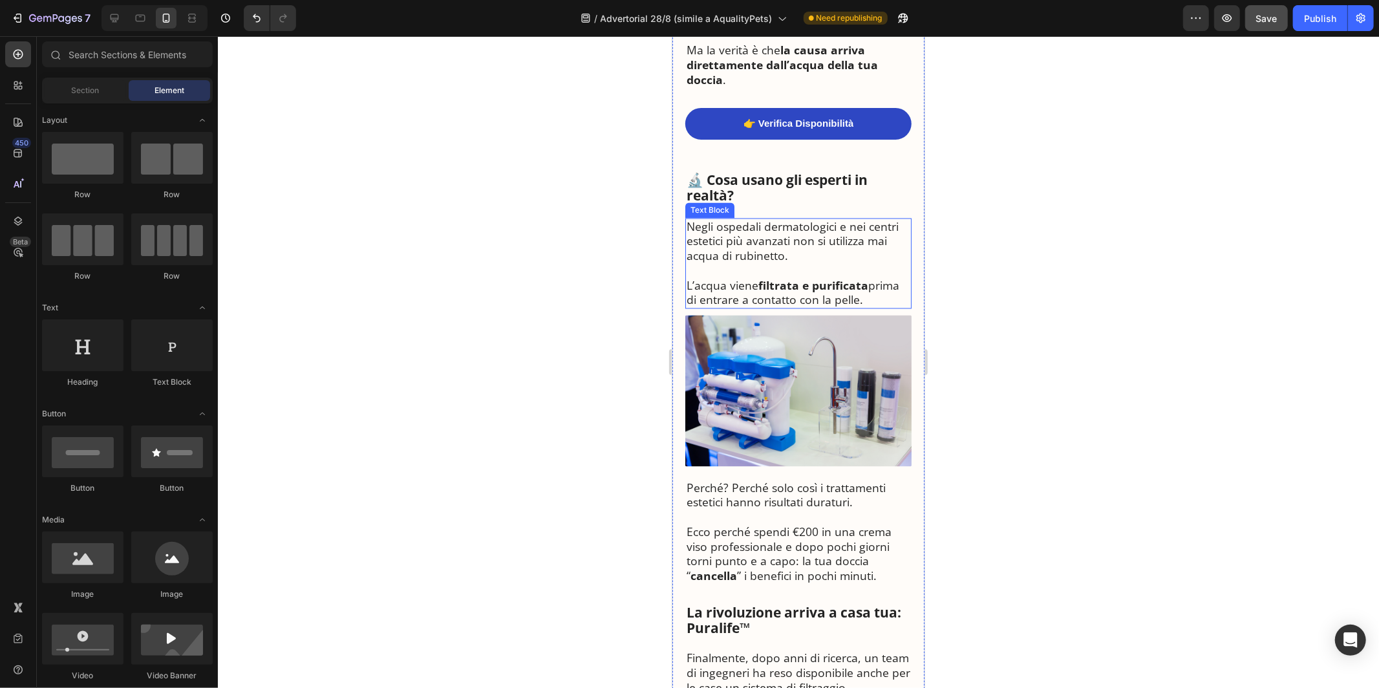
click at [851, 277] on strong "filtrata e purificata" at bounding box center [813, 285] width 110 height 16
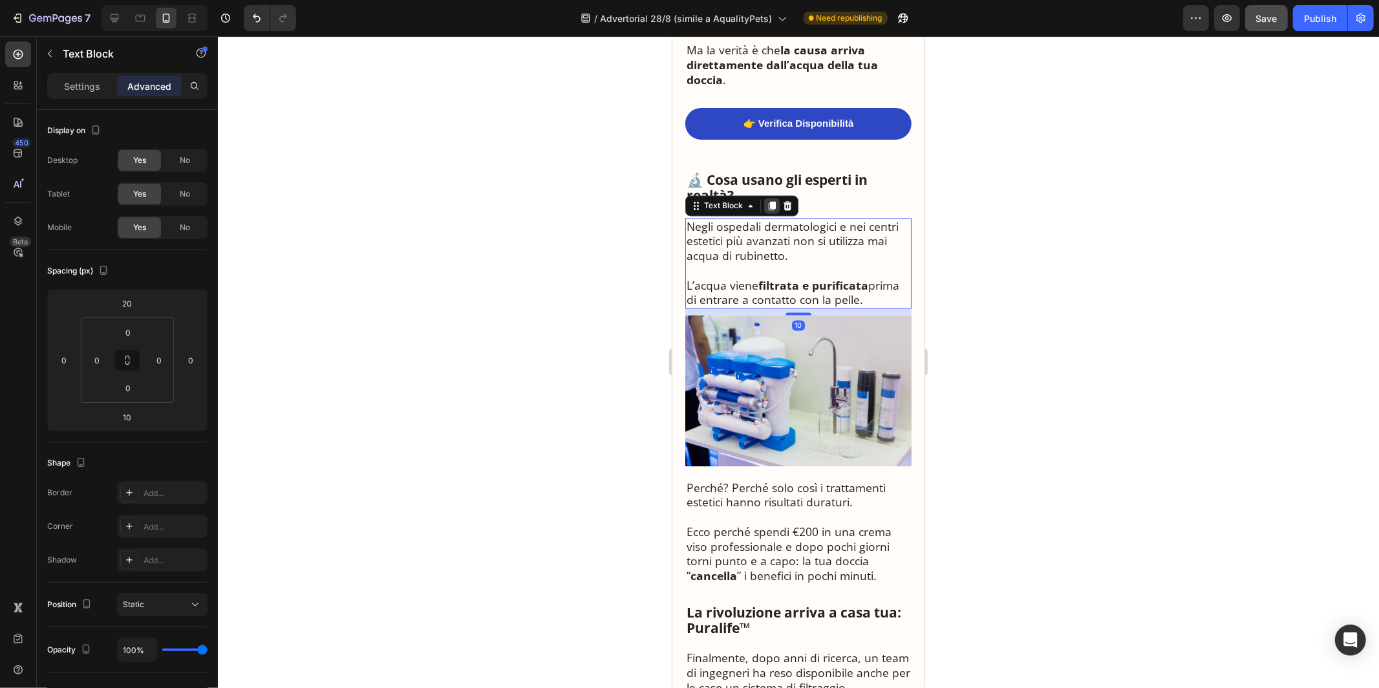
click at [774, 201] on icon at bounding box center [771, 205] width 7 height 9
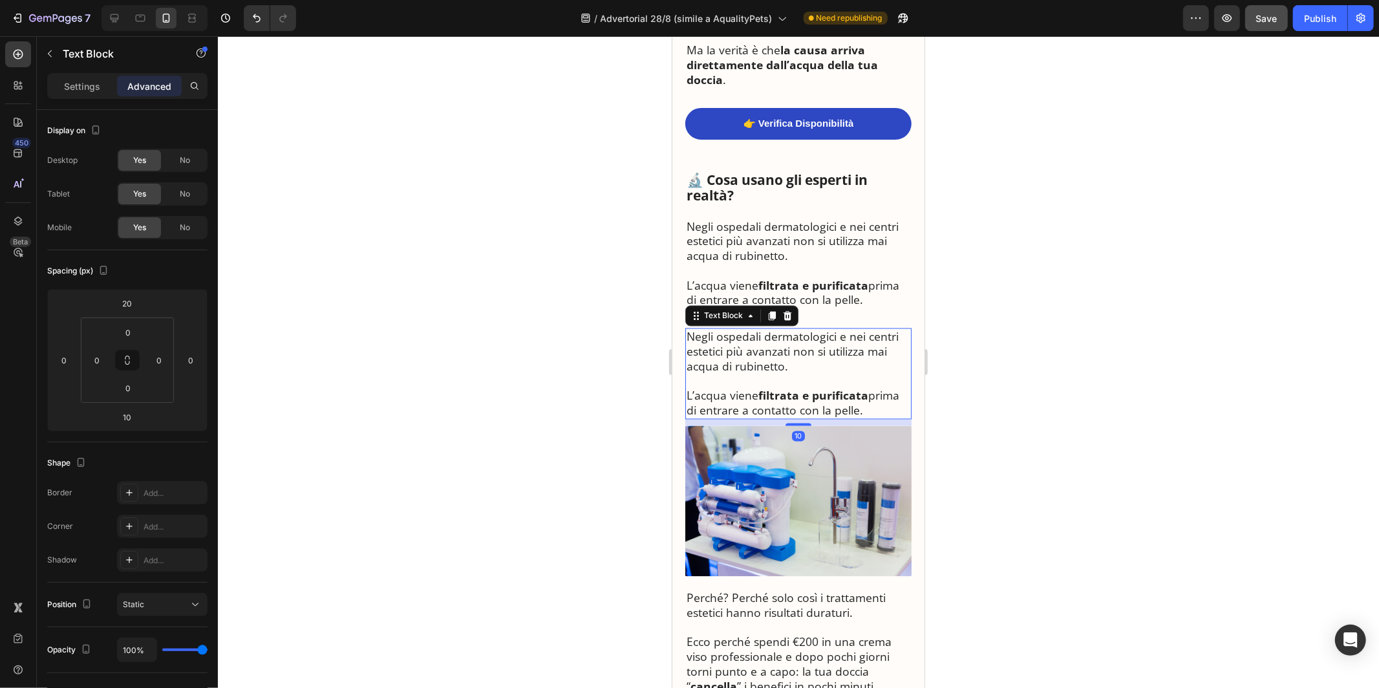
click at [784, 329] on p "Negli ospedali dermatologici e nei centri estetici più avanzati non si utilizza…" at bounding box center [798, 351] width 224 height 44
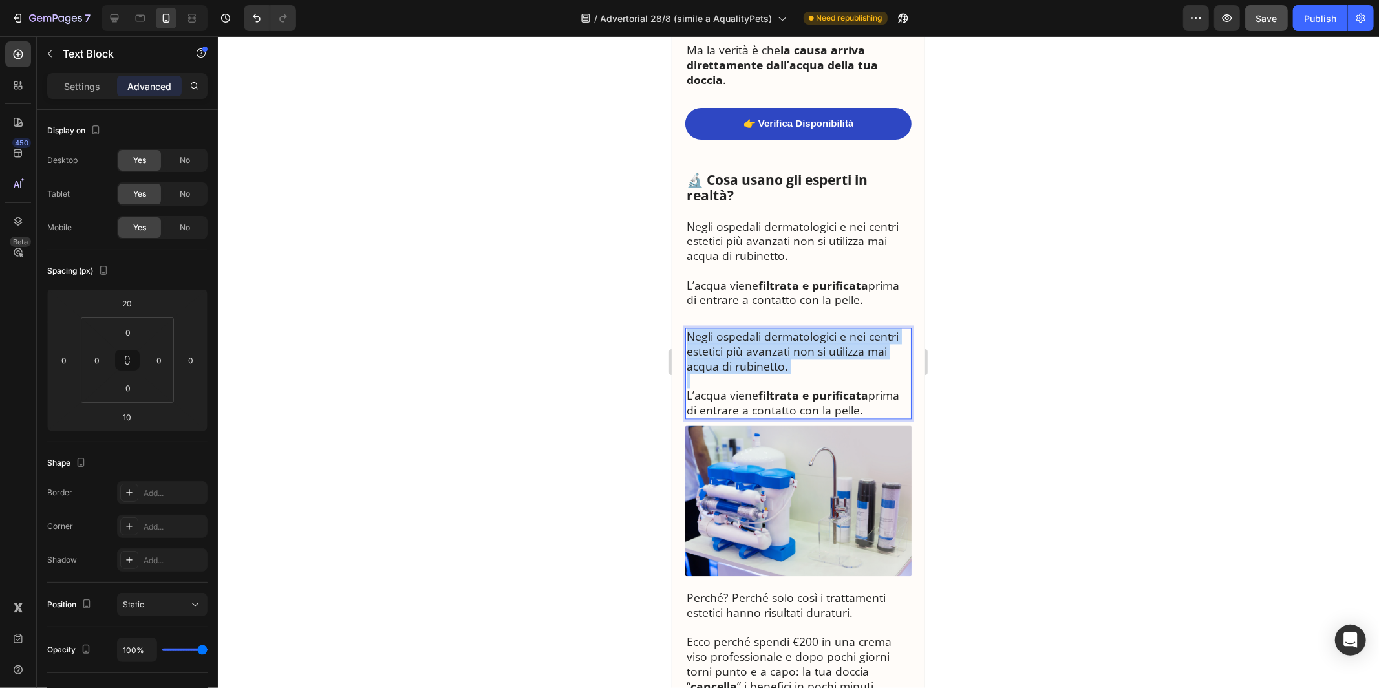
drag, startPoint x: 801, startPoint y: 343, endPoint x: 685, endPoint y: 299, distance: 124.0
click at [685, 328] on div "Negli ospedali dermatologici e nei centri estetici più avanzati non si utilizza…" at bounding box center [798, 373] width 226 height 91
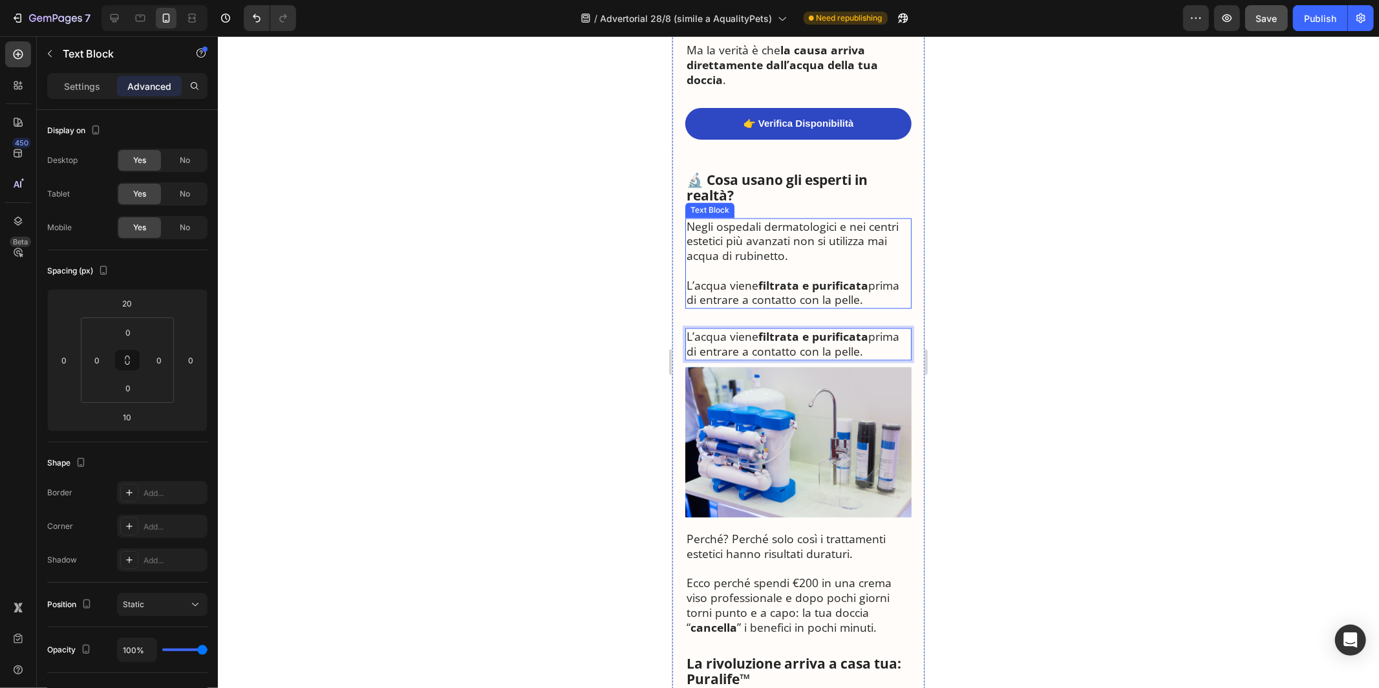
click at [703, 278] on p "L’acqua viene filtrata e purificata prima di entrare a contatto con la pelle." at bounding box center [798, 293] width 224 height 30
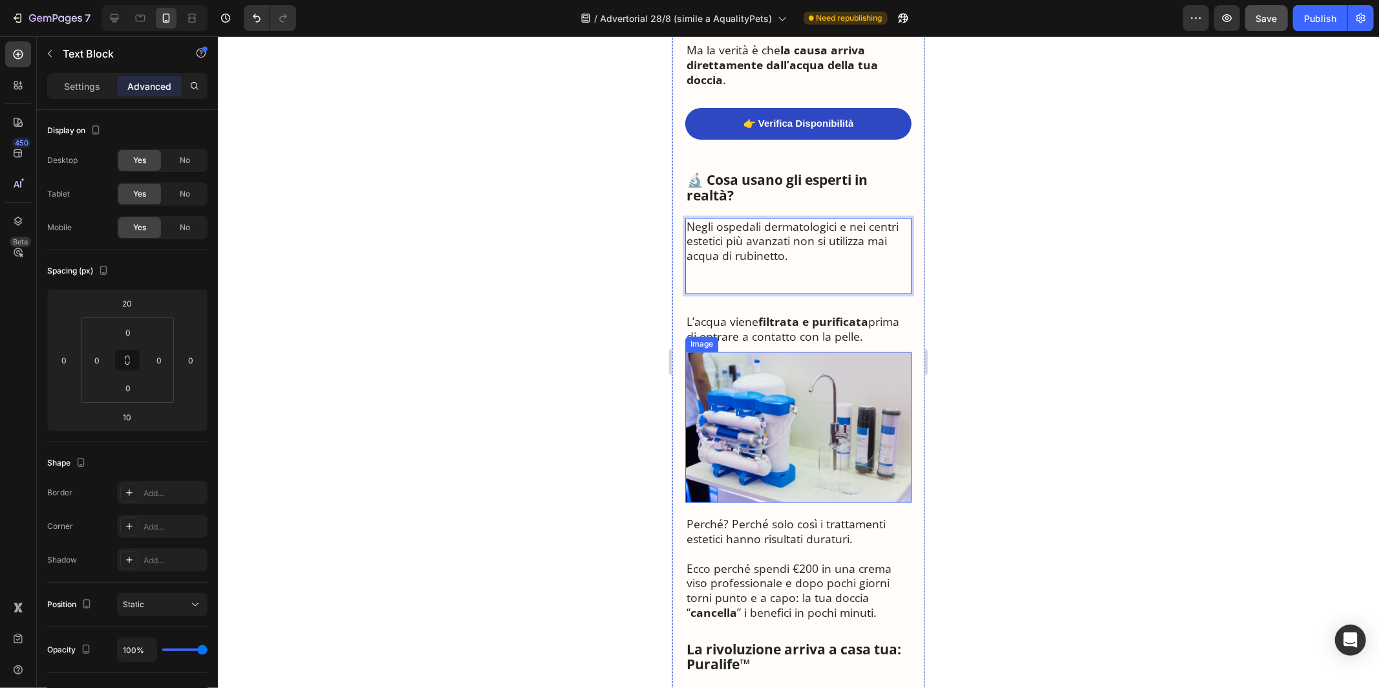
click at [735, 352] on img at bounding box center [798, 427] width 226 height 151
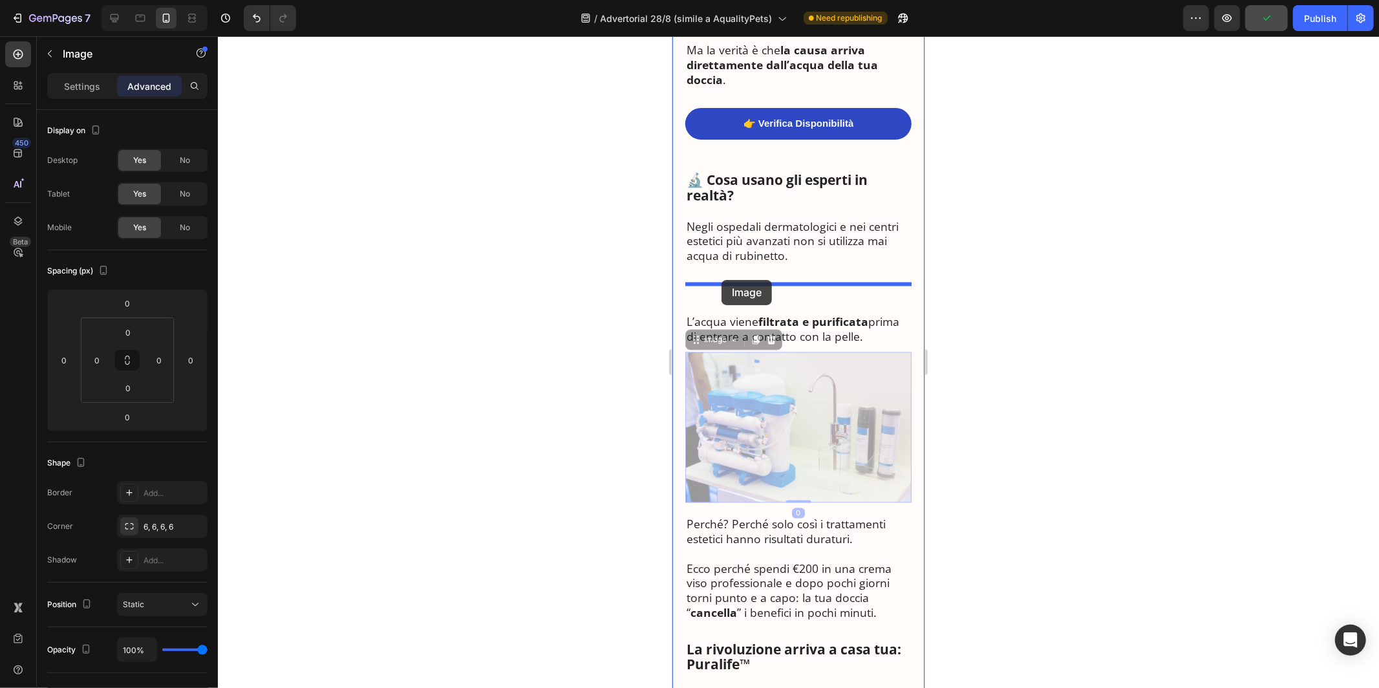
drag, startPoint x: 706, startPoint y: 314, endPoint x: 721, endPoint y: 279, distance: 38.0
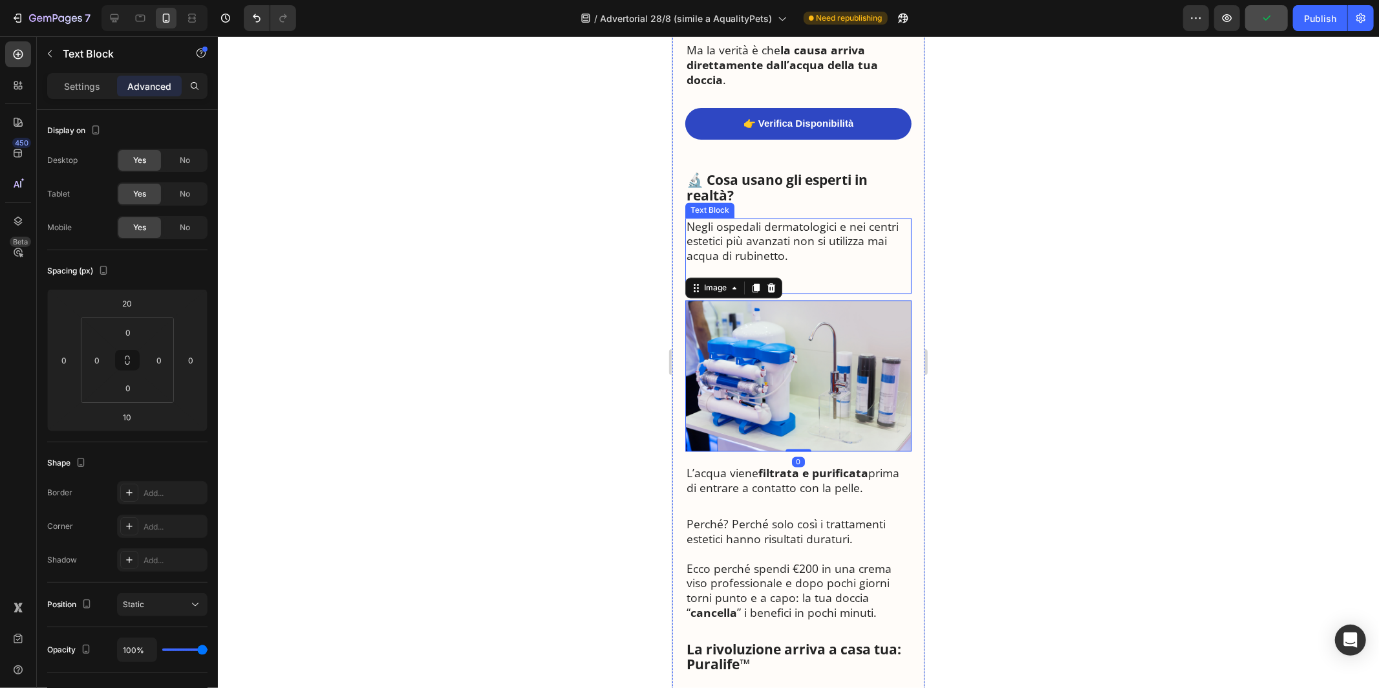
click at [760, 226] on p "Negli ospedali dermatologici e nei centri estetici più avanzati non si utilizza…" at bounding box center [798, 241] width 224 height 44
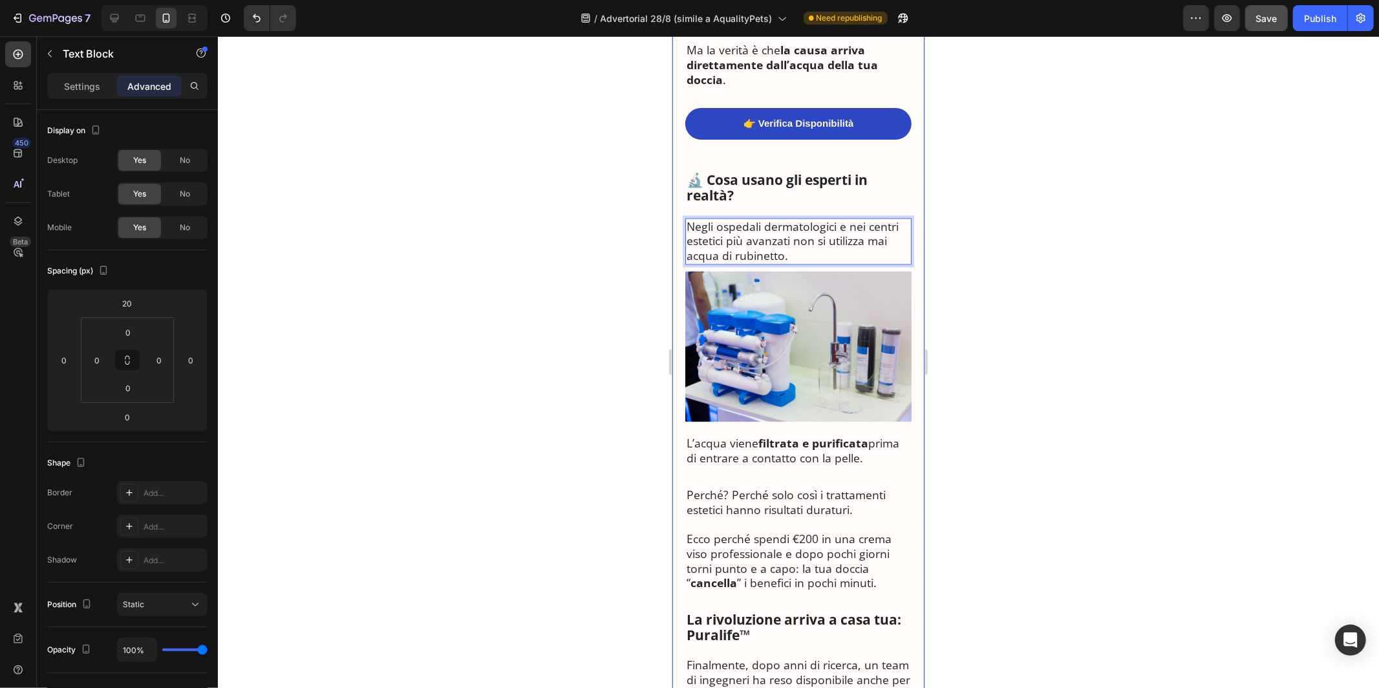
click at [861, 175] on div "🔬 Cosa usano gli esperti in realtà?" at bounding box center [798, 188] width 226 height 34
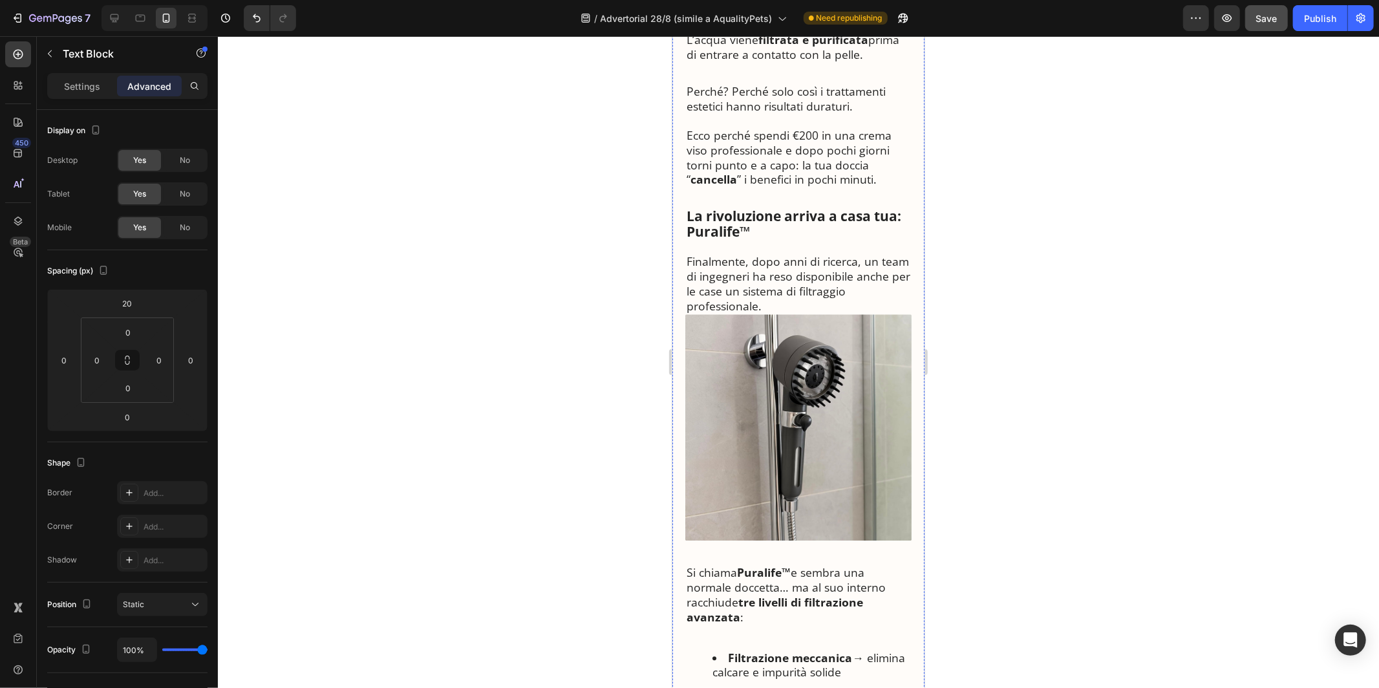
scroll to position [2467, 0]
click at [810, 312] on img at bounding box center [798, 425] width 226 height 226
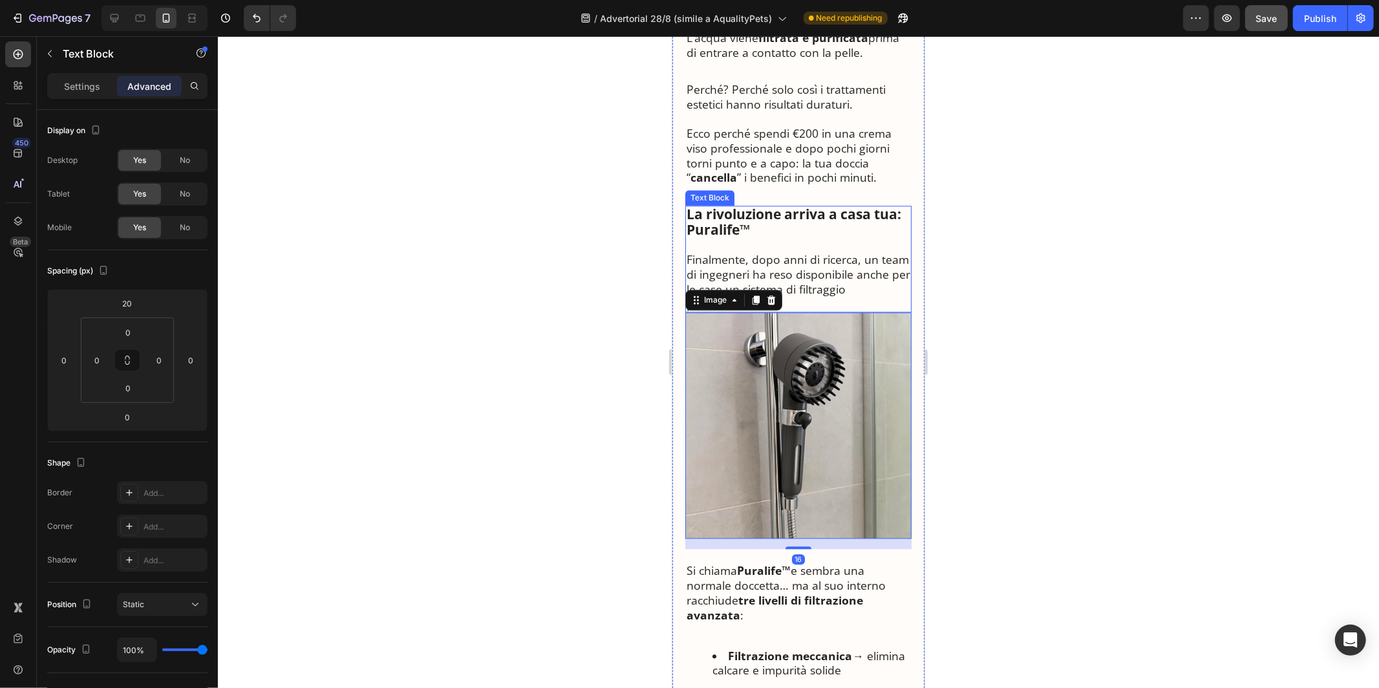
click at [802, 252] on p "Finalmente, dopo anni di ricerca, un team di ingegneri ha reso disponibile anch…" at bounding box center [798, 281] width 224 height 59
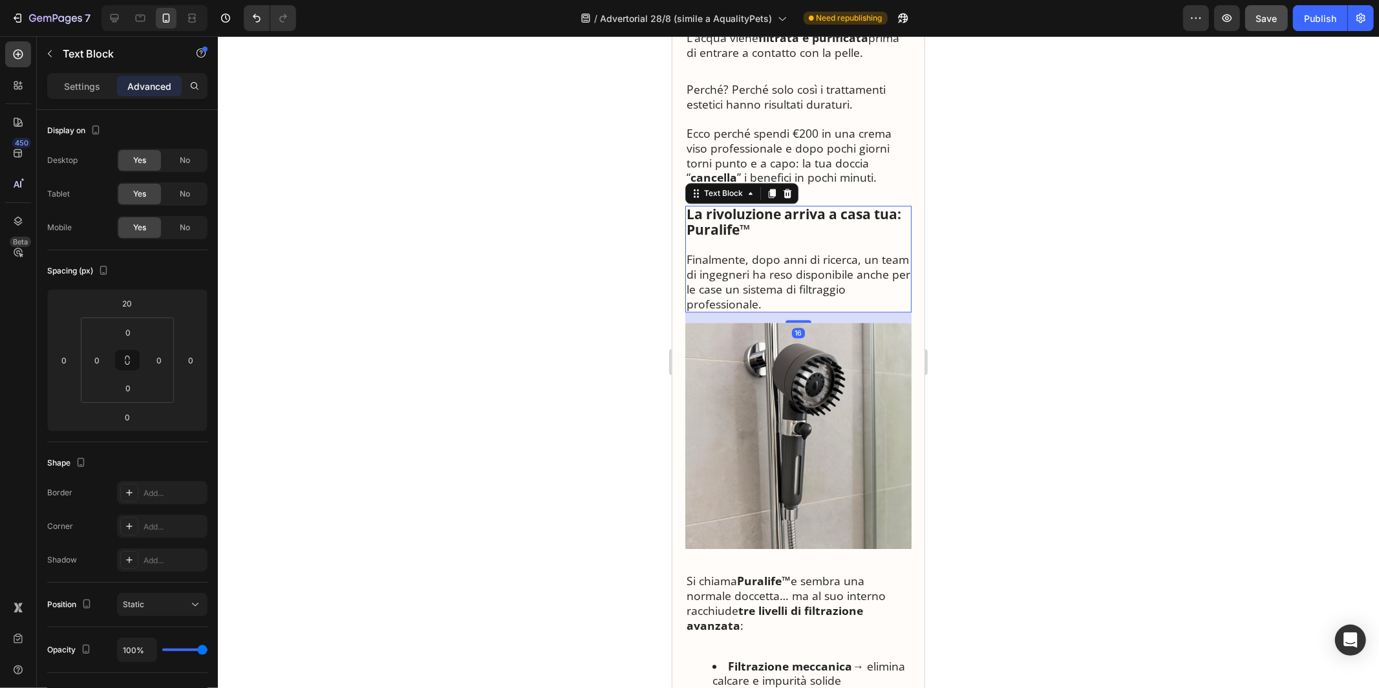
drag, startPoint x: 801, startPoint y: 281, endPoint x: 801, endPoint y: 291, distance: 10.3
click at [801, 319] on div at bounding box center [798, 320] width 26 height 3
type input "16"
click at [808, 362] on img at bounding box center [798, 435] width 226 height 226
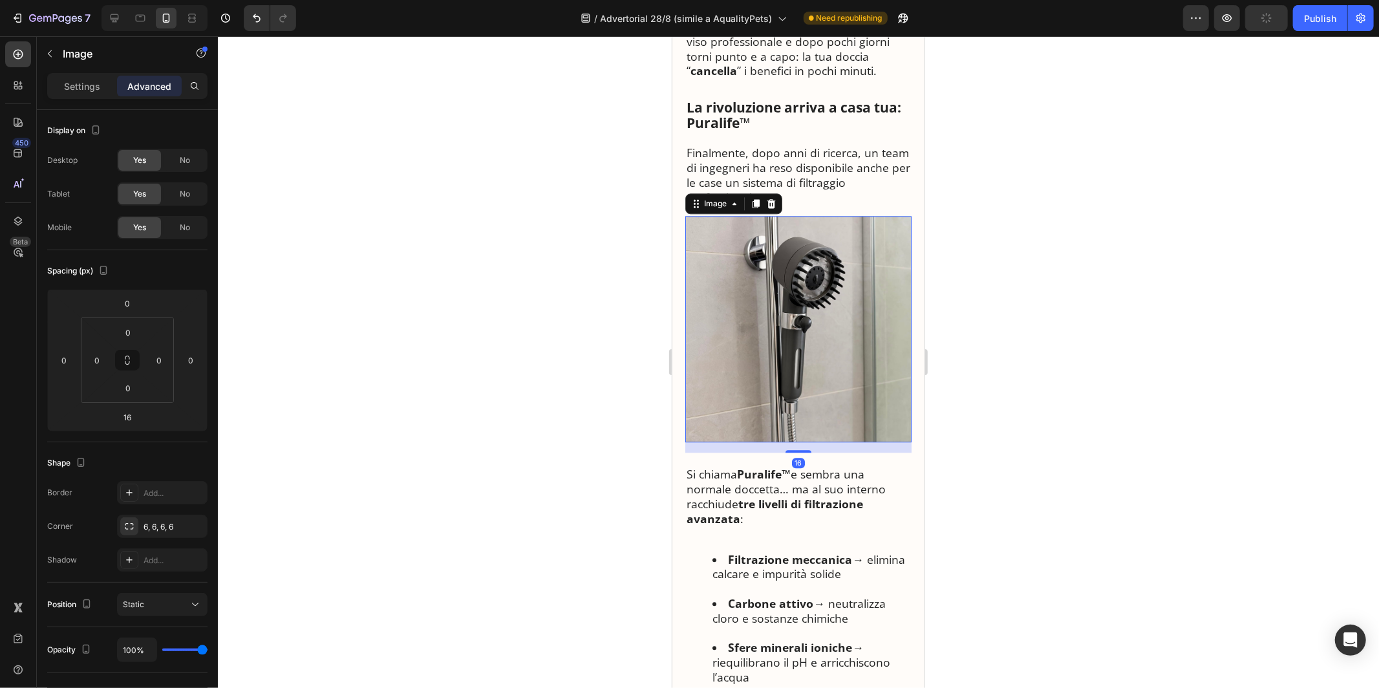
scroll to position [2576, 0]
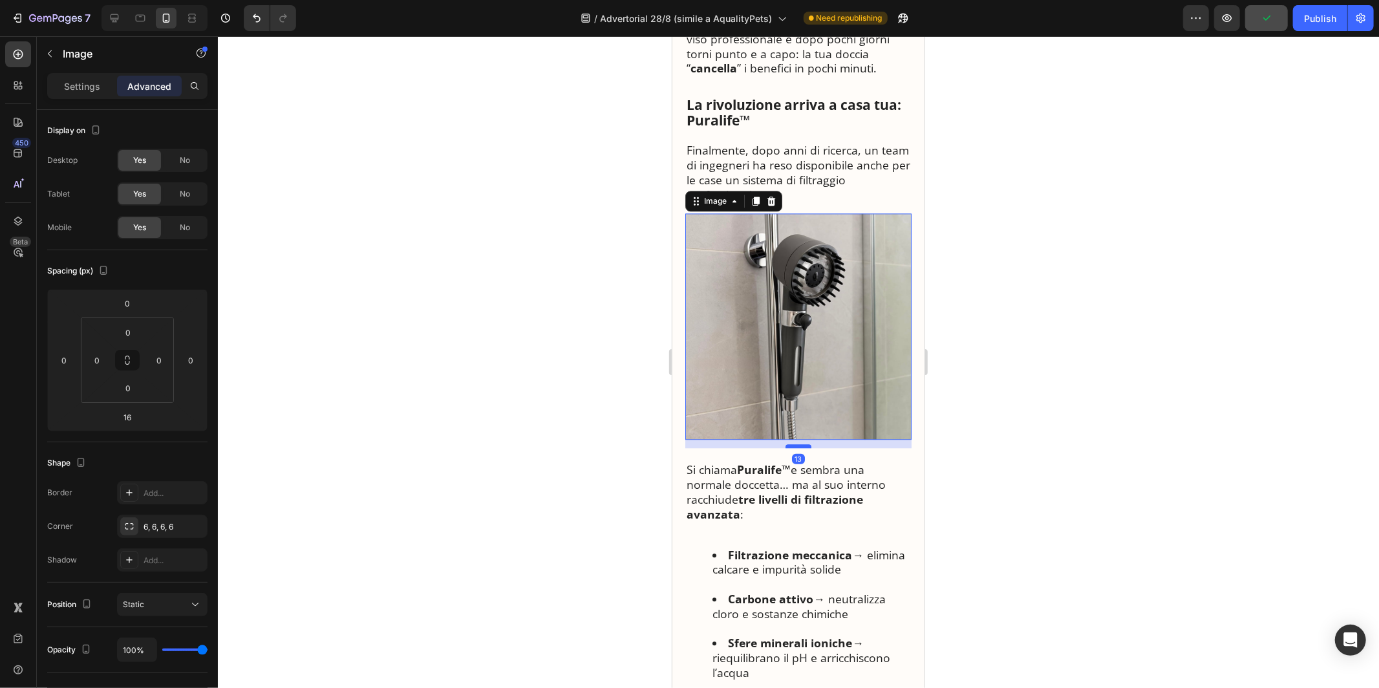
click at [798, 444] on div at bounding box center [798, 446] width 26 height 4
type input "13"
click at [786, 462] on p "Si chiama Puralife™ e sembra una normale doccetta… ma al suo interno racchiude …" at bounding box center [798, 491] width 224 height 59
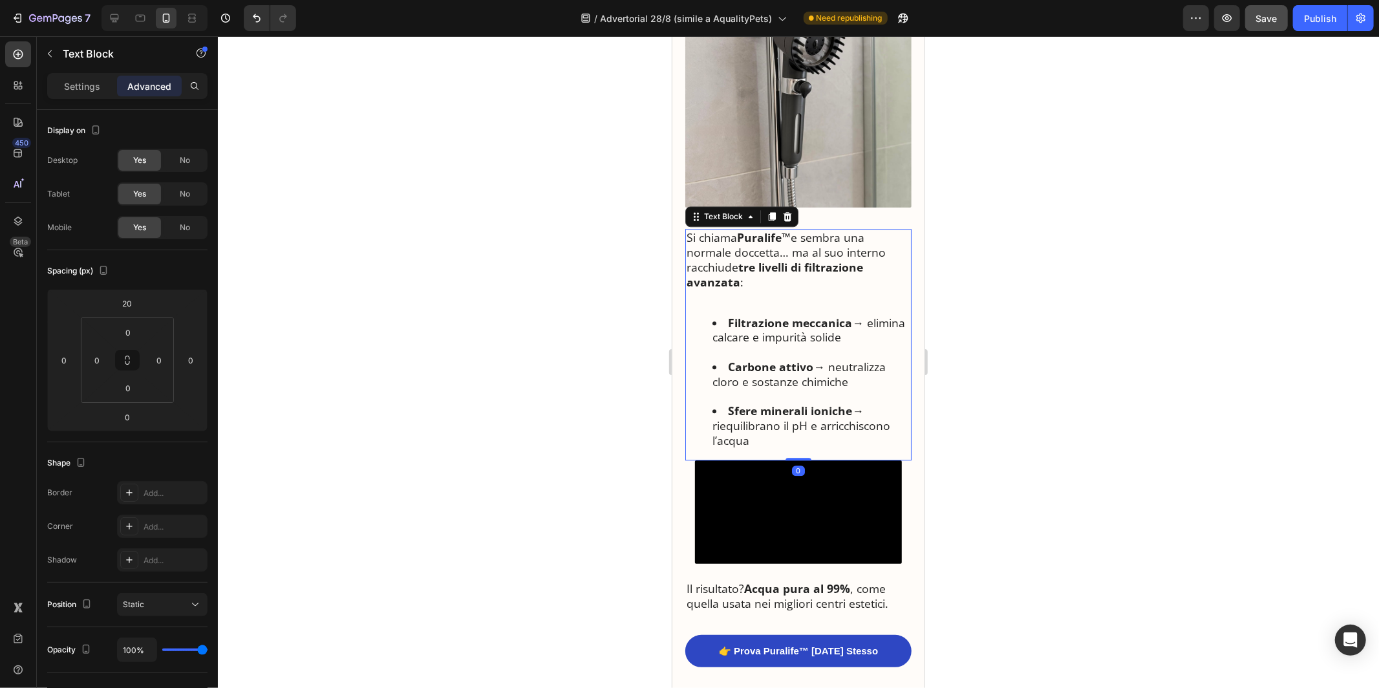
scroll to position [2813, 0]
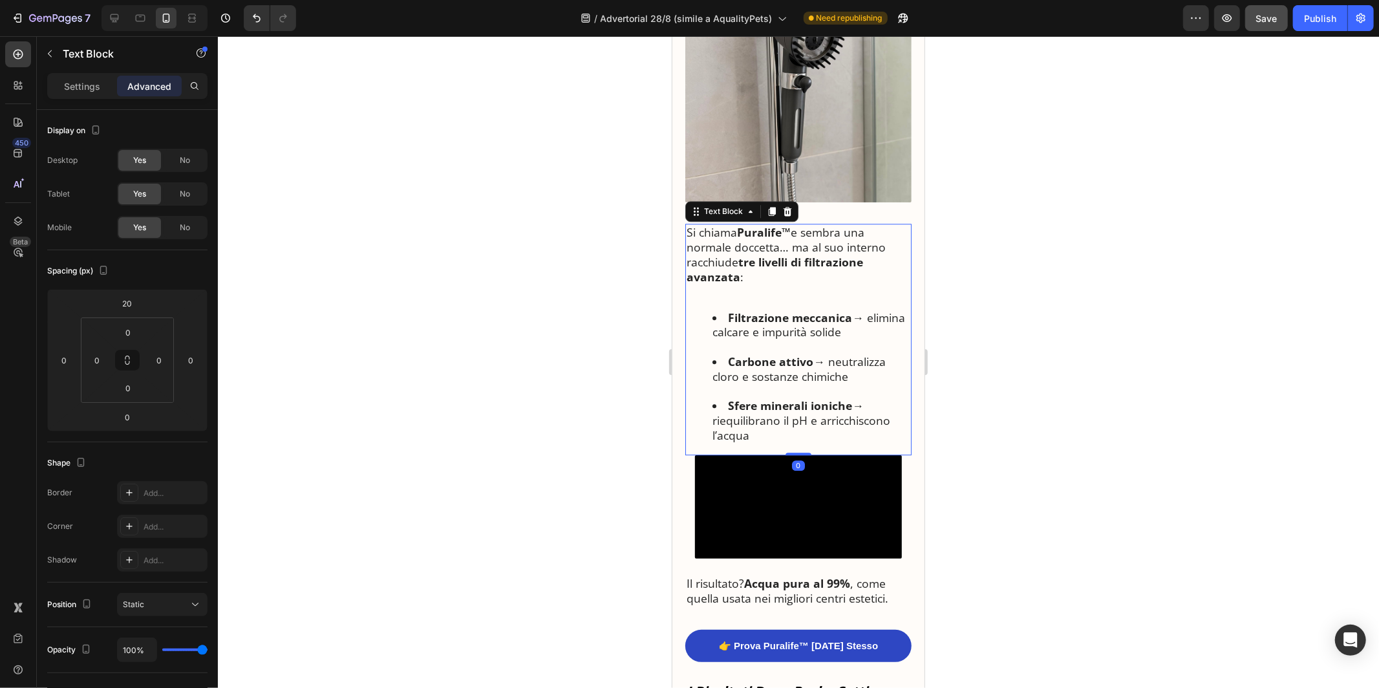
click at [781, 484] on video at bounding box center [797, 506] width 207 height 103
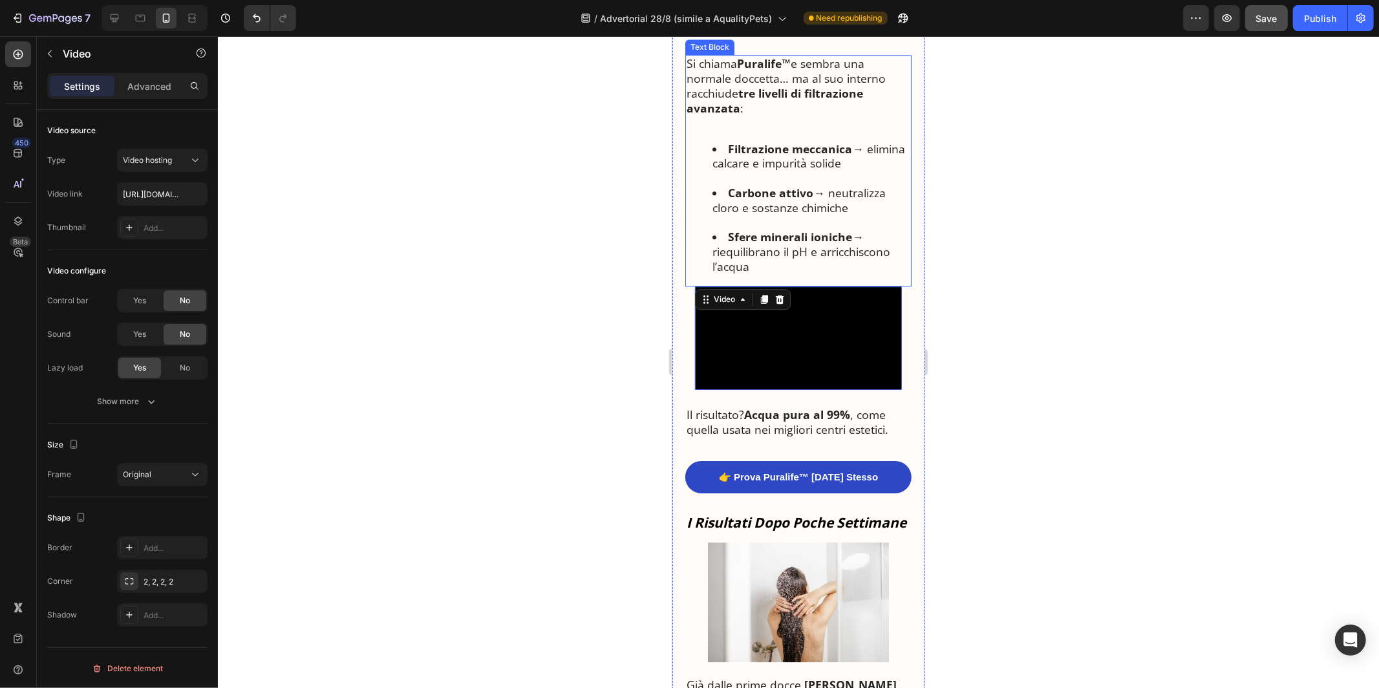
scroll to position [2992, 0]
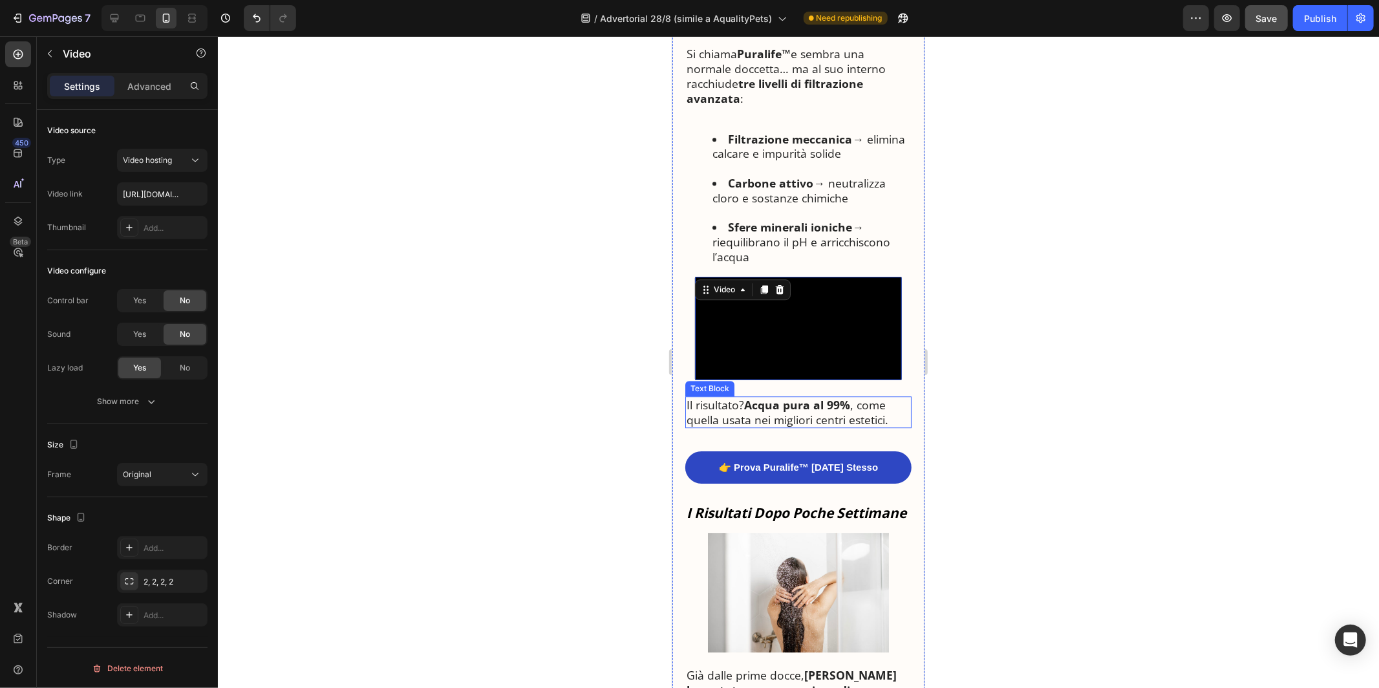
click at [784, 403] on p "Il risultato? Acqua pura al 99% , come quella usata nei migliori centri estetic…" at bounding box center [798, 412] width 224 height 30
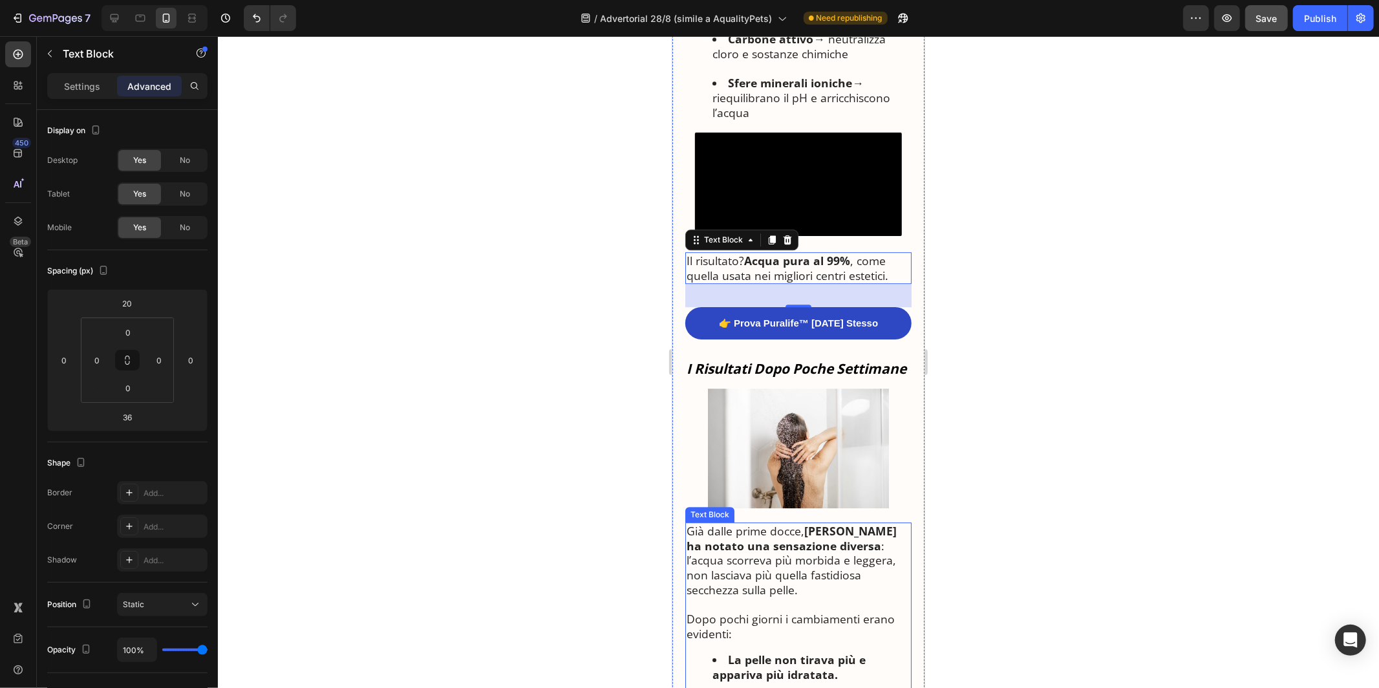
scroll to position [3139, 0]
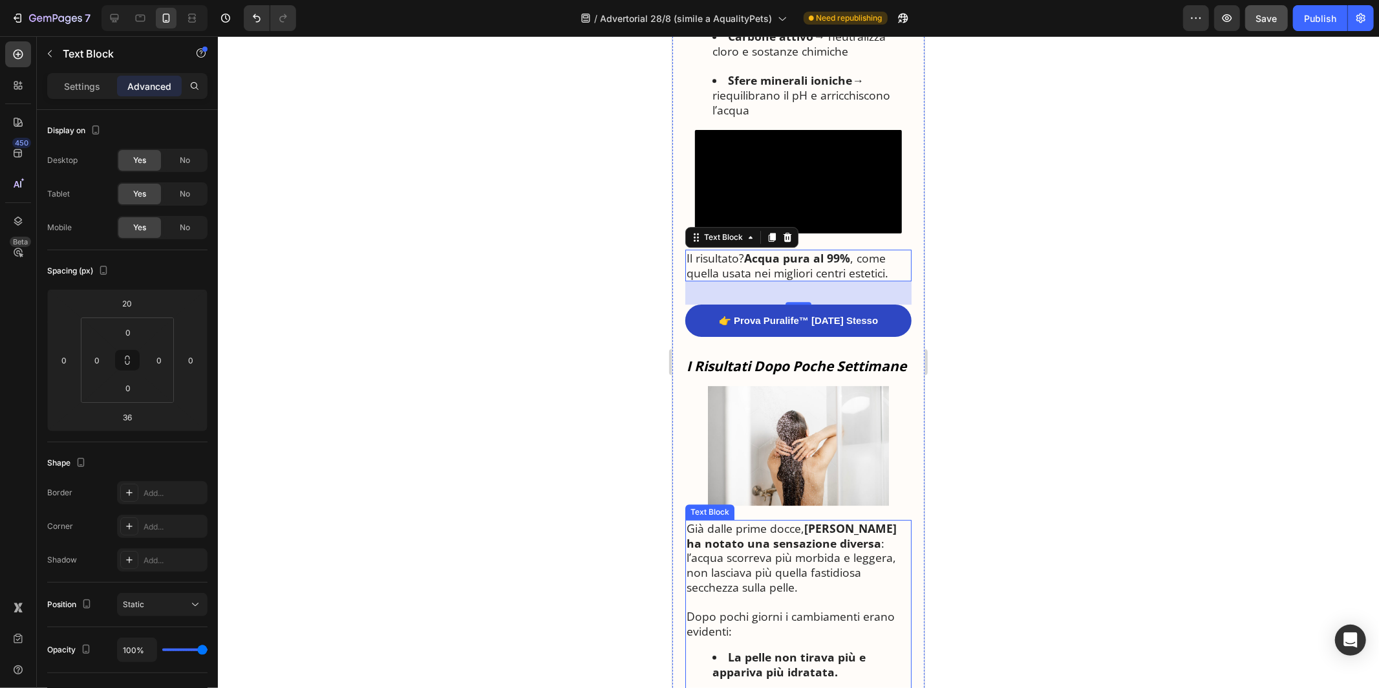
click at [782, 532] on strong "[PERSON_NAME] ha notato una sensazione diversa" at bounding box center [791, 535] width 210 height 30
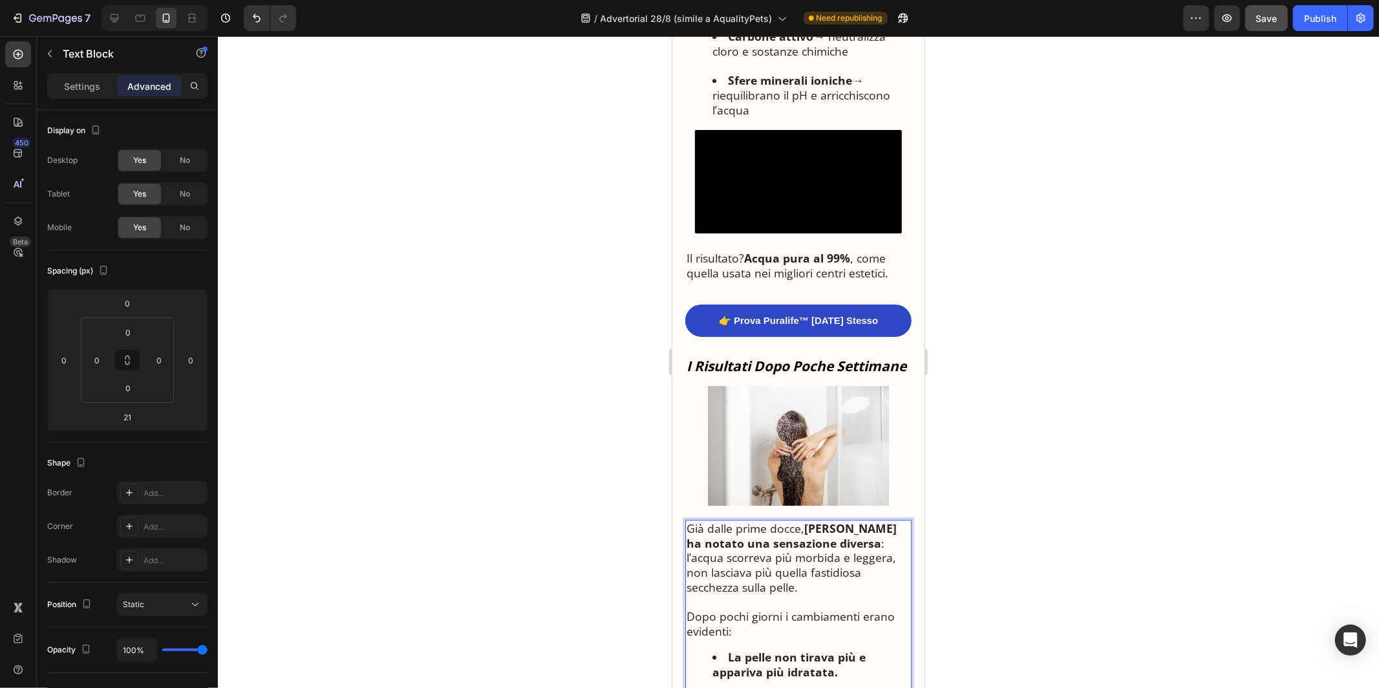
click at [782, 532] on strong "[PERSON_NAME] ha notato una sensazione diversa" at bounding box center [791, 535] width 210 height 30
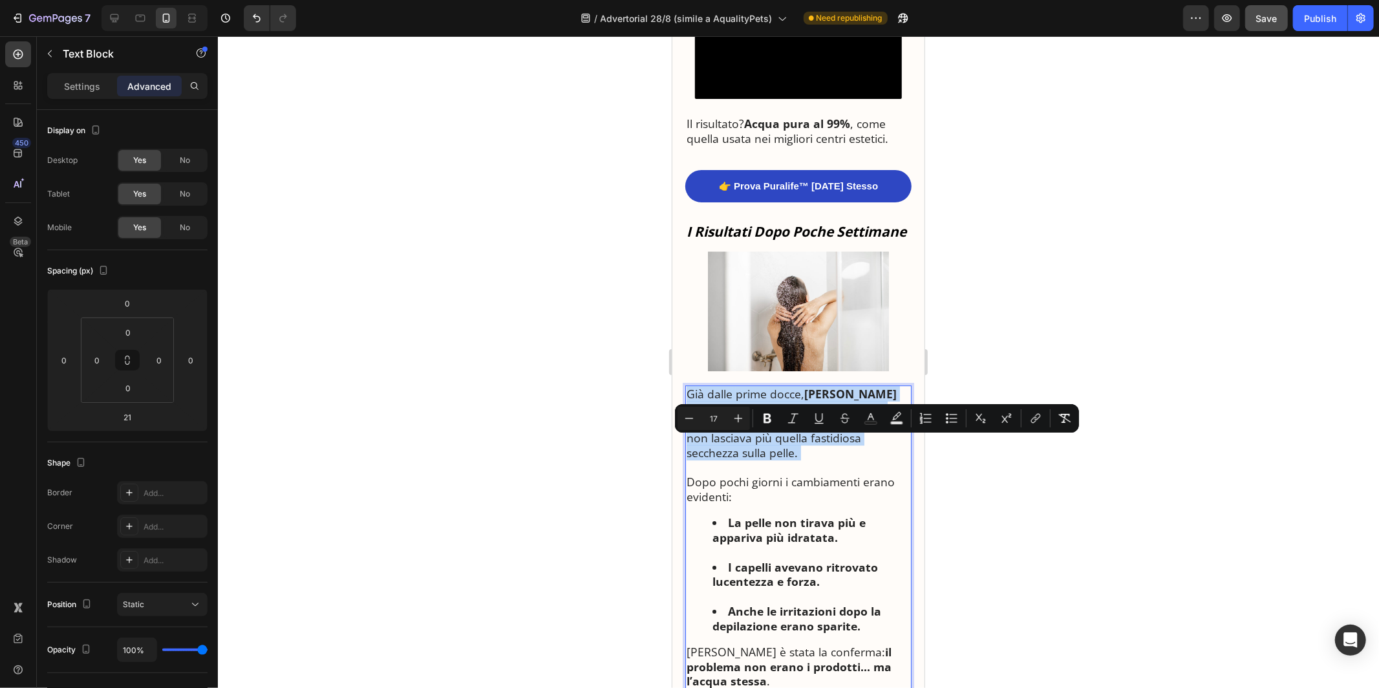
scroll to position [3338, 0]
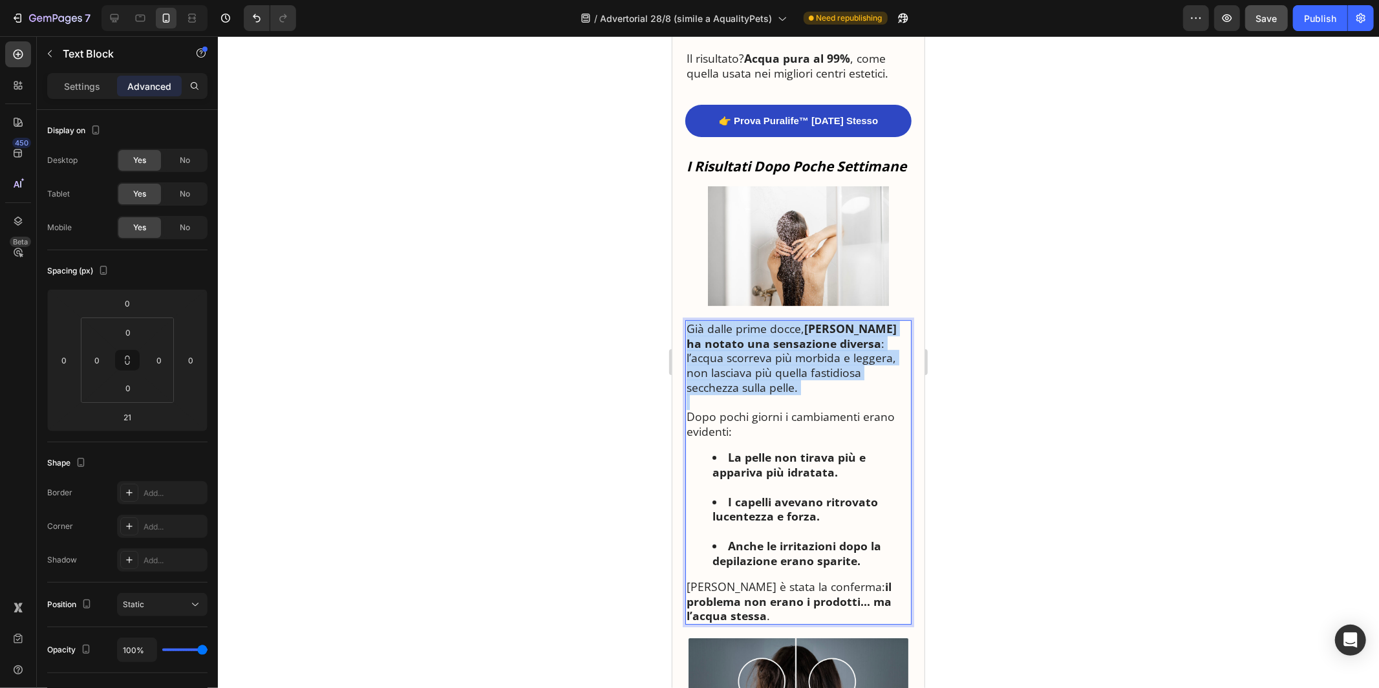
drag, startPoint x: 826, startPoint y: 581, endPoint x: 708, endPoint y: 370, distance: 241.4
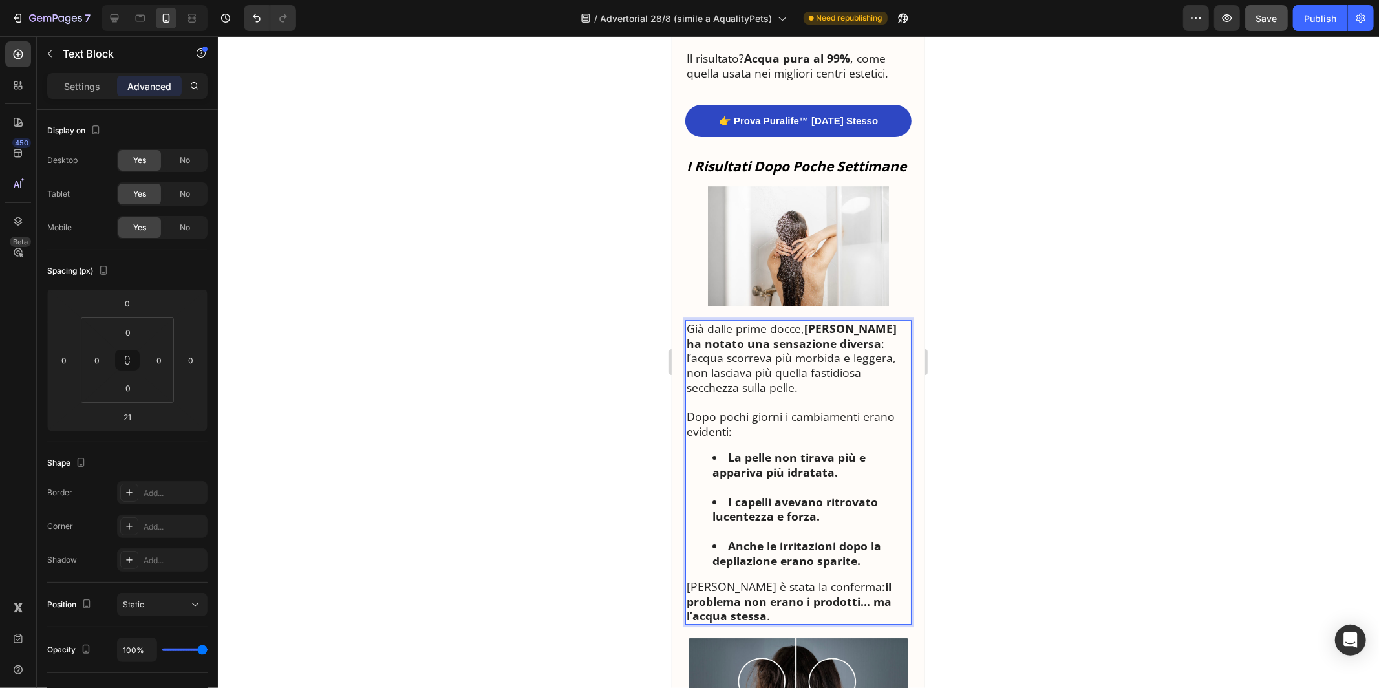
click at [736, 450] on li "La pelle non tirava più e appariva più idratata." at bounding box center [811, 471] width 198 height 44
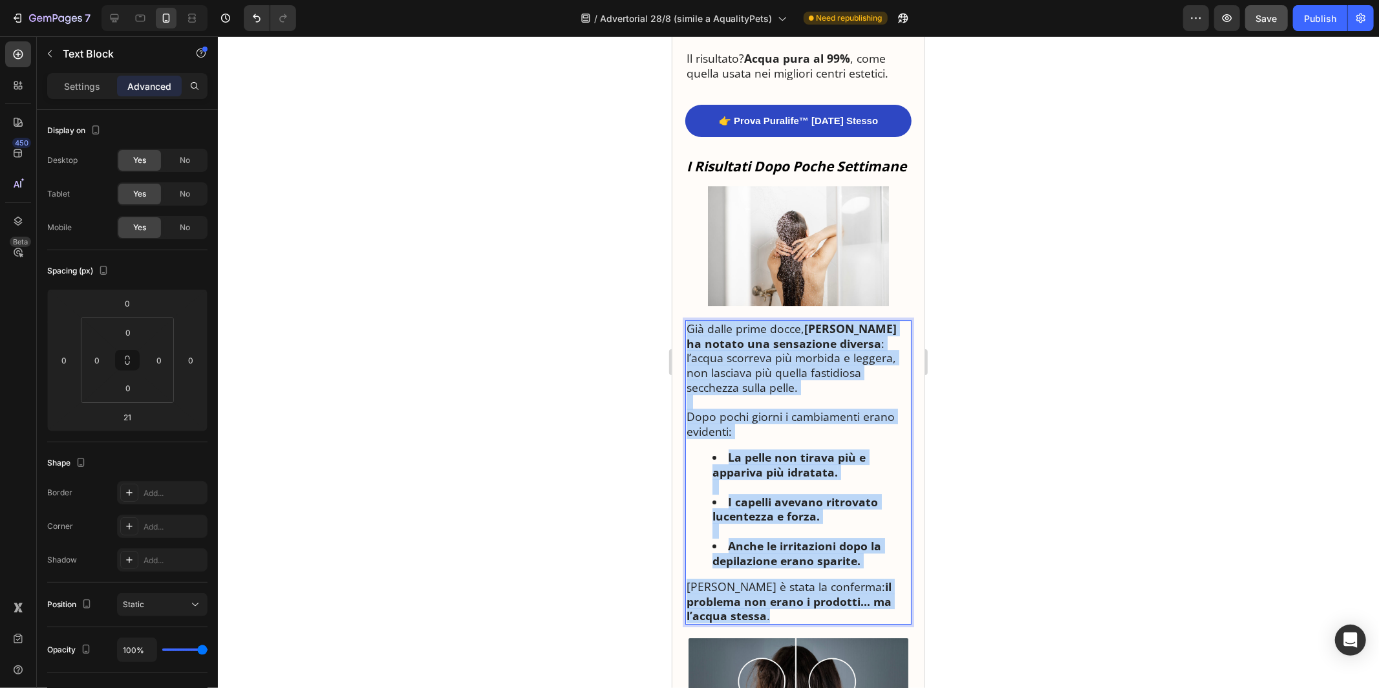
drag, startPoint x: 774, startPoint y: 586, endPoint x: 684, endPoint y: 305, distance: 294.7
click at [685, 319] on div "Già dalle prime docce, [PERSON_NAME] ha notato una sensazione diversa : l’acqua…" at bounding box center [798, 471] width 226 height 305
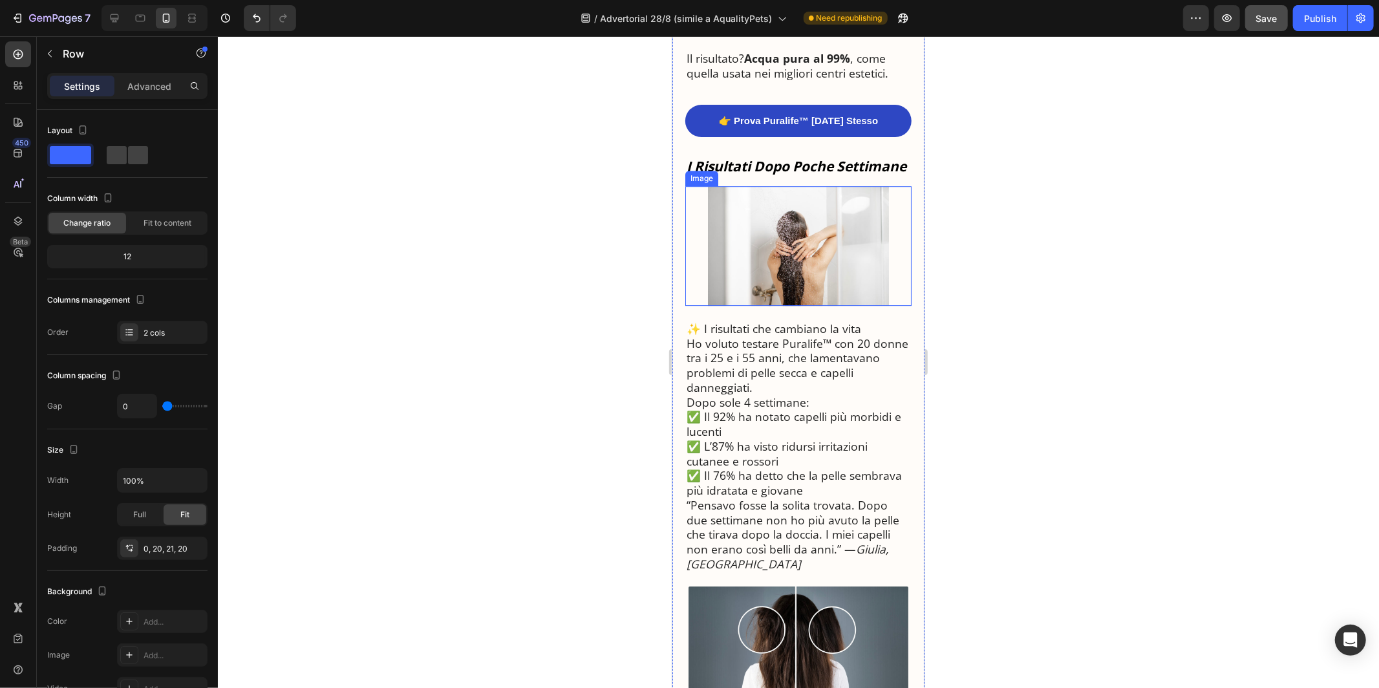
click at [785, 208] on img at bounding box center [797, 246] width 181 height 120
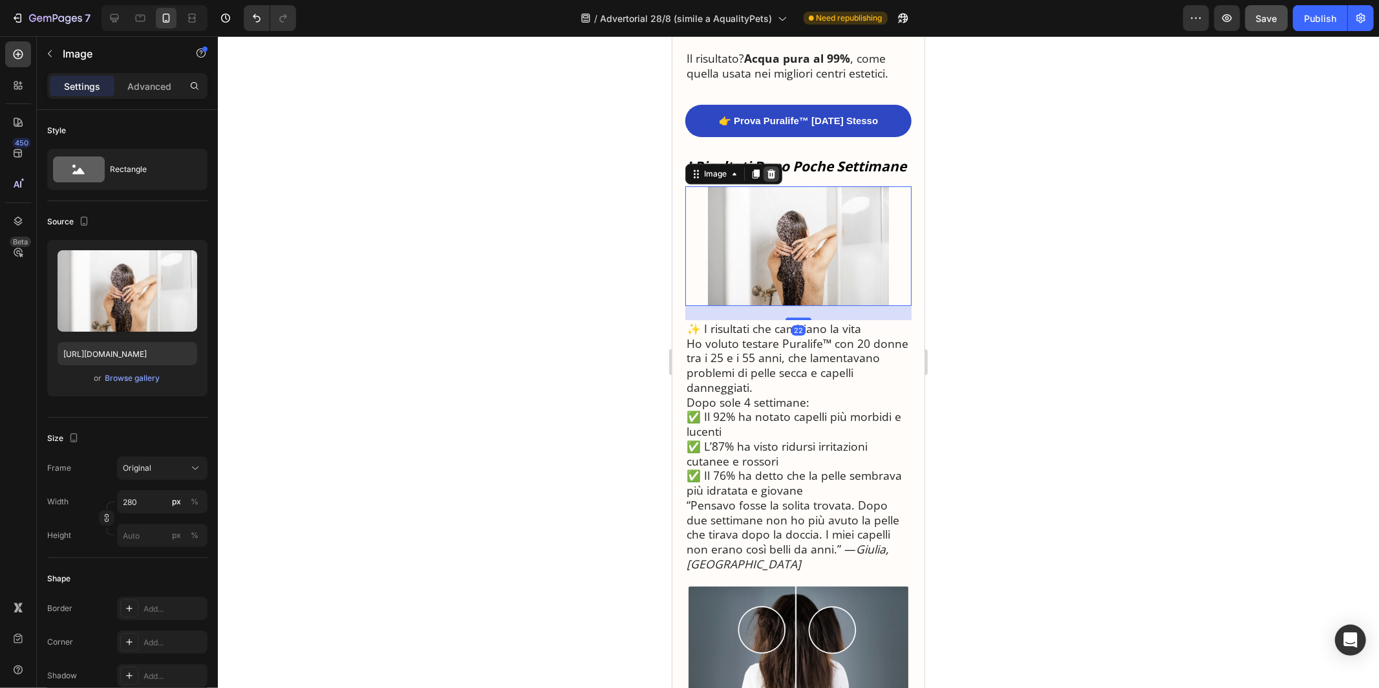
click at [771, 169] on icon at bounding box center [771, 173] width 8 height 9
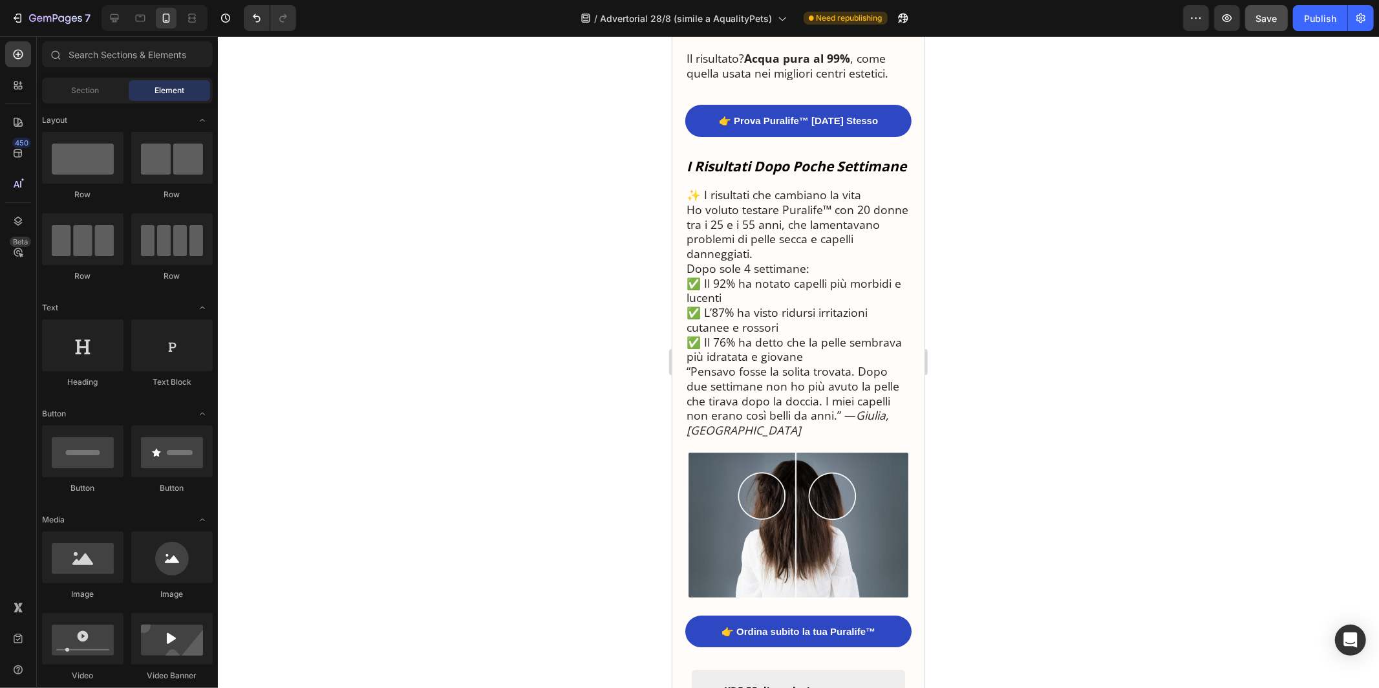
click at [771, 156] on strong "I Risultati Dopo Poche Settimane" at bounding box center [796, 165] width 220 height 18
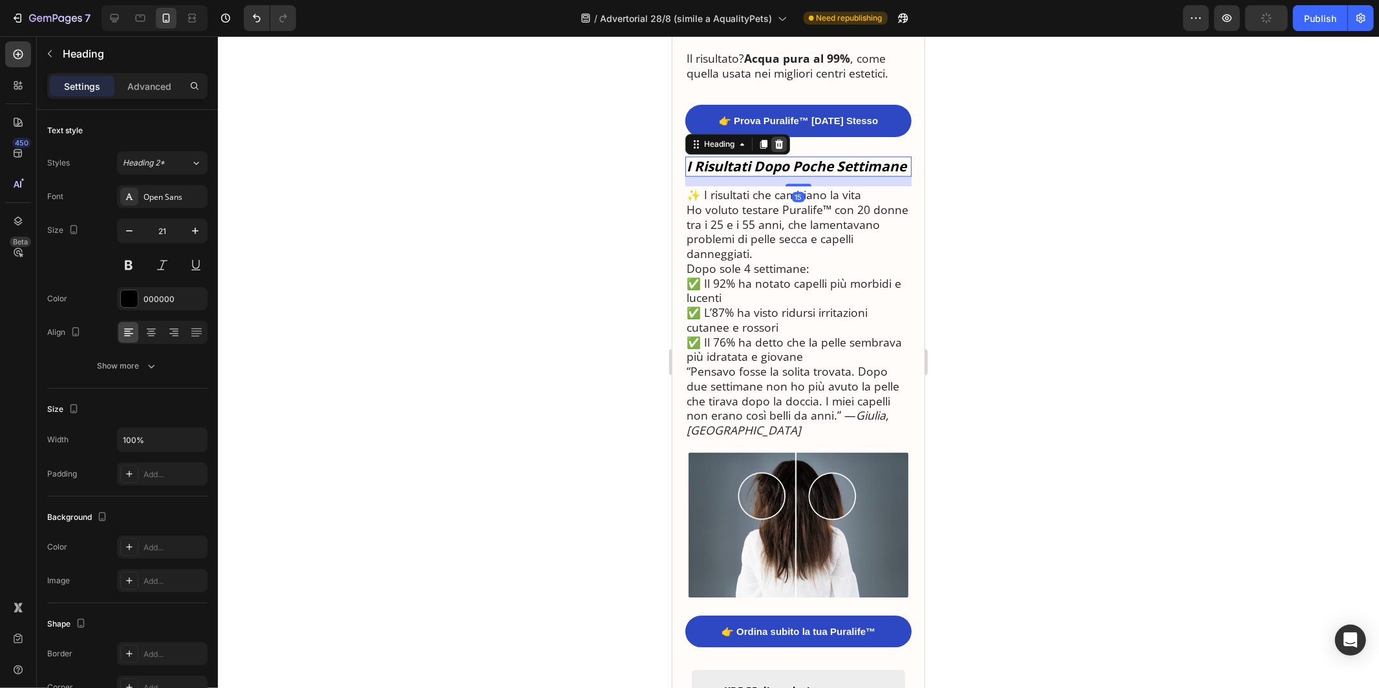
click at [778, 139] on icon at bounding box center [779, 143] width 8 height 9
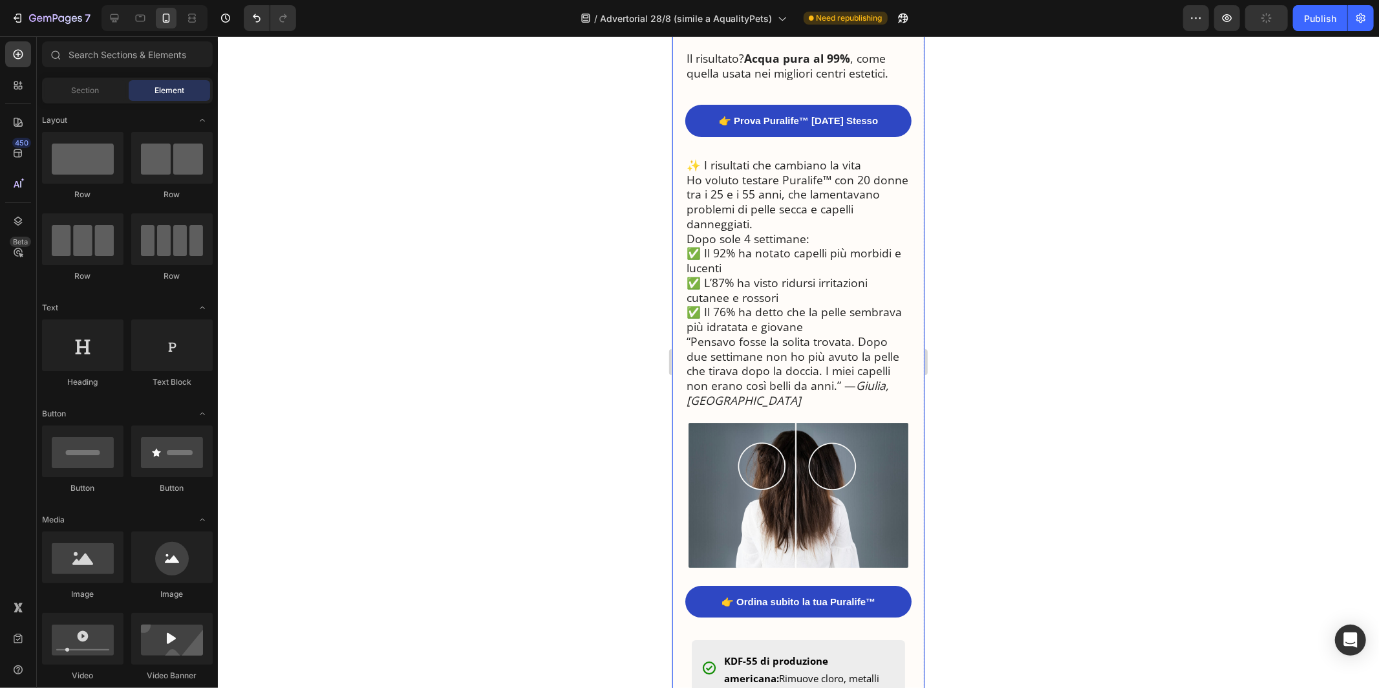
click at [766, 172] on p "Ho voluto testare Puralife™ con 20 donne tra i 25 e i 55 anni, che lamentavano …" at bounding box center [798, 201] width 224 height 59
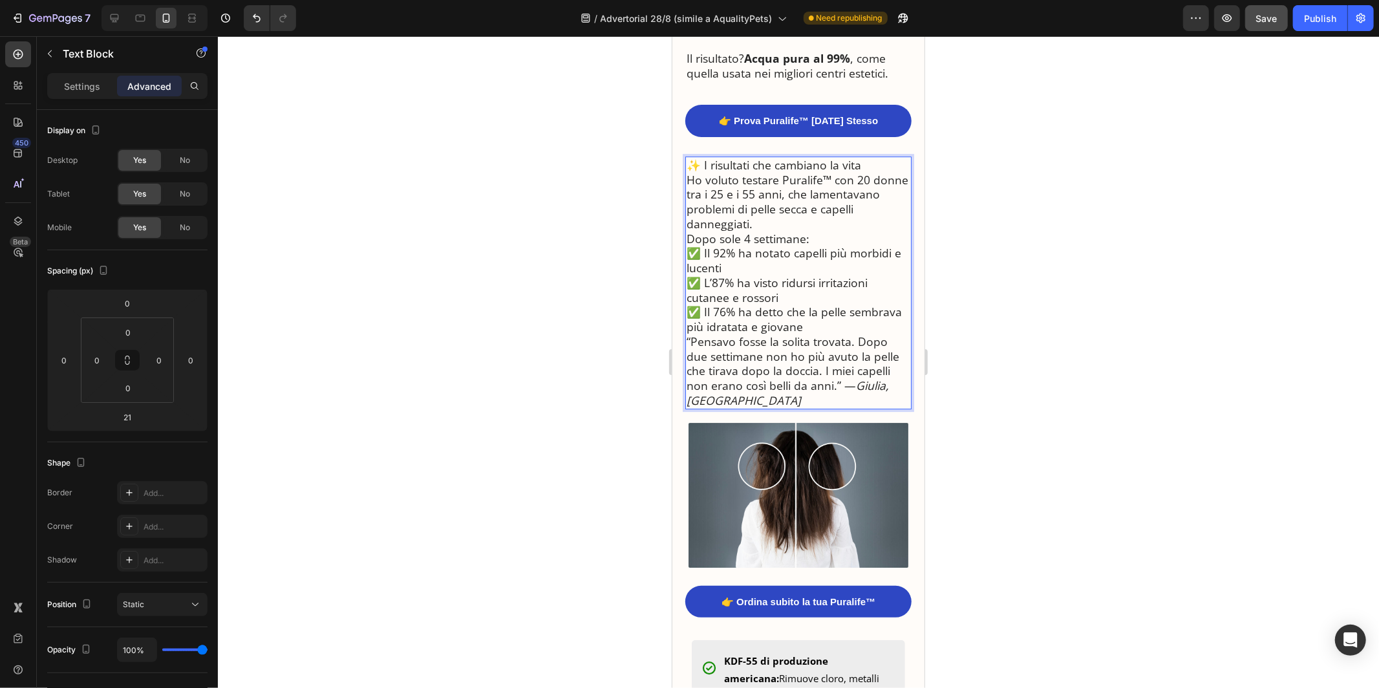
click at [835, 157] on p "✨ I risultati che cambiano la vita" at bounding box center [798, 164] width 224 height 15
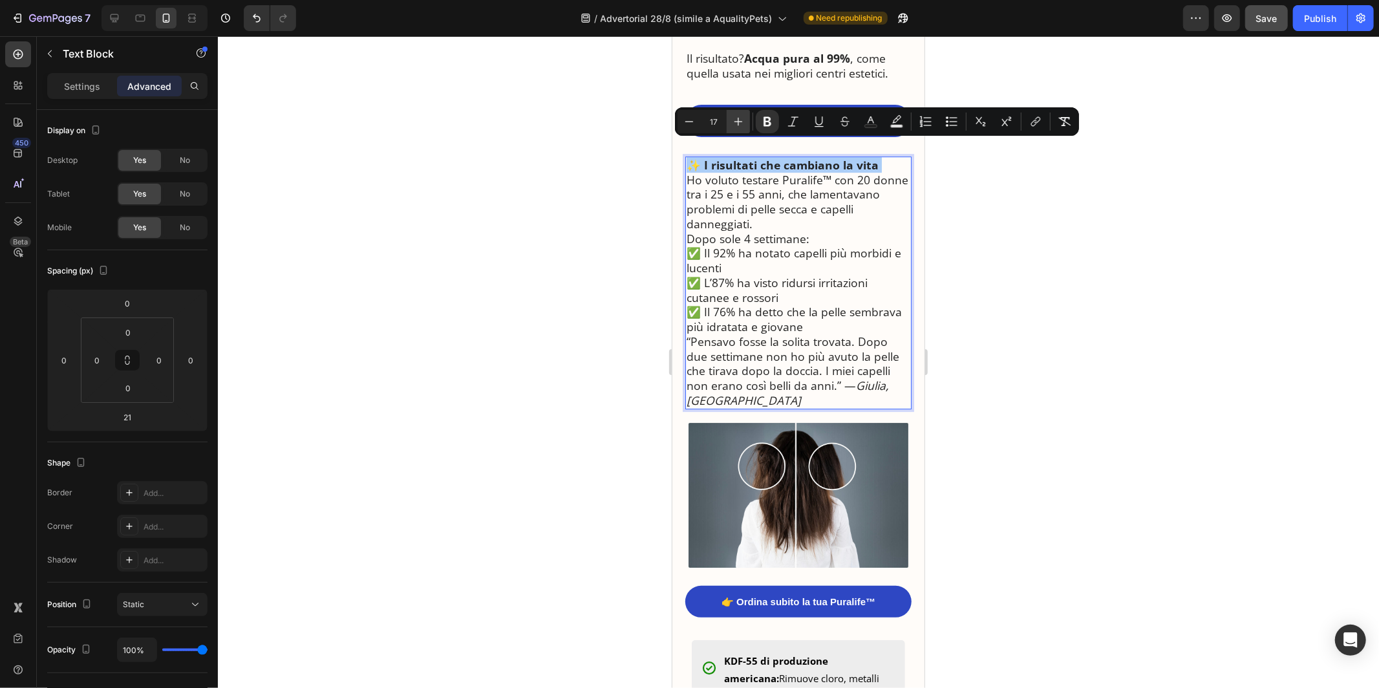
click at [742, 120] on icon "Editor contextual toolbar" at bounding box center [738, 121] width 13 height 13
type input "21"
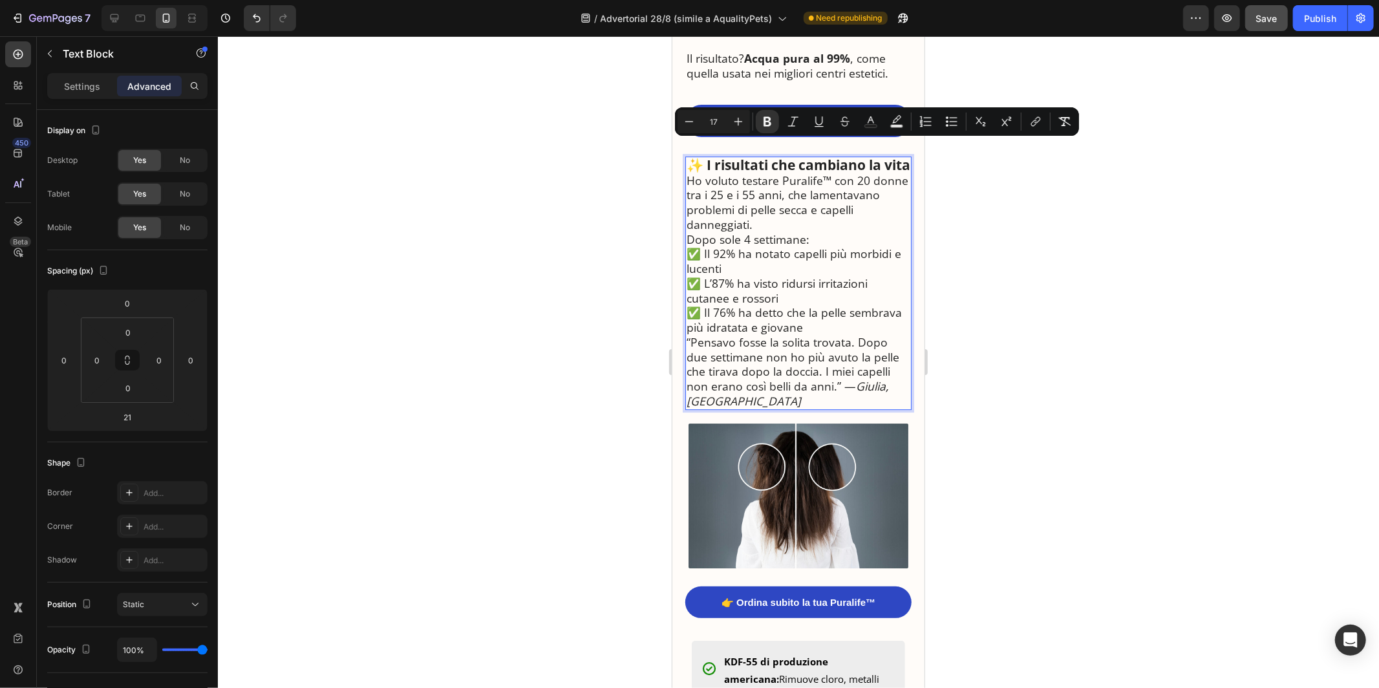
click at [736, 193] on p "Ho voluto testare Puralife™ con 20 donne tra i 25 e i 55 anni, che lamentavano …" at bounding box center [798, 202] width 224 height 59
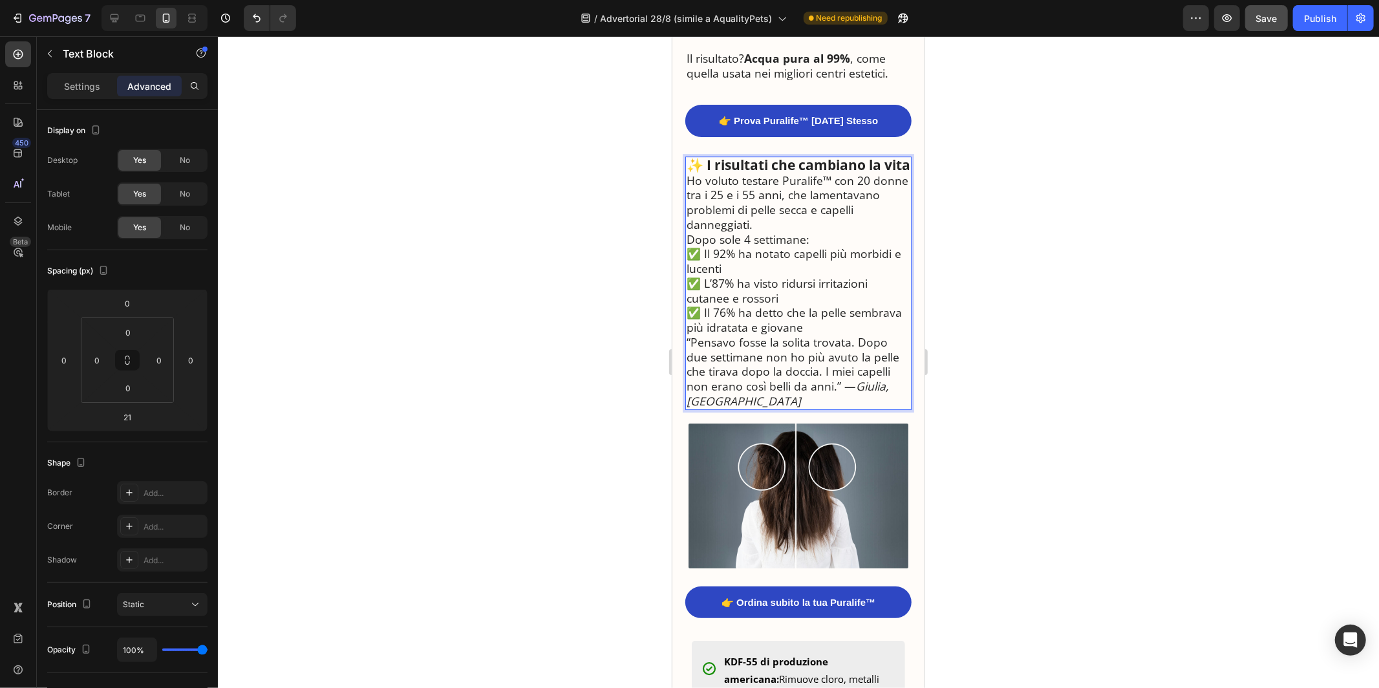
click at [688, 177] on p "Ho voluto testare Puralife™ con 20 donne tra i 25 e i 55 anni, che lamentavano …" at bounding box center [798, 202] width 224 height 59
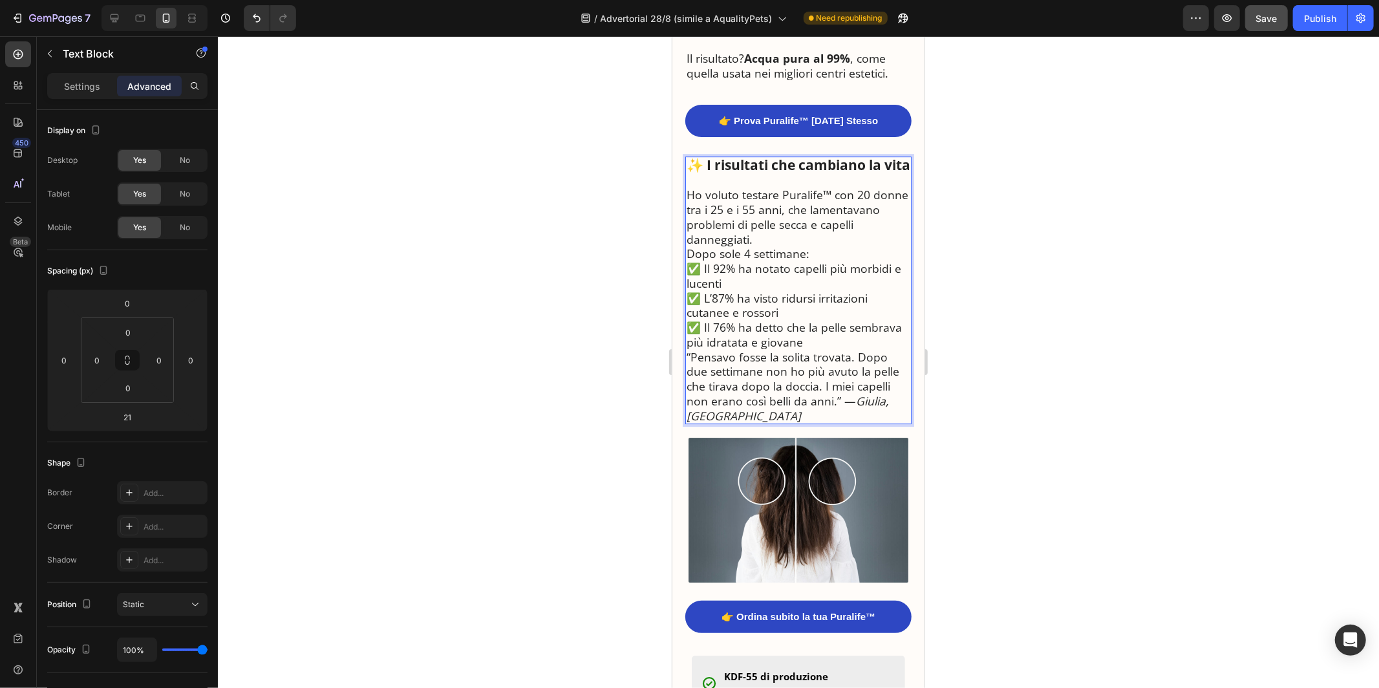
click at [751, 240] on p "Ho voluto testare Puralife™ con 20 donne tra i 25 e i 55 anni, che lamentavano …" at bounding box center [798, 216] width 224 height 59
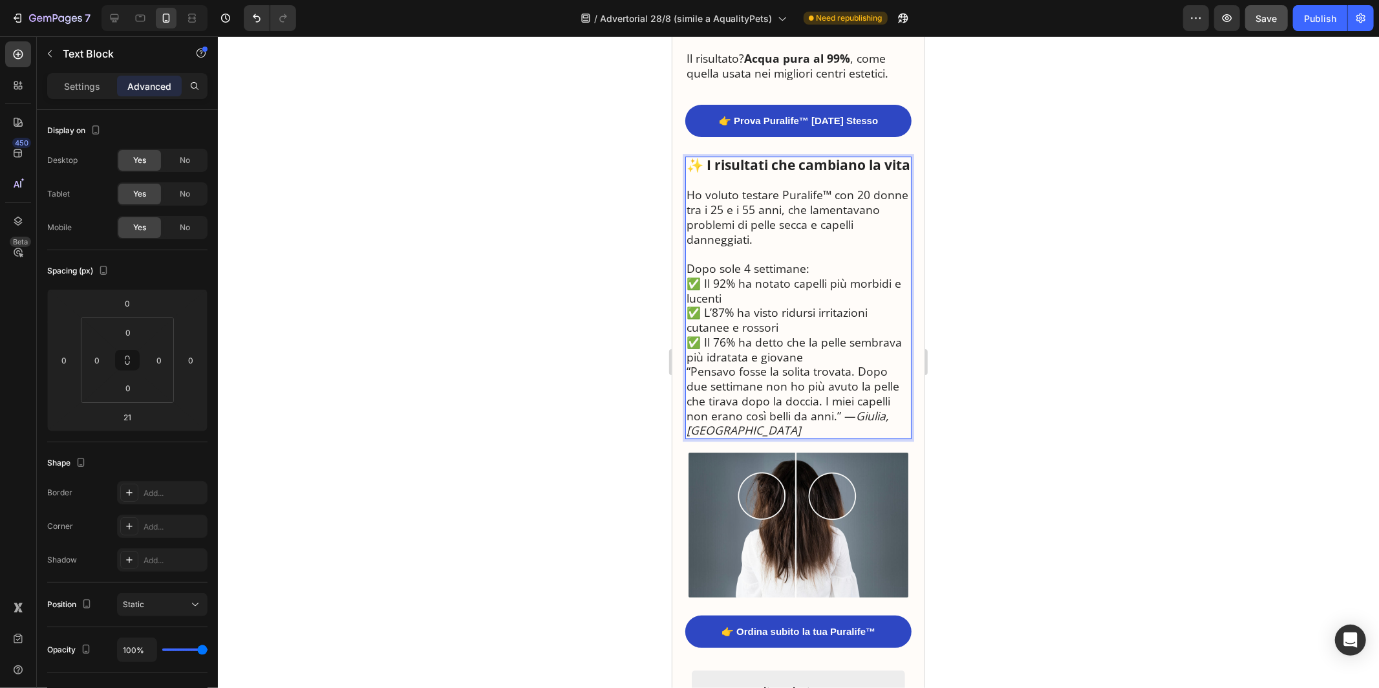
click at [815, 266] on p "Dopo sole 4 settimane:" at bounding box center [798, 268] width 224 height 15
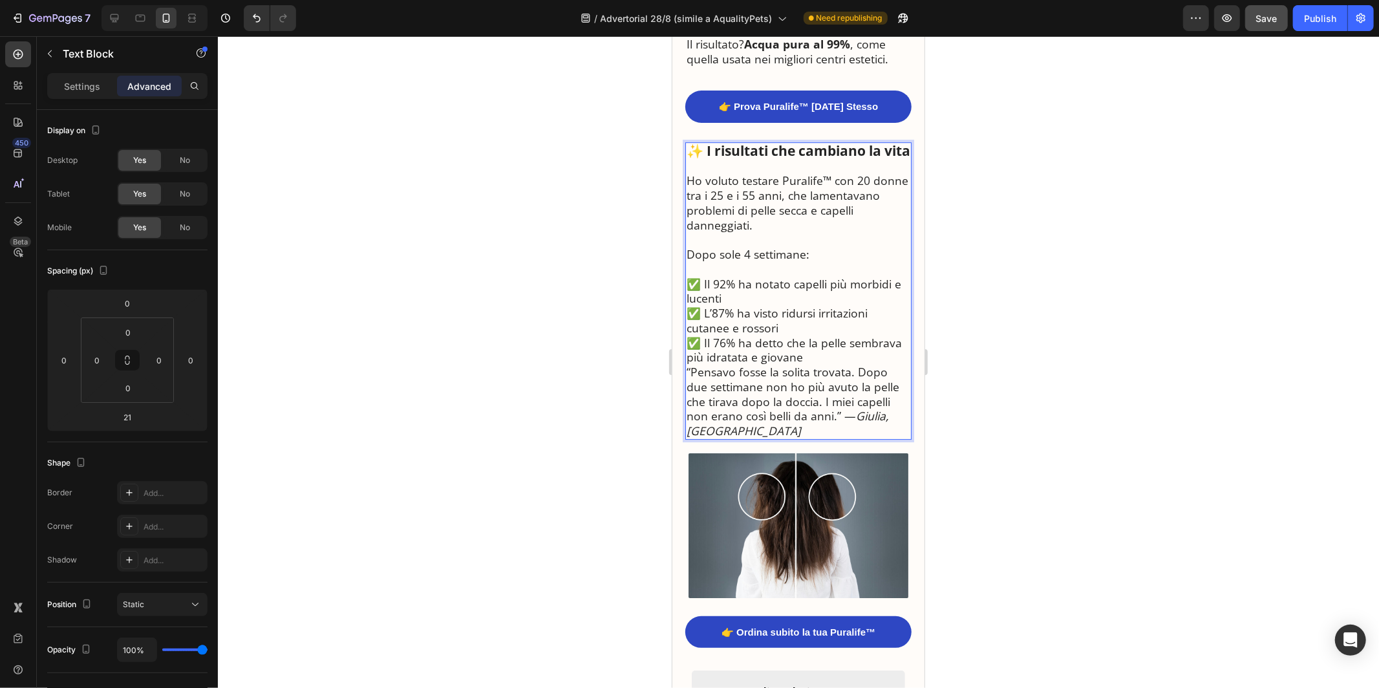
scroll to position [3353, 0]
click at [733, 303] on p "✅ Il 92% ha notato capelli più morbidi e lucenti ✅ L’87% ha visto ridursi irrit…" at bounding box center [798, 319] width 224 height 89
drag, startPoint x: 729, startPoint y: 297, endPoint x: 704, endPoint y: 280, distance: 30.1
click at [704, 280] on p "✅ Il 92% ha notato capelli più morbidi e lucenti ✅ L’87% ha visto ridursi irrit…" at bounding box center [798, 319] width 224 height 89
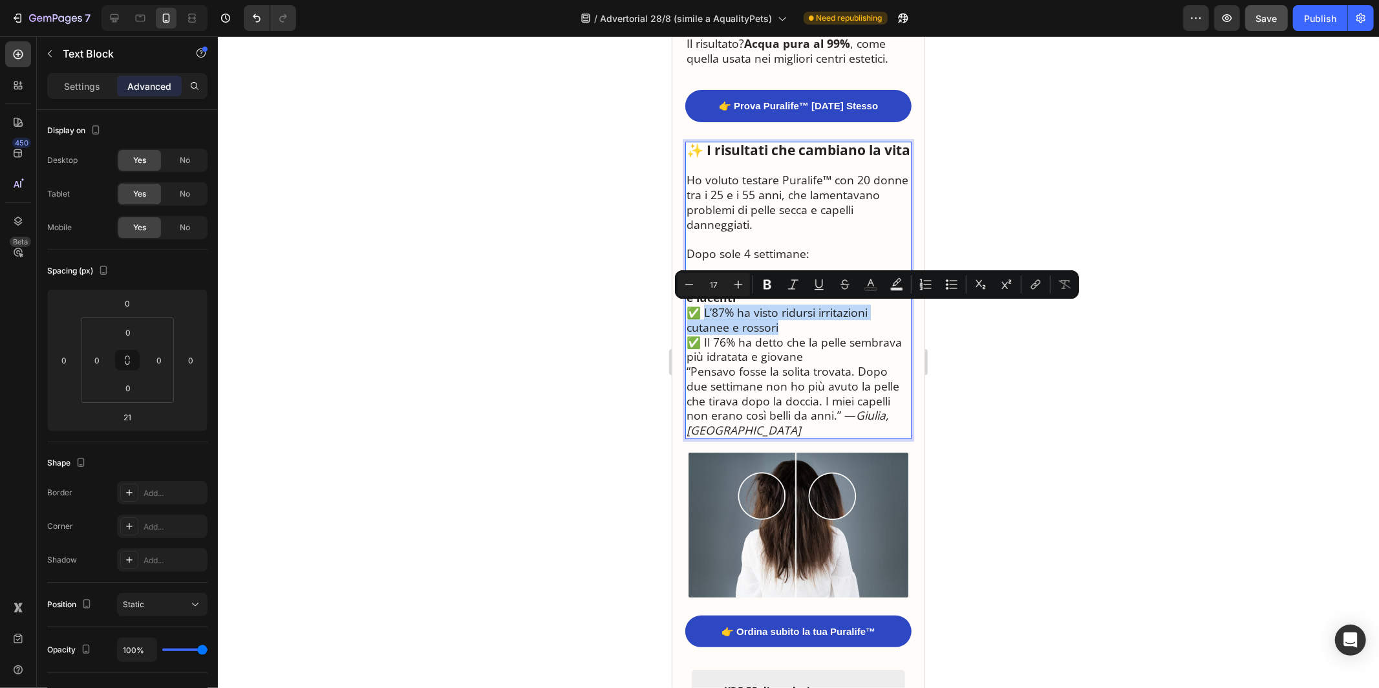
drag, startPoint x: 702, startPoint y: 313, endPoint x: 791, endPoint y: 324, distance: 89.9
click at [791, 324] on p "✅ Il 92% ha notato capelli più morbidi e lucenti ✅ L’87% ha visto ridursi irrit…" at bounding box center [798, 319] width 224 height 89
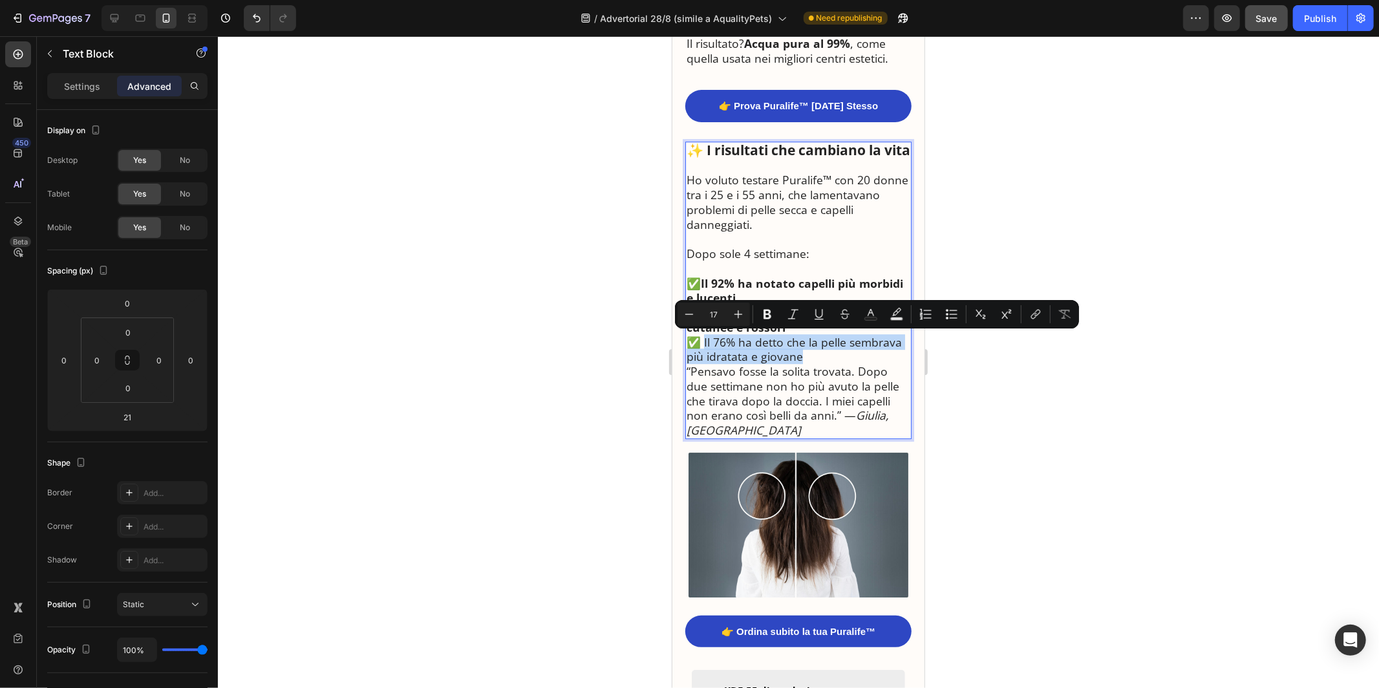
drag, startPoint x: 702, startPoint y: 339, endPoint x: 810, endPoint y: 350, distance: 109.3
click at [811, 351] on p "✅ Il 92% ha notato capelli più morbidi e lucenti ✅ L’87% ha visto ridursi irrit…" at bounding box center [798, 319] width 224 height 89
click at [768, 277] on strong "Il 92% ha notato capelli più morbidi e lucenti" at bounding box center [794, 290] width 217 height 30
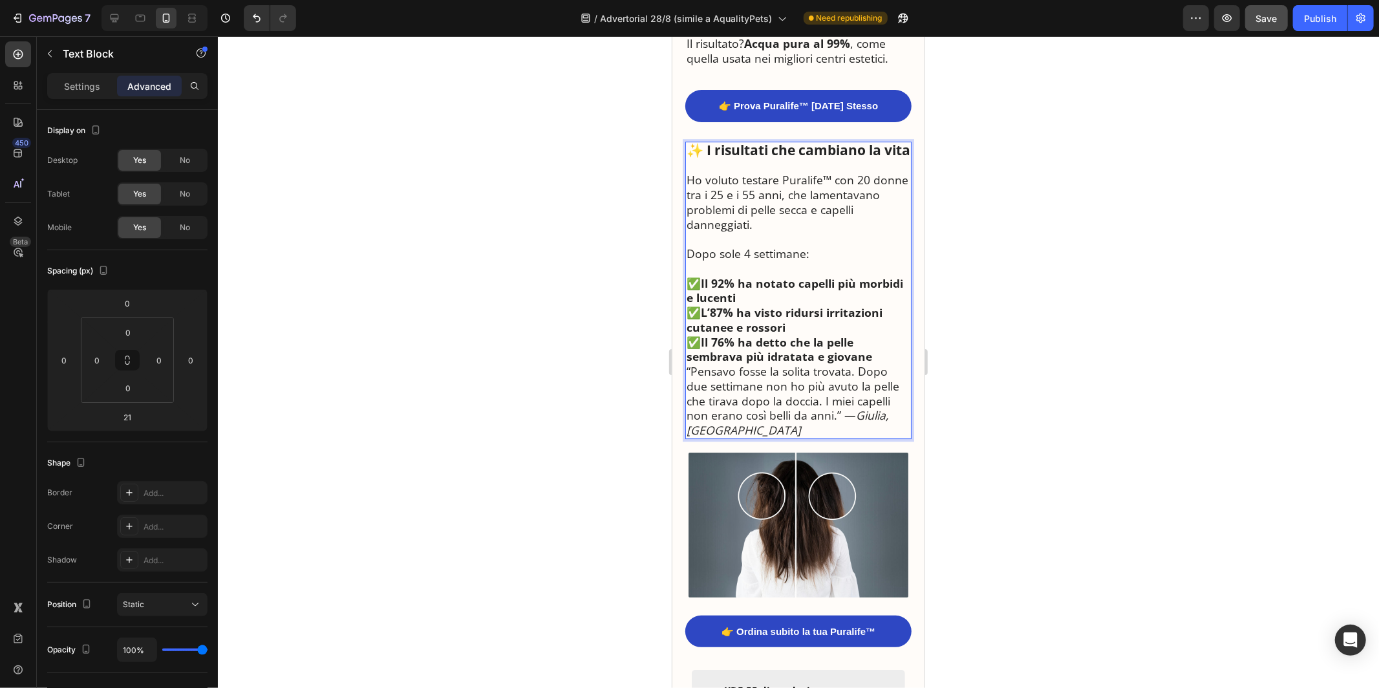
click at [753, 290] on p "✅ Il 92% ha notato capelli più morbidi e lucenti ✅ L’87% ha visto ridursi irrit…" at bounding box center [798, 319] width 224 height 89
